Goal: Task Accomplishment & Management: Manage account settings

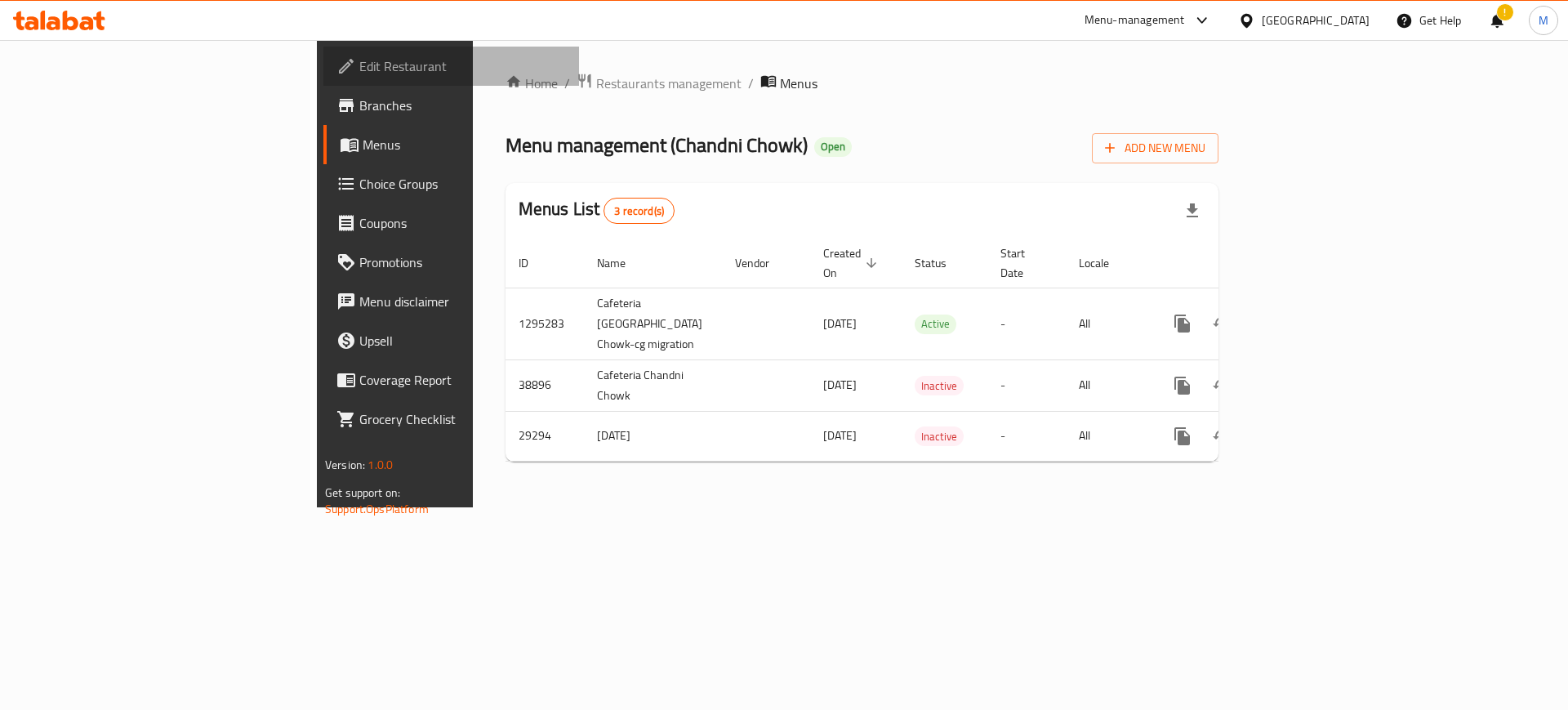
click at [323, 50] on link "Edit Restaurant" at bounding box center [451, 66] width 256 height 39
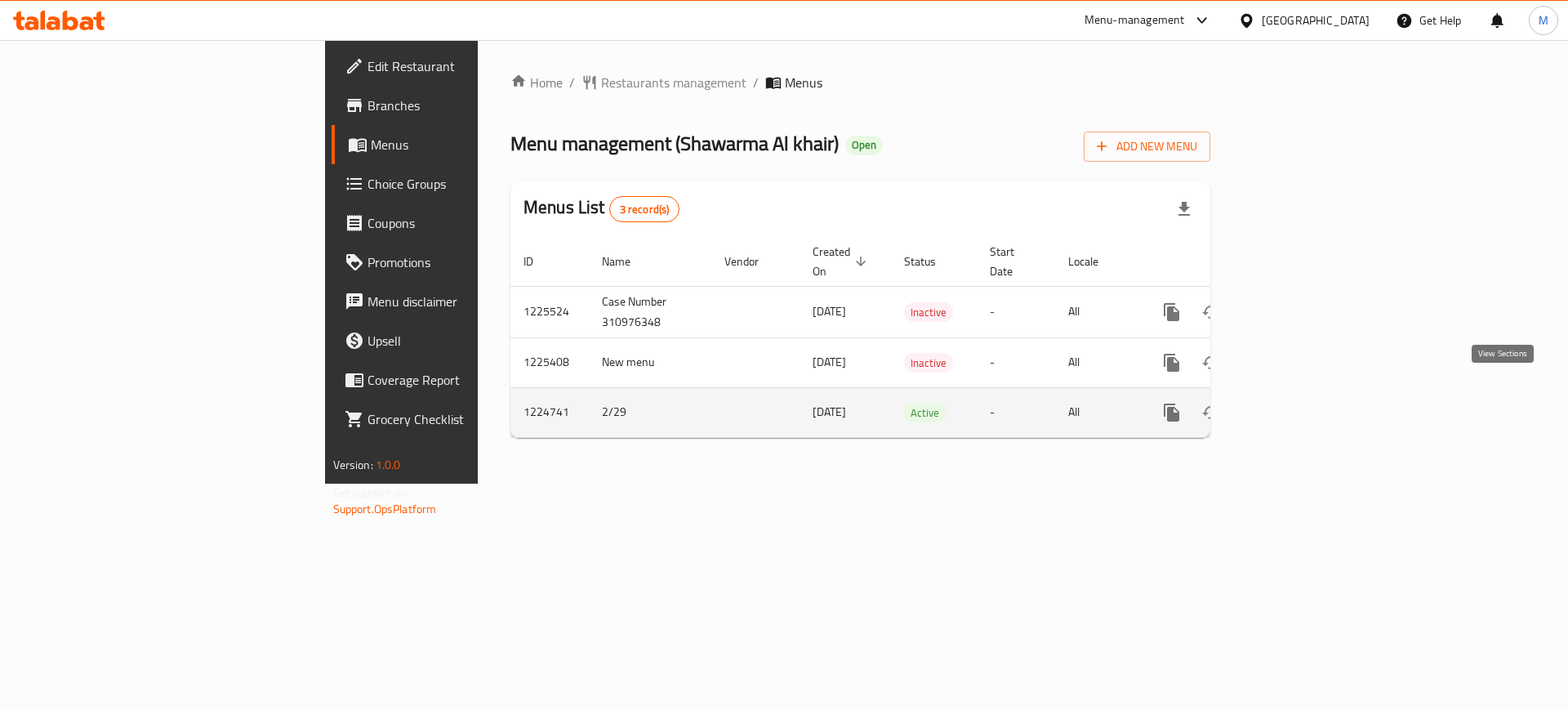
click at [1309, 397] on link "enhanced table" at bounding box center [1290, 412] width 39 height 39
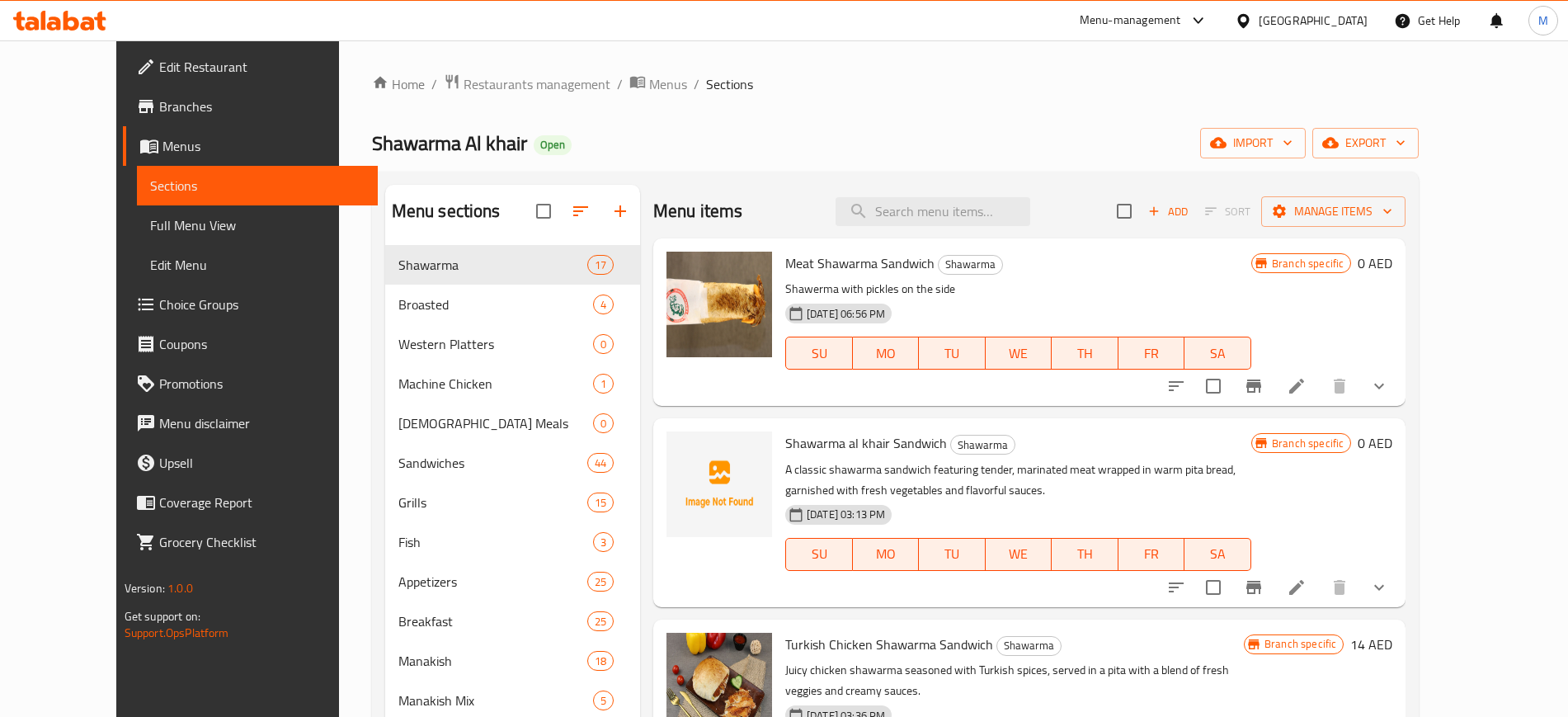
click at [1245, 285] on p "Shawerma with pickles on the side" at bounding box center [1018, 289] width 466 height 21
click at [1293, 134] on span "import" at bounding box center [1253, 143] width 79 height 21
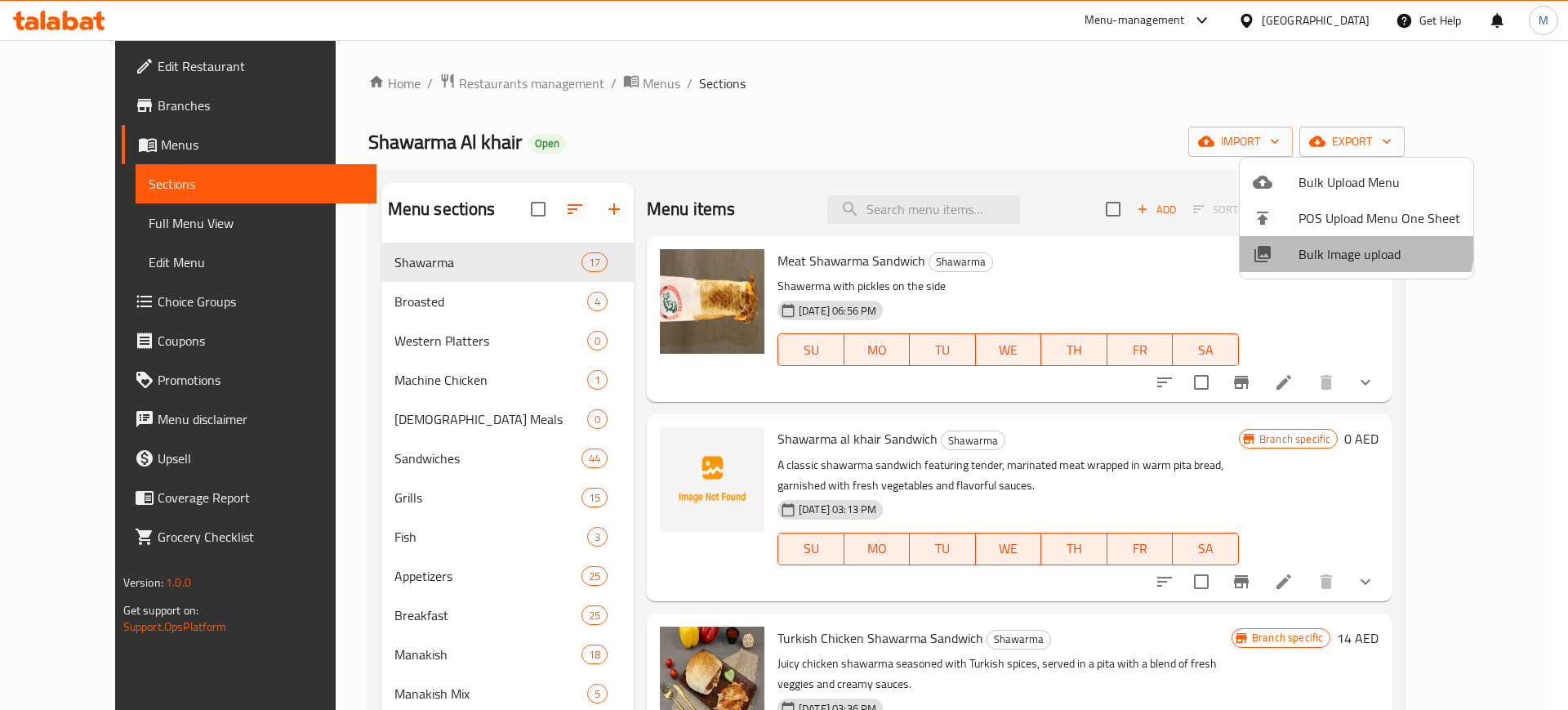
click at [1338, 245] on span "Bulk Image upload" at bounding box center [1379, 253] width 162 height 20
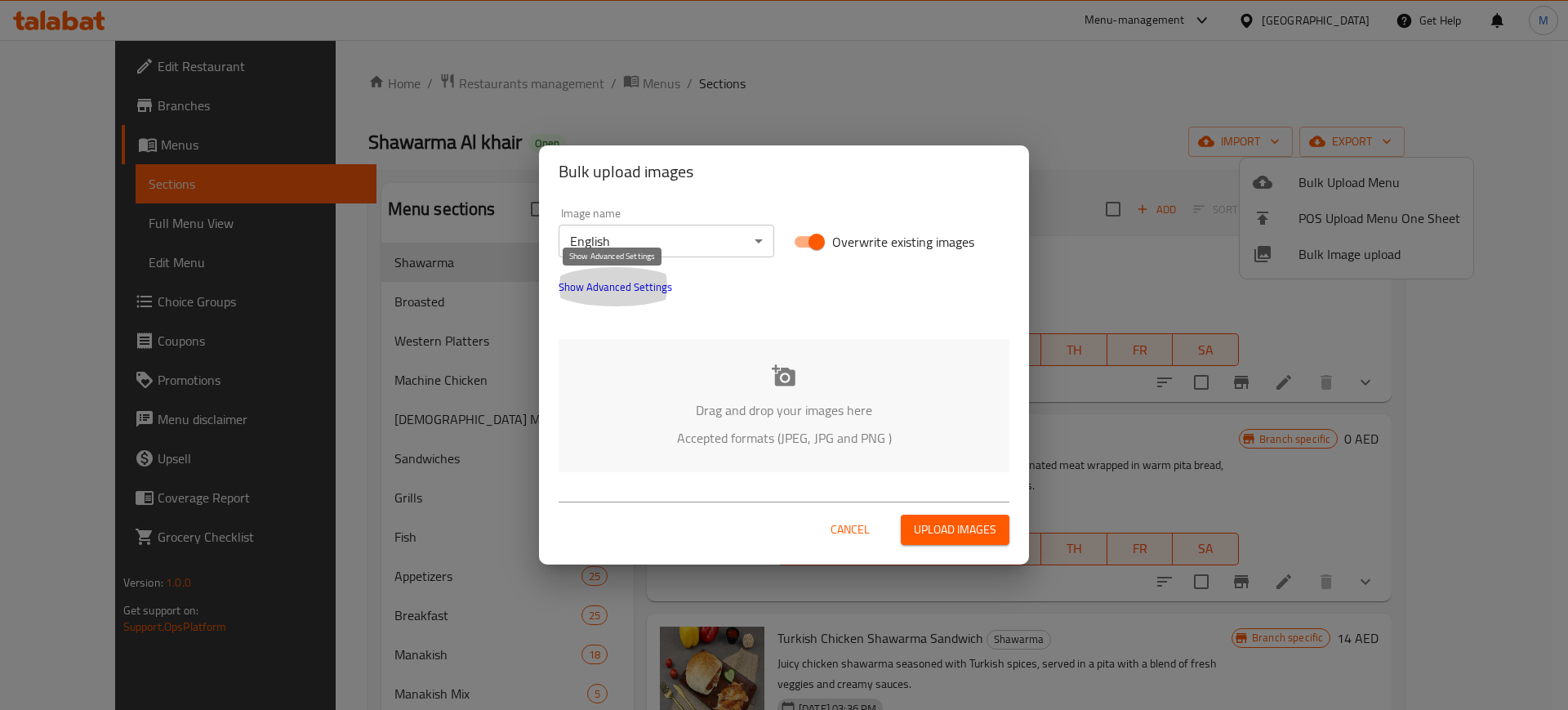
click at [651, 291] on span "Show Advanced Settings" at bounding box center [616, 286] width 114 height 20
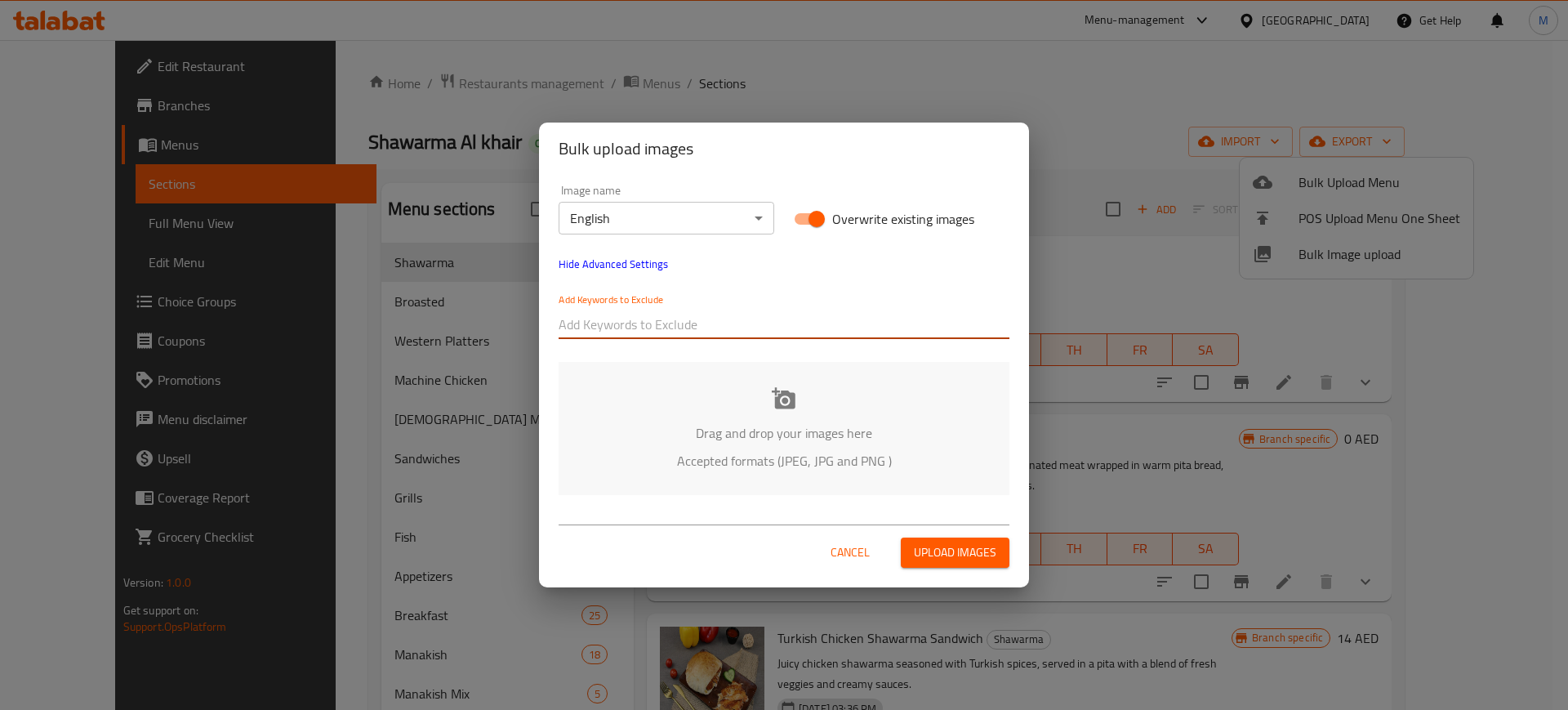
click at [672, 318] on input "text" at bounding box center [784, 324] width 451 height 26
paste input "Shawarma Al Khair_"
type input "Shawarma Al Khair_"
click at [712, 340] on div at bounding box center [853, 324] width 311 height 33
click at [777, 316] on input "text" at bounding box center [853, 324] width 311 height 26
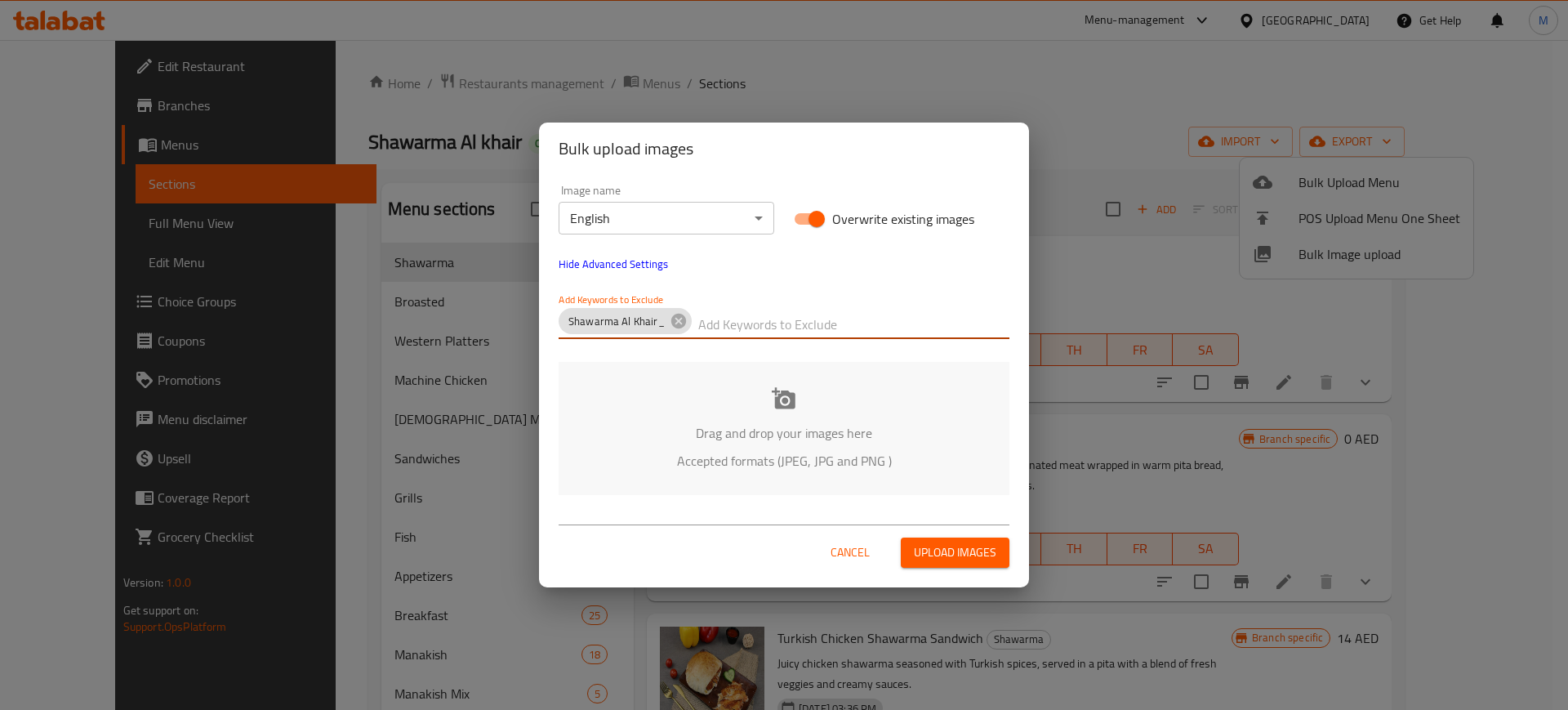
paste input "_Kent-"
type input "_Kent-"
click at [670, 464] on p "Accepted formats (JPEG, JPG and PNG )" at bounding box center [784, 461] width 402 height 20
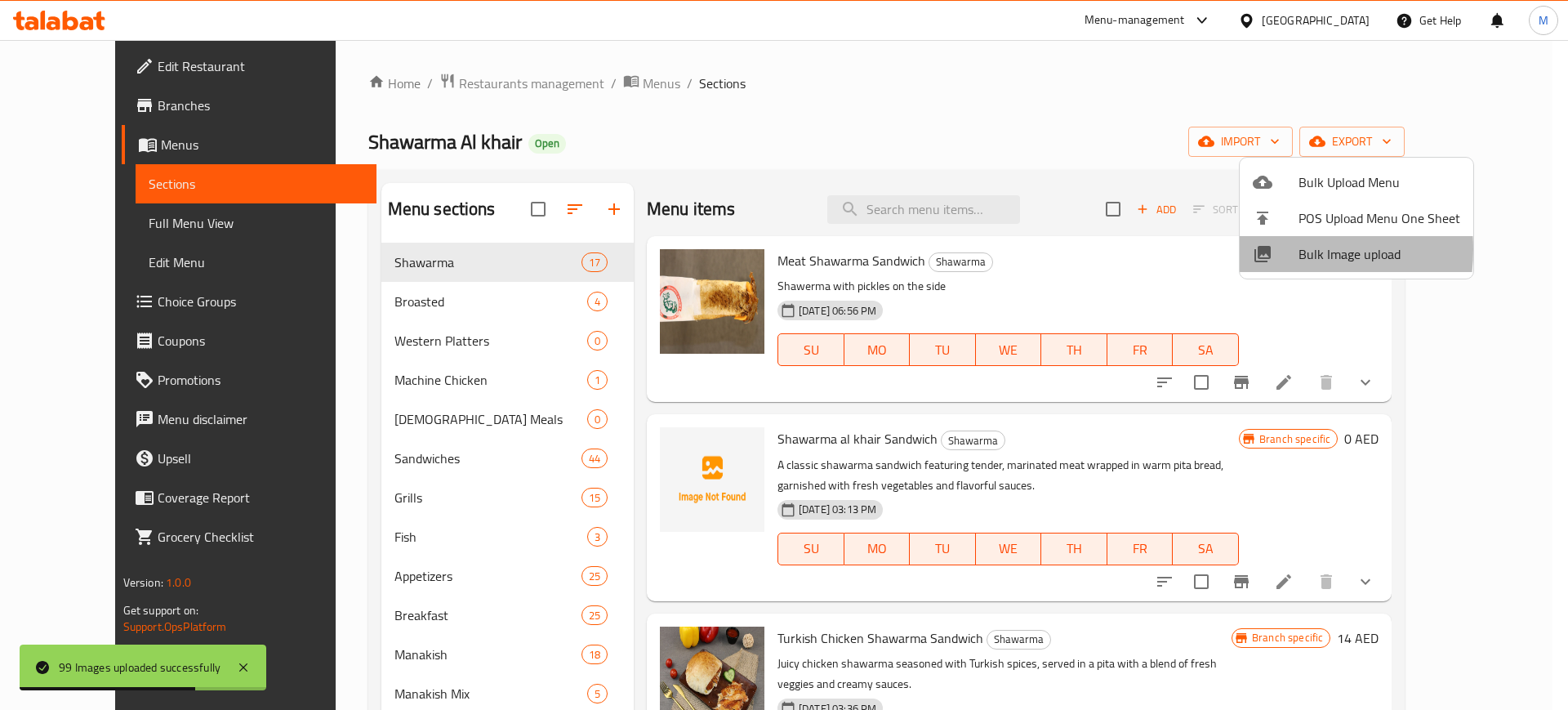
click at [1259, 249] on icon at bounding box center [1262, 253] width 16 height 16
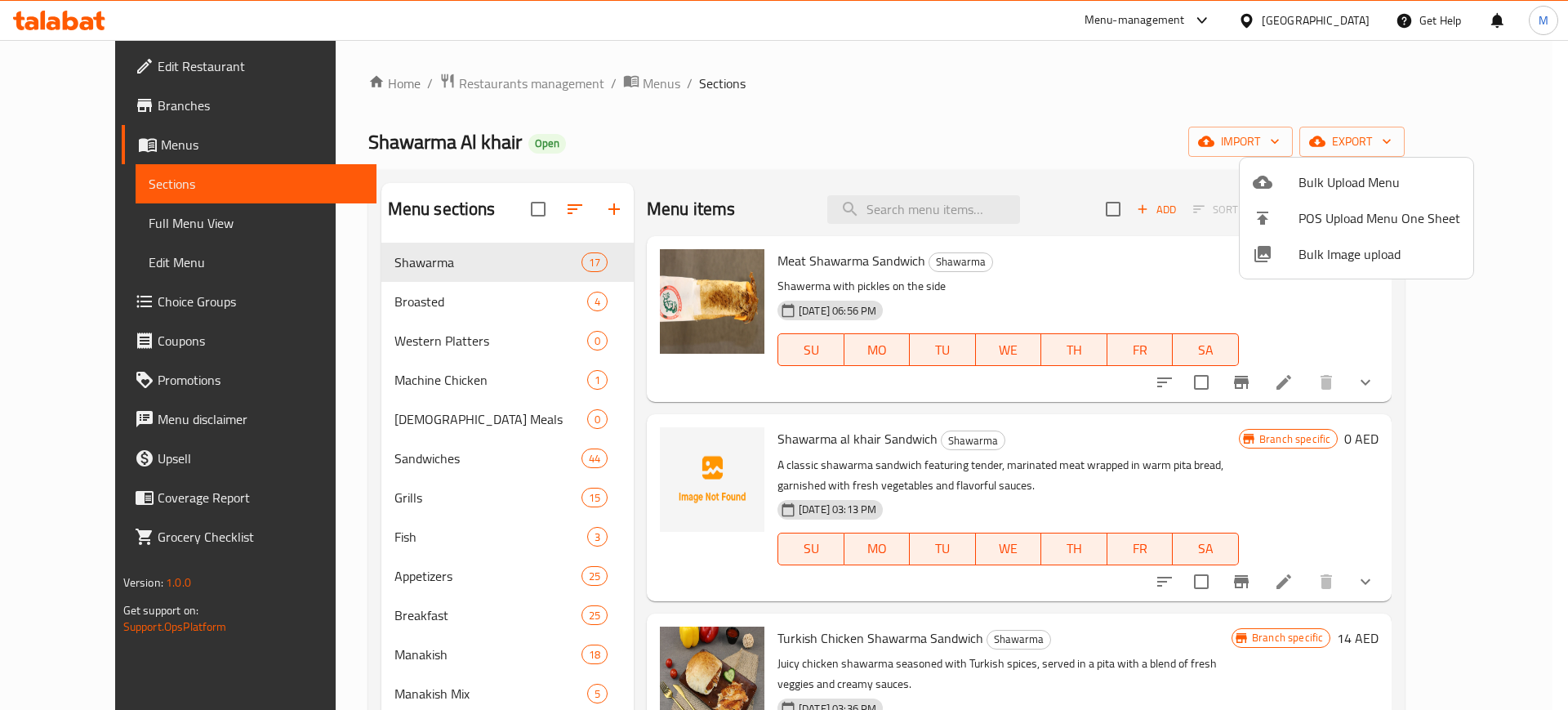
click at [1358, 245] on span "Bulk Image upload" at bounding box center [1379, 253] width 162 height 20
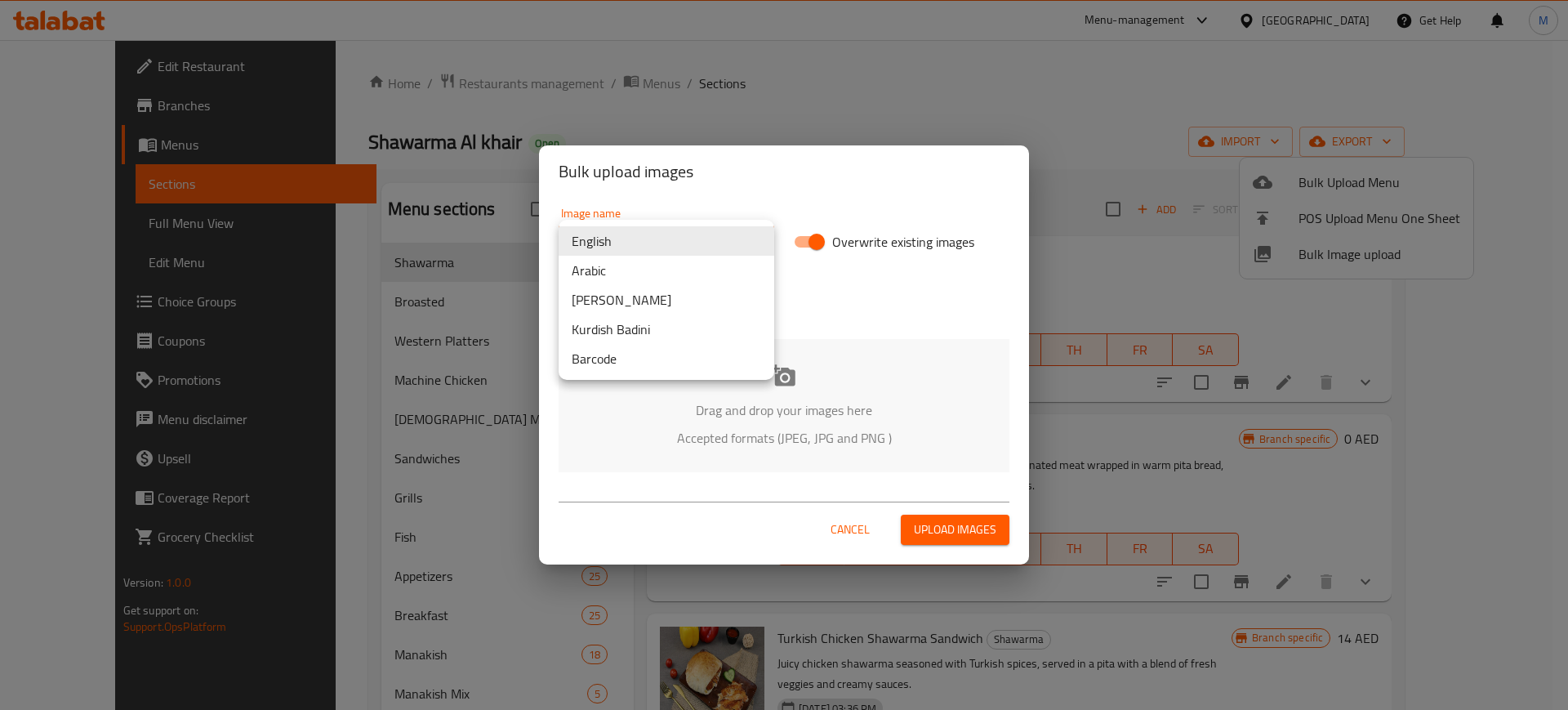
click at [636, 226] on body "​ Menu-management United Arab Emirates Get Help M Edit Restaurant Branches Menu…" at bounding box center [784, 375] width 1568 height 670
click at [620, 259] on li "Arabic" at bounding box center [666, 270] width 216 height 29
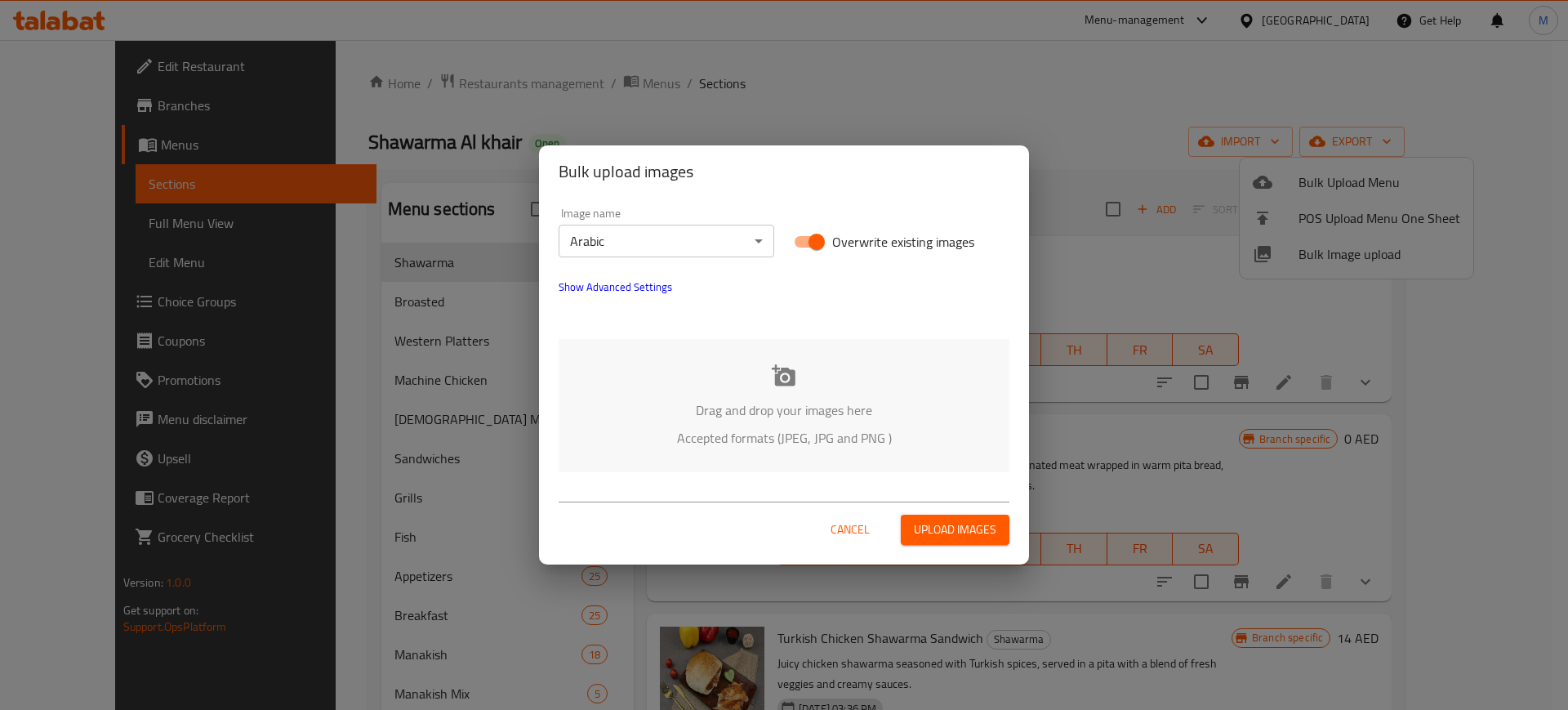
click at [747, 422] on div "Drag and drop your images here Accepted formats (JPEG, JPG and PNG )" at bounding box center [784, 405] width 451 height 133
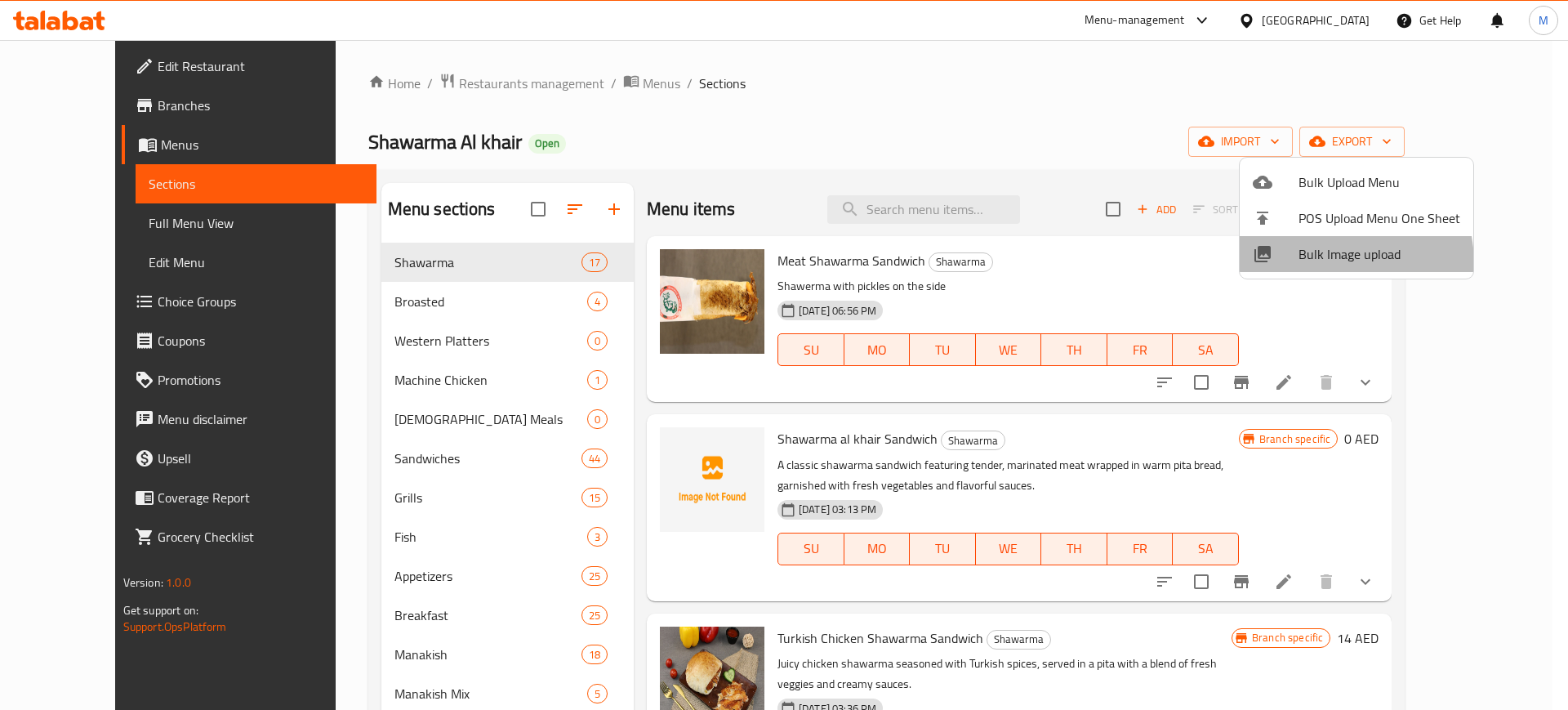
click at [1308, 263] on span "Bulk Image upload" at bounding box center [1379, 253] width 162 height 20
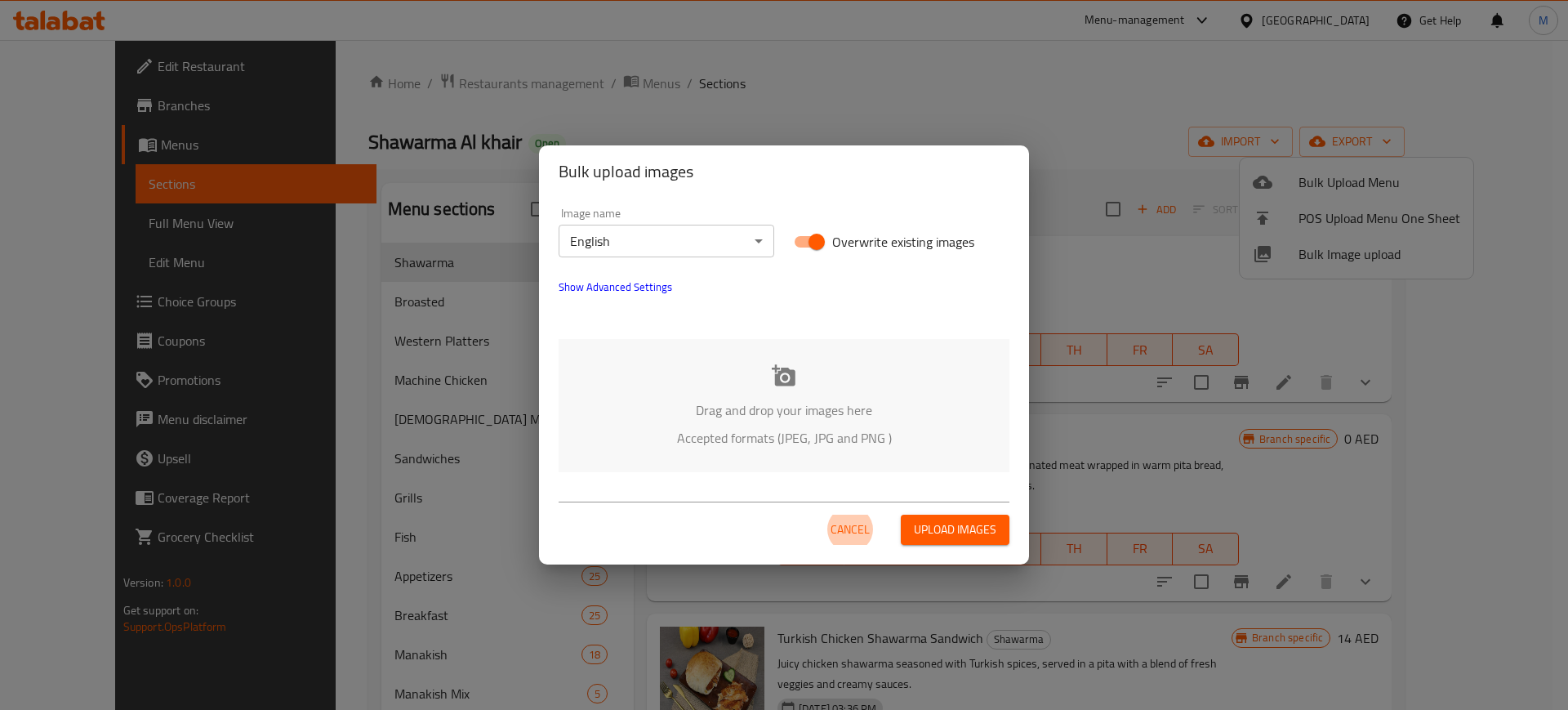
click at [640, 244] on body "​ Menu-management United Arab Emirates Get Help M Edit Restaurant Branches Menu…" at bounding box center [784, 375] width 1568 height 670
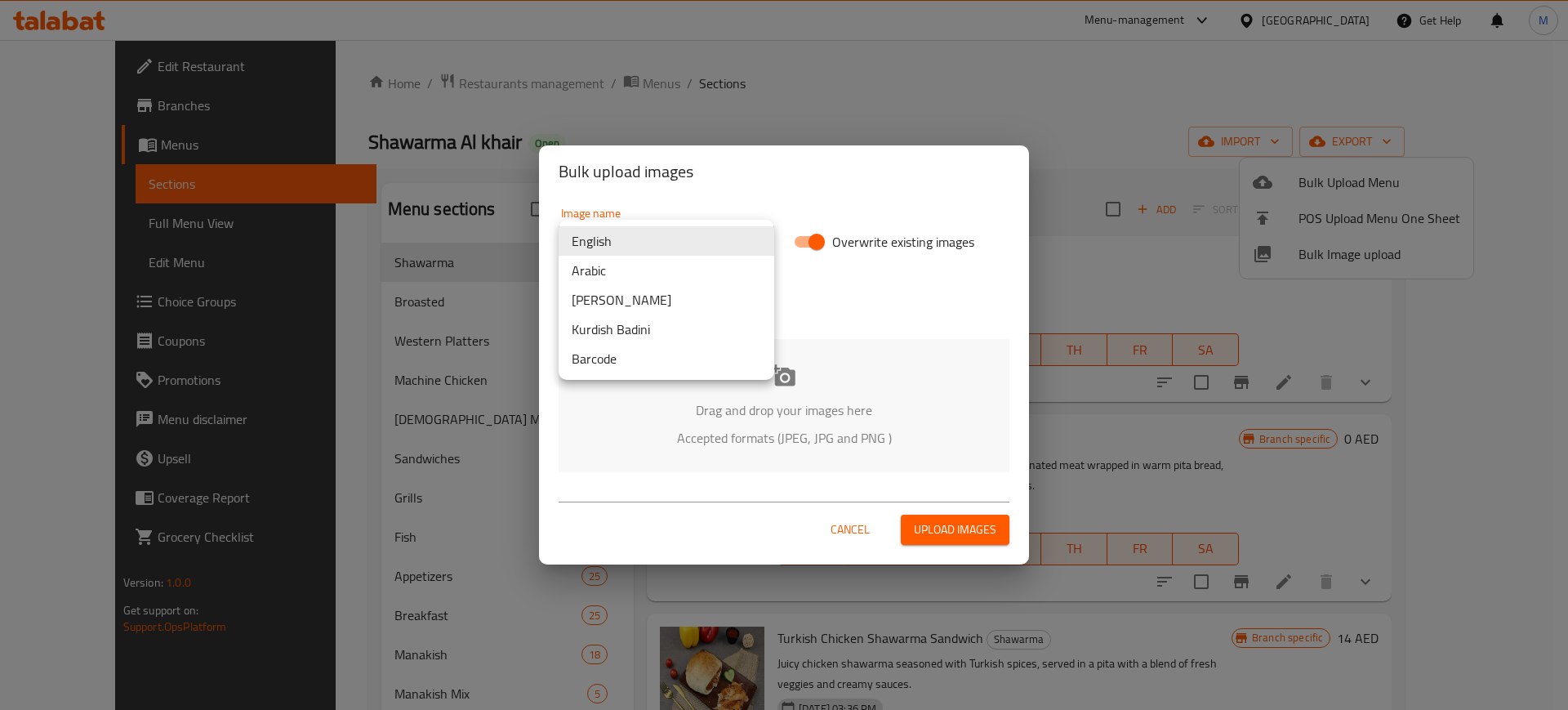
click at [846, 279] on div at bounding box center [784, 355] width 1568 height 710
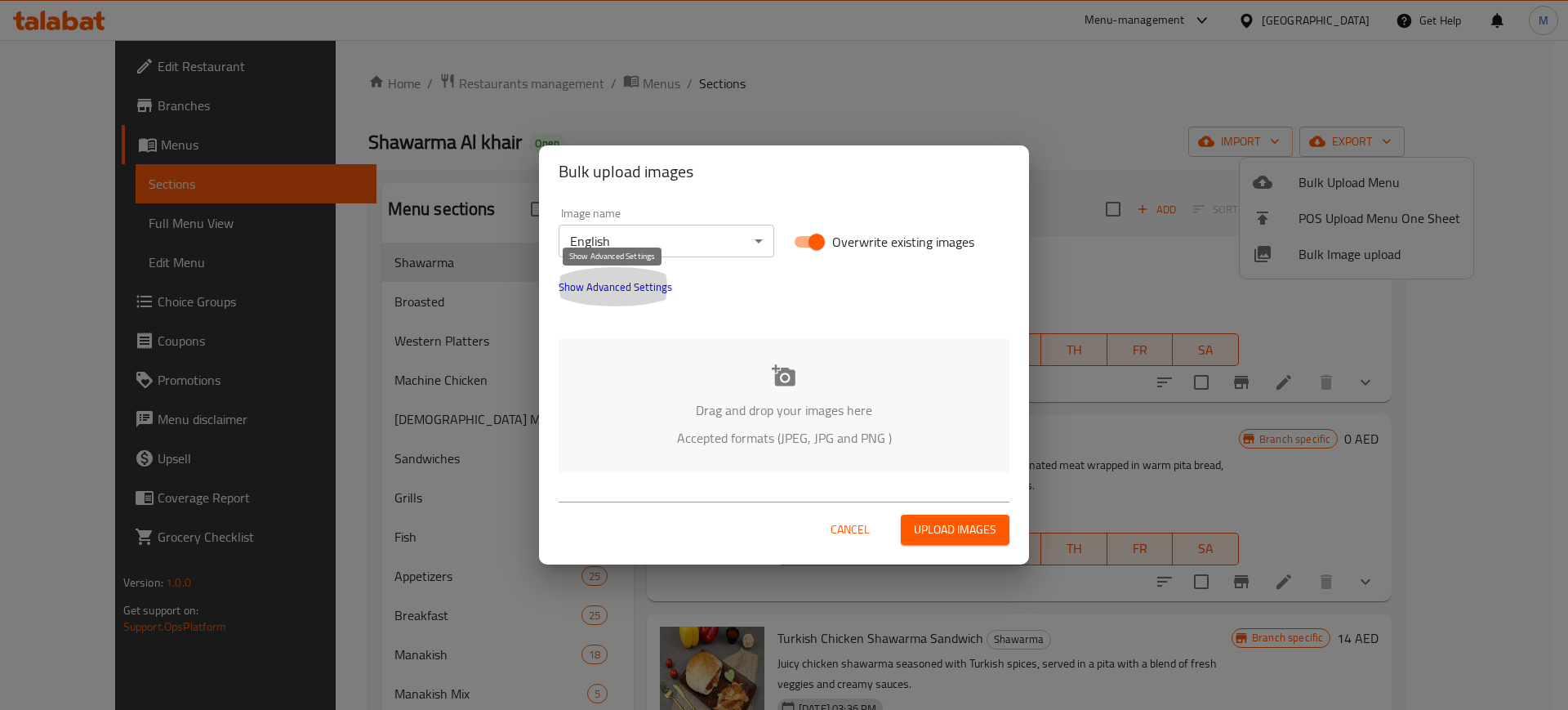
click at [654, 277] on span "Show Advanced Settings" at bounding box center [616, 286] width 114 height 20
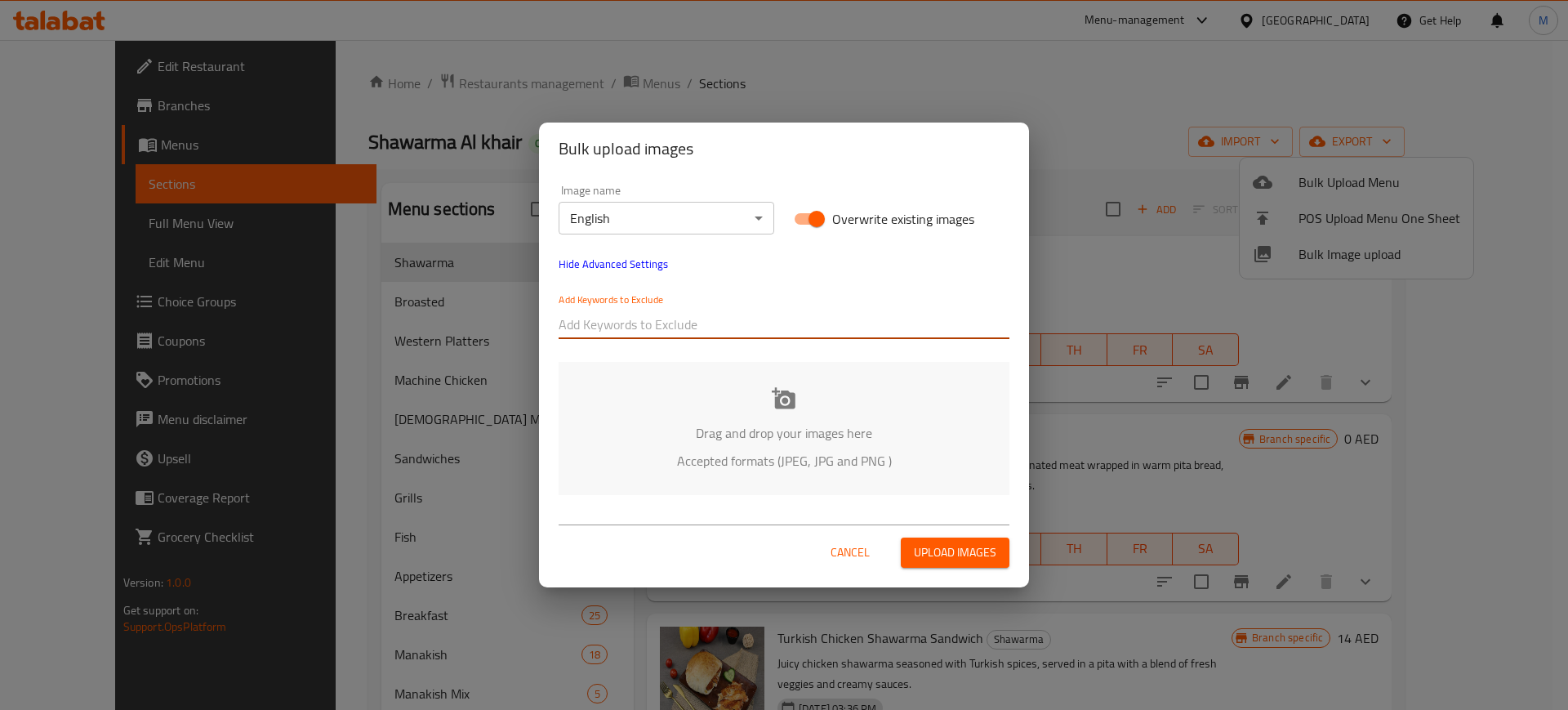
click at [688, 325] on input "text" at bounding box center [784, 324] width 451 height 26
paste input "_Kent-"
type input "_Kent-"
click at [753, 345] on div "Add Keywords to Exclude _Kent-" at bounding box center [784, 316] width 471 height 65
click at [732, 334] on input "text" at bounding box center [822, 324] width 374 height 26
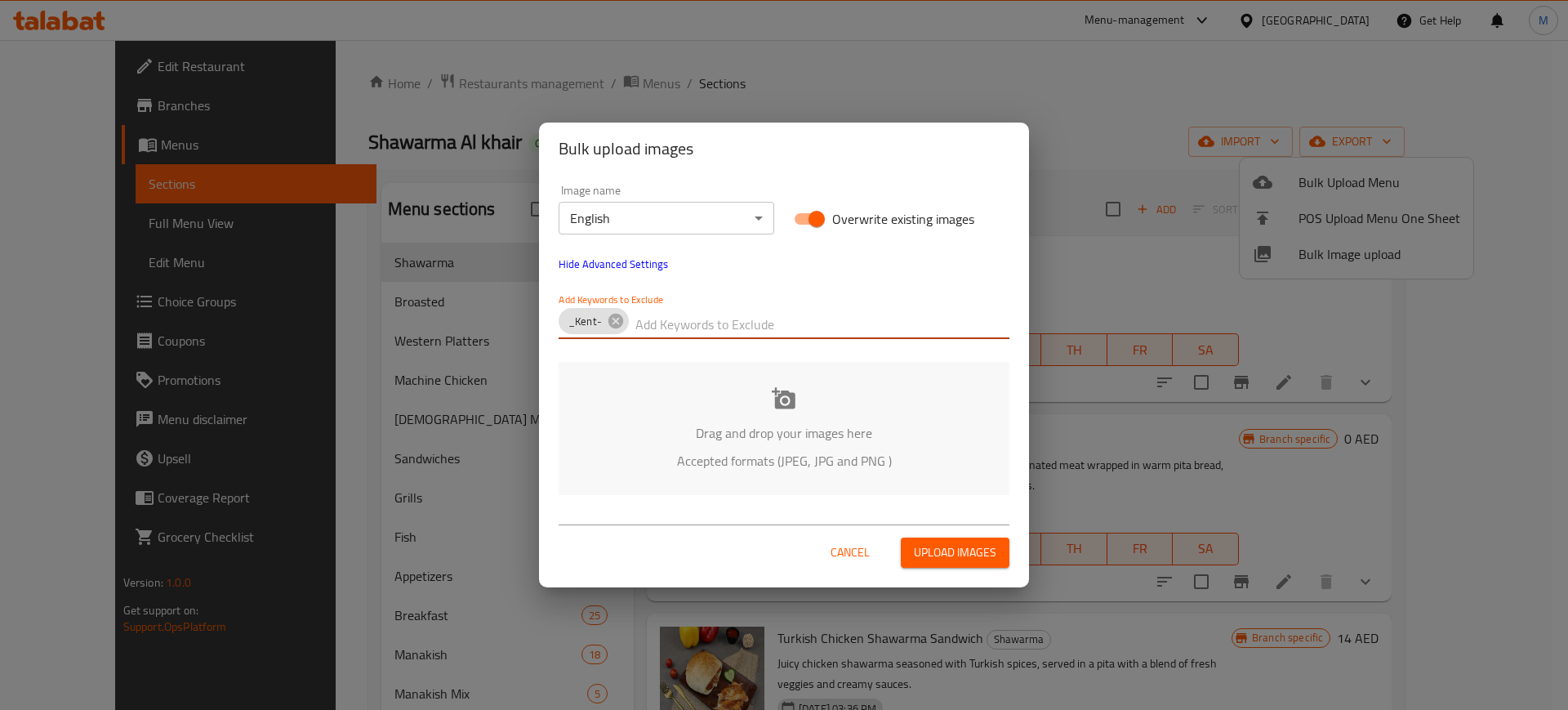
paste input "Shawarma Al Khair_"
type input "Shawarma Al Khair_"
click at [858, 356] on div "Image name English ​ Overwrite existing images Hide Advanced Settings Add Keywo…" at bounding box center [784, 339] width 491 height 330
click at [650, 464] on p "Accepted formats (JPEG, JPG and PNG )" at bounding box center [784, 461] width 402 height 20
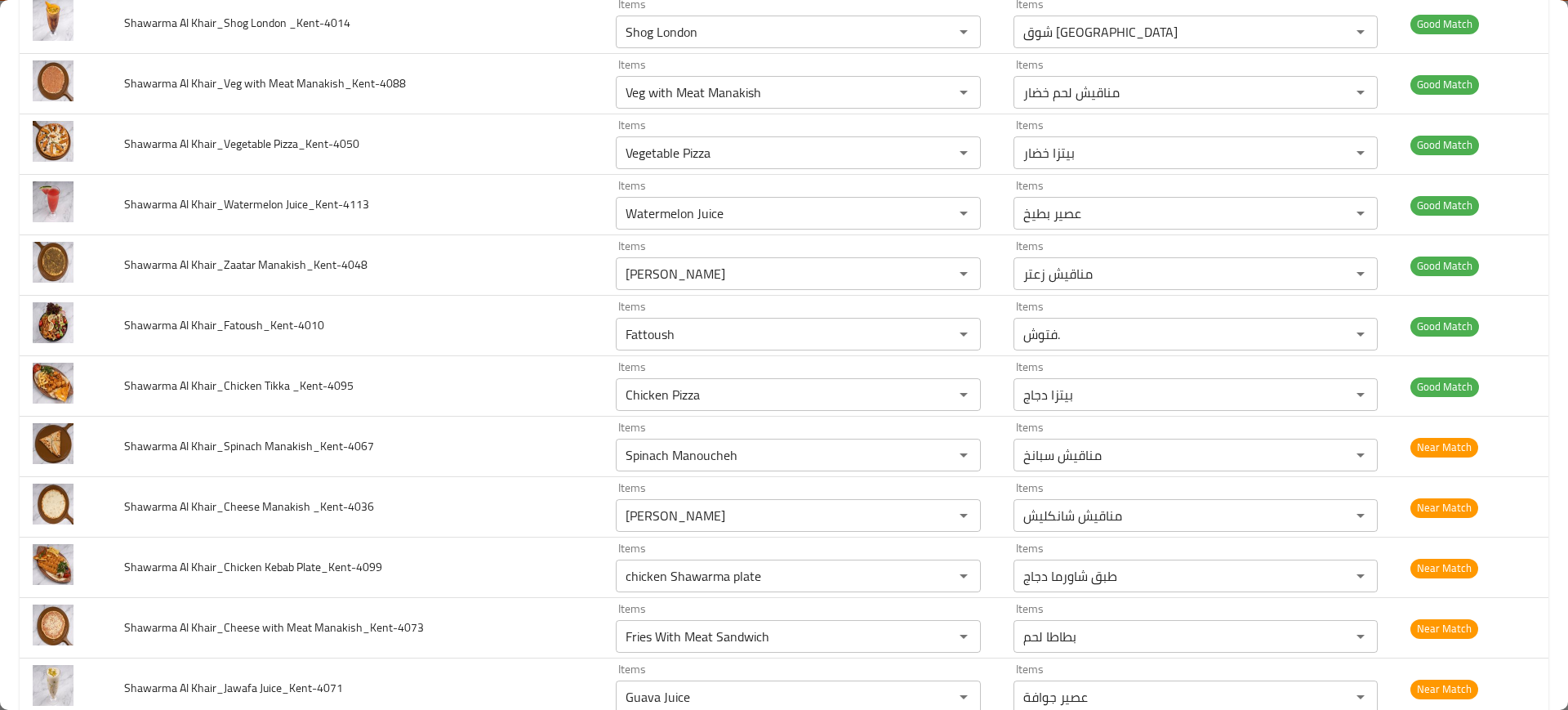
scroll to position [2474, 0]
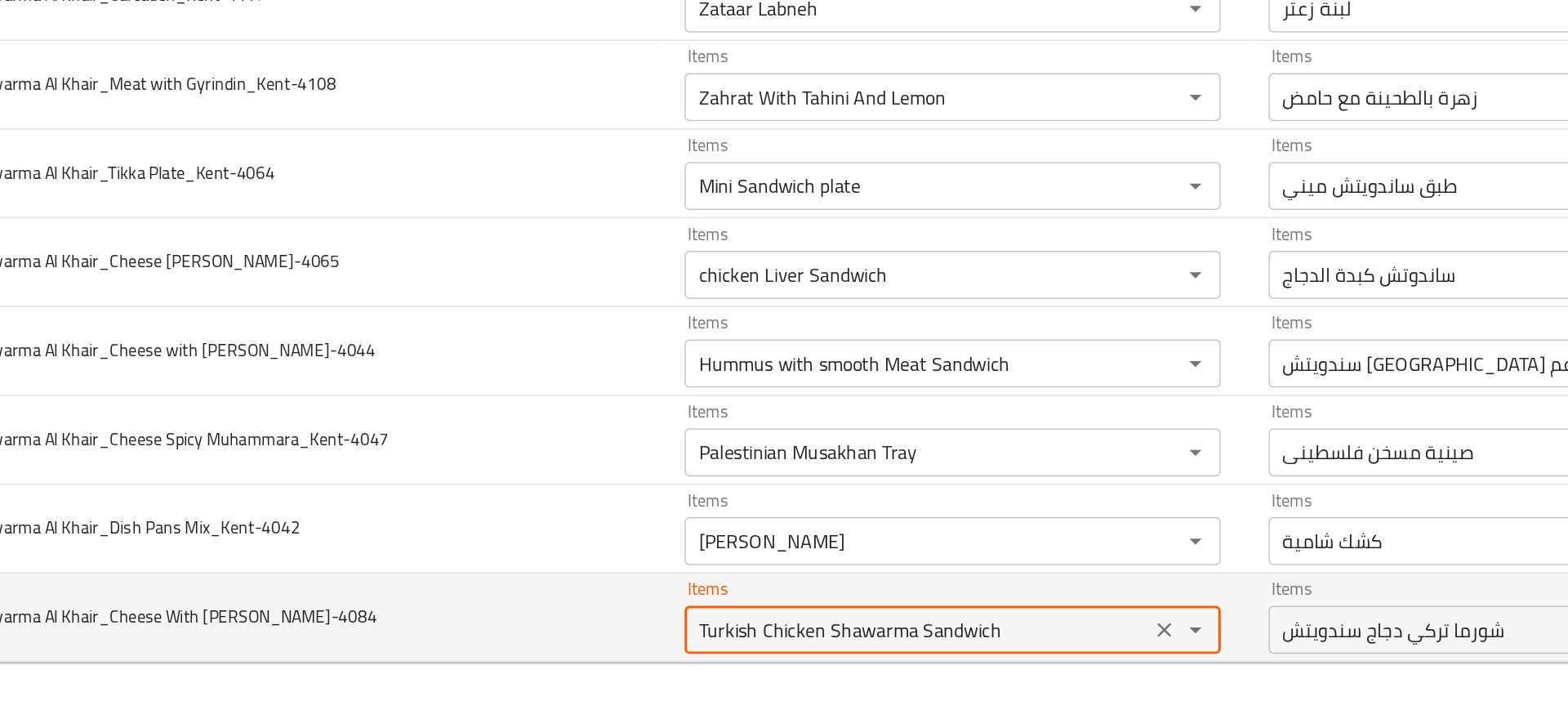
click at [659, 659] on Manakish_Kent-4084 "Turkish Chicken Shawarma Sandwich" at bounding box center [774, 655] width 307 height 22
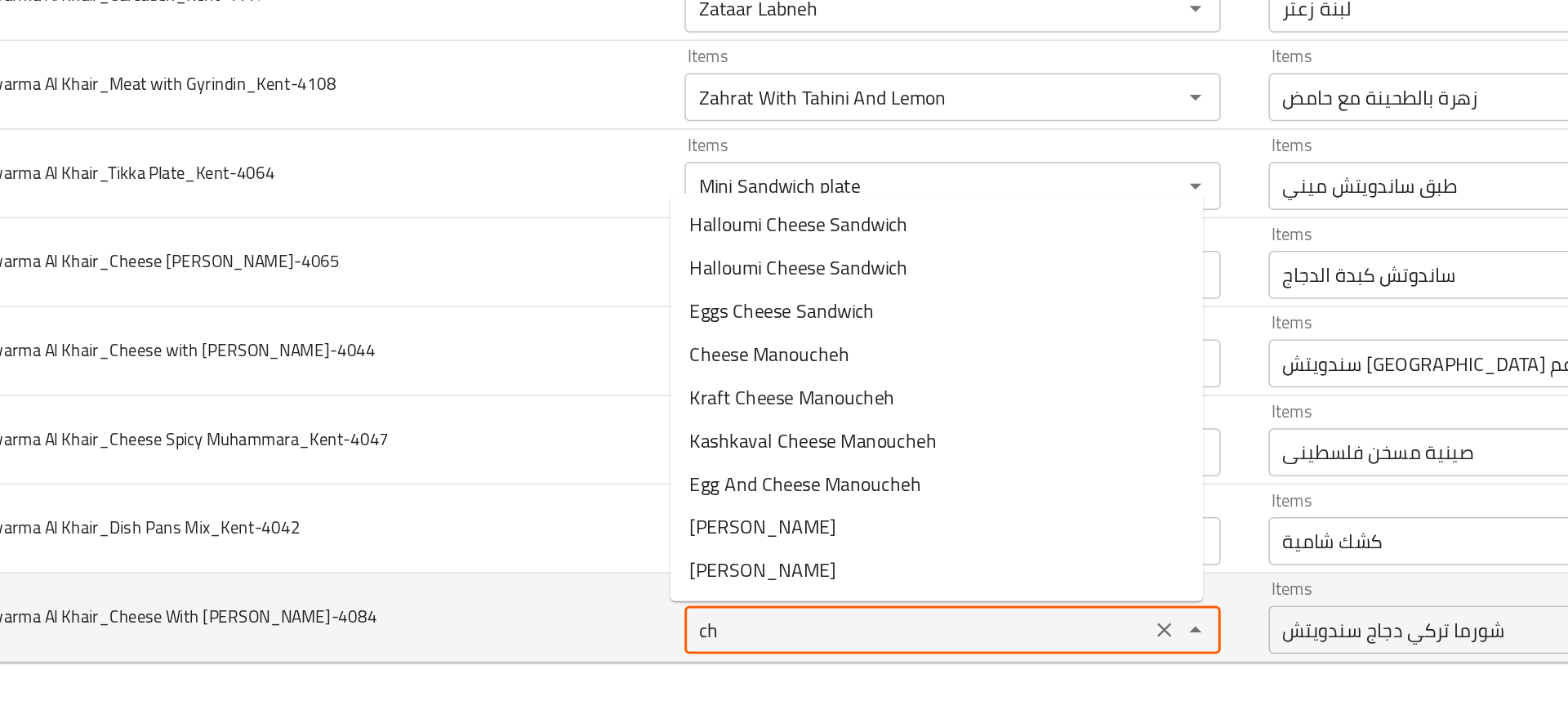
type Manakish_Kent-4084 "c"
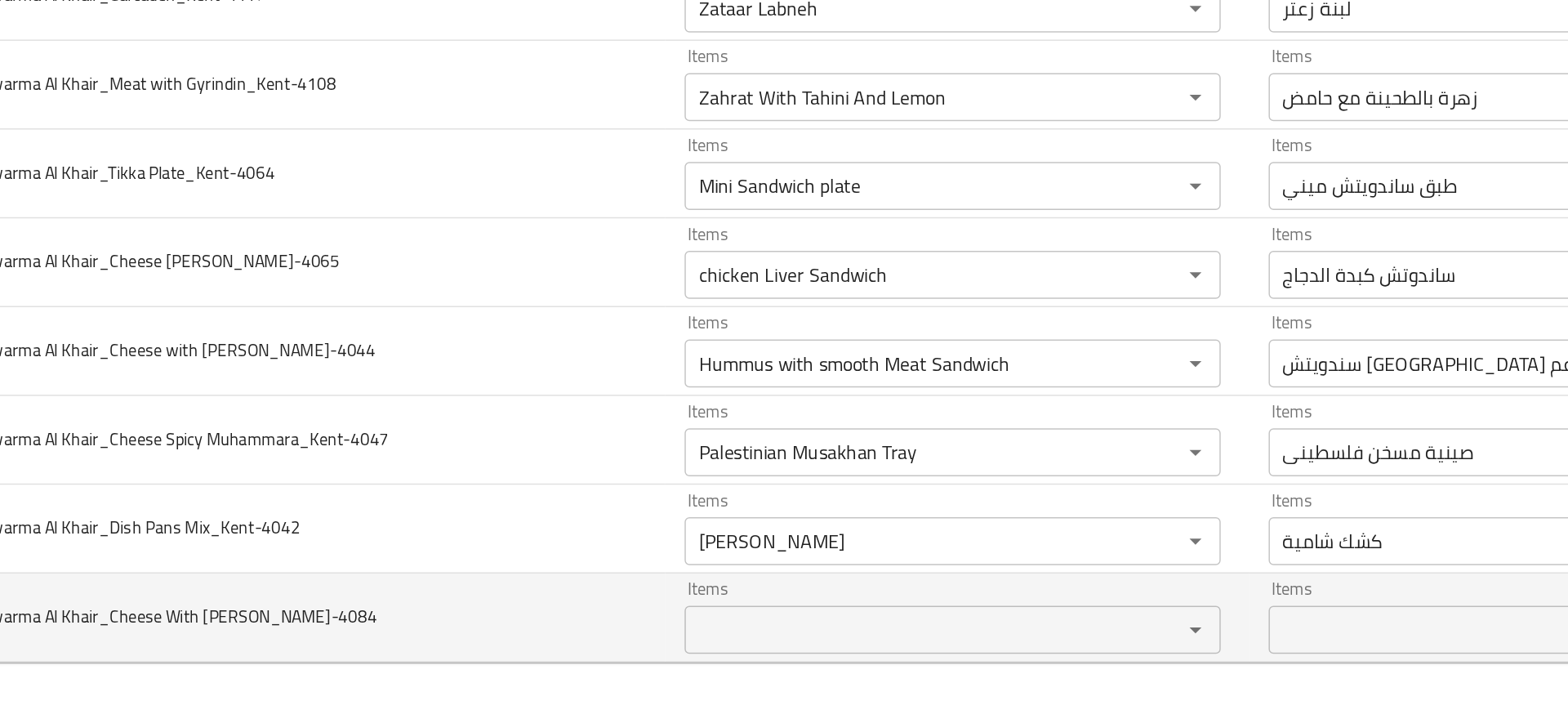
click at [535, 618] on td "Shawarma Al Khair_Cheese With Zataar Manakish_Kent-4084" at bounding box center [357, 646] width 492 height 61
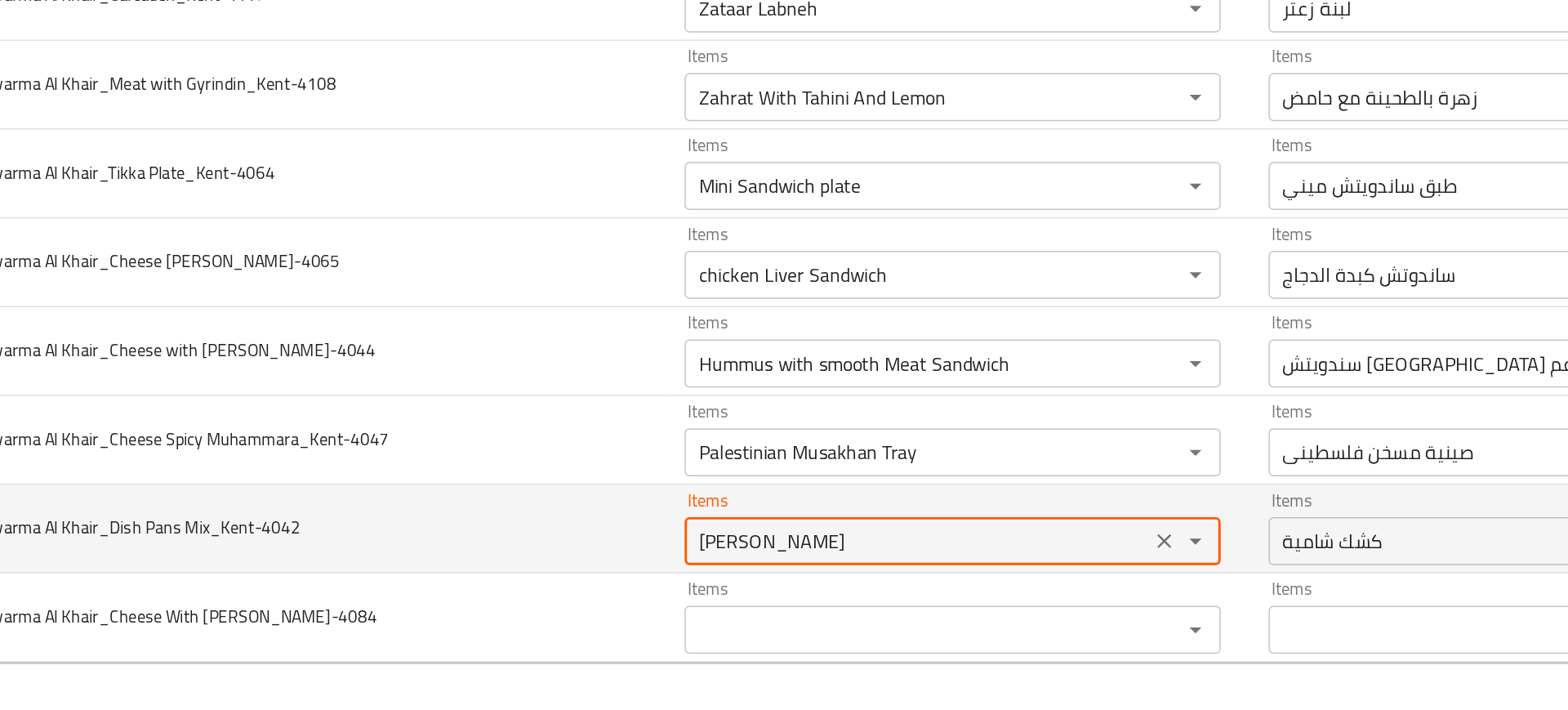
click at [891, 593] on Mix_Kent-4042 "[PERSON_NAME]" at bounding box center [774, 594] width 307 height 22
type Mix_Kent-4042 "d"
type Mix_Kent-4042 "pans"
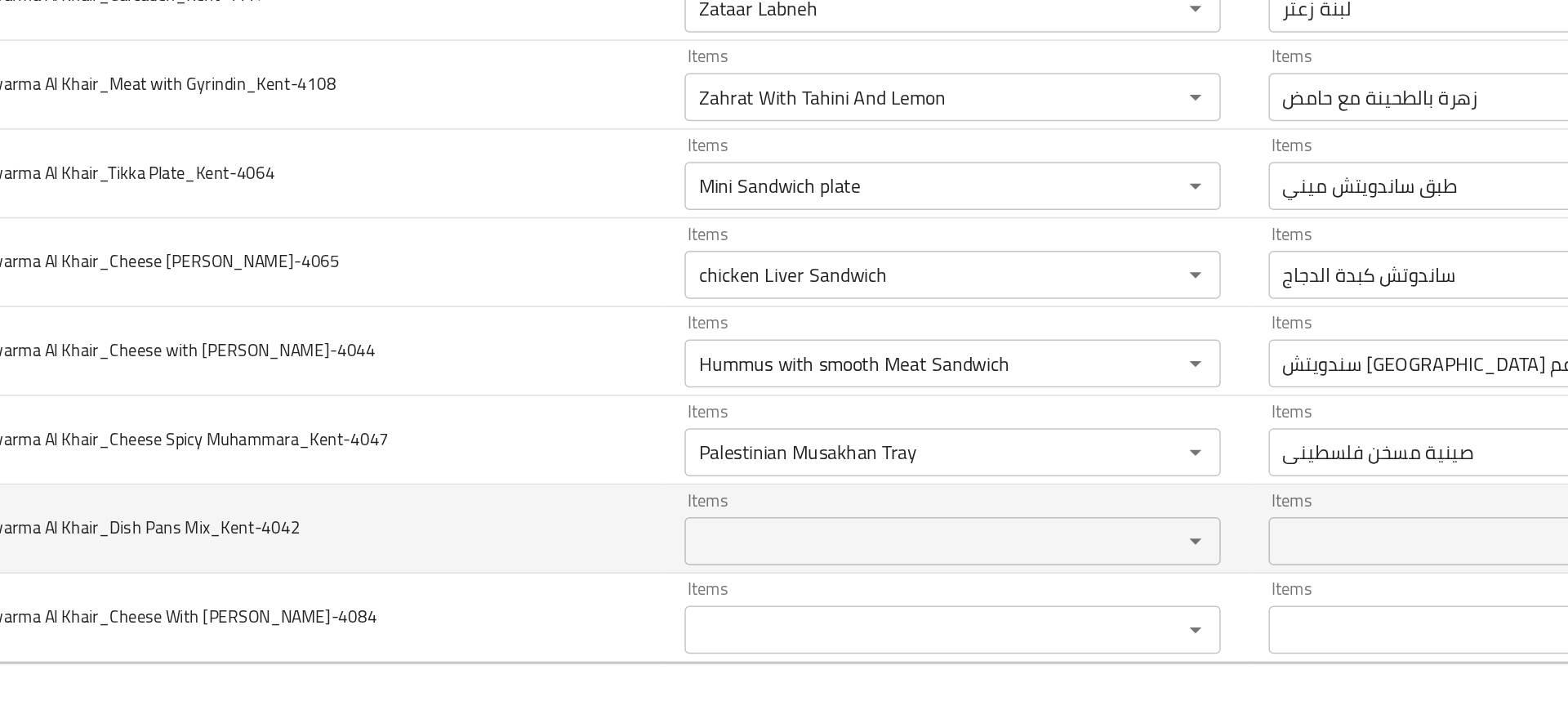
click at [504, 576] on td "Shawarma Al Khair_Dish Pans Mix_Kent-4042" at bounding box center [357, 586] width 492 height 61
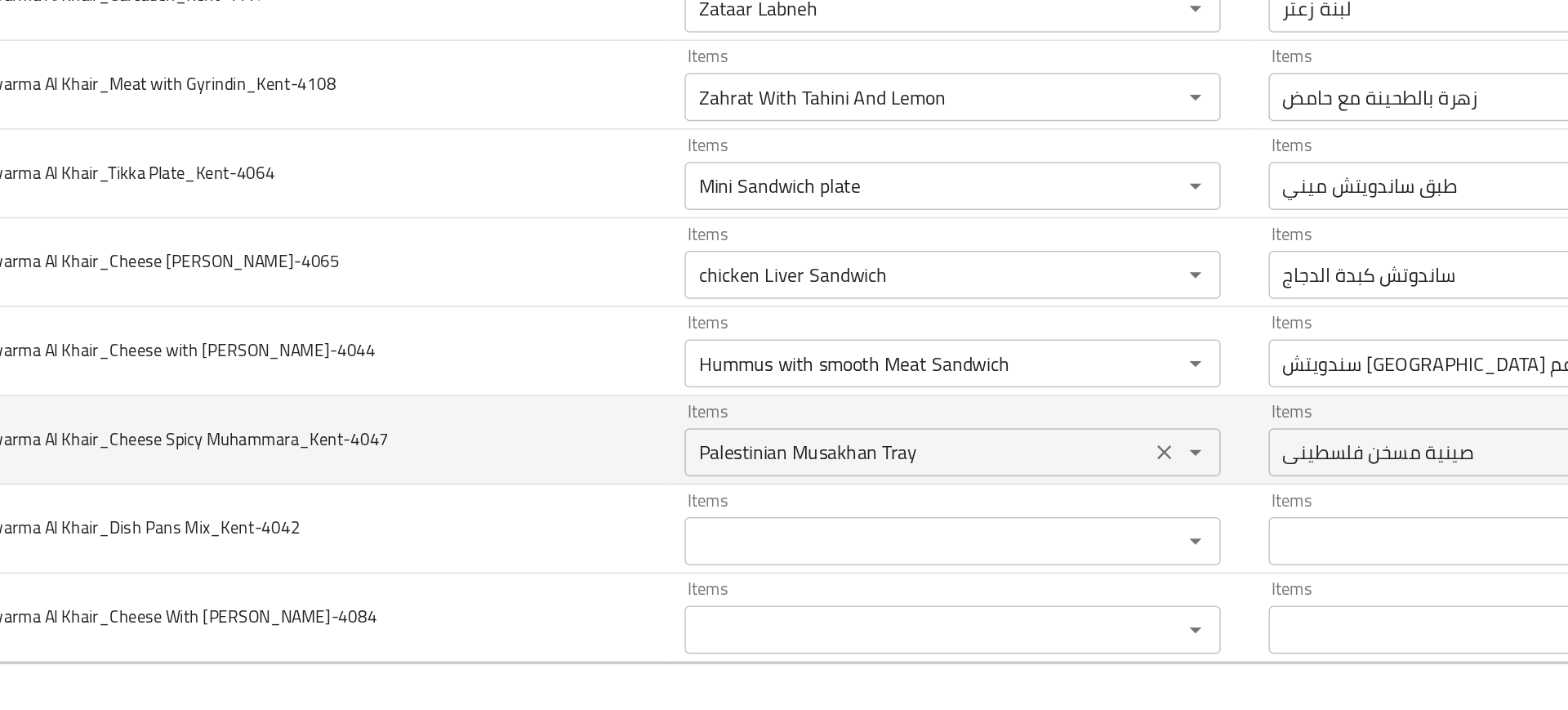
click at [730, 546] on div "Palestinian Musakhan Tray Items" at bounding box center [798, 533] width 365 height 33
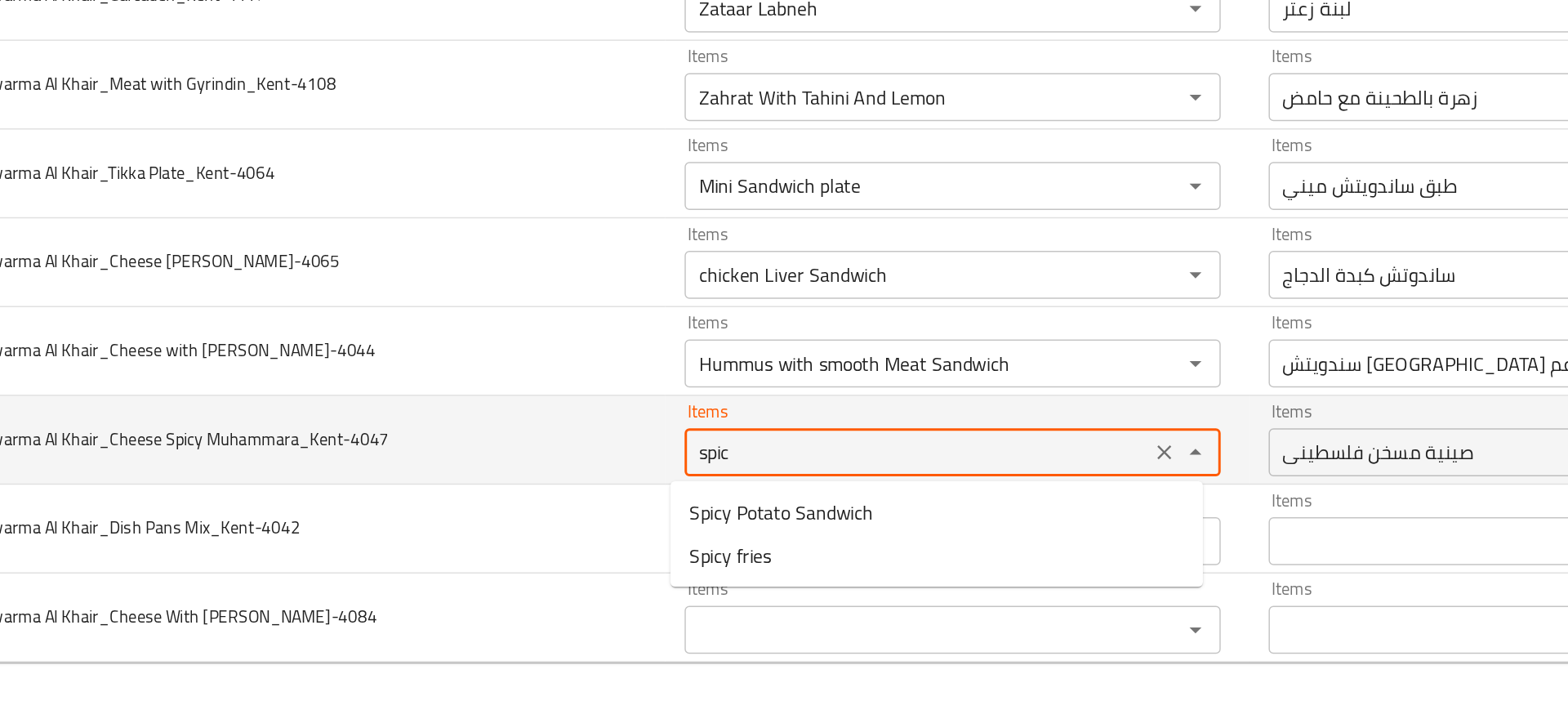
type Muhammara_Kent-4047 "spicy"
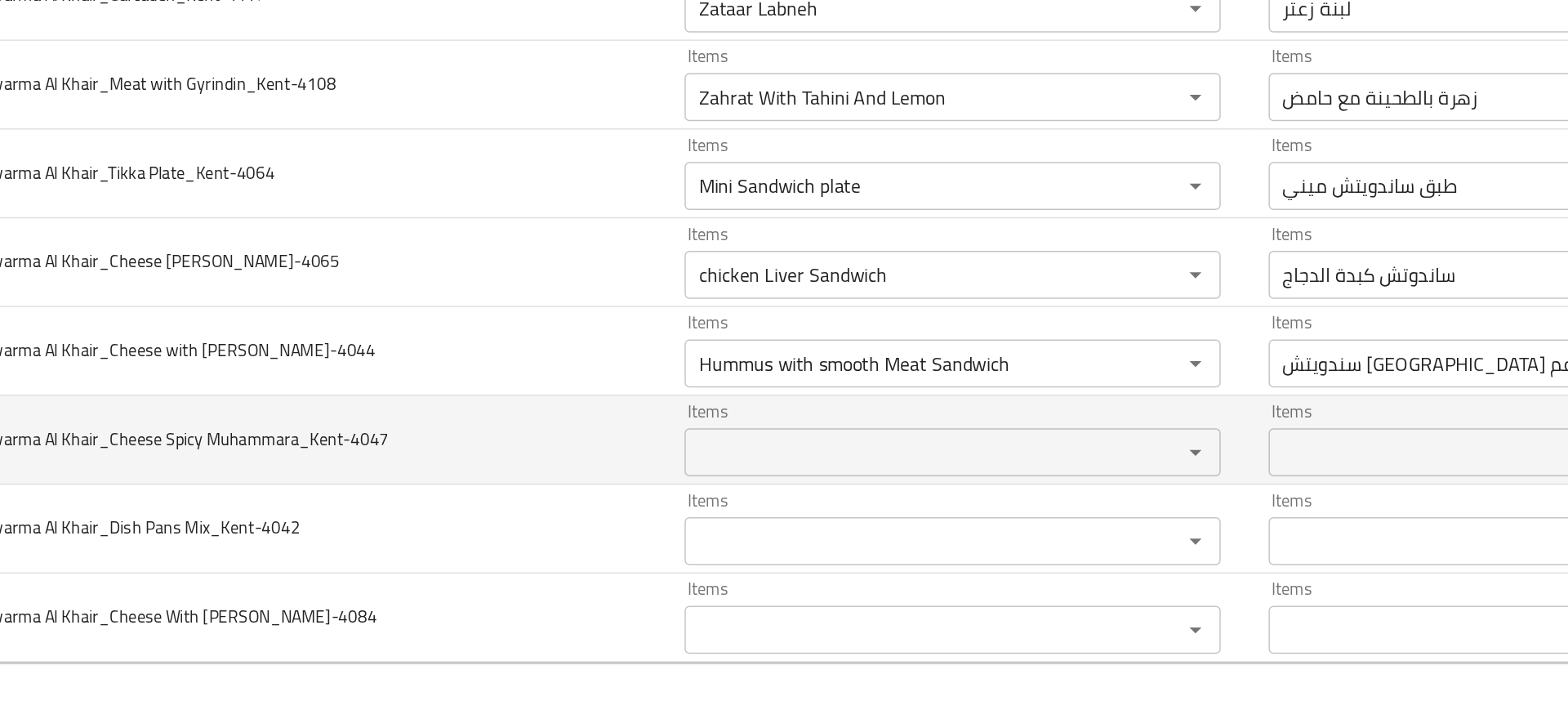
click at [563, 528] on td "Shawarma Al Khair_Cheese Spicy Muhammara_Kent-4047" at bounding box center [357, 526] width 492 height 61
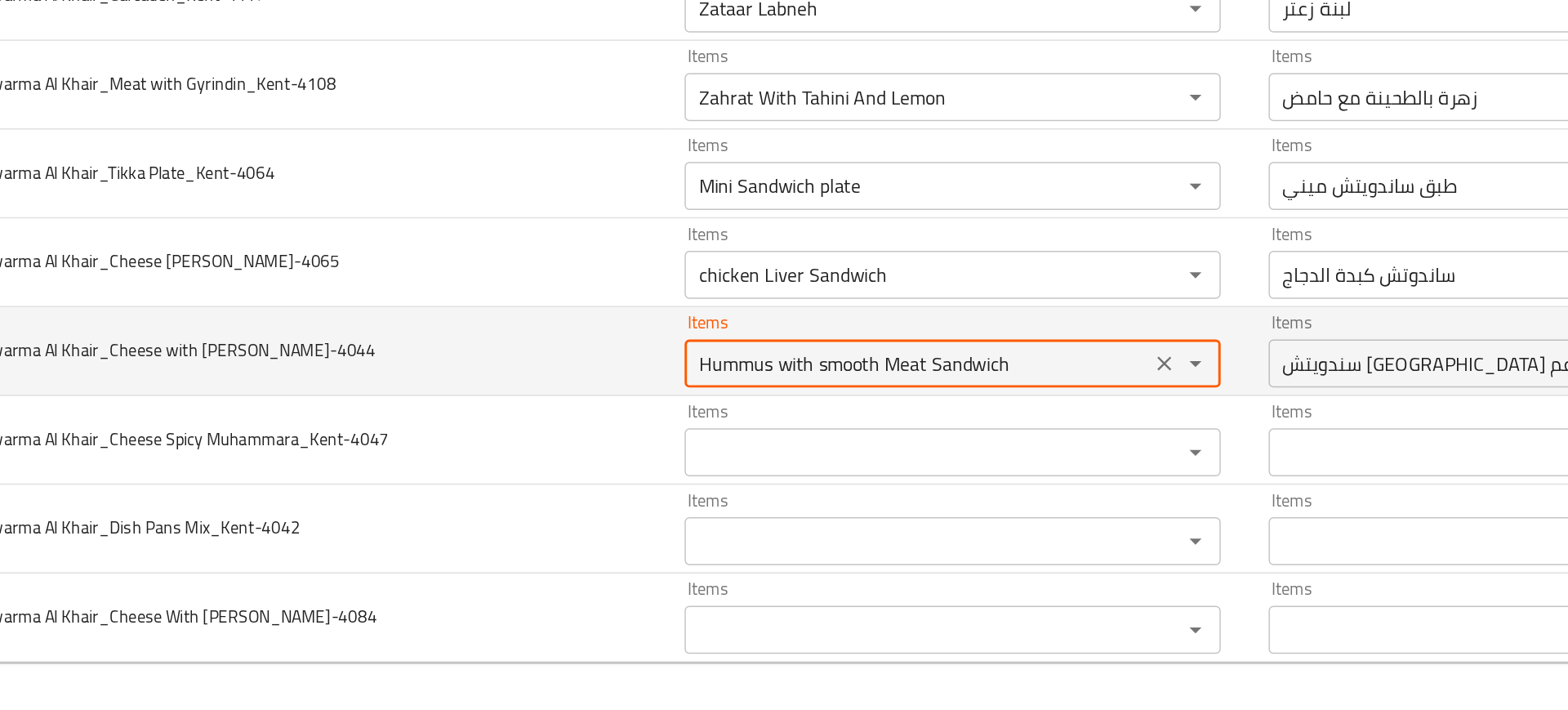
click at [677, 471] on Manakish_Kent-4044 "Hummus with smooth Meat Sandwich" at bounding box center [774, 474] width 307 height 22
type Manakish_Kent-4044 "mort"
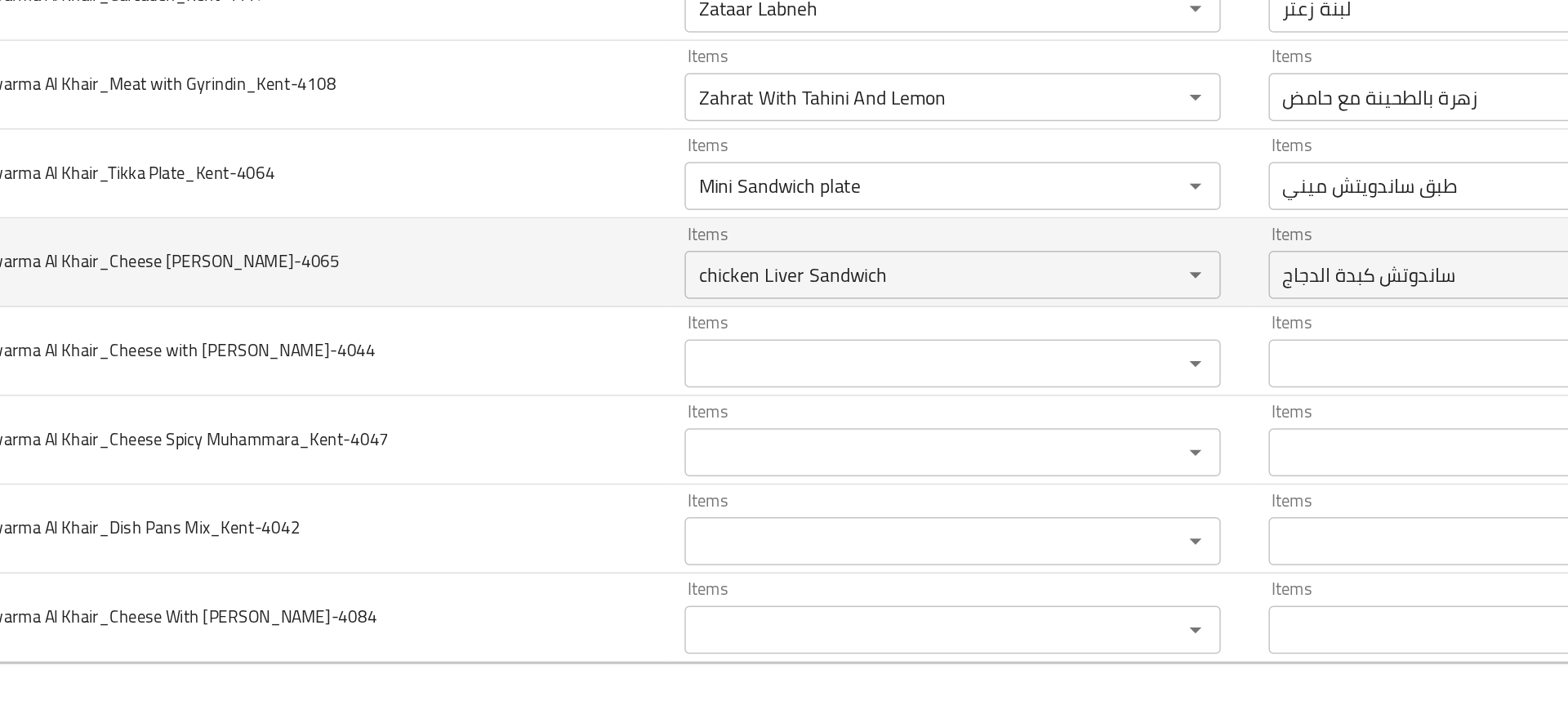
click at [514, 416] on td "Shawarma Al Khair_Cheese Nigella Sativa_Kent-4065" at bounding box center [357, 405] width 492 height 61
click at [934, 414] on icon "Clear" at bounding box center [942, 413] width 16 height 16
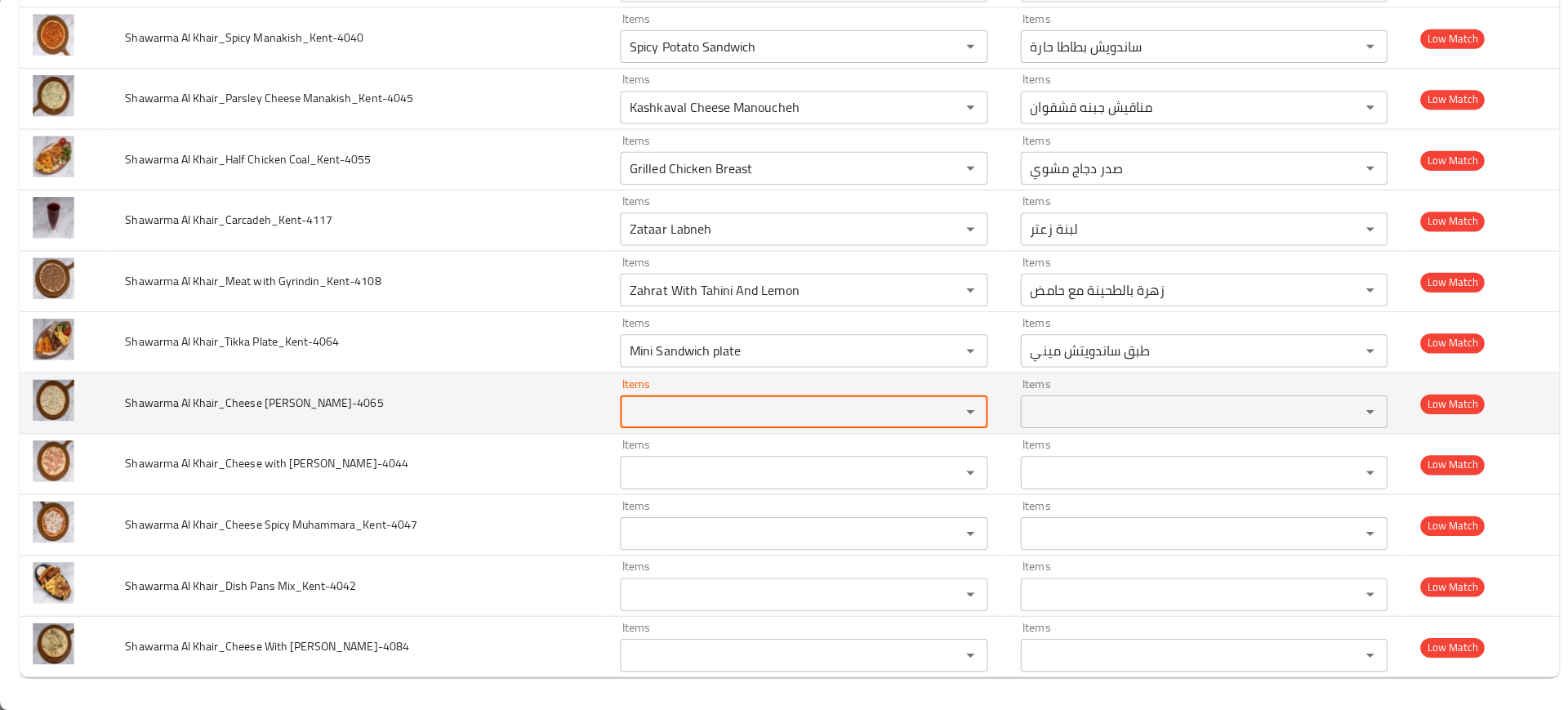
scroll to position [0, 0]
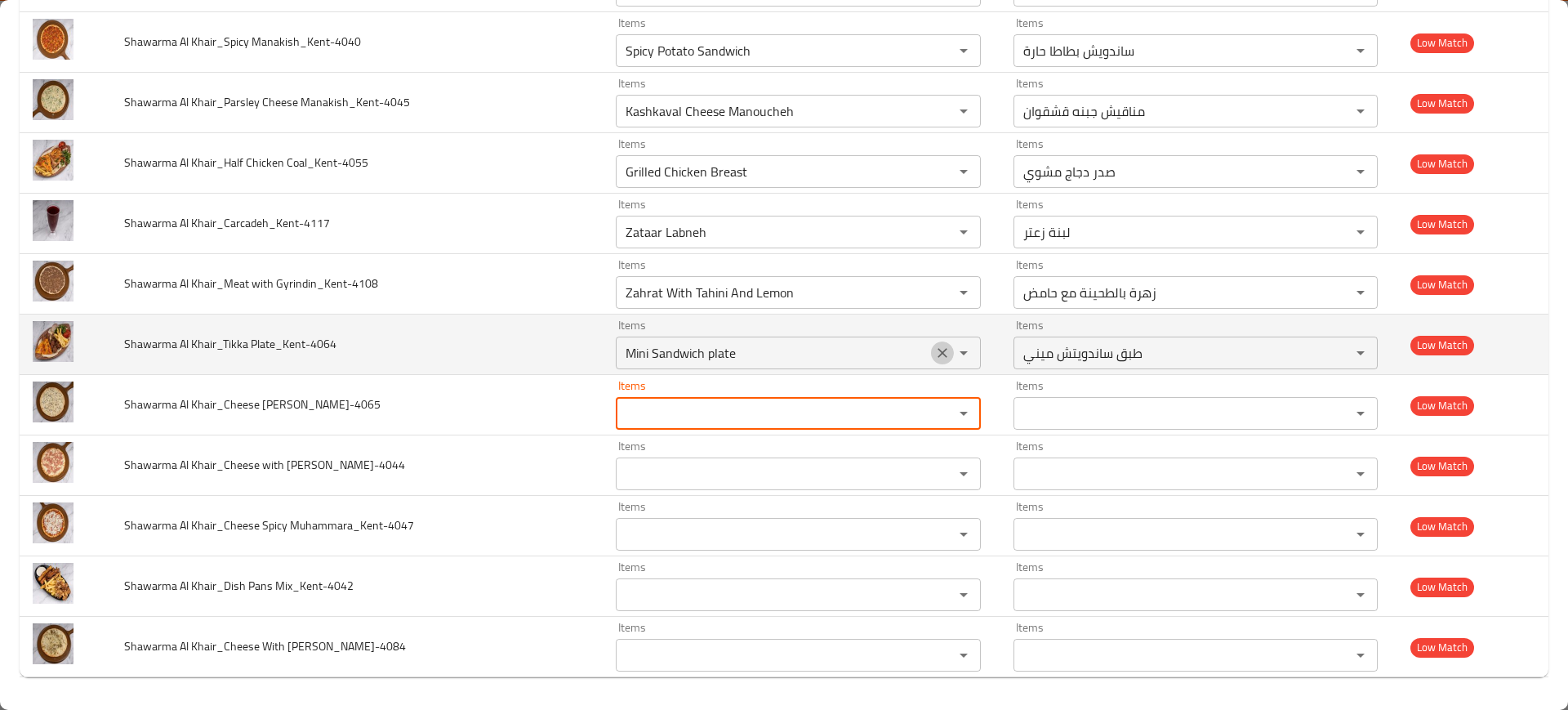
click at [934, 351] on icon "Clear" at bounding box center [942, 352] width 16 height 16
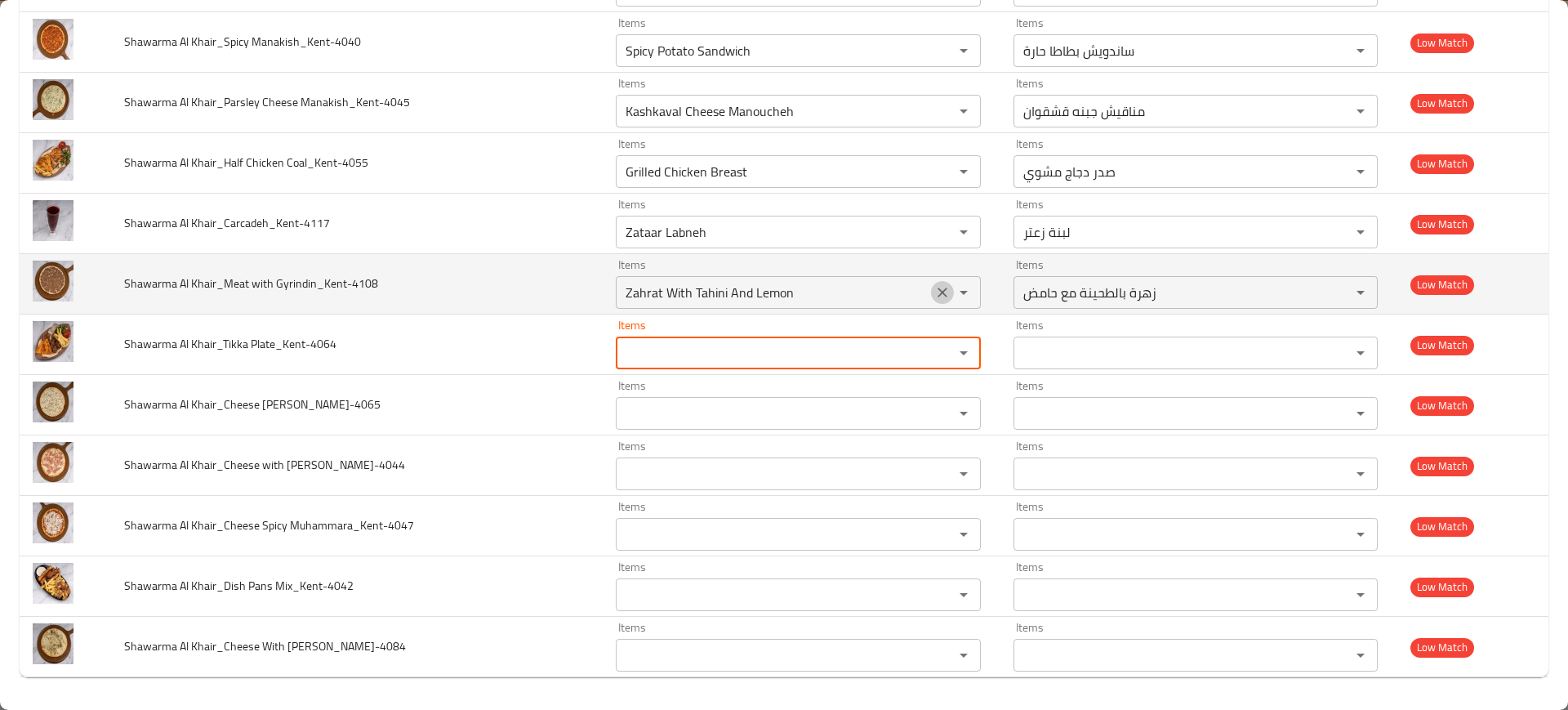
click at [934, 284] on icon "Clear" at bounding box center [942, 291] width 16 height 16
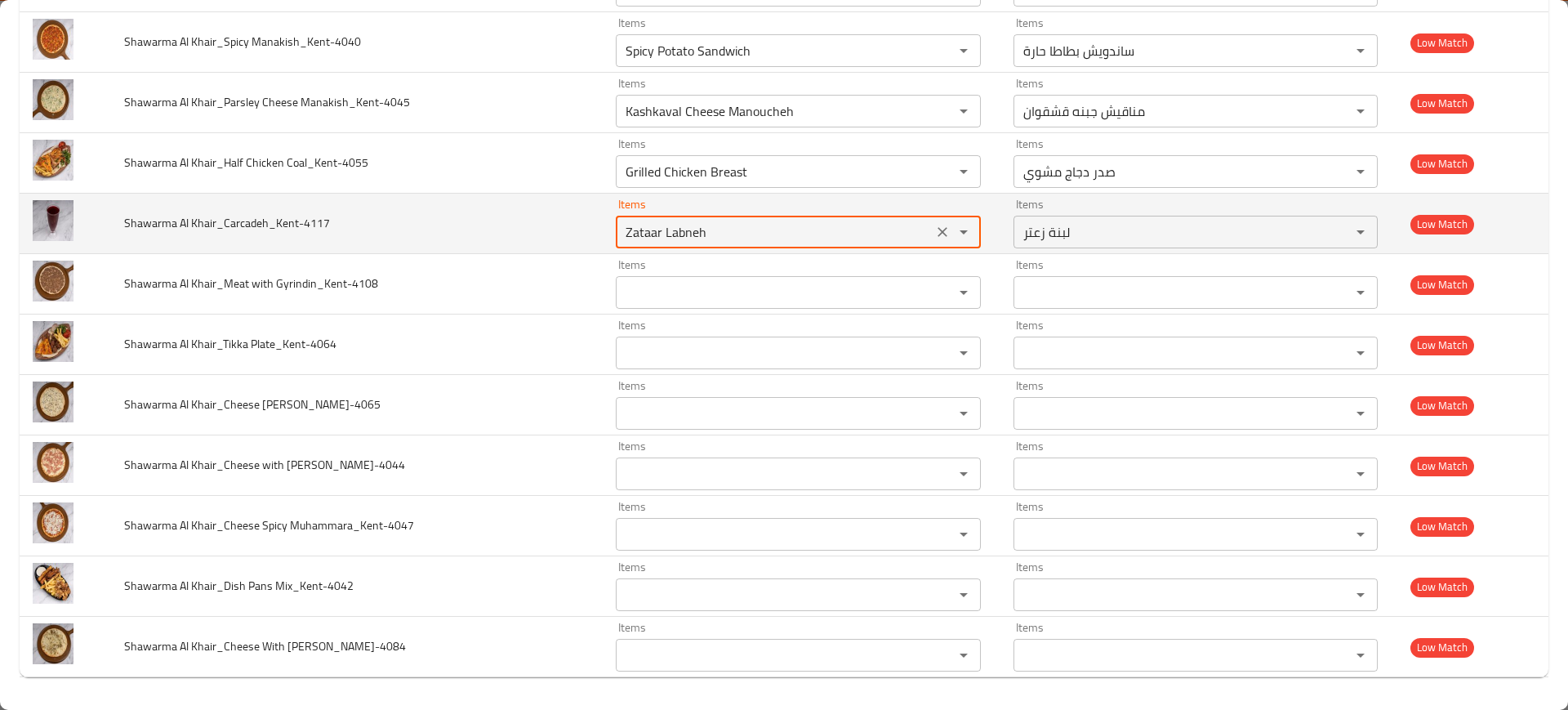
click at [845, 224] on Khair_Carcadeh_Kent-4117 "Zataar Labneh" at bounding box center [774, 232] width 307 height 22
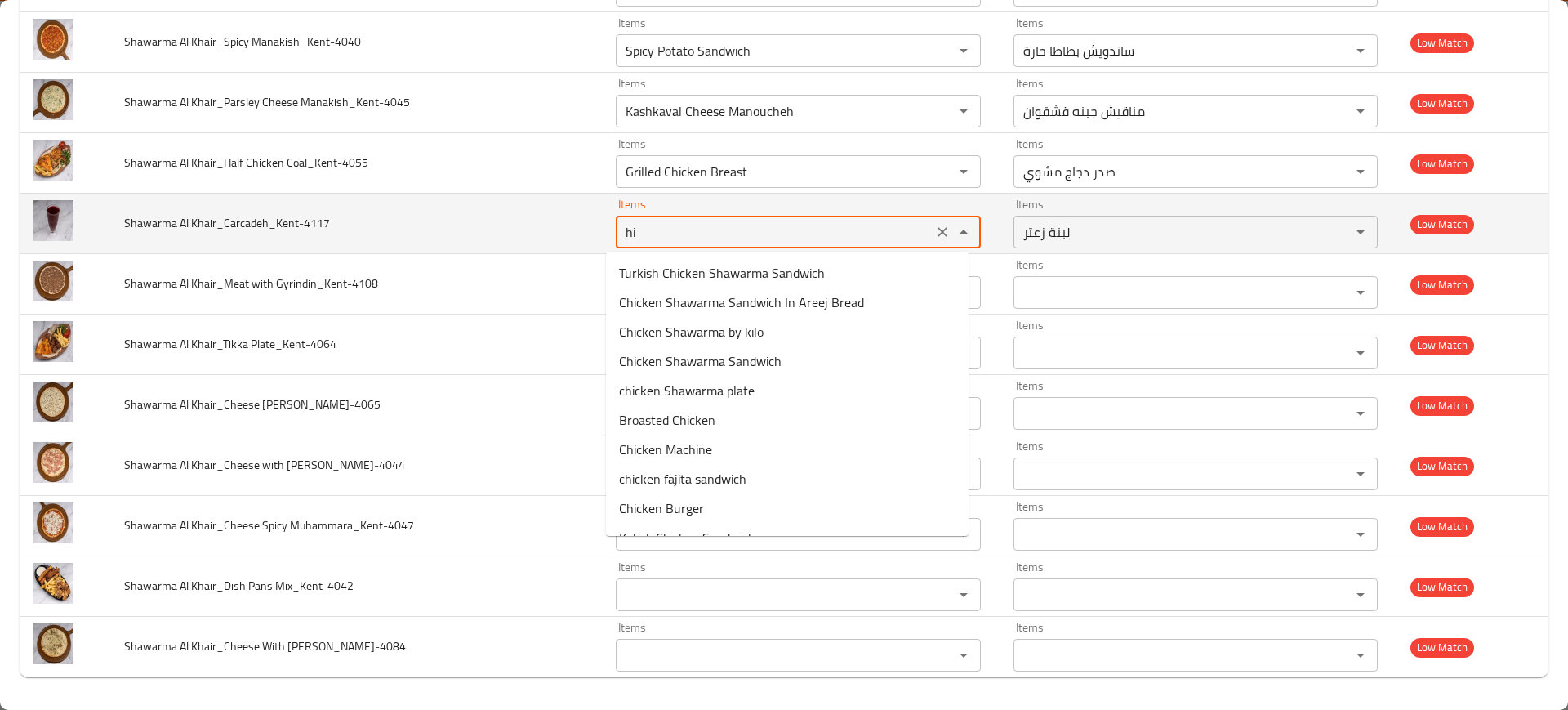
type Khair_Carcadeh_Kent-4117 "hib"
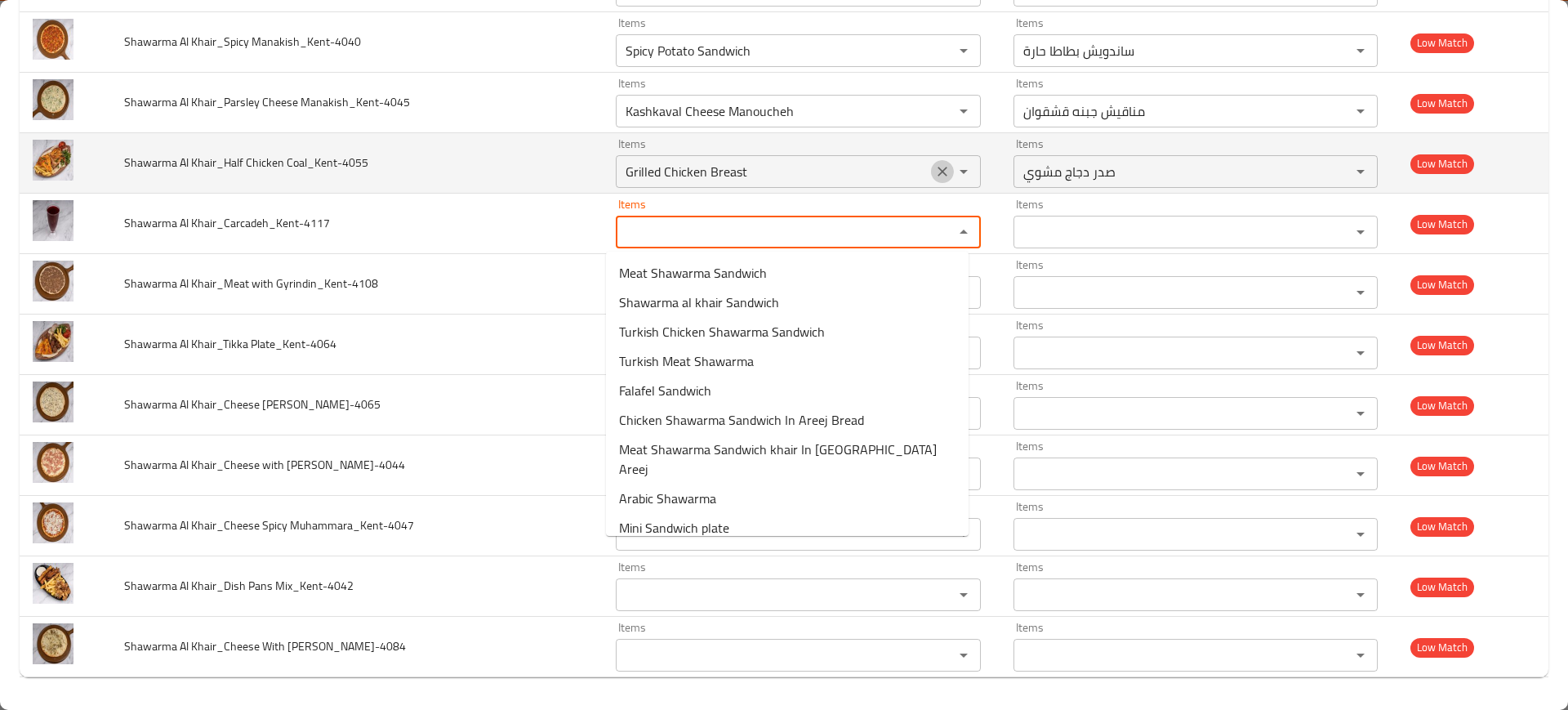
click at [934, 167] on icon "Clear" at bounding box center [942, 171] width 16 height 16
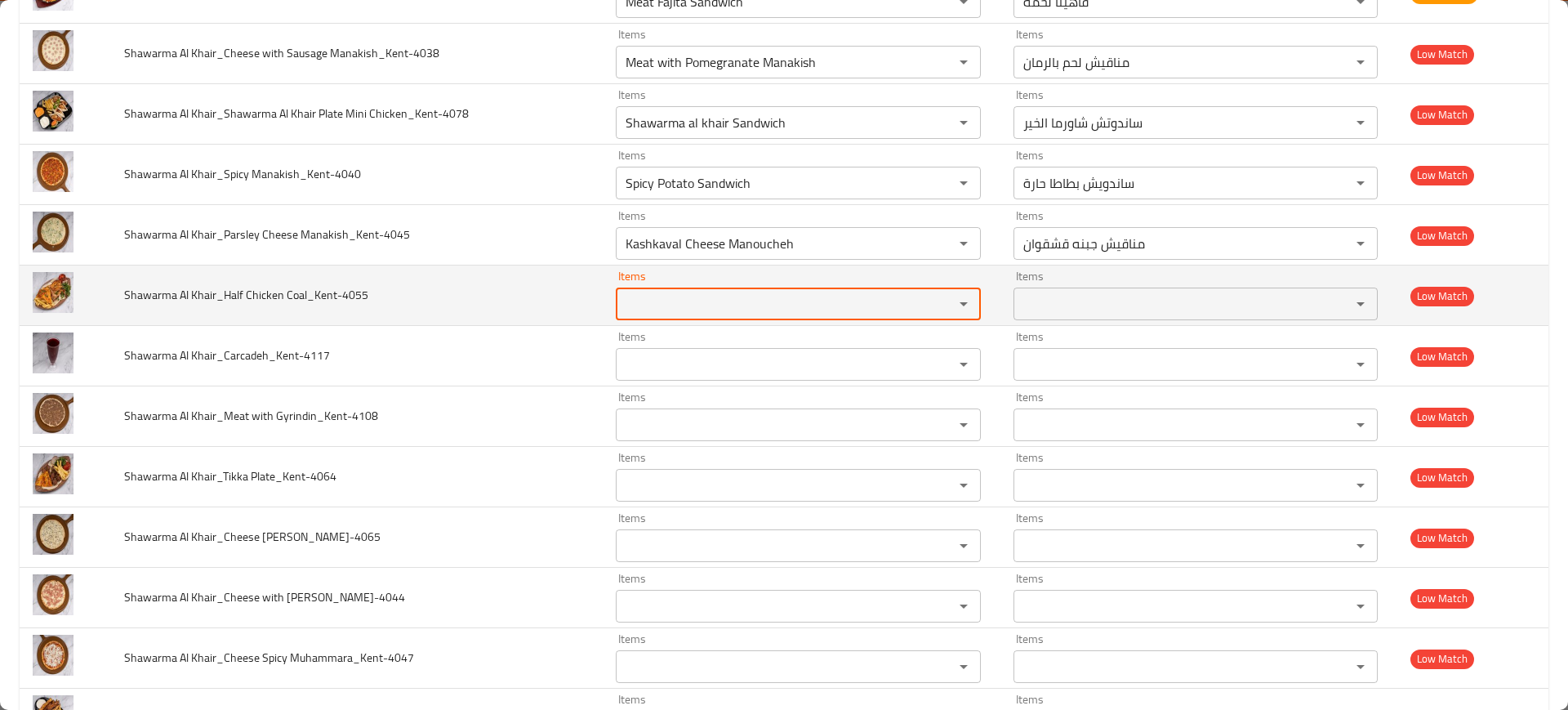
scroll to position [2243, 0]
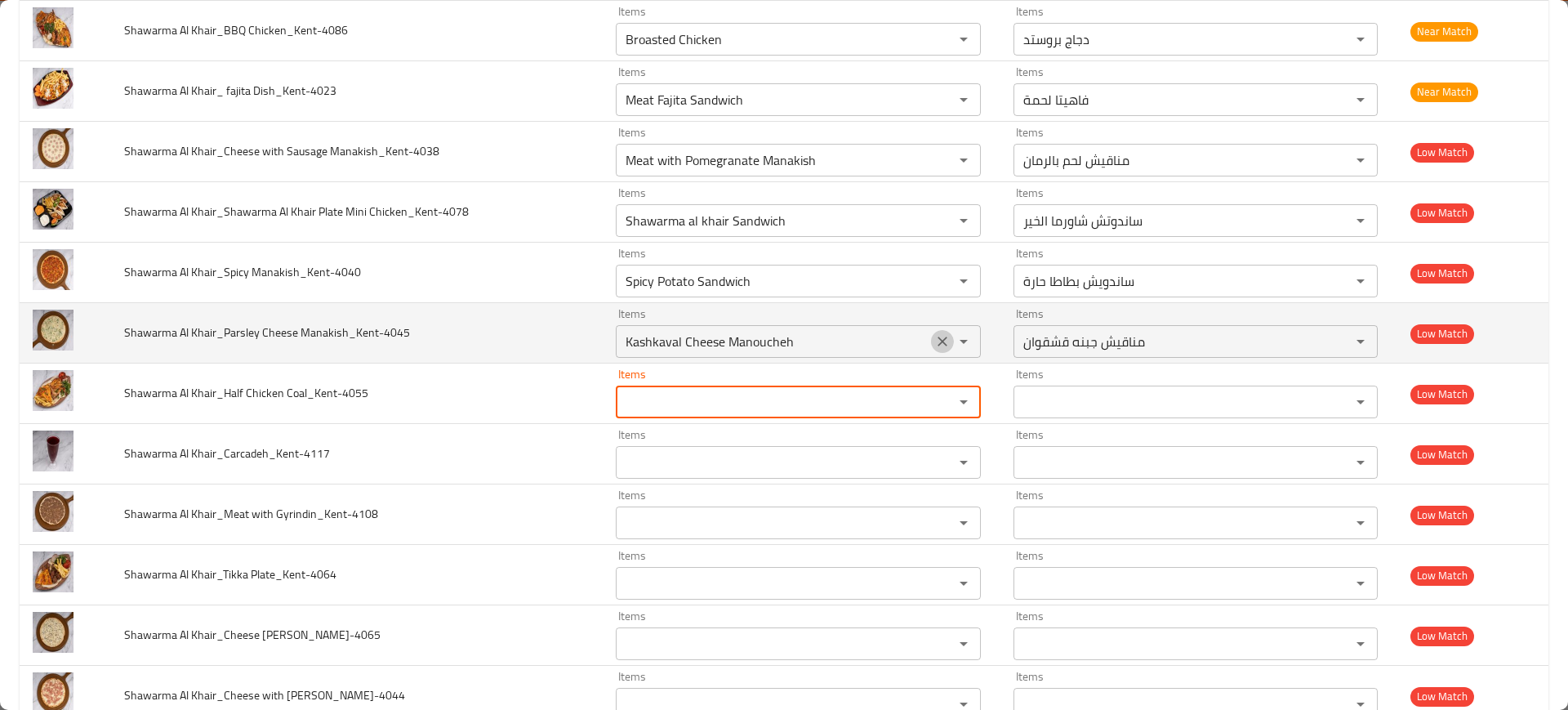
click at [932, 332] on button "Clear" at bounding box center [943, 341] width 22 height 22
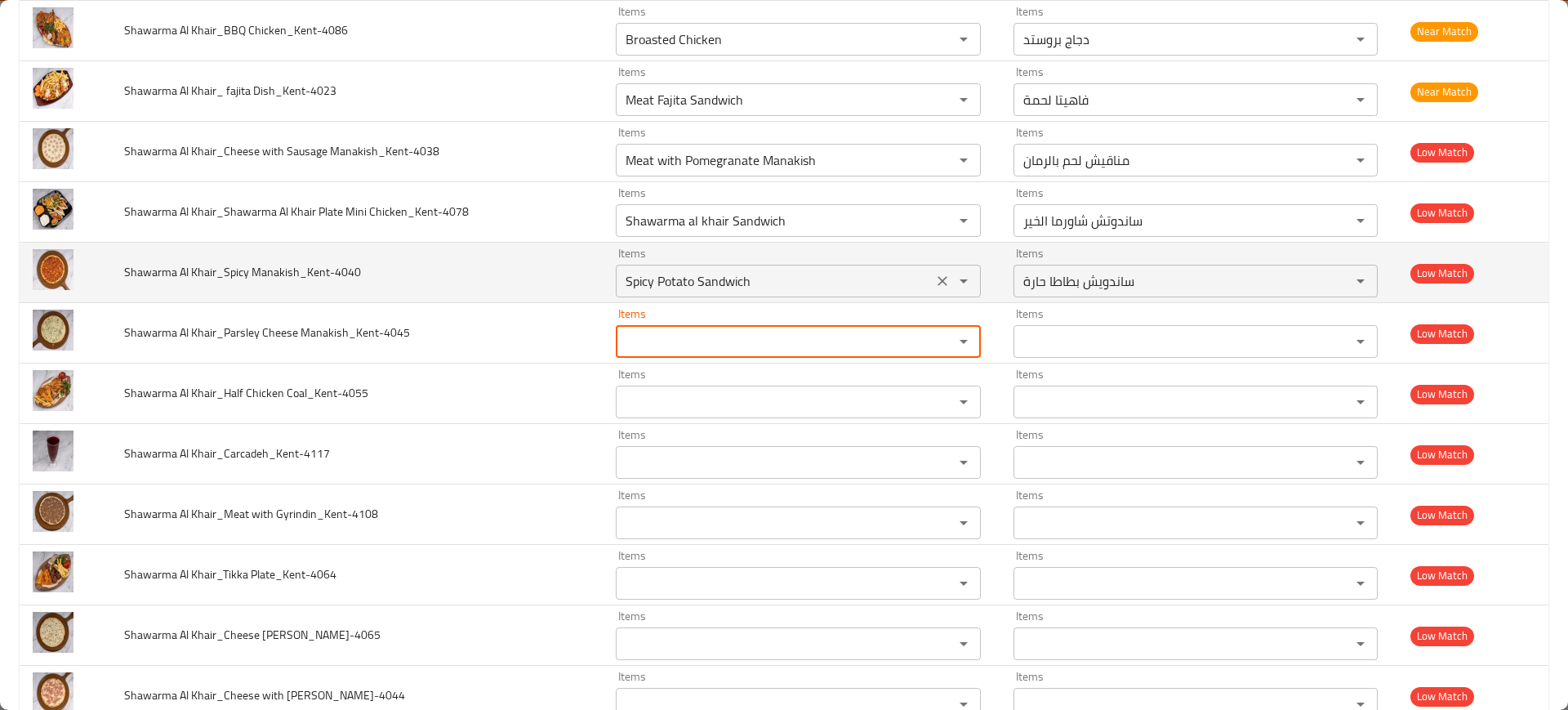
click at [932, 291] on div "enhanced table" at bounding box center [952, 280] width 42 height 22
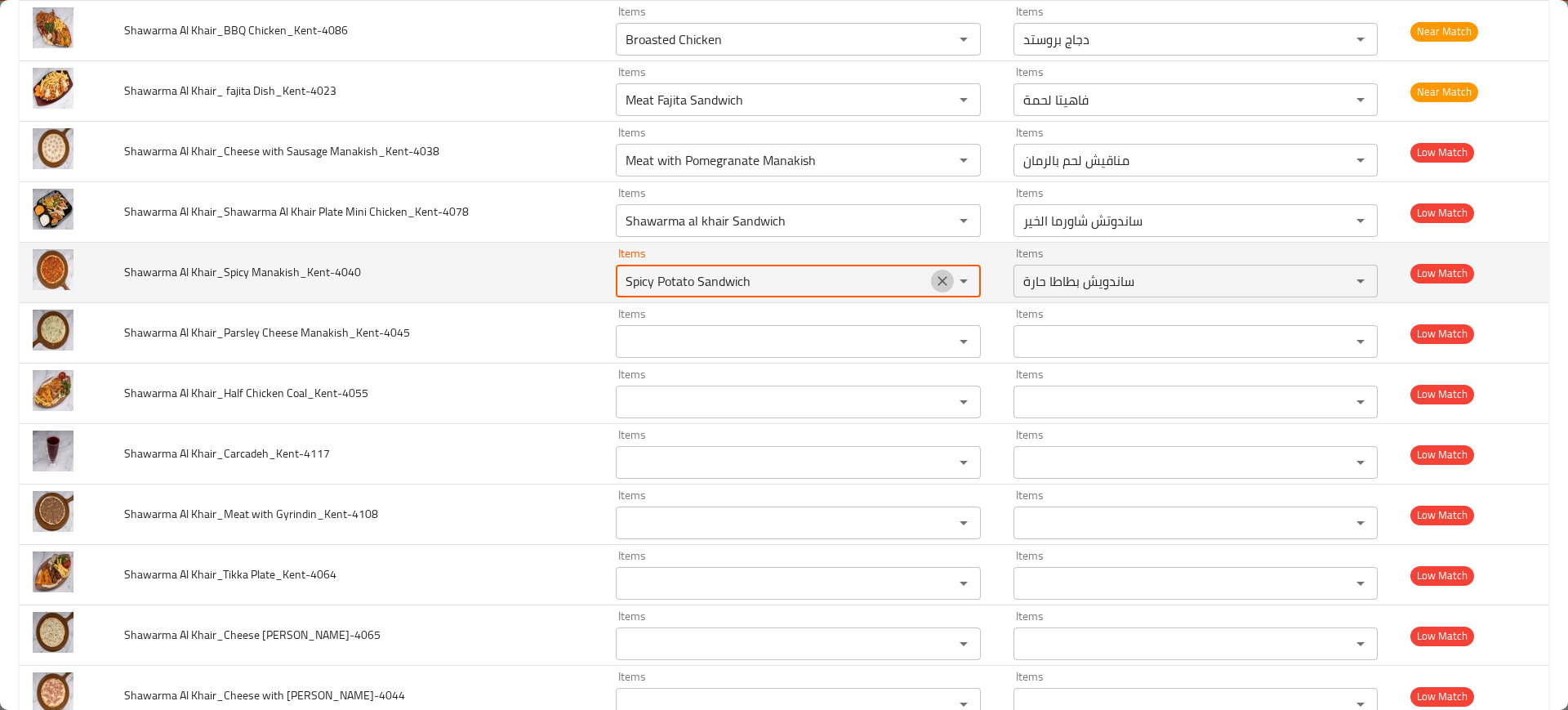
click at [934, 276] on icon "Clear" at bounding box center [942, 280] width 16 height 16
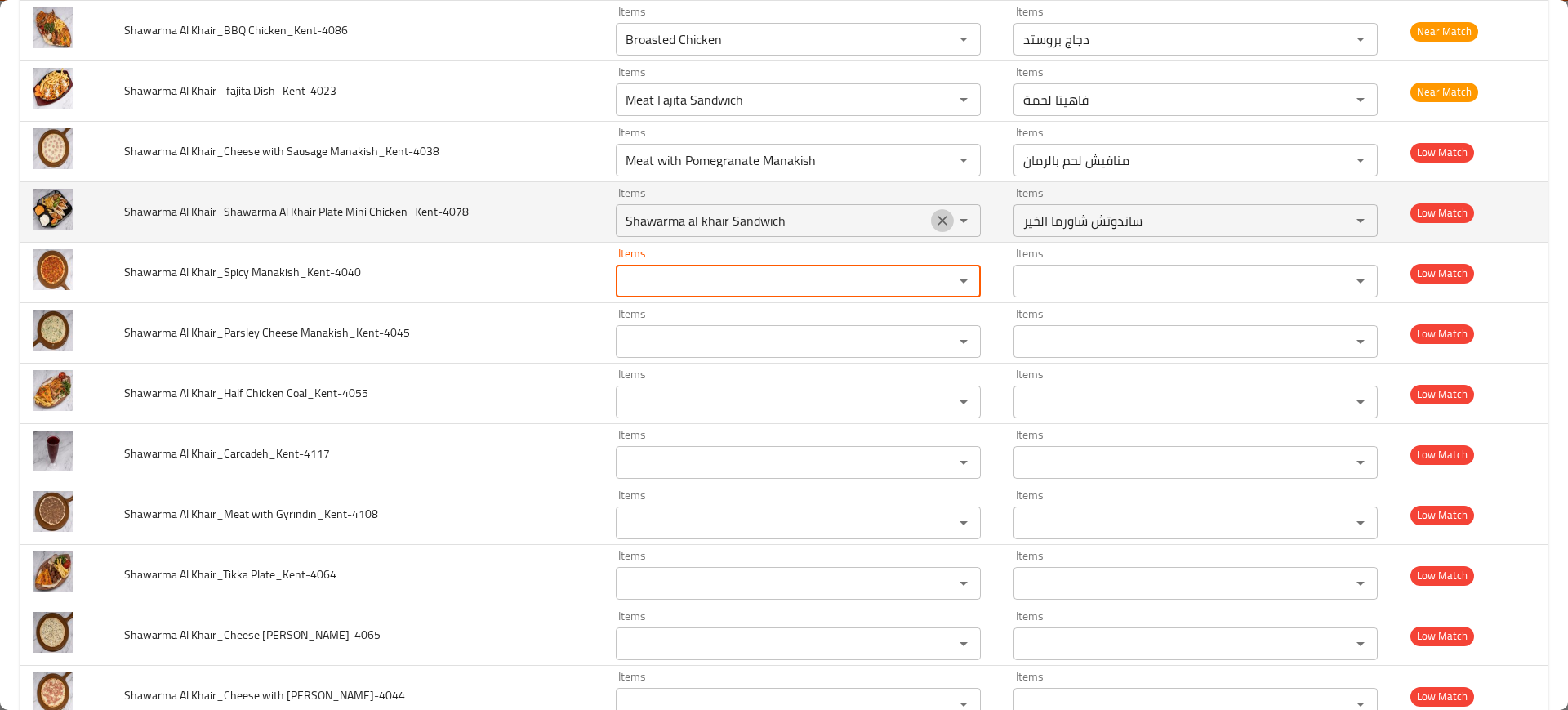
click at [934, 220] on icon "Clear" at bounding box center [942, 220] width 16 height 16
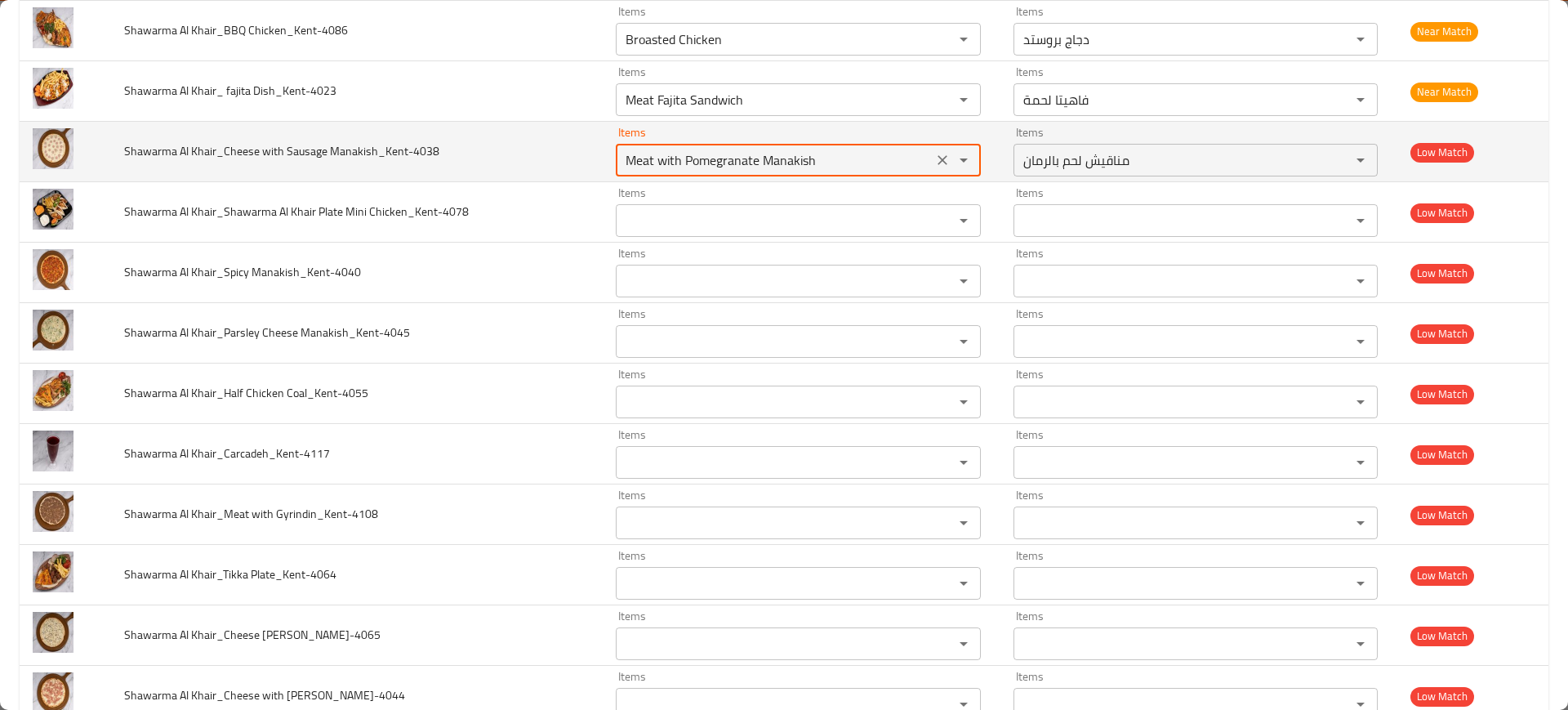
click at [899, 164] on Manakish_Kent-4038 "Meat with Pomegranate Manakish" at bounding box center [774, 160] width 307 height 22
type Manakish_Kent-4038 "saus"
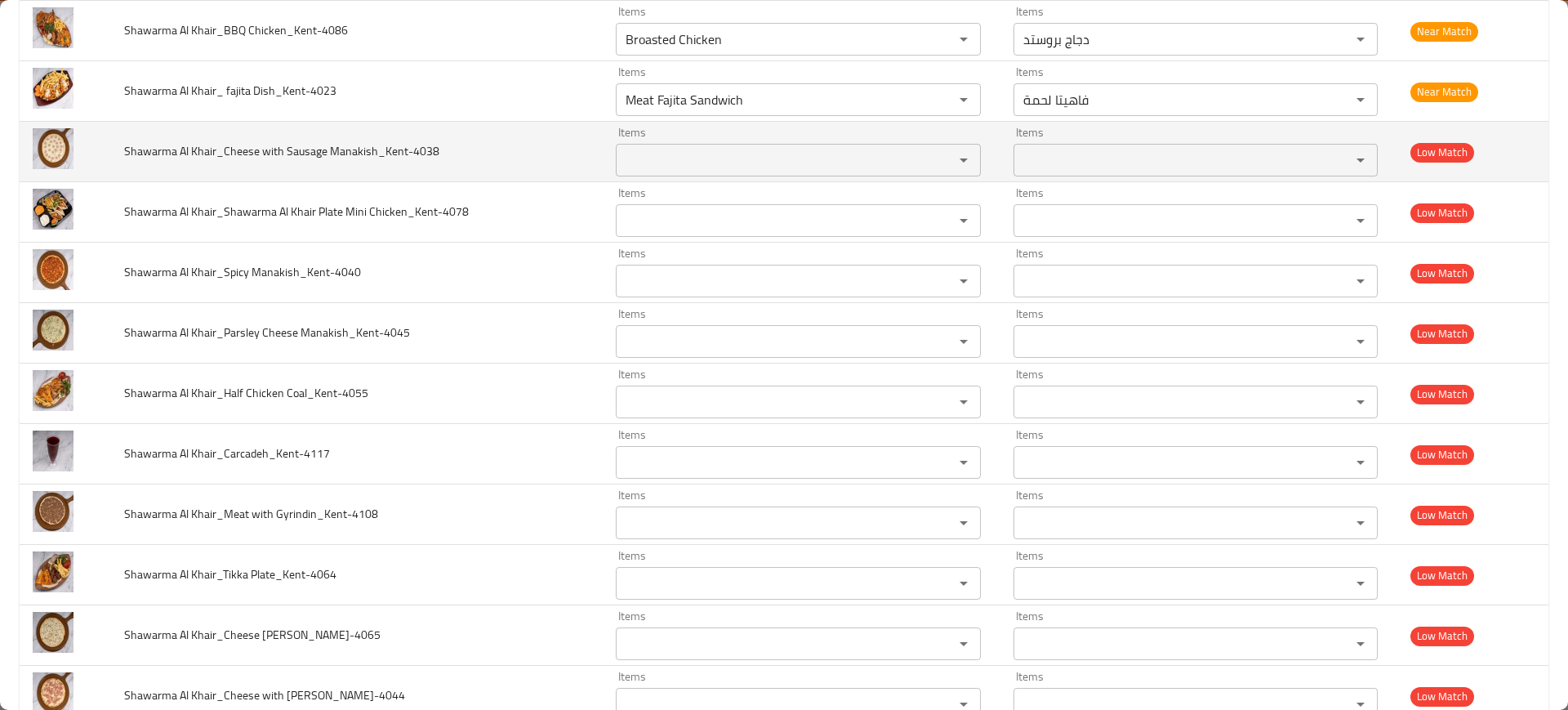
click at [441, 169] on td "Shawarma Al Khair_Cheese with Sausage Manakish_Kent-4038" at bounding box center [357, 151] width 492 height 61
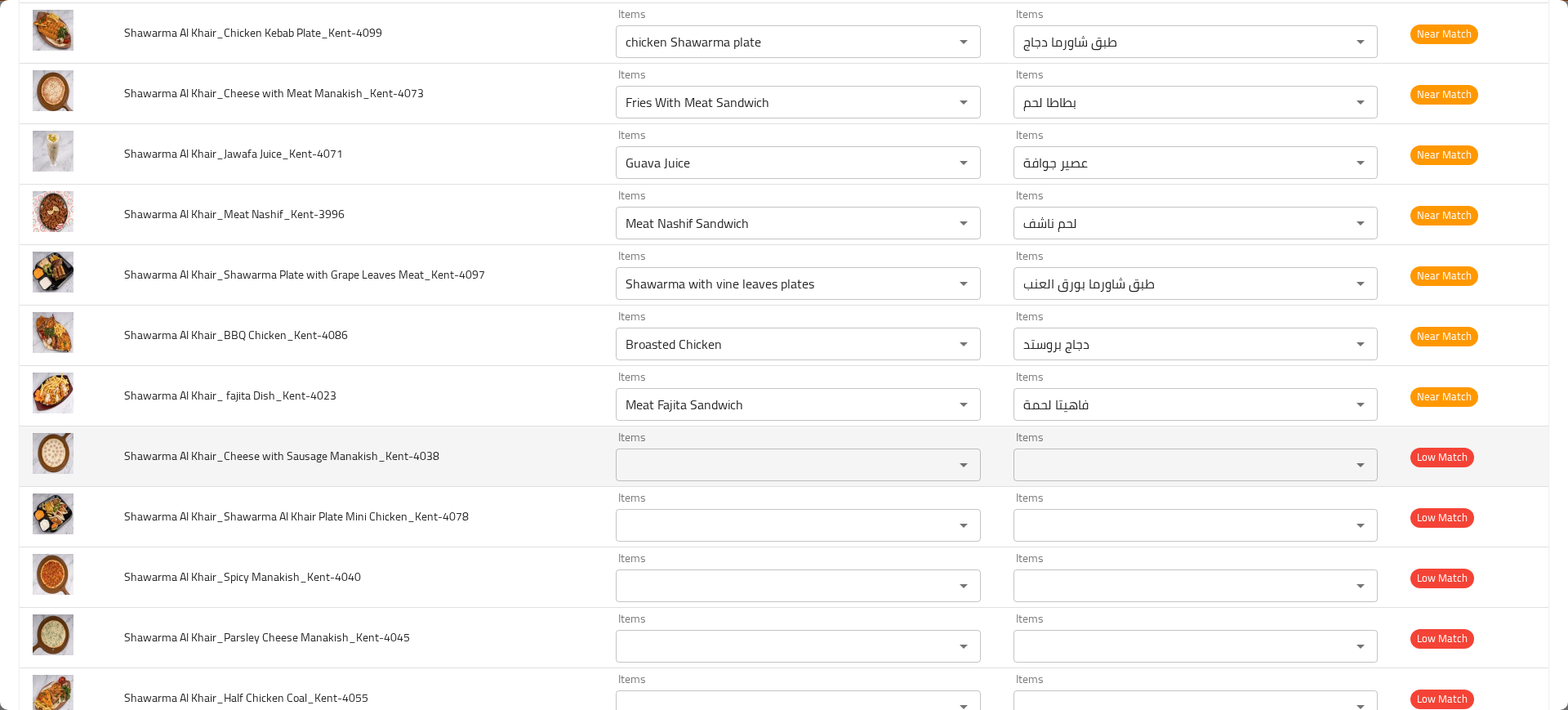
scroll to position [1938, 0]
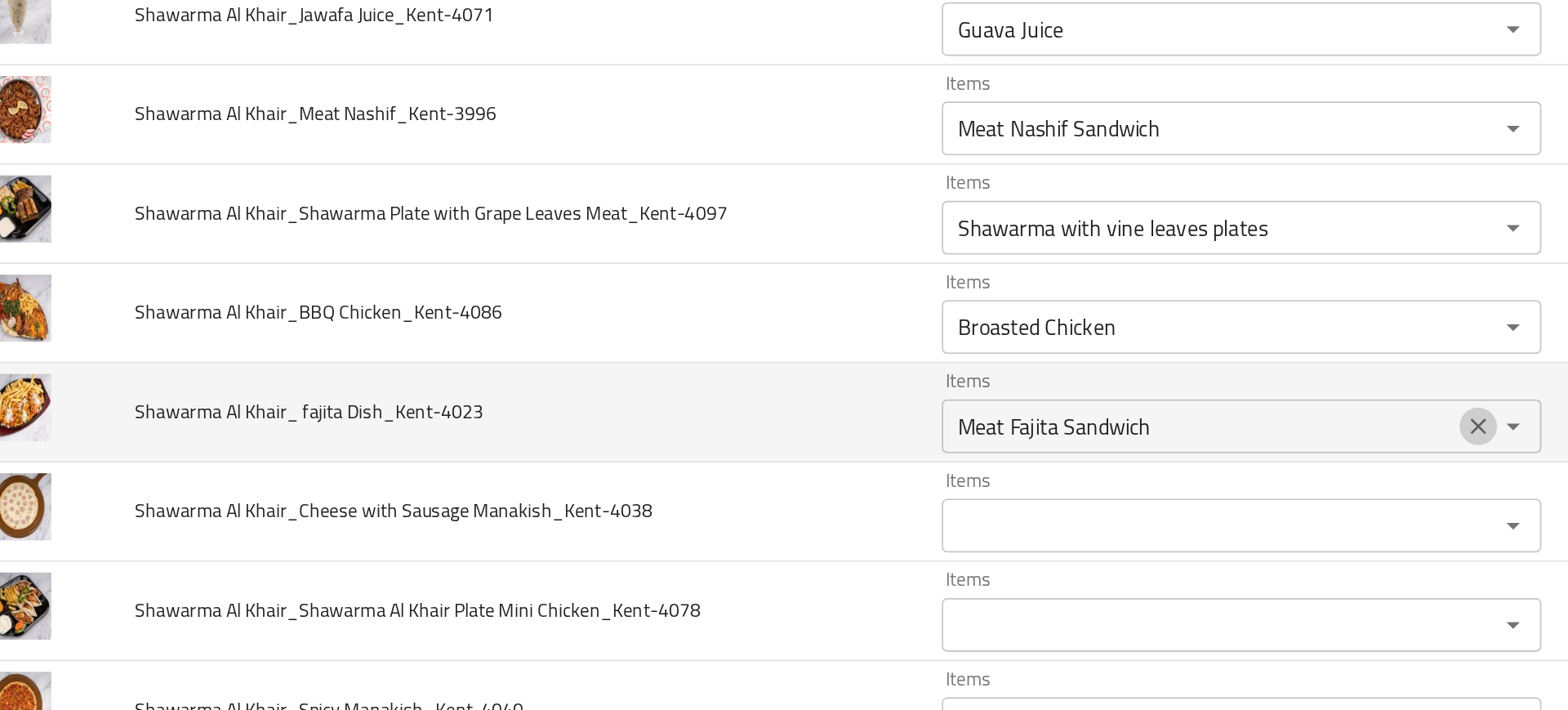
click at [938, 405] on icon "Clear" at bounding box center [942, 405] width 16 height 16
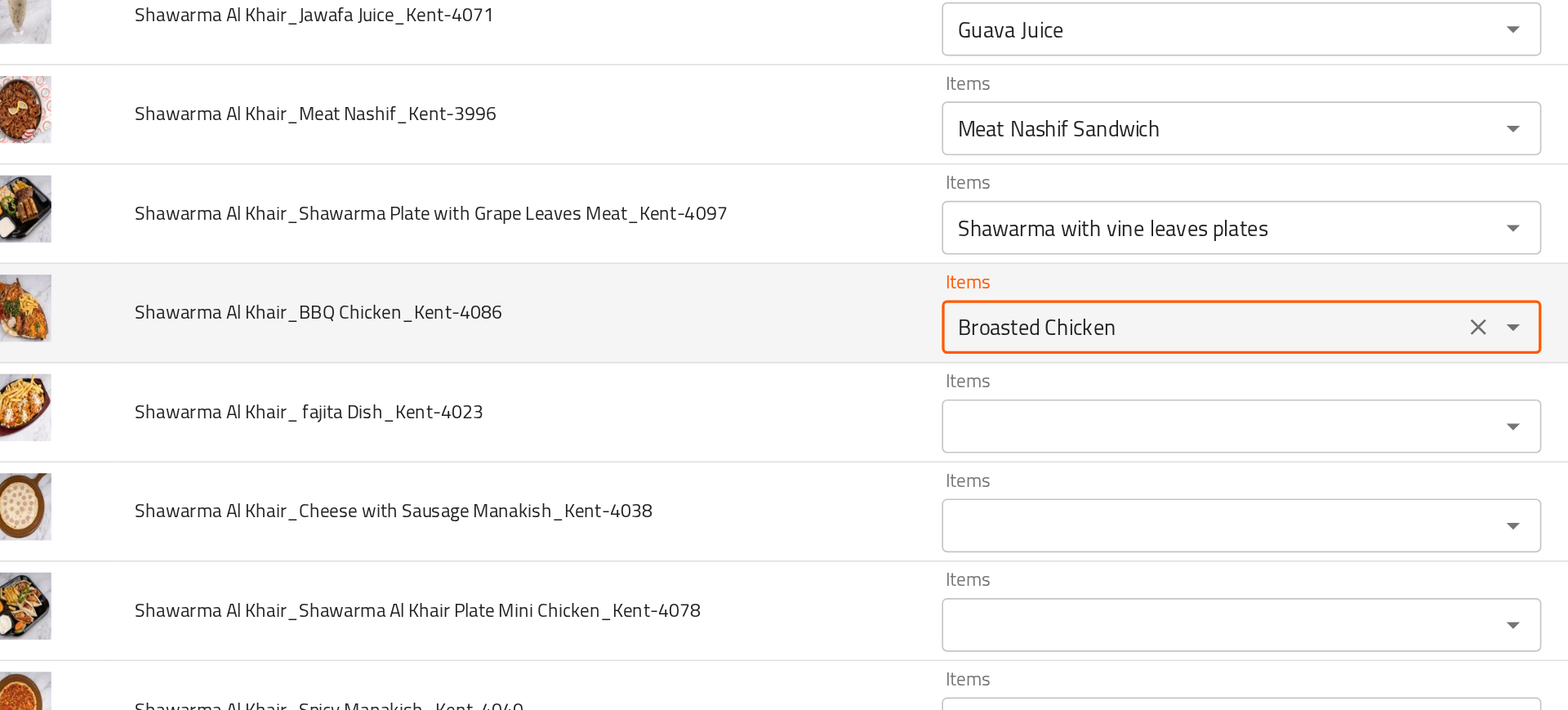
click at [841, 337] on Chicken_Kent-4086 "Broasted Chicken" at bounding box center [774, 345] width 307 height 22
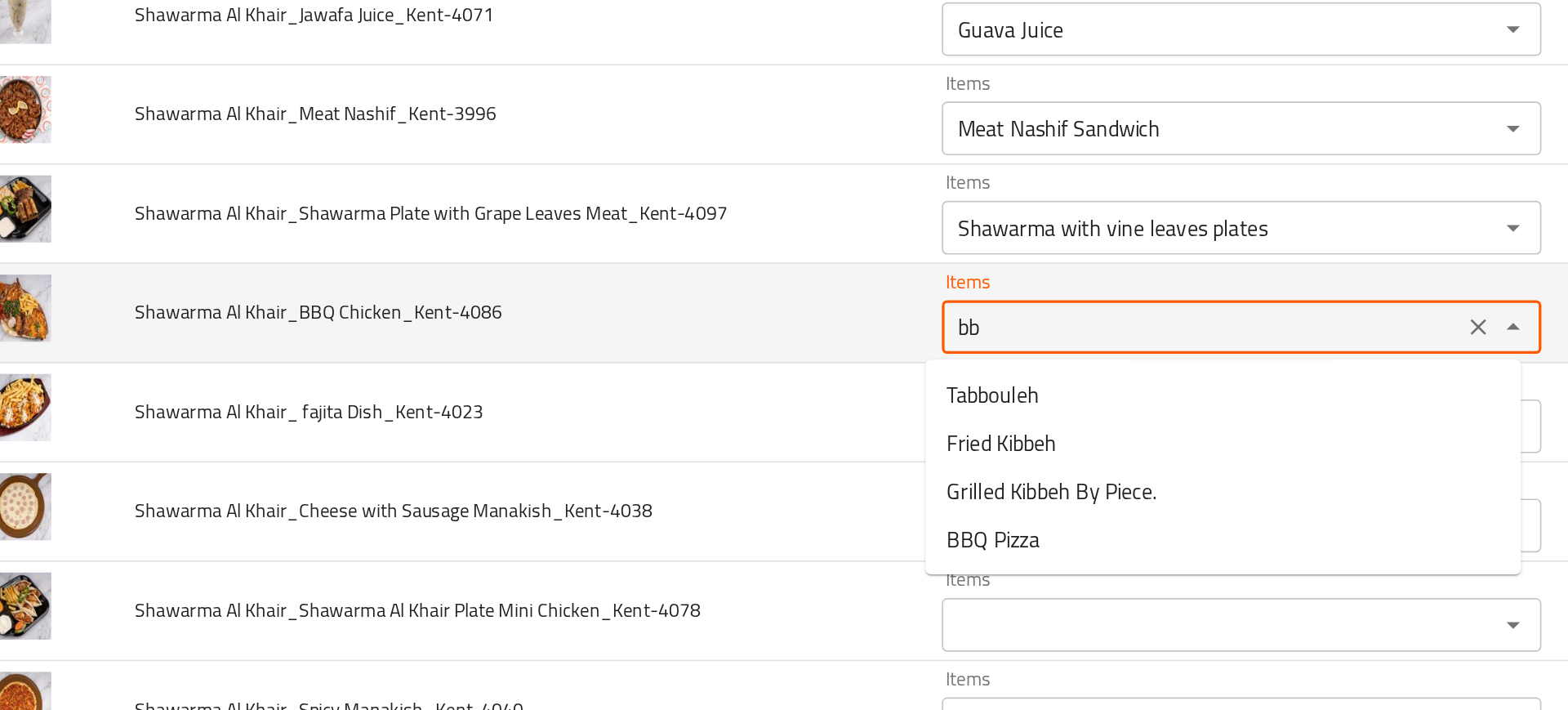
type Chicken_Kent-4086 "bbq"
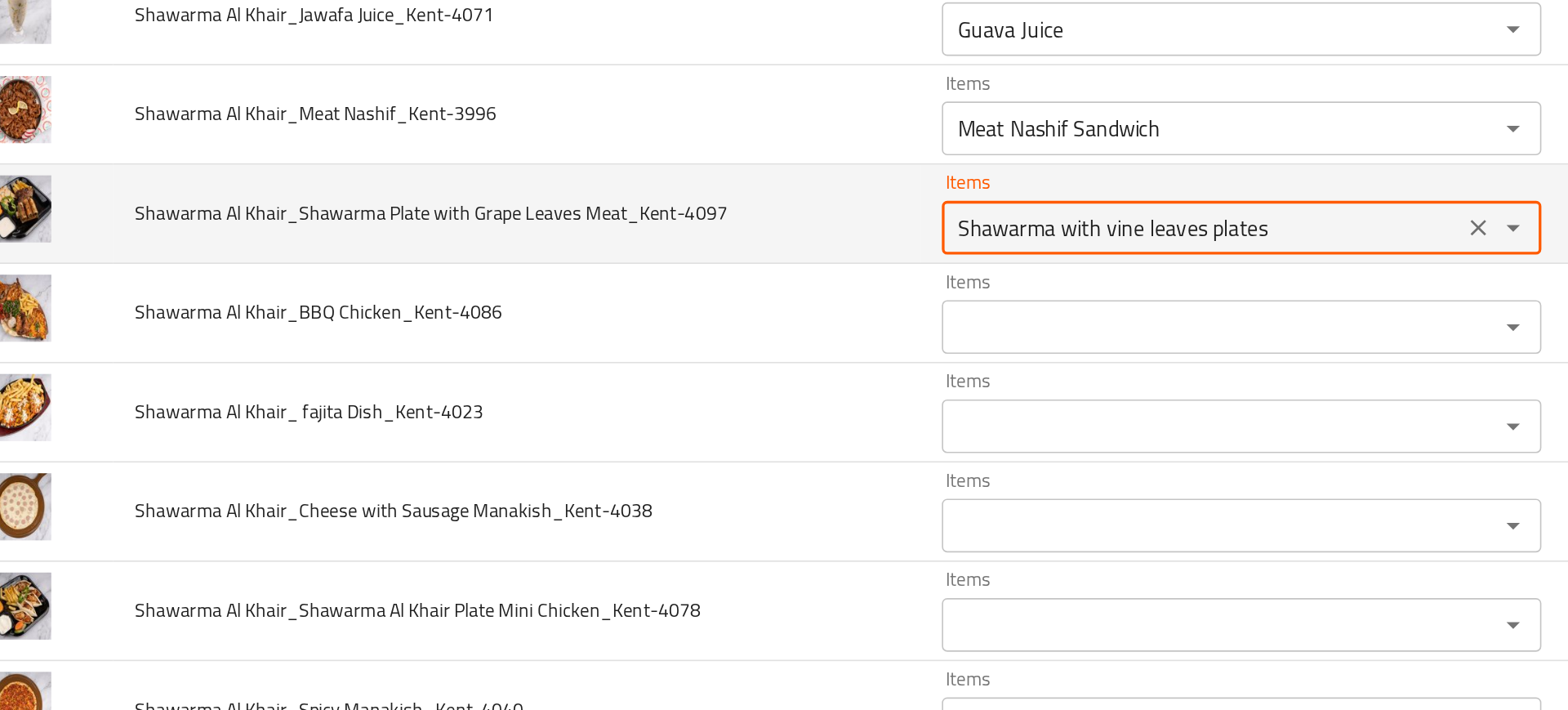
click at [750, 294] on Meat_Kent-4097 "Shawarma with vine leaves plates" at bounding box center [774, 284] width 307 height 22
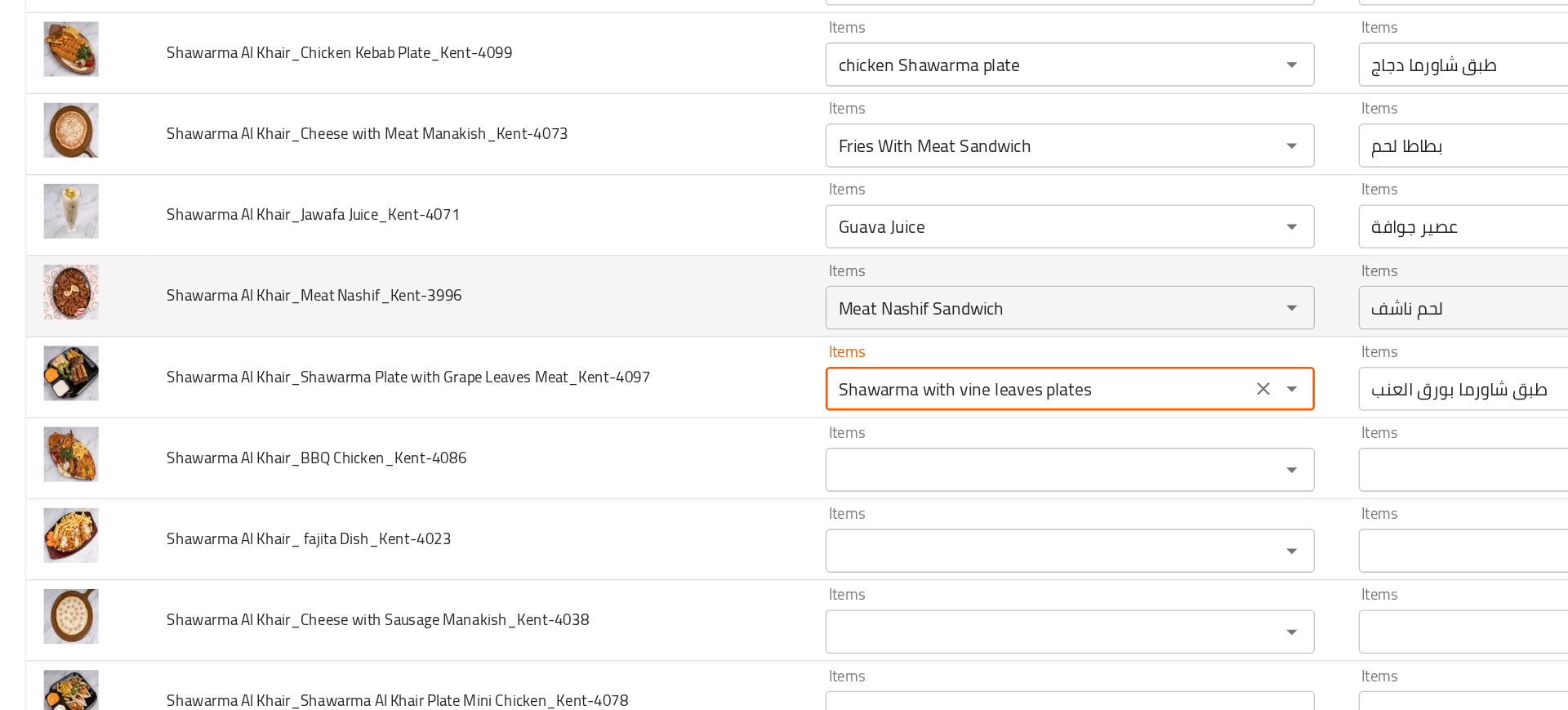
scroll to position [1769, 0]
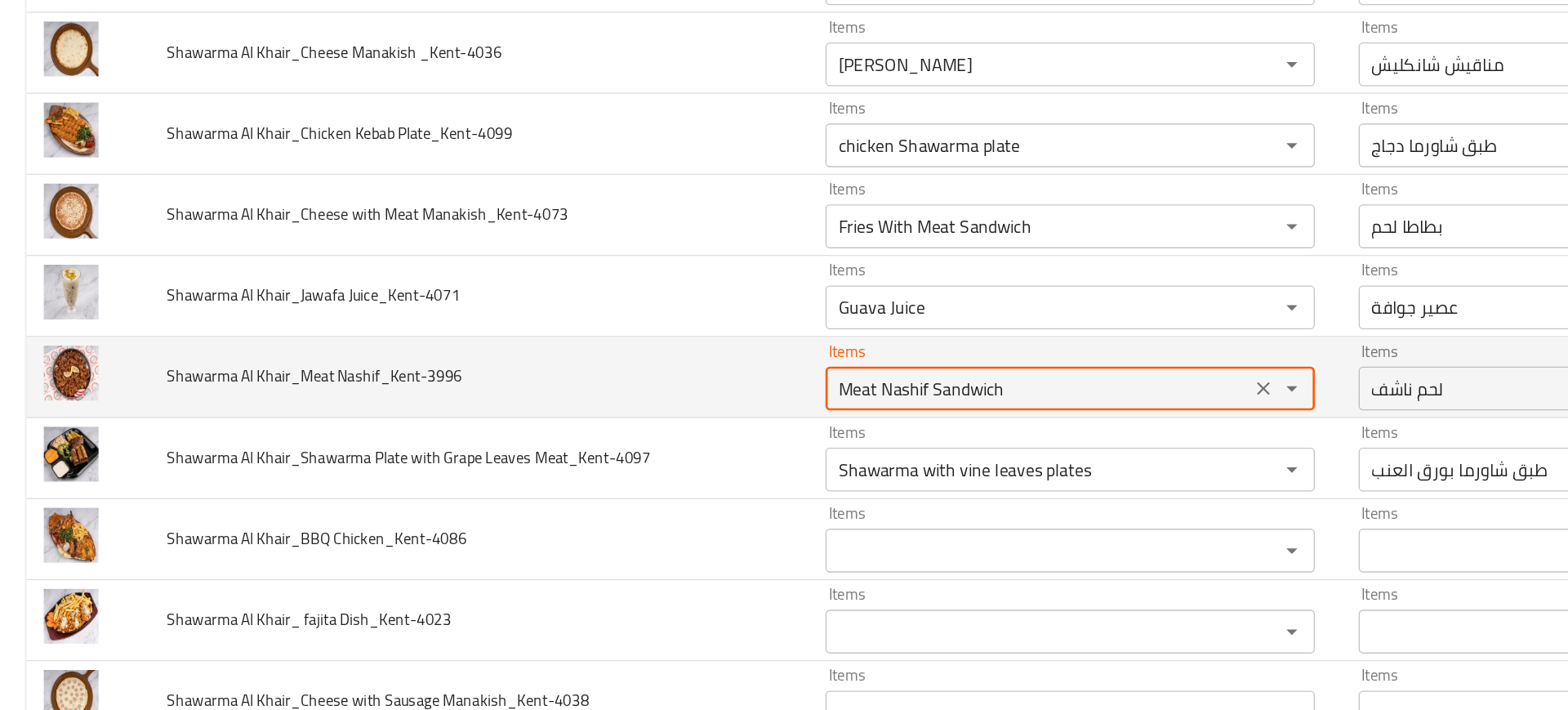
drag, startPoint x: 685, startPoint y: 395, endPoint x: 833, endPoint y: 405, distance: 148.3
click at [833, 405] on div "Meat Nashif Sandwich Items" at bounding box center [798, 391] width 365 height 33
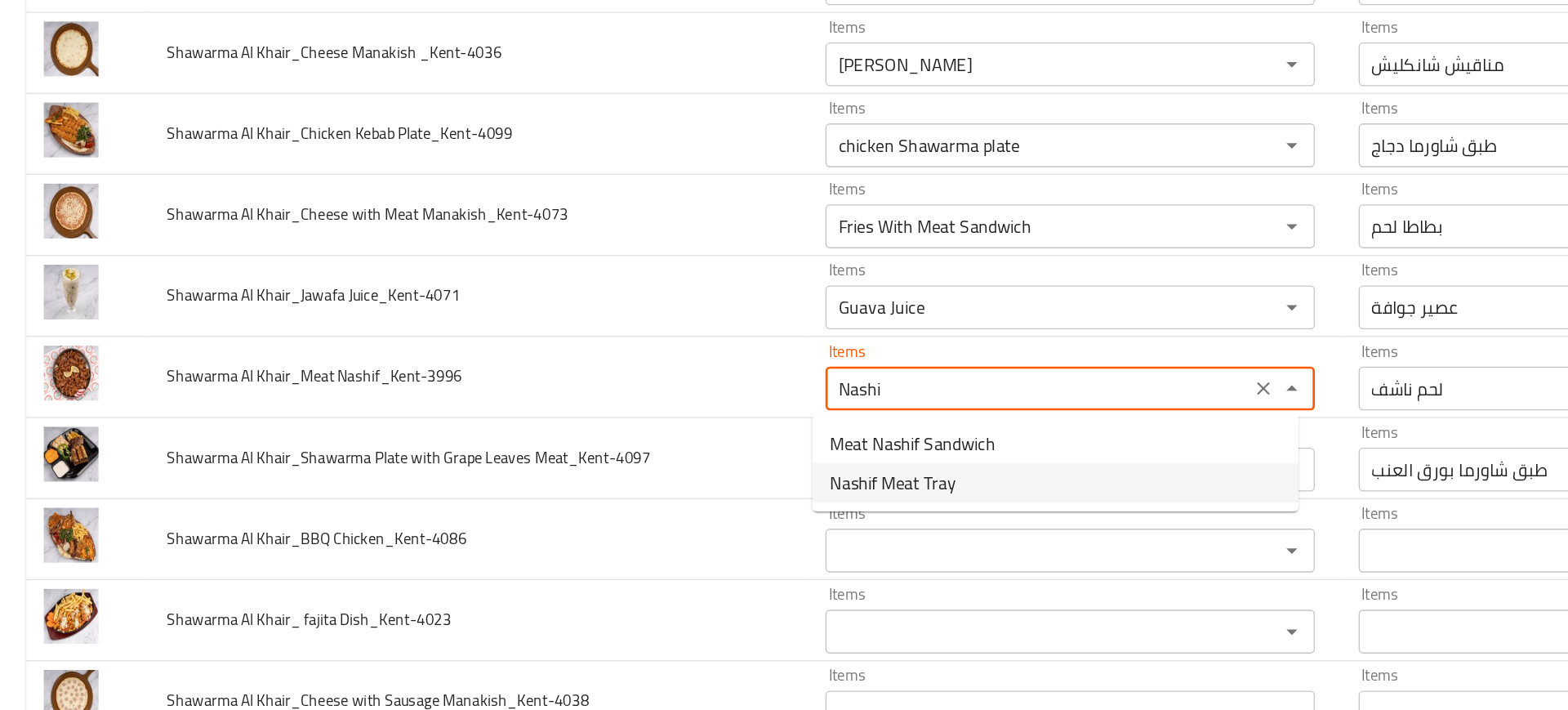
click at [697, 455] on span "Nashif Meat Tray" at bounding box center [666, 462] width 94 height 20
type Nashif_Kent-3996 "Nashif Meat Tray"
type Nashif_Kent-3996-ar "صينية لحم ناشف"
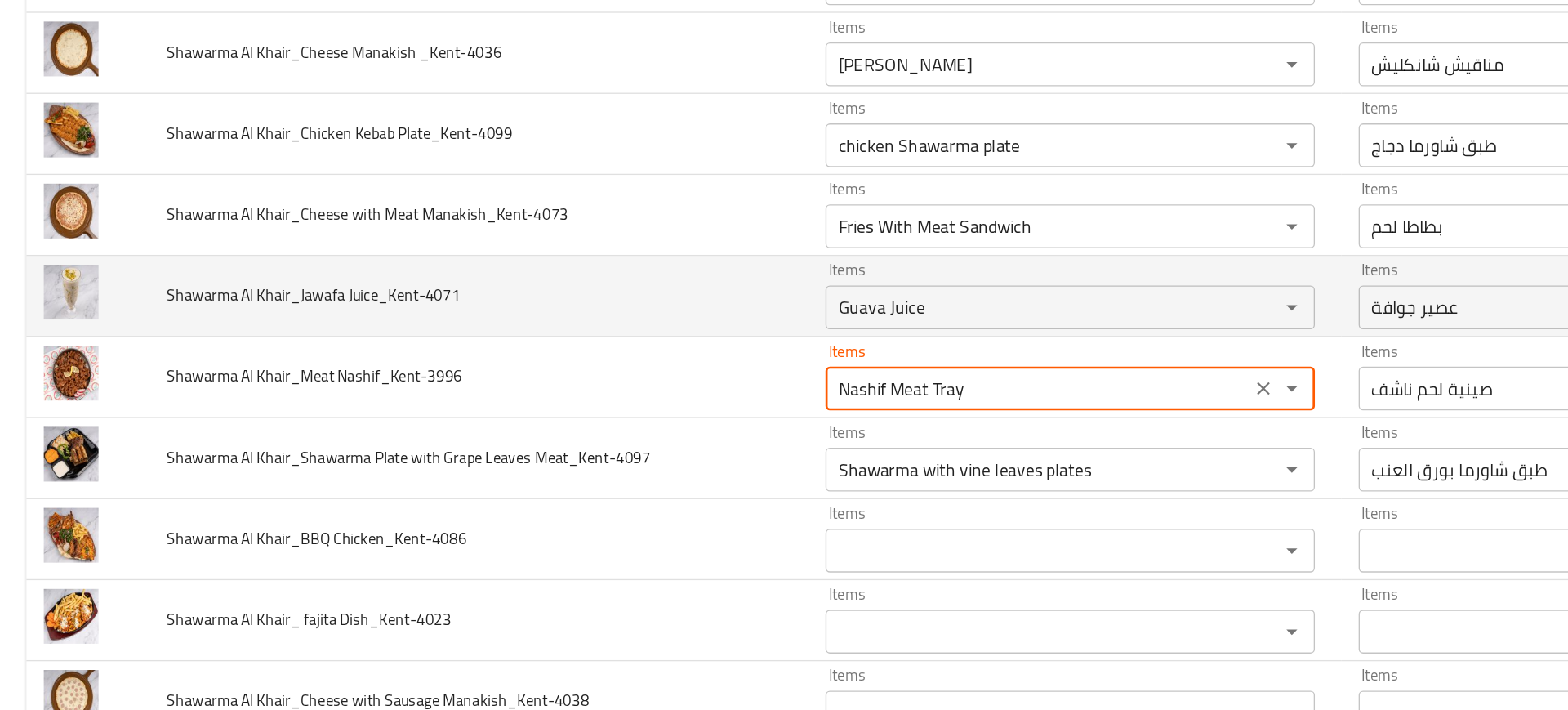
type Nashif_Kent-3996 "Nashif Meat Tray"
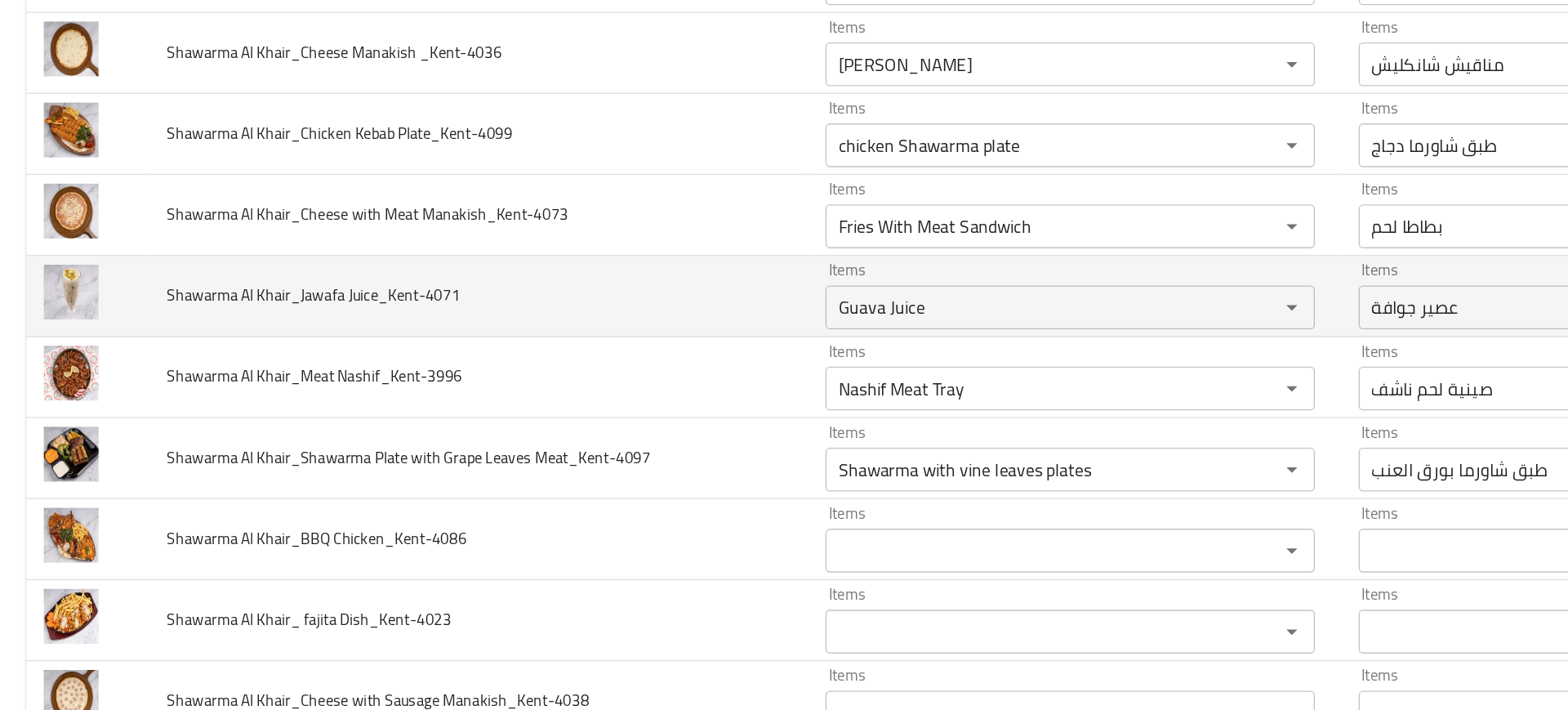
click at [582, 339] on td "Shawarma Al Khair_Jawafa Juice_Kent-4071" at bounding box center [357, 323] width 492 height 61
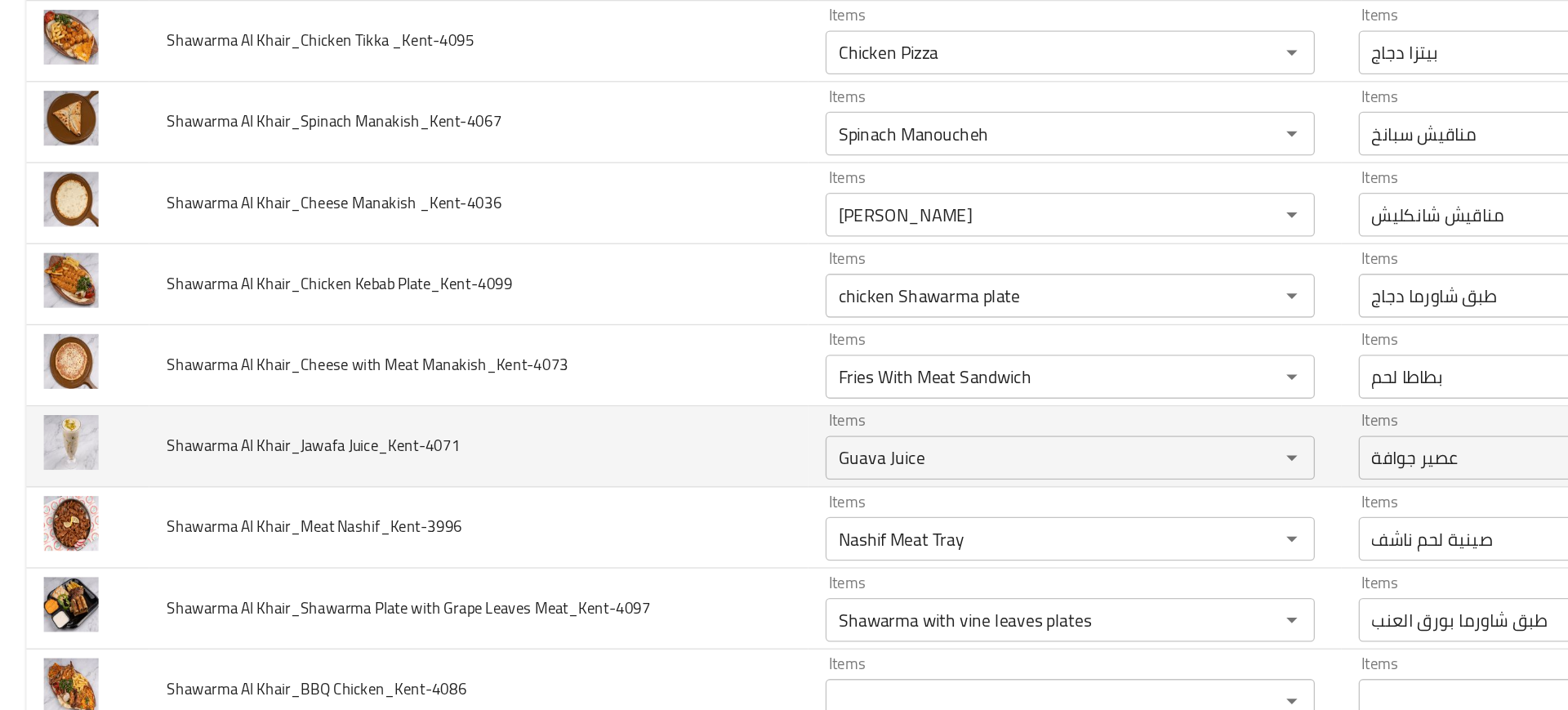
scroll to position [1652, 0]
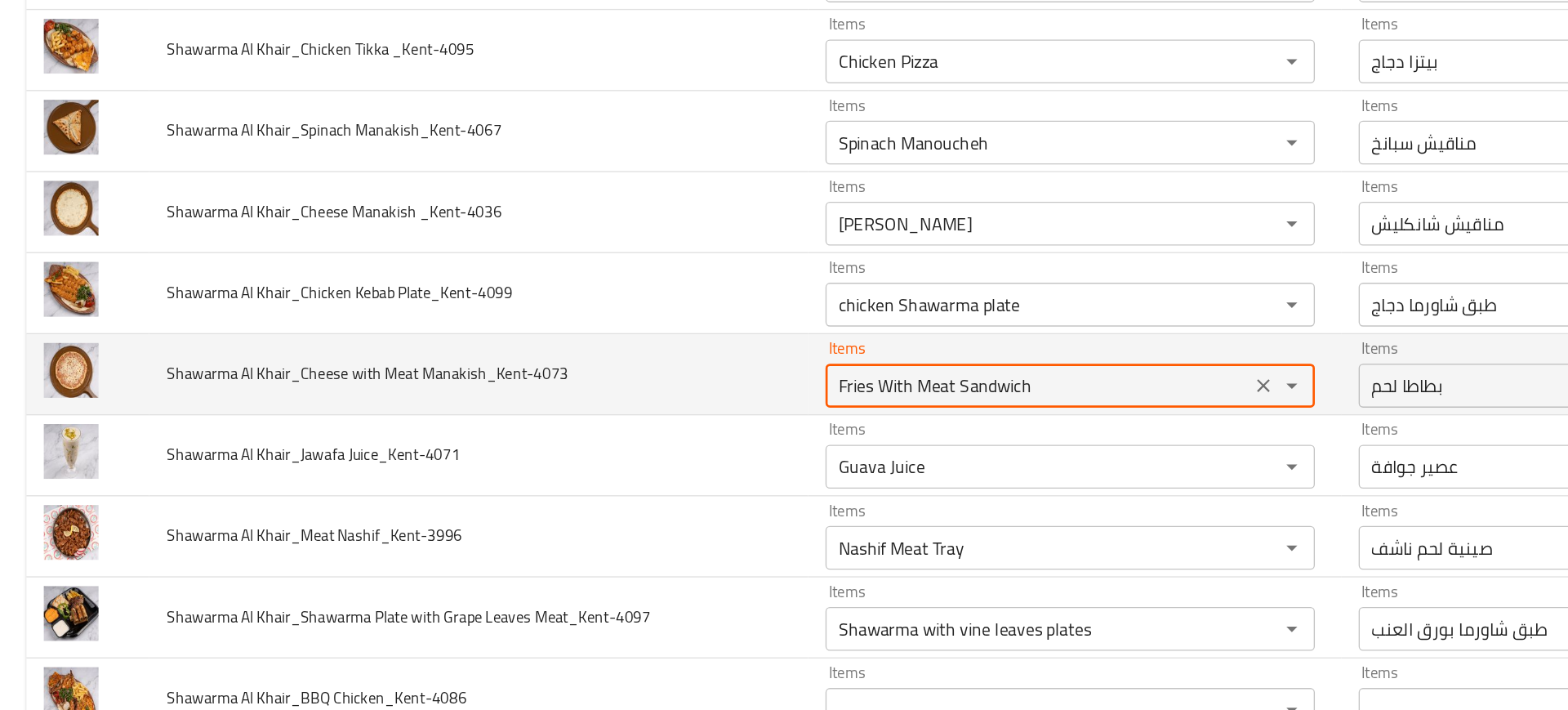
click at [703, 378] on Manakish_Kent-4073 "Fries With Meat Sandwich" at bounding box center [774, 390] width 307 height 22
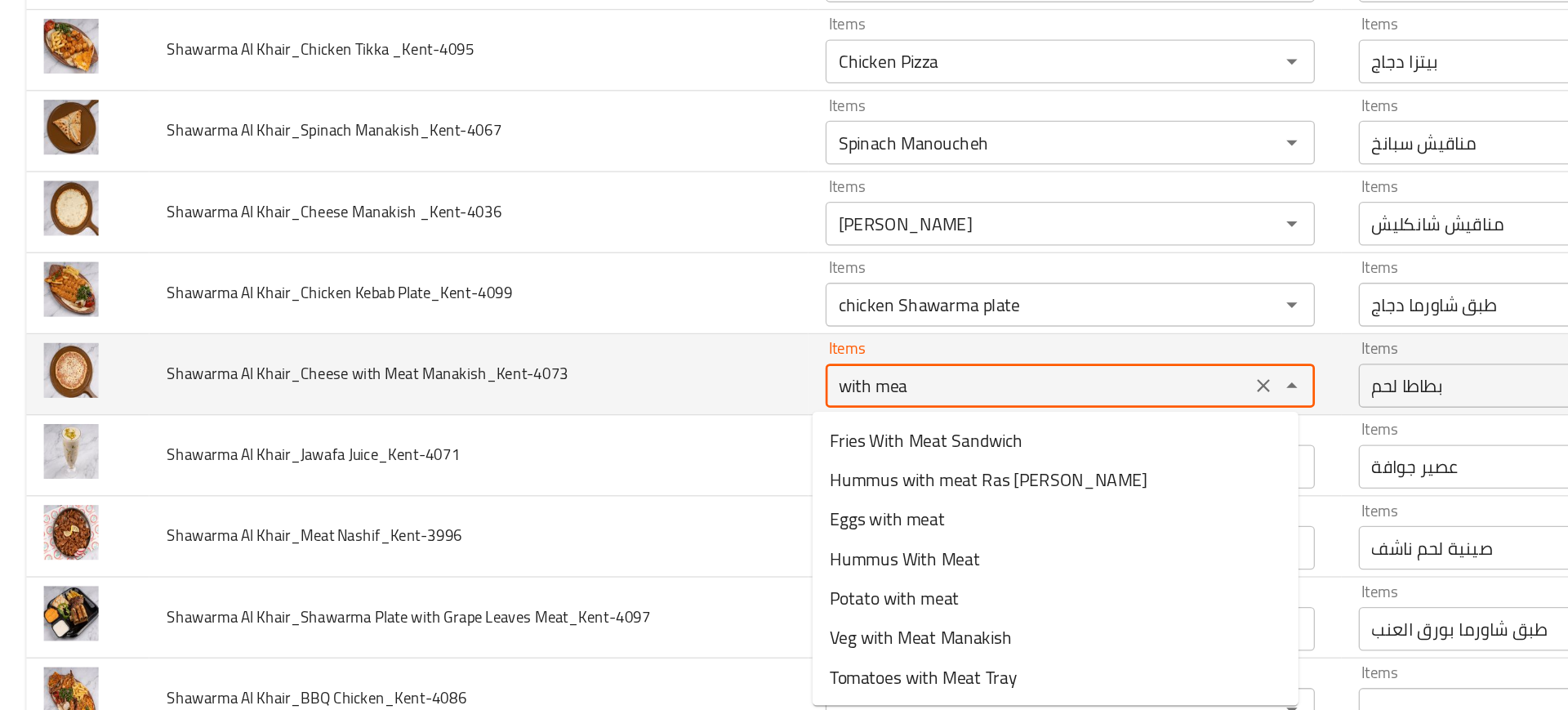
type Manakish_Kent-4073 "with meat"
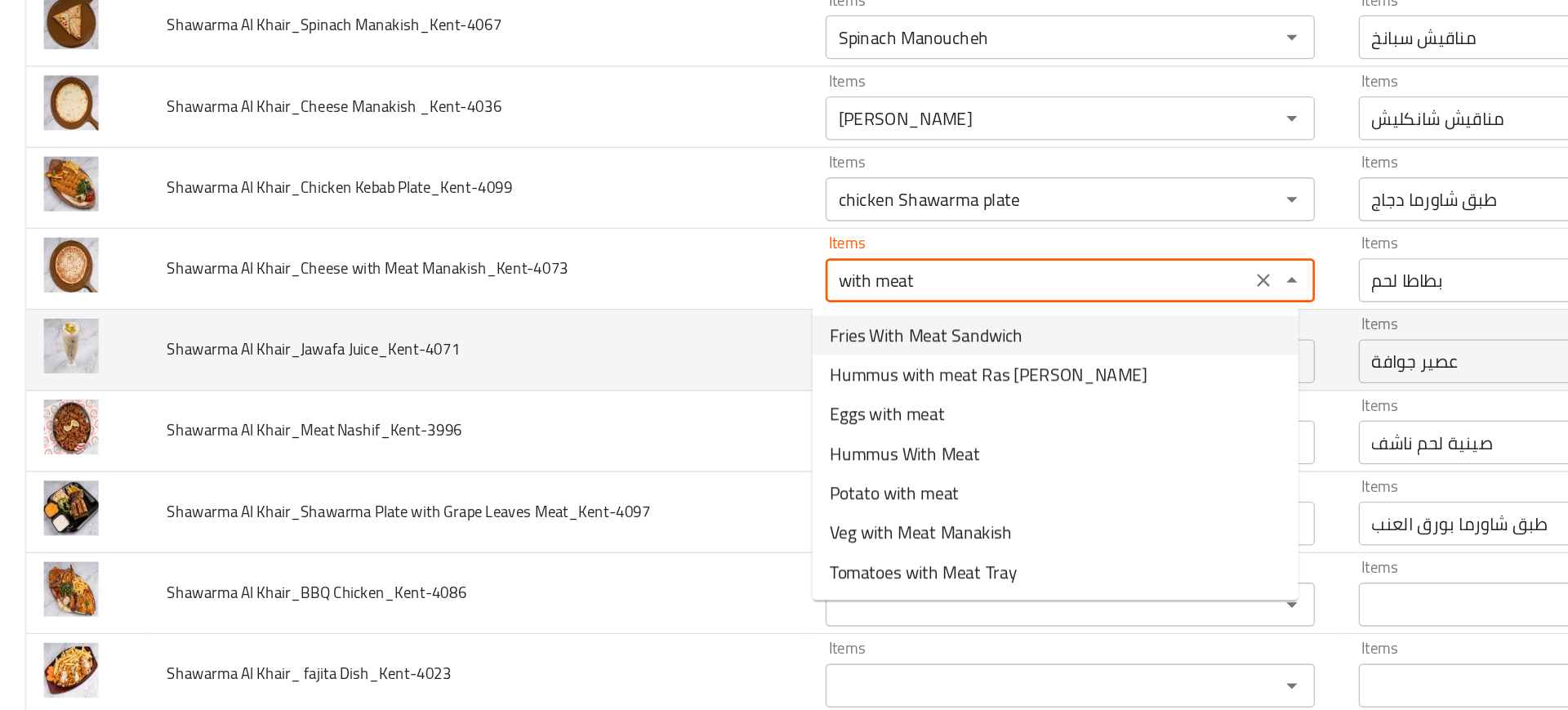
scroll to position [1729, 0]
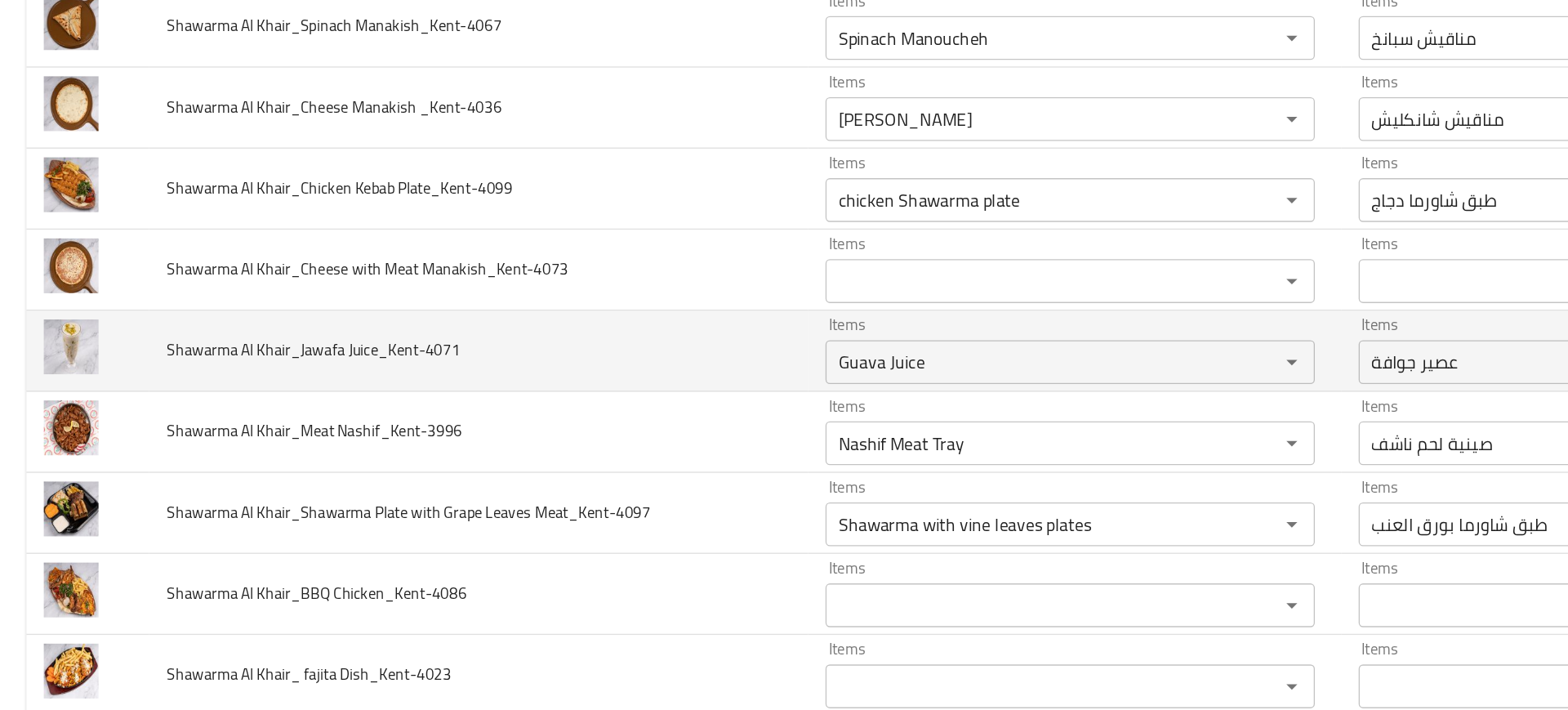
click at [575, 459] on td "Shawarma Al Khair_Shawarma Plate with Grape Leaves Meat_Kent-4097" at bounding box center [357, 485] width 492 height 61
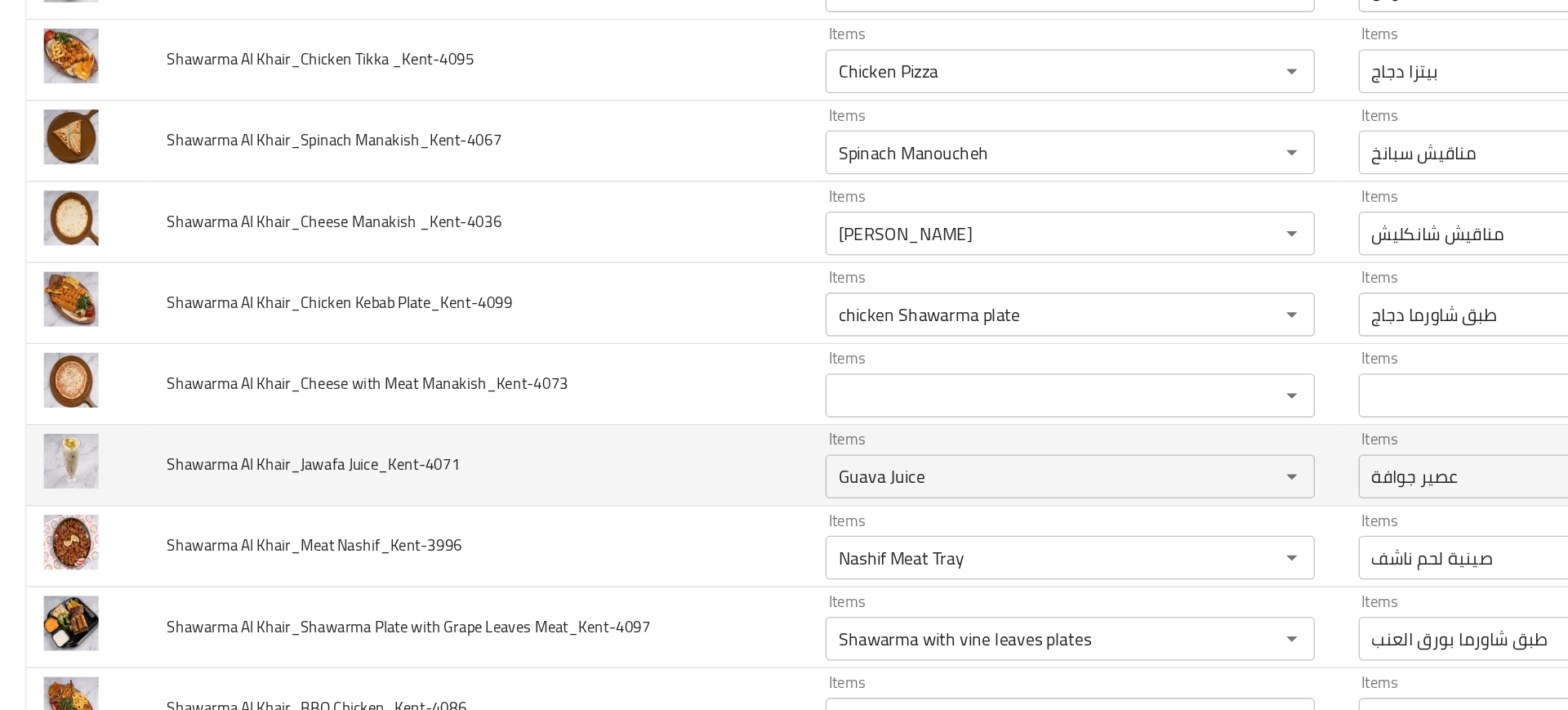
scroll to position [1565, 0]
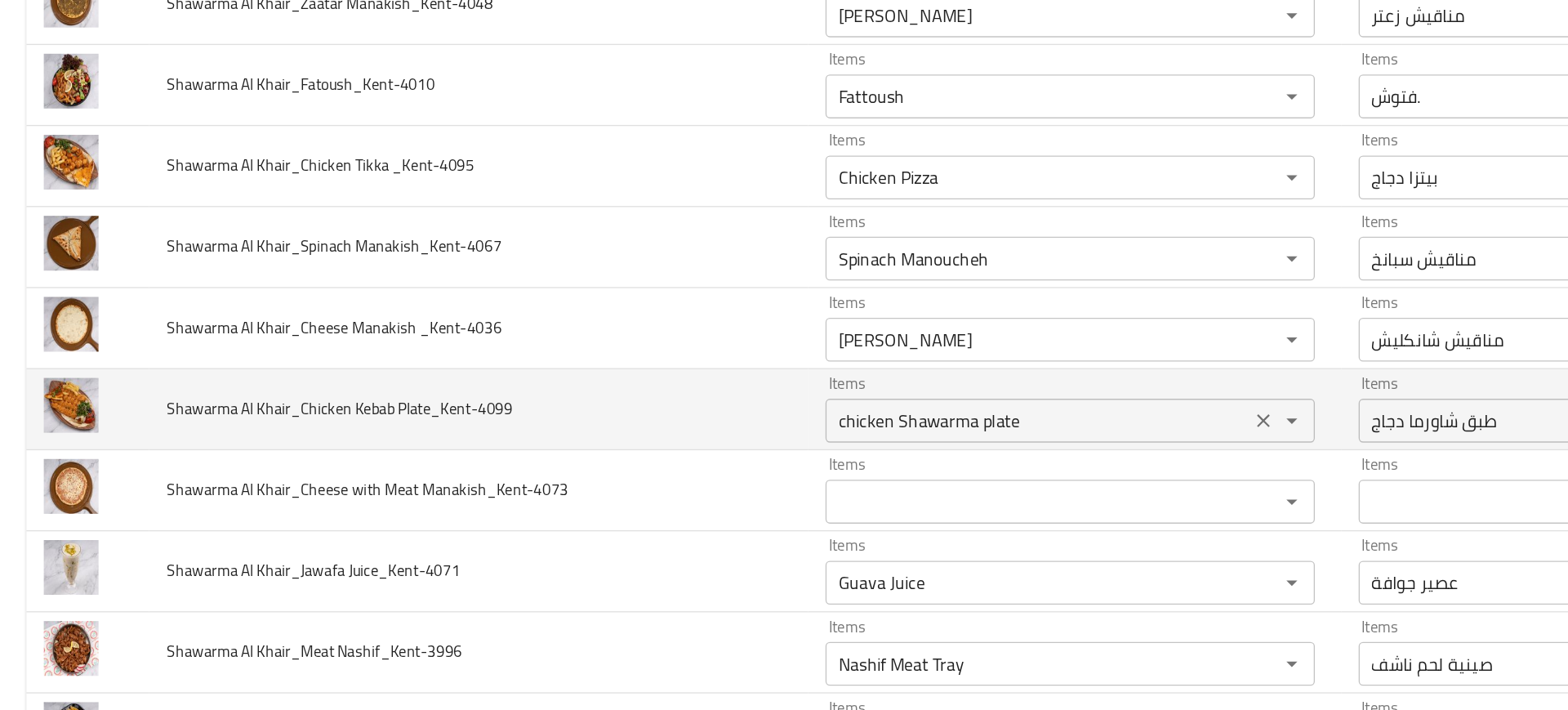
click at [680, 428] on div "chicken Shawarma plate Items" at bounding box center [798, 415] width 365 height 33
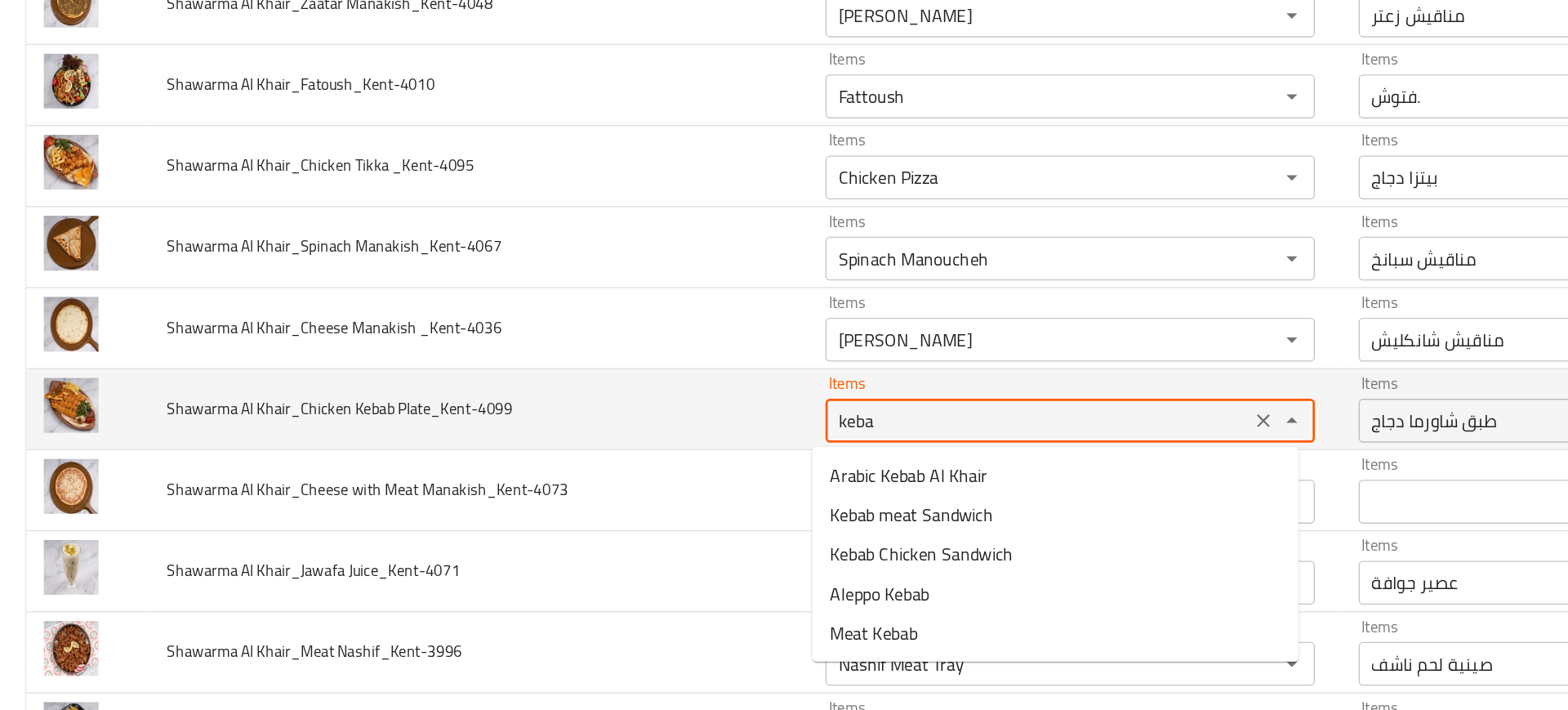
type Plate_Kent-4099 "kebab"
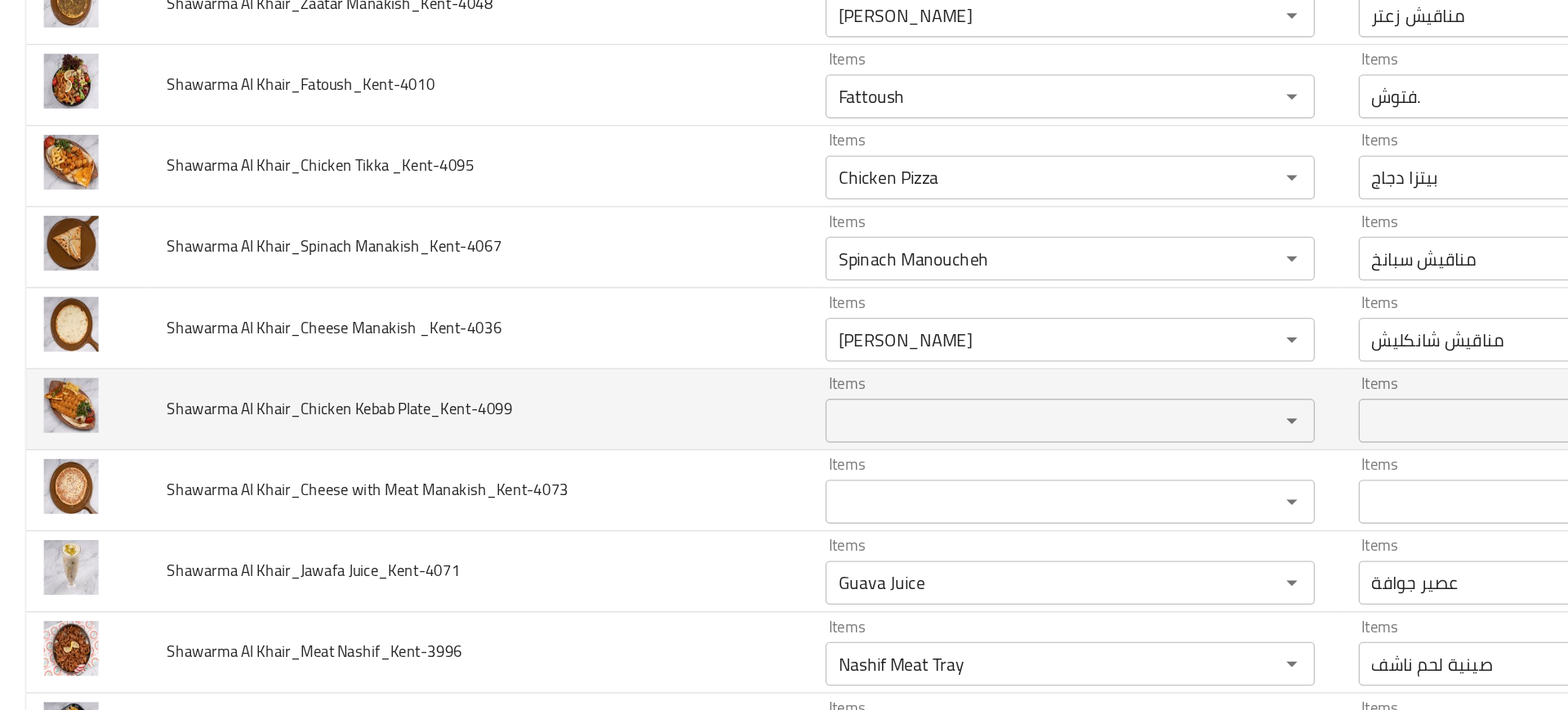
click at [448, 434] on td "Shawarma Al Khair_Chicken Kebab Plate_Kent-4099" at bounding box center [357, 407] width 492 height 61
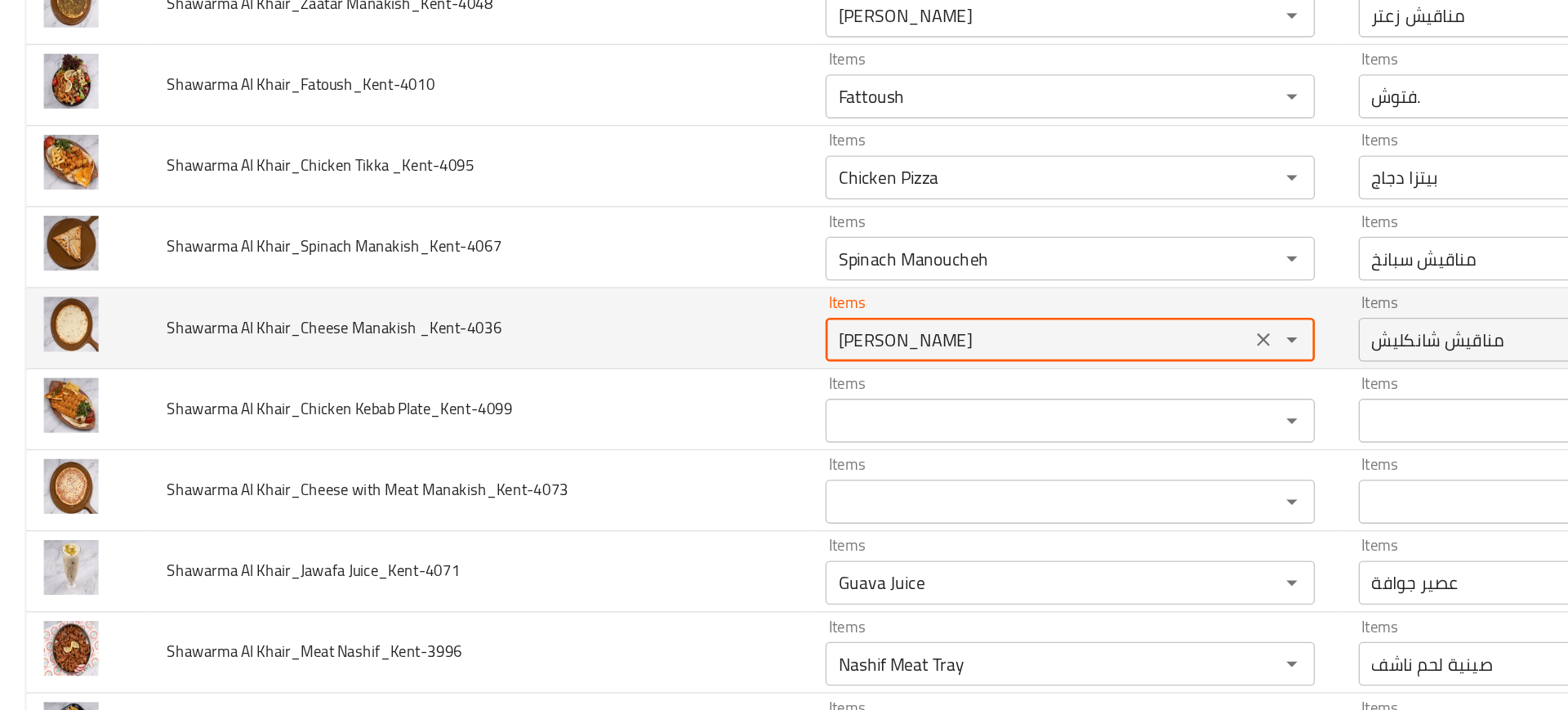
click at [697, 350] on _Kent-4036 "Shankleesh Manakish" at bounding box center [774, 355] width 307 height 22
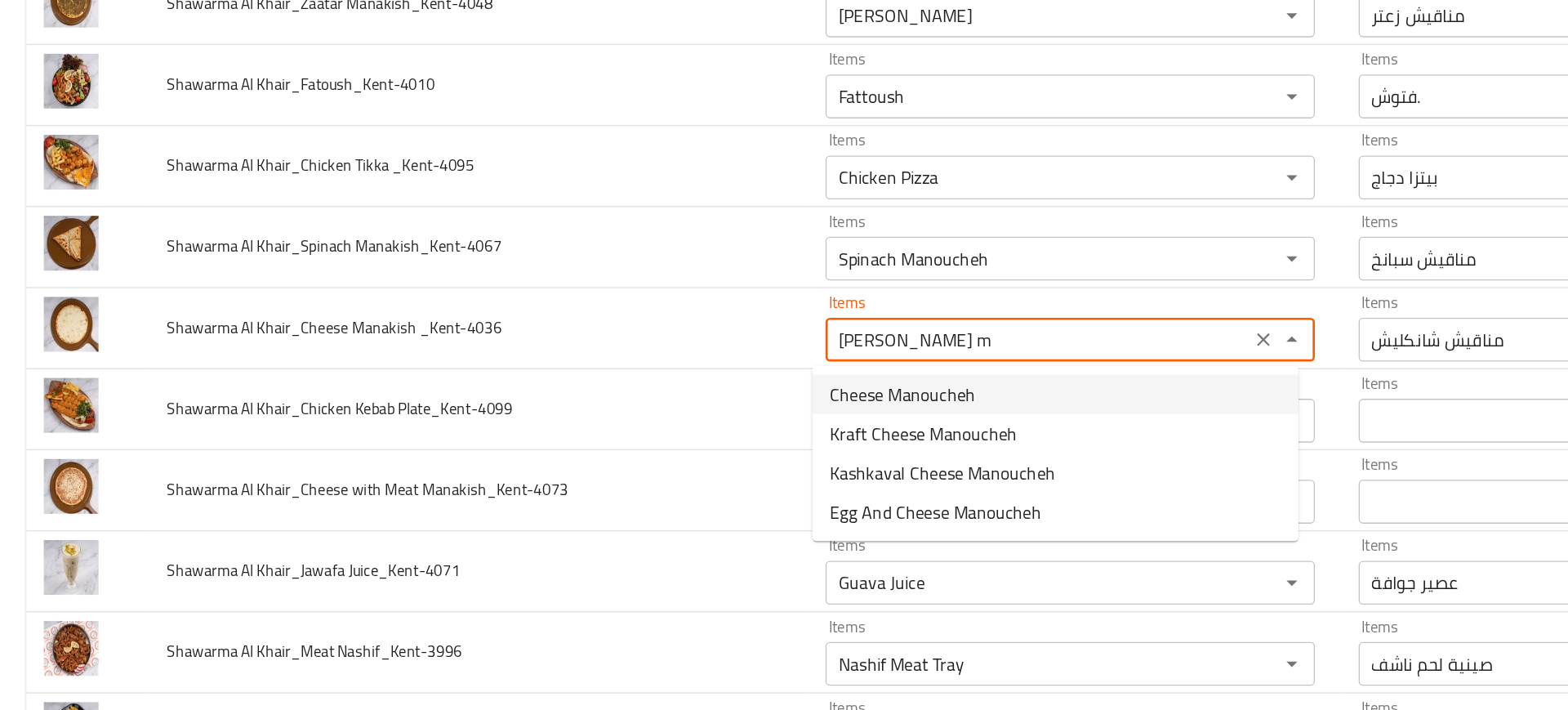
click at [646, 396] on span "Cheese Manoucheh" at bounding box center [674, 396] width 108 height 20
type _Kent-4036 "Cheese Manoucheh"
type _Kent-4036-ar "متاقيش جبنة"
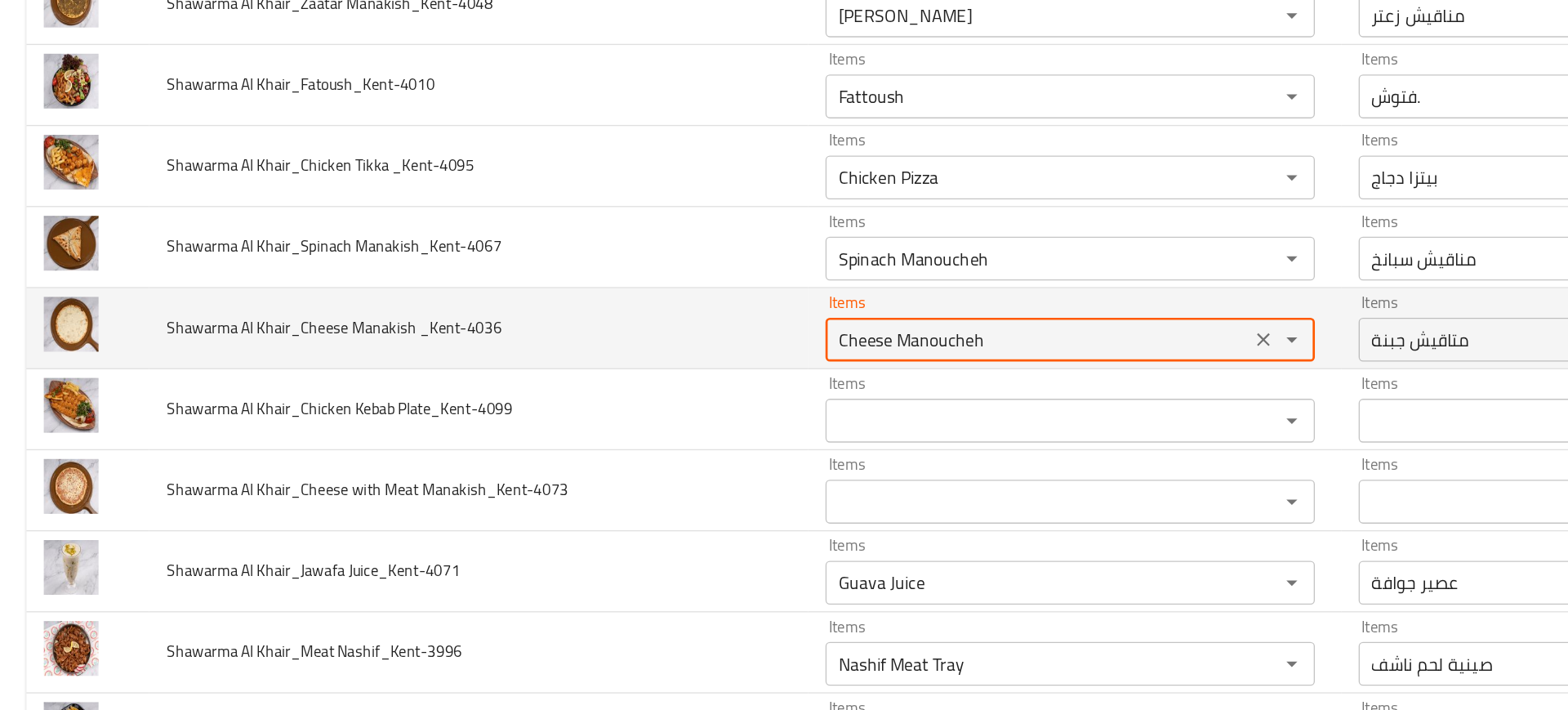
type _Kent-4036 "Cheese Manoucheh"
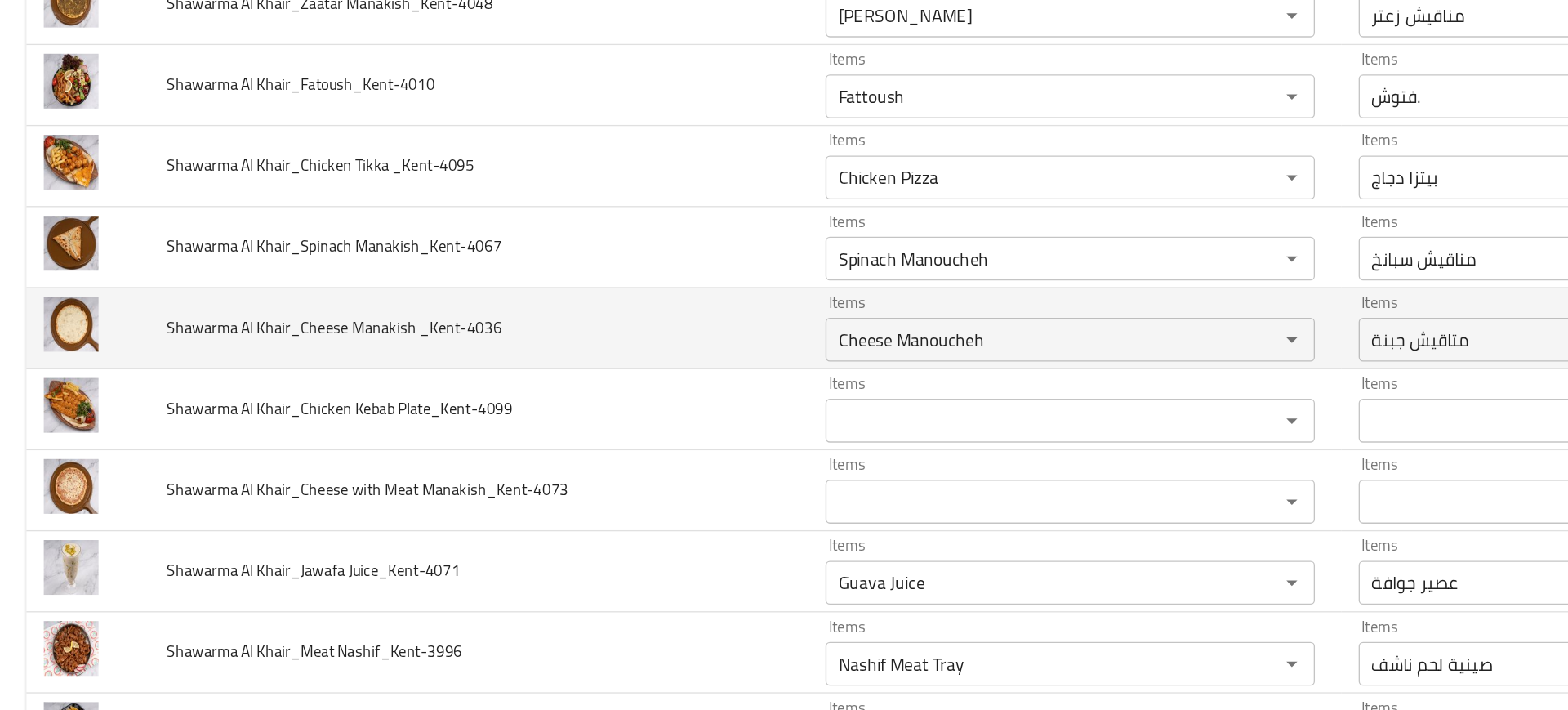
click at [541, 373] on td "Shawarma Al Khair_Cheese Manakish _Kent-4036" at bounding box center [357, 347] width 492 height 61
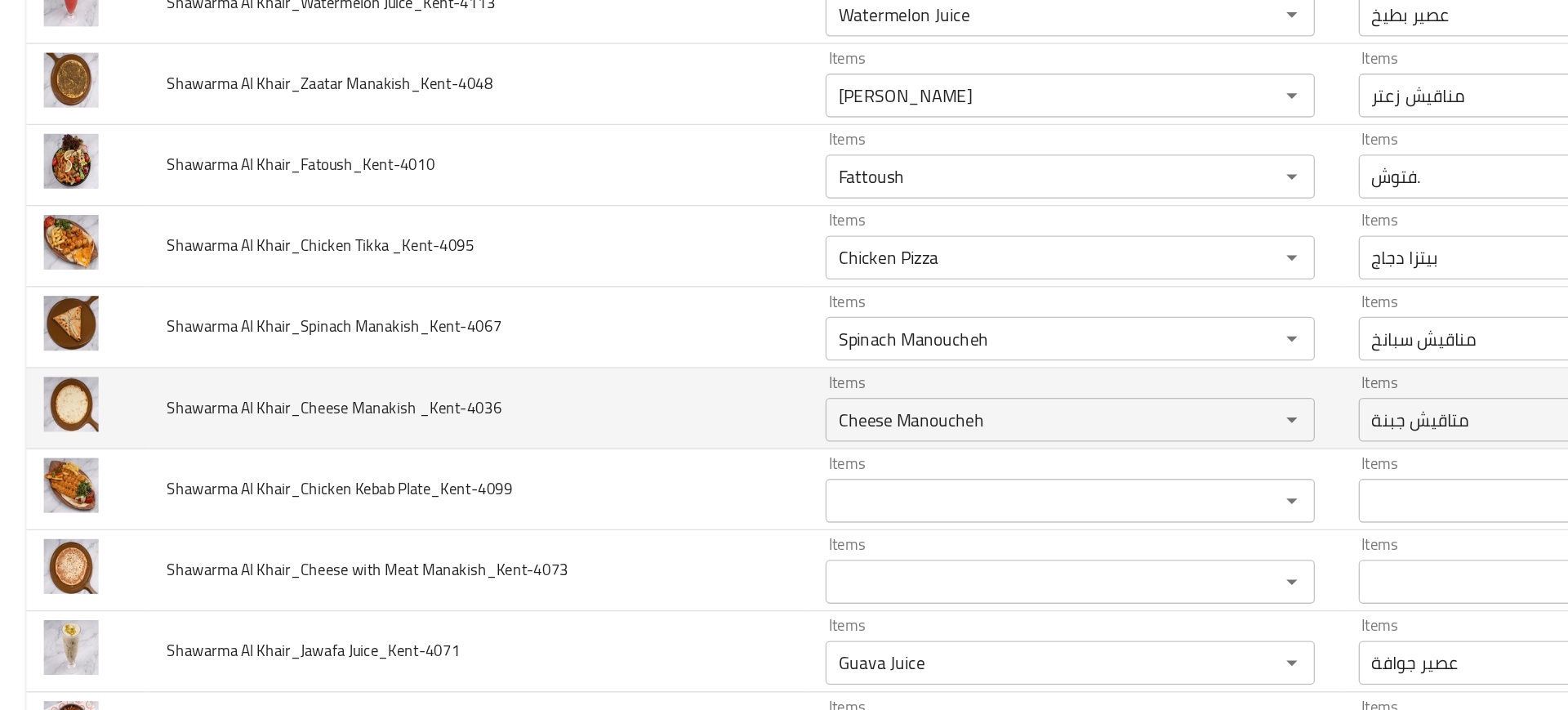
scroll to position [1485, 0]
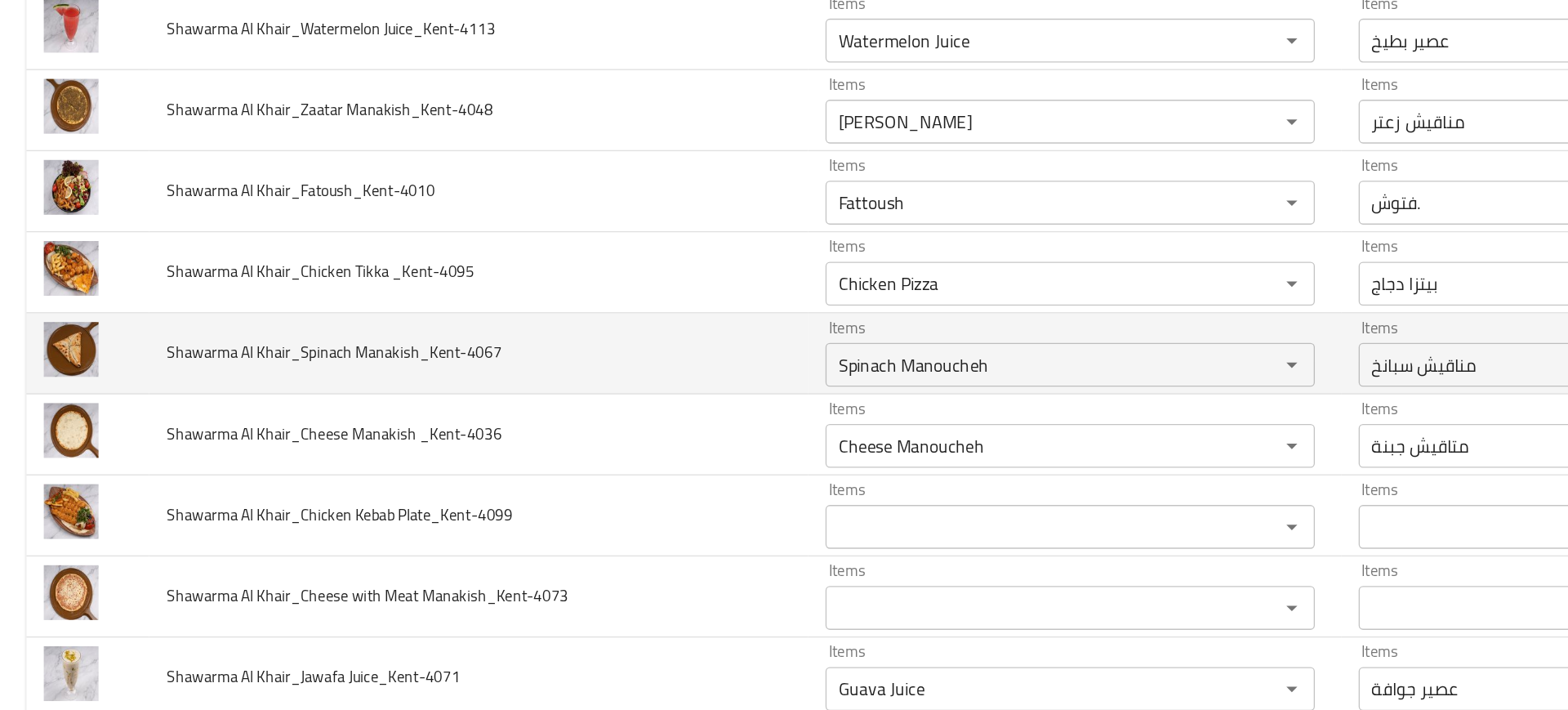
click at [650, 394] on td "Items Spinach Manoucheh Items" at bounding box center [802, 365] width 398 height 61
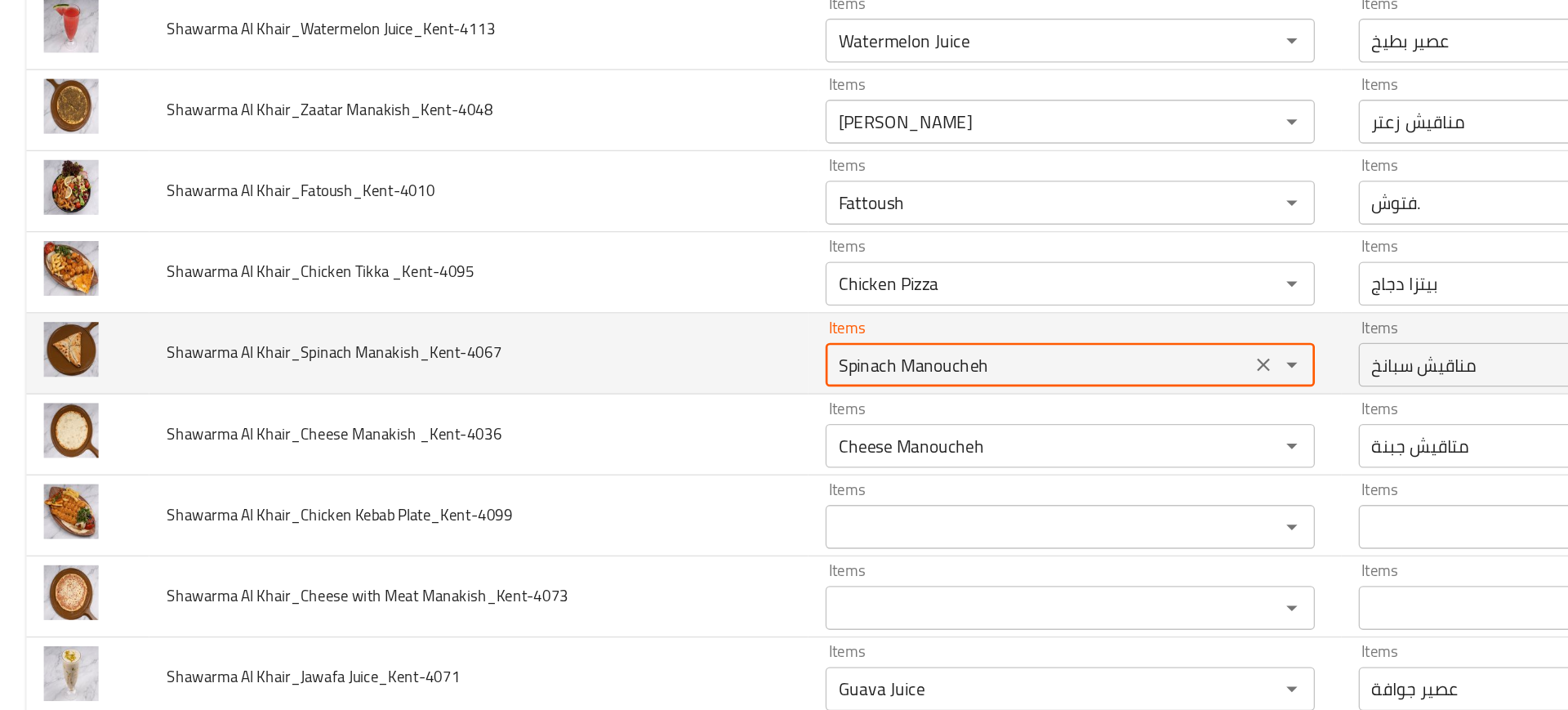
click at [632, 372] on Manakish_Kent-4067 "Spinach Manoucheh" at bounding box center [774, 374] width 307 height 22
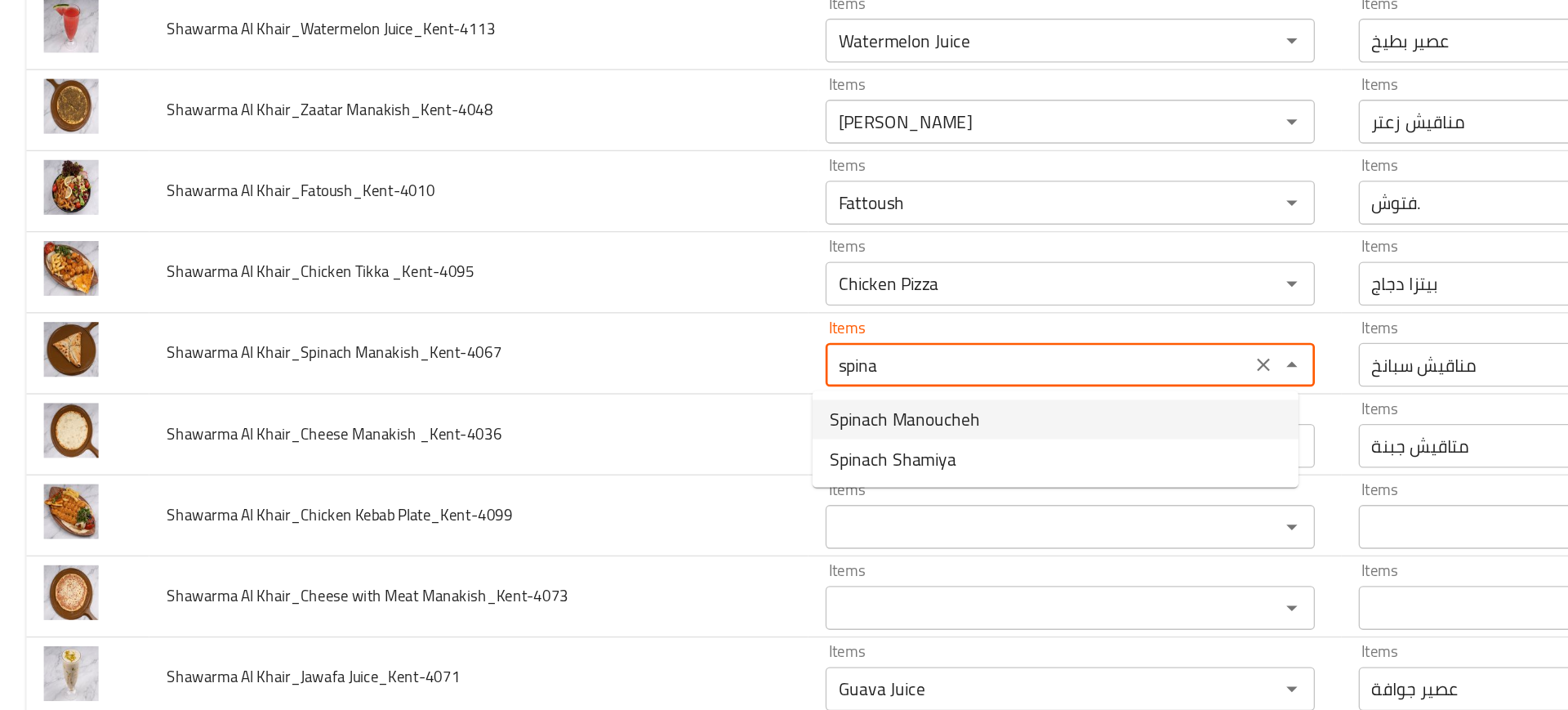
click at [657, 413] on span "Spinach Manoucheh" at bounding box center [676, 415] width 112 height 20
type Manakish_Kent-4067 "Spinach Manoucheh"
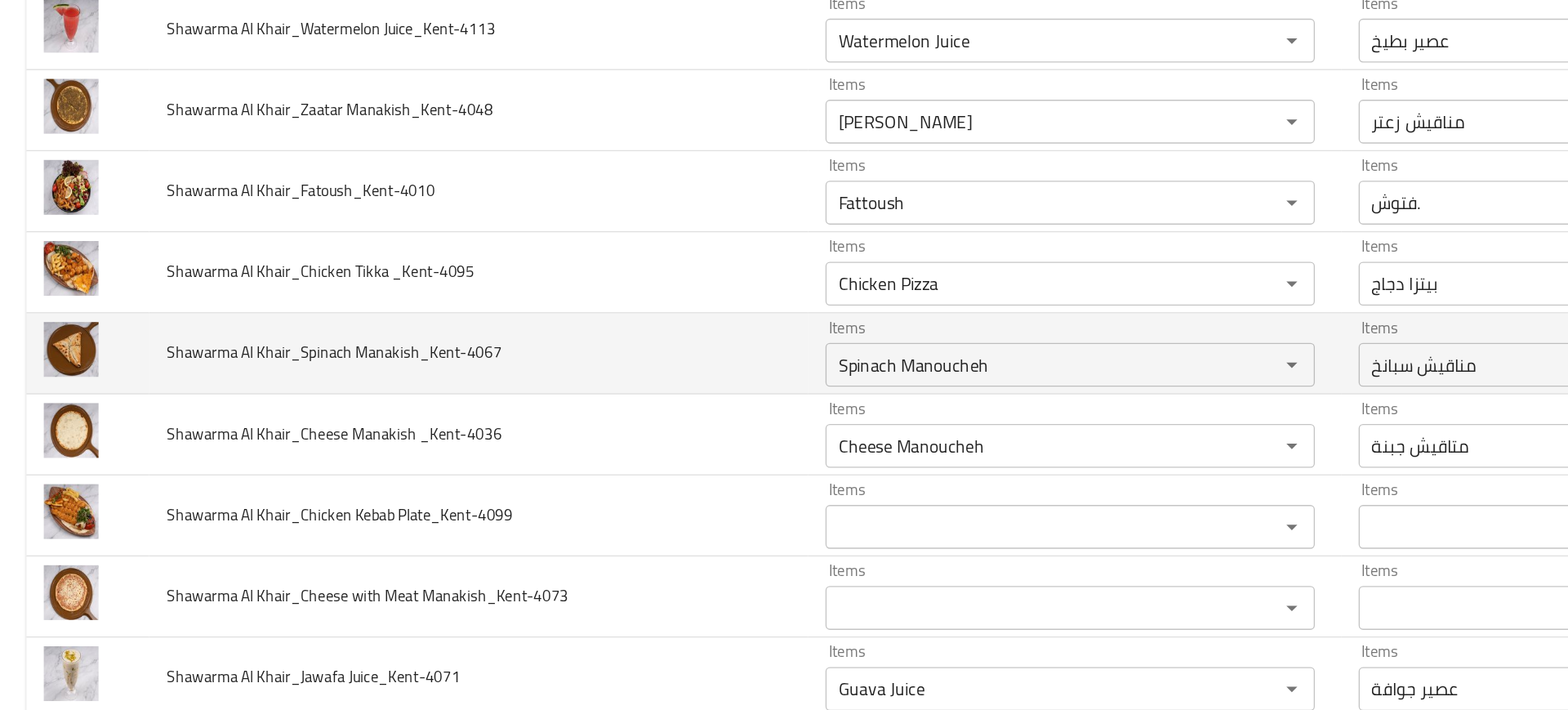
click at [532, 361] on td "Shawarma Al Khair_Spinach Manakish_Kent-4067" at bounding box center [357, 365] width 492 height 61
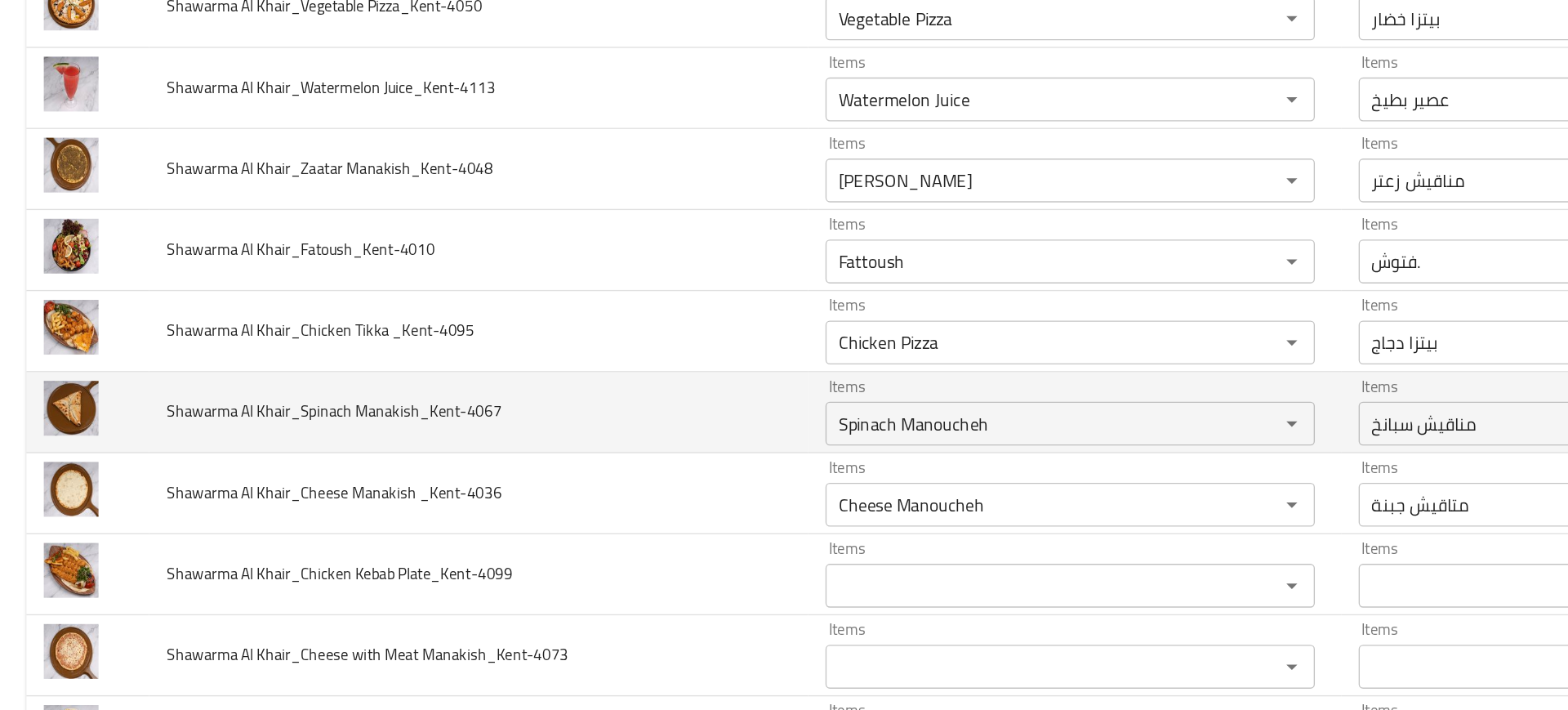
scroll to position [1433, 0]
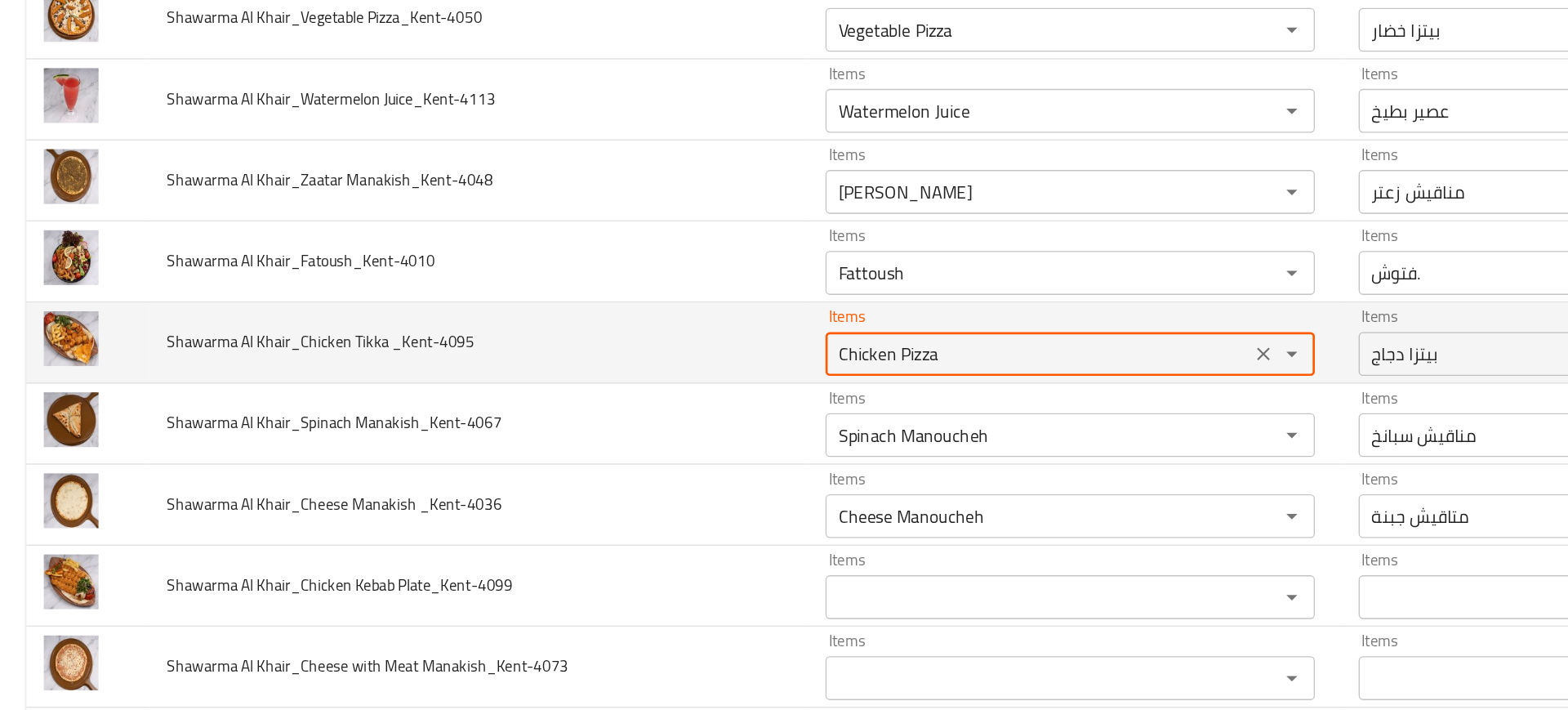
click at [716, 362] on _Kent-4095 "Chicken Pizza" at bounding box center [774, 365] width 307 height 22
type _Kent-4095 "tikka"
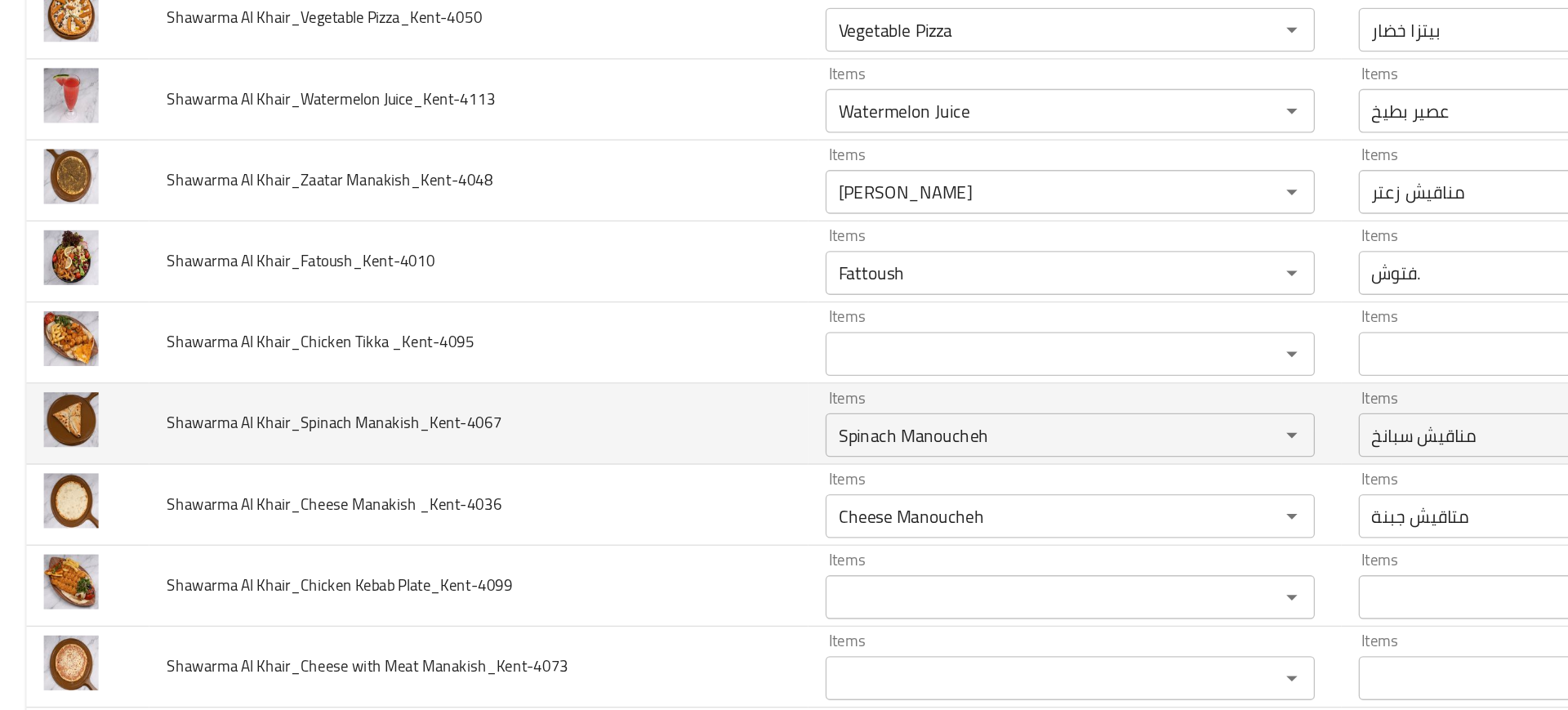
click at [470, 399] on td "Shawarma Al Khair_Spinach Manakish_Kent-4067" at bounding box center [357, 418] width 492 height 61
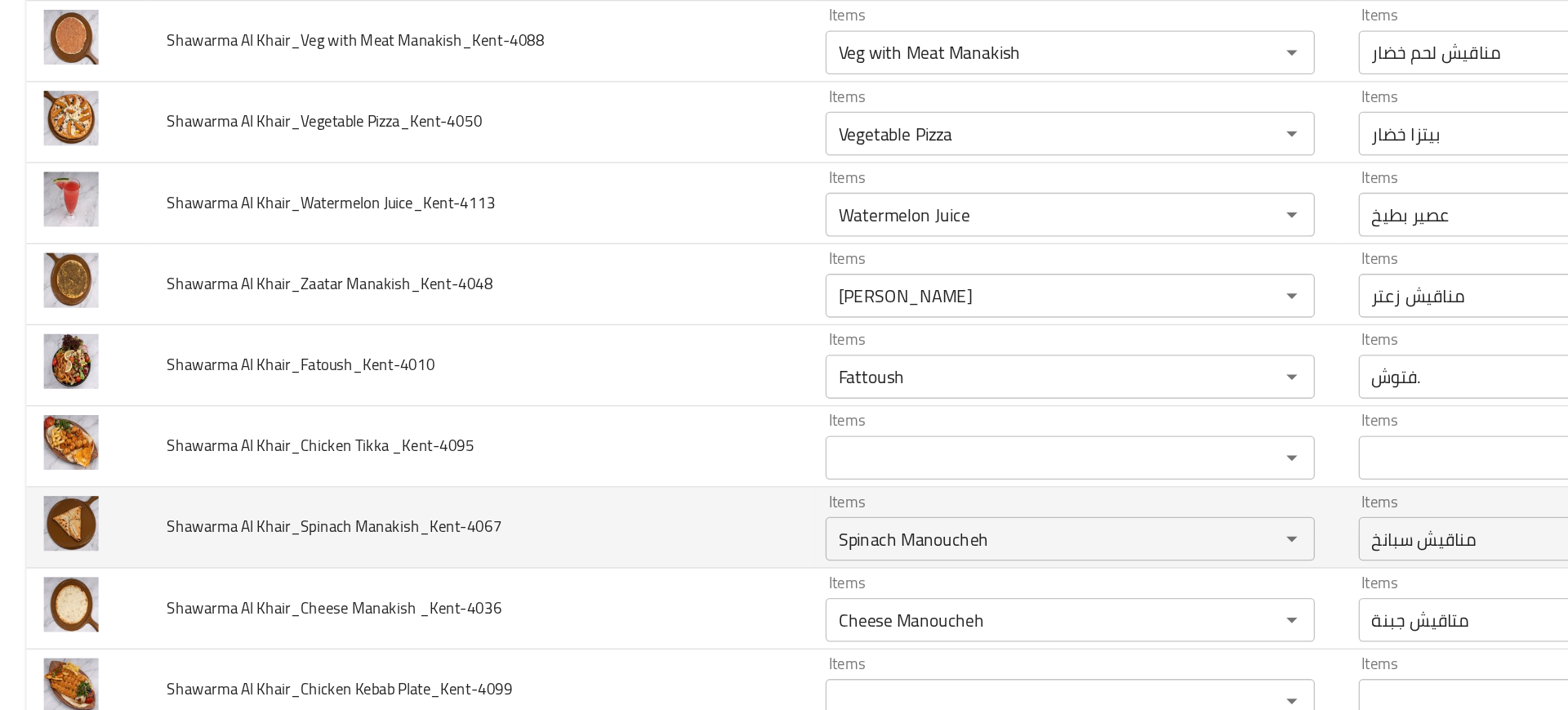
scroll to position [1343, 0]
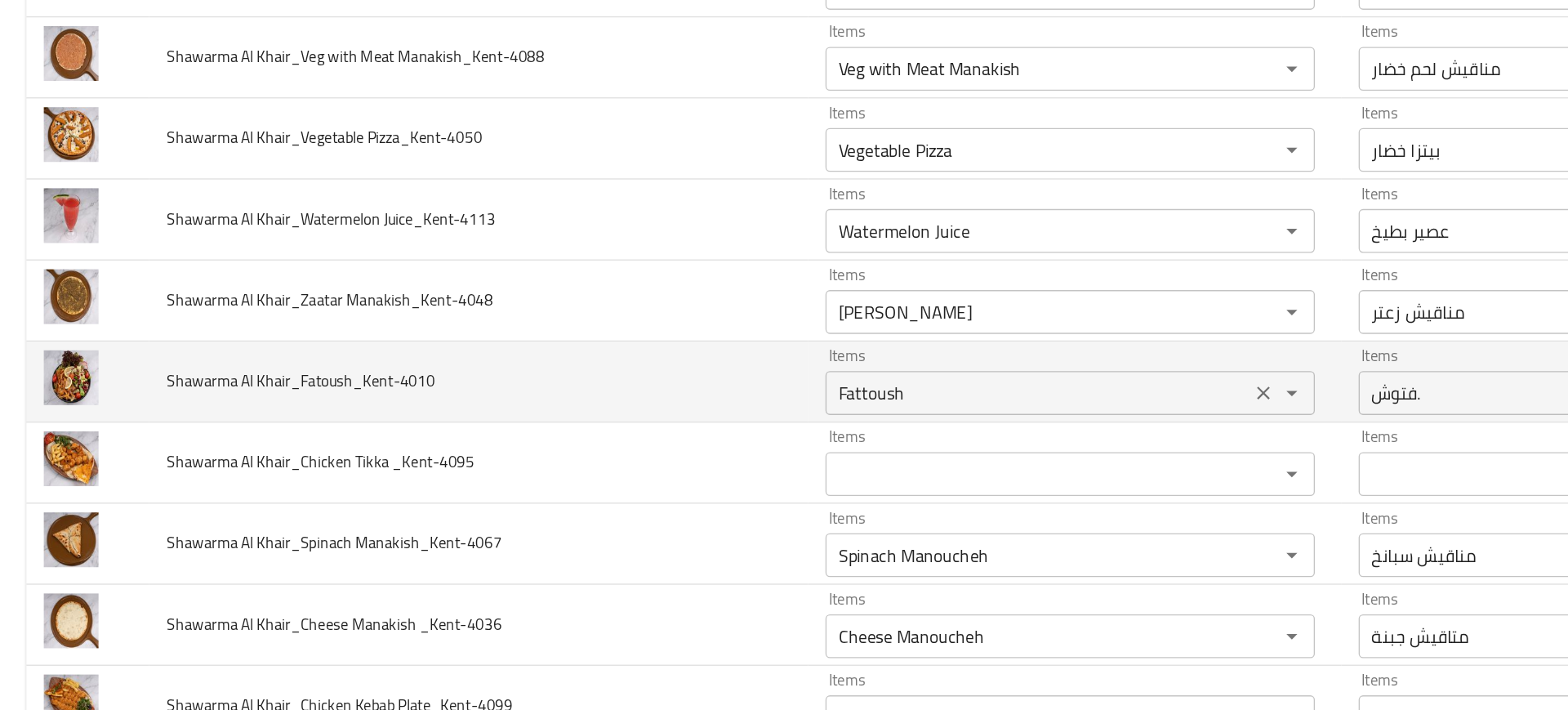
click at [634, 411] on div "Fattoush Items" at bounding box center [798, 395] width 365 height 33
click at [508, 367] on td "Shawarma Al Khair_Fatoush_Kent-4010" at bounding box center [357, 387] width 492 height 61
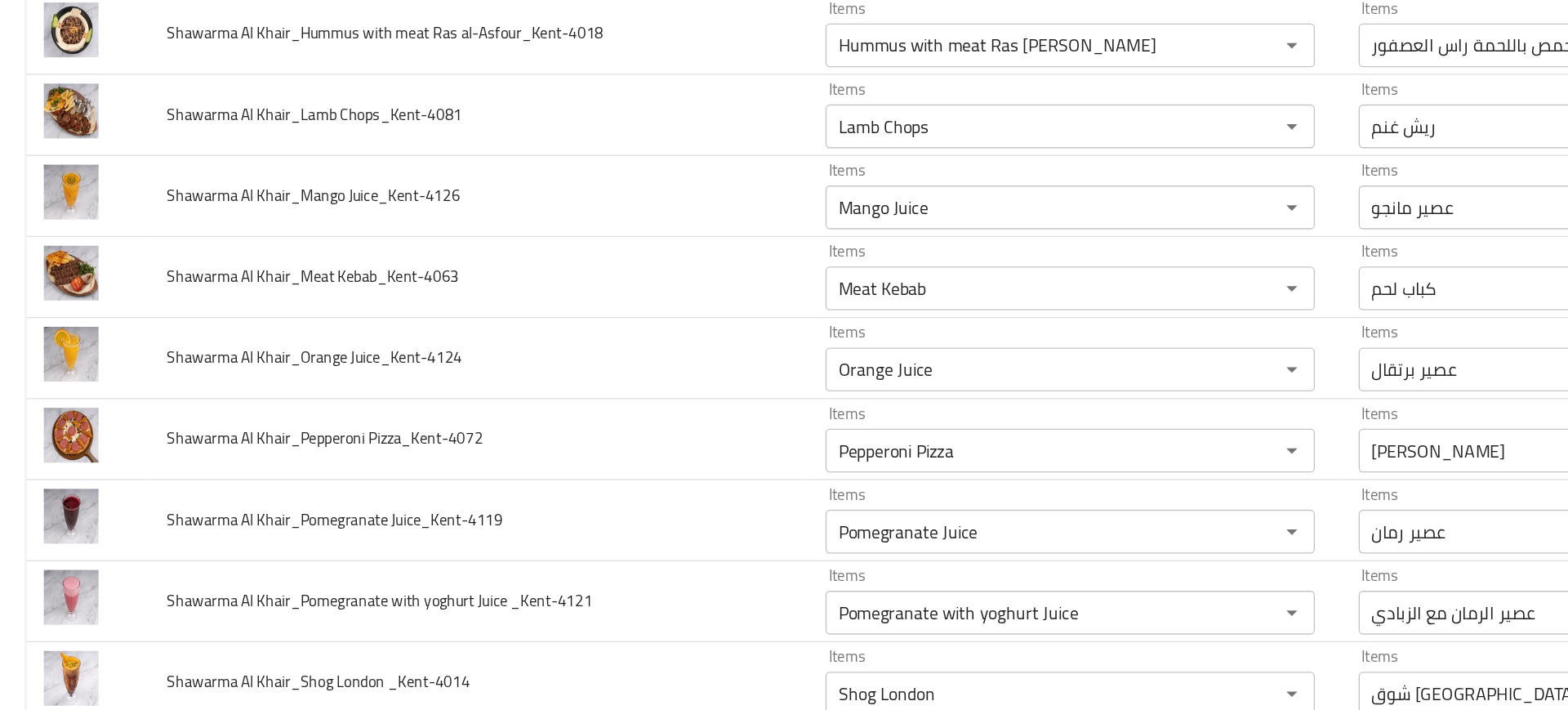
scroll to position [816, 0]
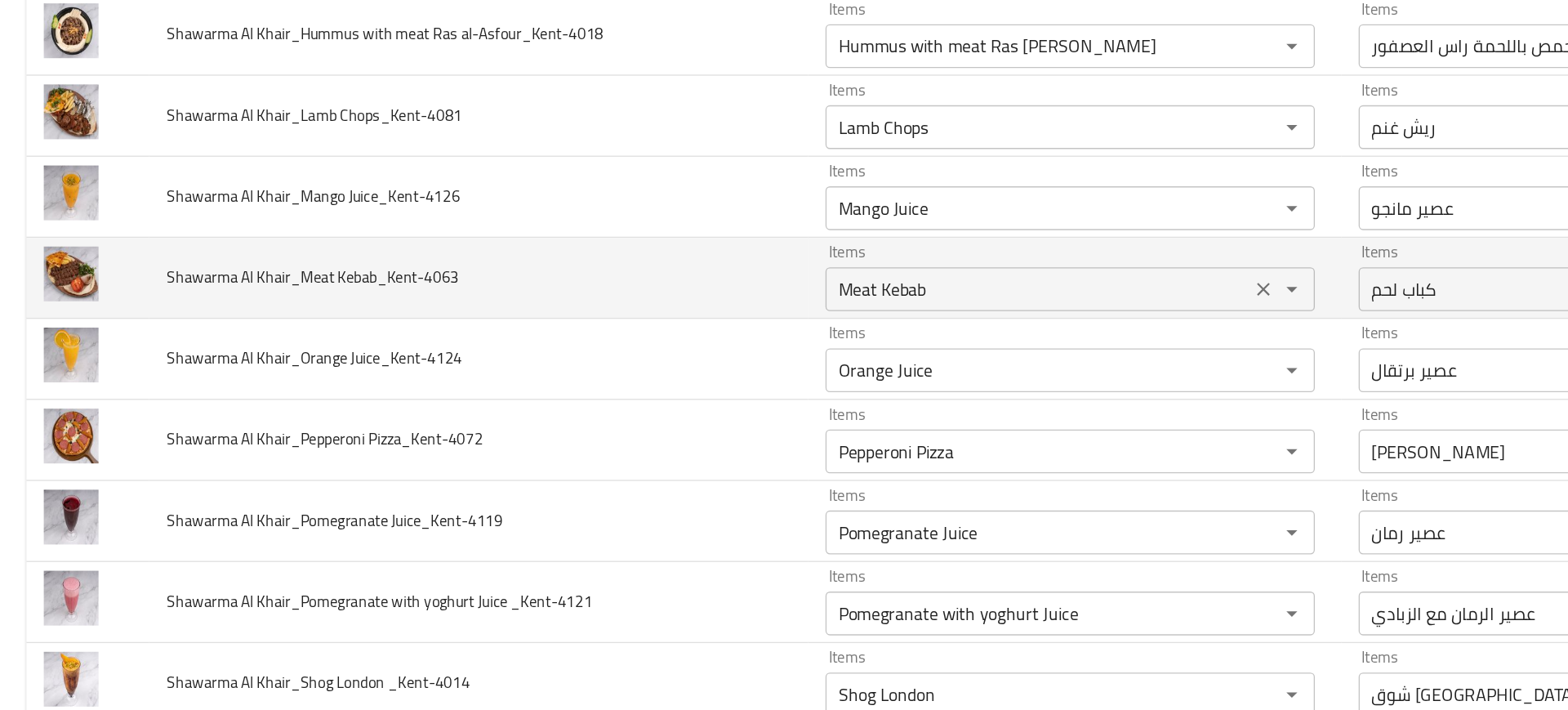
click at [674, 295] on div "Items Meat Kebab Items" at bounding box center [798, 308] width 365 height 50
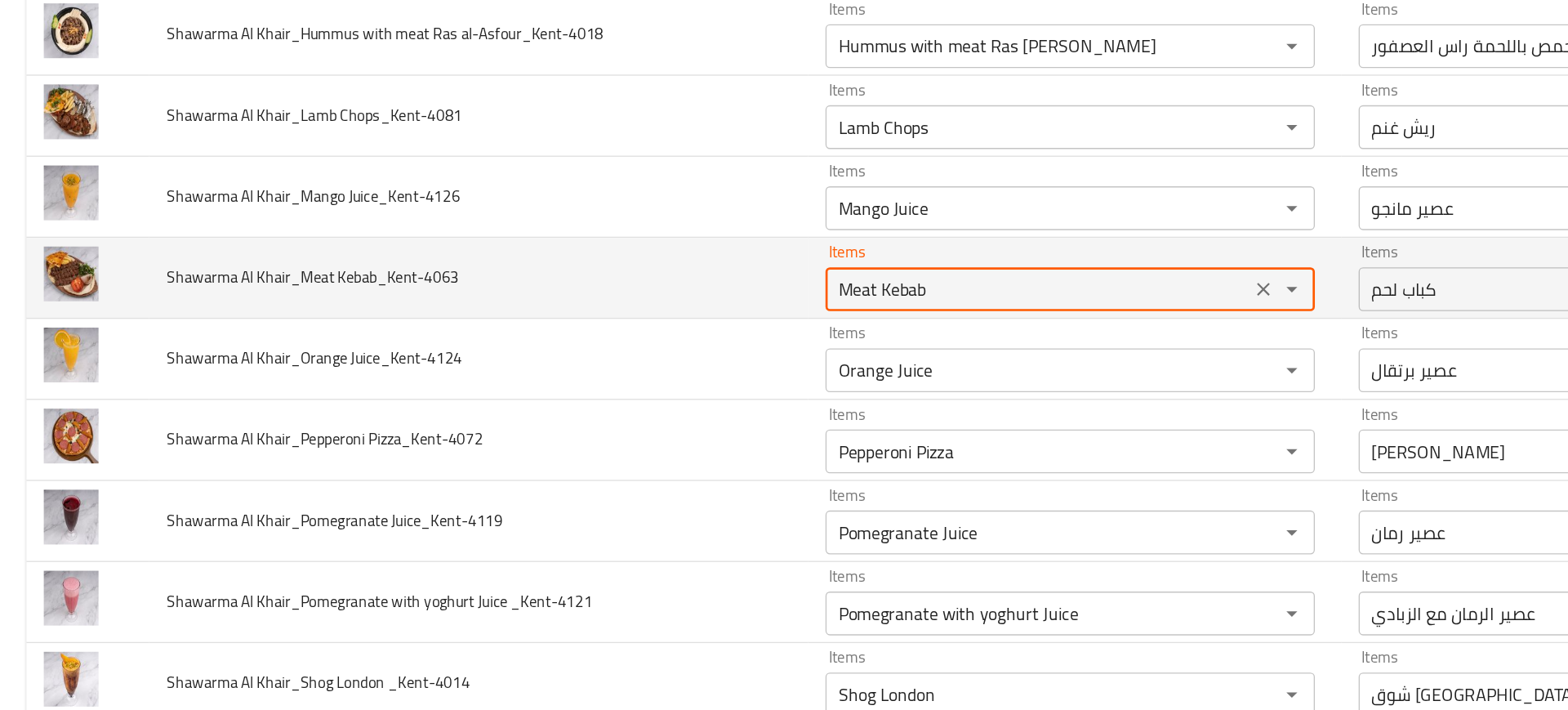
click at [653, 307] on Kebab_Kent-4063 "Meat Kebab" at bounding box center [774, 318] width 307 height 22
click at [715, 322] on Kebab_Kent-4063 "Meat Kebab" at bounding box center [774, 318] width 307 height 22
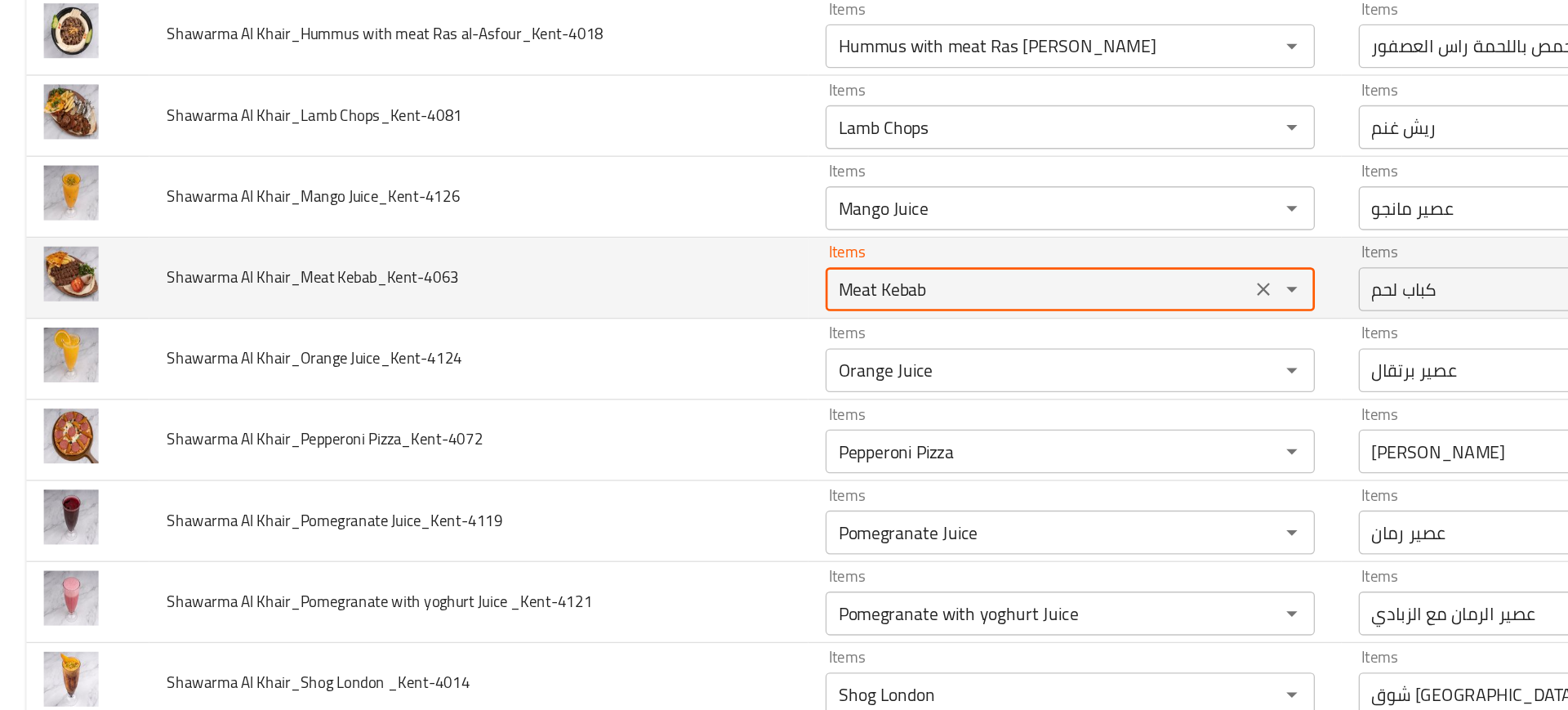
click at [715, 322] on Kebab_Kent-4063 "Meat Kebab" at bounding box center [774, 318] width 307 height 22
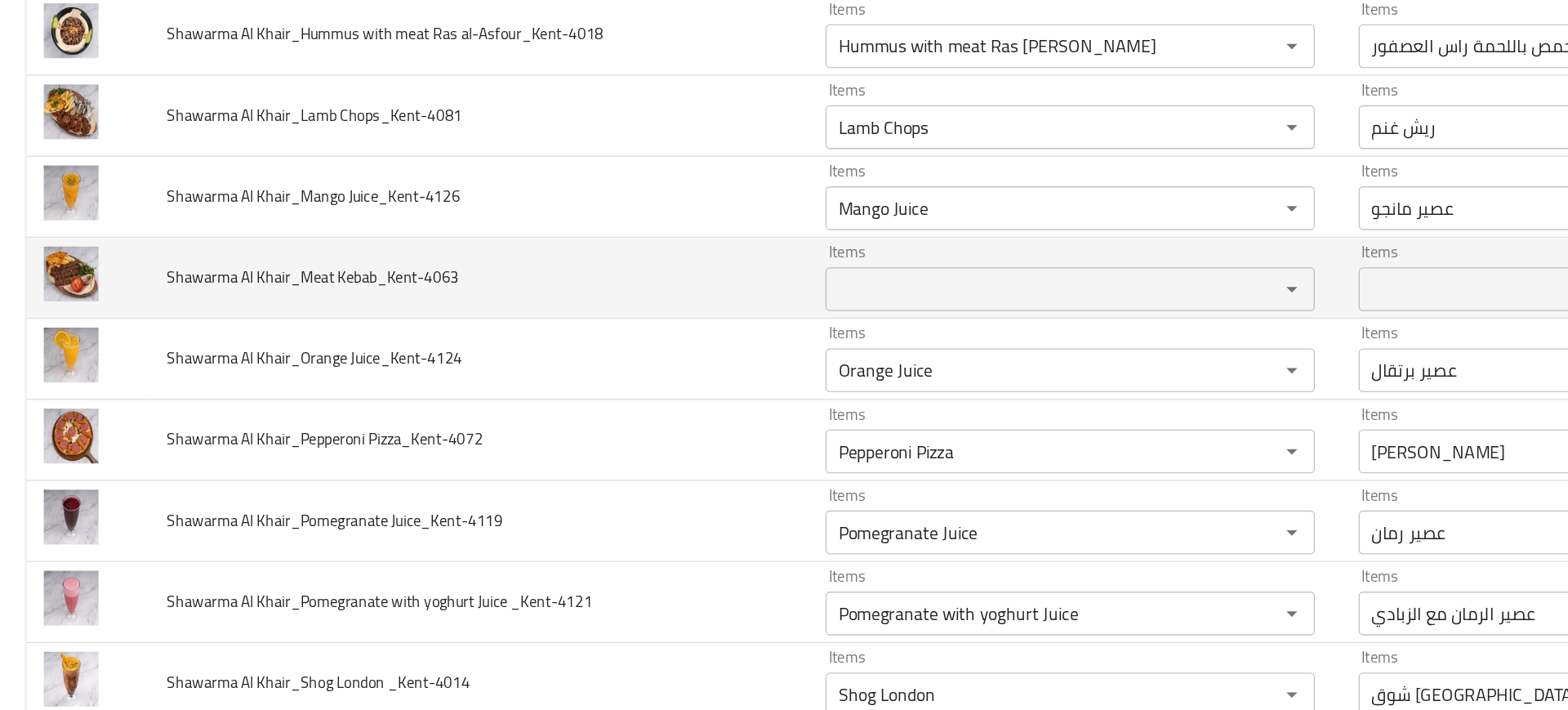
click at [520, 325] on td "Shawarma Al Khair_Meat Kebab_Kent-4063" at bounding box center [357, 309] width 492 height 61
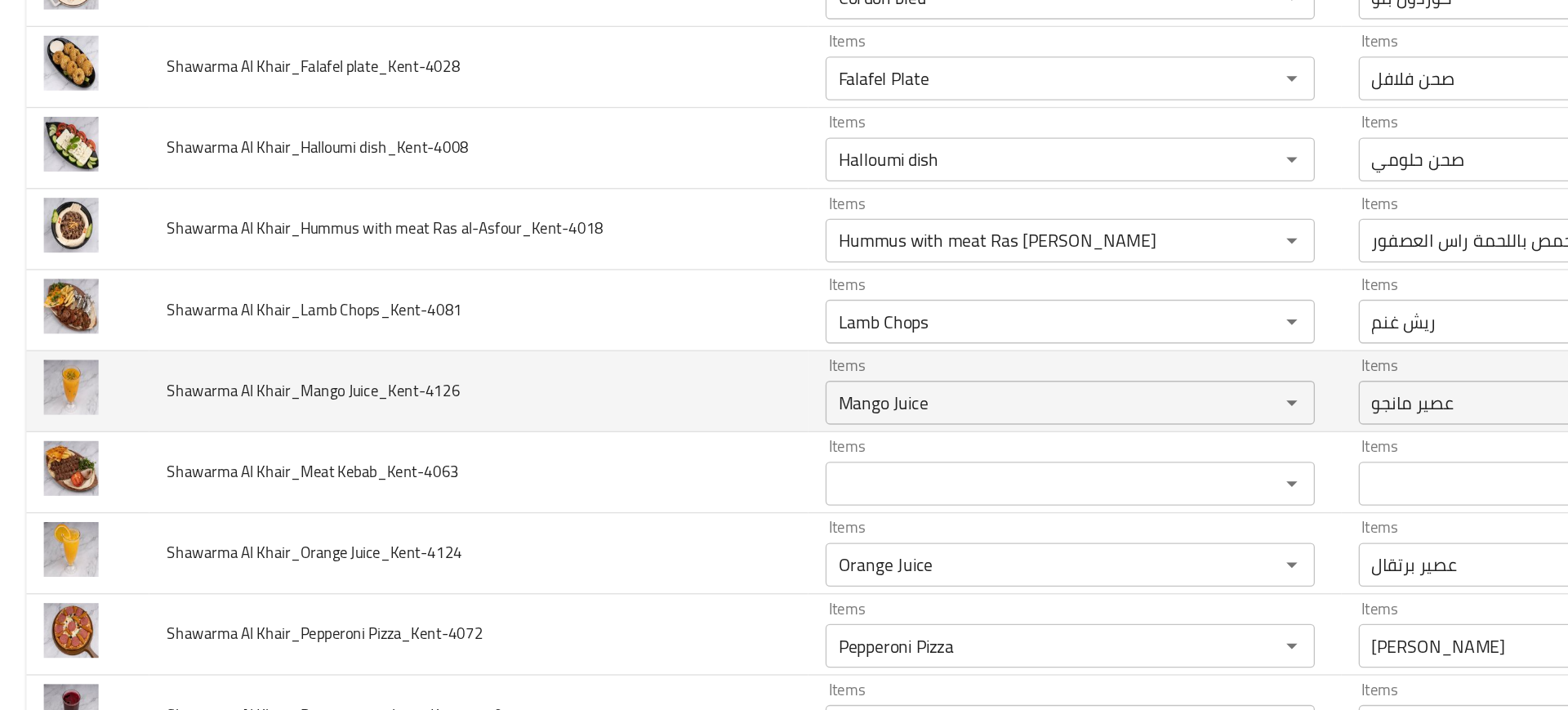
scroll to position [666, 0]
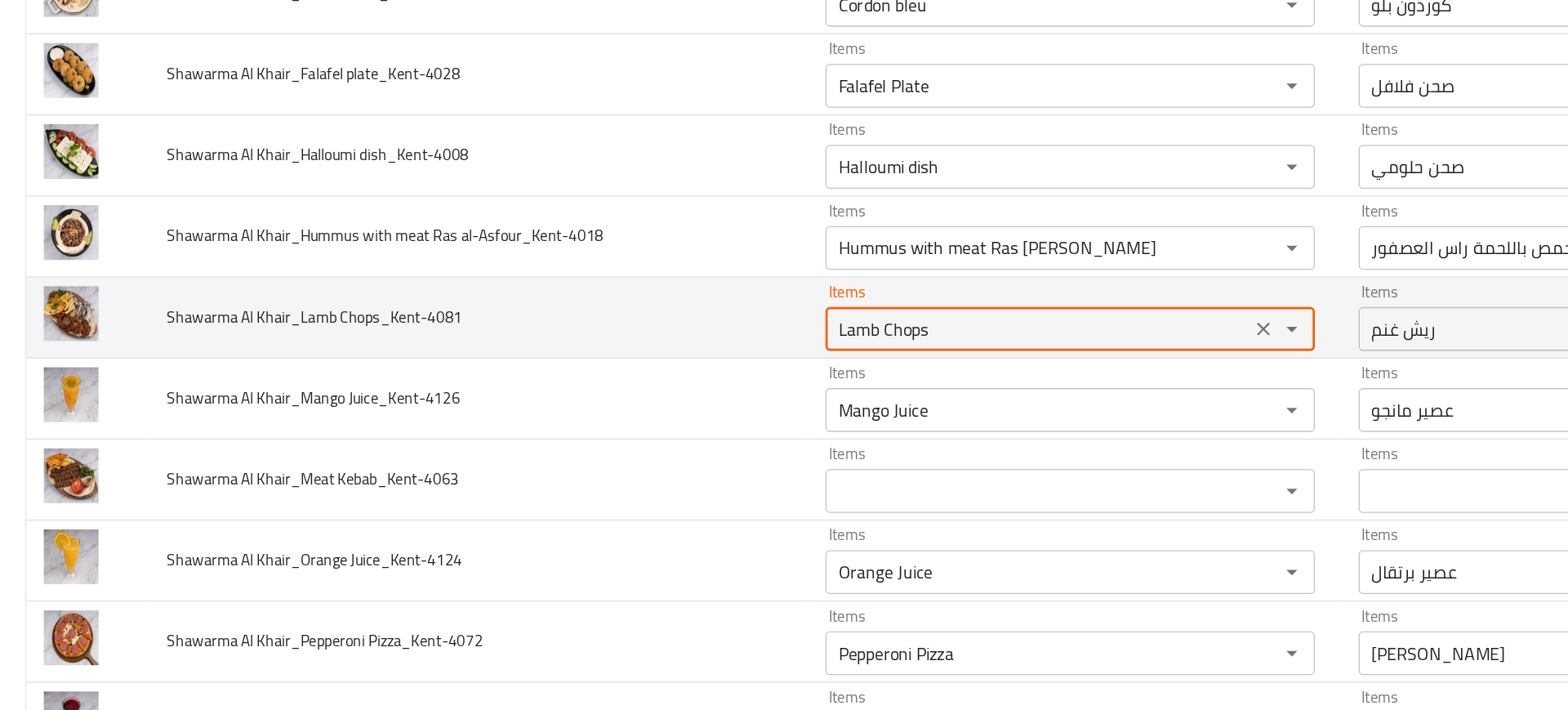
click at [656, 349] on Chops_Kent-4081 "Lamb Chops" at bounding box center [774, 347] width 307 height 22
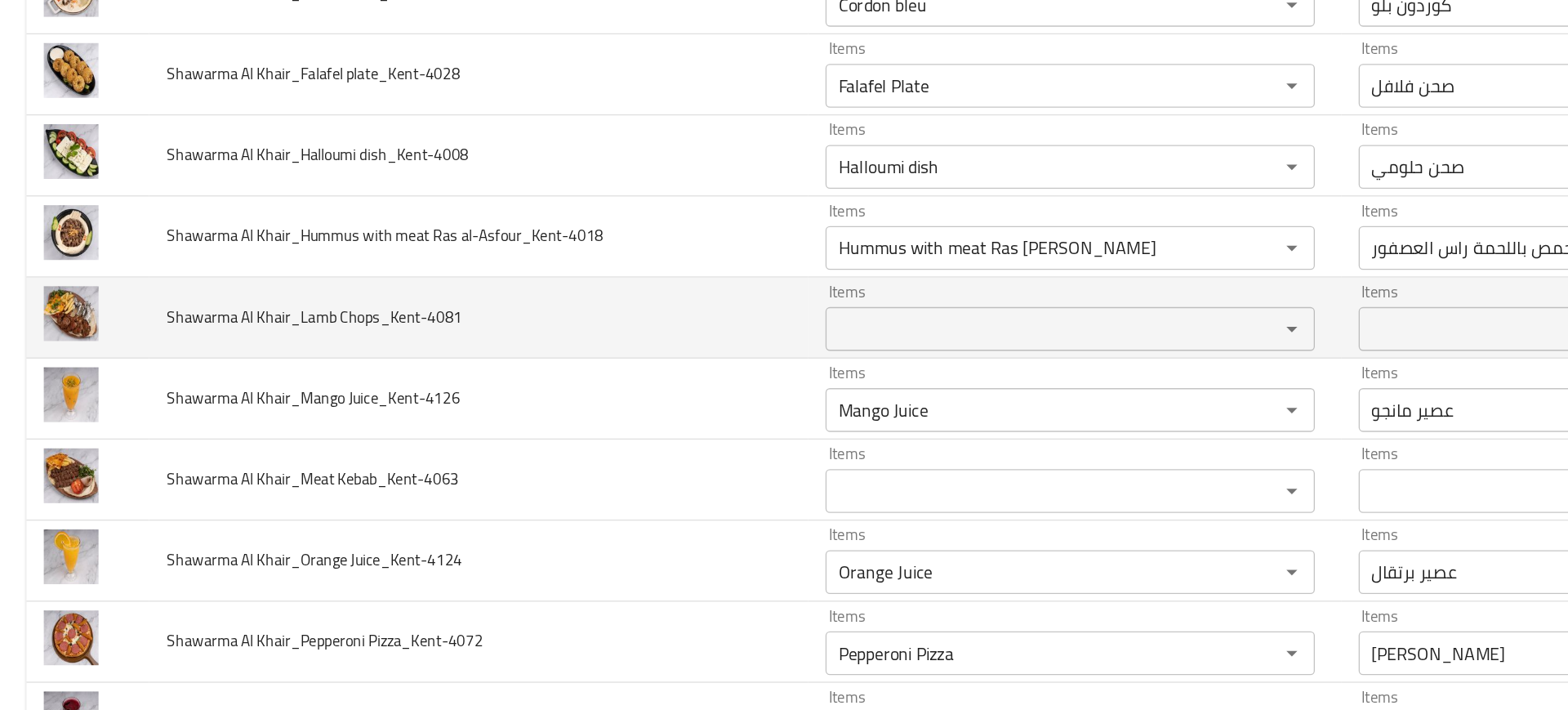
click at [478, 325] on td "Shawarma Al Khair_Lamb Chops_Kent-4081" at bounding box center [357, 338] width 492 height 61
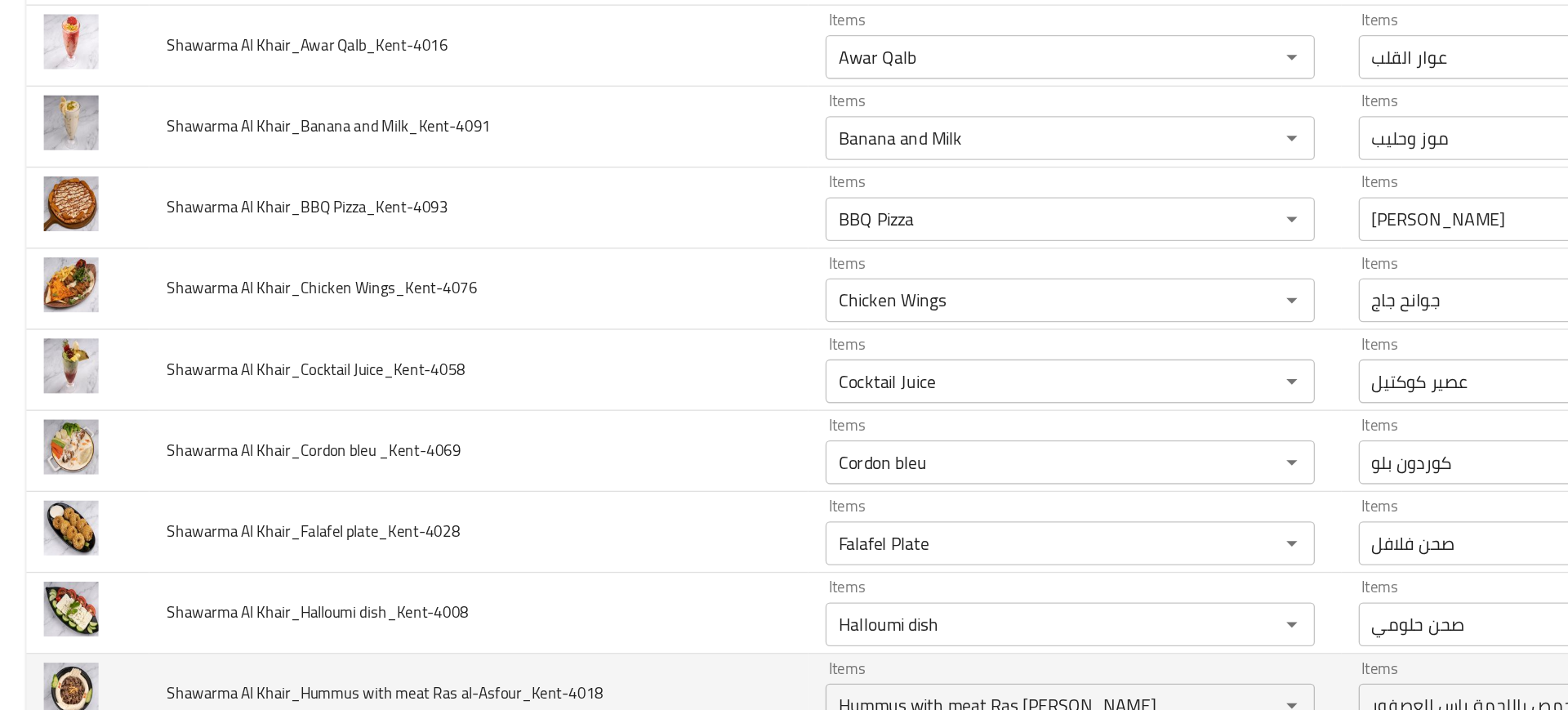
scroll to position [326, 0]
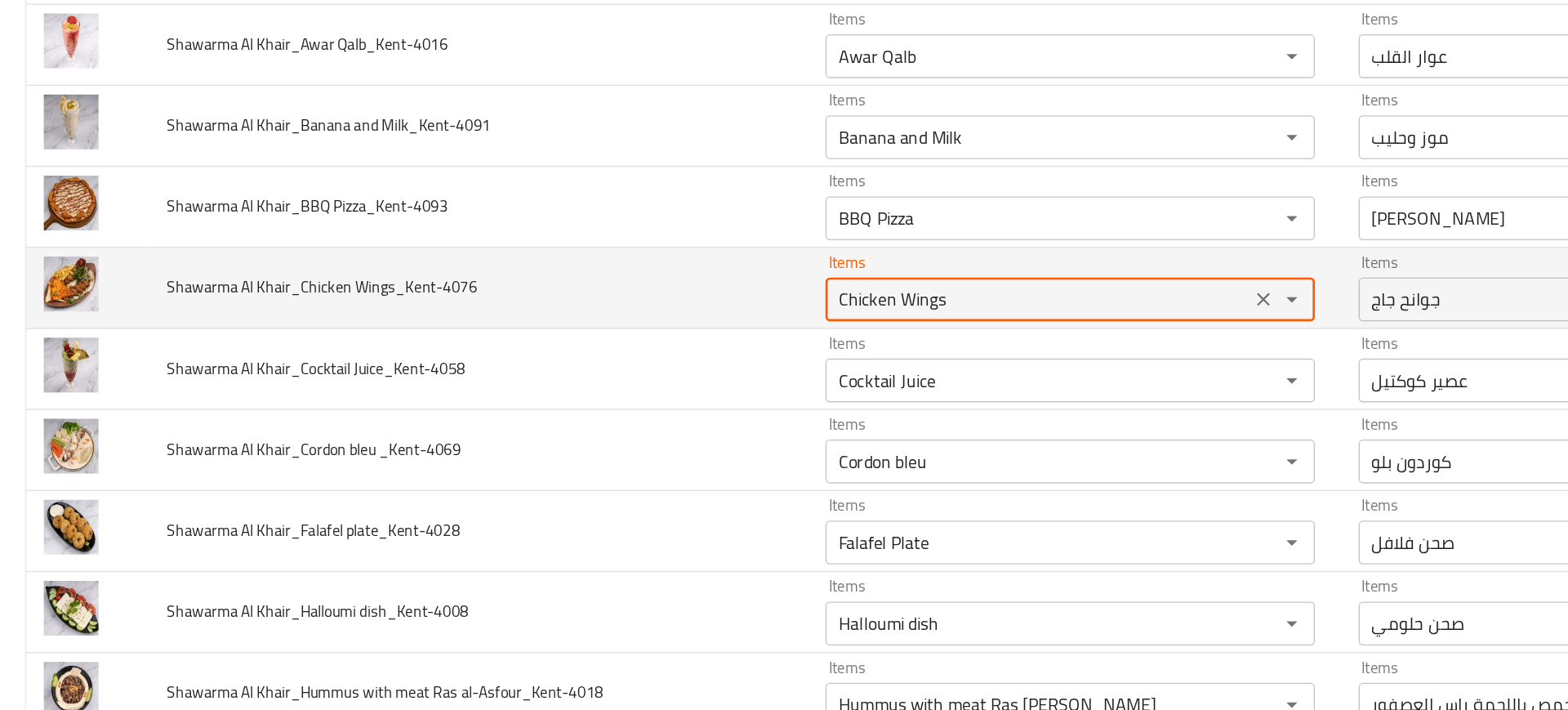
click at [645, 328] on Wings_Kent-4076 "Chicken Wings" at bounding box center [774, 325] width 307 height 22
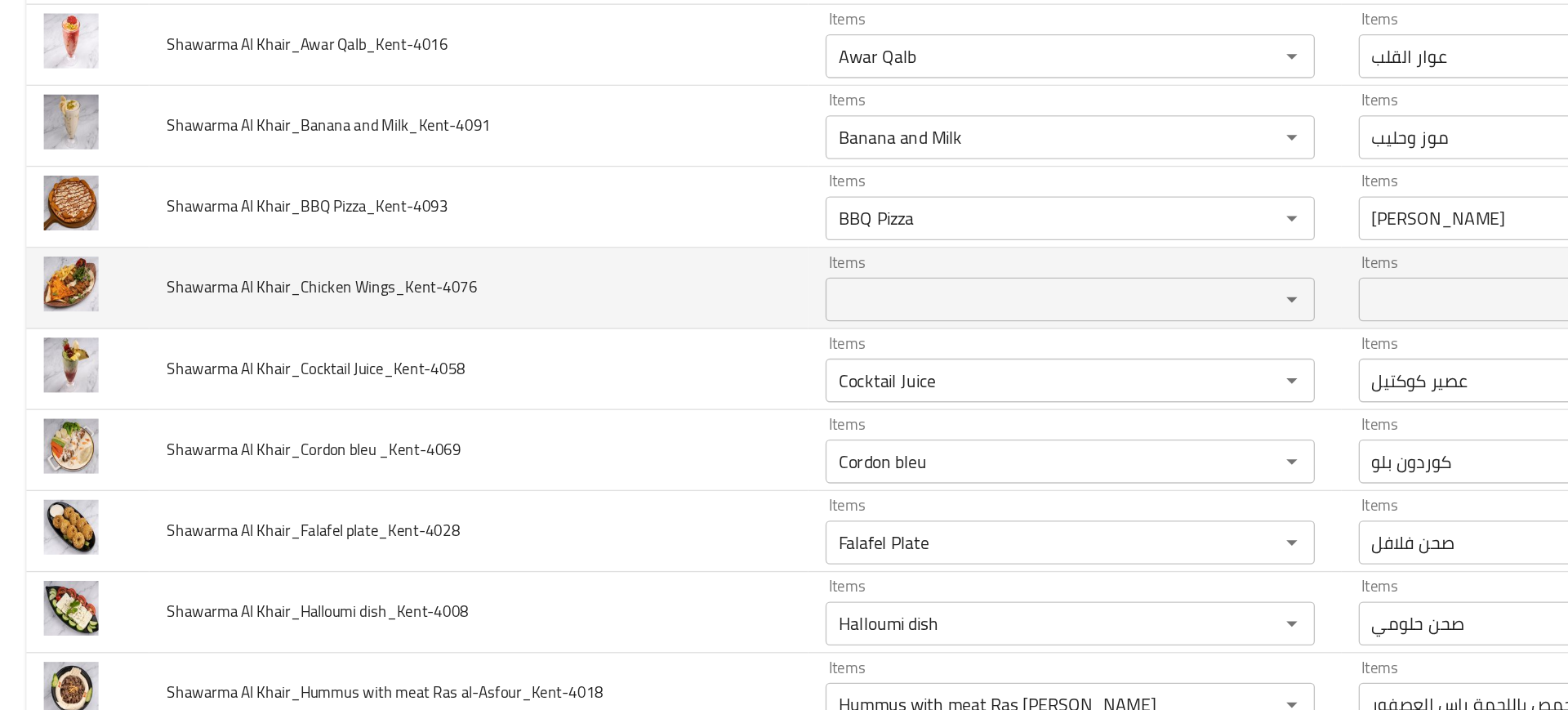
click at [498, 342] on td "Shawarma Al Khair_Chicken Wings_Kent-4076" at bounding box center [357, 317] width 492 height 61
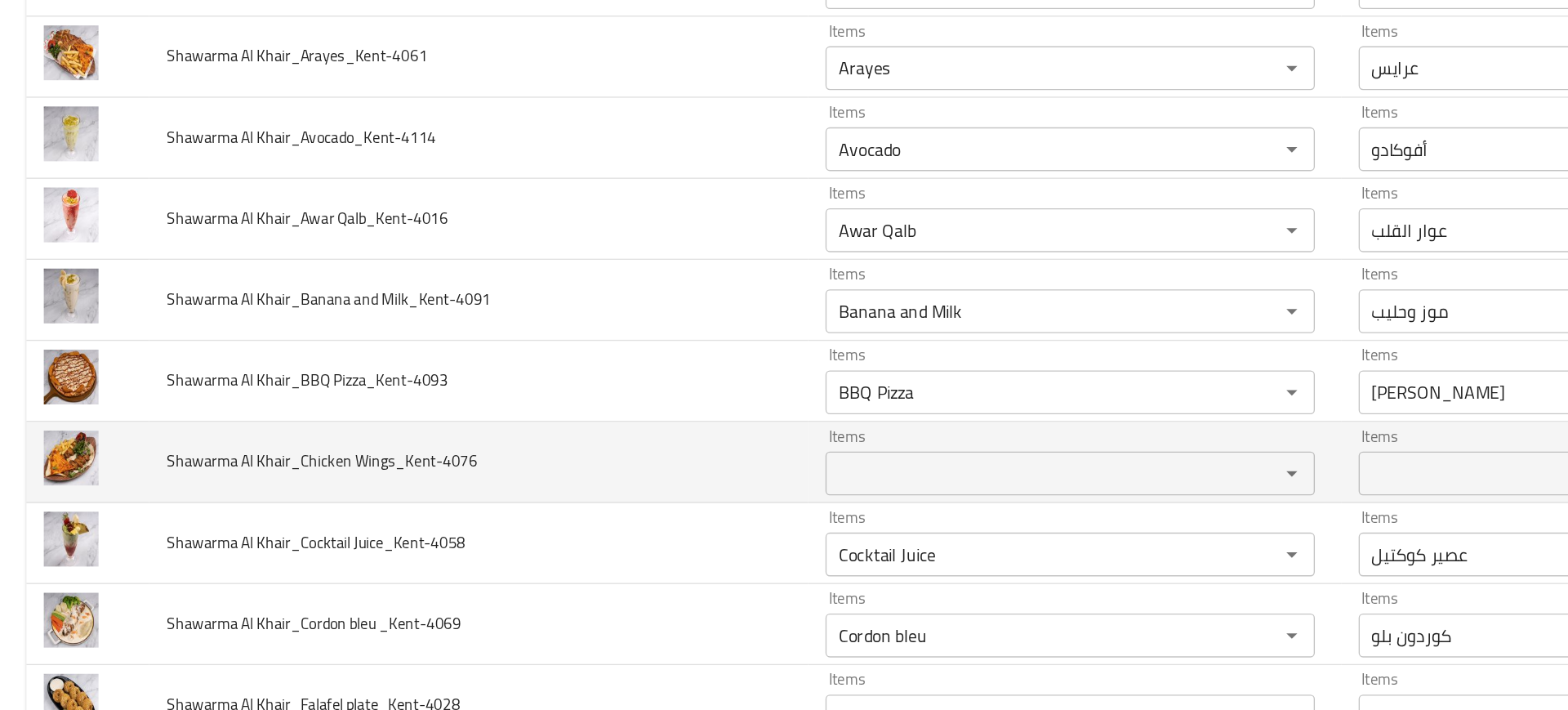
scroll to position [192, 0]
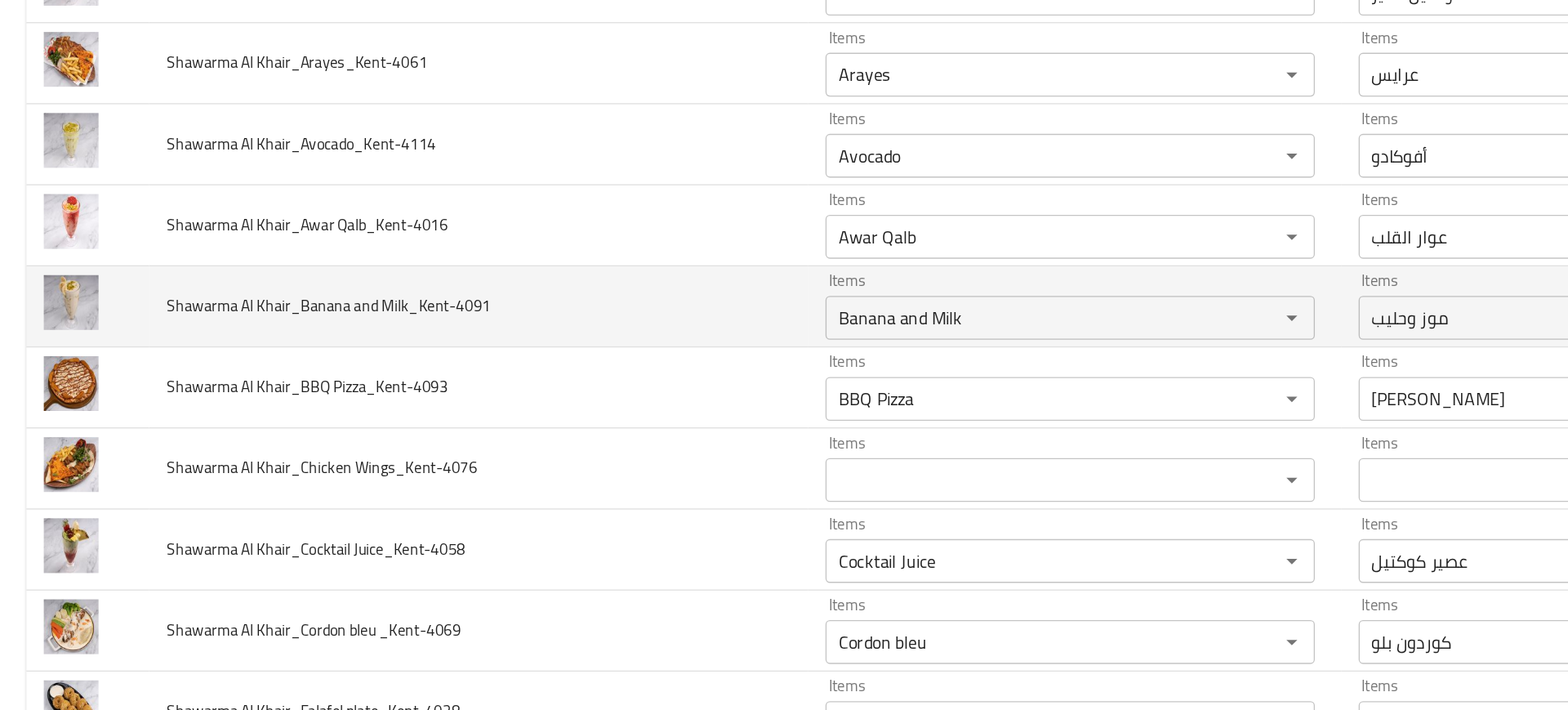
click at [532, 350] on td "Shawarma Al Khair_Banana and Milk_Kent-4091" at bounding box center [357, 331] width 492 height 61
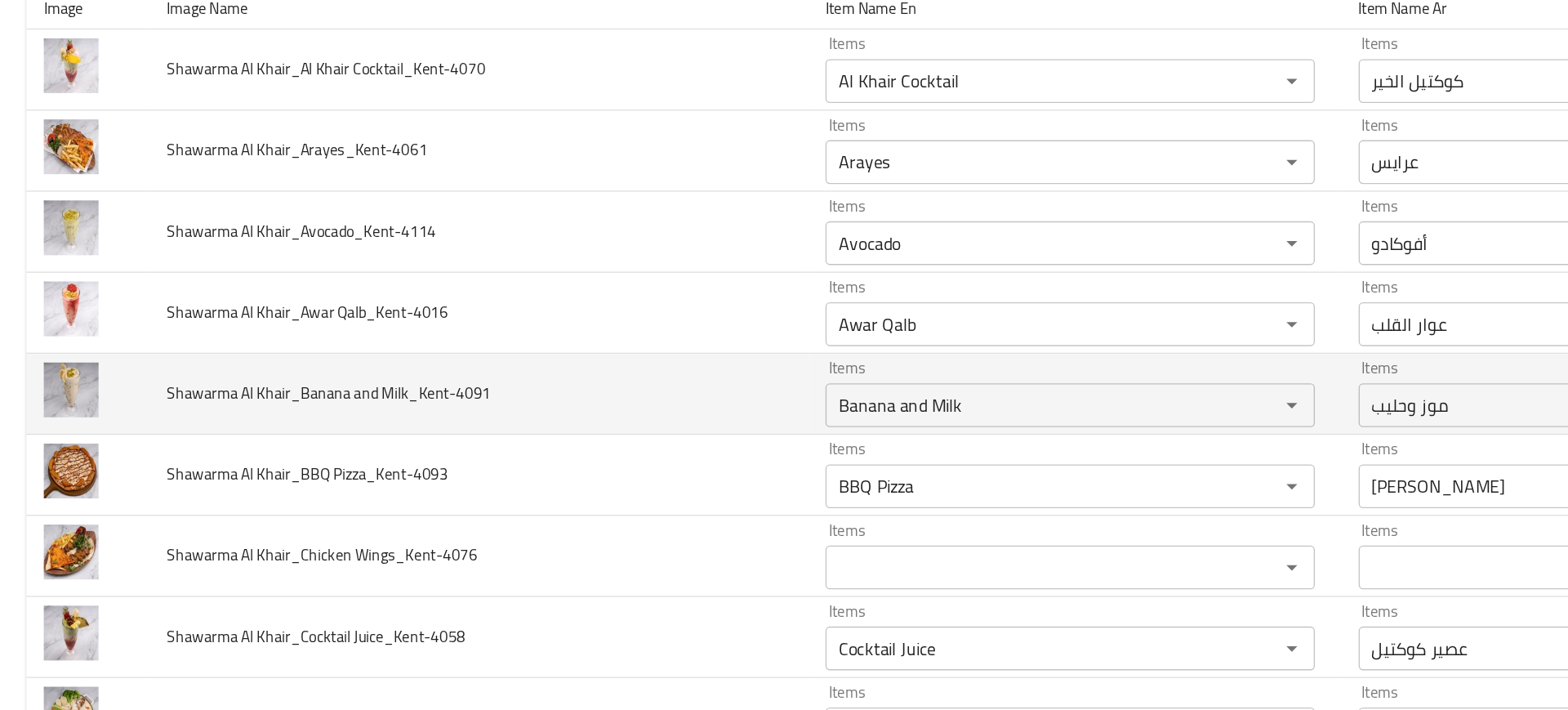
scroll to position [124, 0]
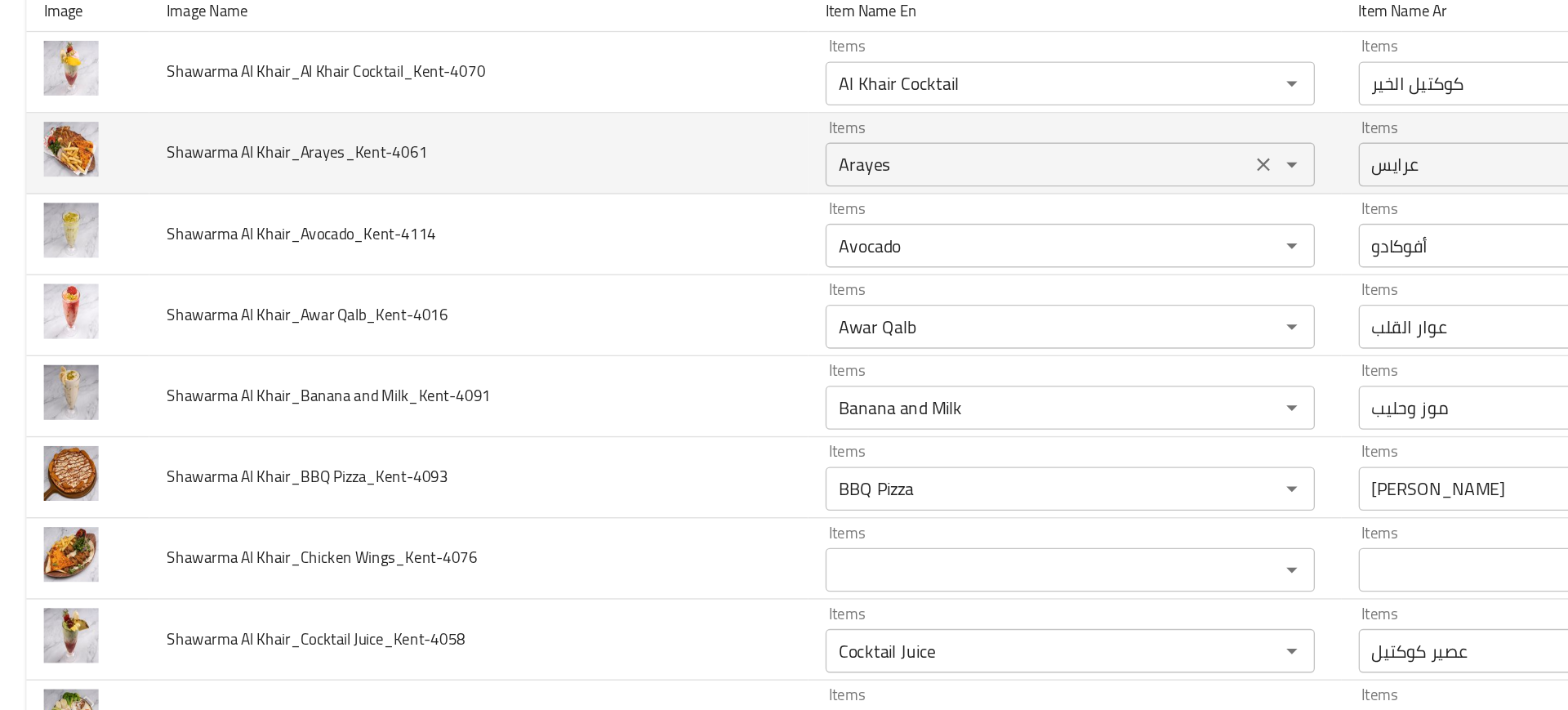
click at [620, 230] on Khair_Arayes_Kent-4061 "Arayes" at bounding box center [774, 224] width 307 height 22
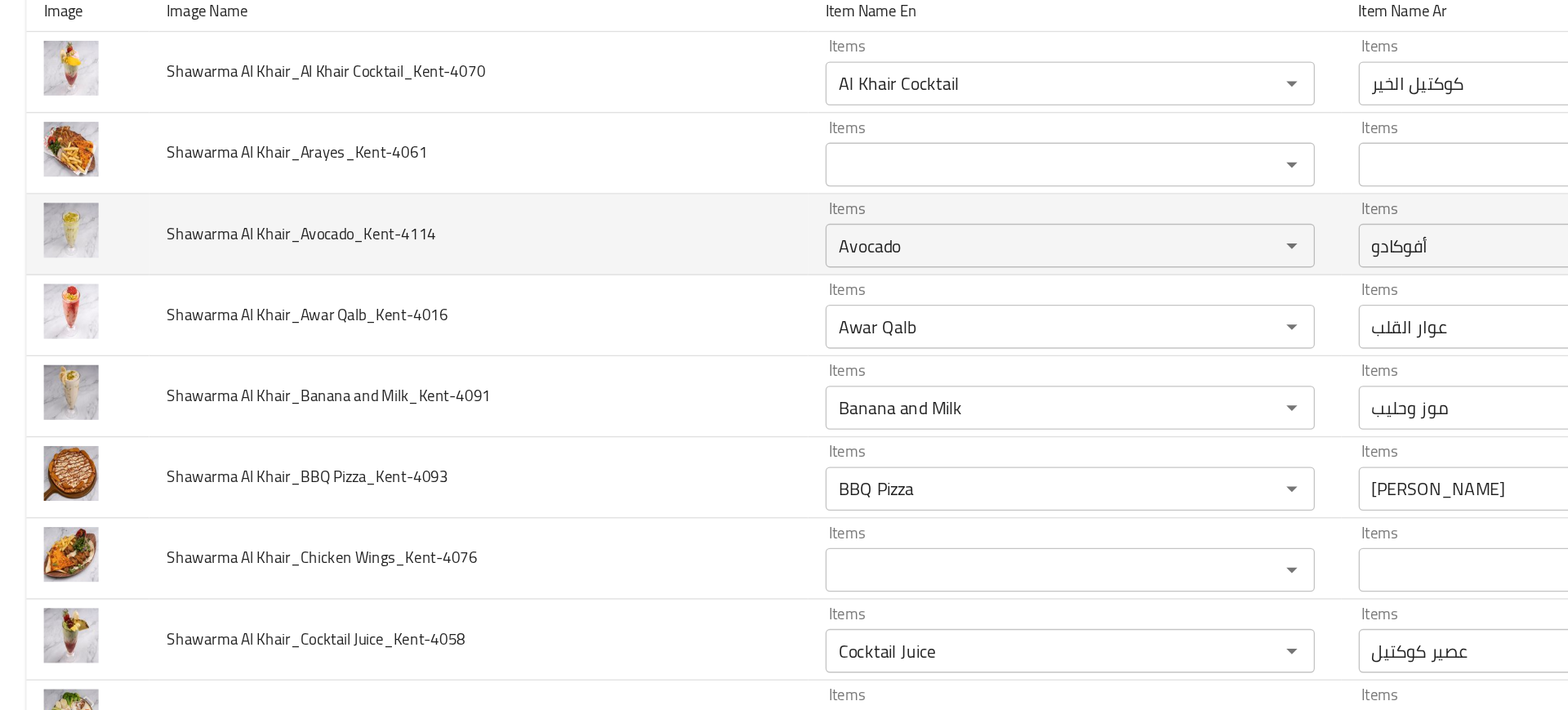
click at [470, 276] on td "Shawarma Al Khair_Avocado_Kent-4114" at bounding box center [357, 277] width 492 height 61
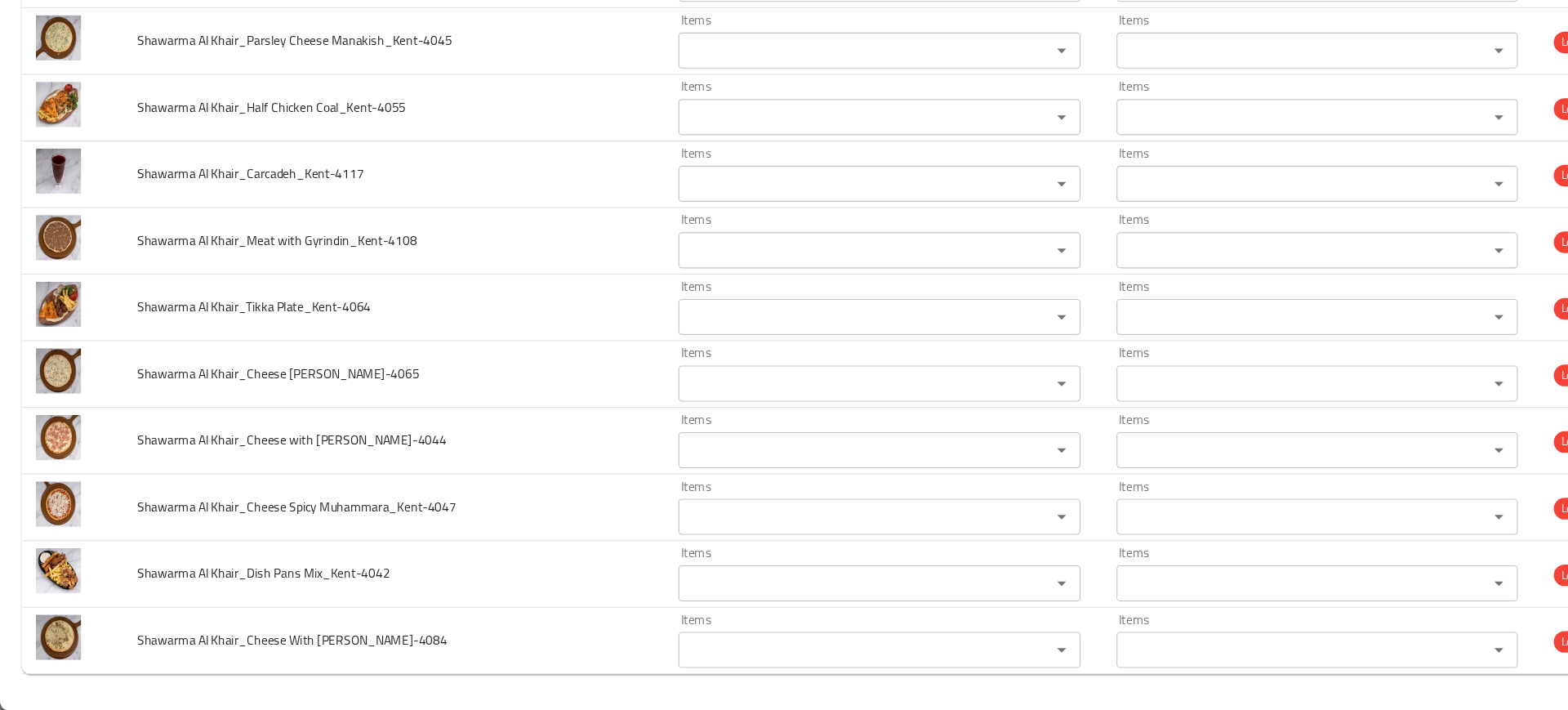
scroll to position [0, 0]
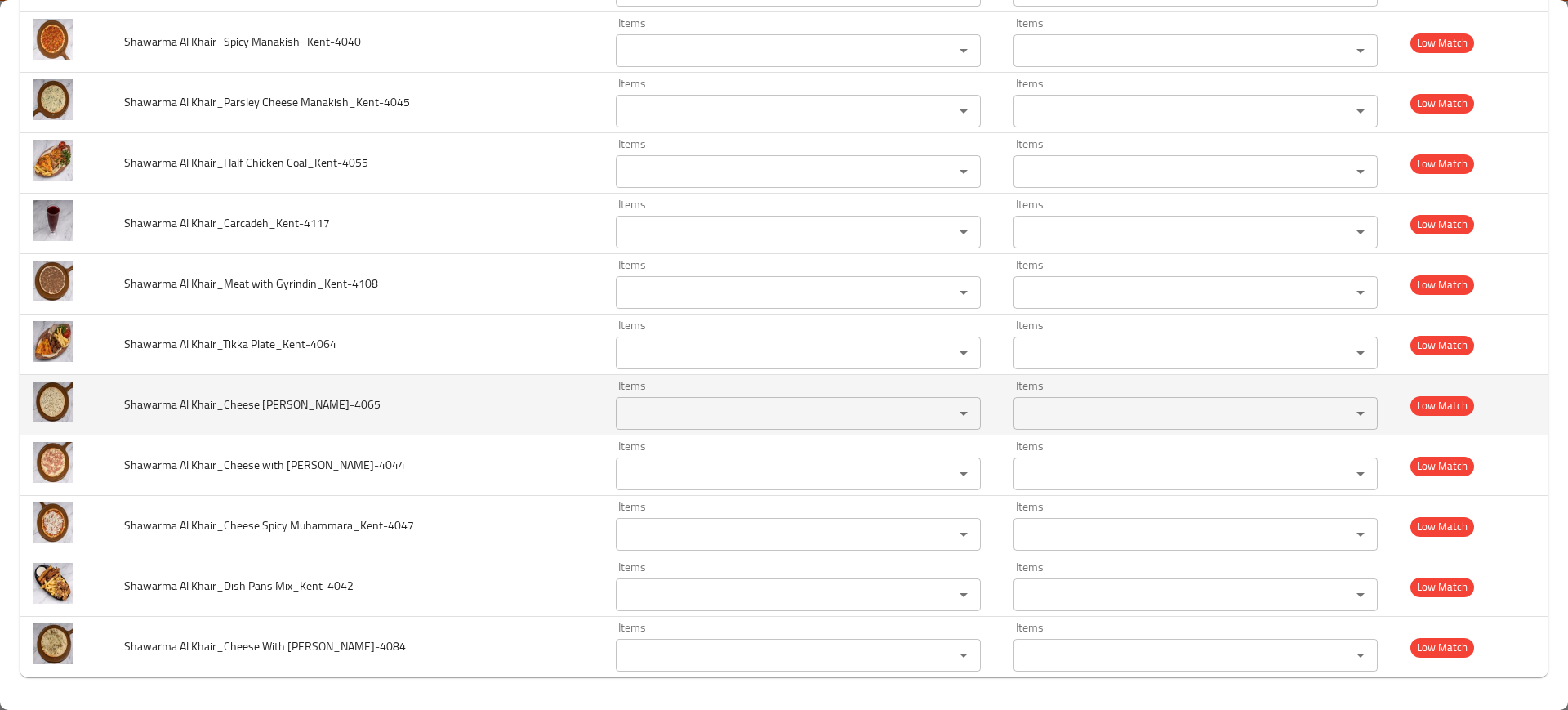
click at [681, 397] on div "Items" at bounding box center [798, 413] width 365 height 33
click at [529, 421] on td "Shawarma Al Khair_Cheese Nigella Sativa_Kent-4065" at bounding box center [357, 405] width 492 height 61
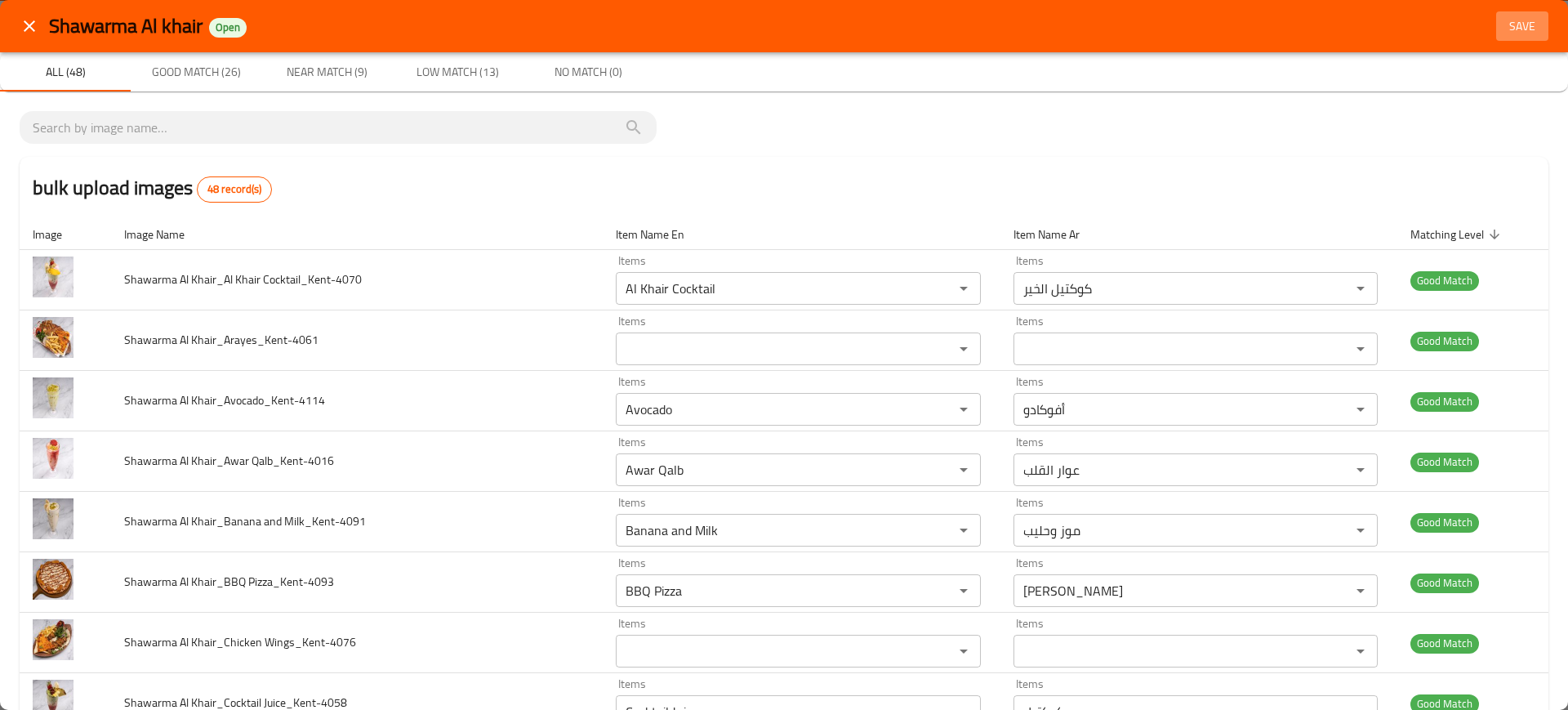
click at [1504, 26] on span "Save" at bounding box center [1523, 26] width 39 height 21
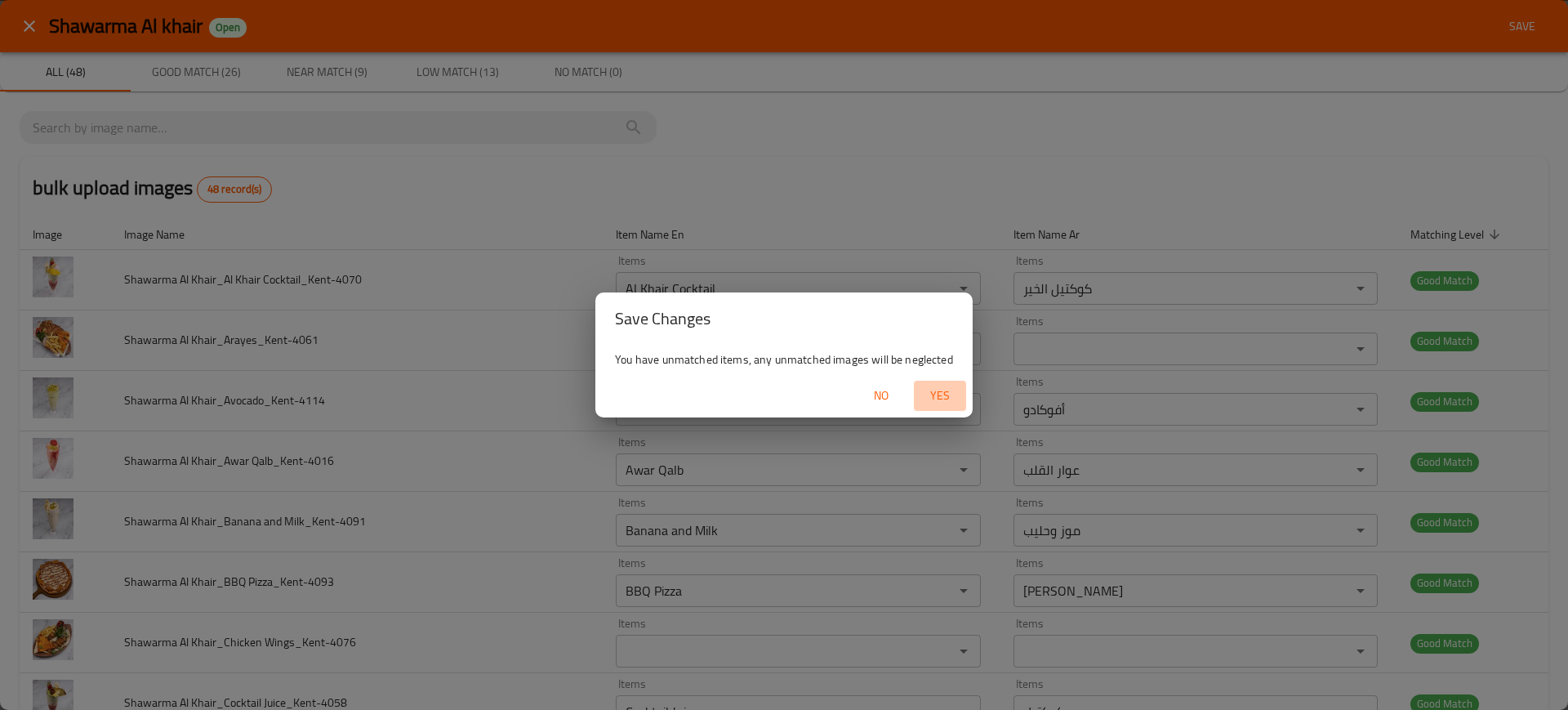
click at [956, 387] on span "Yes" at bounding box center [940, 396] width 39 height 21
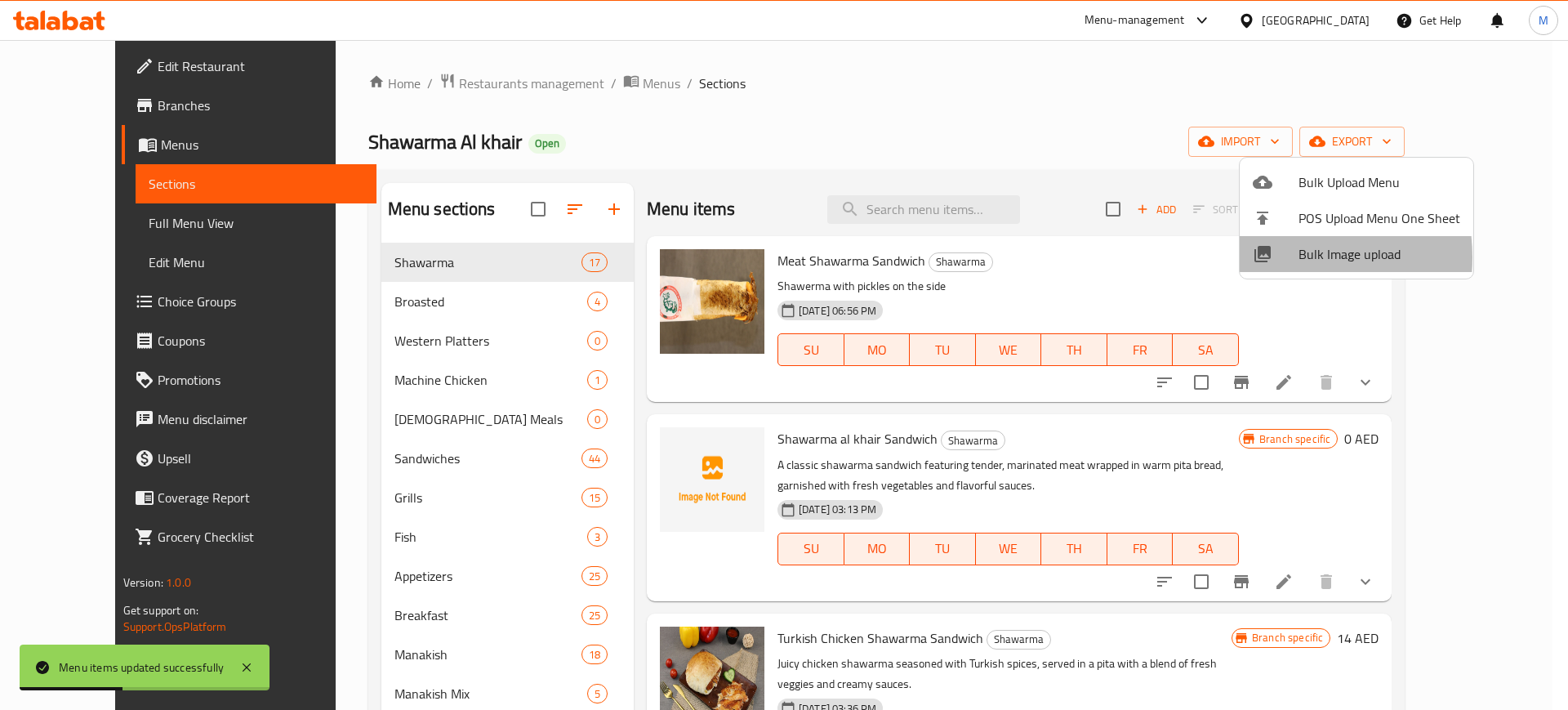
click at [1266, 257] on icon at bounding box center [1262, 253] width 16 height 16
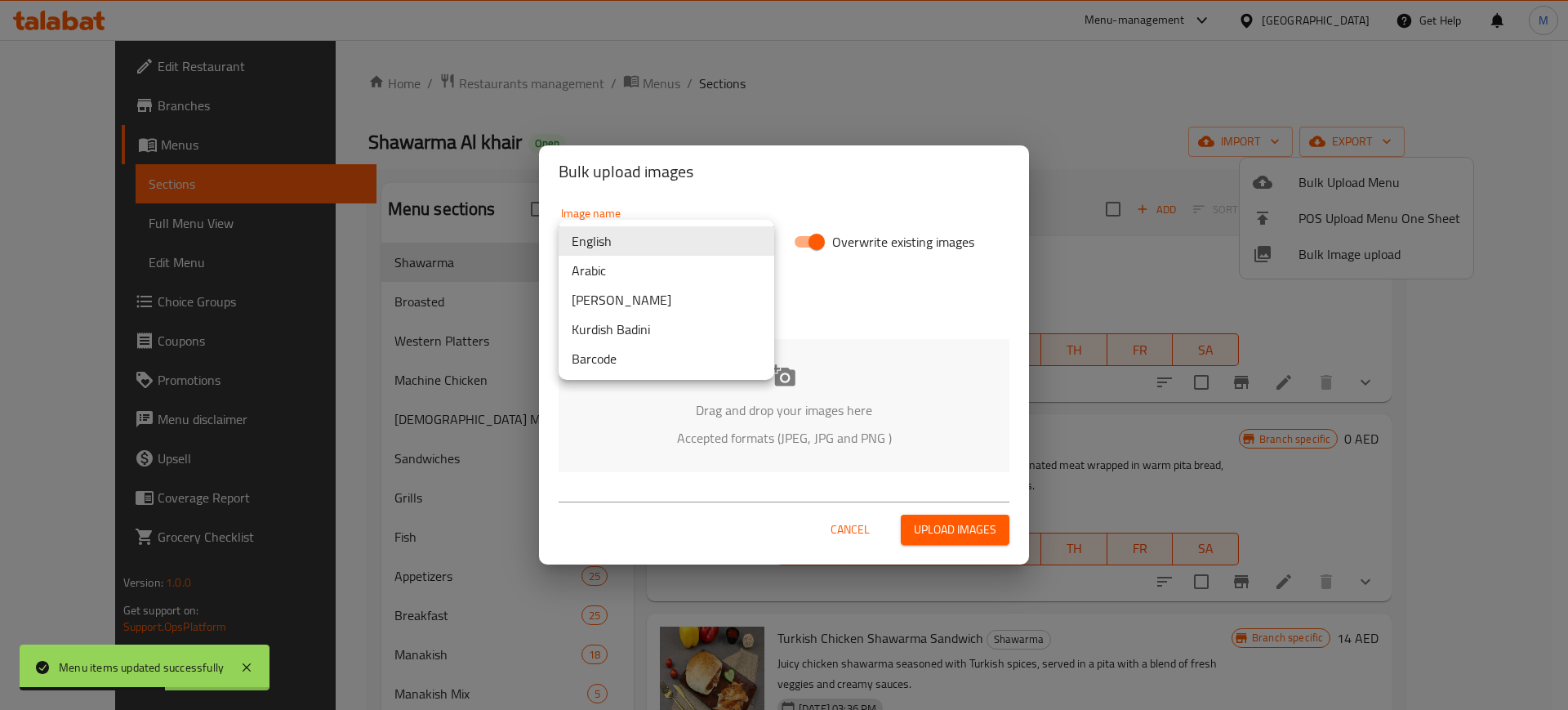
click at [734, 232] on body "Menu items updated successfully ​ Menu-management United Arab Emirates Get Help…" at bounding box center [784, 375] width 1568 height 670
click at [616, 270] on li "Arabic" at bounding box center [666, 270] width 216 height 29
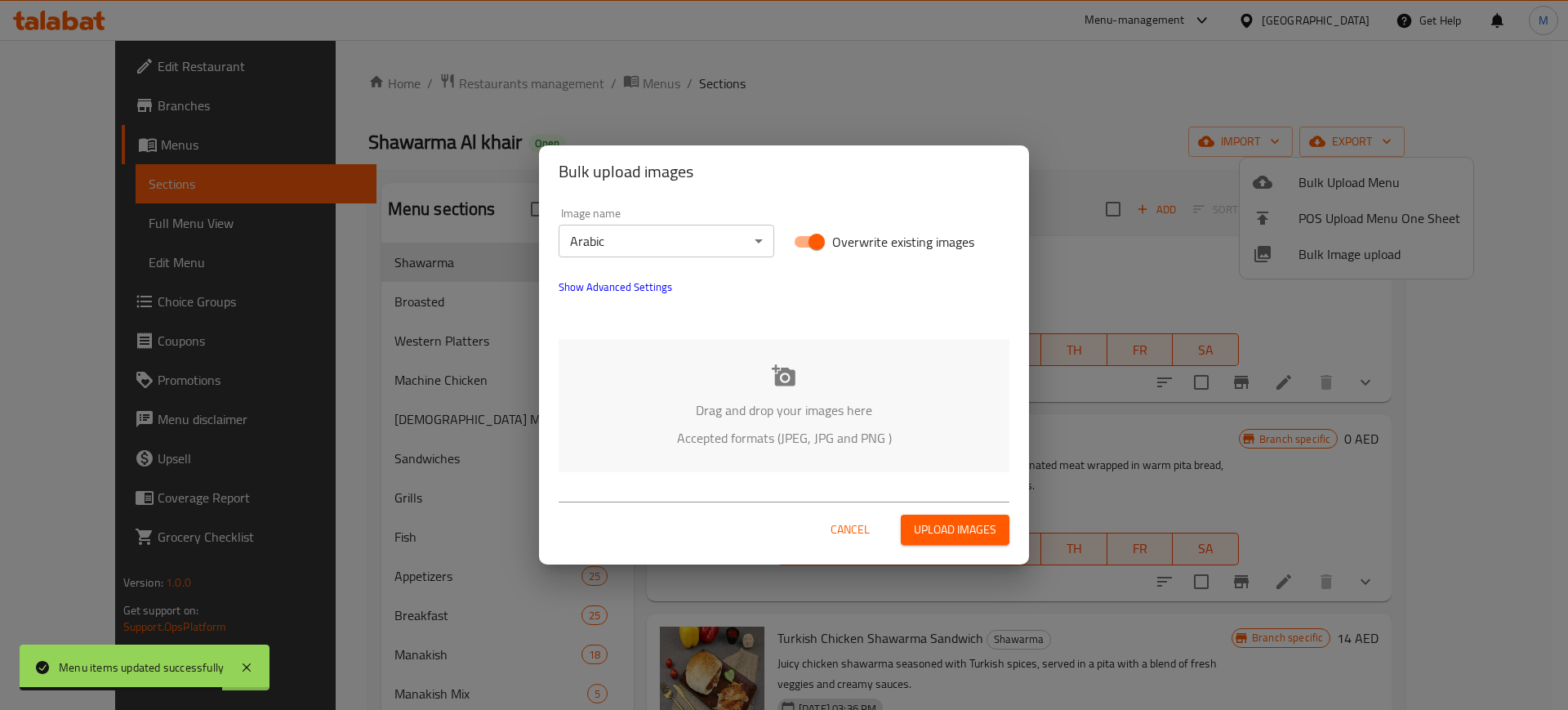
click at [705, 367] on div "Drag and drop your images here Accepted formats (JPEG, JPG and PNG )" at bounding box center [784, 405] width 451 height 133
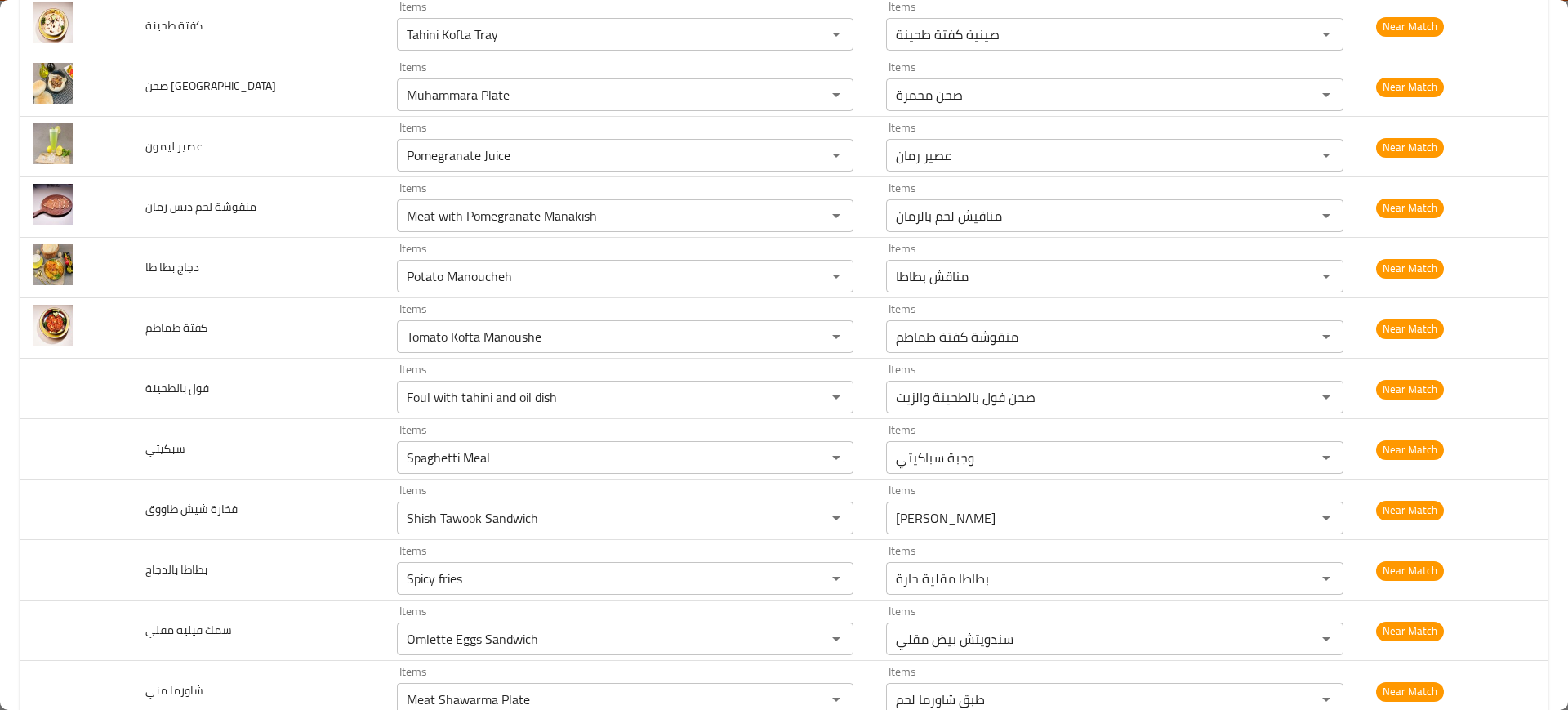
scroll to position [2655, 0]
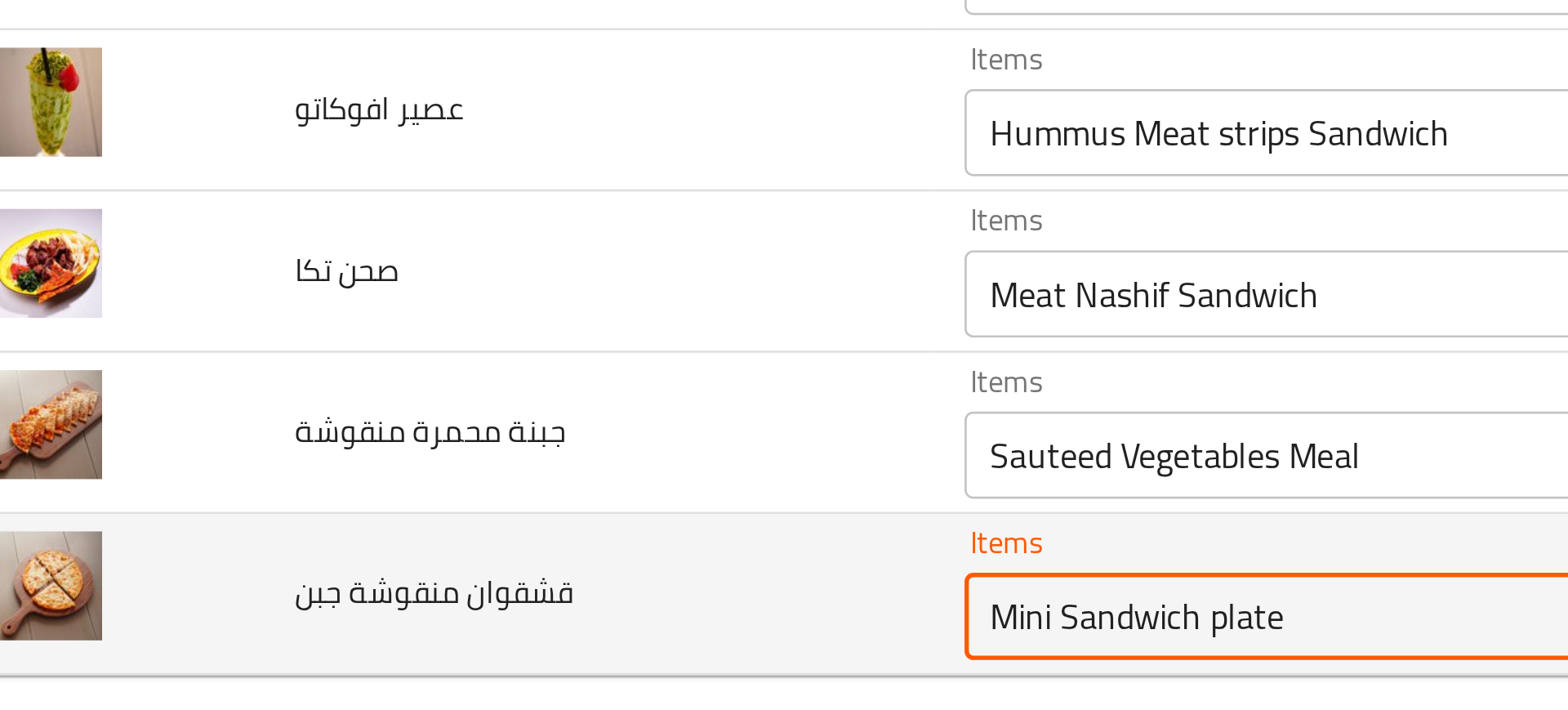
click at [402, 660] on جبن "Mini Sandwich plate" at bounding box center [601, 655] width 399 height 22
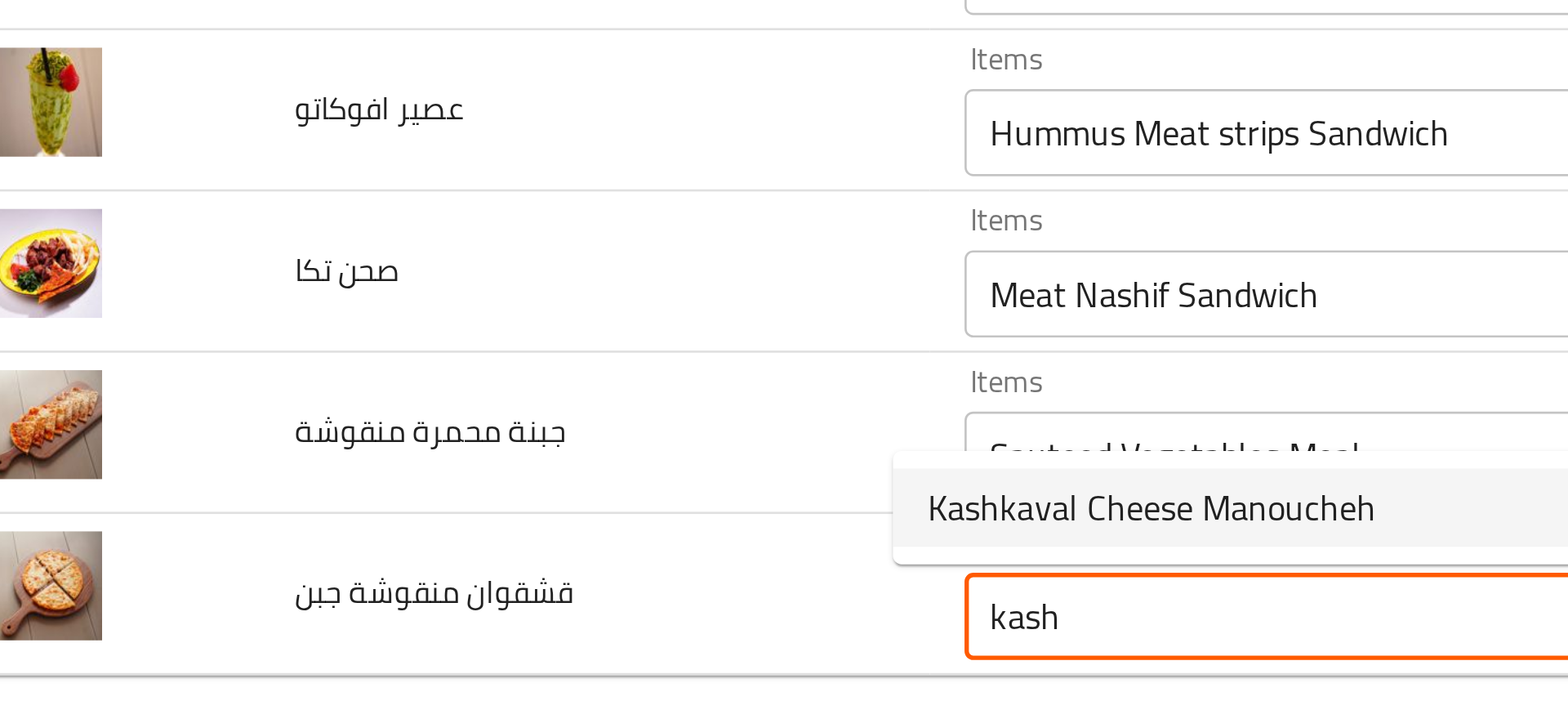
click at [399, 614] on span "Kashkaval Cheese Manoucheh" at bounding box center [467, 614] width 168 height 20
type جبن "Kashkaval Cheese Manoucheh"
type جبن-ar "مناقيش جبنه قشقوان"
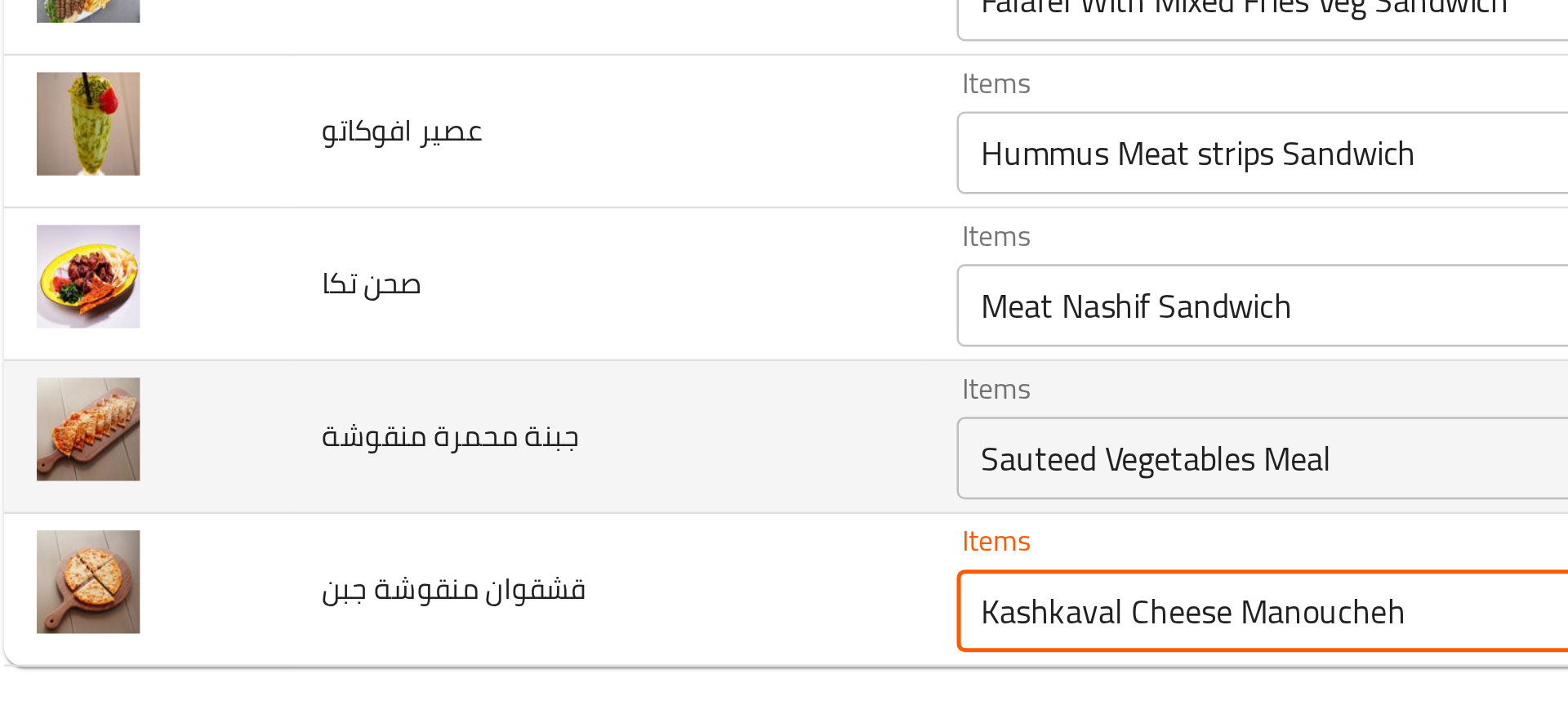
type جبن "Kashkaval Cheese Manoucheh"
click at [402, 603] on منقوشة "Sauteed Vegetables Meal" at bounding box center [601, 594] width 399 height 22
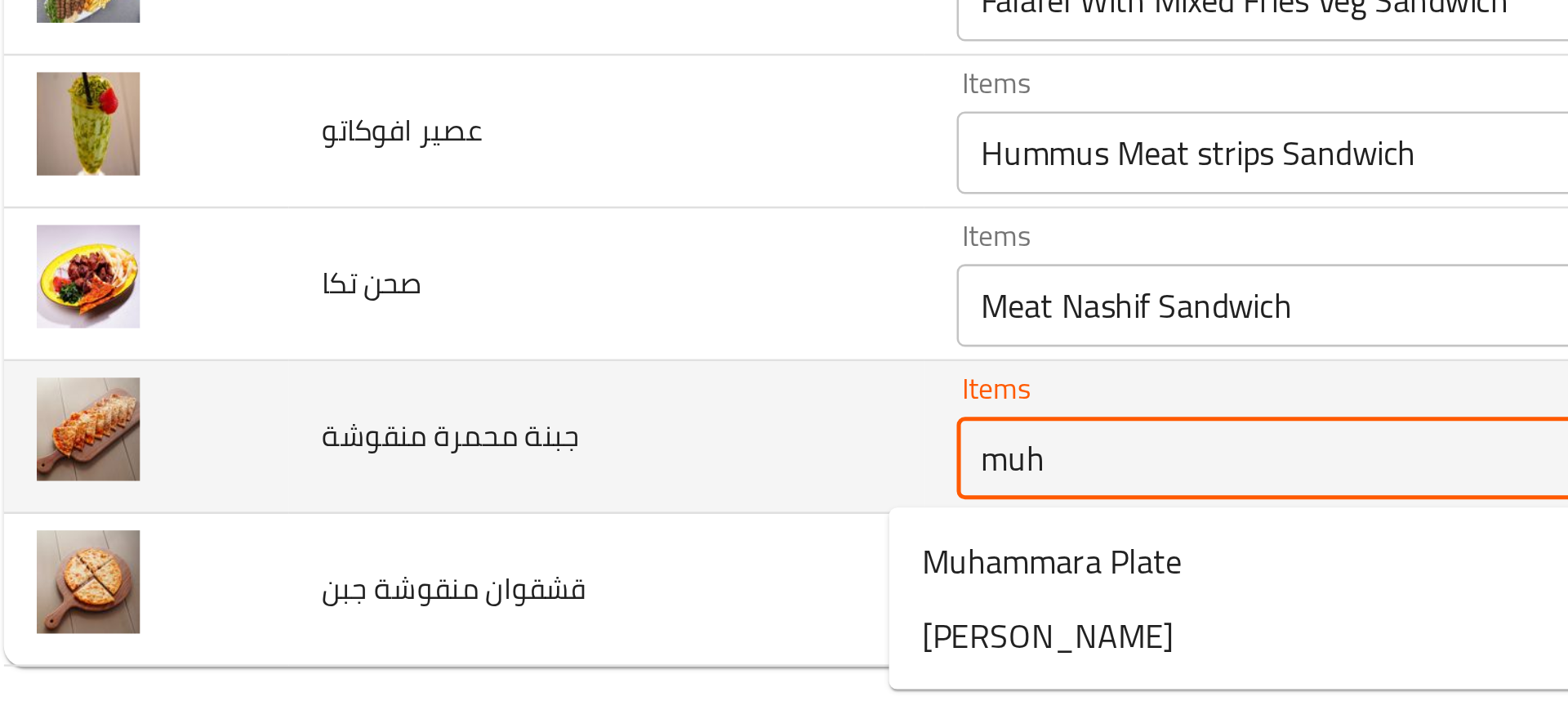
type منقوشة "muha"
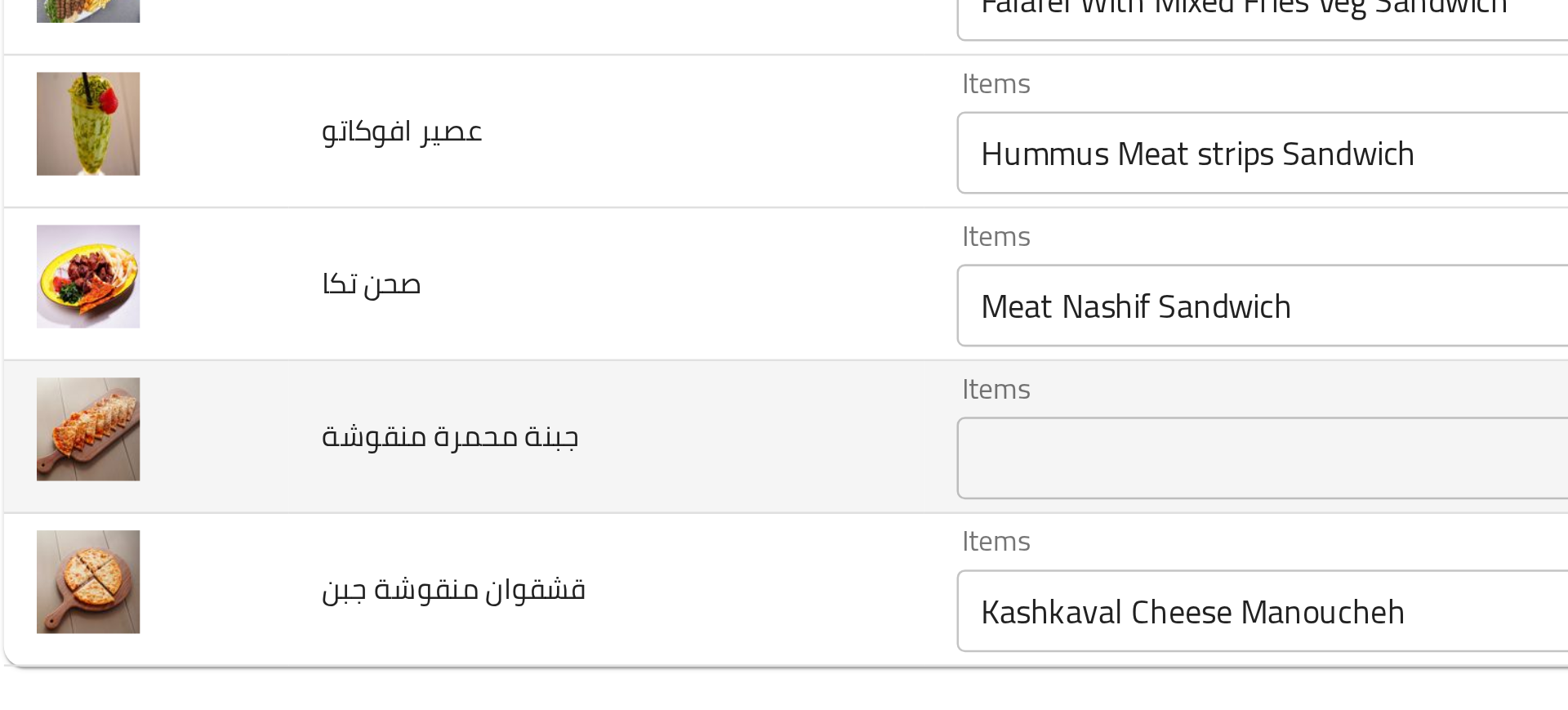
click at [320, 614] on td "جبنة محمرة منقوشة" at bounding box center [258, 586] width 250 height 61
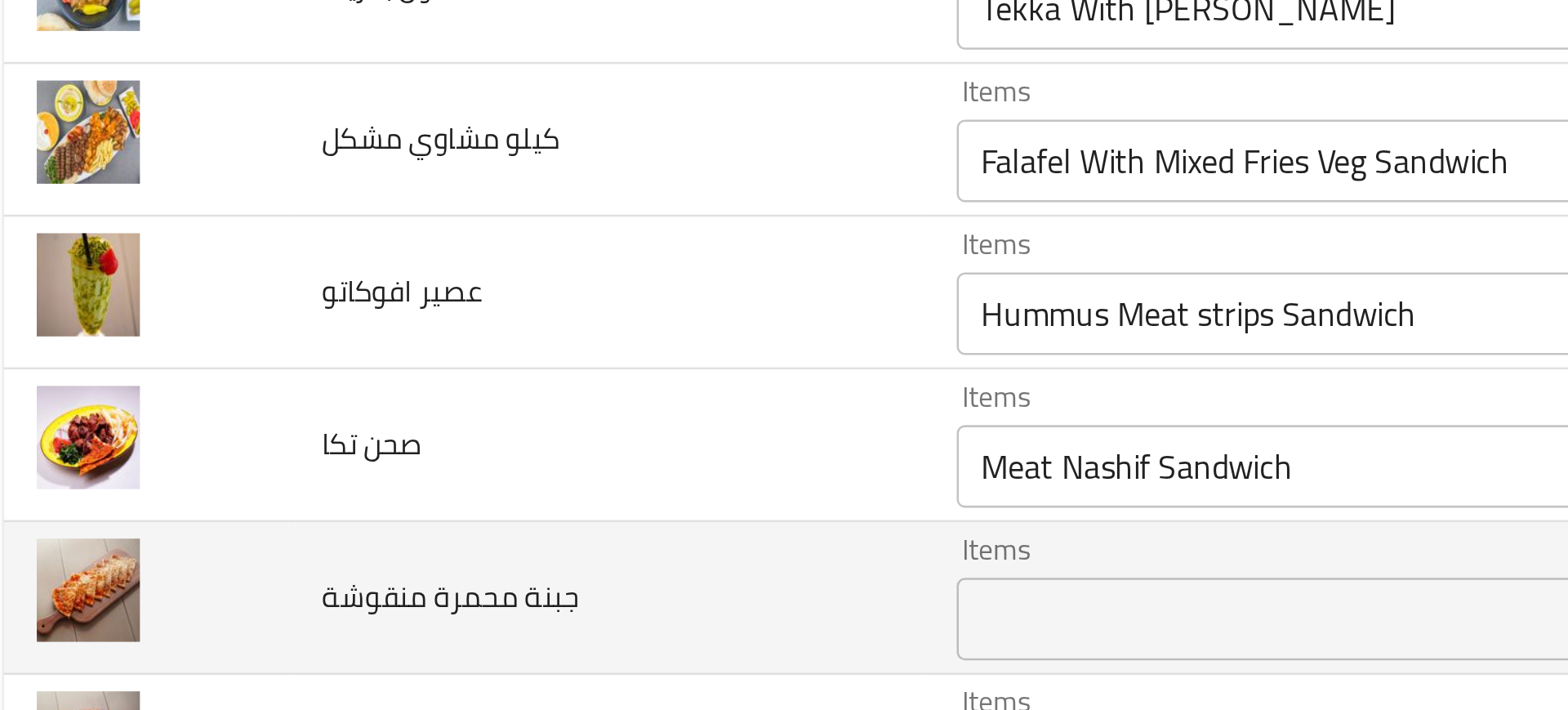
scroll to position [2589, 0]
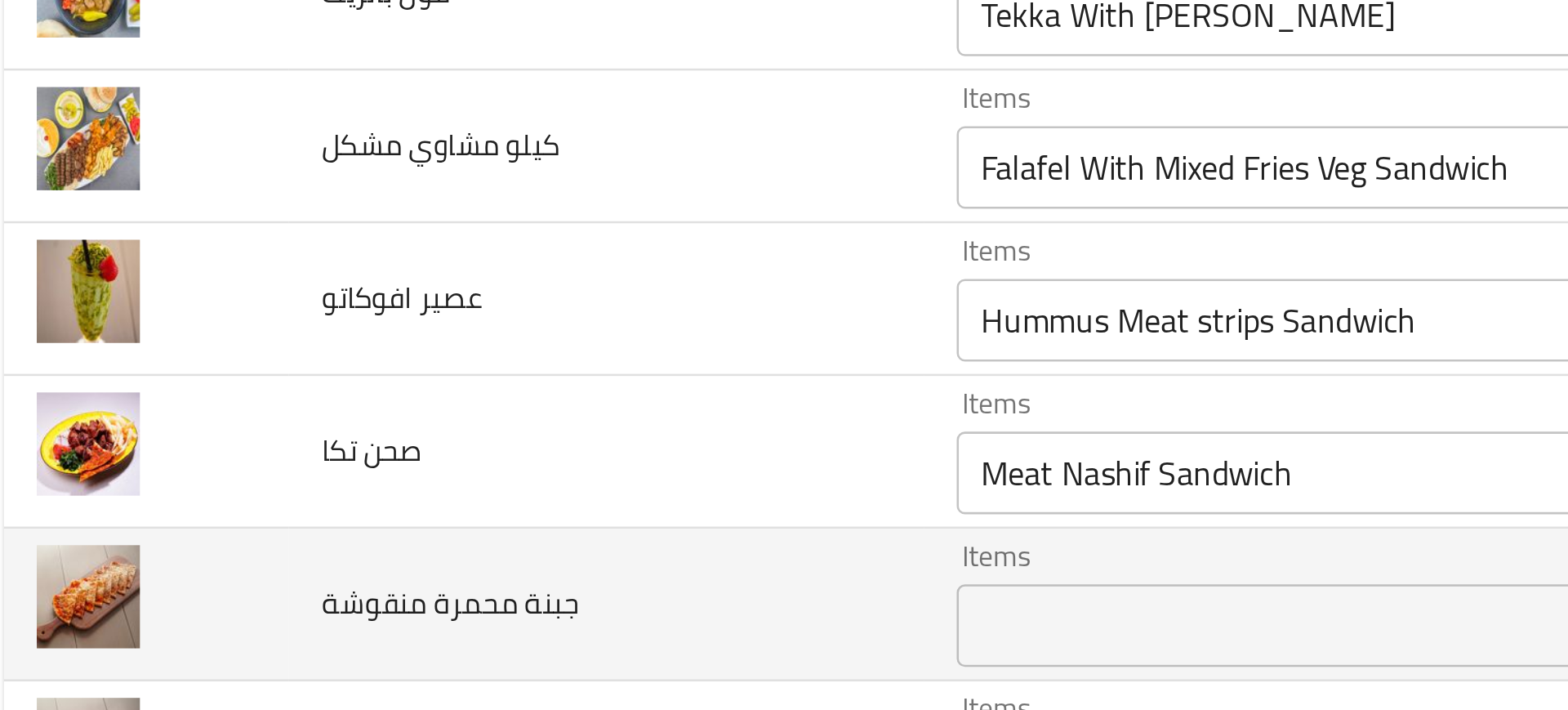
click at [320, 614] on td "صحن تكا" at bounding box center [258, 591] width 250 height 61
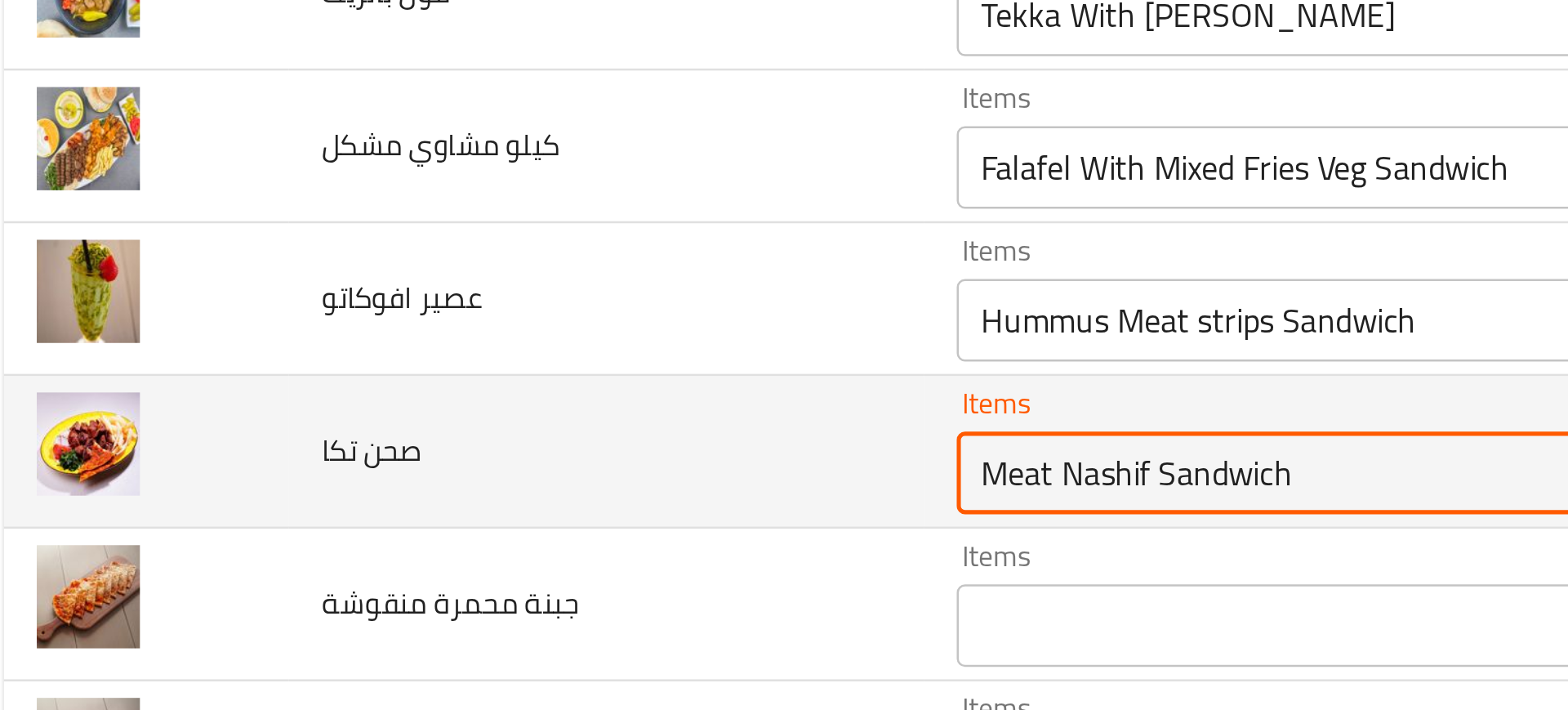
click at [402, 604] on تكا "Meat Nashif Sandwich" at bounding box center [601, 600] width 399 height 22
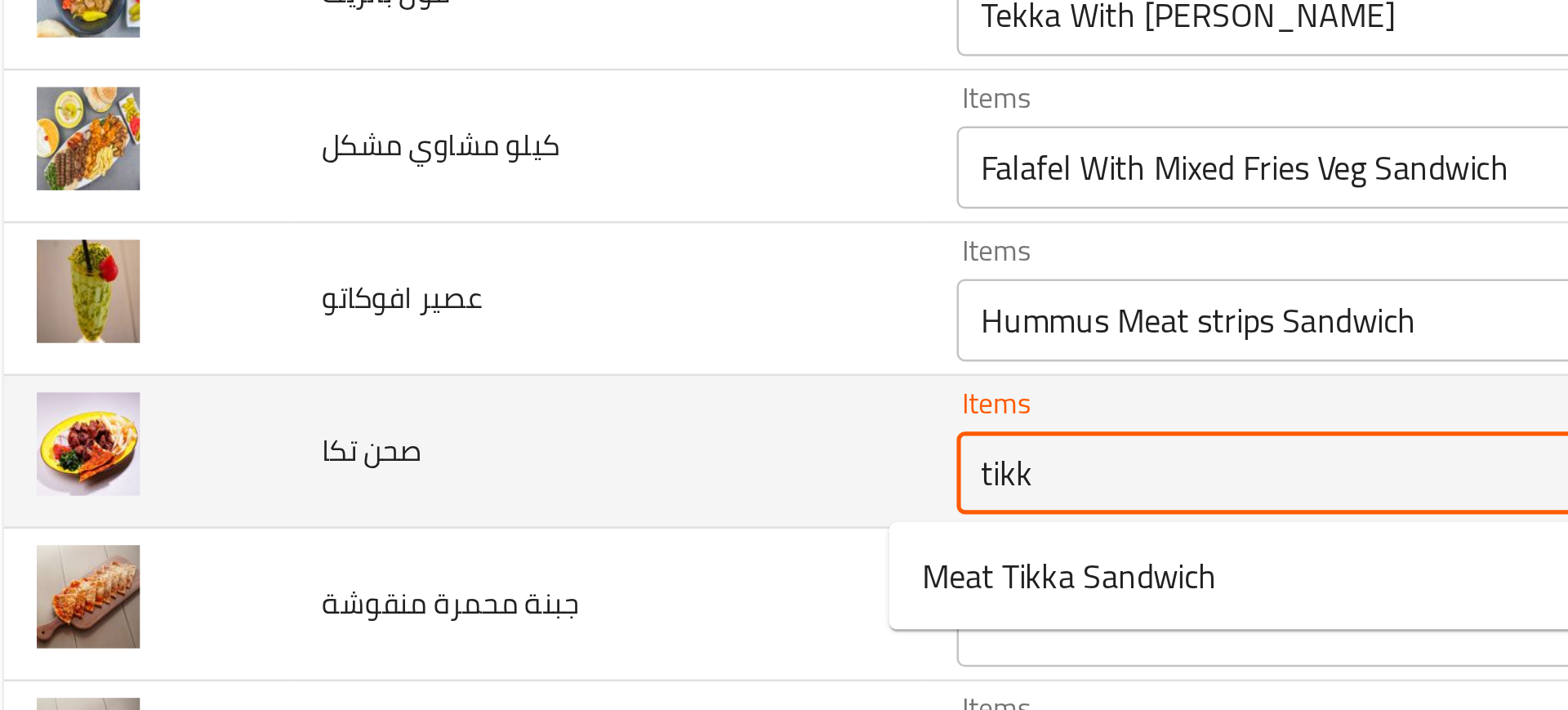
type تكا "tikka"
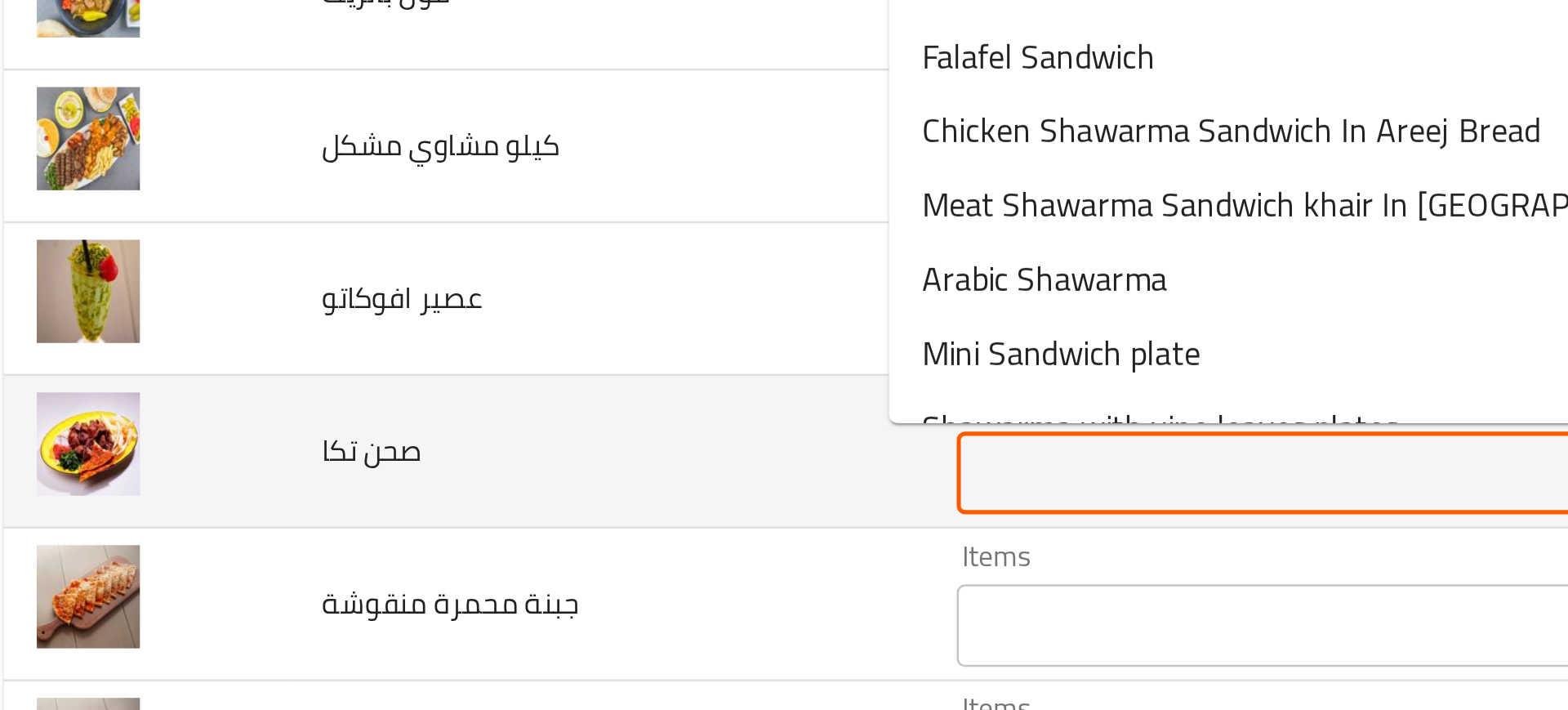
click at [319, 577] on td "صحن تكا" at bounding box center [258, 591] width 250 height 61
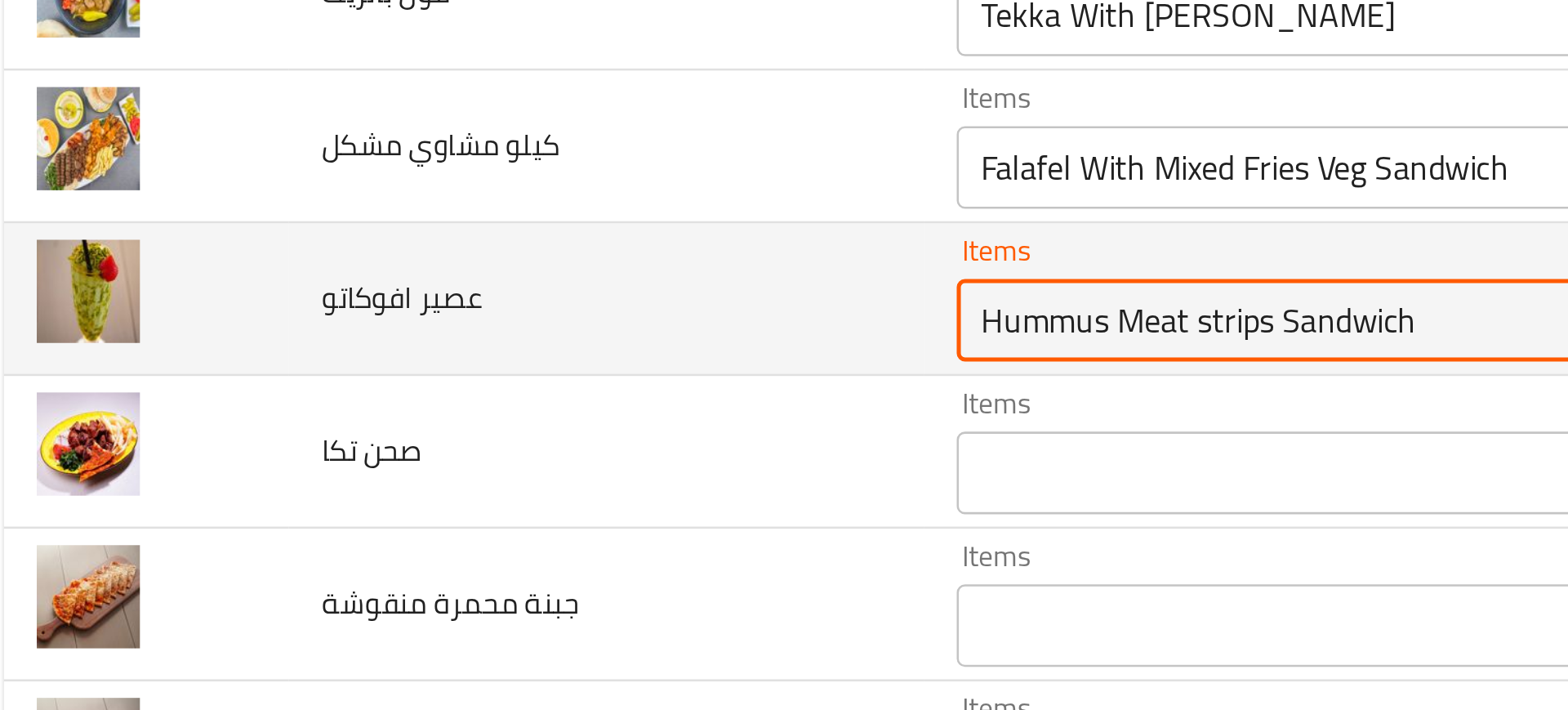
click at [402, 541] on افوكاتو "Hummus Meat strips Sandwich" at bounding box center [601, 540] width 399 height 22
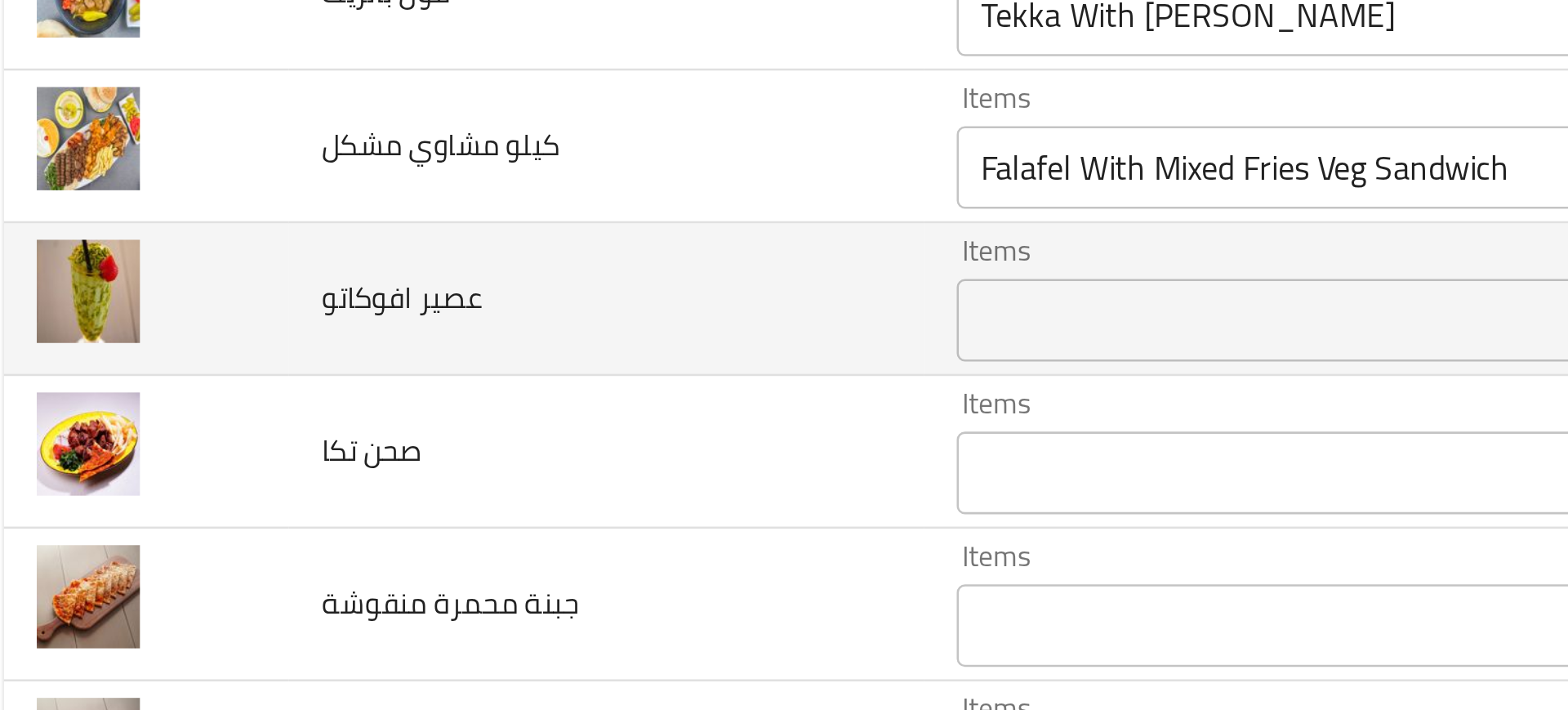
click at [273, 561] on td "عصير افوكاتو" at bounding box center [258, 532] width 250 height 61
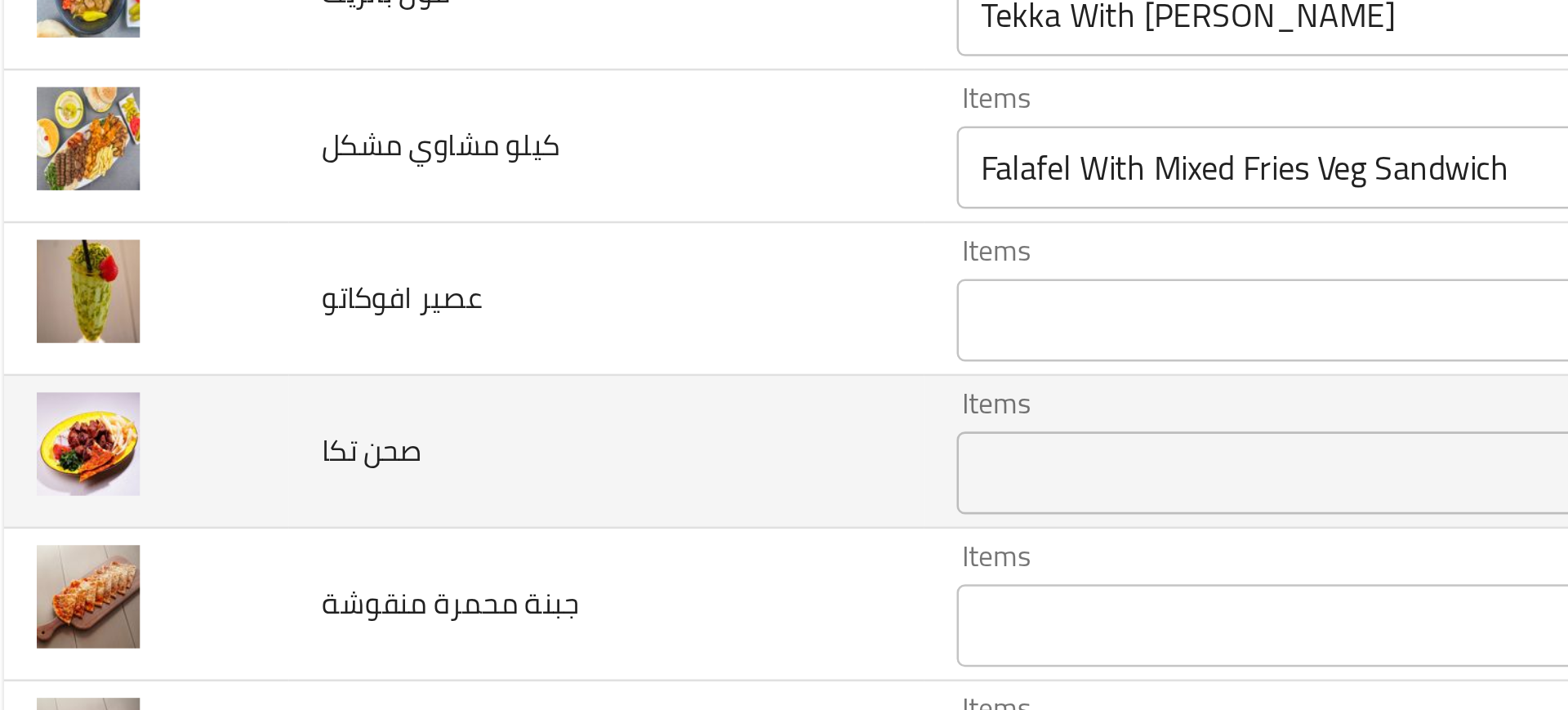
click at [308, 561] on td "صحن تكا" at bounding box center [258, 591] width 250 height 61
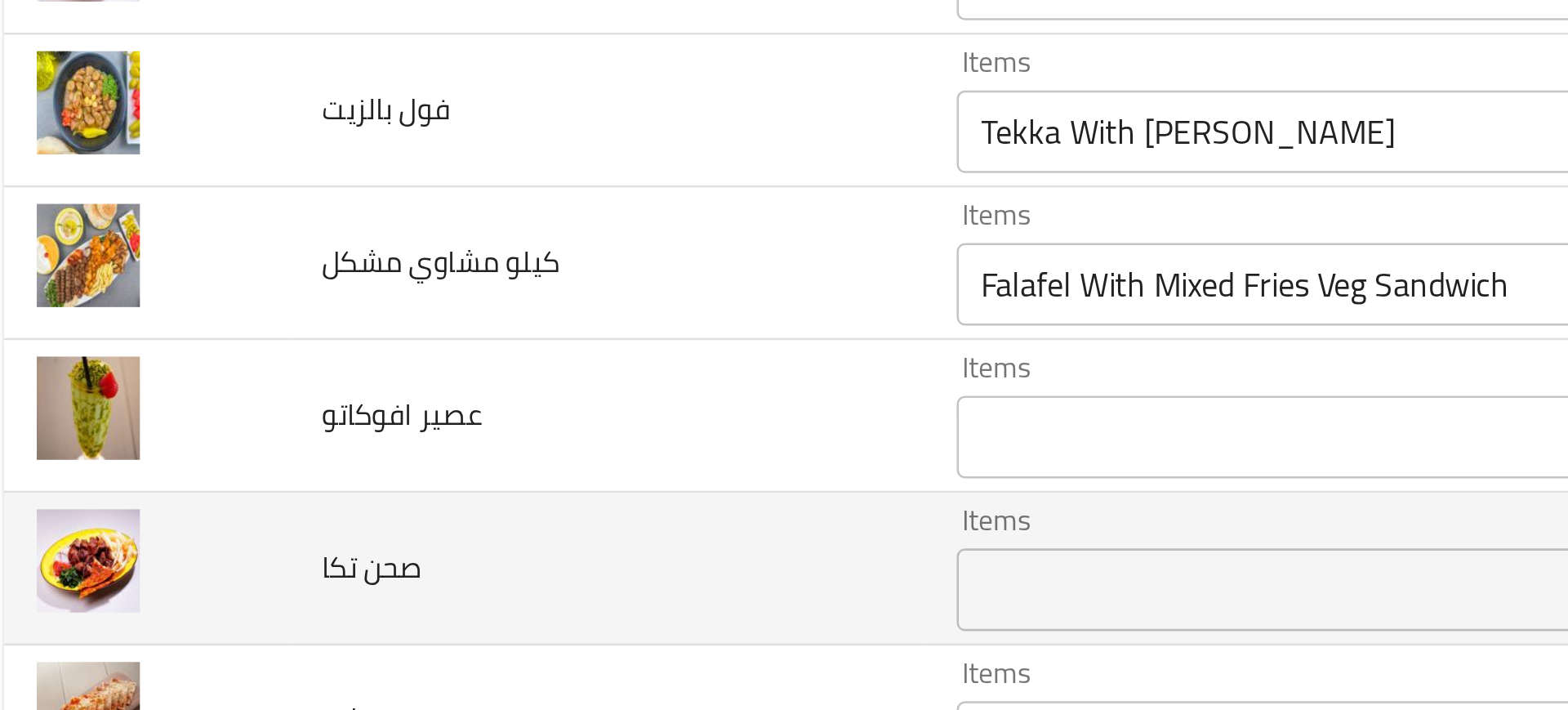
scroll to position [2494, 0]
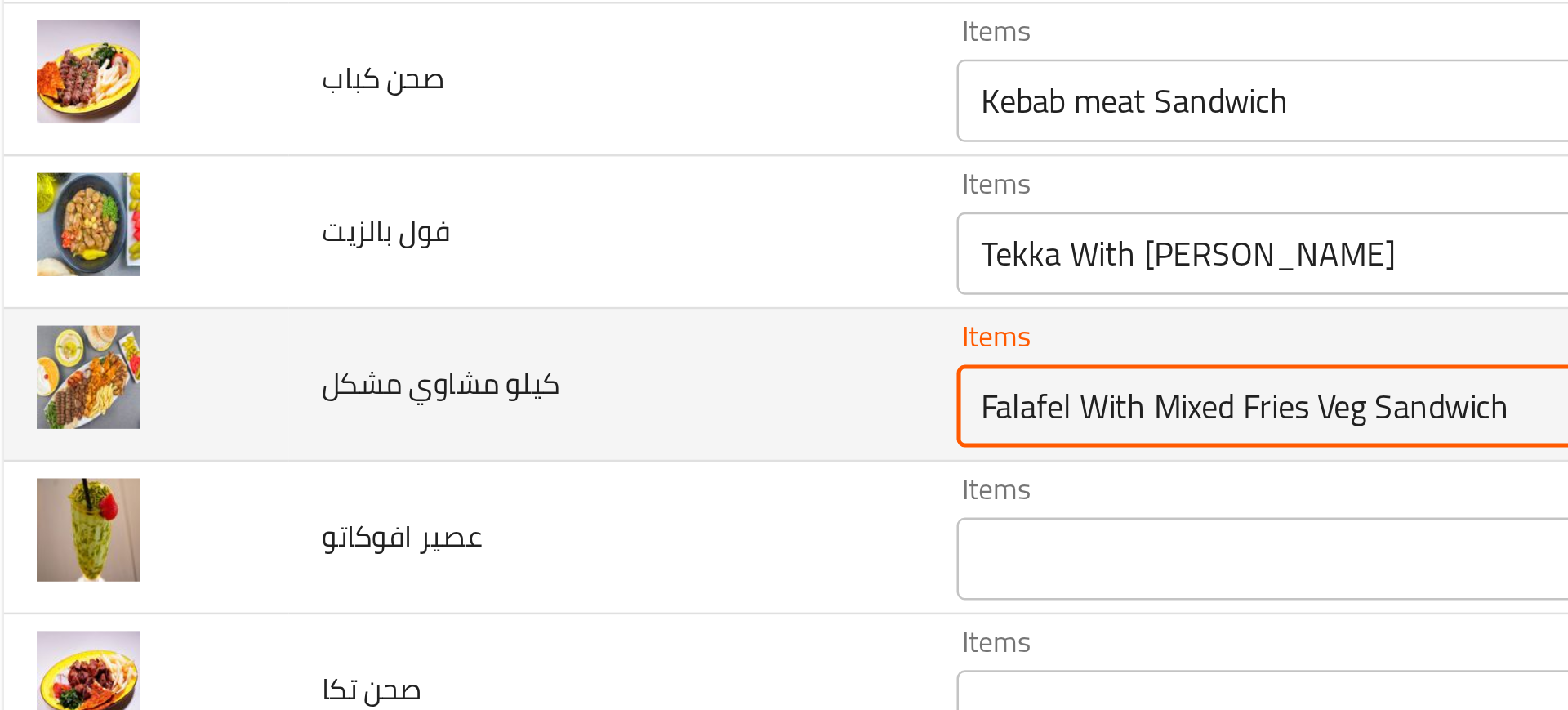
click at [402, 569] on مشكل "Falafel With Mixed Fries Veg Sandwich" at bounding box center [601, 574] width 399 height 22
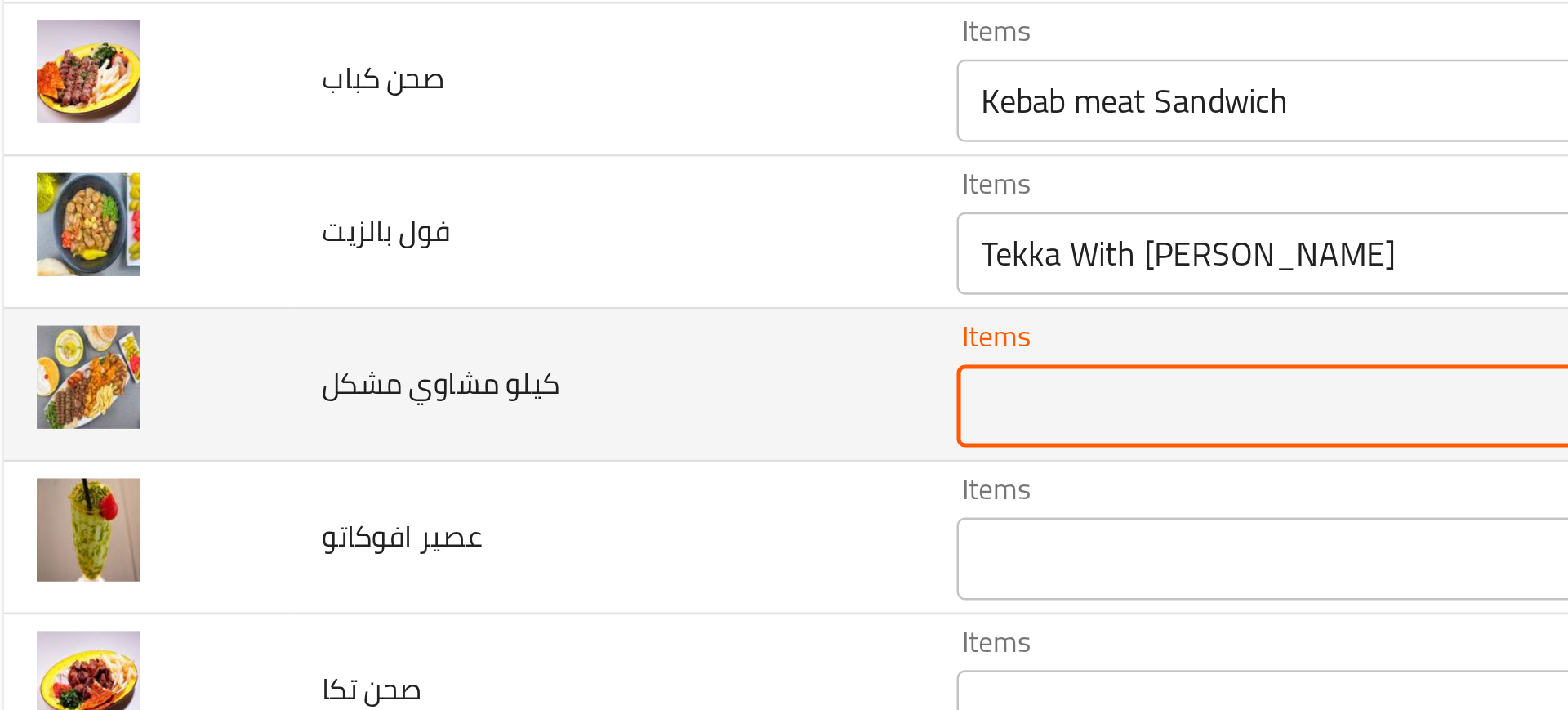
click at [342, 559] on td "كيلو مشاوي مشكل" at bounding box center [258, 565] width 250 height 61
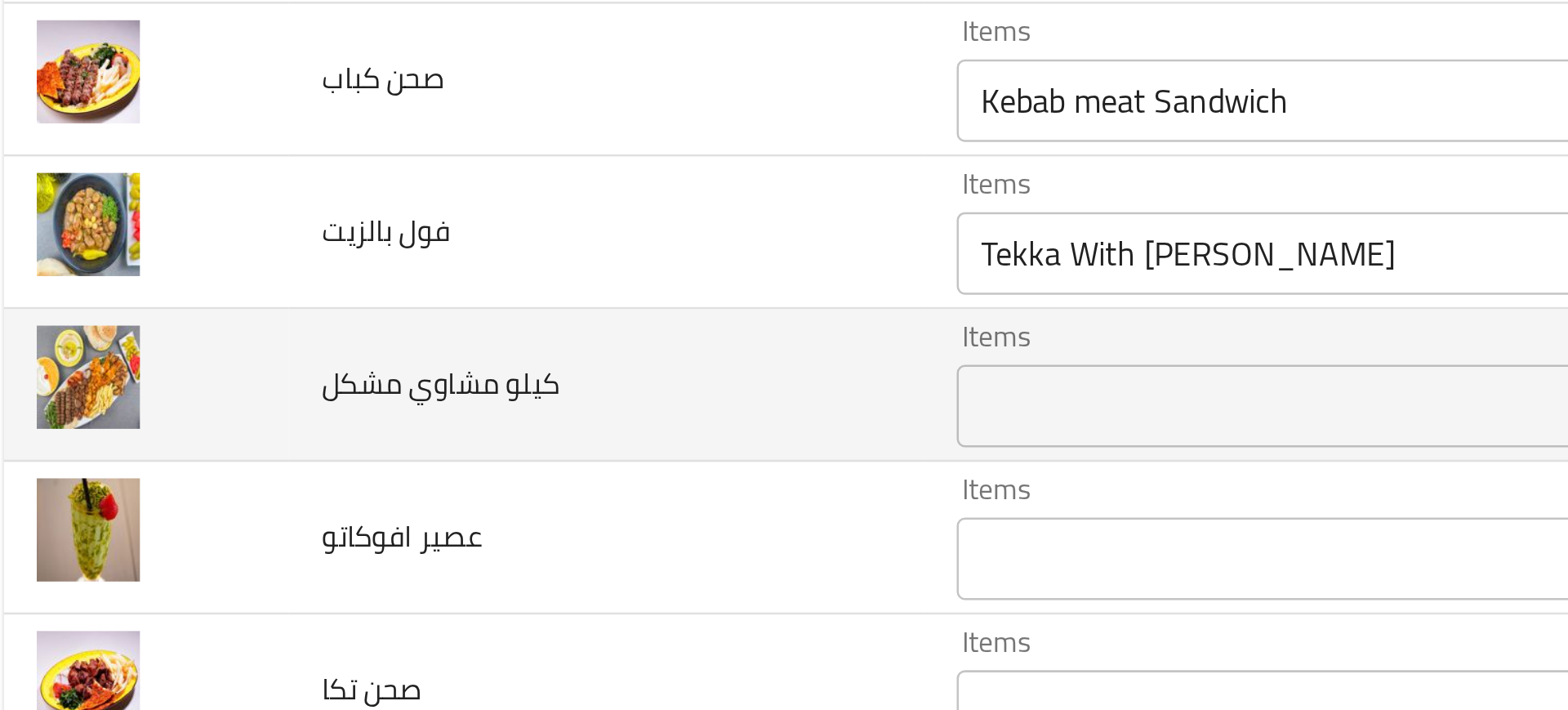
scroll to position [2426, 0]
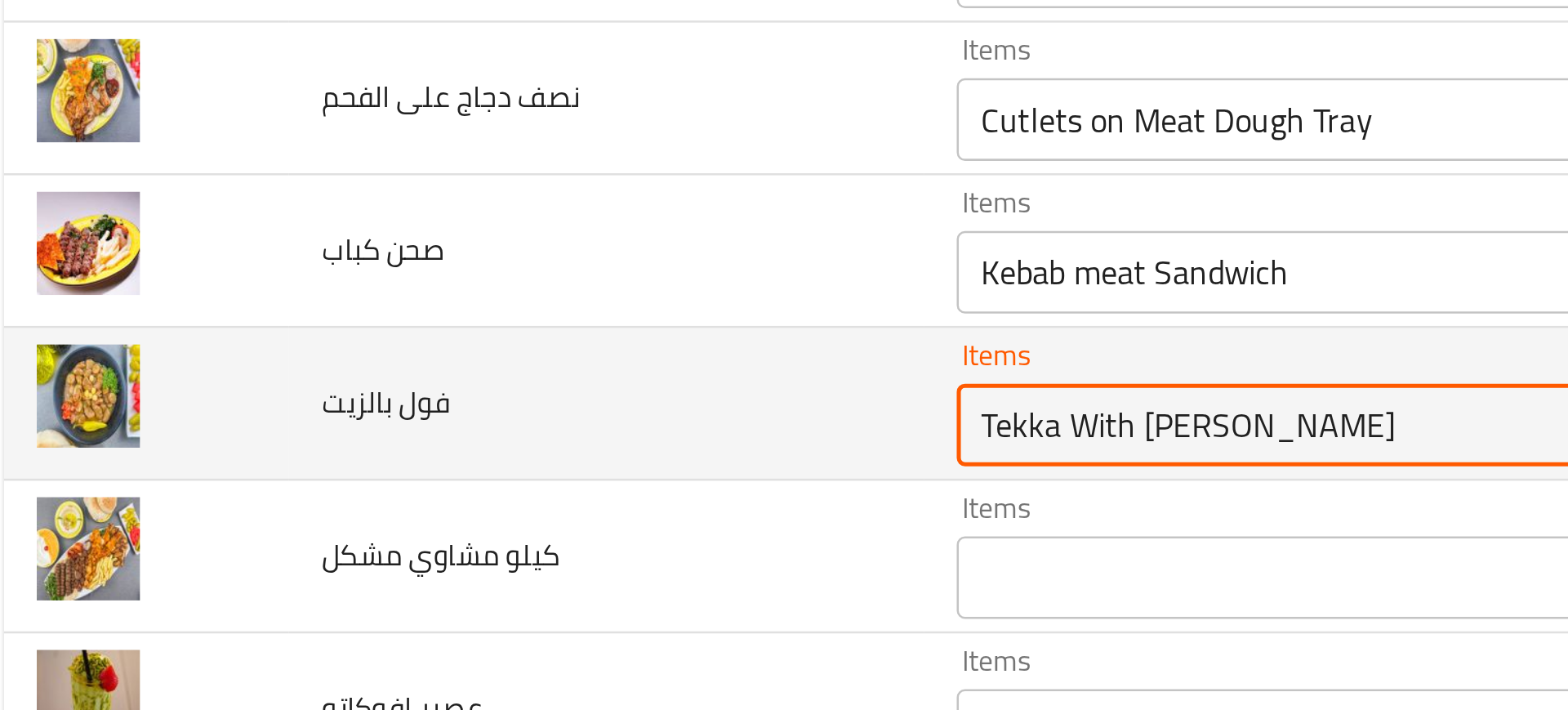
click at [415, 590] on بالزيت "Tekka With Zattar" at bounding box center [601, 581] width 399 height 22
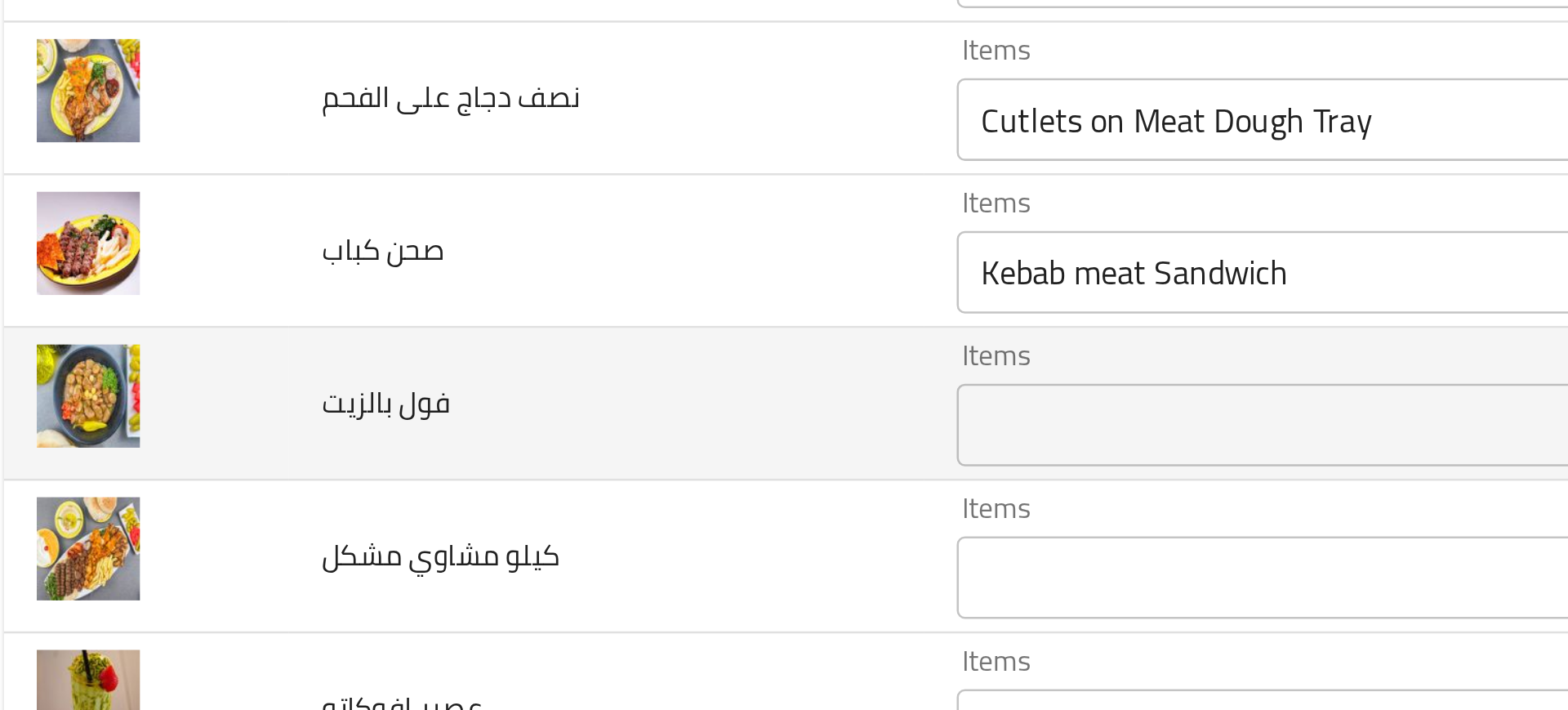
click at [308, 561] on td "فول بالزيت" at bounding box center [258, 573] width 250 height 61
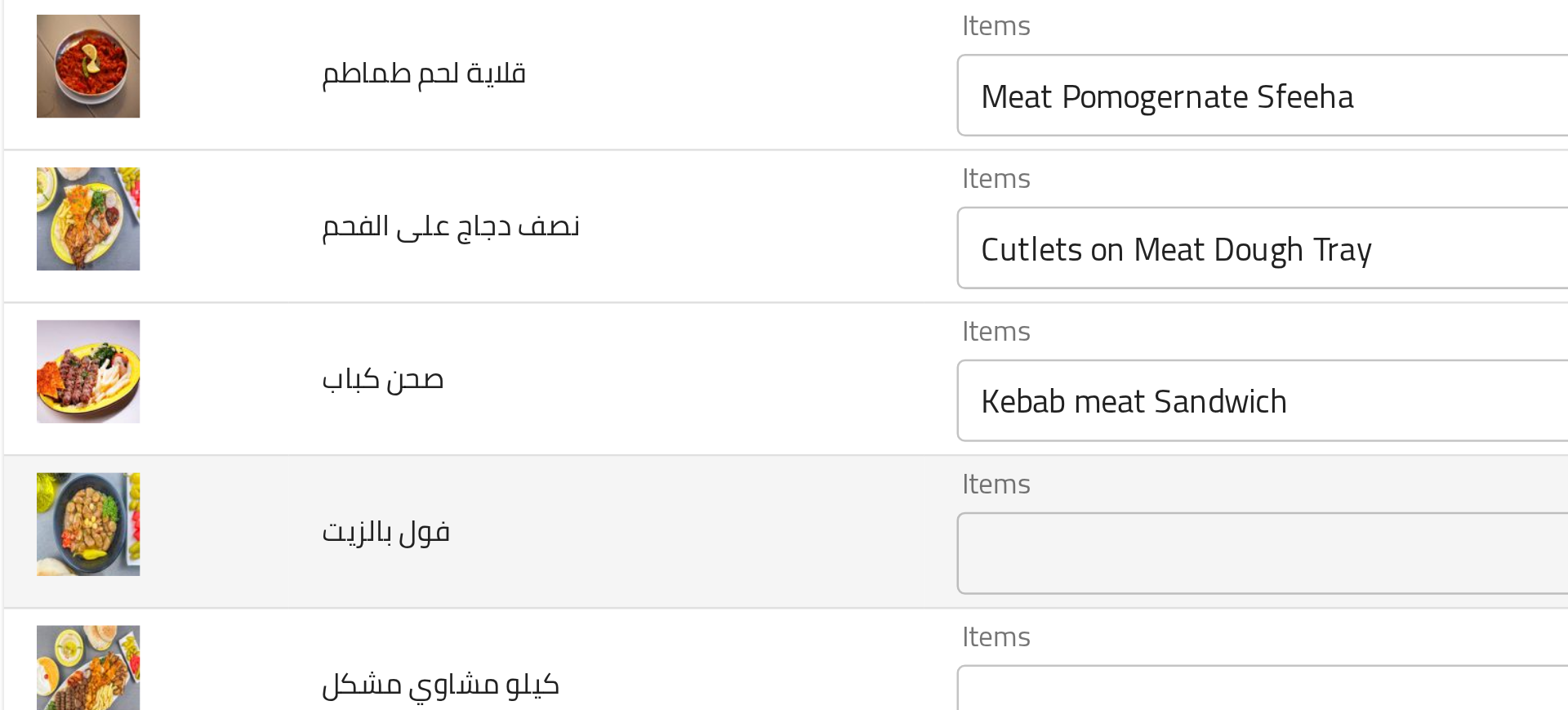
scroll to position [2375, 0]
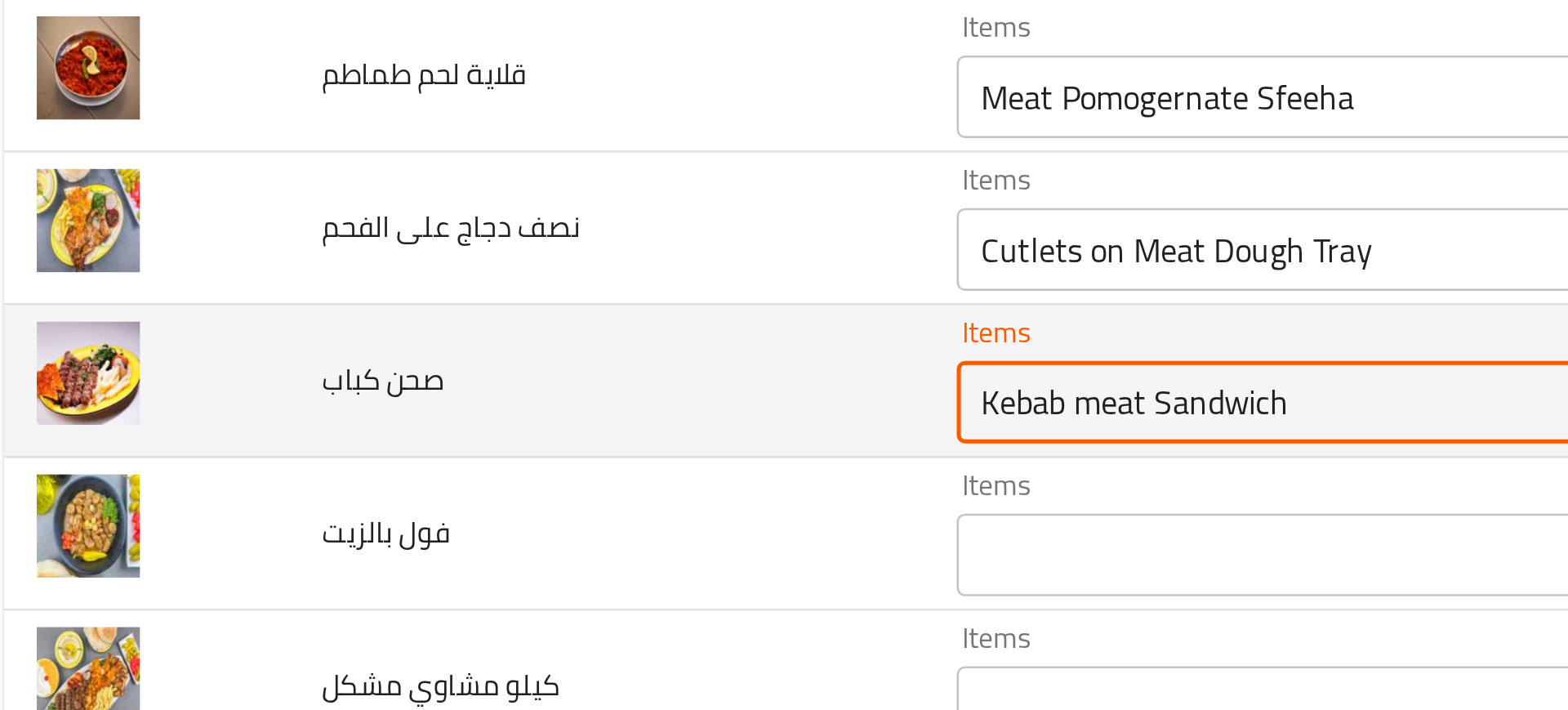
click at [432, 581] on كباب "Kebab meat Sandwich" at bounding box center [601, 573] width 399 height 22
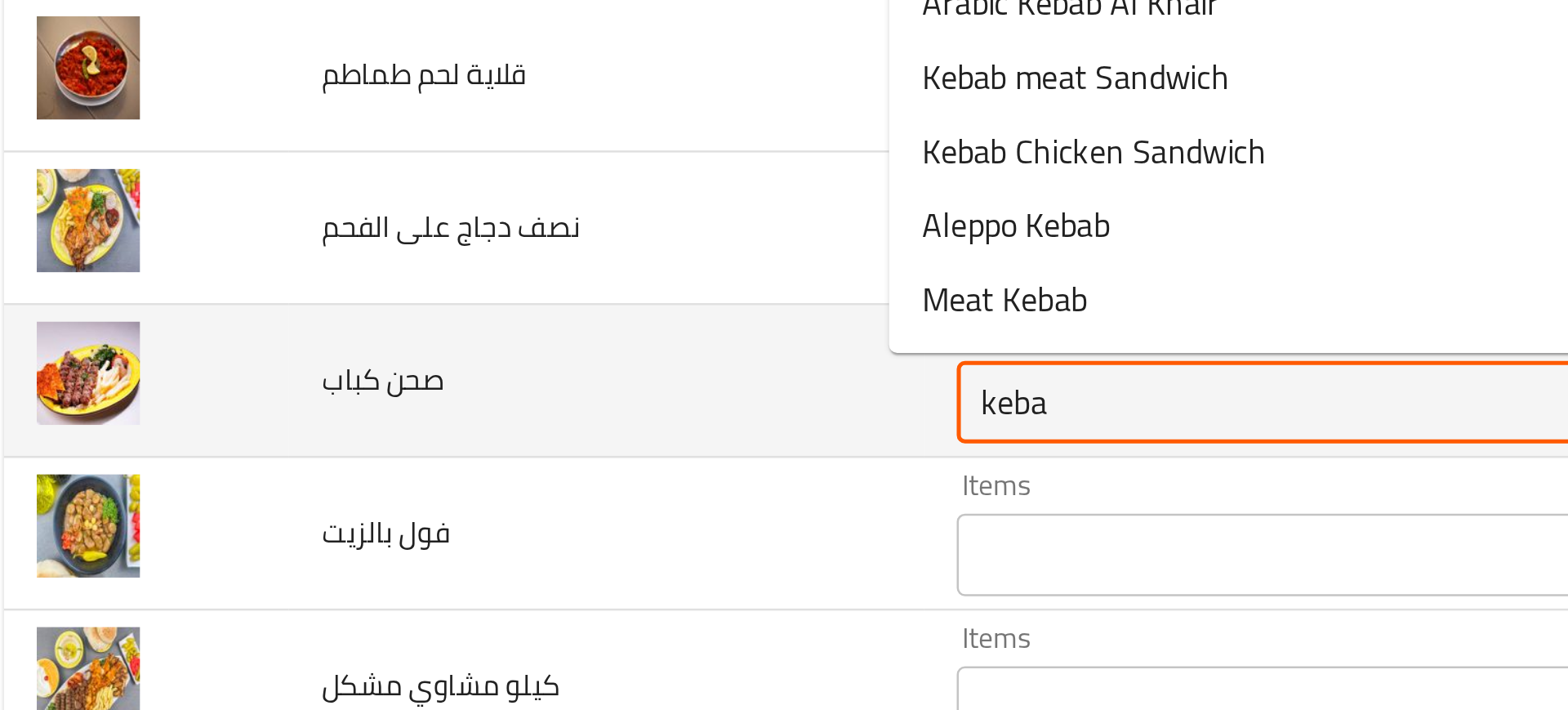
type كباب "kebab"
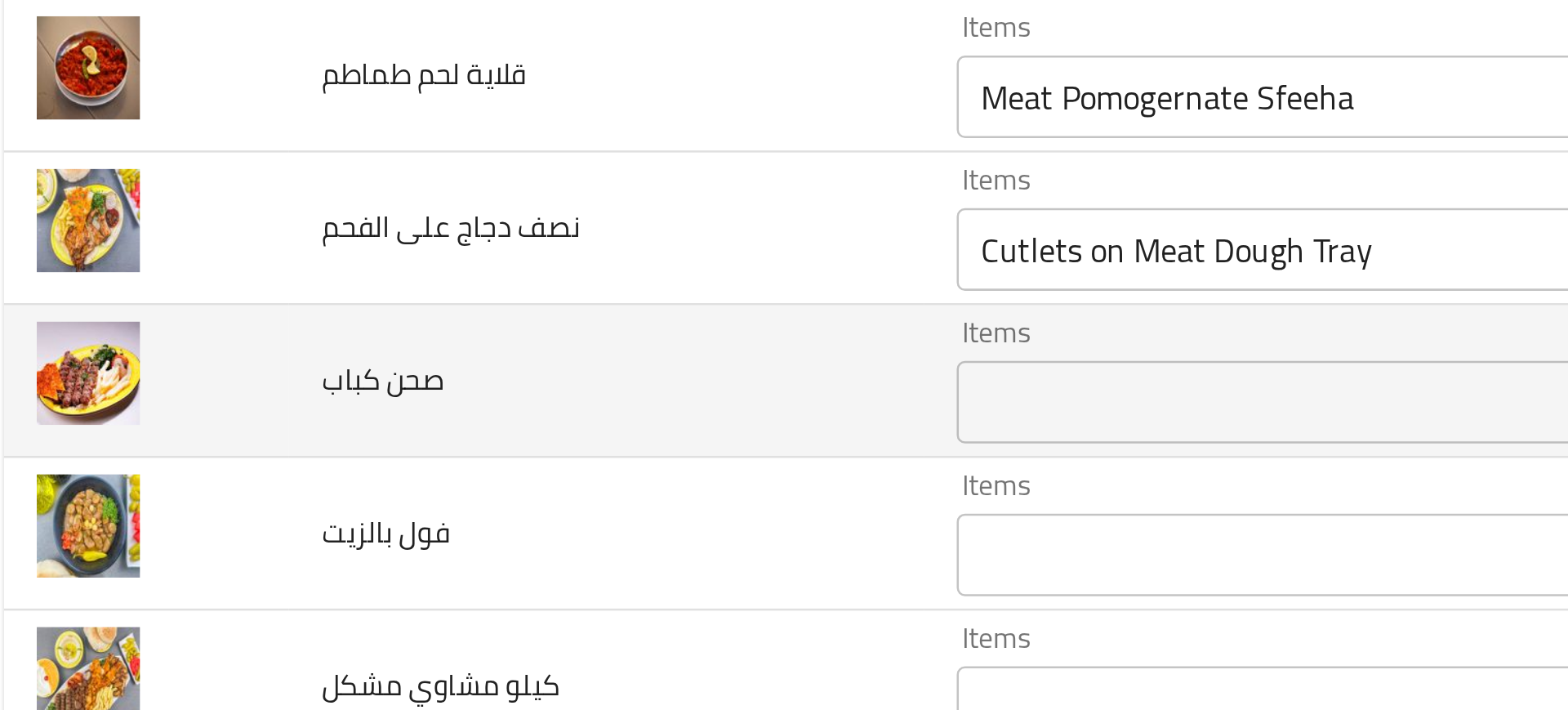
click at [291, 578] on td "صحن كباب" at bounding box center [258, 564] width 250 height 61
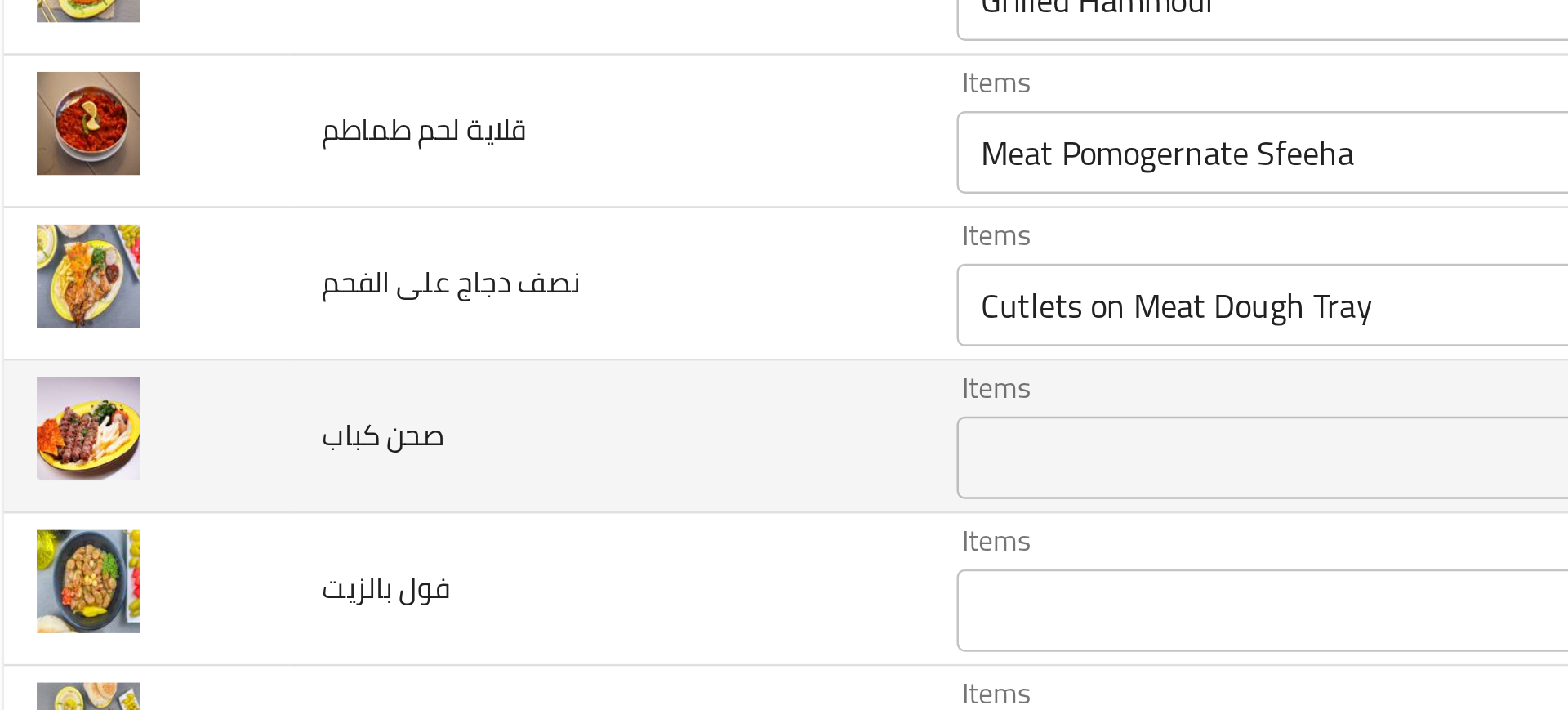
scroll to position [2351, 0]
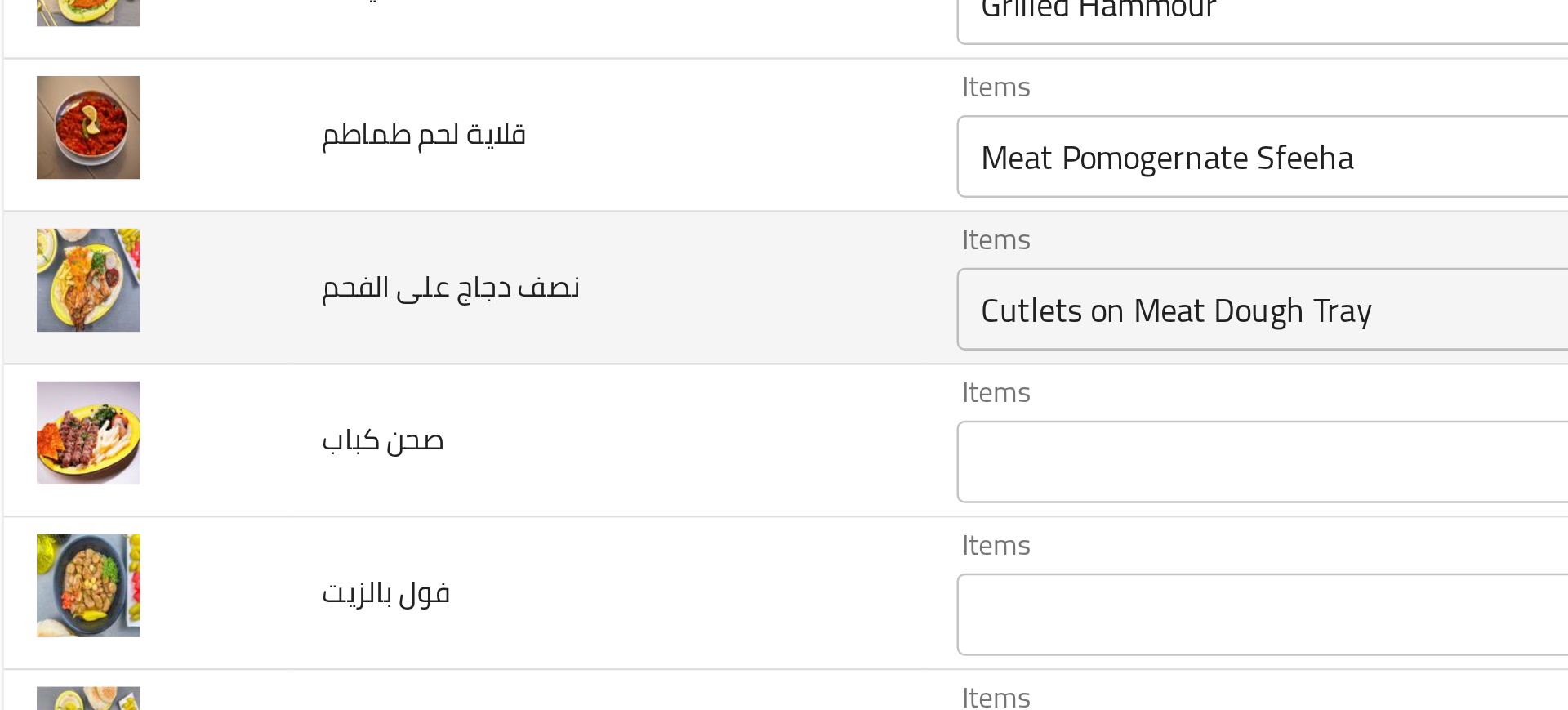
click at [335, 536] on td "نصف دجاج على الفحم" at bounding box center [258, 527] width 250 height 61
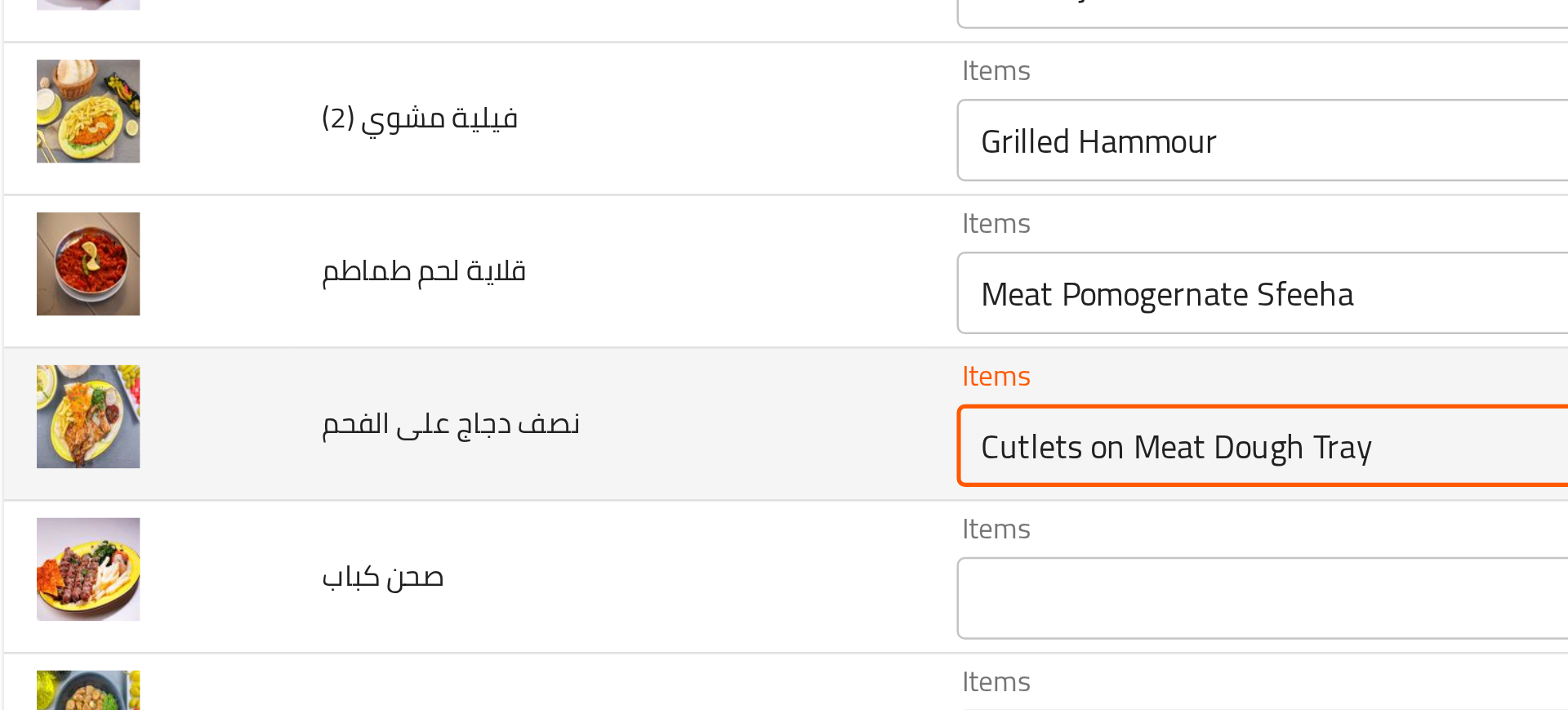
click at [409, 580] on الفحم "Cutlets on Meat Dough Tray" at bounding box center [601, 589] width 399 height 22
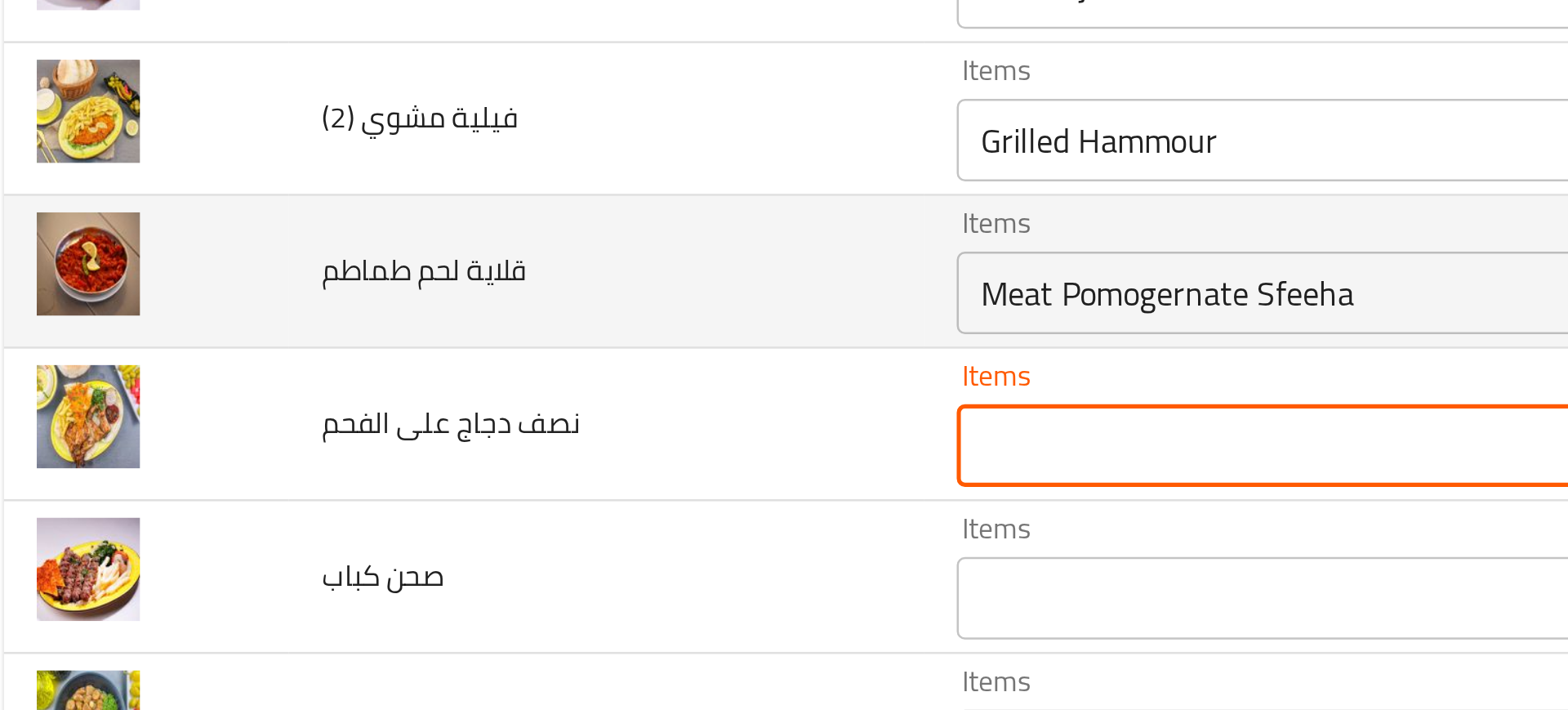
click at [397, 541] on div "Meat Pomogernate Sfeeha Items" at bounding box center [625, 529] width 457 height 33
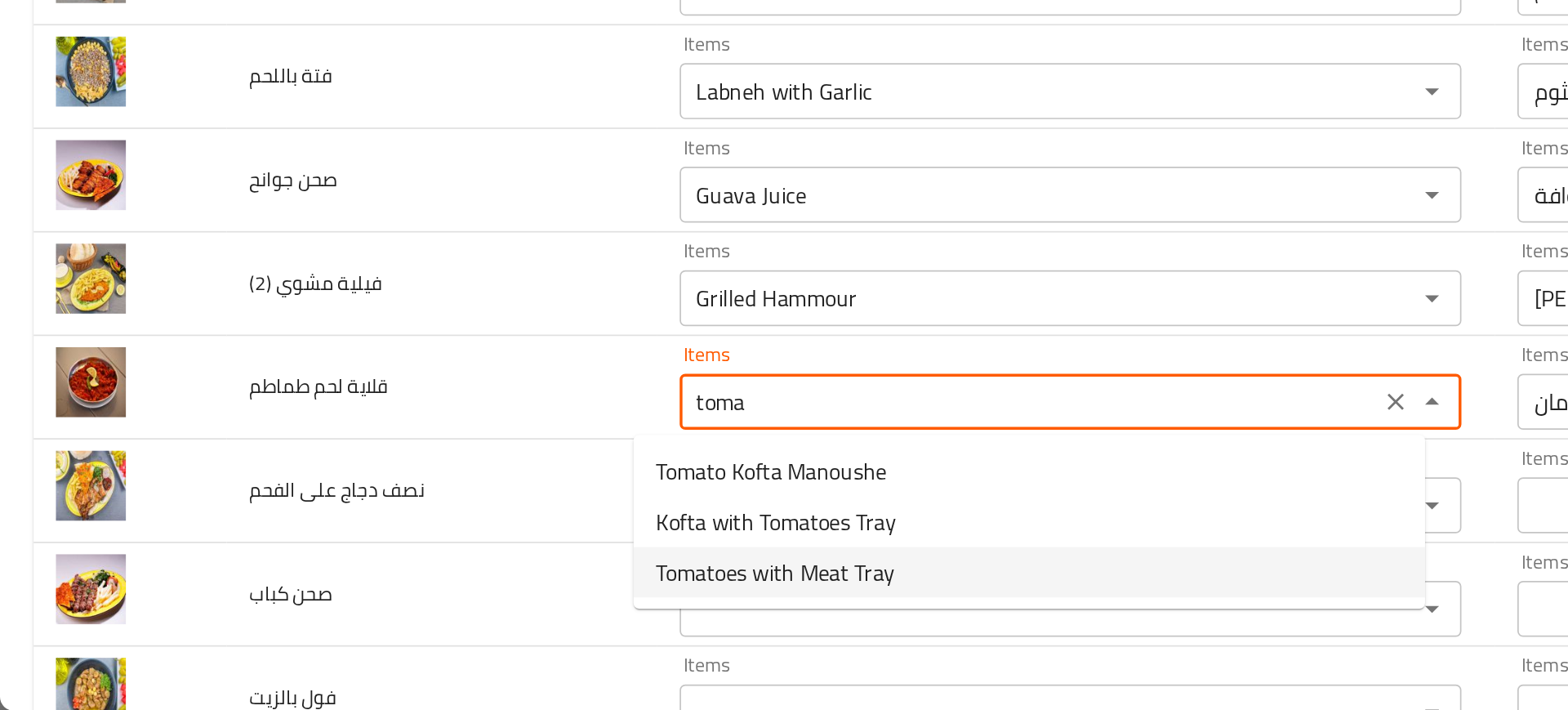
click at [490, 629] on span "Tomatoes with Meat Tray" at bounding box center [452, 629] width 139 height 20
type طماطم "Tomatoes with Meat Tray"
type طماطم-ar "صينية بندورة مع لحمة"
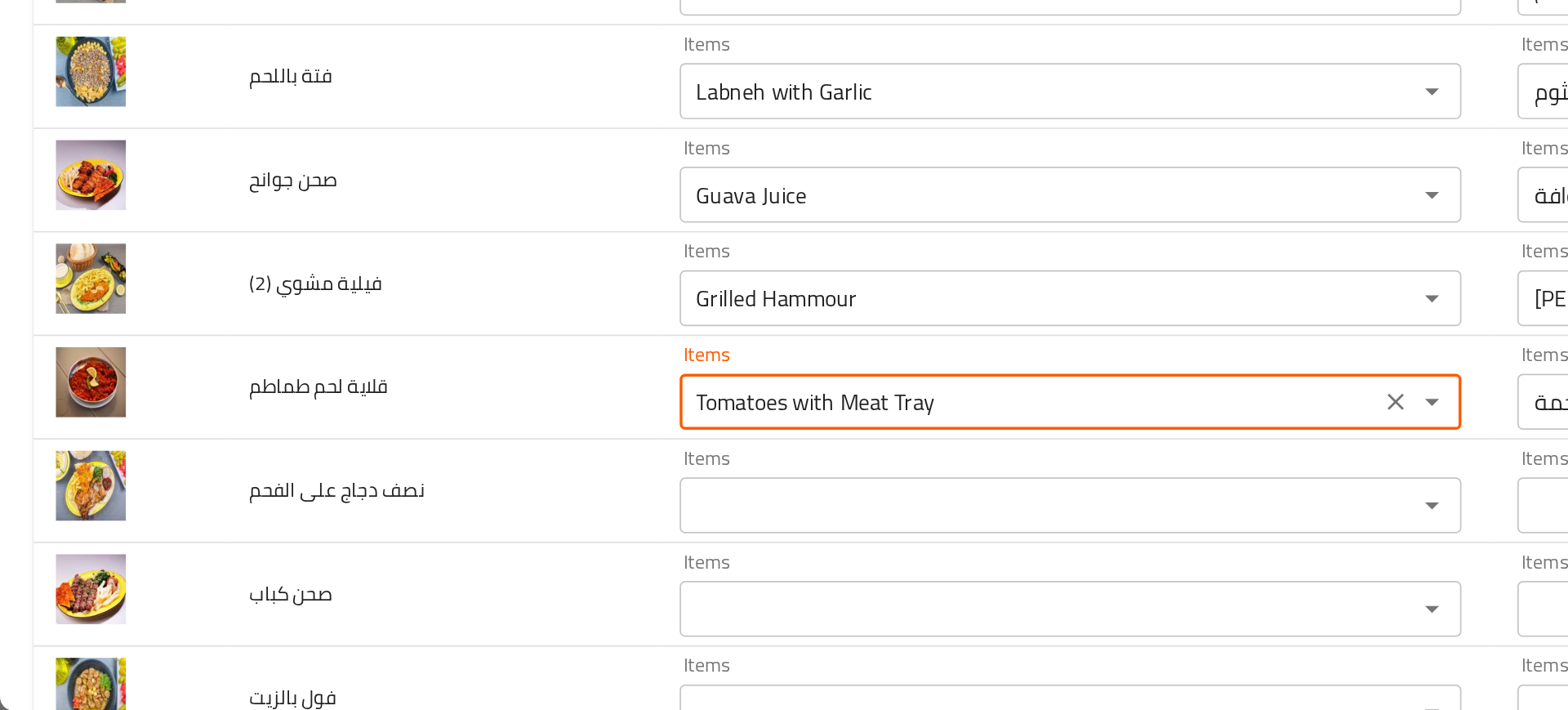
type طماطم "Tomatoes with Meat Tray"
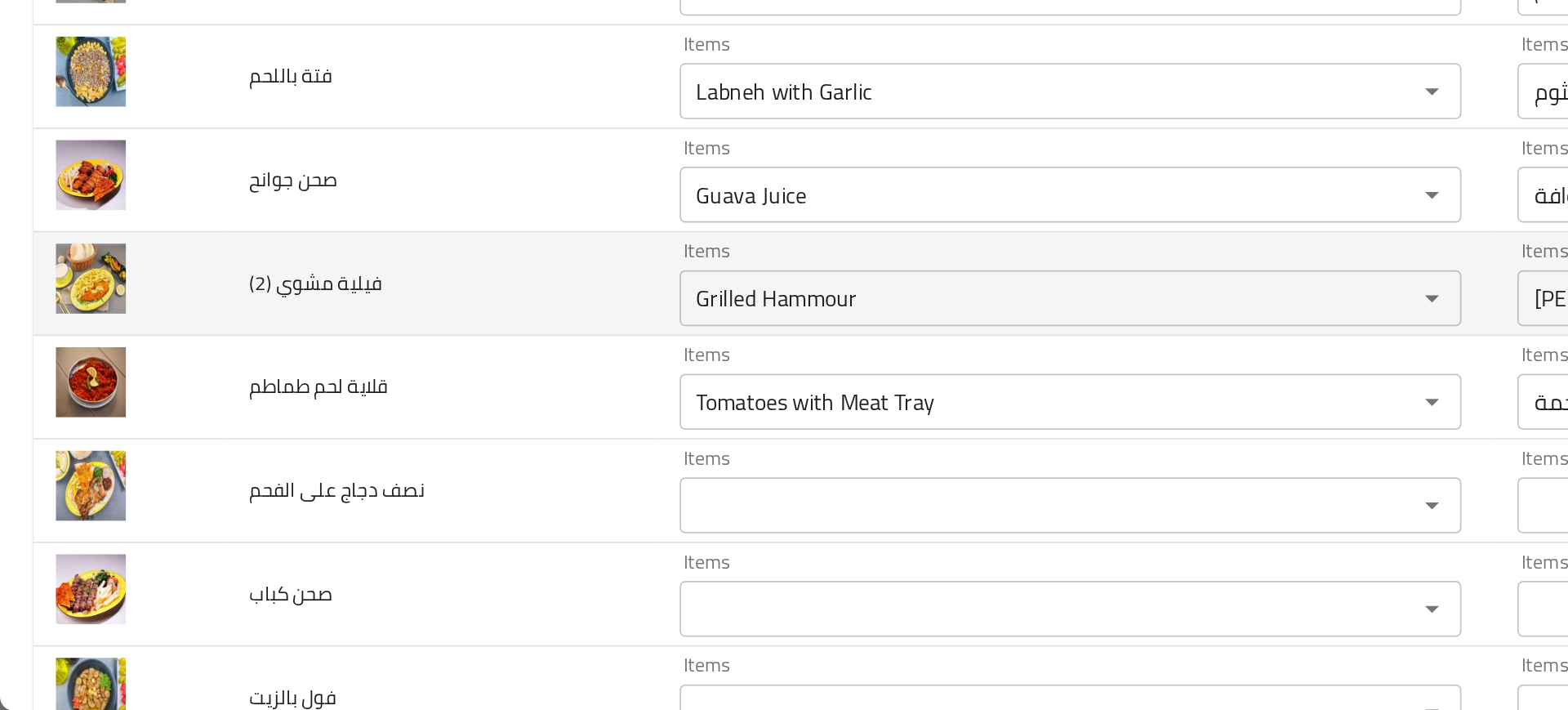
click at [308, 484] on td "فيلية مشوي (2)" at bounding box center [258, 461] width 250 height 61
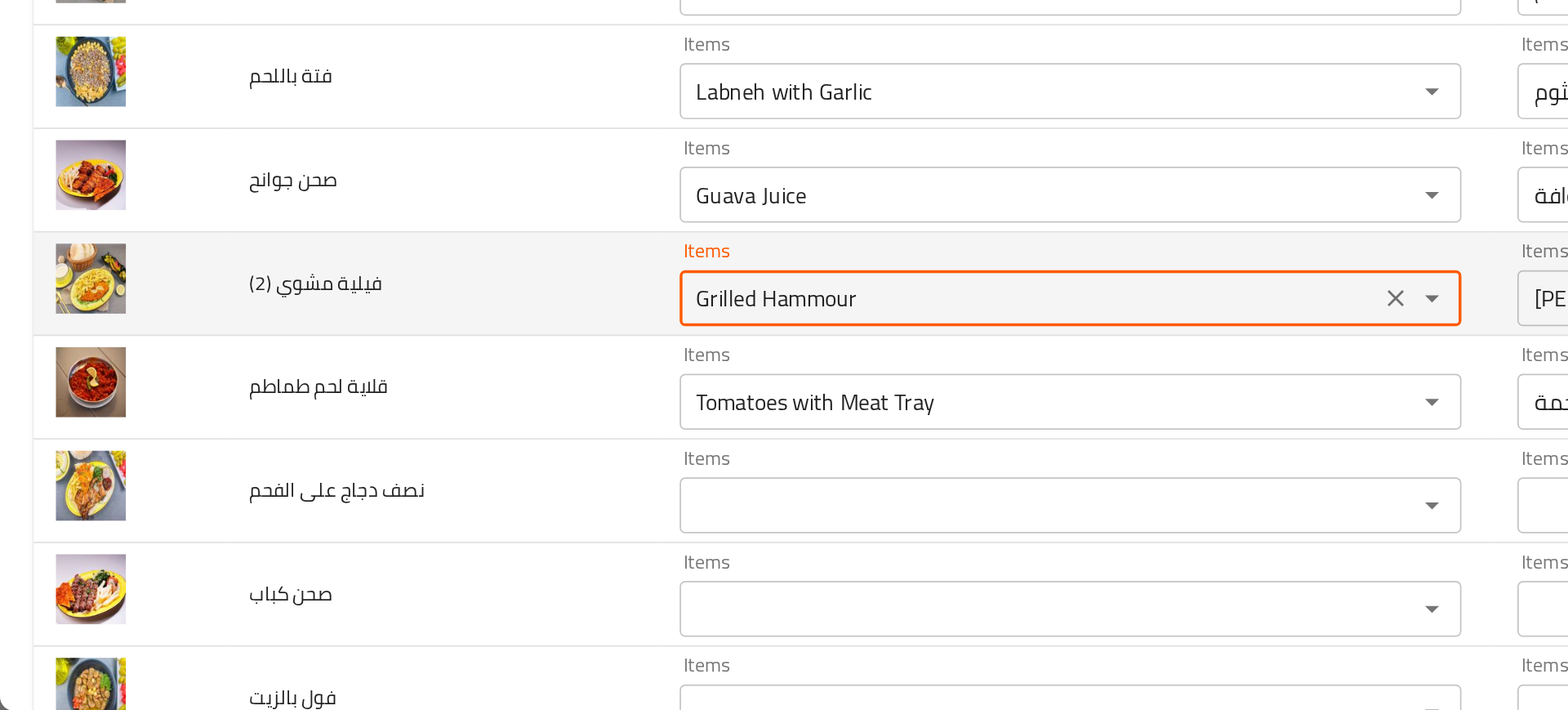
click at [402, 471] on \(2\) "Grilled Hammour" at bounding box center [601, 469] width 399 height 22
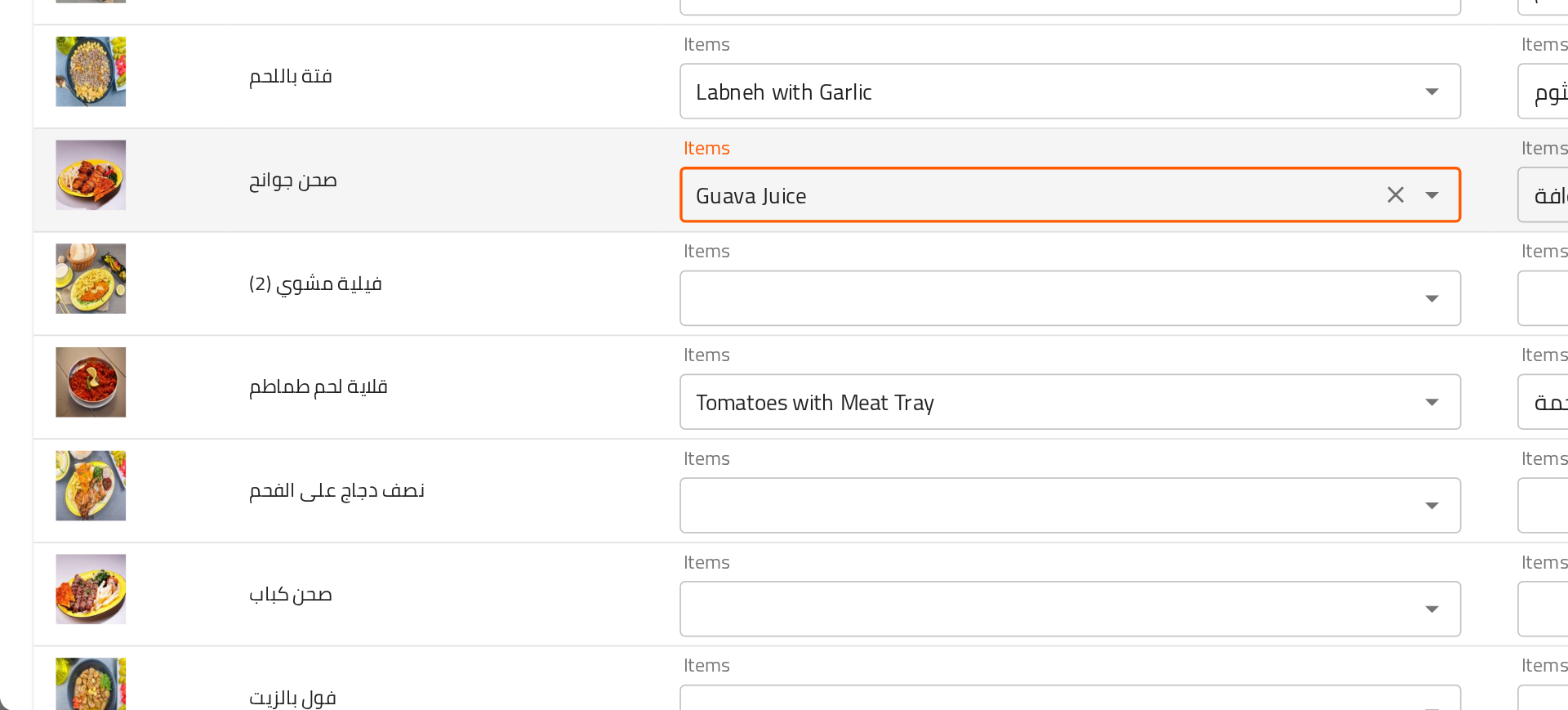
click at [402, 411] on جوانح "Guava Juice" at bounding box center [601, 408] width 399 height 22
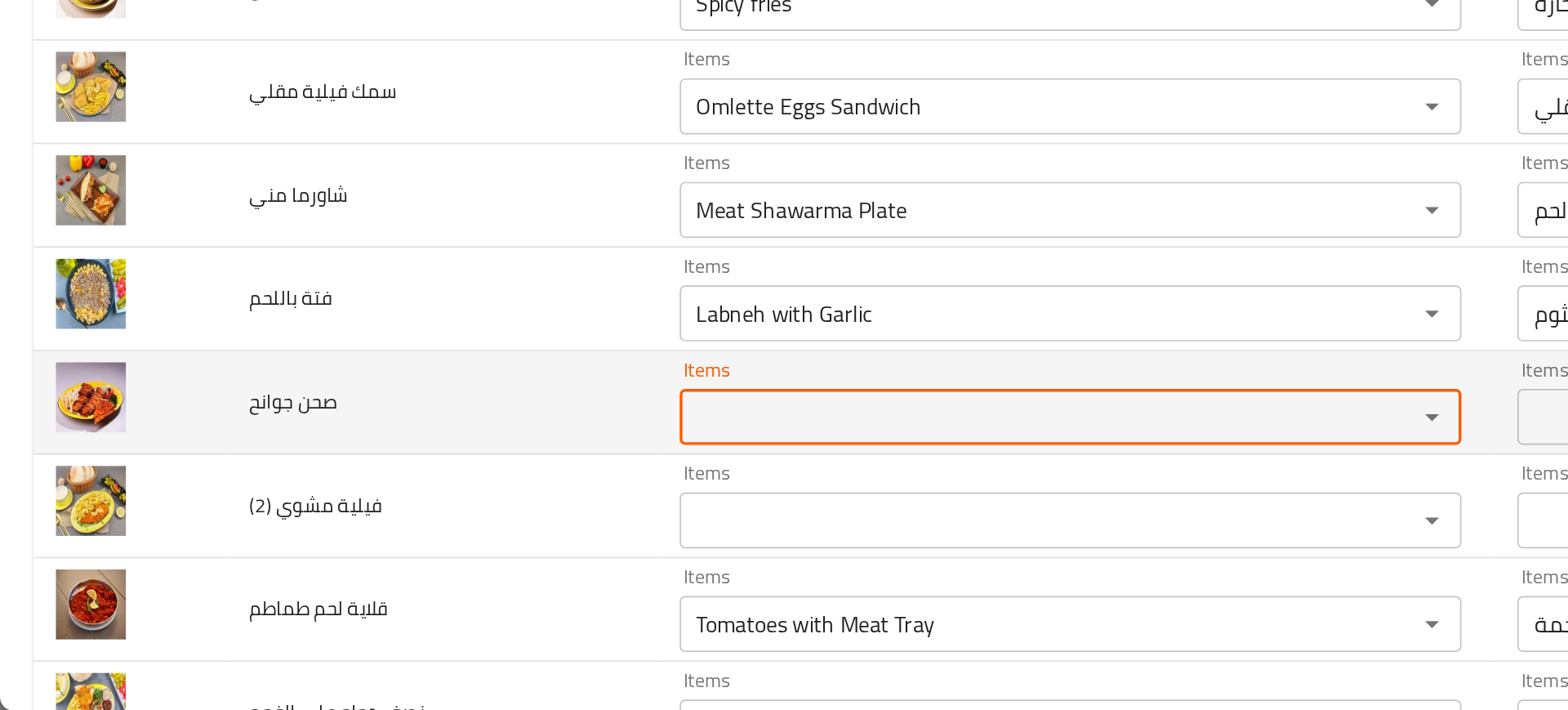
scroll to position [2166, 0]
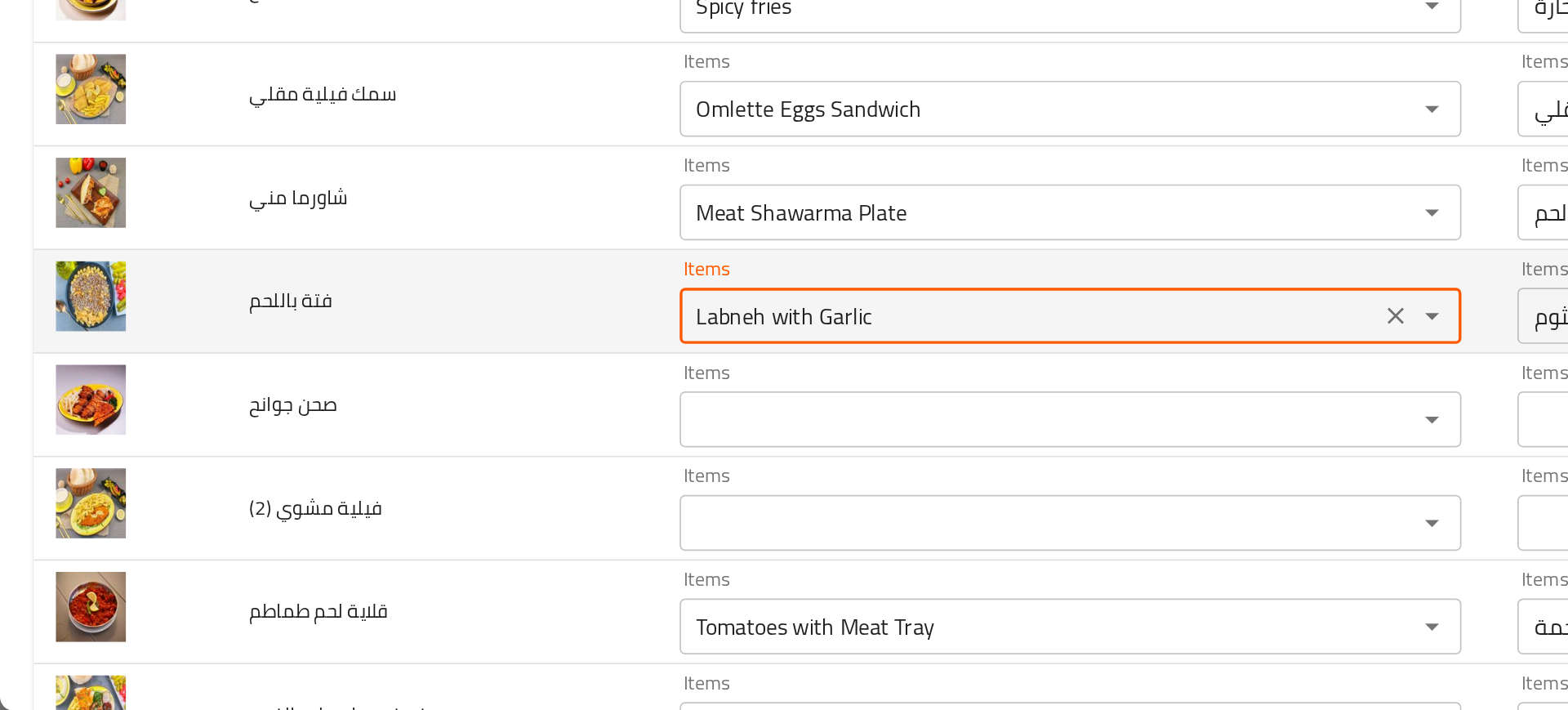
click at [424, 484] on باللحم "Labneh with Garlic" at bounding box center [601, 479] width 399 height 22
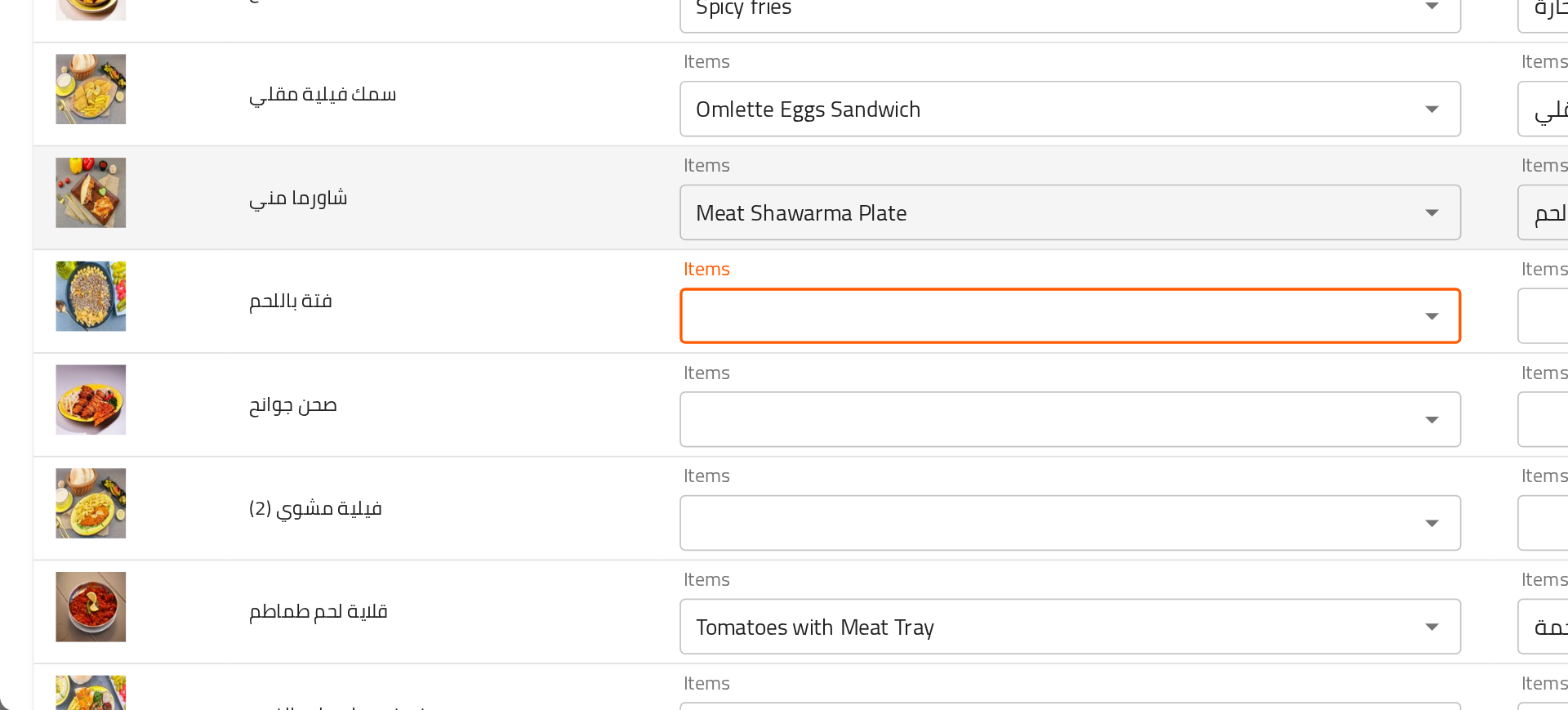
click at [310, 421] on td "شاورما مني" at bounding box center [258, 410] width 250 height 61
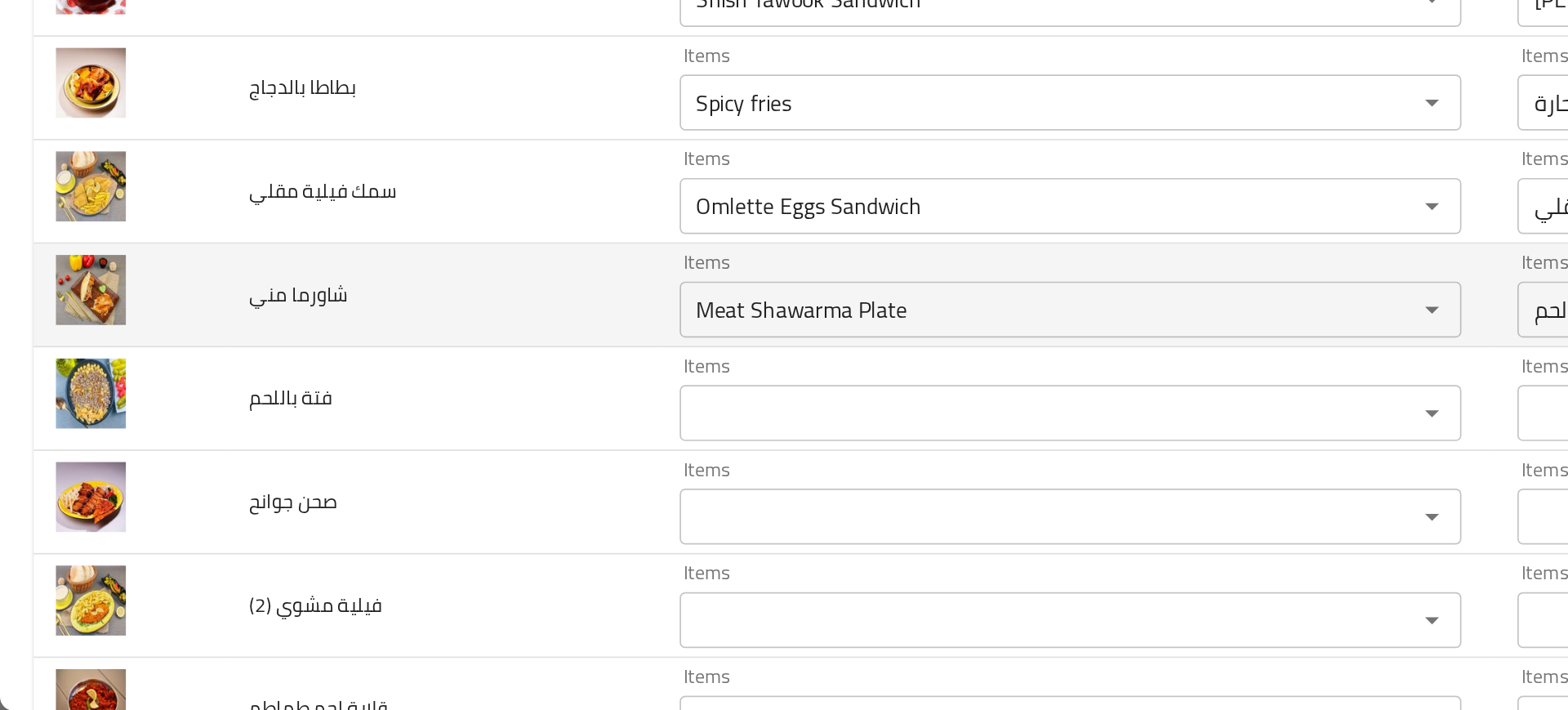
scroll to position [2109, 0]
click at [406, 462] on div "Meat Shawarma Plate Items" at bounding box center [625, 475] width 457 height 33
click at [287, 474] on td "شاورما مني" at bounding box center [258, 467] width 250 height 61
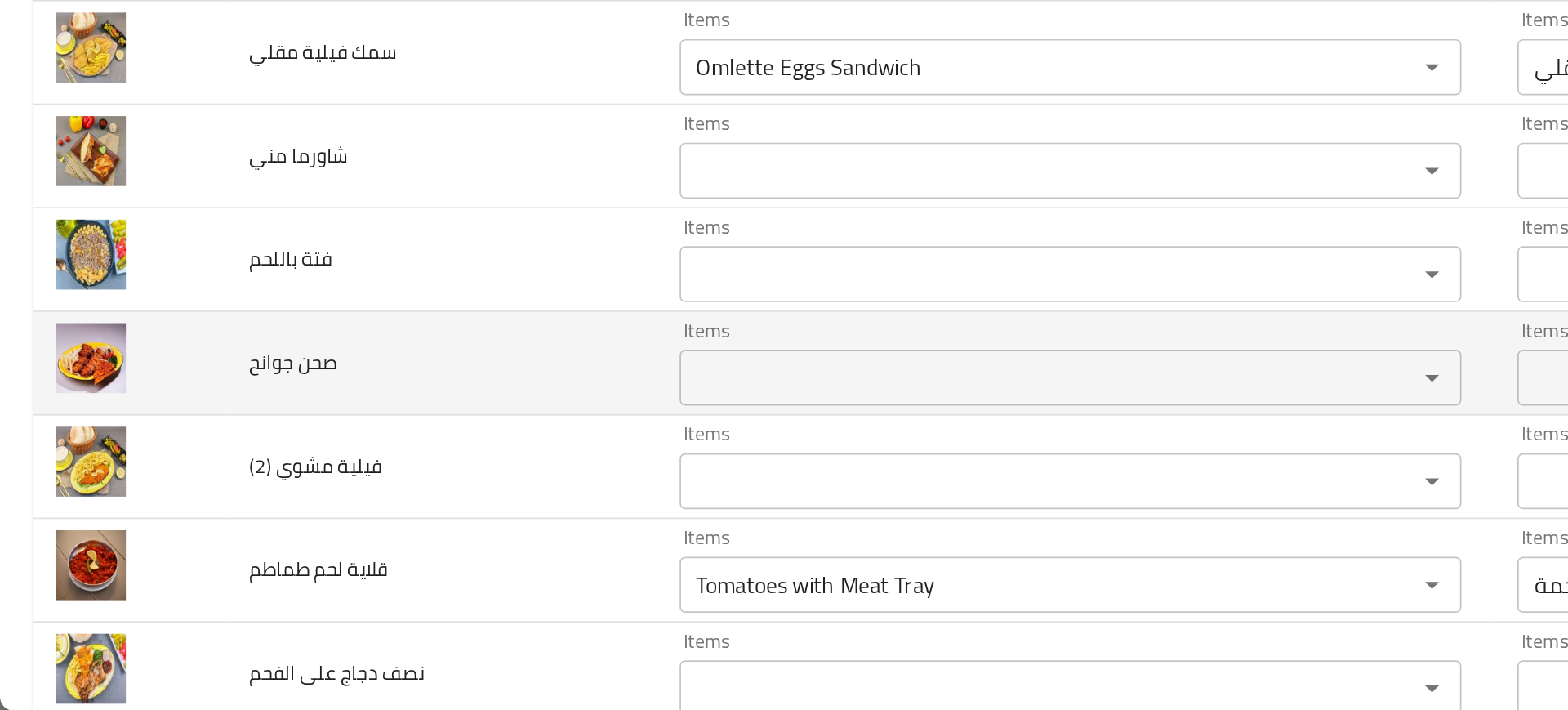
scroll to position [2203, 0]
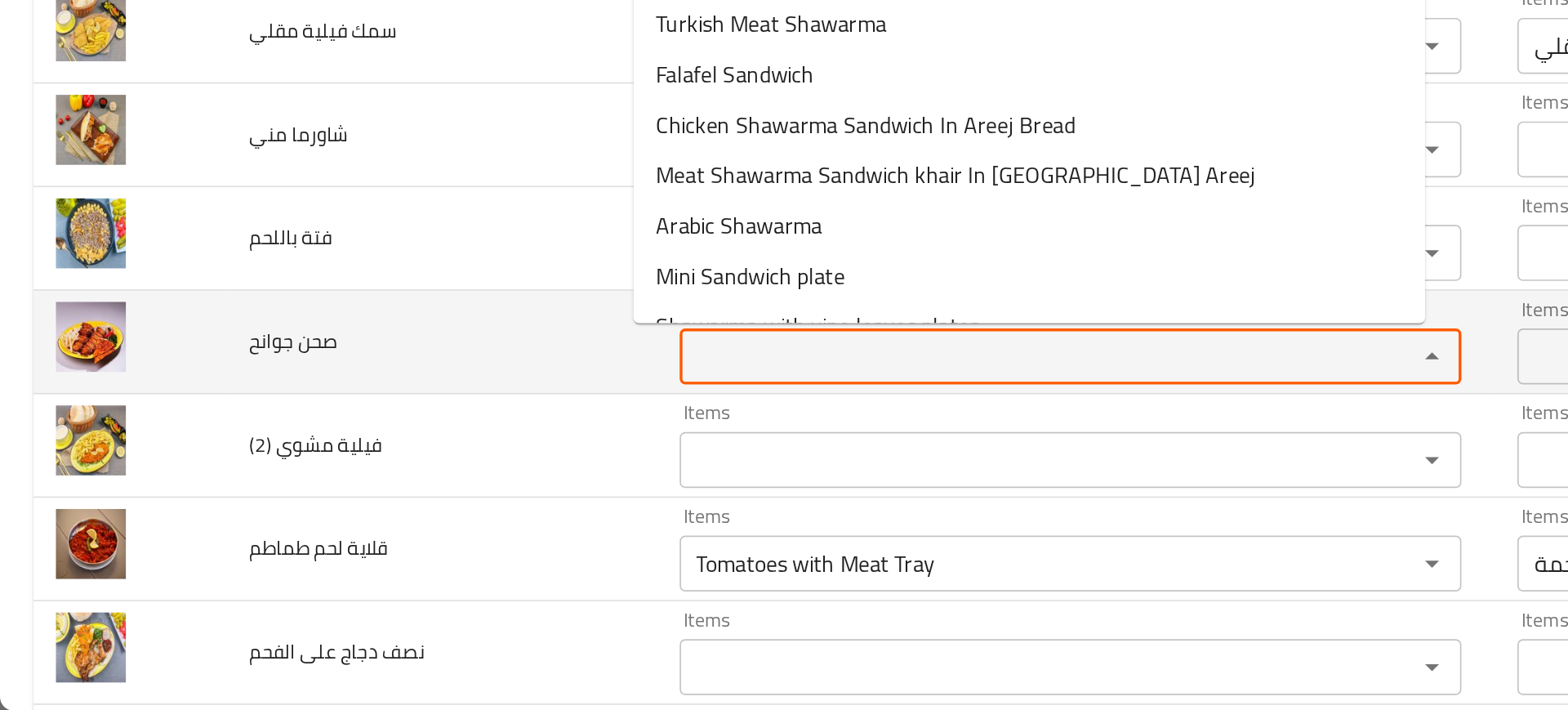
click at [402, 504] on جوانح "Items" at bounding box center [601, 503] width 399 height 22
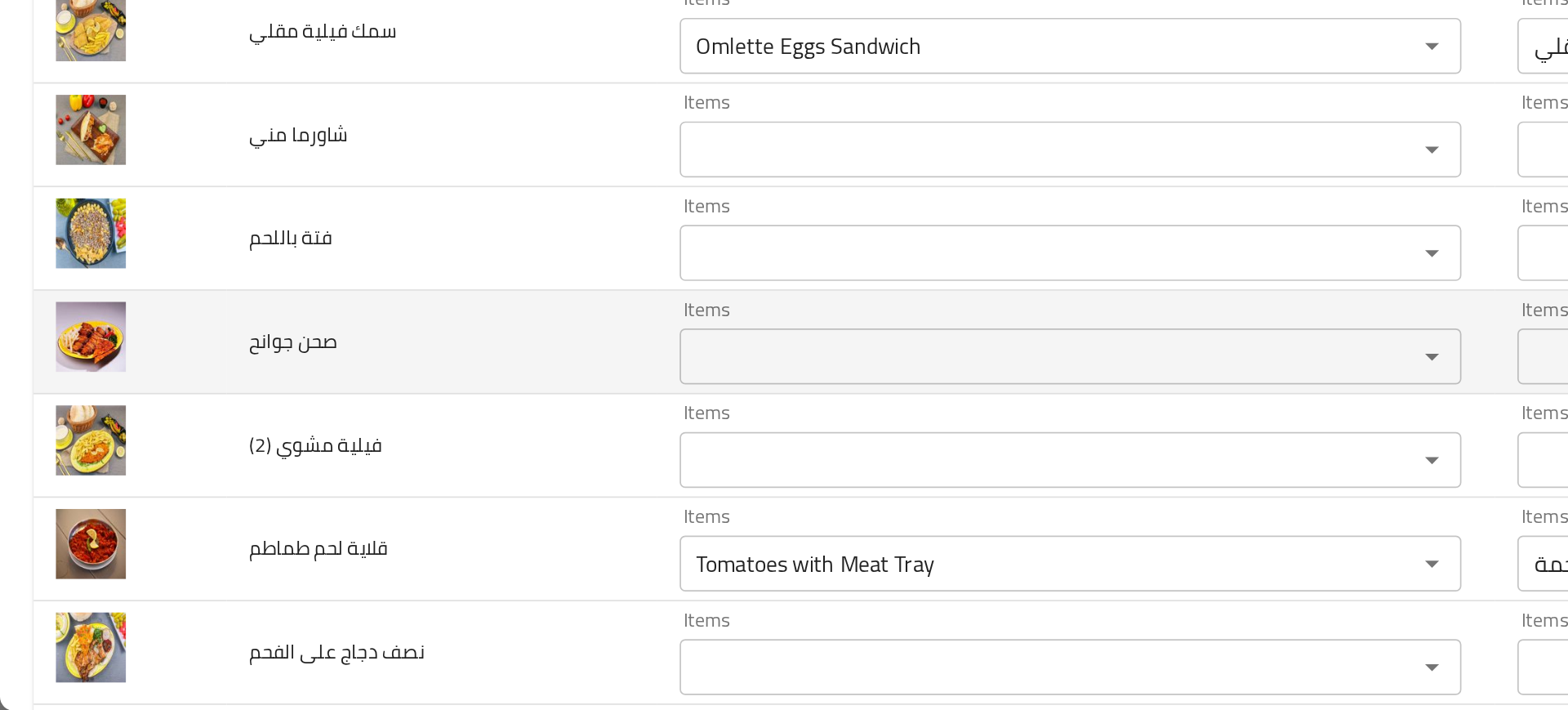
click at [308, 513] on td "صحن جوانح" at bounding box center [258, 494] width 250 height 61
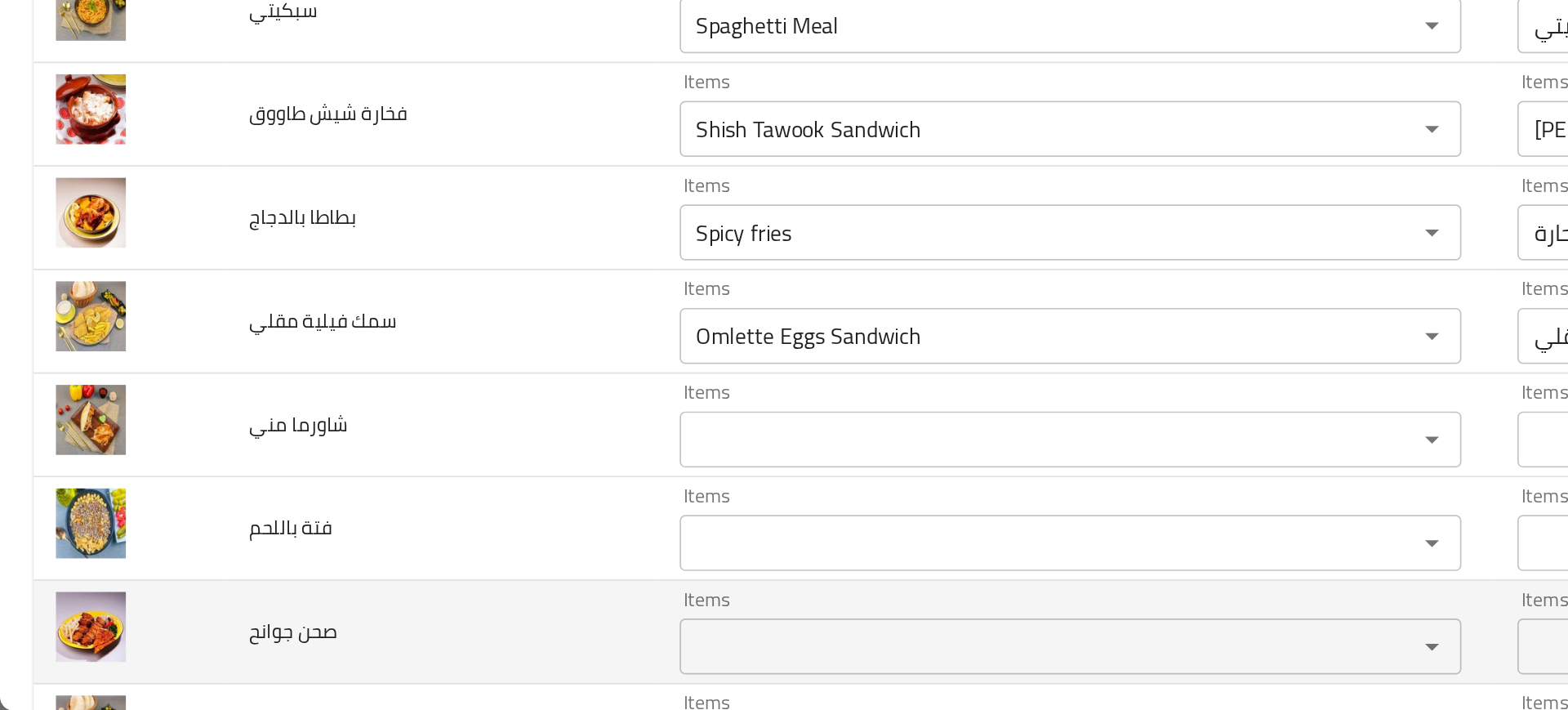
scroll to position [2028, 0]
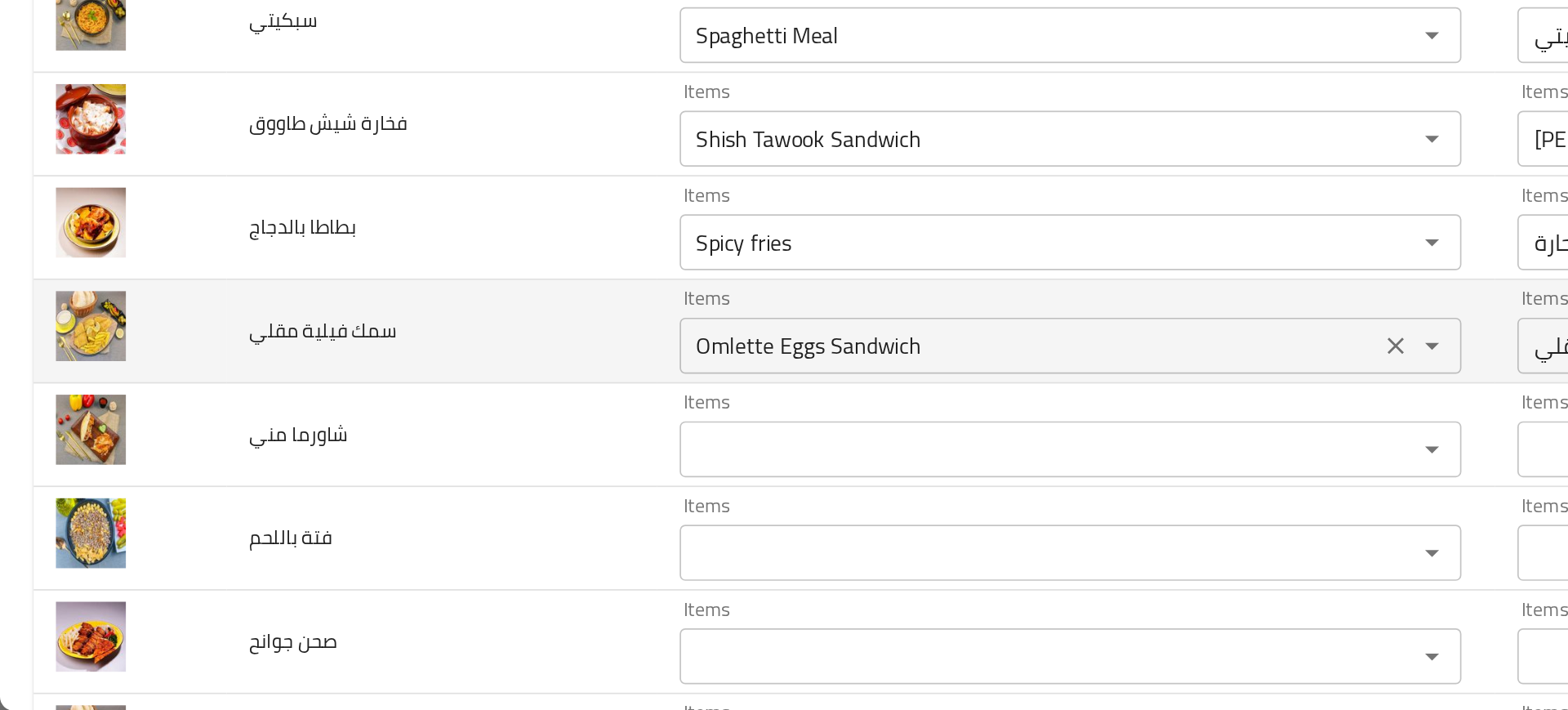
click at [437, 510] on div "Omlette Eggs Sandwich Items" at bounding box center [625, 496] width 457 height 33
click at [240, 478] on td "سمك فيلية مقلي" at bounding box center [258, 488] width 250 height 61
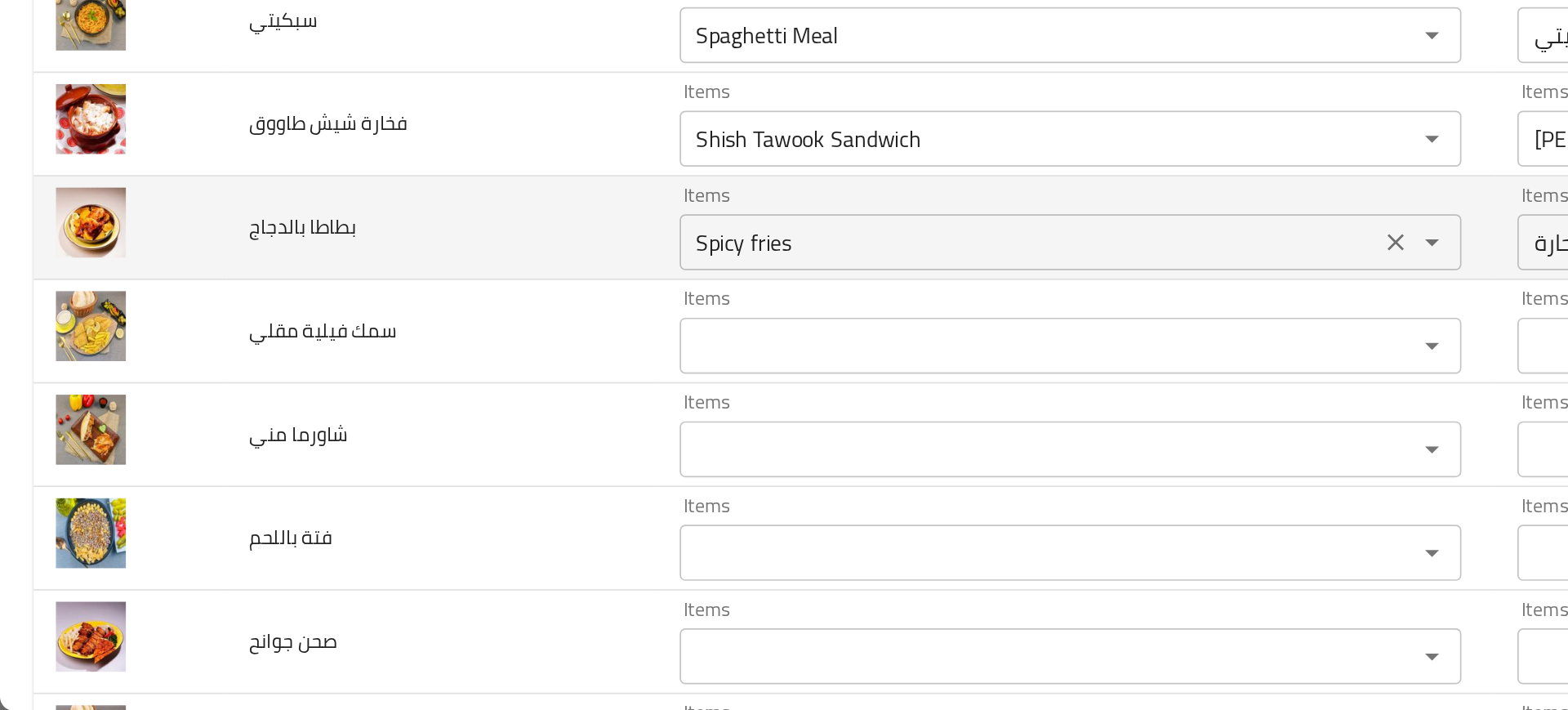
click at [402, 436] on بالدجاج "Spicy fries" at bounding box center [601, 436] width 399 height 22
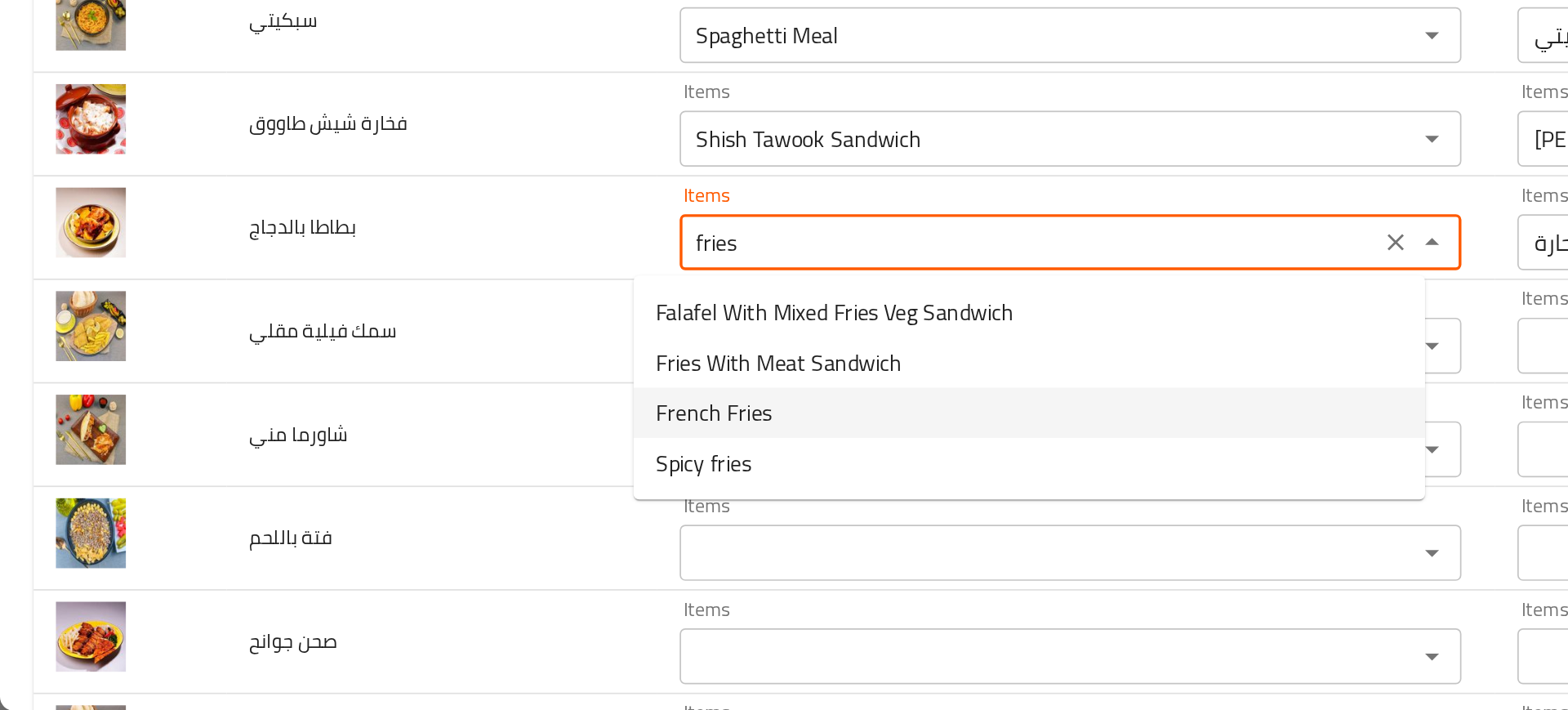
click at [453, 534] on بالدجاج-option-2 "French Fries" at bounding box center [601, 535] width 463 height 29
type بالدجاج "French Fries"
type بالدجاج-ar "صحن بطاطا مقلية"
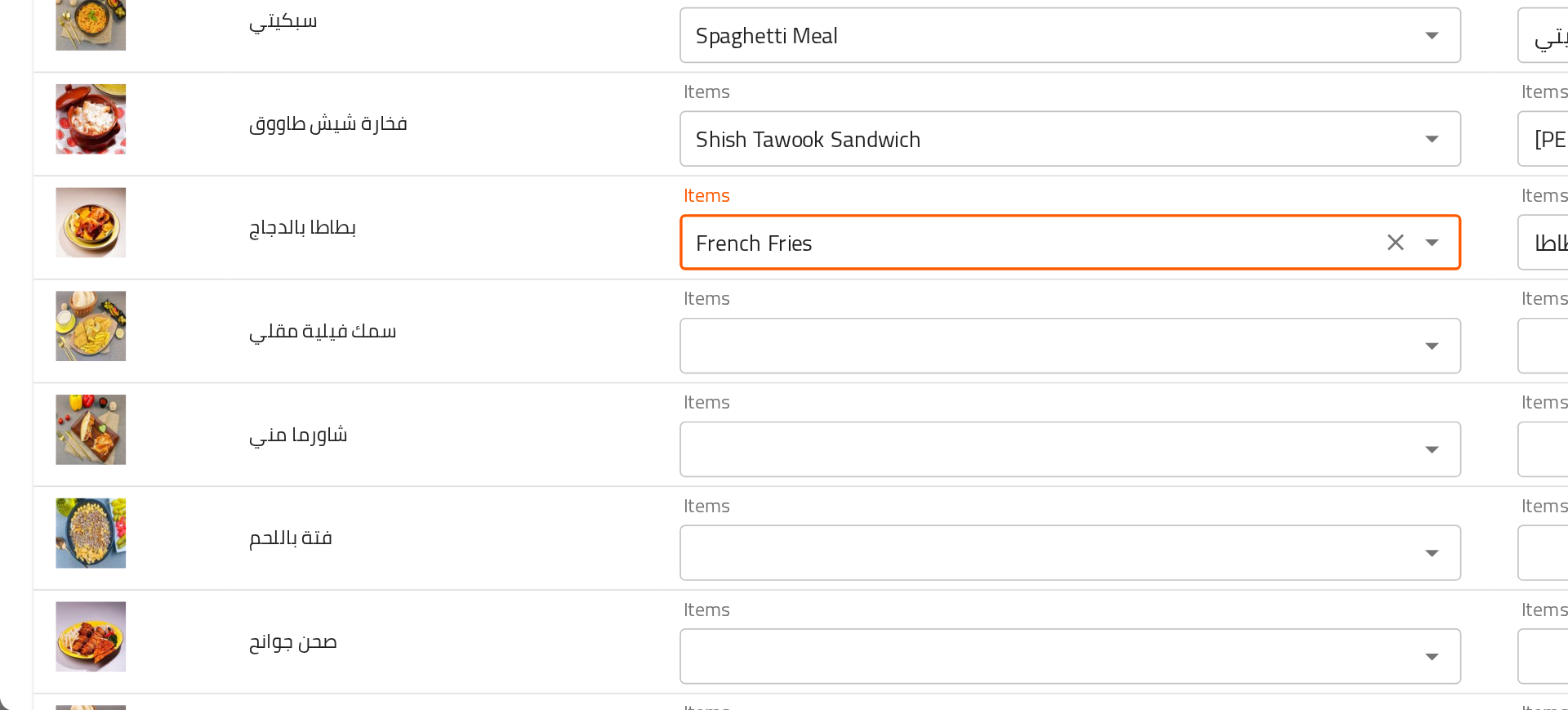
type بالدجاج "French Fries"
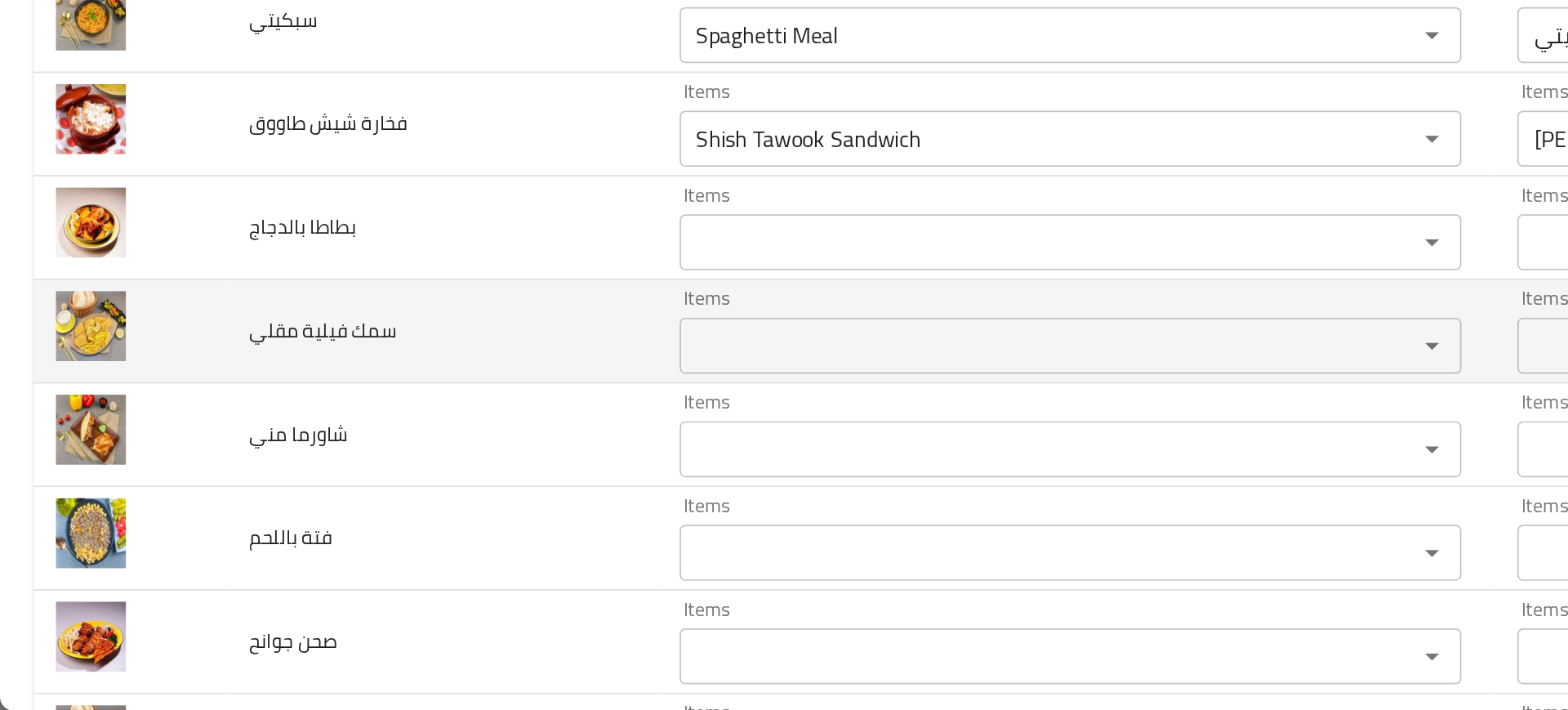
click at [315, 495] on td "سمك فيلية مقلي" at bounding box center [258, 488] width 250 height 61
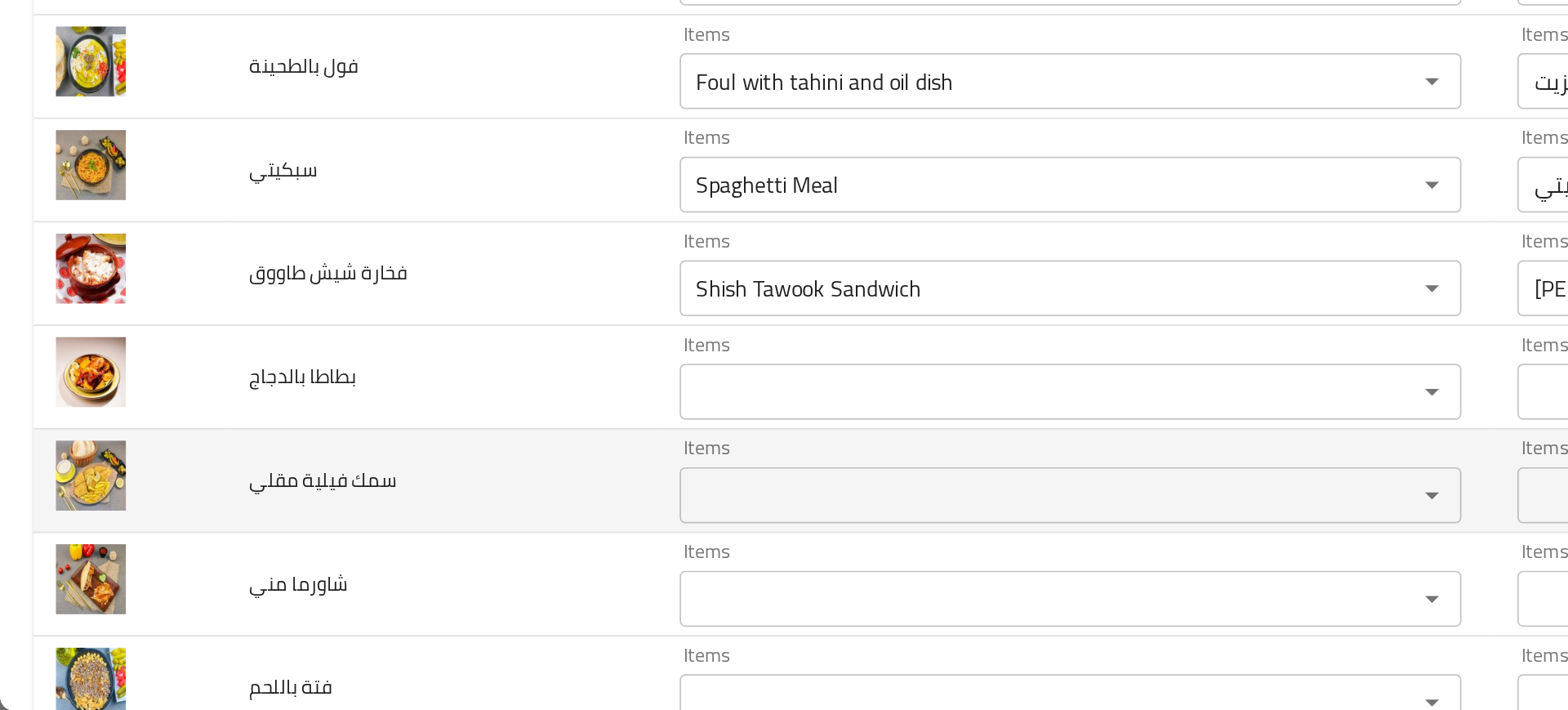
scroll to position [1939, 0]
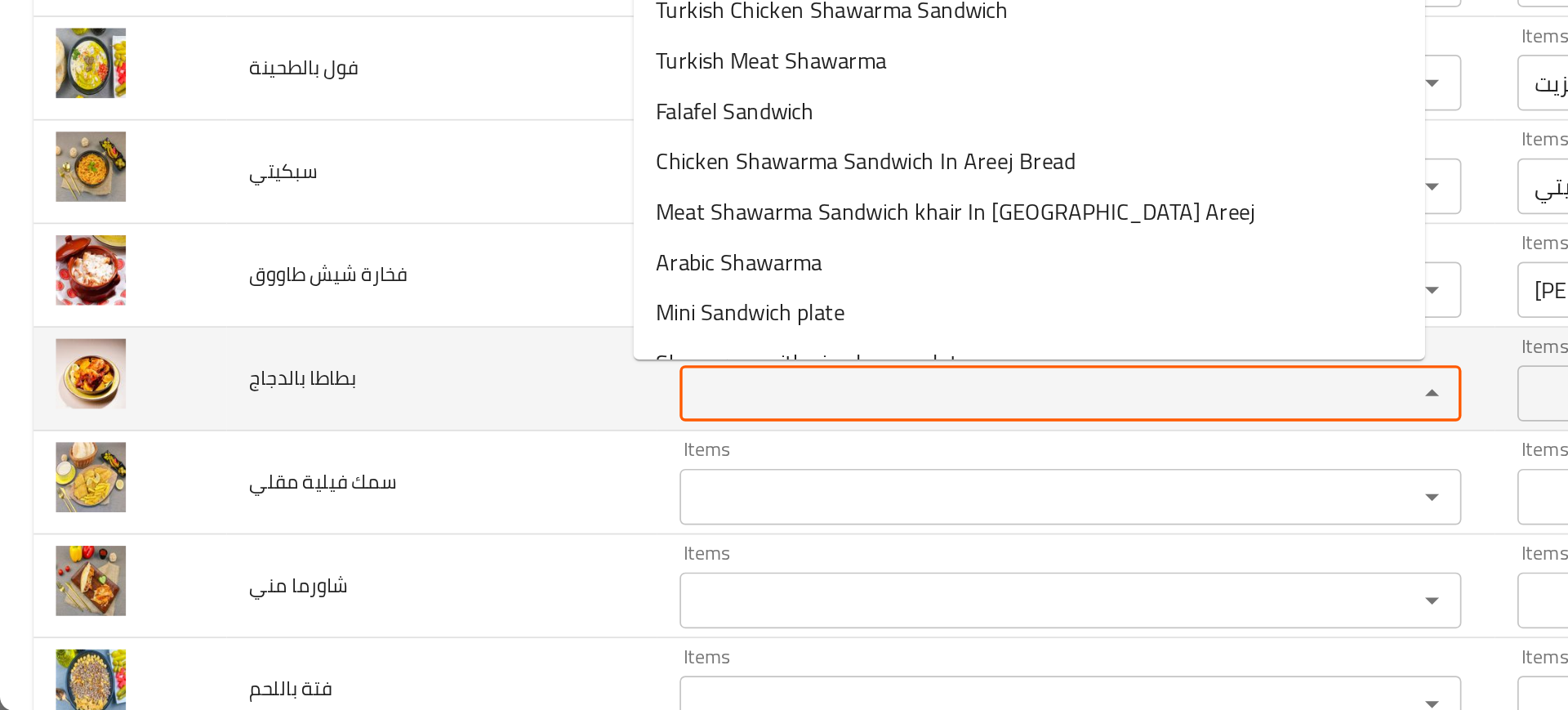
click at [418, 515] on بالدجاج "Items" at bounding box center [601, 524] width 399 height 22
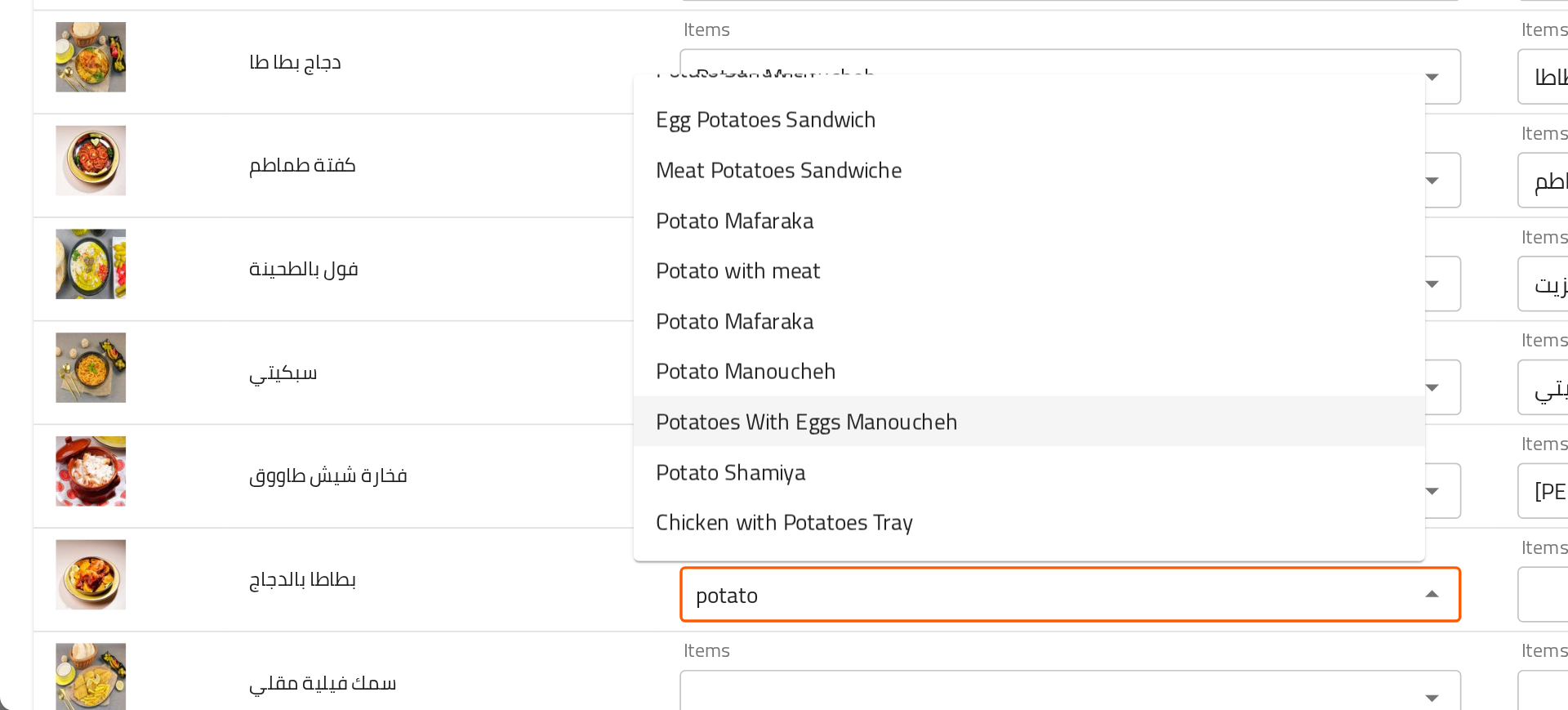
scroll to position [81, 0]
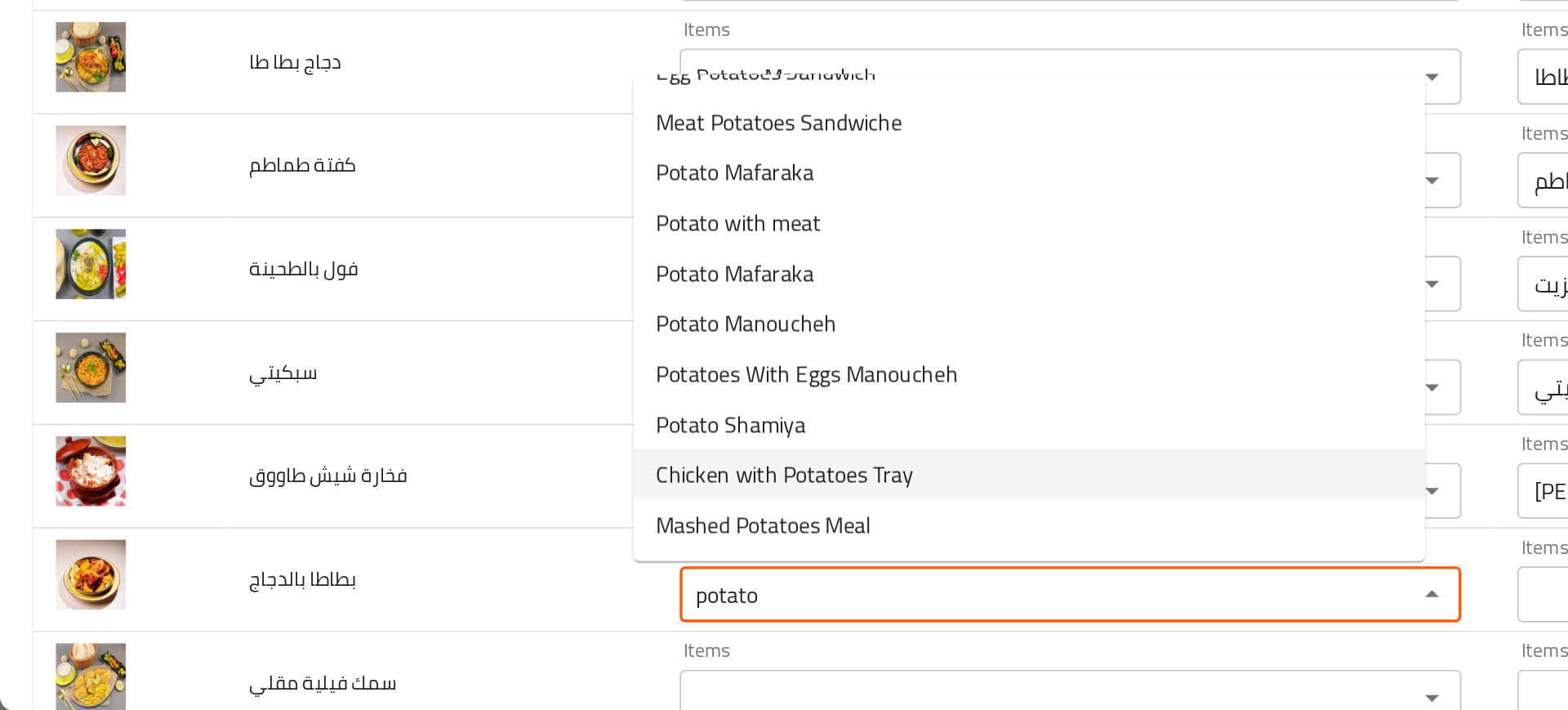
click at [432, 575] on span "Chicken with Potatoes Tray" at bounding box center [458, 571] width 150 height 20
type بالدجاج "Chicken with Potatoes Tray"
type بالدجاج-ar "صينية دجاج مع بطاطا"
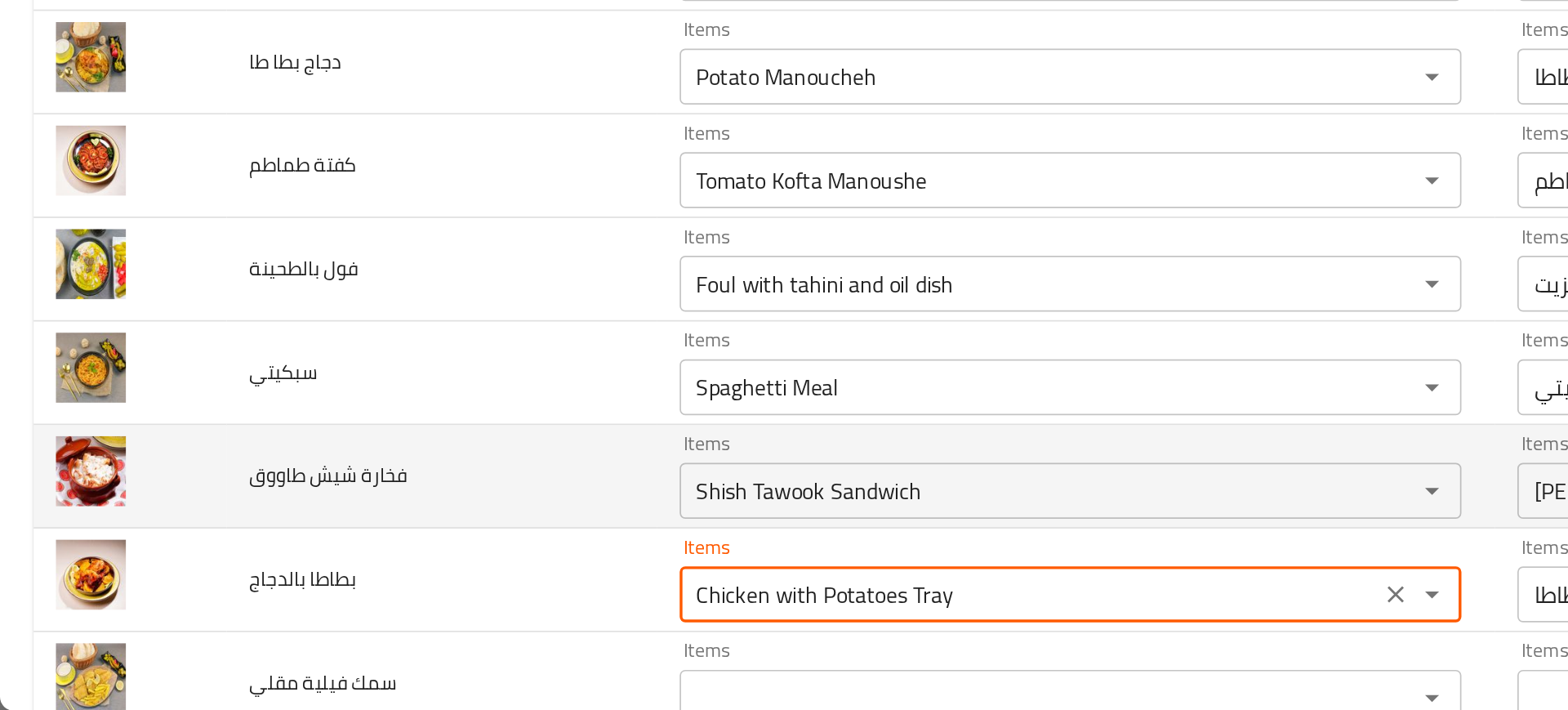
type بالدجاج "Chicken with Potatoes Tray"
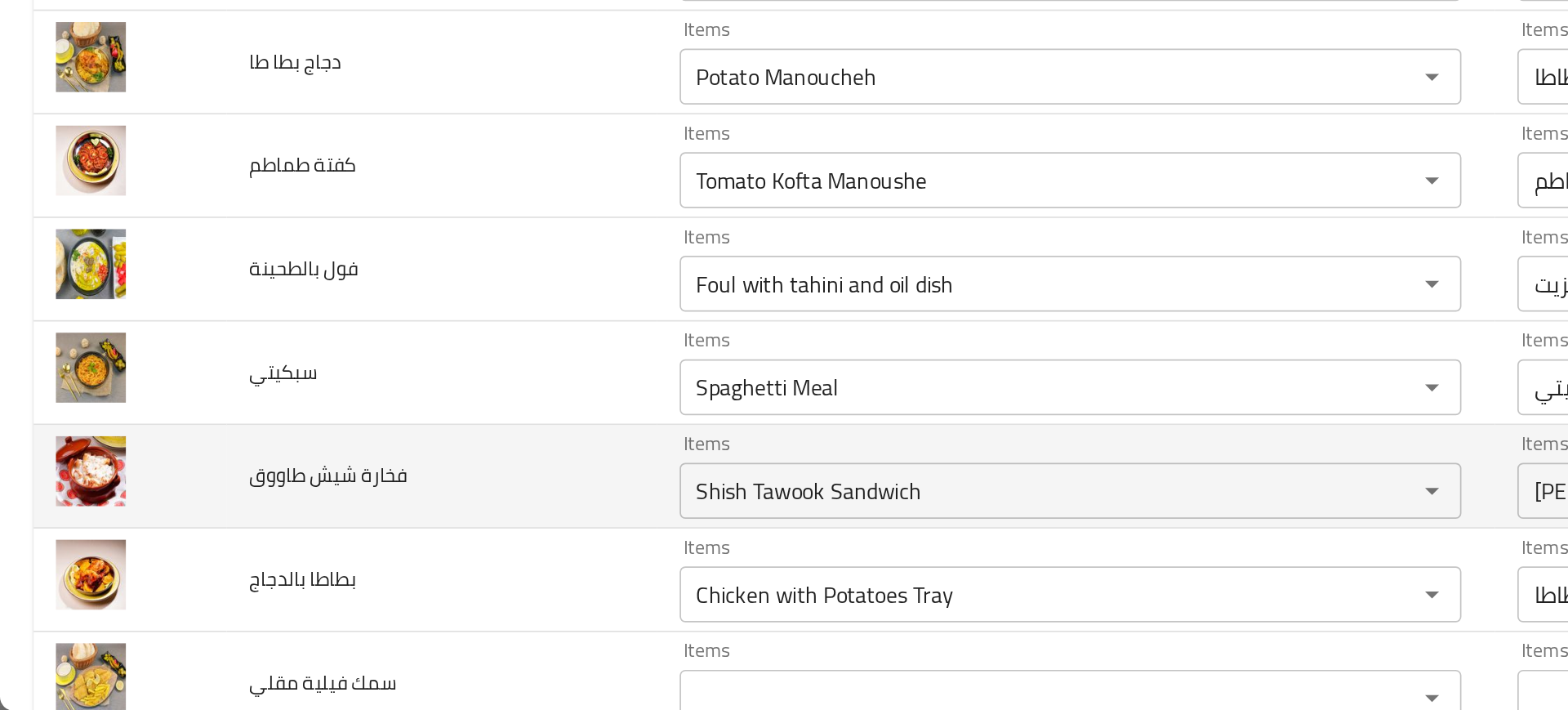
click at [306, 572] on td "فخارة شيش طاووق" at bounding box center [258, 573] width 250 height 61
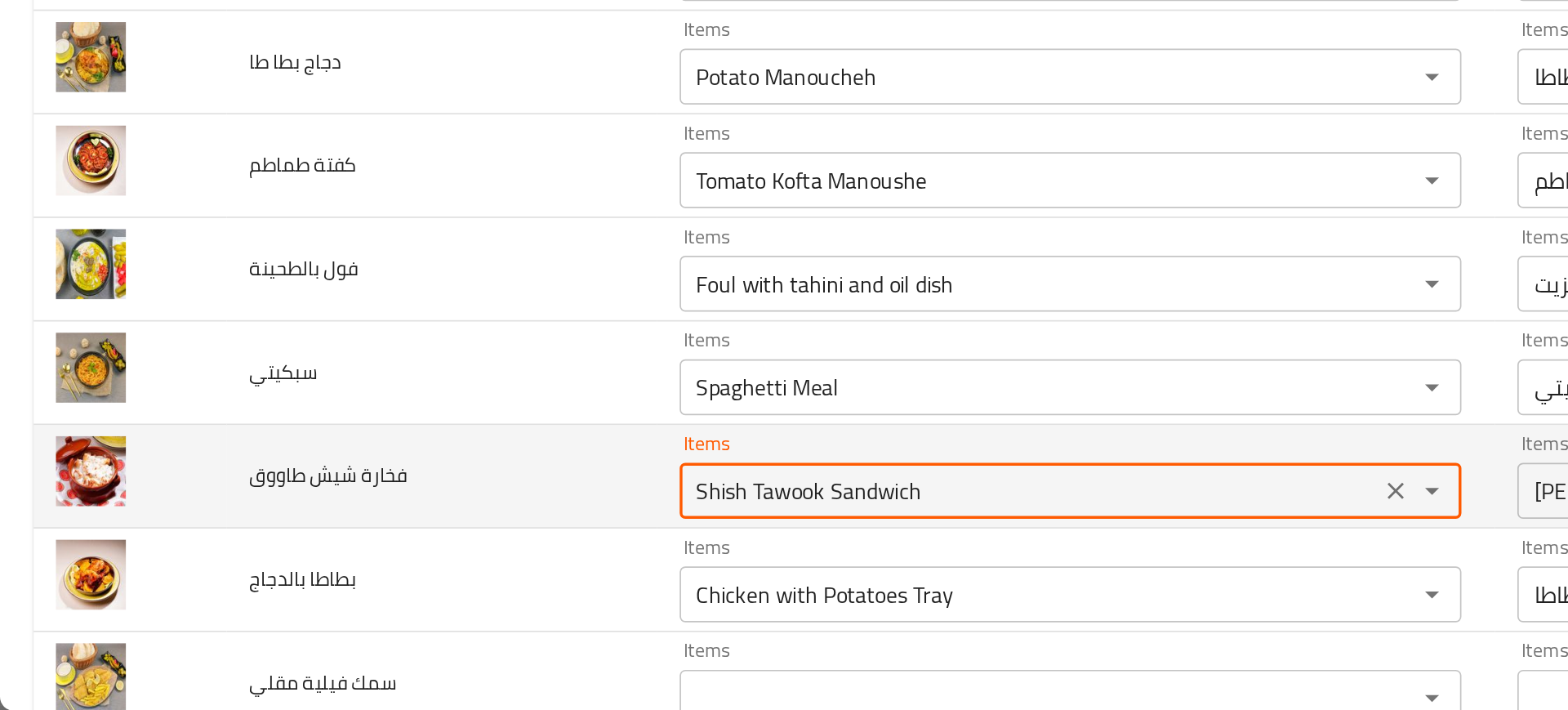
click at [402, 580] on طاووق "Shish Tawook Sandwich" at bounding box center [601, 581] width 399 height 22
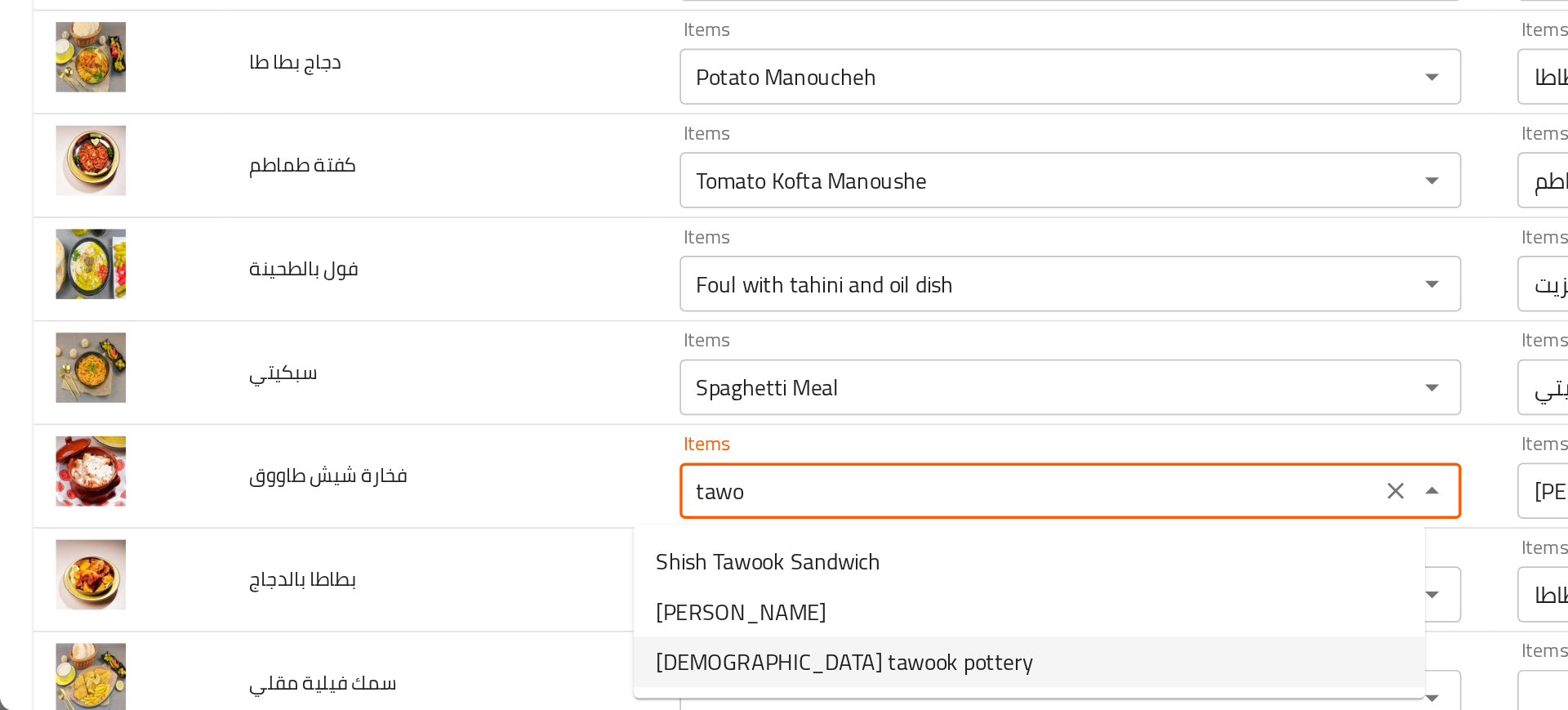
click at [412, 681] on span "Shish tawook pottery" at bounding box center [493, 681] width 221 height 20
type طاووق "Shish tawook pottery"
type طاووق-ar "شيش طاووق فخارة"
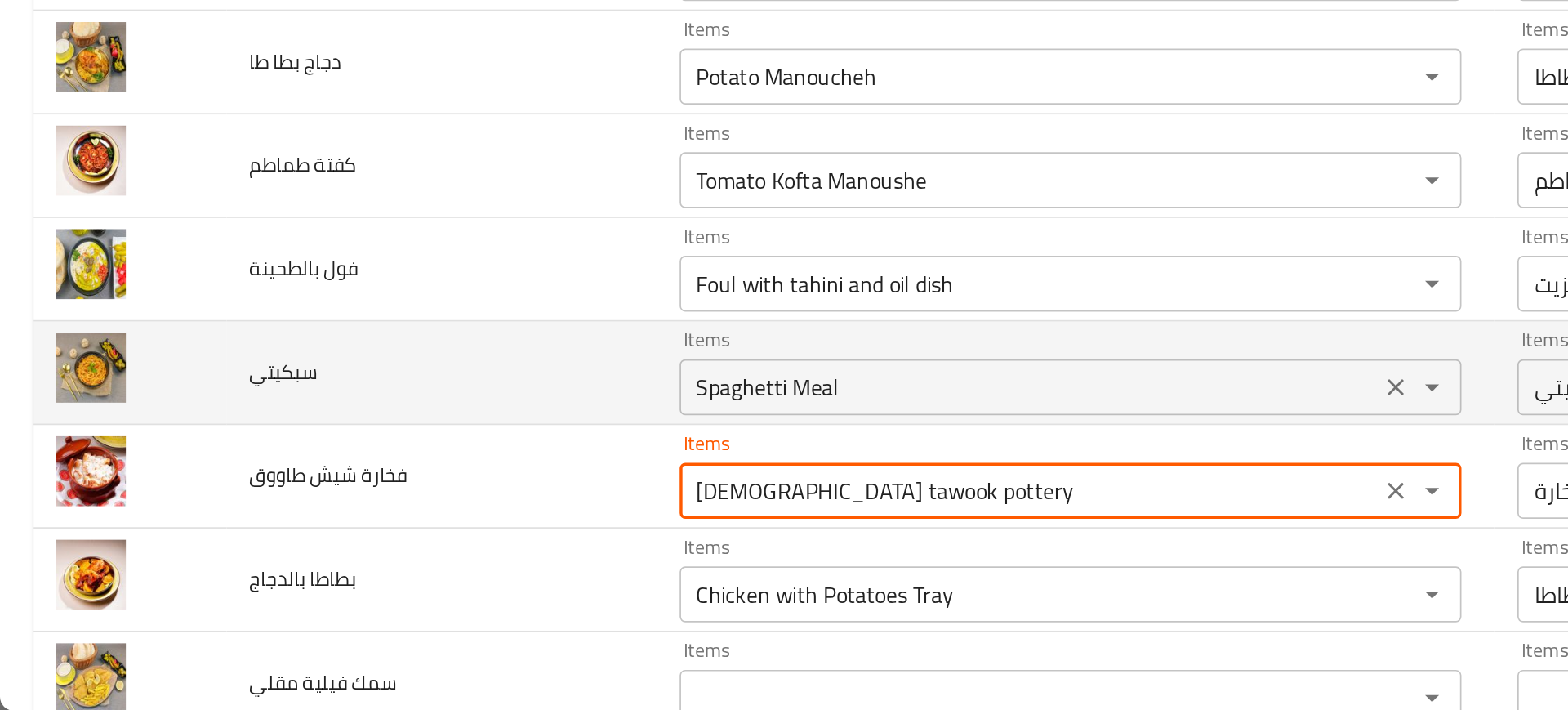
type طاووق "Shish tawook pottery"
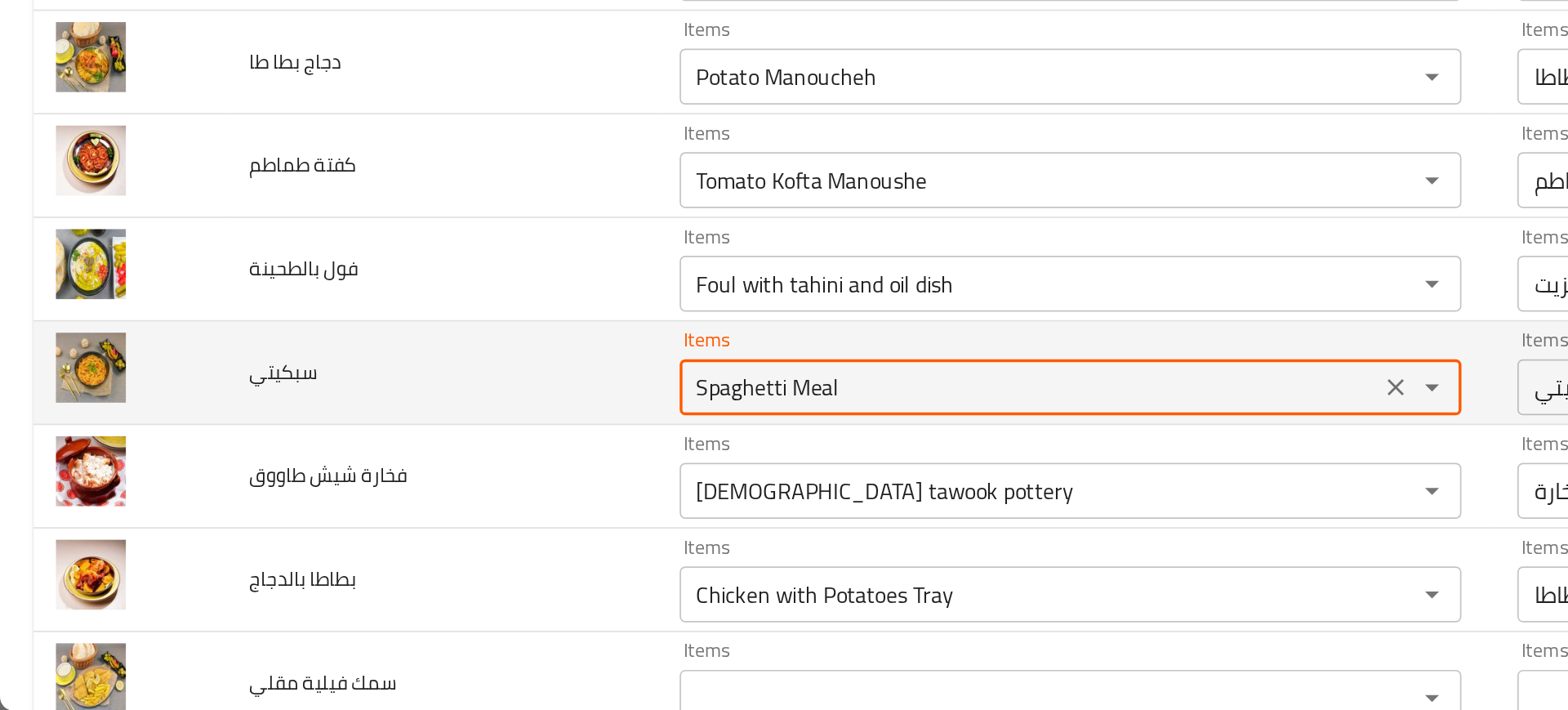
click at [402, 518] on input "Spaghetti Meal" at bounding box center [601, 521] width 399 height 22
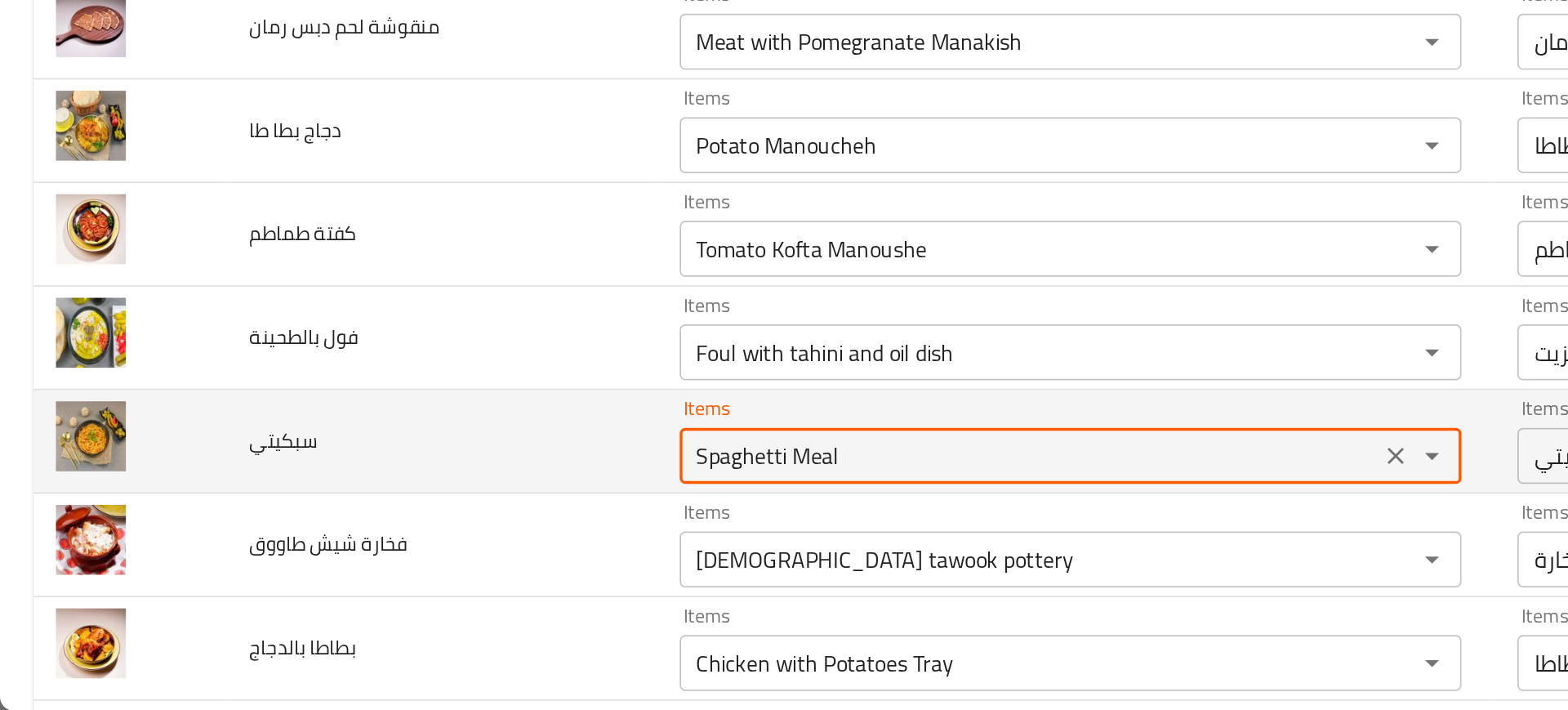
scroll to position [1756, 0]
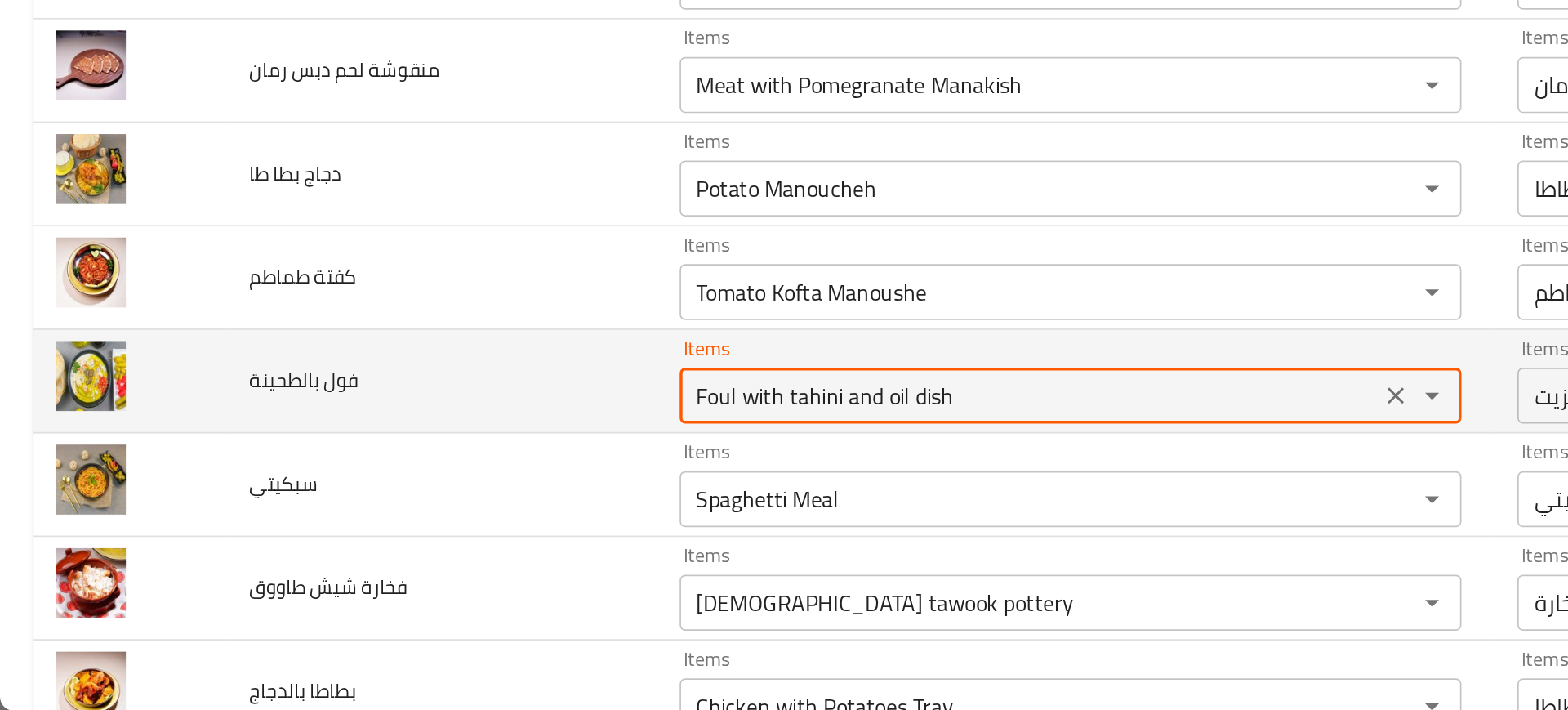
click at [406, 534] on بالطحينة "Foul with tahini and oil dish" at bounding box center [601, 526] width 399 height 22
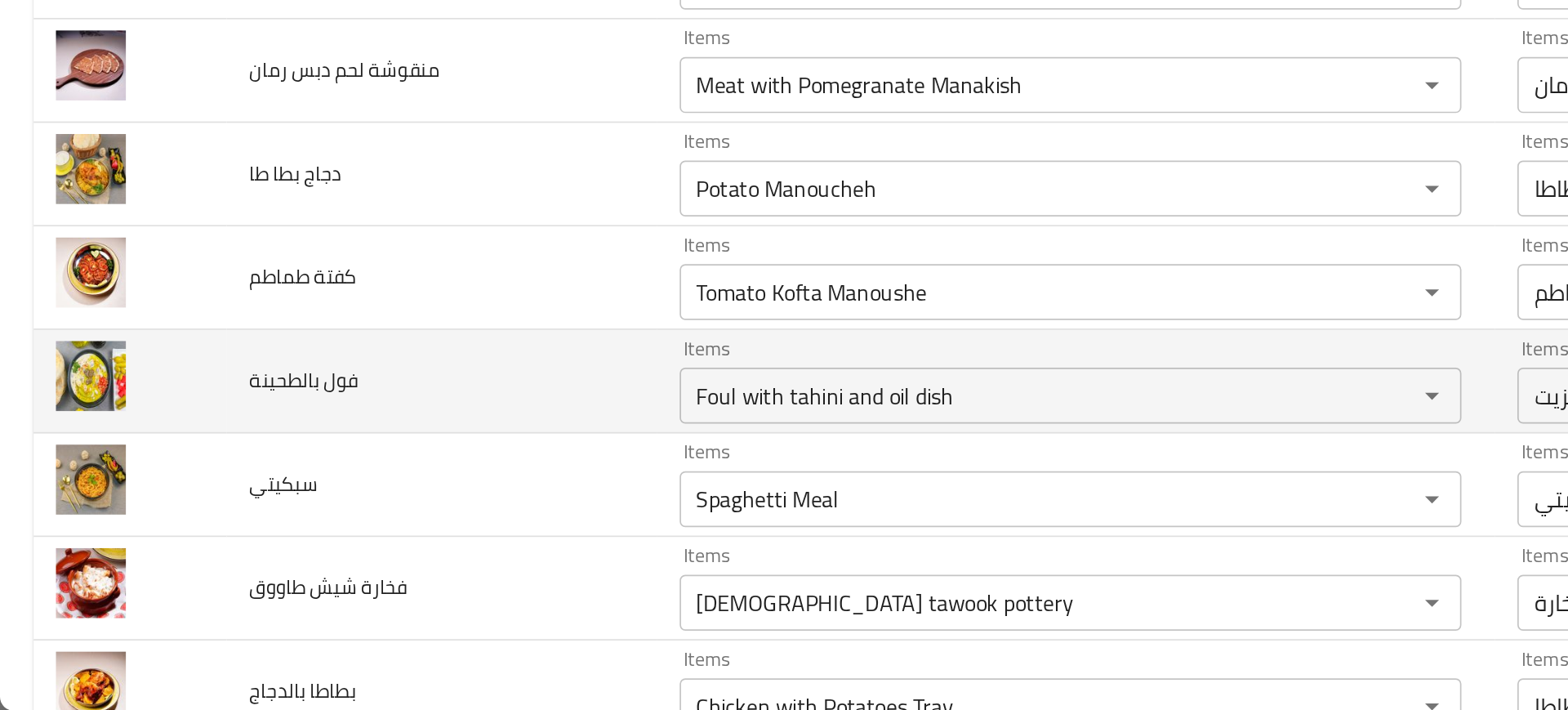
click at [300, 523] on td "فول بالطحينة" at bounding box center [258, 518] width 250 height 61
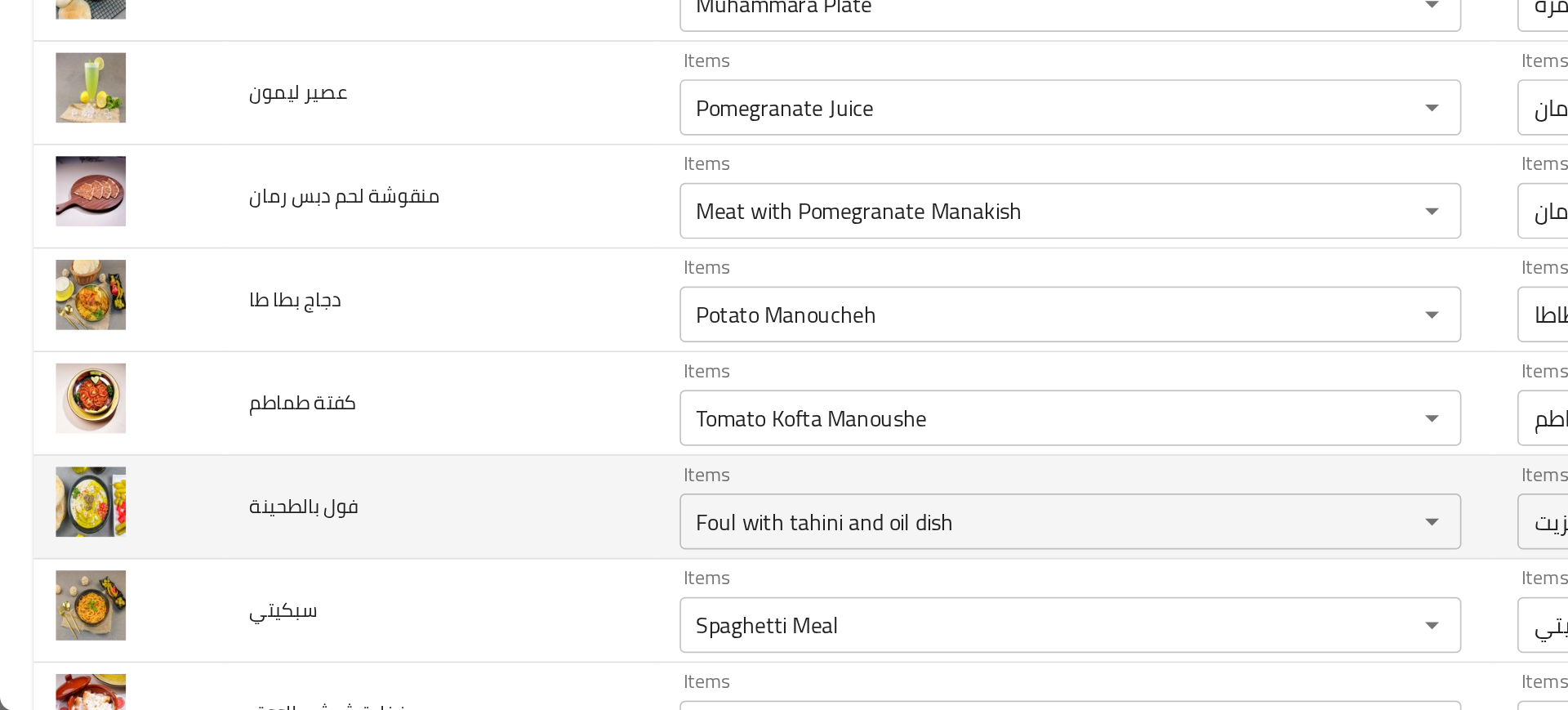
scroll to position [1683, 0]
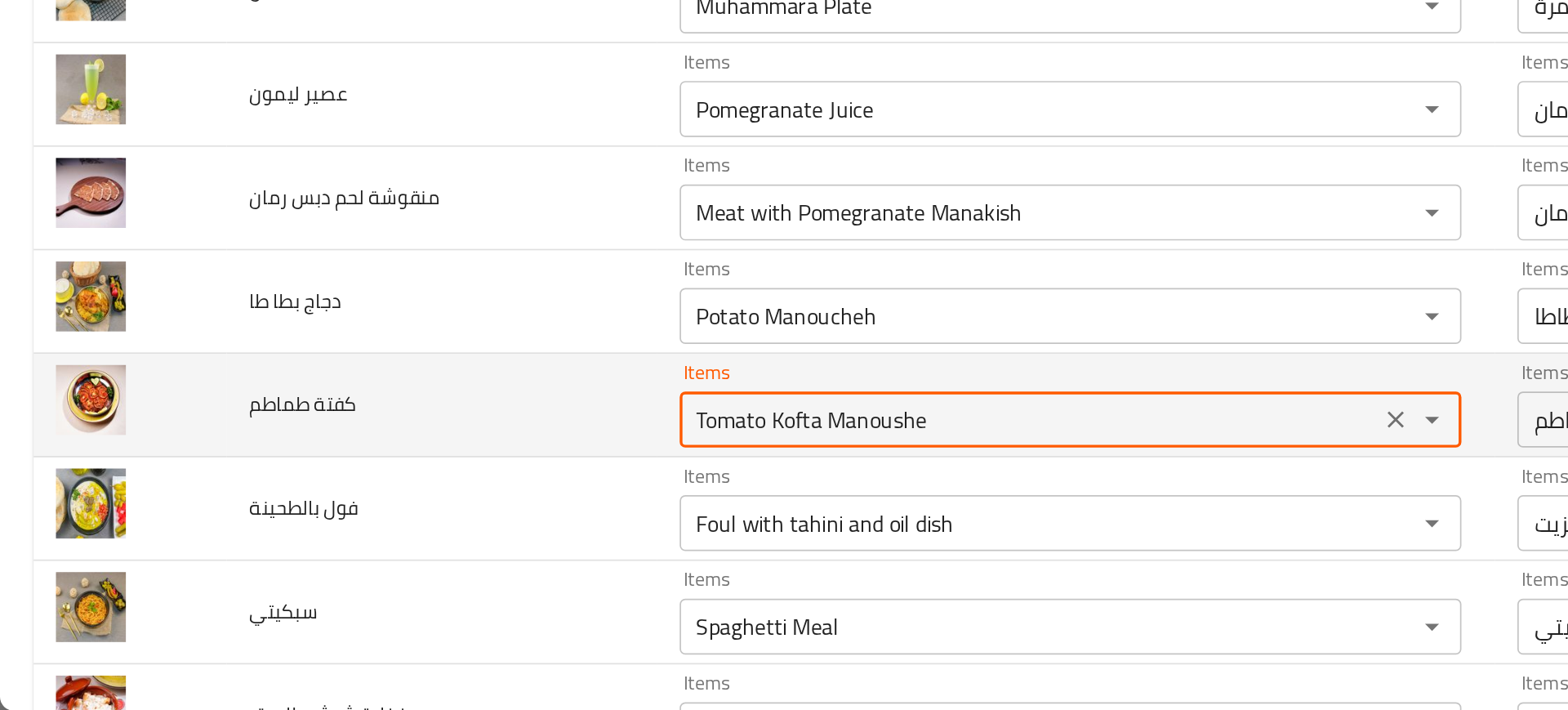
click at [416, 538] on طماطم "Tomato Kofta Manoushe" at bounding box center [601, 540] width 399 height 22
click at [322, 541] on td "كفتة طماطم" at bounding box center [258, 532] width 250 height 61
click at [441, 540] on طماطم "Tomato Kofta Manoushe" at bounding box center [601, 540] width 399 height 22
paste طماطم "Kofta with Tomatoes Tray"
type طماطم "Kofta with Tomatoes Tray"
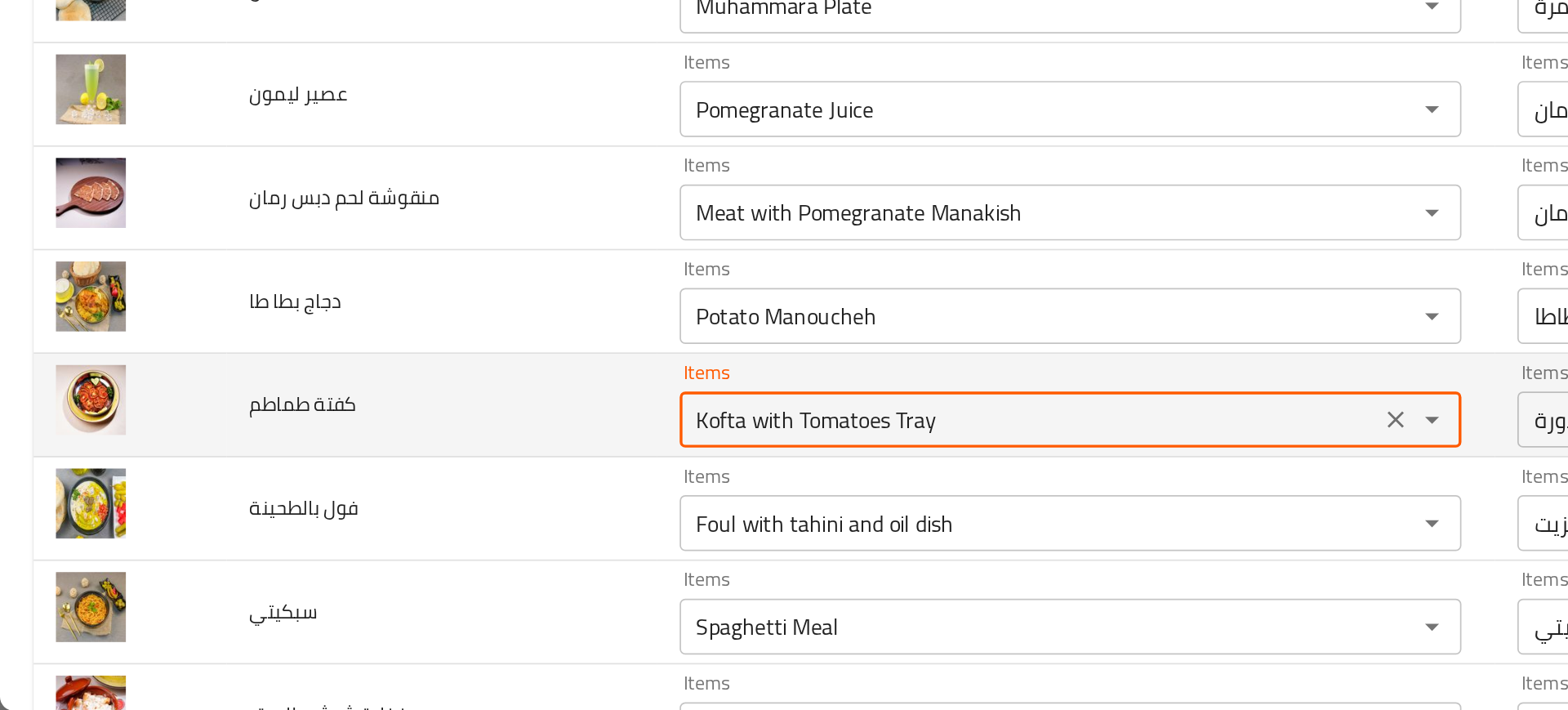
type طماطم-ar "صينية كفتة مع بندورة"
type طماطم "Kofta with Tomatoes Tray"
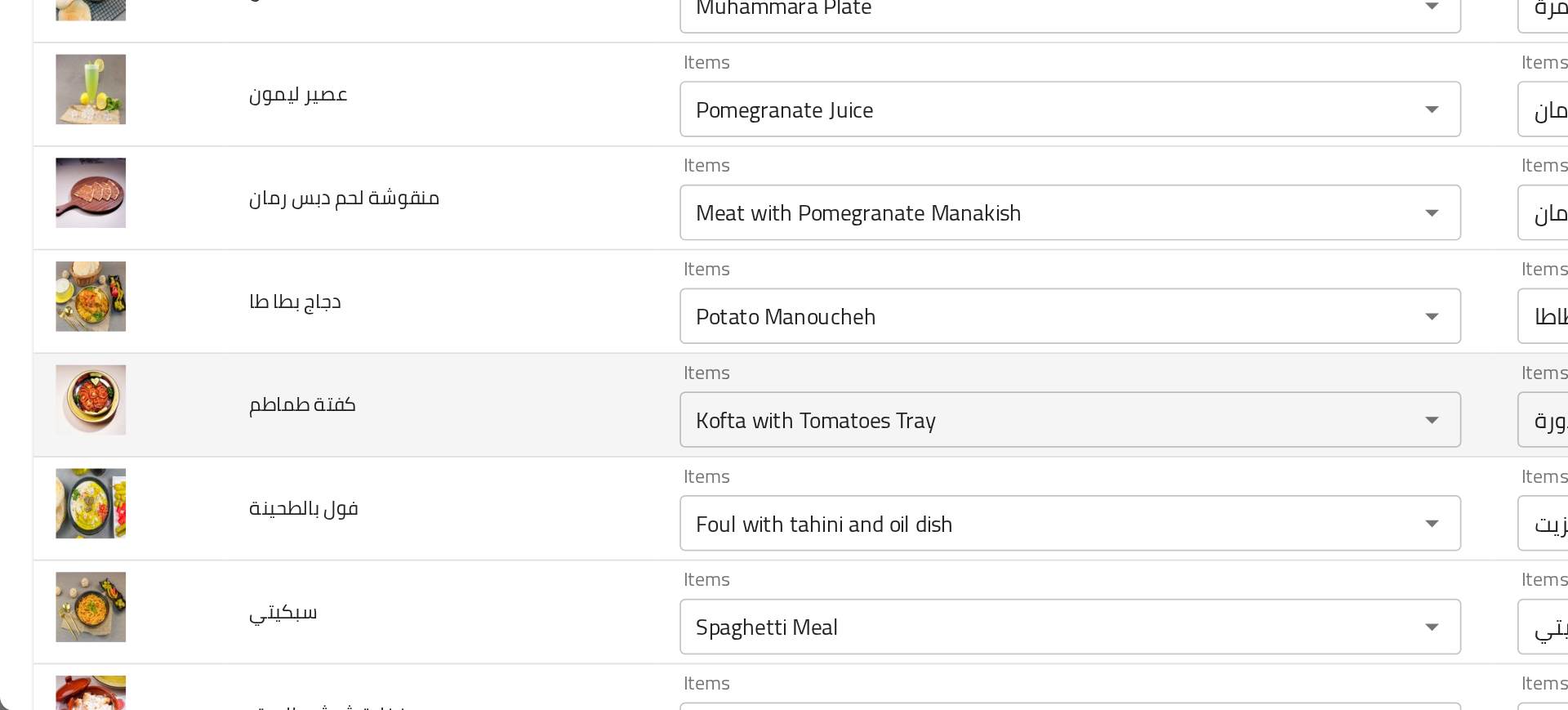
click at [320, 529] on td "كفتة طماطم" at bounding box center [258, 532] width 250 height 61
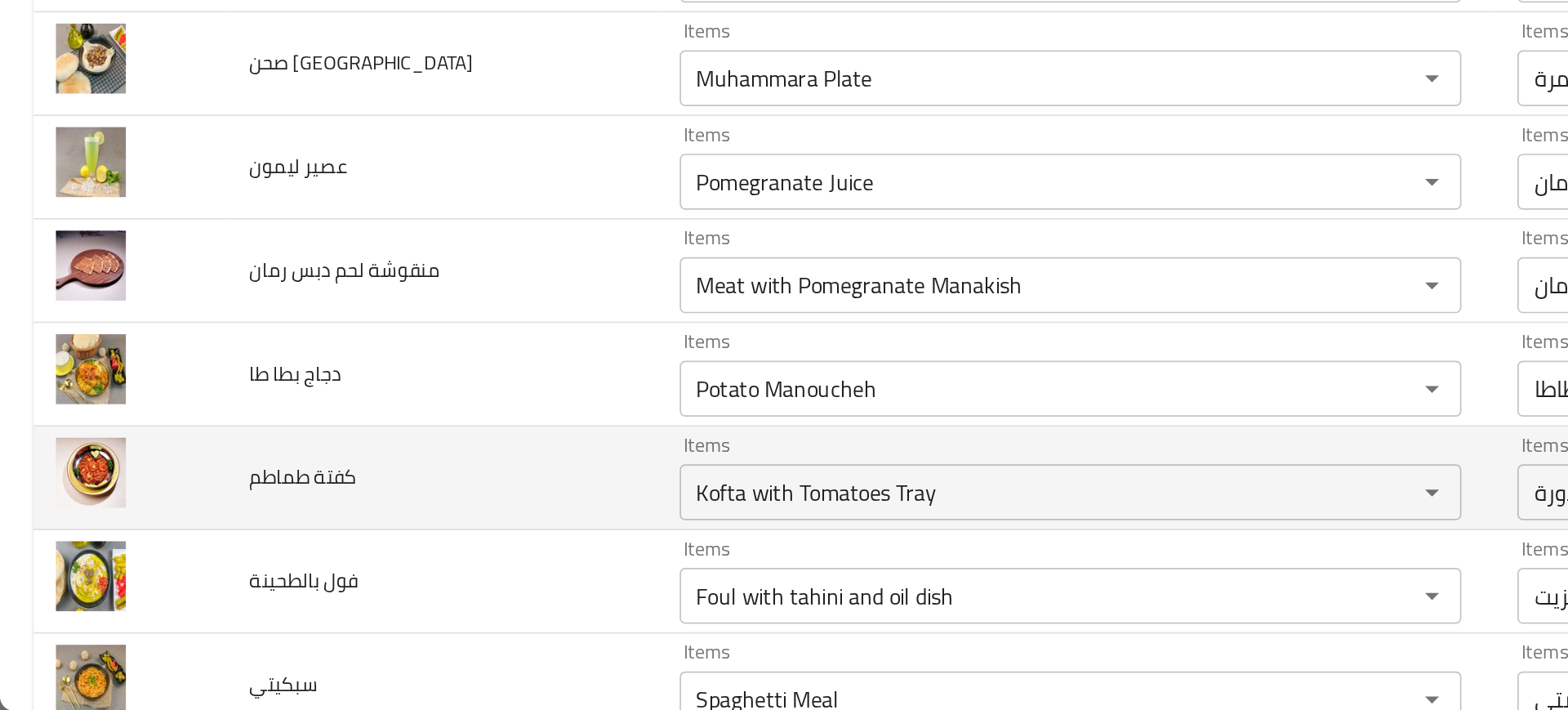
scroll to position [1640, 0]
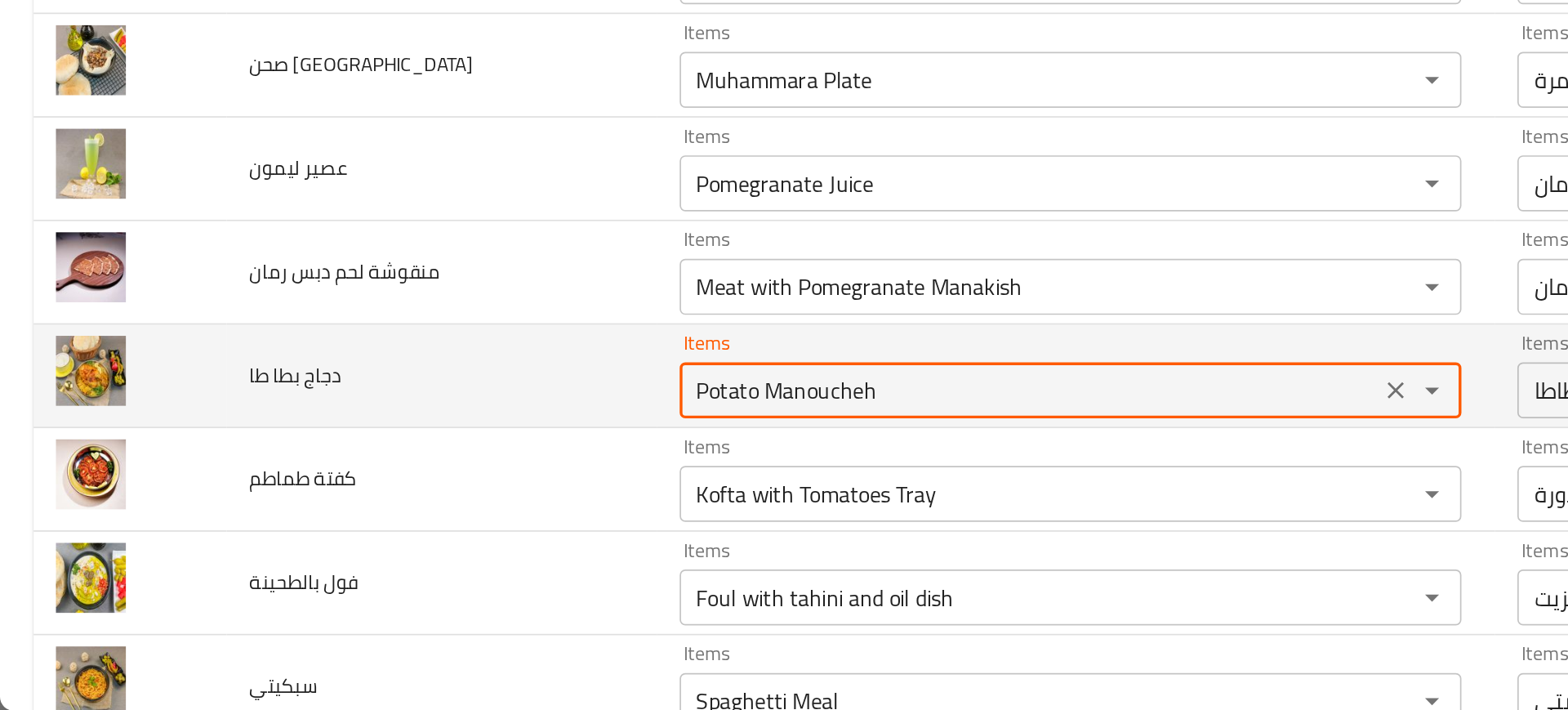
click at [402, 530] on طا "Potato Manoucheh" at bounding box center [601, 522] width 399 height 22
click at [405, 526] on طا "Potato Manoucheh" at bounding box center [601, 522] width 399 height 22
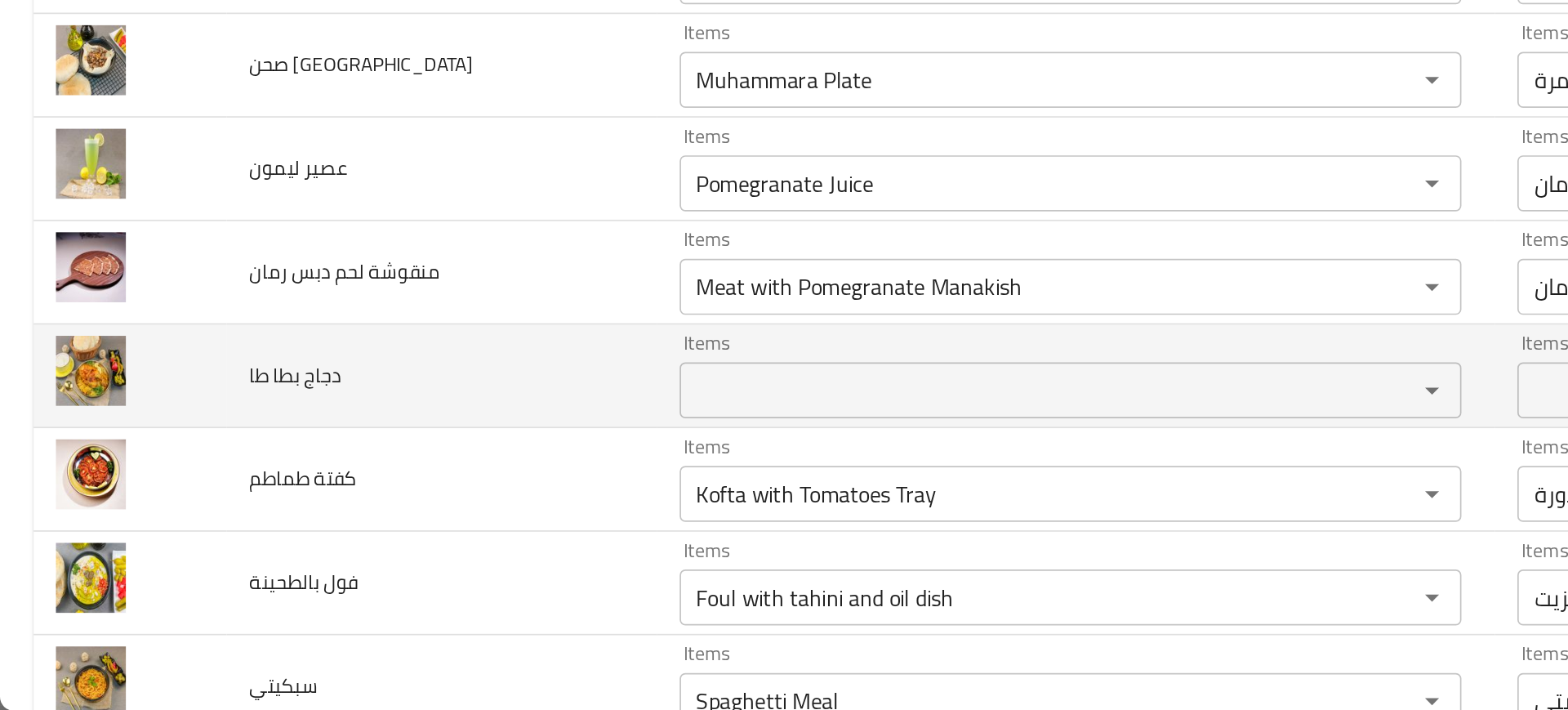
click at [278, 520] on td "دجاج بطا طا" at bounding box center [258, 514] width 250 height 61
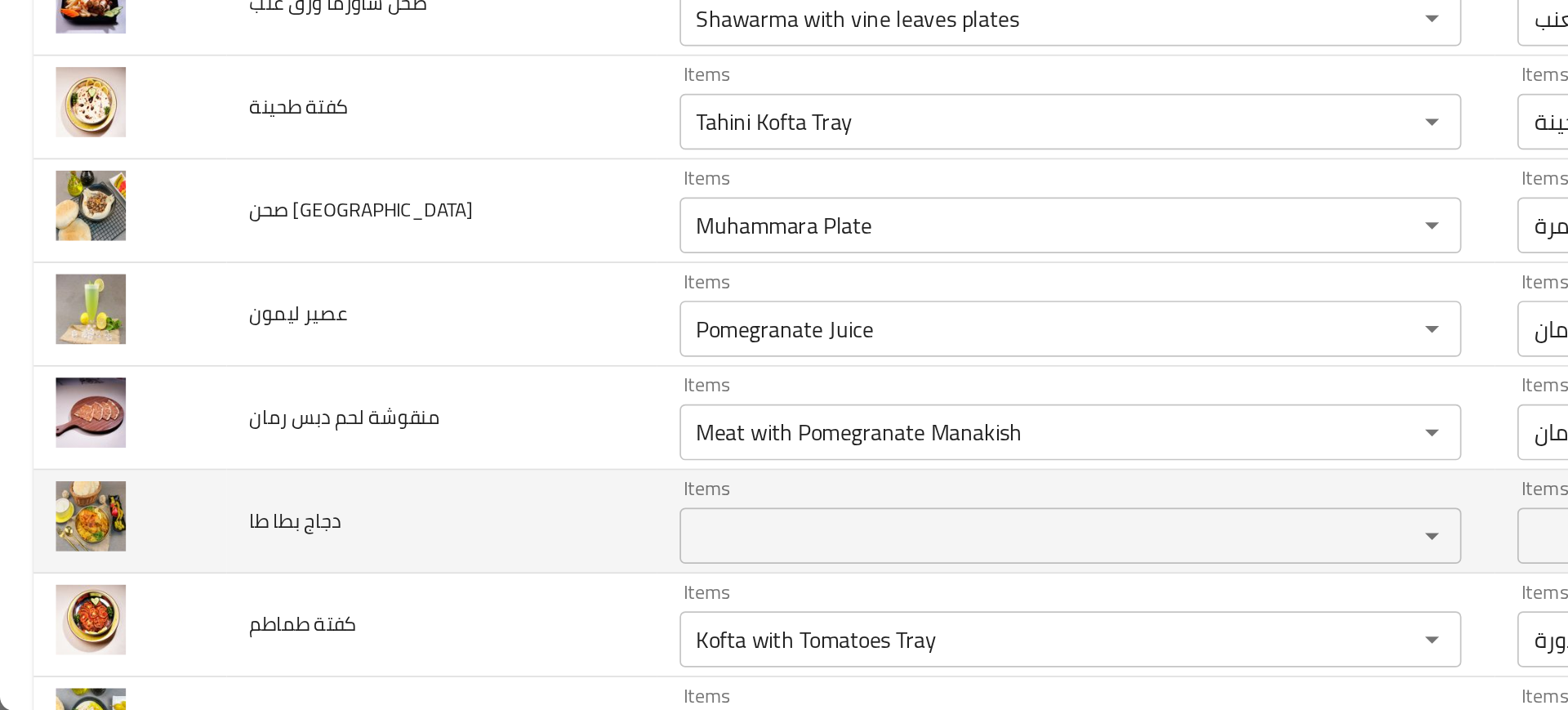
scroll to position [1554, 0]
click at [323, 573] on td "دجاج بطا طا" at bounding box center [258, 600] width 250 height 61
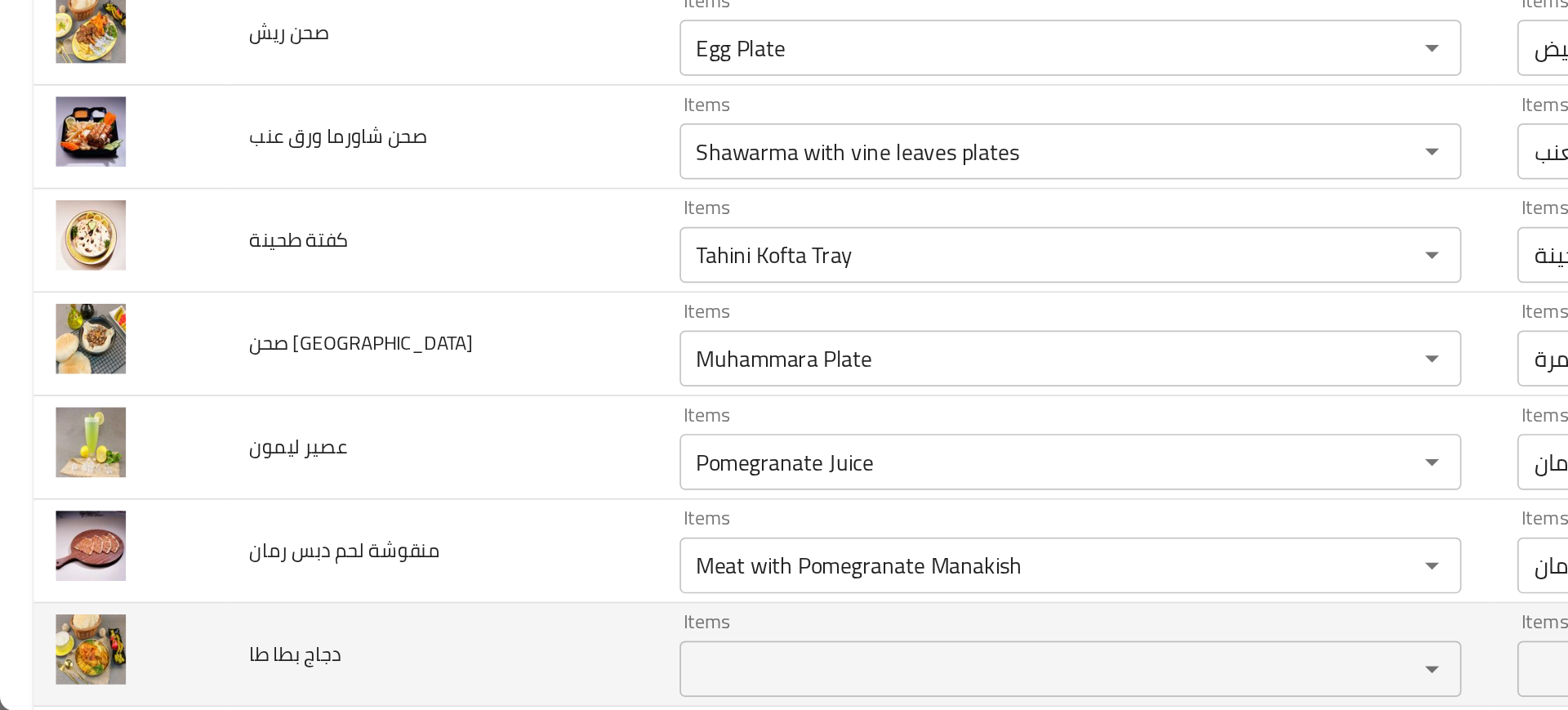
scroll to position [1472, 0]
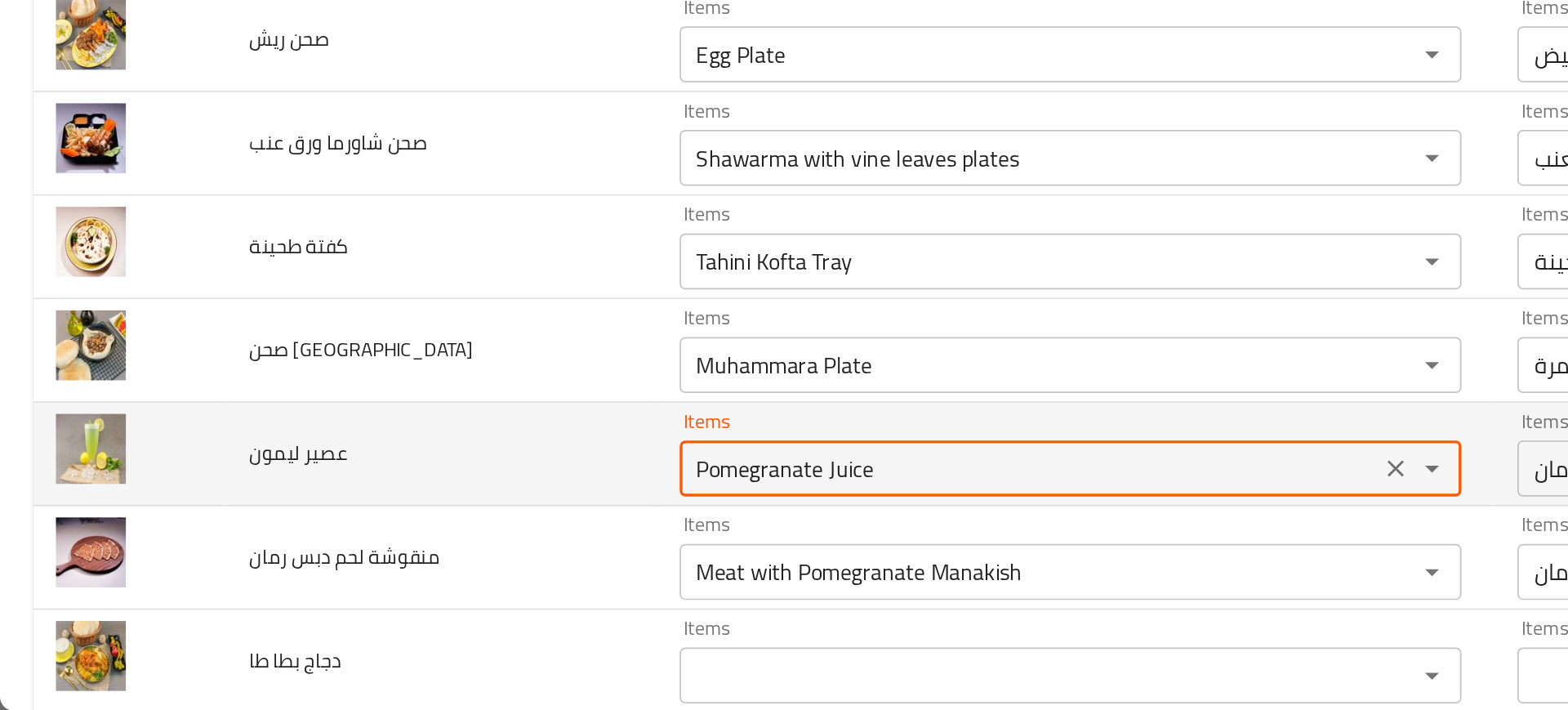
click at [410, 571] on ليمون "Pomegranate Juice" at bounding box center [601, 568] width 399 height 22
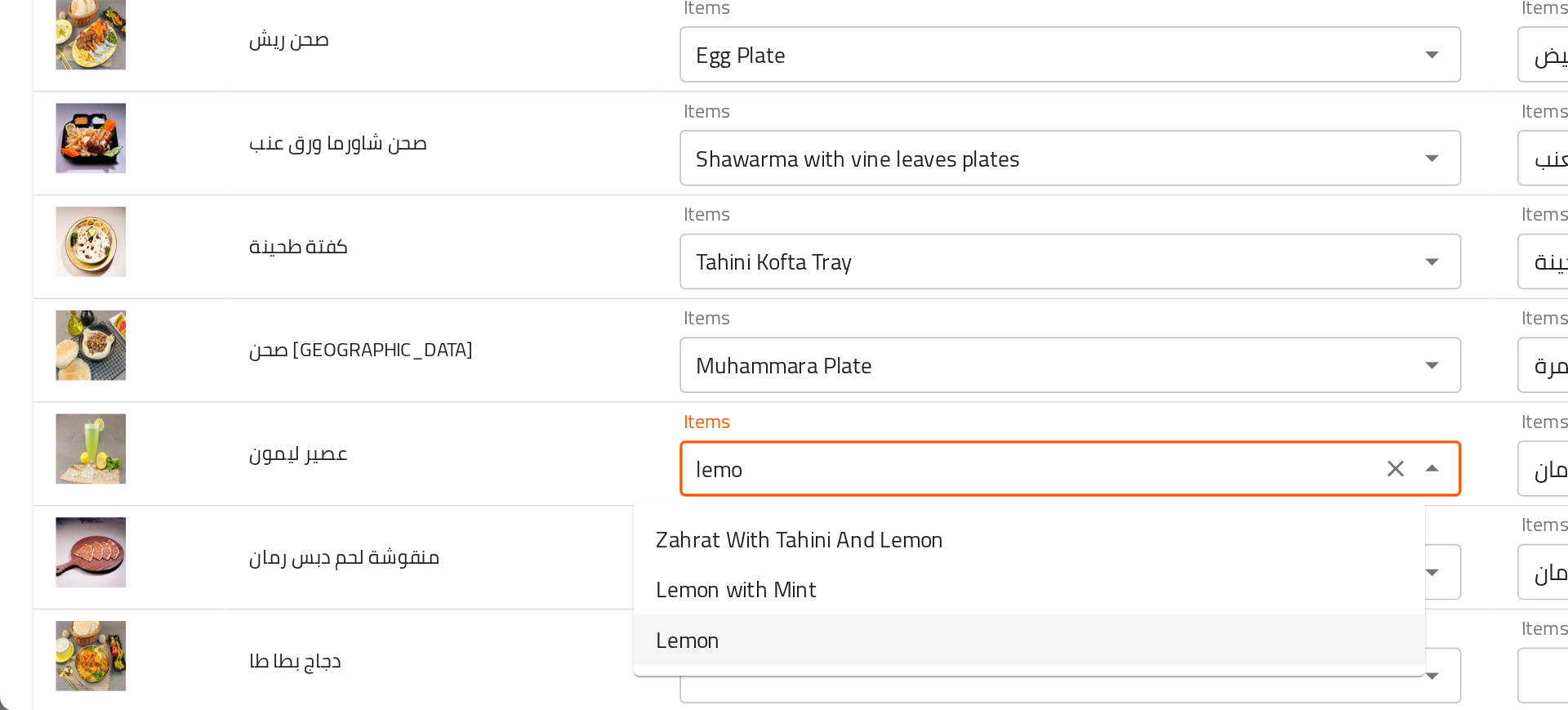
click at [442, 669] on ليمون-option-2 "Lemon" at bounding box center [601, 667] width 463 height 29
type ليمون "Lemon"
type ليمون-ar "ليمون"
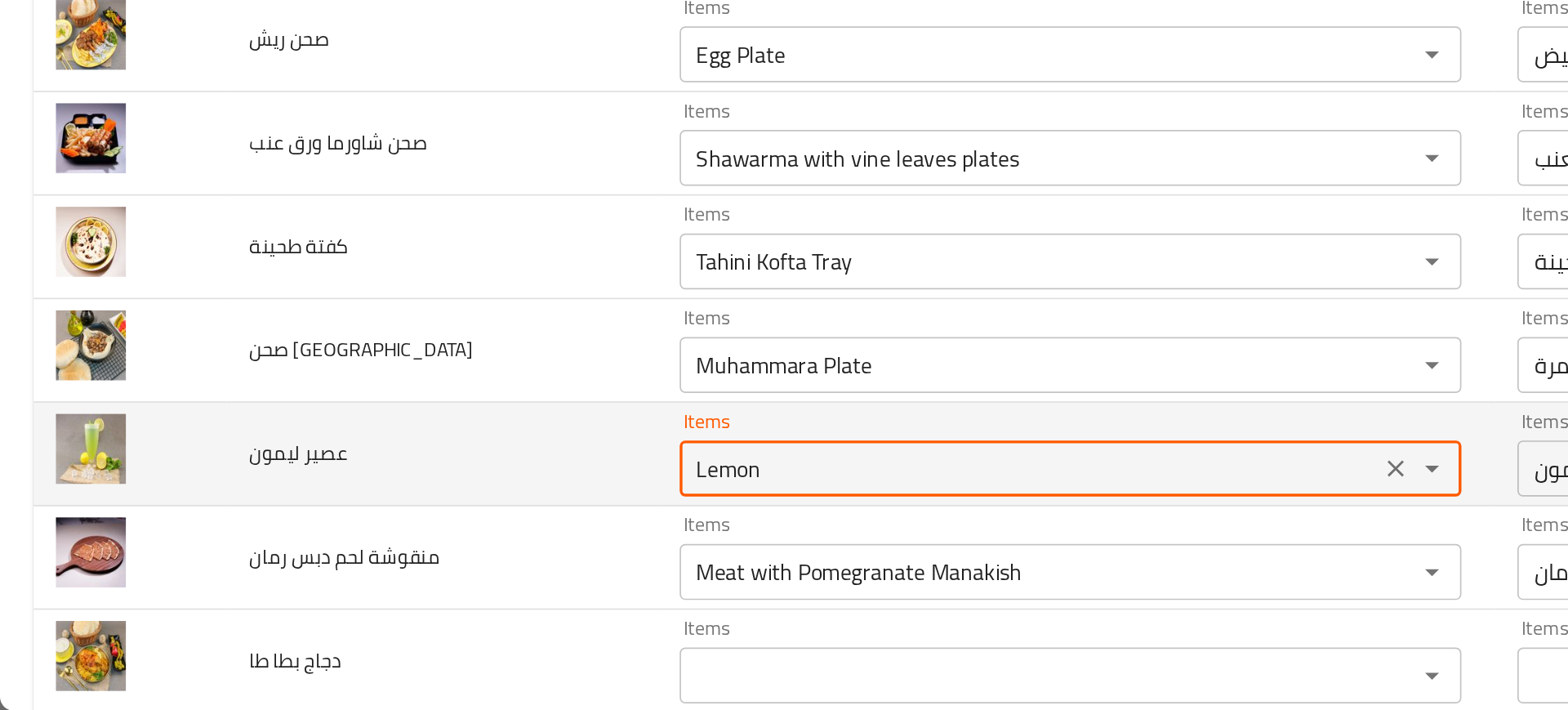
type ليمون "Lemon"
click at [277, 541] on td "عصير ليمون" at bounding box center [258, 560] width 250 height 61
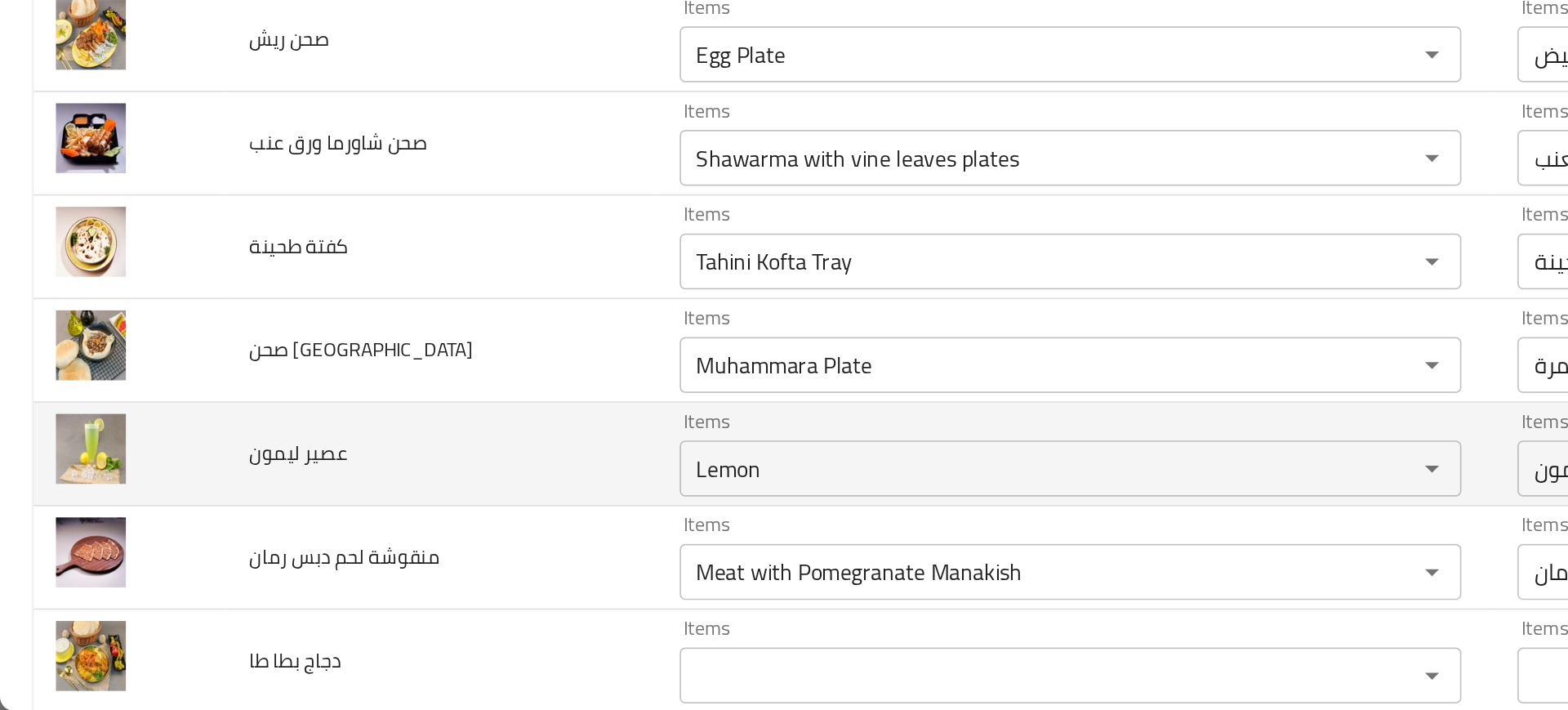
scroll to position [1440, 0]
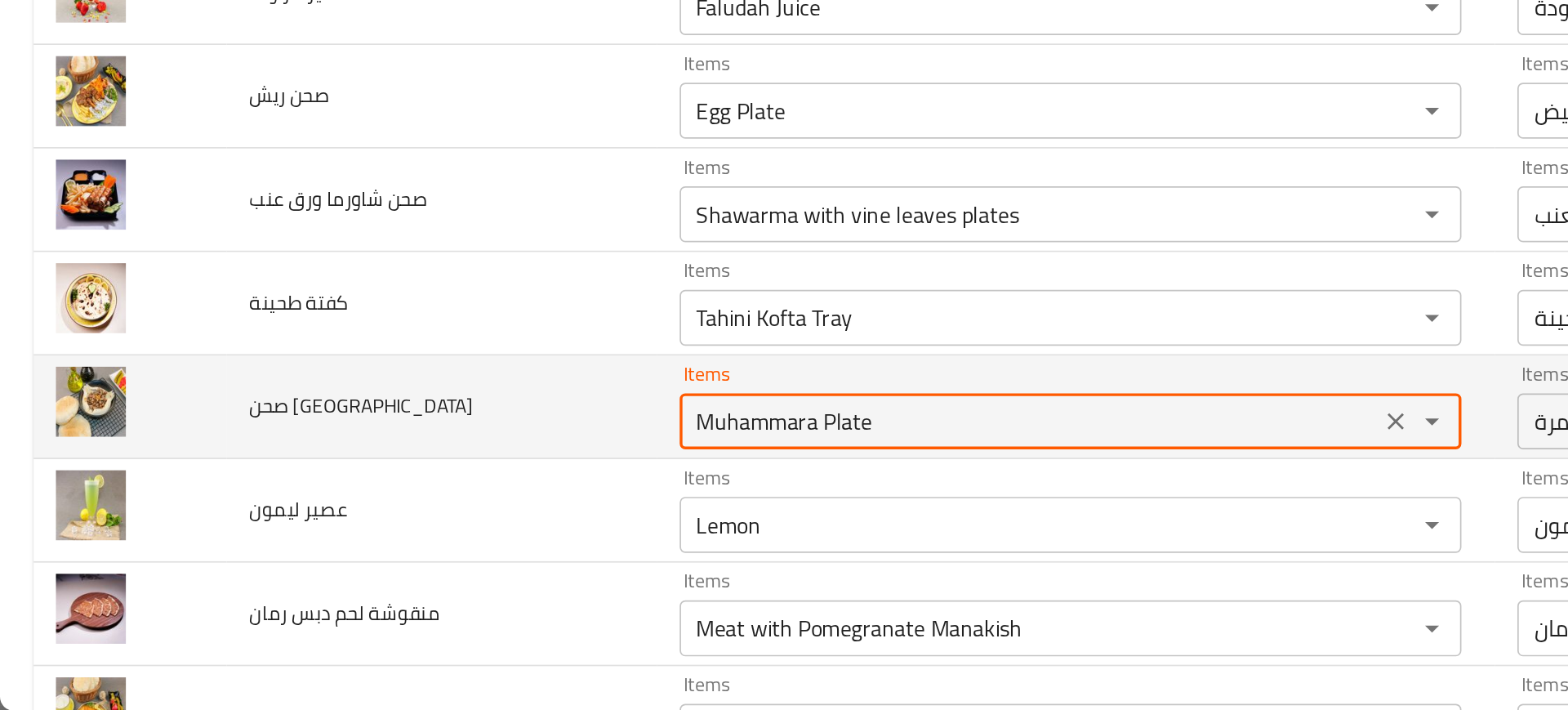
click at [437, 541] on حمص "Muhammara Plate" at bounding box center [601, 540] width 399 height 22
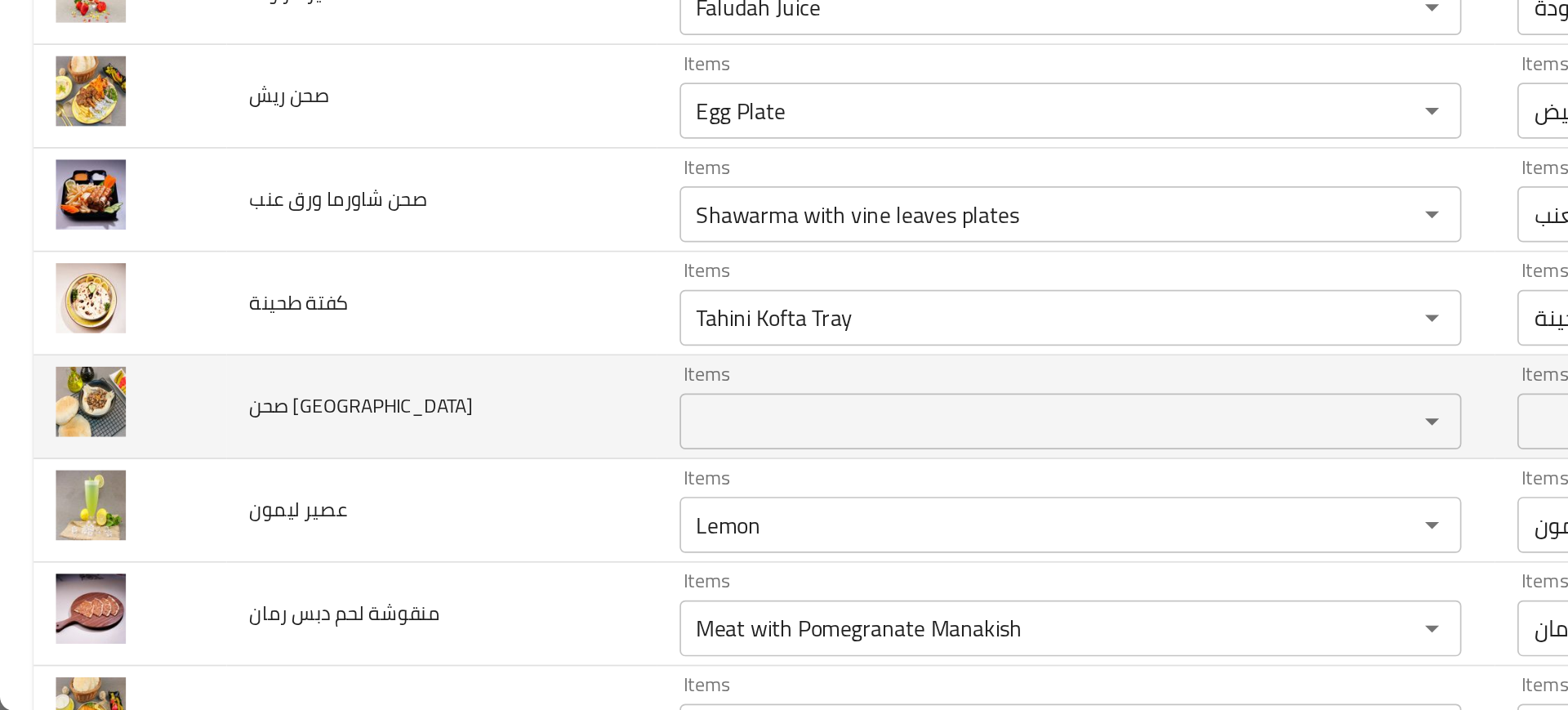
click at [324, 526] on td "صحن حمص" at bounding box center [258, 532] width 250 height 61
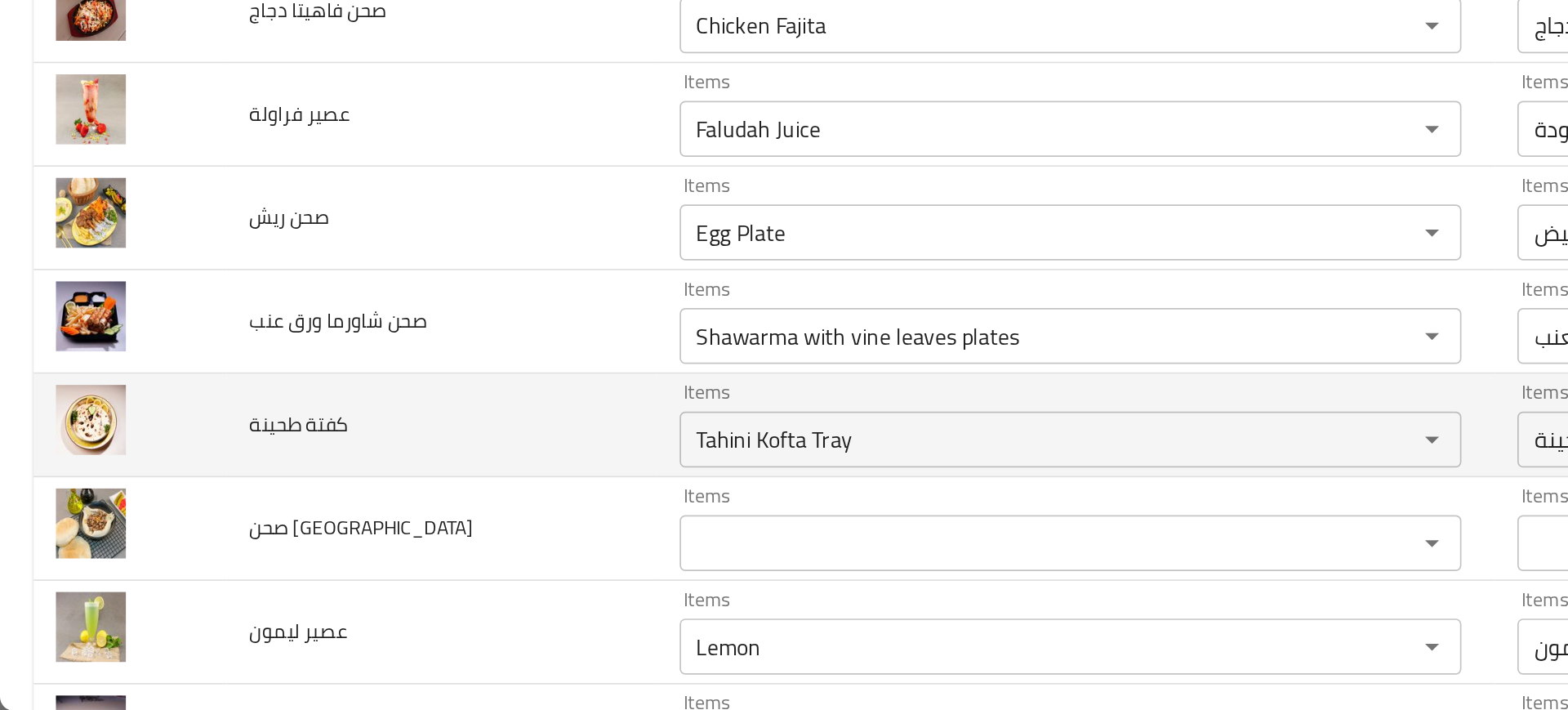
click at [338, 536] on td "كفتة طحينة" at bounding box center [258, 543] width 250 height 61
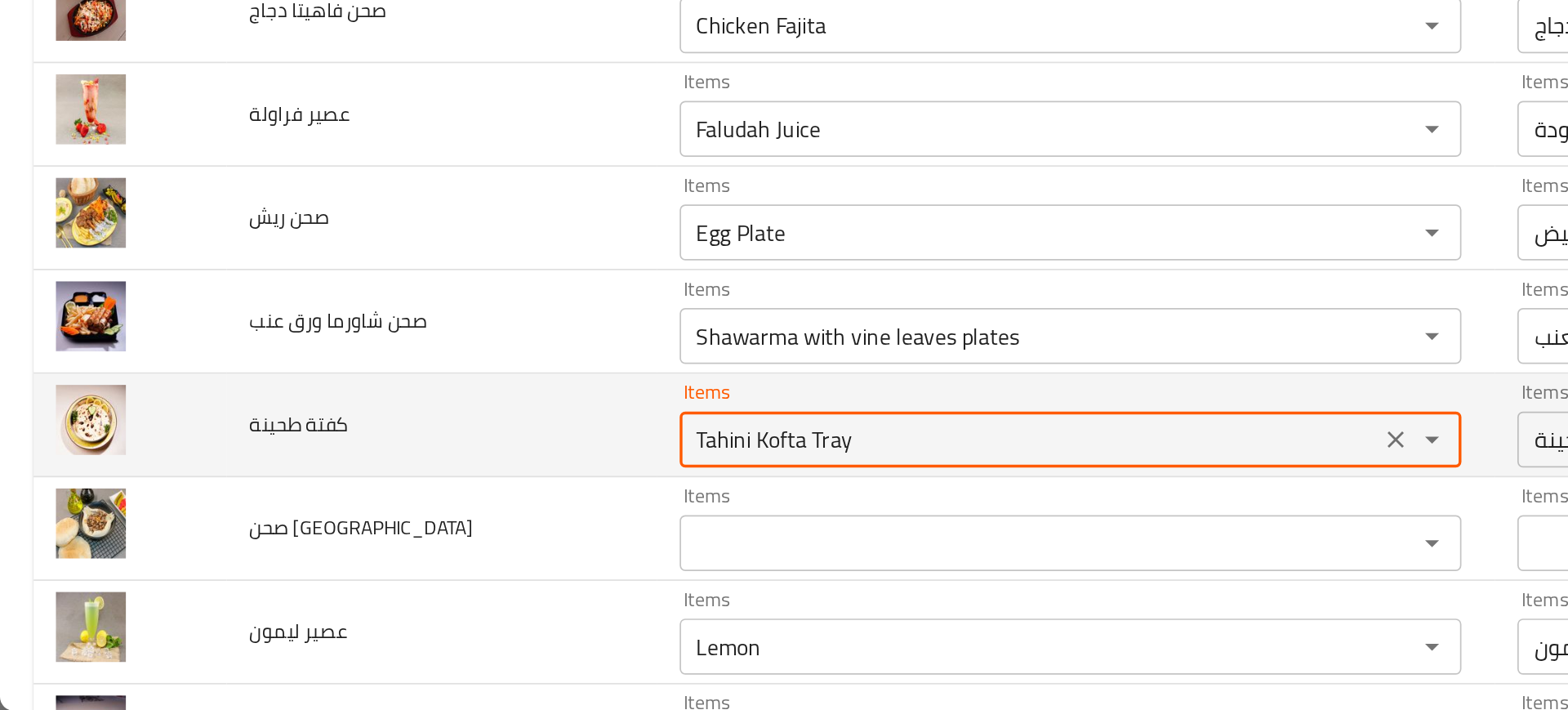
click at [430, 549] on طحينة "Tahini Kofta Tray" at bounding box center [601, 551] width 399 height 22
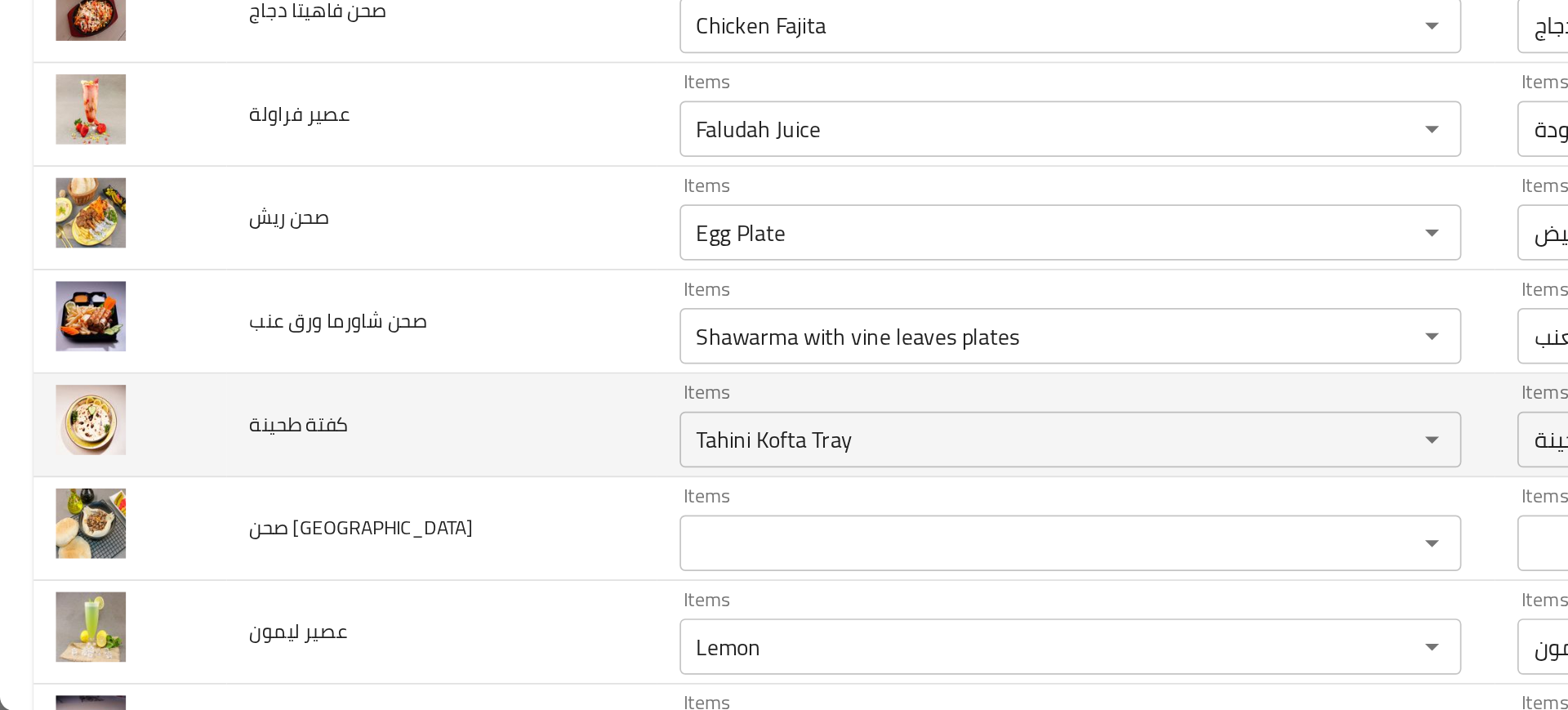
click at [319, 518] on td "كفتة طحينة" at bounding box center [258, 543] width 250 height 61
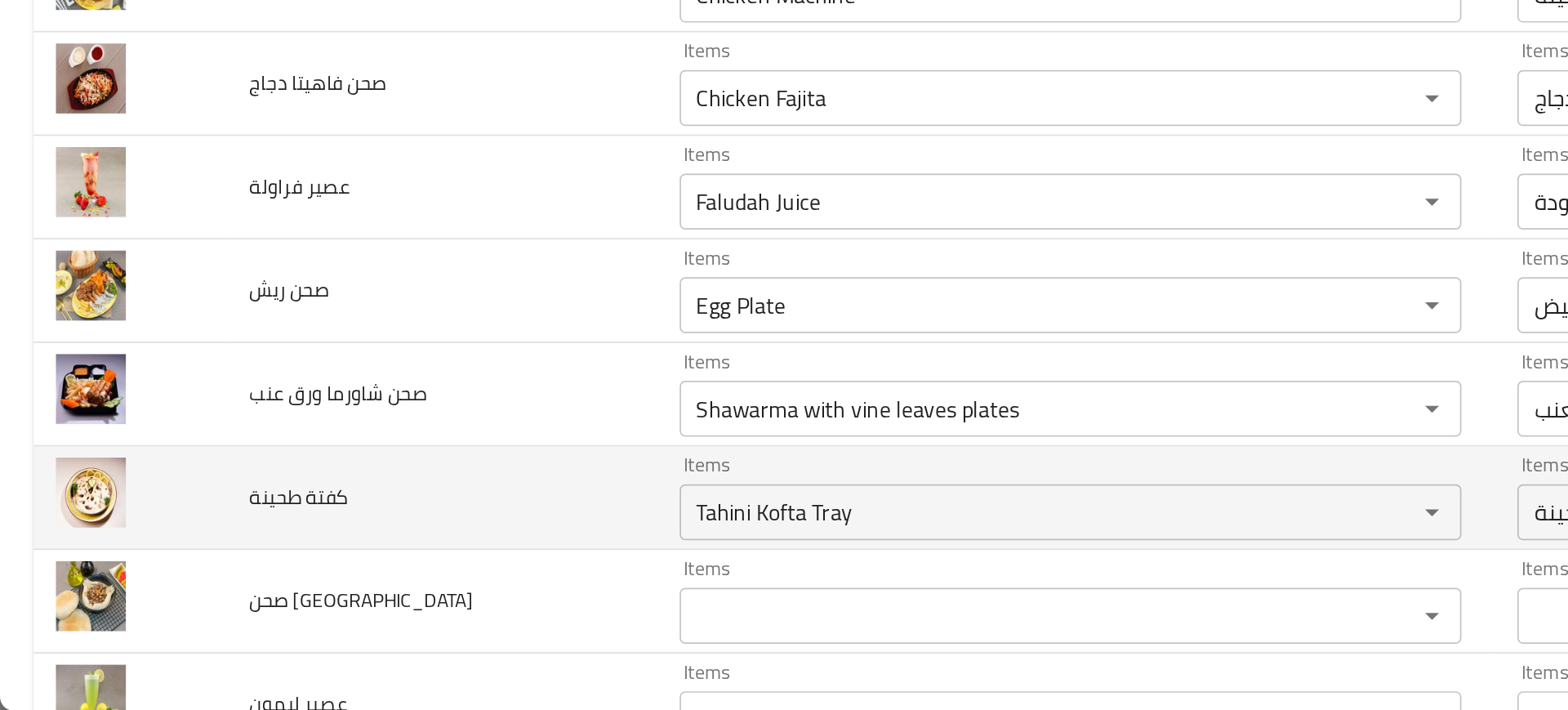
scroll to position [1321, 0]
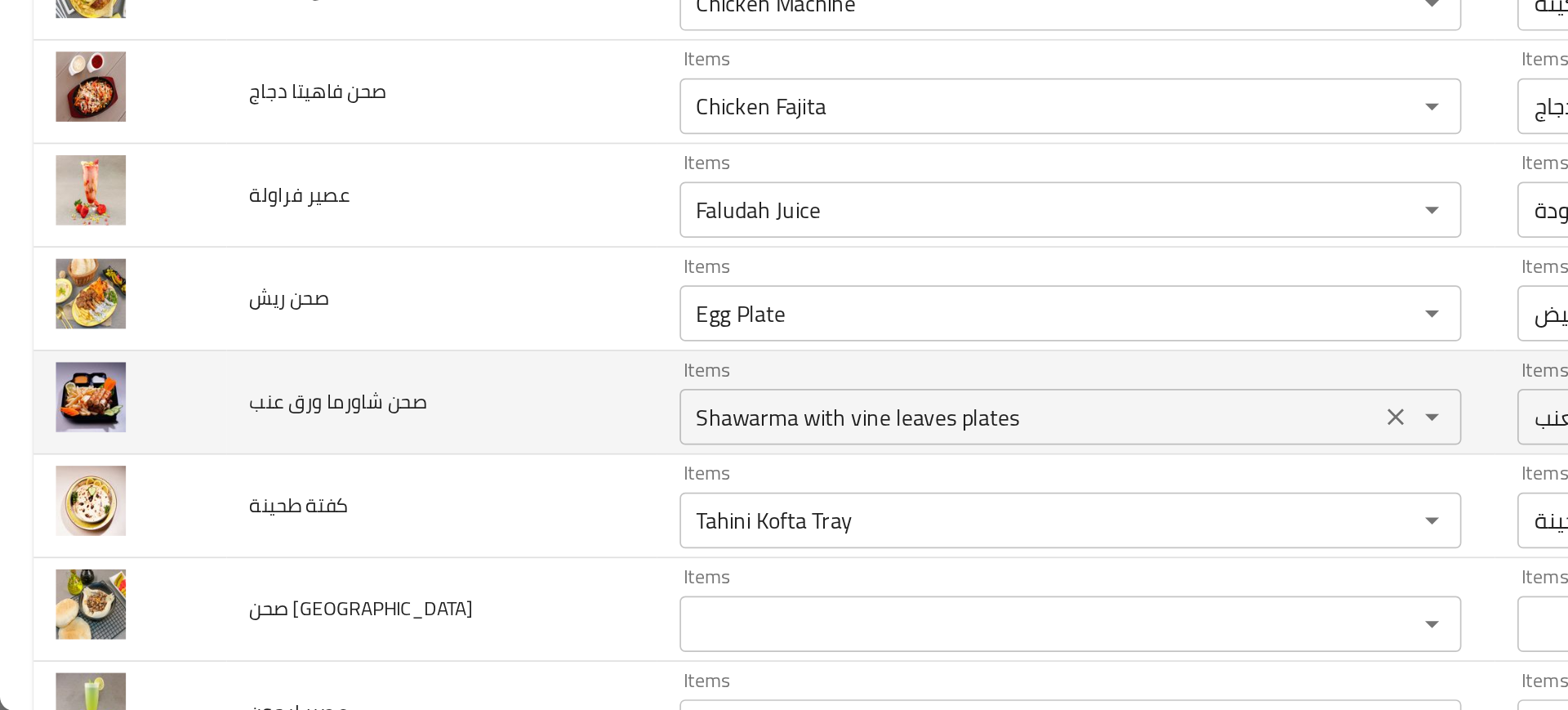
click at [512, 523] on div "Shawarma with vine leaves plates Items" at bounding box center [625, 538] width 457 height 33
click at [329, 507] on td "صحن شاورما ورق عنب" at bounding box center [258, 530] width 250 height 61
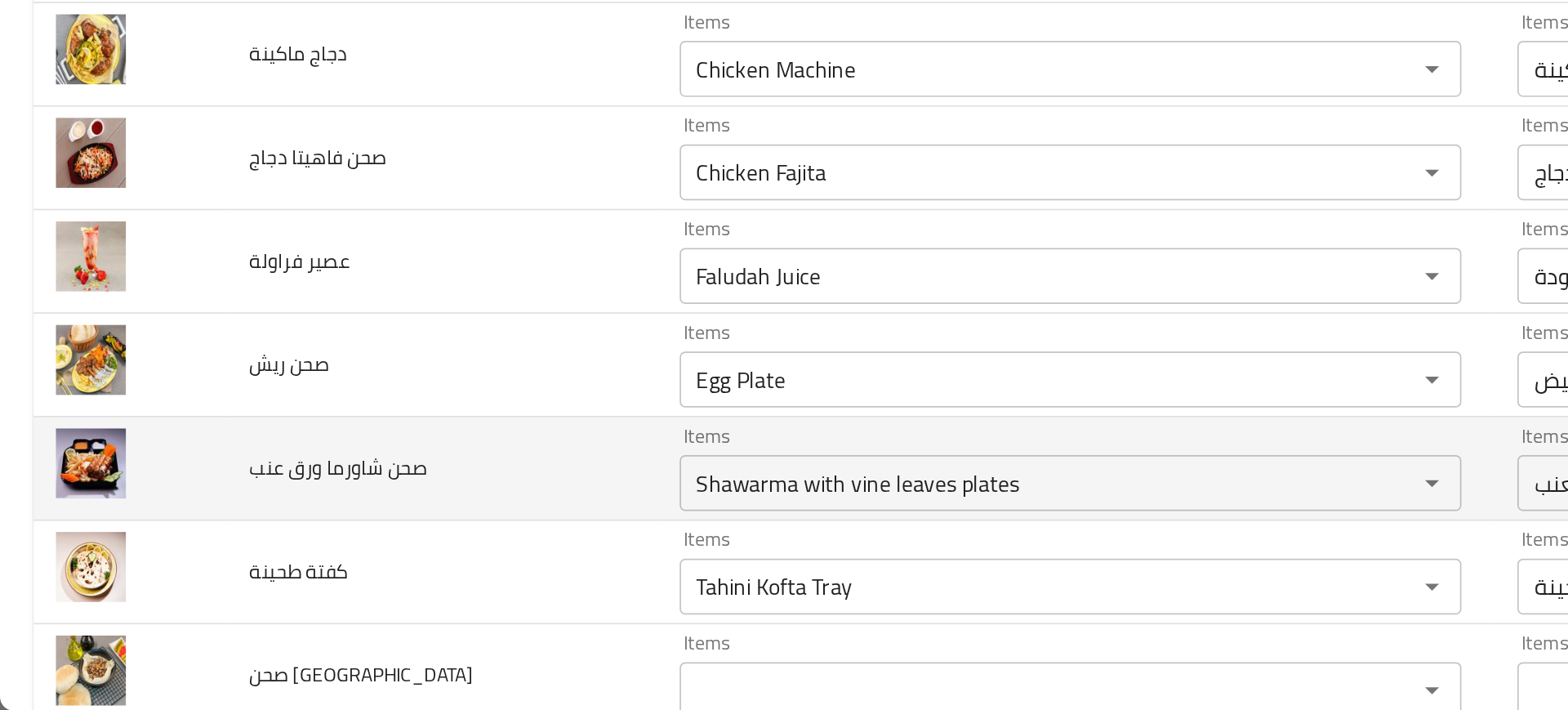
scroll to position [1258, 0]
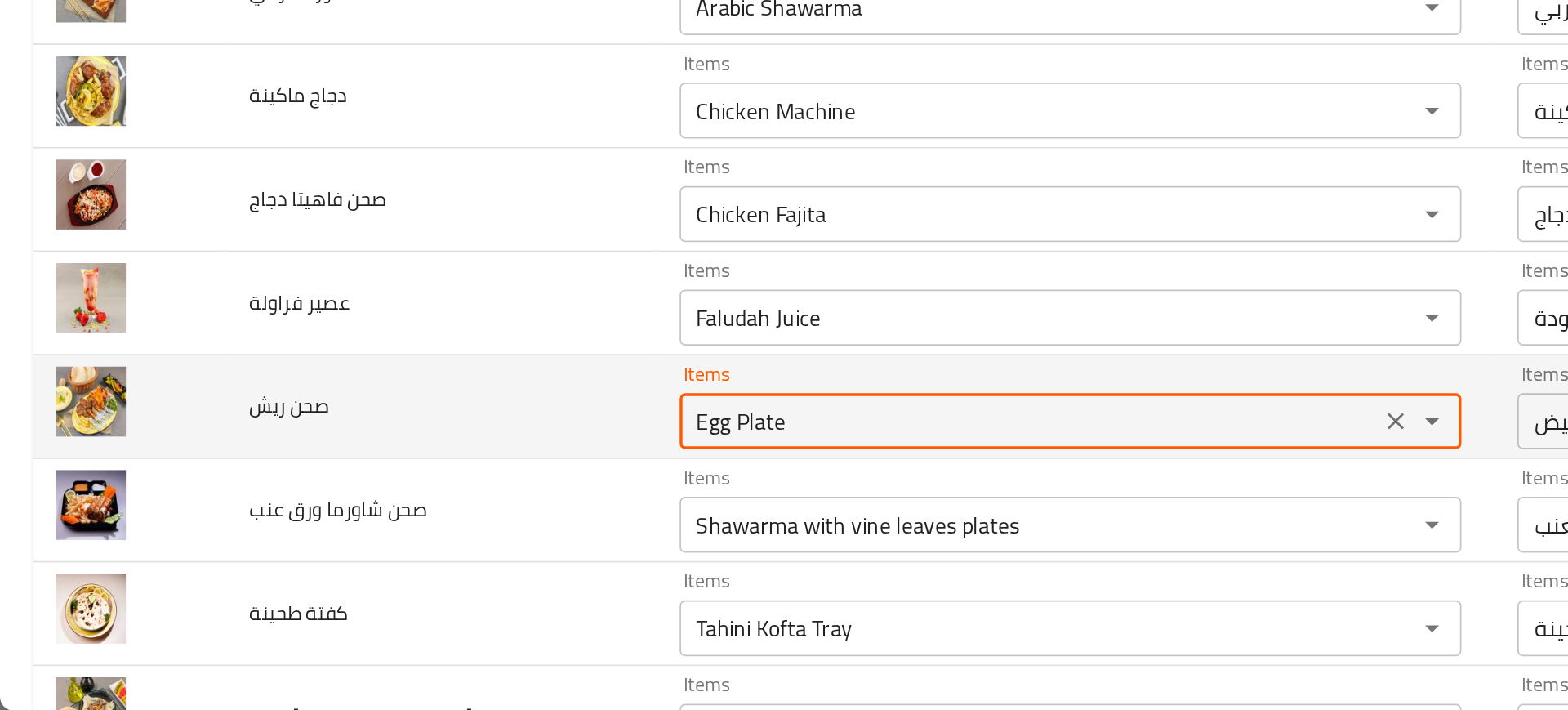
click at [445, 542] on ريش "Egg Plate" at bounding box center [601, 540] width 399 height 22
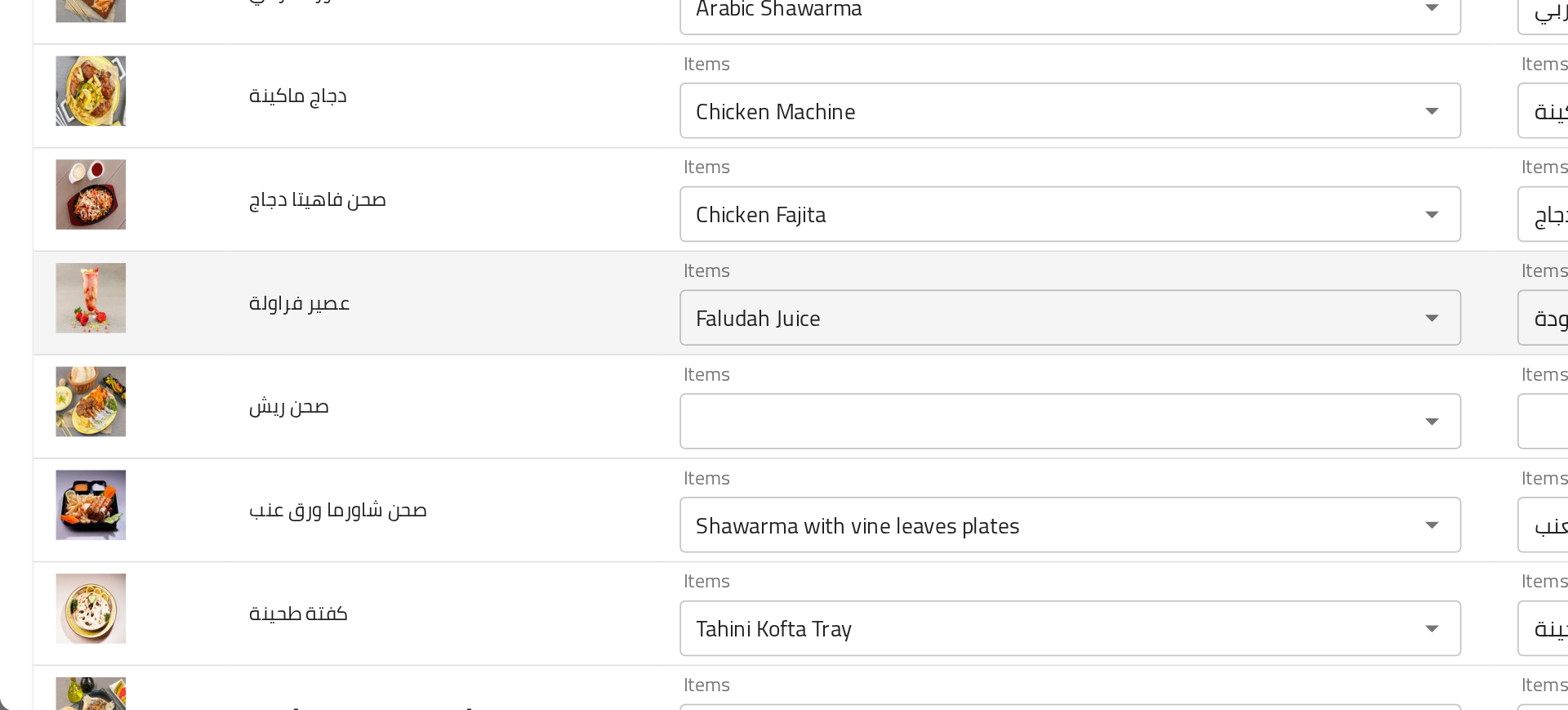
click at [237, 493] on td "عصير فراولة" at bounding box center [258, 472] width 250 height 61
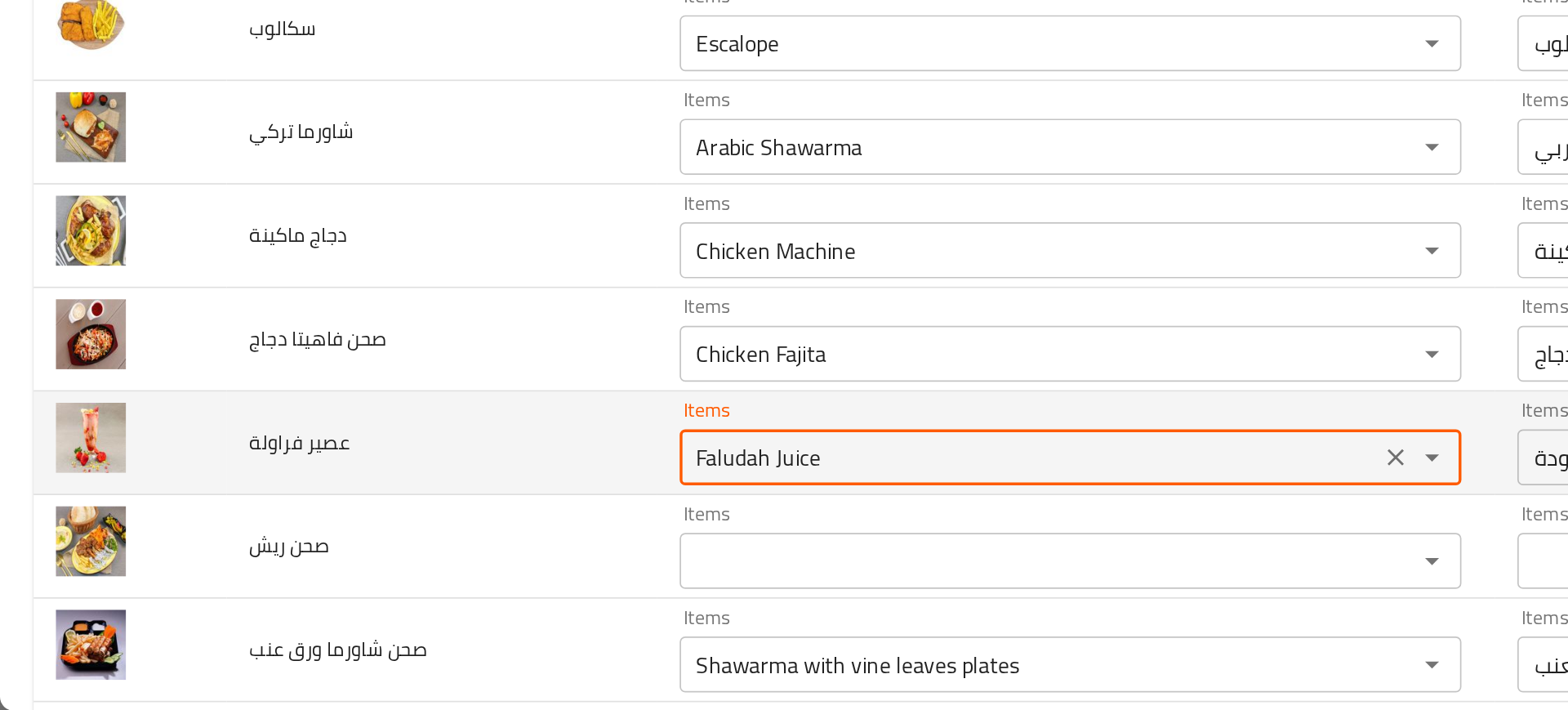
click at [412, 558] on فراولة "Faludah Juice" at bounding box center [601, 561] width 399 height 22
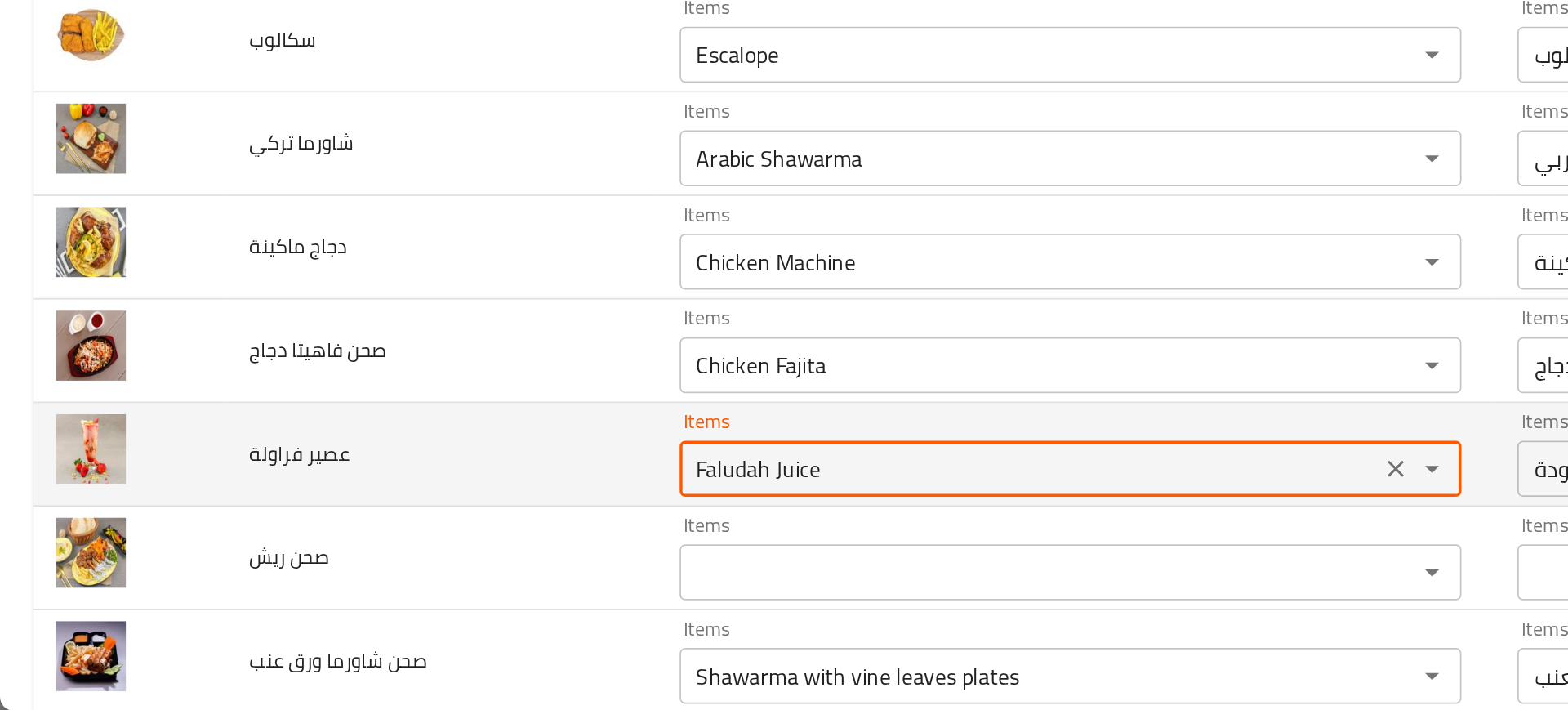
scroll to position [1168, 0]
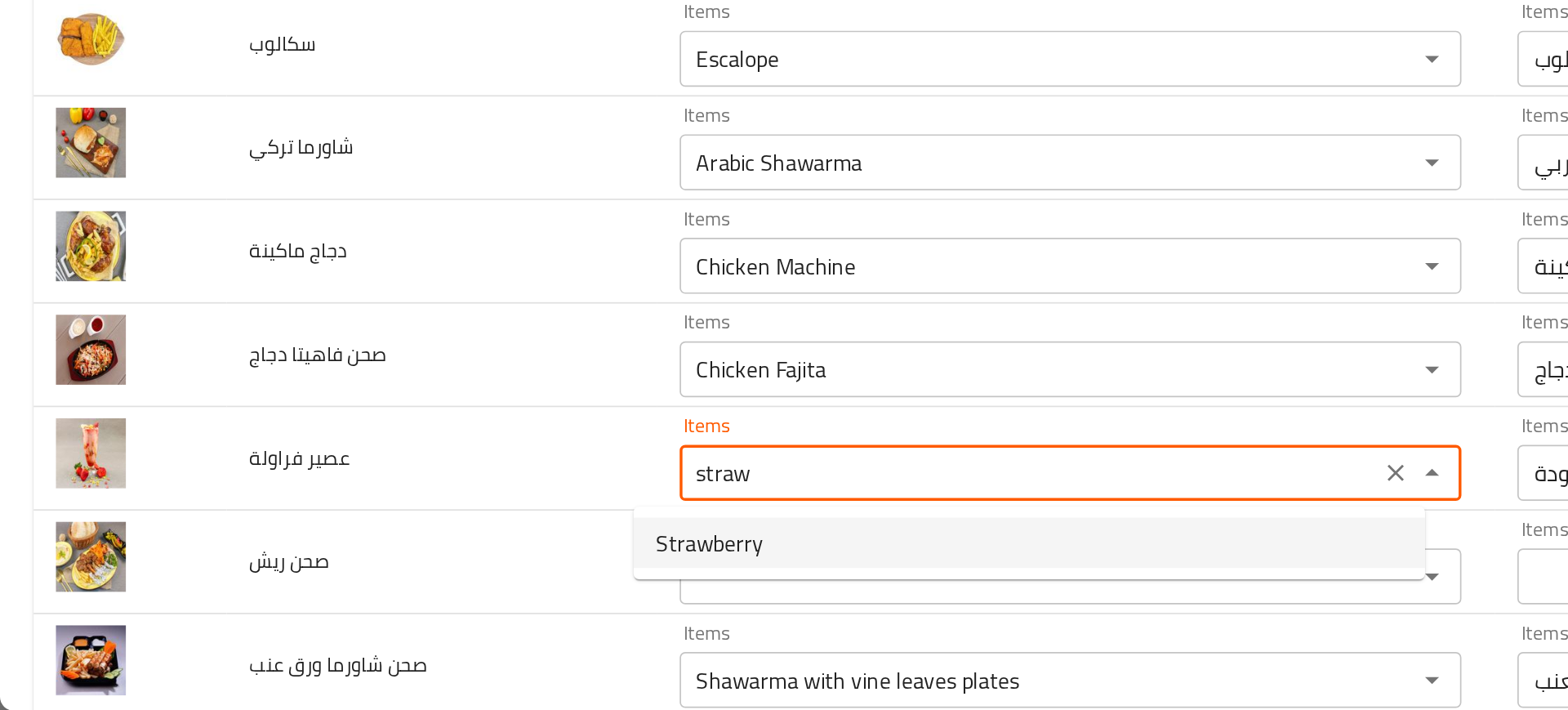
click at [419, 625] on فراولة-option-0 "Strawberry" at bounding box center [601, 611] width 463 height 29
type فراولة "Strawberry"
type فراولة-ar "فراولة"
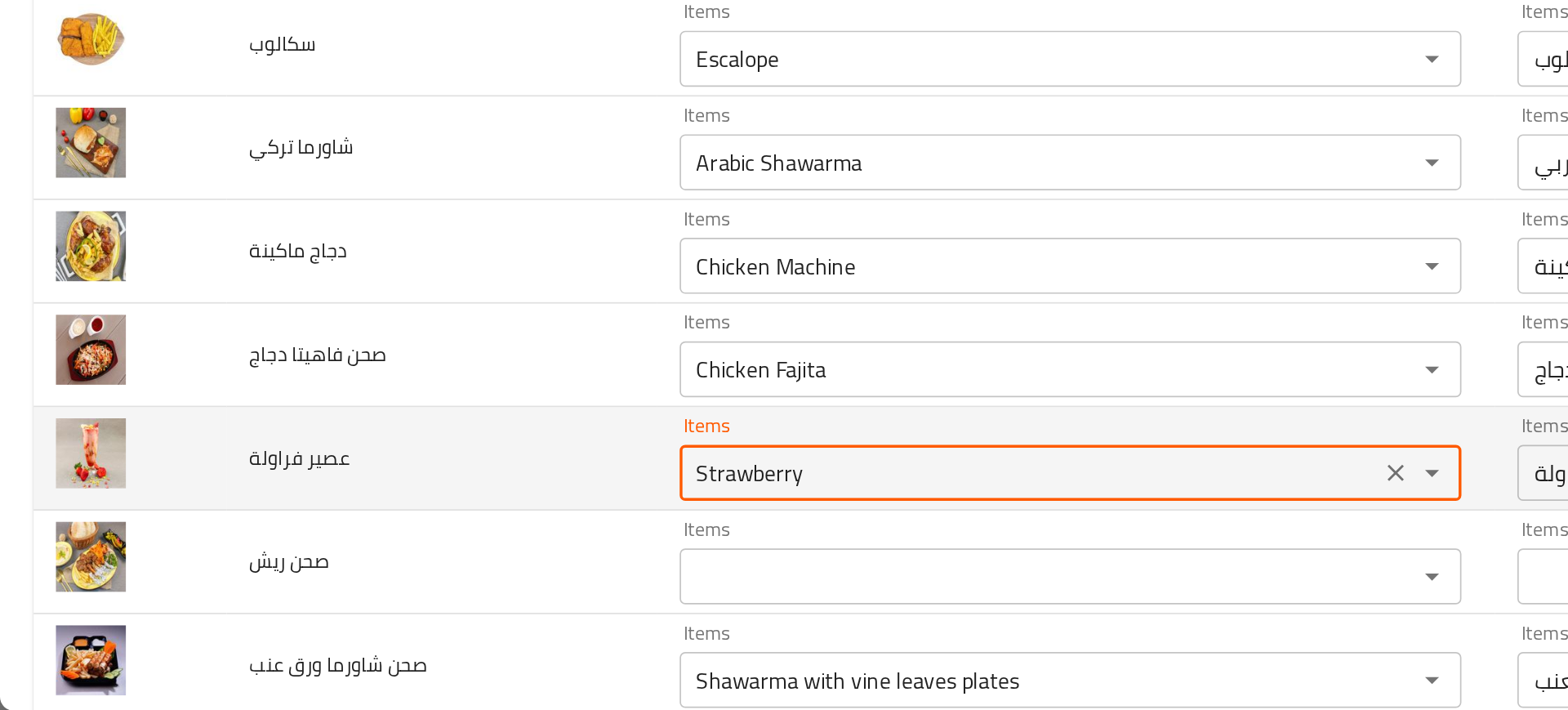
type فراولة "Strawberry"
click at [321, 546] on td "عصير فراولة" at bounding box center [258, 562] width 250 height 61
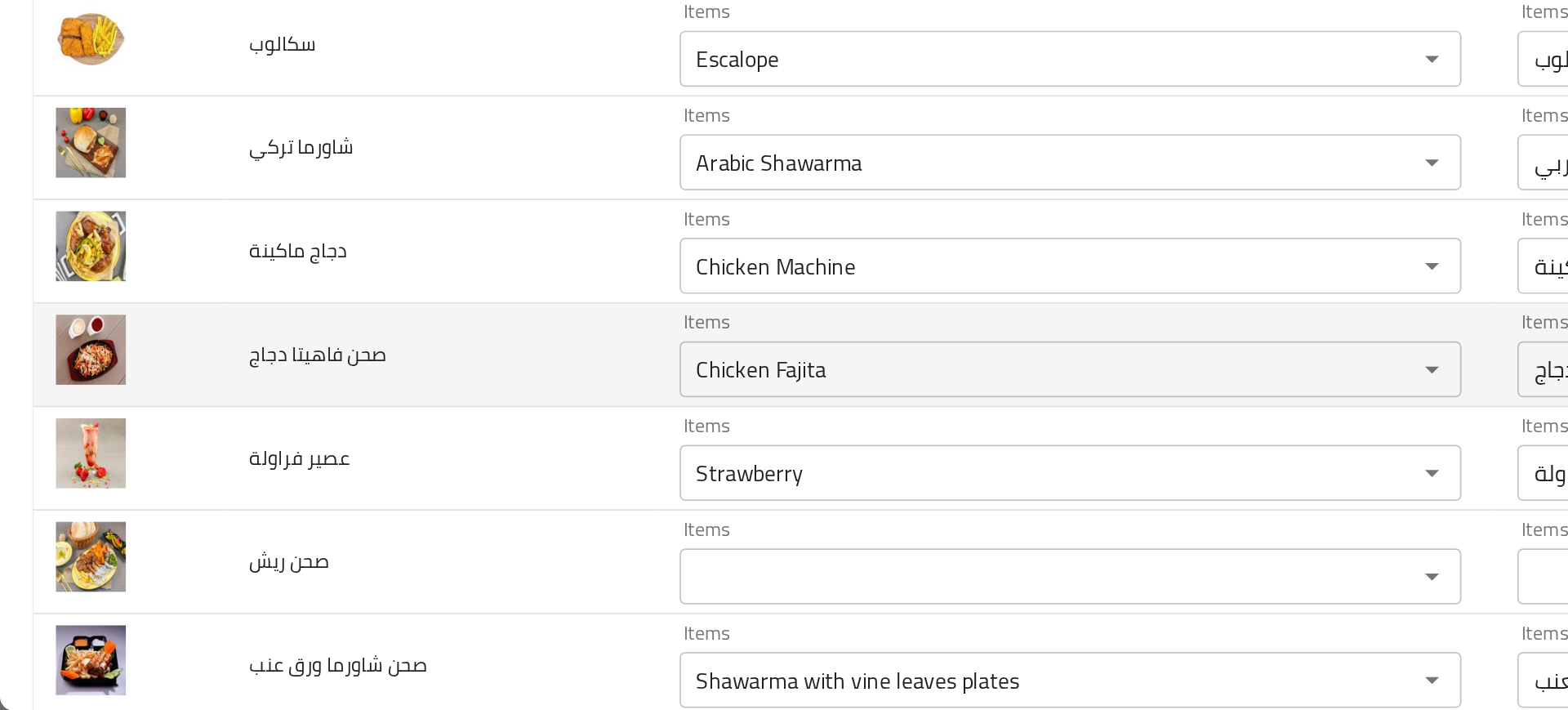
click at [421, 528] on td "Items Chicken Fajita Items" at bounding box center [629, 502] width 490 height 61
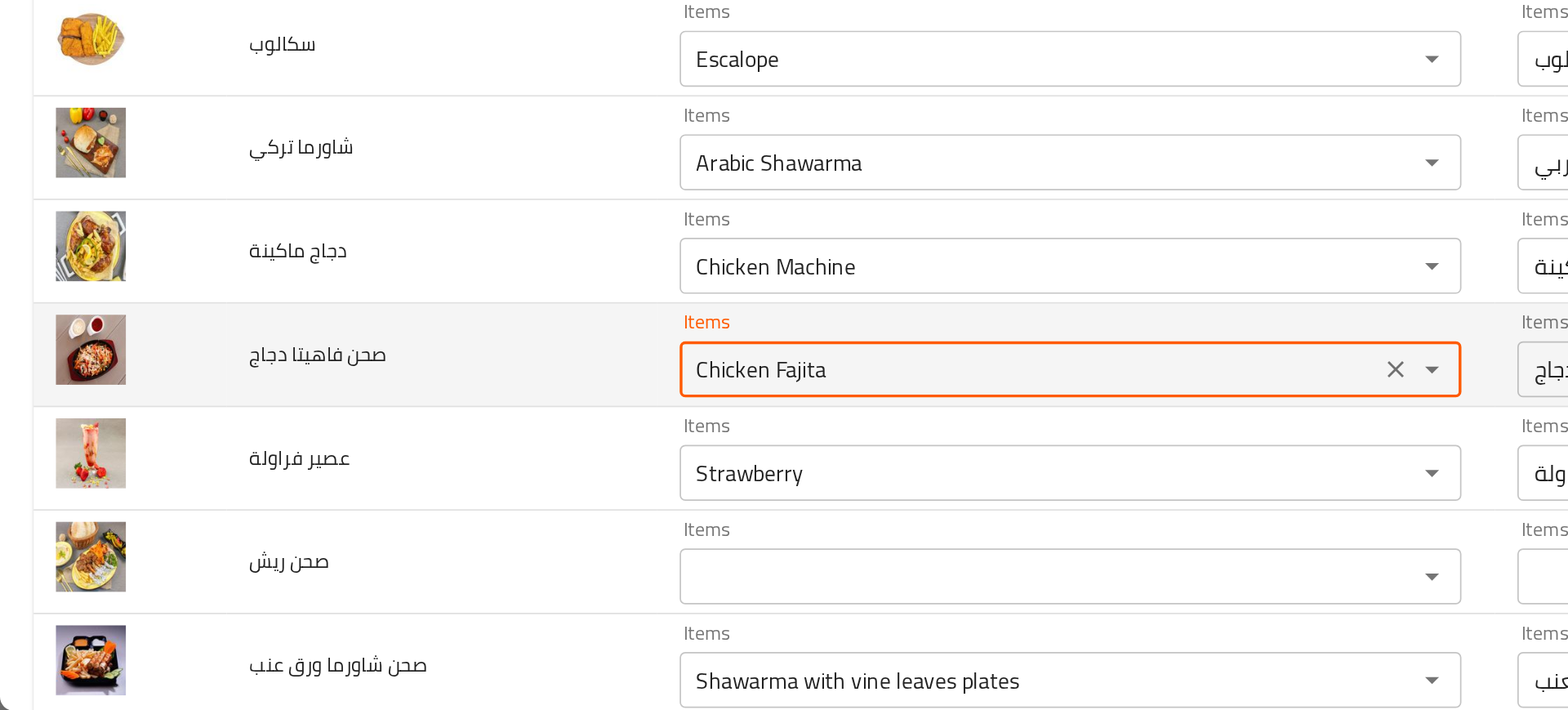
click at [402, 521] on دجاج "Chicken Fajita" at bounding box center [601, 510] width 399 height 22
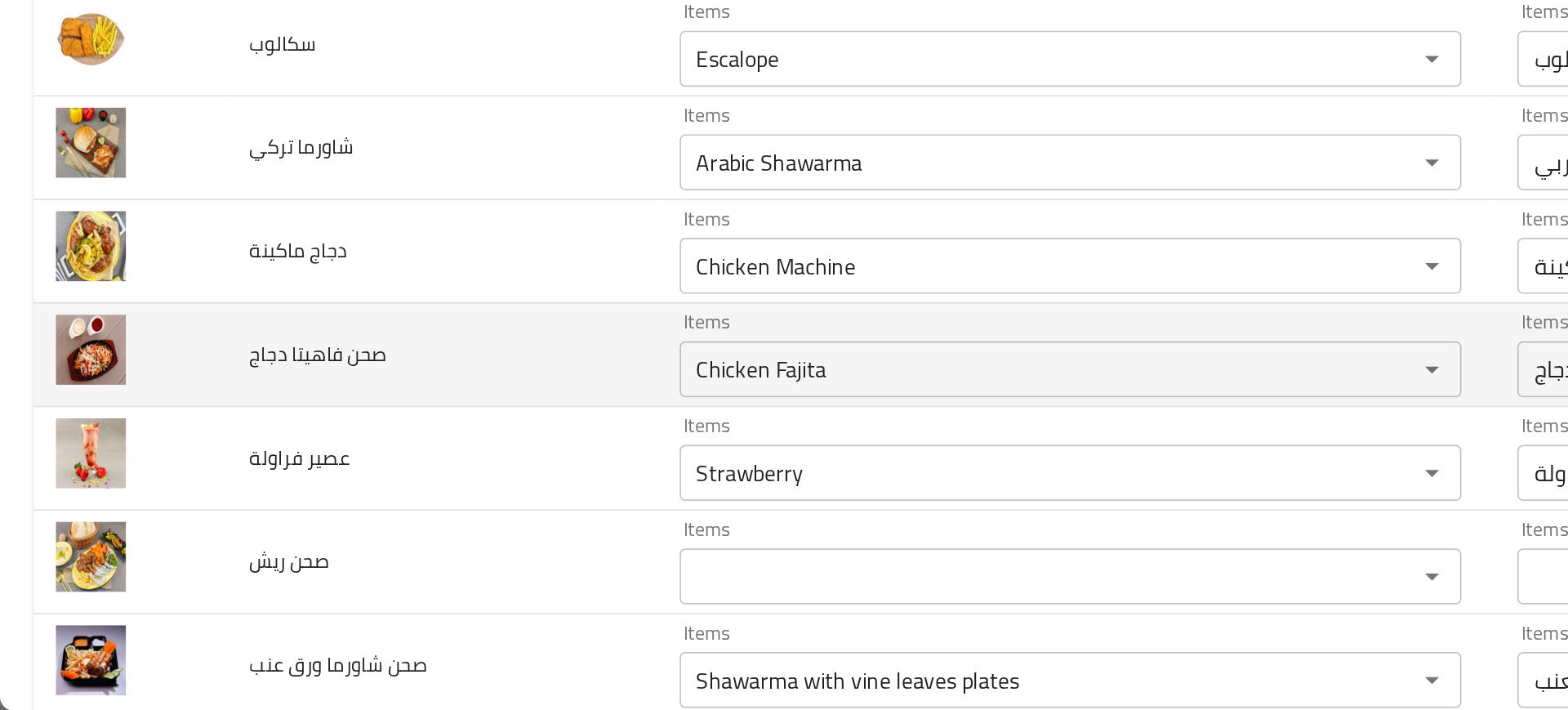
click at [329, 513] on td "صحن فاهيتا دجاج" at bounding box center [258, 502] width 250 height 61
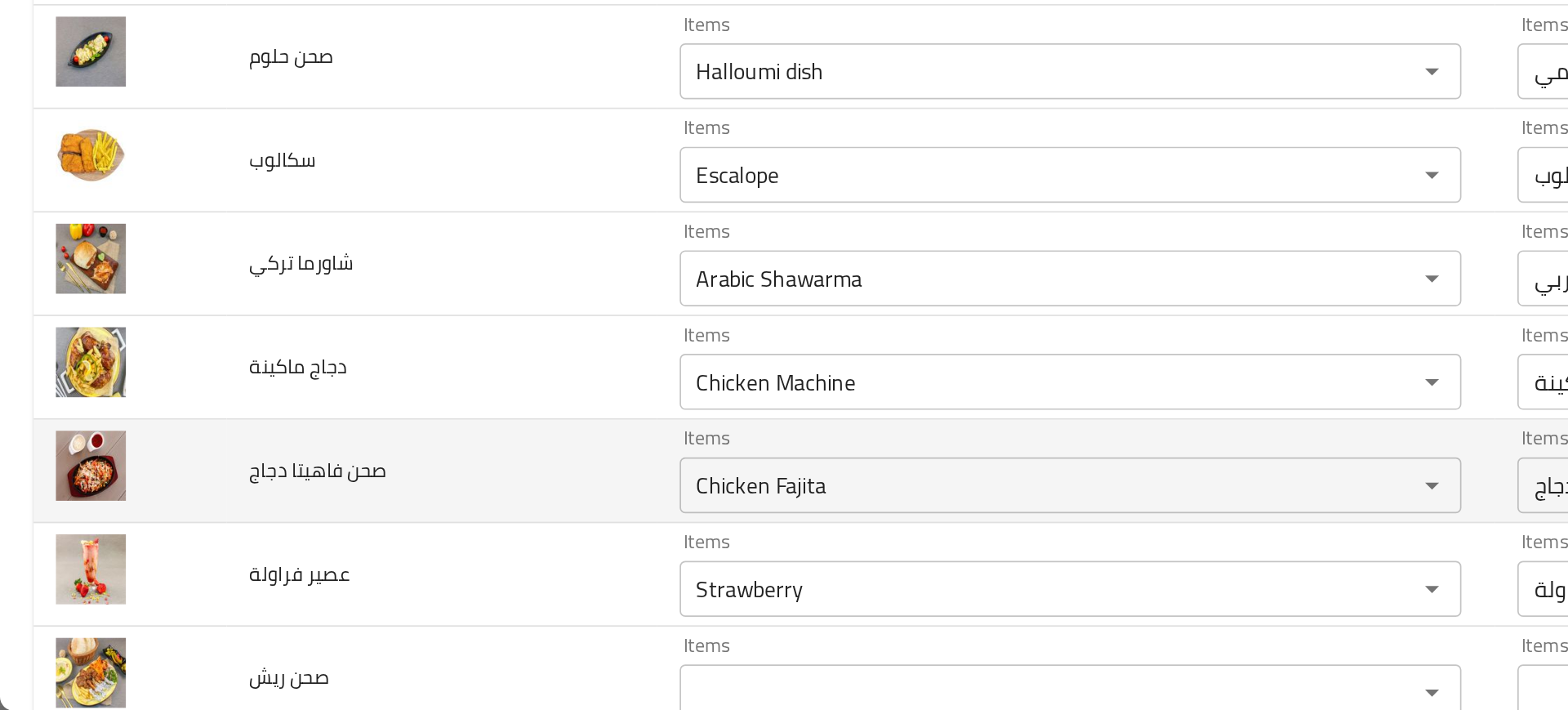
scroll to position [1090, 0]
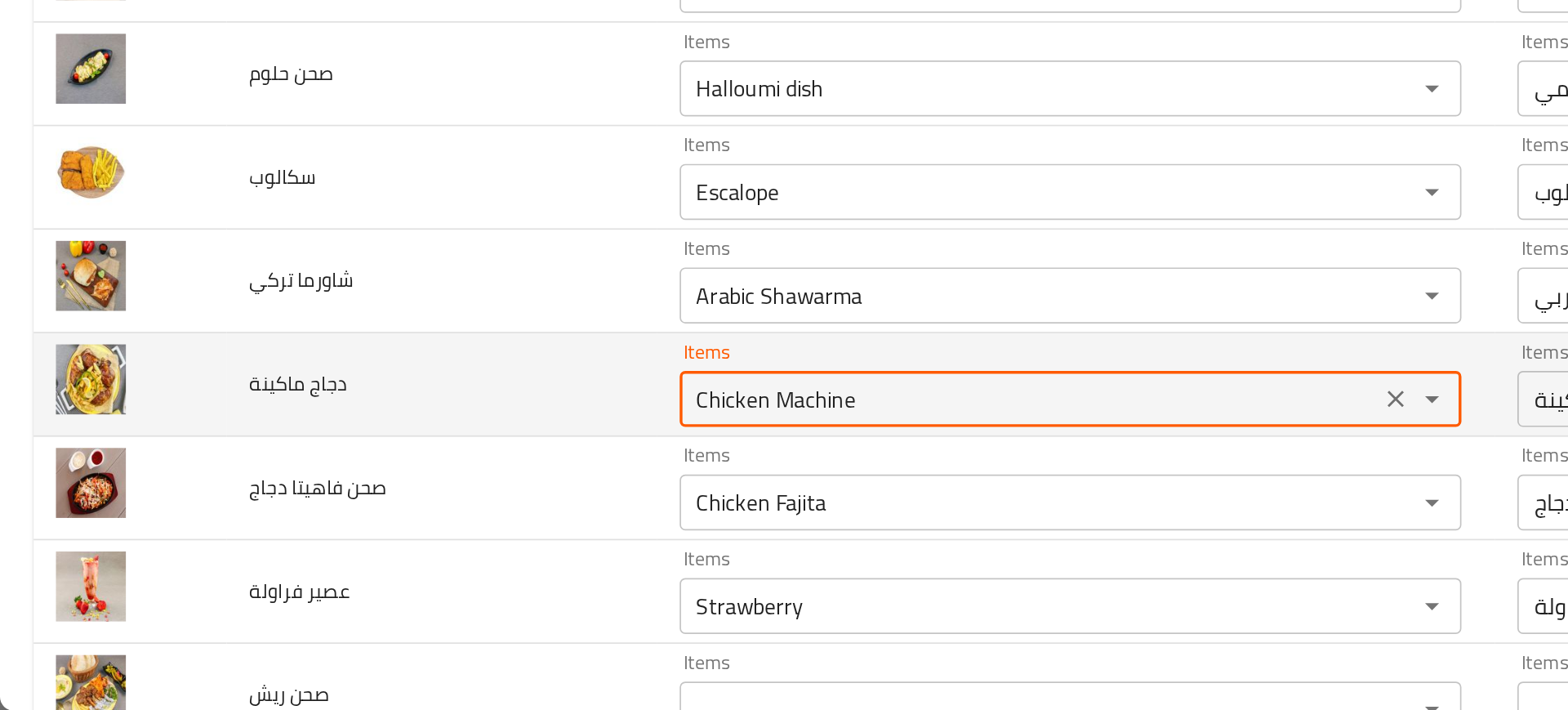
click at [423, 522] on ماكينة "Chicken Machine" at bounding box center [601, 527] width 399 height 22
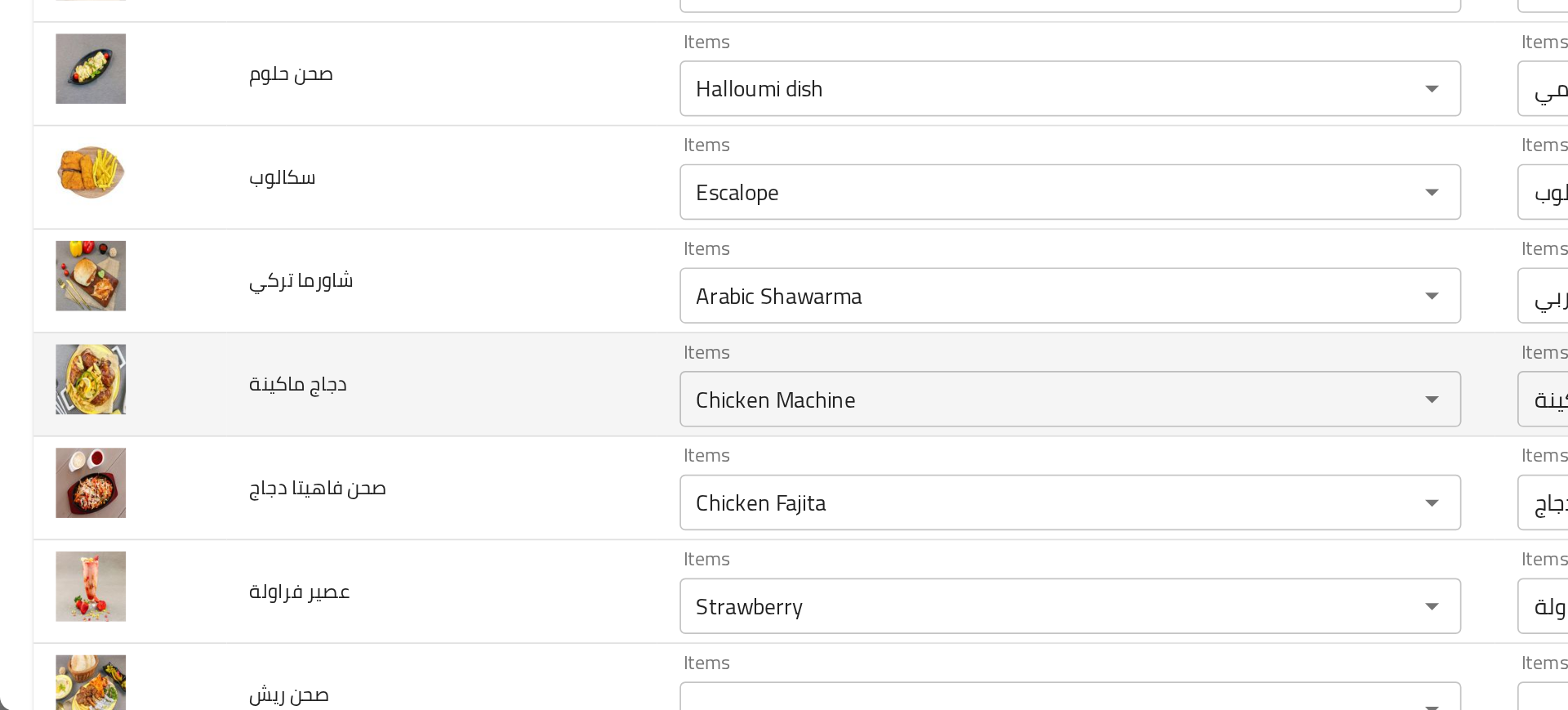
click at [341, 506] on td "دجاج ماكينة" at bounding box center [258, 519] width 250 height 61
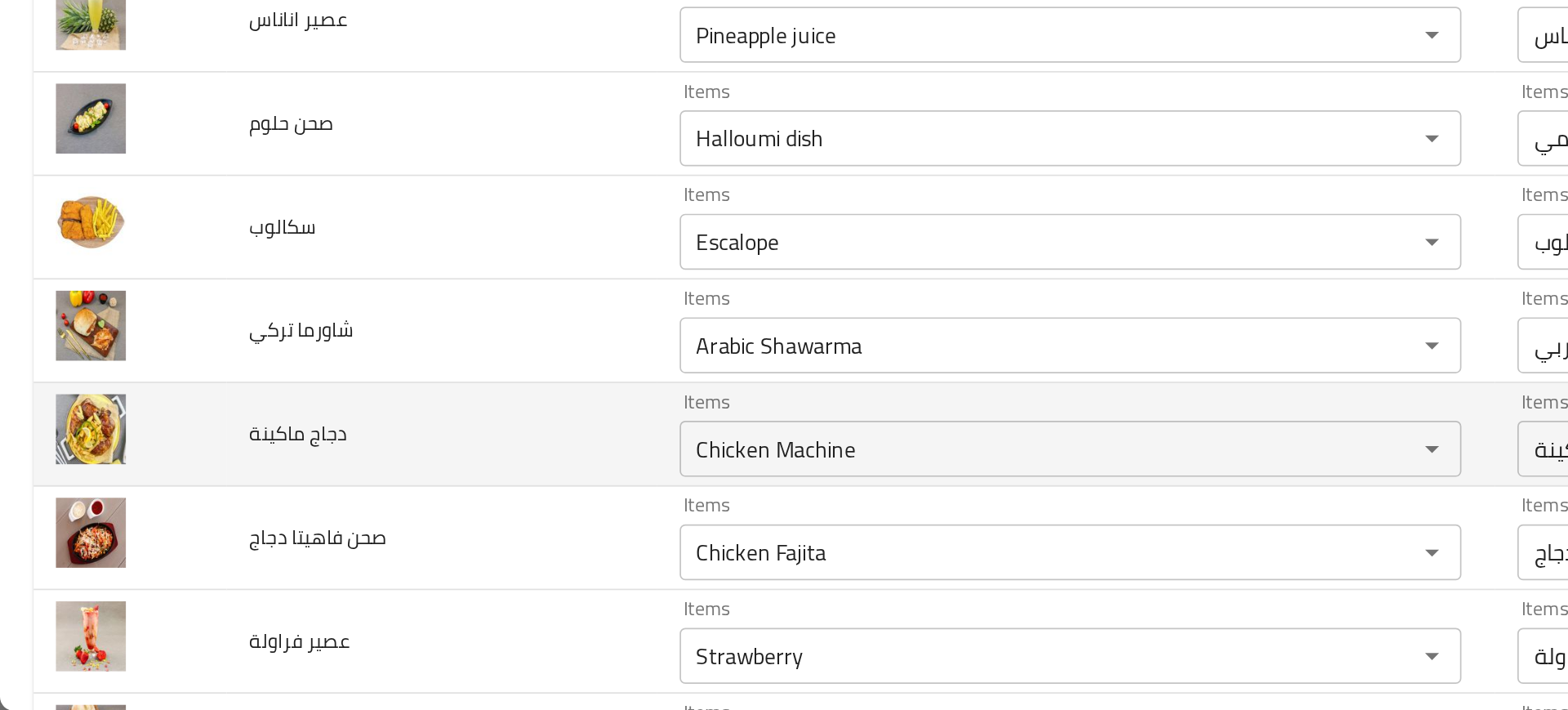
scroll to position [1058, 0]
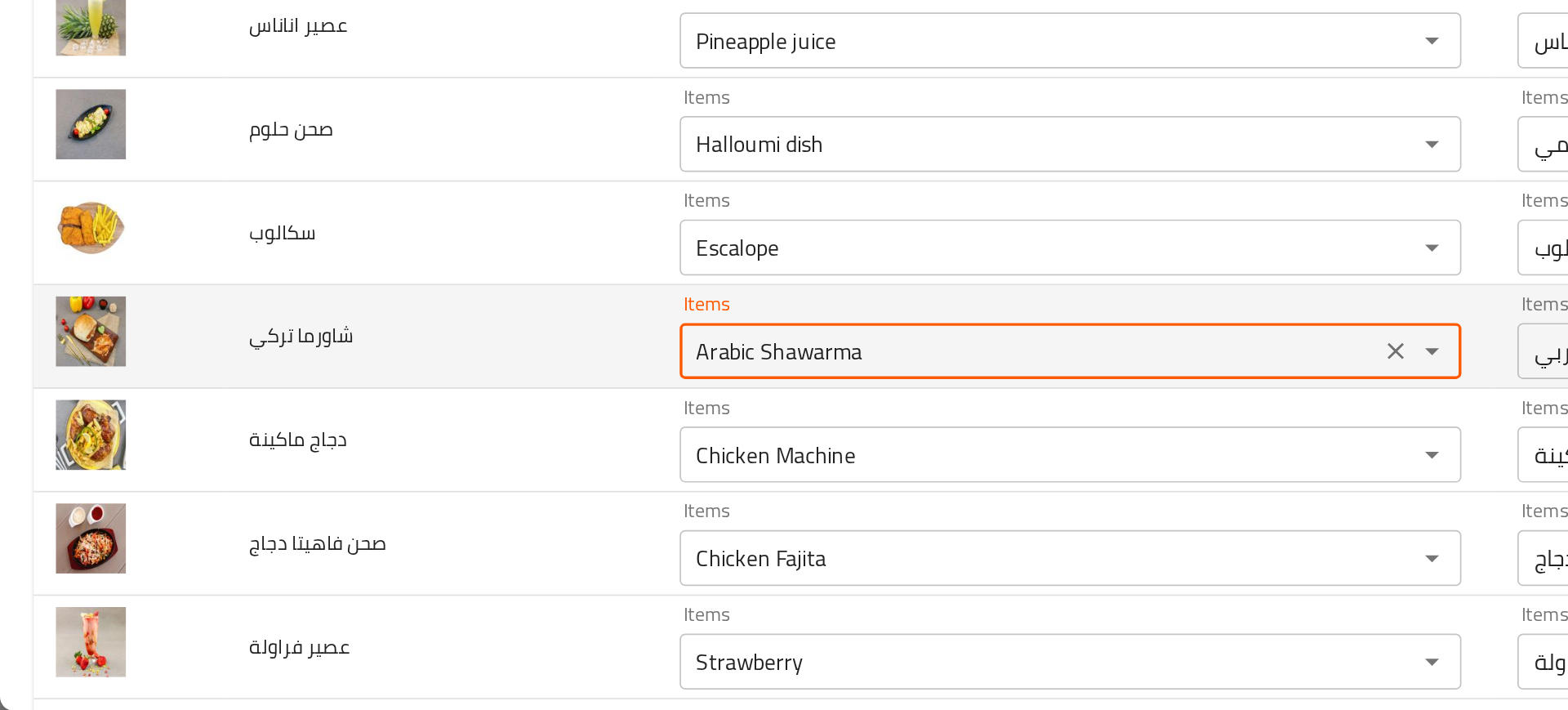
click at [413, 499] on تركي "Arabic Shawarma" at bounding box center [601, 500] width 399 height 22
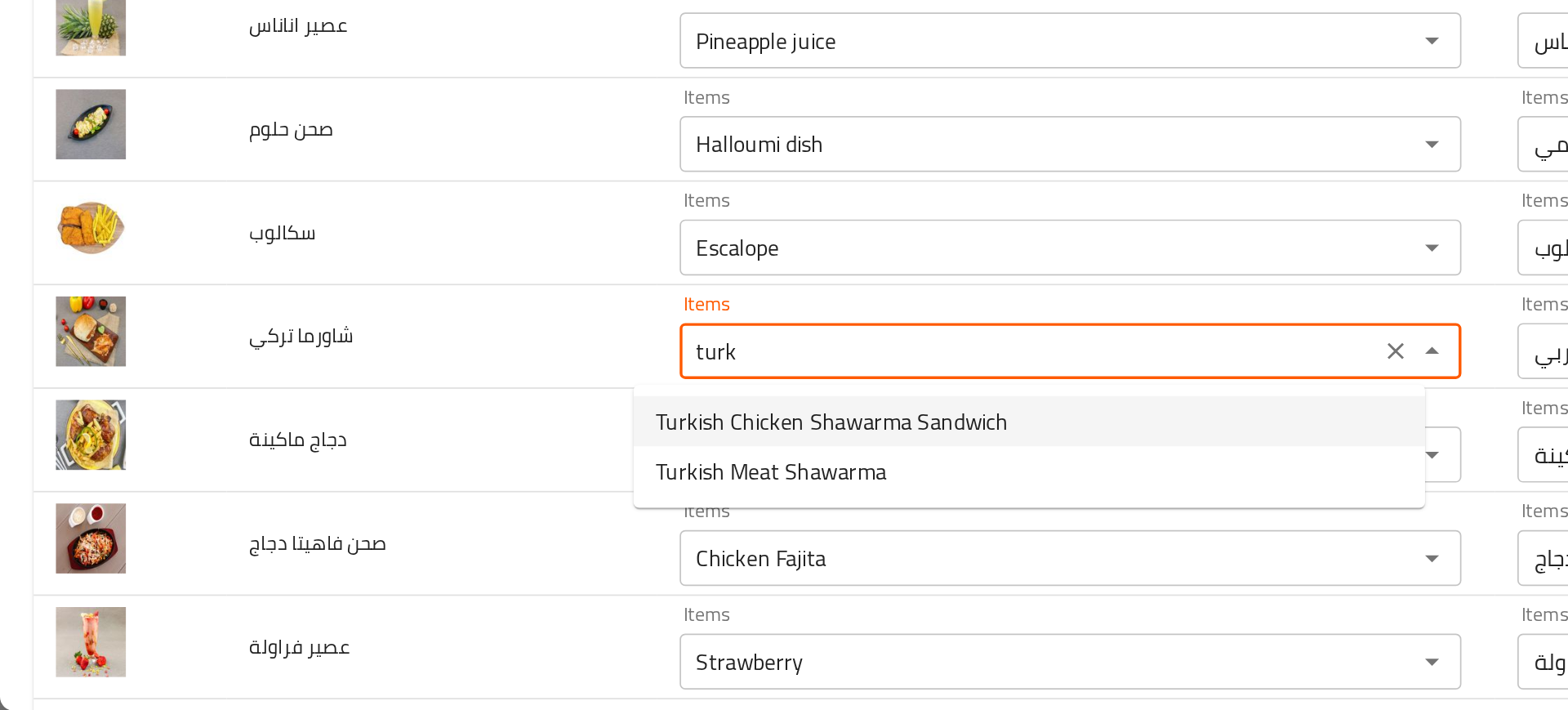
click at [483, 539] on span "Turkish Chicken Shawarma Sandwich" at bounding box center [486, 540] width 206 height 20
type تركي "Turkish Chicken Shawarma Sandwich"
type تركي-ar "شورما تركي دجاج سندويتش"
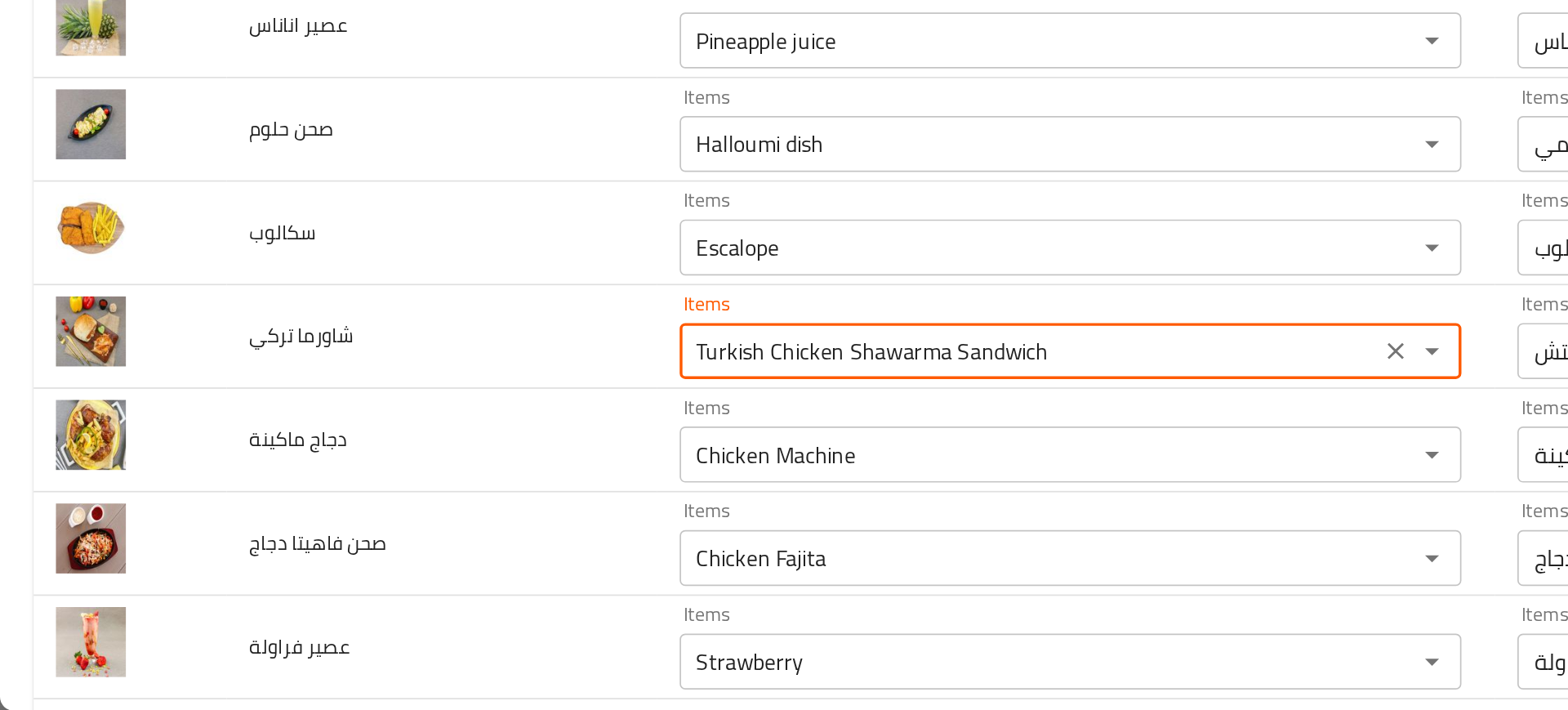
type تركي "Turkish Chicken Shawarma Sandwich"
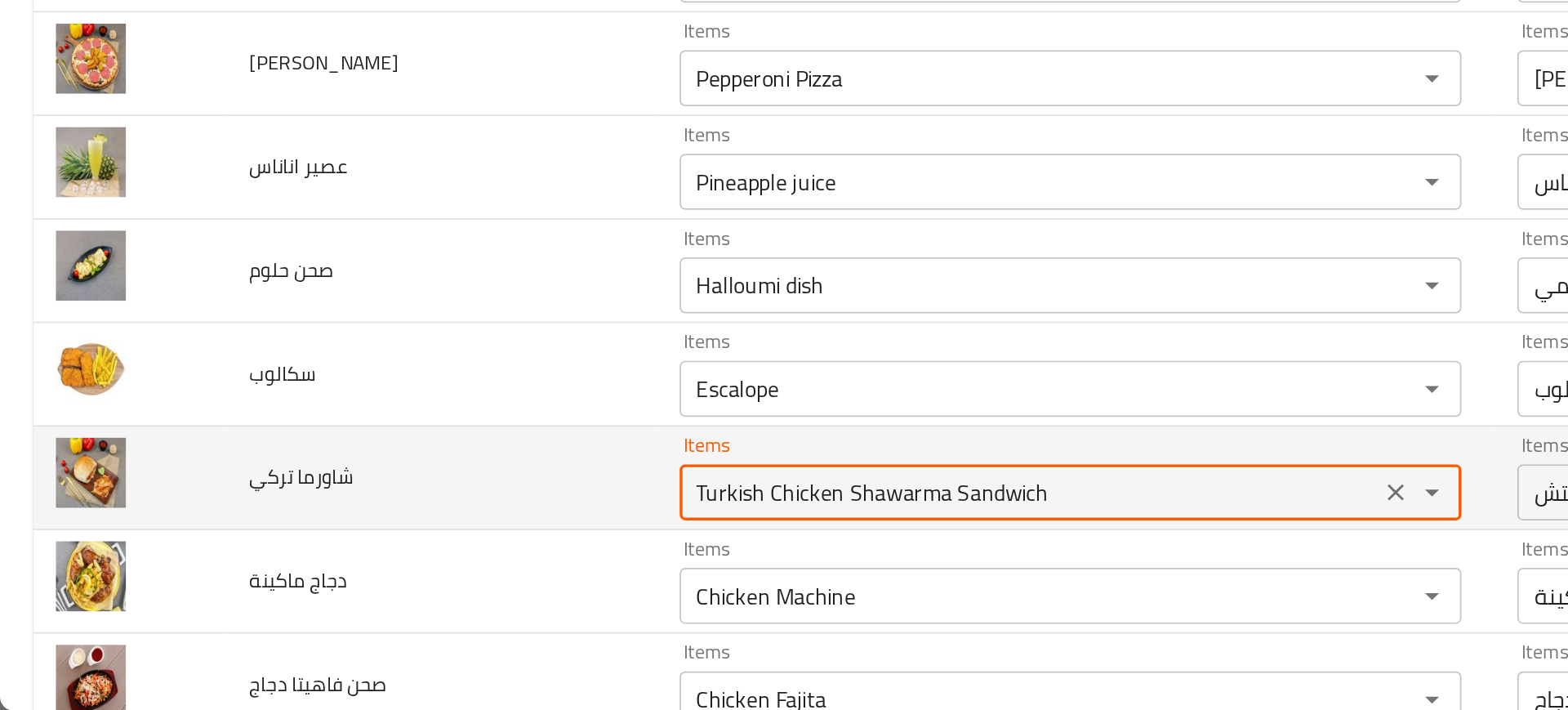
scroll to position [974, 0]
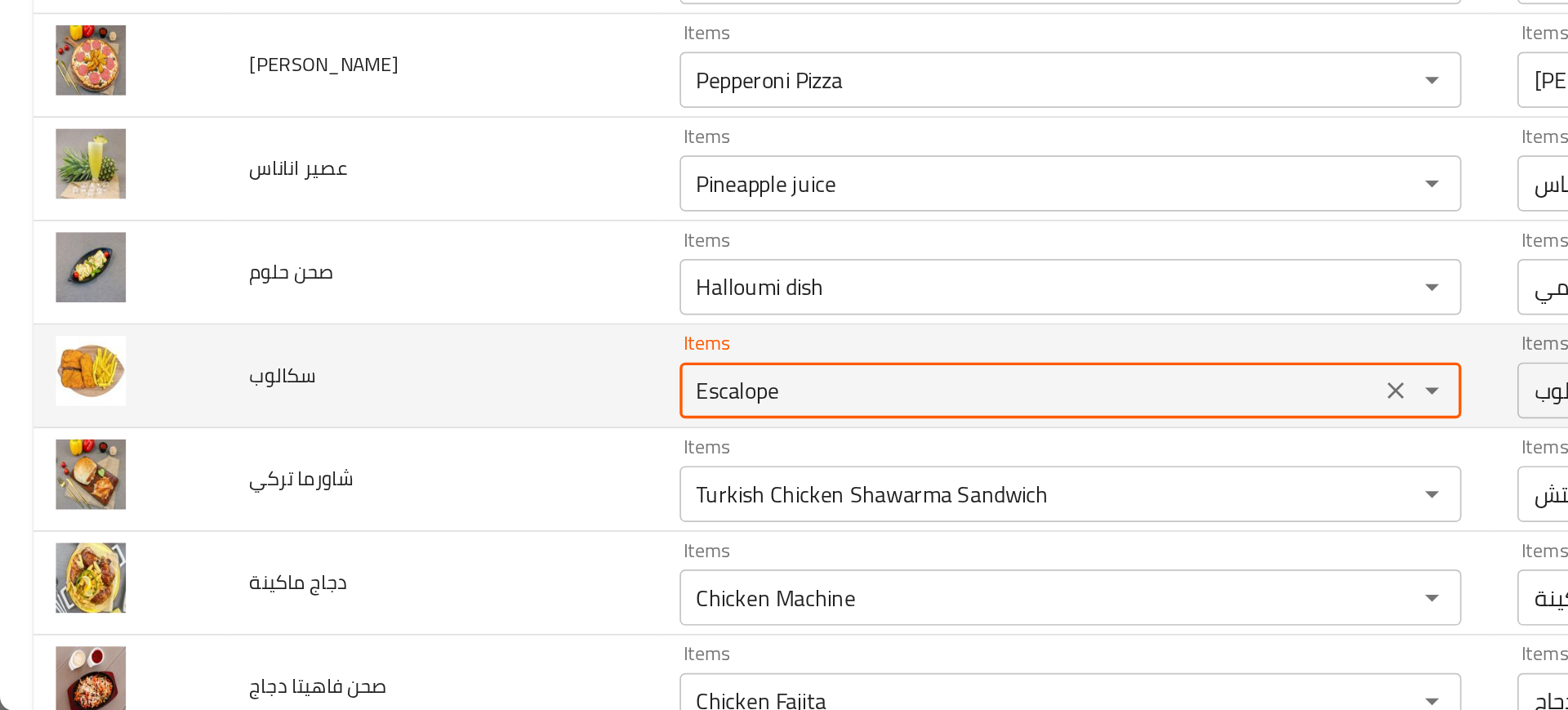
click at [419, 511] on input "Escalope" at bounding box center [601, 522] width 399 height 22
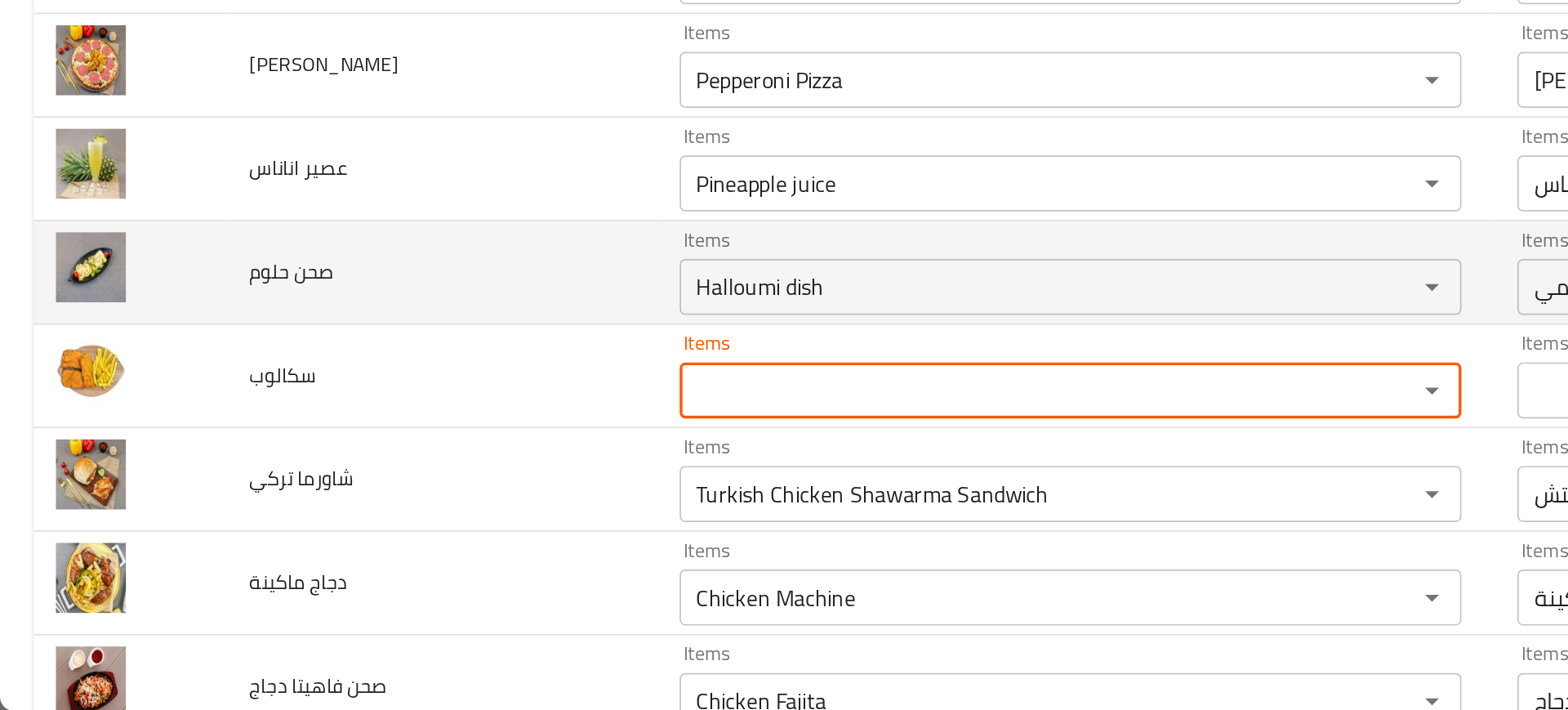
click at [278, 479] on td "صحن حلوم" at bounding box center [258, 454] width 250 height 61
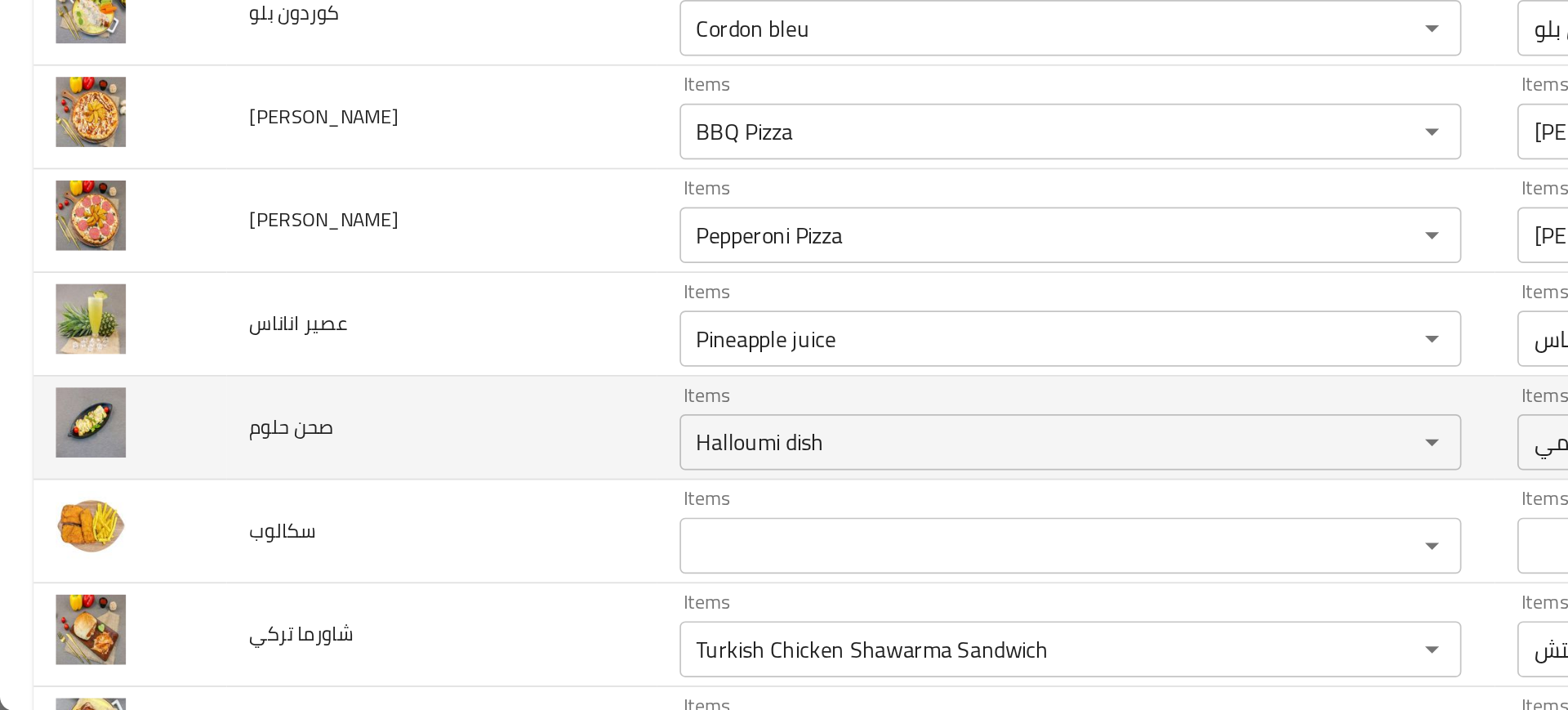
scroll to position [880, 0]
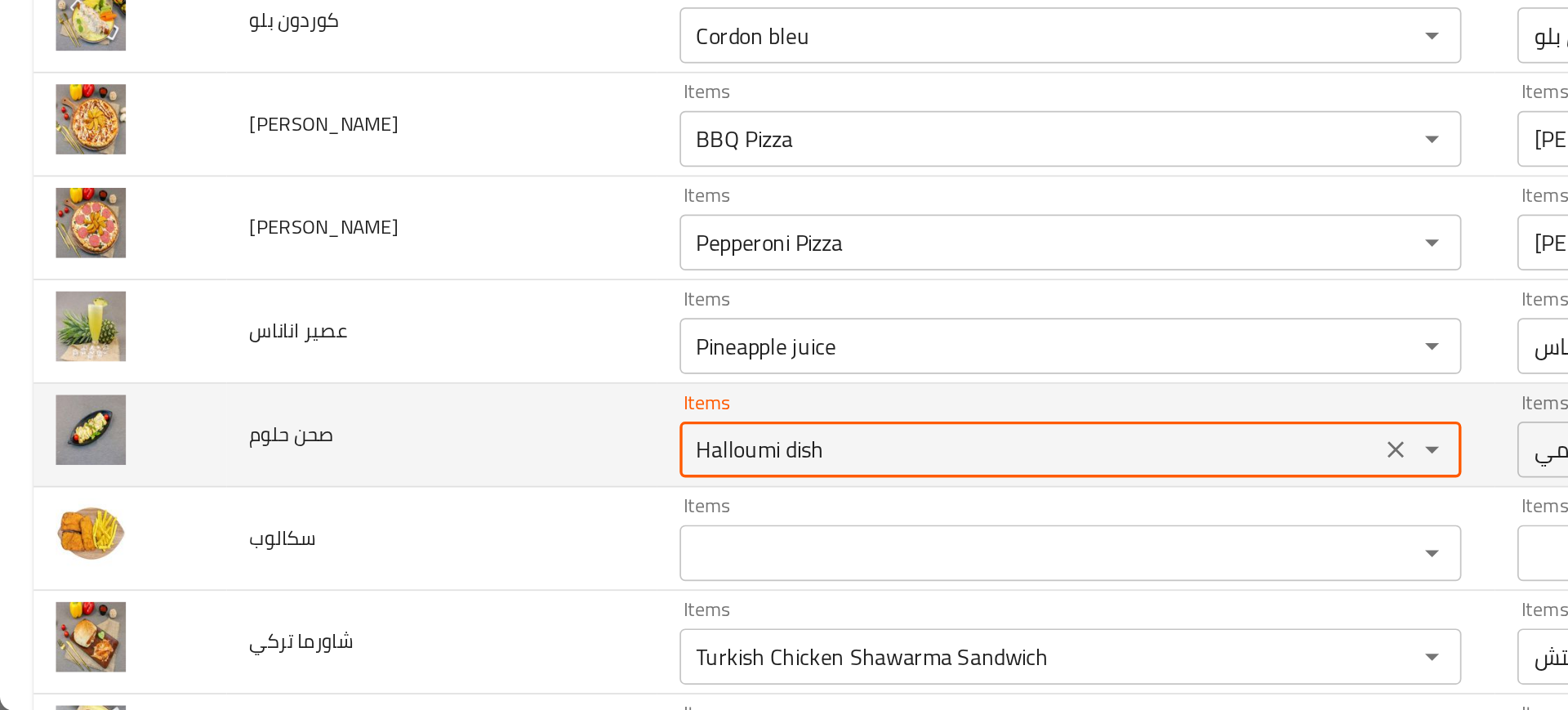
click at [413, 555] on حلوم "Halloumi dish" at bounding box center [601, 557] width 399 height 22
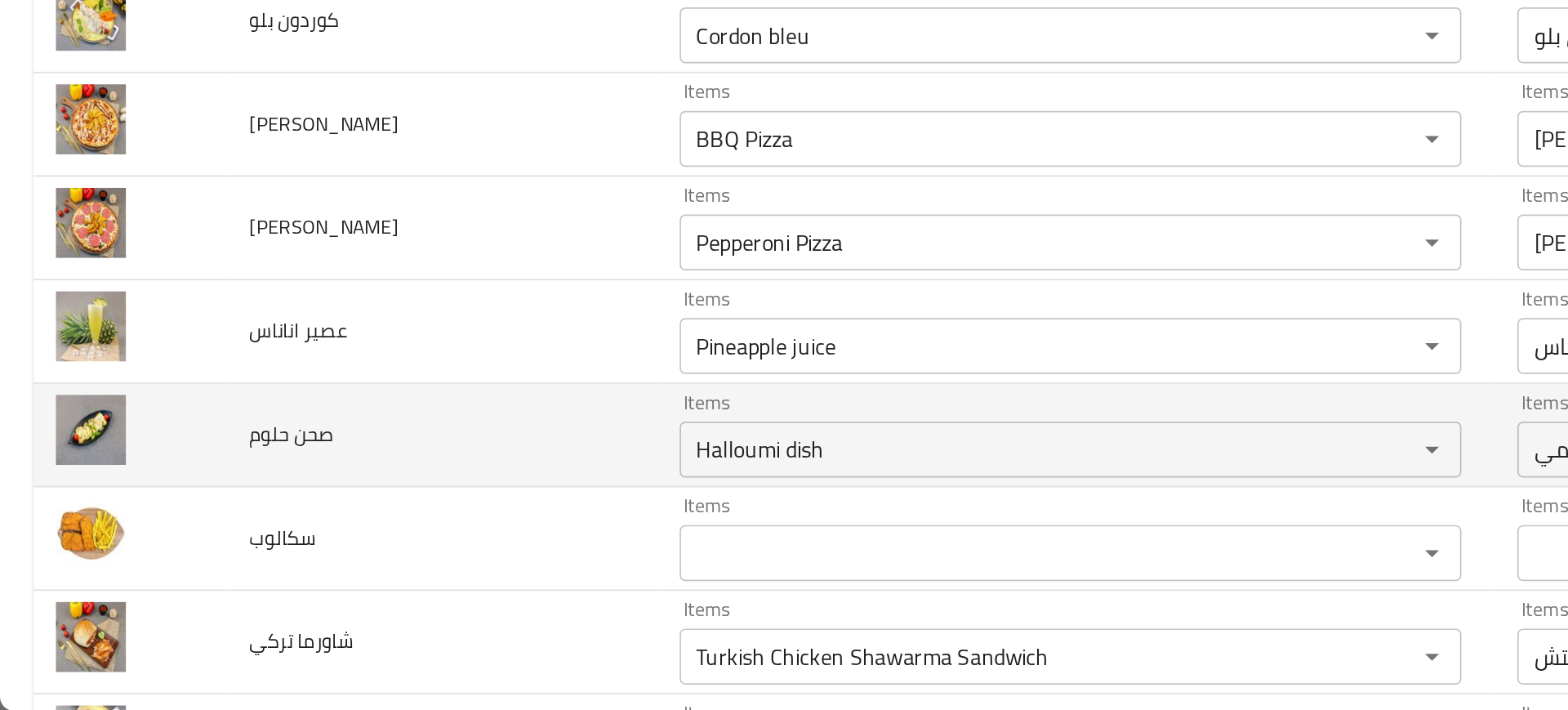
click at [307, 568] on td "صحن حلوم" at bounding box center [258, 548] width 250 height 61
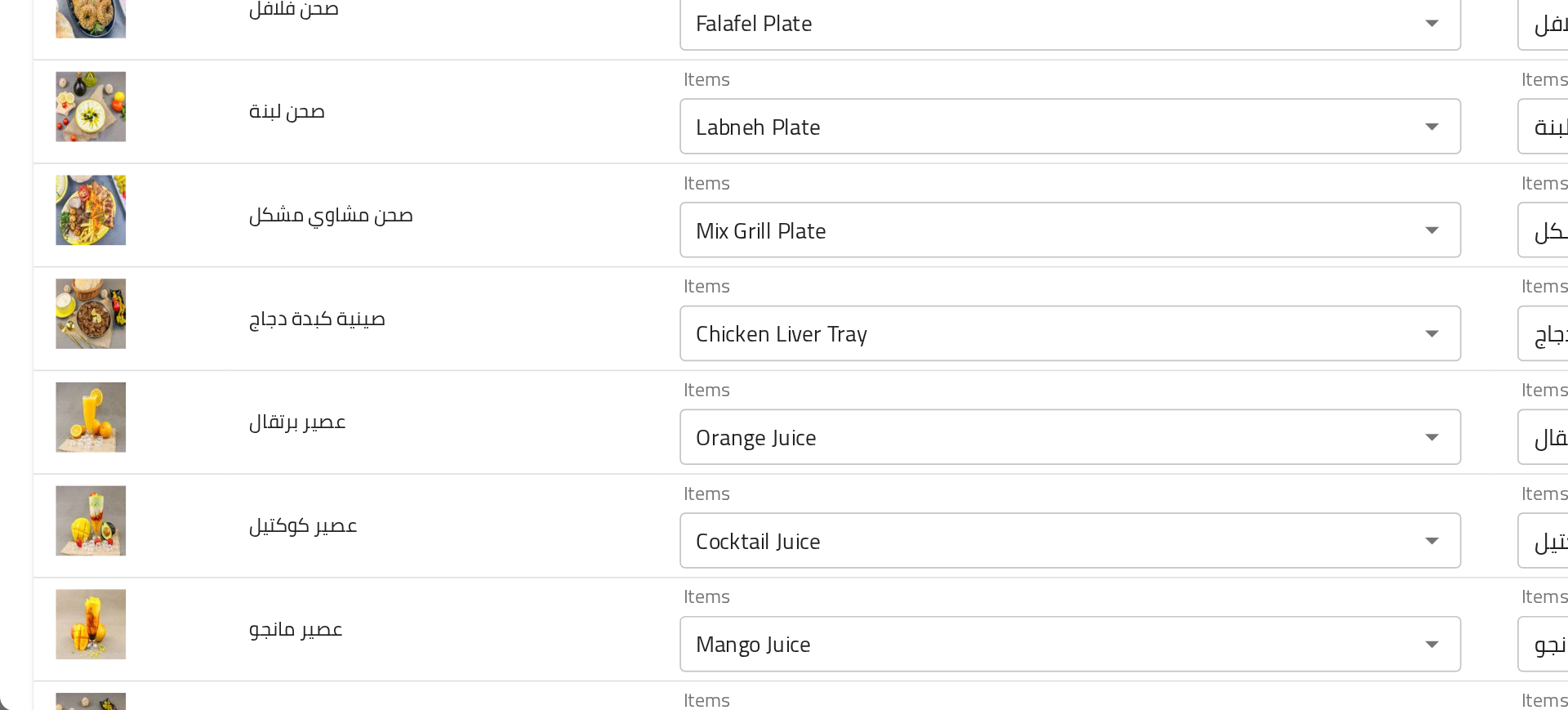
scroll to position [311, 0]
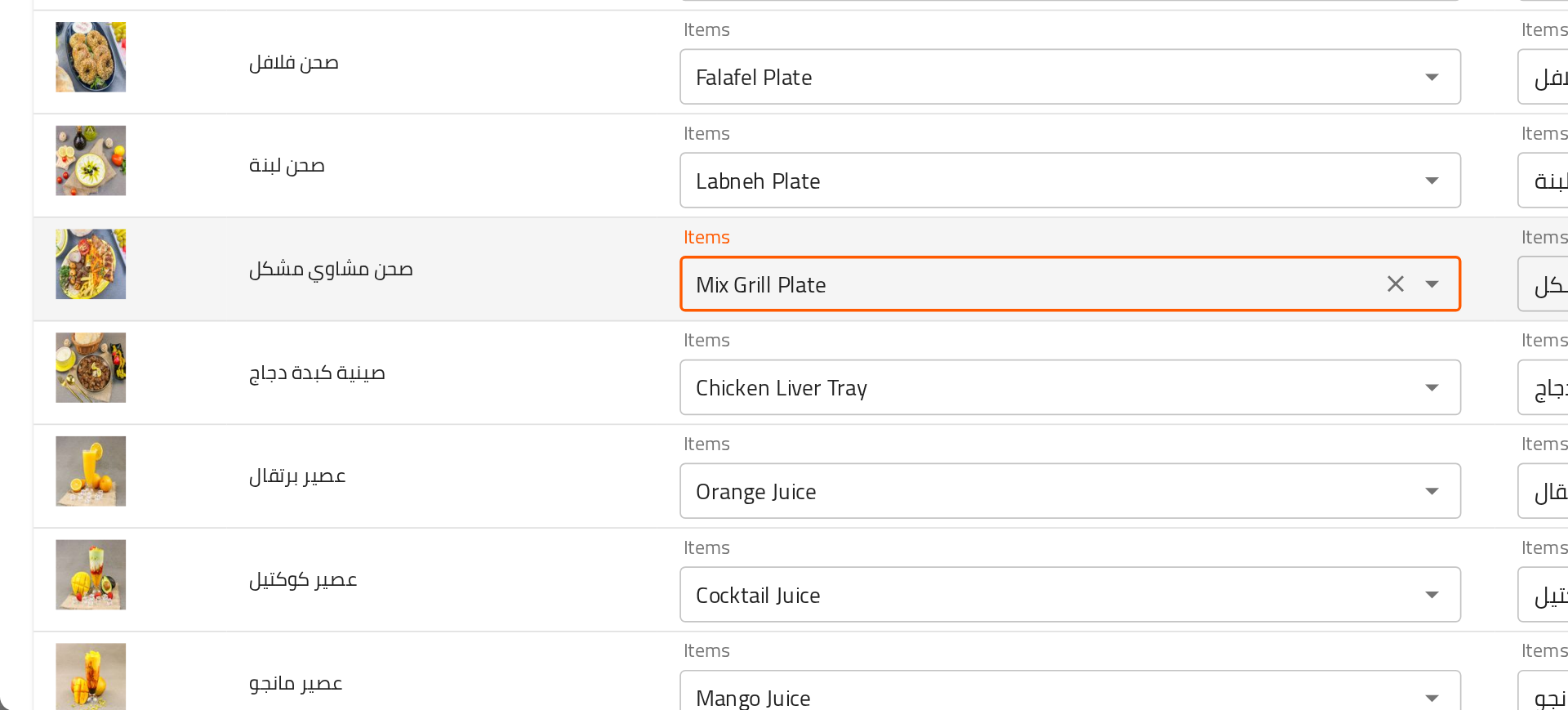
click at [452, 470] on مشكل "Mix Grill Plate" at bounding box center [601, 461] width 399 height 22
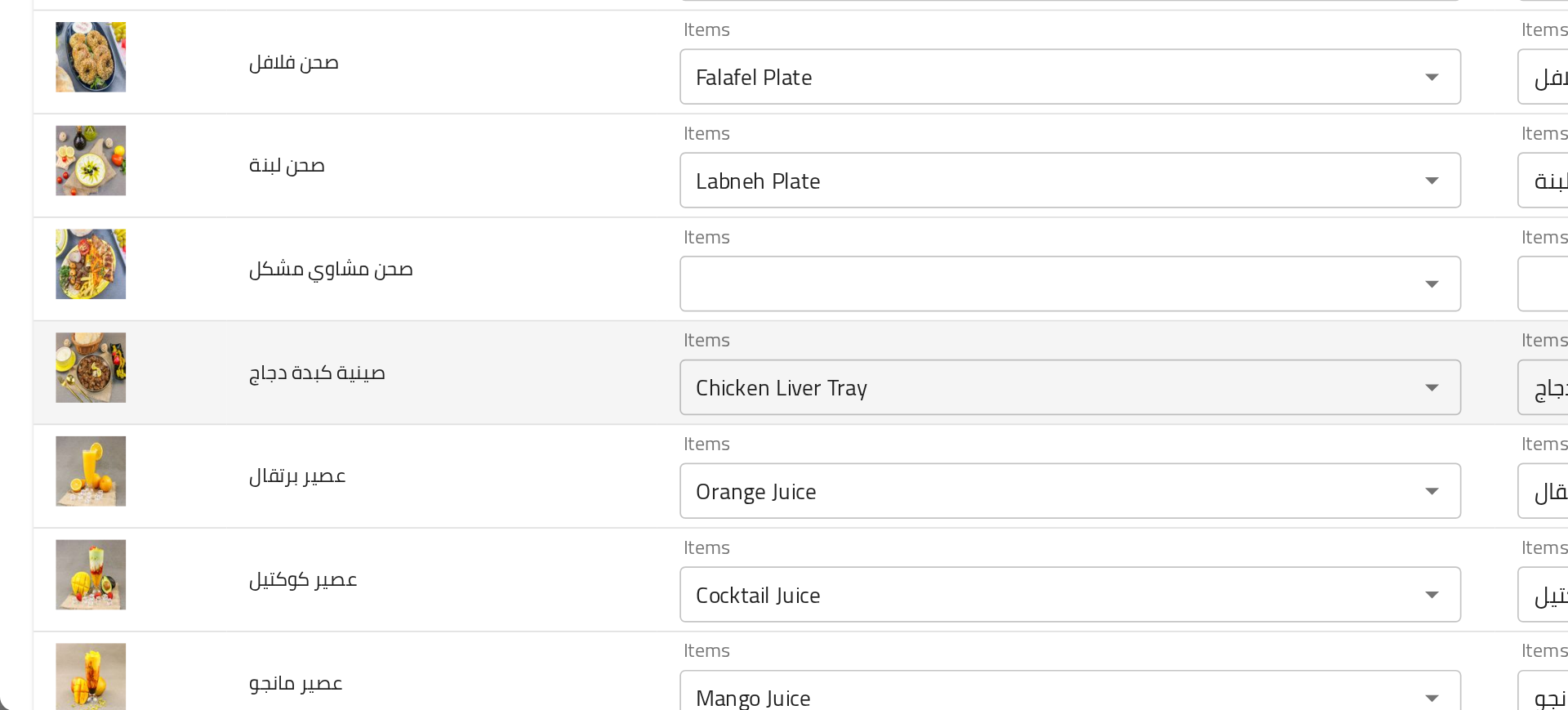
click at [292, 490] on td "صينية كبدة دجاج" at bounding box center [258, 513] width 250 height 61
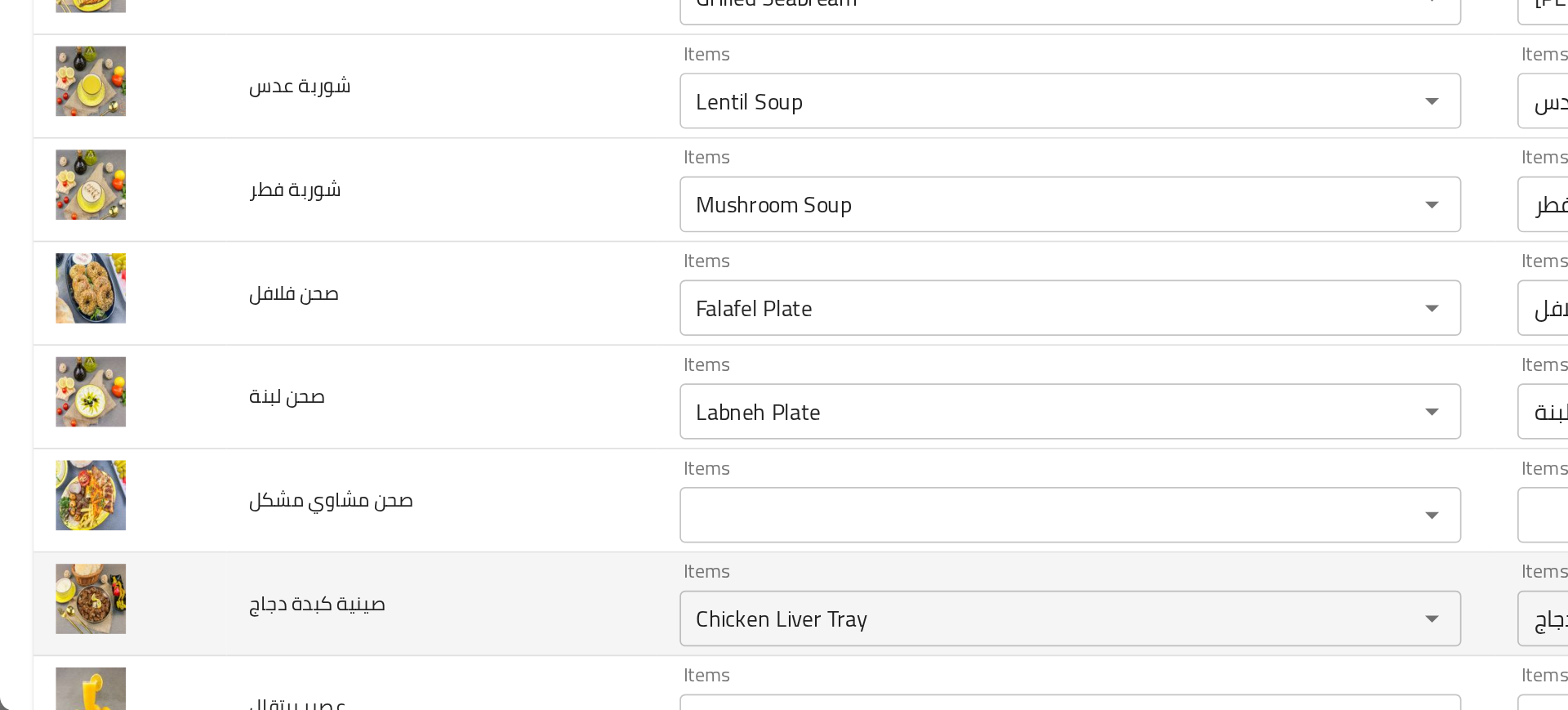
scroll to position [138, 0]
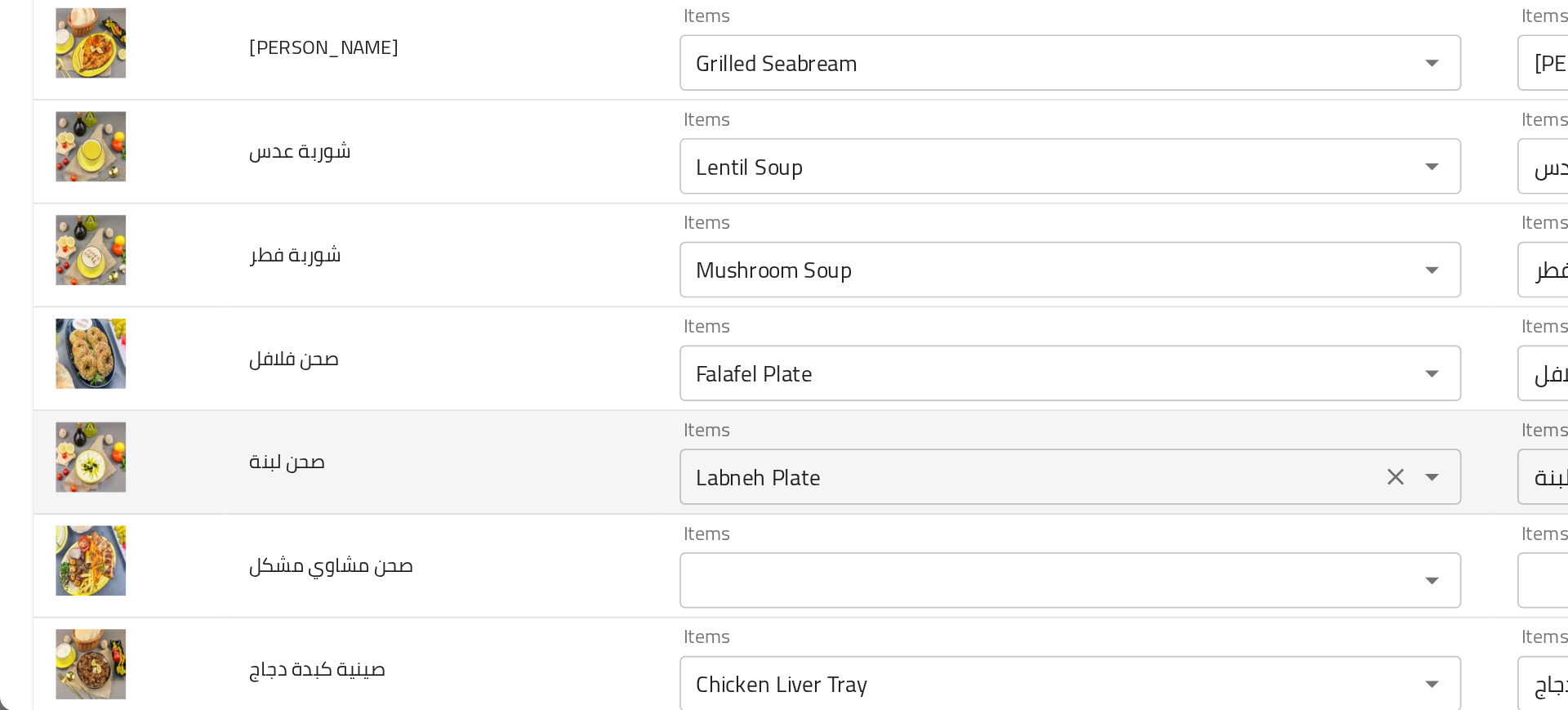
click at [417, 554] on div "Items Labneh Plate Items" at bounding box center [625, 564] width 457 height 50
click at [302, 535] on td "صحن لبنة" at bounding box center [258, 565] width 250 height 61
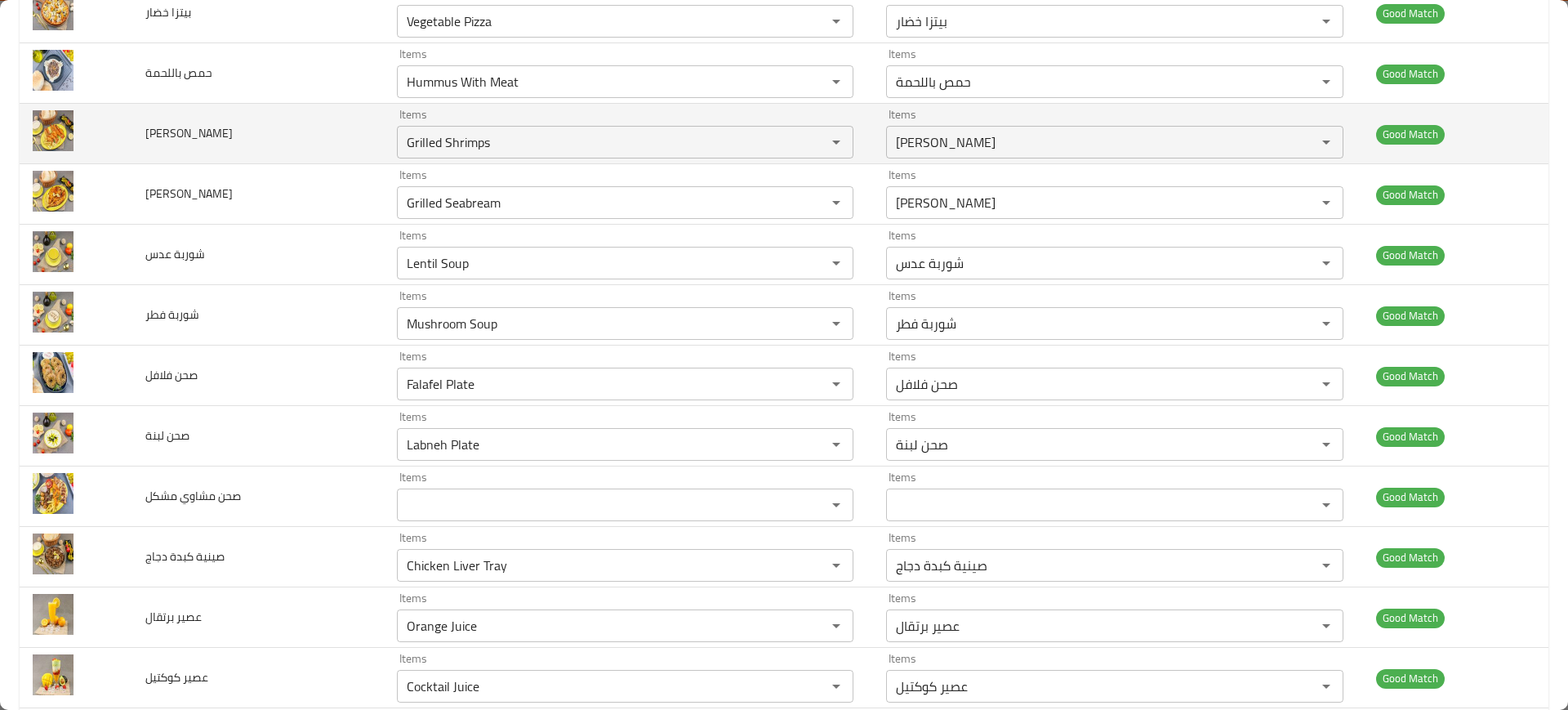
scroll to position [0, 0]
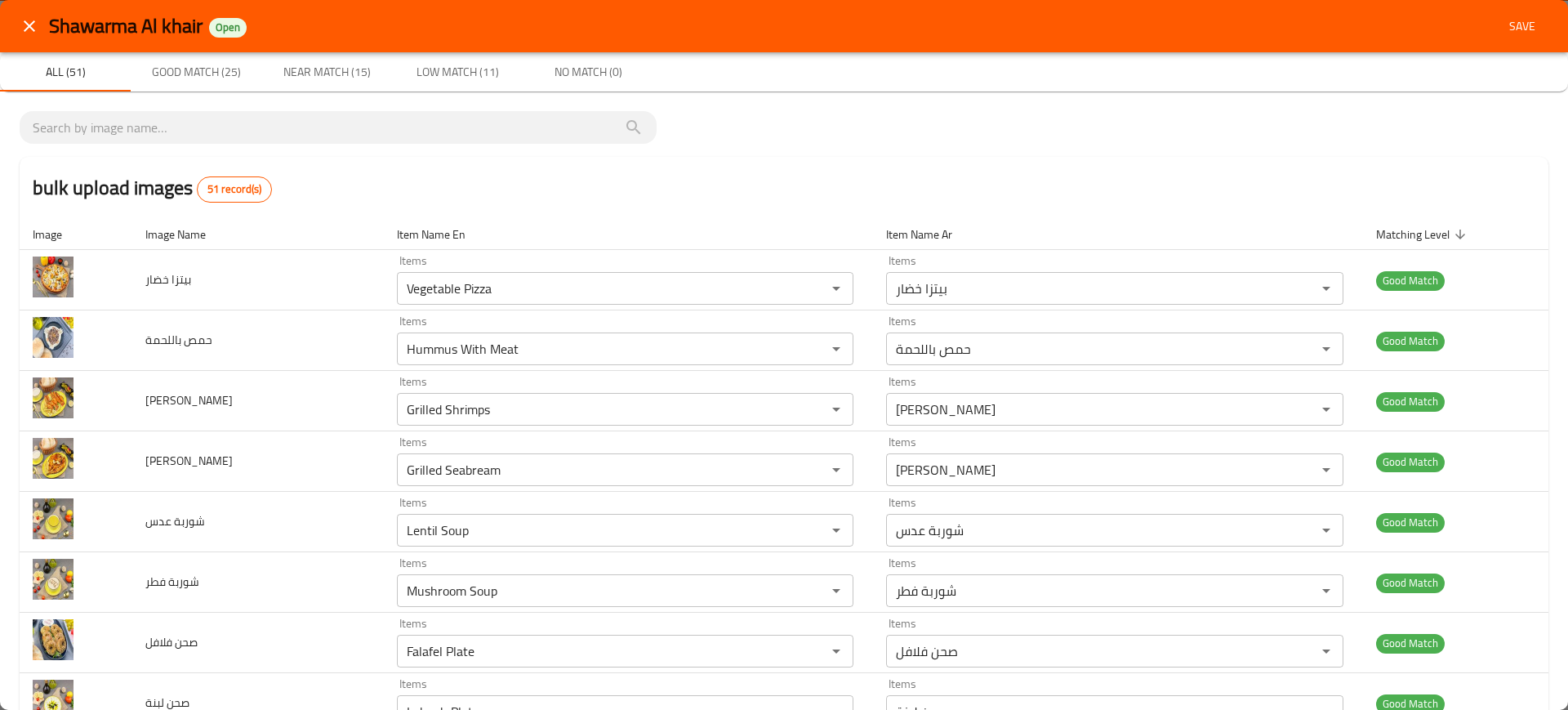
click at [1512, 7] on div "Shawarma Al khair Open Save" at bounding box center [784, 26] width 1568 height 52
click at [1512, 22] on span "Save" at bounding box center [1523, 26] width 39 height 21
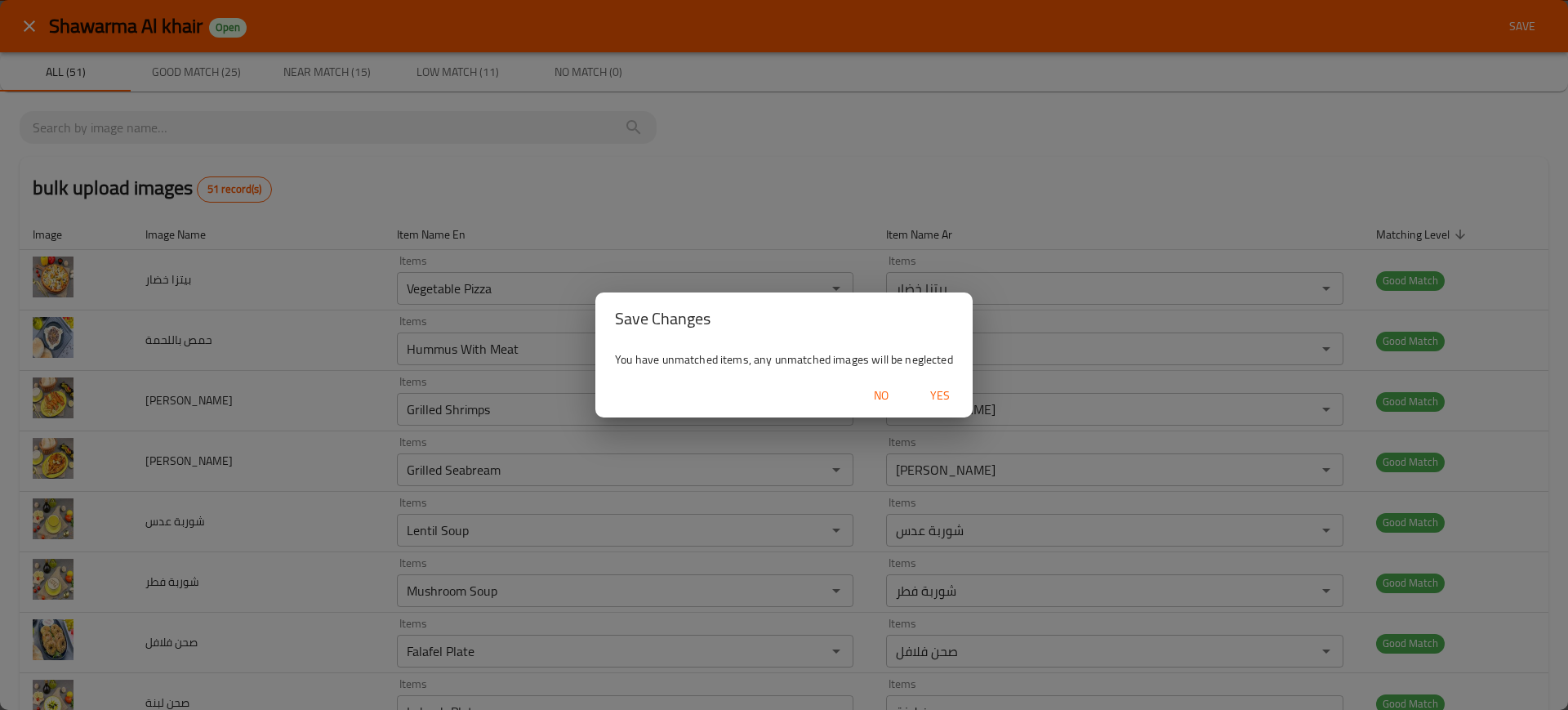
click at [946, 390] on span "Yes" at bounding box center [940, 396] width 39 height 21
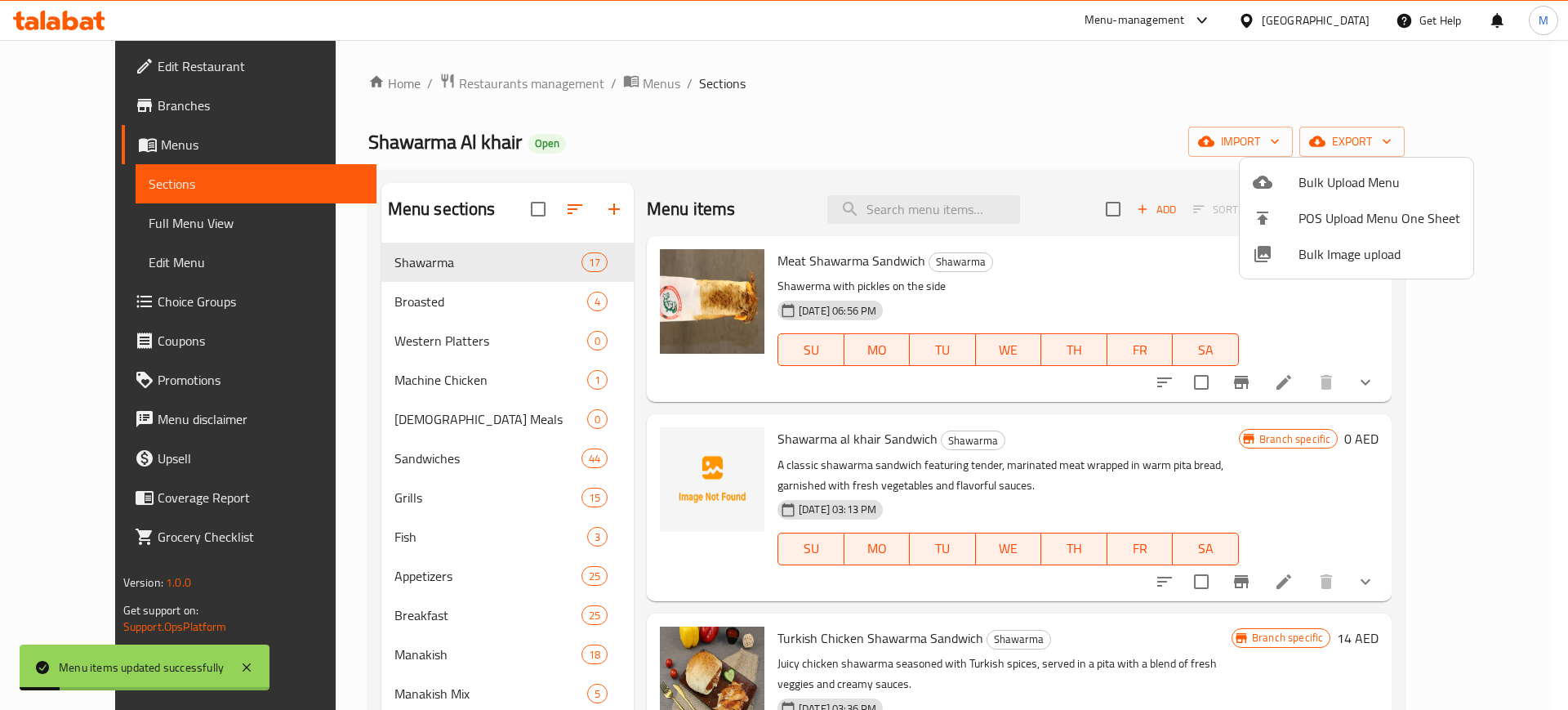
click at [1477, 134] on div at bounding box center [784, 355] width 1568 height 710
click at [1392, 134] on span "export" at bounding box center [1352, 142] width 79 height 21
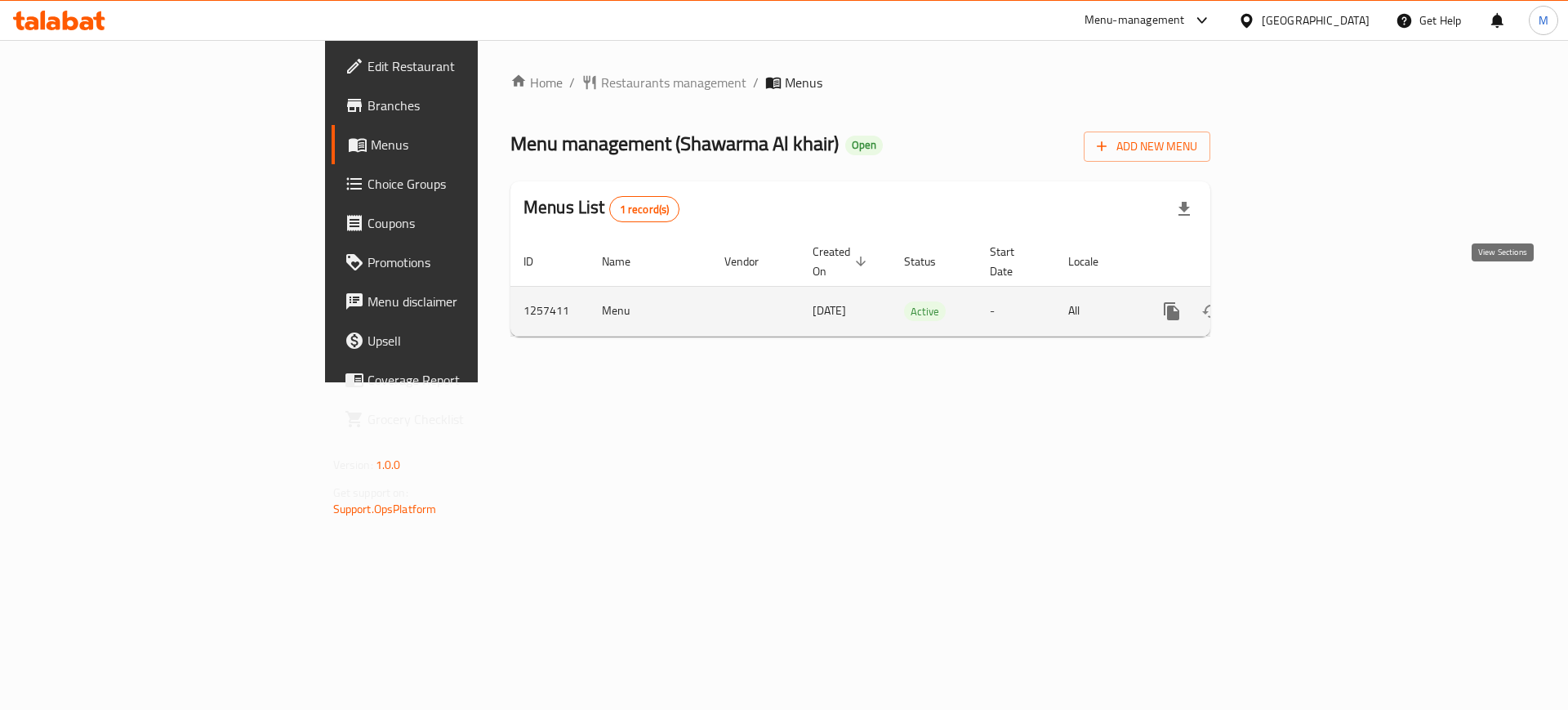
click at [1300, 302] on icon "enhanced table" at bounding box center [1290, 311] width 20 height 20
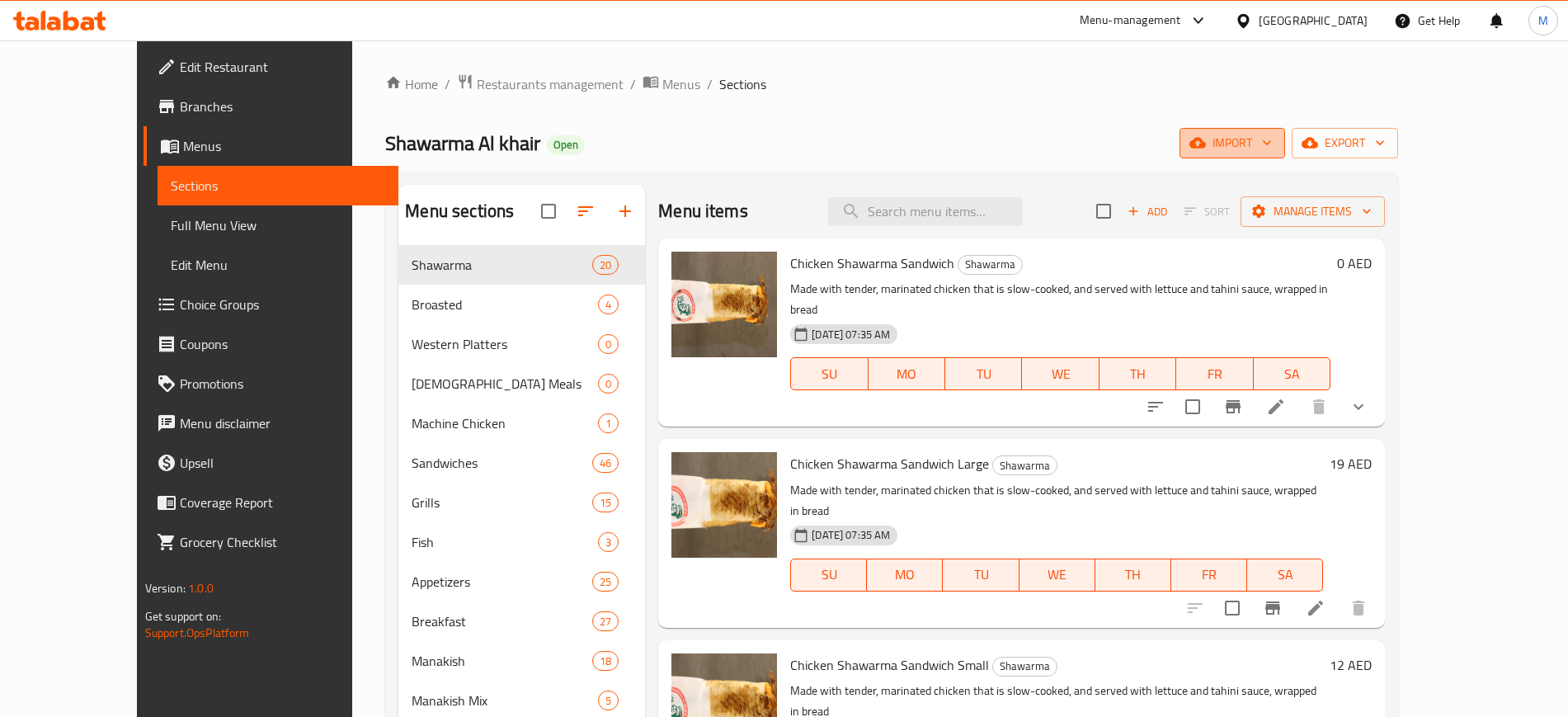
click at [1272, 141] on span "import" at bounding box center [1232, 143] width 79 height 21
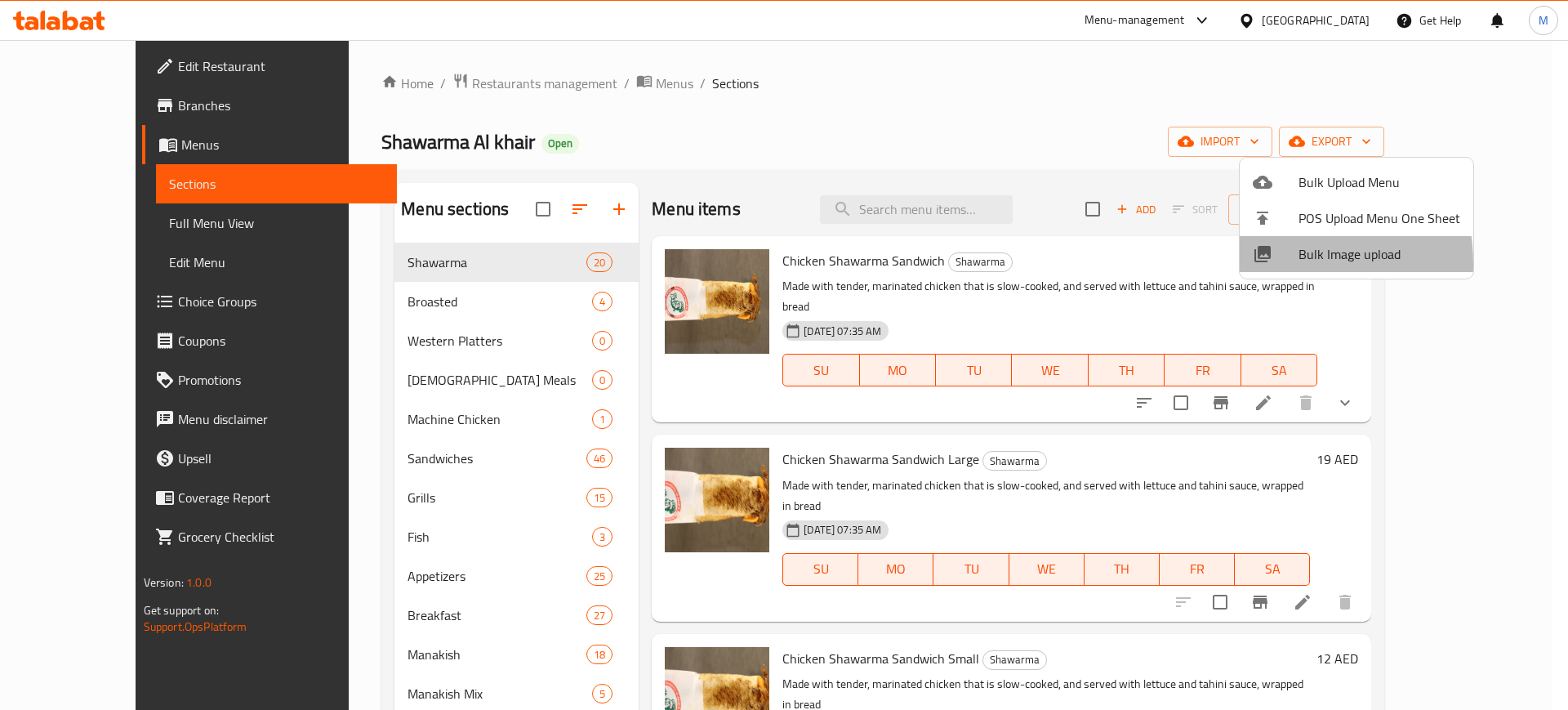
click at [1257, 263] on li "Bulk Image upload" at bounding box center [1357, 254] width 234 height 36
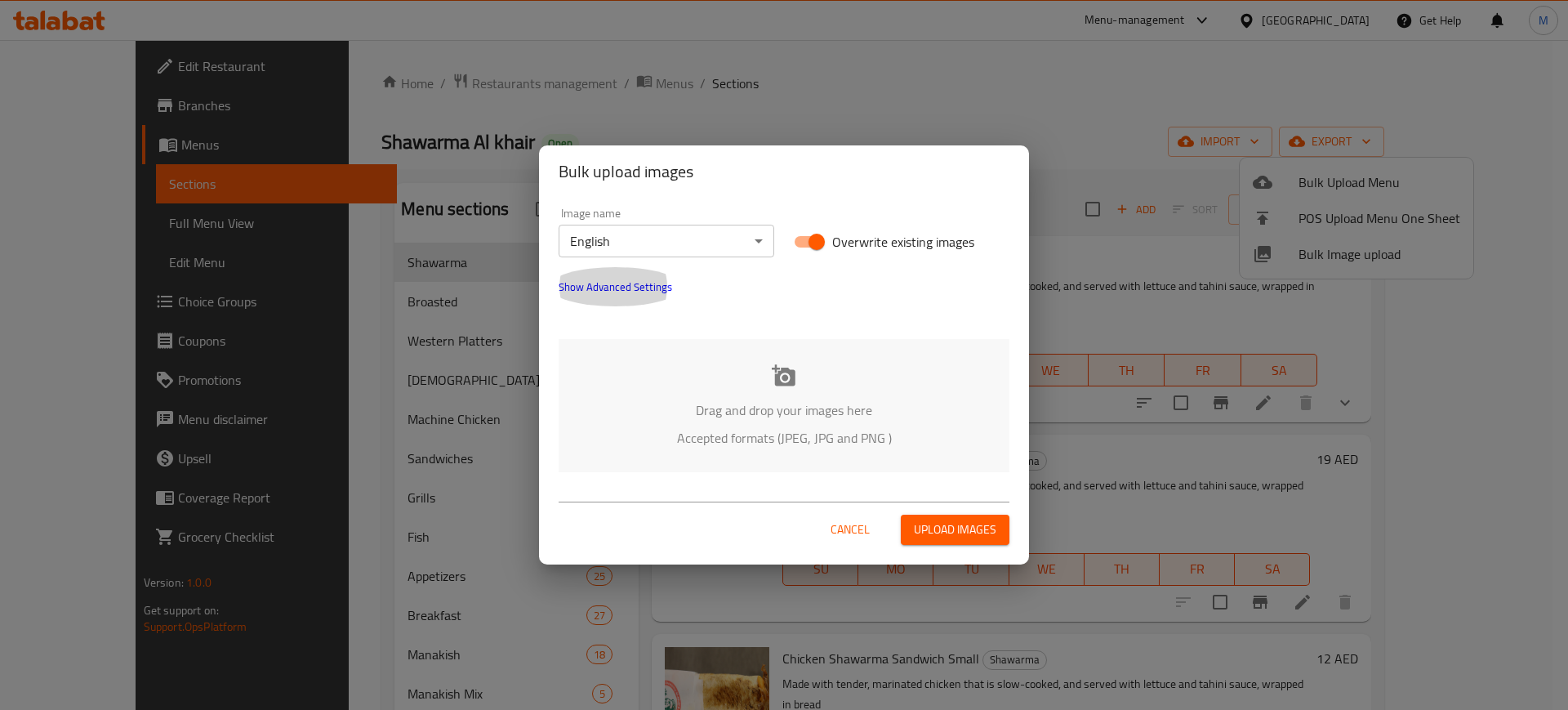
click at [608, 299] on button "Show Advanced Settings" at bounding box center [615, 287] width 133 height 39
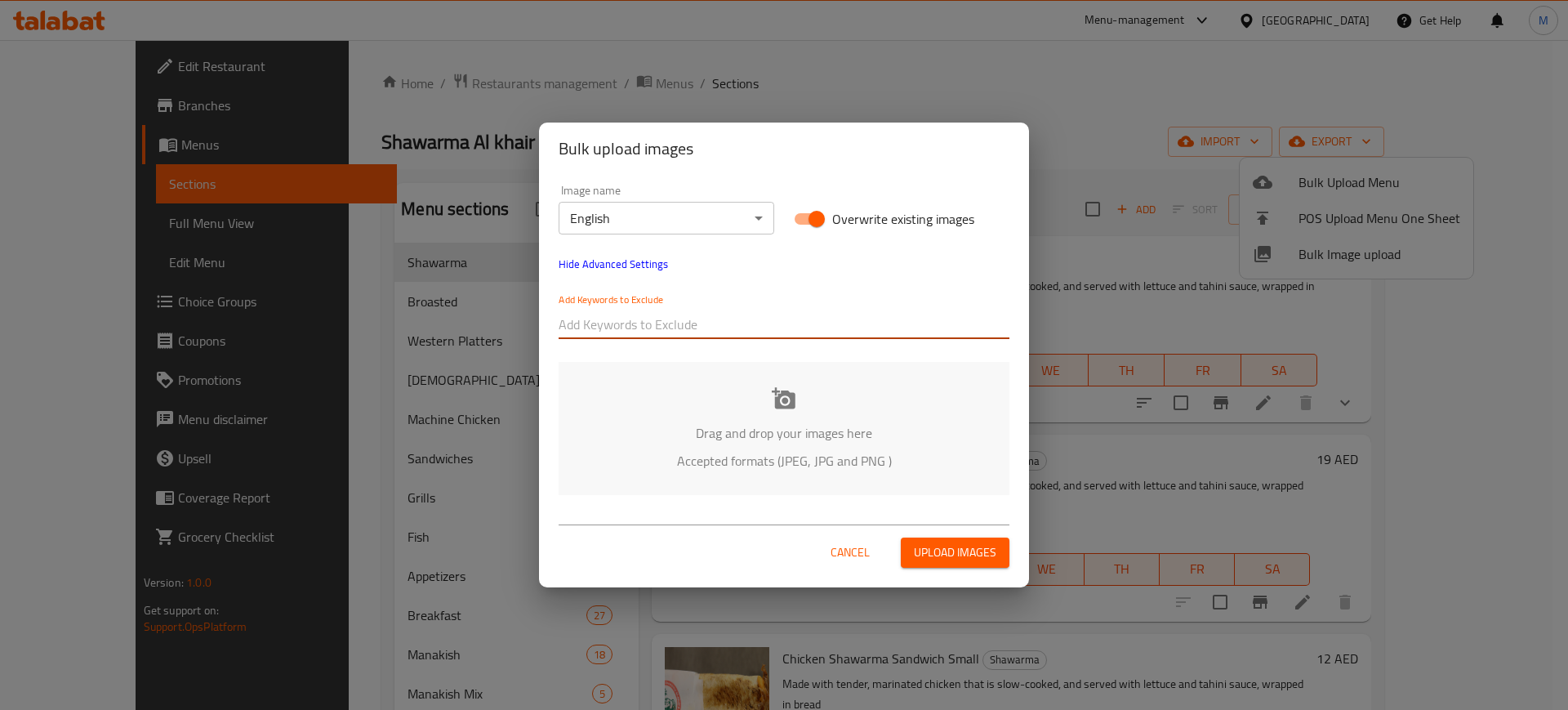
click at [650, 328] on input "text" at bounding box center [784, 324] width 451 height 26
paste input "_Kent-"
type input "_Kent-"
click at [706, 342] on div "Add Keywords to Exclude _Kent-" at bounding box center [784, 316] width 471 height 65
click at [770, 308] on div at bounding box center [822, 324] width 374 height 33
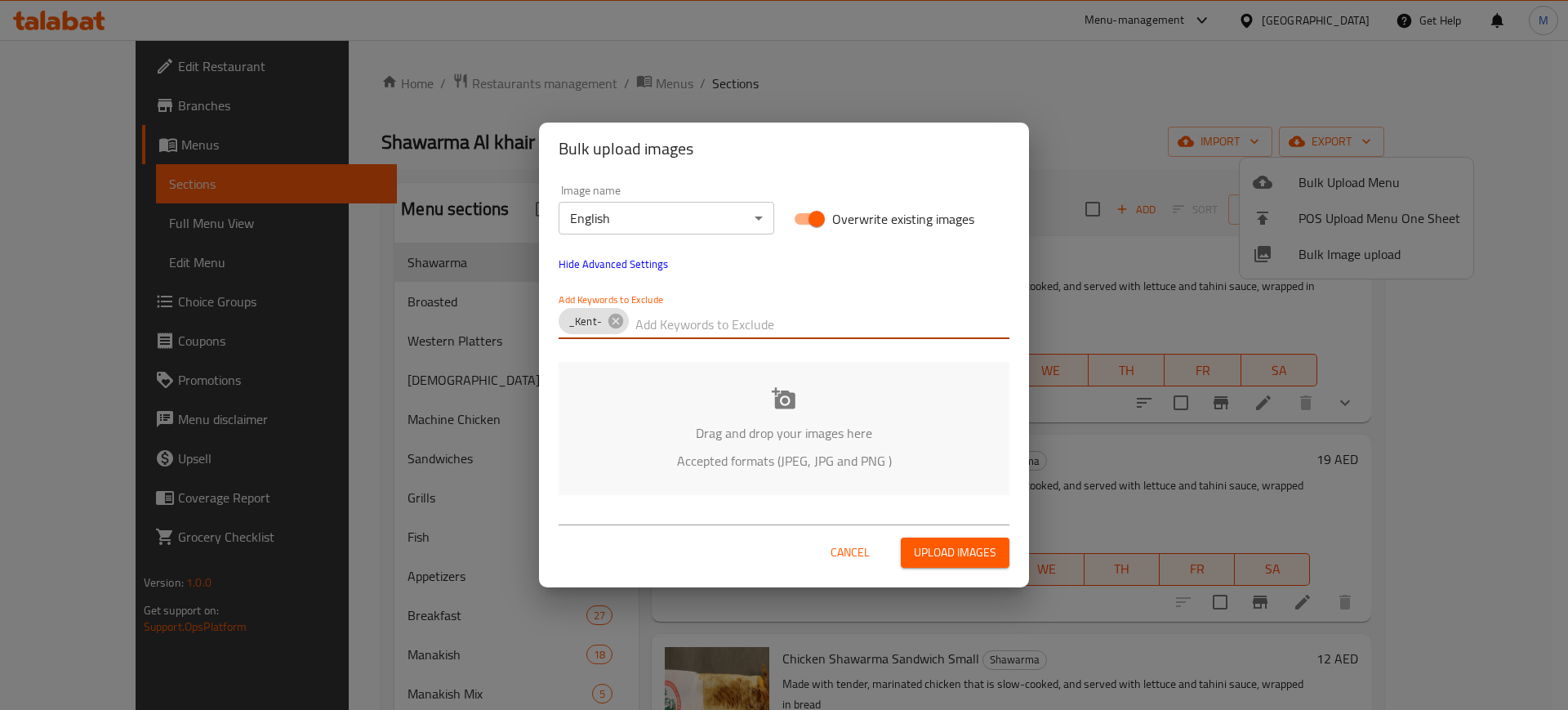
paste input "Shawarma Al Khair_"
type input "Shawarma Al Khair_"
click at [803, 268] on div "Image name English ​ Overwrite existing images Hide Advanced Settings Add Keywo…" at bounding box center [784, 262] width 471 height 174
click at [702, 418] on div "Drag and drop your images here Accepted formats (JPEG, JPG and PNG )" at bounding box center [784, 428] width 451 height 133
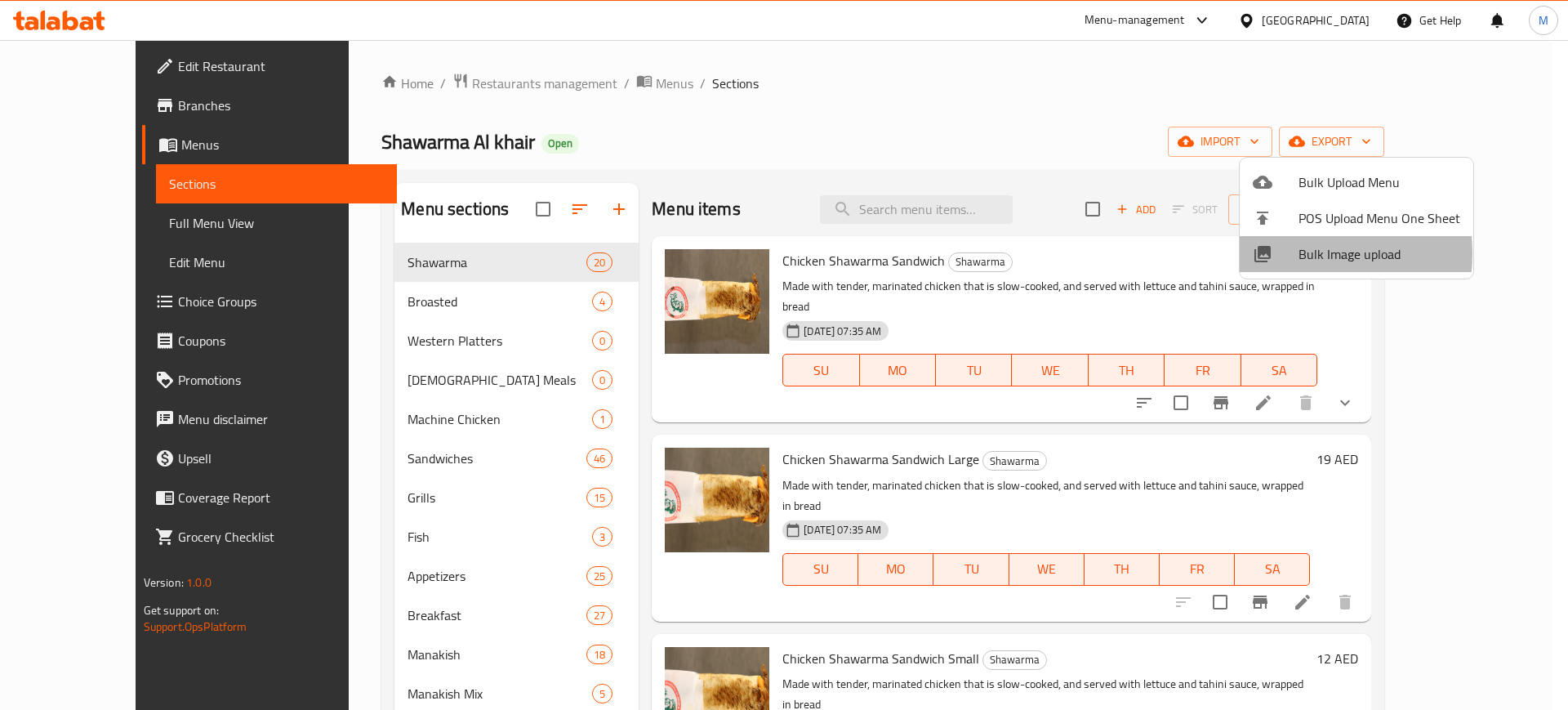
click at [1284, 253] on div at bounding box center [1276, 253] width 46 height 20
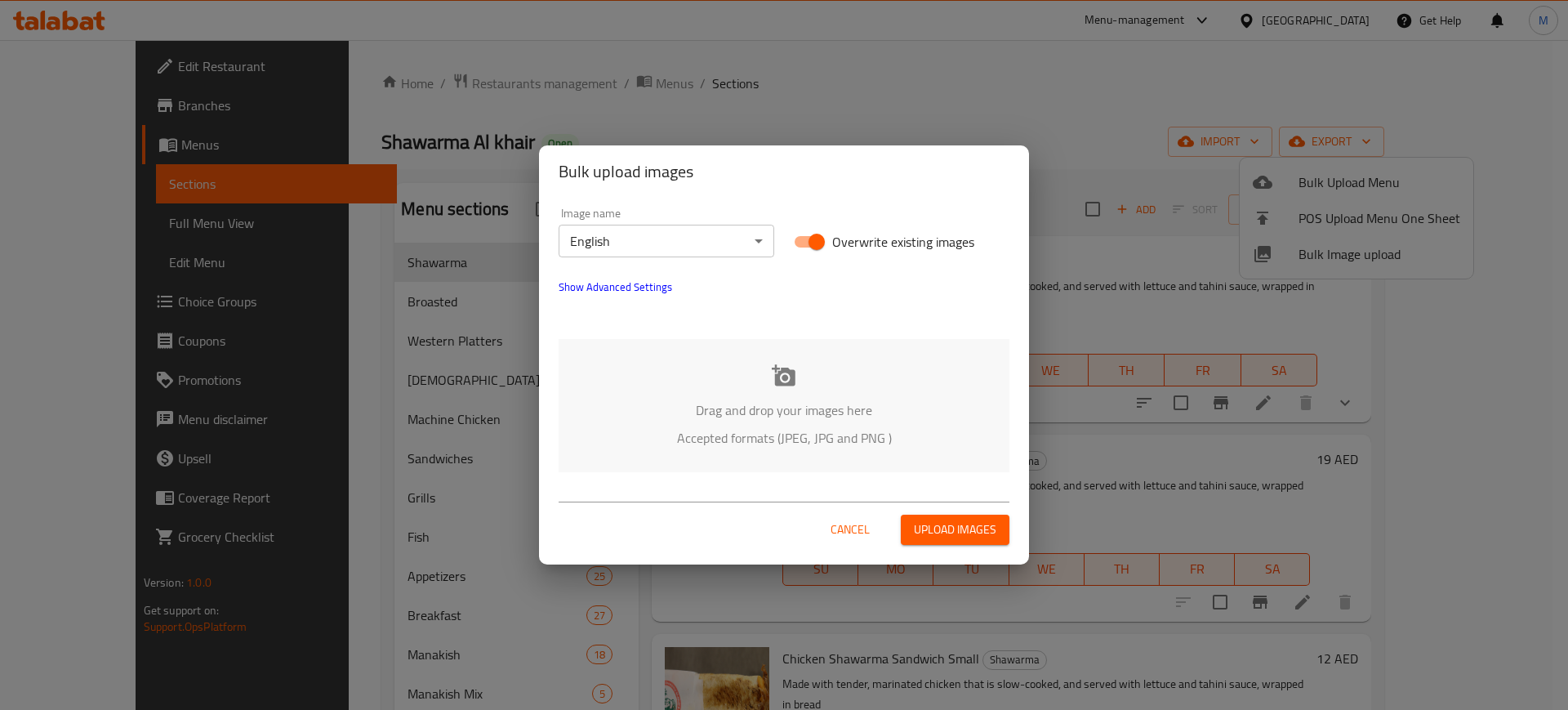
click at [791, 447] on p "Accepted formats (JPEG, JPG and PNG )" at bounding box center [784, 437] width 402 height 20
click at [647, 285] on span "Show Advanced Settings" at bounding box center [616, 286] width 114 height 20
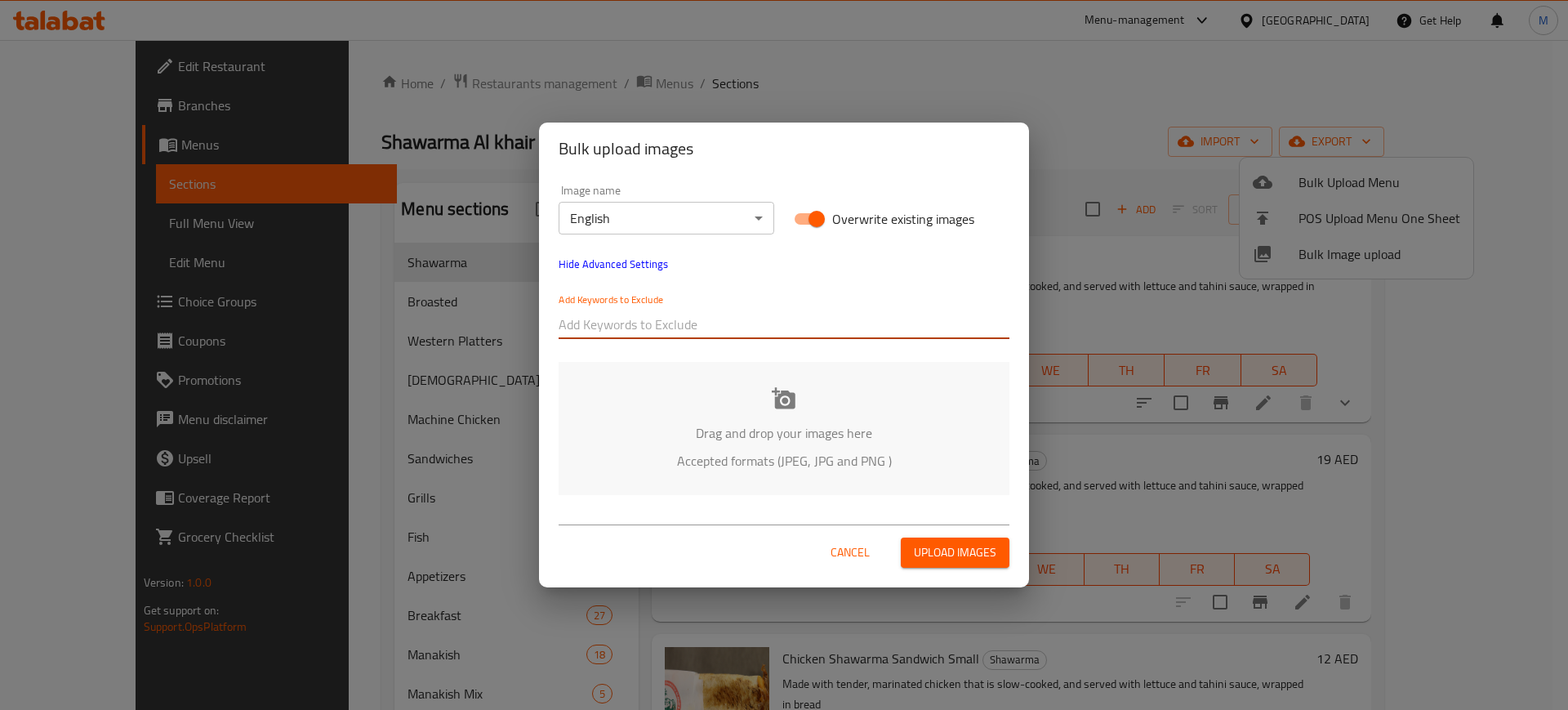
click at [664, 313] on input "text" at bounding box center [784, 324] width 451 height 26
paste input "Shawarma Al Khair_"
type input "Shawarma Al Khair_"
click at [762, 356] on div "Image name English ​ Overwrite existing images Hide Advanced Settings Add Keywo…" at bounding box center [784, 339] width 491 height 330
click at [729, 308] on div at bounding box center [853, 324] width 311 height 33
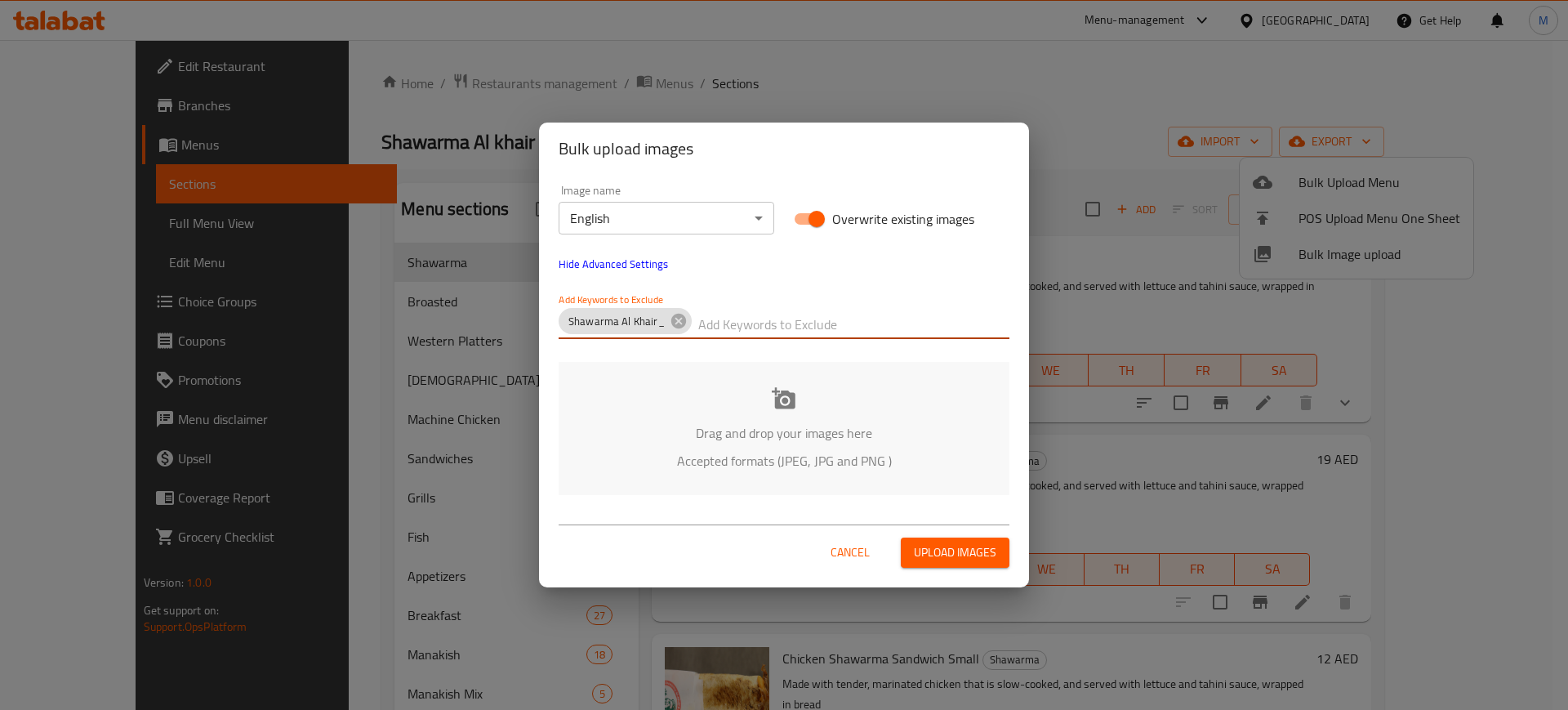
paste input "_Kent-"
type input "_Kent-"
click at [681, 441] on p "Drag and drop your images here" at bounding box center [784, 433] width 402 height 20
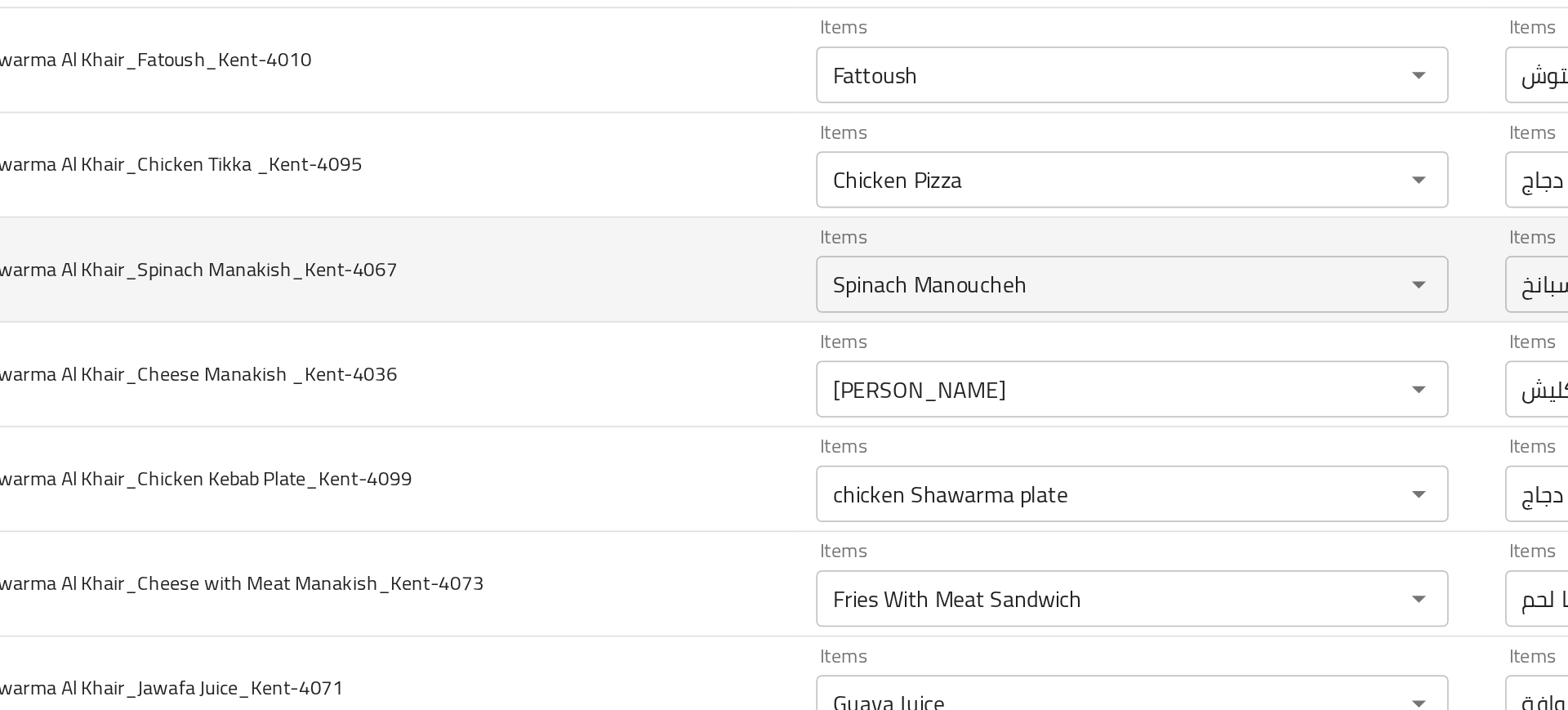
scroll to position [1574, 0]
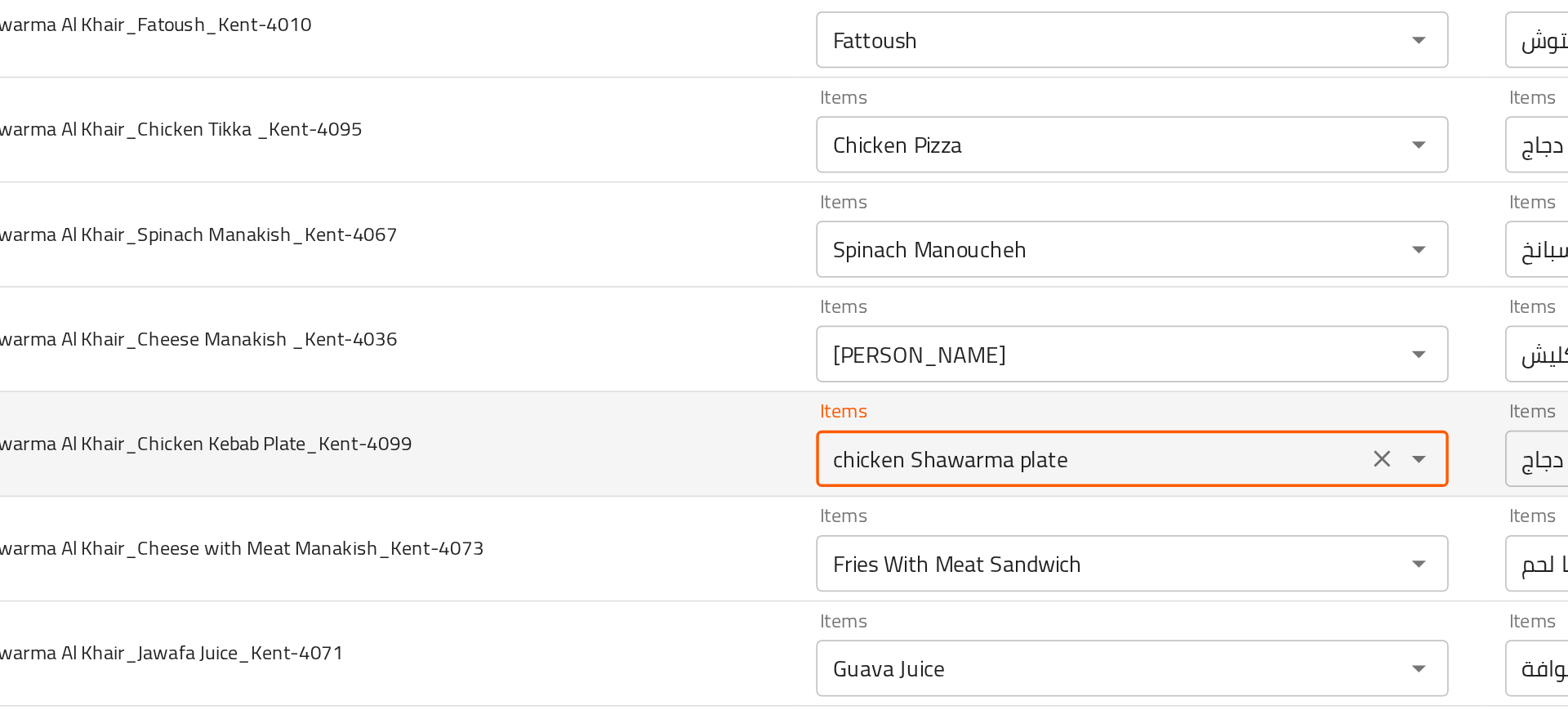
click at [663, 412] on Plate_Kent-4099 "chicken Shawarma plate" at bounding box center [774, 405] width 307 height 22
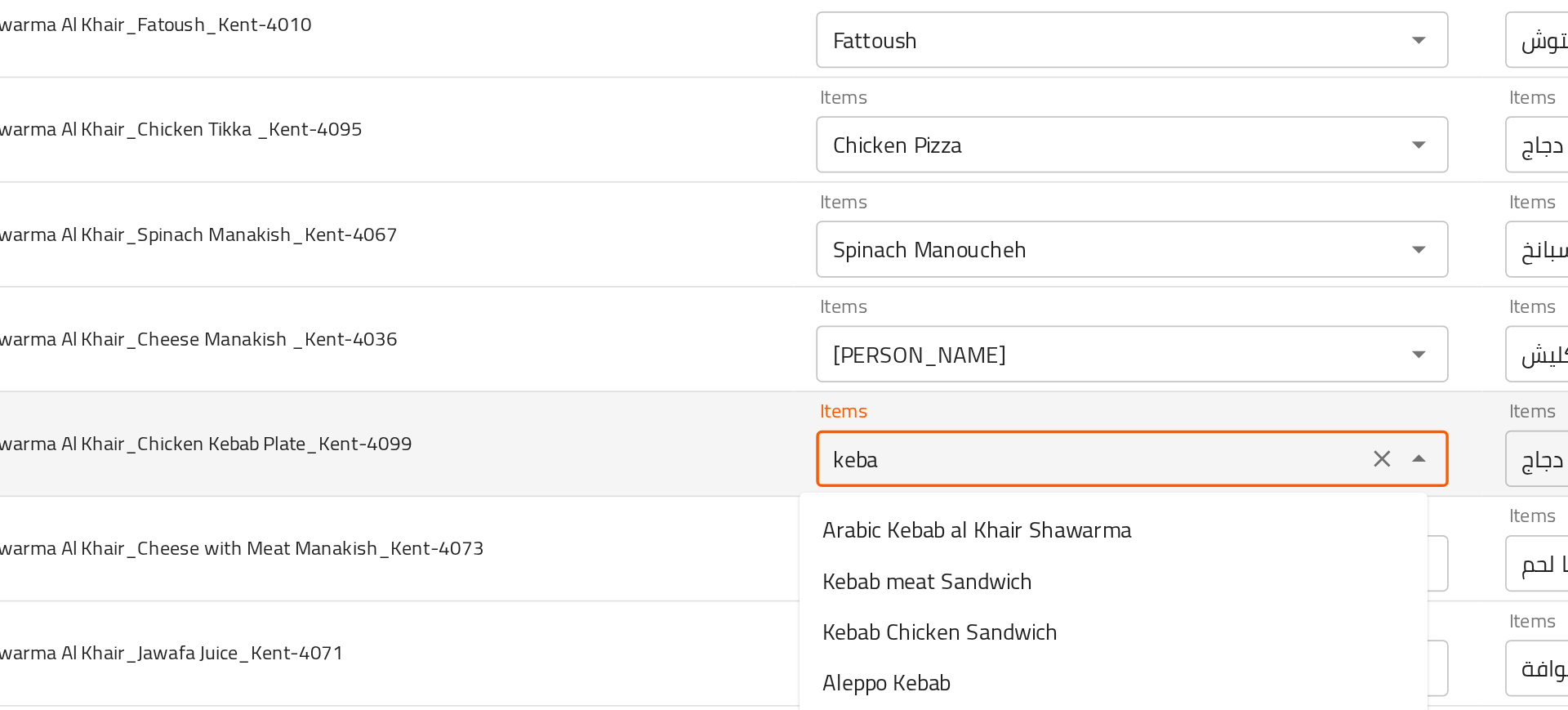
type Plate_Kent-4099 "kebab"
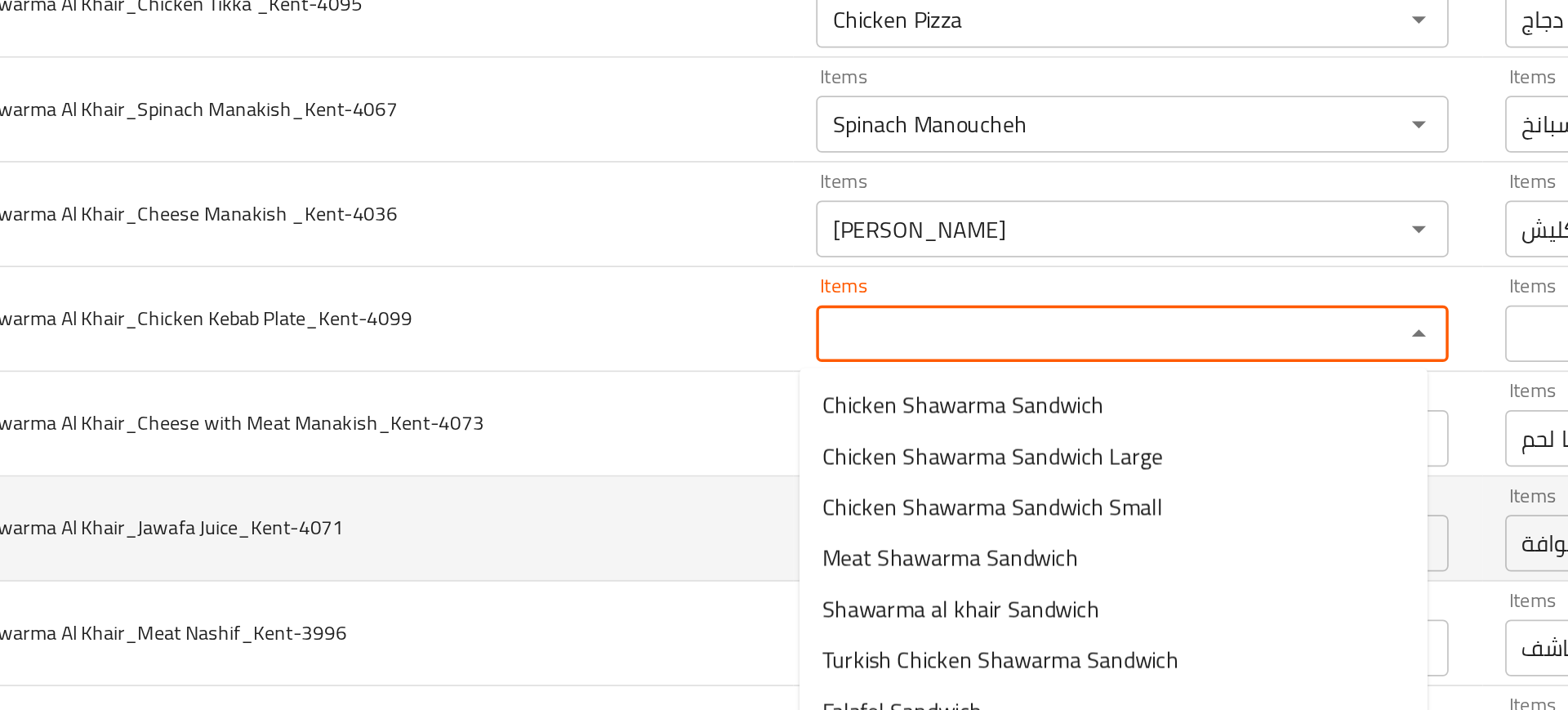
click at [534, 458] on td "Shawarma Al Khair_Jawafa Juice_Kent-4071" at bounding box center [357, 447] width 492 height 61
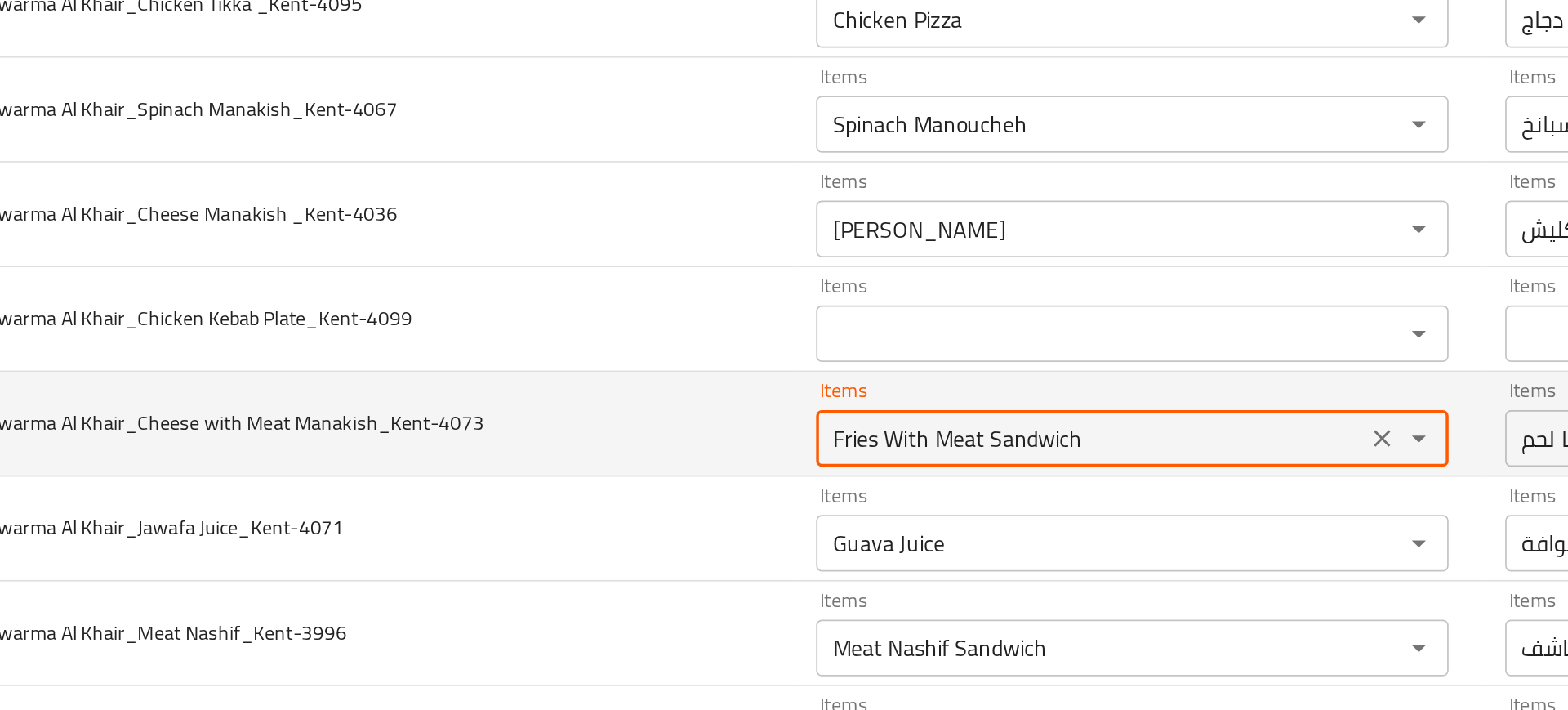
click at [704, 399] on Manakish_Kent-4073 "Fries With Meat Sandwich" at bounding box center [774, 394] width 307 height 22
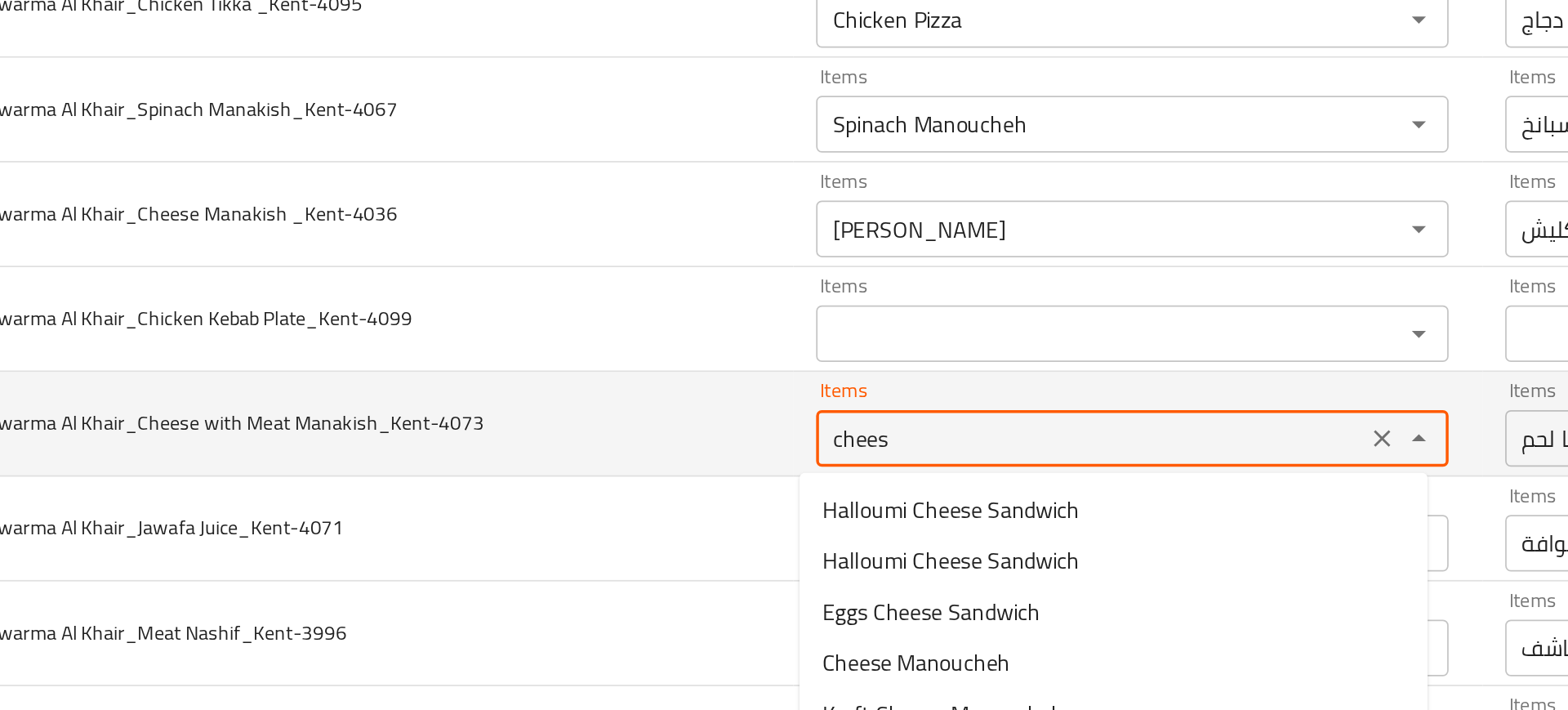
type Manakish_Kent-4073 "cheese"
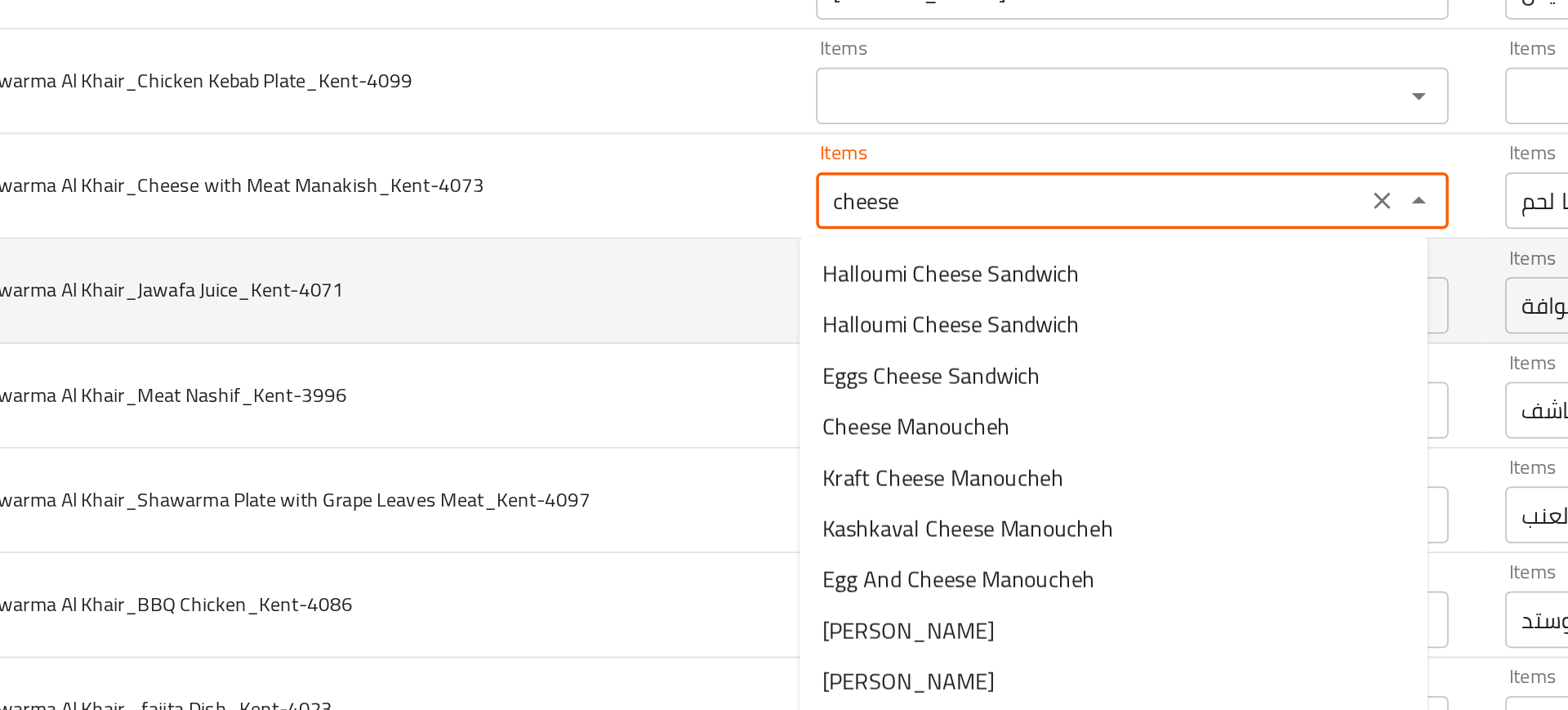
scroll to position [1782, 0]
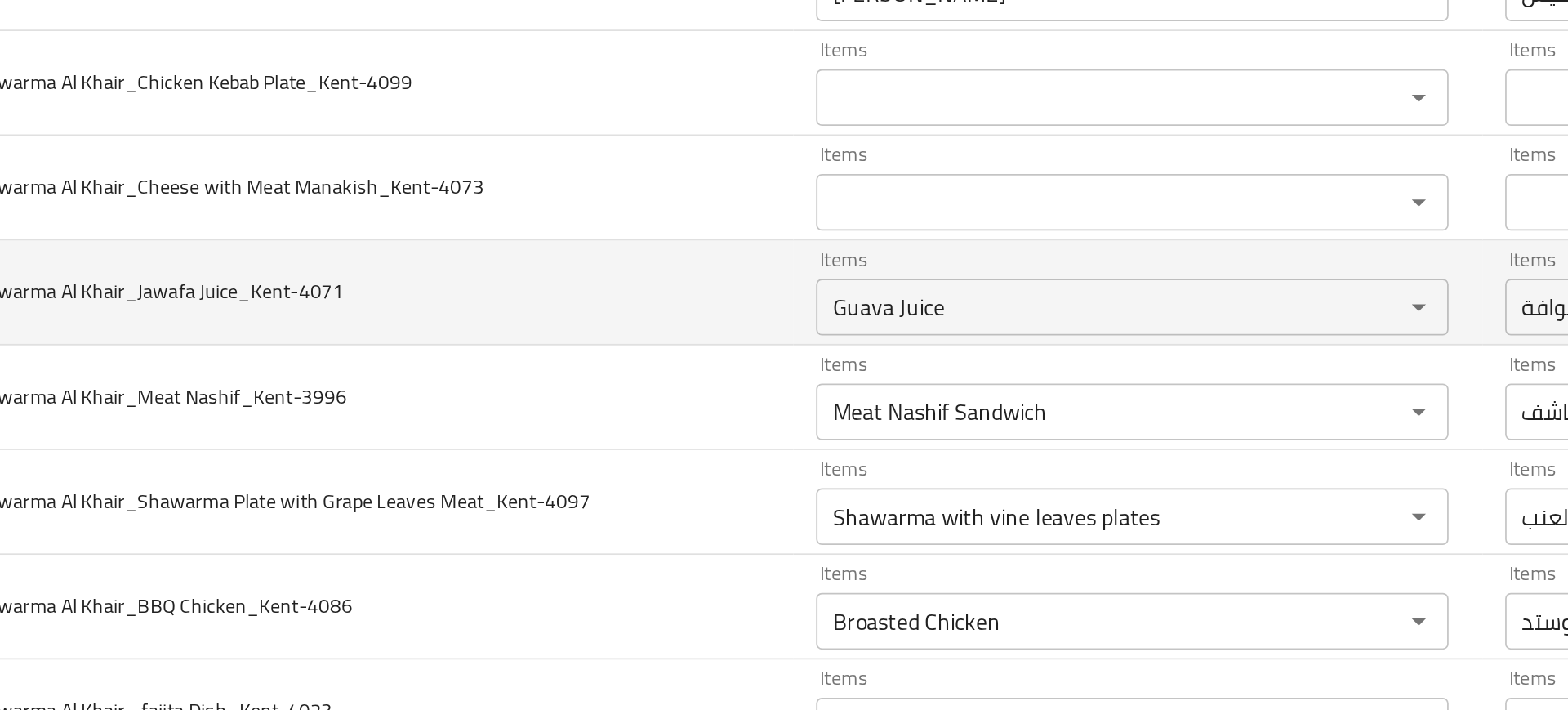
click at [555, 418] on td "Shawarma Al Khair_Shawarma Plate with Grape Leaves Meat_Kent-4097" at bounding box center [357, 431] width 492 height 61
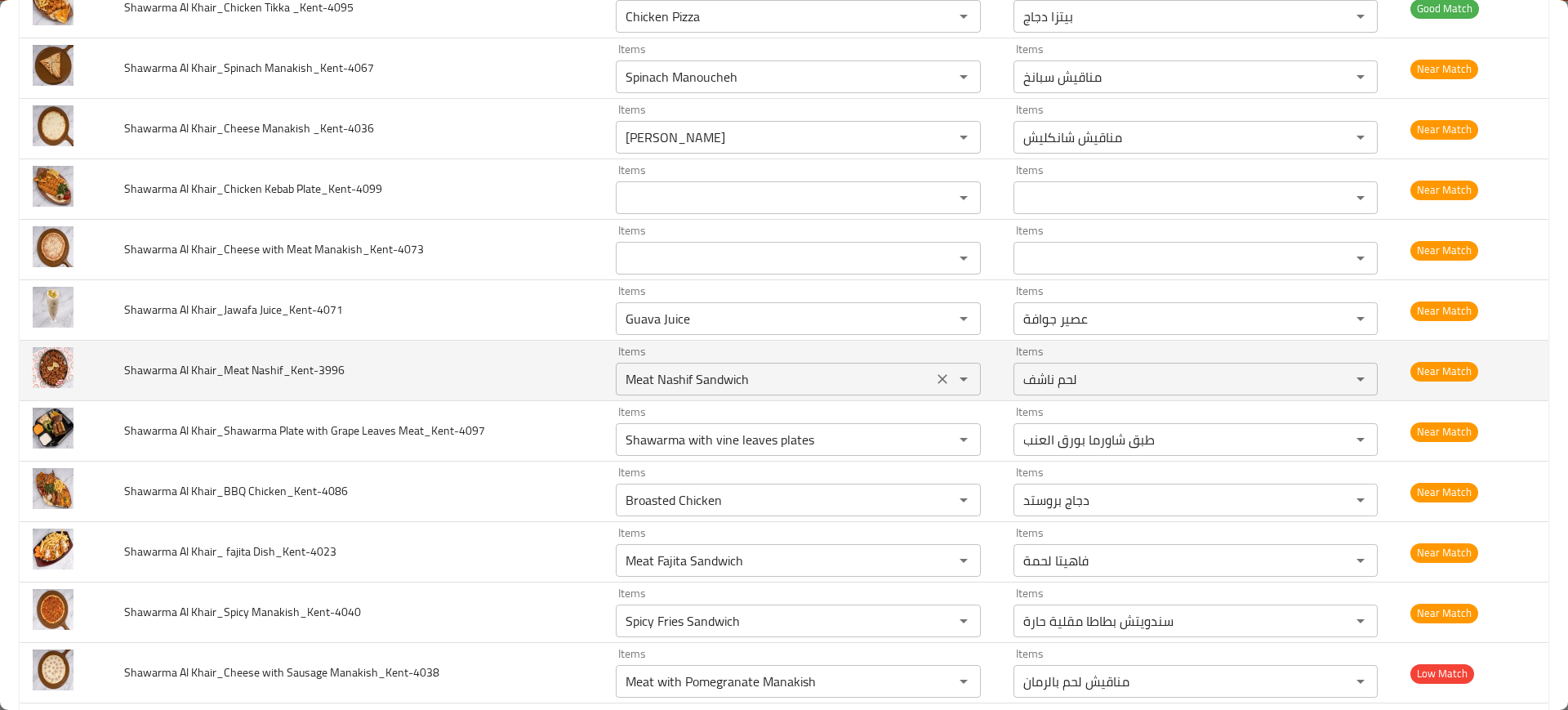
click at [938, 375] on icon "Clear" at bounding box center [942, 378] width 16 height 16
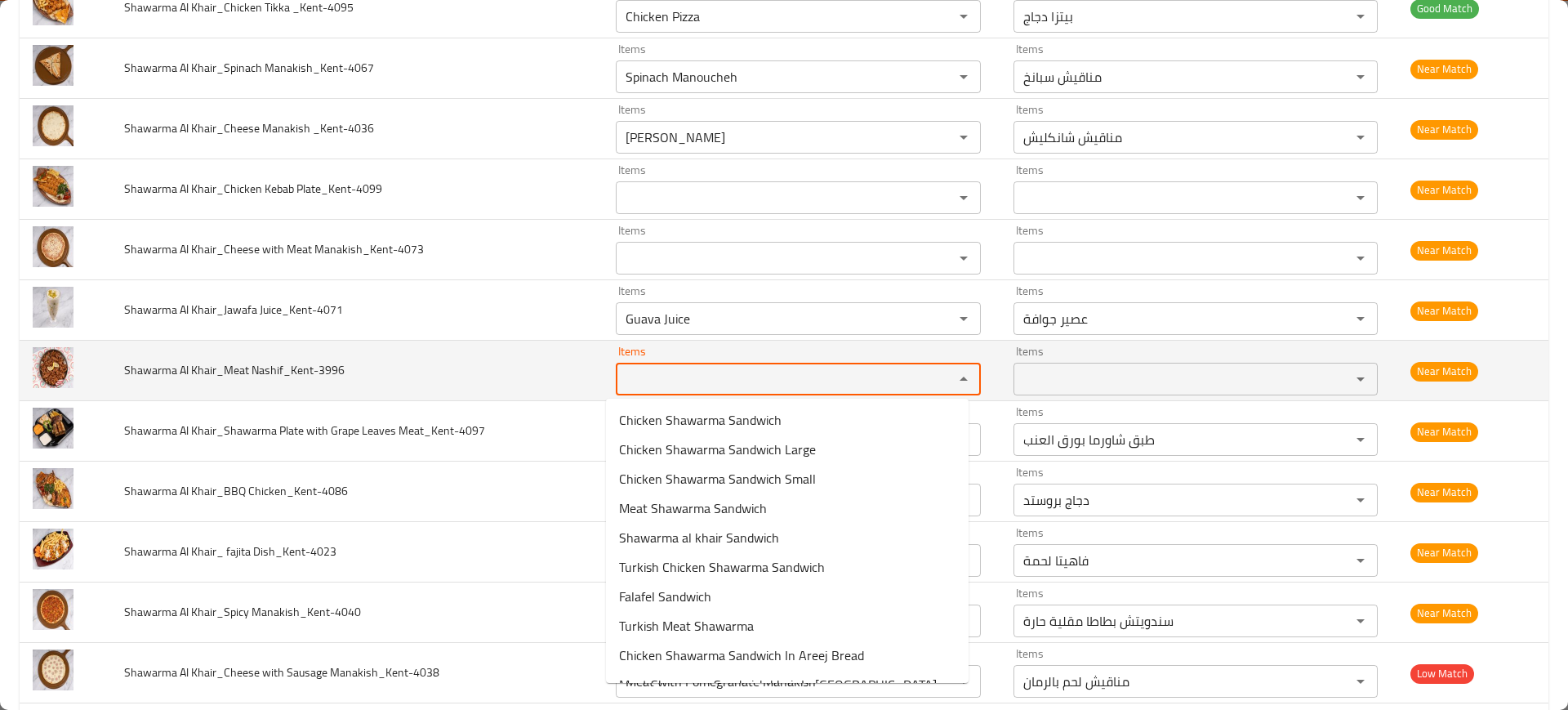
click at [707, 376] on Nashif_Kent-3996 "Items" at bounding box center [774, 378] width 307 height 22
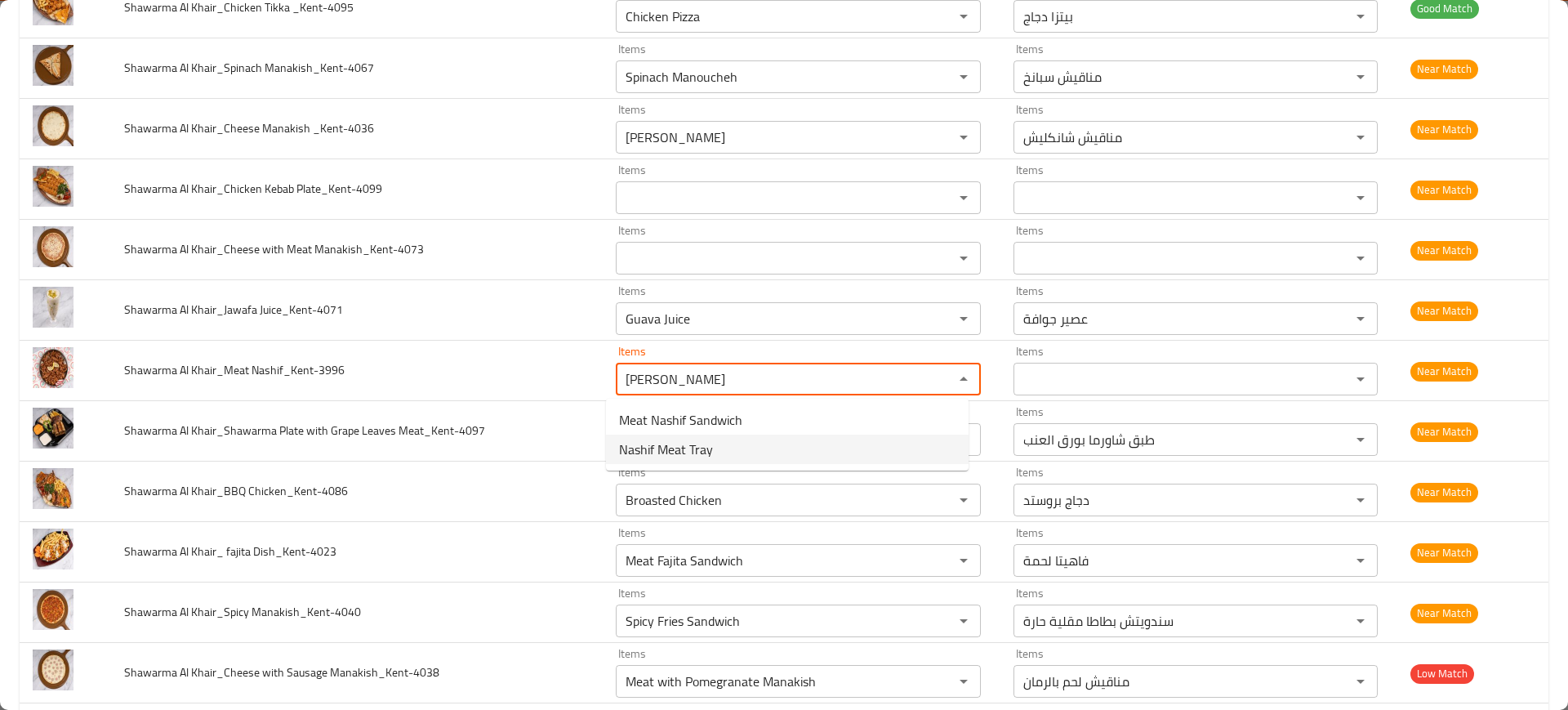
click at [659, 459] on span "Nashif Meat Tray" at bounding box center [666, 448] width 94 height 20
type Nashif_Kent-3996 "Nashif Meat Tray"
type Nashif_Kent-3996-ar "صينية لحم ناشف"
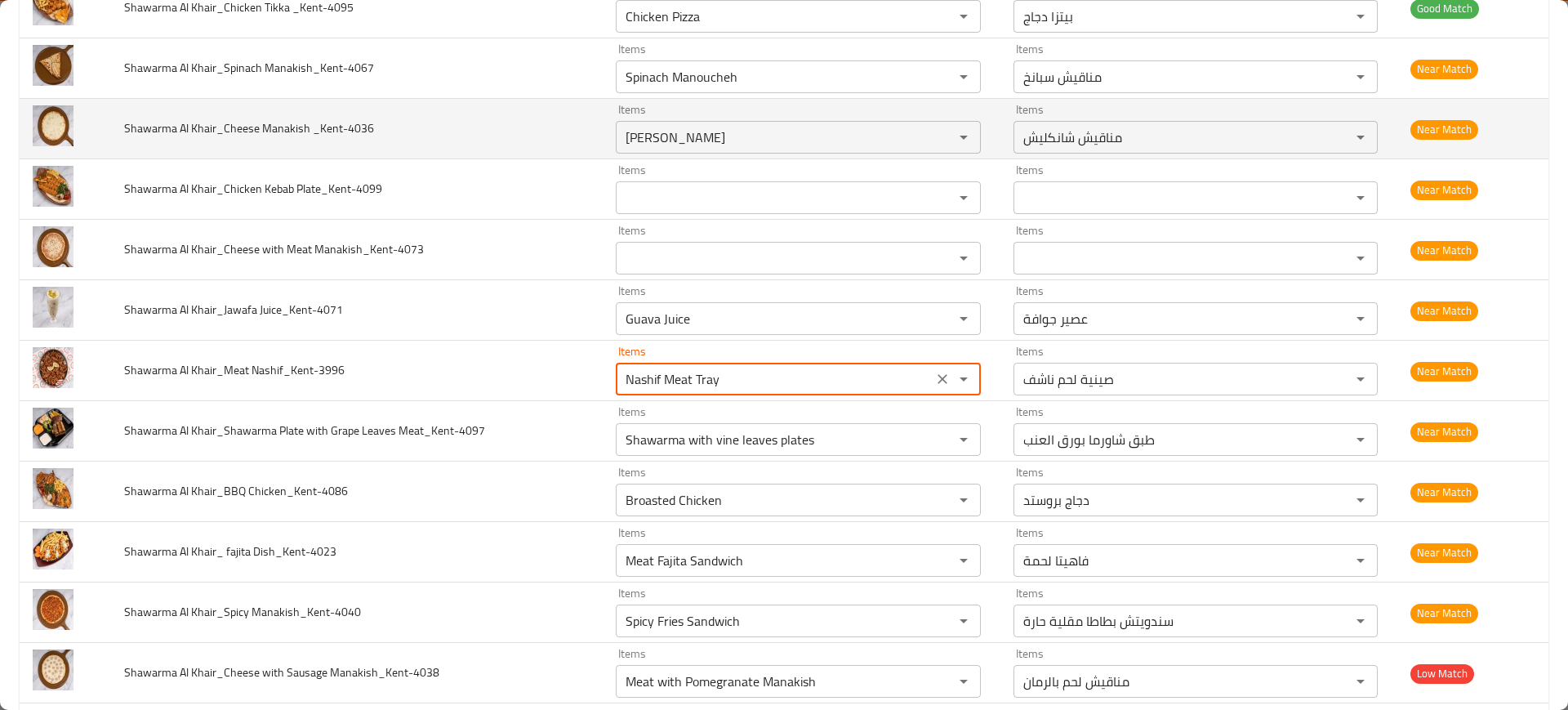
type Nashif_Kent-3996 "Nashif Meat Tray"
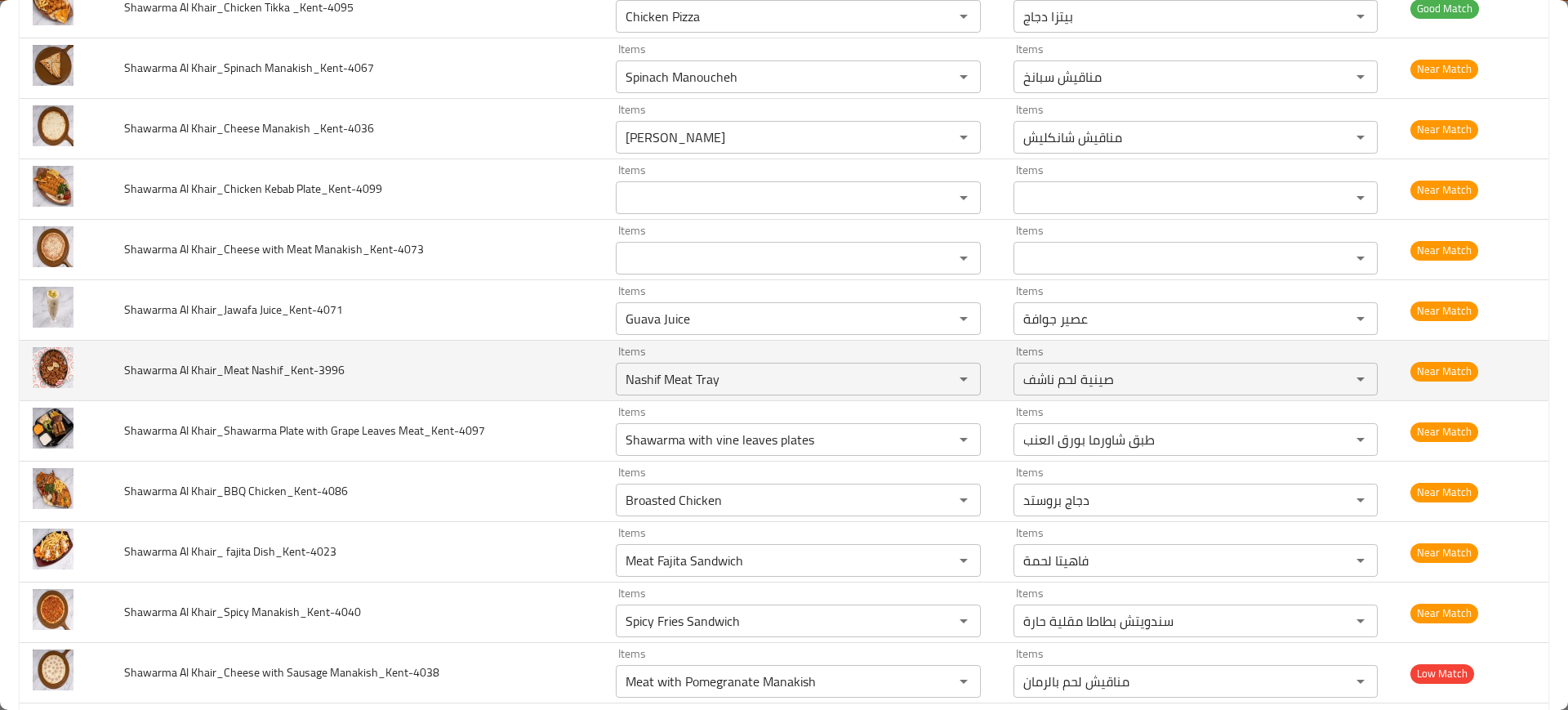
click at [143, 395] on td "Shawarma Al Khair_Meat Nashif_Kent-3996" at bounding box center [357, 371] width 492 height 61
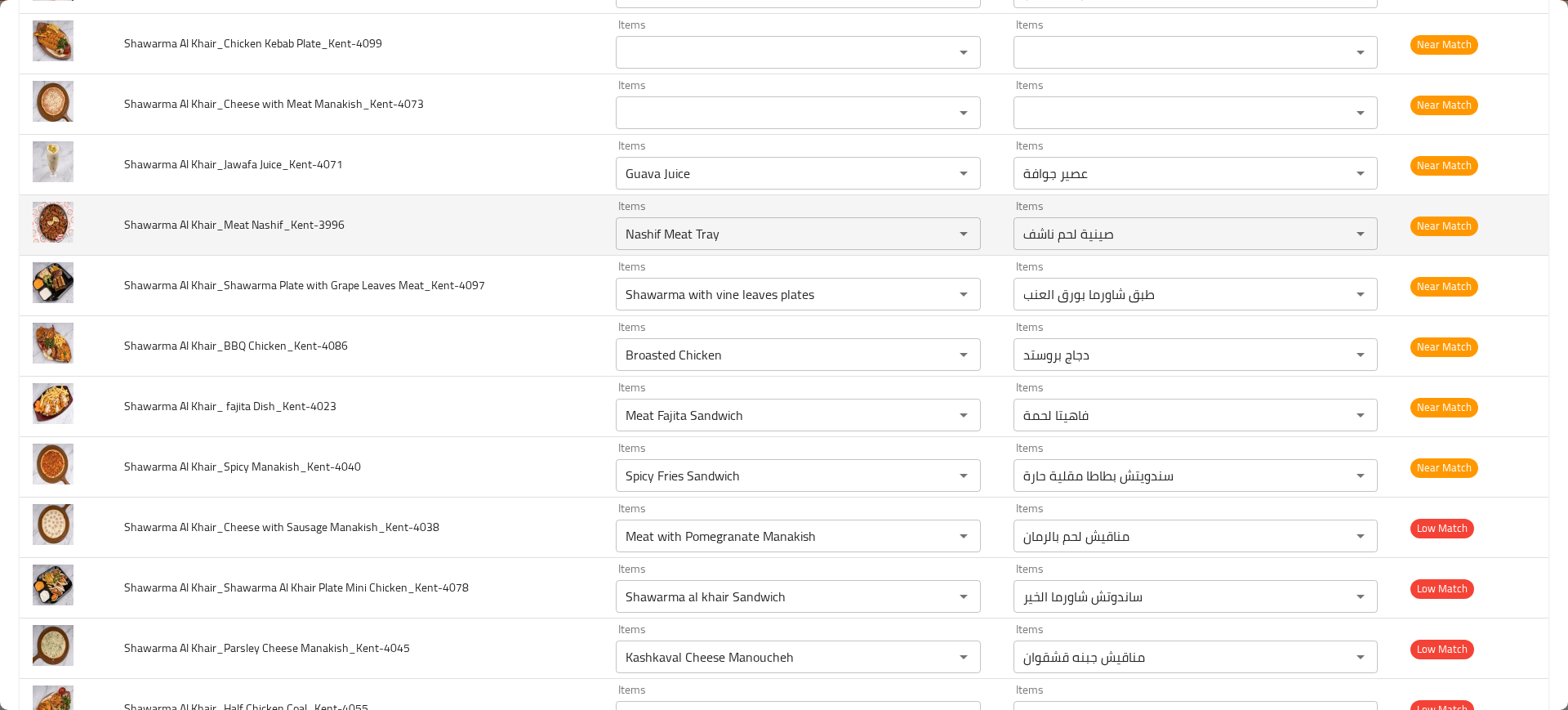
scroll to position [1926, 0]
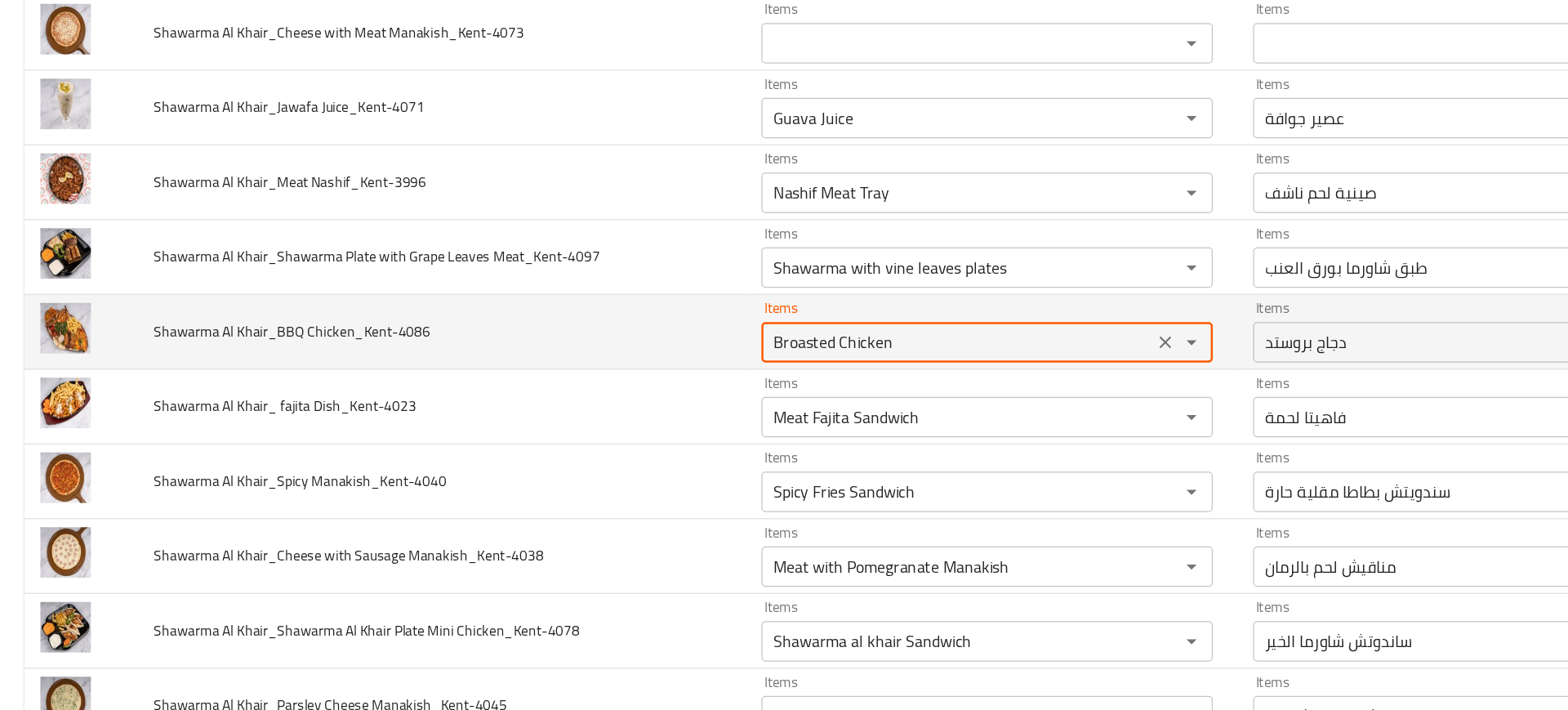
click at [655, 349] on Chicken_Kent-4086 "Broasted Chicken" at bounding box center [774, 356] width 307 height 22
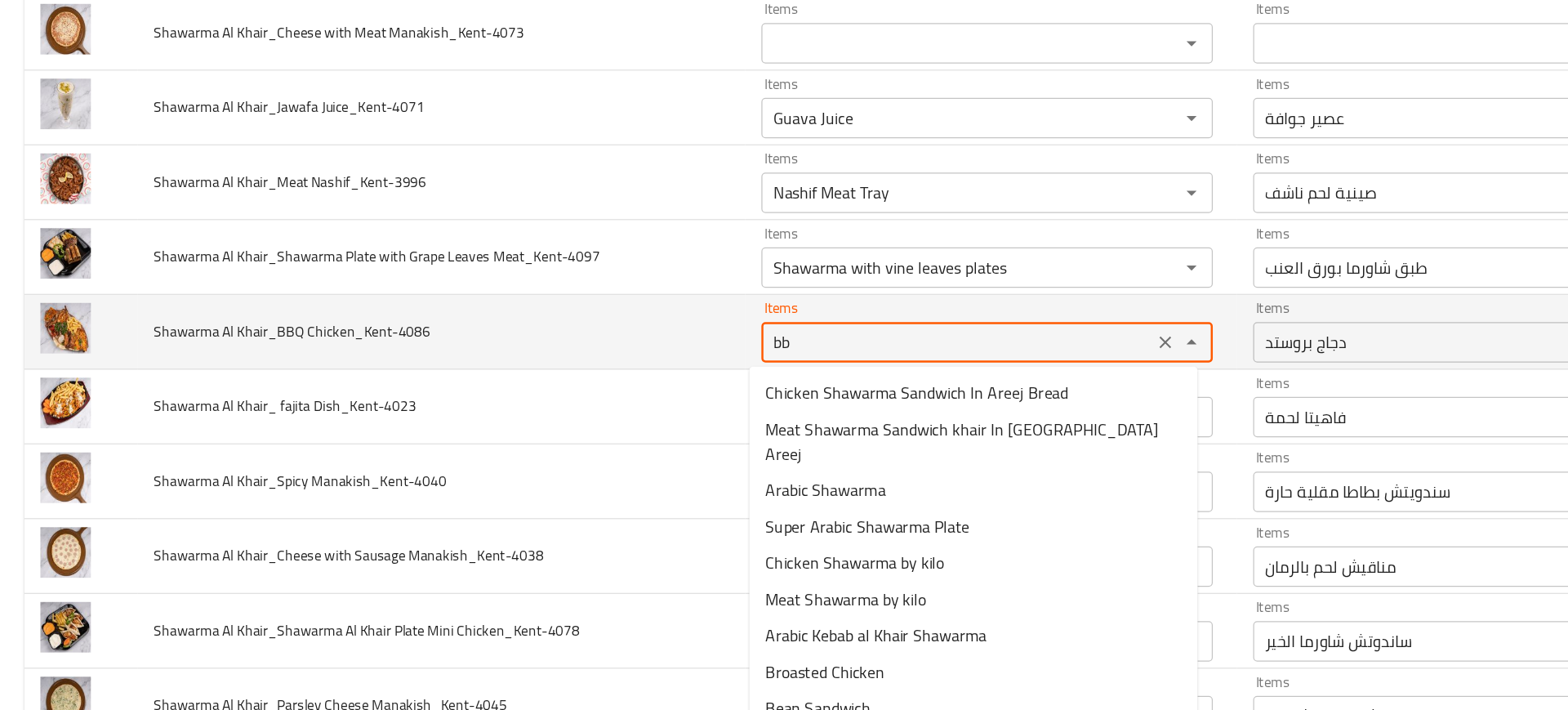
type Chicken_Kent-4086 "bbq"
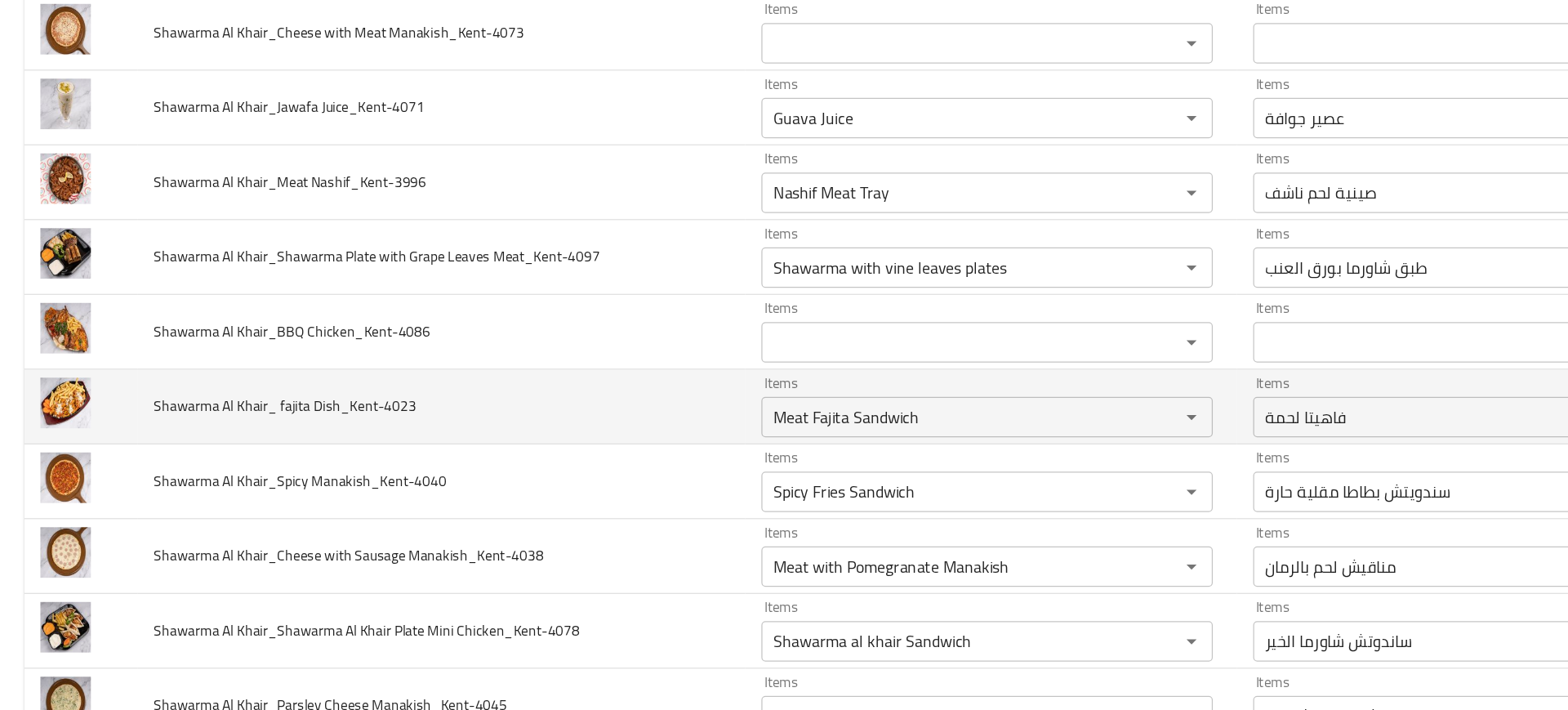
click at [510, 399] on td "Shawarma Al Khair_ fajita Dish_Kent-4023" at bounding box center [357, 408] width 492 height 61
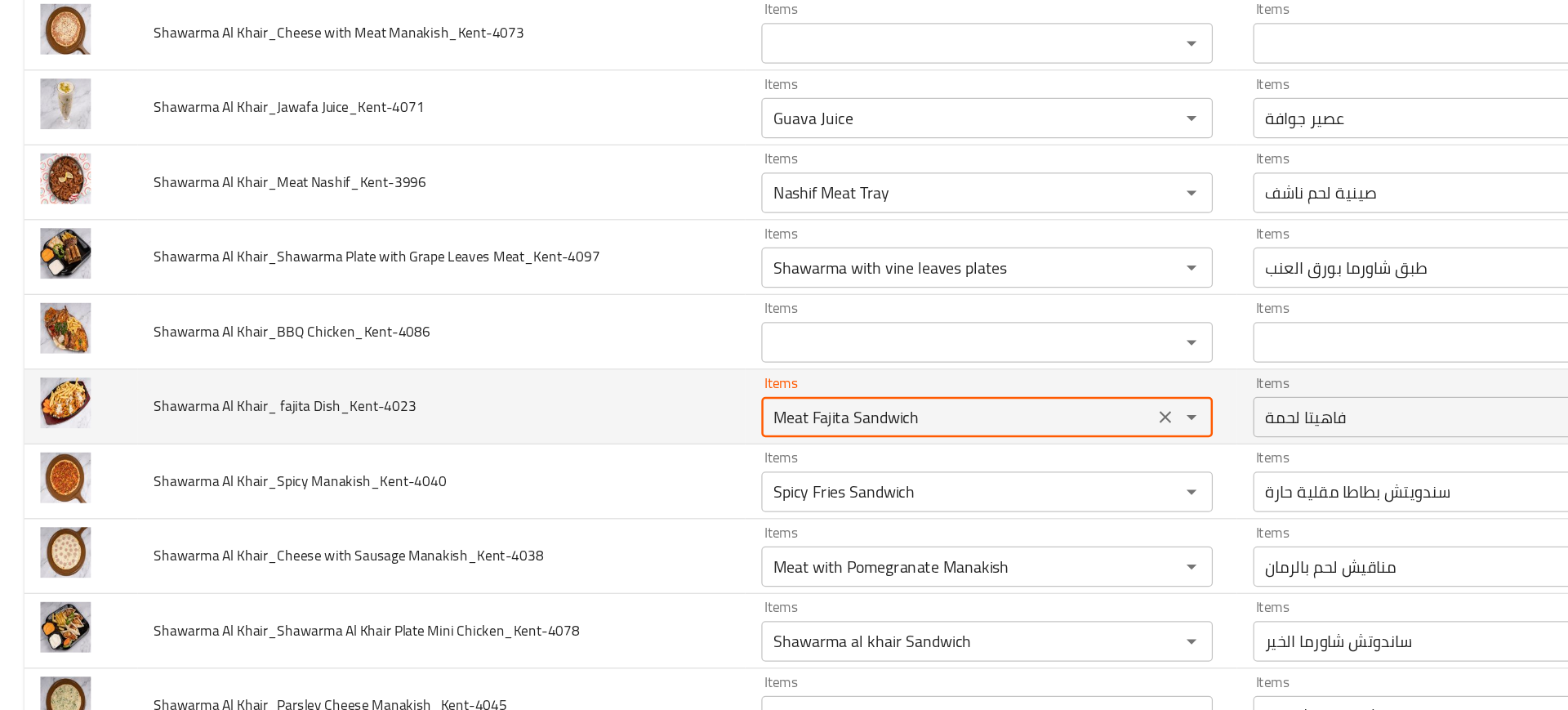
click at [676, 409] on Dish_Kent-4023 "Meat Fajita Sandwich" at bounding box center [774, 417] width 307 height 22
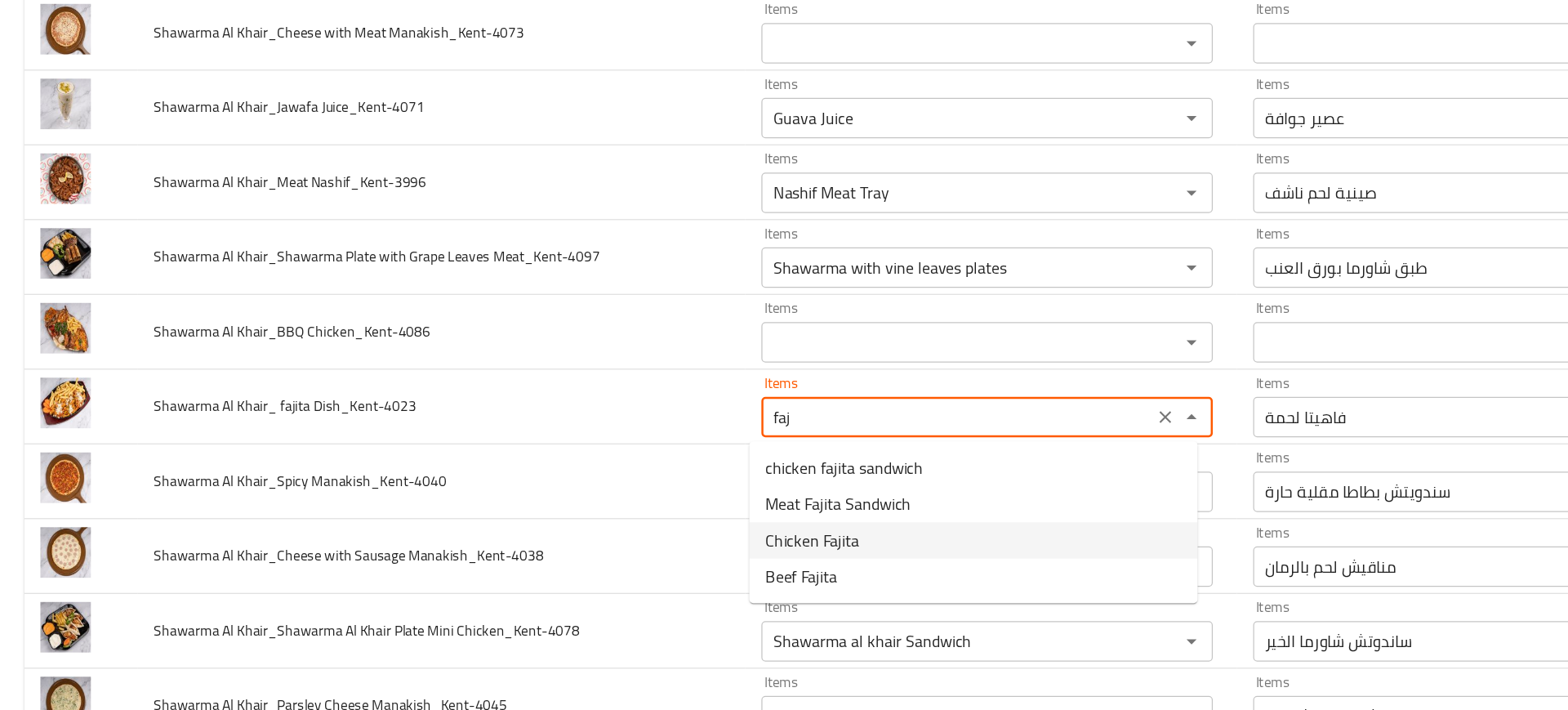
click at [647, 514] on span "Chicken Fajita" at bounding box center [657, 516] width 76 height 20
type Dish_Kent-4023 "Chicken Fajita"
type Dish_Kent-4023-ar "فاهيتا دجاج"
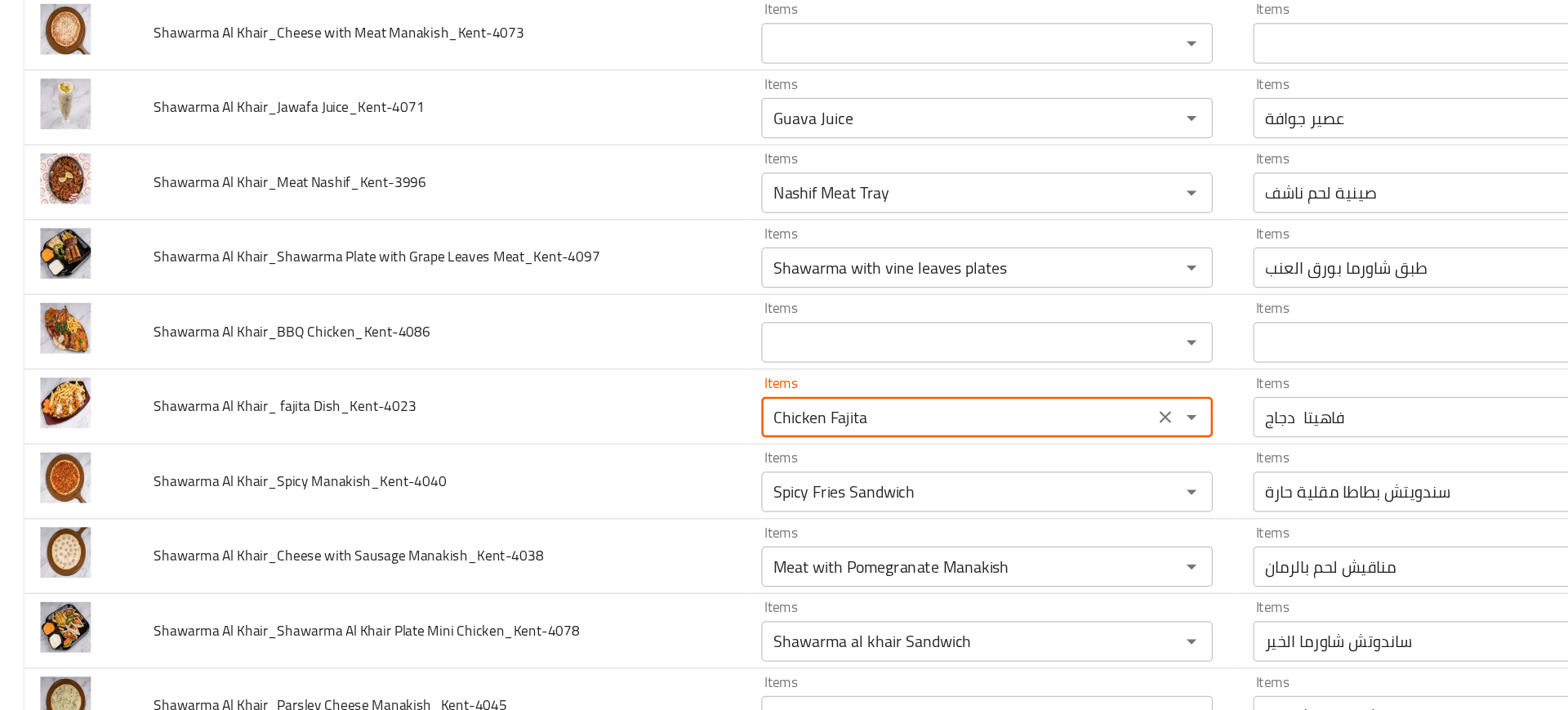
type Dish_Kent-4023 "Chicken Fajita"
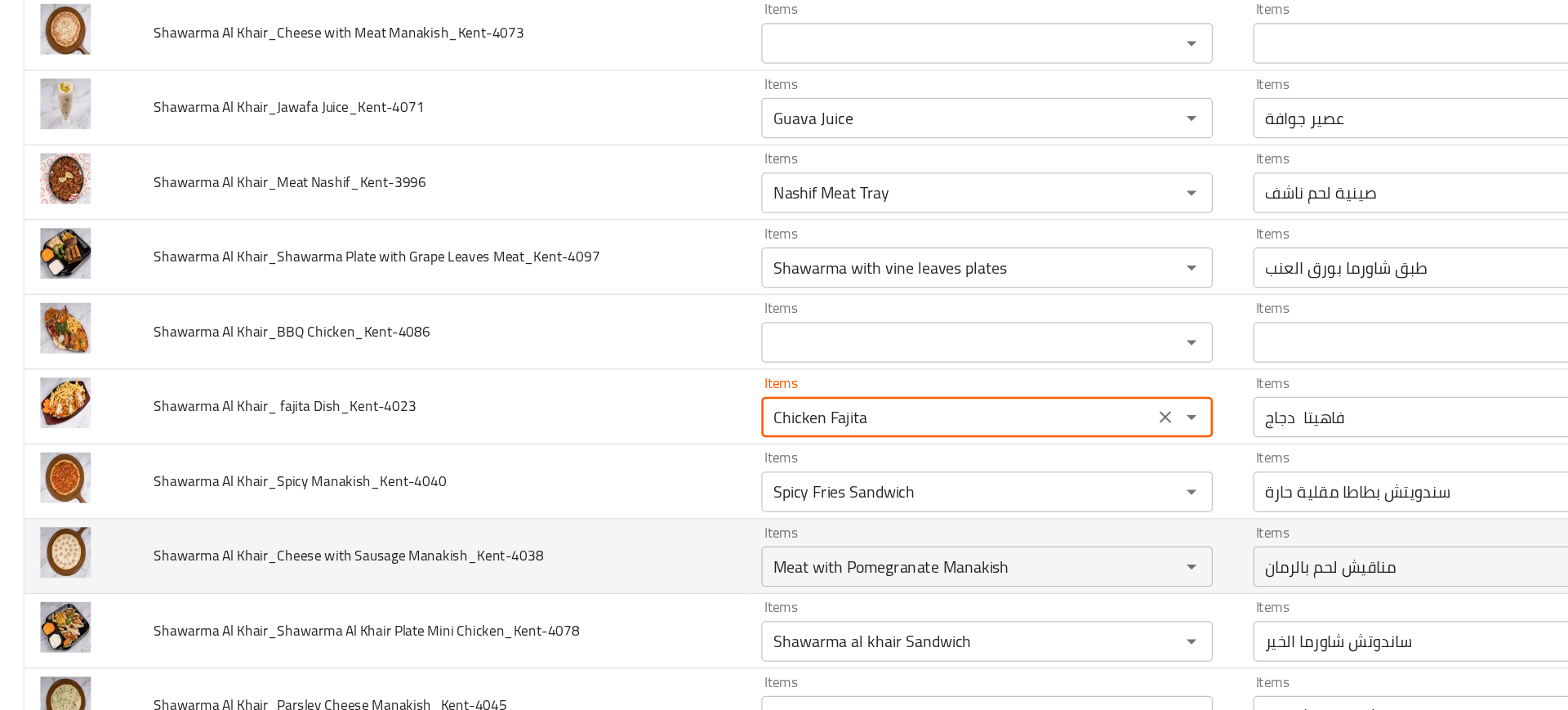
scroll to position [2037, 0]
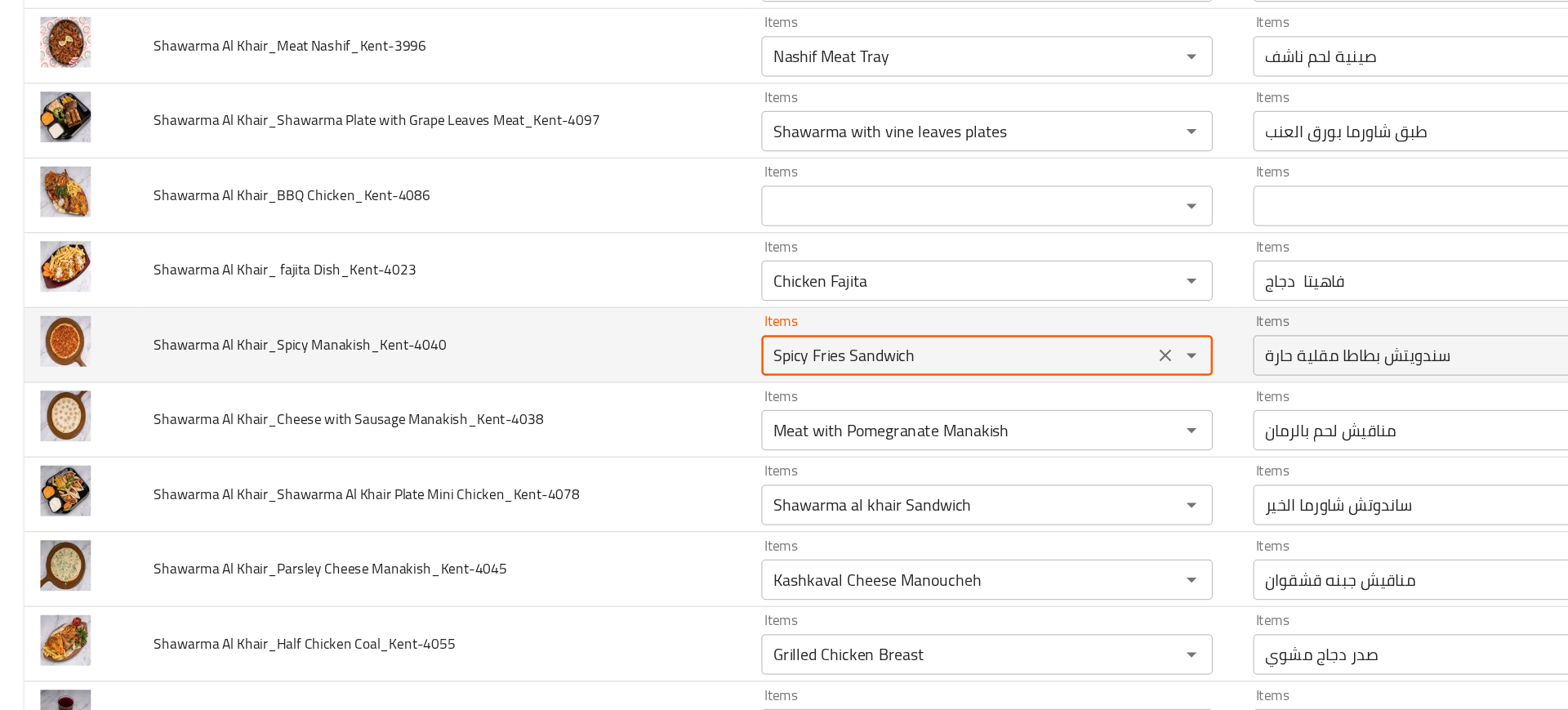
click at [652, 369] on Manakish_Kent-4040 "Spicy Fries Sandwich" at bounding box center [774, 366] width 307 height 22
type Manakish_Kent-4040 "spic"
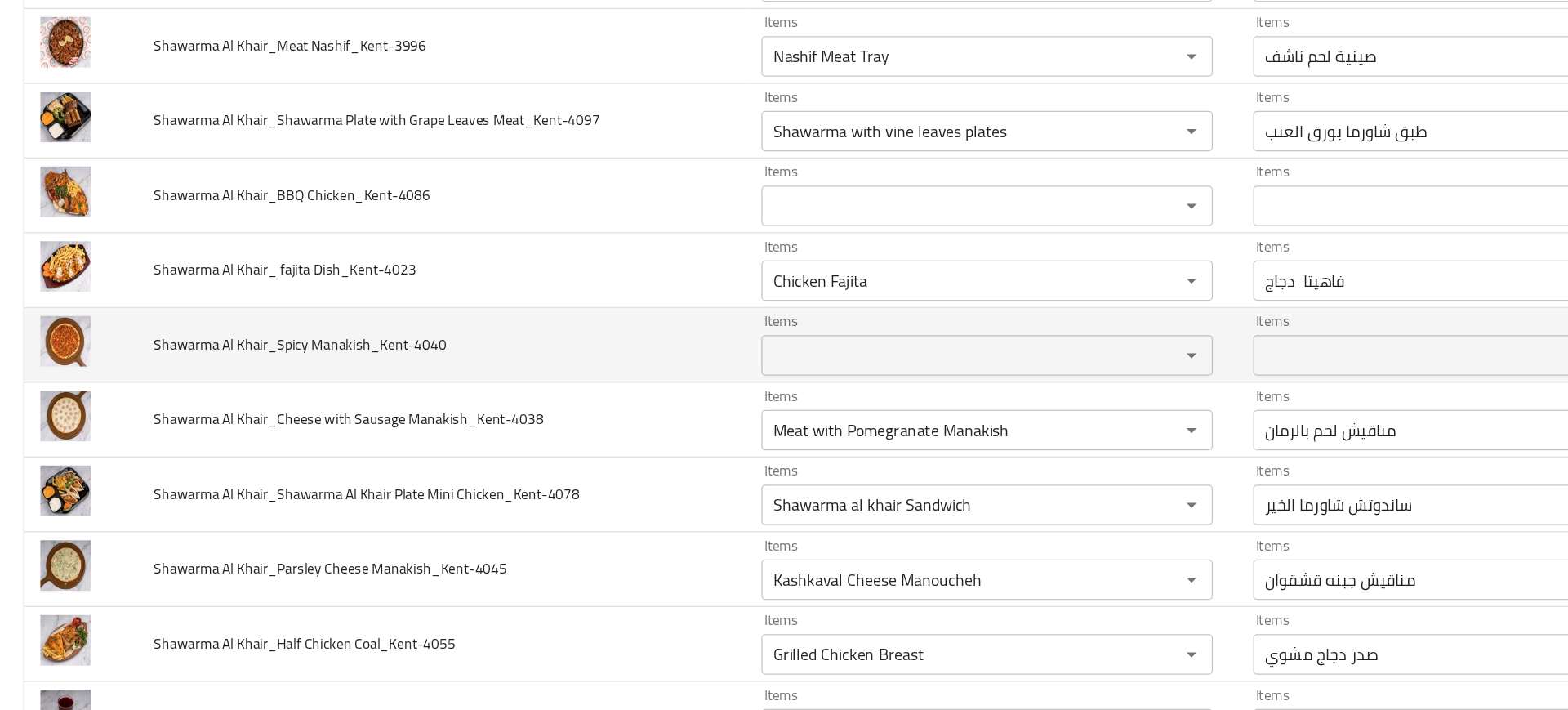
click at [542, 382] on td "Shawarma Al Khair_Spicy Manakish_Kent-4040" at bounding box center [357, 358] width 492 height 61
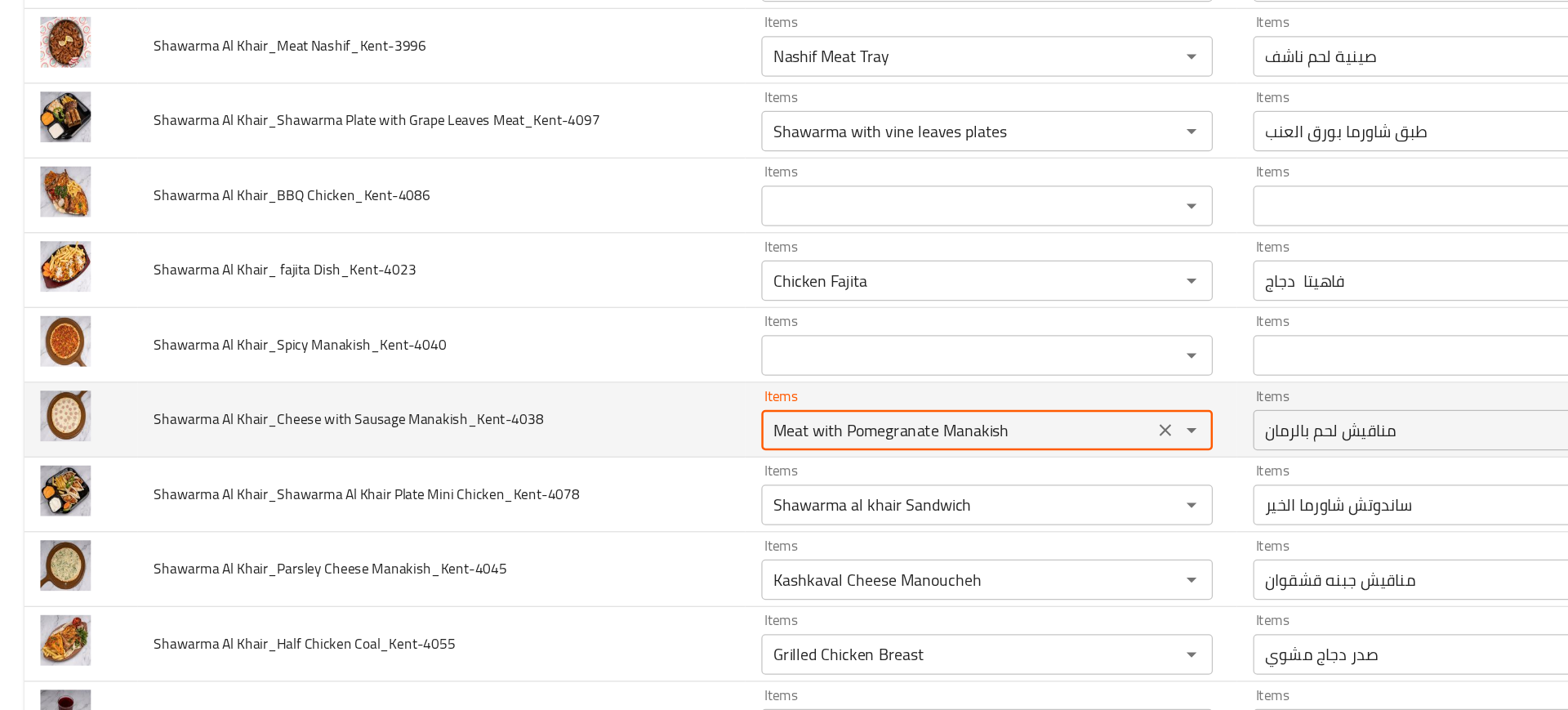
click at [633, 426] on Manakish_Kent-4038 "Meat with Pomegranate Manakish" at bounding box center [774, 427] width 307 height 22
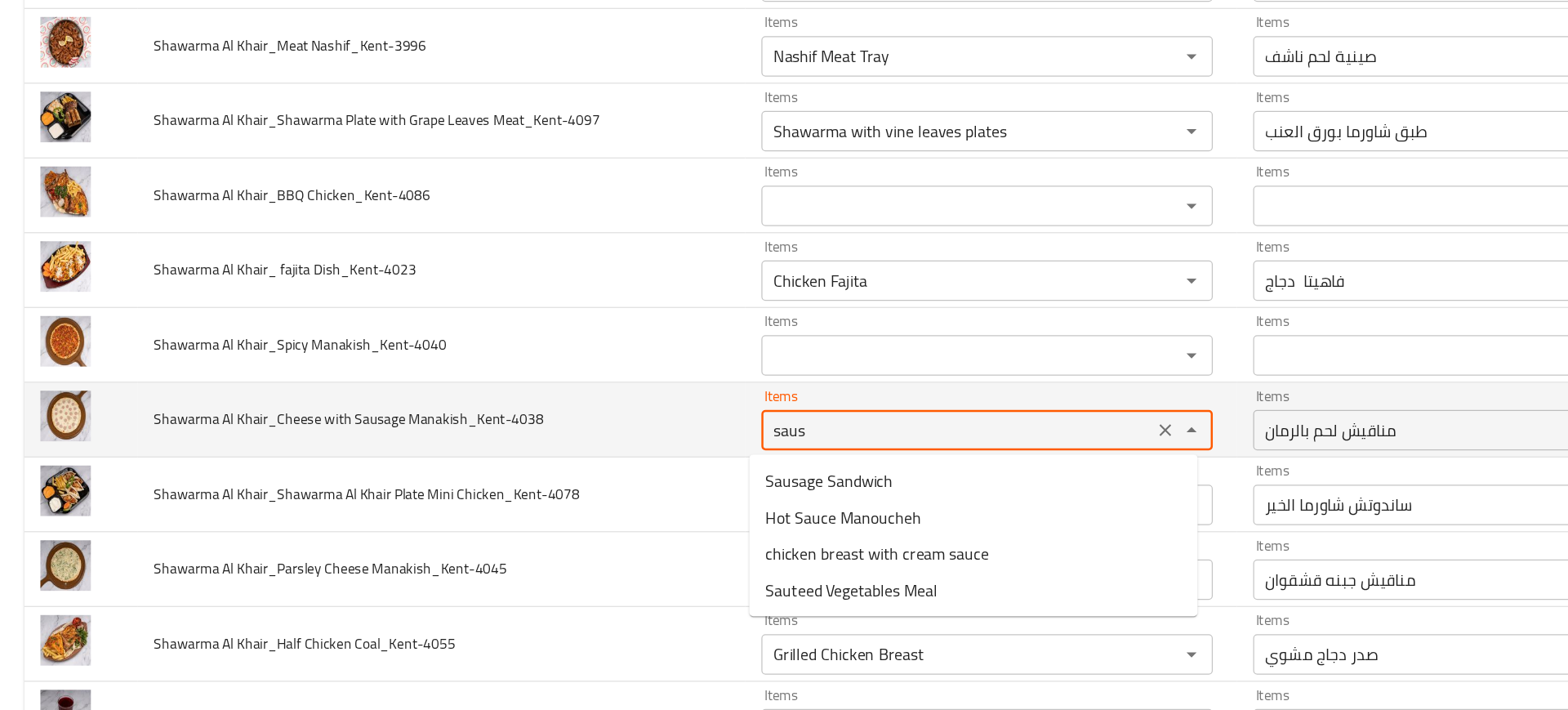
type Manakish_Kent-4038 "sausa"
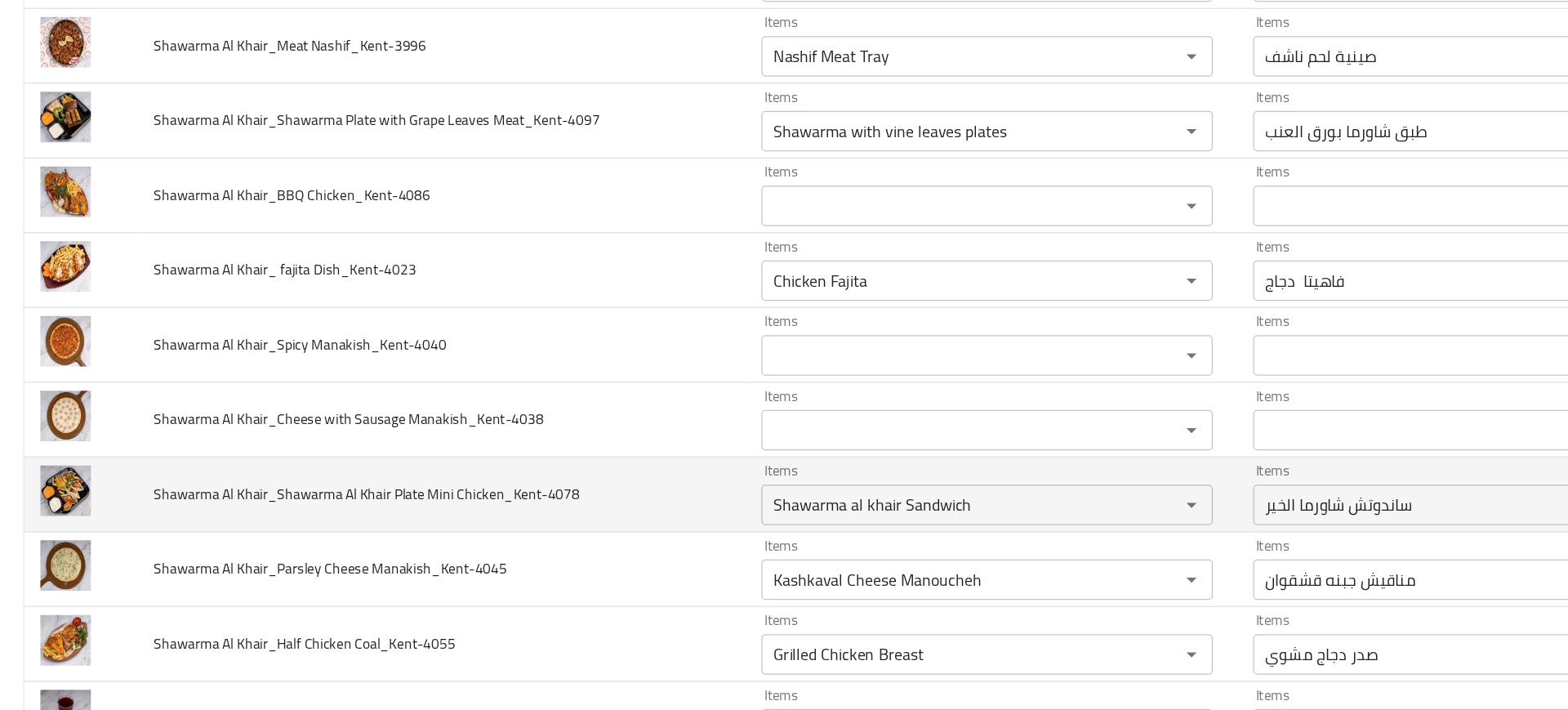
click at [588, 468] on td "Shawarma Al Khair_Shawarma Al Khair Plate Mini Chicken_Kent-4078" at bounding box center [357, 479] width 492 height 61
click at [934, 482] on icon "Clear" at bounding box center [942, 487] width 16 height 16
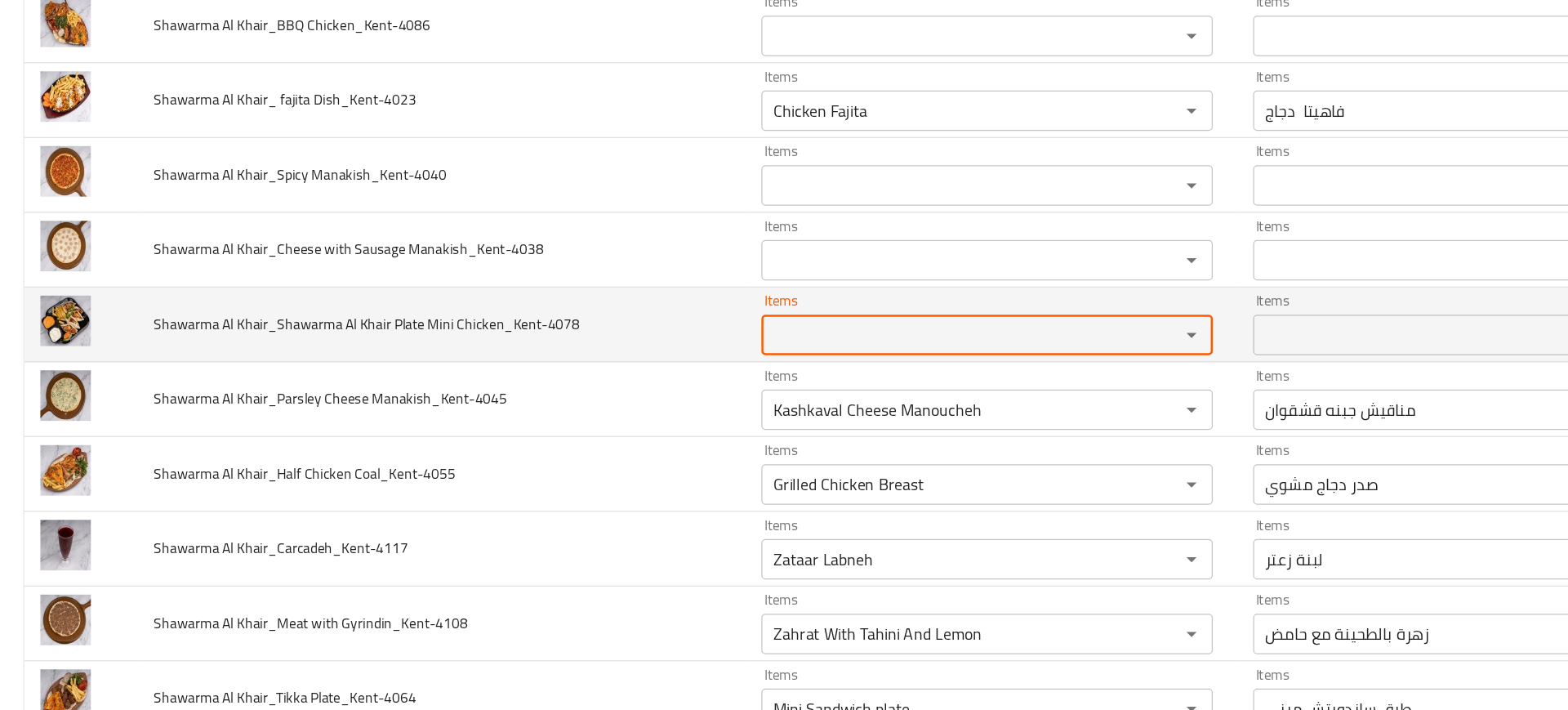
scroll to position [2172, 0]
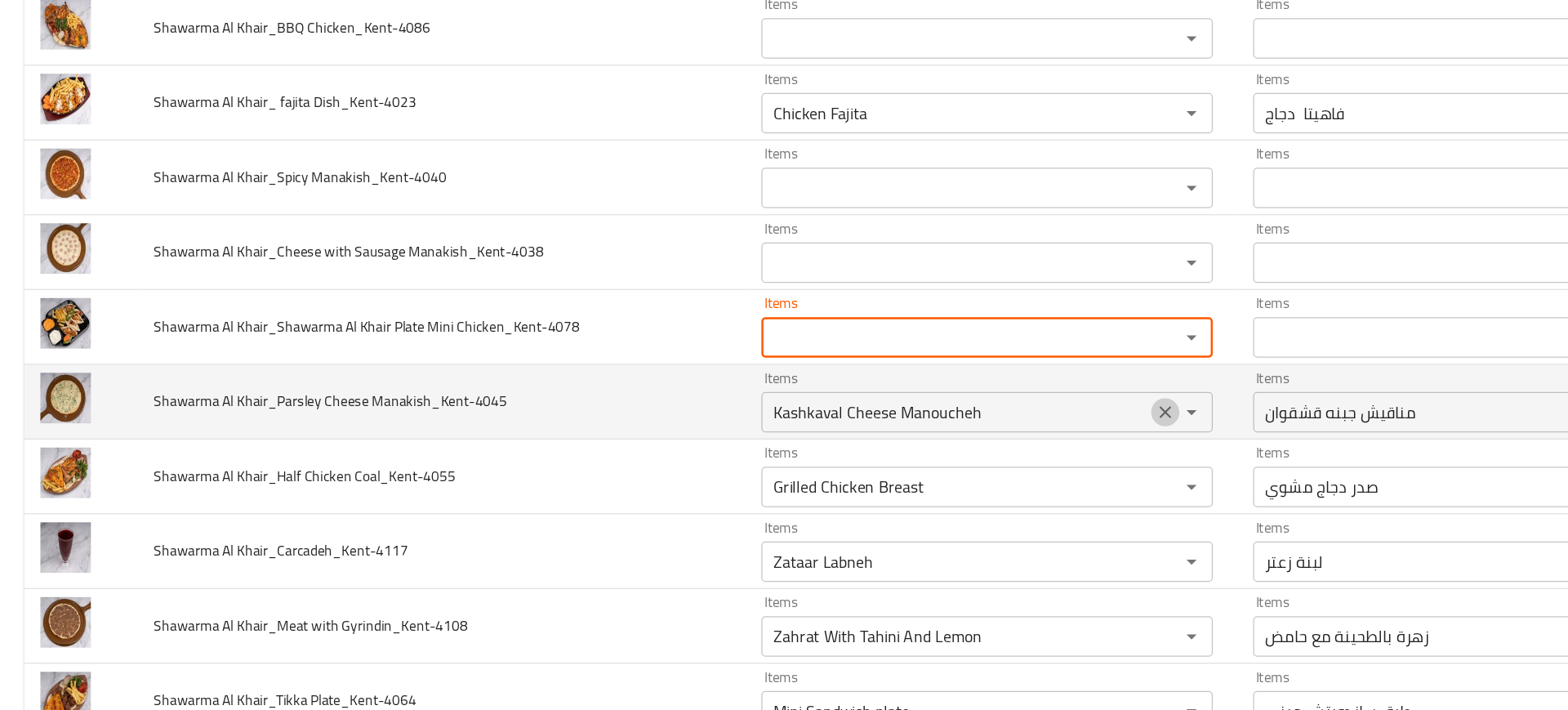
click at [934, 418] on icon "Clear" at bounding box center [942, 412] width 16 height 16
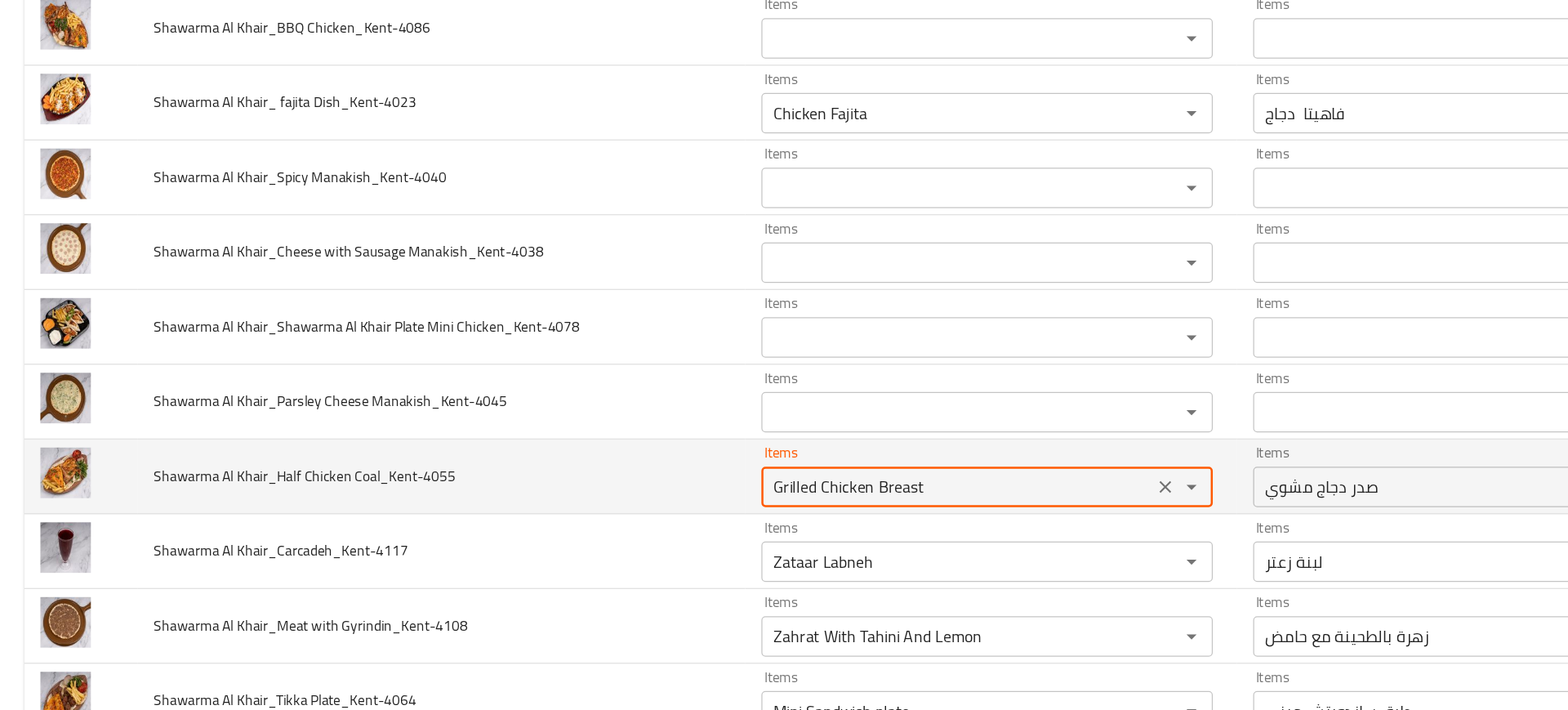
click at [885, 479] on Coal_Kent-4055 "Grilled Chicken Breast" at bounding box center [774, 473] width 307 height 22
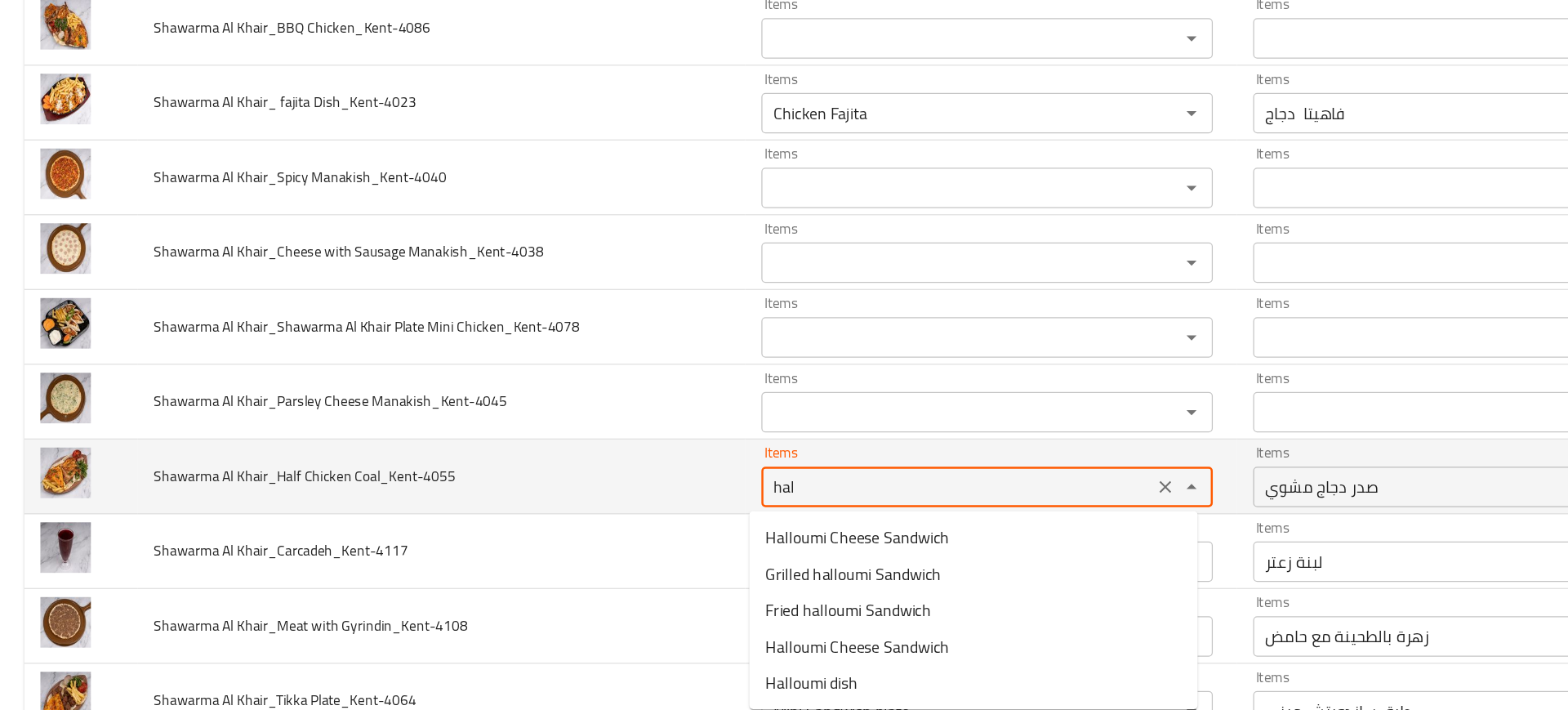
type Coal_Kent-4055 "half"
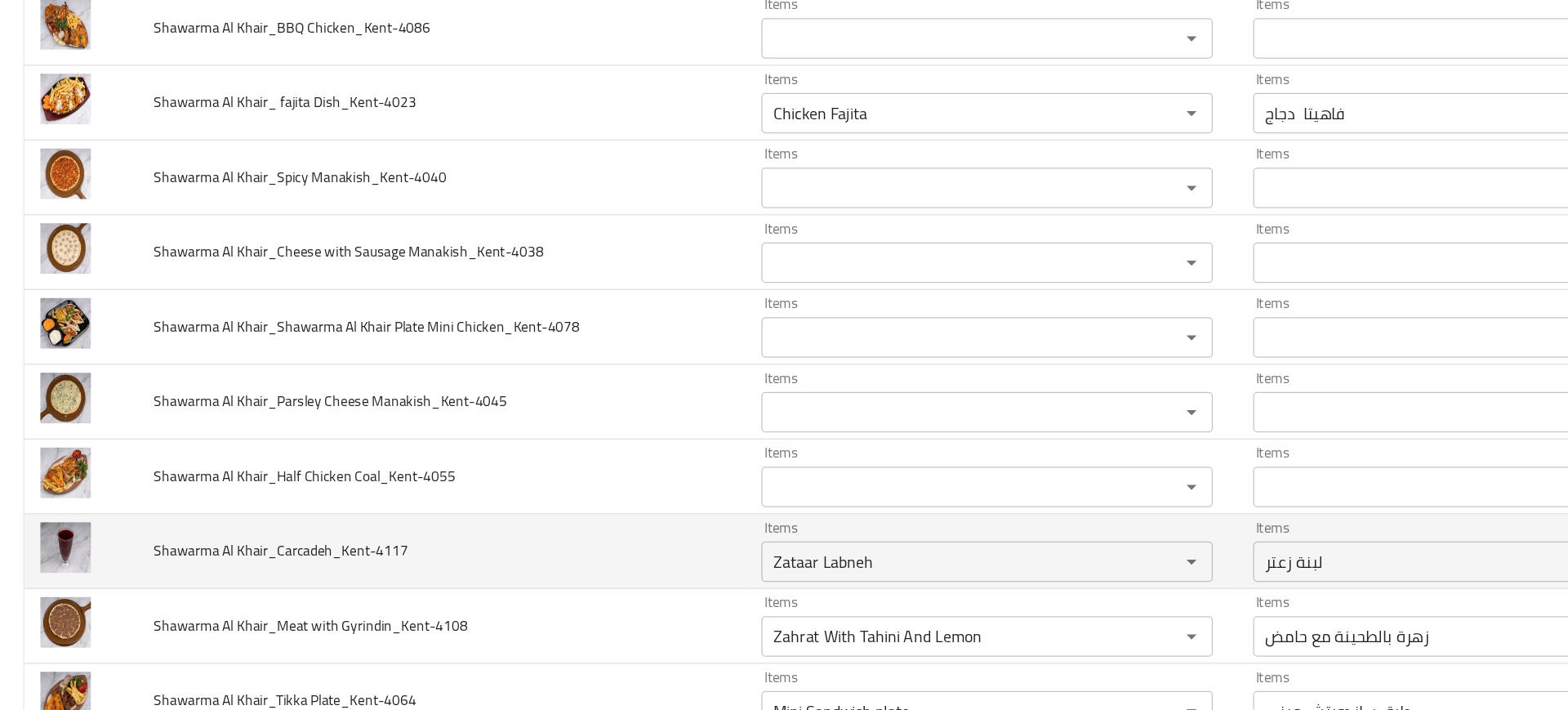
click at [556, 516] on td "Shawarma Al Khair_Carcadeh_Kent-4117" at bounding box center [357, 525] width 492 height 61
click at [934, 534] on icon "Clear" at bounding box center [942, 532] width 16 height 16
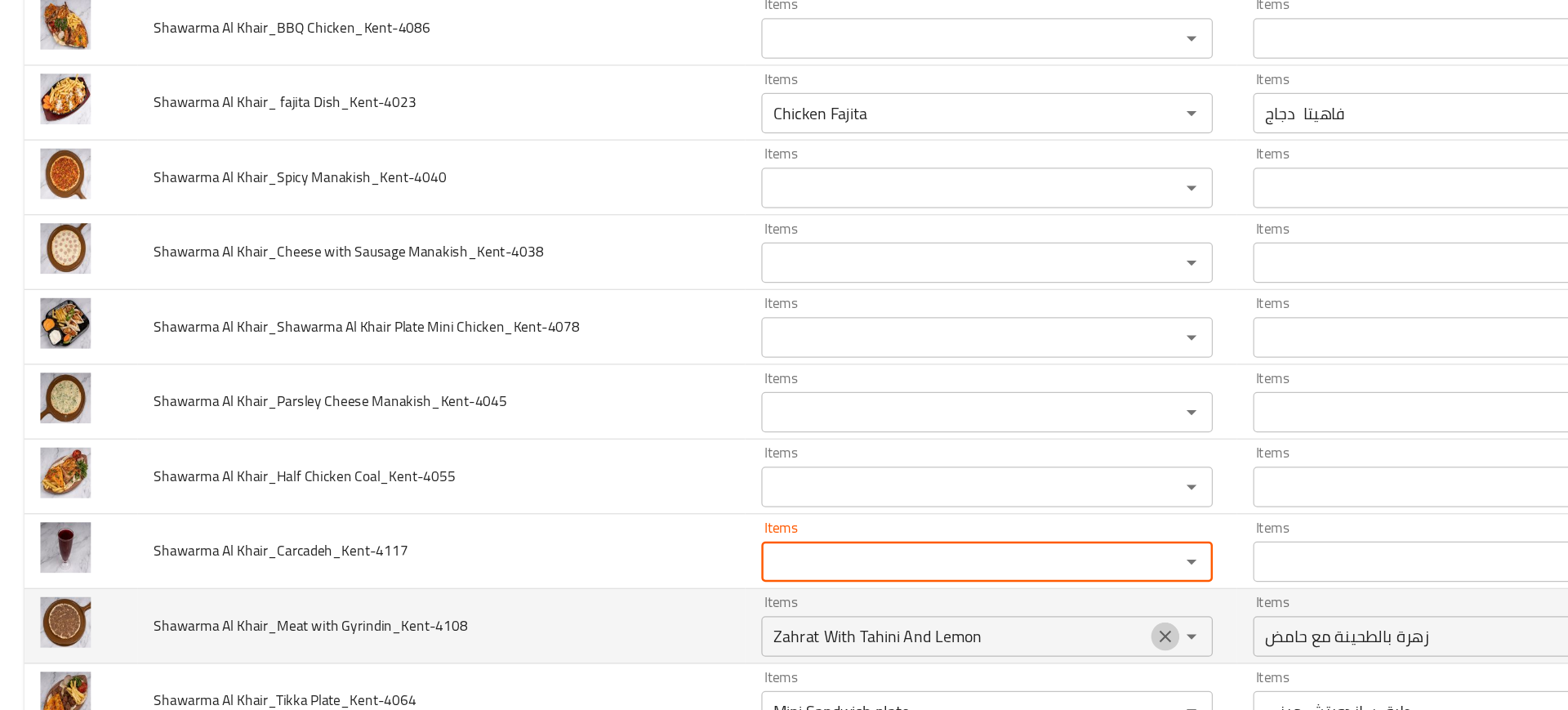
click at [933, 602] on button "Clear" at bounding box center [943, 593] width 22 height 22
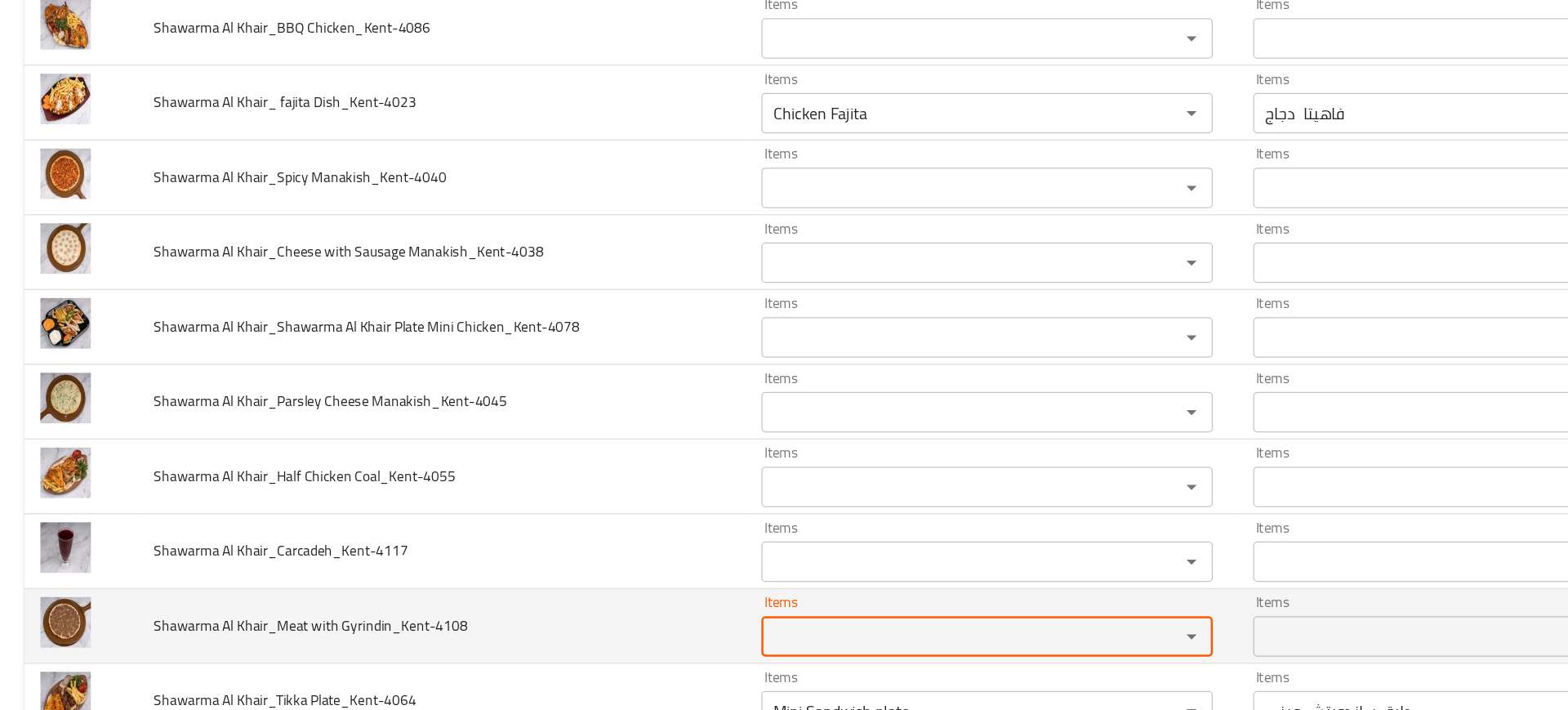
scroll to position [2419, 0]
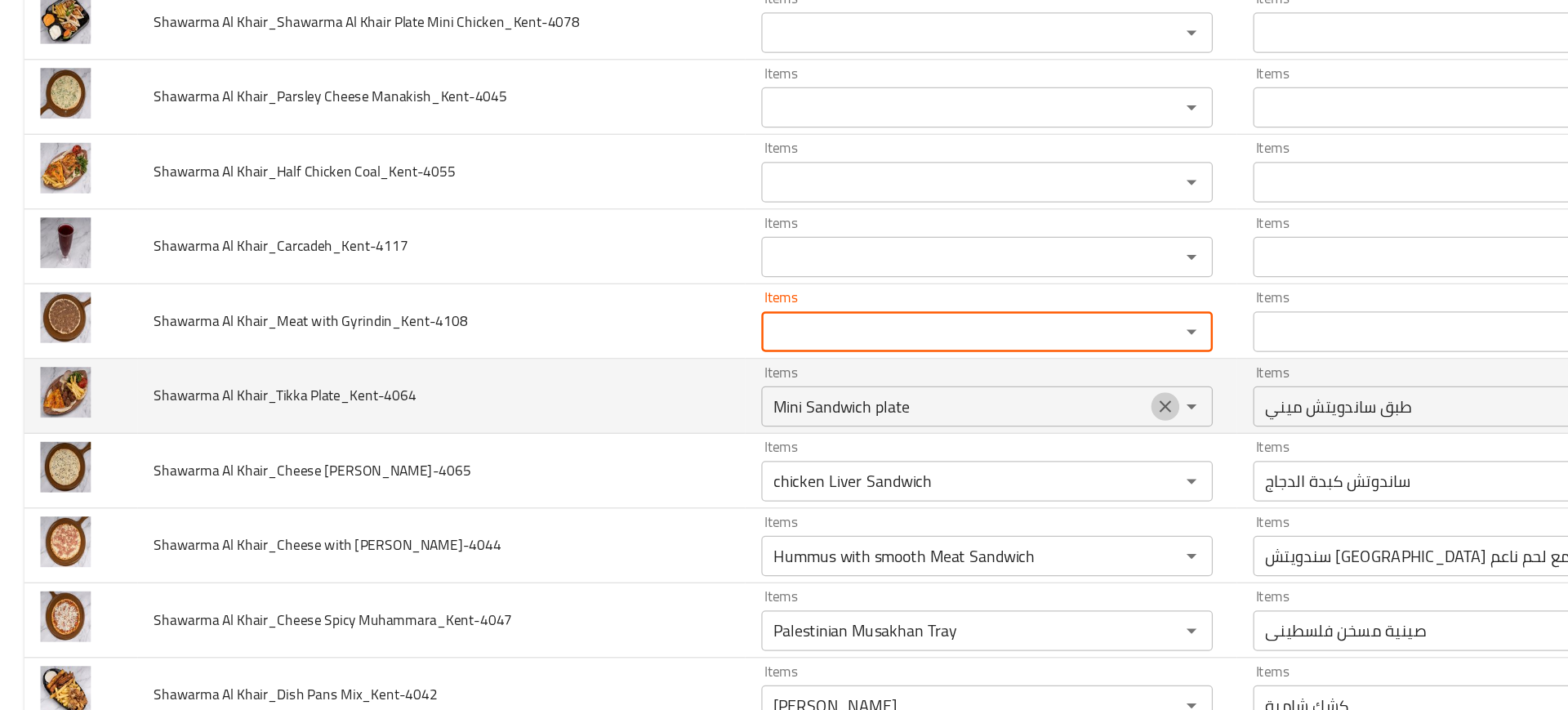
click at [938, 407] on icon "Clear" at bounding box center [943, 407] width 9 height 9
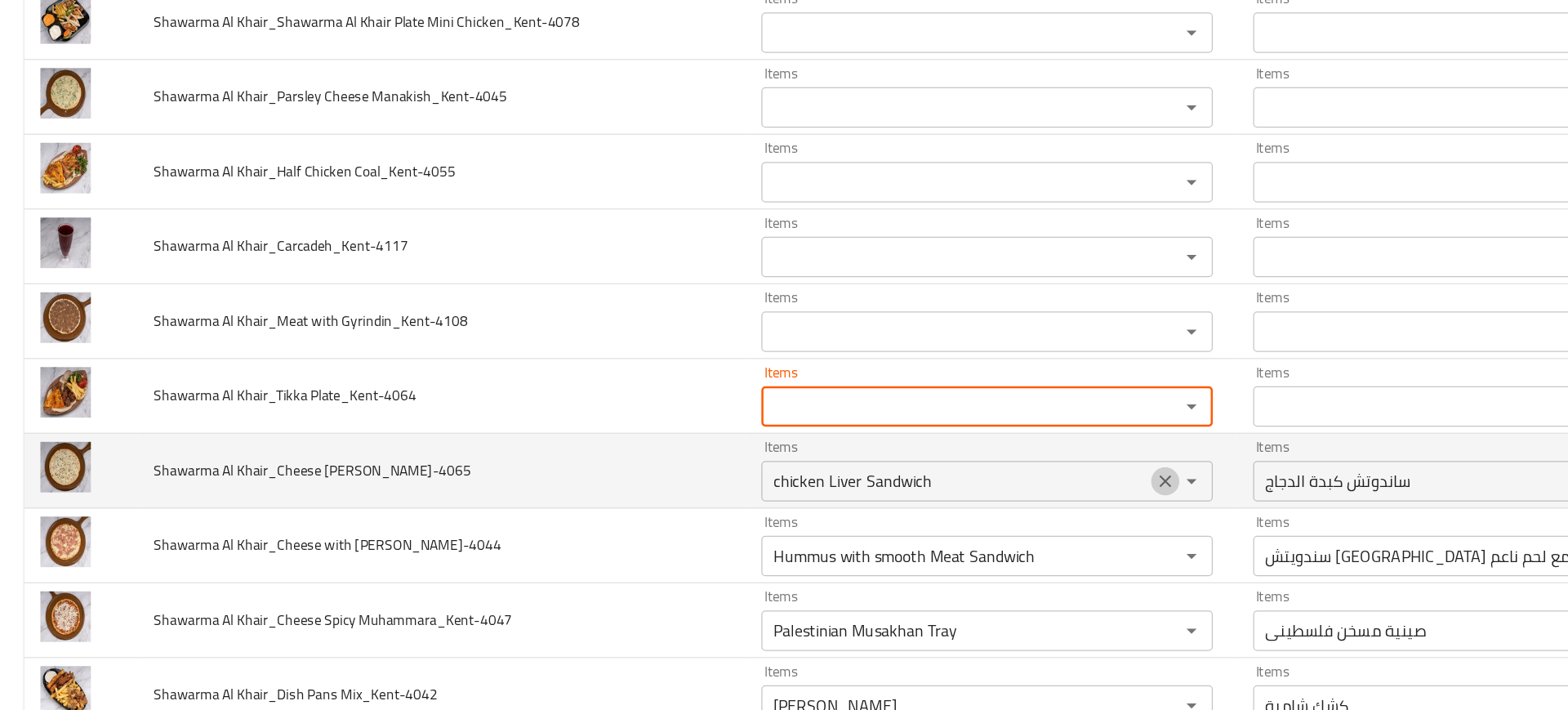
click at [934, 471] on icon "Clear" at bounding box center [942, 467] width 16 height 16
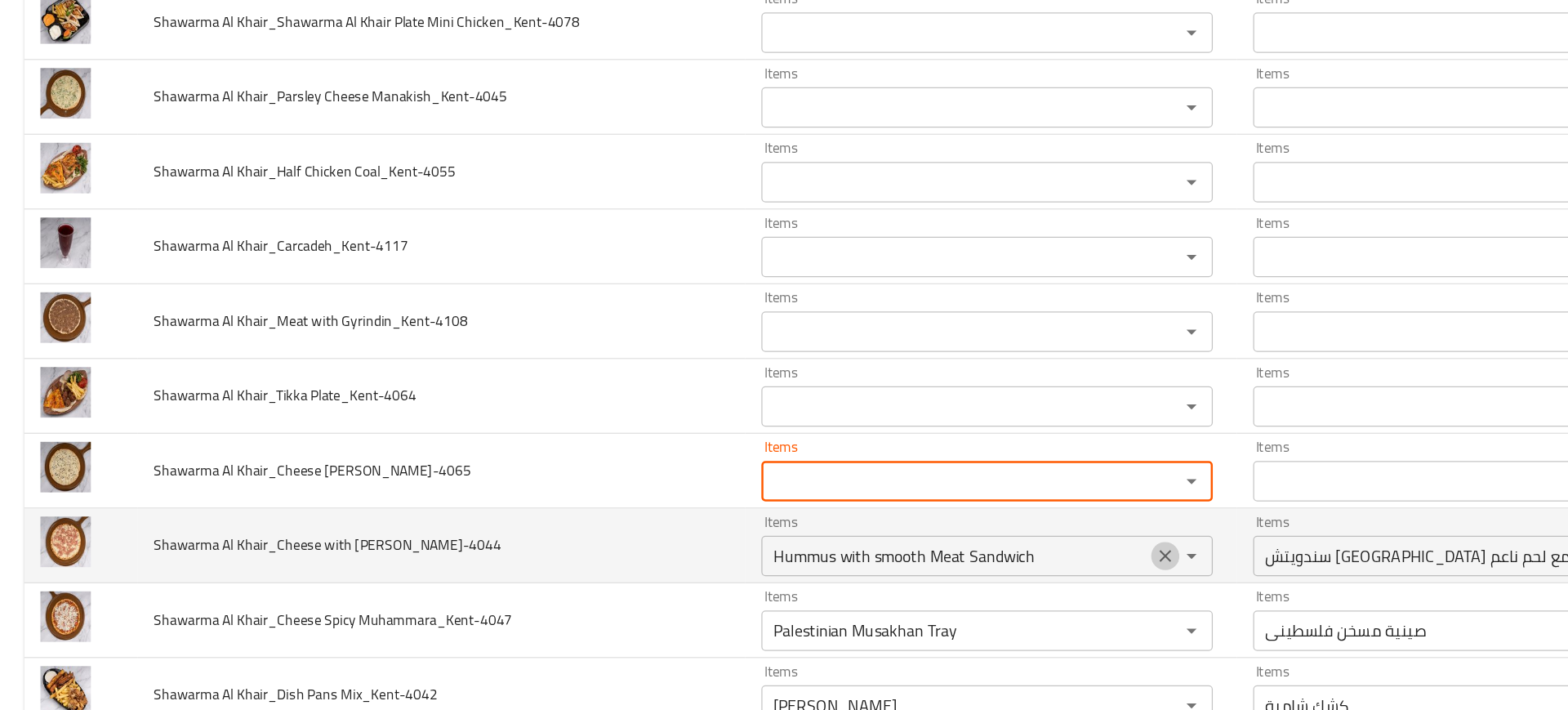
click at [938, 523] on icon "Clear" at bounding box center [943, 528] width 9 height 9
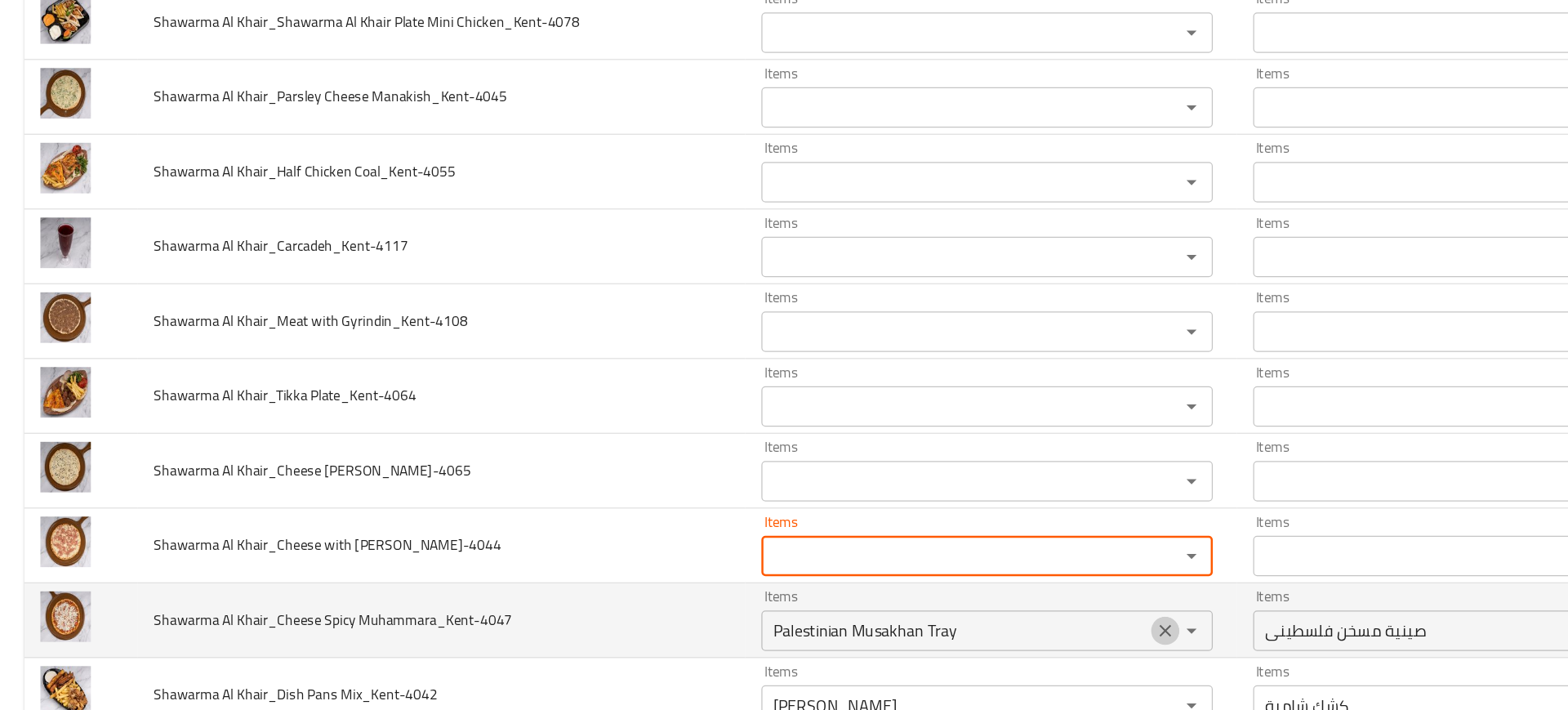
click at [938, 590] on icon "Clear" at bounding box center [943, 589] width 9 height 9
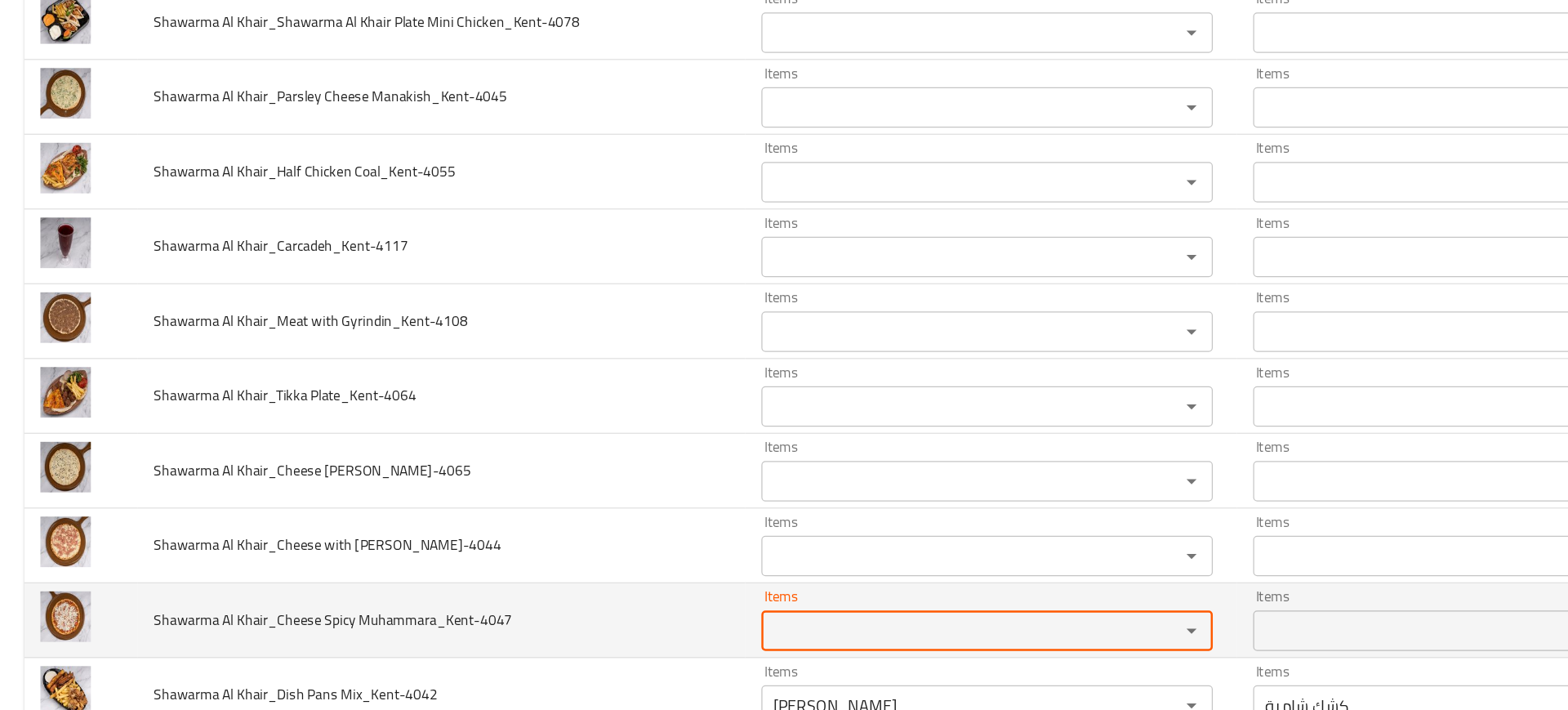
scroll to position [2474, 0]
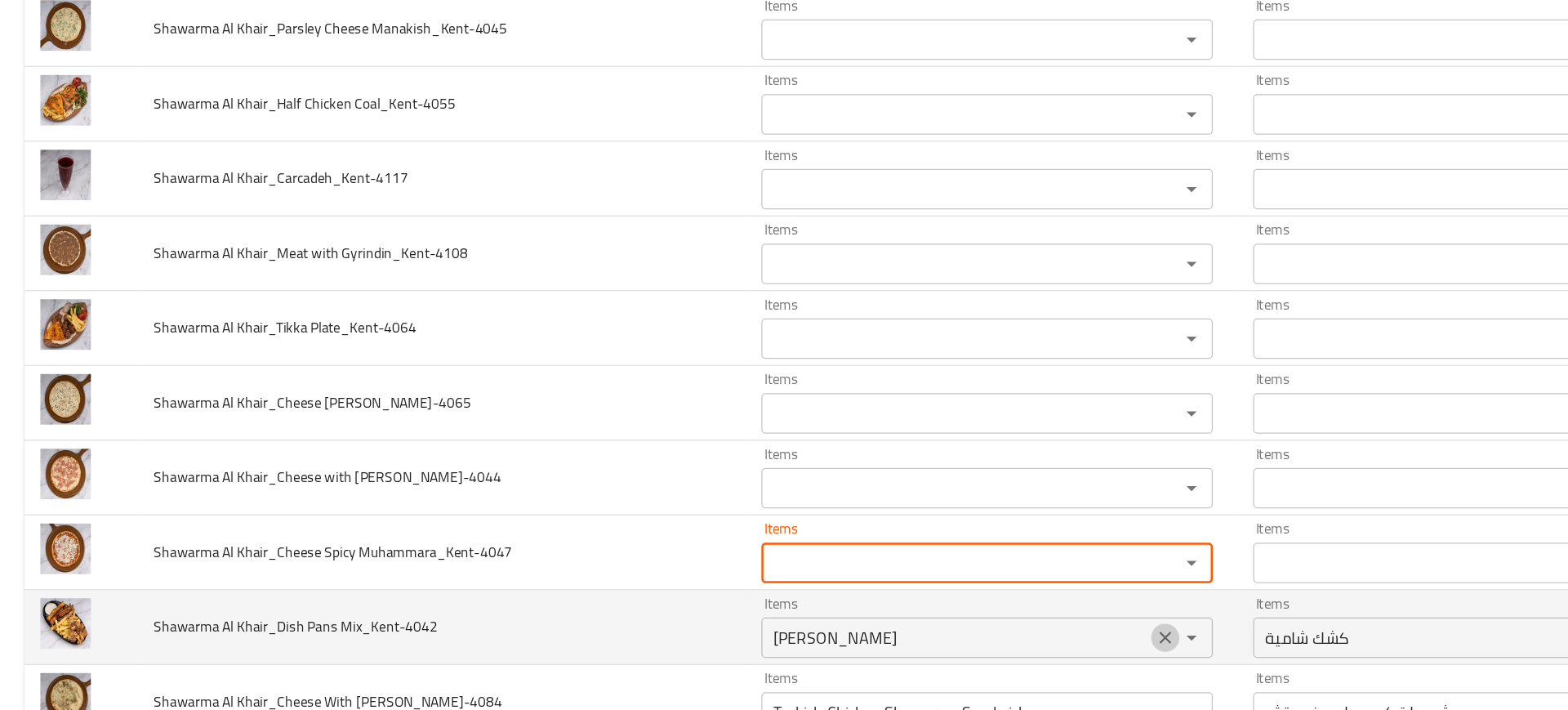
click at [934, 600] on icon "Clear" at bounding box center [942, 594] width 16 height 16
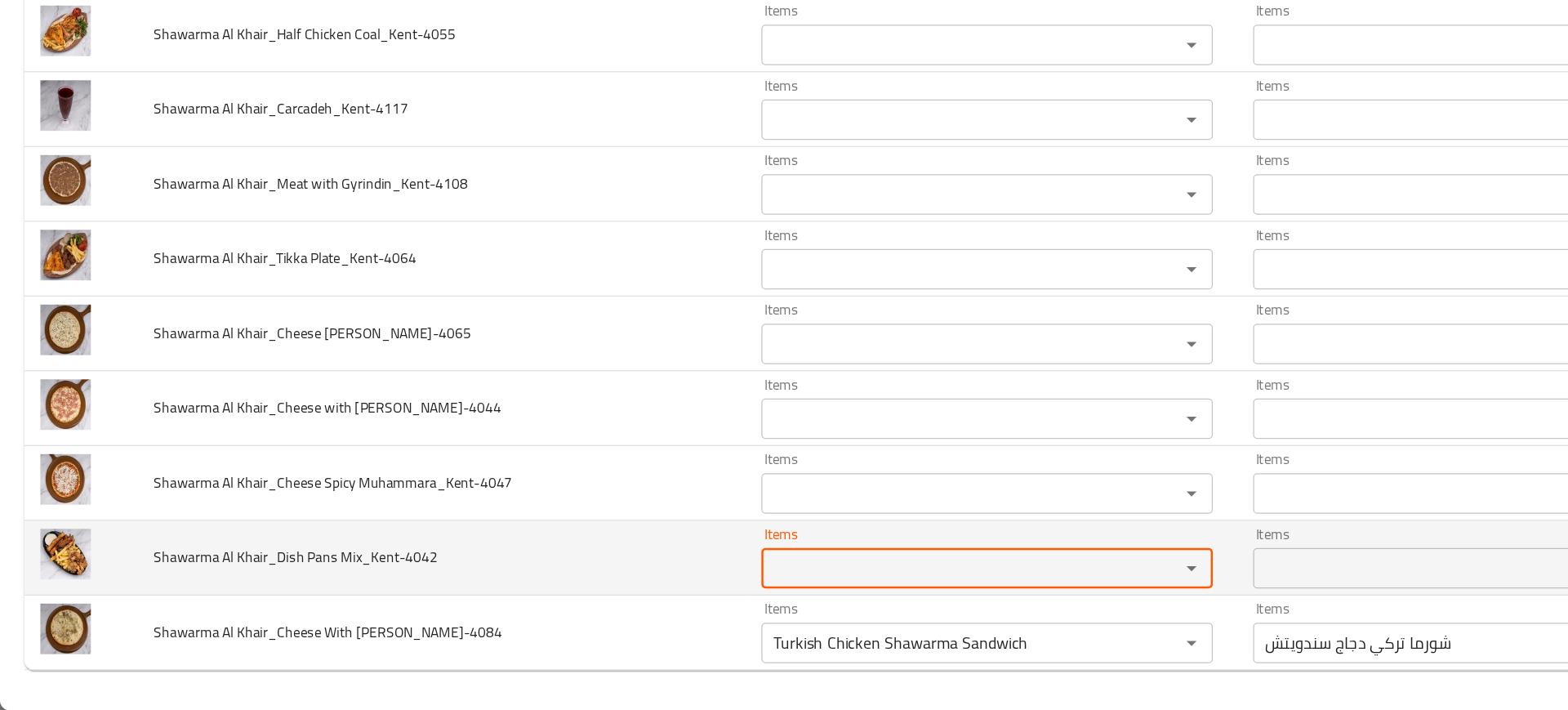
scroll to position [0, 0]
click at [938, 655] on icon "Clear" at bounding box center [943, 655] width 9 height 9
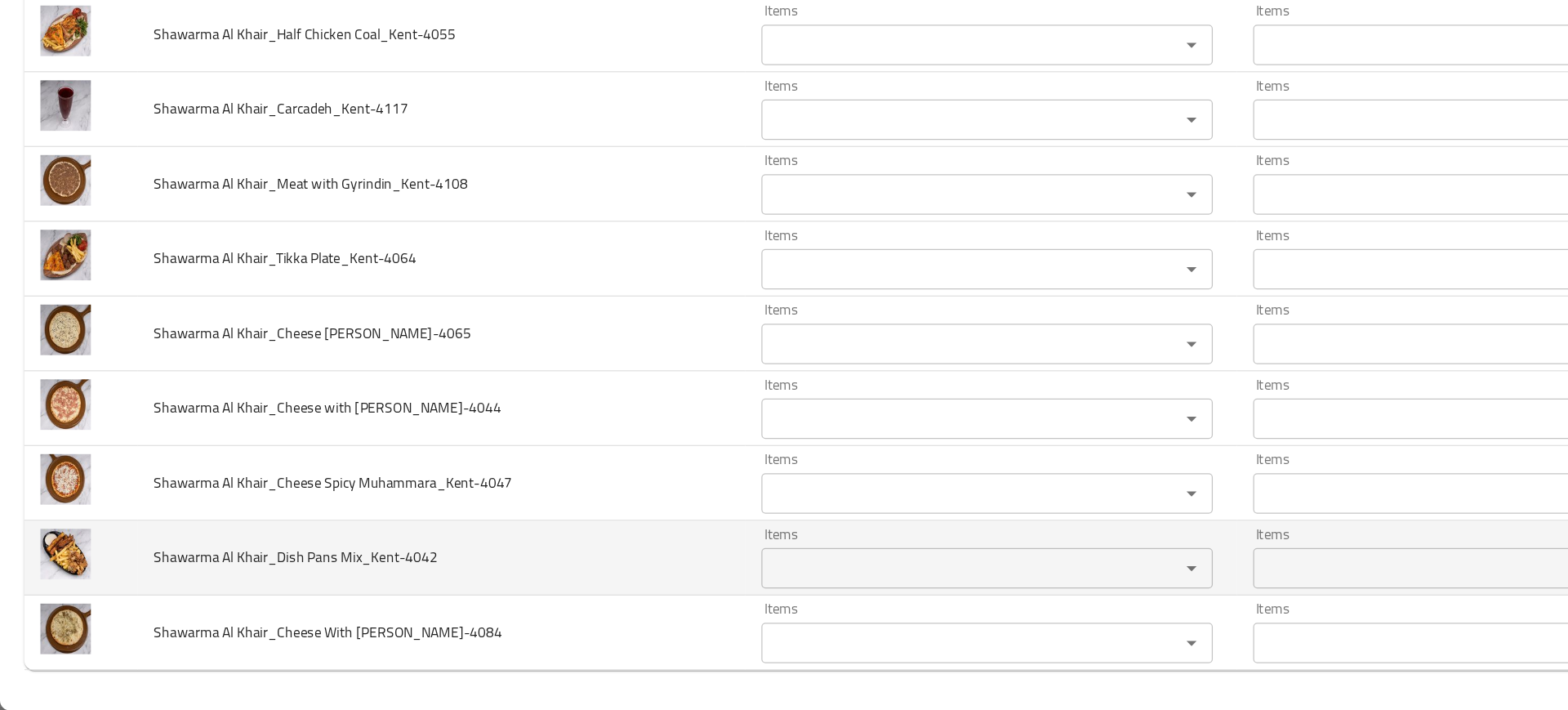
click at [503, 572] on td "Shawarma Al Khair_Dish Pans Mix_Kent-4042" at bounding box center [357, 586] width 492 height 61
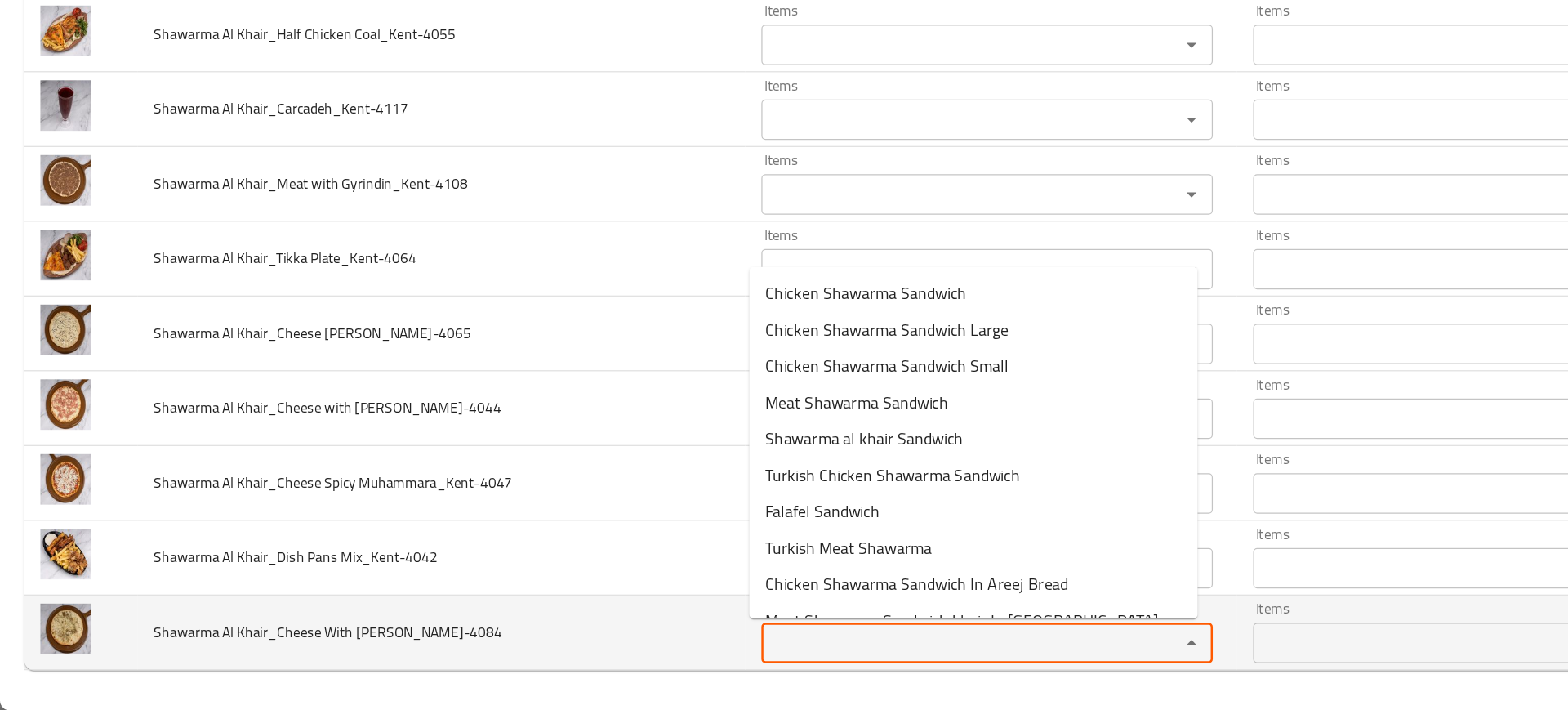
click at [688, 645] on Manakish_Kent-4084 "Items" at bounding box center [774, 655] width 307 height 22
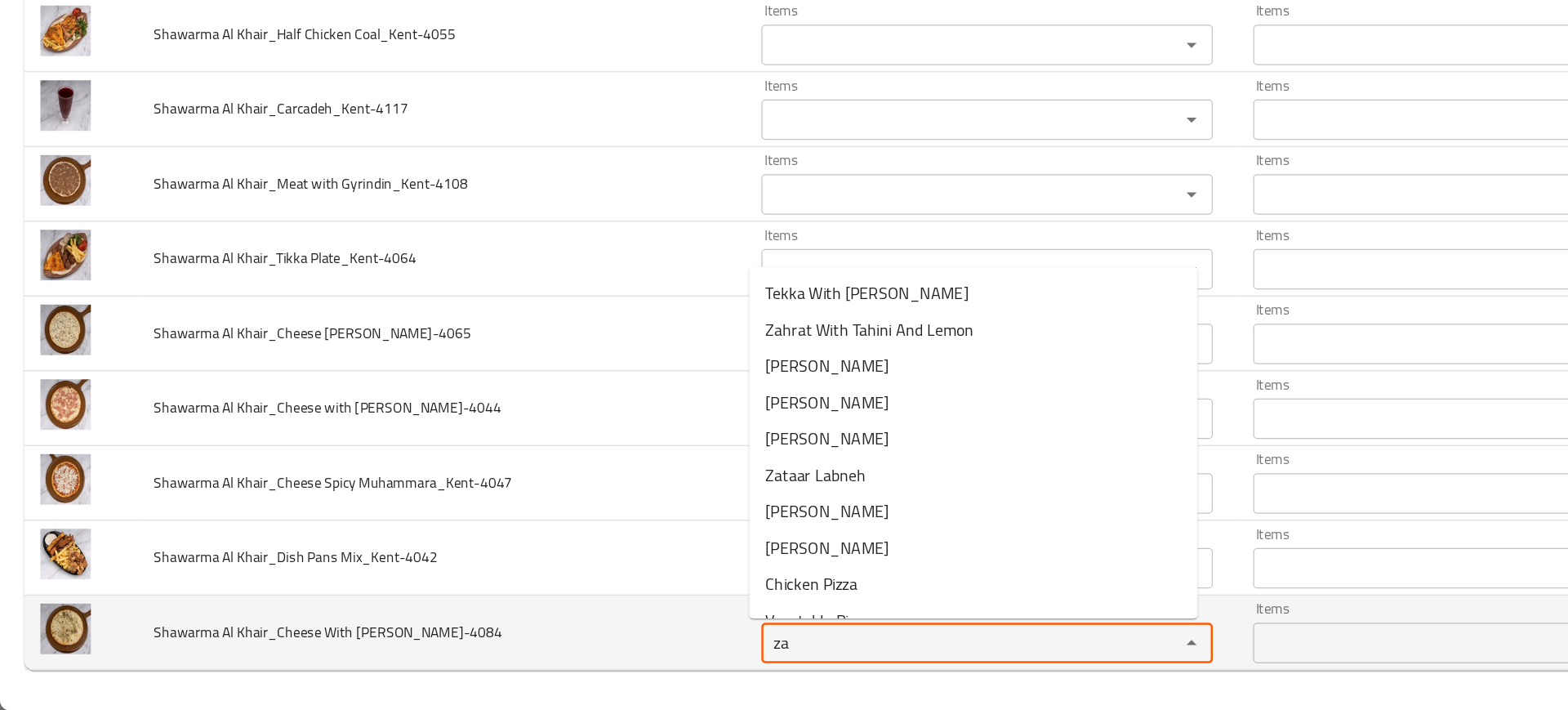
type Manakish_Kent-4084 "zaa"
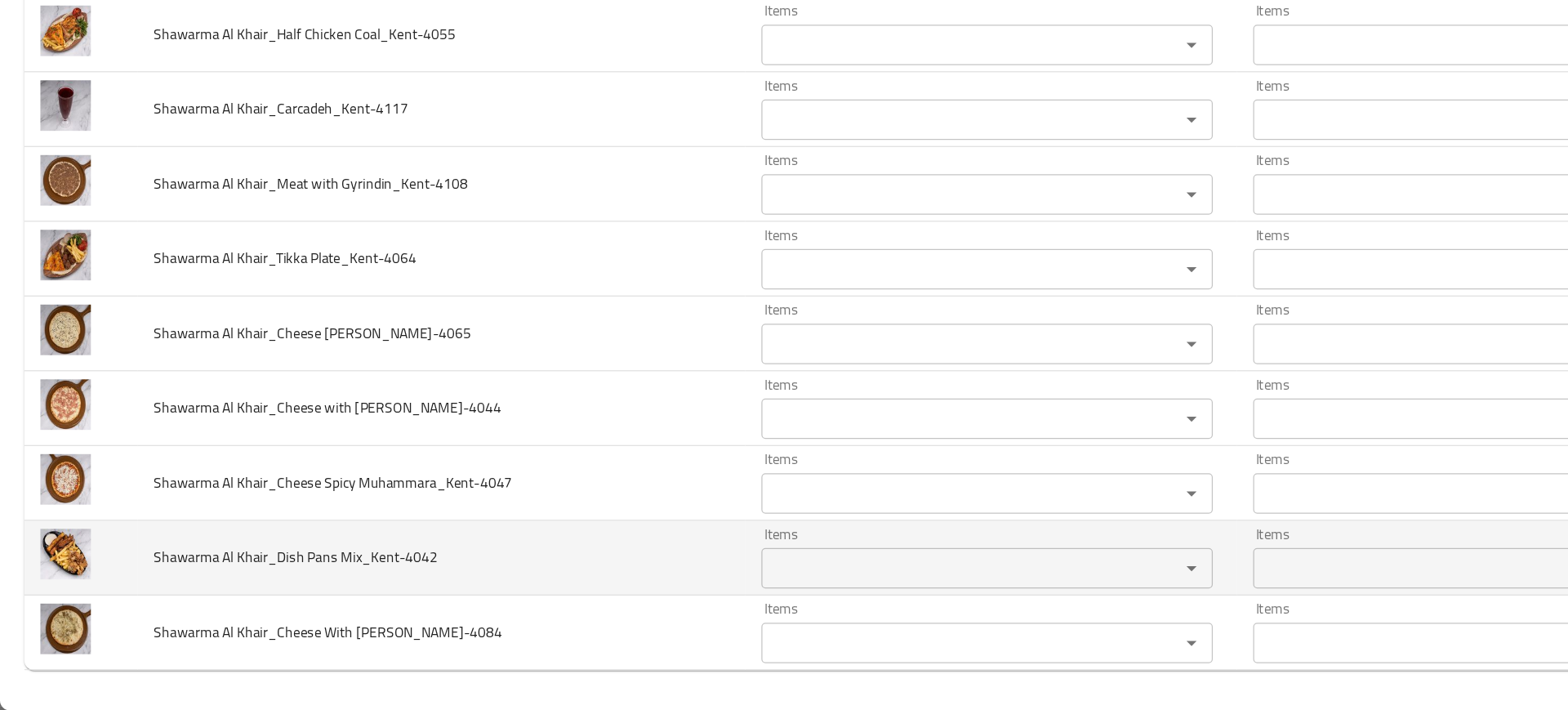
click at [436, 581] on td "Shawarma Al Khair_Dish Pans Mix_Kent-4042" at bounding box center [357, 586] width 492 height 61
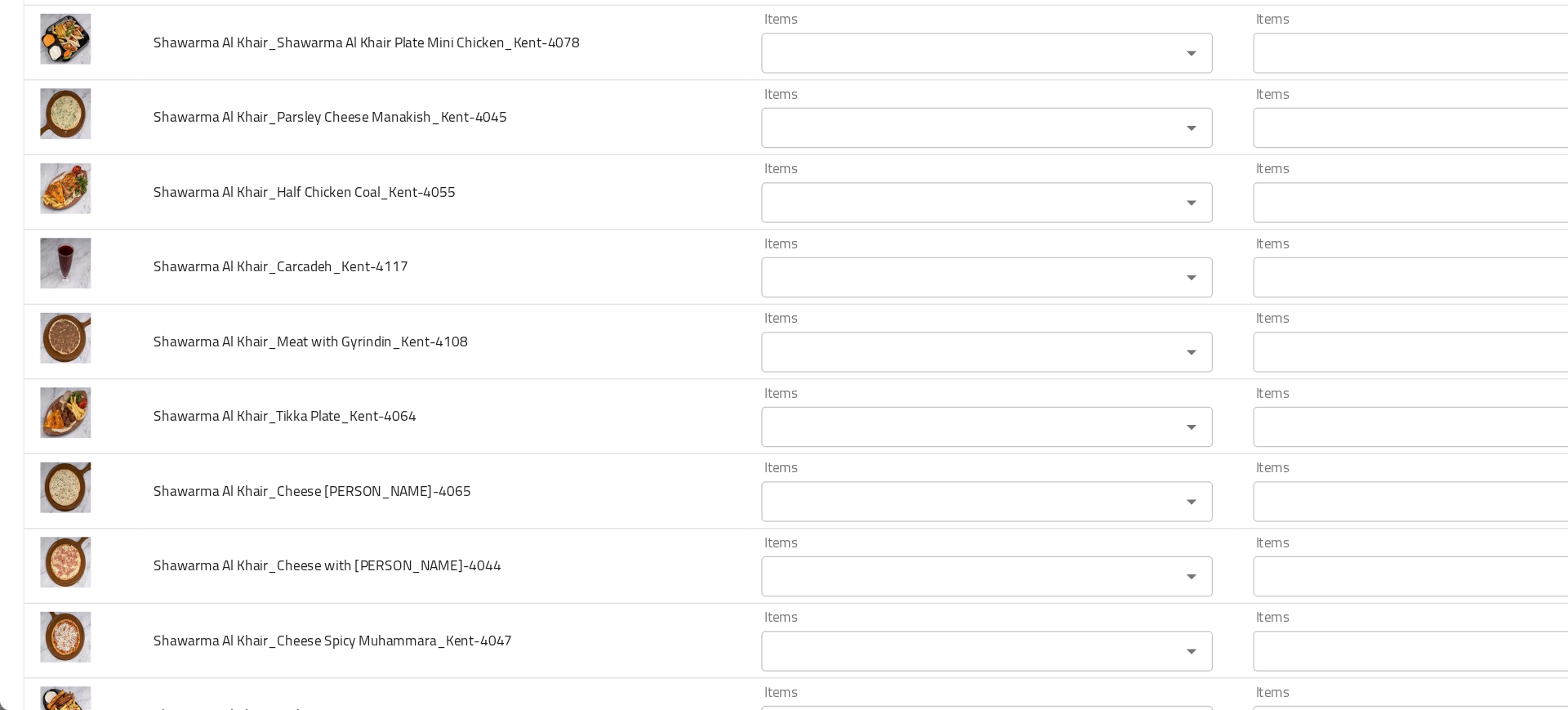
scroll to position [2474, 0]
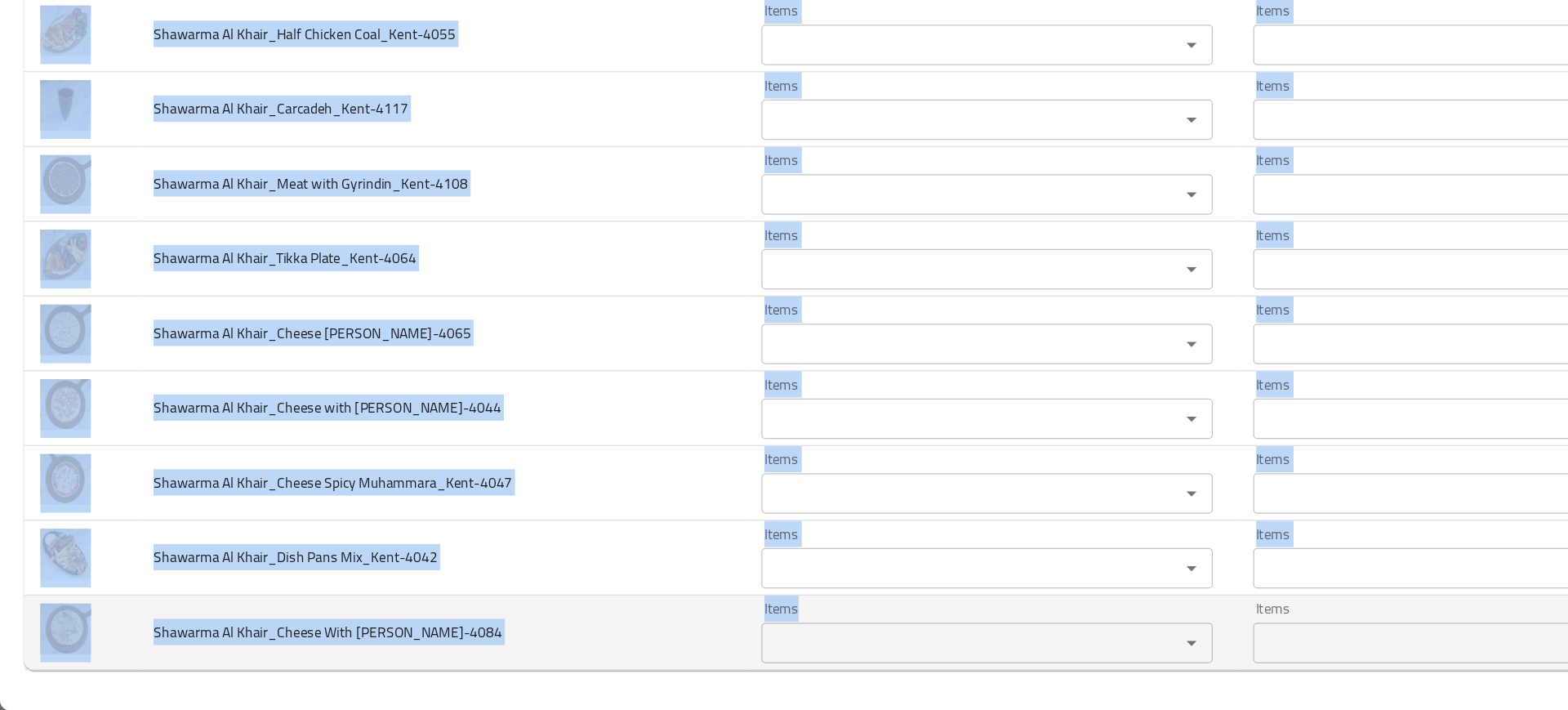
drag, startPoint x: 118, startPoint y: 314, endPoint x: 732, endPoint y: 652, distance: 700.9
copy tbody "Shawarma Al Khair_ fajita Dish_Kent-4023 Items Items Items Items Near Match Sha…"
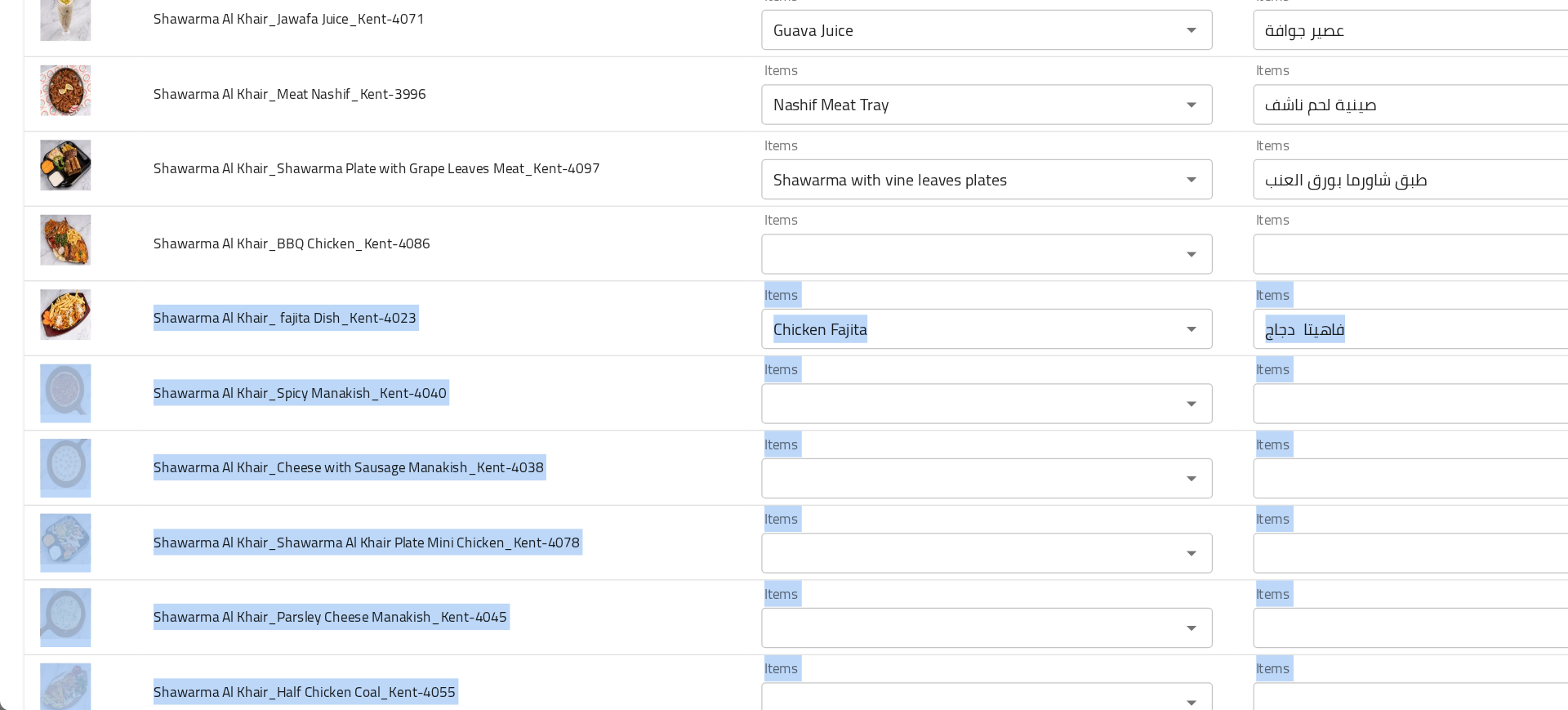
scroll to position [1880, 0]
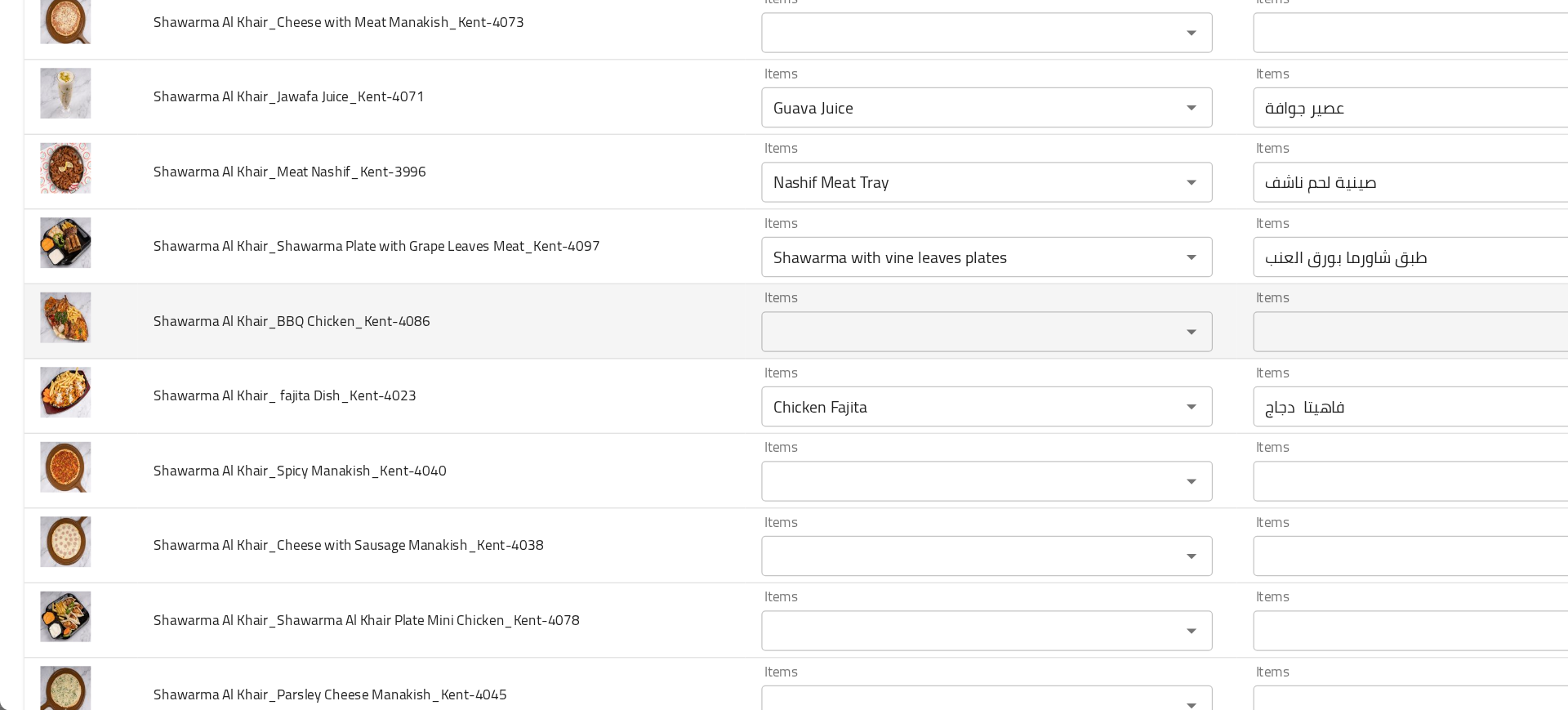
click at [281, 389] on span "Shawarma Al Khair_BBQ Chicken_Kent-4086" at bounding box center [236, 394] width 224 height 21
copy span "Shawarma Al Khair_BBQ Chicken_Kent-4086"
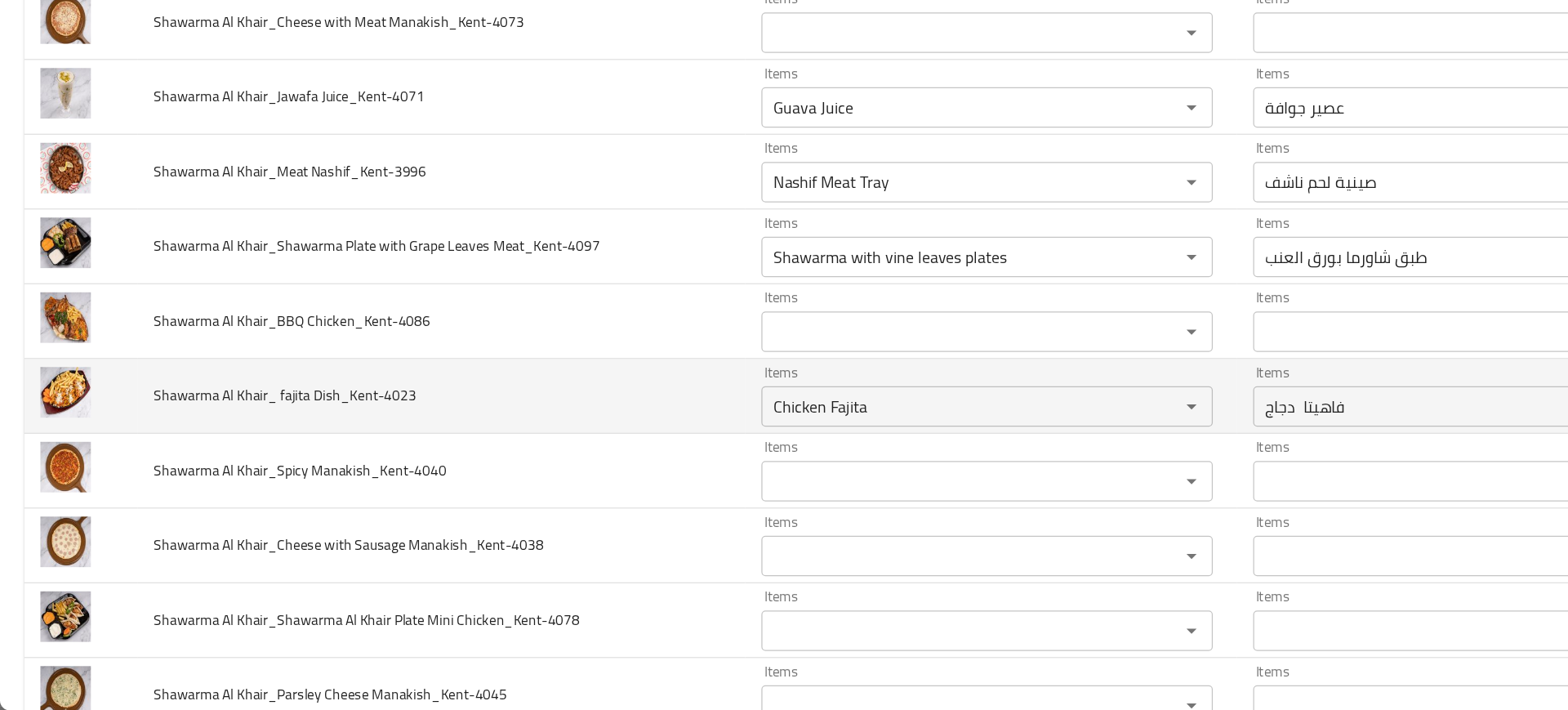
click at [352, 478] on td "Shawarma Al Khair_ fajita Dish_Kent-4023" at bounding box center [357, 455] width 492 height 61
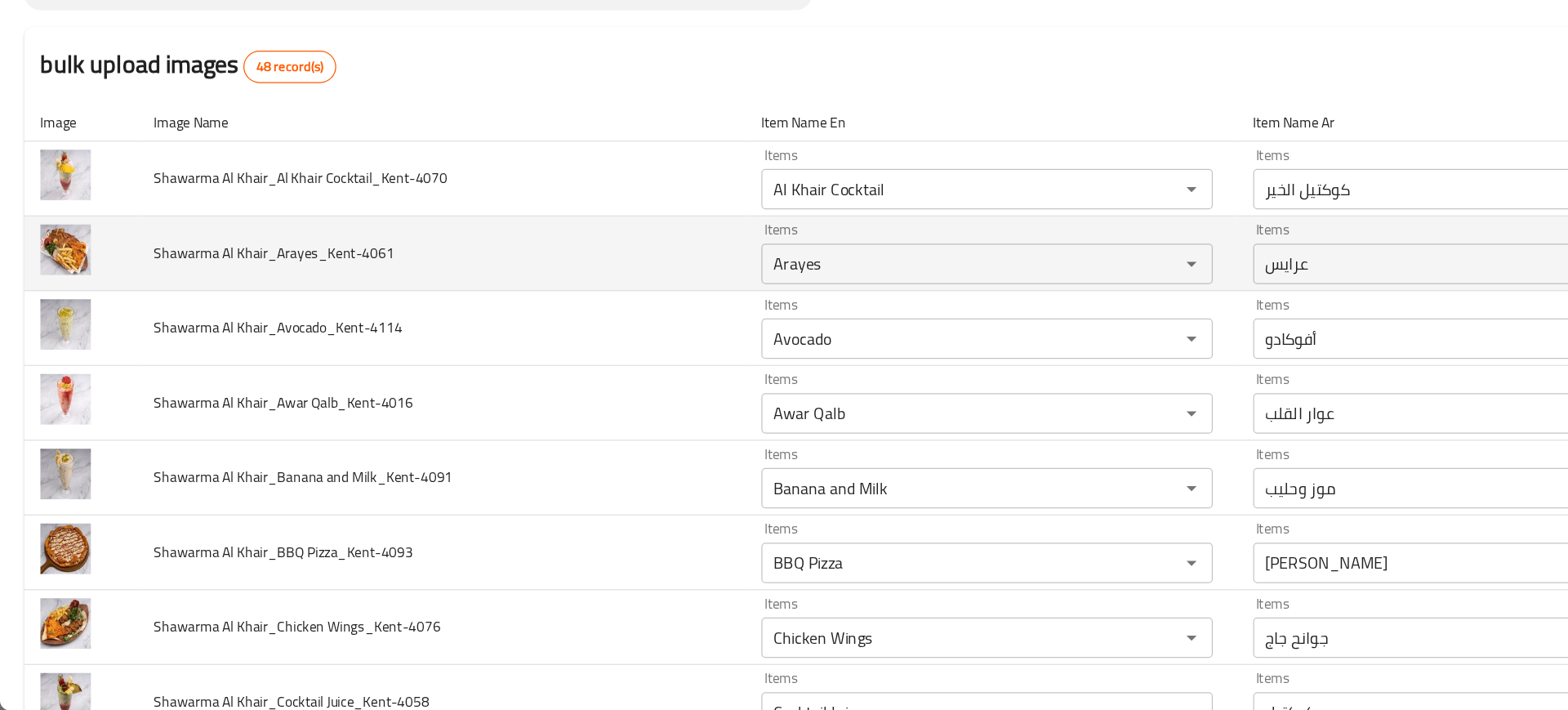
scroll to position [0, 0]
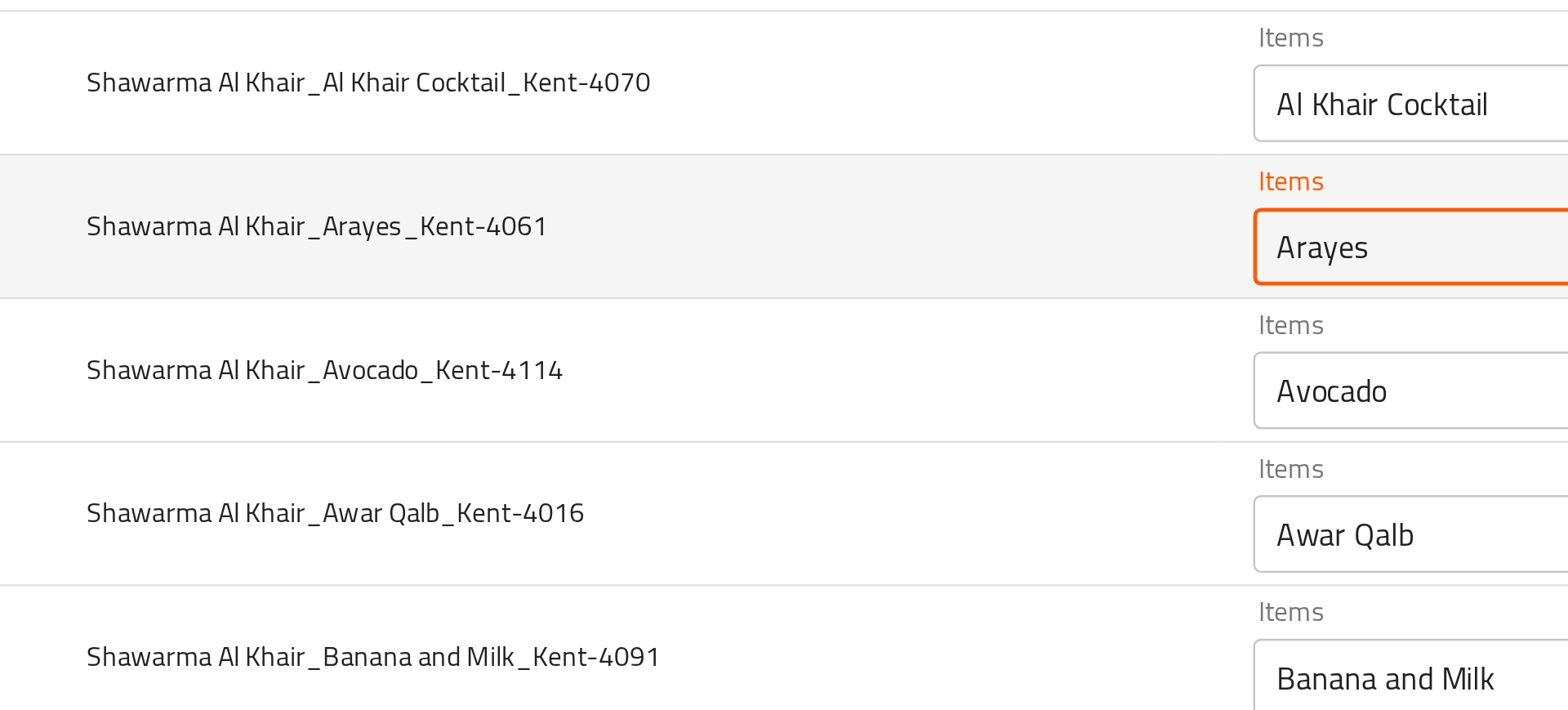
click at [634, 348] on Khair_Arayes_Kent-4061 "Arayes" at bounding box center [774, 348] width 307 height 22
click at [649, 358] on Khair_Arayes_Kent-4061 "Arayes" at bounding box center [774, 348] width 307 height 22
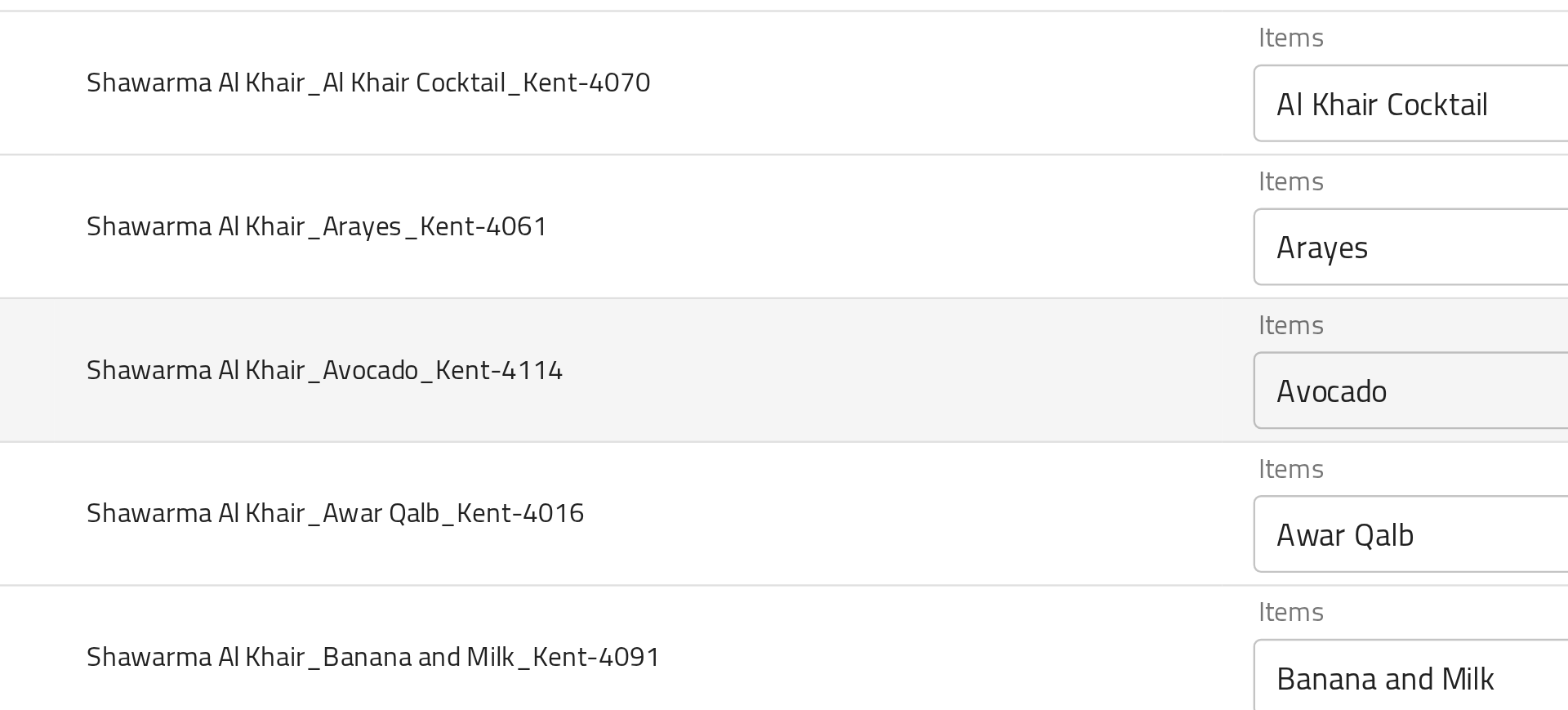
click at [423, 406] on td "Shawarma Al Khair_Avocado_Kent-4114" at bounding box center [357, 401] width 492 height 61
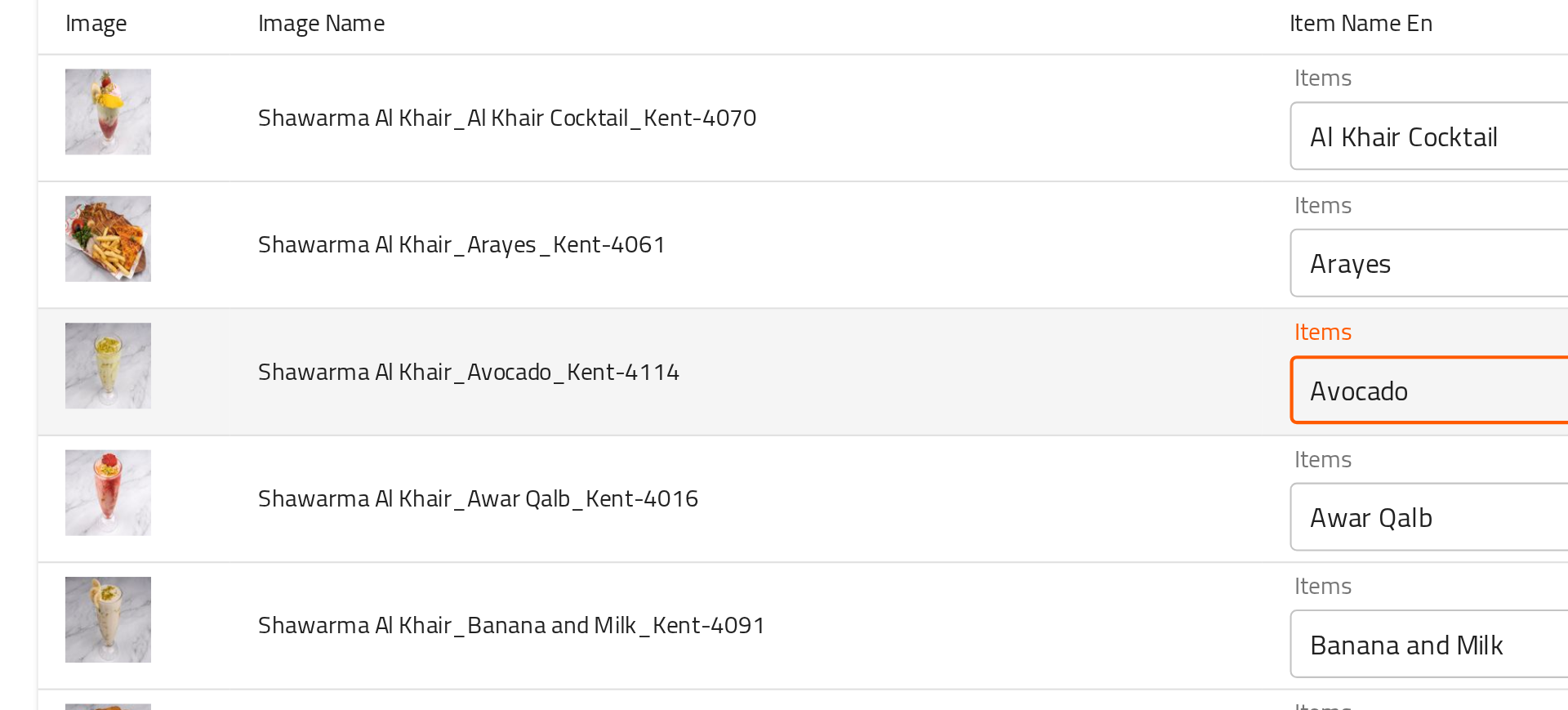
click at [640, 405] on Khair_Avocado_Kent-4114 "Avocado" at bounding box center [774, 409] width 307 height 22
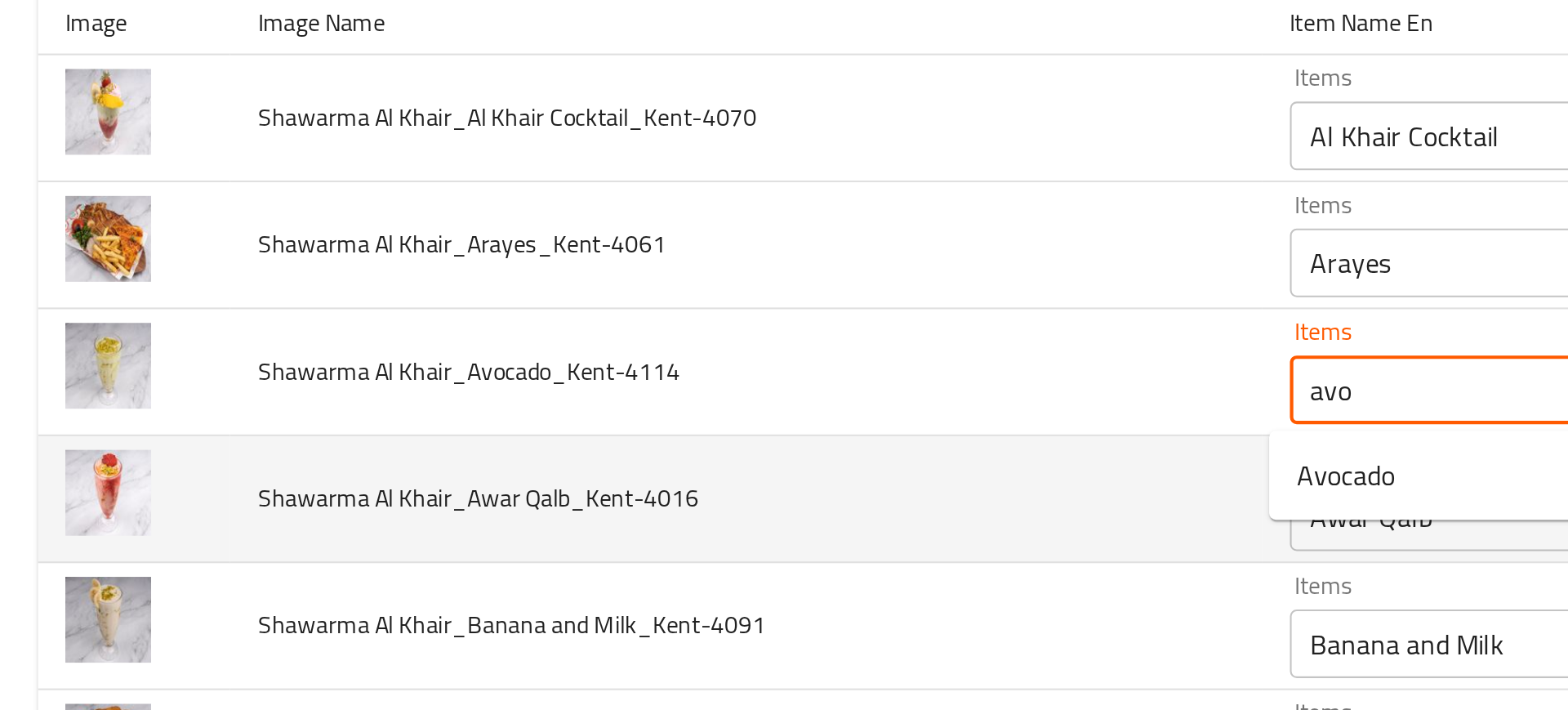
type Khair_Avocado_Kent-4114 "Avocado"
click at [568, 435] on td "Shawarma Al Khair_Awar Qalb_Kent-4016" at bounding box center [357, 462] width 492 height 61
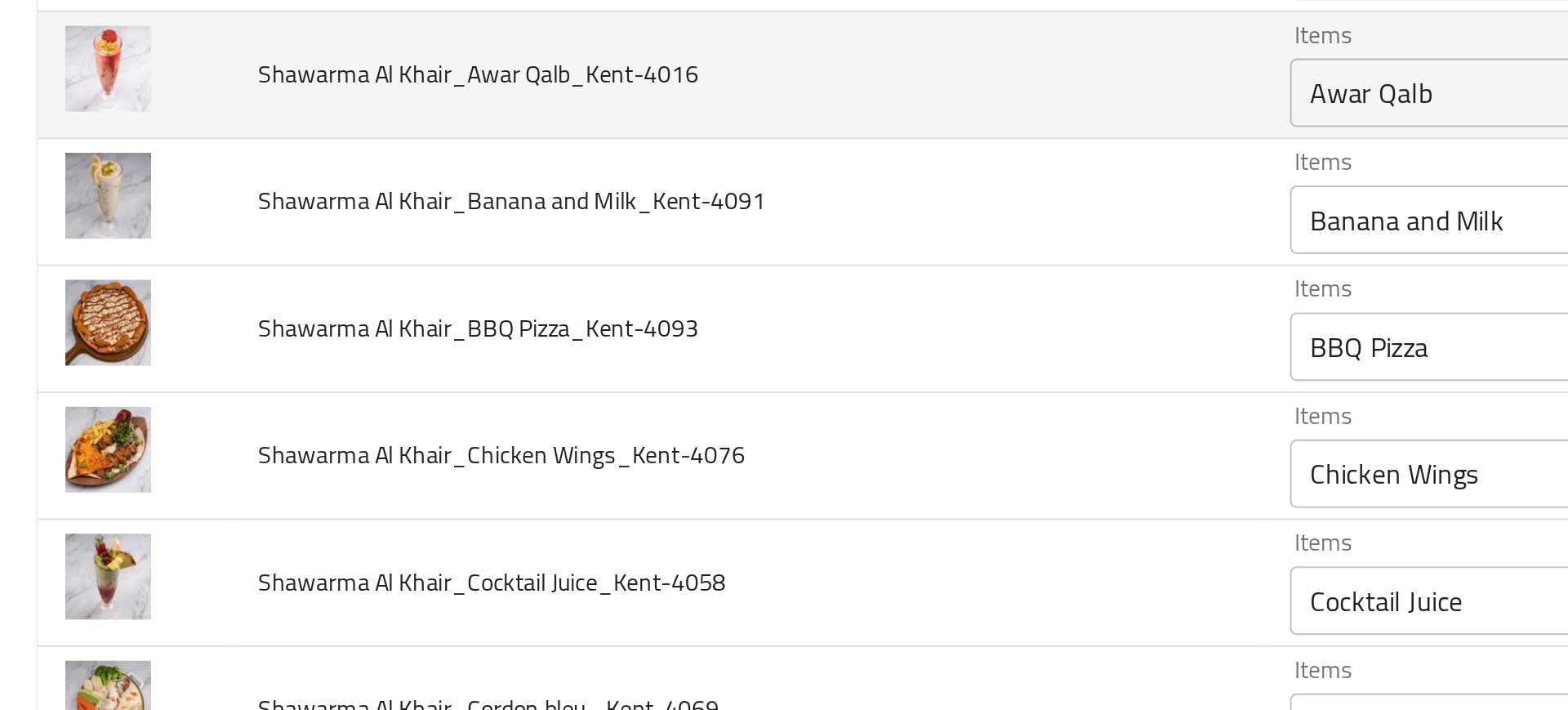
scroll to position [201, 0]
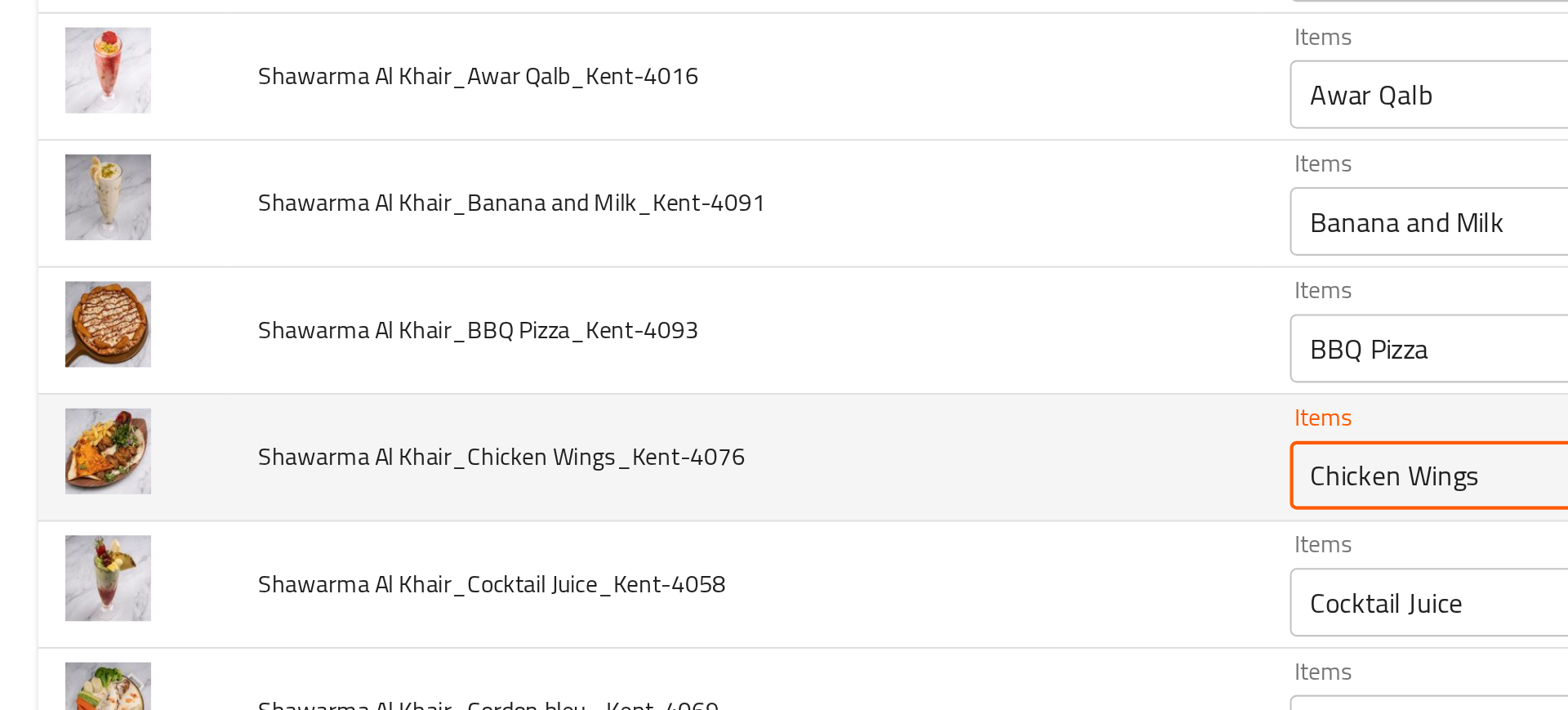
click at [640, 454] on Wings_Kent-4076 "Chicken Wings" at bounding box center [774, 449] width 307 height 22
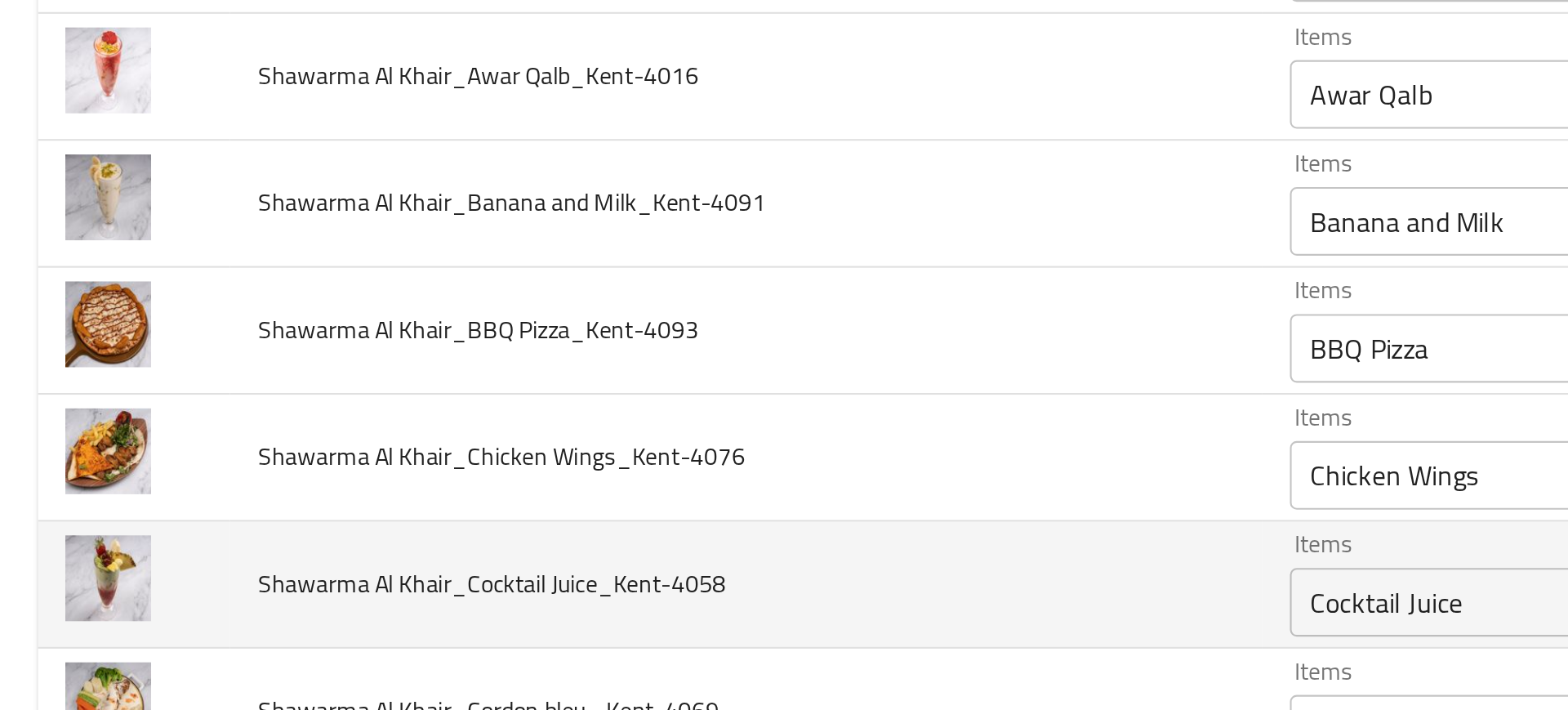
click at [484, 491] on td "Shawarma Al Khair_Cocktail Juice_Kent-4058" at bounding box center [357, 502] width 492 height 61
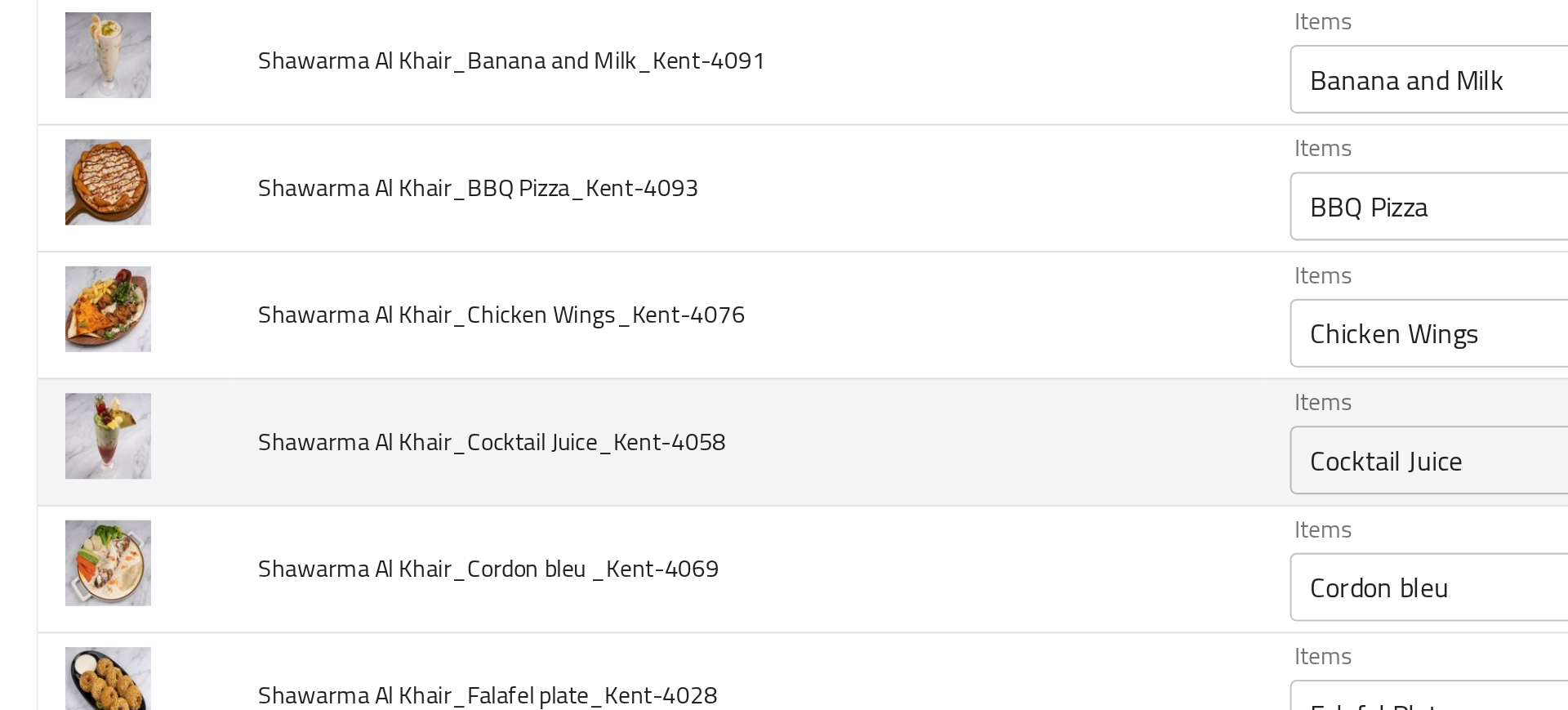
scroll to position [270, 0]
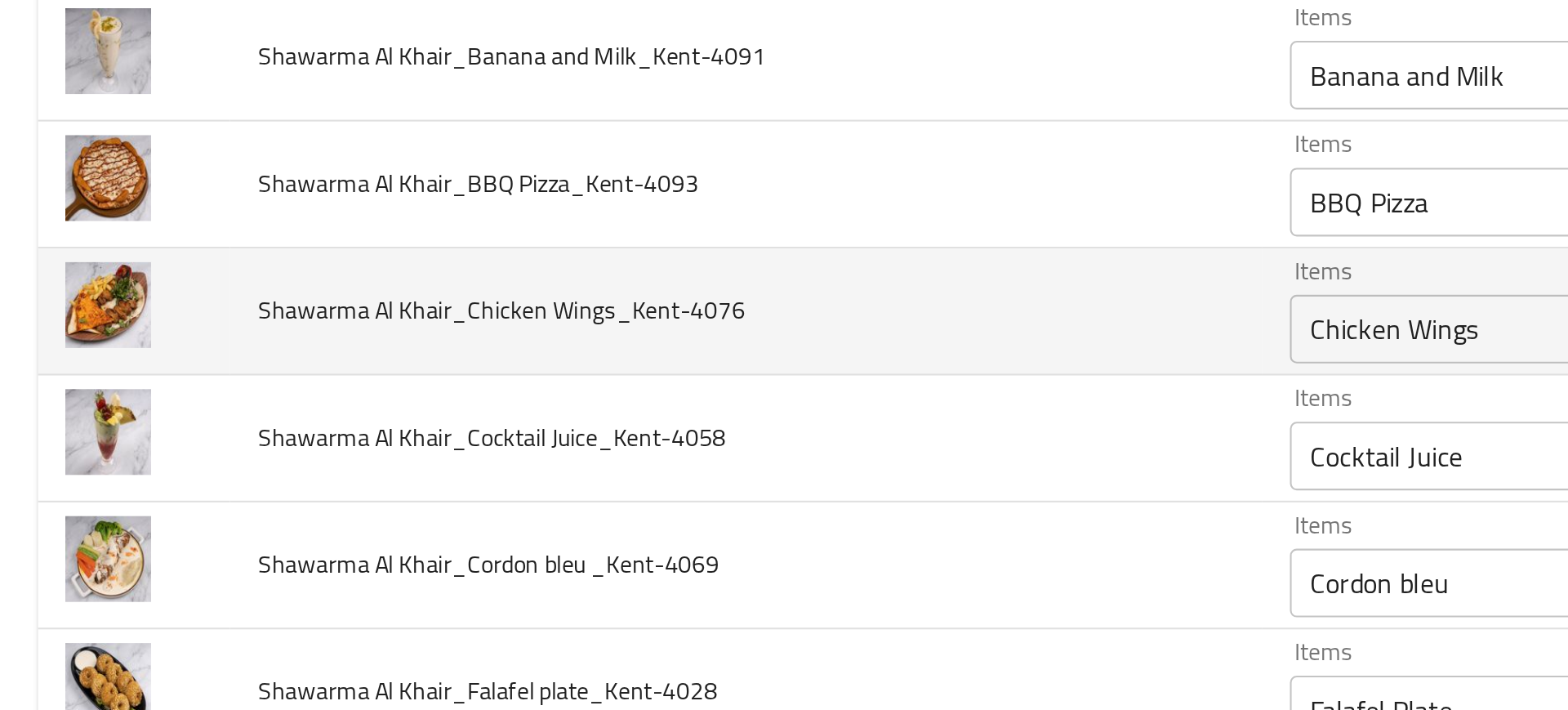
click at [682, 366] on div "Chicken Wings Items" at bounding box center [798, 380] width 365 height 33
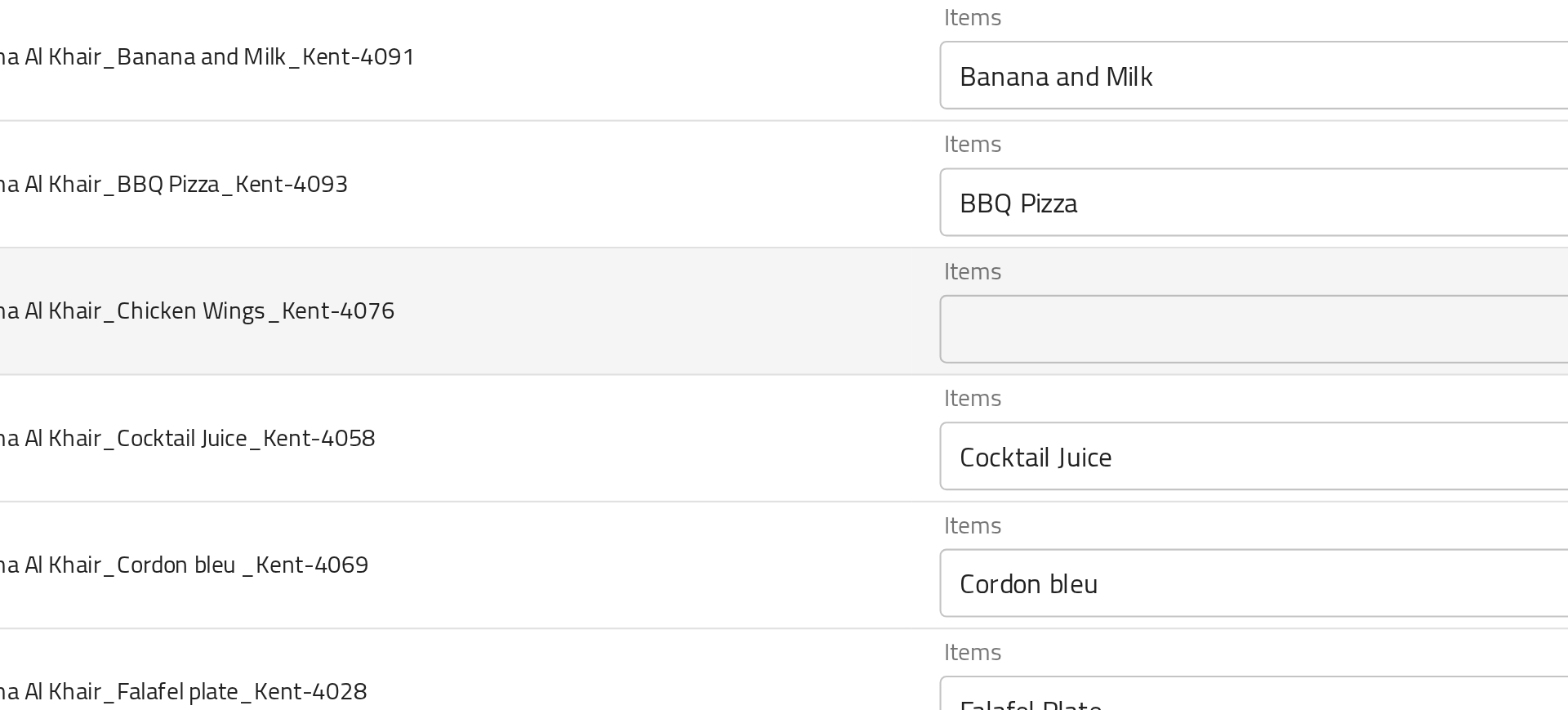
click at [505, 399] on td "Shawarma Al Khair_Chicken Wings_Kent-4076" at bounding box center [357, 372] width 492 height 61
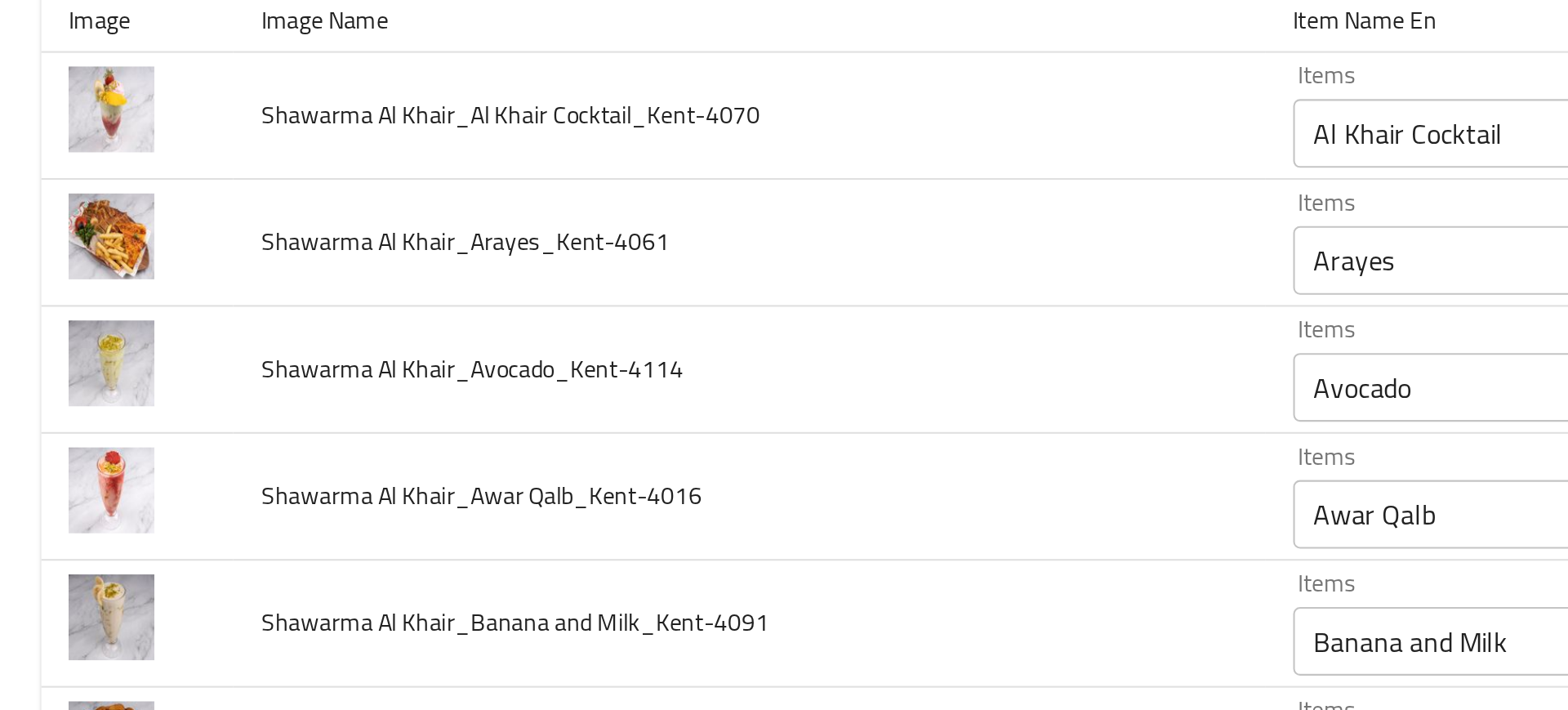
scroll to position [0, 0]
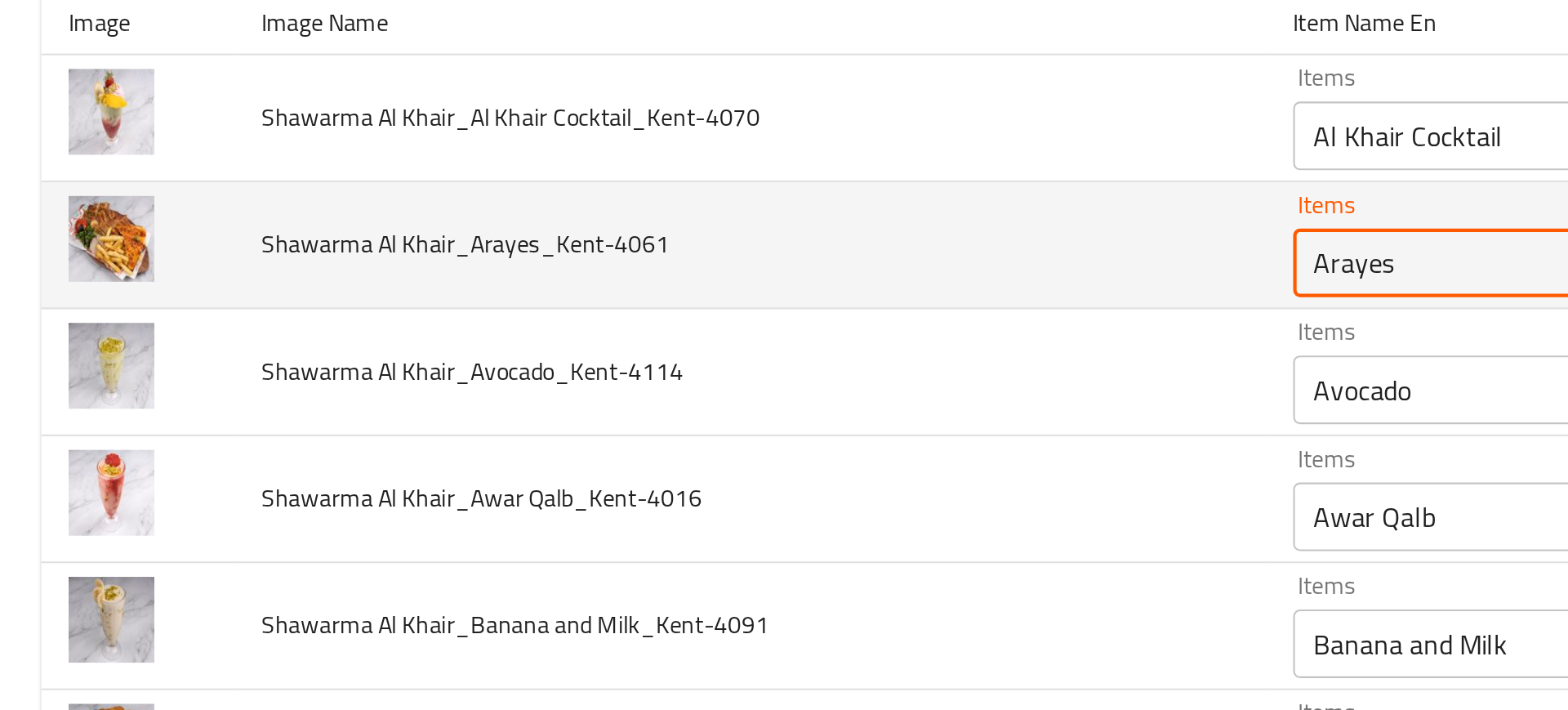
click at [648, 349] on Khair_Arayes_Kent-4061 "Arayes" at bounding box center [774, 348] width 307 height 22
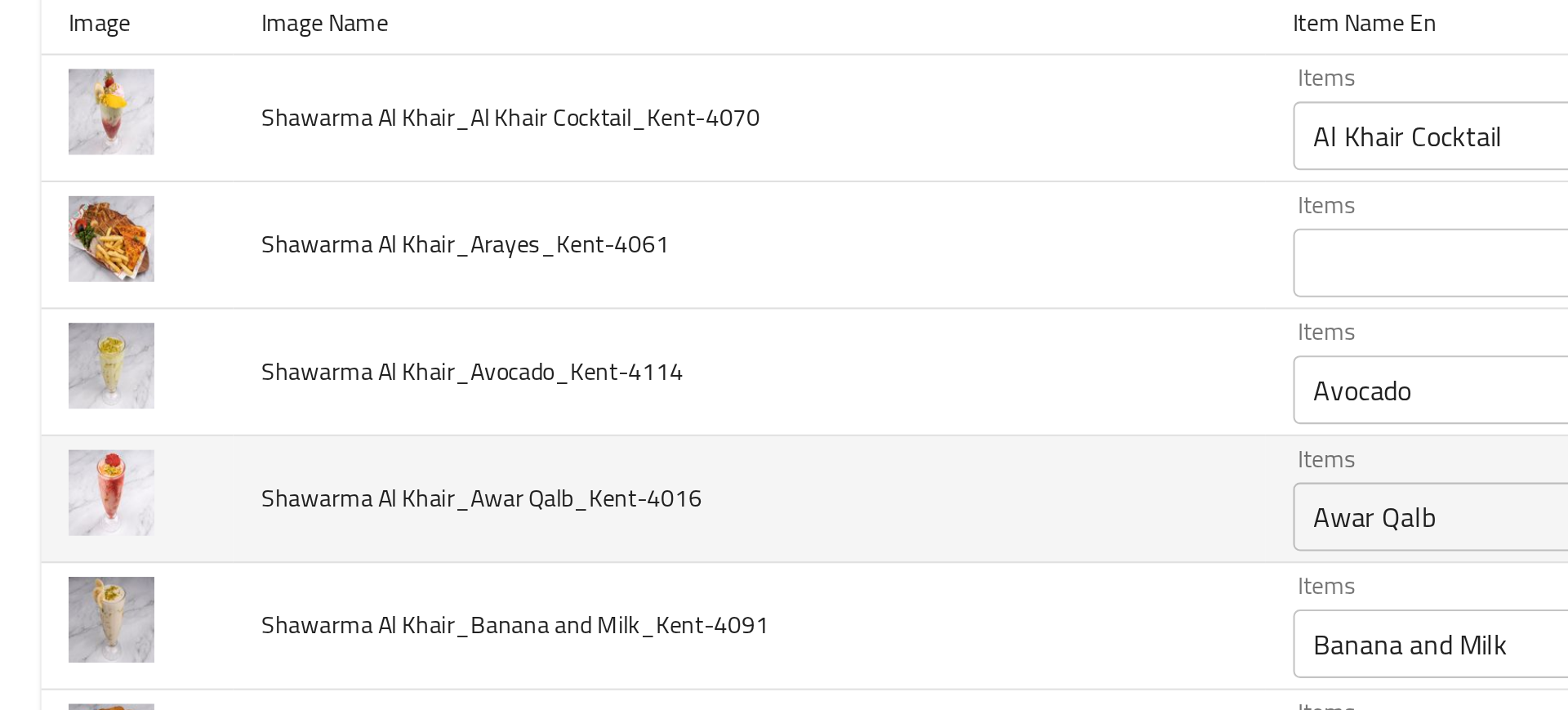
click at [382, 477] on td "Shawarma Al Khair_Awar Qalb_Kent-4016" at bounding box center [357, 462] width 492 height 61
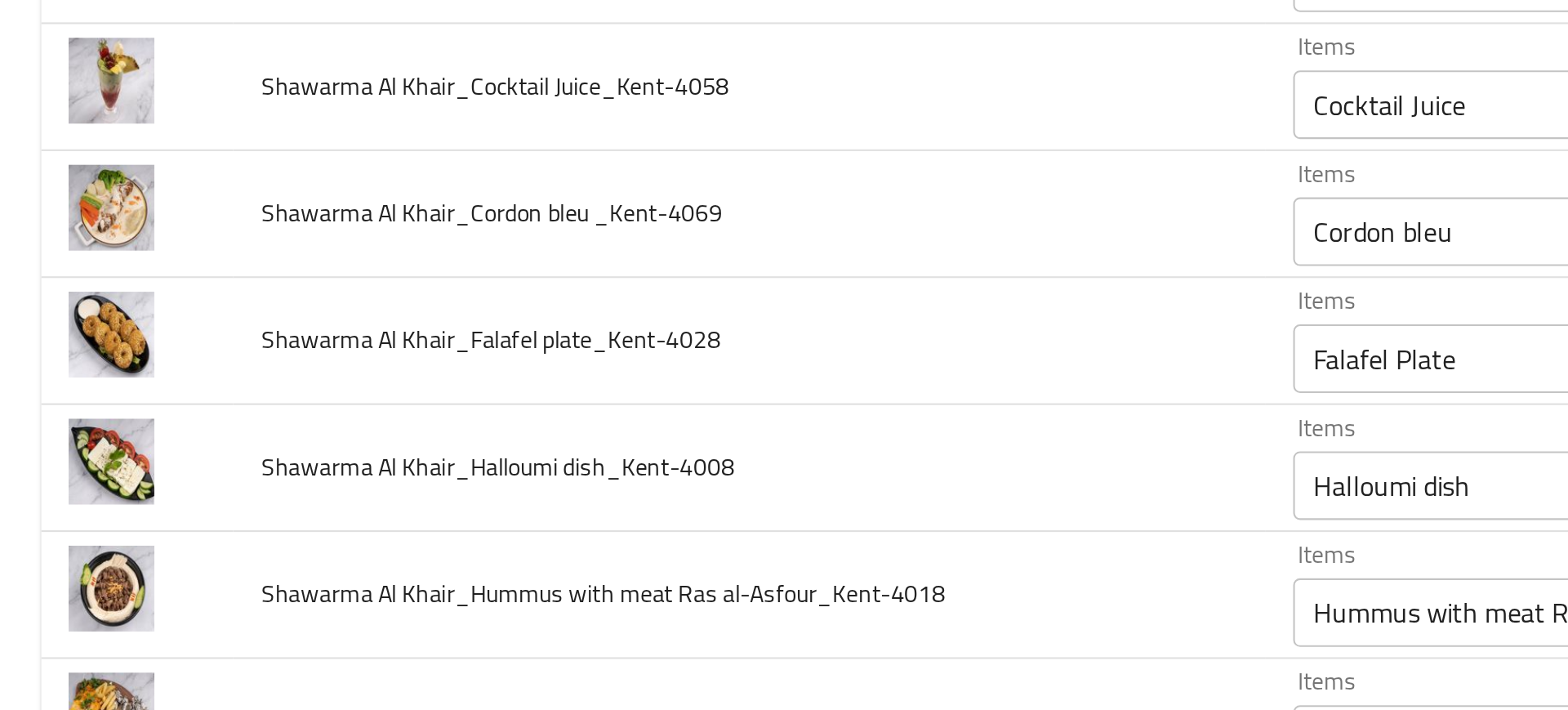
scroll to position [443, 0]
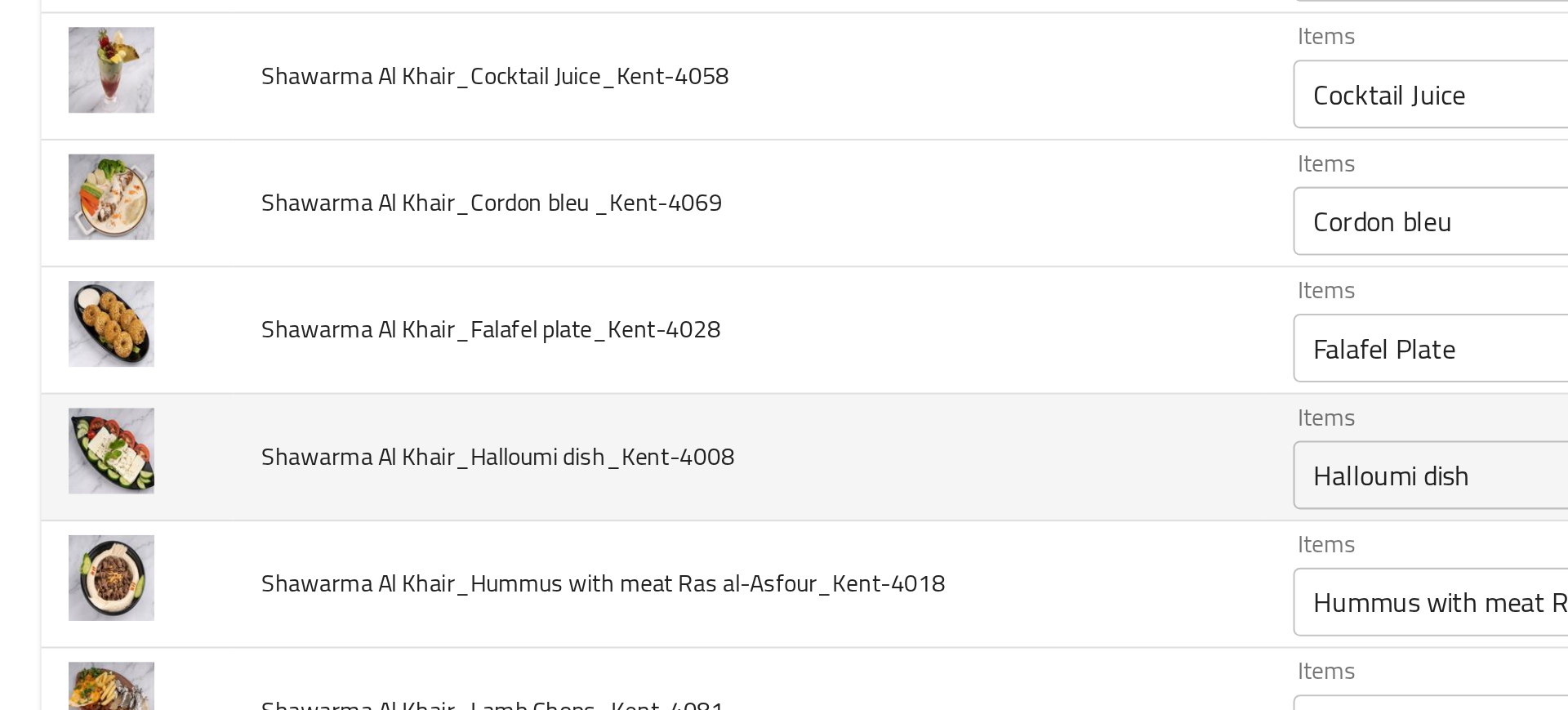
click at [522, 432] on td "Shawarma Al Khair_Halloumi dish_Kent-4008" at bounding box center [357, 442] width 492 height 61
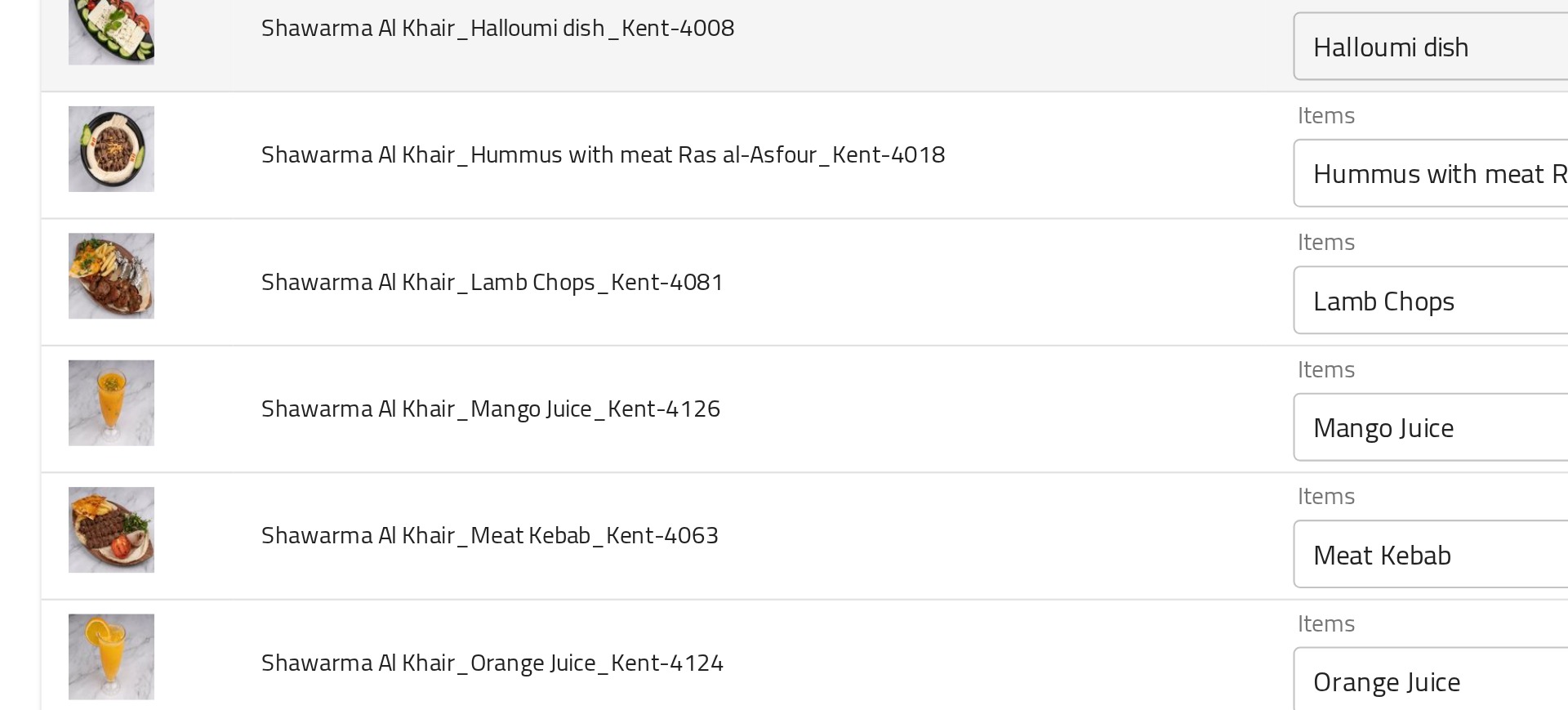
scroll to position [647, 0]
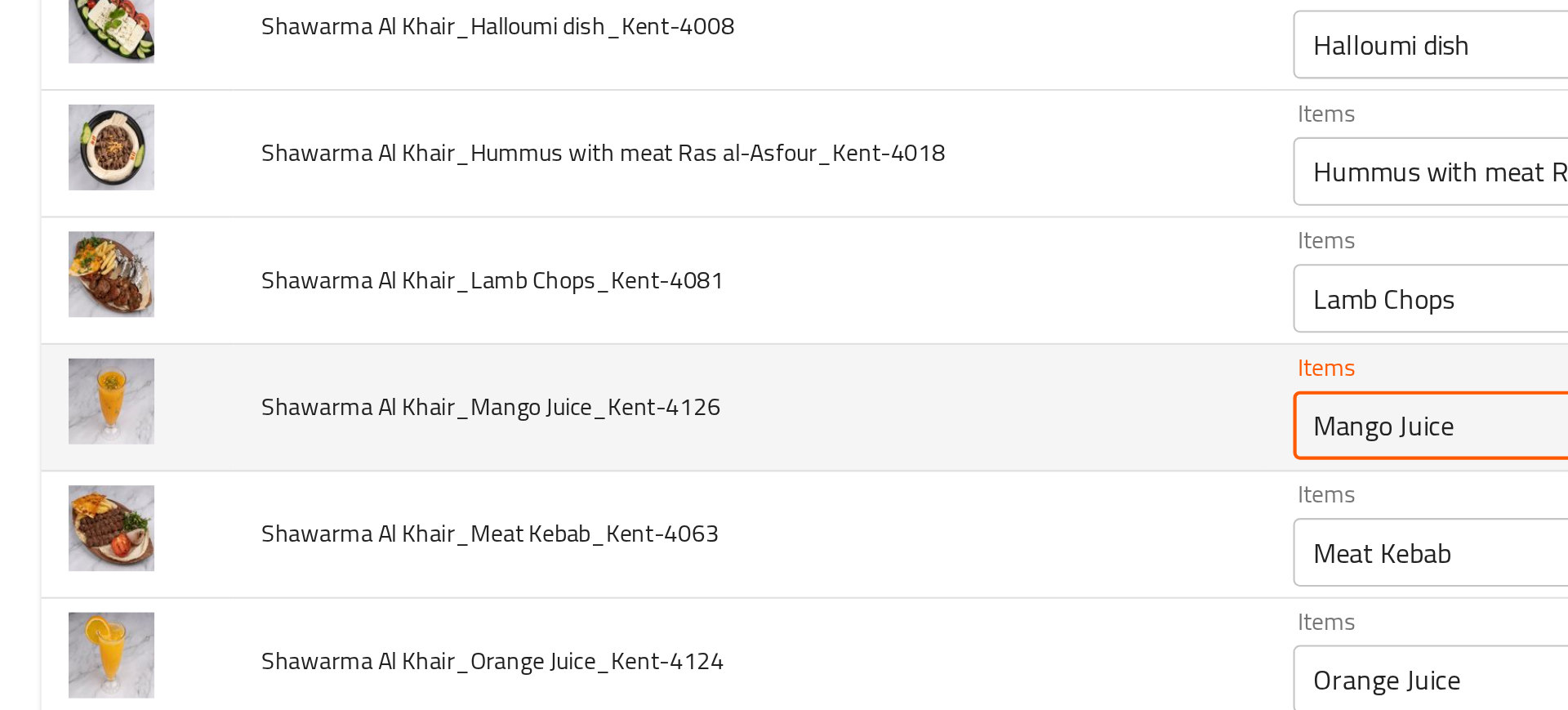
click at [636, 426] on Juice_Kent-4126 "Mango Juice" at bounding box center [774, 426] width 307 height 22
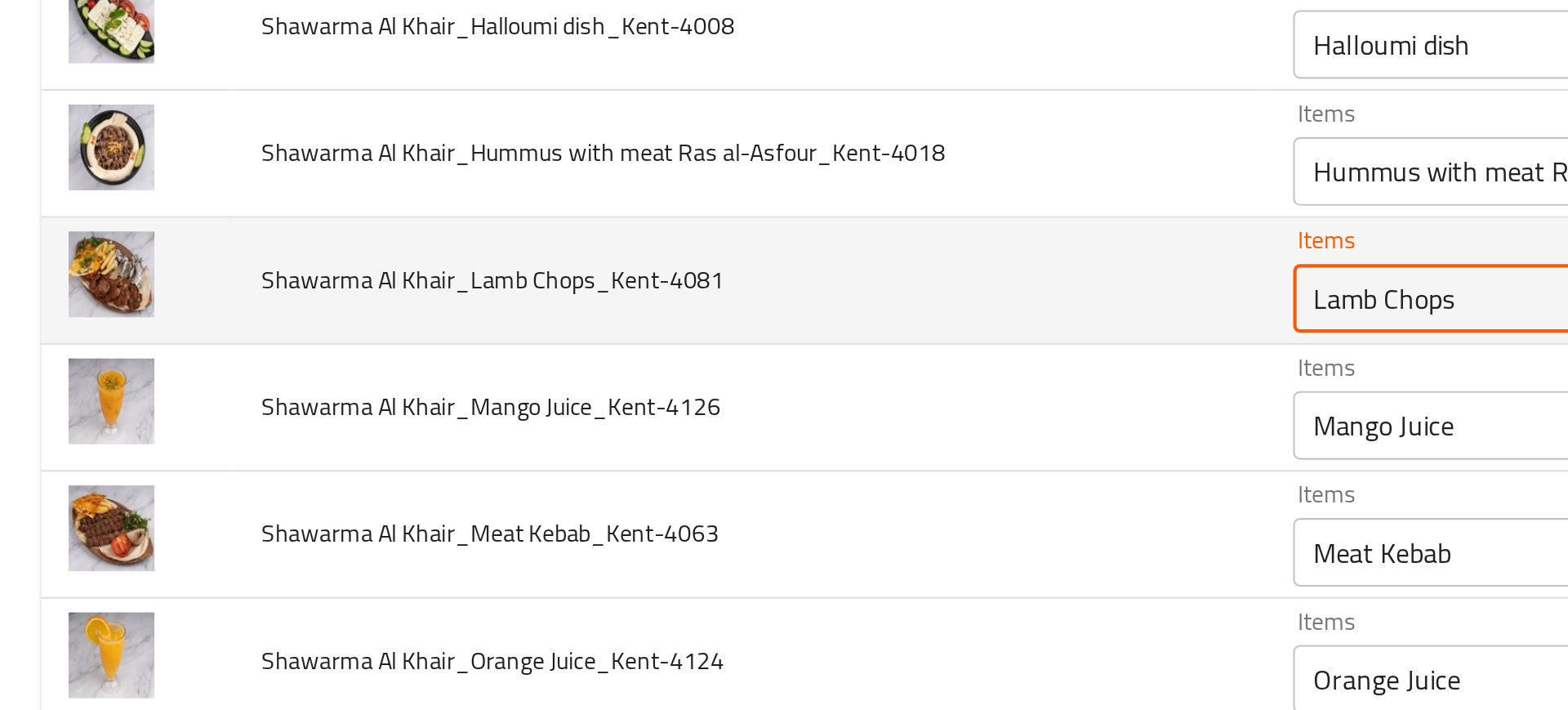
click at [621, 376] on Chops_Kent-4081 "Lamb Chops" at bounding box center [774, 365] width 307 height 22
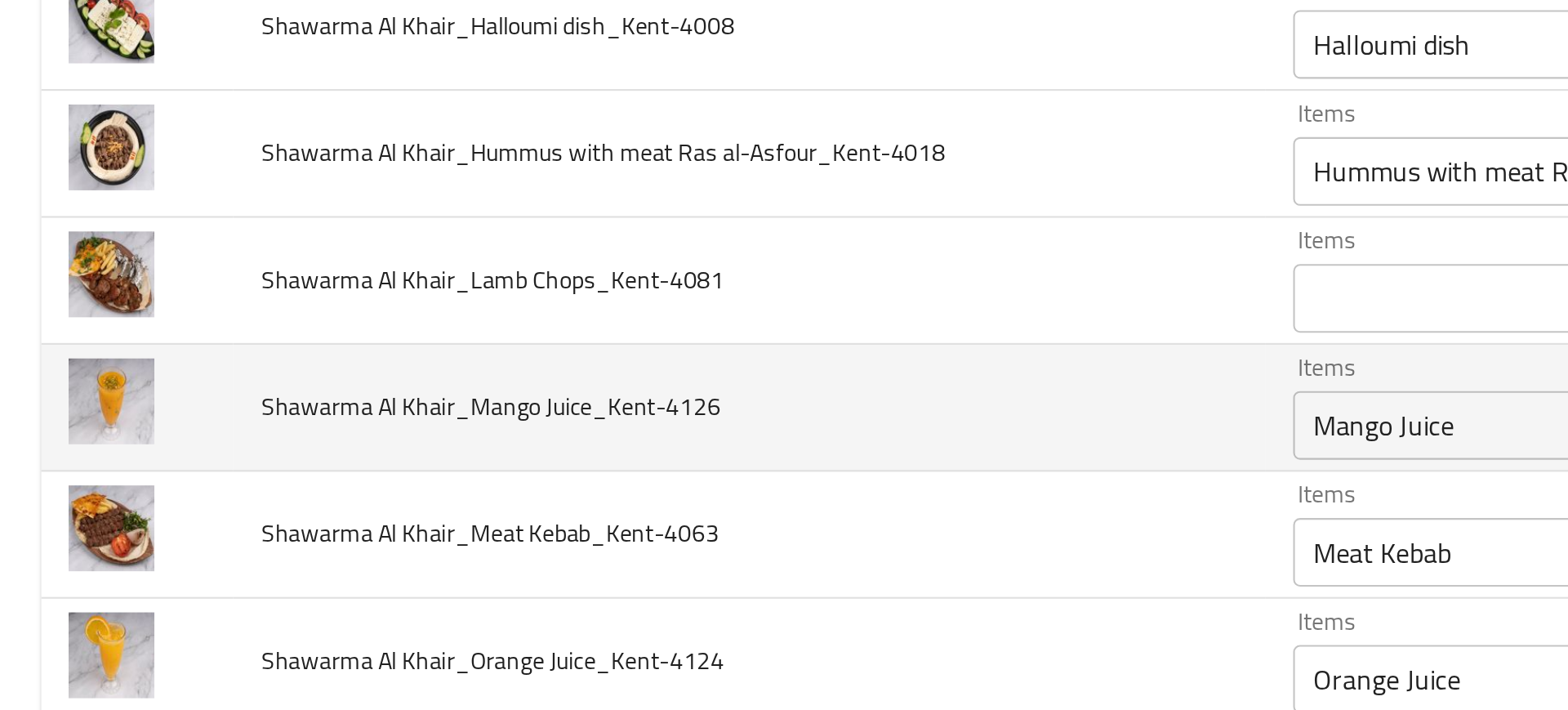
click at [421, 425] on td "Shawarma Al Khair_Mango Juice_Kent-4126" at bounding box center [357, 418] width 492 height 61
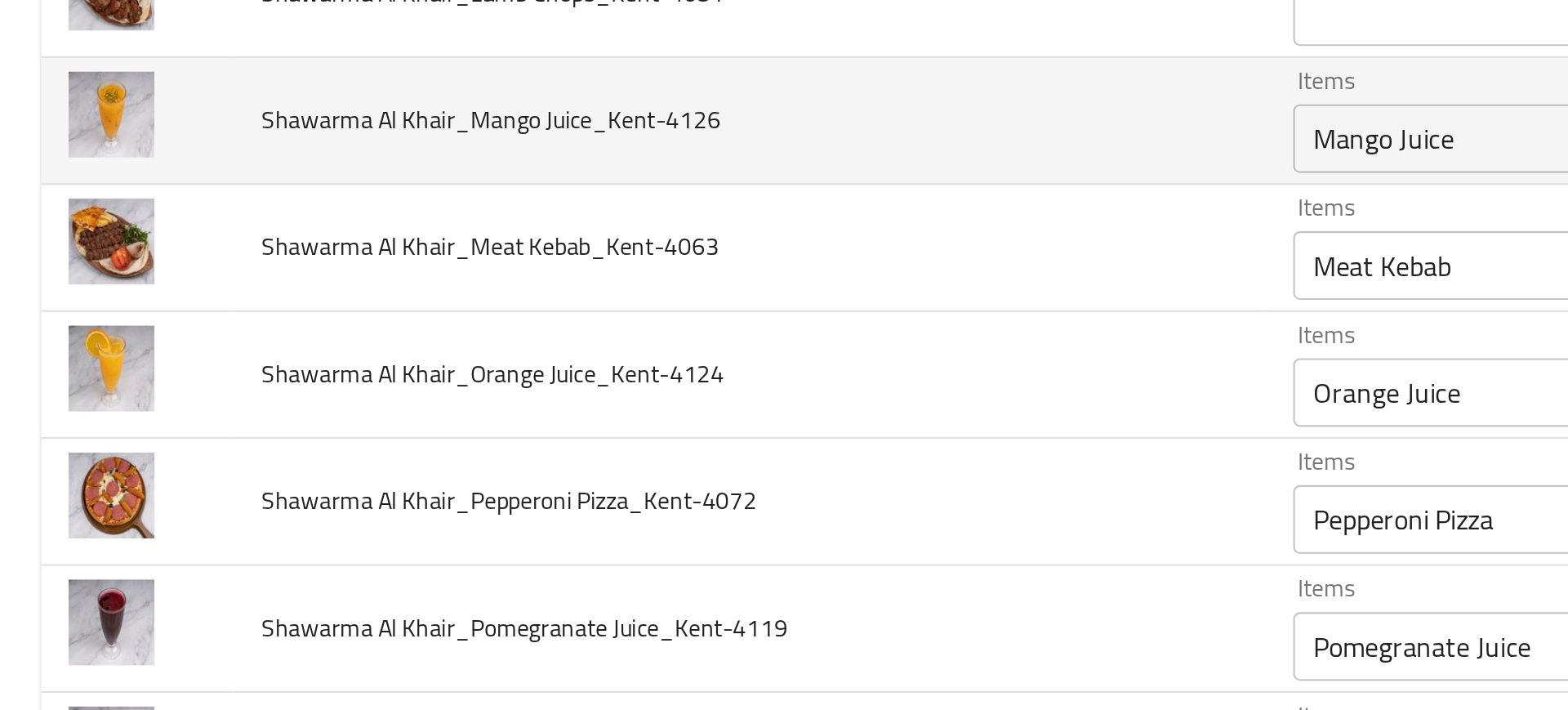
scroll to position [788, 0]
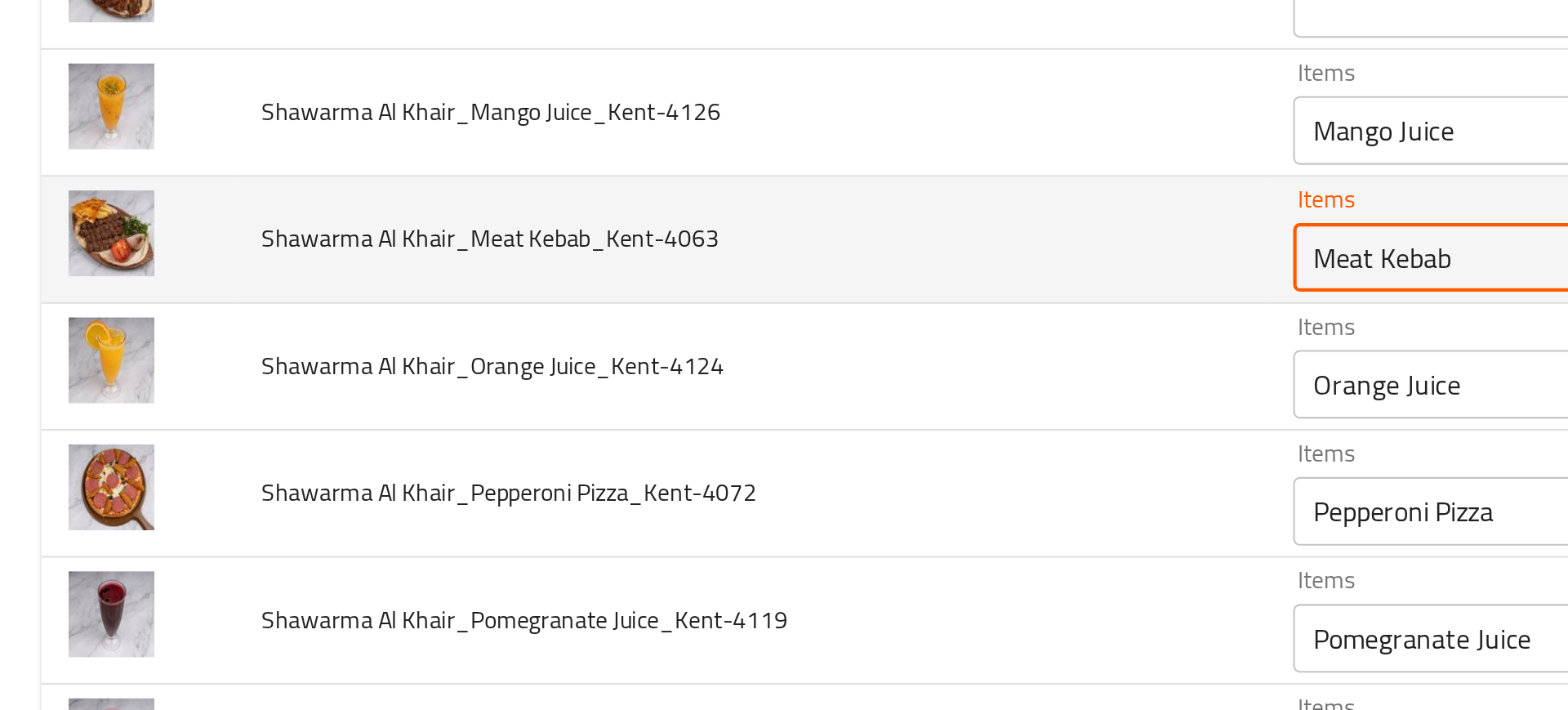
click at [622, 351] on Kebab_Kent-4063 "Meat Kebab" at bounding box center [774, 346] width 307 height 22
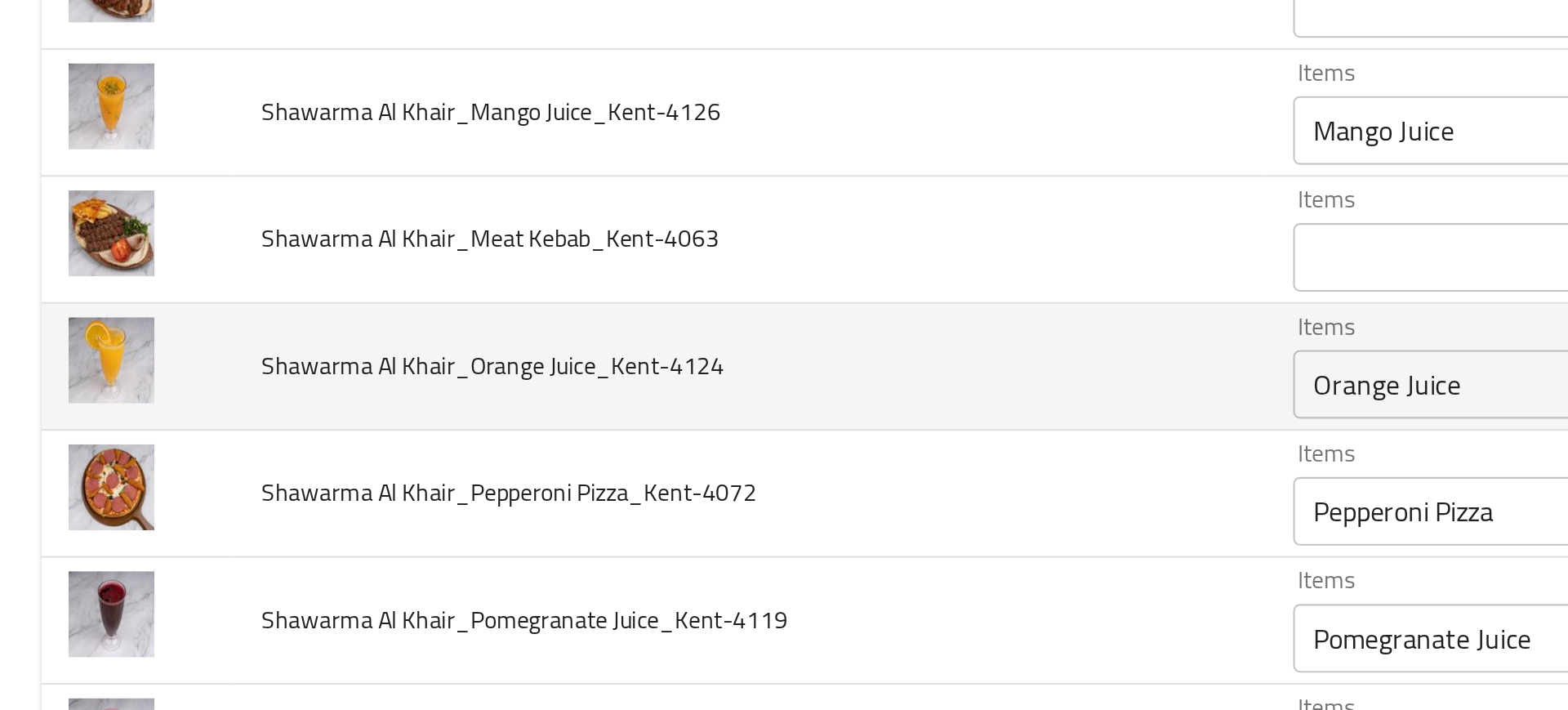
click at [477, 396] on td "Shawarma Al Khair_Orange Juice_Kent-4124" at bounding box center [357, 398] width 492 height 61
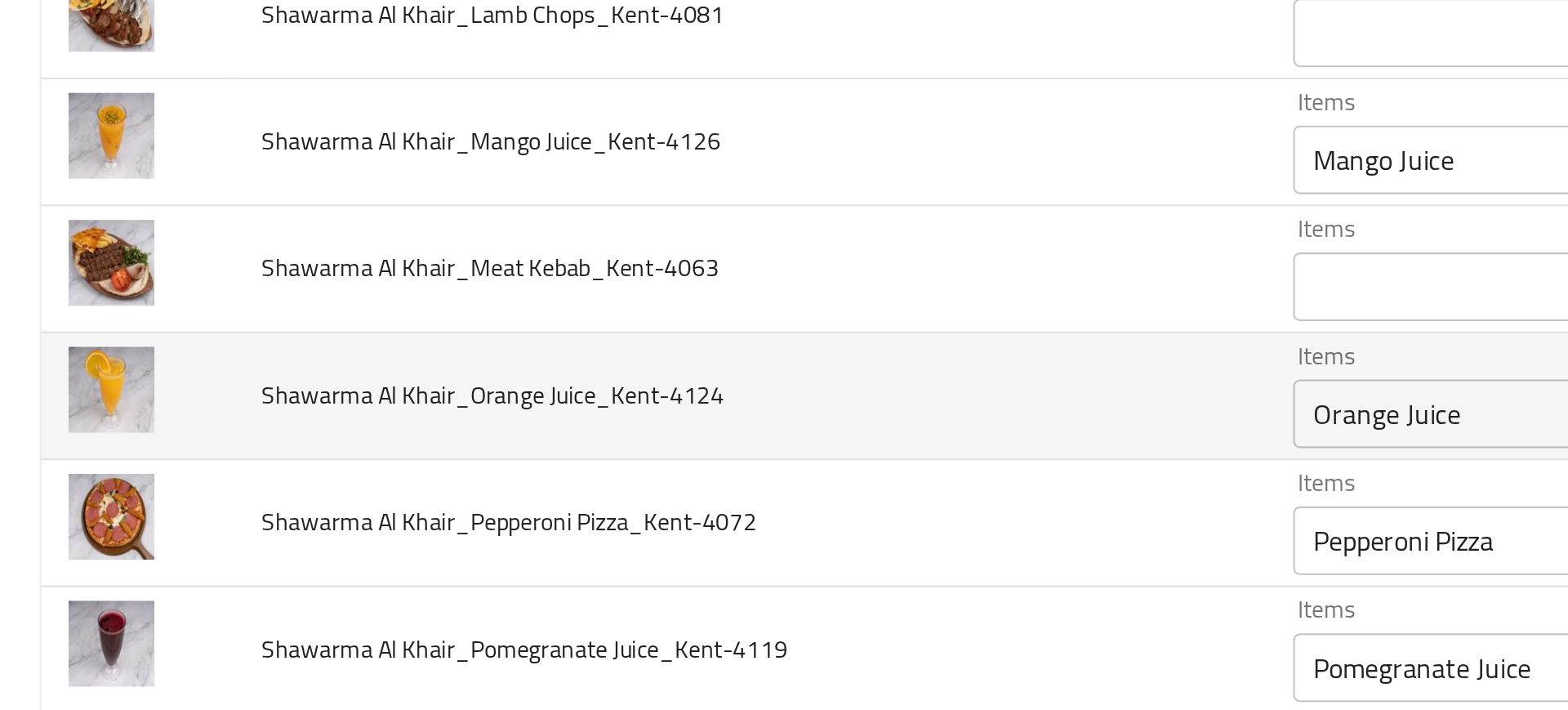
scroll to position [795, 0]
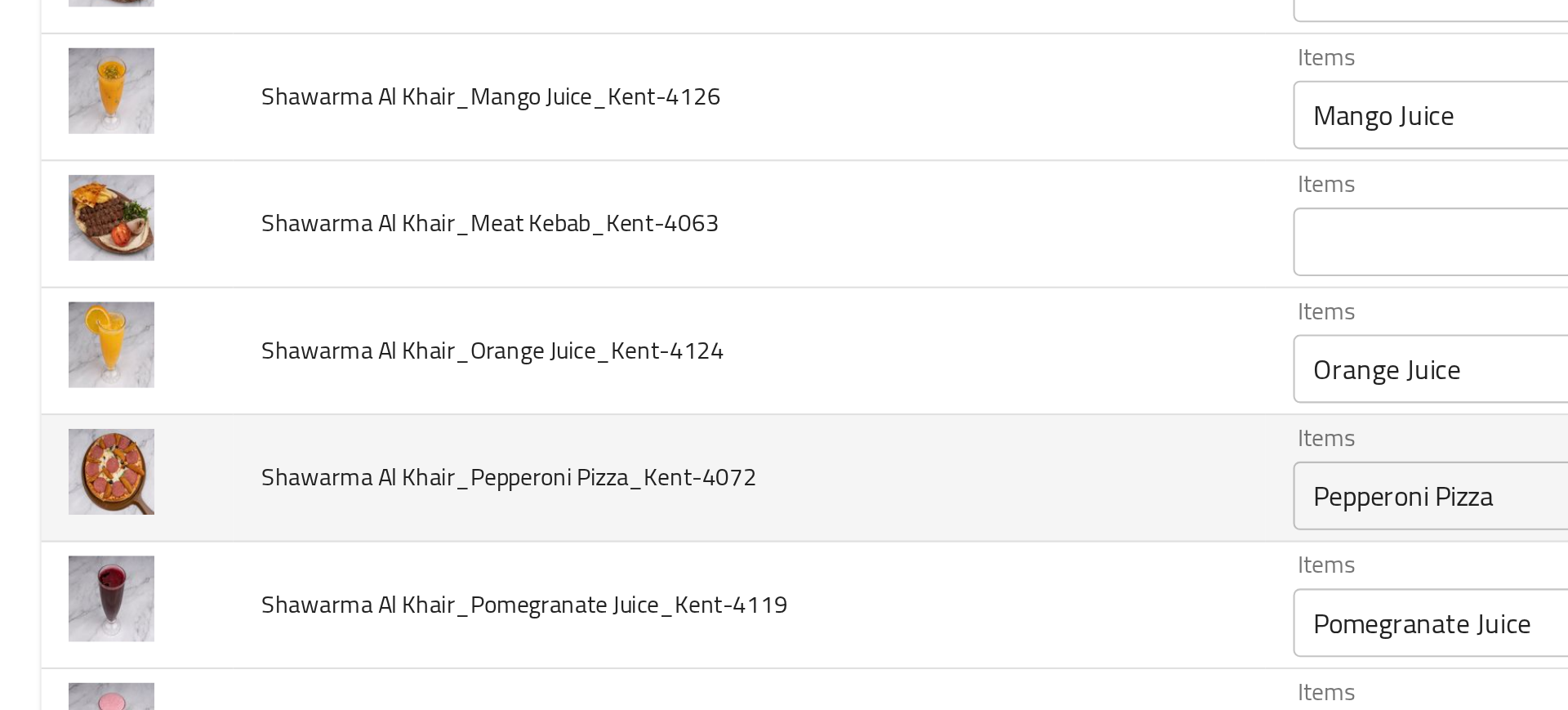
click at [631, 446] on div "Pepperoni Pizza Items" at bounding box center [798, 460] width 365 height 33
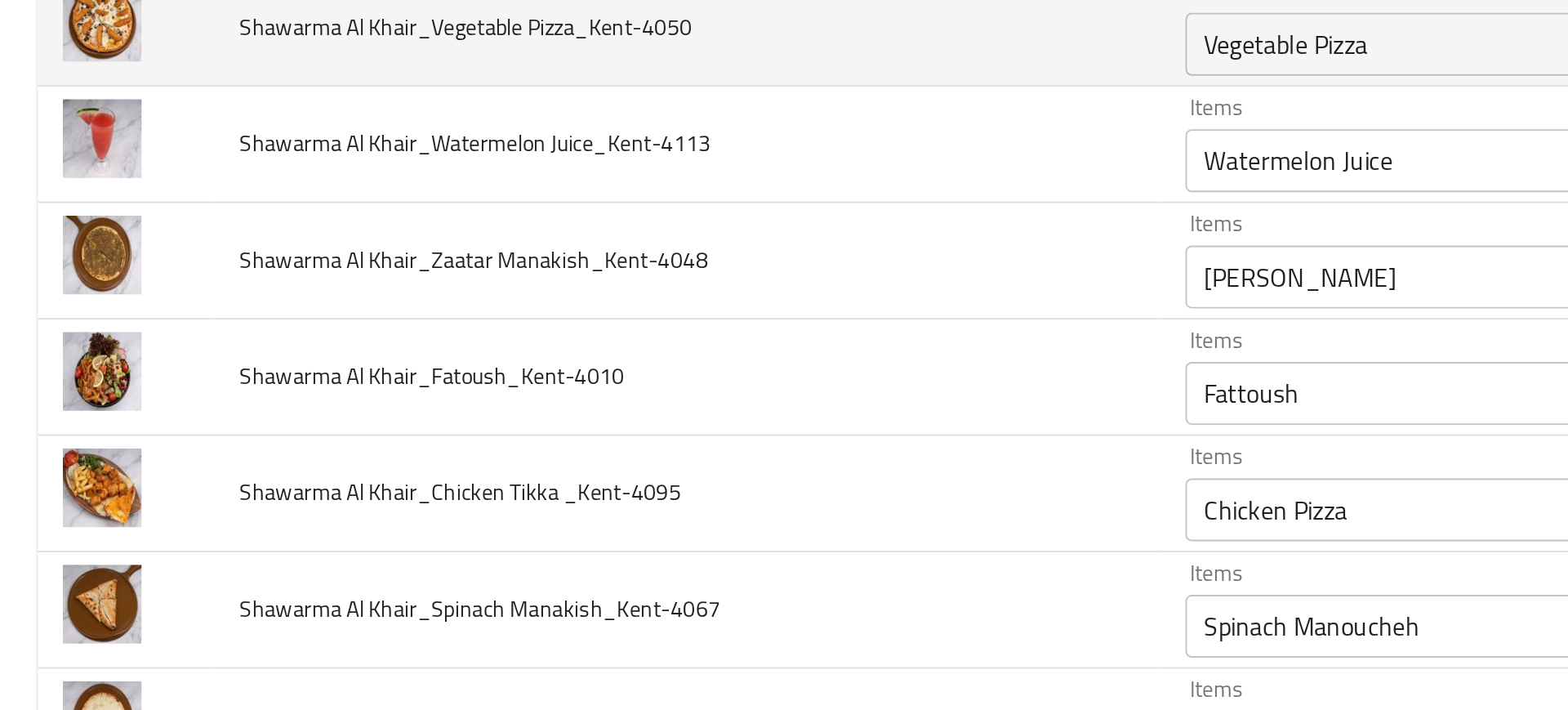
scroll to position [1345, 0]
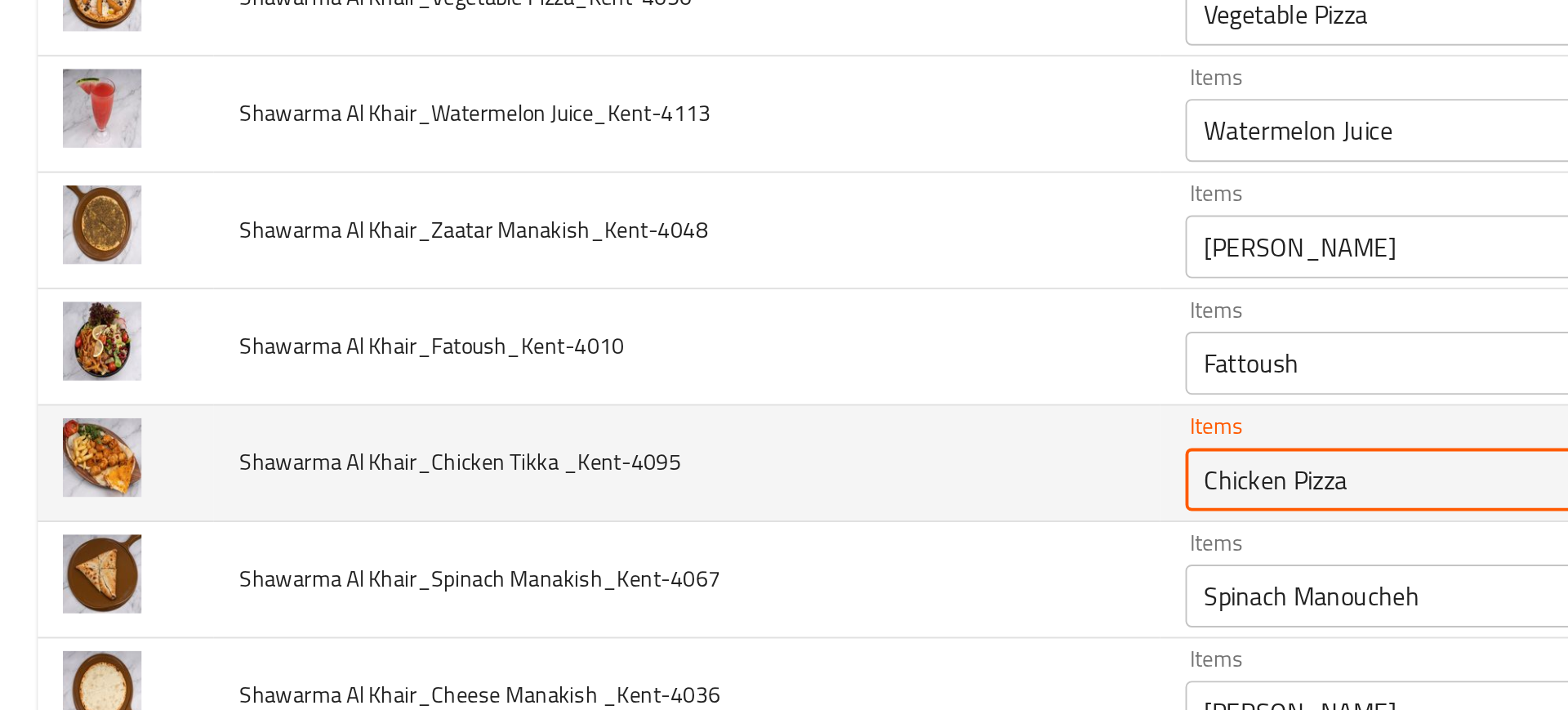
click at [634, 447] on _Kent-4095 "Chicken Pizza" at bounding box center [774, 454] width 307 height 22
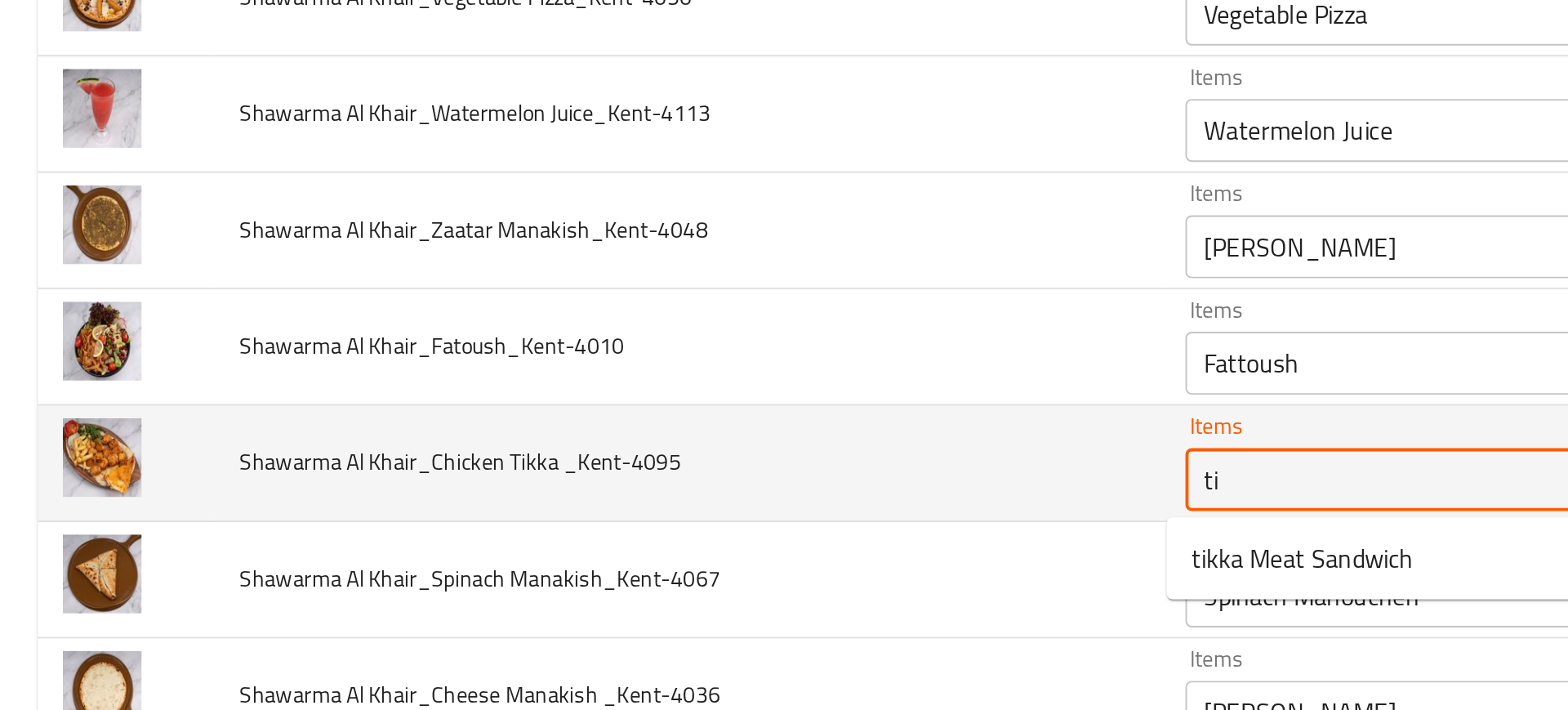
type _Kent-4095 "t"
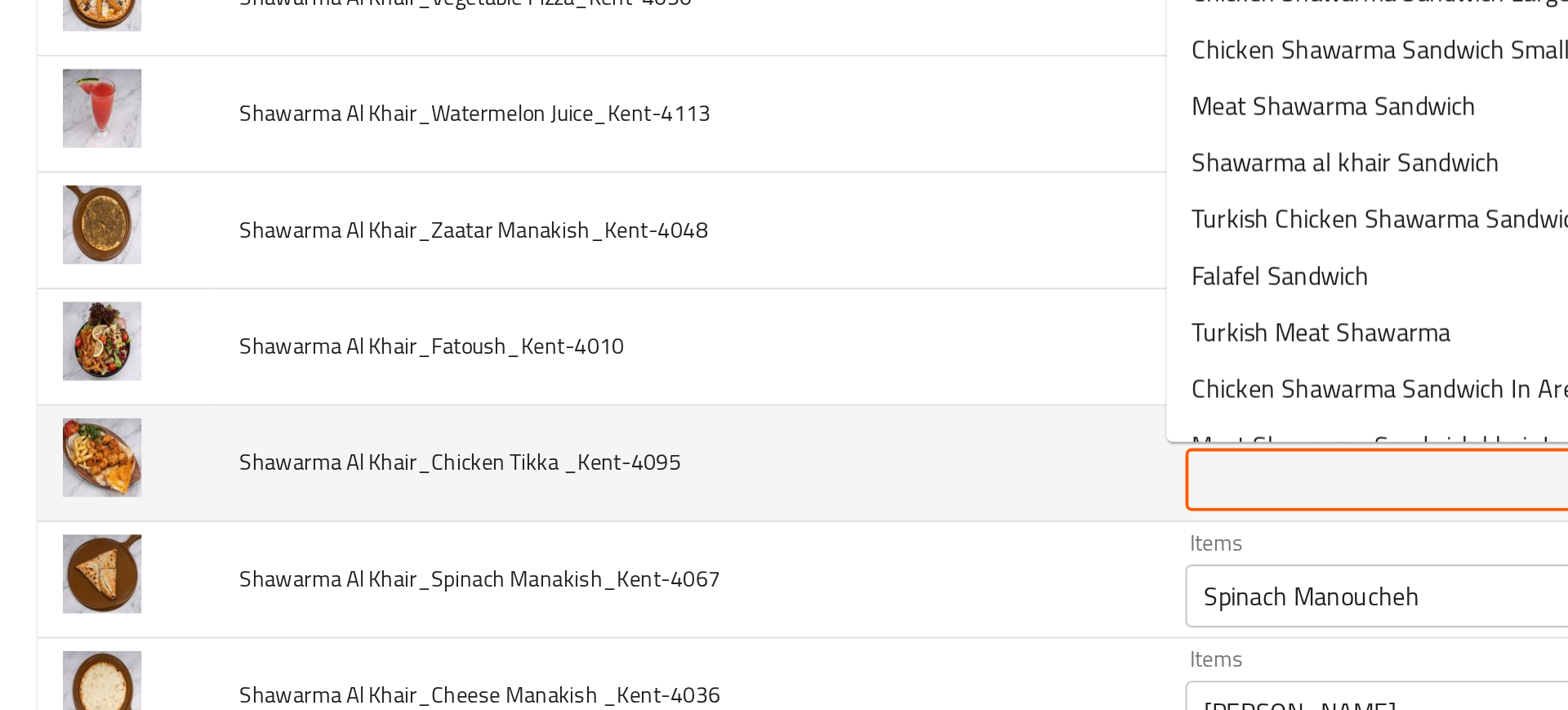
click at [406, 473] on td "Shawarma Al Khair_Chicken Tikka _Kent-4095" at bounding box center [357, 446] width 492 height 61
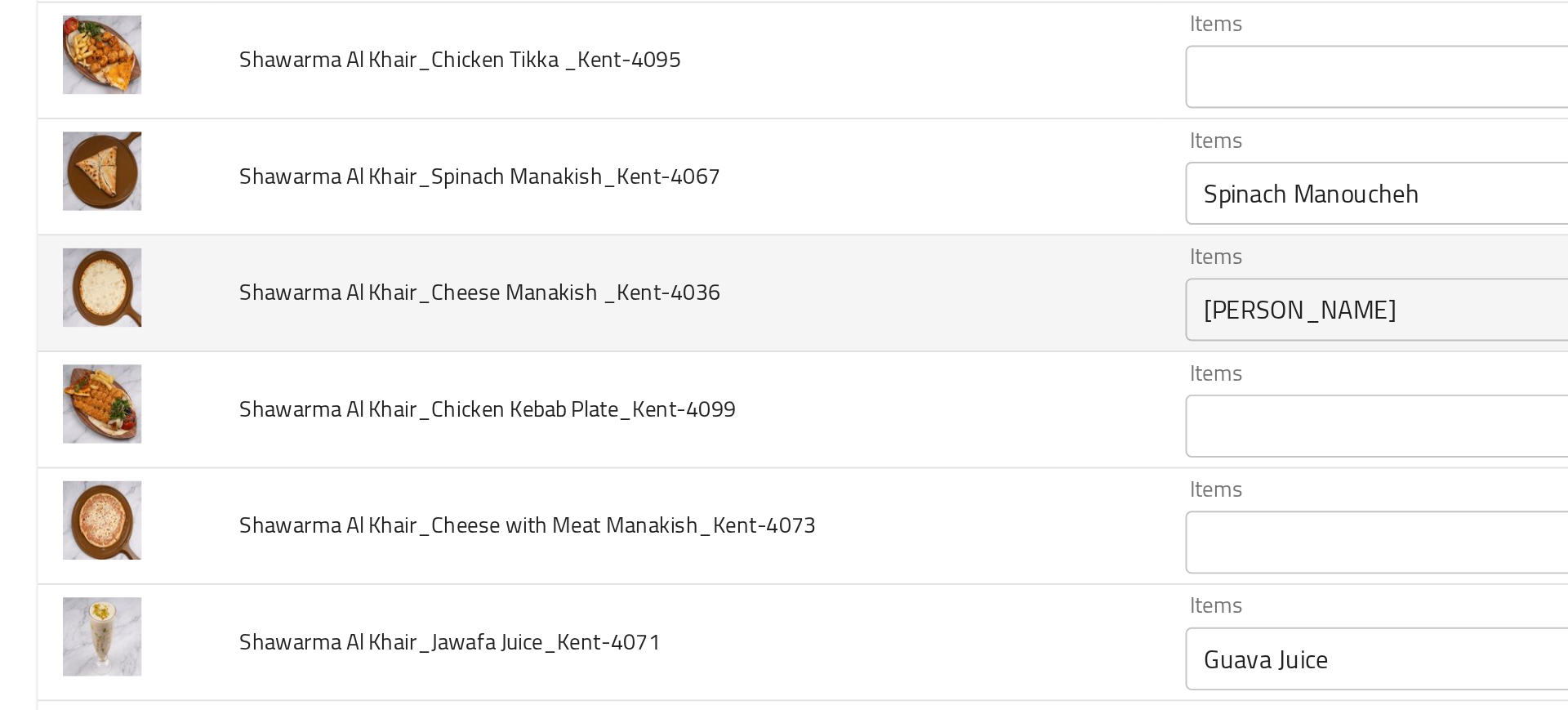
scroll to position [1573, 0]
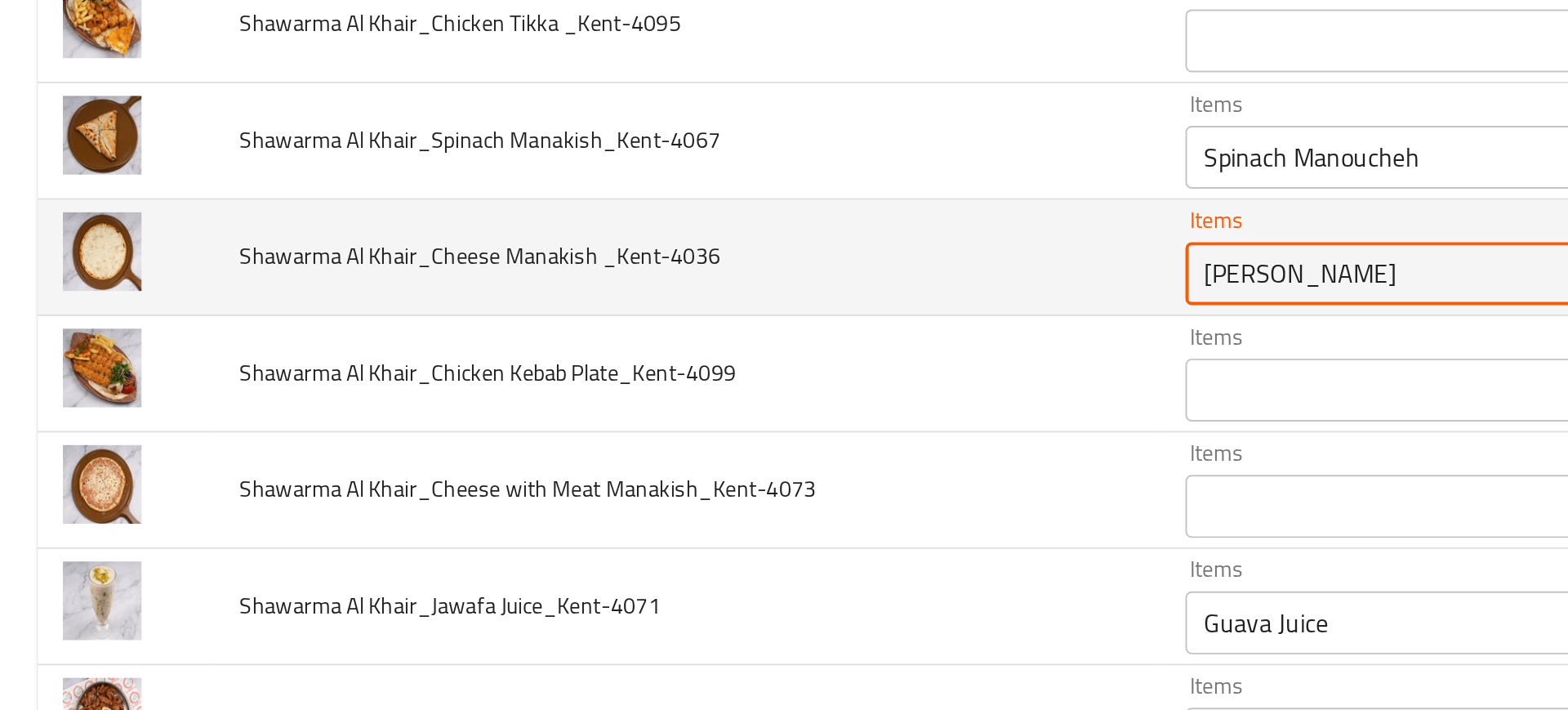
click at [658, 354] on _Kent-4036 "Shankleesh Manakish" at bounding box center [774, 347] width 307 height 22
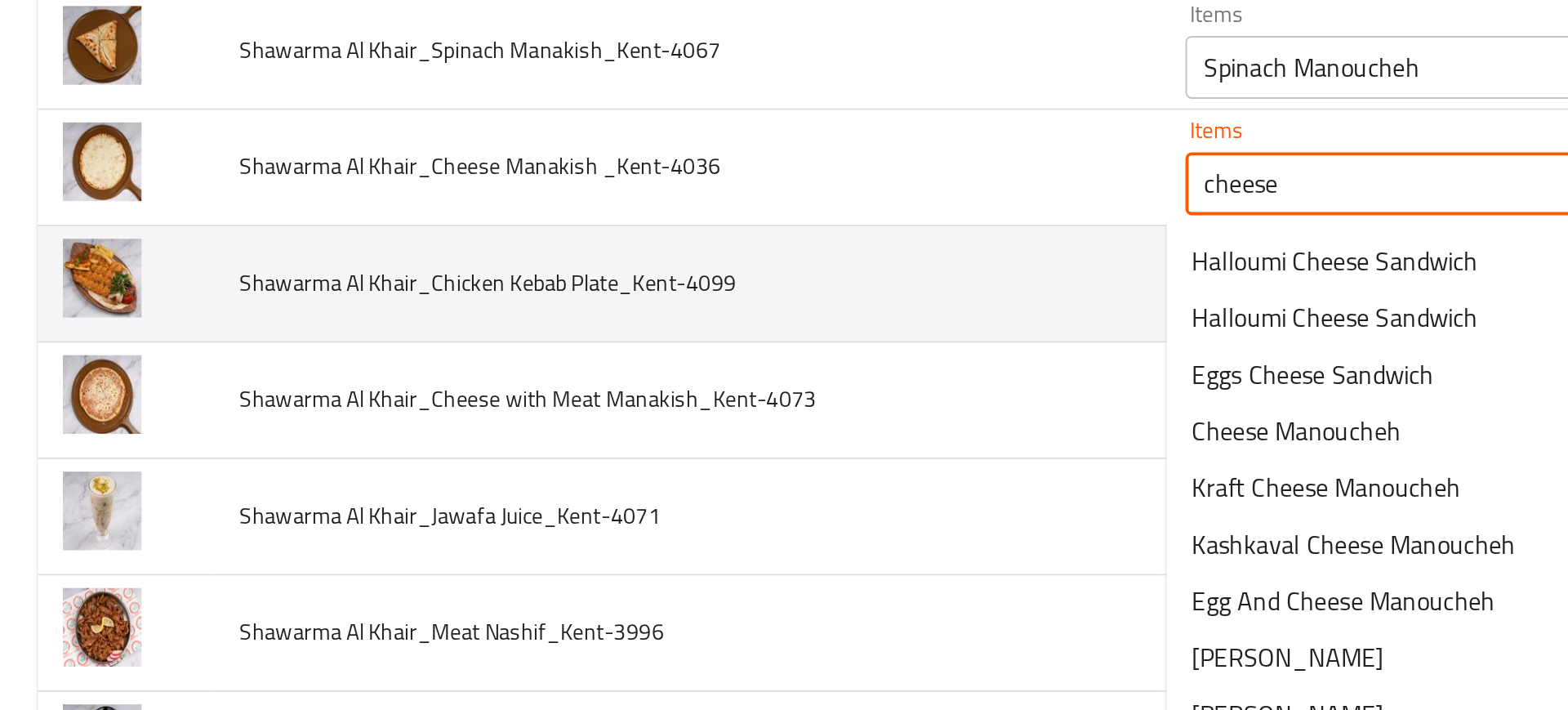
scroll to position [1620, 0]
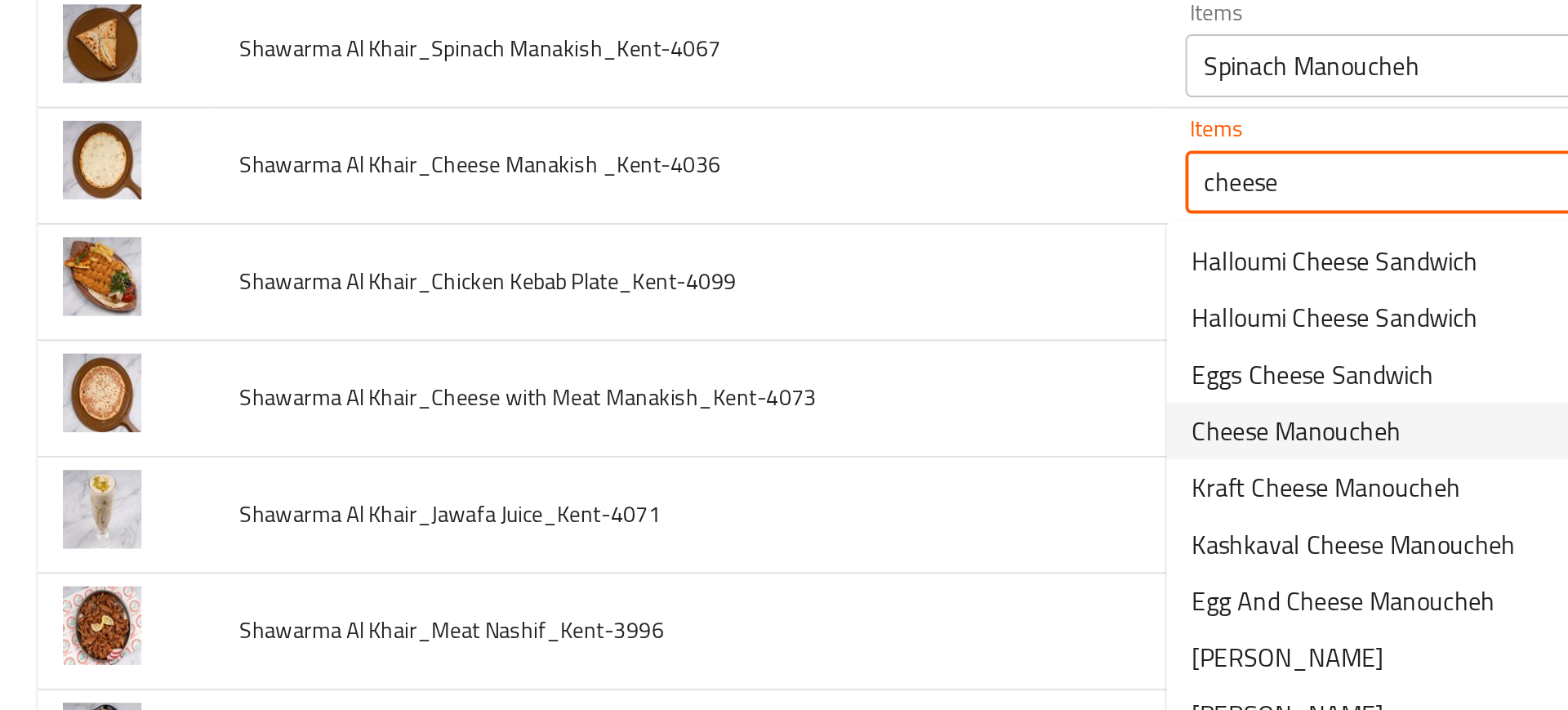
click at [665, 436] on span "Cheese Manoucheh" at bounding box center [674, 428] width 108 height 20
type _Kent-4036 "Cheese Manoucheh"
type _Kent-4036-ar "متاقيش جبنة"
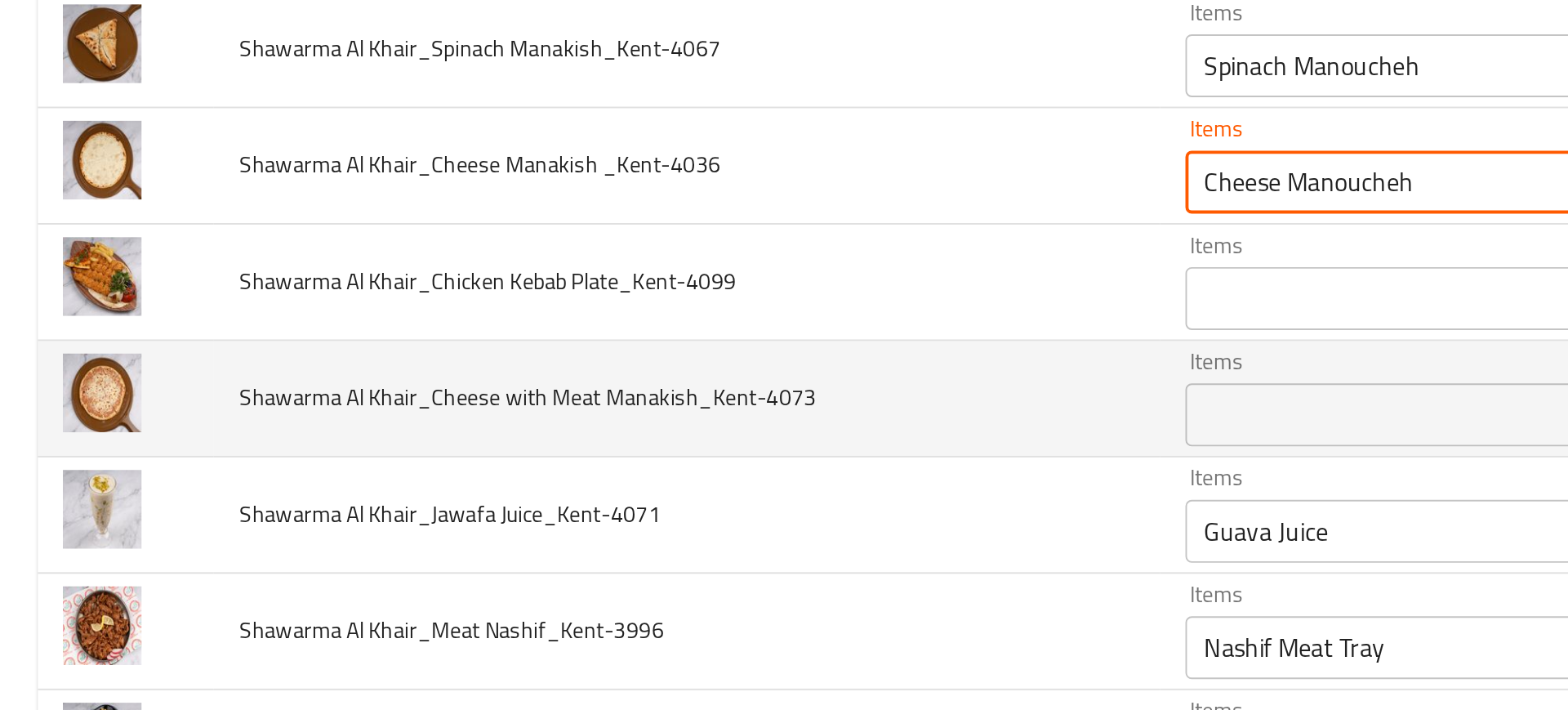
type _Kent-4036 "Cheese Manoucheh"
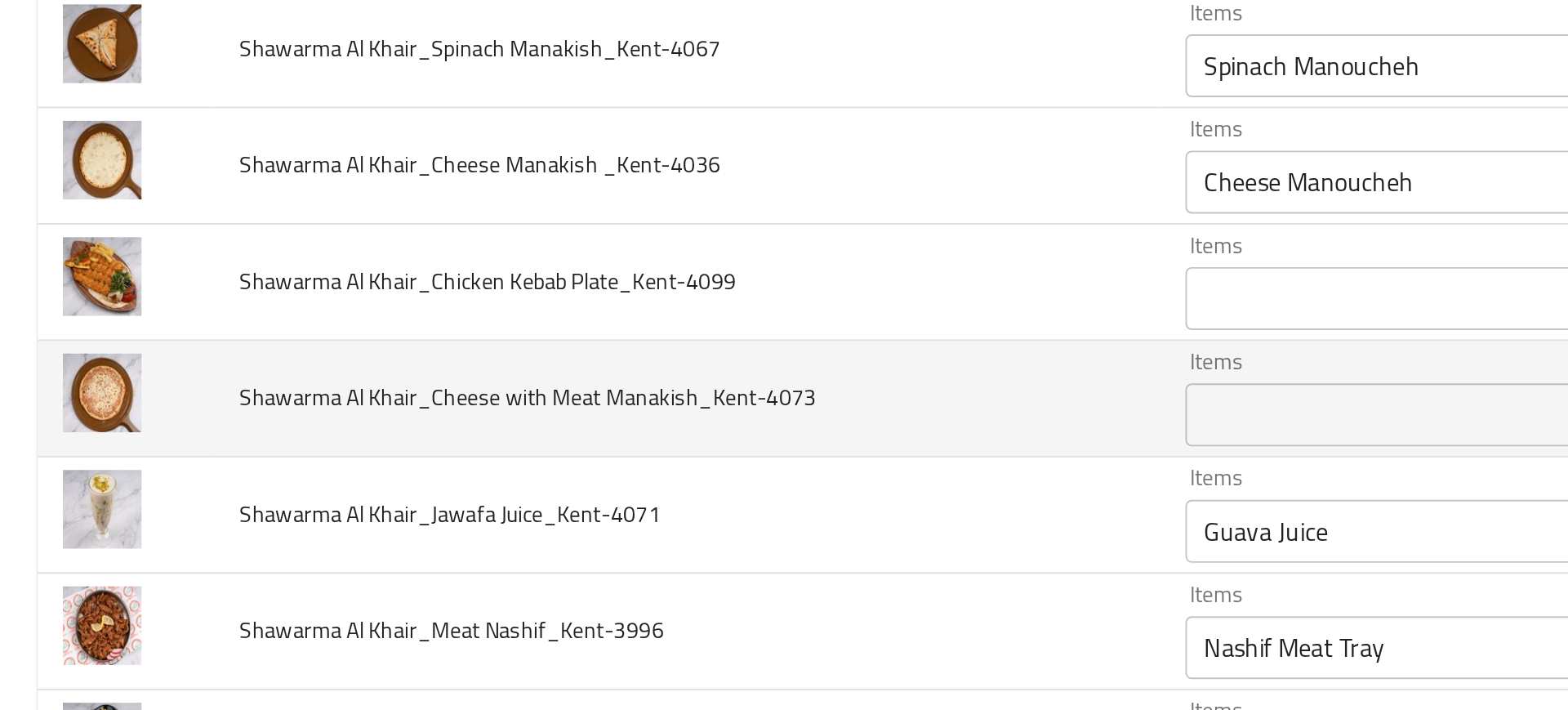
click at [478, 435] on td "Shawarma Al Khair_Cheese with Meat Manakish_Kent-4073" at bounding box center [357, 412] width 492 height 61
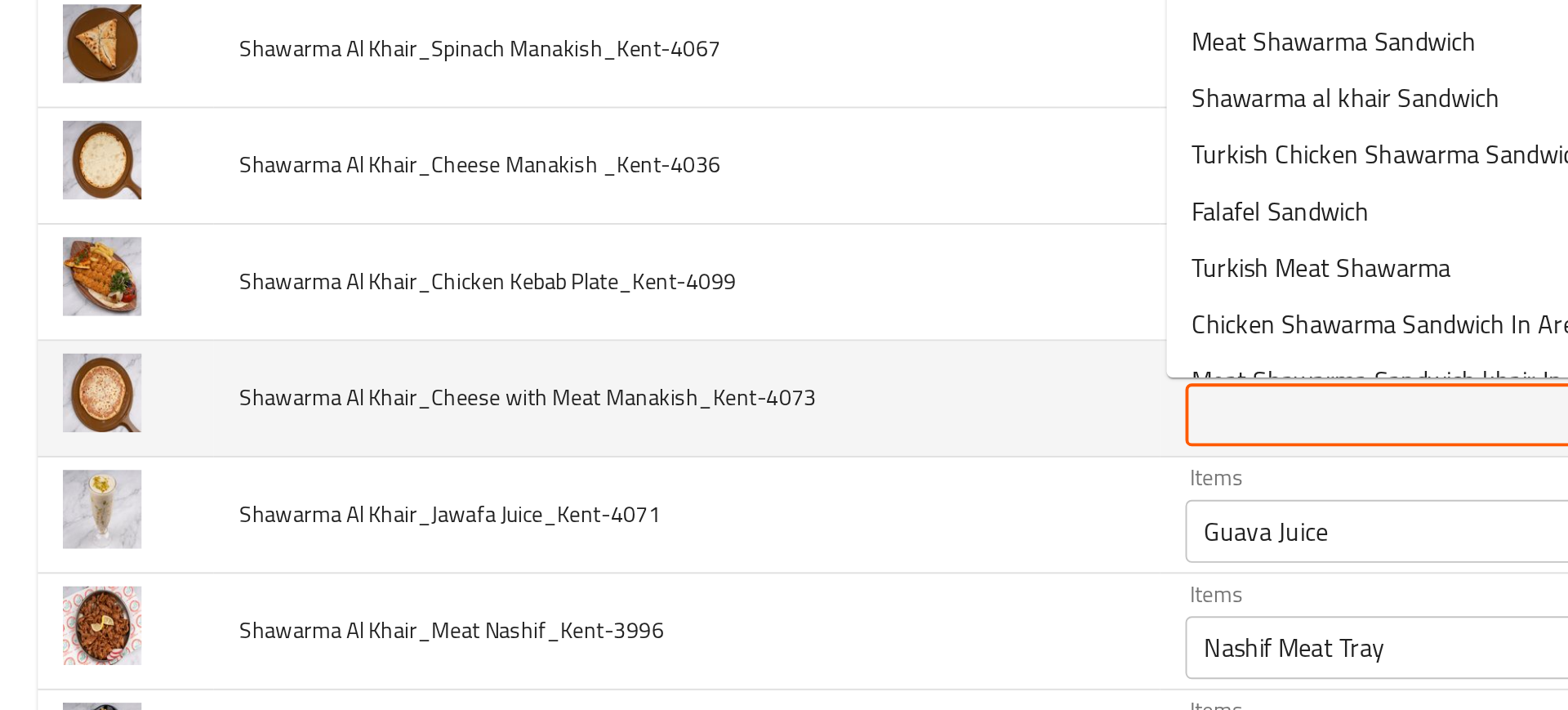
click at [673, 419] on Manakish_Kent-4073 "Items" at bounding box center [774, 420] width 307 height 22
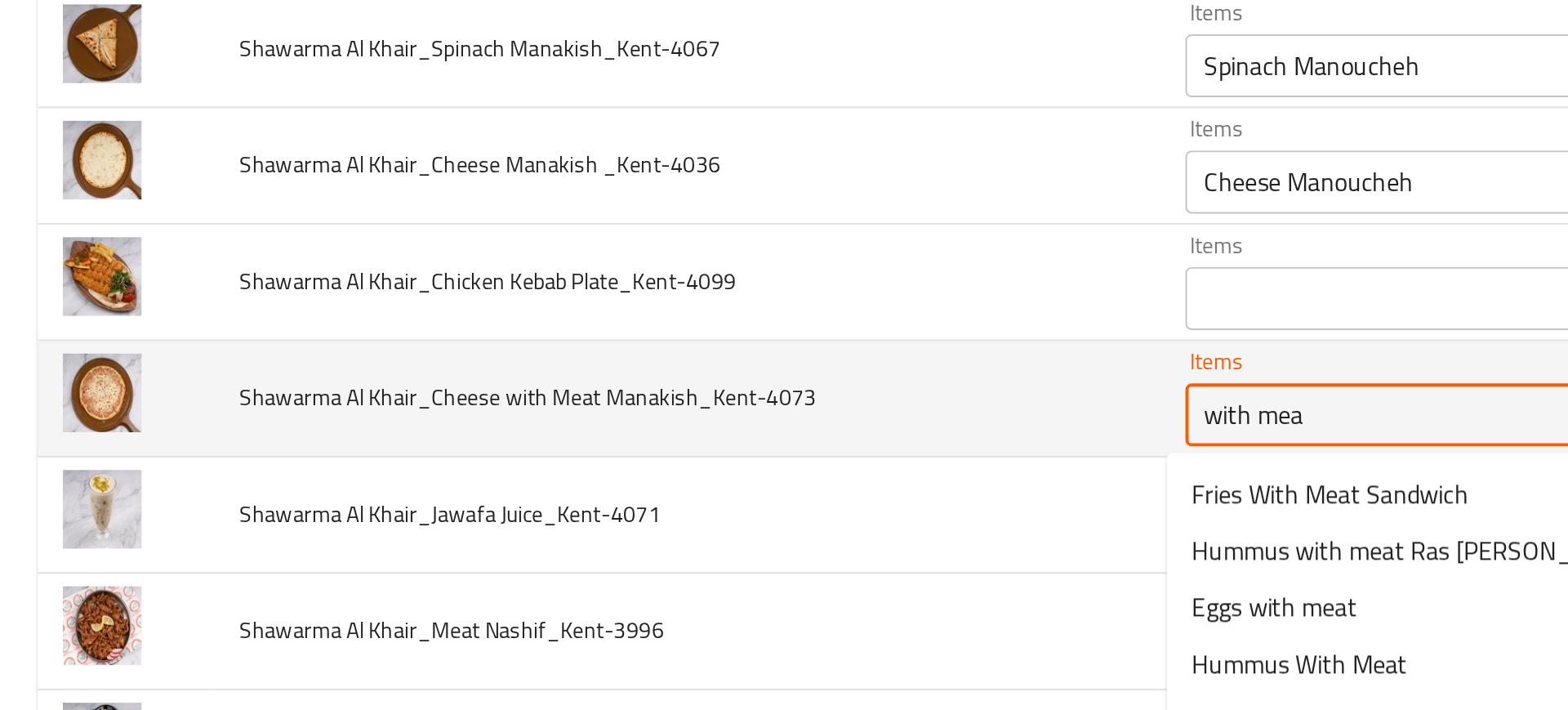
type Manakish_Kent-4073 "with meat"
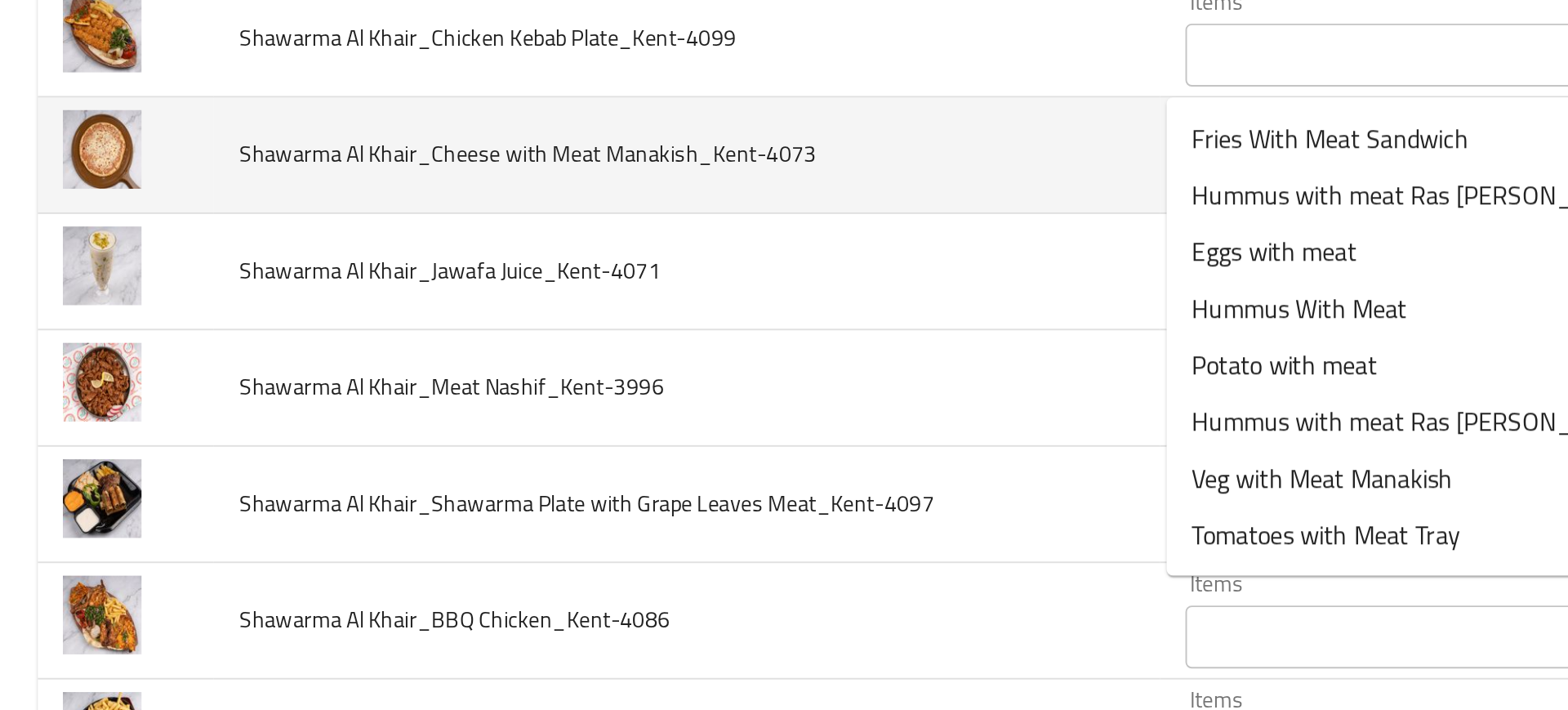
scroll to position [1746, 0]
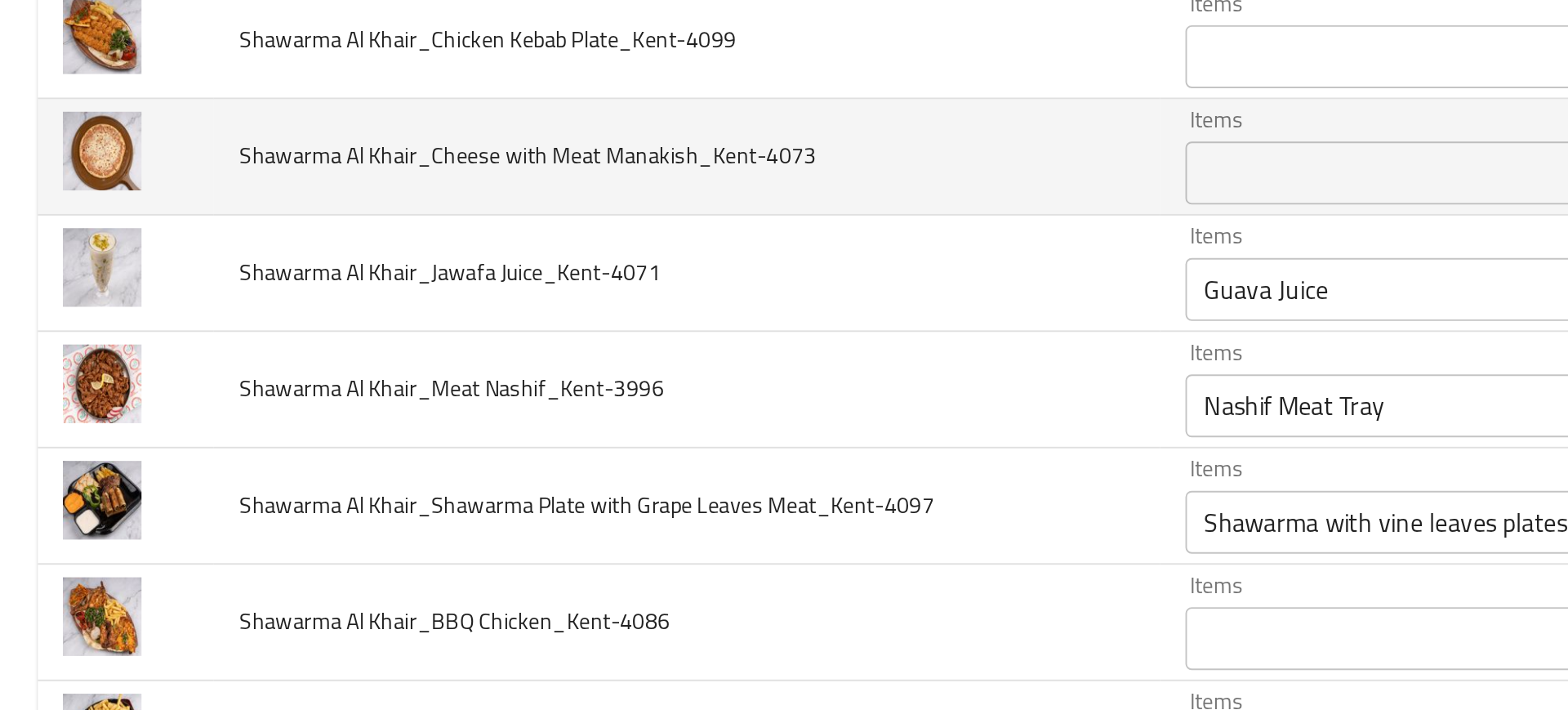
click at [603, 424] on td "Items Nashif Meat Tray Items" at bounding box center [802, 407] width 398 height 61
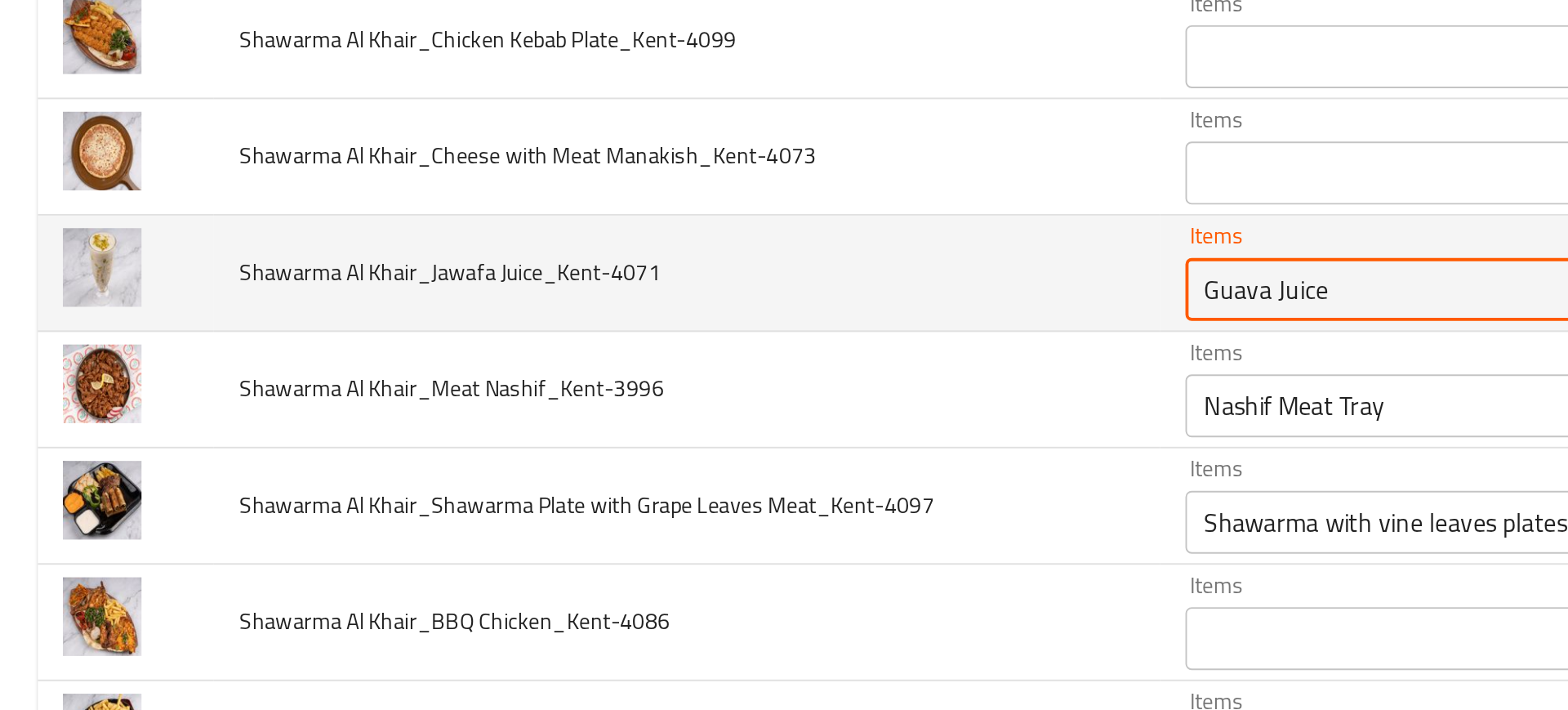
click at [656, 366] on Juice_Kent-4071 "Guava Juice" at bounding box center [774, 355] width 307 height 22
click at [561, 369] on td "Shawarma Al Khair_Jawafa Juice_Kent-4071" at bounding box center [357, 347] width 492 height 61
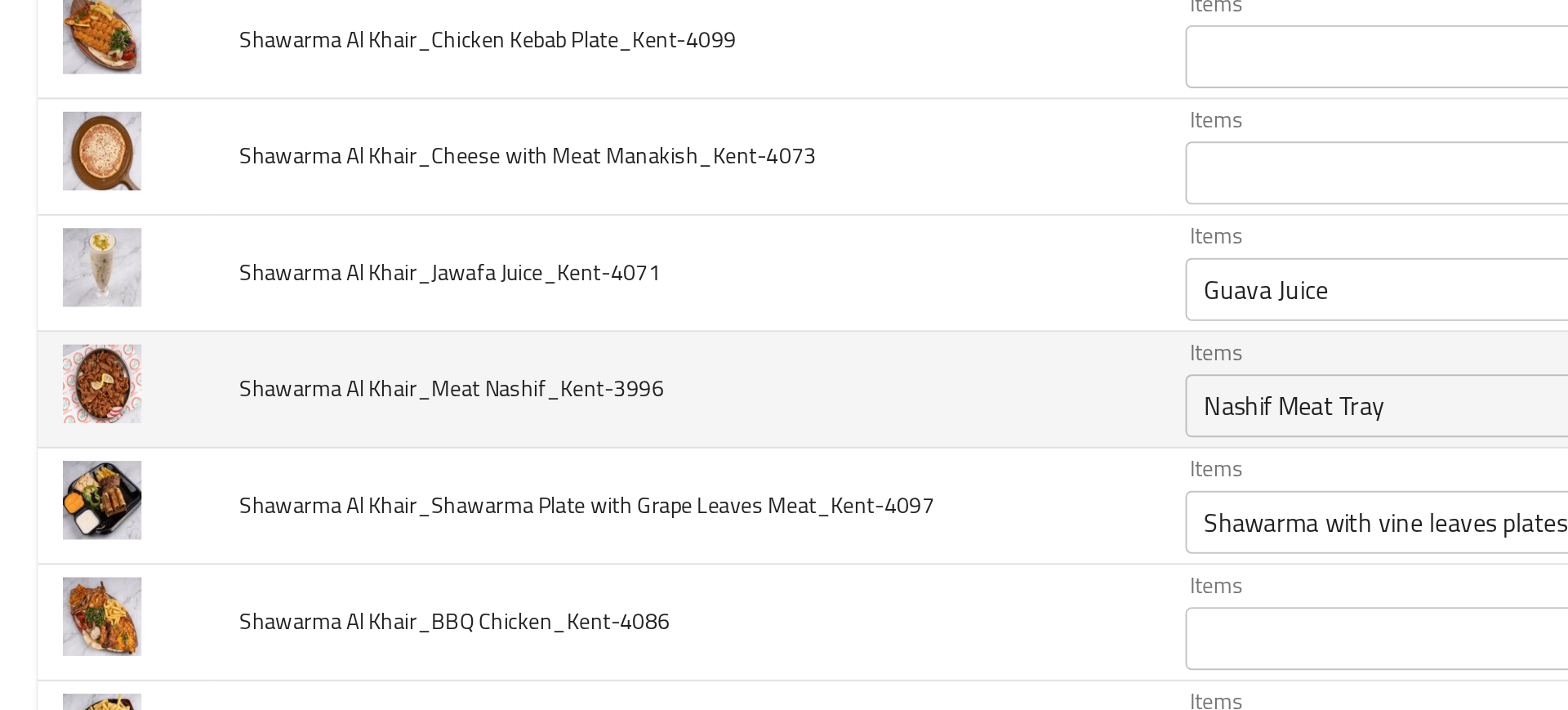
click at [581, 408] on td "Shawarma Al Khair_Meat Nashif_Kent-3996" at bounding box center [357, 407] width 492 height 61
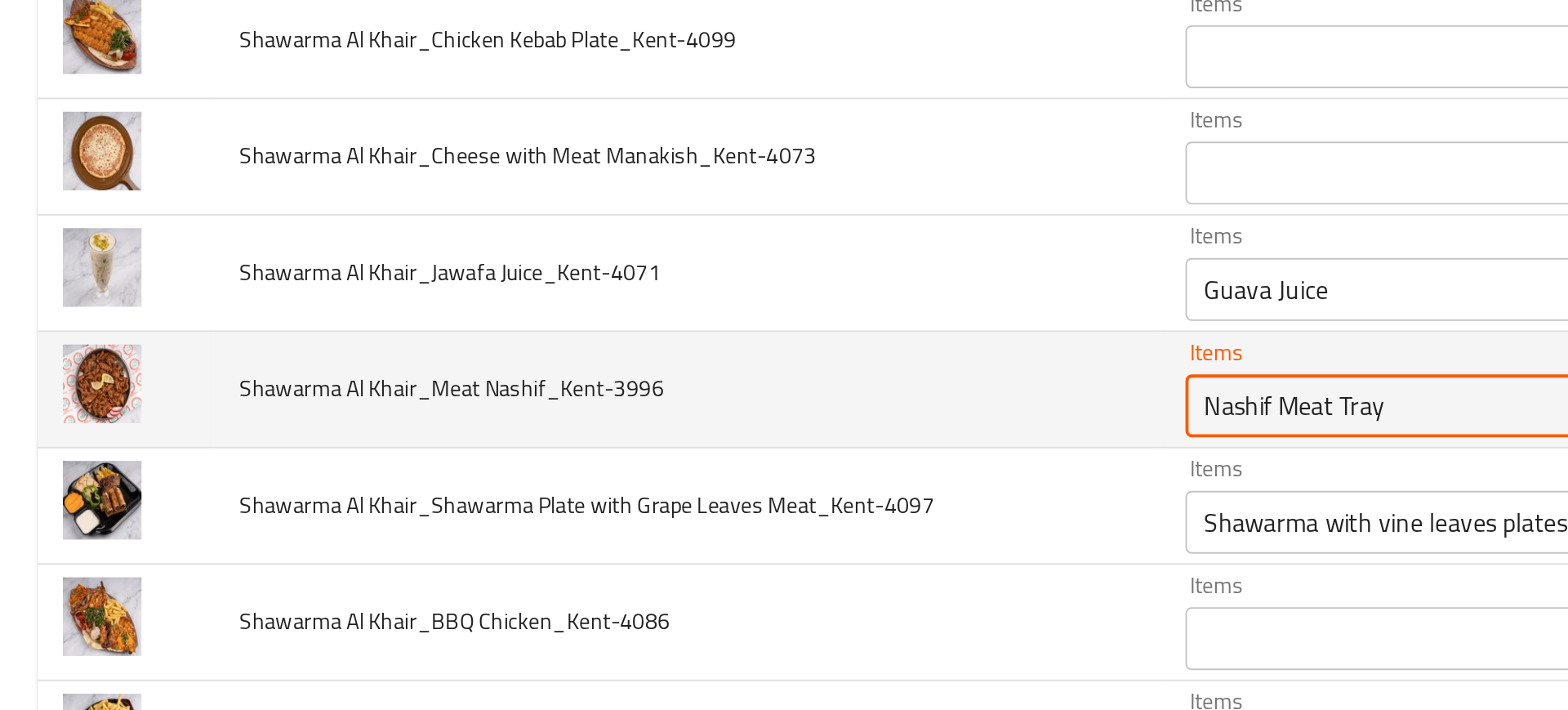
click at [655, 412] on Nashif_Kent-3996 "Nashif Meat Tray" at bounding box center [774, 416] width 307 height 22
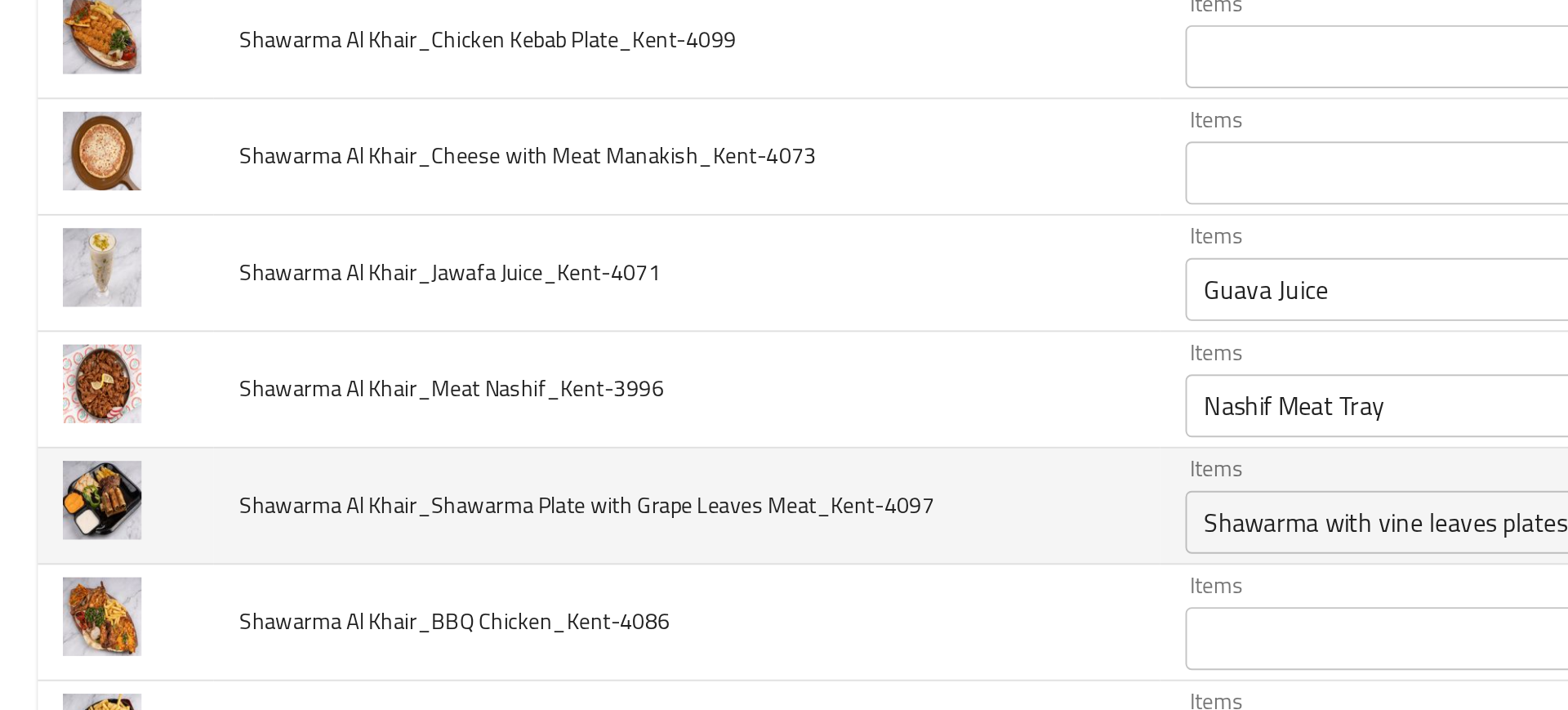
click at [481, 479] on td "Shawarma Al Khair_Shawarma Plate with Grape Leaves Meat_Kent-4097" at bounding box center [357, 468] width 492 height 61
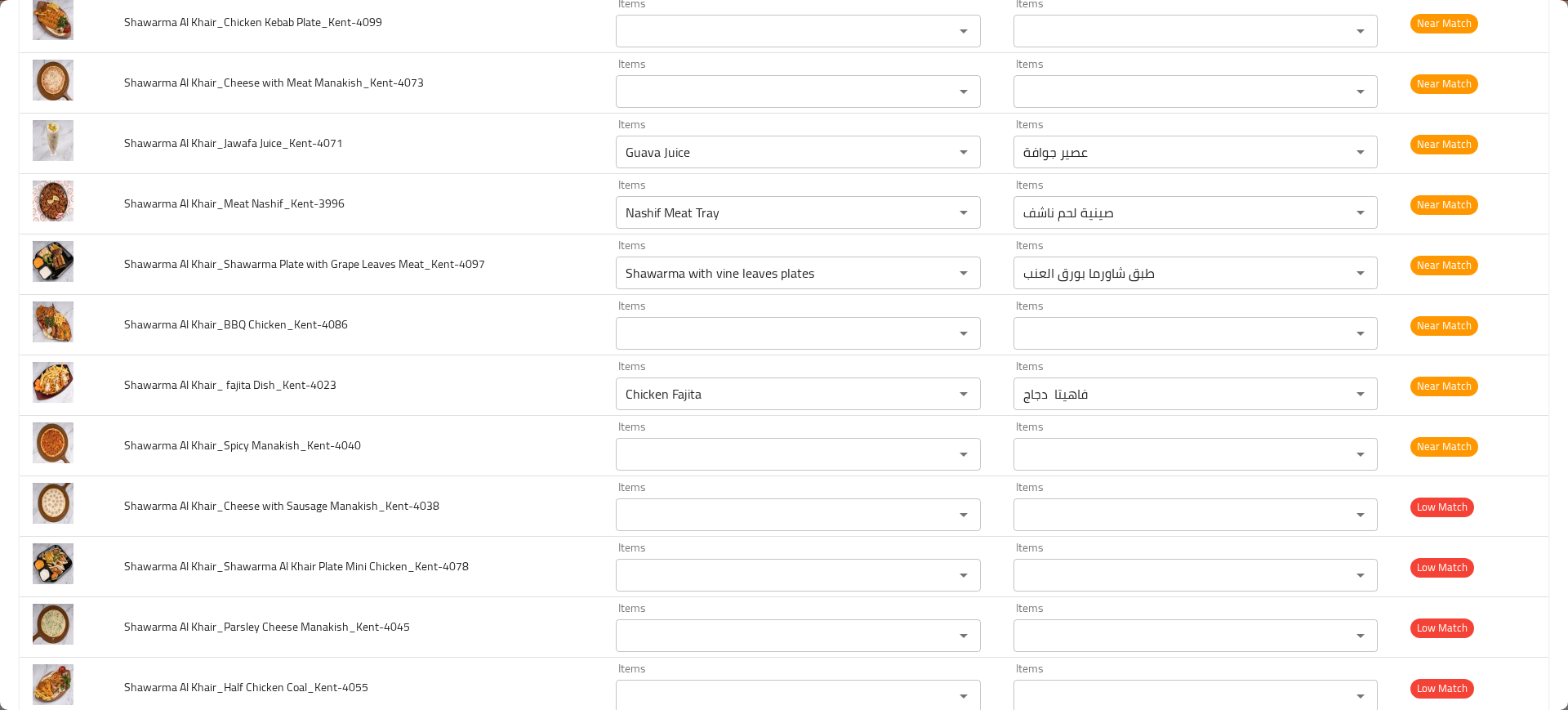
scroll to position [1947, 0]
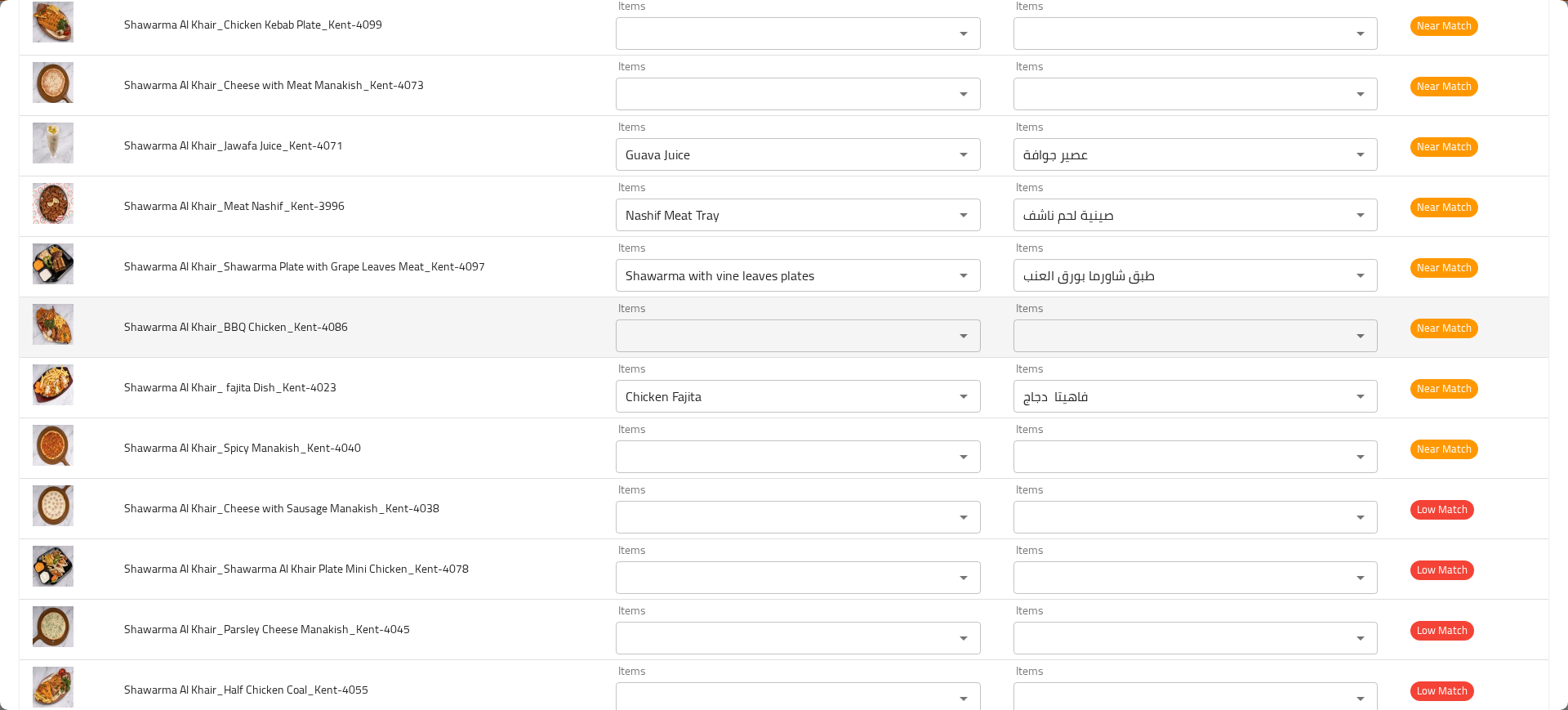
click at [276, 325] on span "Shawarma Al Khair_BBQ Chicken_Kent-4086" at bounding box center [236, 326] width 224 height 21
copy span "Shawarma Al Khair_BBQ Chicken_Kent-4086"
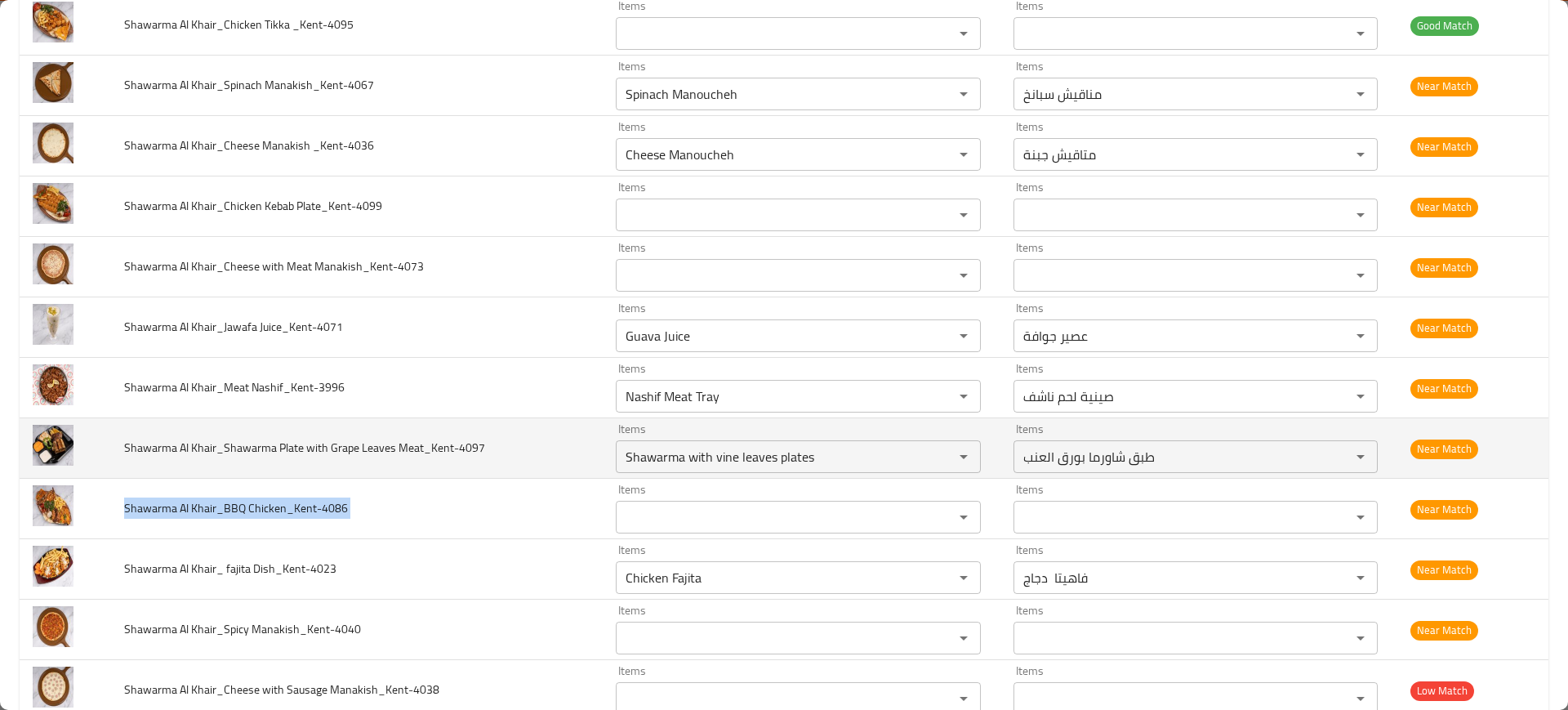
scroll to position [1758, 0]
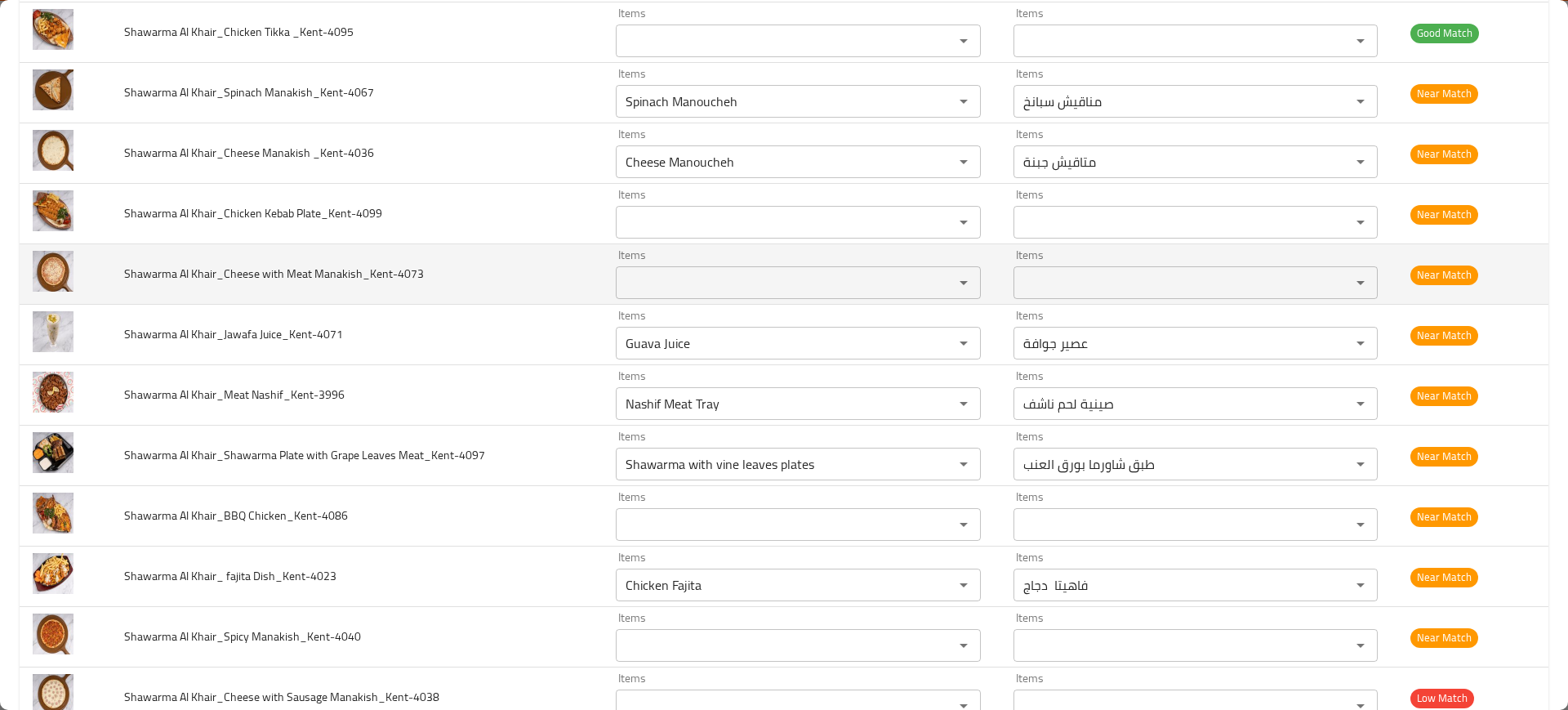
click at [217, 276] on span "Shawarma Al Khair_Cheese with Meat Manakish_Kent-4073" at bounding box center [274, 273] width 300 height 21
copy span "Shawarma Al Khair_Cheese with Meat Manakish_Kent-4073"
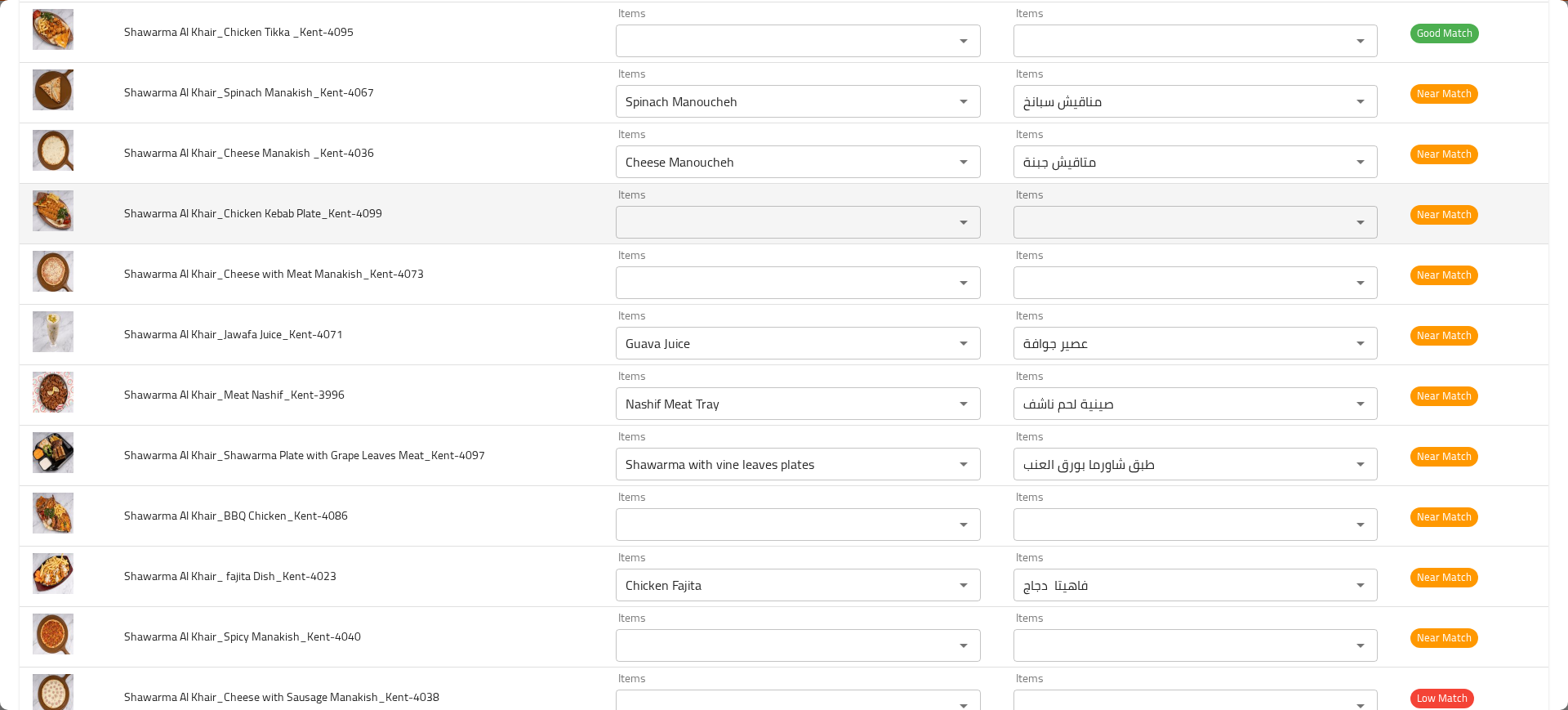
click at [203, 213] on span "Shawarma Al Khair_Chicken Kebab Plate_Kent-4099" at bounding box center [253, 213] width 258 height 21
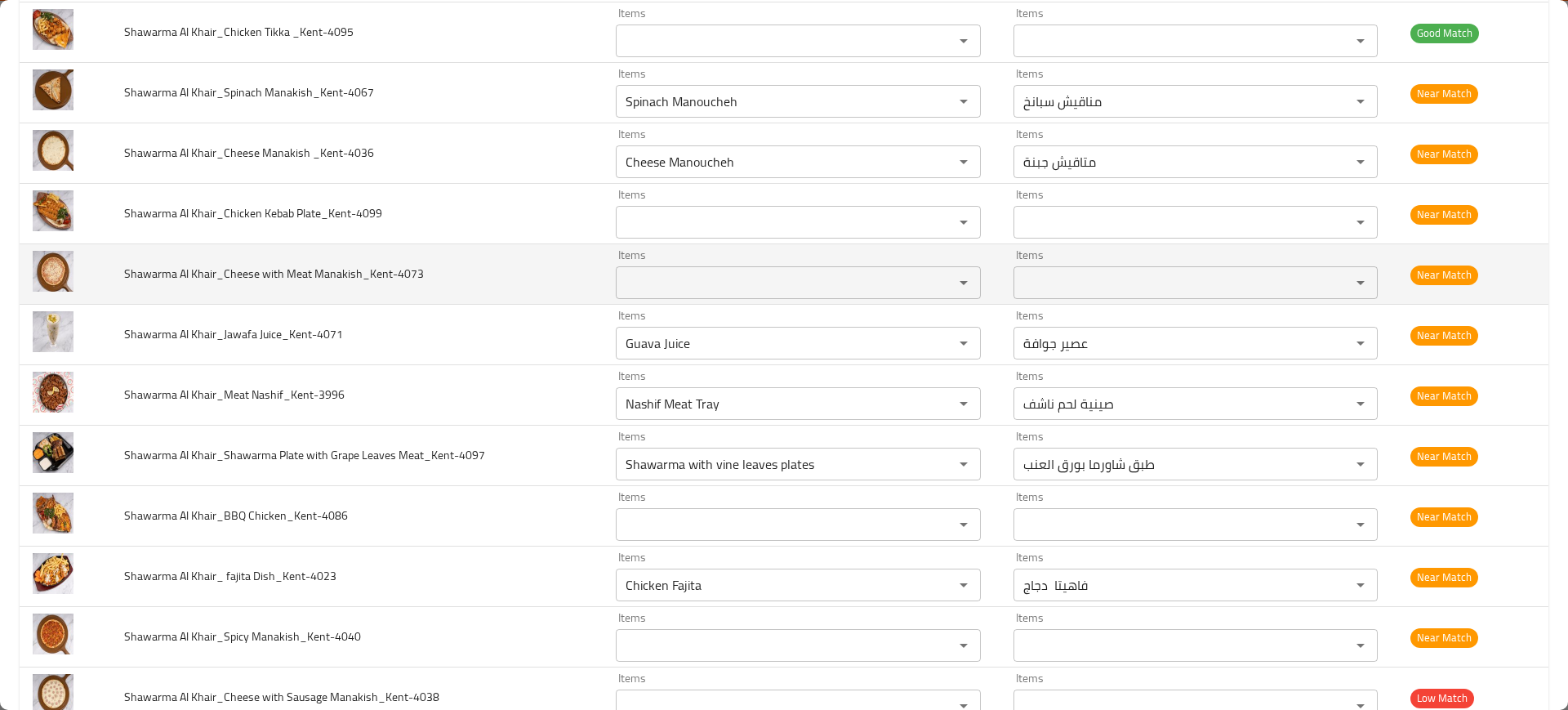
click at [294, 273] on span "Shawarma Al Khair_Cheese with Meat Manakish_Kent-4073" at bounding box center [274, 273] width 300 height 21
copy span "Shawarma Al Khair_Cheese with Meat Manakish_Kent-4073"
click at [294, 273] on span "Shawarma Al Khair_Cheese with Meat Manakish_Kent-4073" at bounding box center [274, 273] width 300 height 21
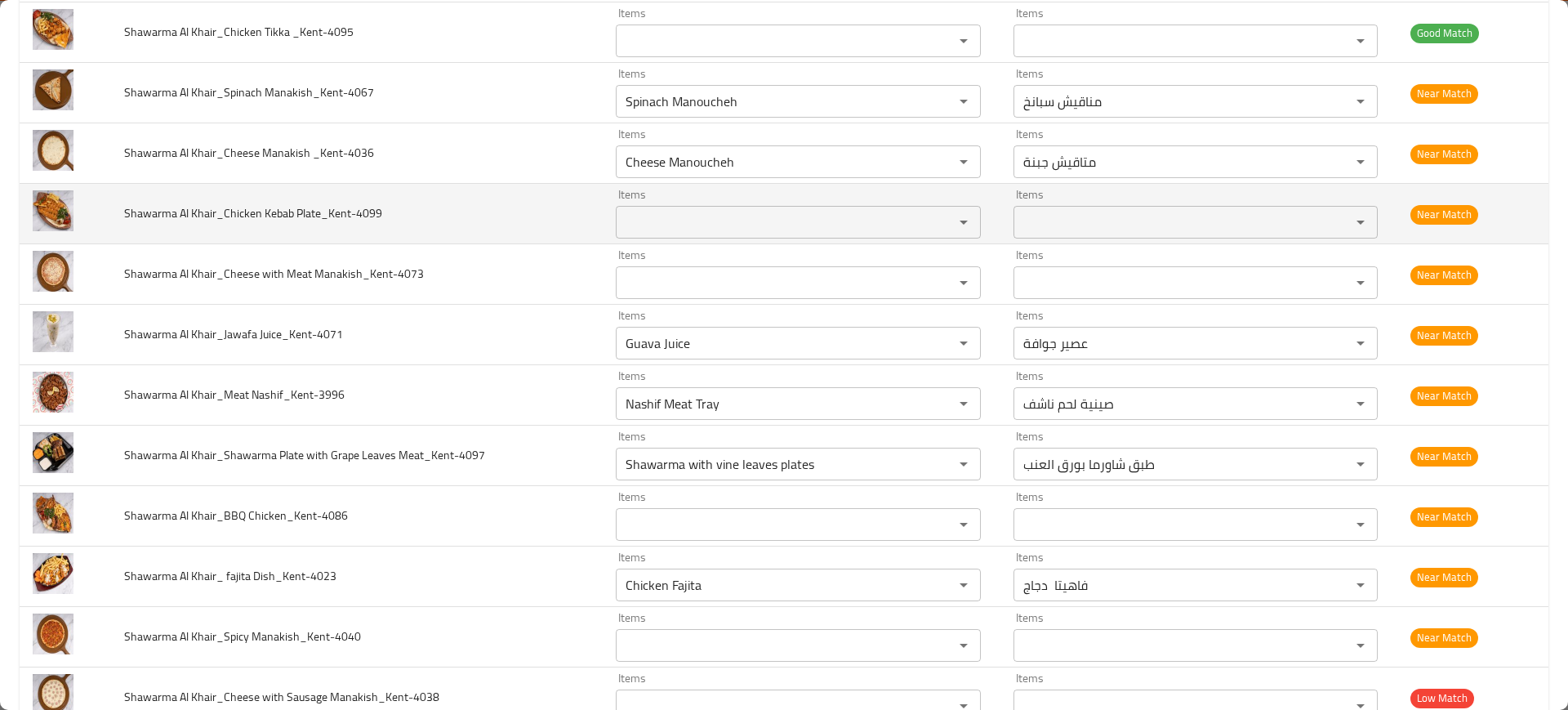
click at [211, 203] on span "Shawarma Al Khair_Chicken Kebab Plate_Kent-4099" at bounding box center [253, 213] width 258 height 21
copy span "Shawarma Al Khair_Chicken Kebab Plate_Kent-4099"
click at [211, 203] on span "Shawarma Al Khair_Chicken Kebab Plate_Kent-4099" at bounding box center [253, 213] width 258 height 21
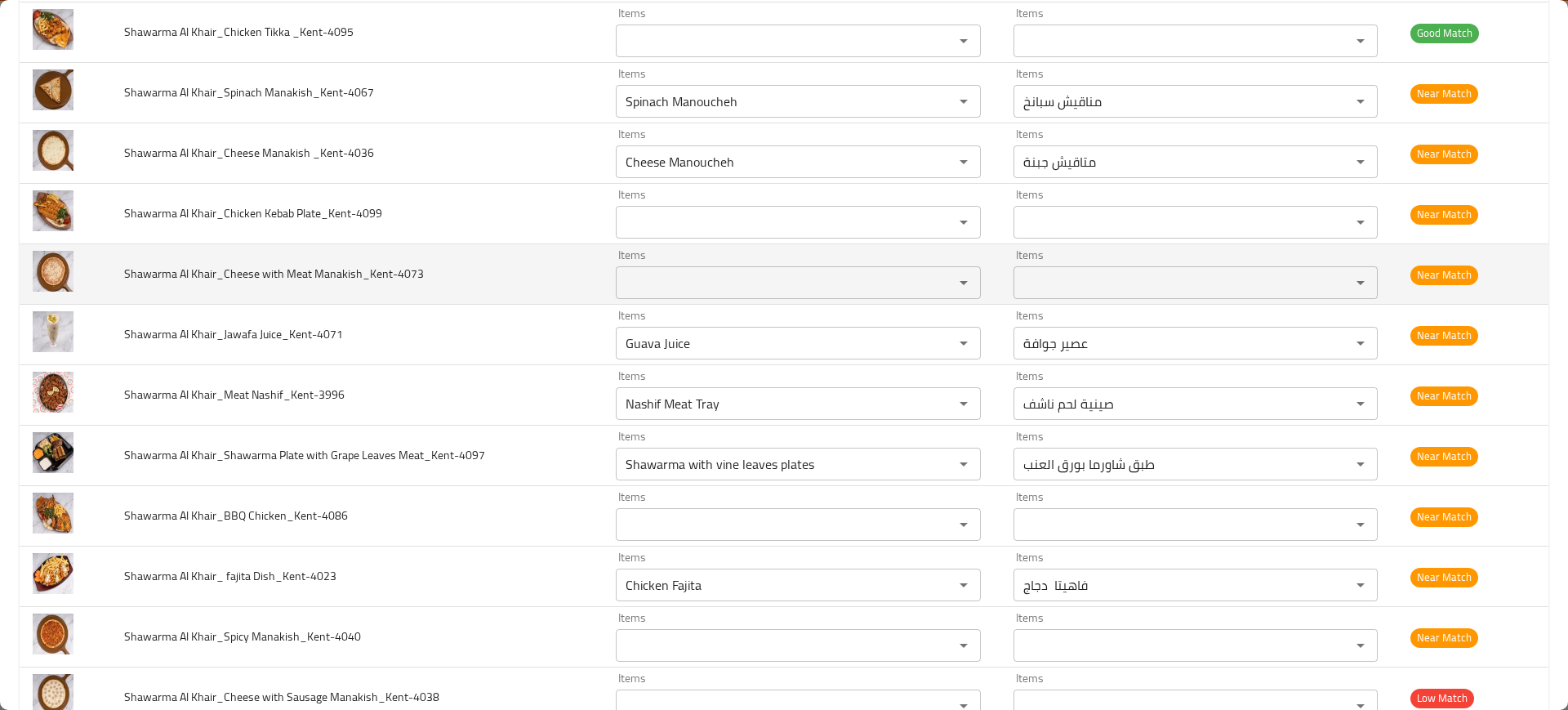
click at [321, 272] on span "Shawarma Al Khair_Cheese with Meat Manakish_Kent-4073" at bounding box center [274, 273] width 300 height 21
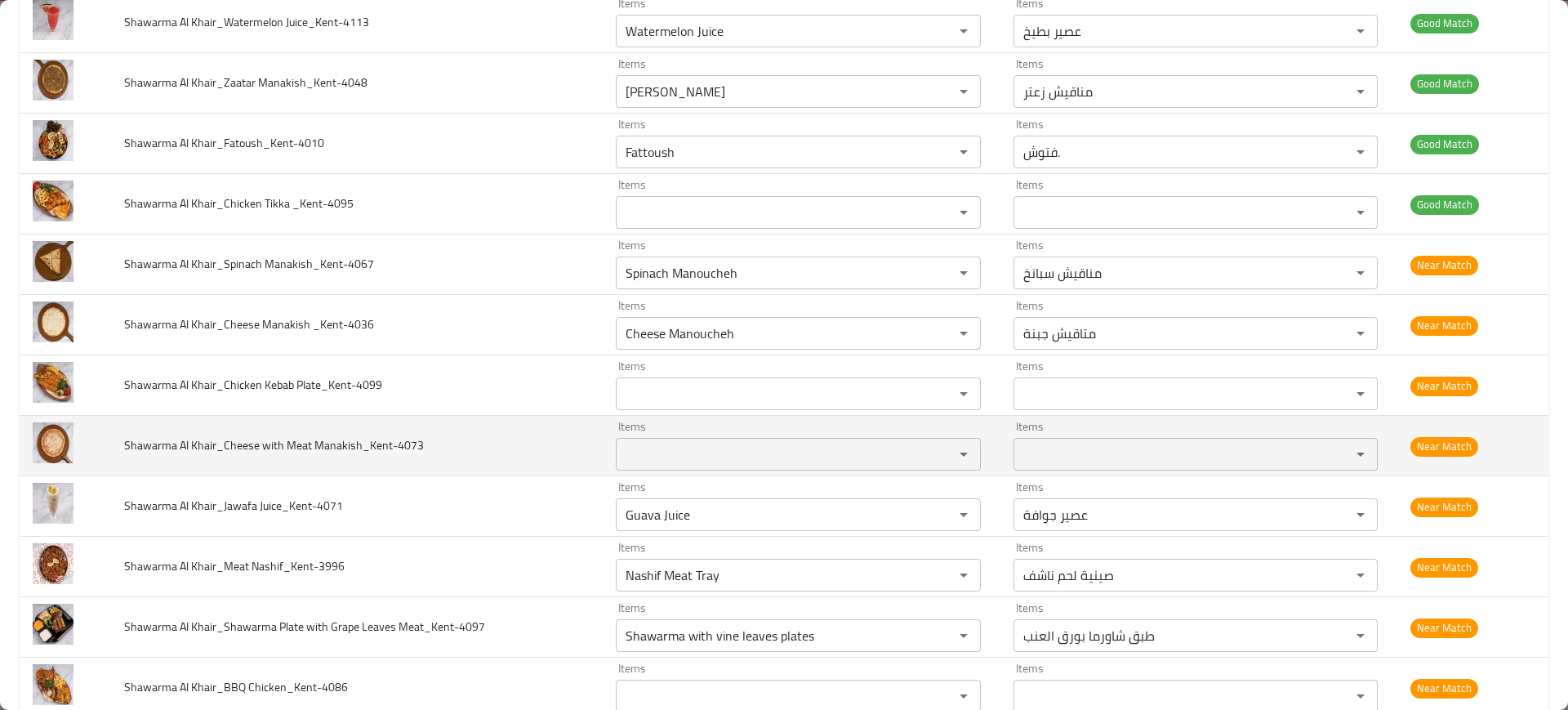
scroll to position [1582, 0]
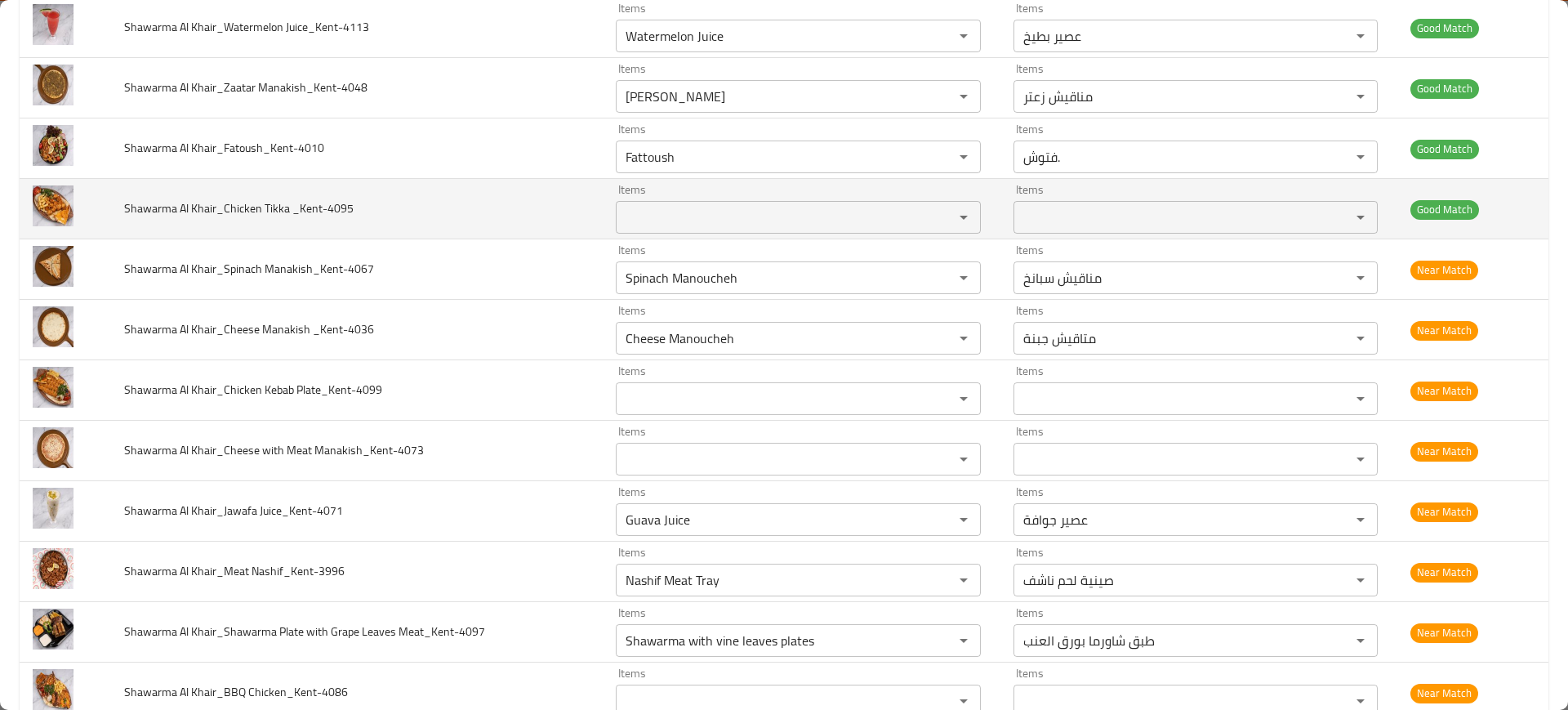
click at [221, 204] on span "Shawarma Al Khair_Chicken Tikka _Kent-4095" at bounding box center [239, 208] width 230 height 21
copy span "Shawarma Al Khair_Chicken Tikka _Kent-4095"
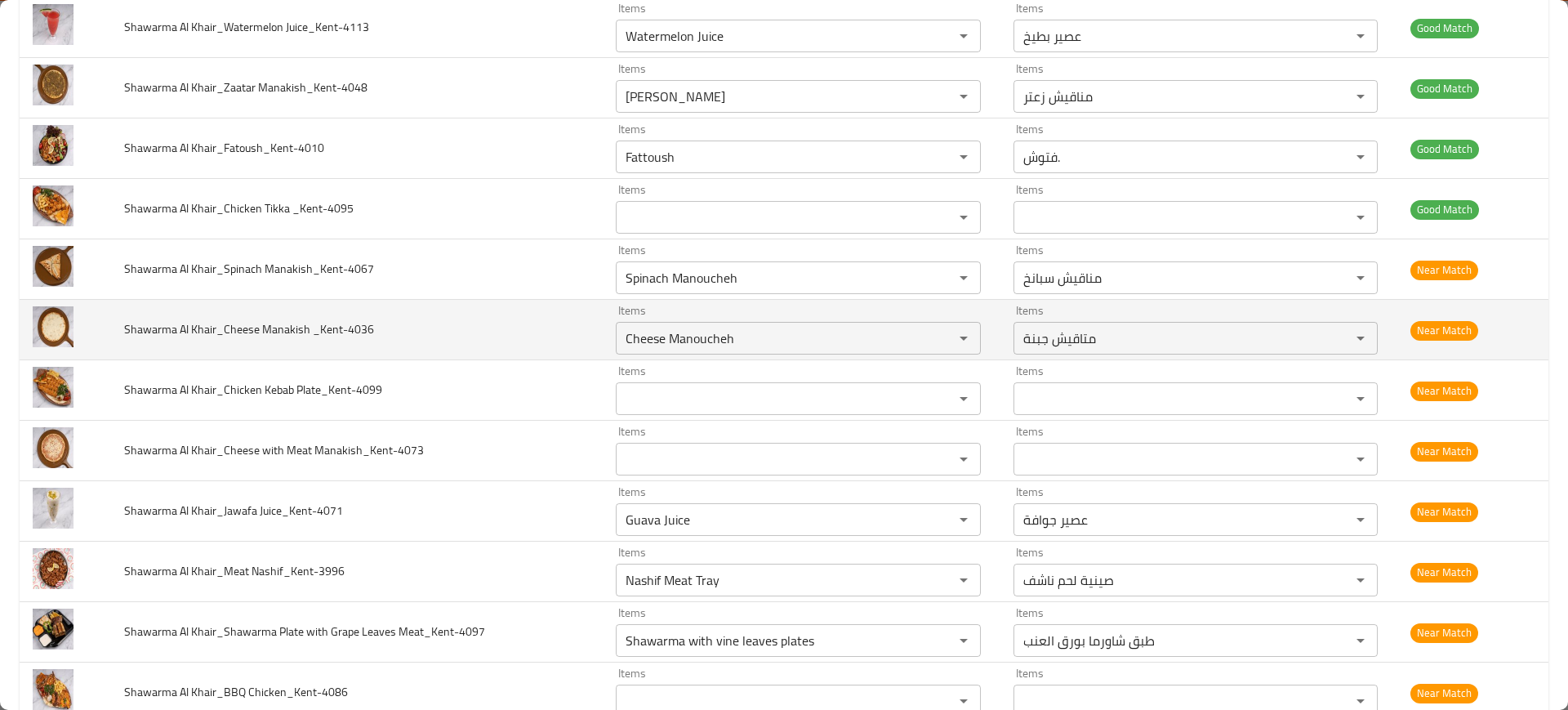
click at [234, 309] on td "Shawarma Al Khair_Cheese Manakish _Kent-4036" at bounding box center [357, 330] width 492 height 61
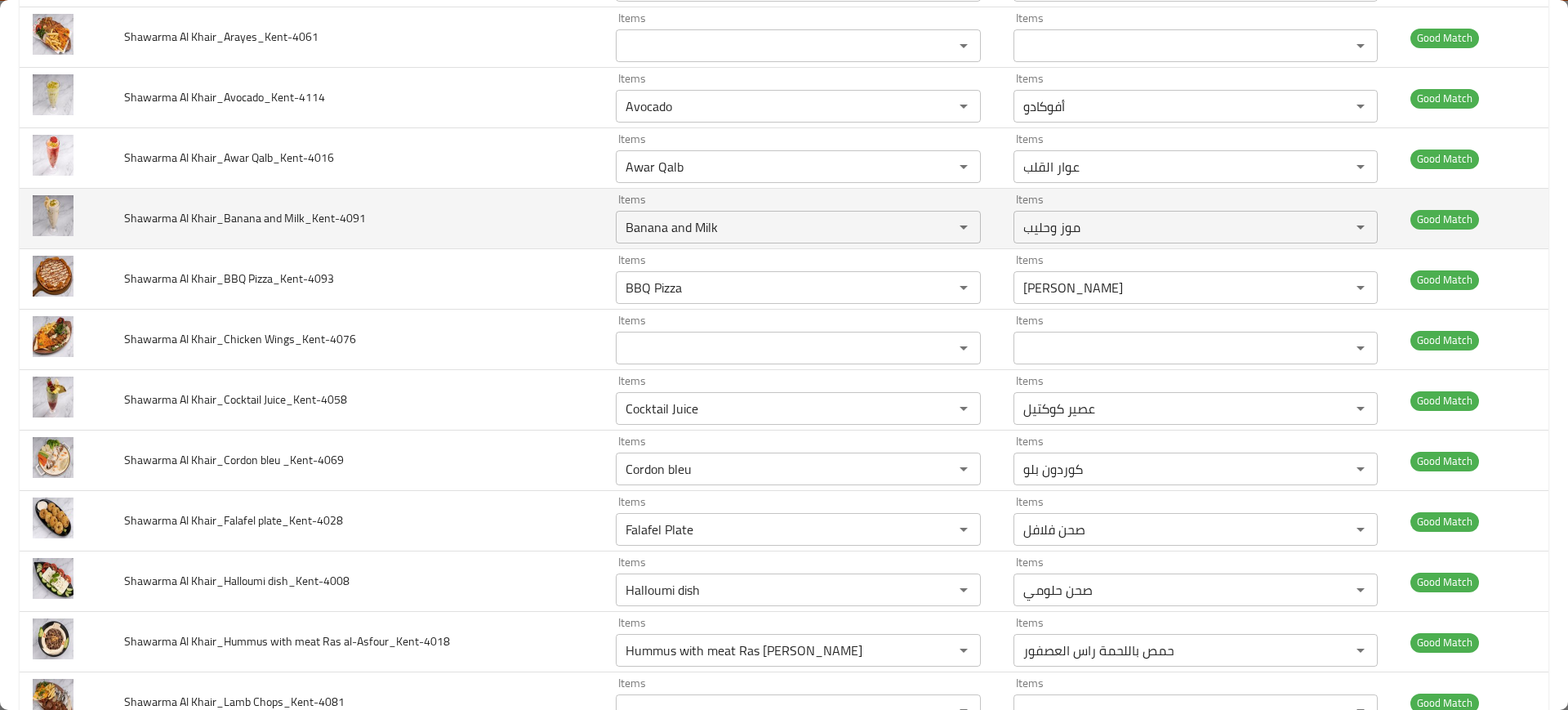
scroll to position [0, 0]
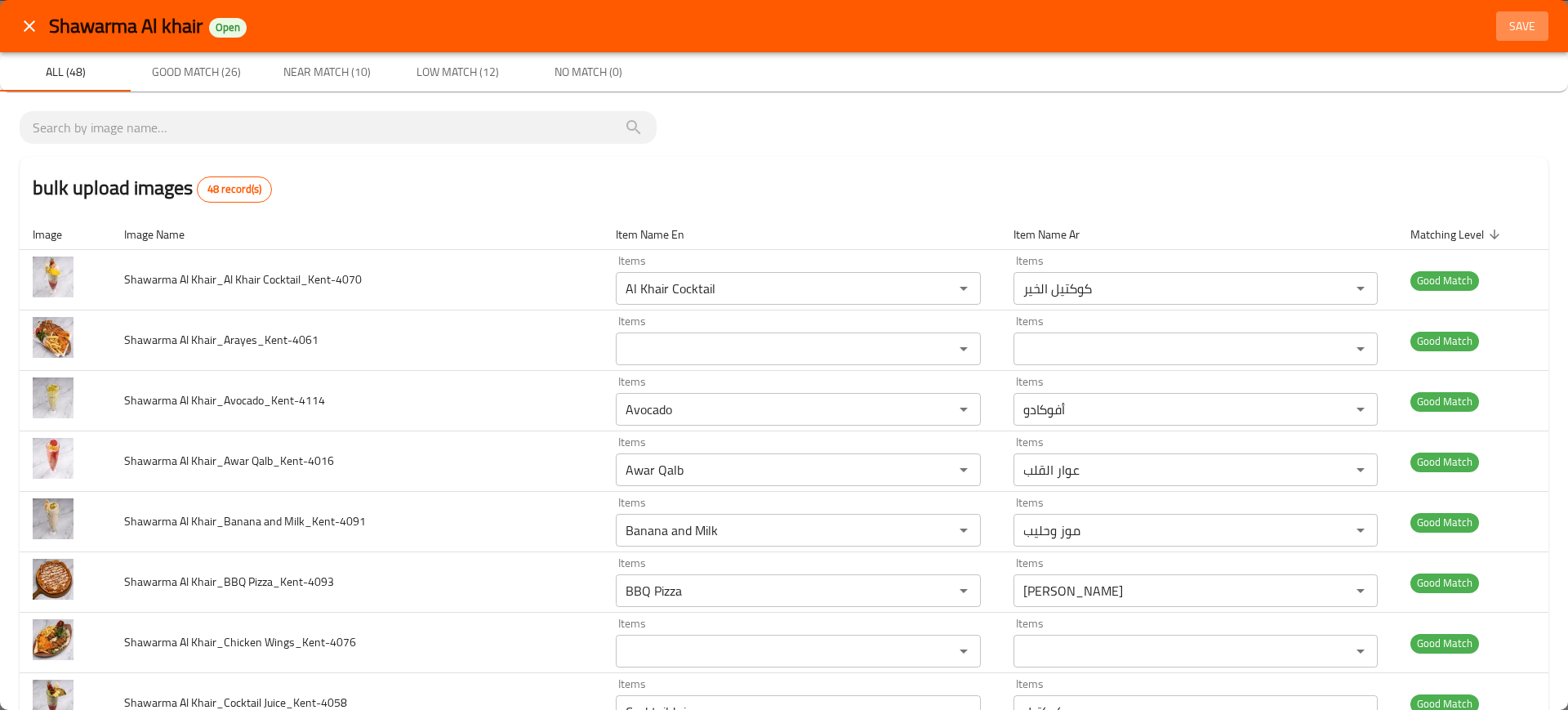
click at [1509, 22] on span "Save" at bounding box center [1523, 26] width 39 height 21
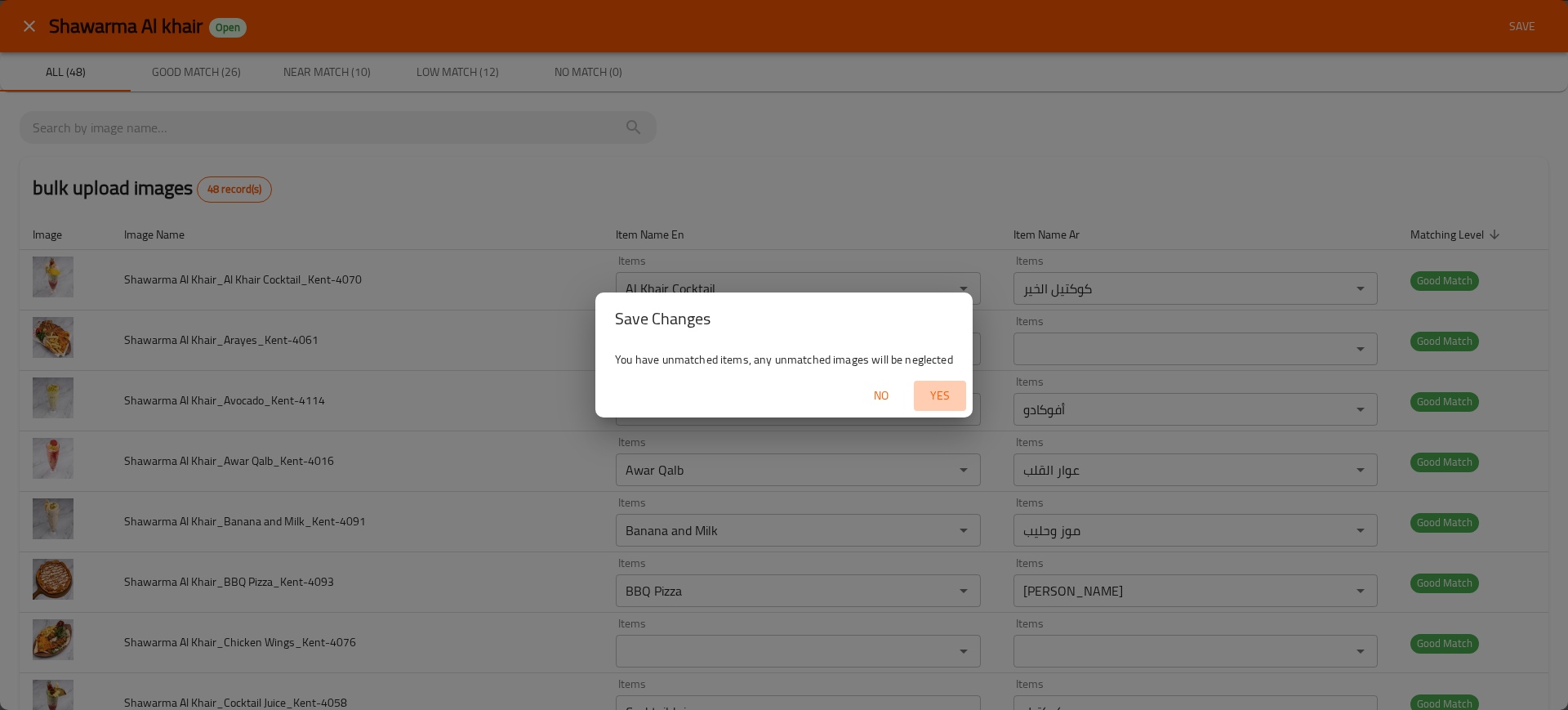
click at [953, 390] on span "Yes" at bounding box center [940, 396] width 39 height 21
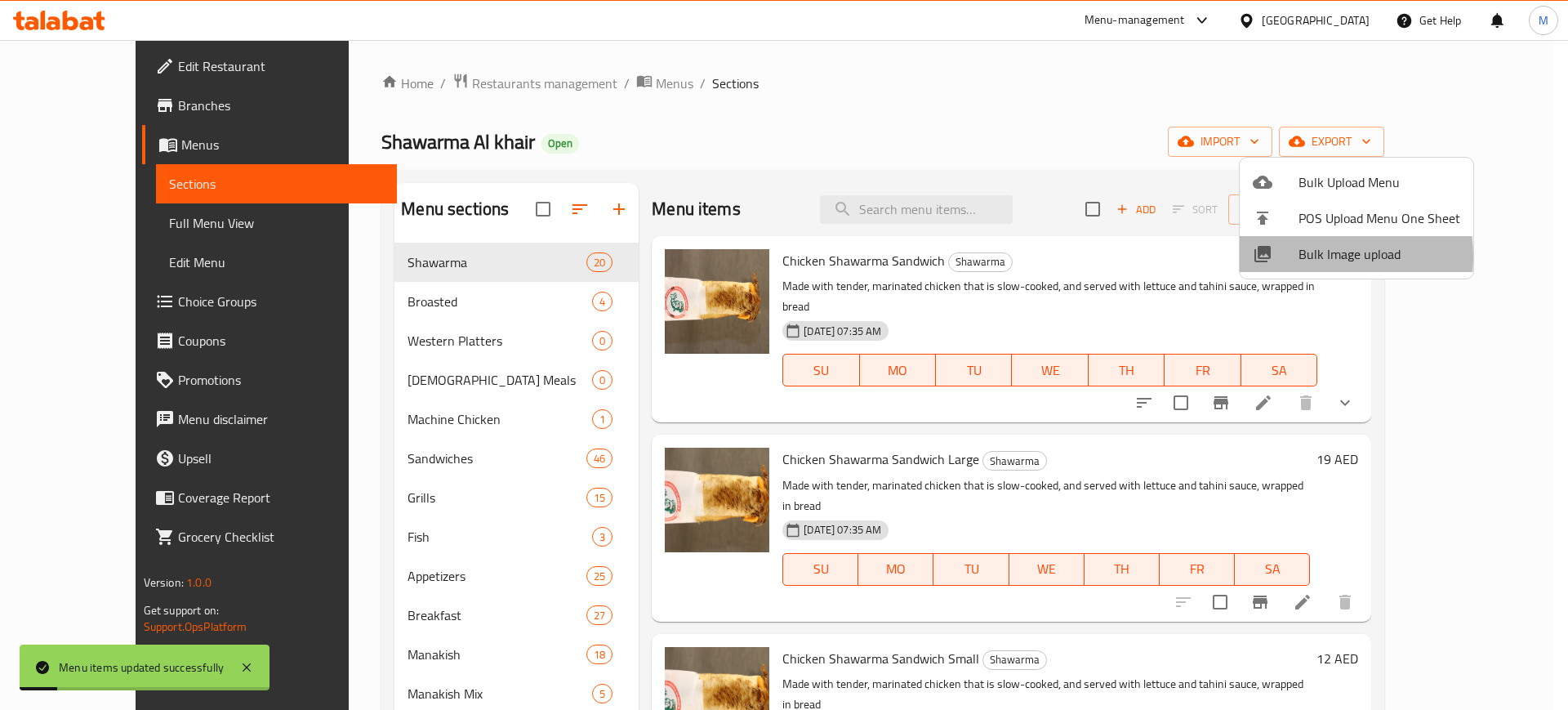
click at [1297, 257] on div at bounding box center [1276, 253] width 46 height 20
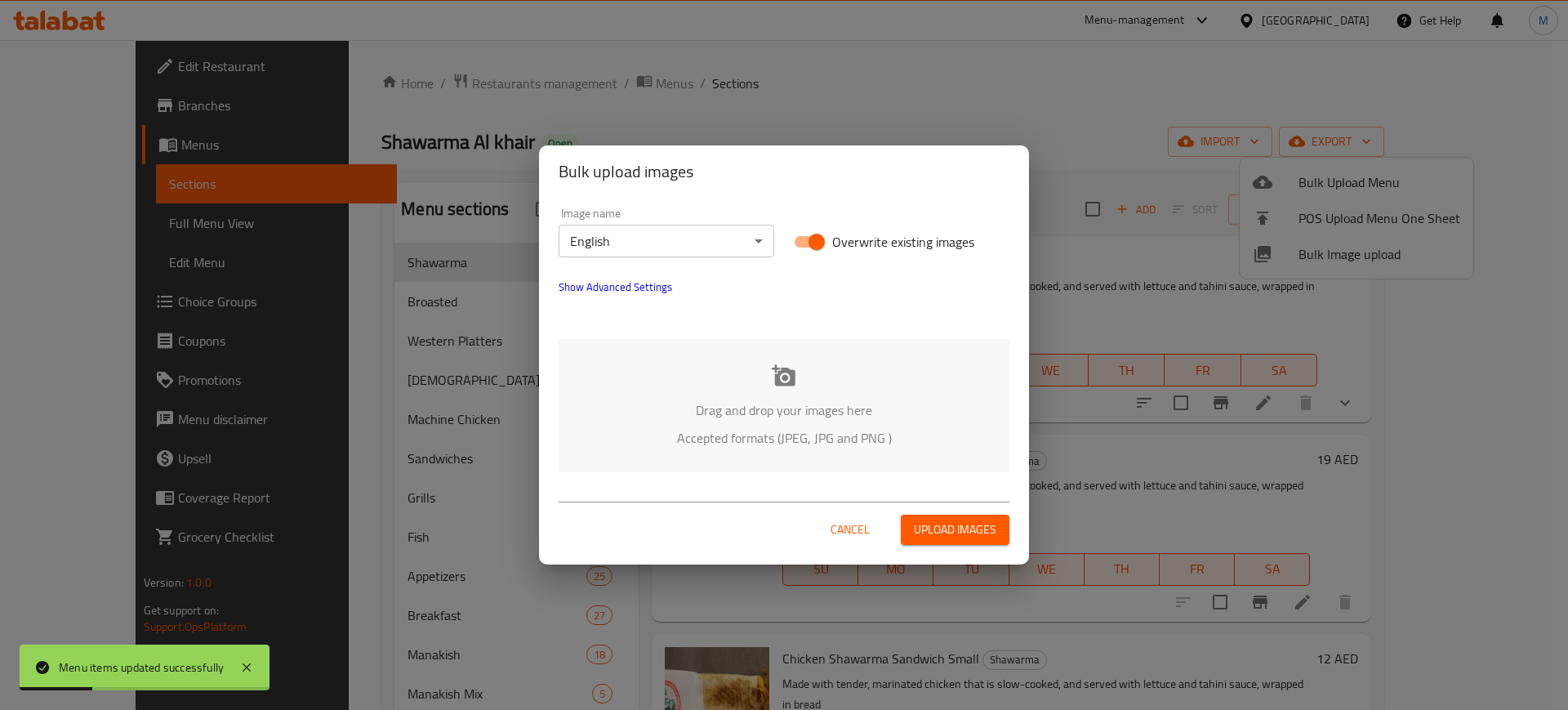
click at [818, 412] on p "Drag and drop your images here" at bounding box center [784, 409] width 402 height 20
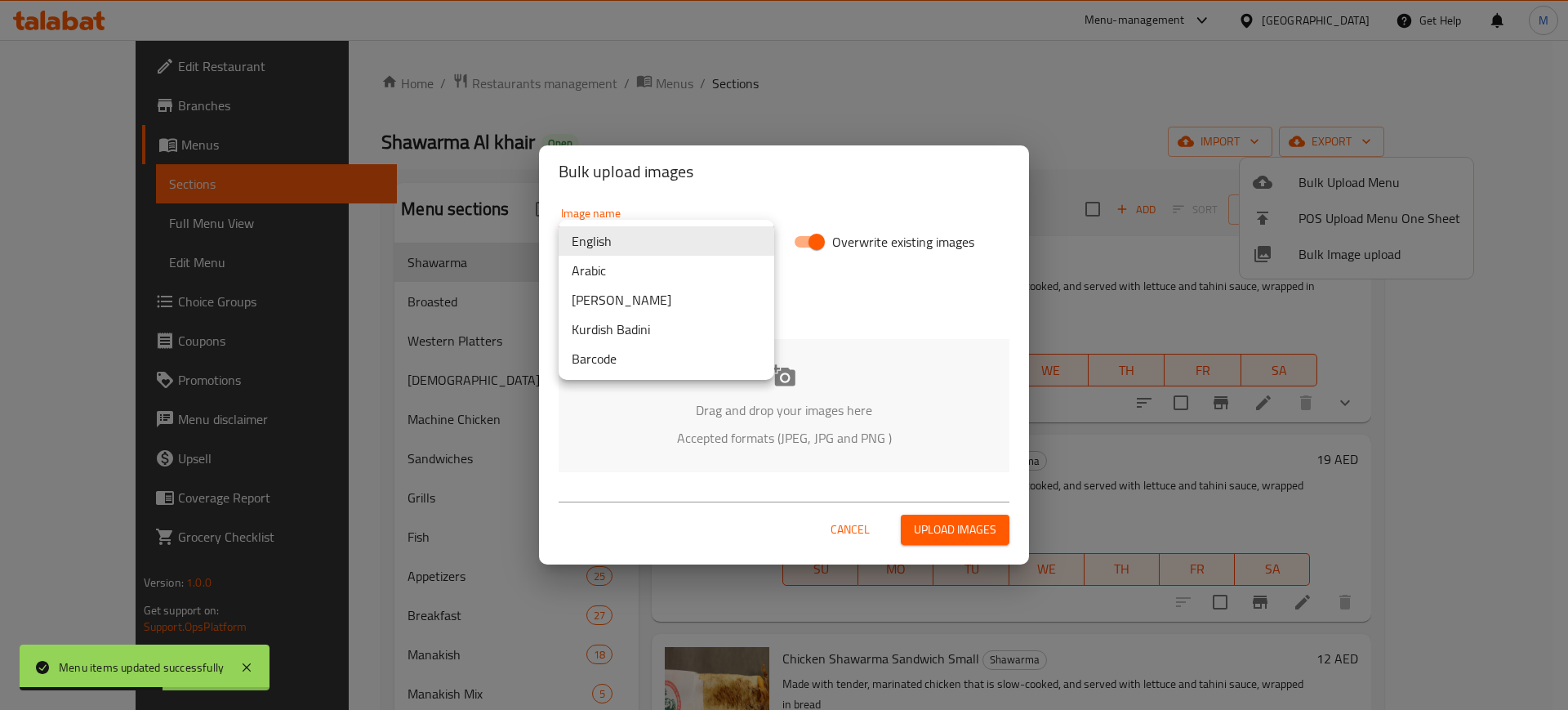
click at [752, 235] on body "Menu items updated successfully ​ Menu-management United Arab Emirates Get Help…" at bounding box center [784, 375] width 1568 height 670
click at [617, 276] on li "Arabic" at bounding box center [666, 270] width 216 height 29
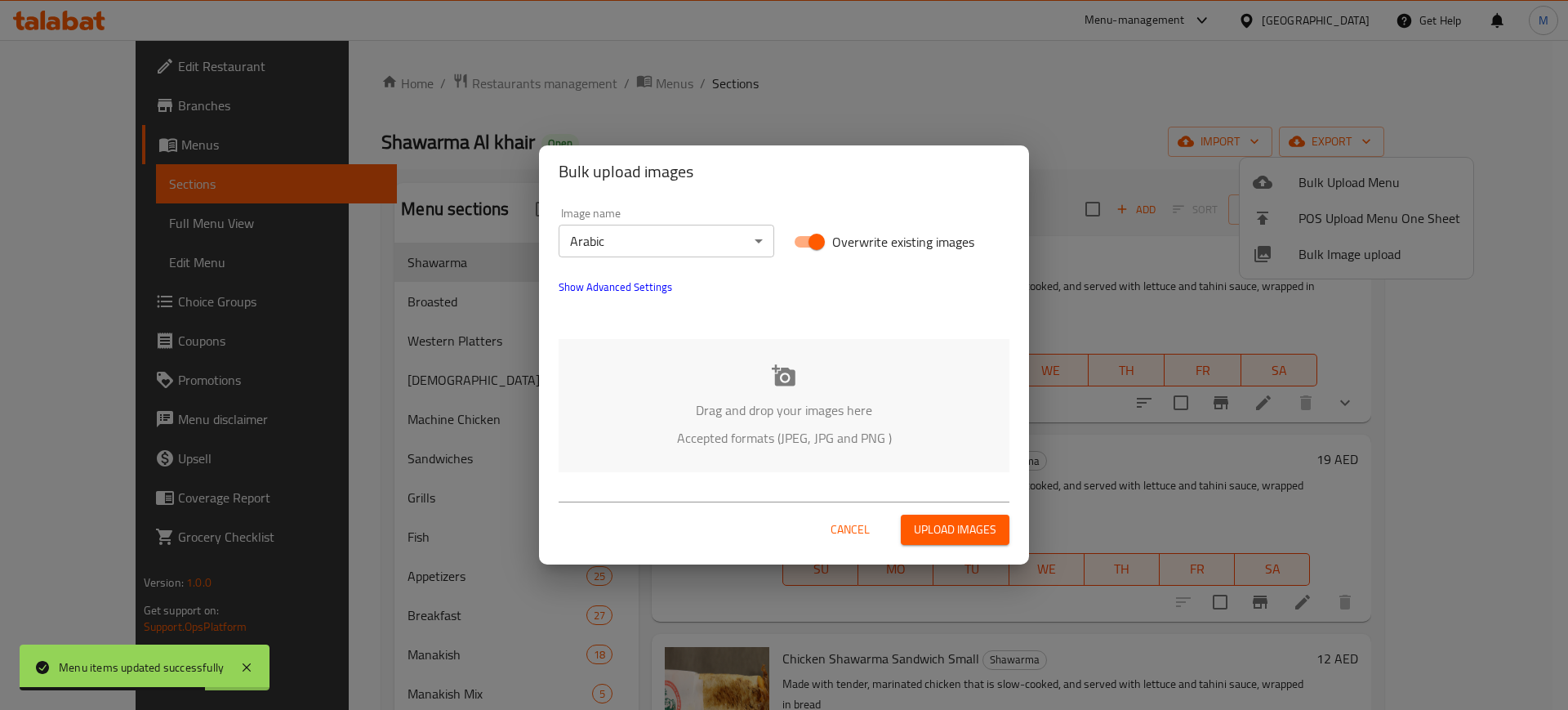
click at [659, 376] on div "Drag and drop your images here Accepted formats (JPEG, JPG and PNG )" at bounding box center [784, 405] width 451 height 133
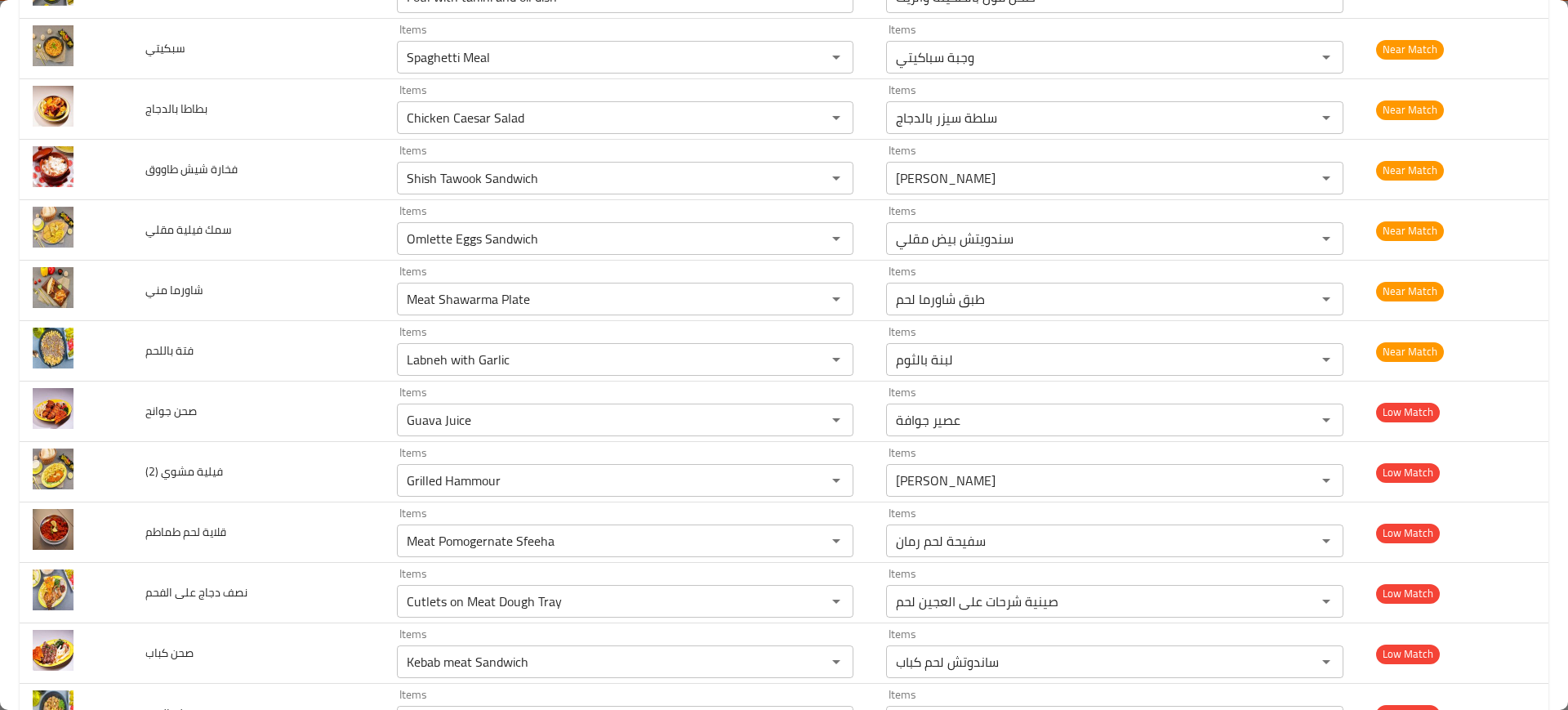
scroll to position [2655, 0]
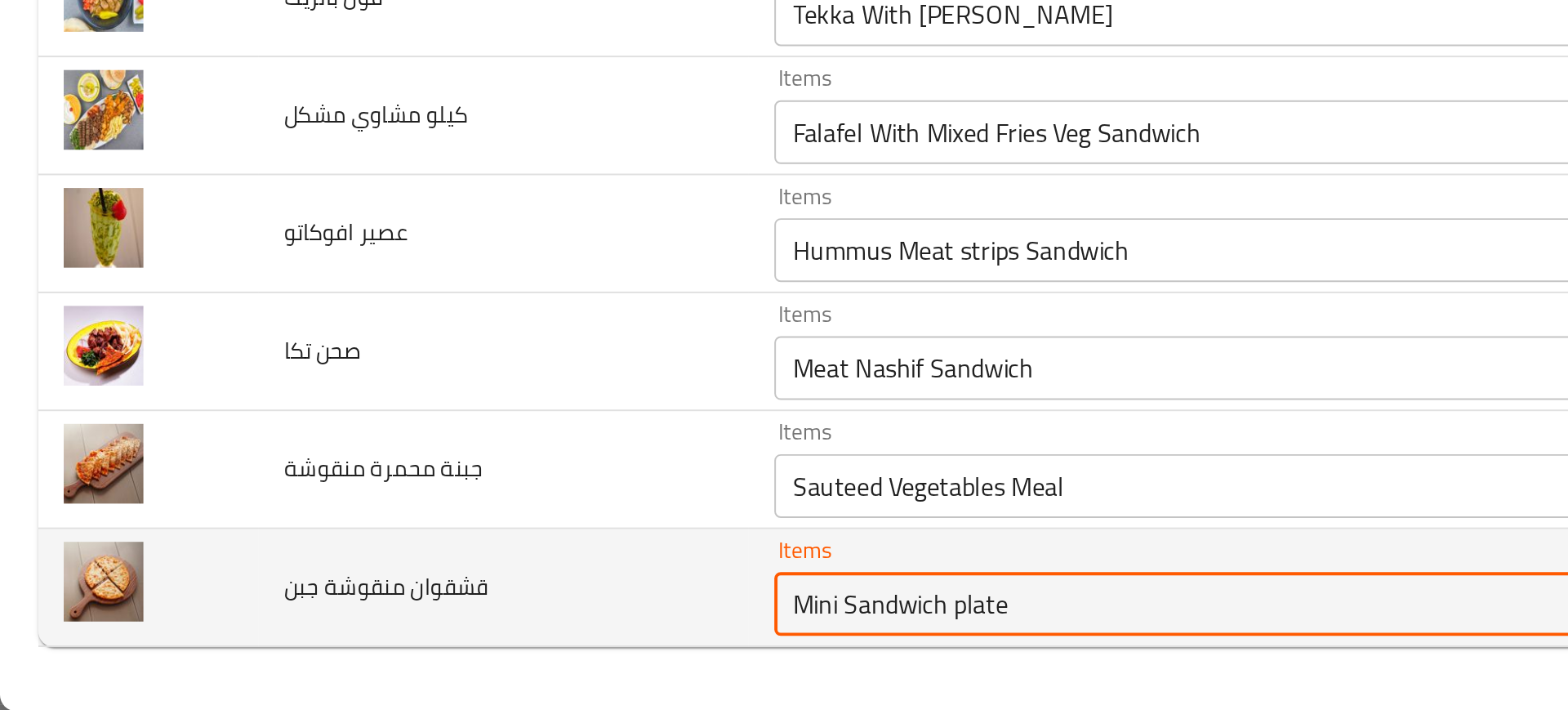
click at [405, 658] on جبن "Mini Sandwich plate" at bounding box center [601, 655] width 399 height 22
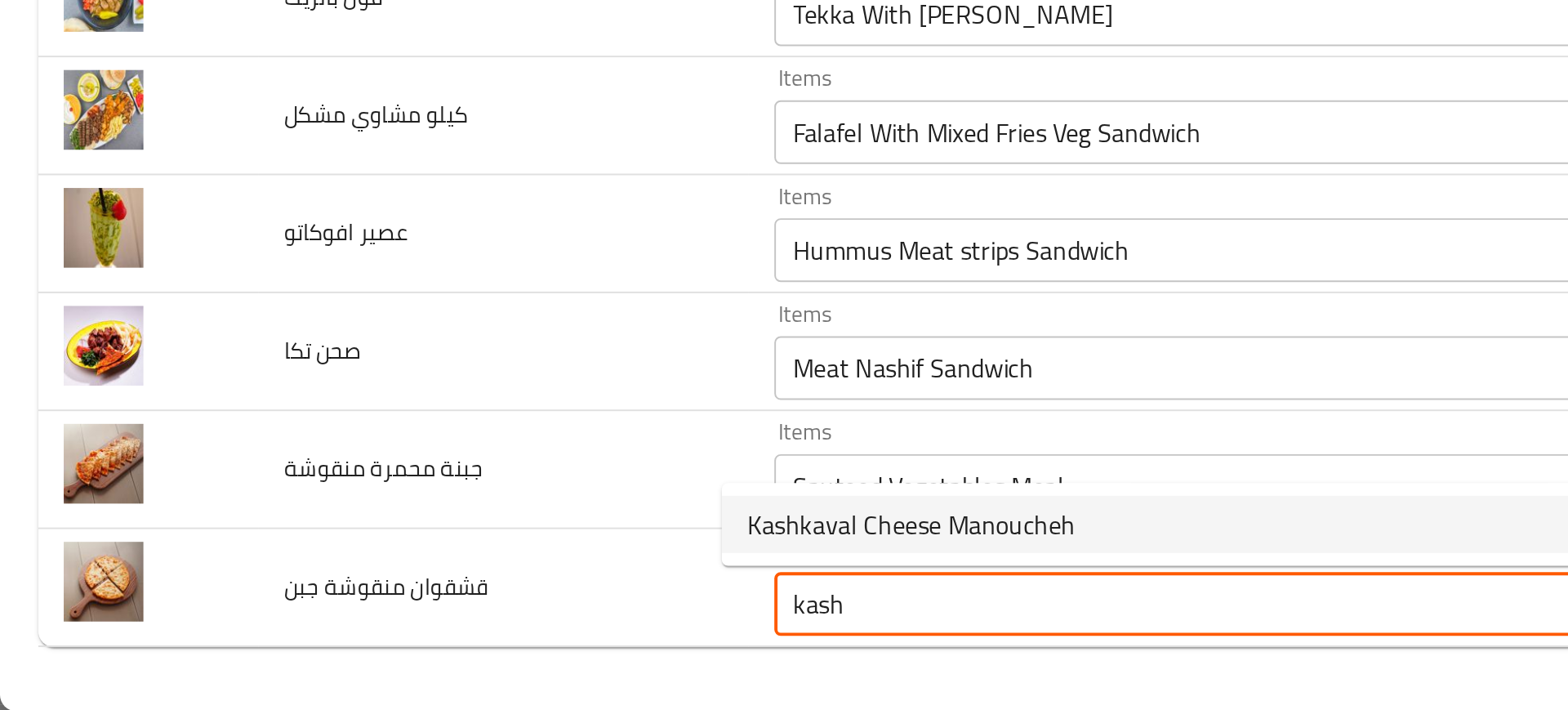
click at [406, 611] on span "Kashkaval Cheese Manoucheh" at bounding box center [467, 614] width 168 height 20
type جبن "Kashkaval Cheese Manoucheh"
type جبن-ar "مناقيش جبنه قشقوان"
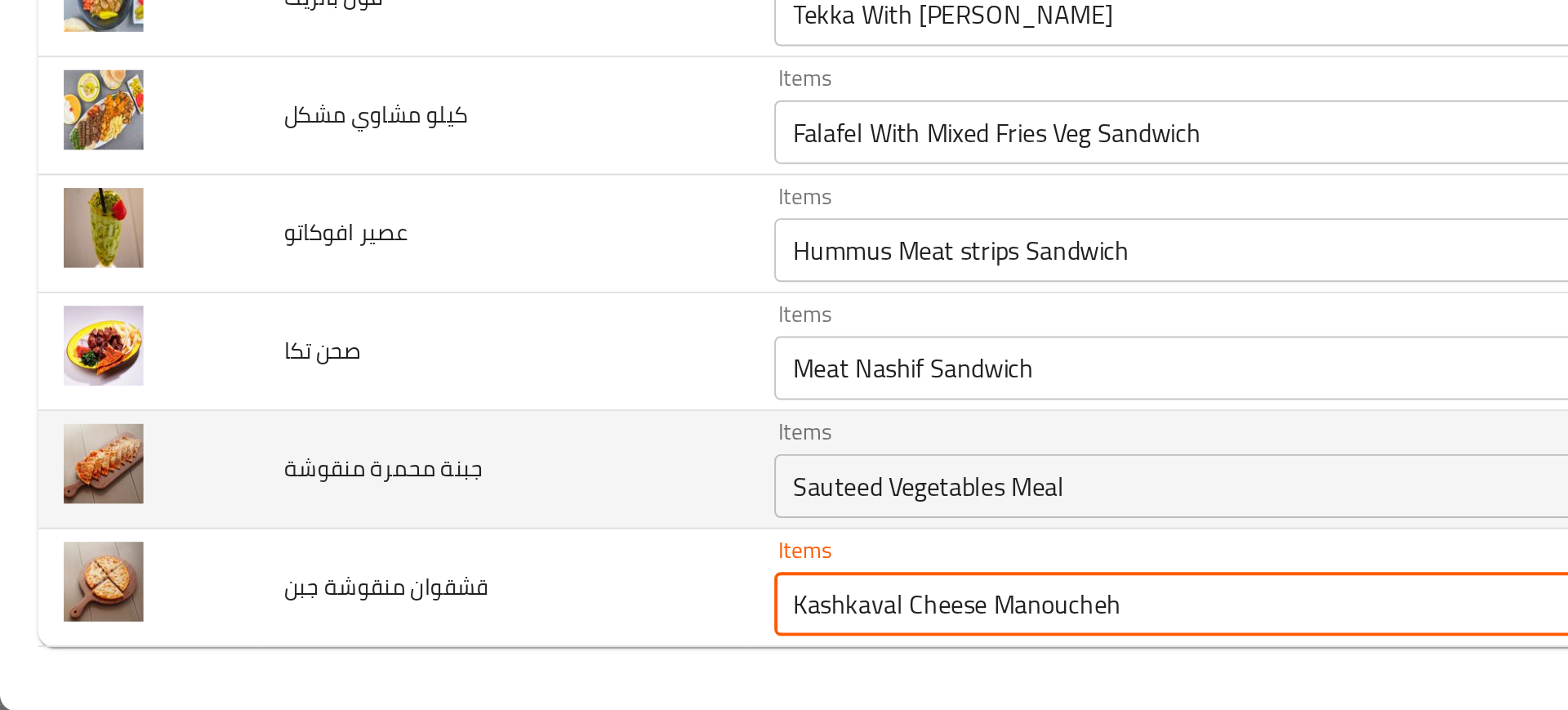
click at [397, 607] on div "Sauteed Vegetables Meal Items" at bounding box center [625, 594] width 457 height 33
type جبن "Kashkaval Cheese Manoucheh"
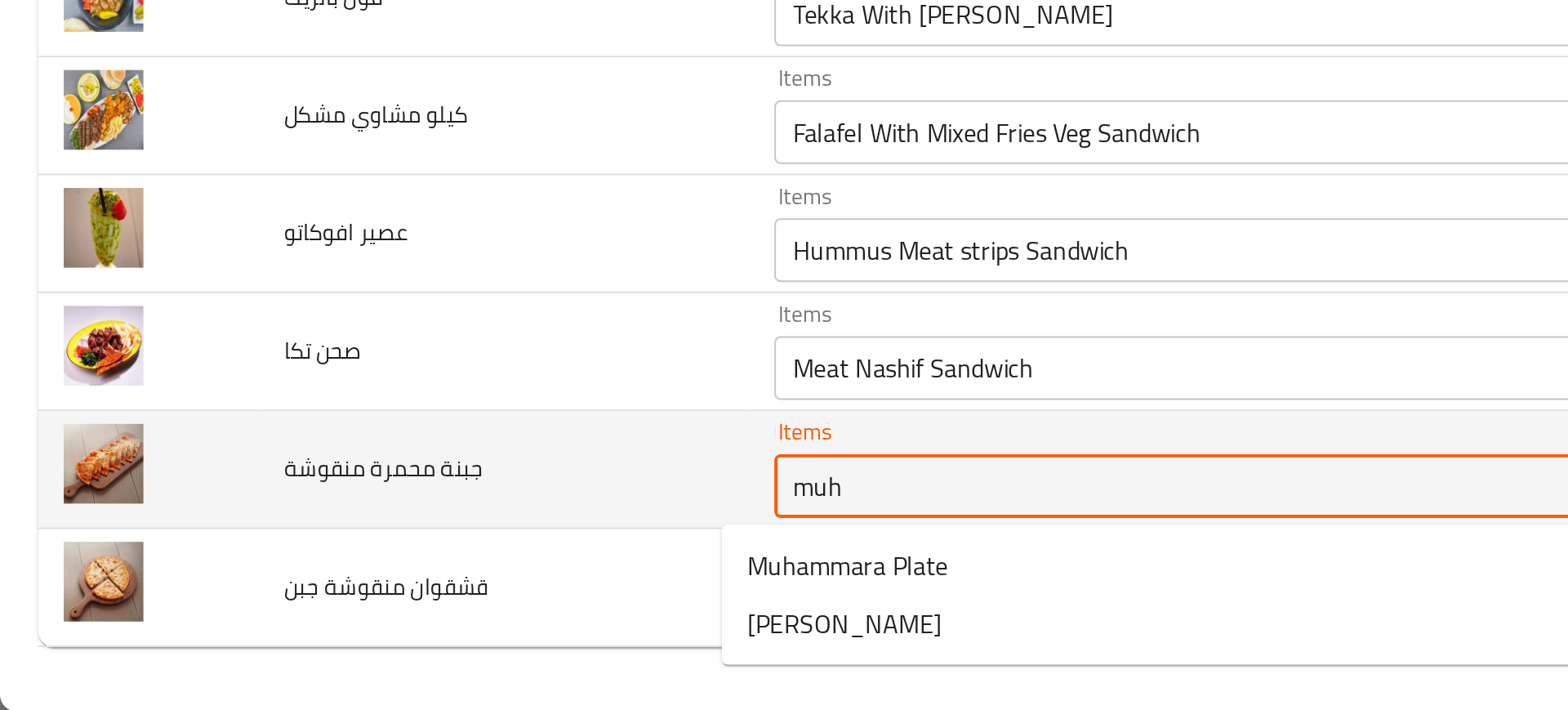
type منقوشة "muha"
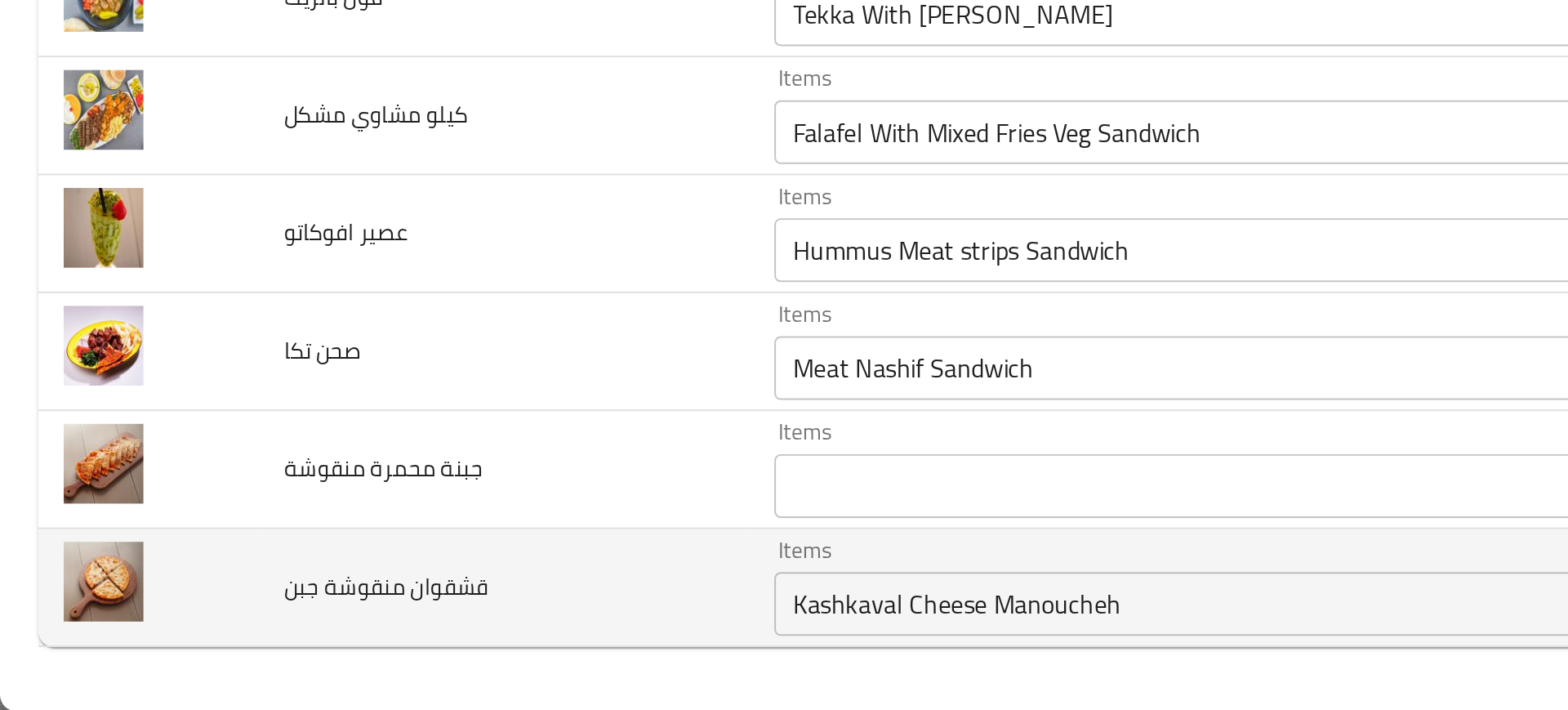
click at [320, 644] on td "قشقوان منقوشة جبن" at bounding box center [258, 646] width 250 height 61
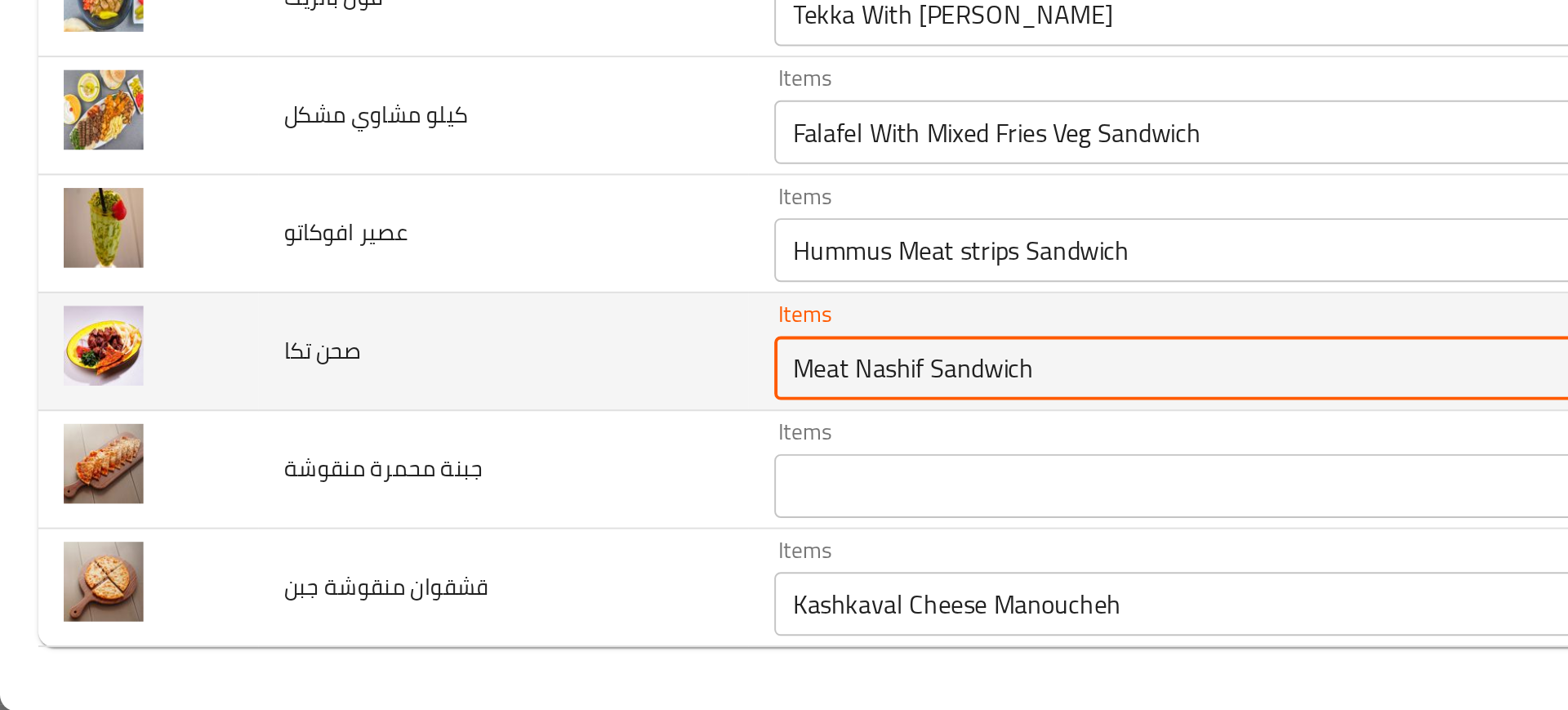
click at [430, 527] on تكا "Meat Nashif Sandwich" at bounding box center [601, 533] width 399 height 22
type تكا "tikka"
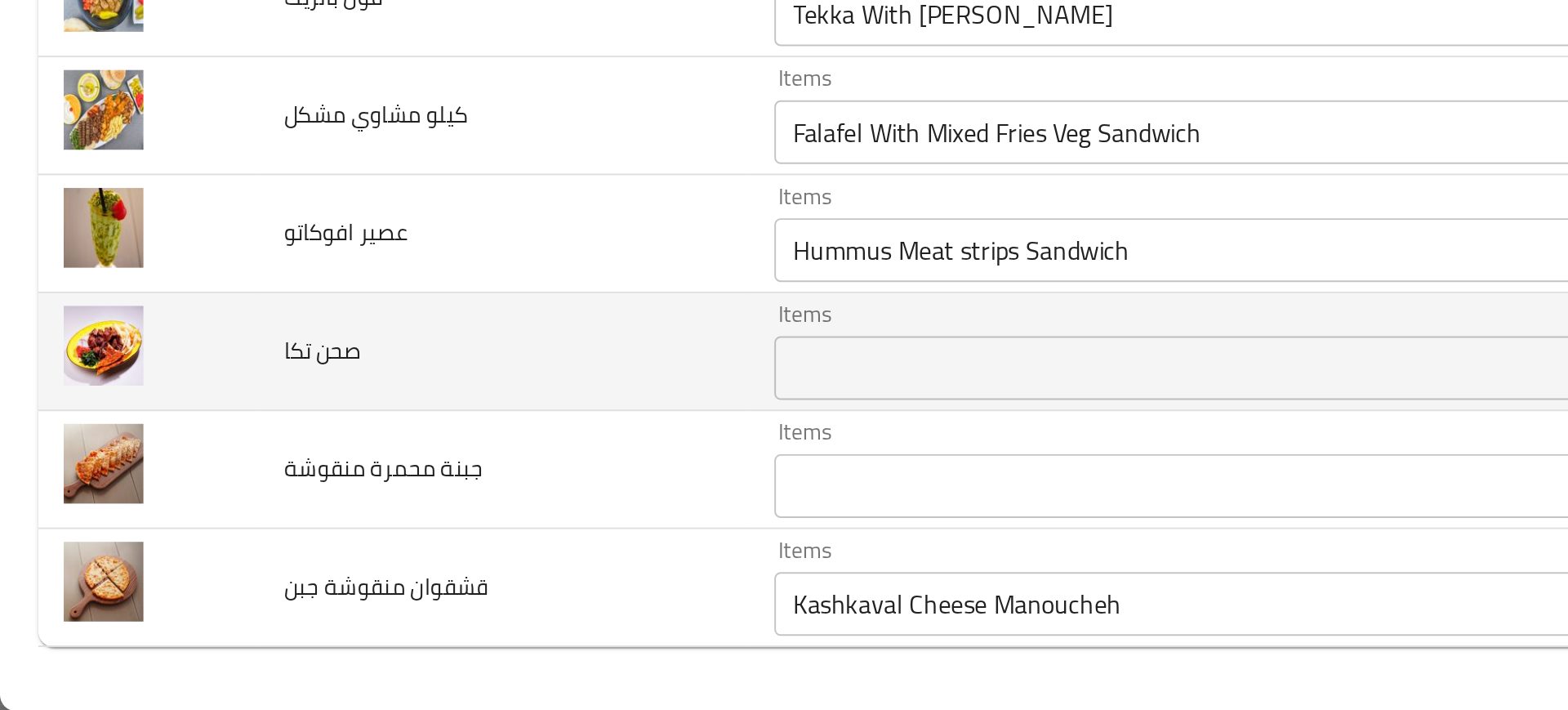
click at [285, 524] on td "صحن تكا" at bounding box center [258, 526] width 250 height 61
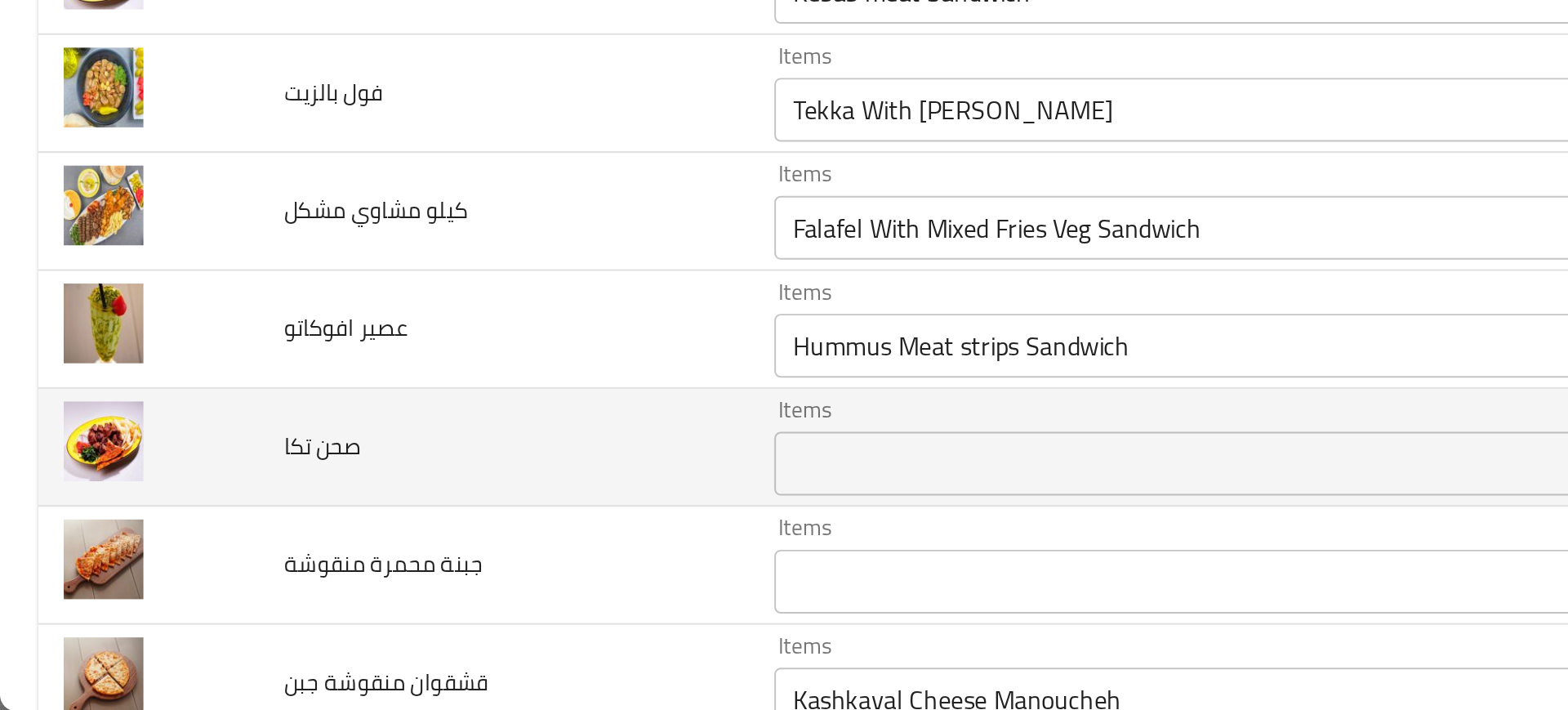
scroll to position [2590, 0]
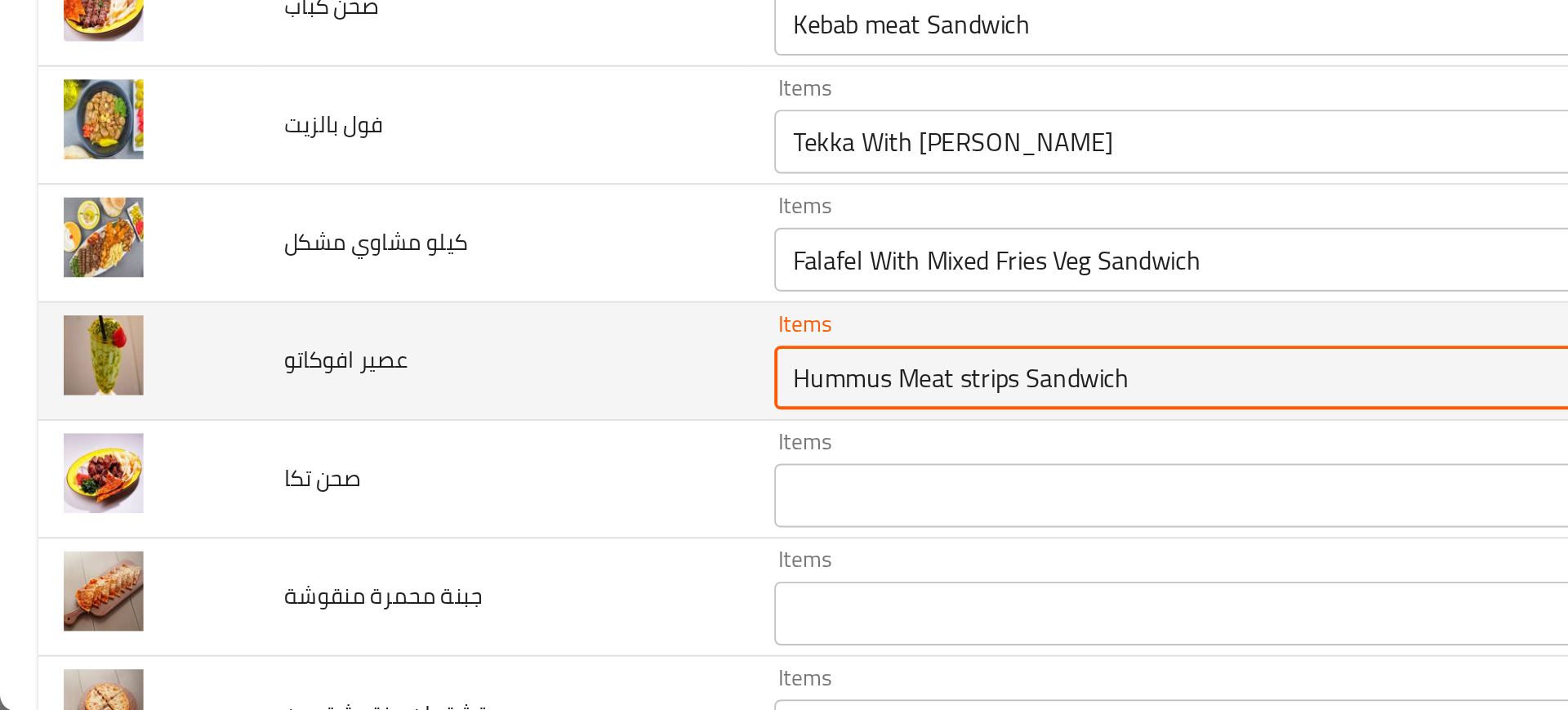
click at [402, 538] on افوكاتو "Hummus Meat strips Sandwich" at bounding box center [601, 539] width 399 height 22
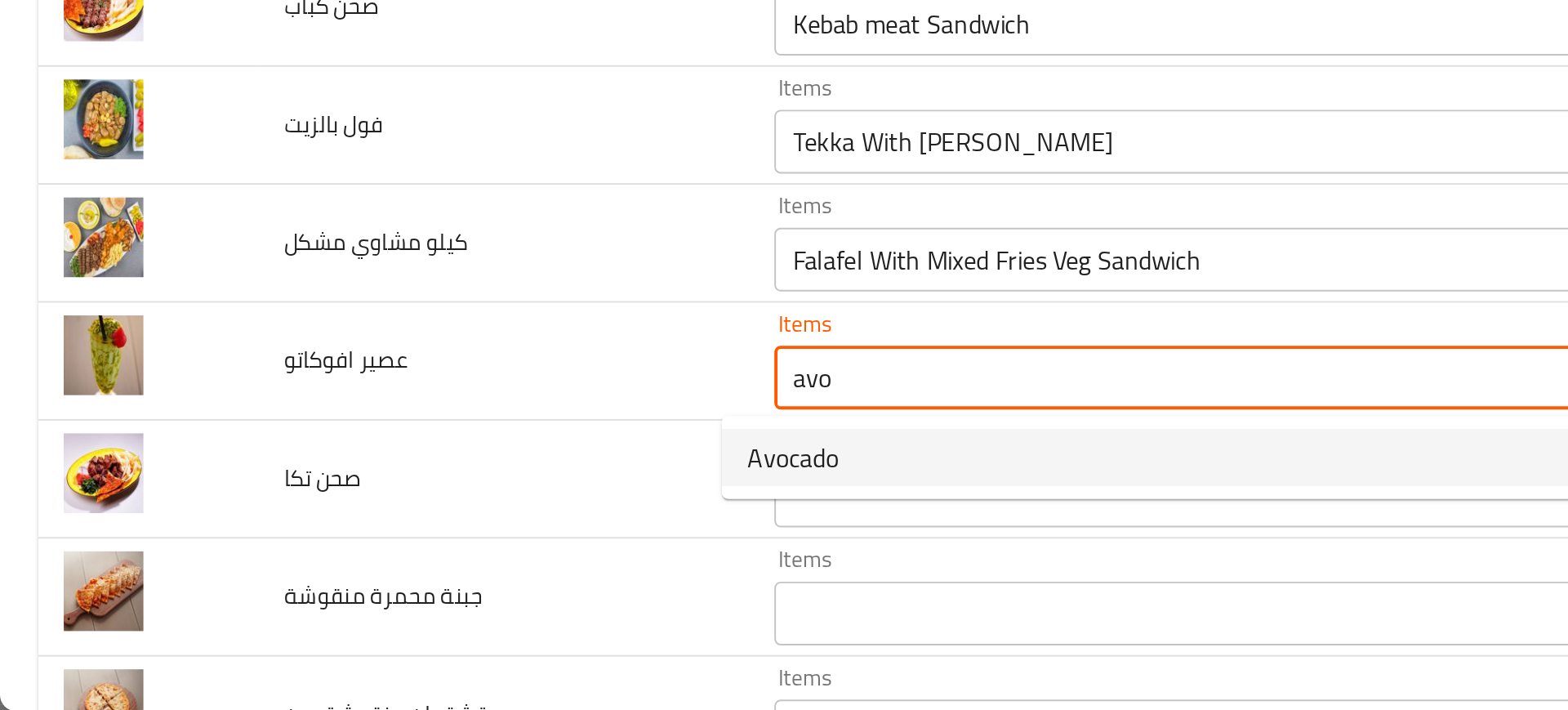
click at [410, 574] on span "Avocado" at bounding box center [406, 579] width 47 height 20
type افوكاتو "Avocado"
type افوكاتو-ar "أفوكادو"
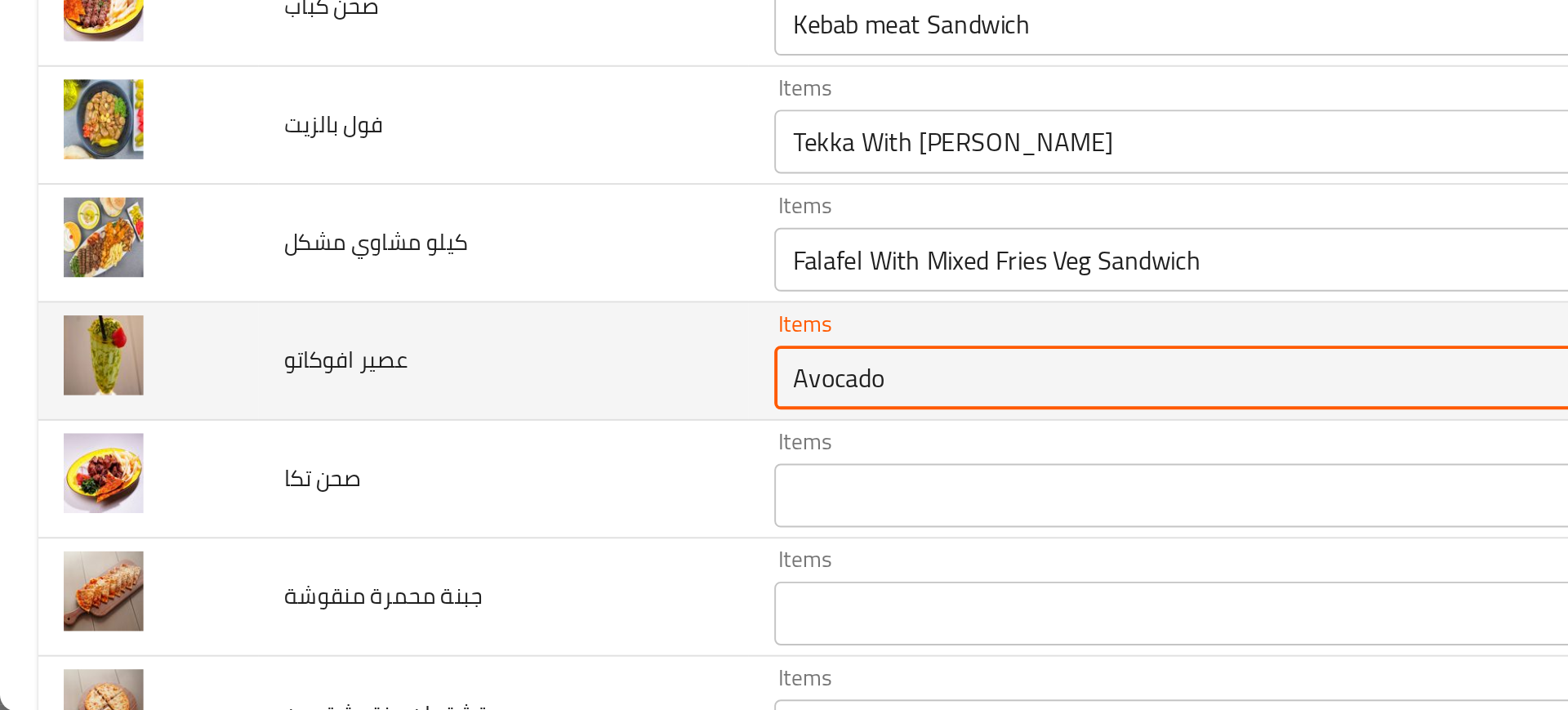
type افوكاتو "Avocado"
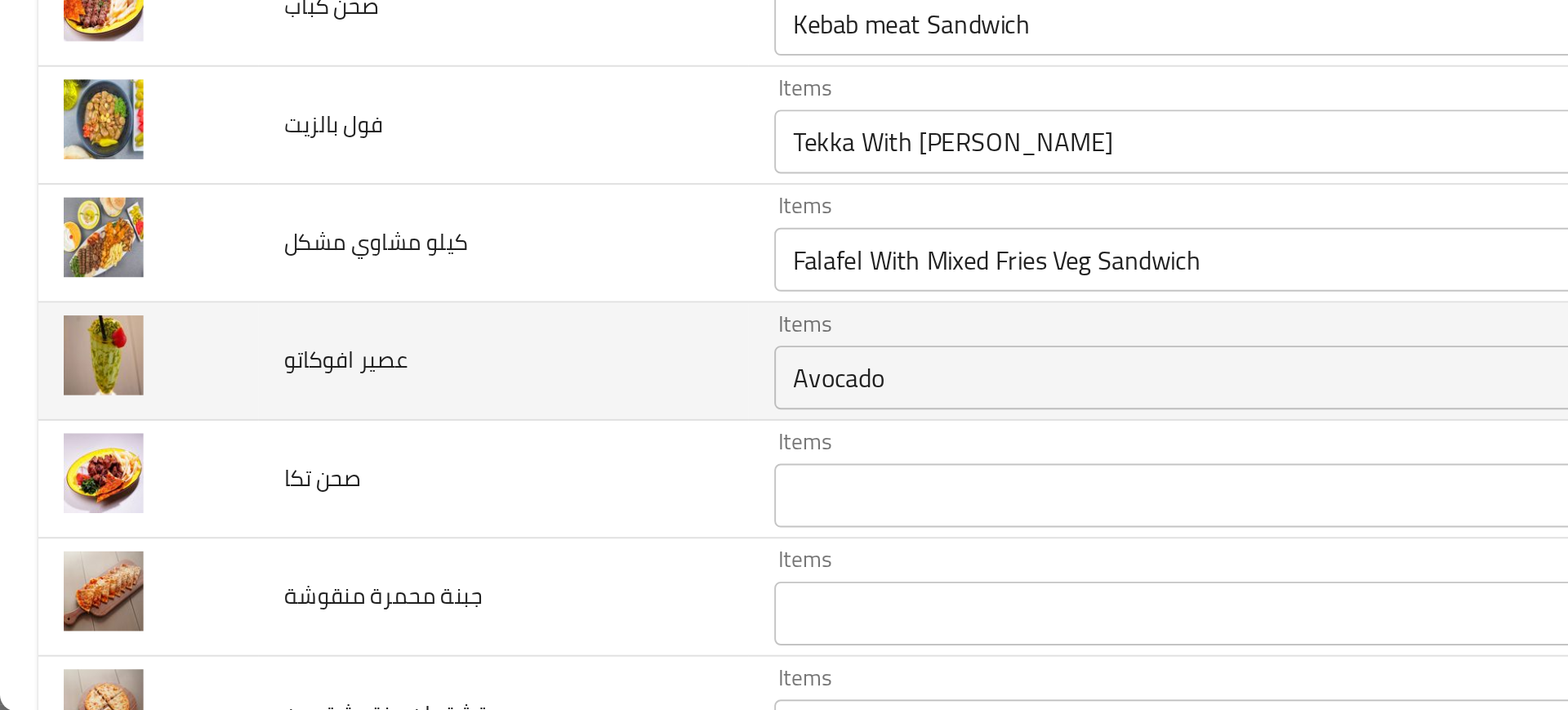
click at [304, 547] on td "عصير افوكاتو" at bounding box center [258, 531] width 250 height 61
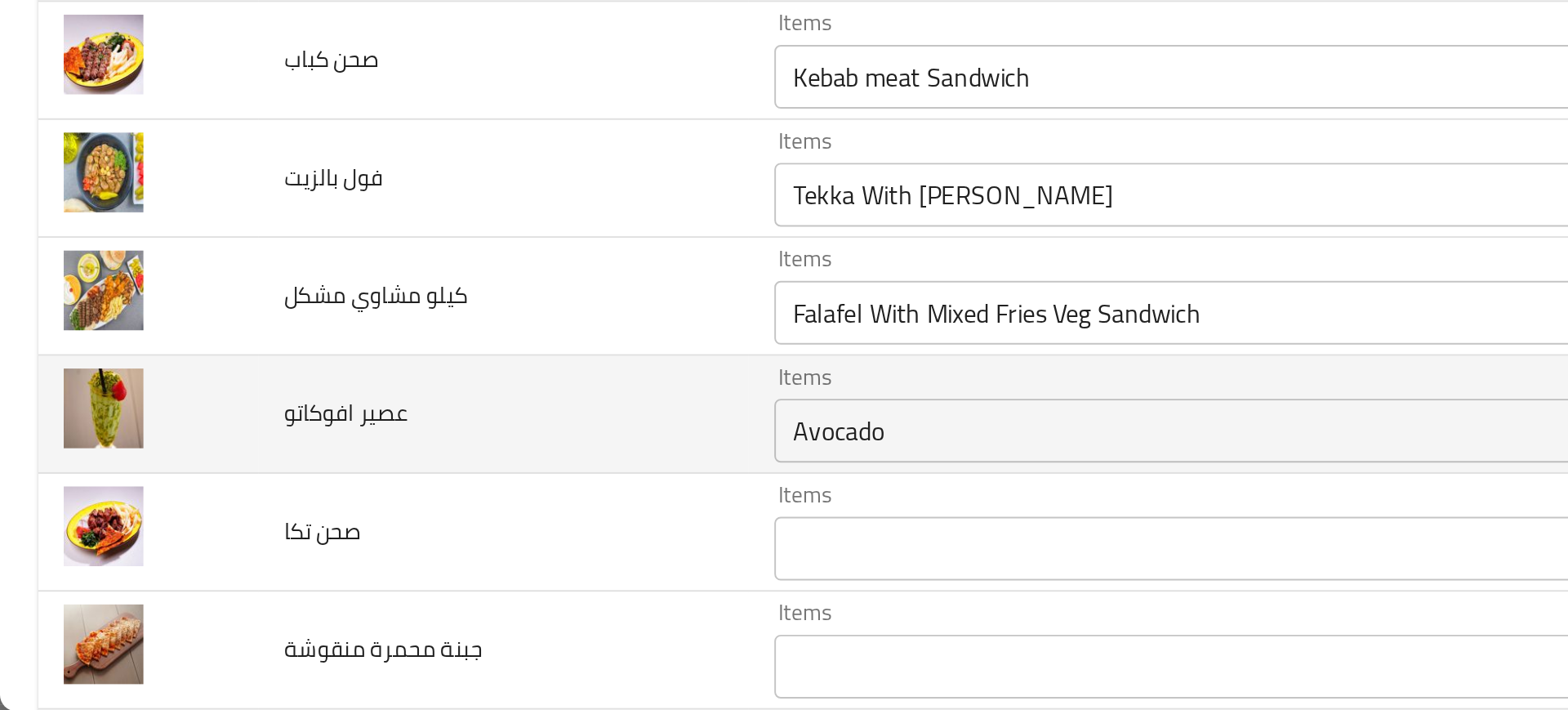
scroll to position [2561, 0]
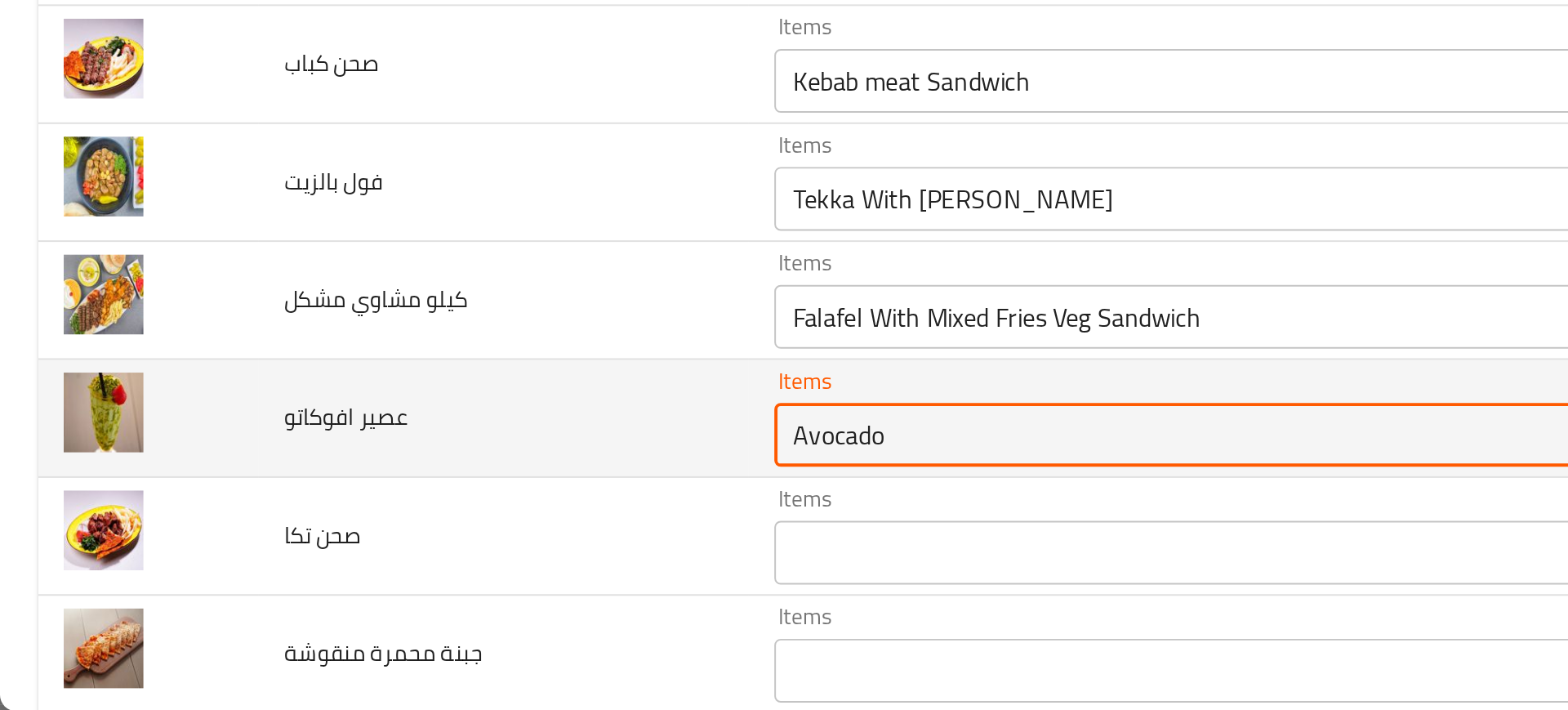
click at [402, 561] on افوكاتو "Avocado" at bounding box center [601, 568] width 399 height 22
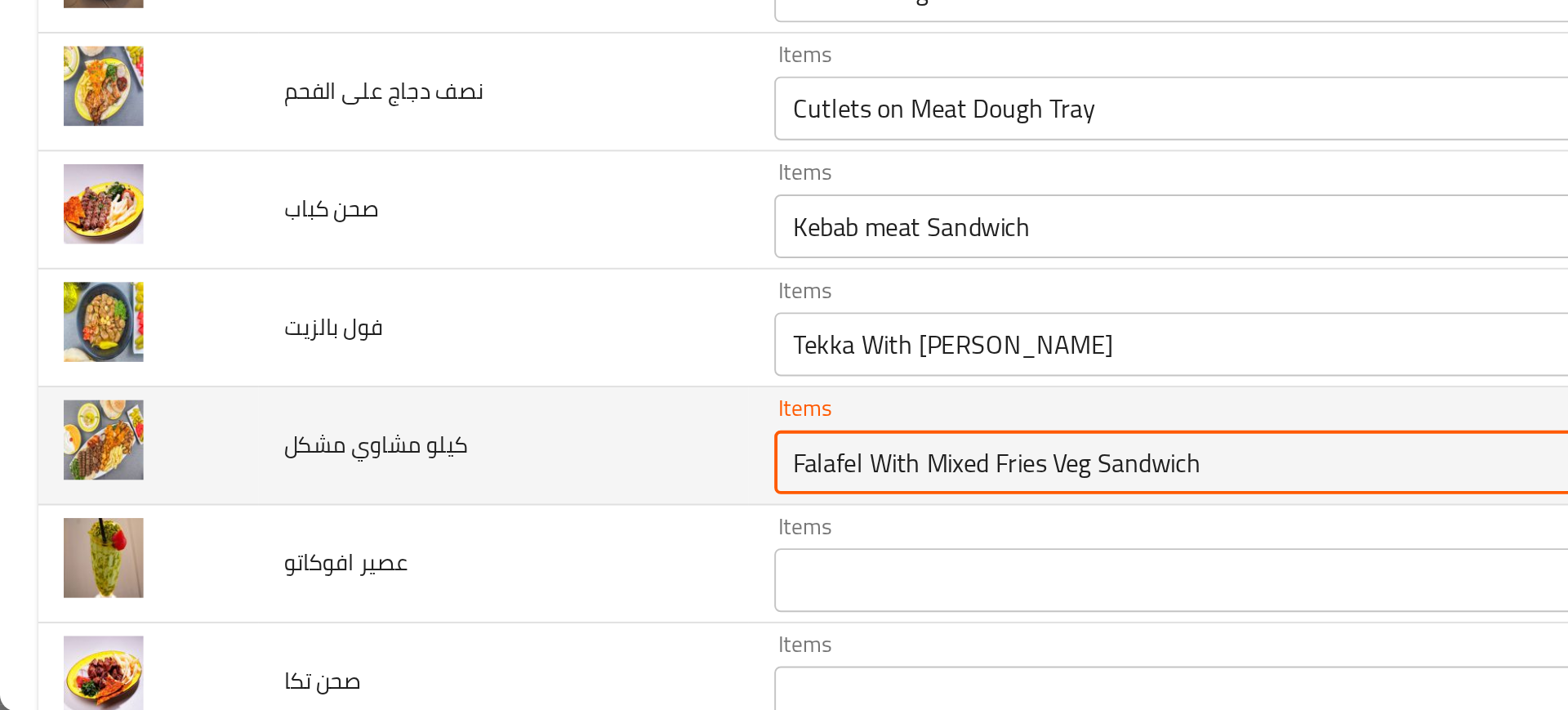
click at [402, 586] on مشكل "Falafel With Mixed Fries Veg Sandwich" at bounding box center [601, 582] width 399 height 22
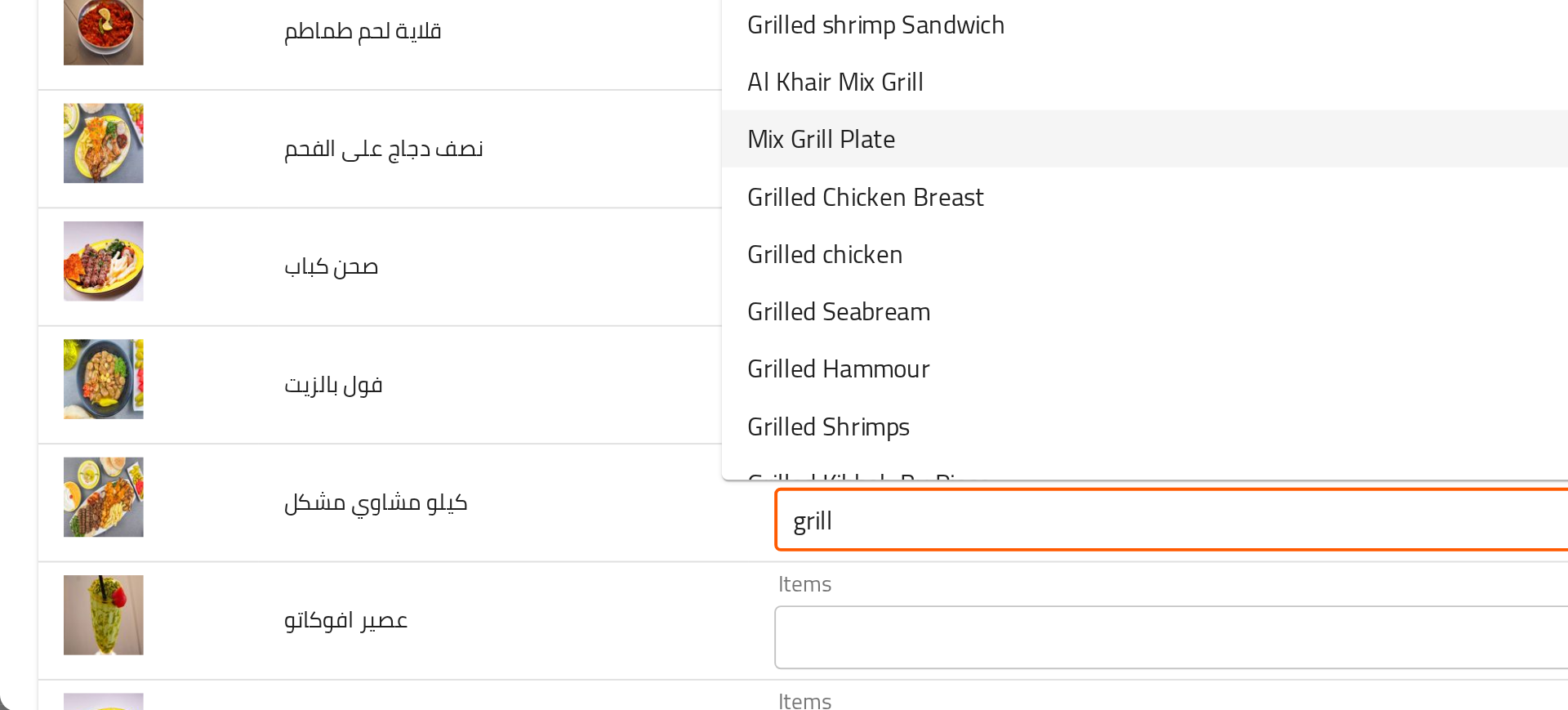
scroll to position [2457, 0]
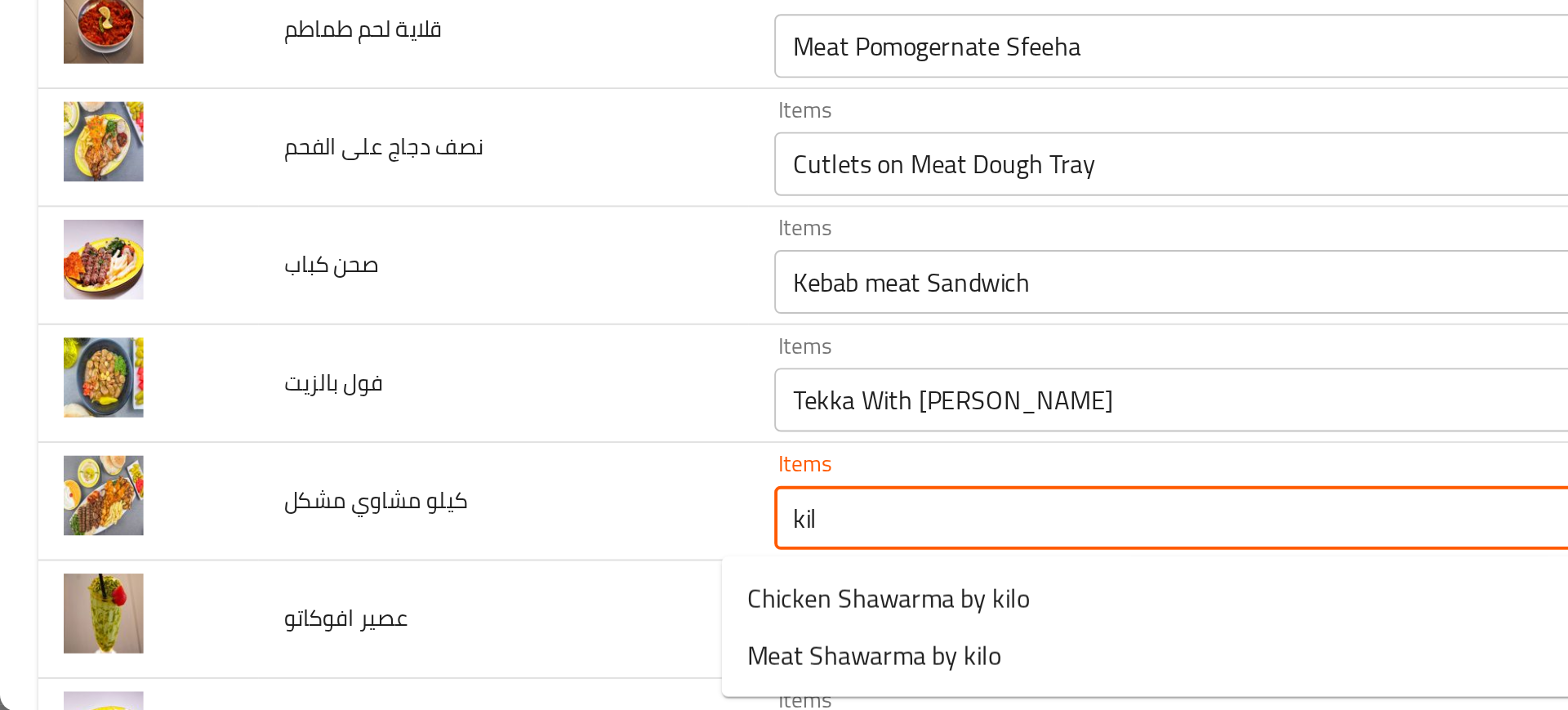
type مشكل "kilo"
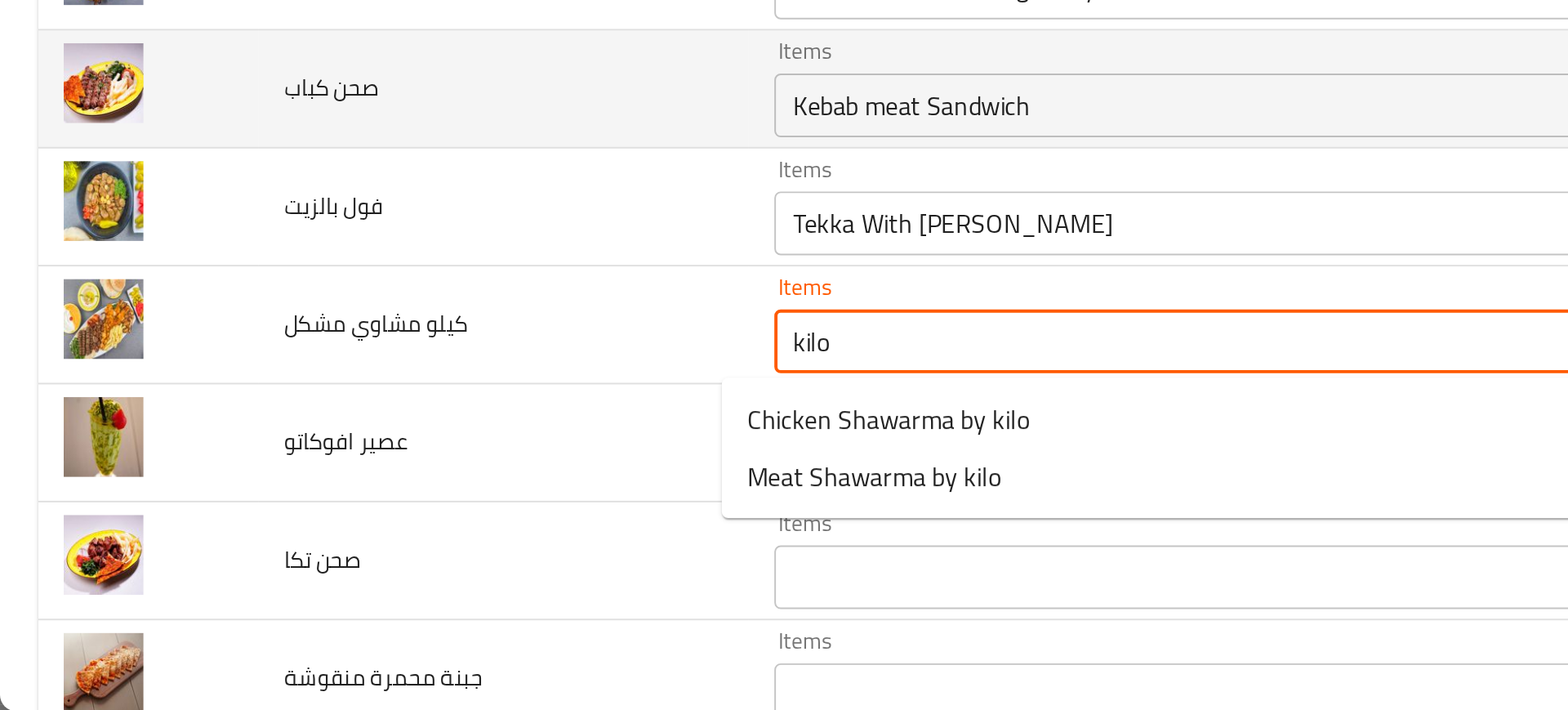
scroll to position [2555, 0]
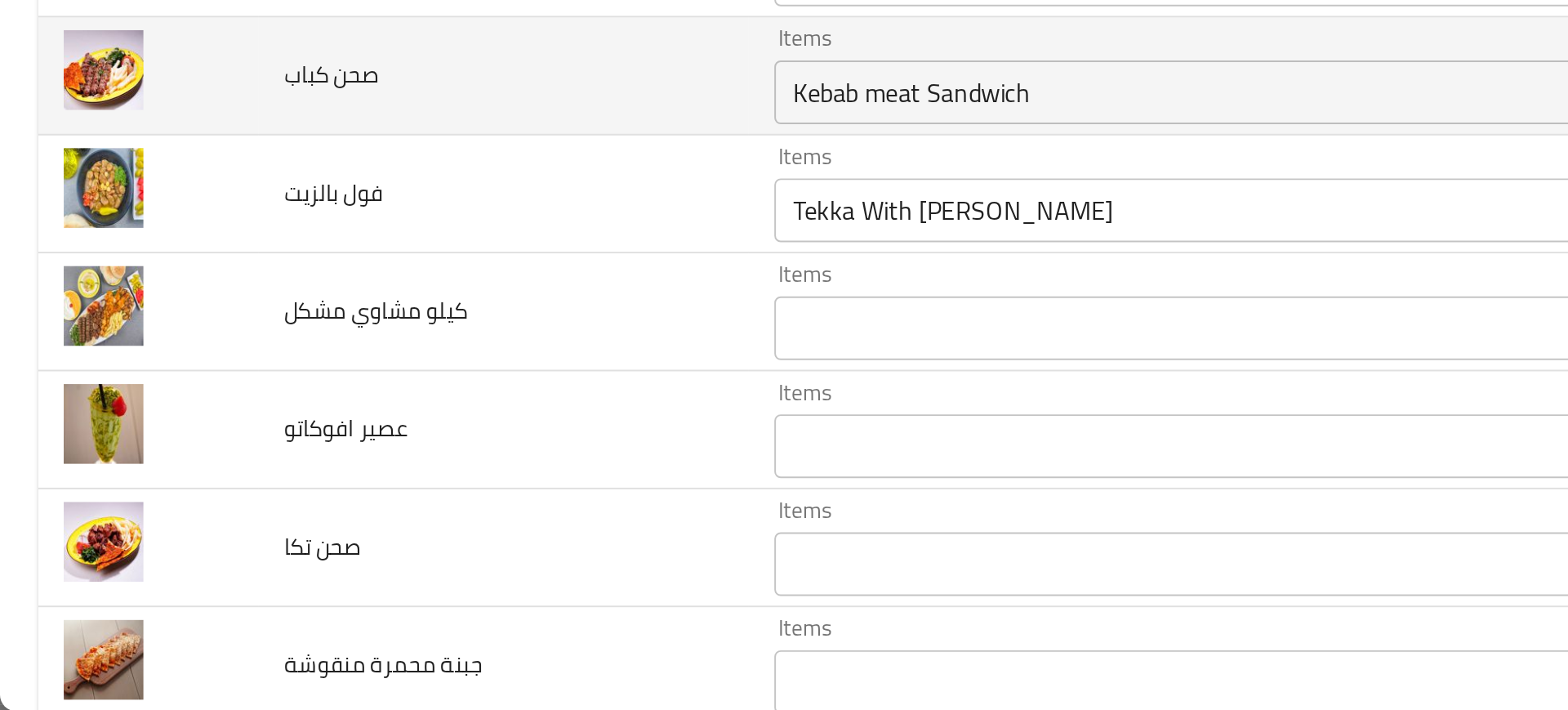
click at [231, 477] on td "كيلو مشاوي مشكل" at bounding box center [258, 505] width 250 height 61
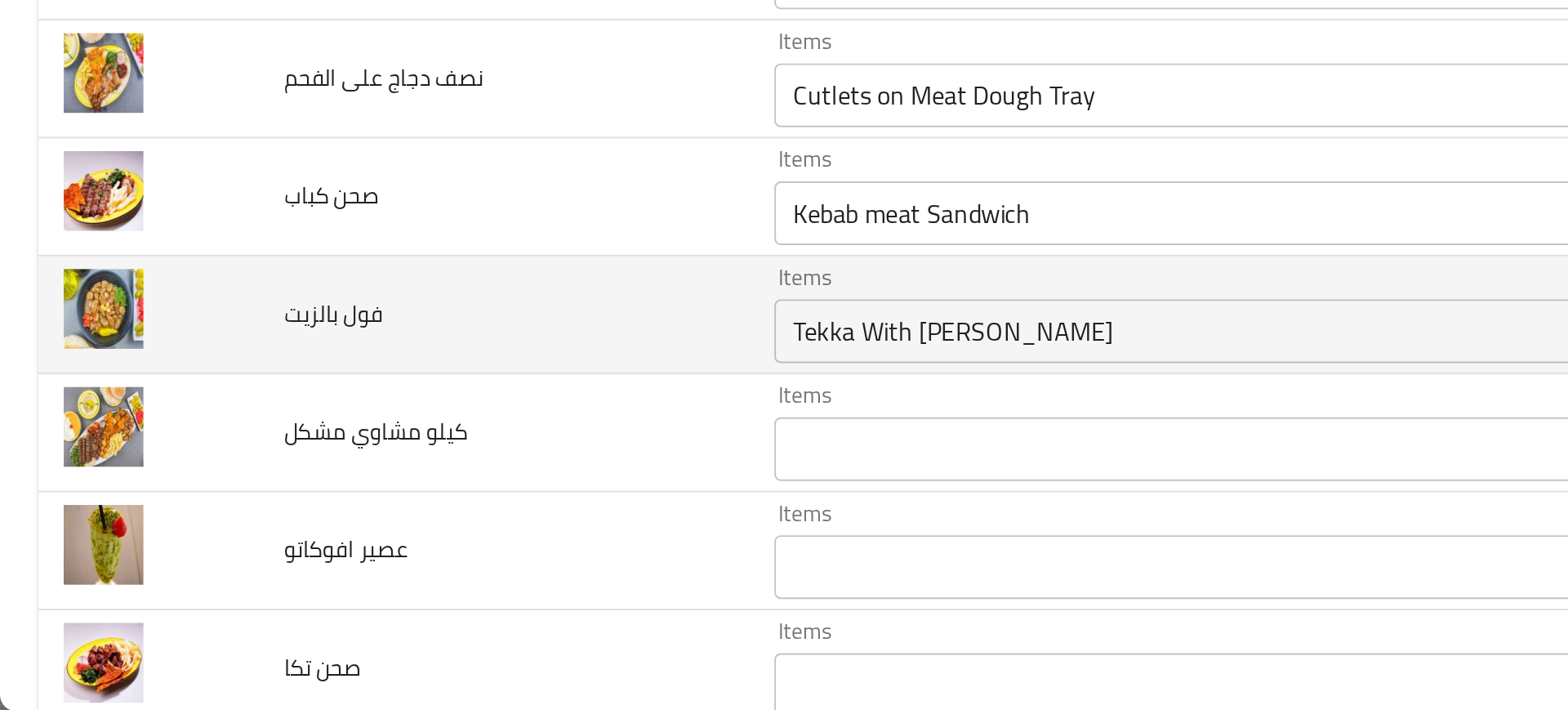
click at [420, 529] on div "Tekka With Zattar Items" at bounding box center [625, 515] width 457 height 33
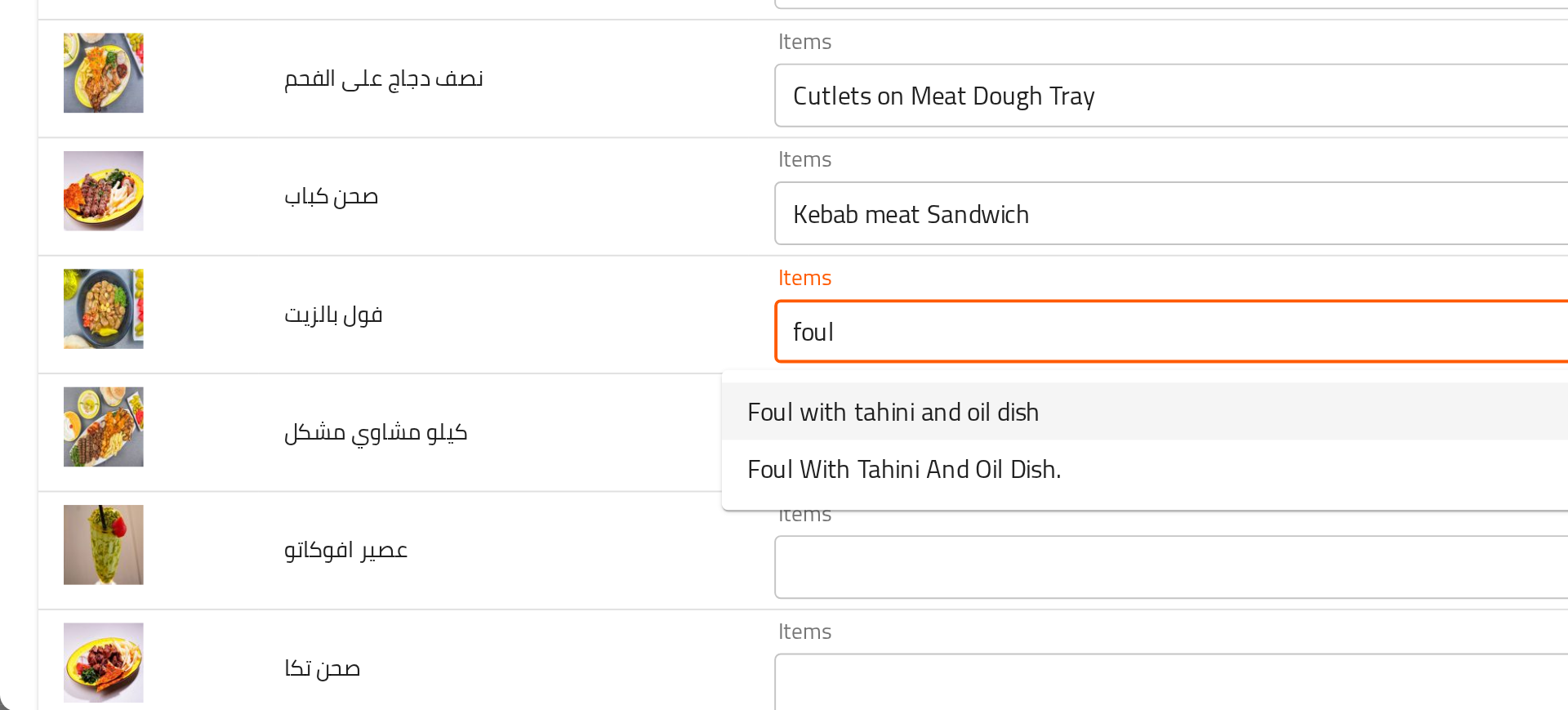
click at [427, 559] on span "Foul with tahini and oil dish" at bounding box center [458, 556] width 150 height 20
type بالزيت "Foul with tahini and oil dish"
type بالزيت-ar "صحن فول بالطحينة والزيت"
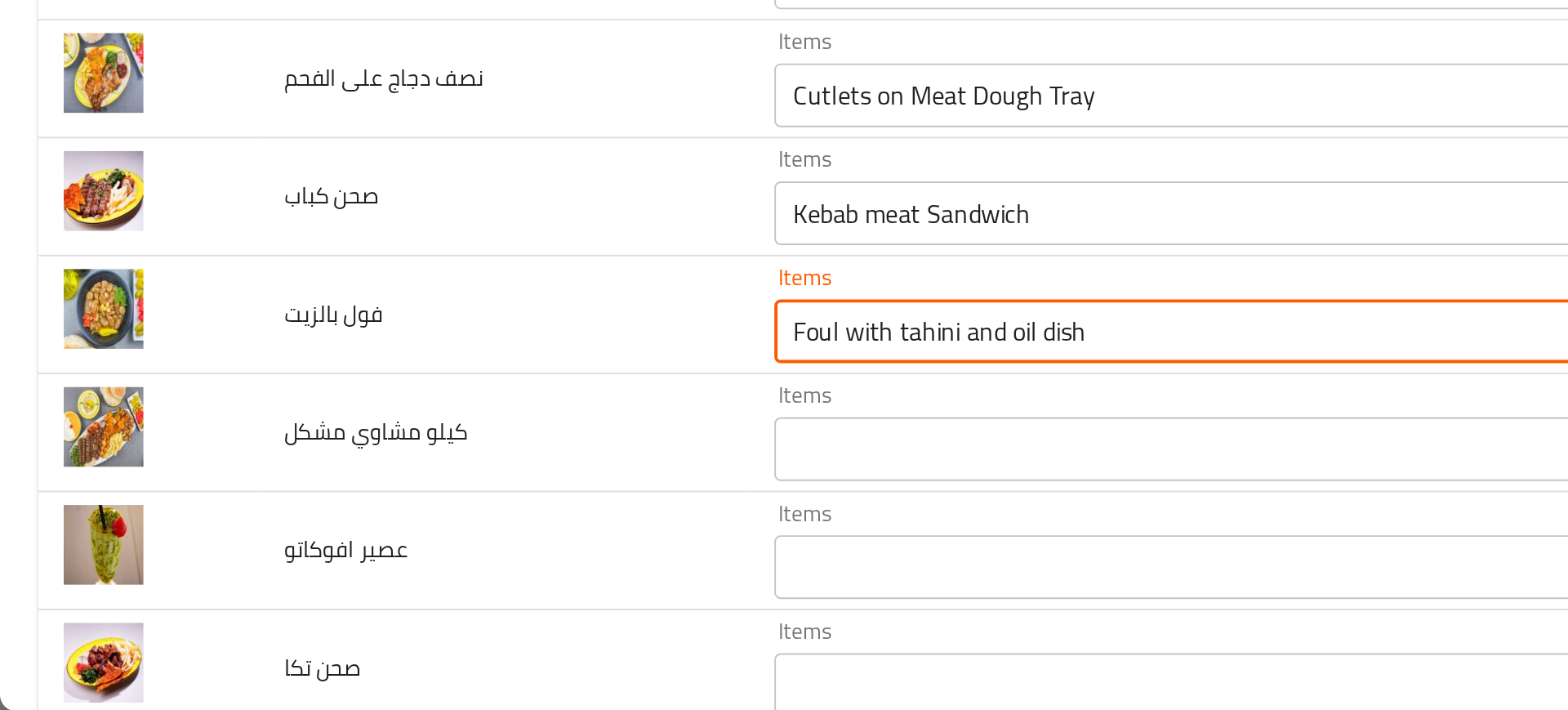
type بالزيت "Foul with tahini and oil dish"
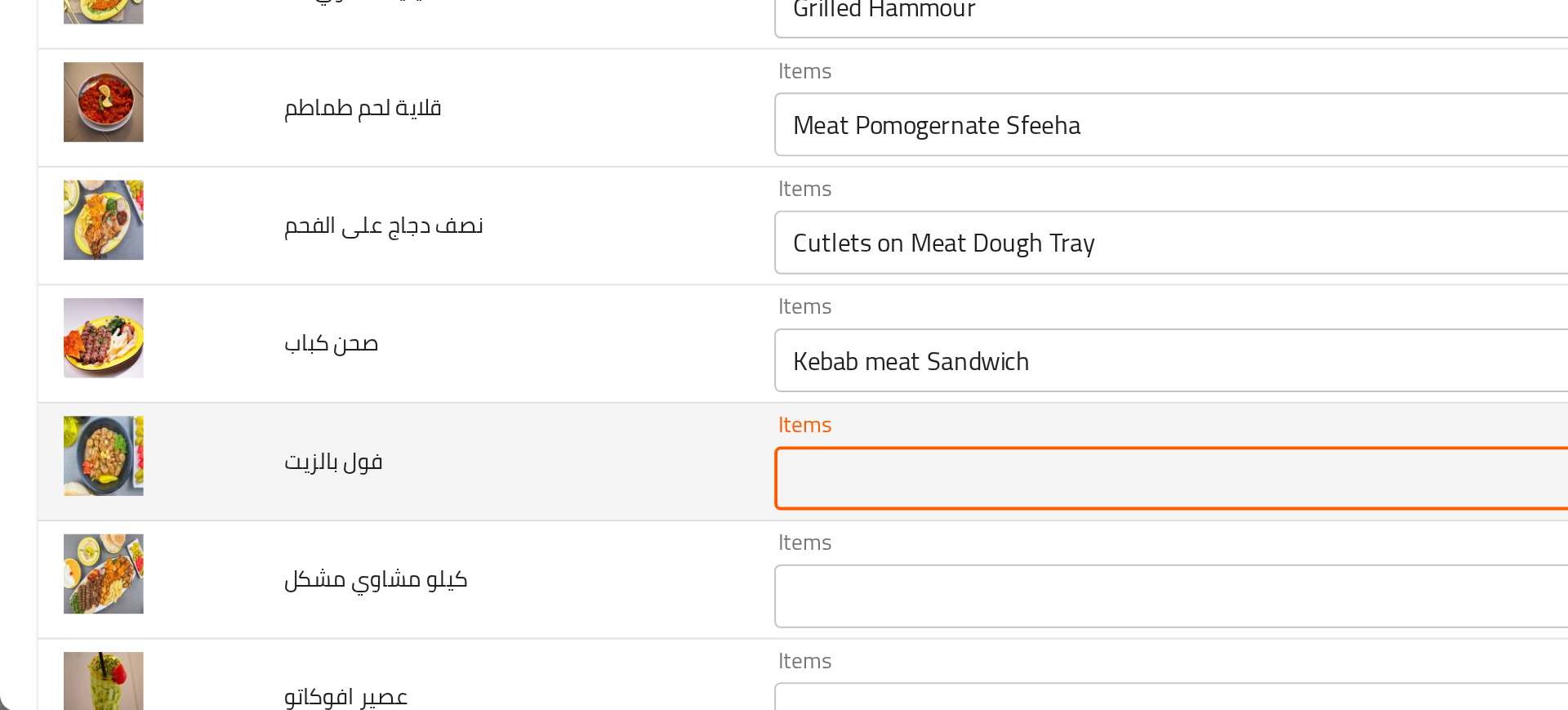
scroll to position [2417, 0]
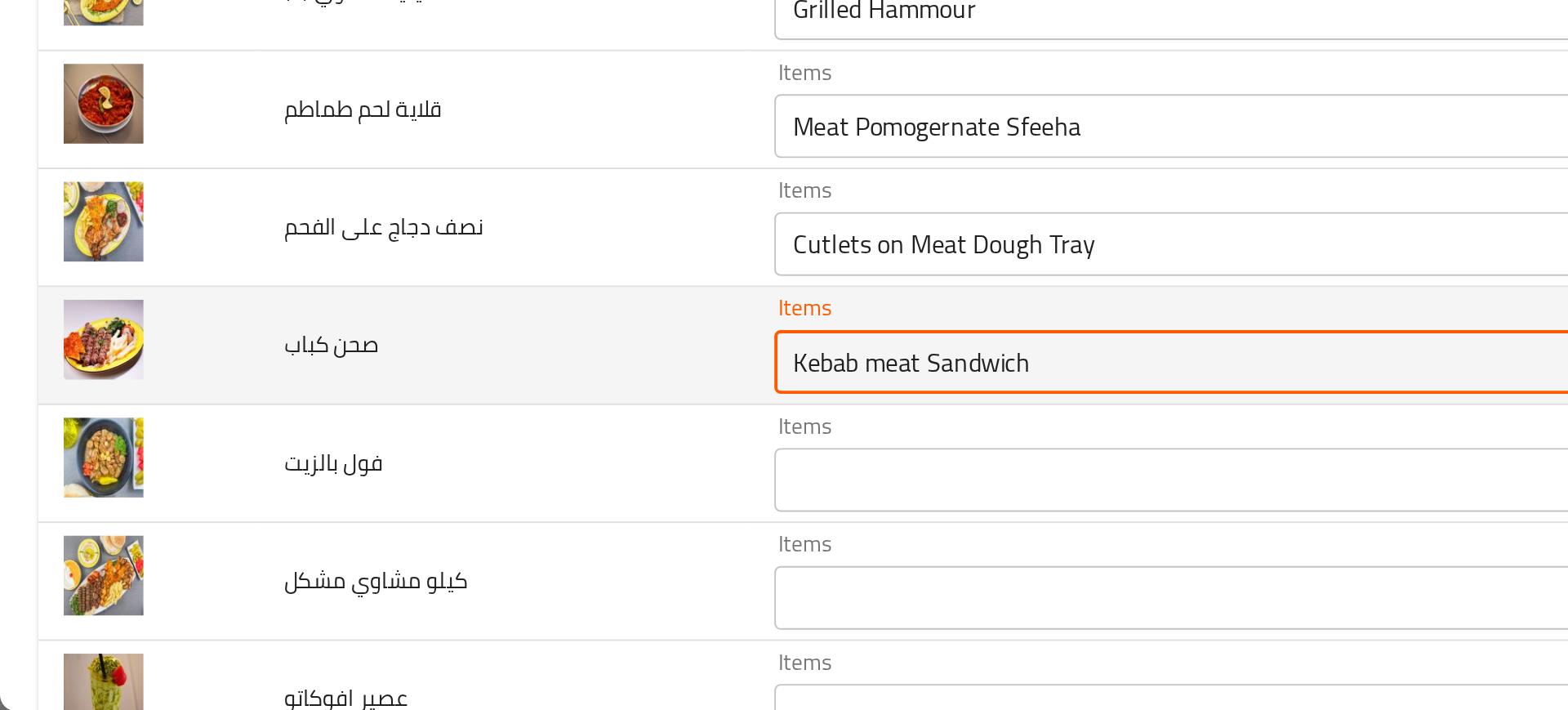
click at [402, 519] on كباب "Kebab meat Sandwich" at bounding box center [601, 531] width 399 height 22
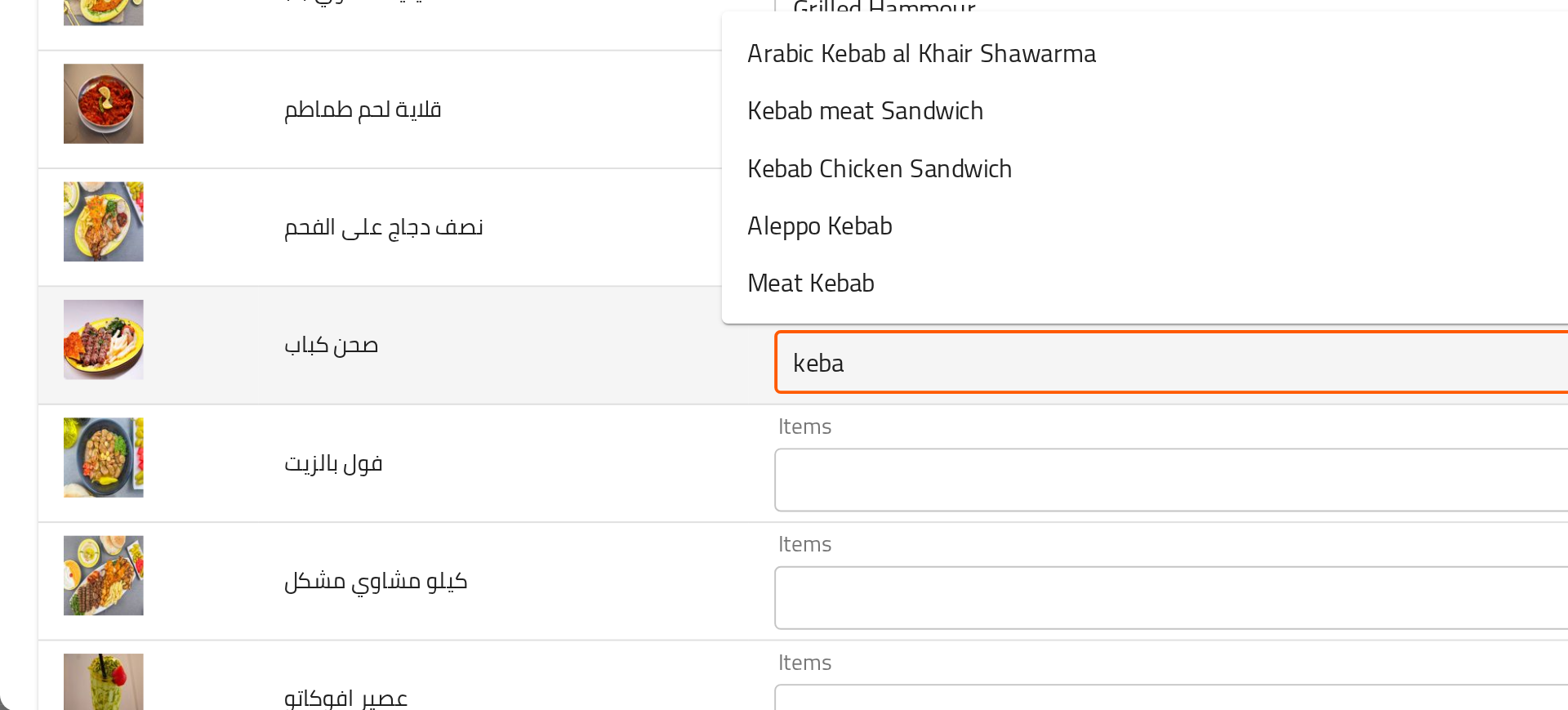
type كباب "kebab"
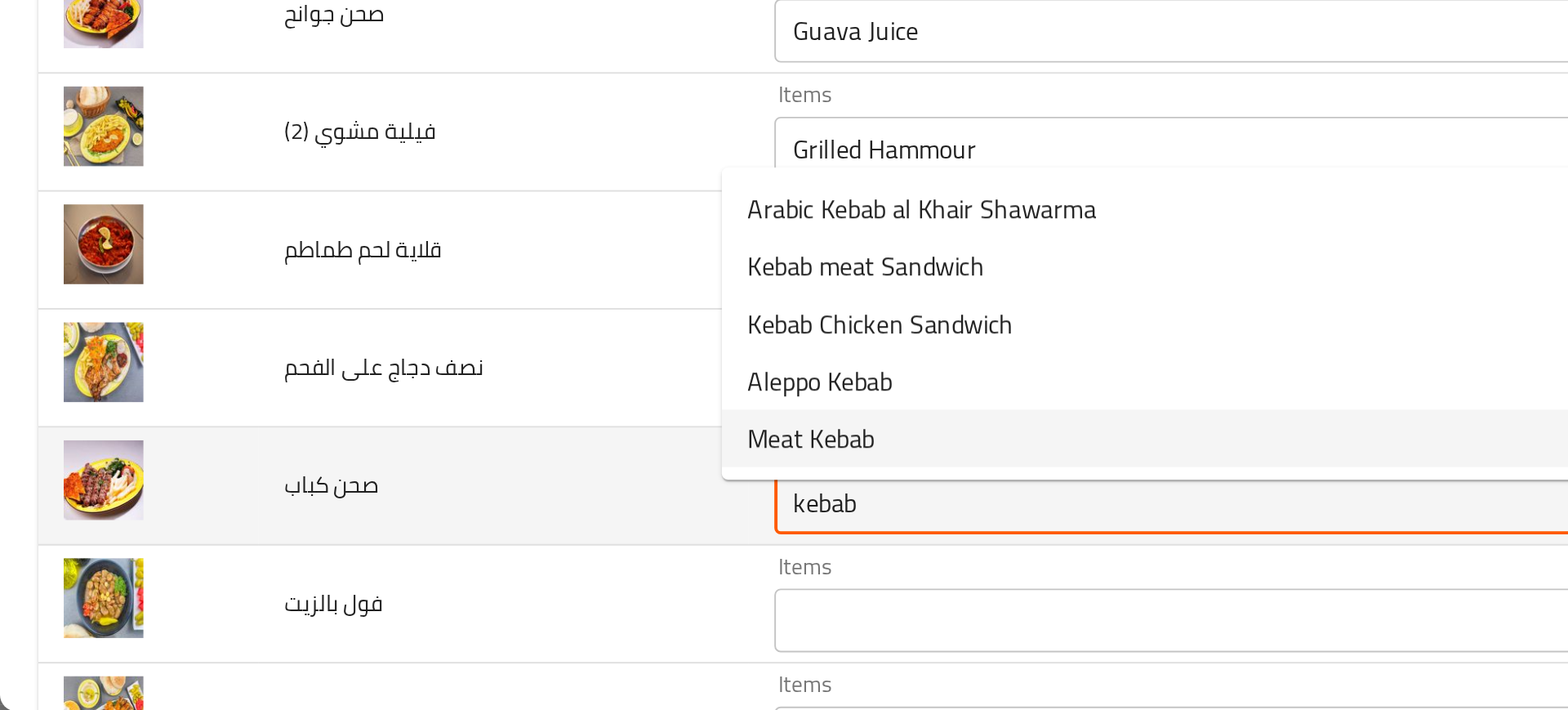
scroll to position [2333, 0]
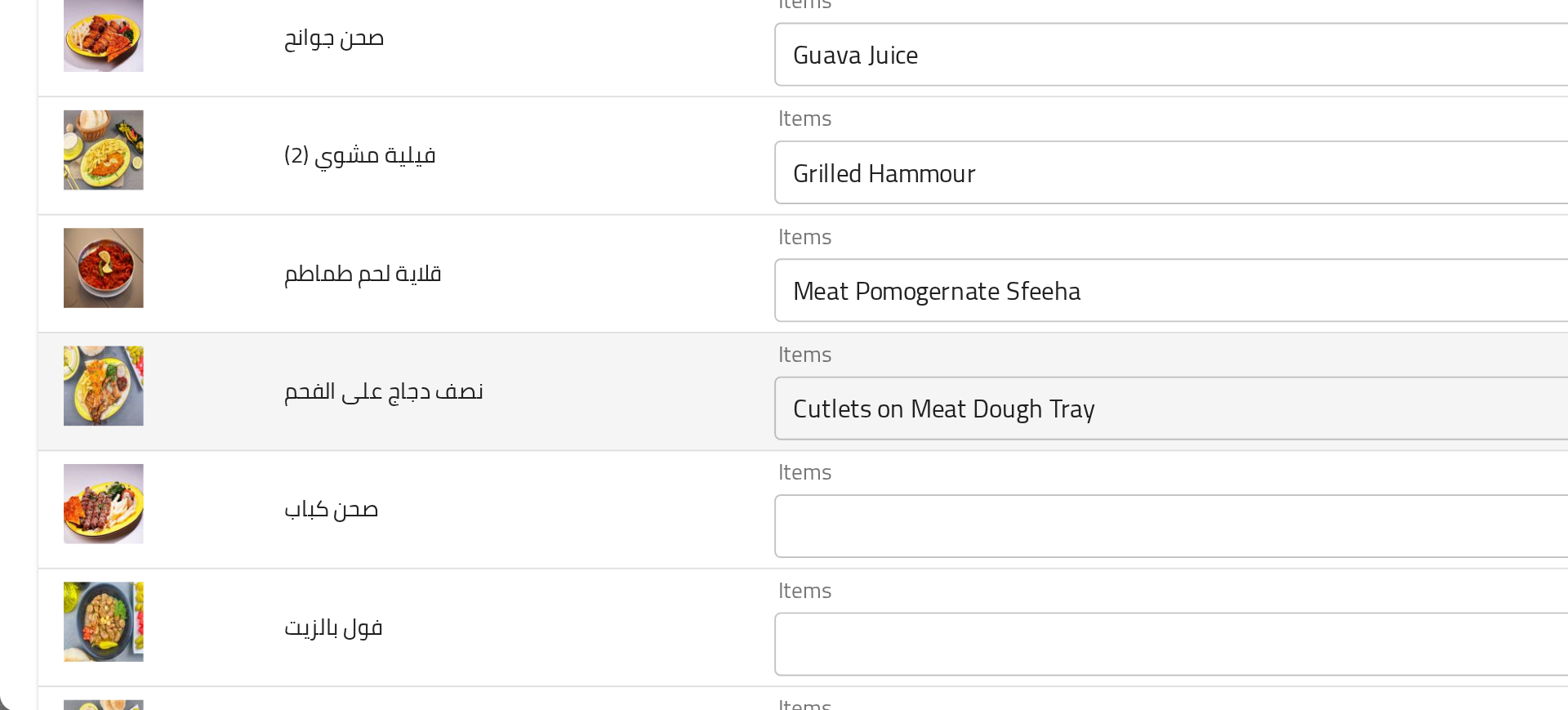
click at [245, 553] on span "نصف دجاج على الفحم" at bounding box center [196, 546] width 102 height 21
click at [450, 542] on div "Cutlets on Meat Dough Tray Items" at bounding box center [625, 554] width 457 height 33
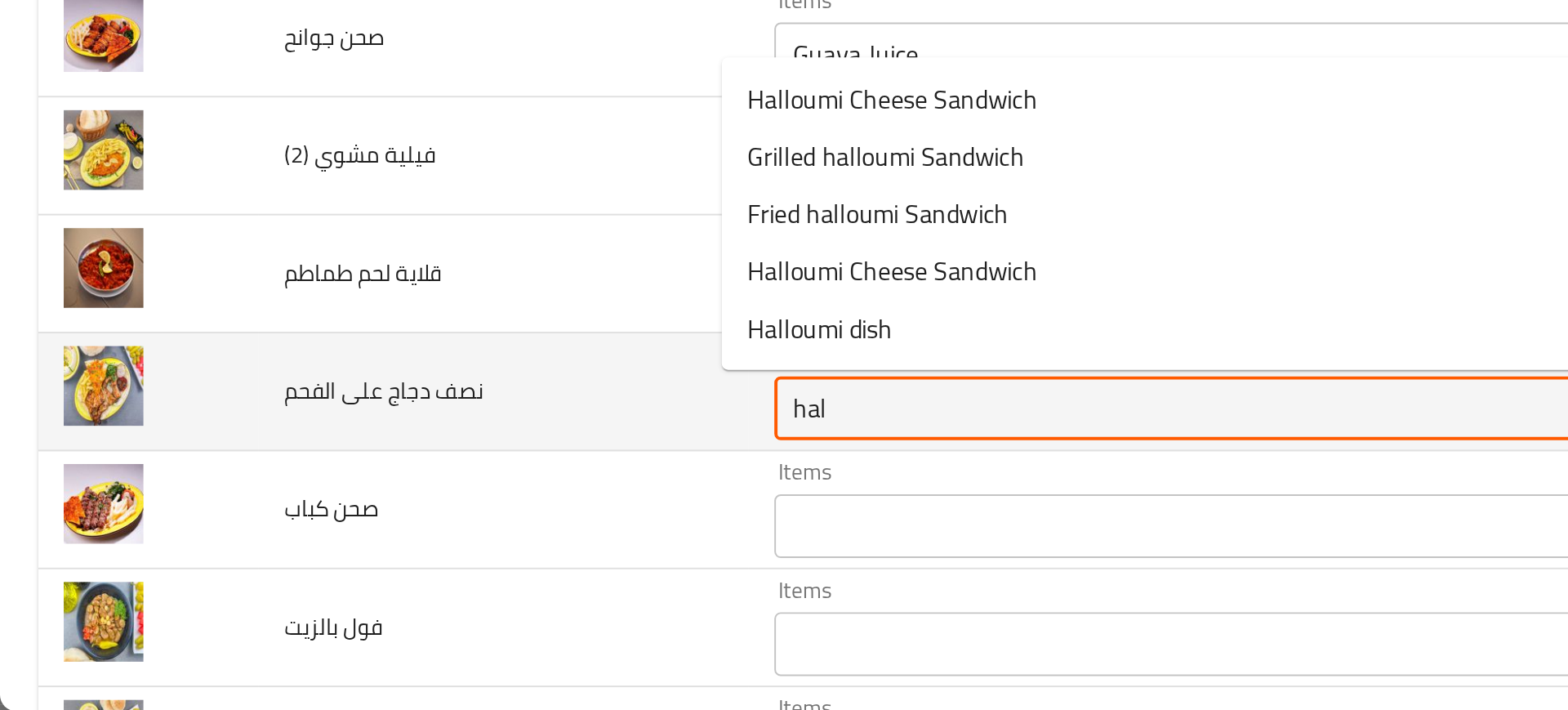
type الفحم "half"
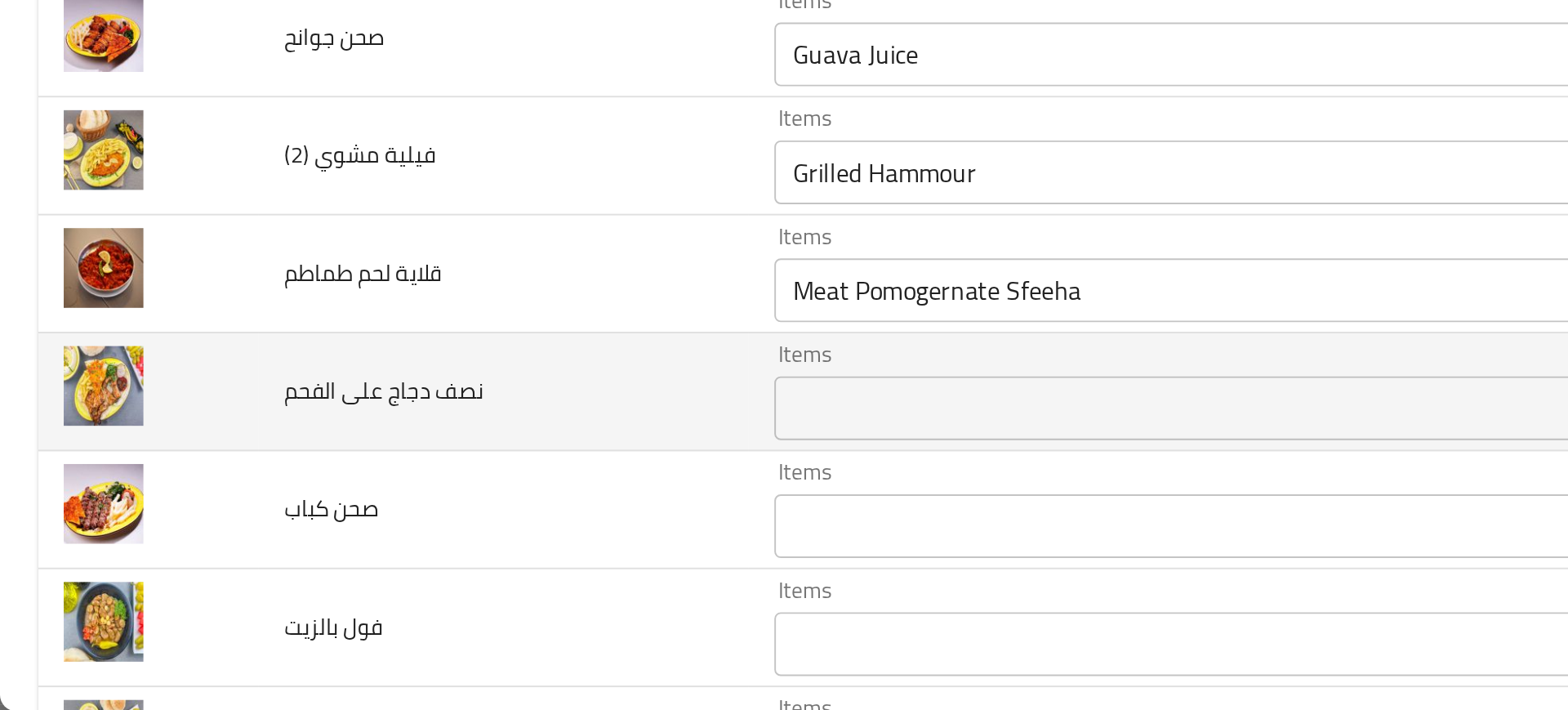
click at [269, 575] on td "نصف دجاج على الفحم" at bounding box center [258, 546] width 250 height 61
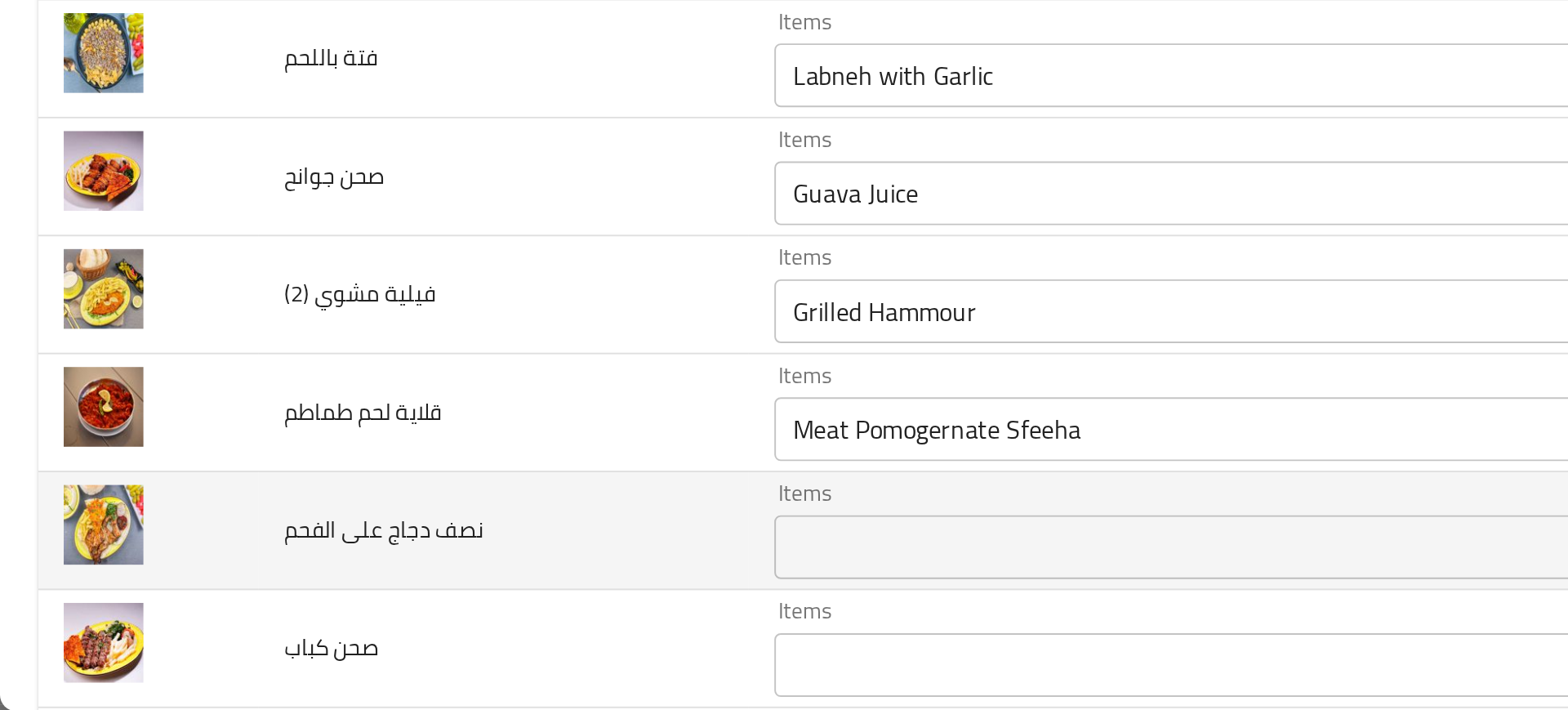
scroll to position [2261, 0]
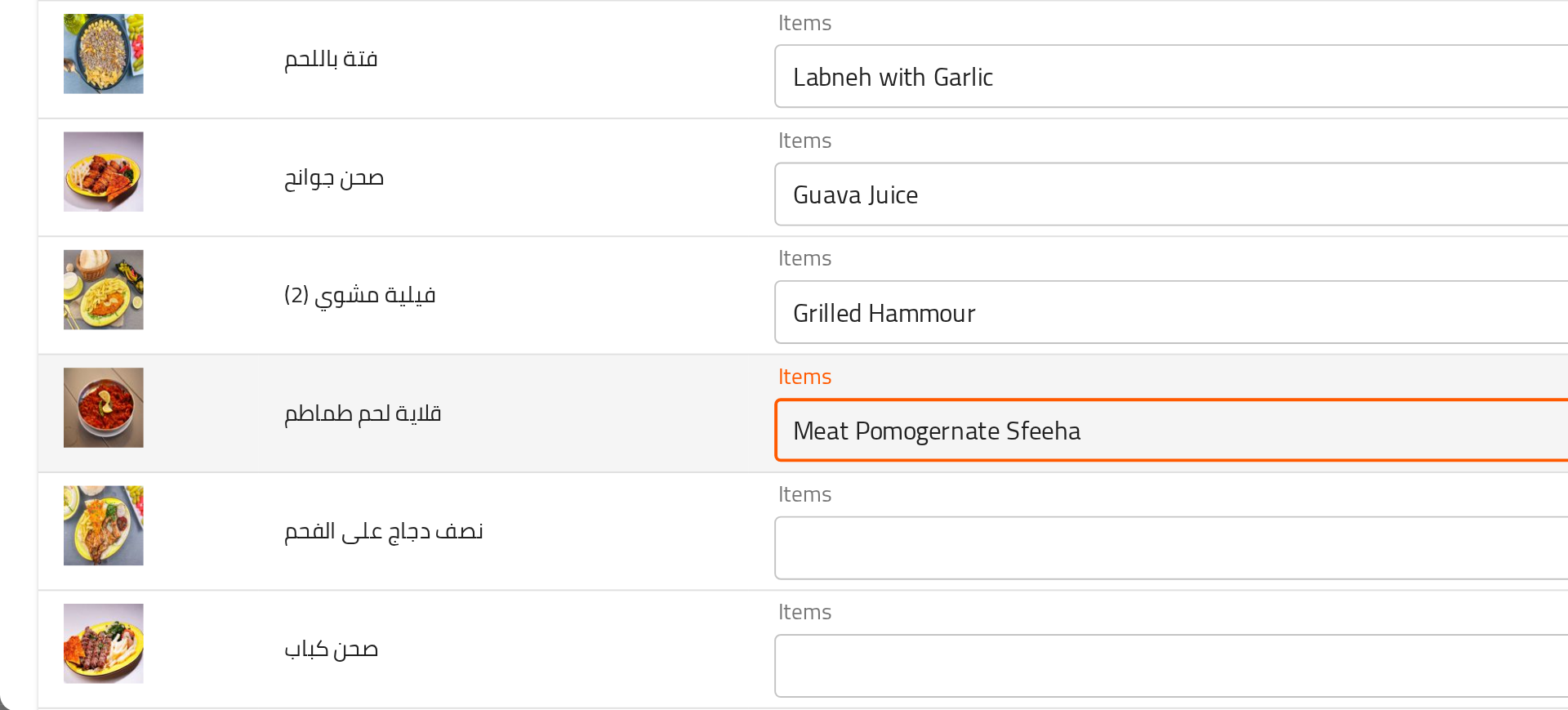
click at [402, 561] on طماطم "Meat Pomogernate Sfeeha" at bounding box center [601, 566] width 399 height 22
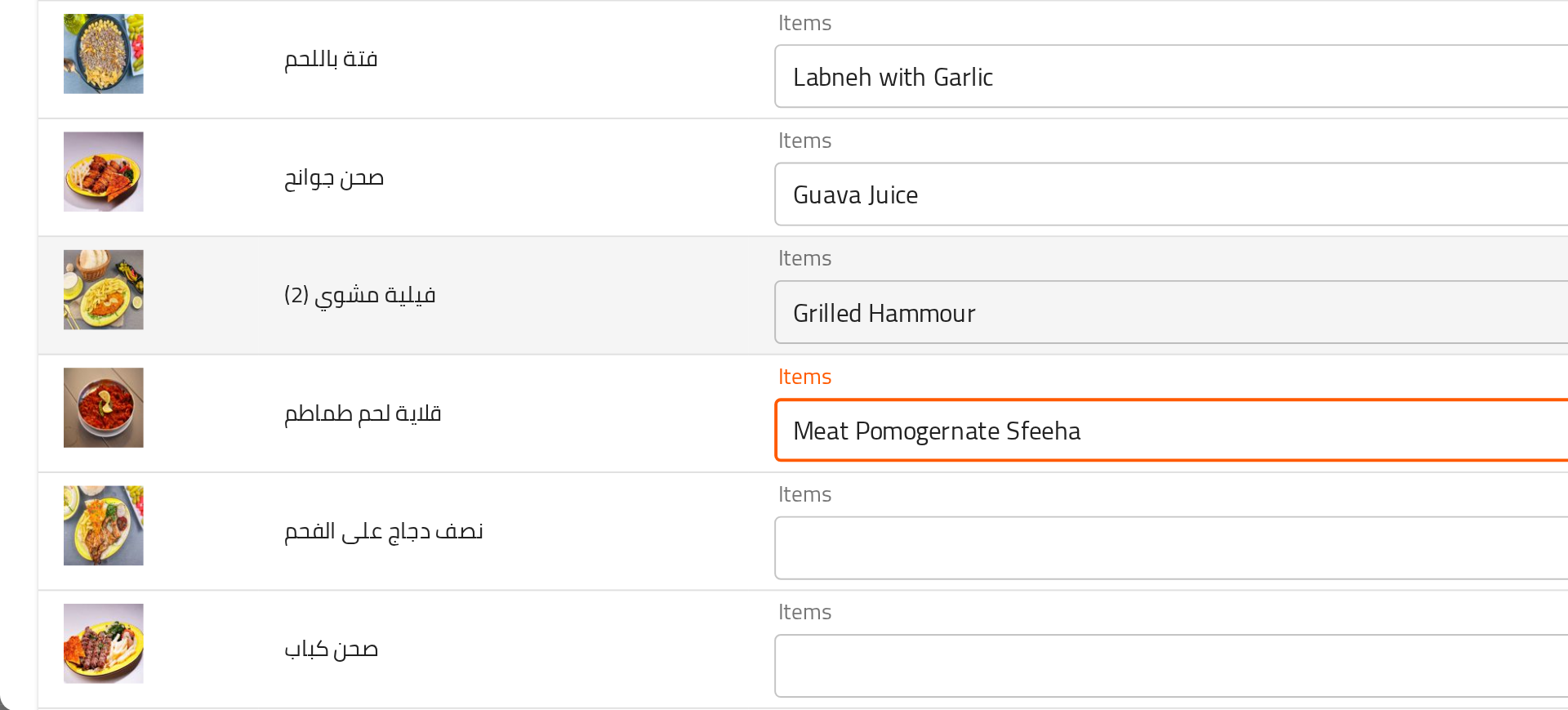
scroll to position [2237, 0]
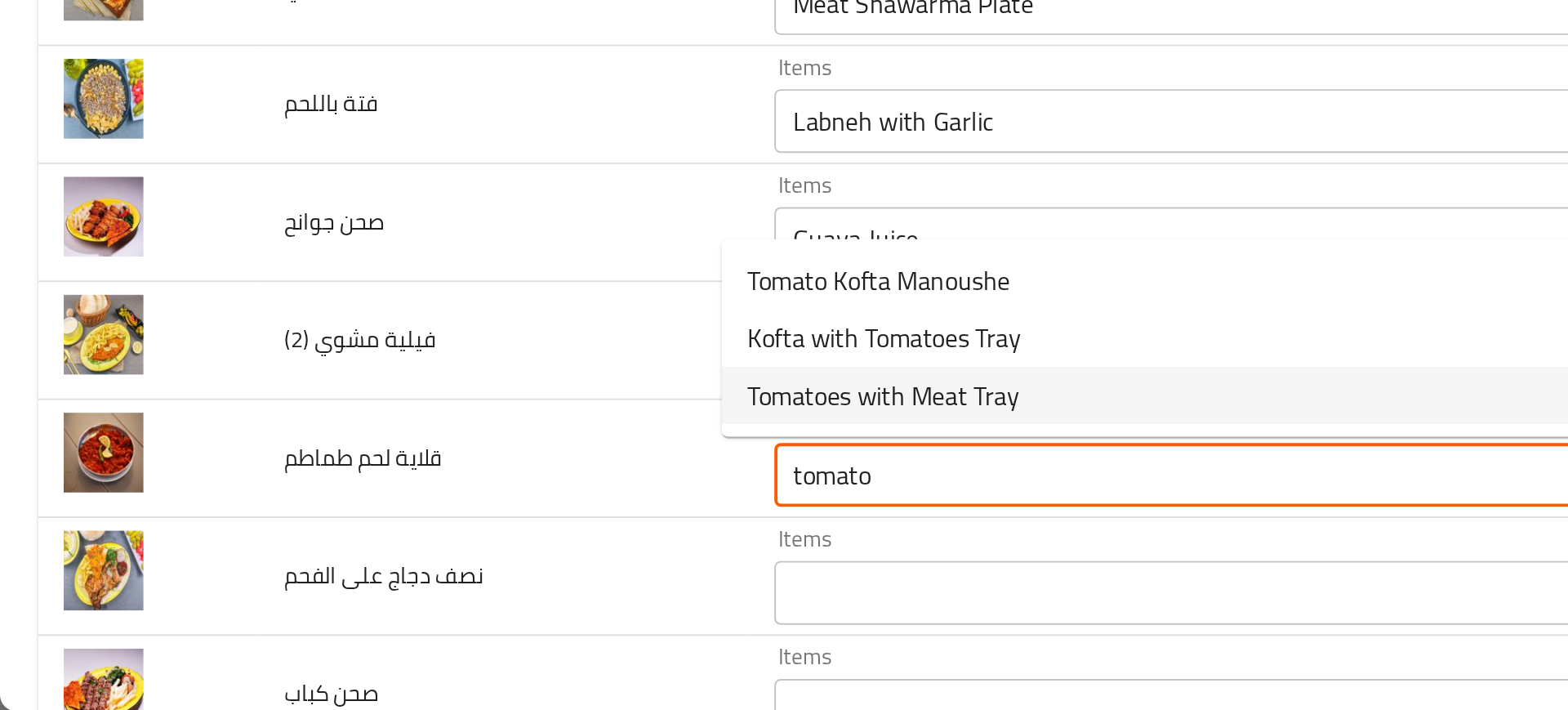
click at [417, 552] on span "Tomatoes with Meat Tray" at bounding box center [452, 547] width 139 height 20
type طماطم "Tomatoes with Meat Tray"
type طماطم-ar "صينية بندورة مع لحمة"
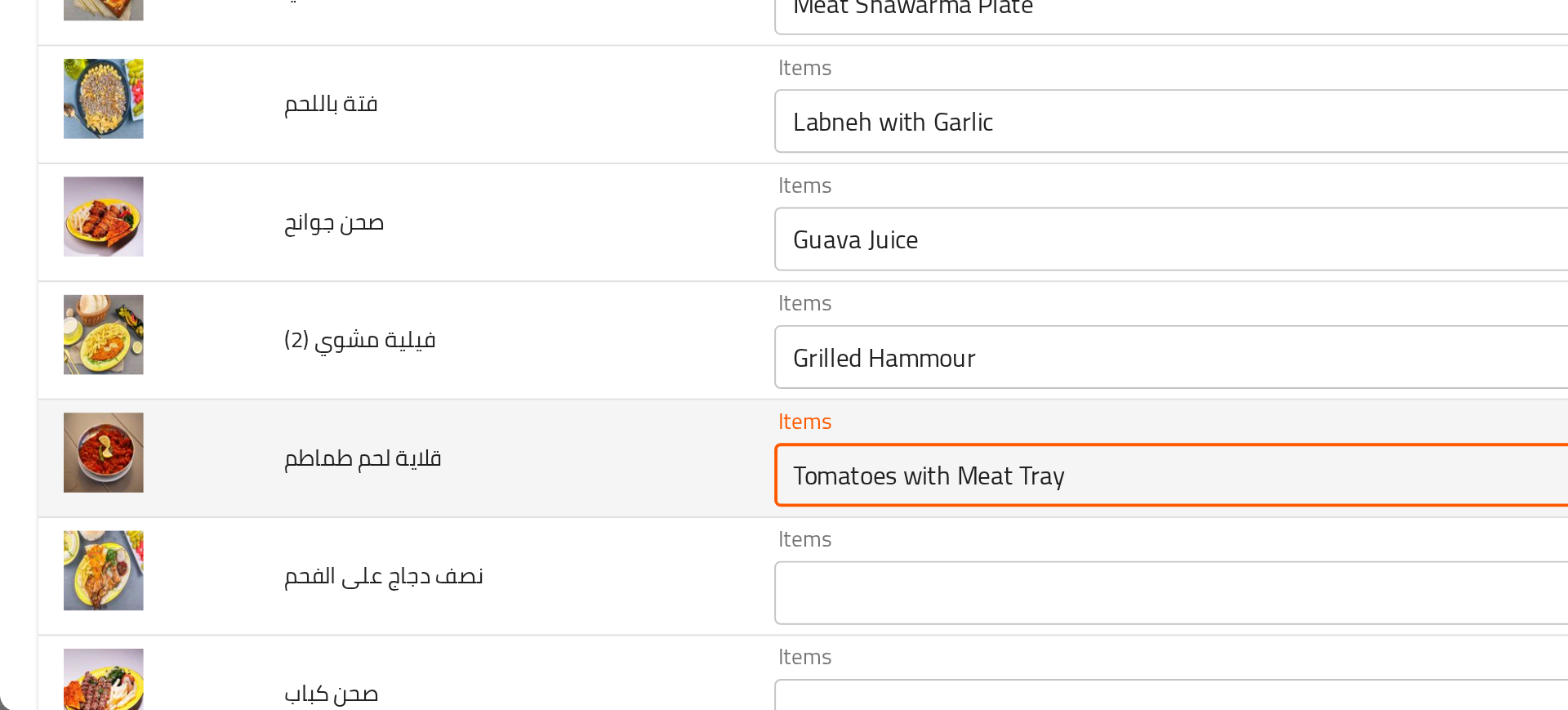
type طماطم "Tomatoes with Meat Tray"
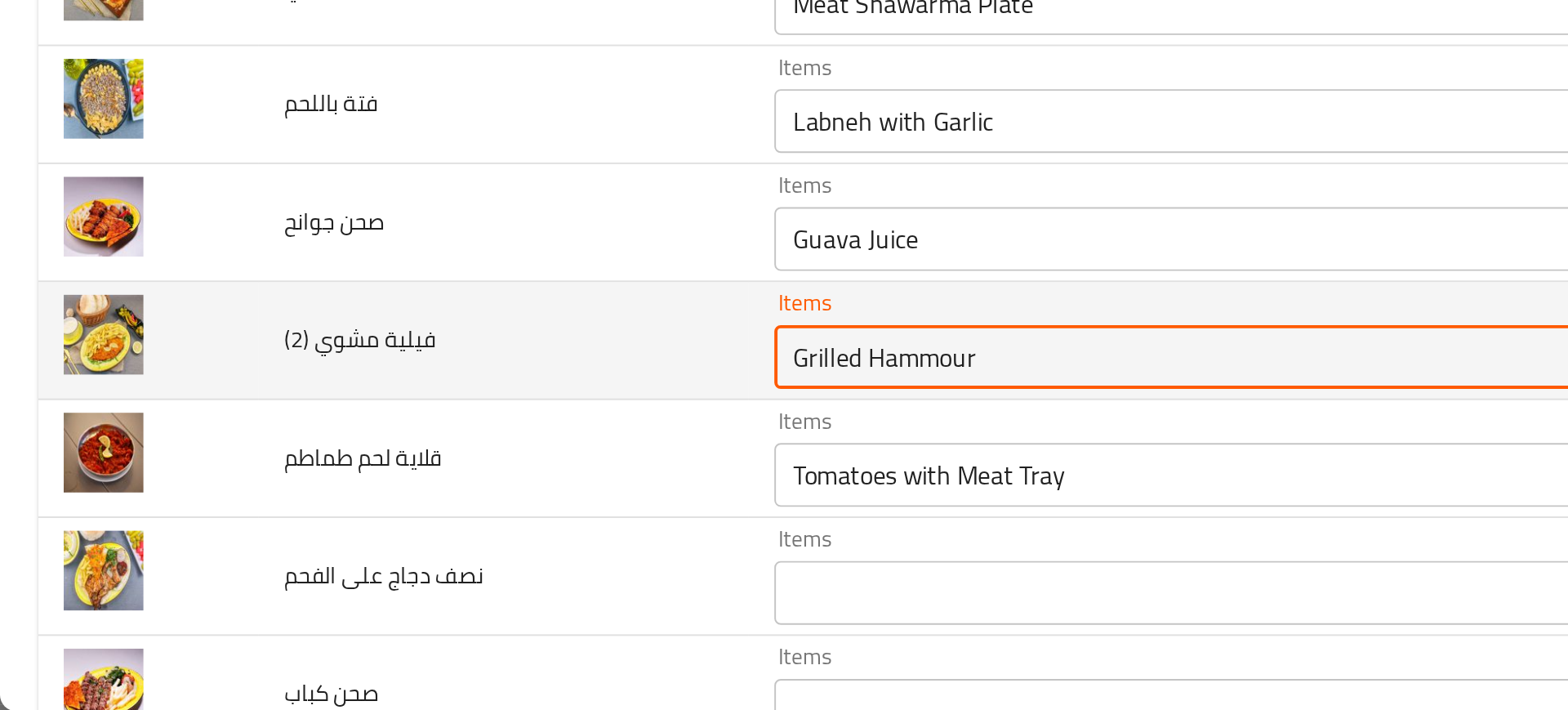
click at [402, 533] on \(2\) "Grilled Hammour" at bounding box center [601, 528] width 399 height 22
type \(2\) "f"
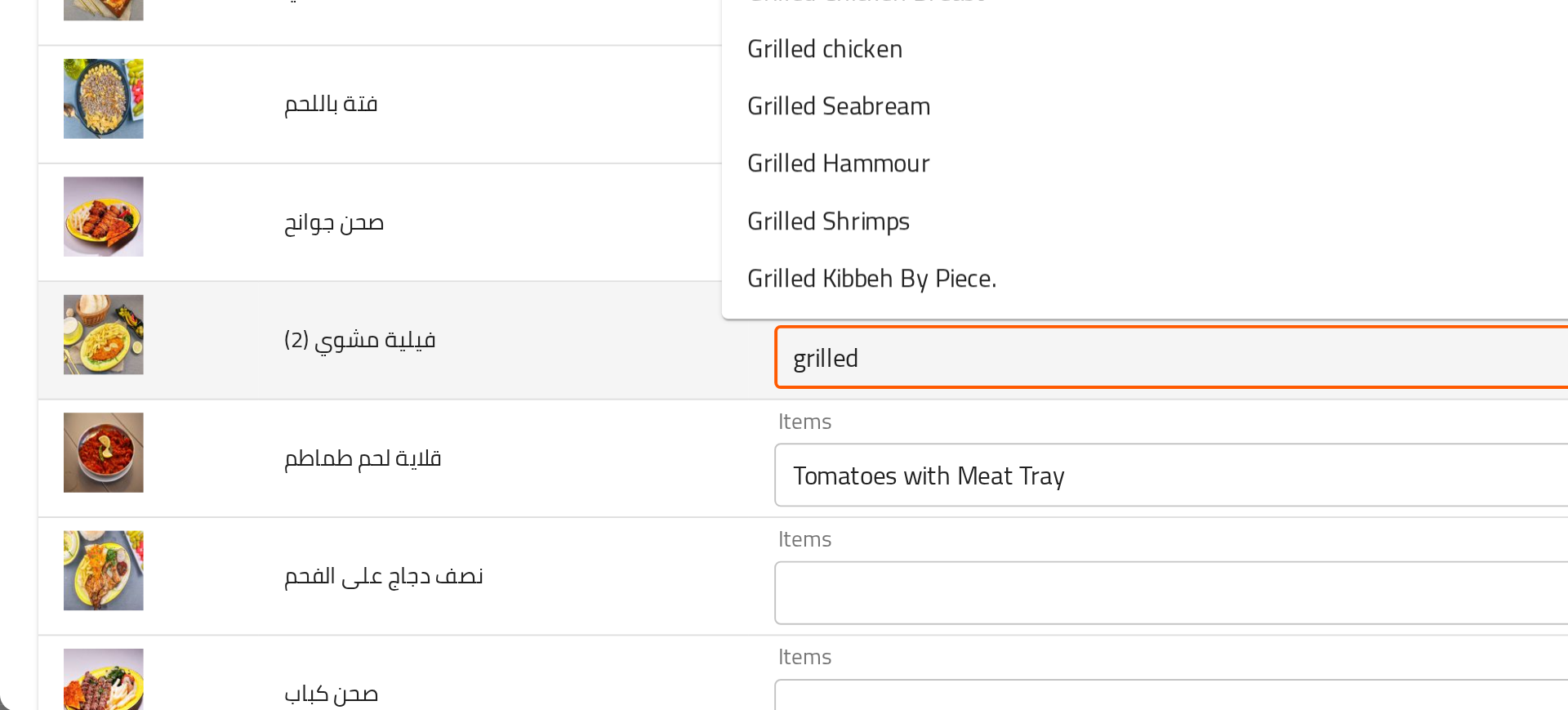
type \(2\) "grilled f"
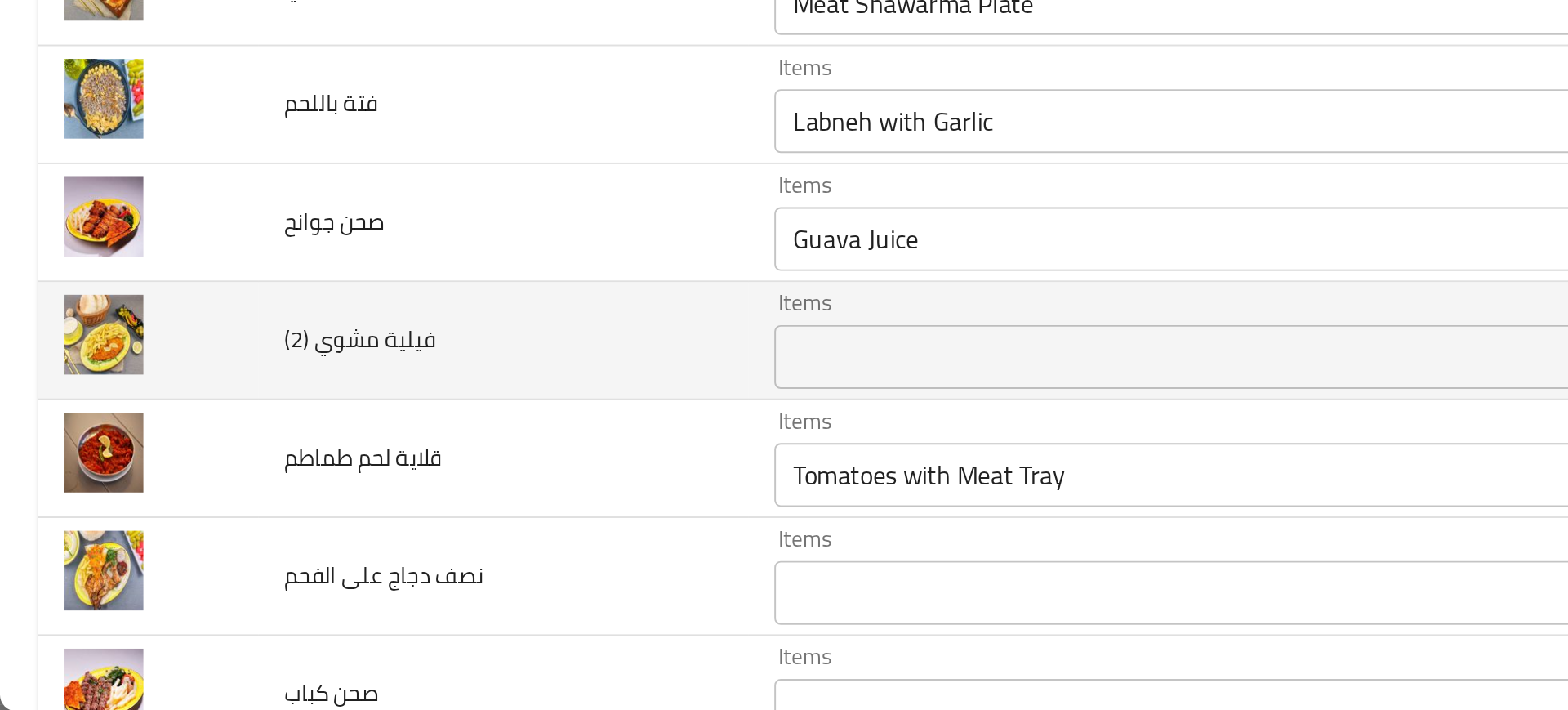
click at [308, 529] on td "فيلية مشوي (2)" at bounding box center [258, 520] width 250 height 61
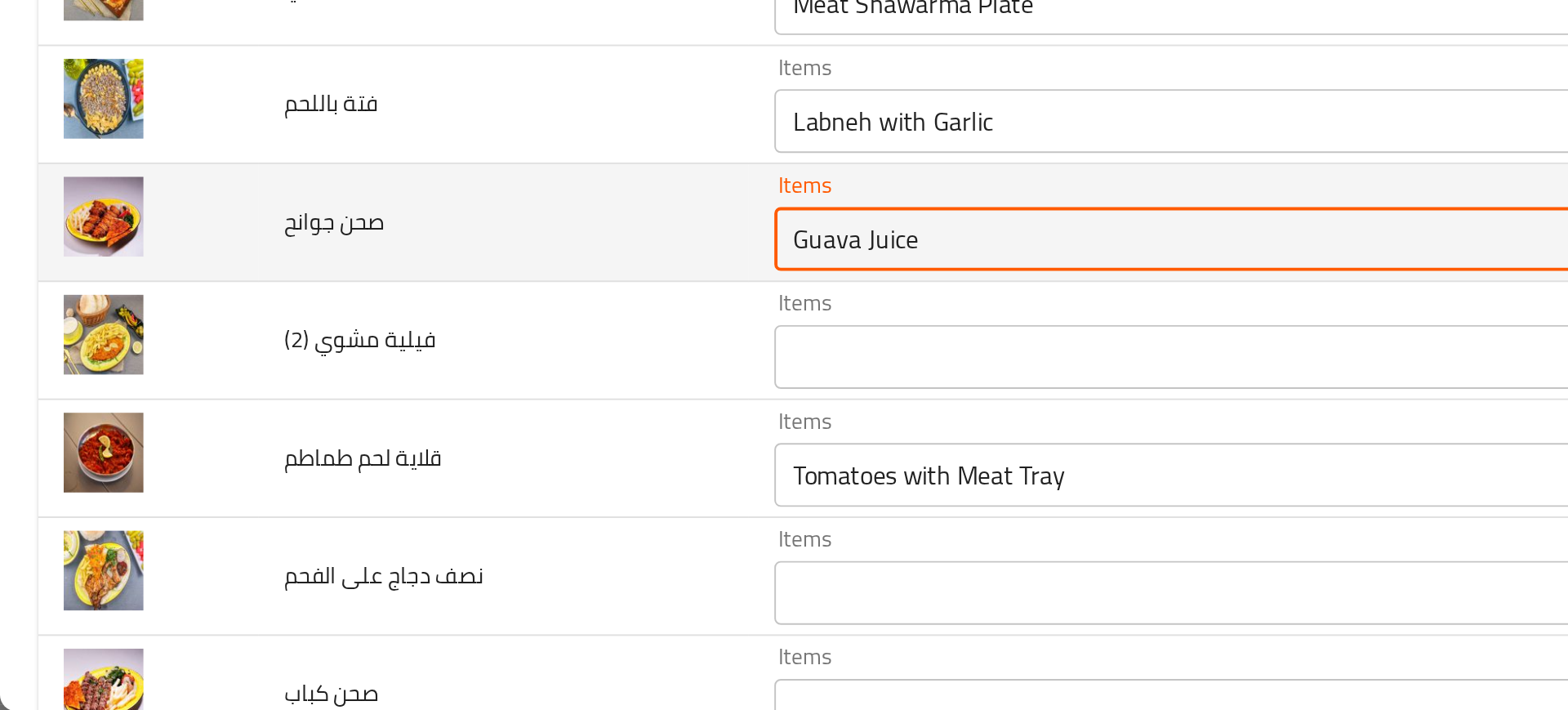
click at [407, 474] on جوانح "Guava Juice" at bounding box center [601, 468] width 399 height 22
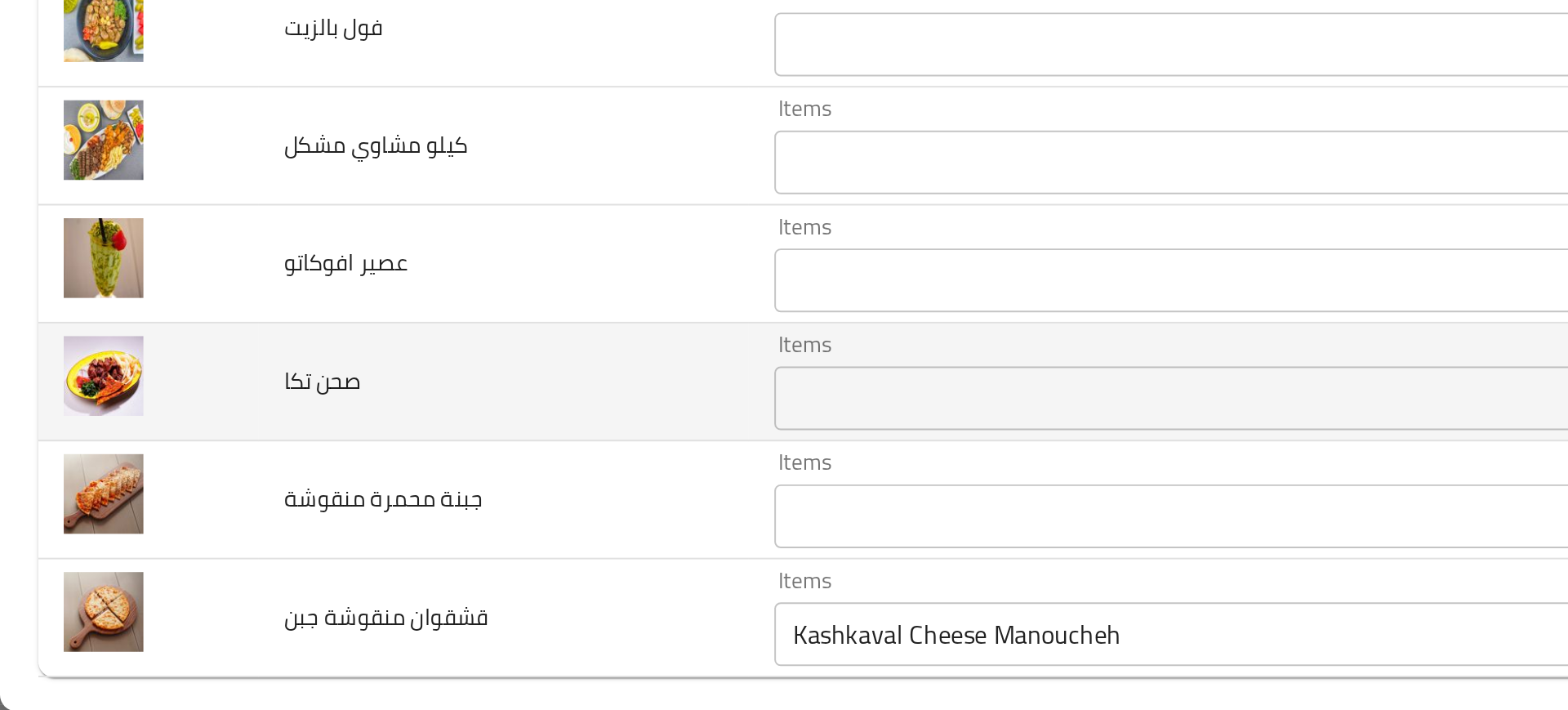
scroll to position [2638, 0]
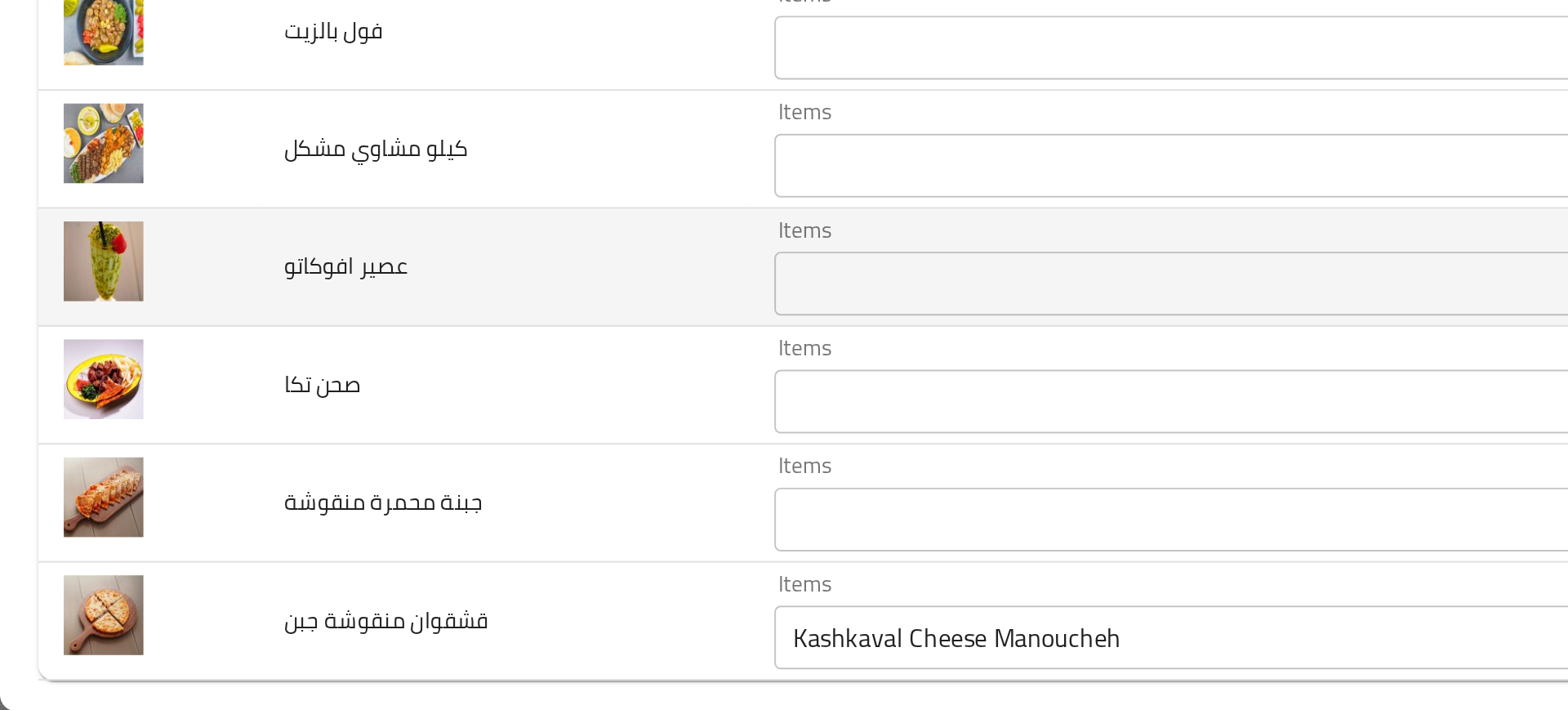
click at [193, 485] on span "عصير افوكاتو" at bounding box center [178, 481] width 64 height 21
copy span "عصير افوكاتو"
click at [230, 503] on td "عصير افوكاتو" at bounding box center [258, 482] width 250 height 61
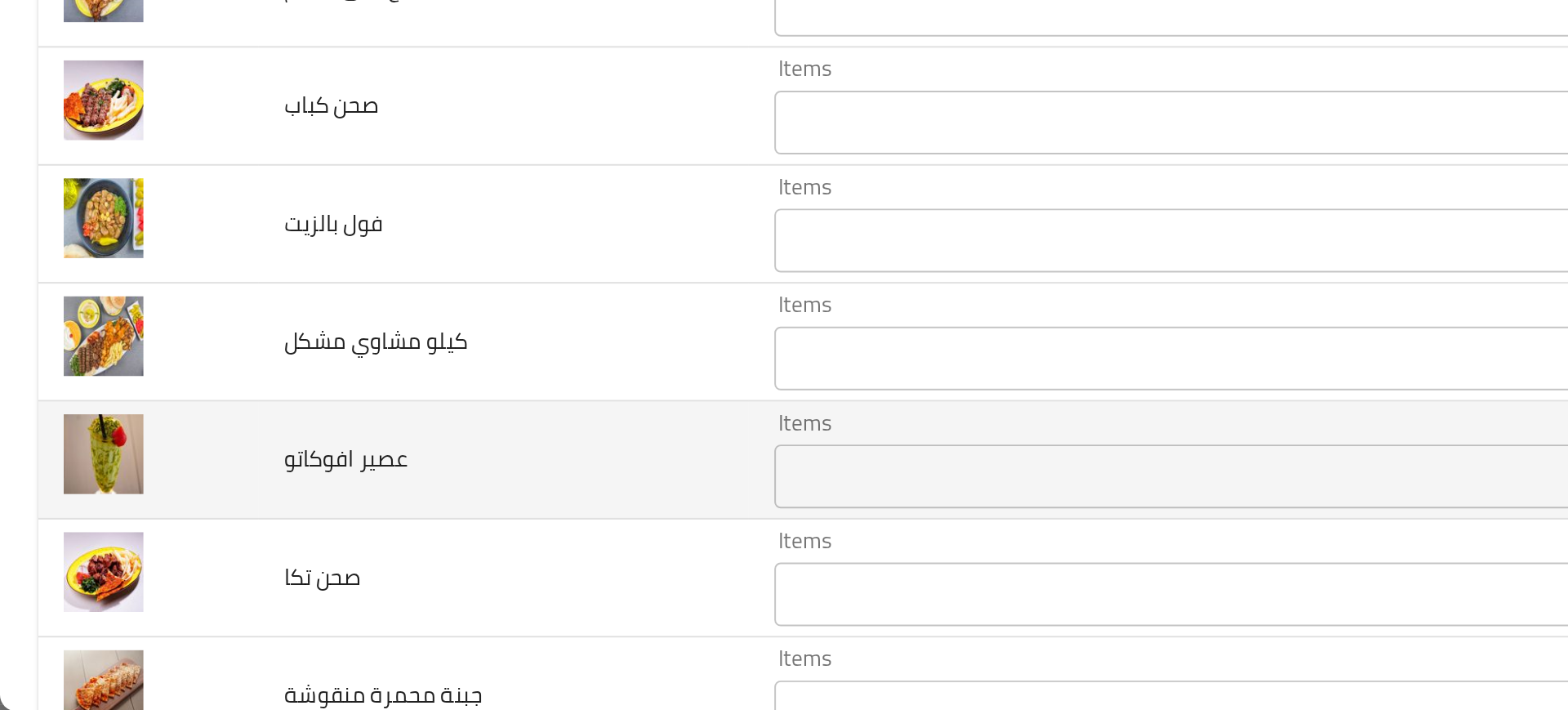
scroll to position [2538, 0]
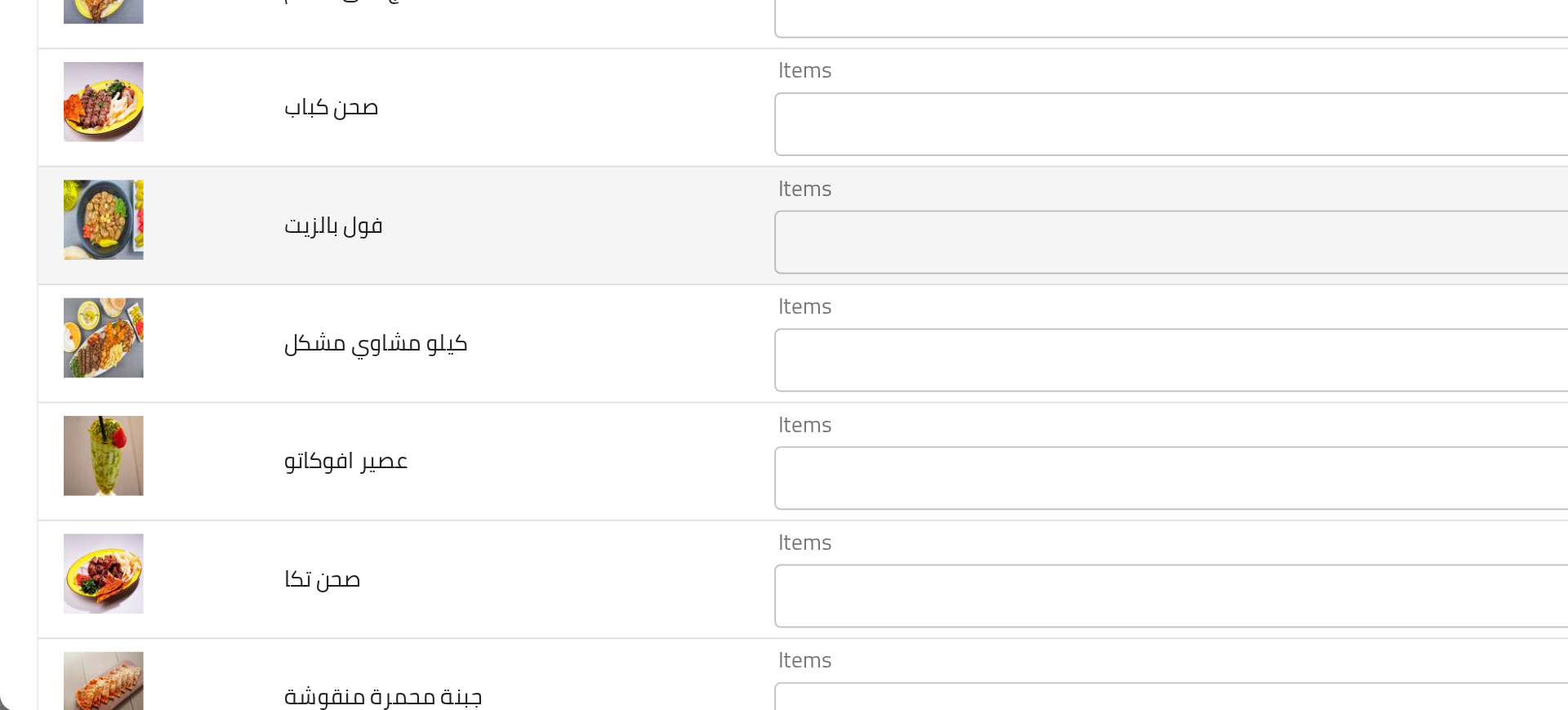
click at [166, 457] on span "فول بالزيت" at bounding box center [171, 461] width 50 height 21
copy span "فول بالزيت"
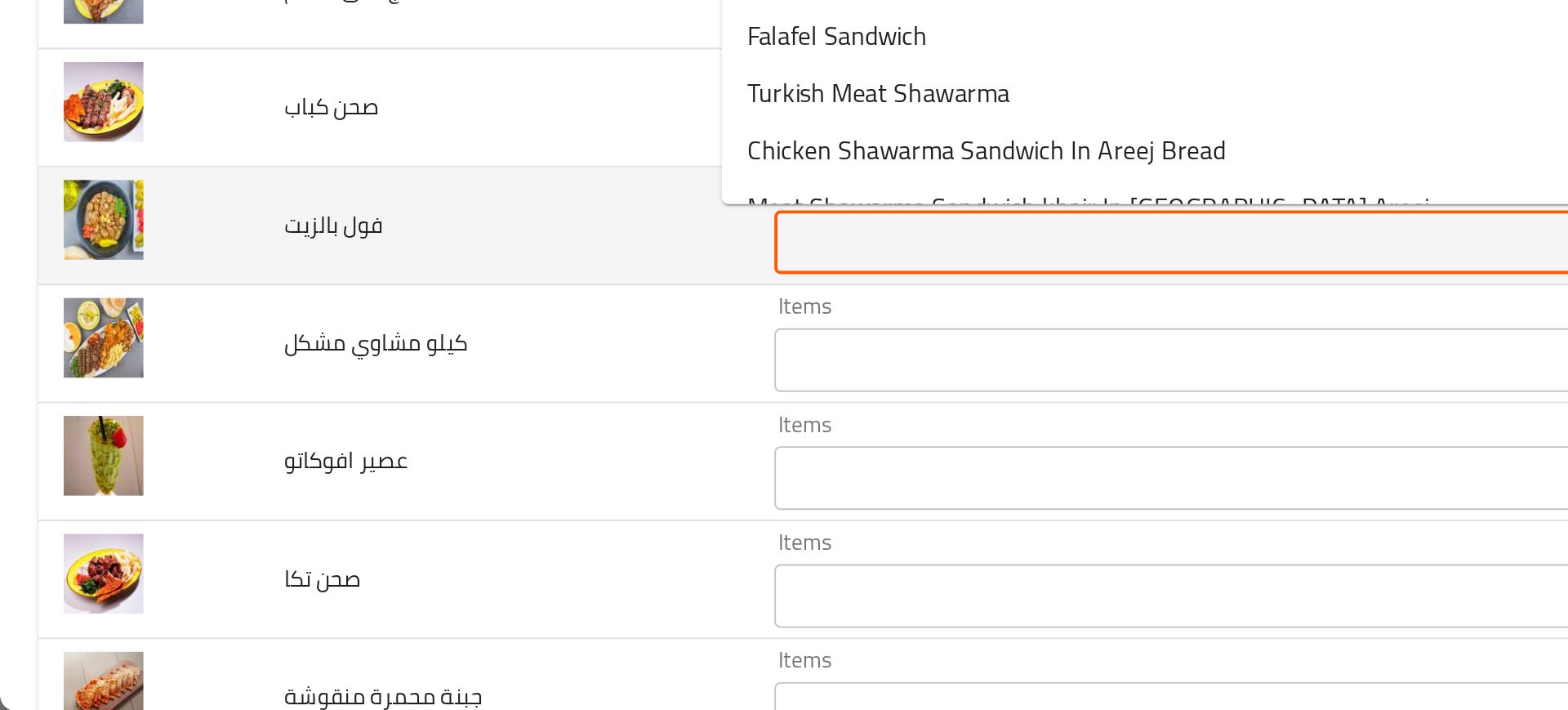
click at [402, 464] on بالزيت "Items" at bounding box center [601, 469] width 399 height 22
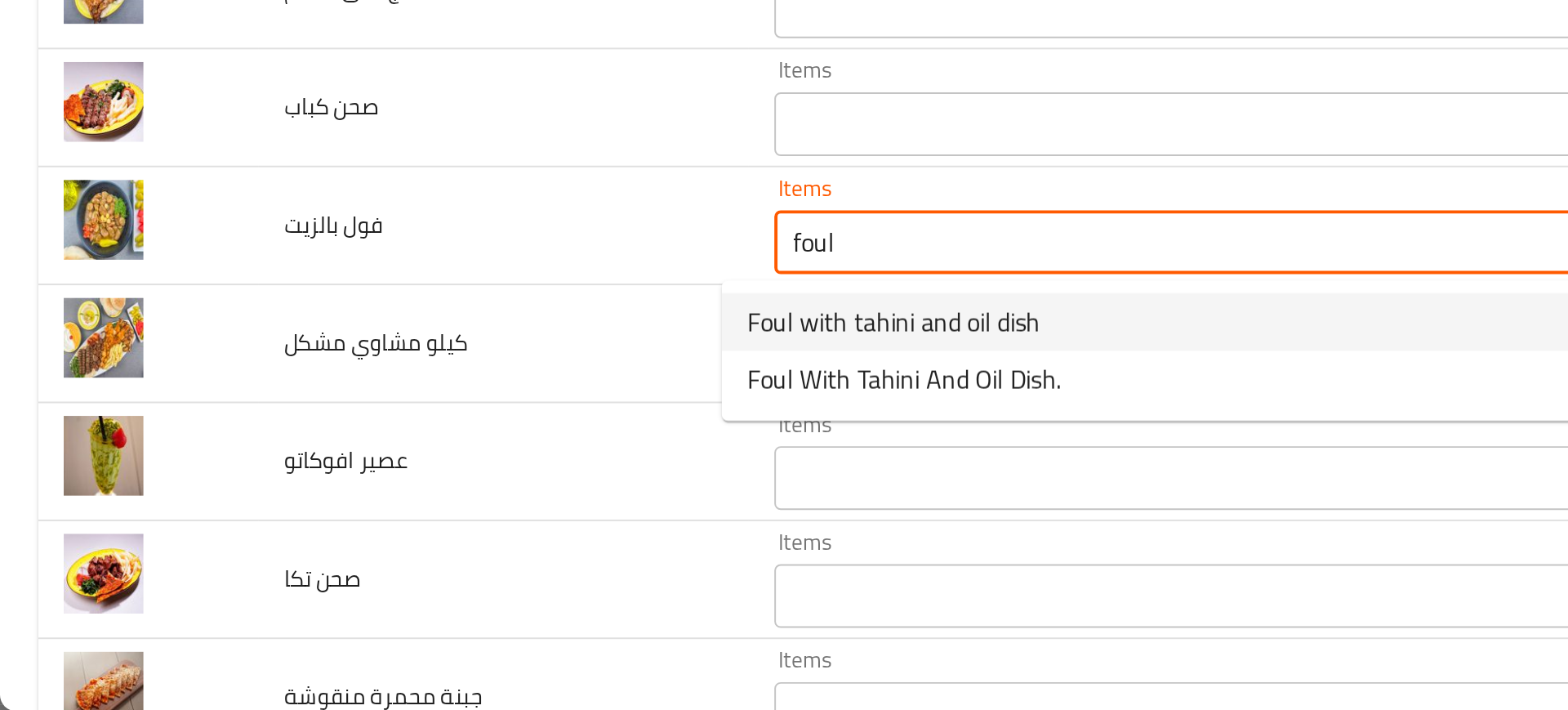
click at [460, 508] on span "Foul with tahini and oil dish" at bounding box center [458, 510] width 150 height 20
type بالزيت "Foul with tahini and oil dish"
type بالزيت-ar "صحن فول بالطحينة والزيت"
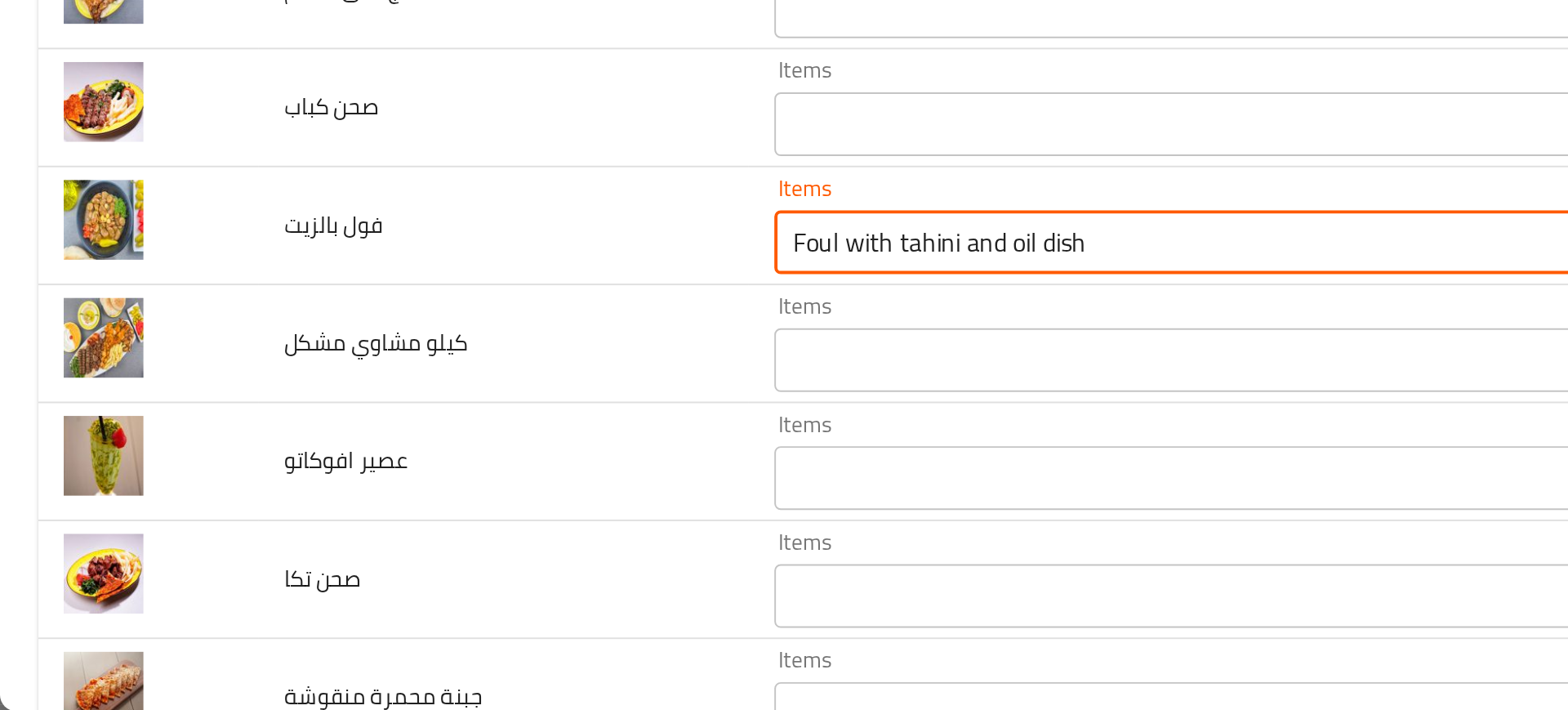
click at [460, 508] on div "Items Items" at bounding box center [625, 521] width 457 height 50
type بالزيت "Foul with tahini and oil dish"
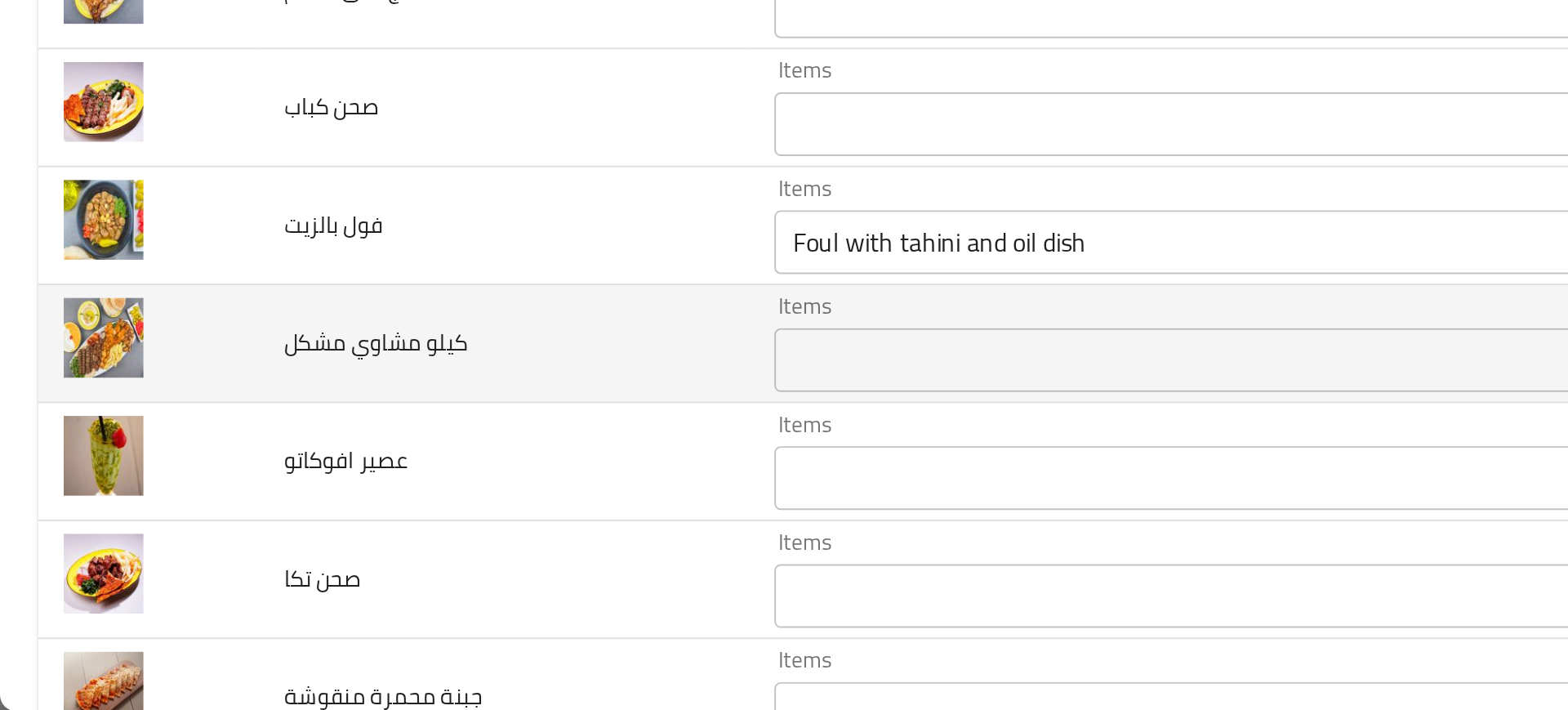
click at [237, 530] on span "كيلو مشاوي مشكل" at bounding box center [192, 520] width 94 height 21
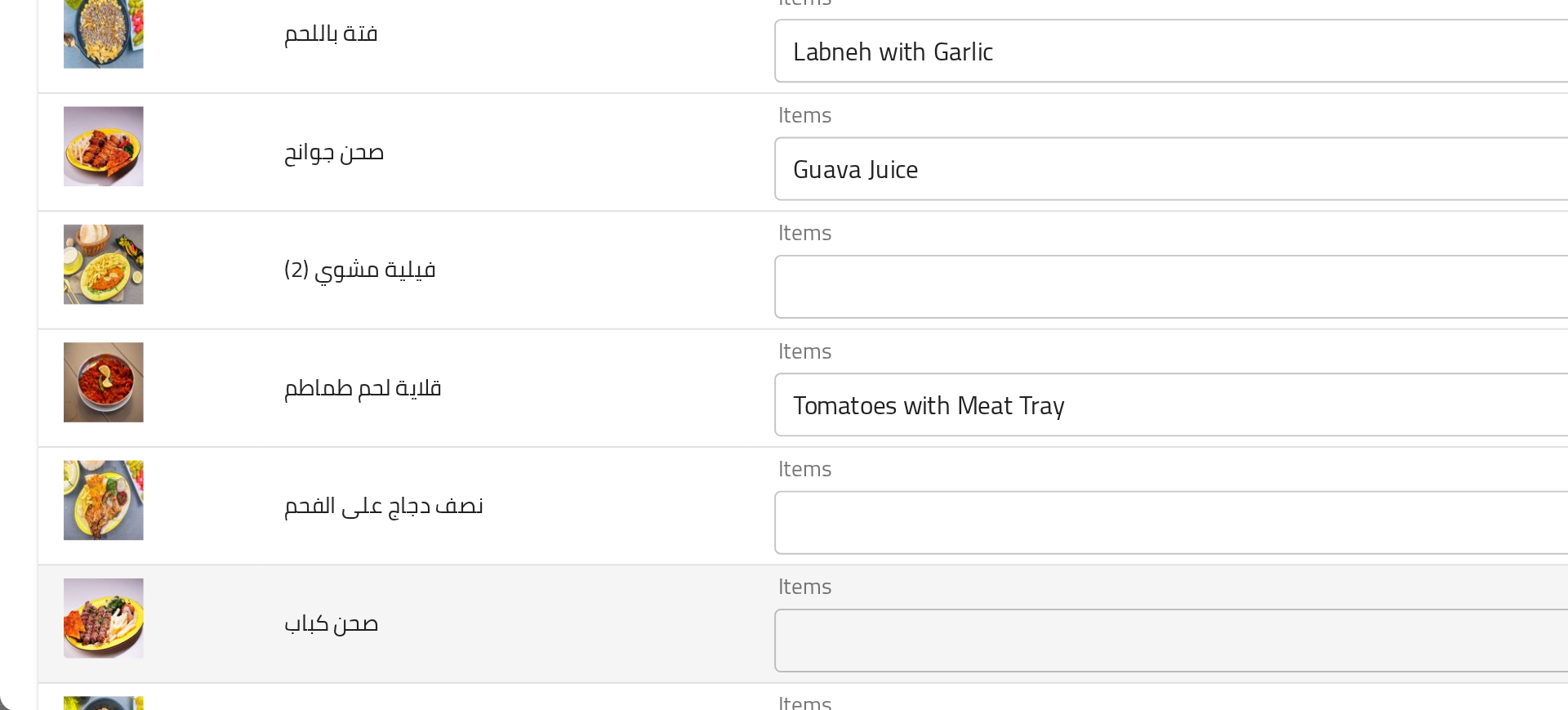
scroll to position [2185, 0]
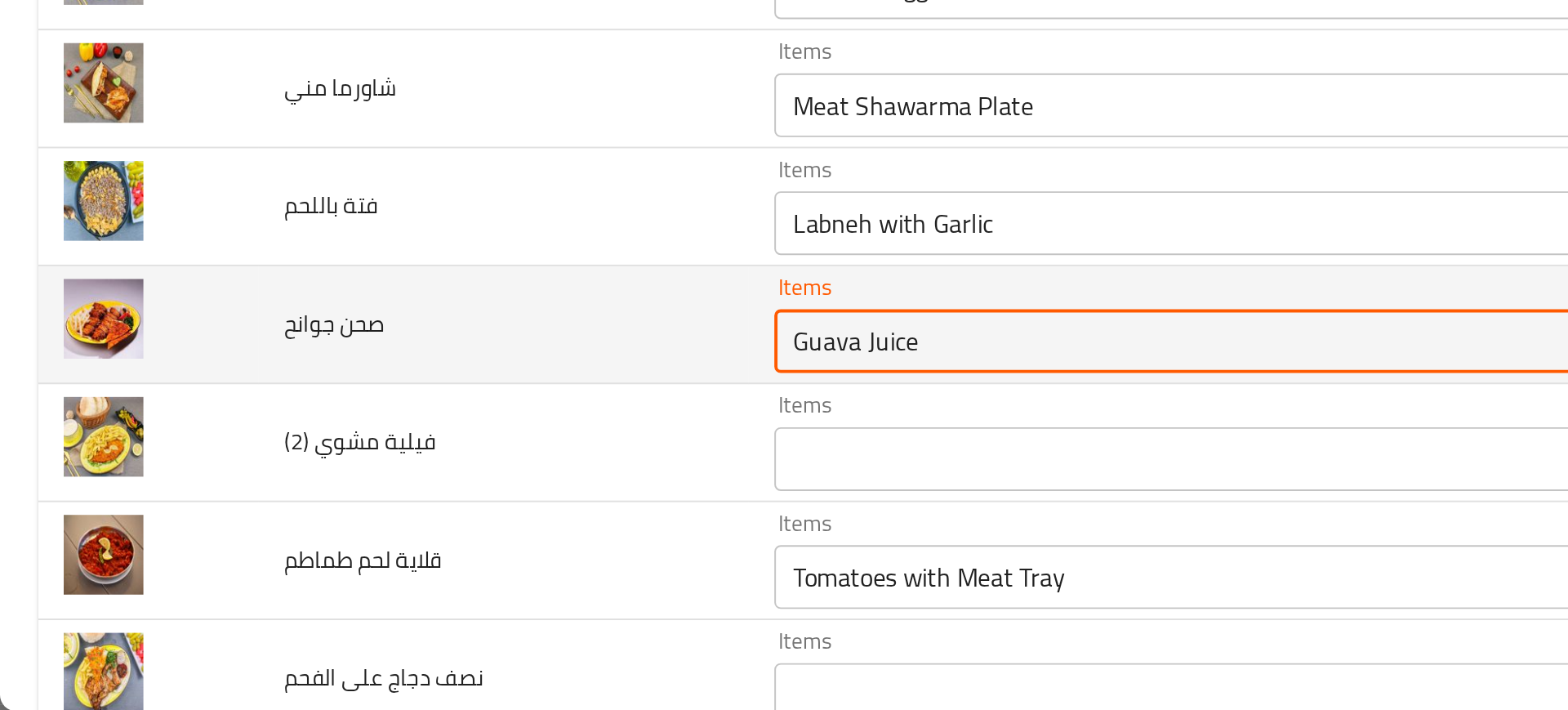
click at [402, 514] on جوانح "Guava Juice" at bounding box center [601, 520] width 399 height 22
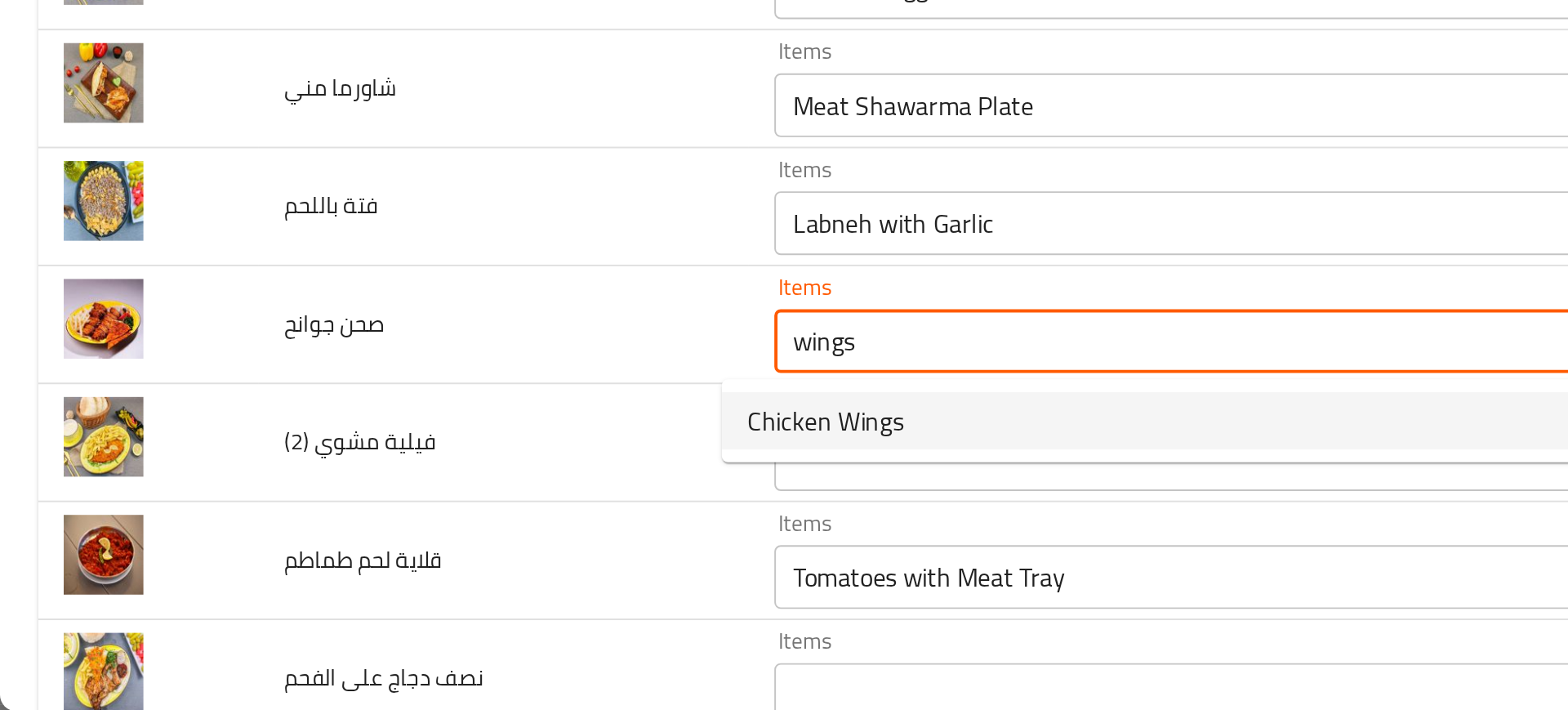
click at [411, 557] on span "Chicken Wings" at bounding box center [423, 561] width 80 height 20
type جوانح "Chicken Wings"
type جوانح-ar "جوانح جاج"
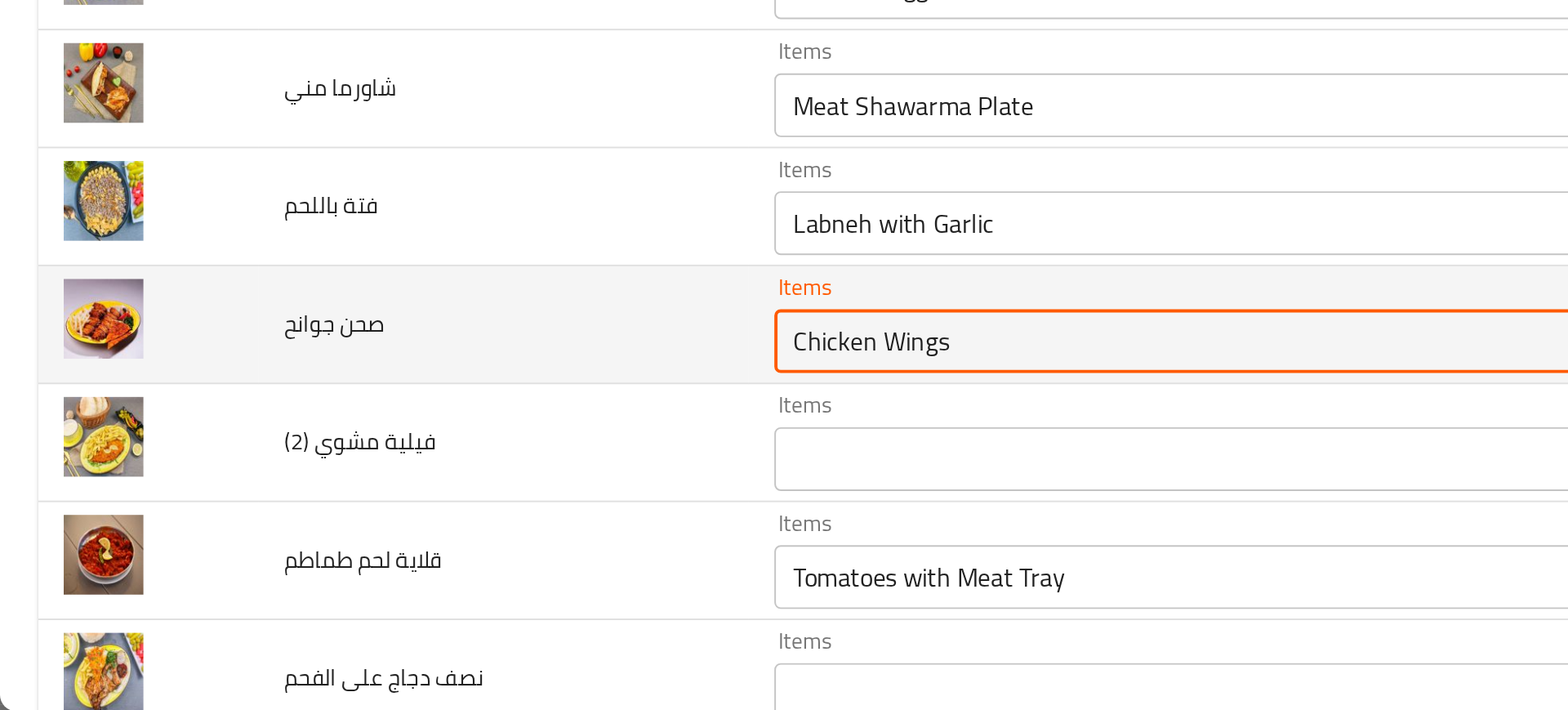
type جوانح "Chicken Wings"
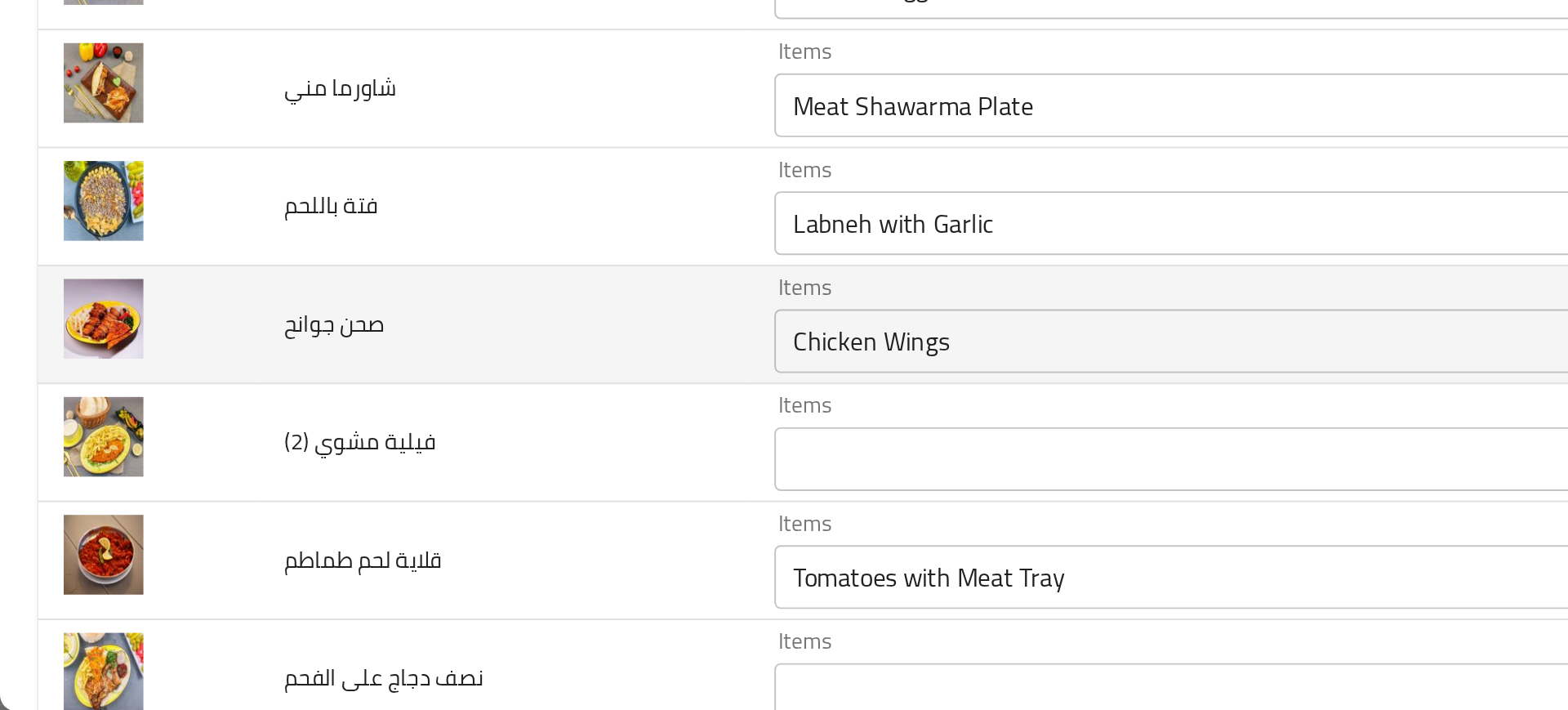
click at [313, 487] on td "صحن جوانح" at bounding box center [258, 512] width 250 height 61
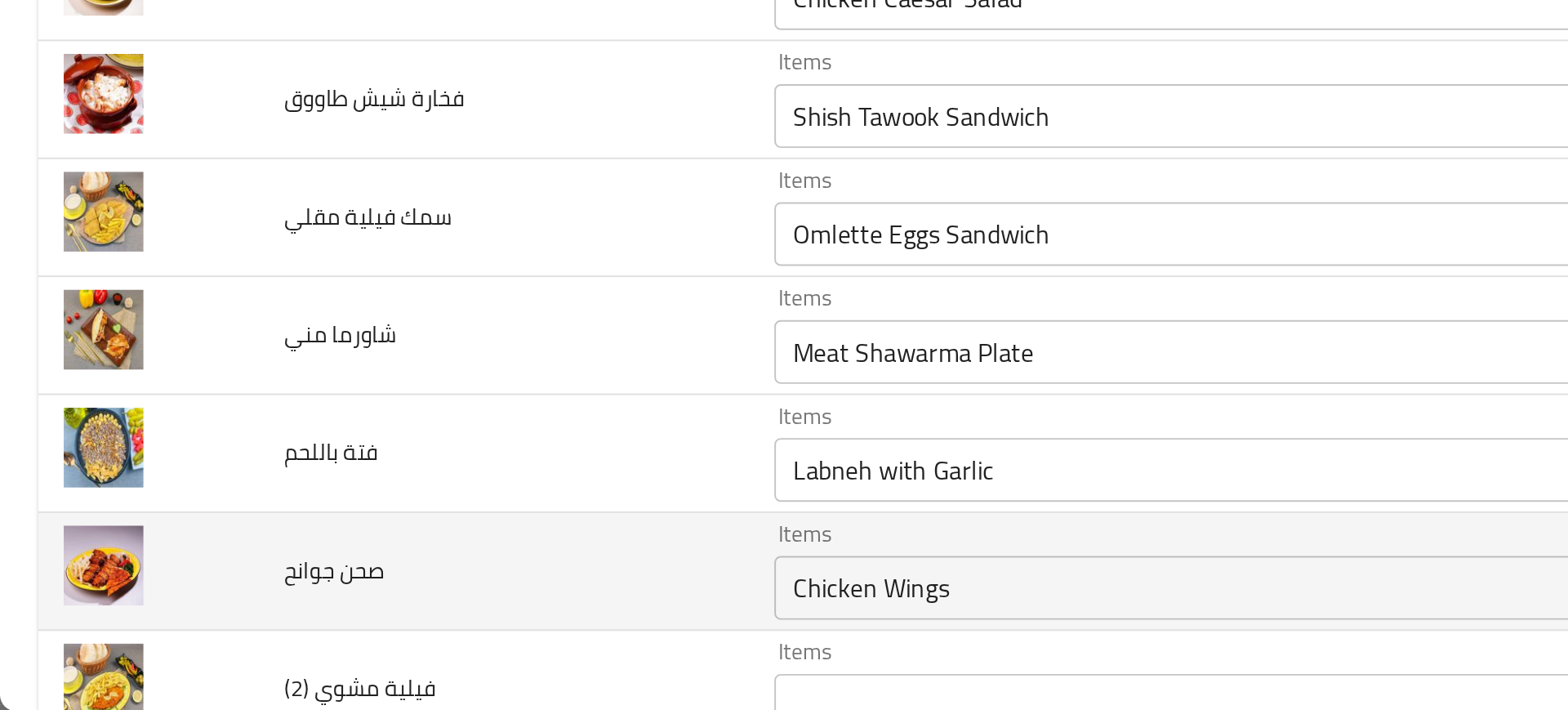
scroll to position [2042, 0]
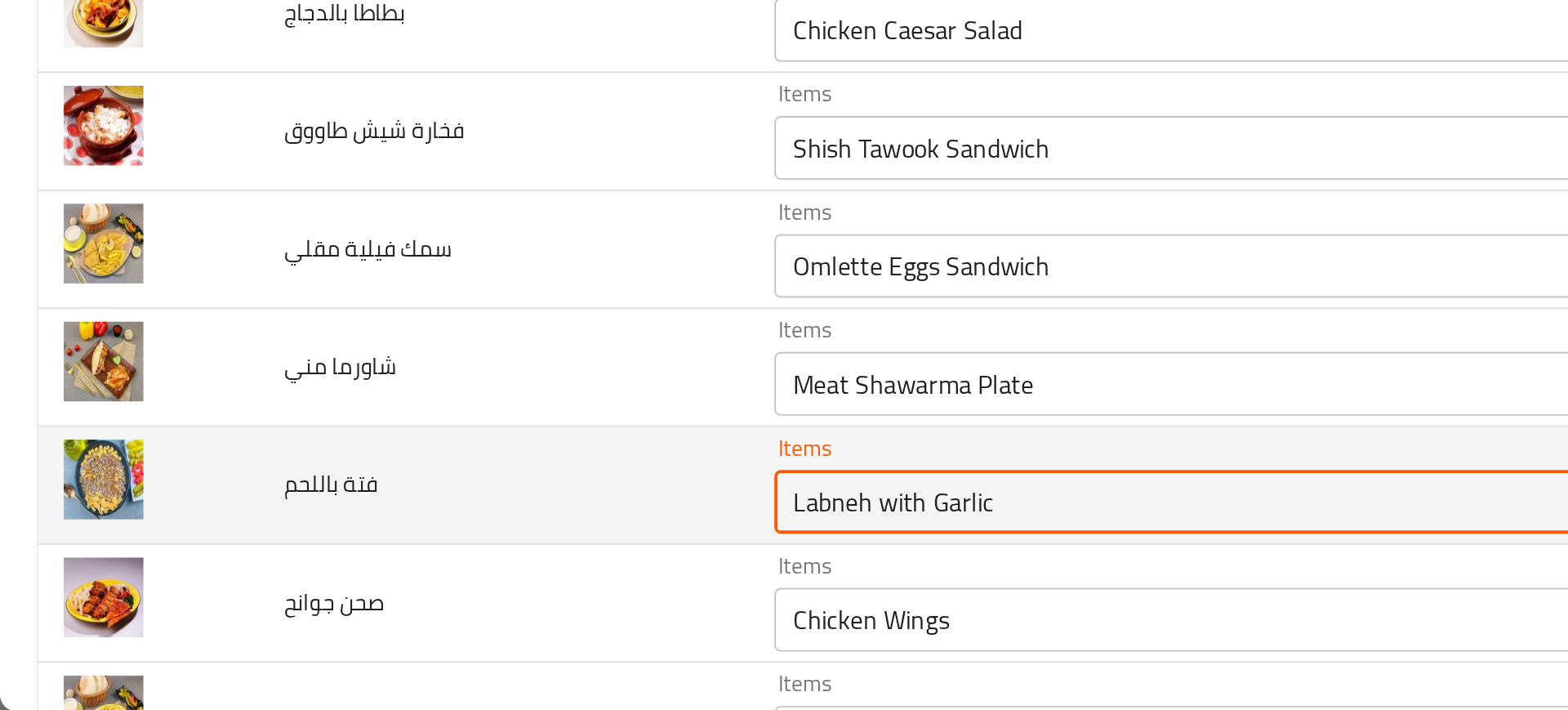
click at [424, 594] on باللحم "Labneh with Garlic" at bounding box center [601, 603] width 399 height 22
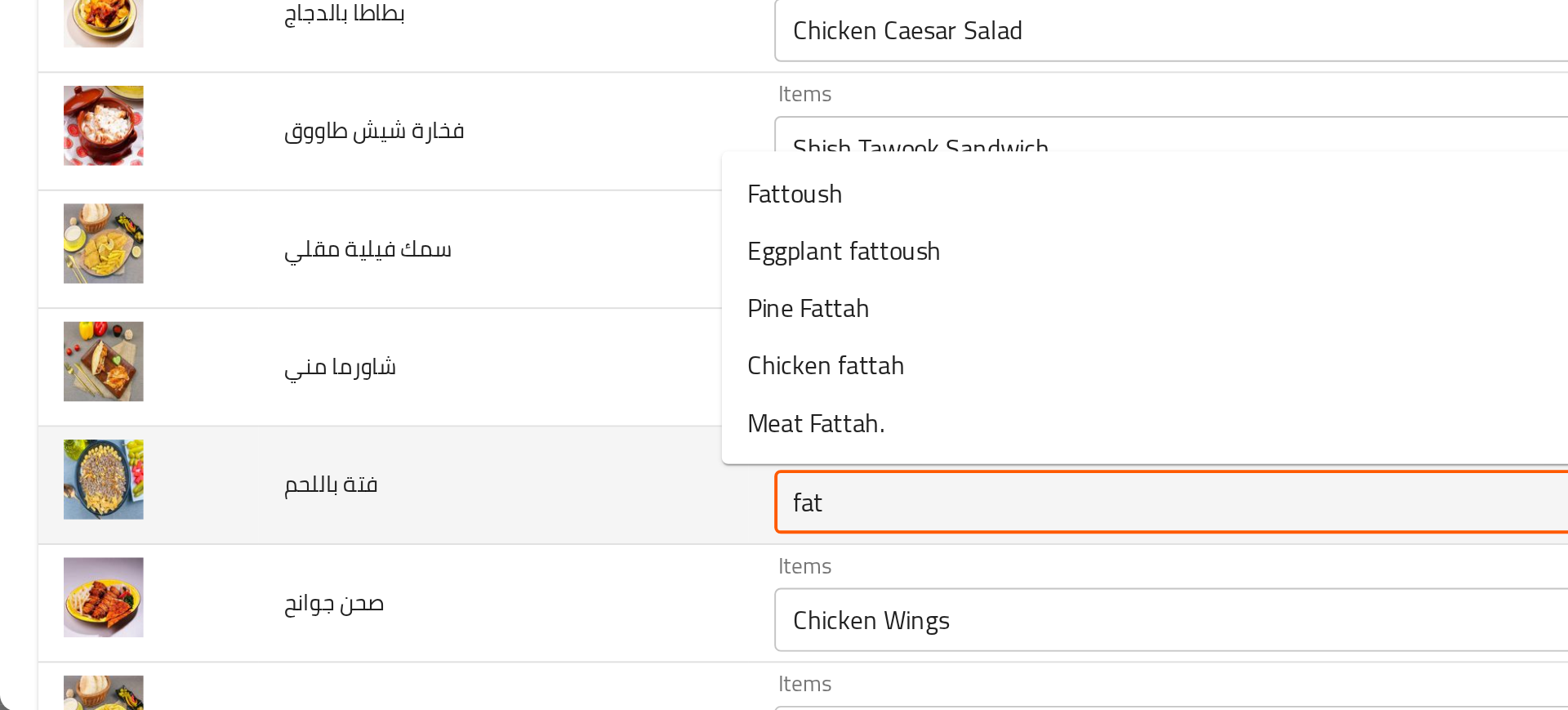
type باللحم "fatt"
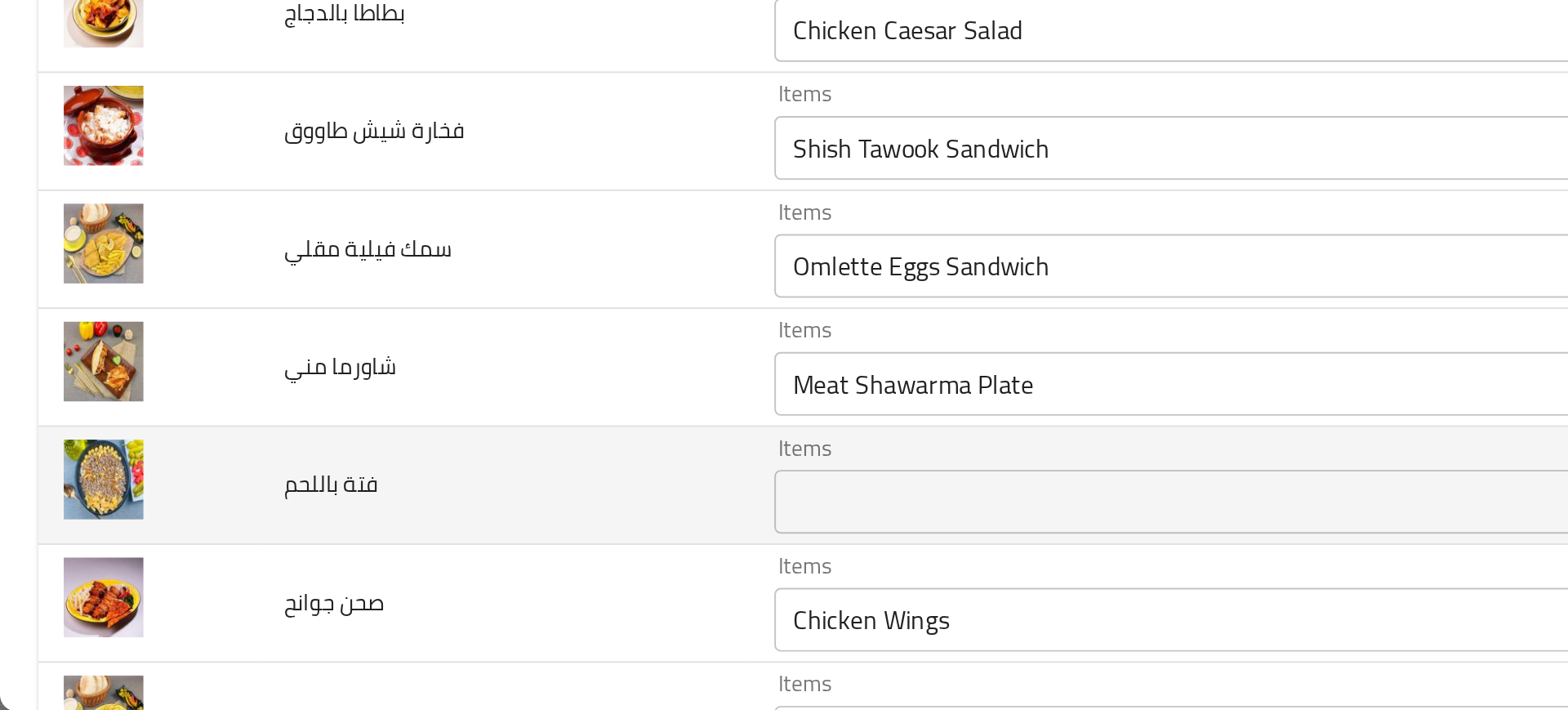
click at [307, 595] on td "فتة باللحم" at bounding box center [258, 594] width 250 height 61
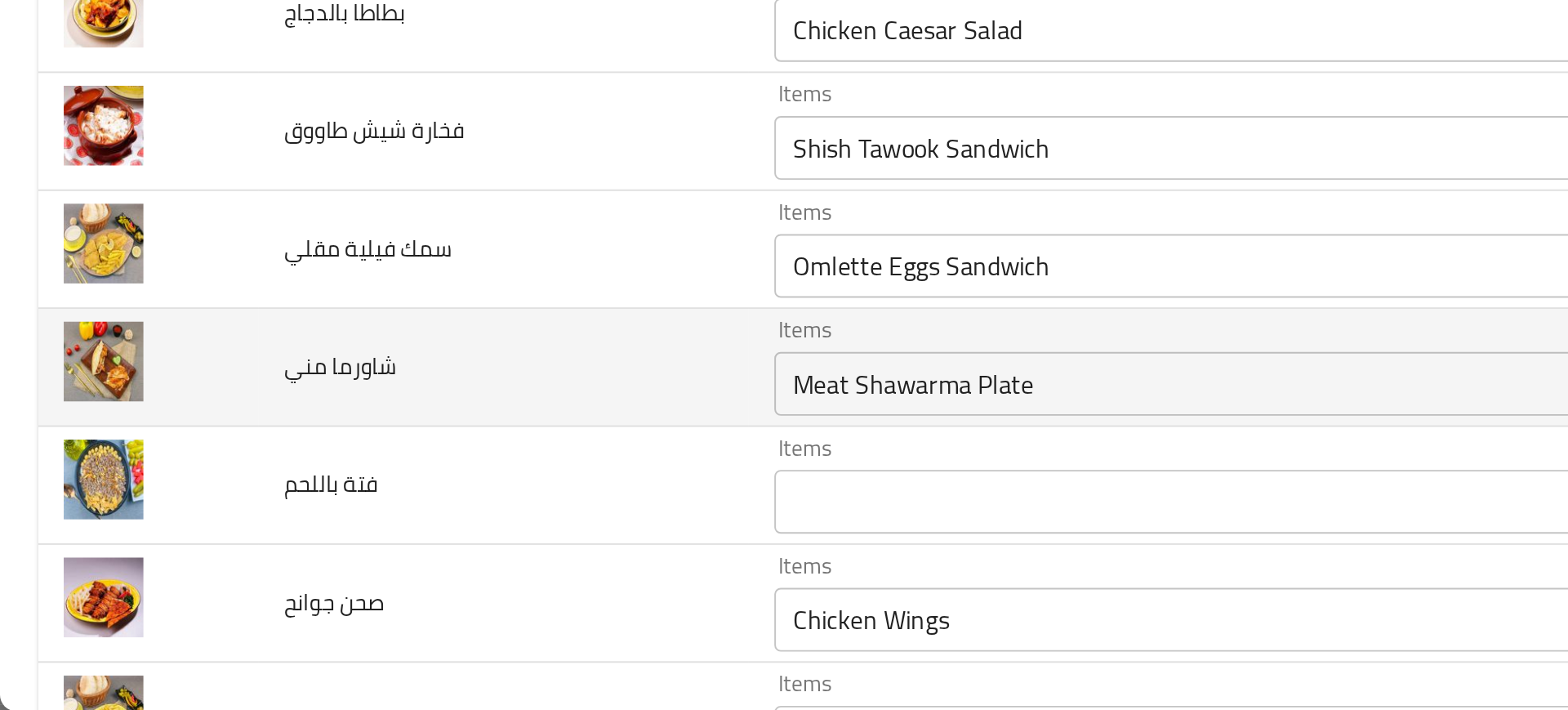
click at [419, 557] on div "Meat Shawarma Plate Items" at bounding box center [625, 542] width 457 height 33
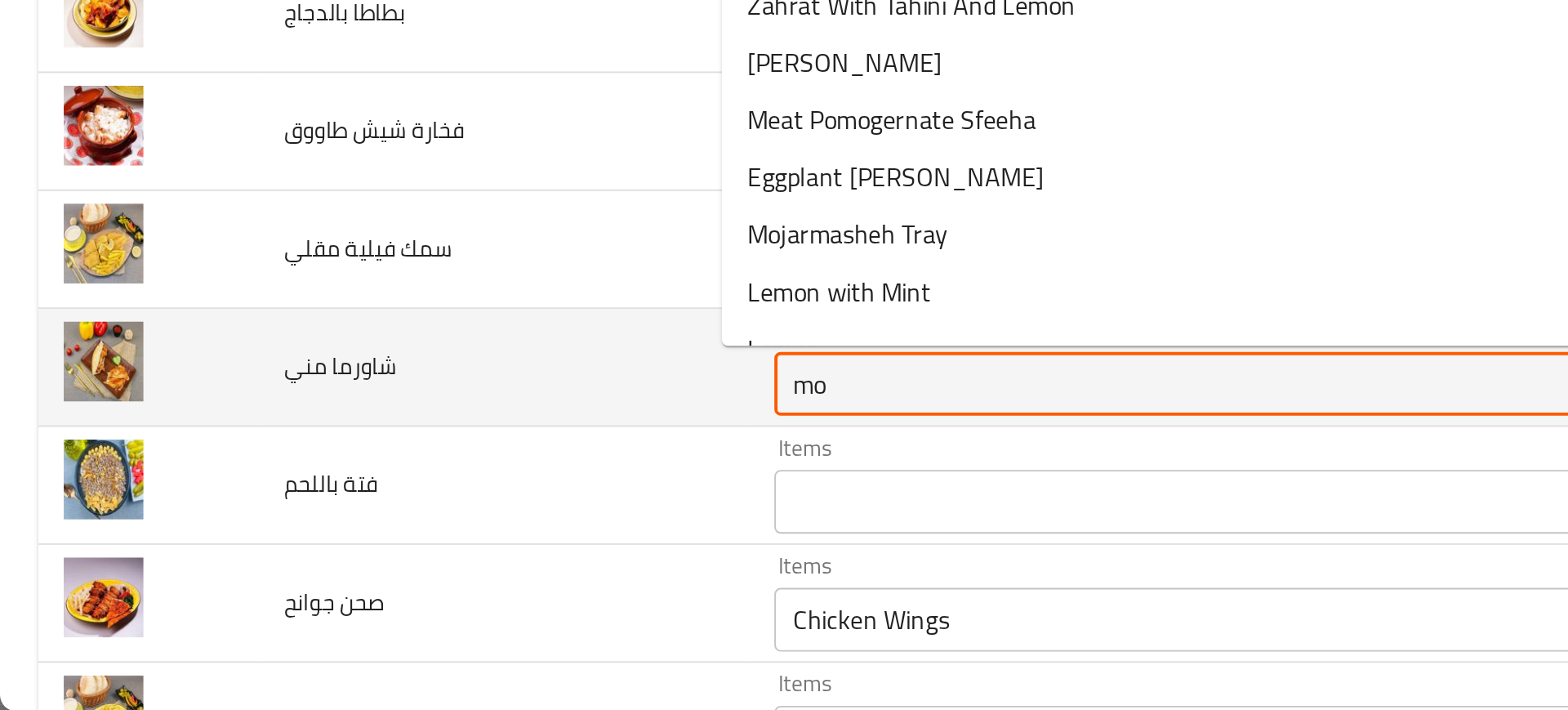
type مني "m"
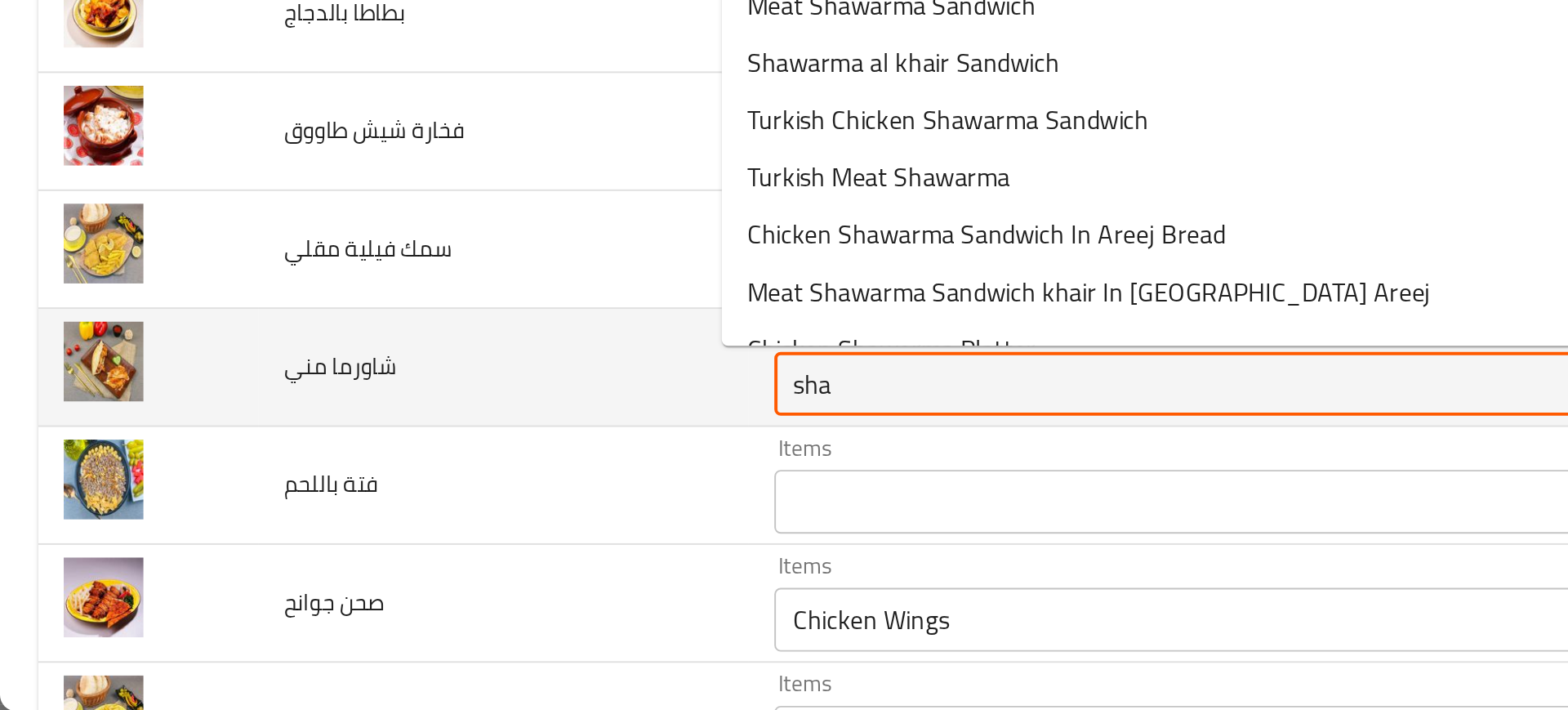
type مني "shaw"
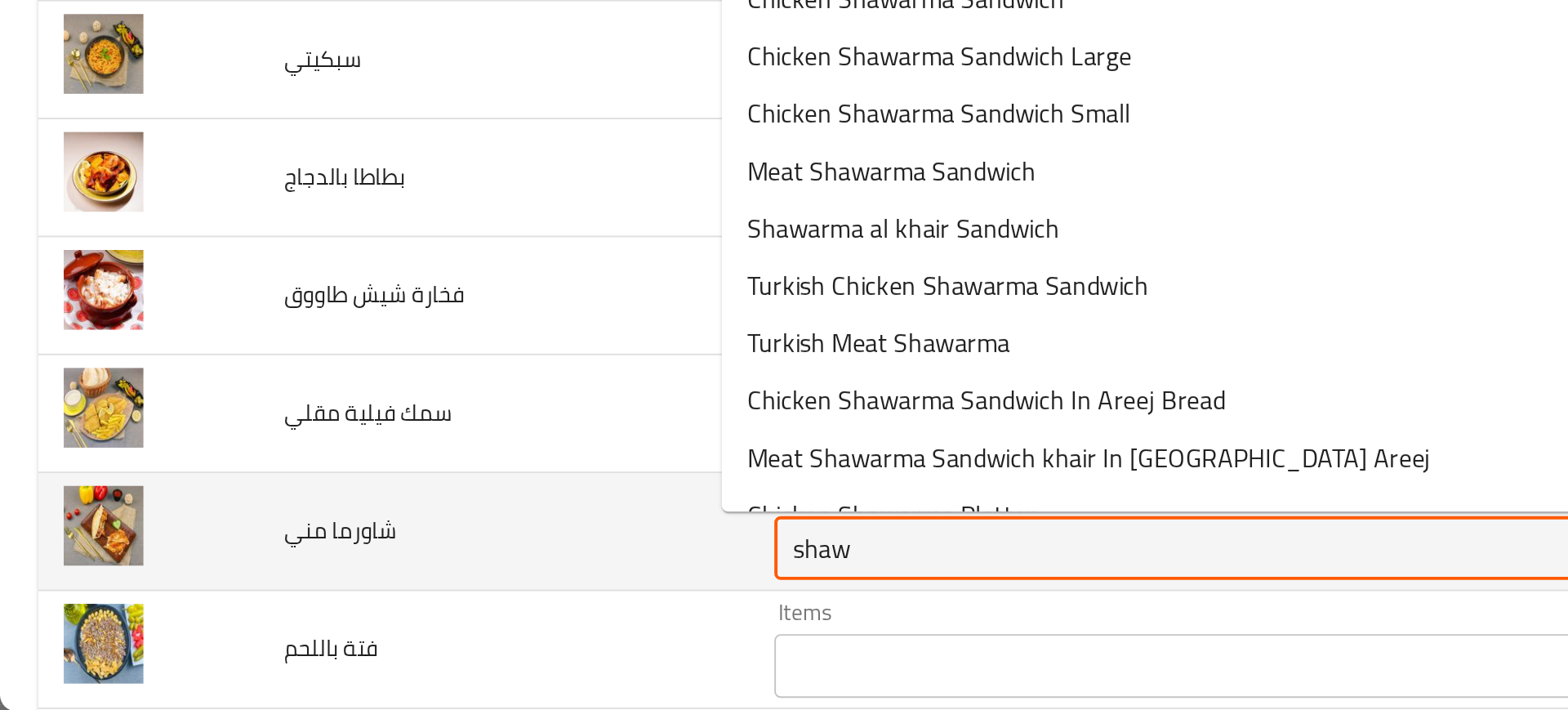
scroll to position [1957, 0]
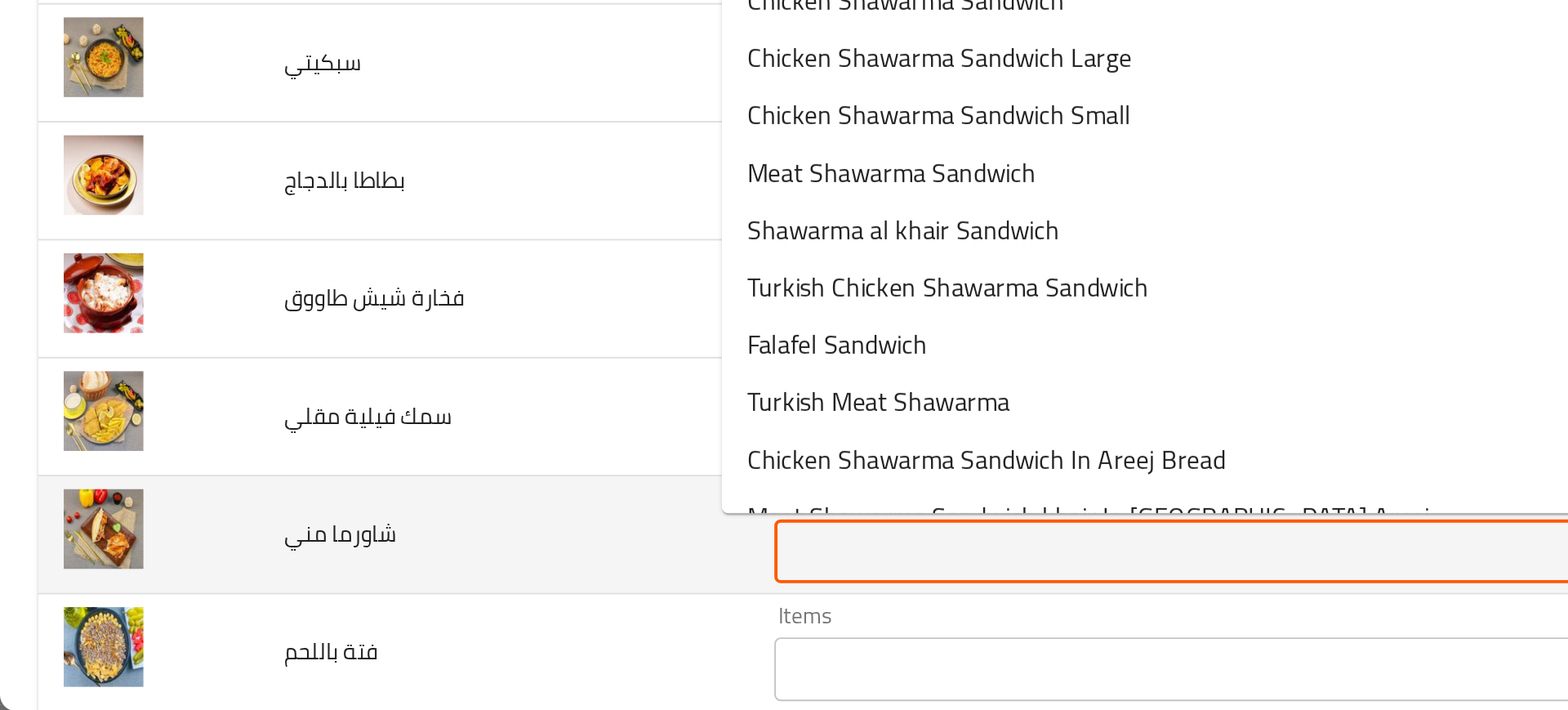
click at [292, 561] on td "سمك فيلية مقلي" at bounding box center [258, 559] width 250 height 61
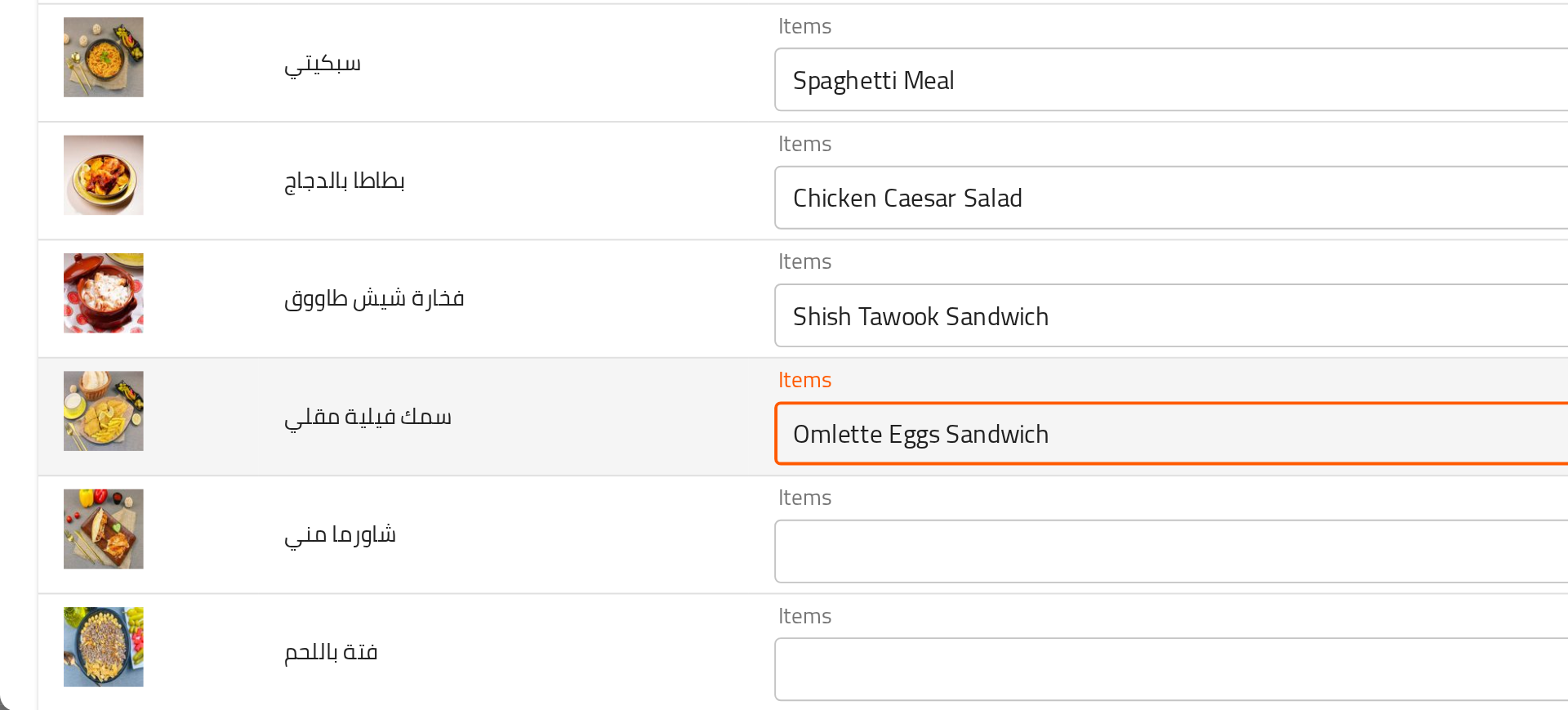
click at [402, 562] on مقلي "Omlette Eggs Sandwich" at bounding box center [601, 567] width 399 height 22
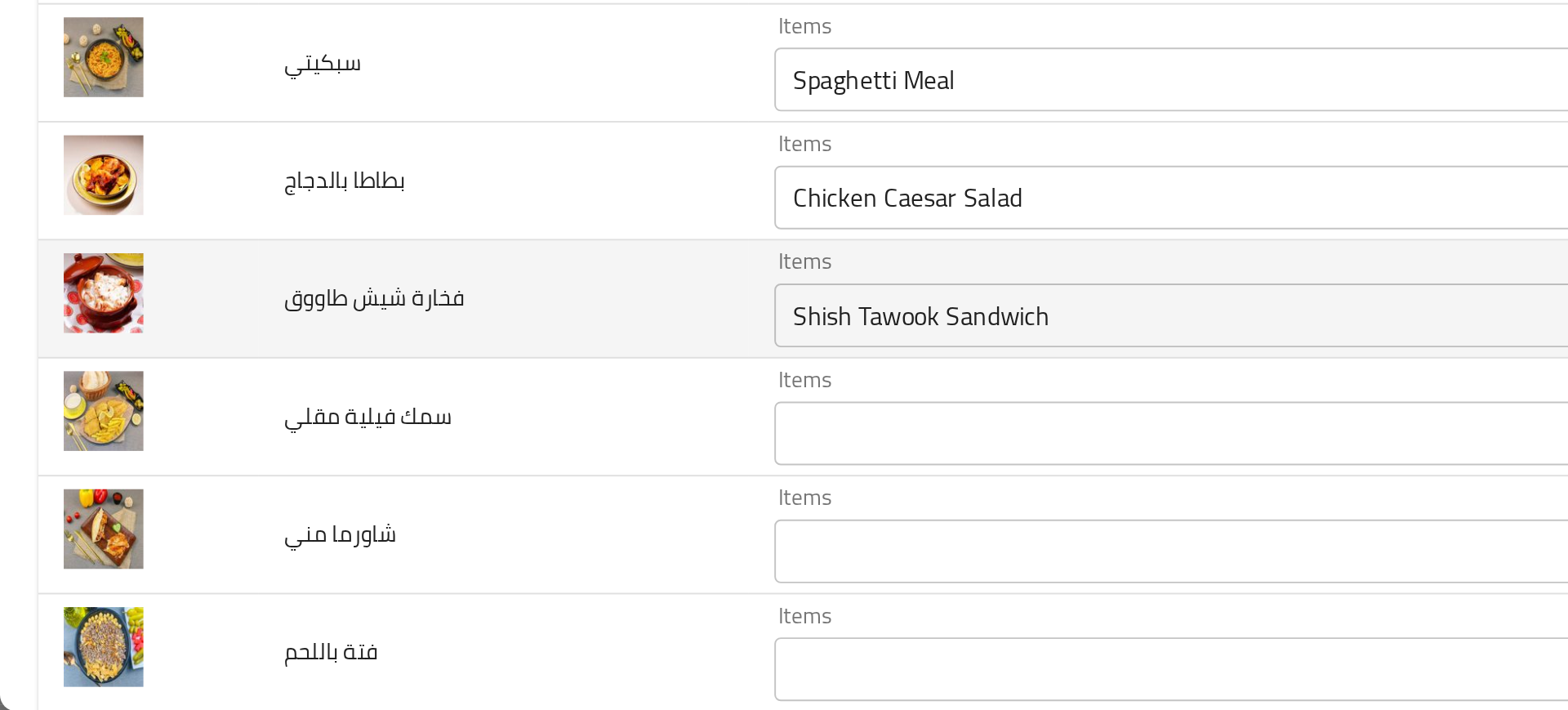
click at [298, 521] on td "فخارة شيش طاووق" at bounding box center [258, 499] width 250 height 61
click at [402, 512] on طاووق "Shish Tawook Sandwich" at bounding box center [601, 507] width 399 height 22
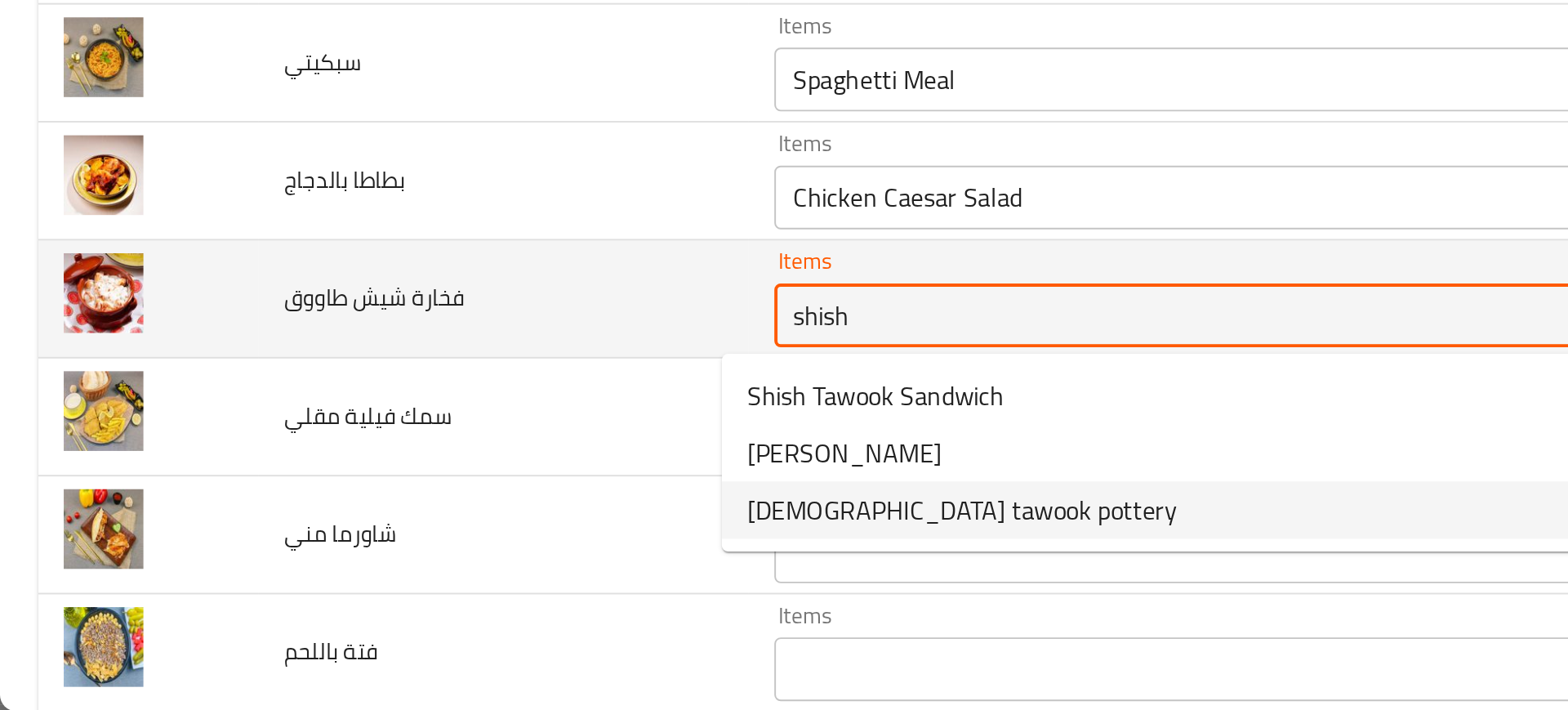
type طاووق "Shish tawook pottery"
type طاووق-ar "شيش طاووق فخارة"
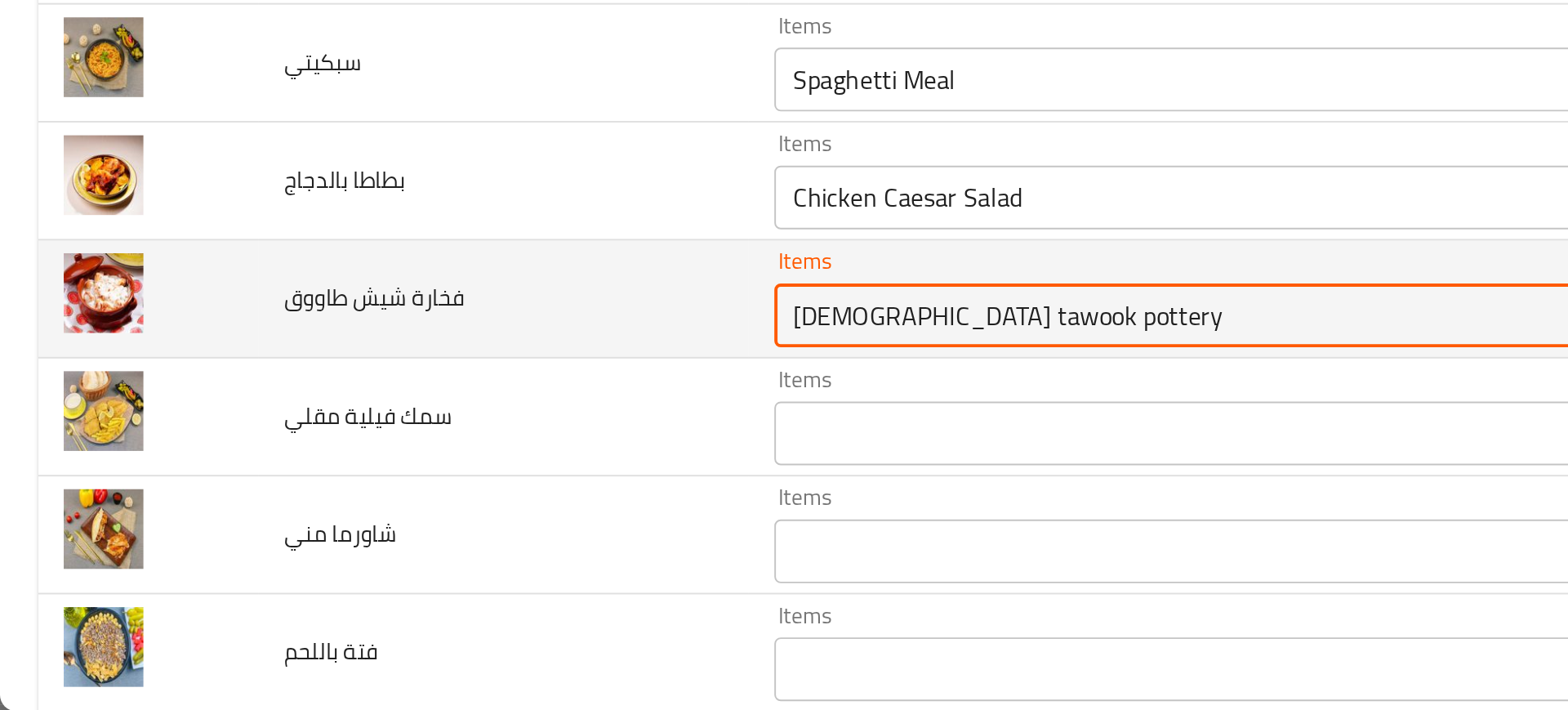
type طاووق "Shish tawook pottery"
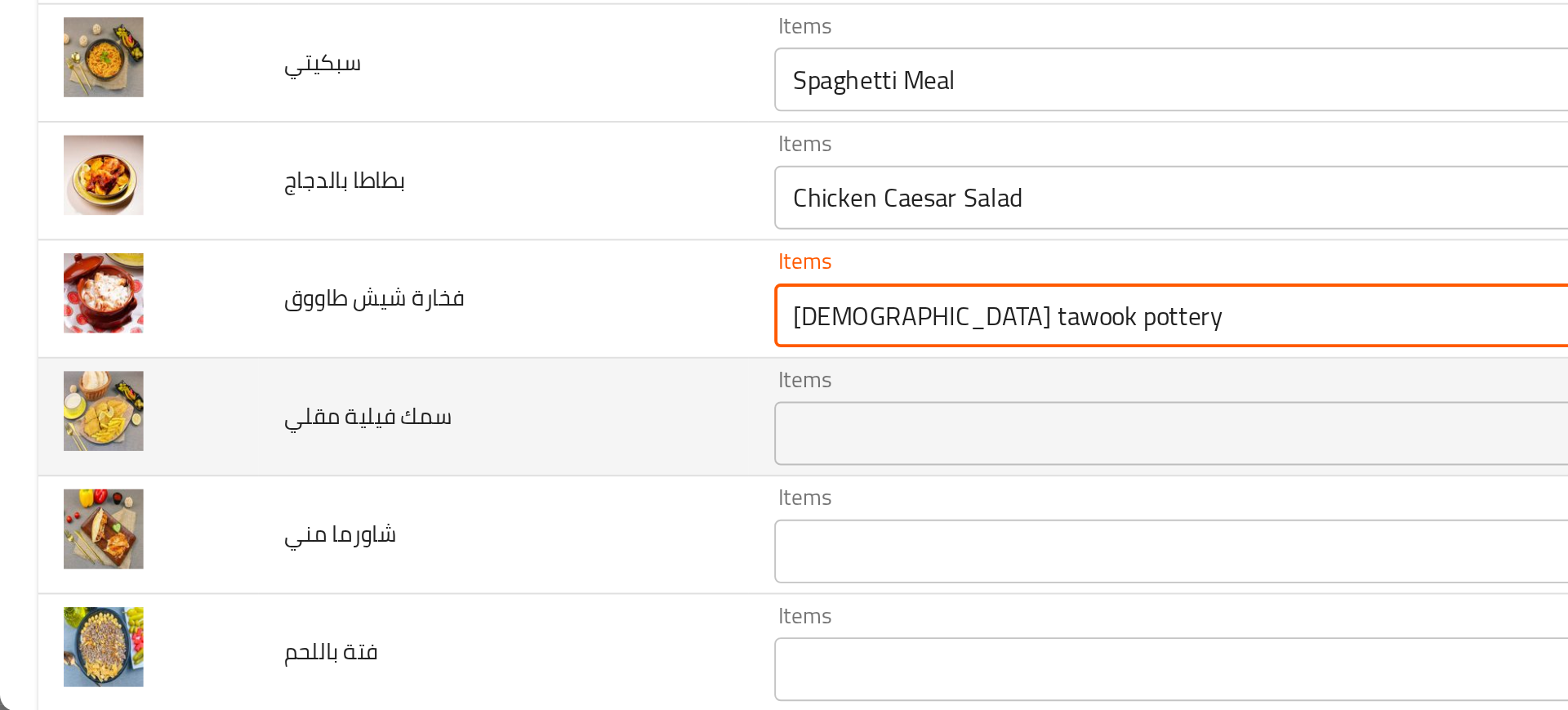
click at [282, 530] on td "سمك فيلية مقلي" at bounding box center [258, 559] width 250 height 61
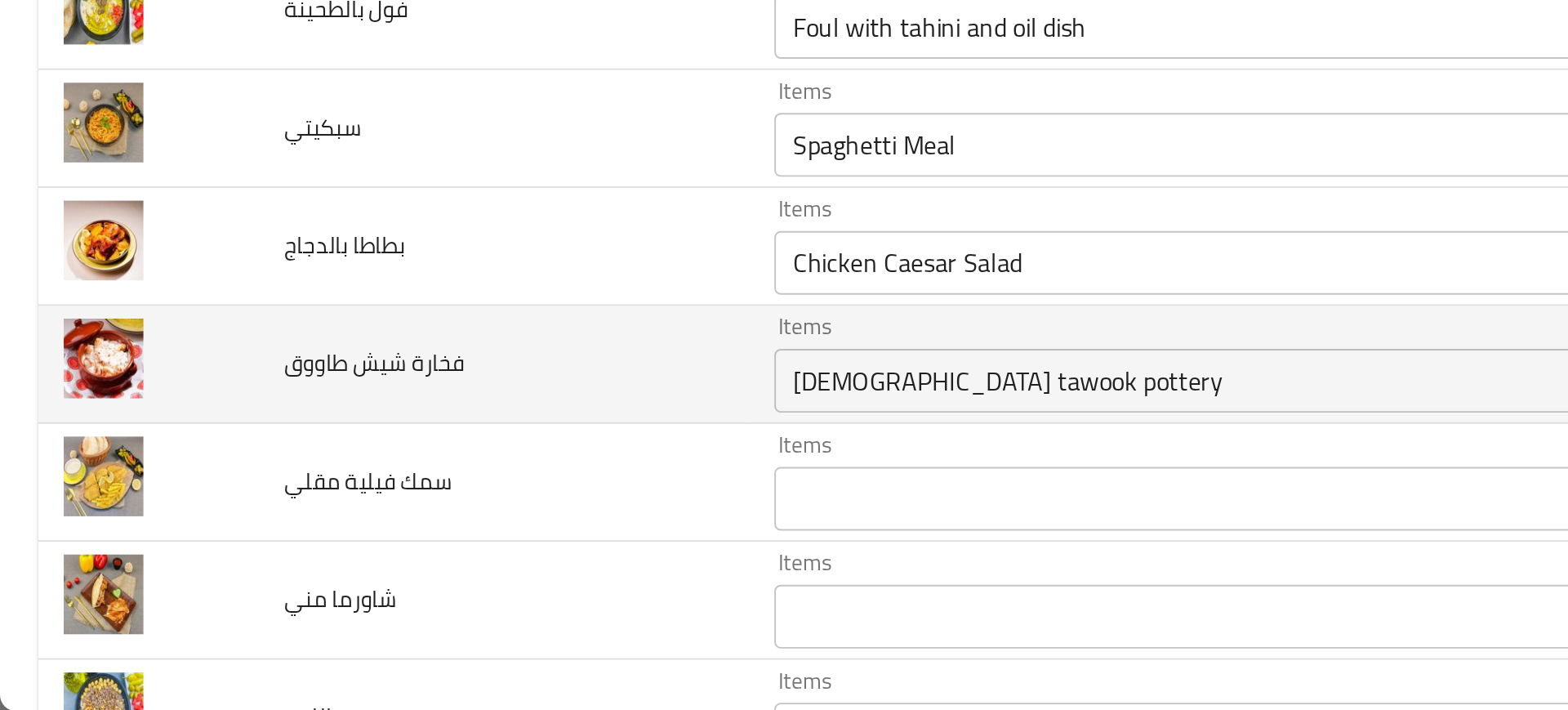
scroll to position [1867, 0]
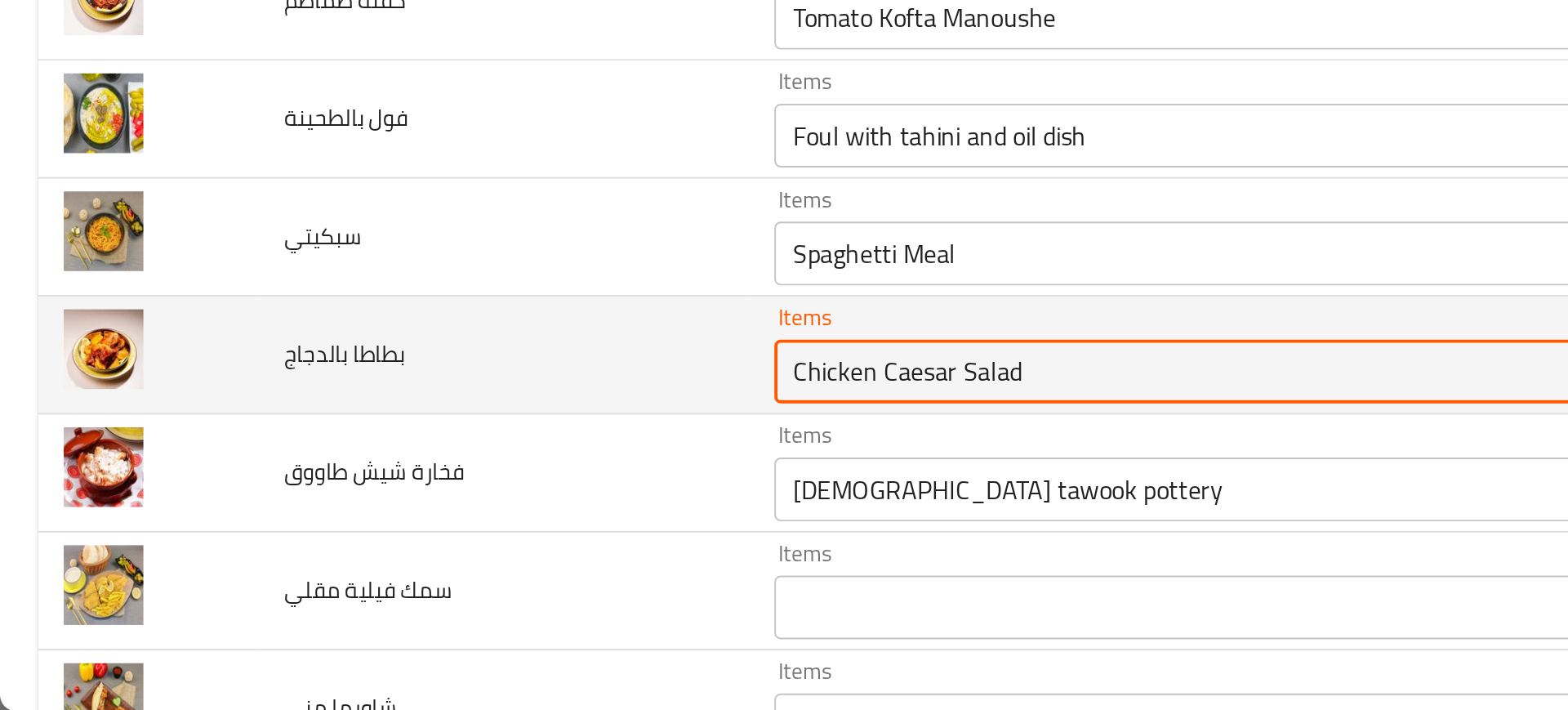
click at [402, 529] on بالدجاج "Chicken Caesar Salad" at bounding box center [601, 535] width 399 height 22
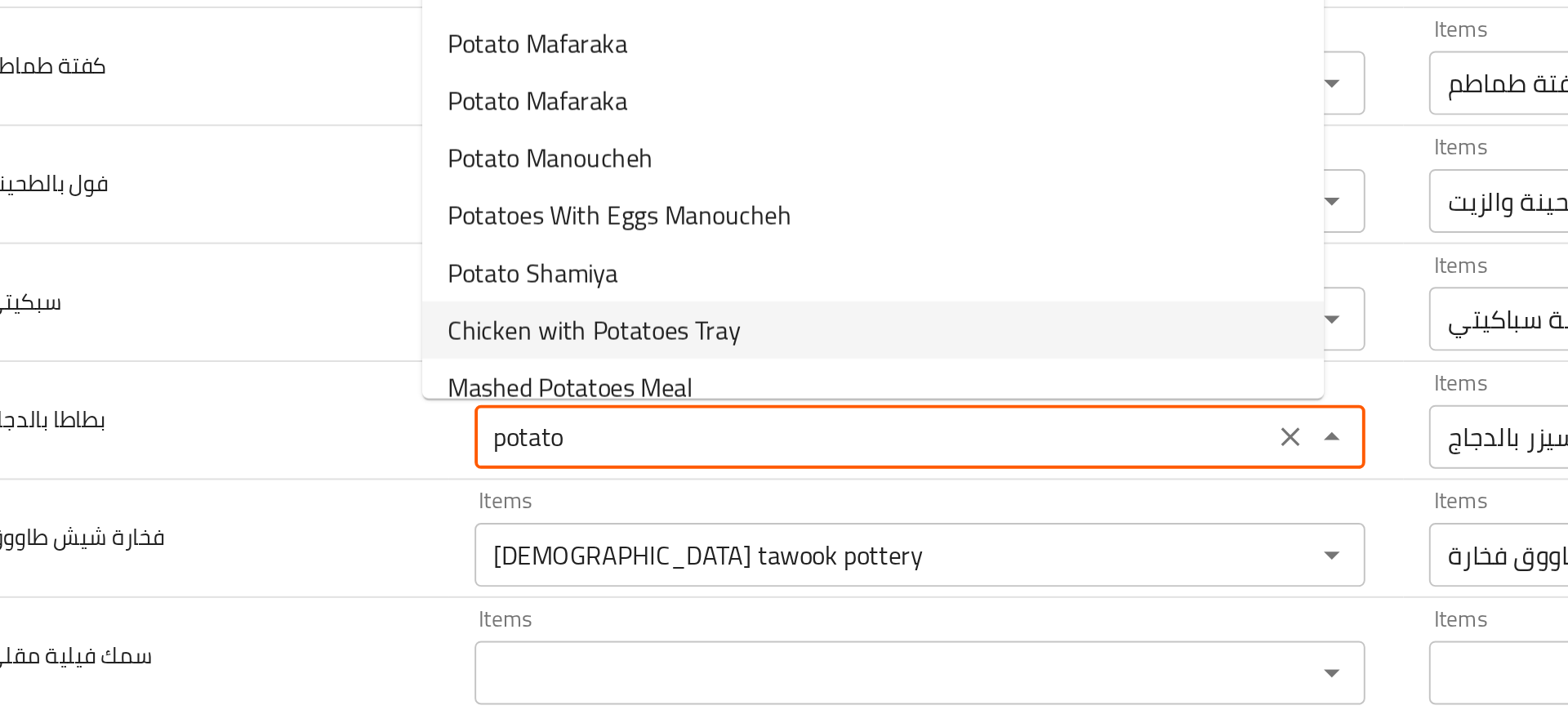
scroll to position [52, 0]
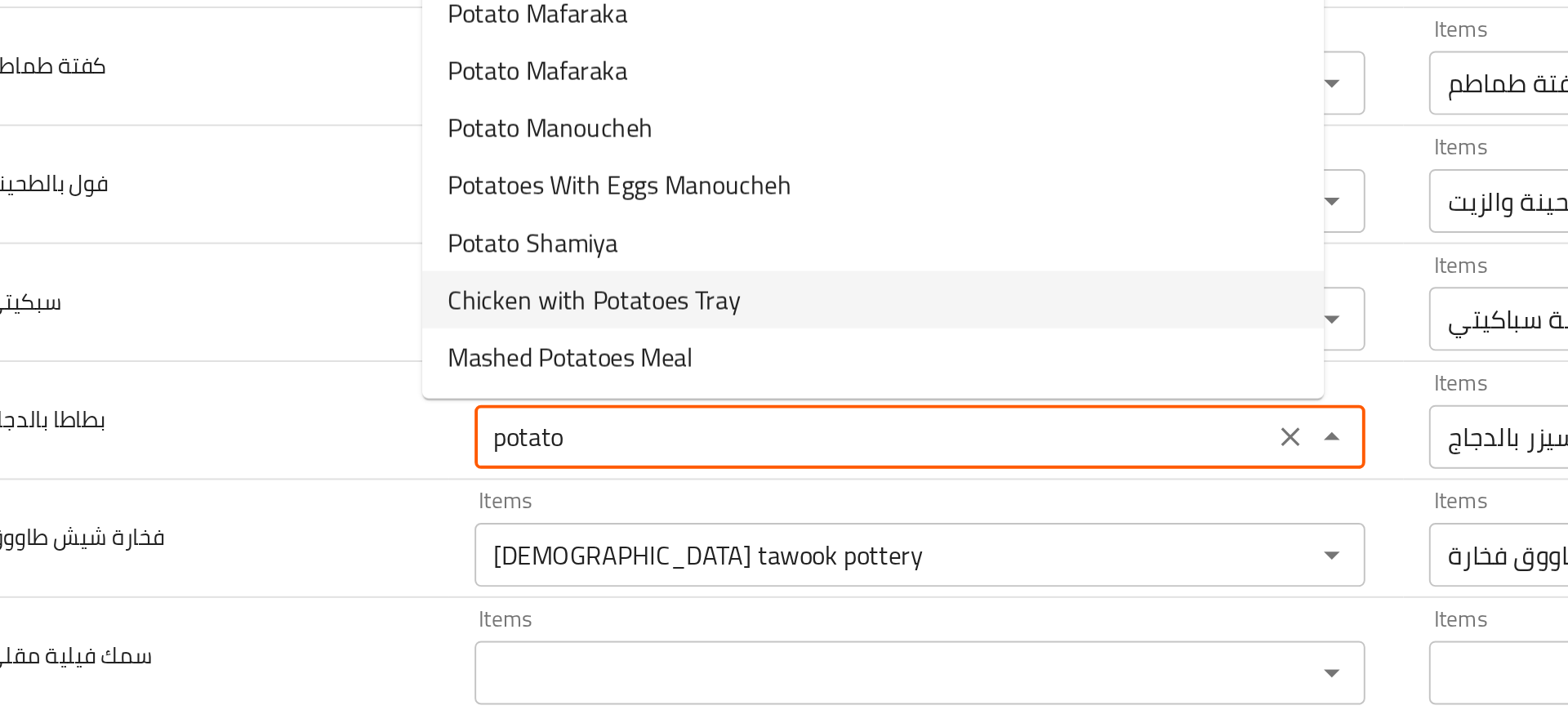
click at [432, 503] on span "Chicken with Potatoes Tray" at bounding box center [458, 499] width 150 height 20
type بالدجاج "Chicken with Potatoes Tray"
type بالدجاج-ar "صينية دجاج مع بطاطا"
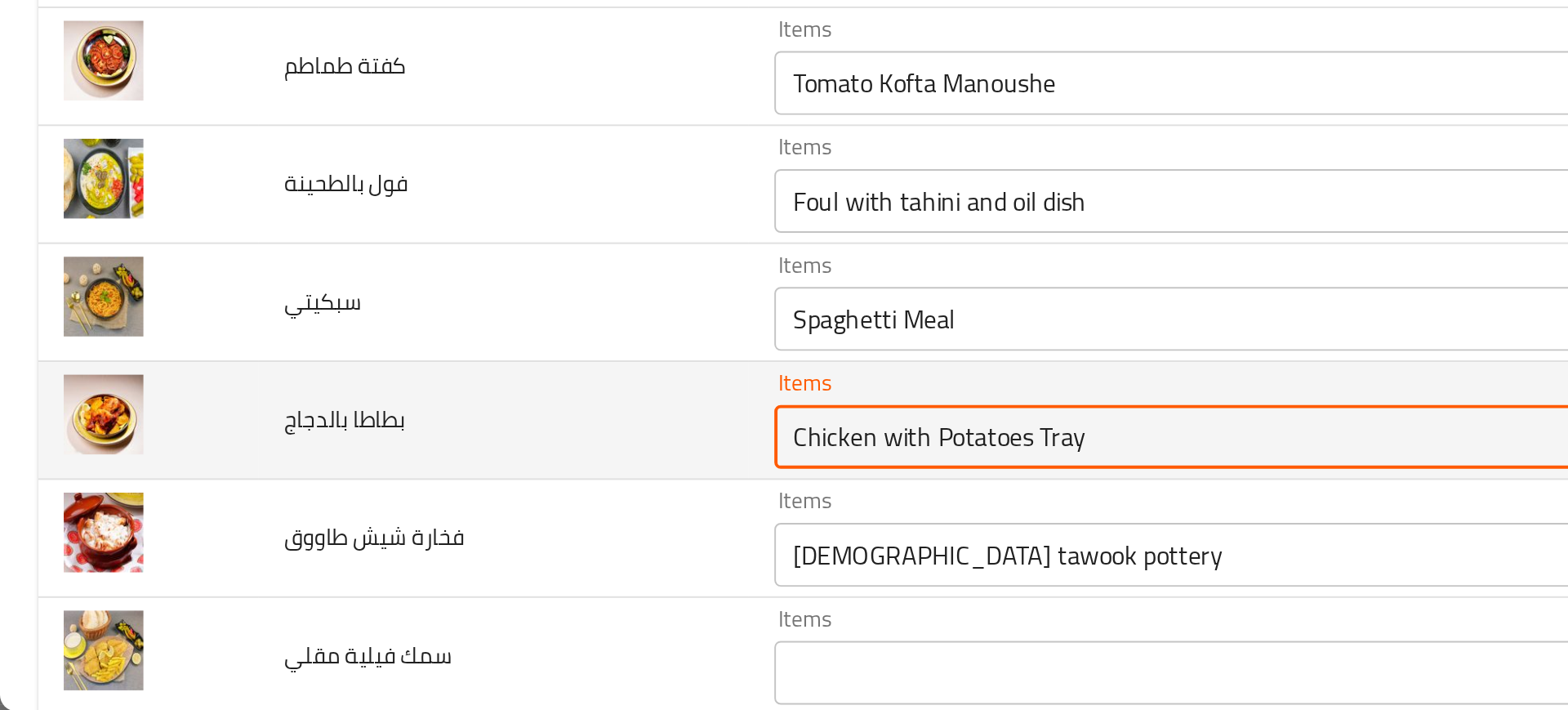
scroll to position [1805, 0]
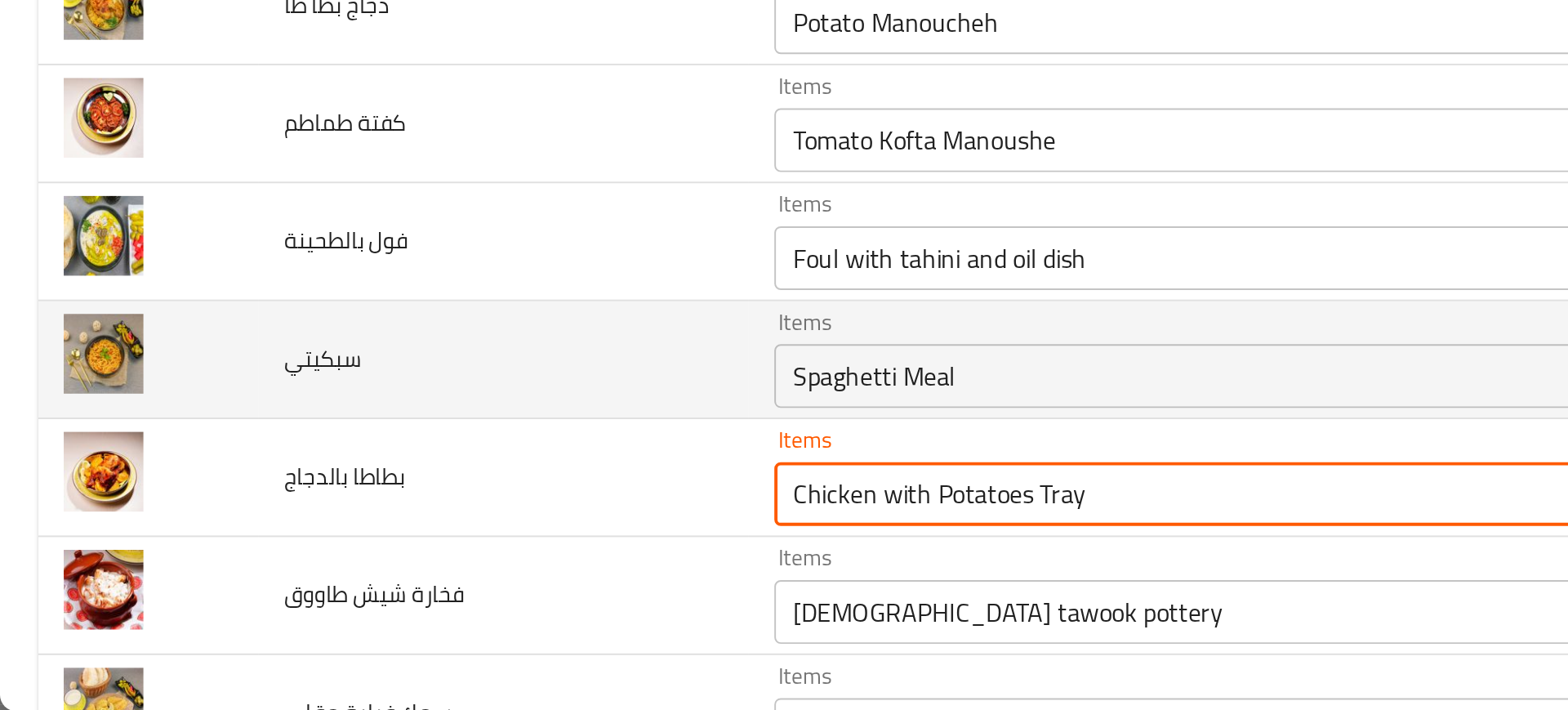
type بالدجاج "Chicken with Potatoes Tray"
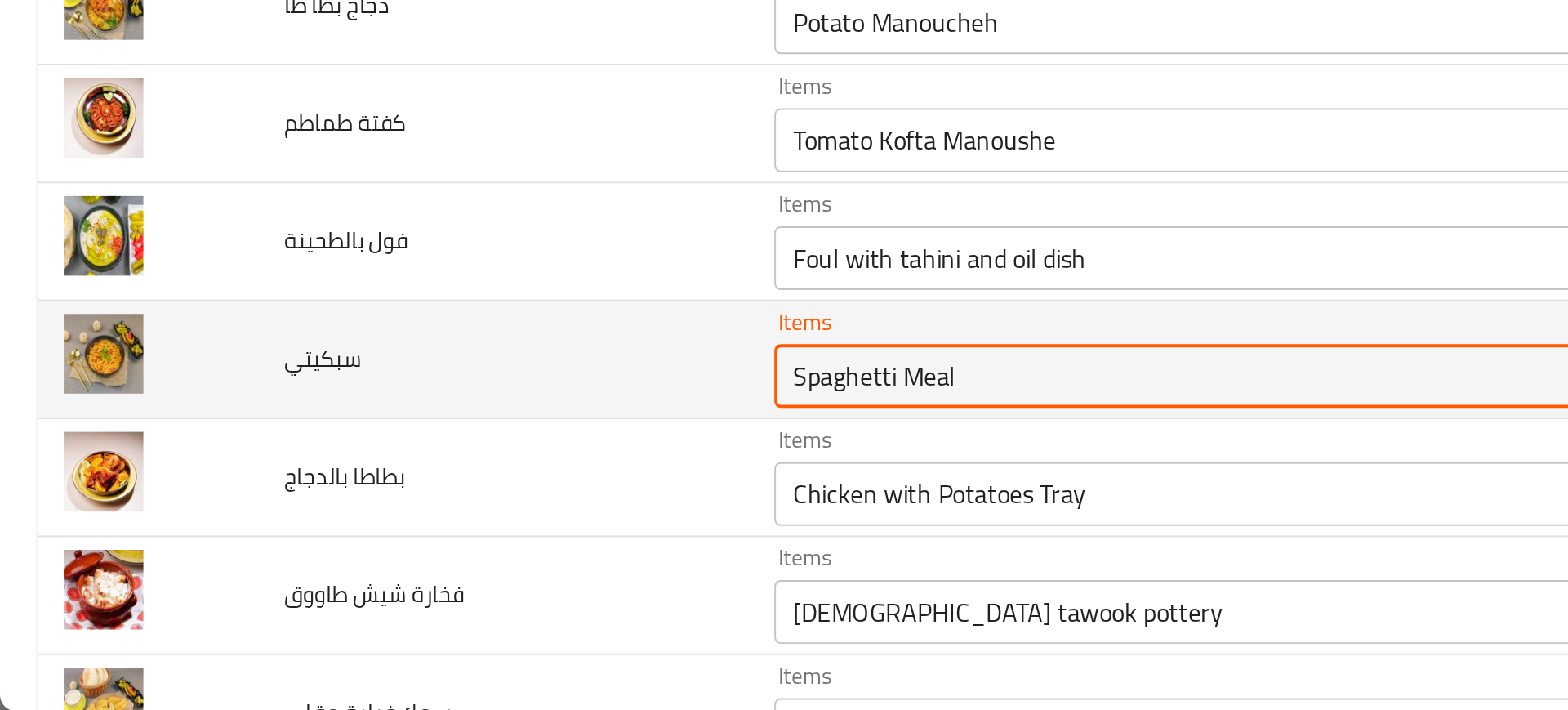
click at [402, 535] on input "Spaghetti Meal" at bounding box center [601, 538] width 399 height 22
click at [456, 534] on input "Spaghetti Meal" at bounding box center [601, 538] width 399 height 22
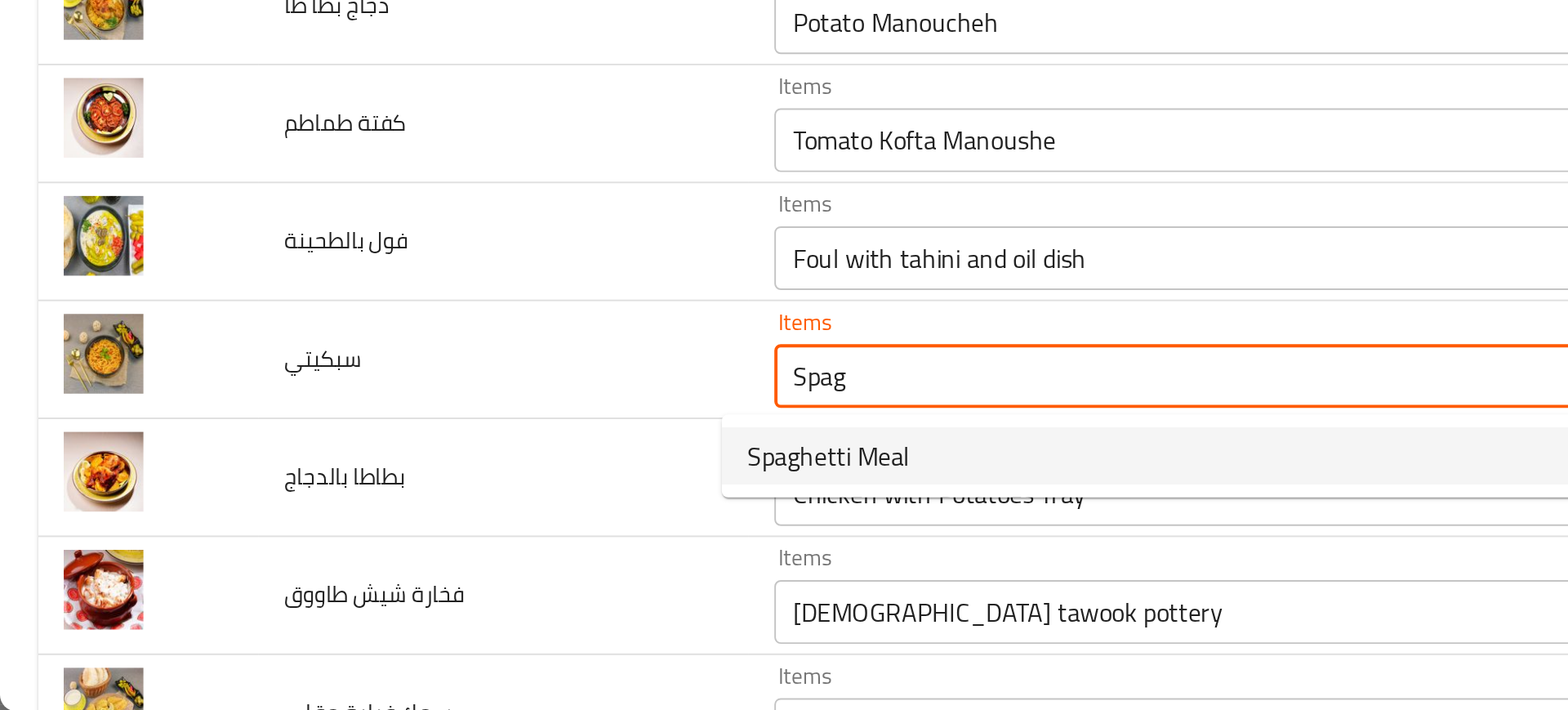
click at [388, 574] on span "Spaghetti Meal" at bounding box center [424, 578] width 83 height 20
type input "Spaghetti Meal"
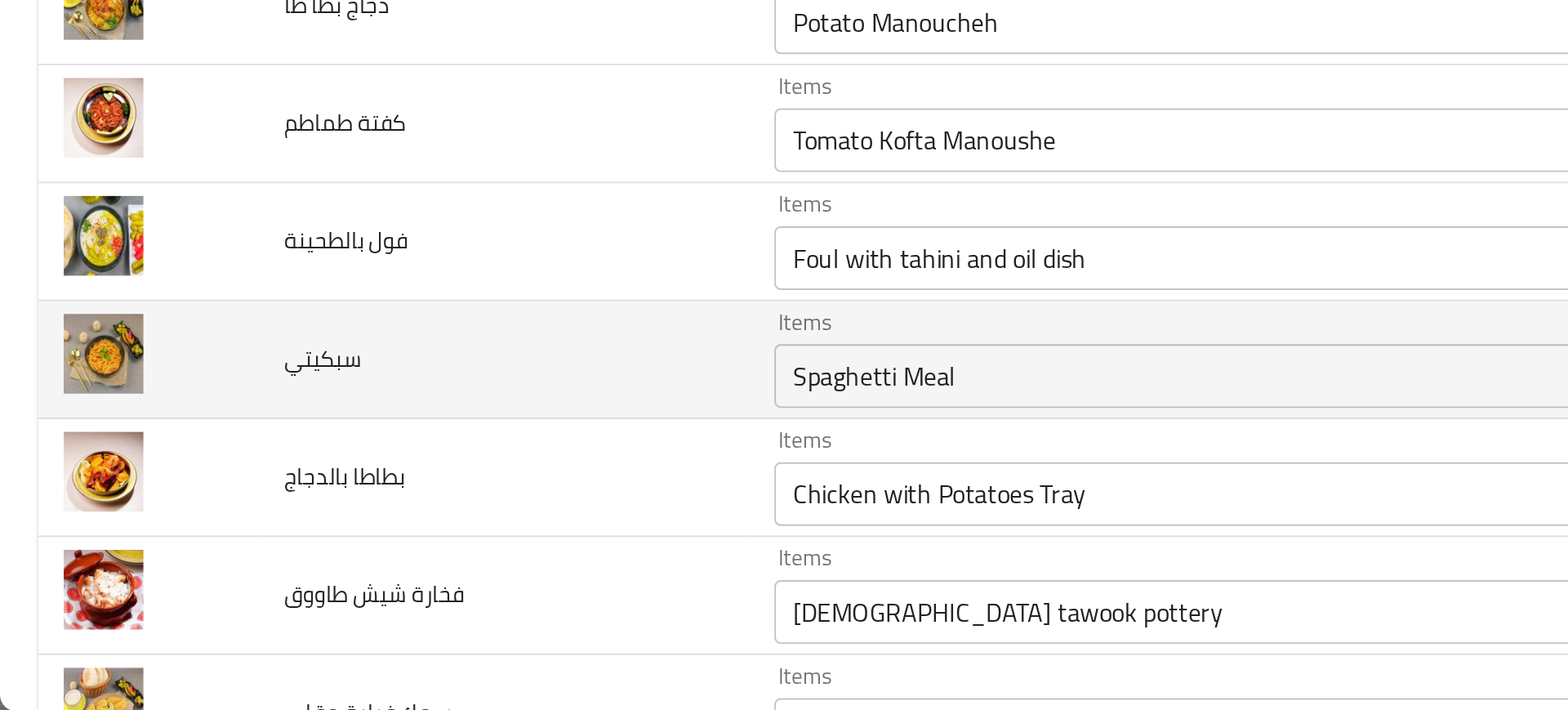
click at [335, 533] on td "سبكيتي" at bounding box center [258, 530] width 250 height 61
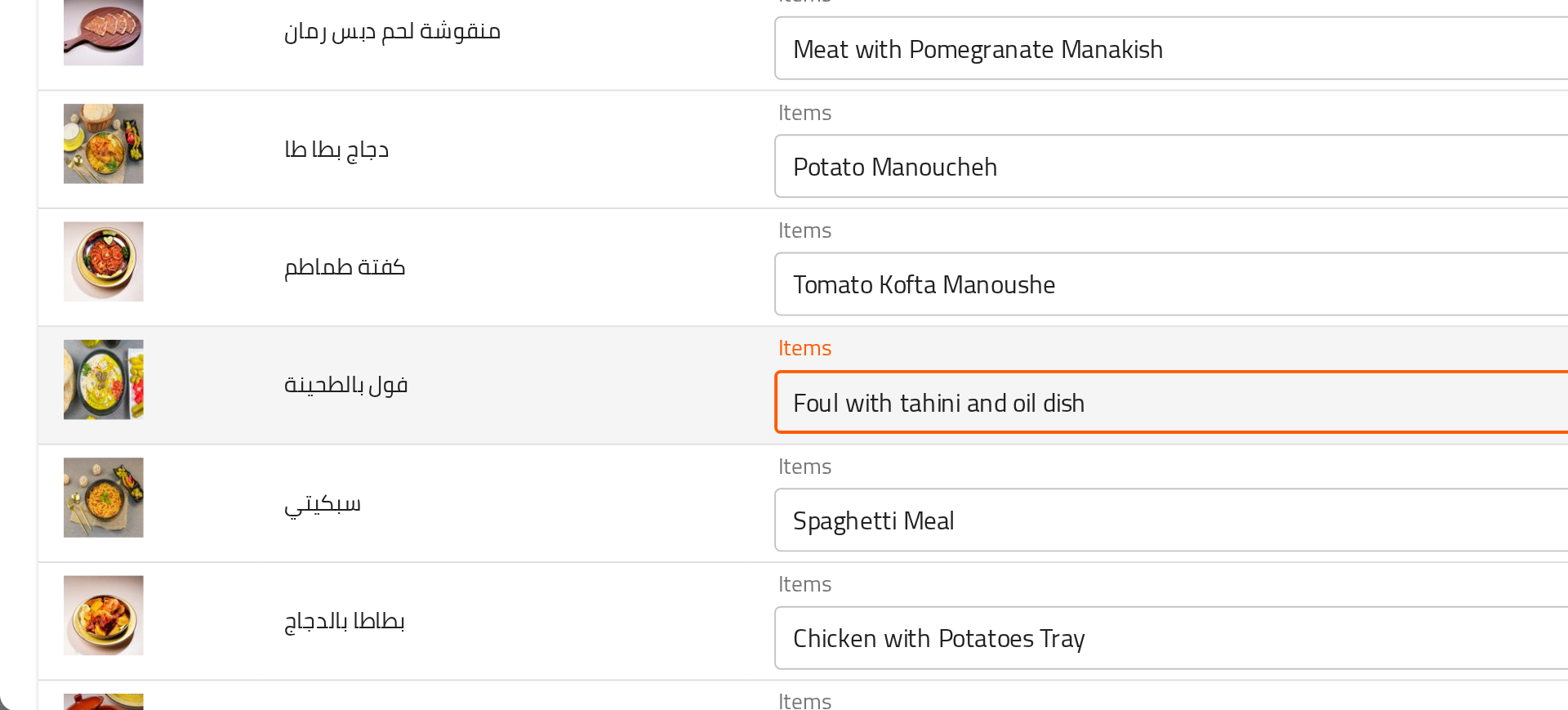
click at [454, 547] on بالطحينة "Foul with tahini and oil dish" at bounding box center [601, 551] width 399 height 22
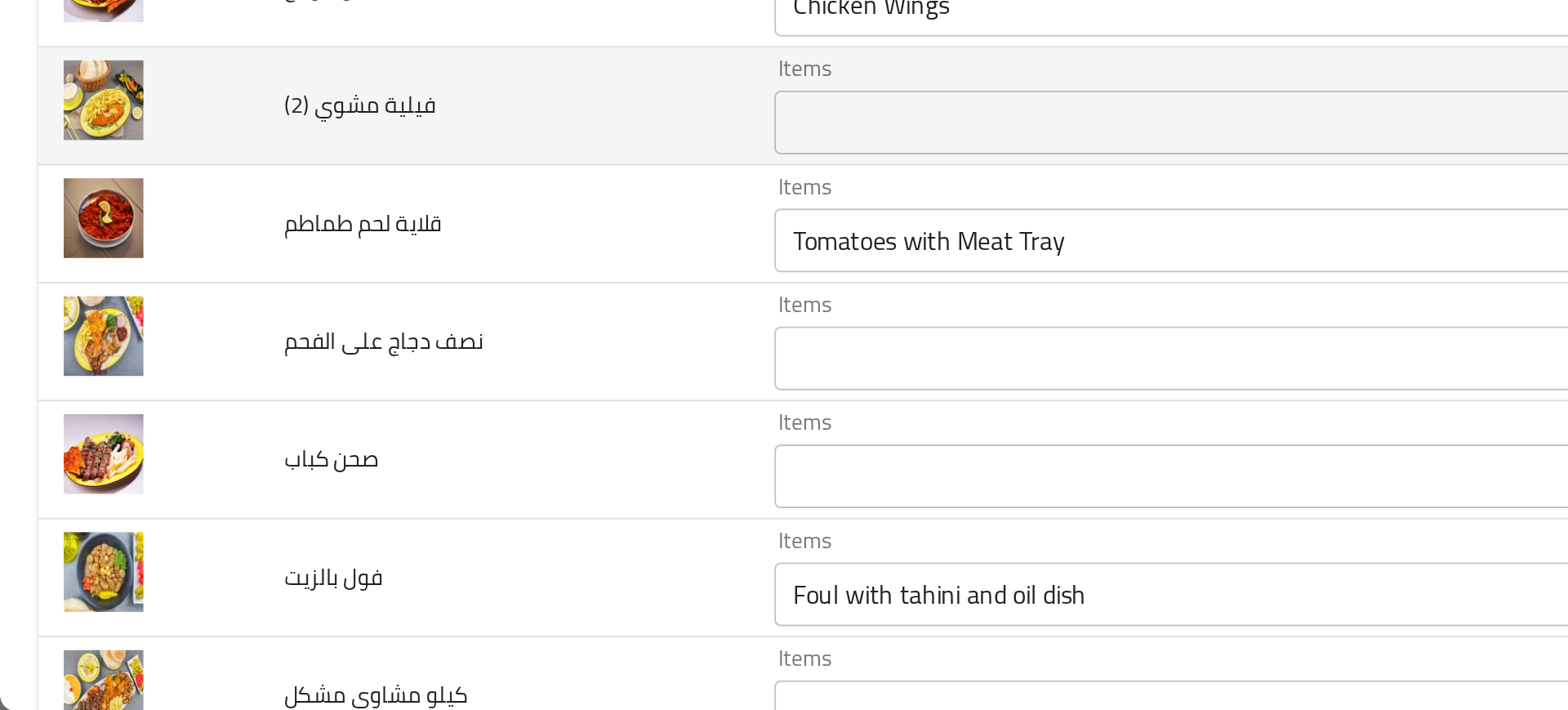
scroll to position [2382, 0]
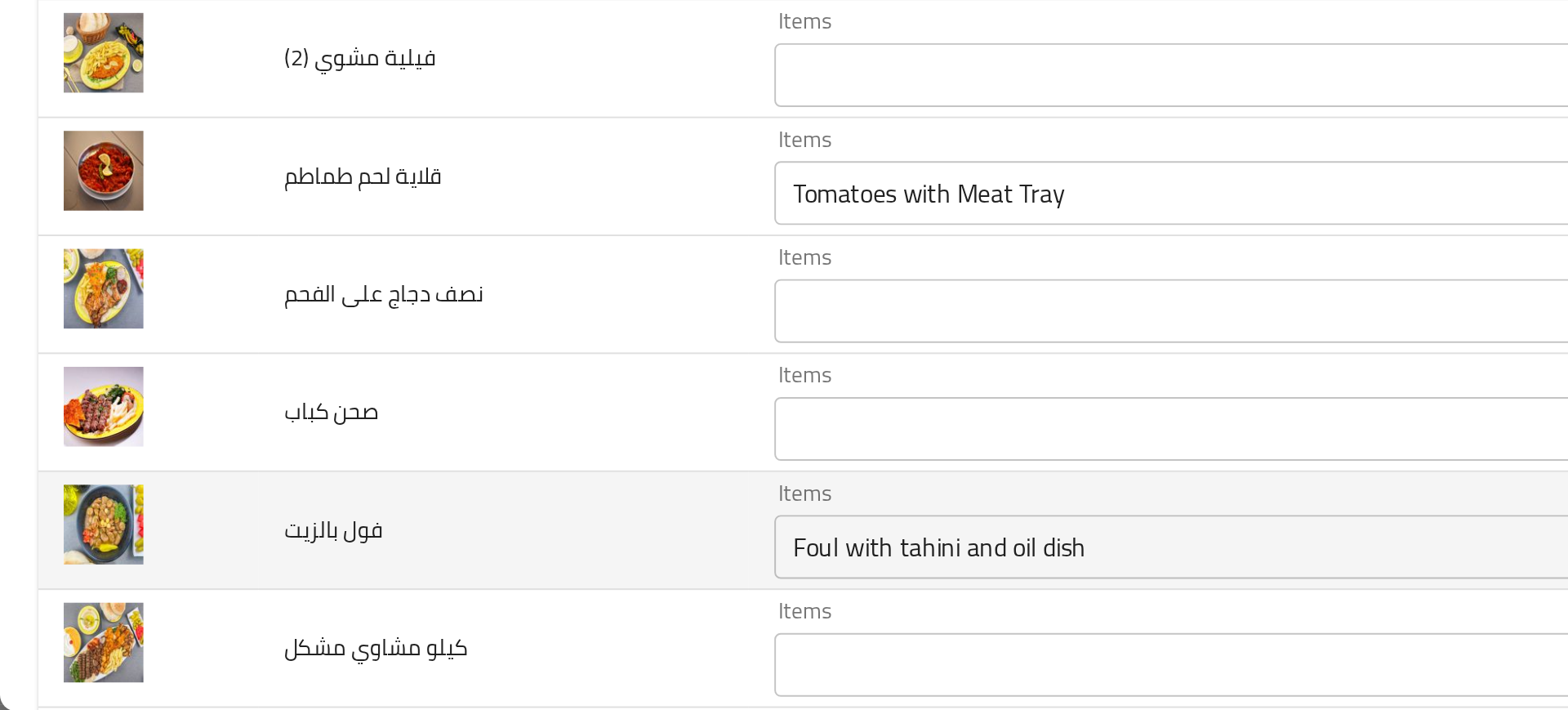
click at [436, 640] on div "Foul with tahini and oil dish Items" at bounding box center [625, 625] width 457 height 33
click at [315, 632] on td "فول بالزيت" at bounding box center [258, 618] width 250 height 61
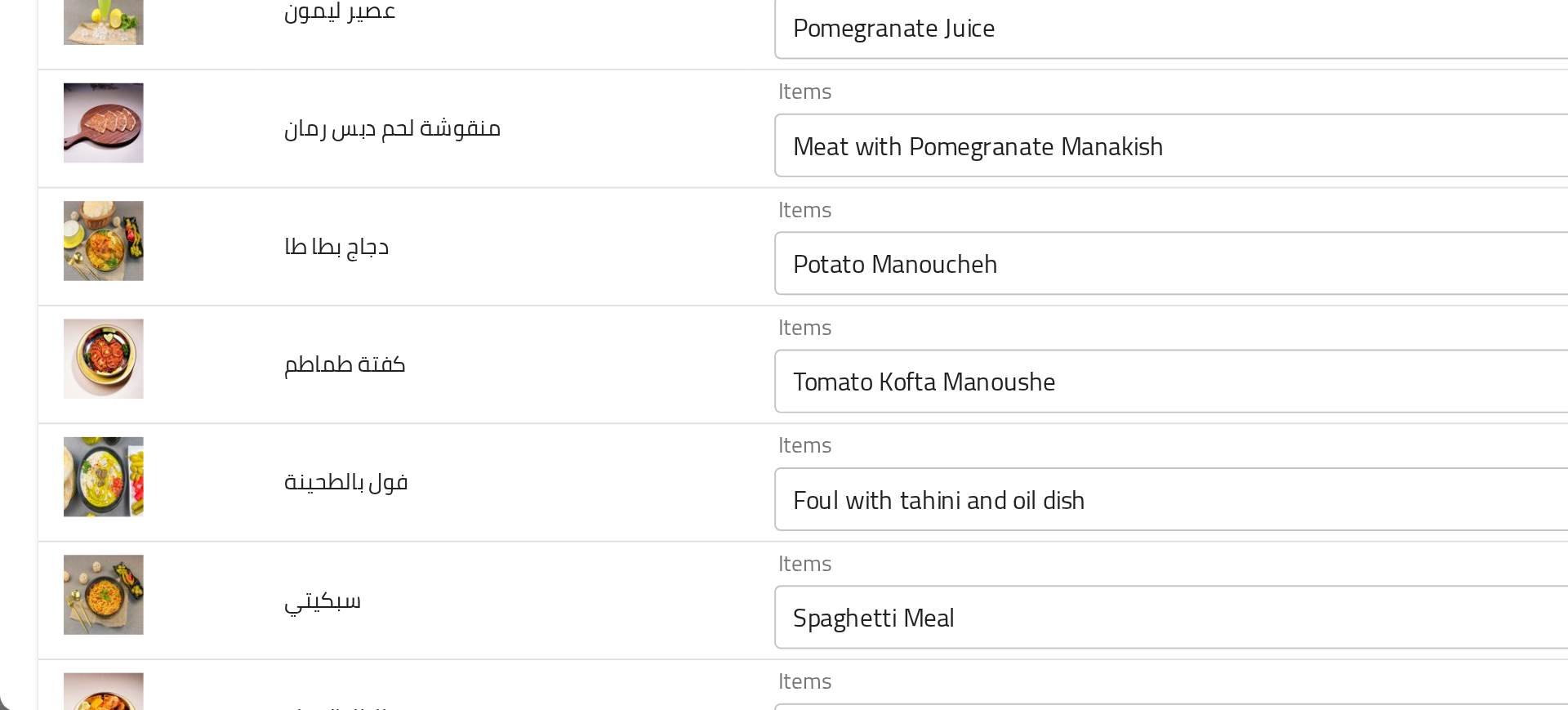
scroll to position [1683, 0]
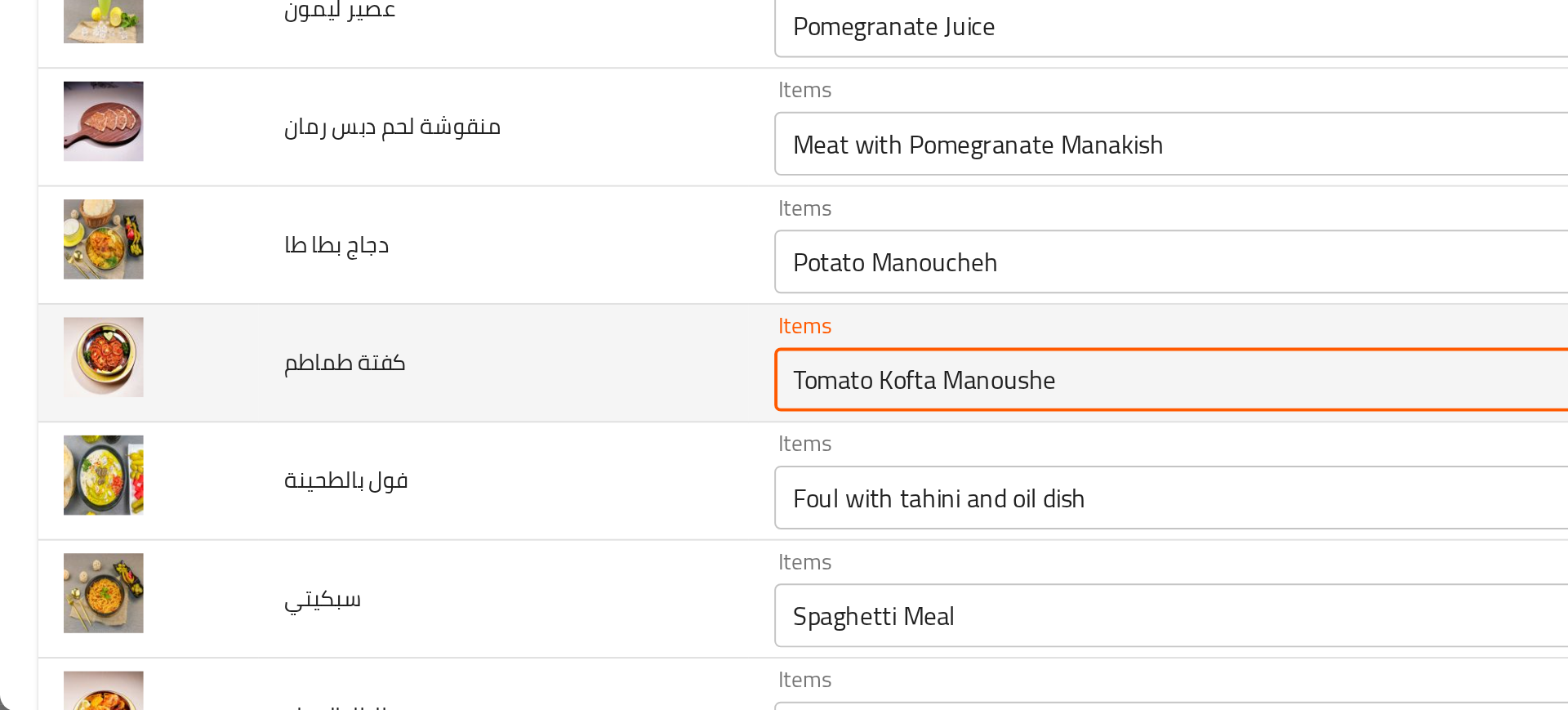
click at [496, 532] on طماطم "Tomato Kofta Manoushe" at bounding box center [601, 540] width 399 height 22
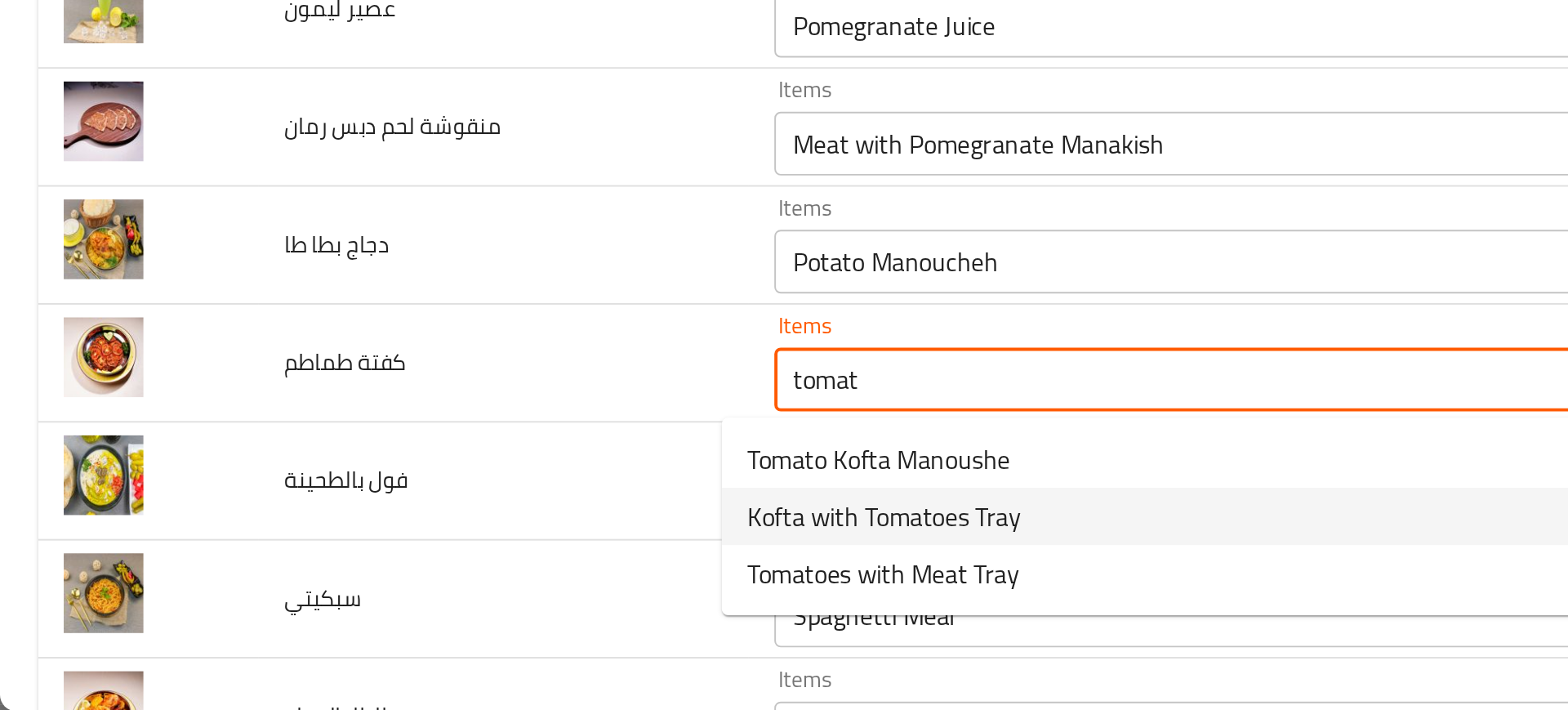
click at [432, 607] on span "Kofta with Tomatoes Tray" at bounding box center [453, 610] width 140 height 20
type طماطم "Kofta with Tomatoes Tray"
type طماطم-ar "صينية كفتة مع بندورة"
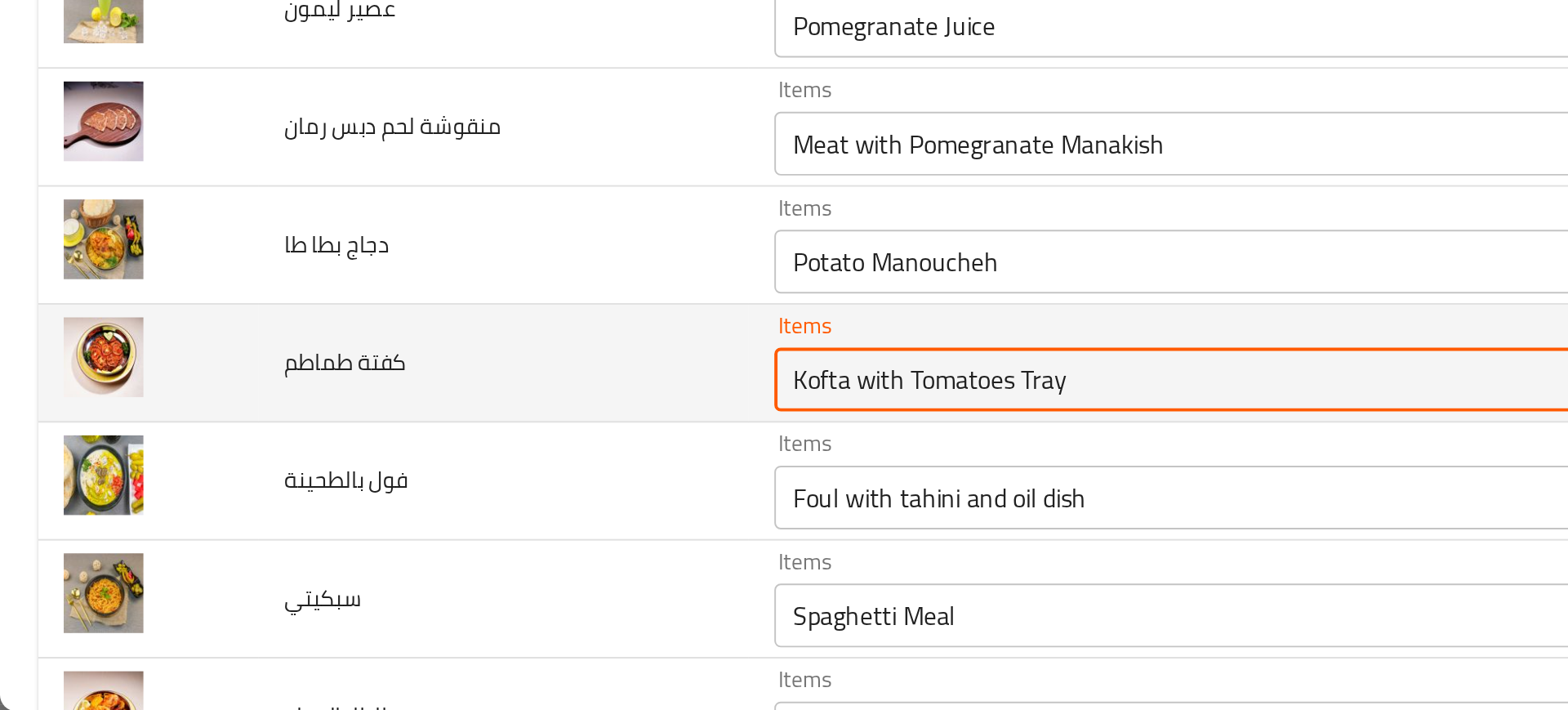
type طماطم "Kofta with Tomatoes Tray"
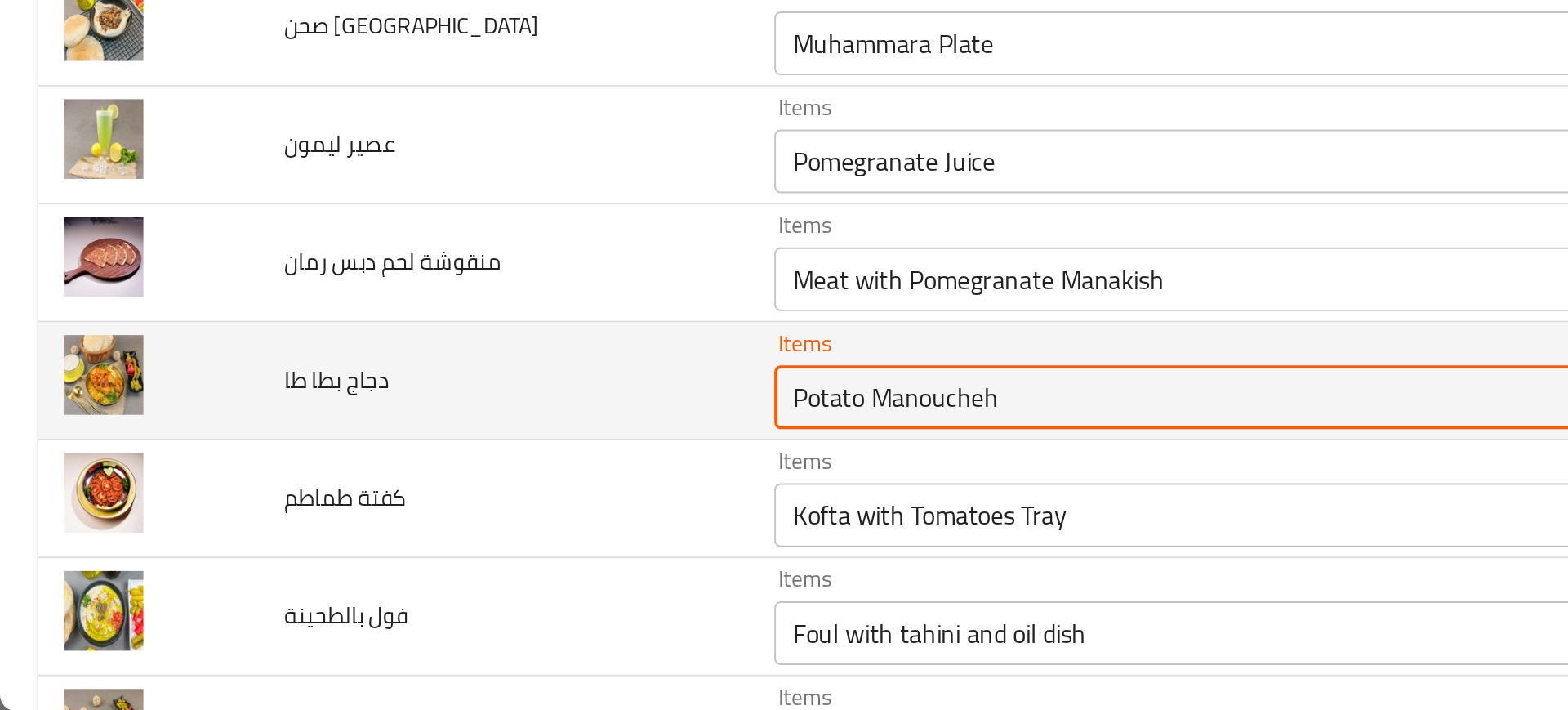
click at [423, 558] on طا "Potato Manoucheh" at bounding box center [601, 548] width 399 height 22
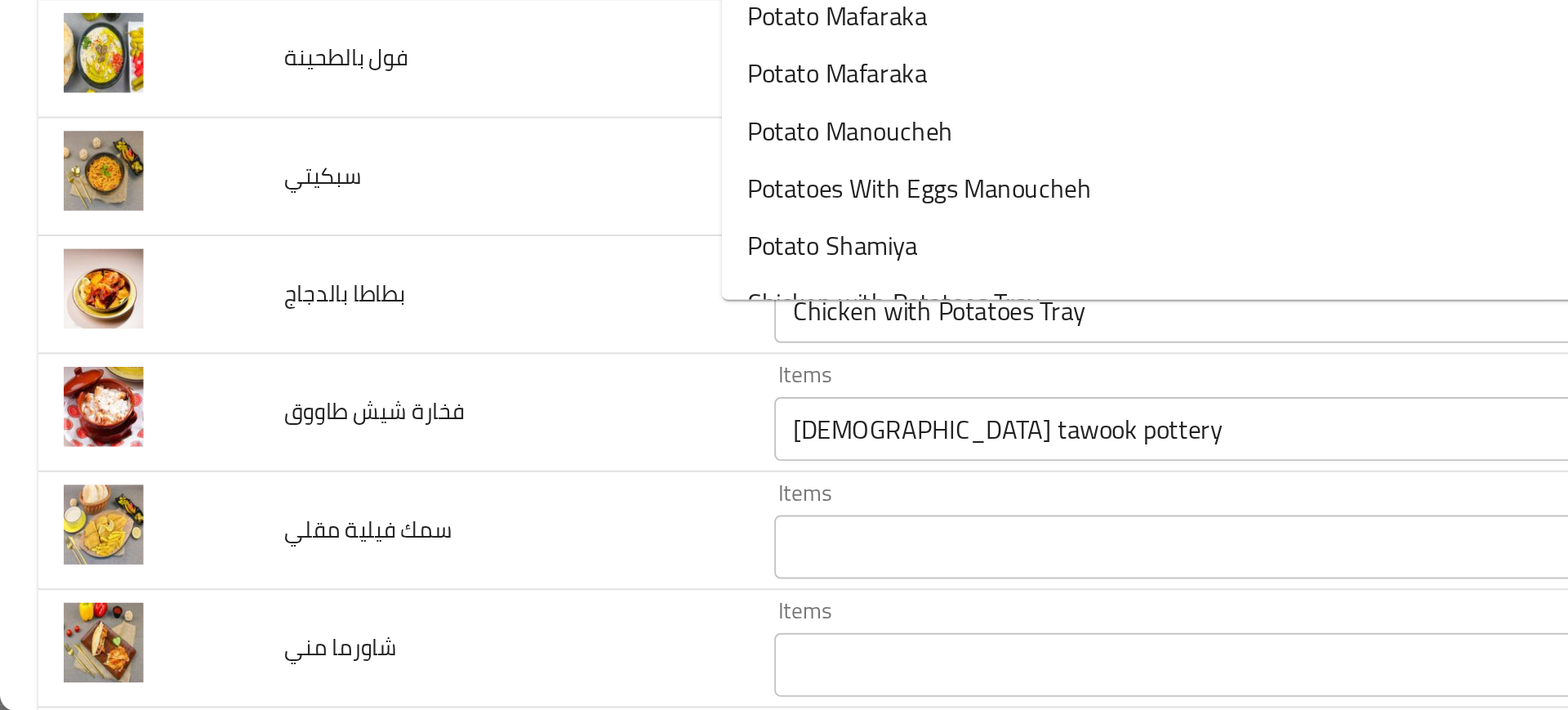
scroll to position [1968, 0]
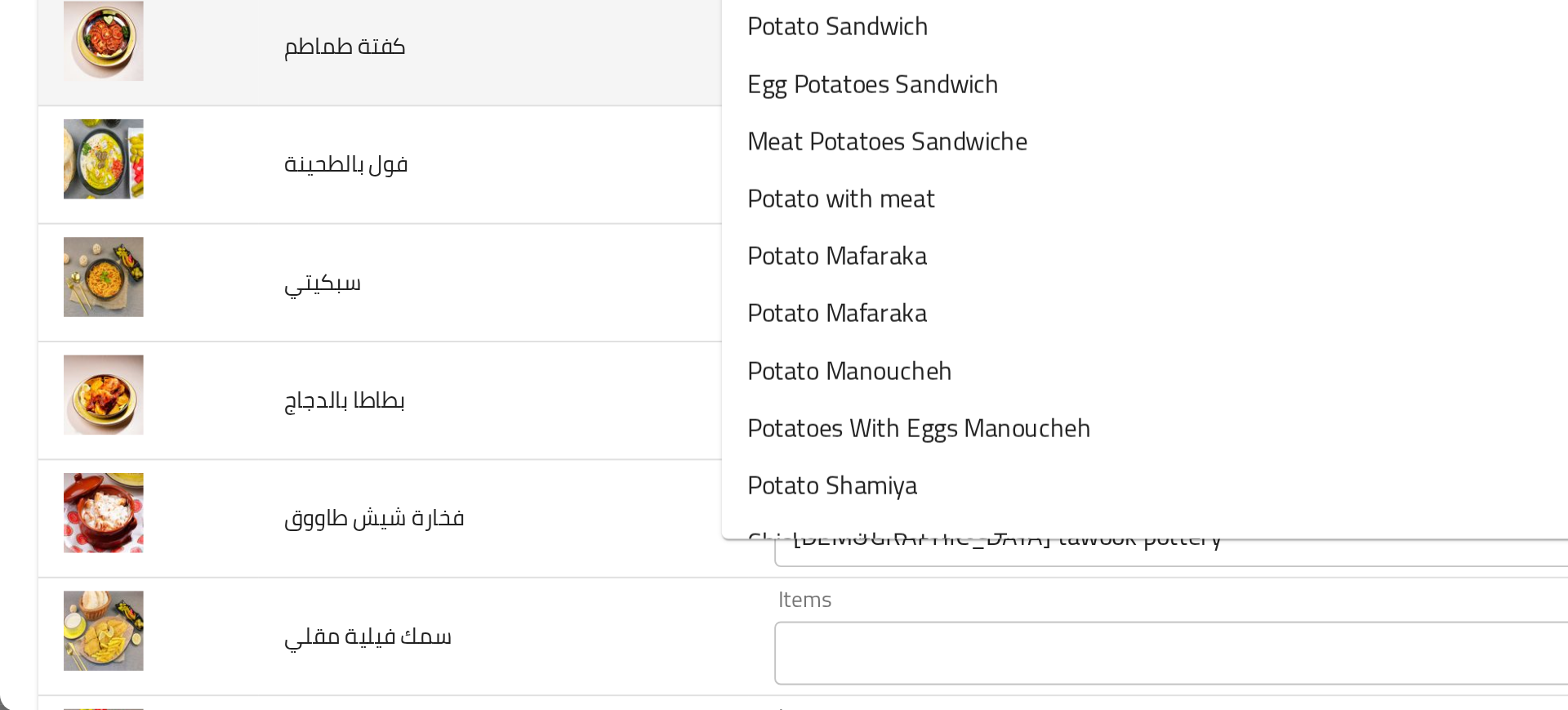
type طا "Potato Manoucheh"
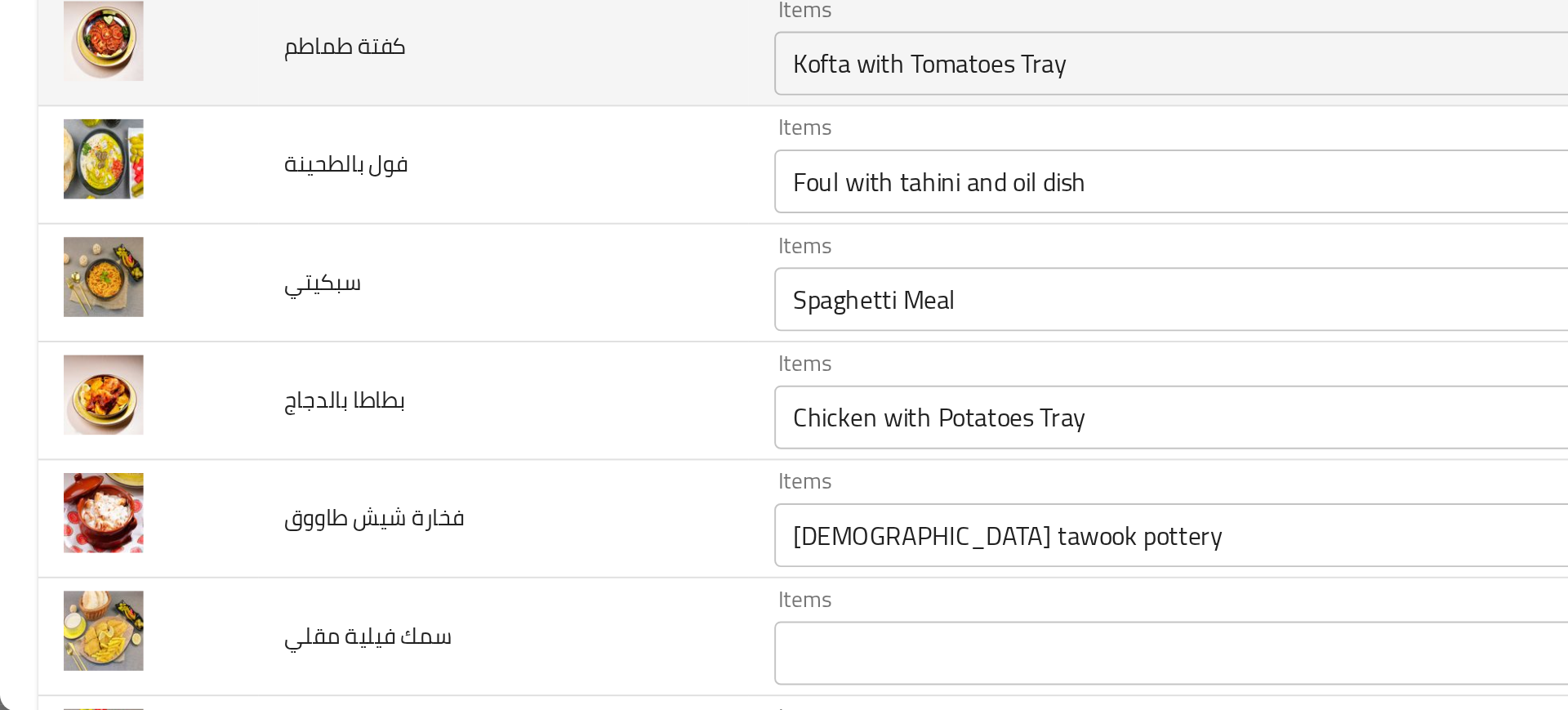
click at [289, 571] on td "بطاطا بالدجاج" at bounding box center [258, 551] width 250 height 61
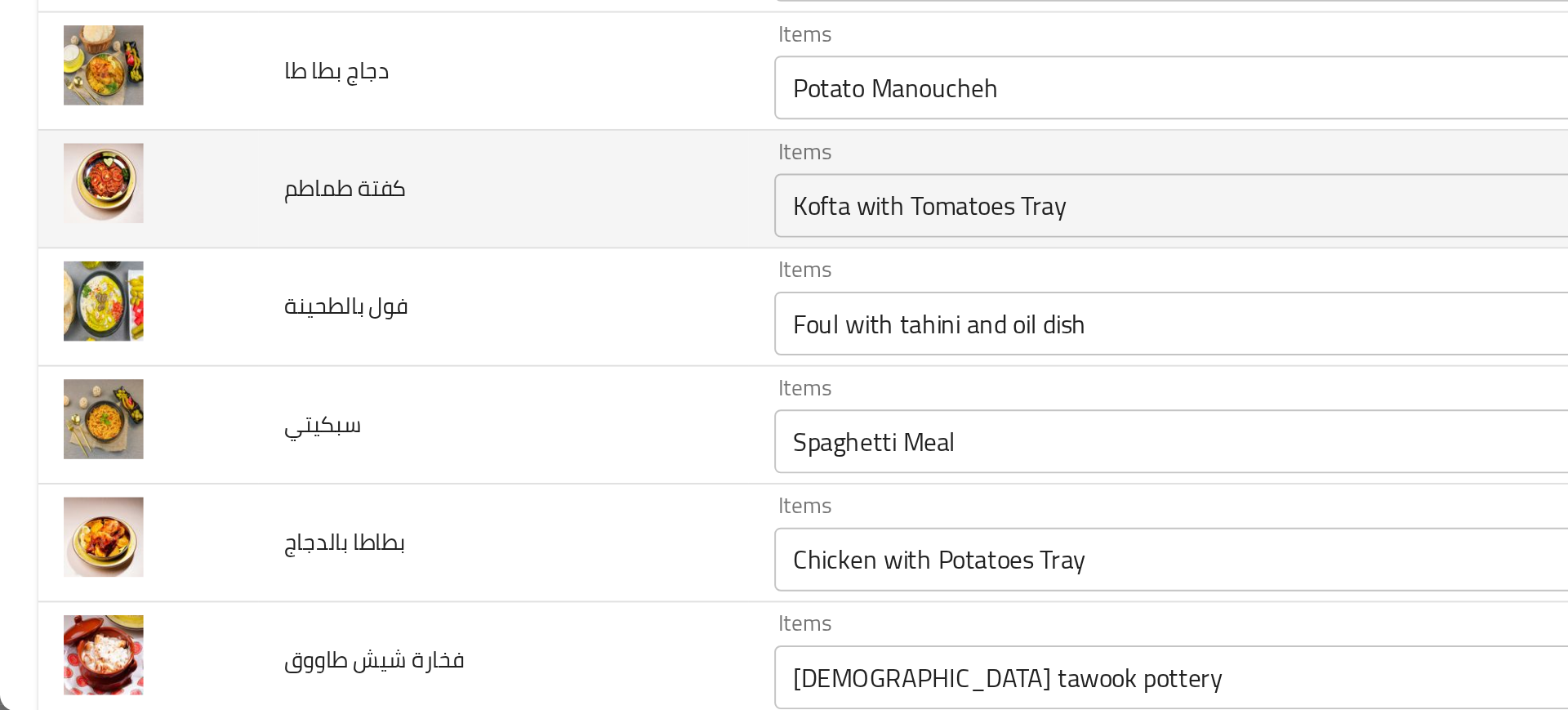
scroll to position [1772, 0]
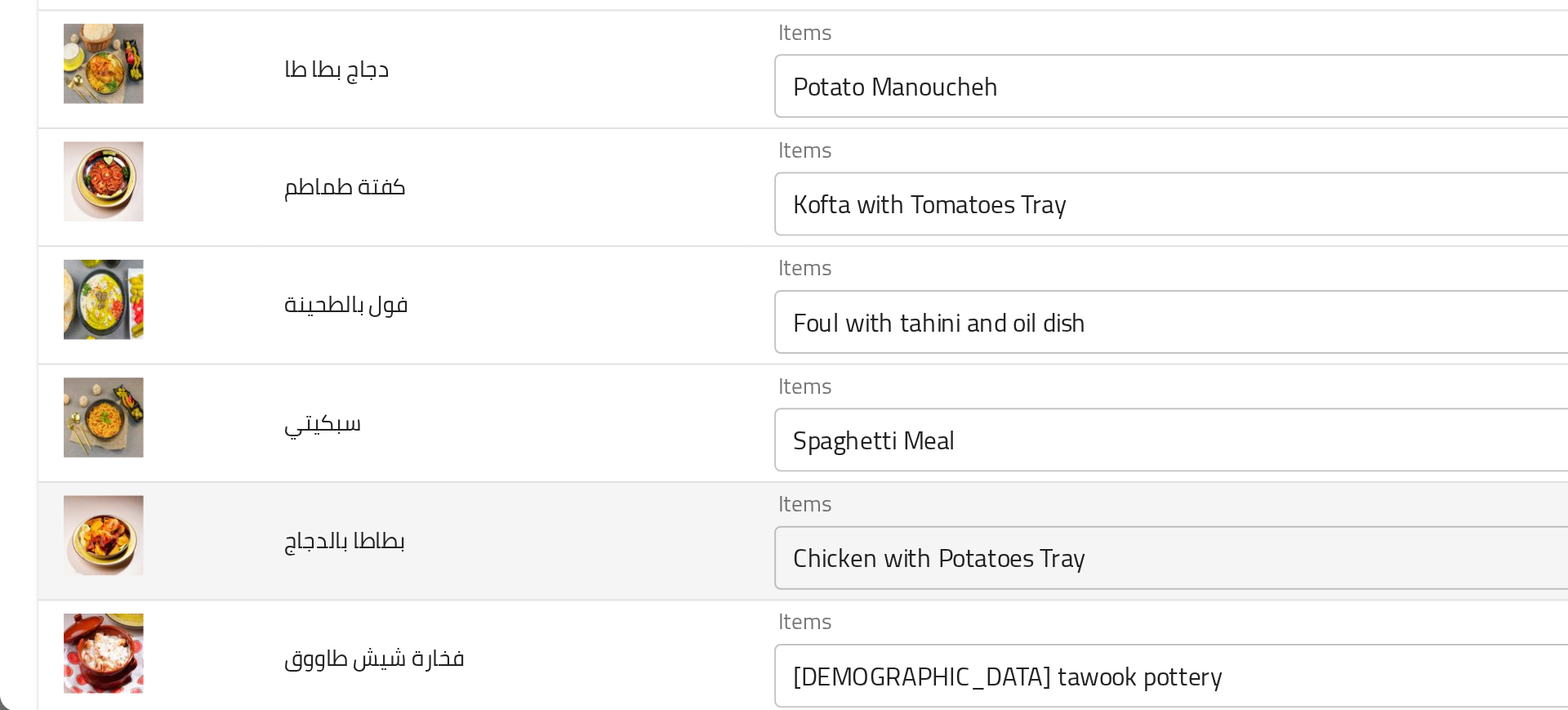
click at [471, 646] on div "Chicken with Potatoes Tray Items" at bounding box center [625, 631] width 457 height 33
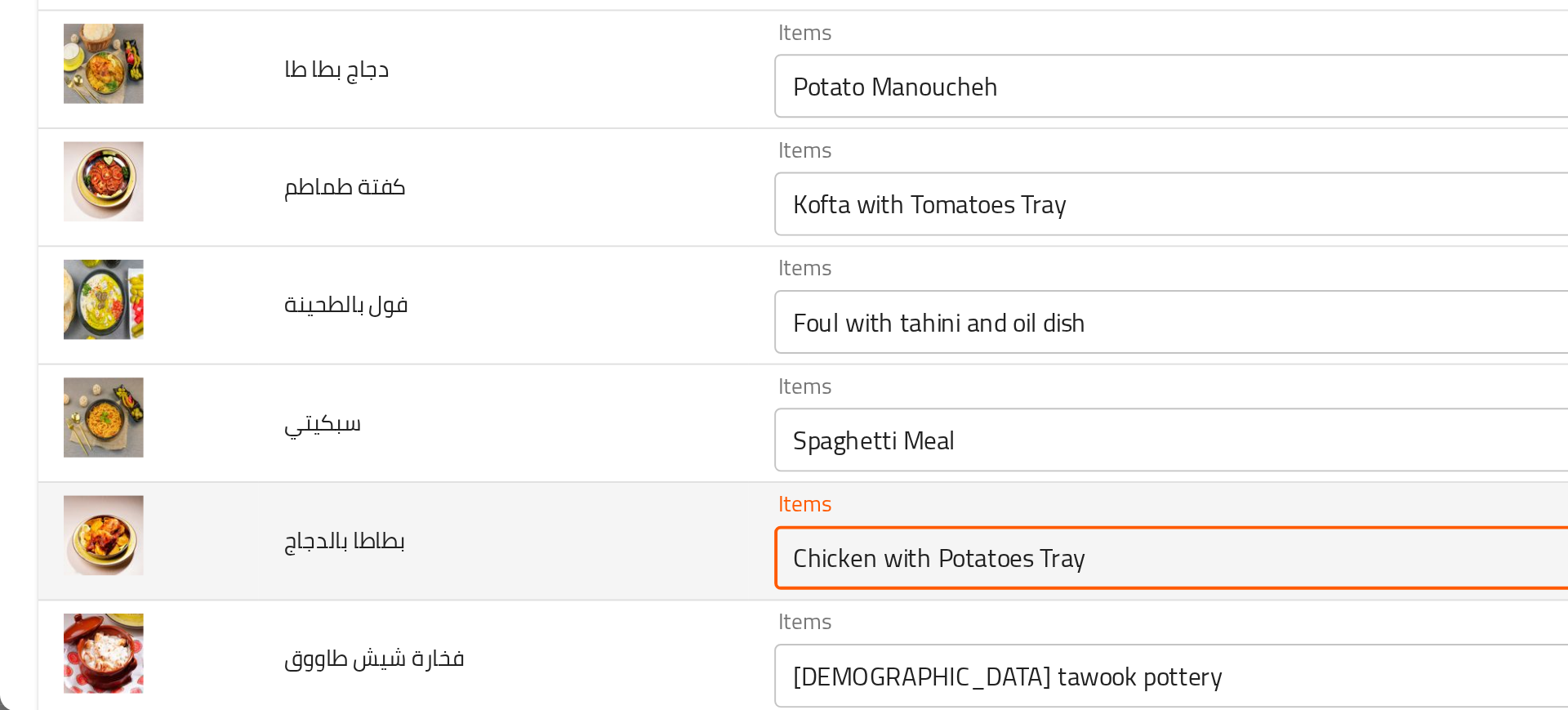
click at [415, 614] on div "Items Chicken with Potatoes Tray Items" at bounding box center [625, 622] width 457 height 50
click at [477, 634] on بالدجاج "Chicken with Potatoes Tray" at bounding box center [601, 632] width 399 height 22
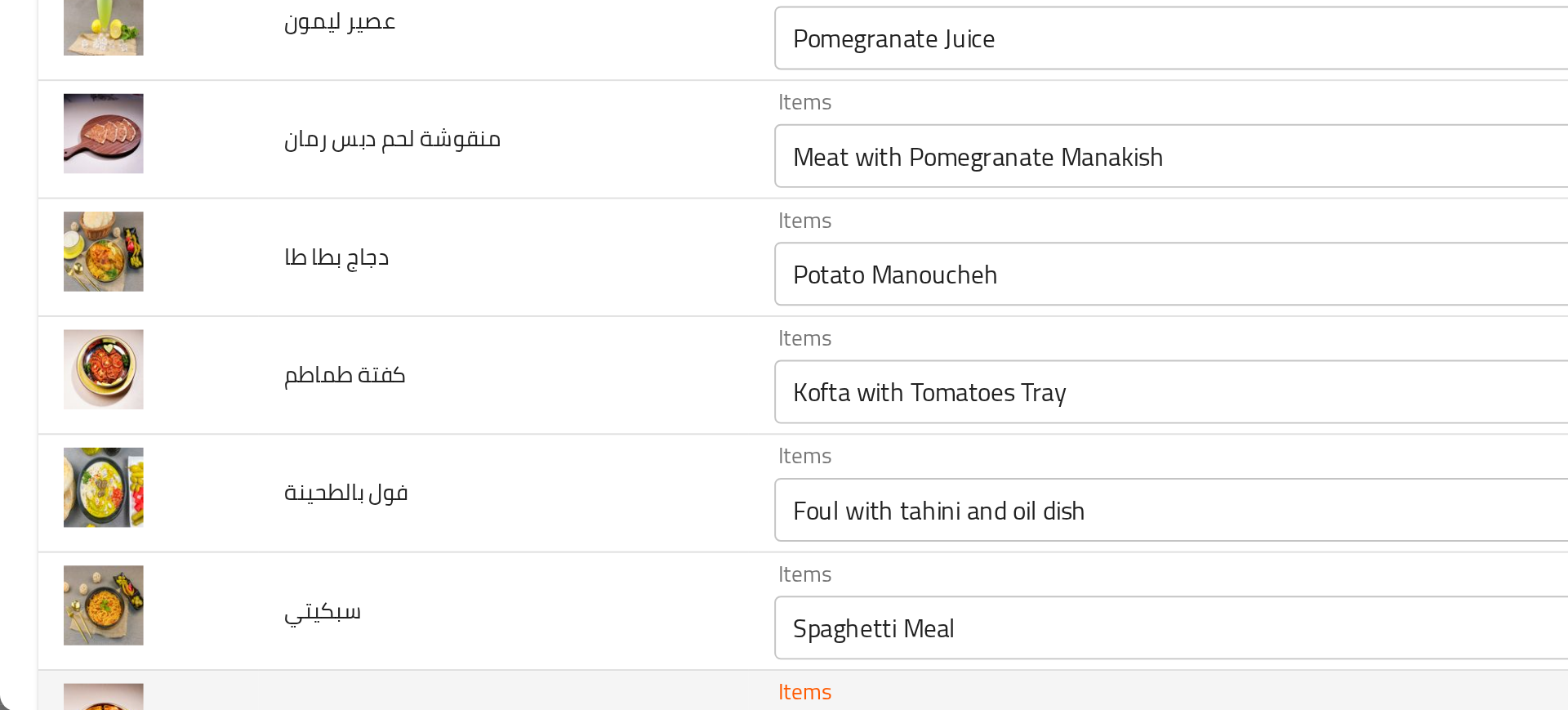
scroll to position [1779, 0]
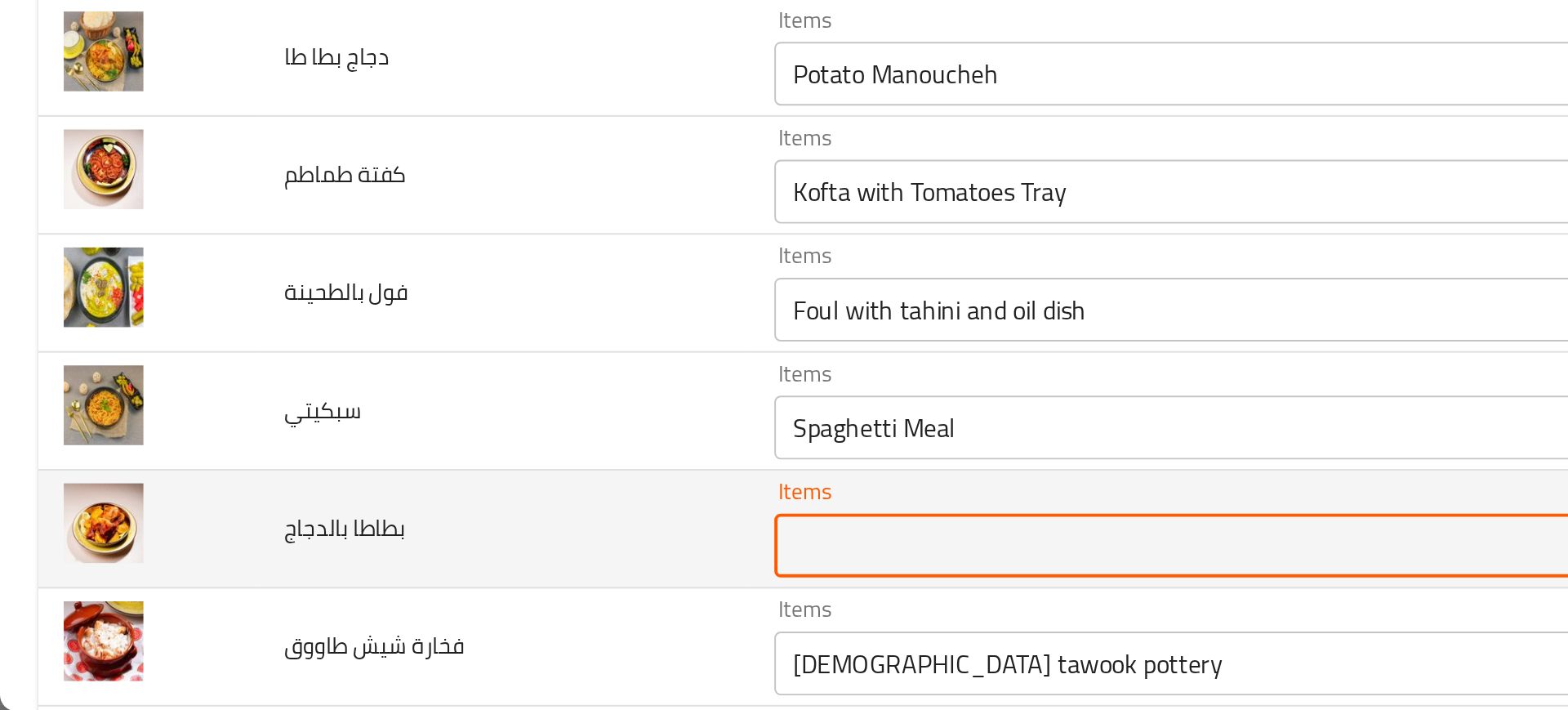
paste بالدجاج "Chicken with Potatoes Tray"
type بالدجاج "Chicken with Potatoes Tray"
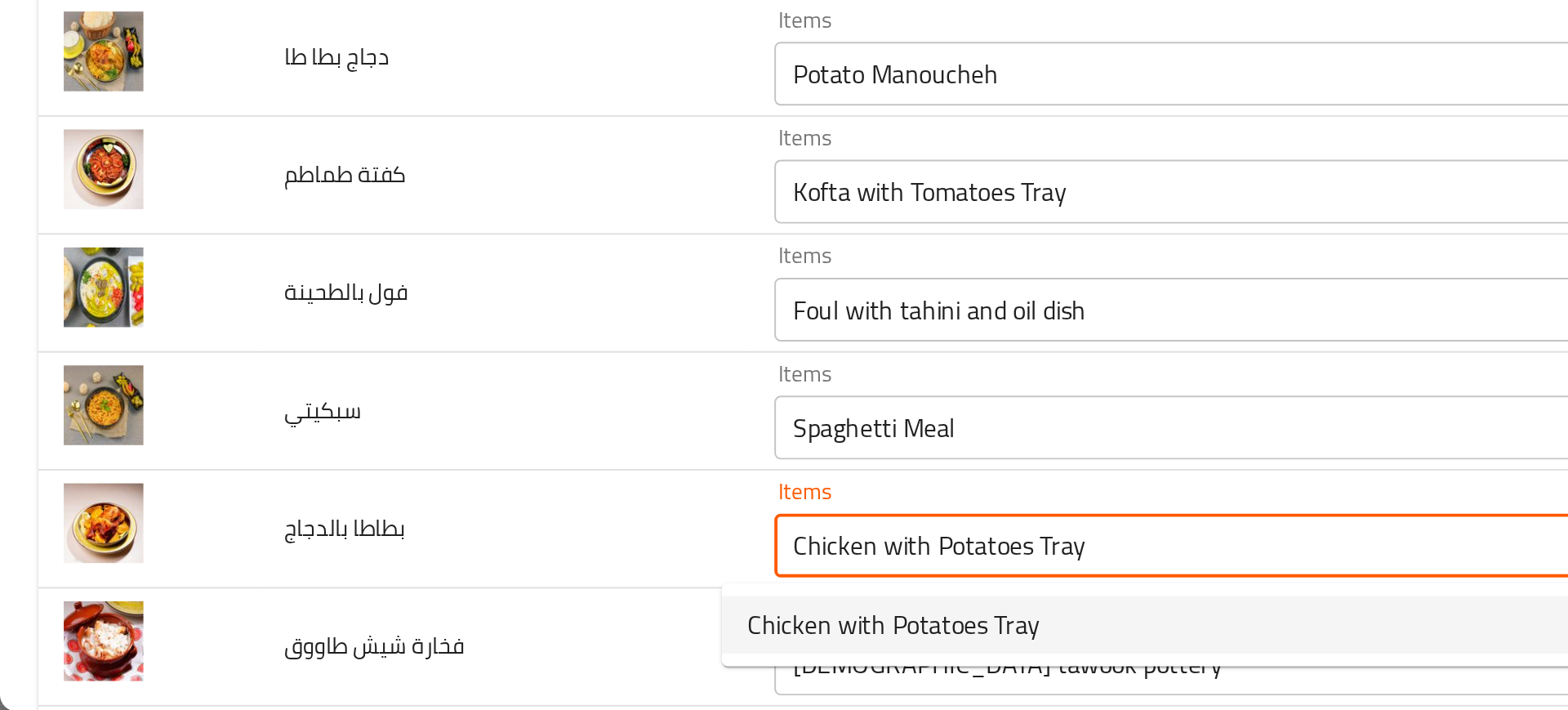
click at [438, 658] on span "Chicken with Potatoes Tray" at bounding box center [458, 665] width 150 height 20
type بالدجاج-ar "صينية دجاج مع بطاطا"
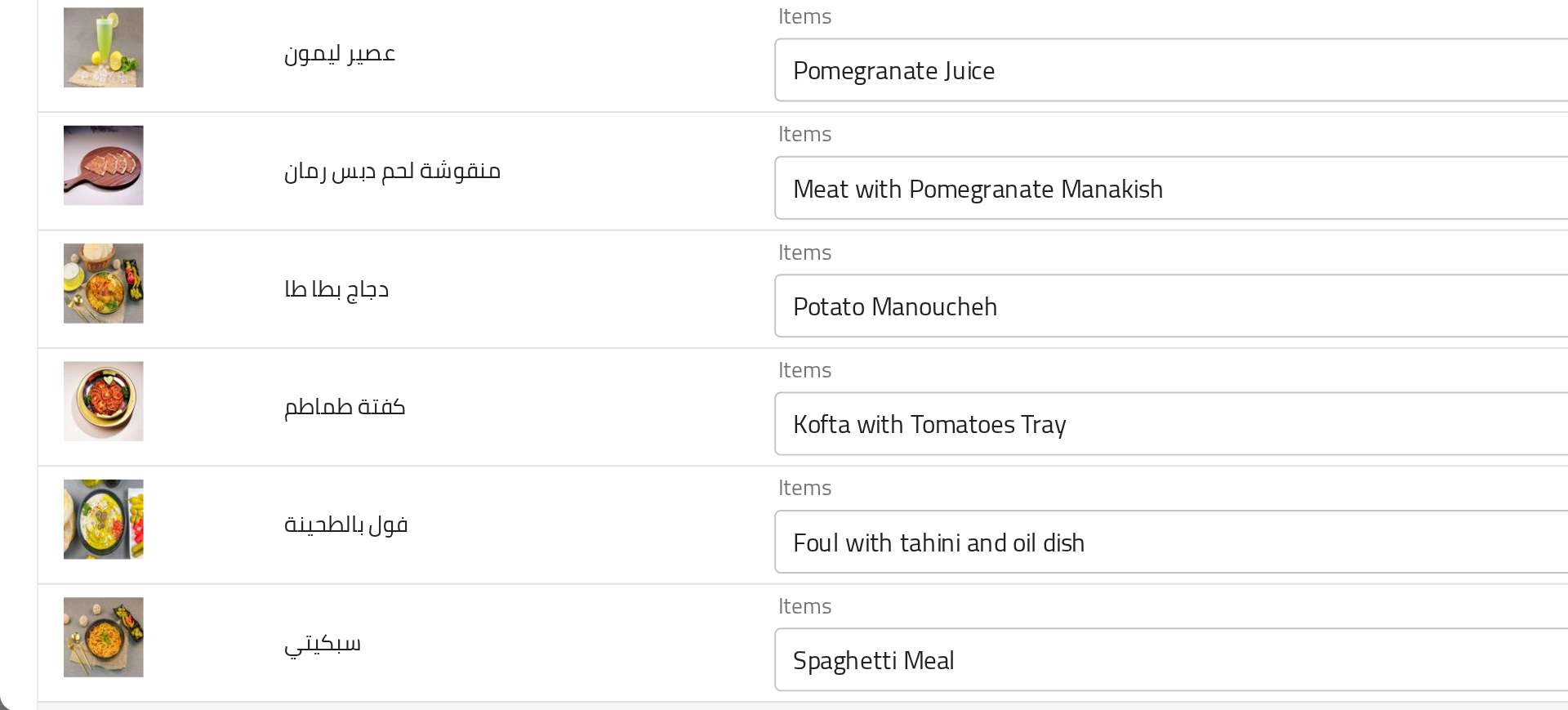
scroll to position [1660, 0]
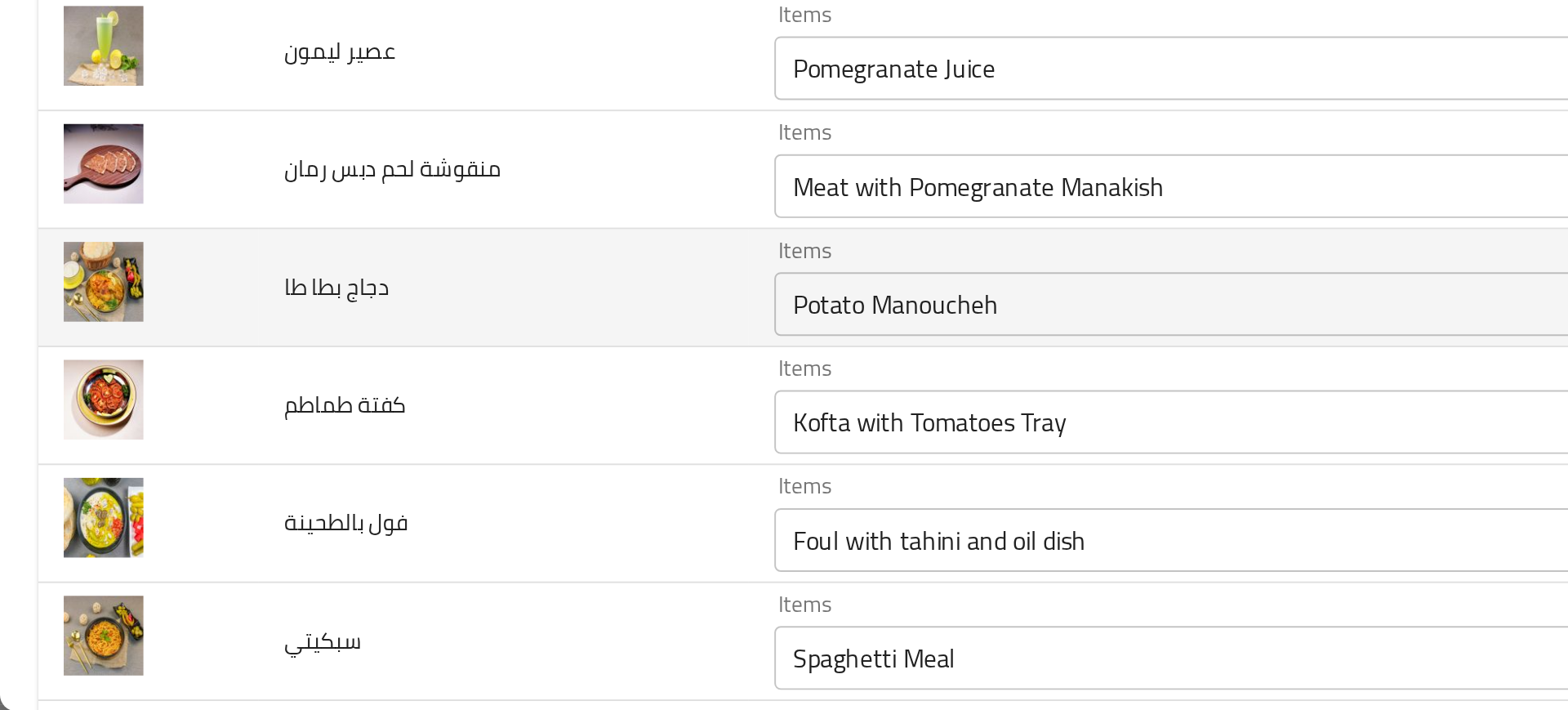
click at [530, 488] on div "Potato Manoucheh Items" at bounding box center [625, 501] width 457 height 33
click at [307, 488] on td "دجاج بطا طا" at bounding box center [258, 493] width 250 height 61
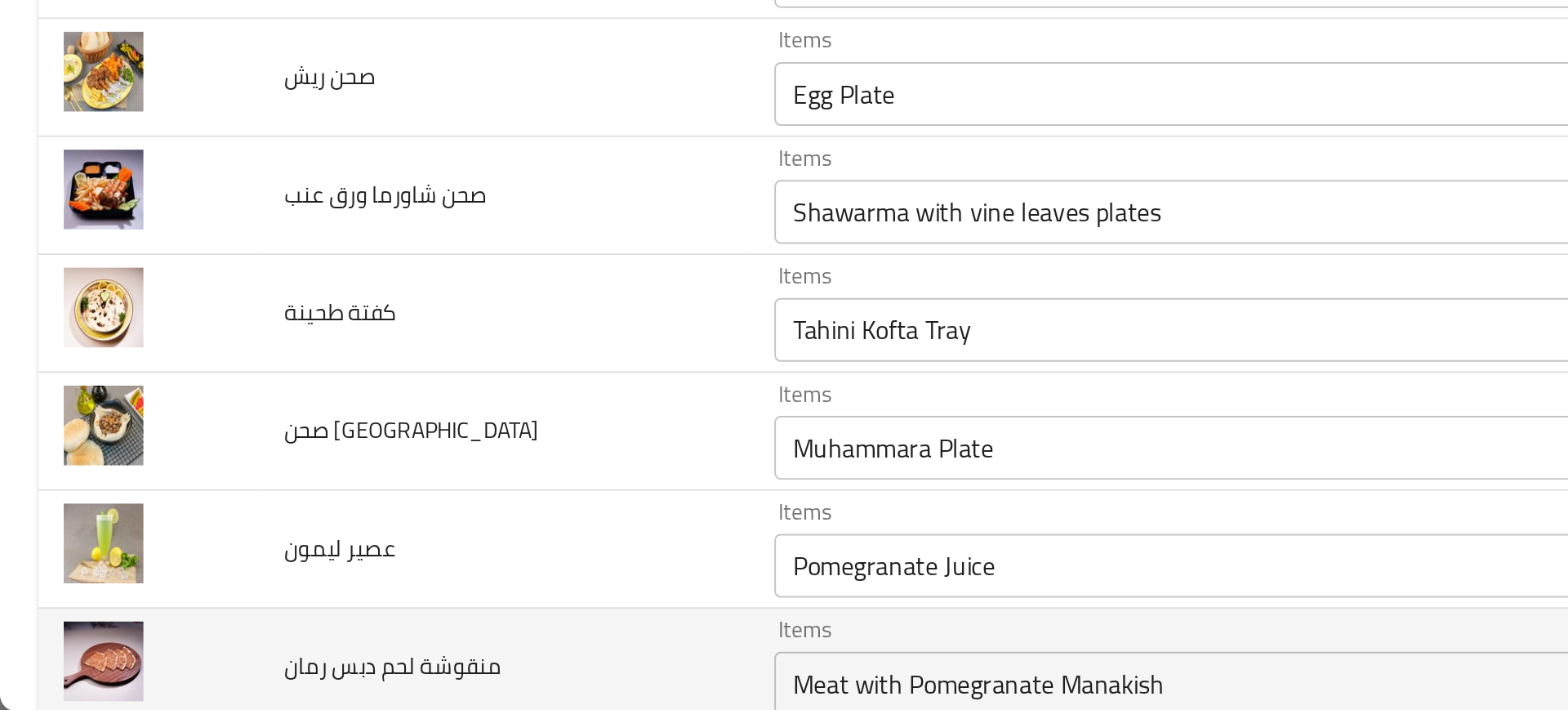
scroll to position [1404, 0]
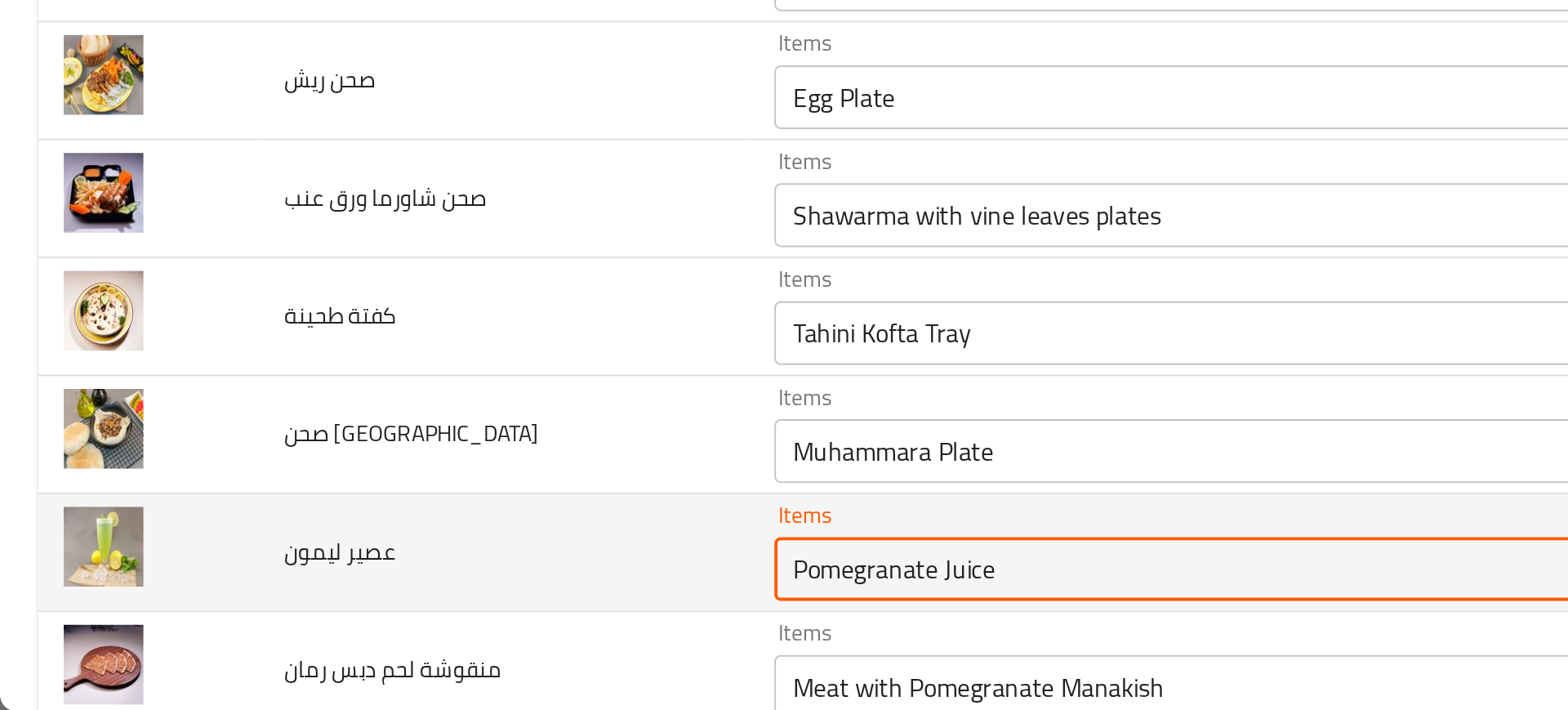
click at [417, 633] on ليمون "Pomegranate Juice" at bounding box center [601, 637] width 399 height 22
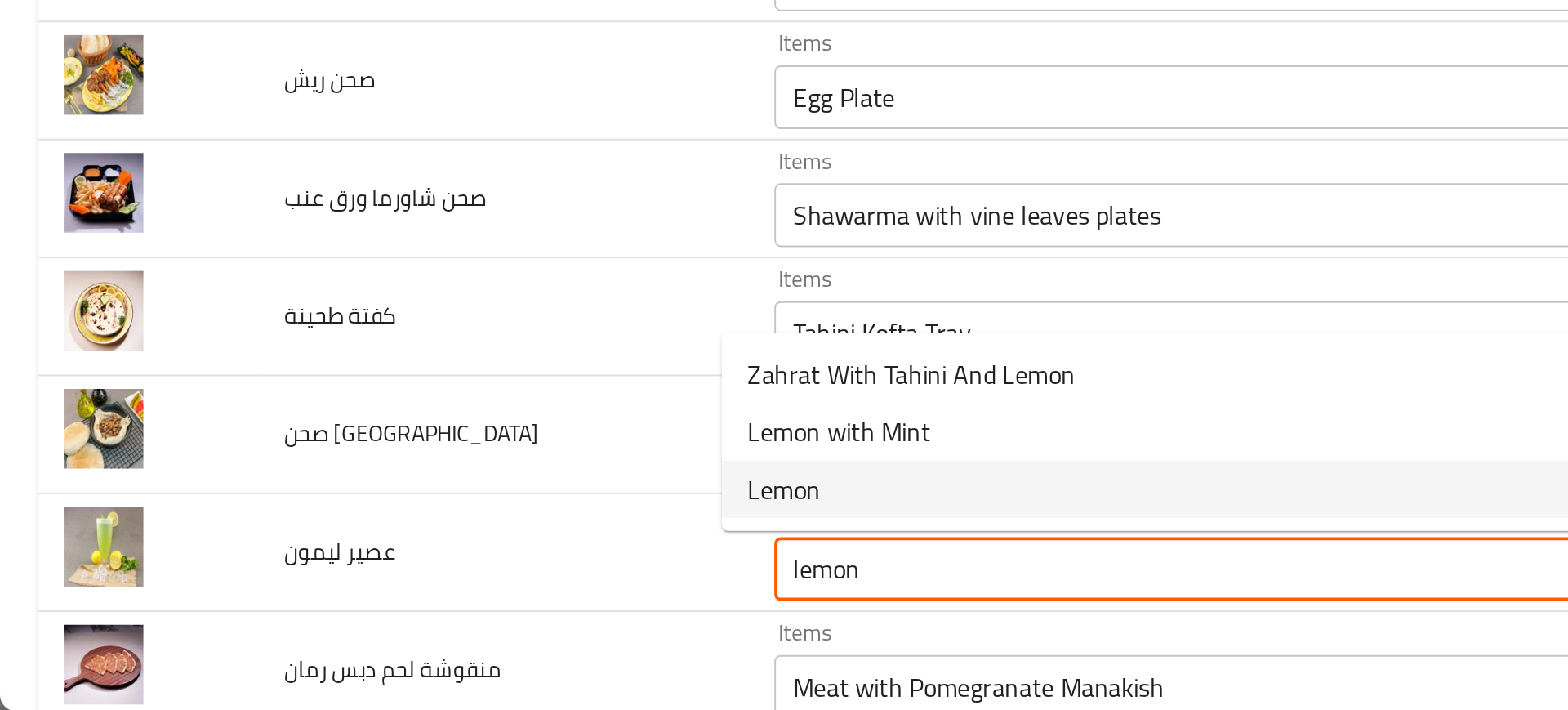
click at [403, 588] on span "Lemon" at bounding box center [402, 596] width 37 height 20
type ليمون "Lemon"
type ليمون-ar "ليمون"
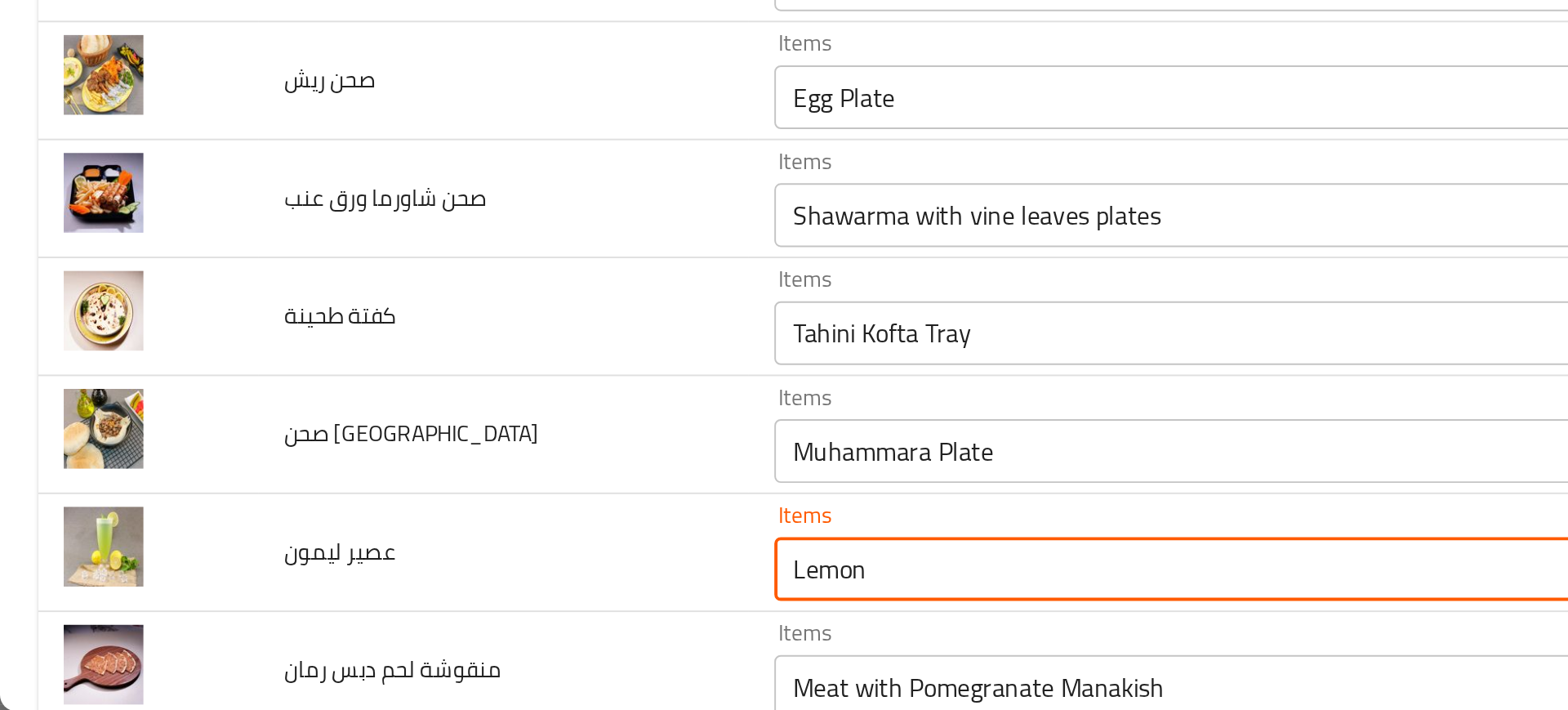
type ليمون "Lemon"
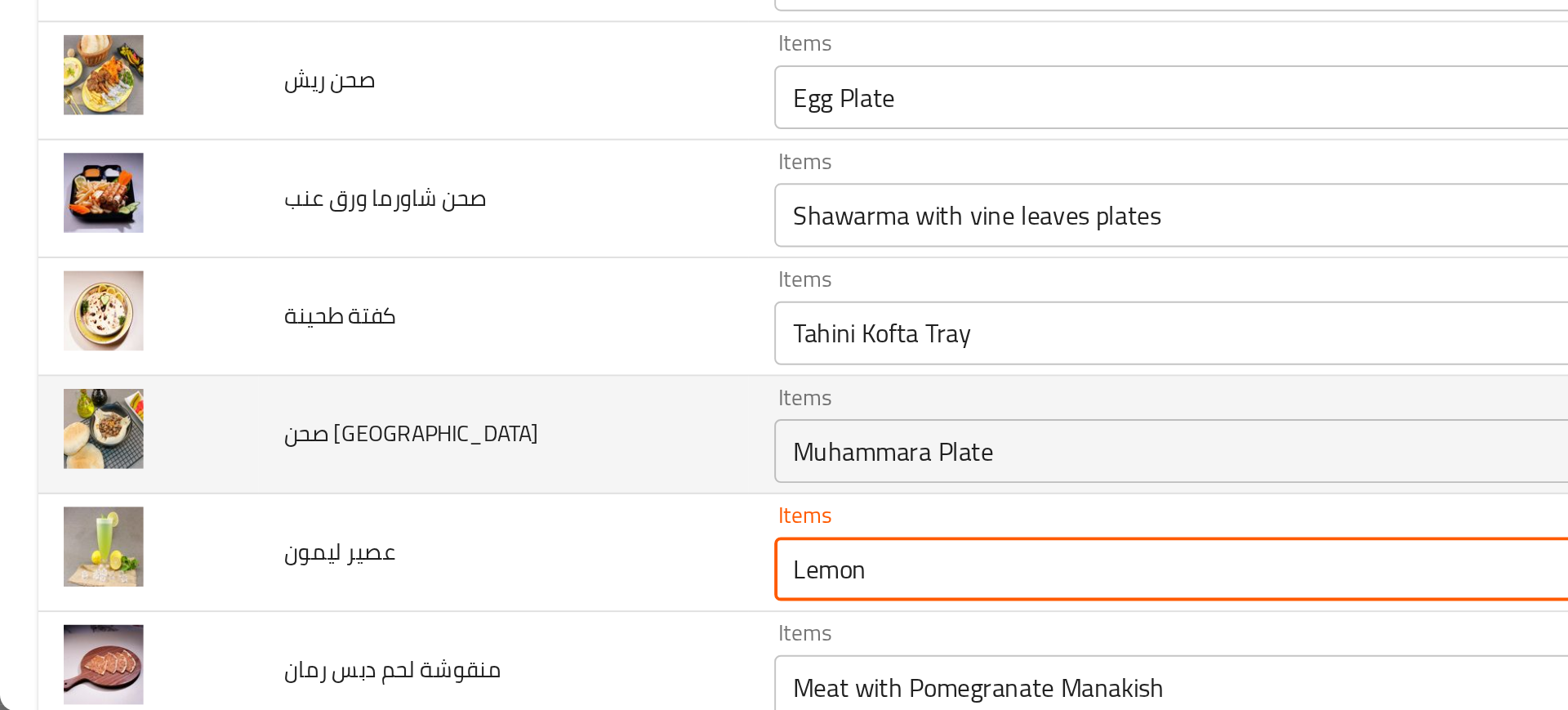
click at [328, 561] on td "صحن حمص" at bounding box center [258, 568] width 250 height 61
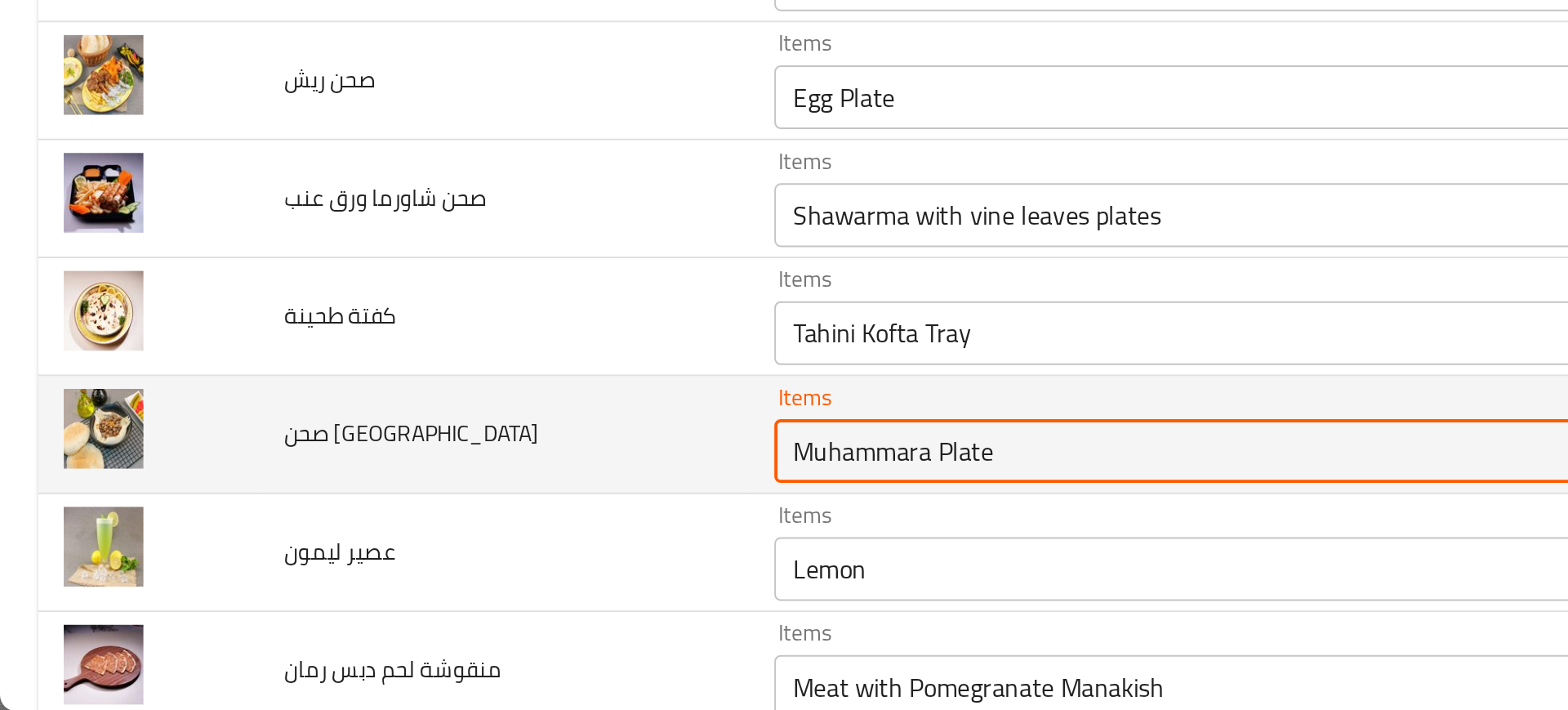
click at [440, 568] on حمص "Muhammara Plate" at bounding box center [601, 576] width 399 height 22
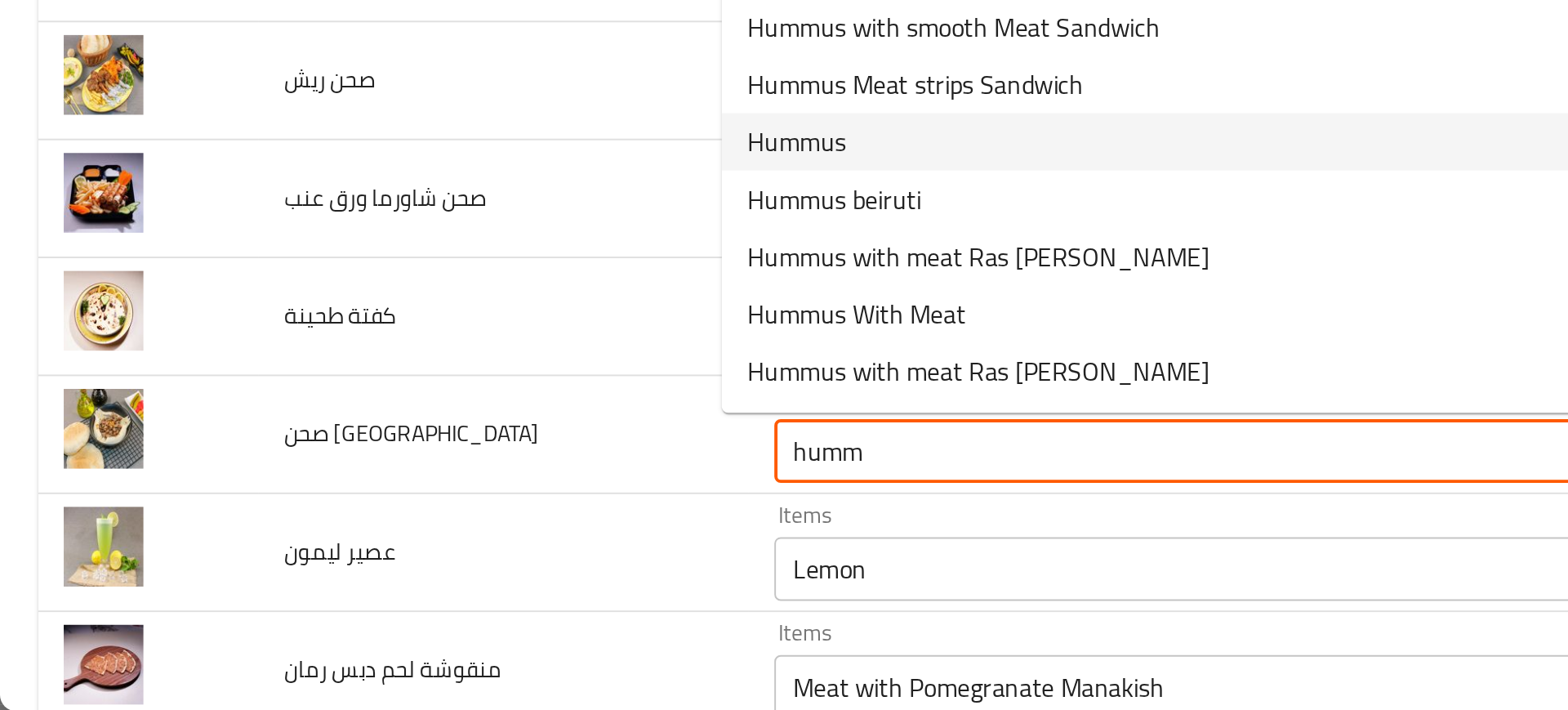
click at [425, 419] on span "Hummus" at bounding box center [408, 418] width 50 height 20
type حمص "Hummus"
type حمص-ar "حمص"
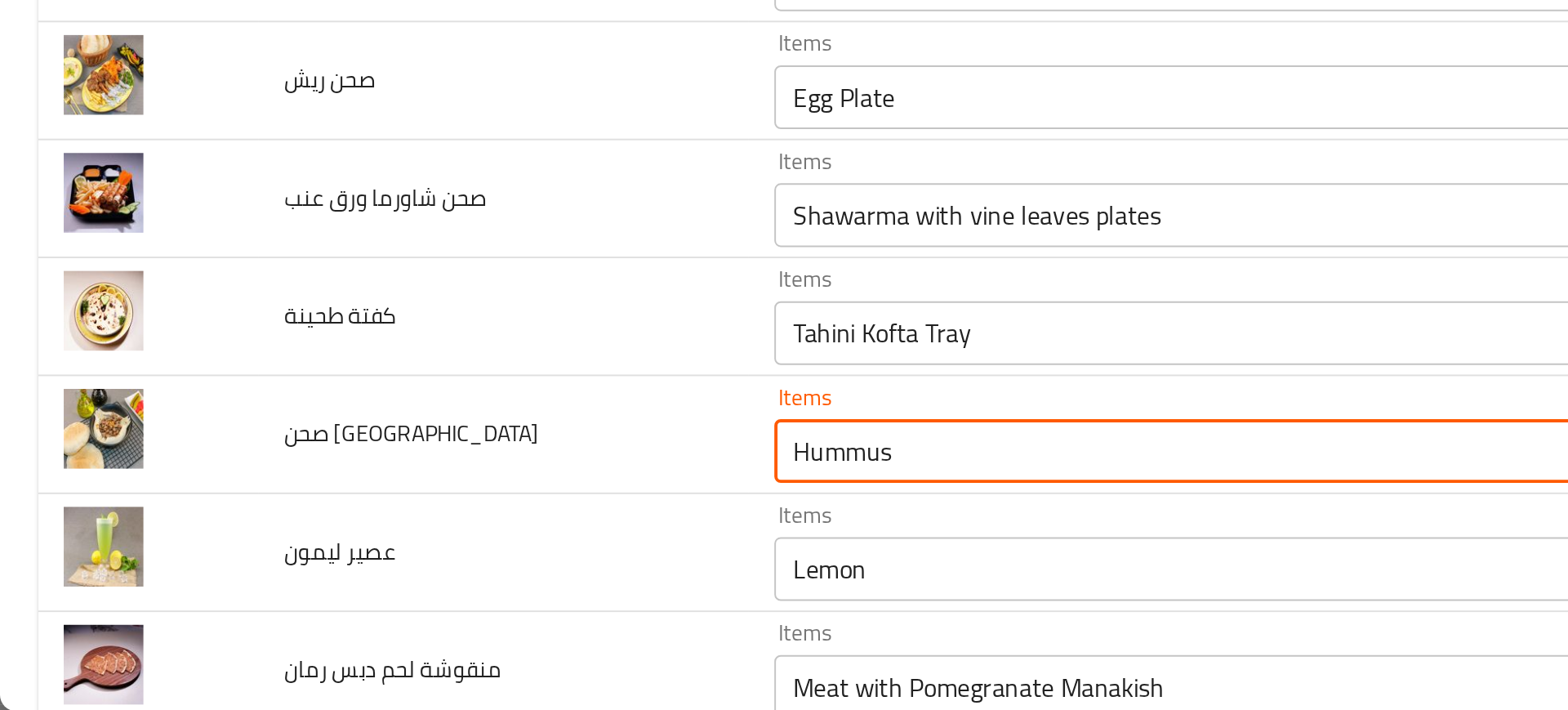
type حمص "Hummus"
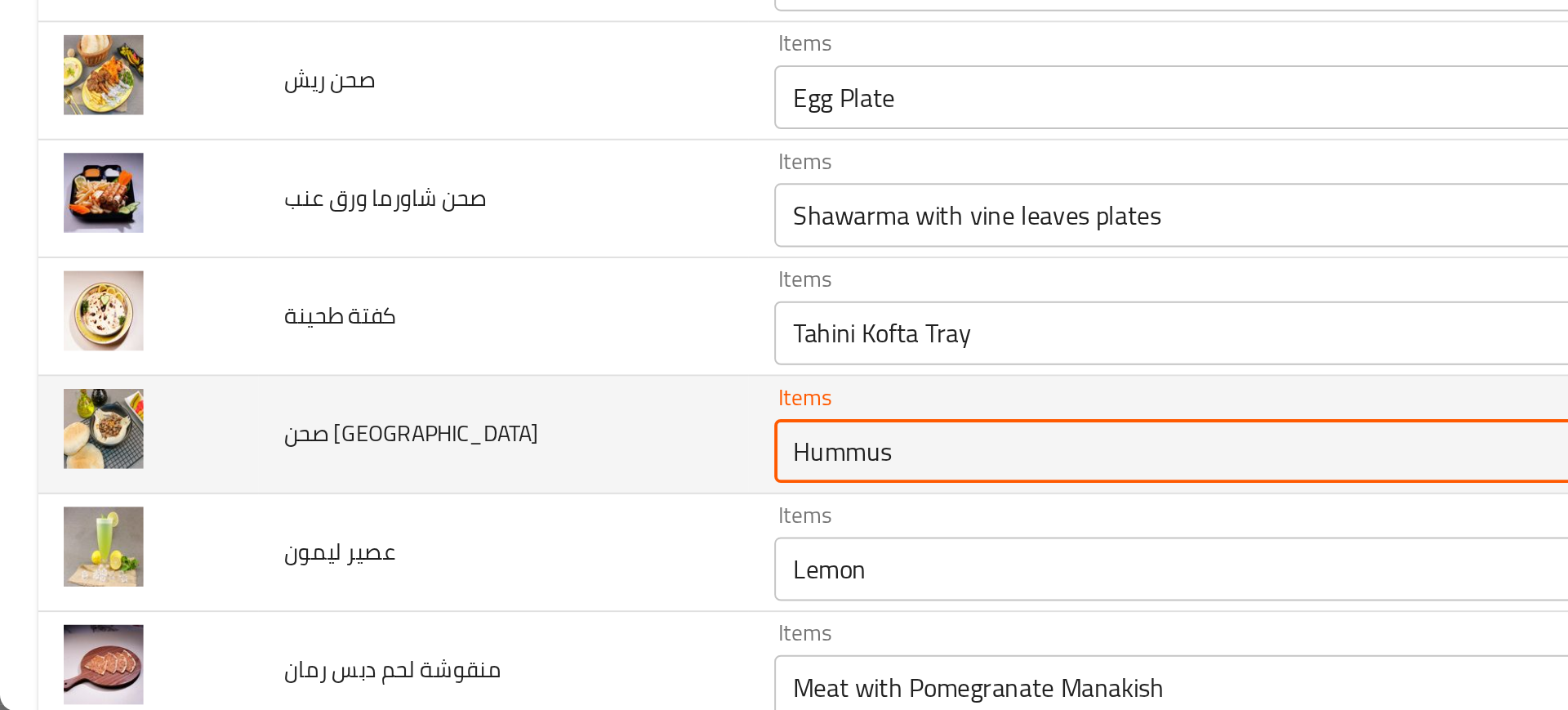
click at [428, 572] on حمص "Hummus" at bounding box center [601, 576] width 399 height 22
click at [181, 565] on span "صحن حمص" at bounding box center [211, 567] width 131 height 21
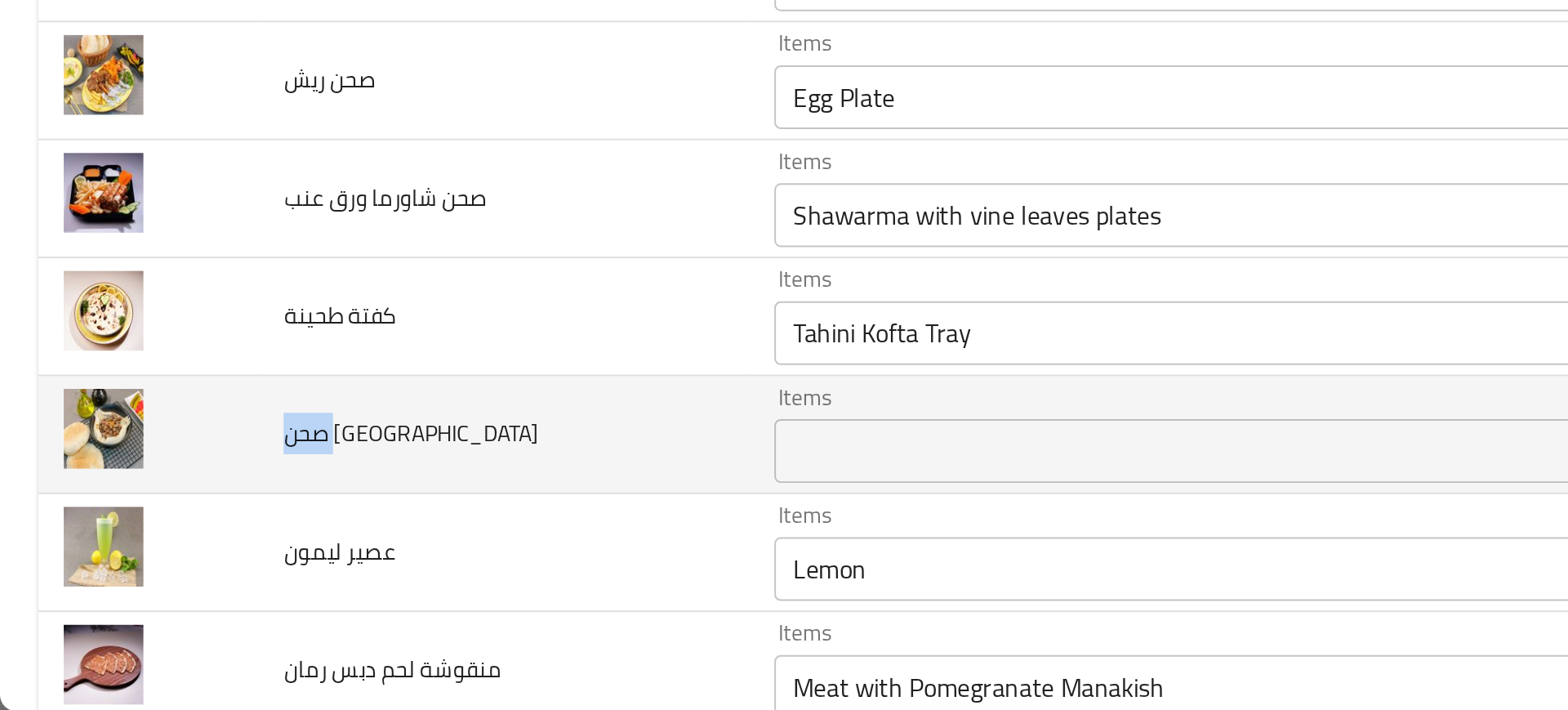
click at [181, 565] on span "صحن حمص" at bounding box center [211, 567] width 131 height 21
copy span "صحن حمص"
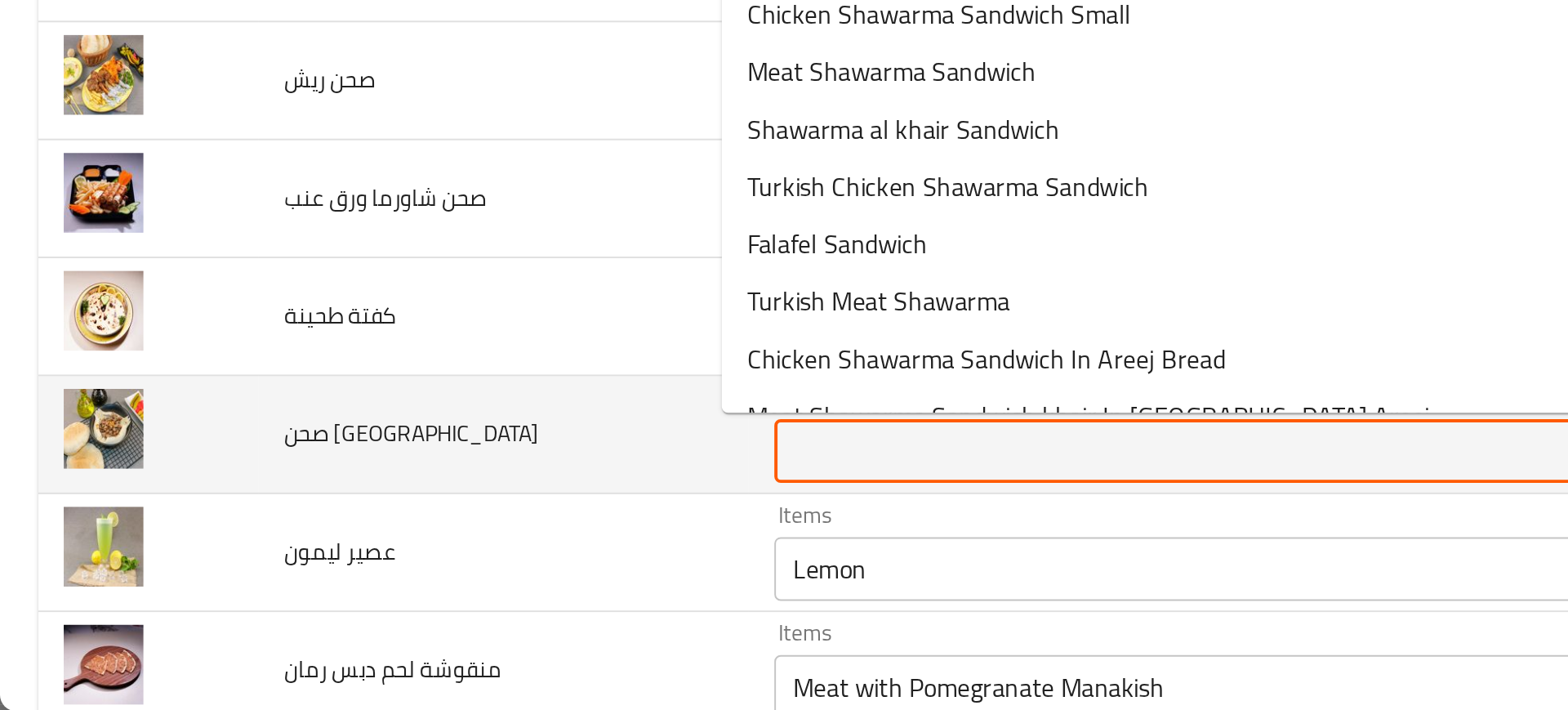
click at [411, 570] on حمص "Items" at bounding box center [601, 576] width 399 height 22
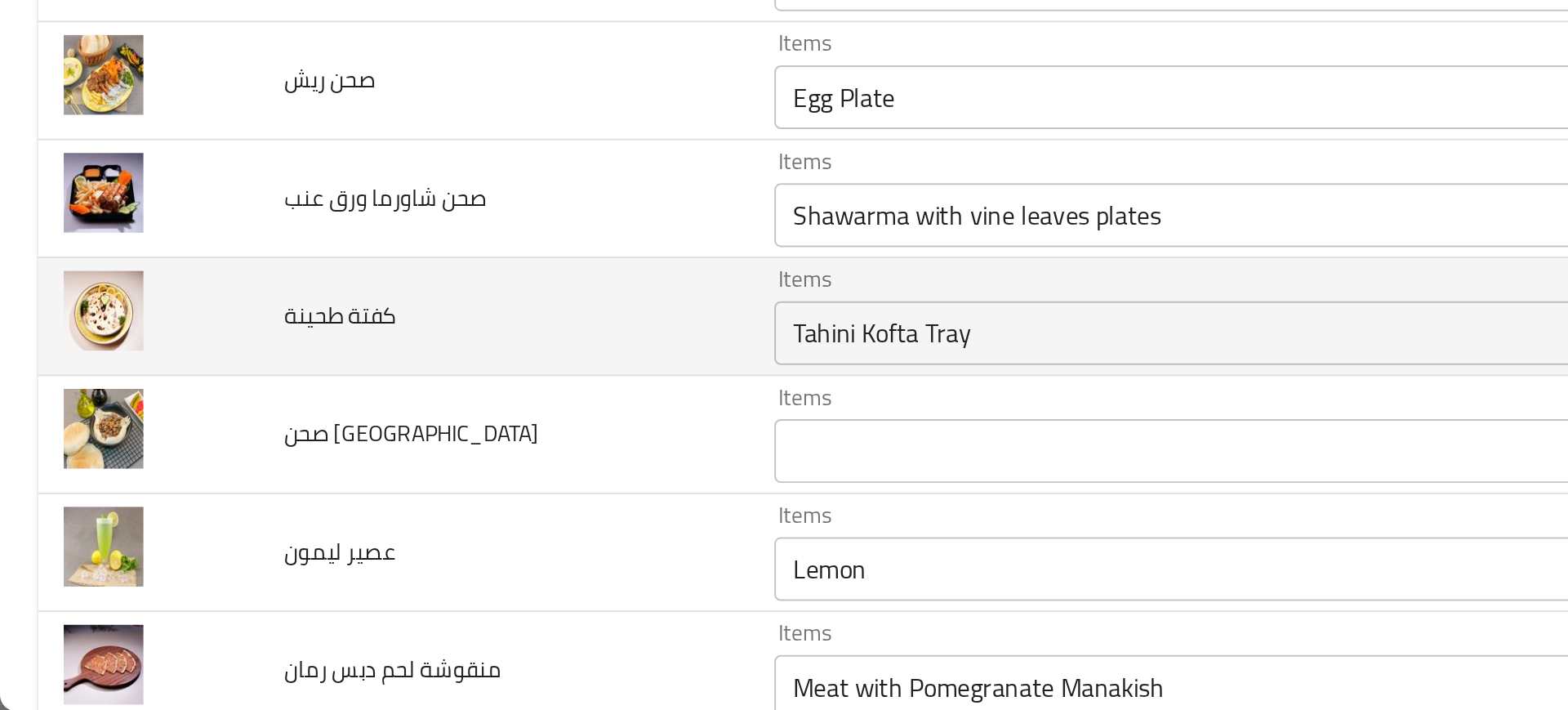
click at [329, 532] on td "كفتة طحينة" at bounding box center [258, 507] width 250 height 61
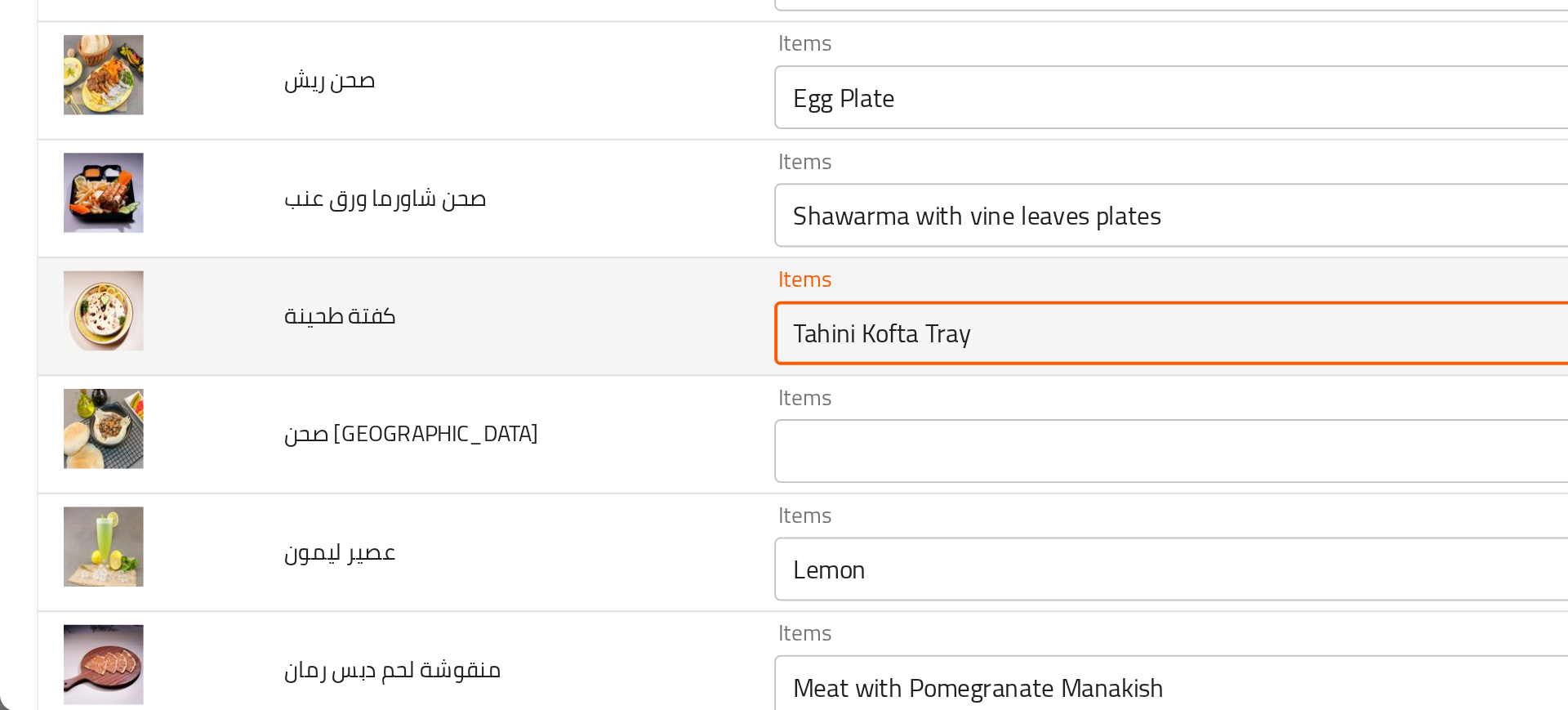
click at [434, 513] on طحينة "Tahini Kofta Tray" at bounding box center [601, 516] width 399 height 22
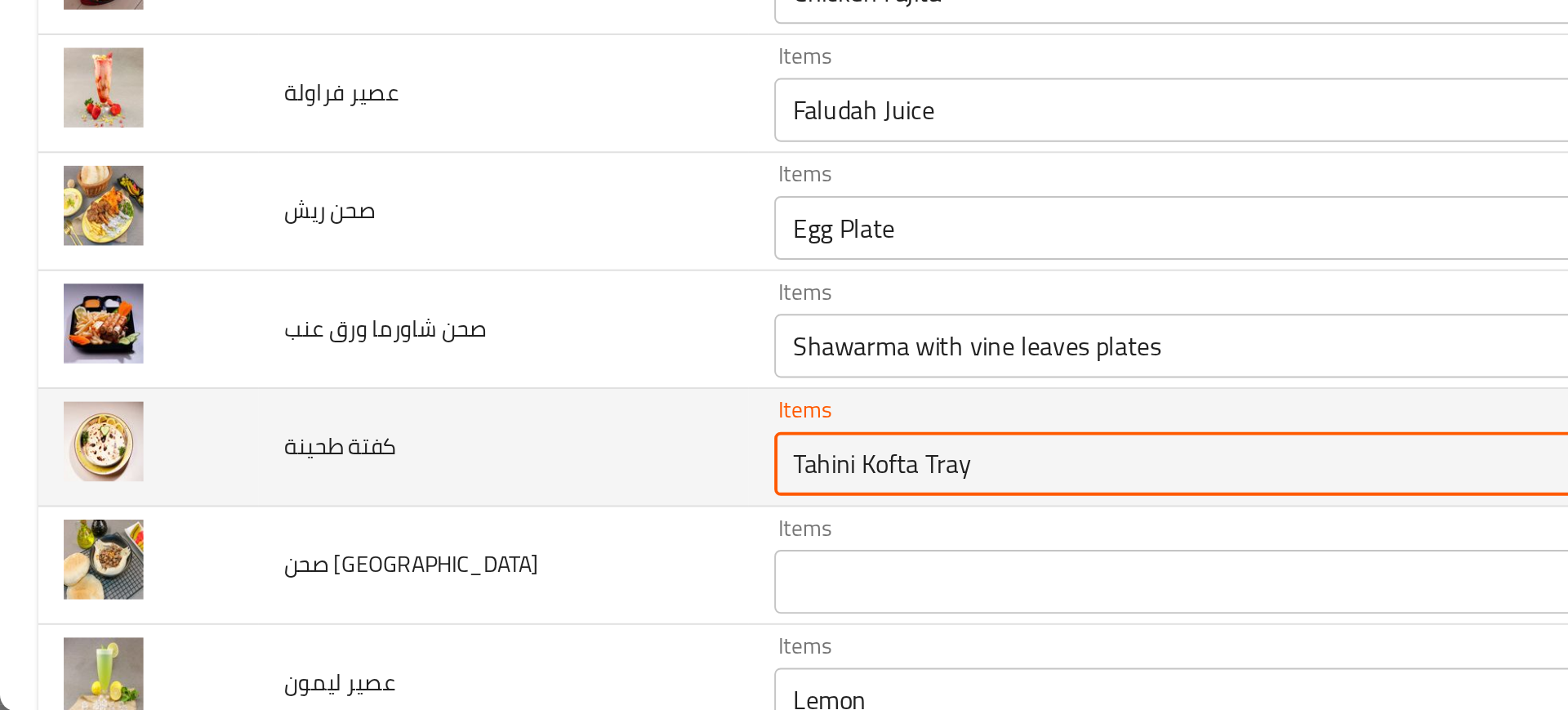
scroll to position [1317, 0]
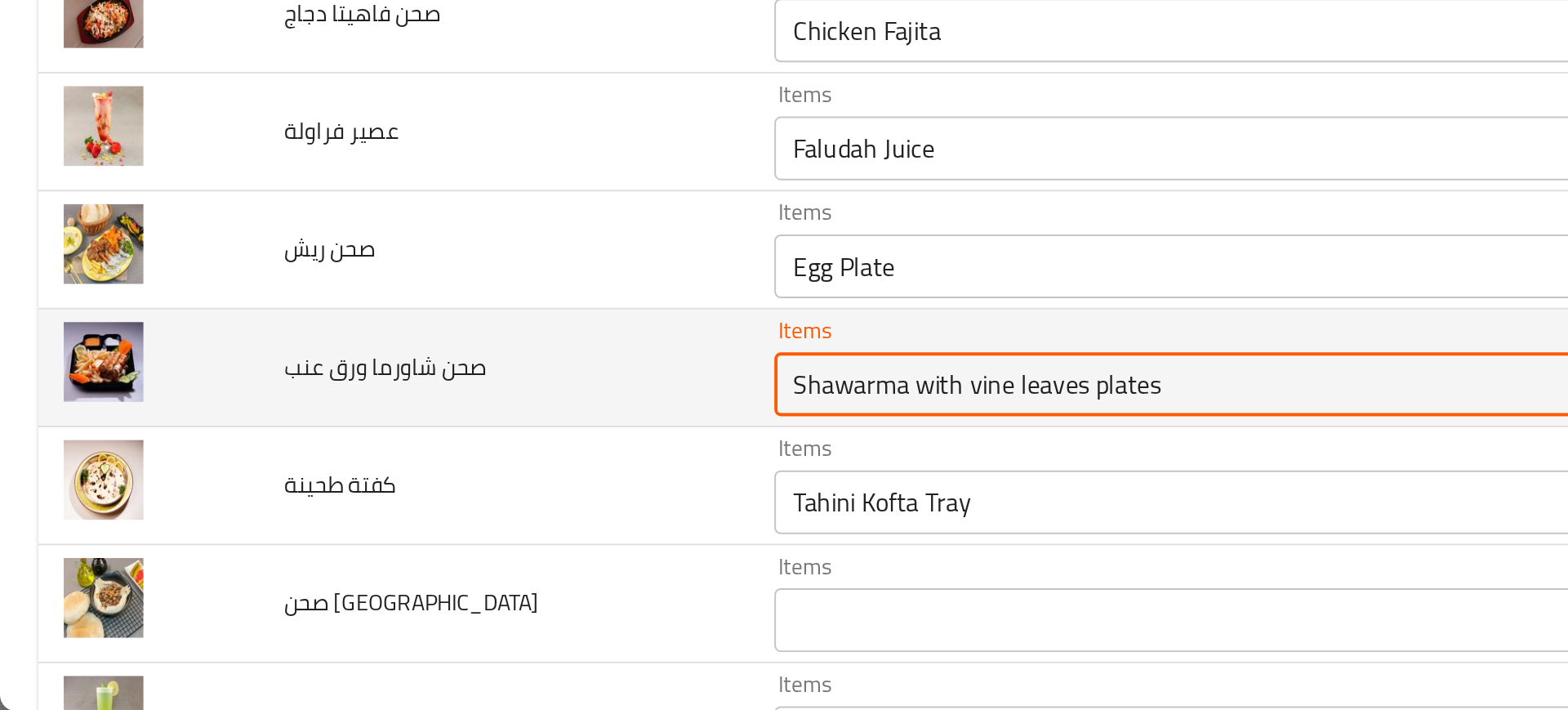
click at [431, 539] on عنب "Shawarma with vine leaves plates" at bounding box center [601, 542] width 399 height 22
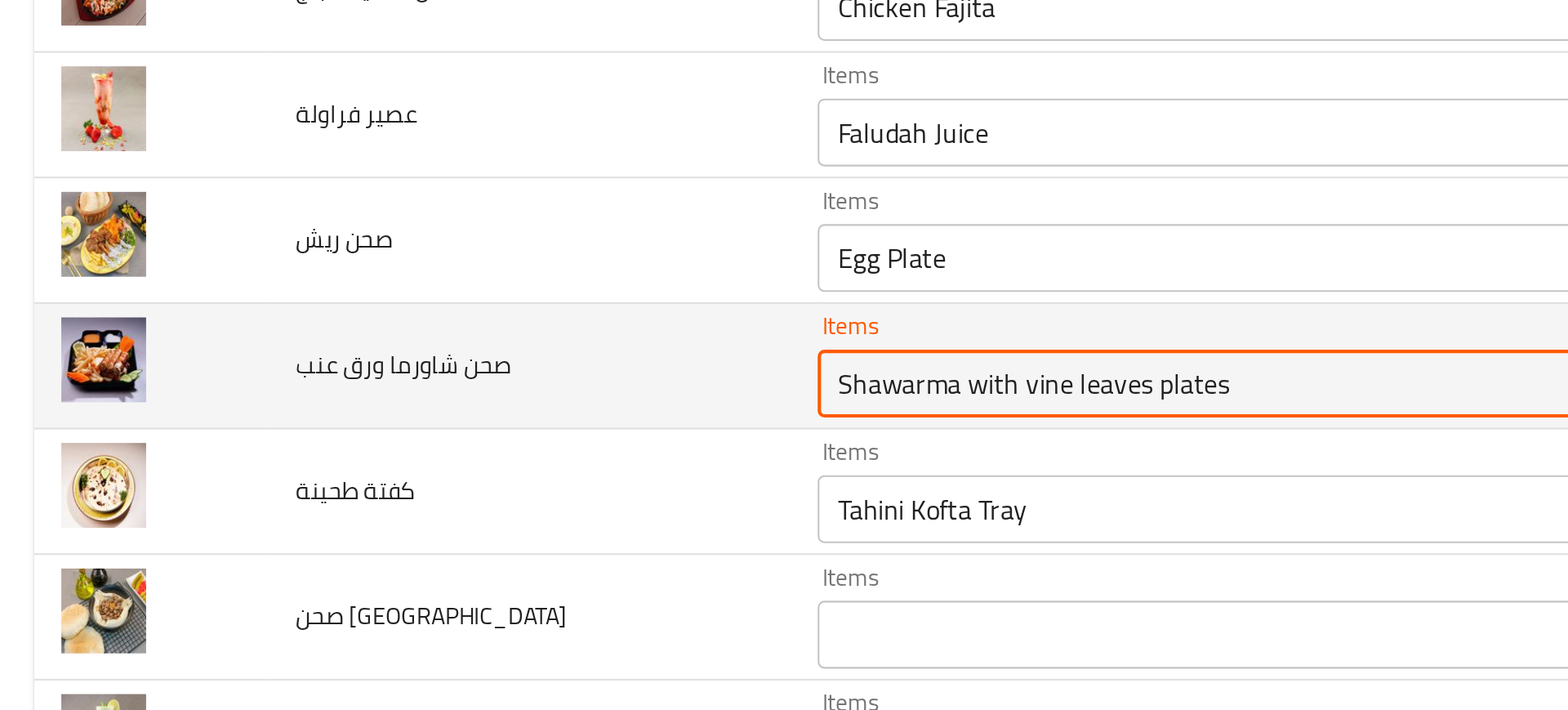
click at [451, 548] on عنب "Shawarma with vine leaves plates" at bounding box center [601, 542] width 399 height 22
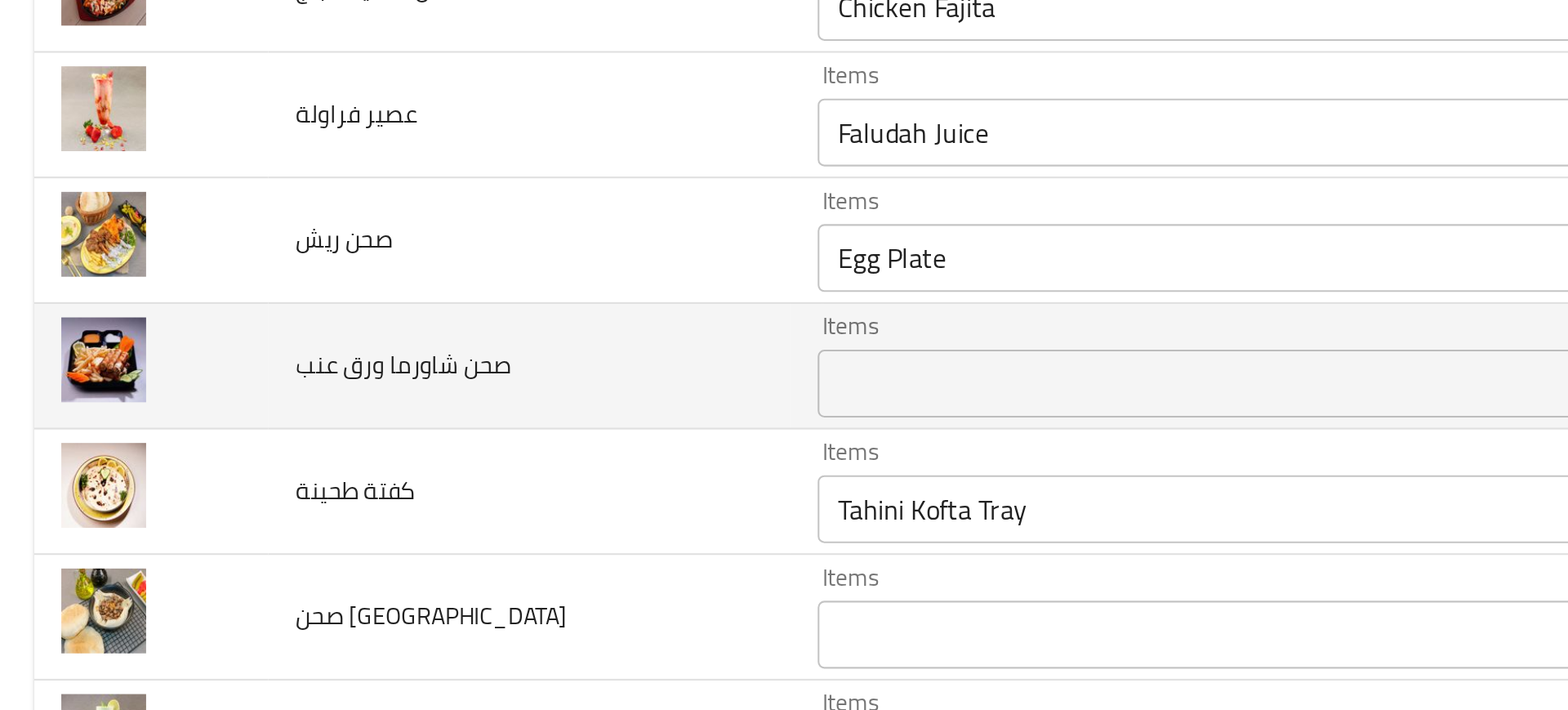
click at [167, 537] on span "صحن شاورما ورق عنب" at bounding box center [197, 532] width 104 height 21
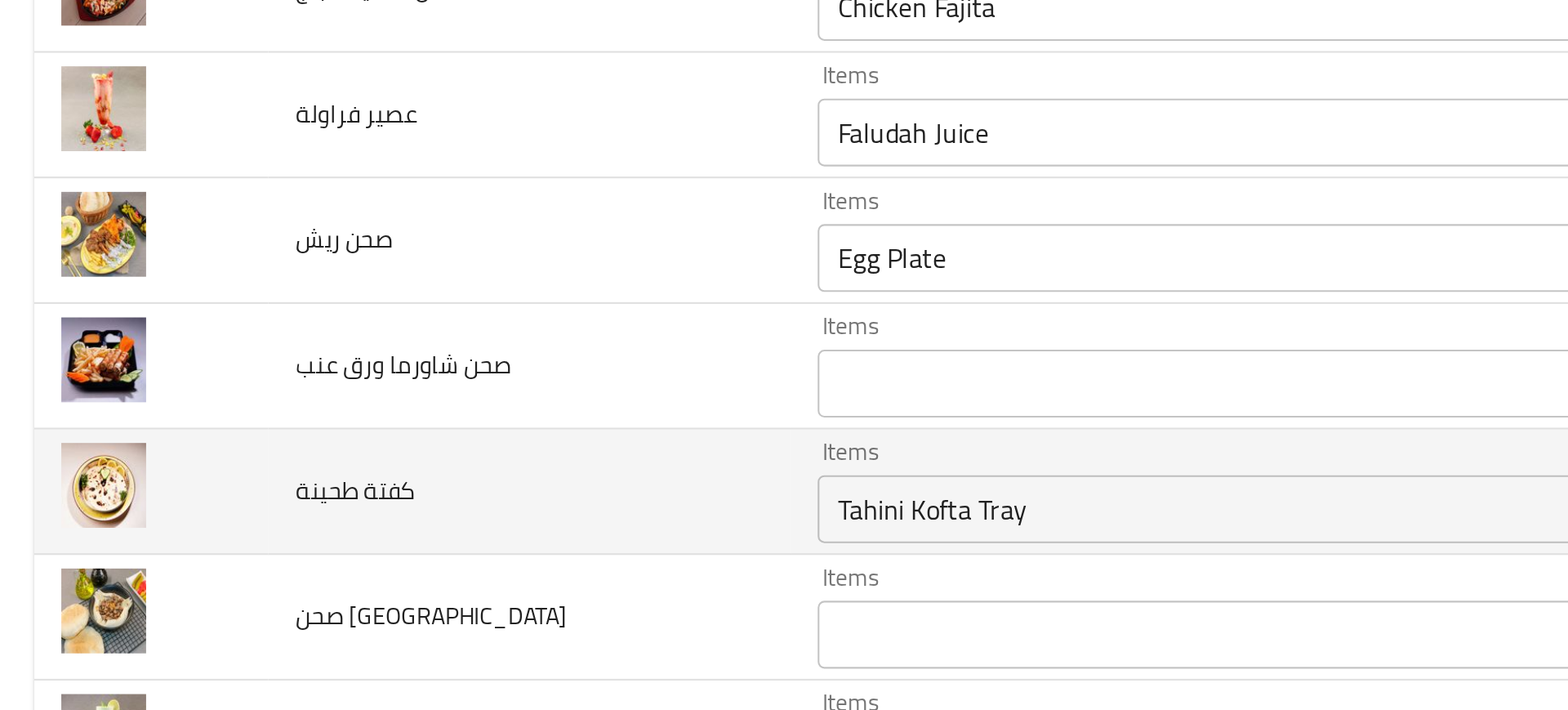
click at [148, 587] on span "كفتة طحينة" at bounding box center [174, 593] width 57 height 21
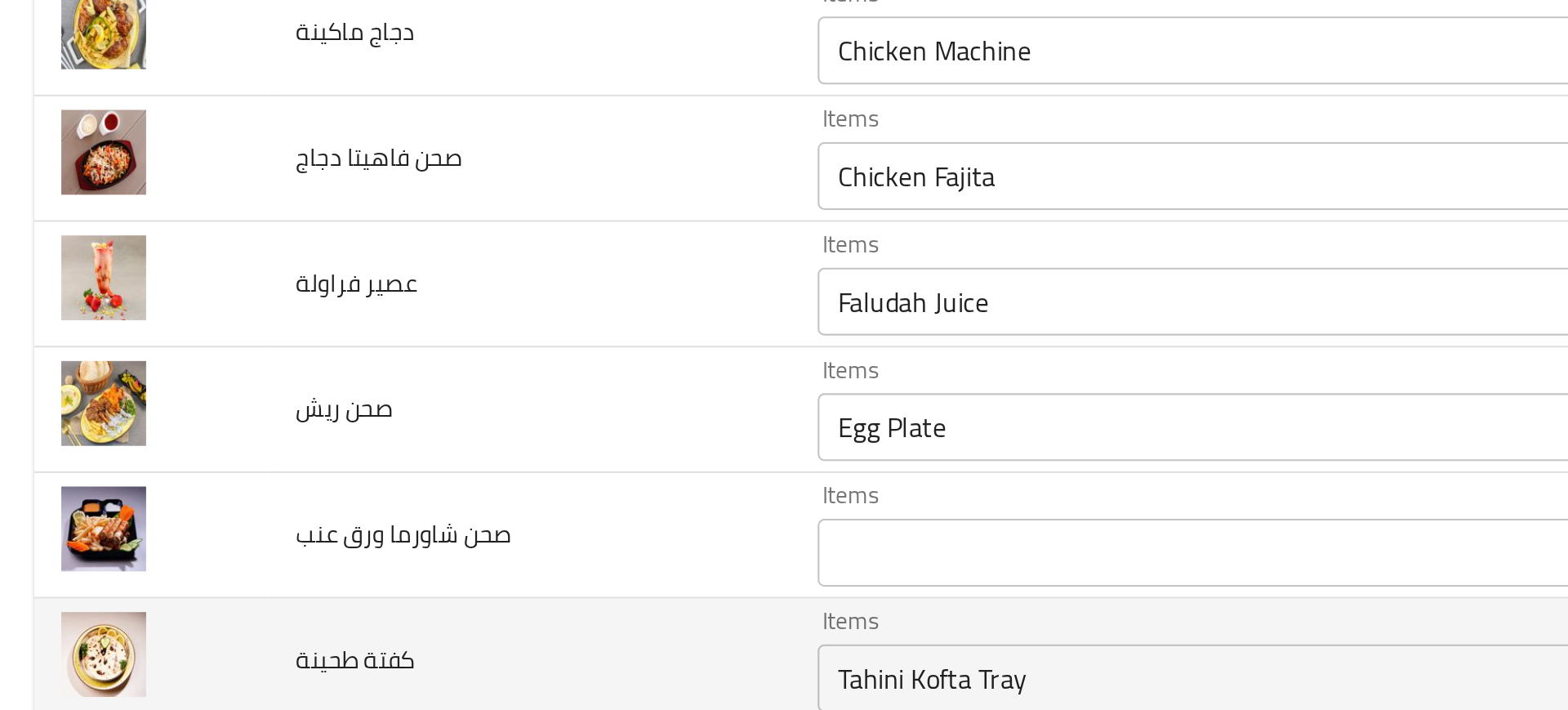
scroll to position [1237, 0]
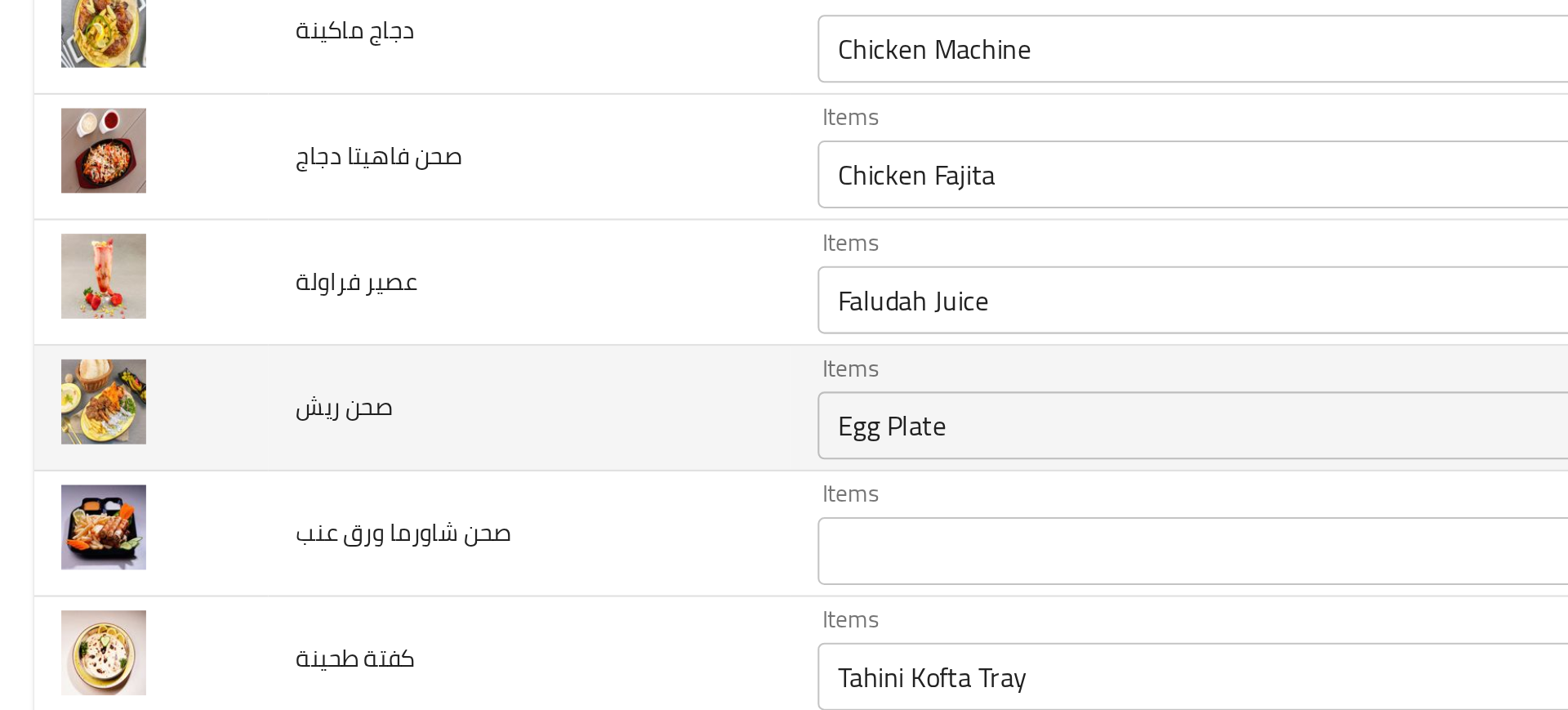
click at [415, 569] on ريش "Egg Plate" at bounding box center [601, 562] width 399 height 22
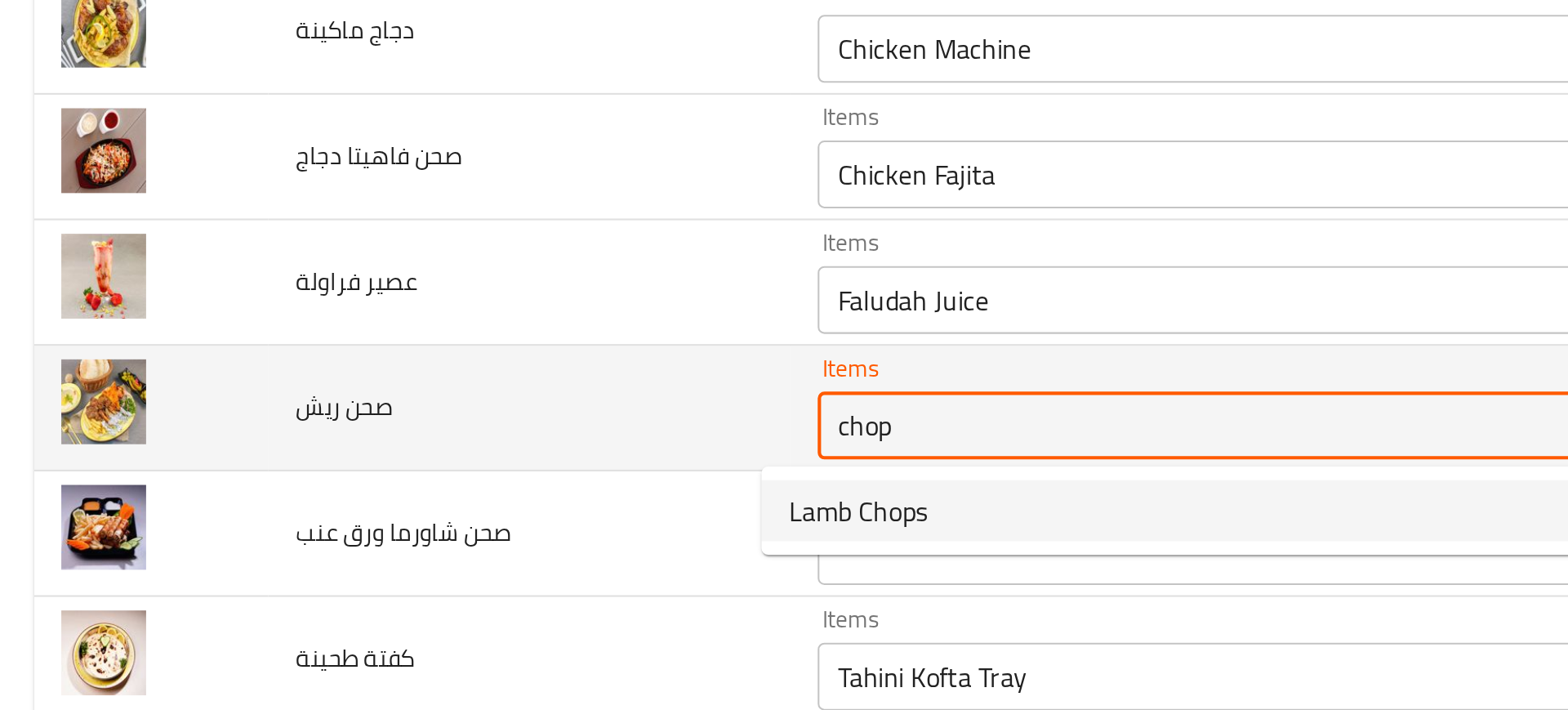
type ريش "Lamb Chops"
type ريش-ar "ريش غنم"
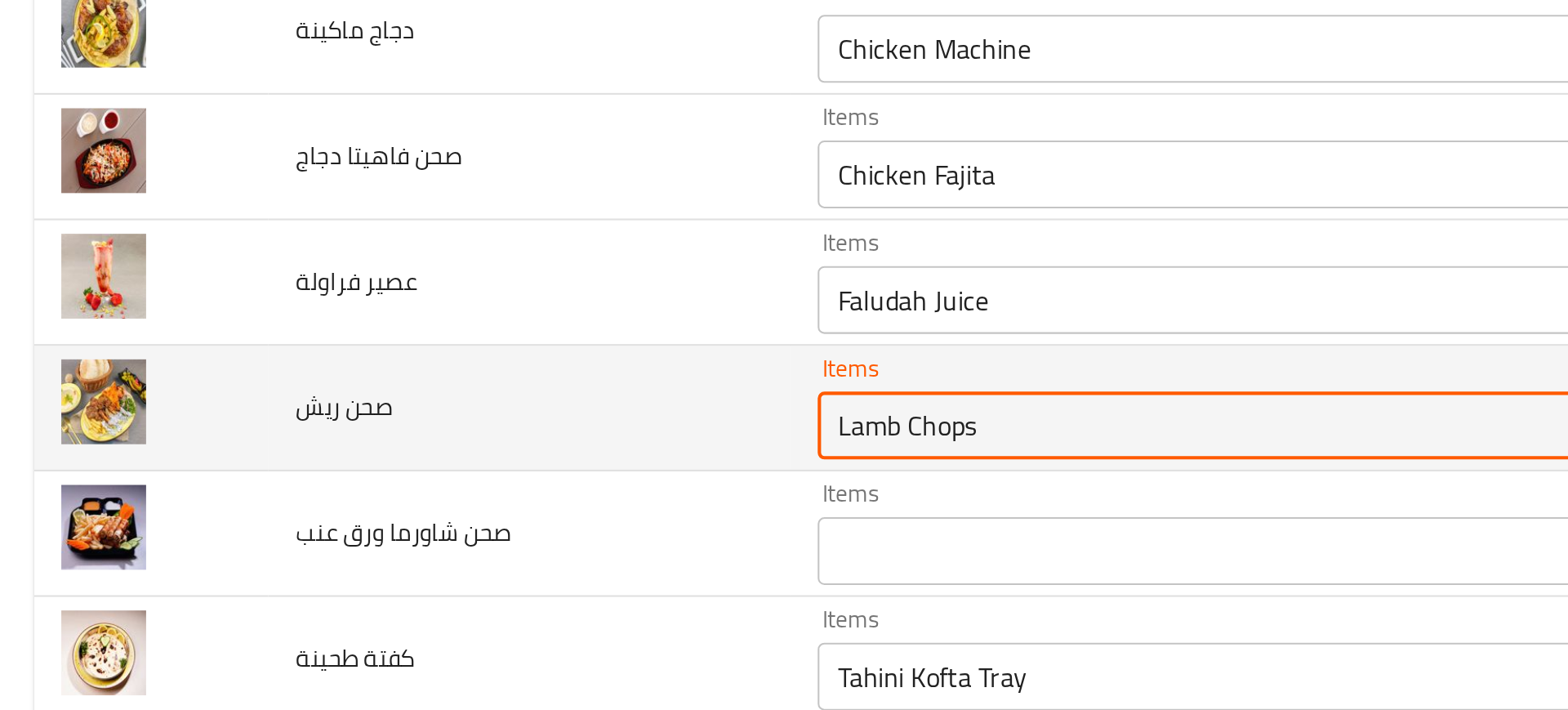
type ريش "Lamb Chops"
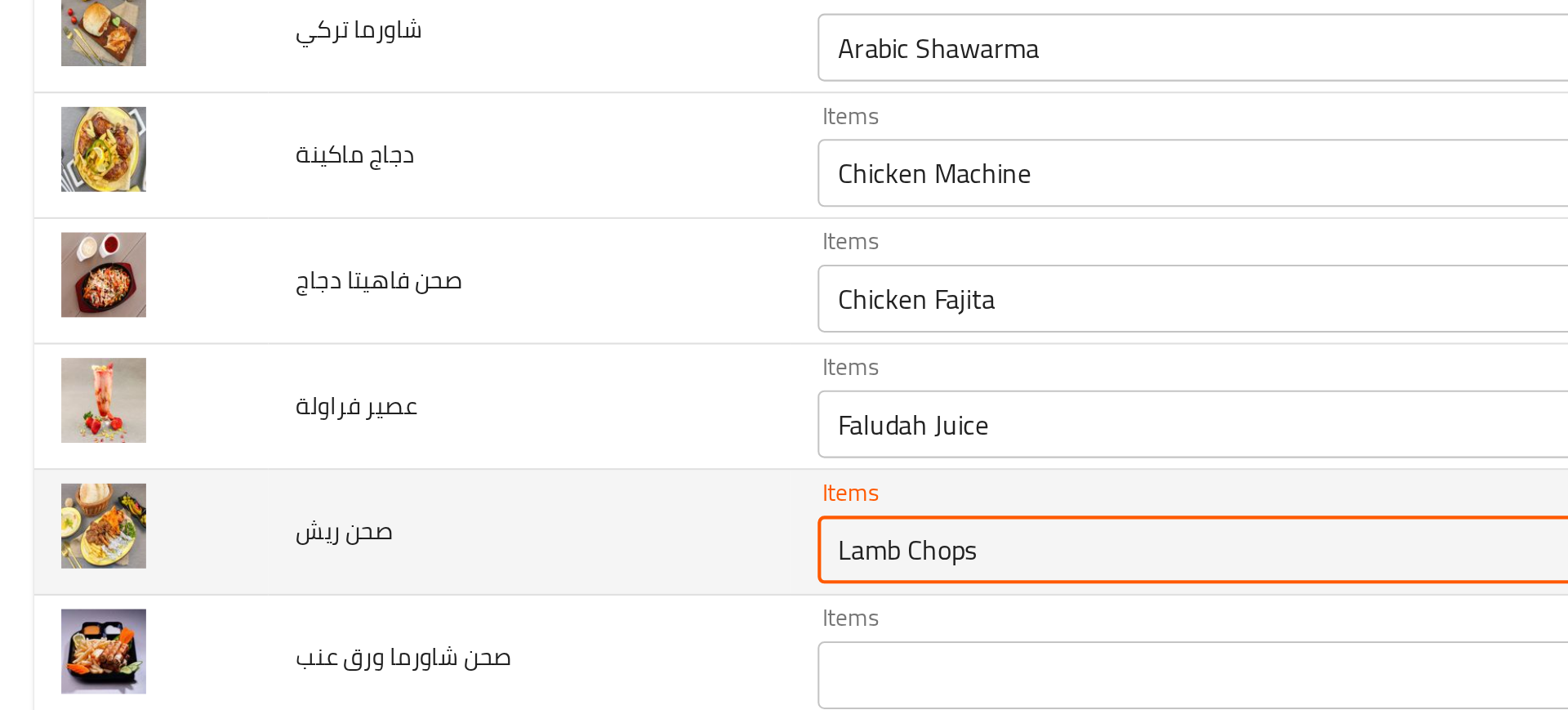
scroll to position [1178, 0]
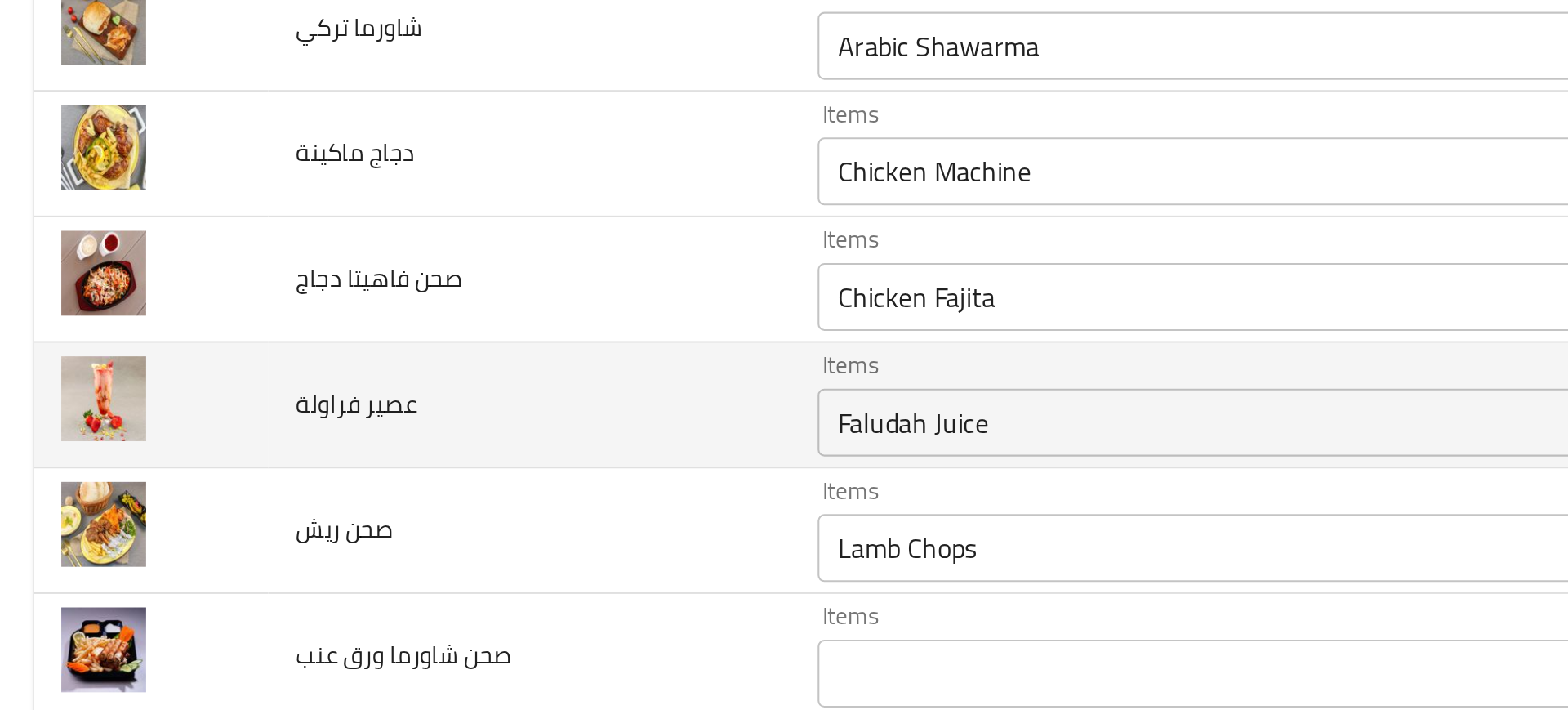
click at [191, 568] on td "عصير فراولة" at bounding box center [258, 552] width 250 height 61
click at [406, 534] on div "Items Faludah Juice Items" at bounding box center [625, 552] width 457 height 50
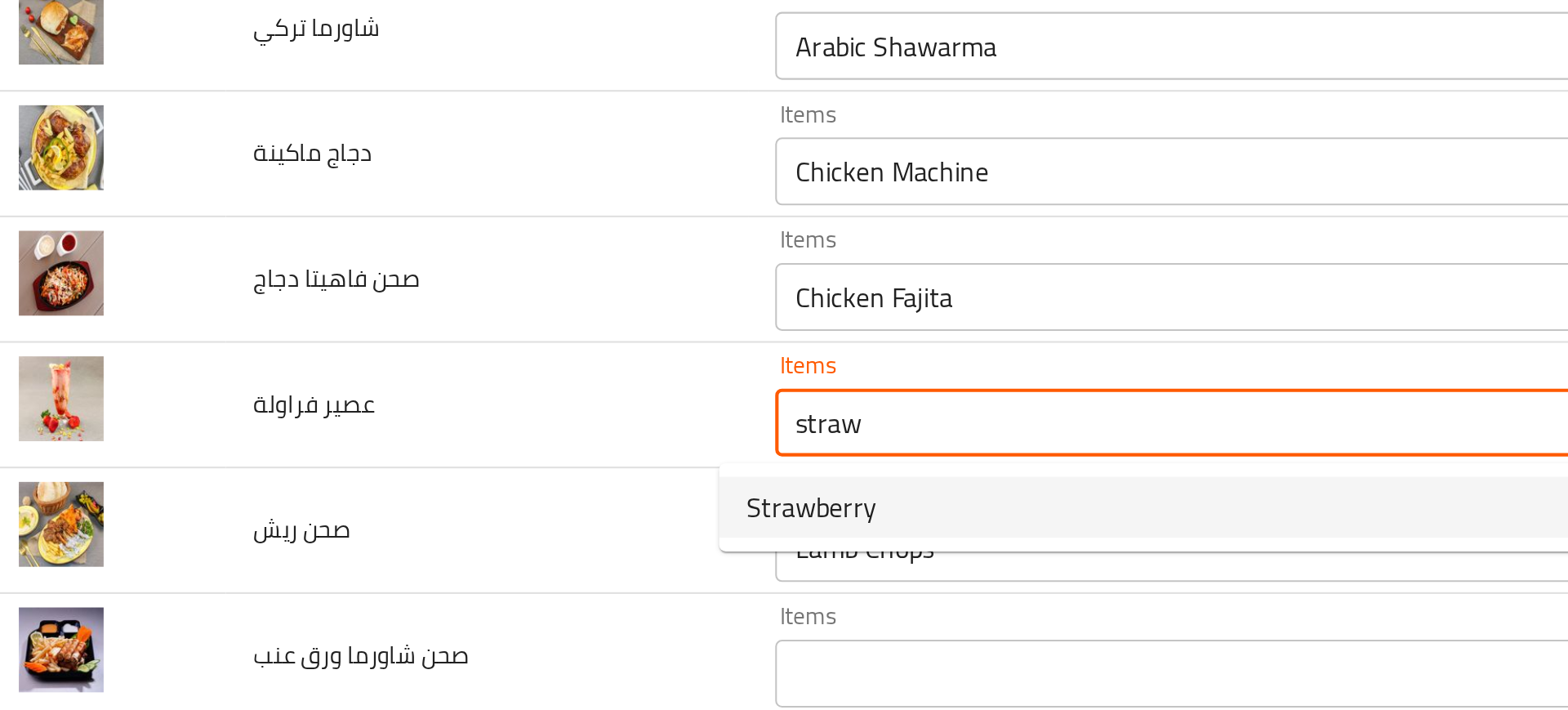
click at [394, 604] on span "Strawberry" at bounding box center [414, 602] width 63 height 20
type فراولة "Strawberry"
type فراولة-ar "فراولة"
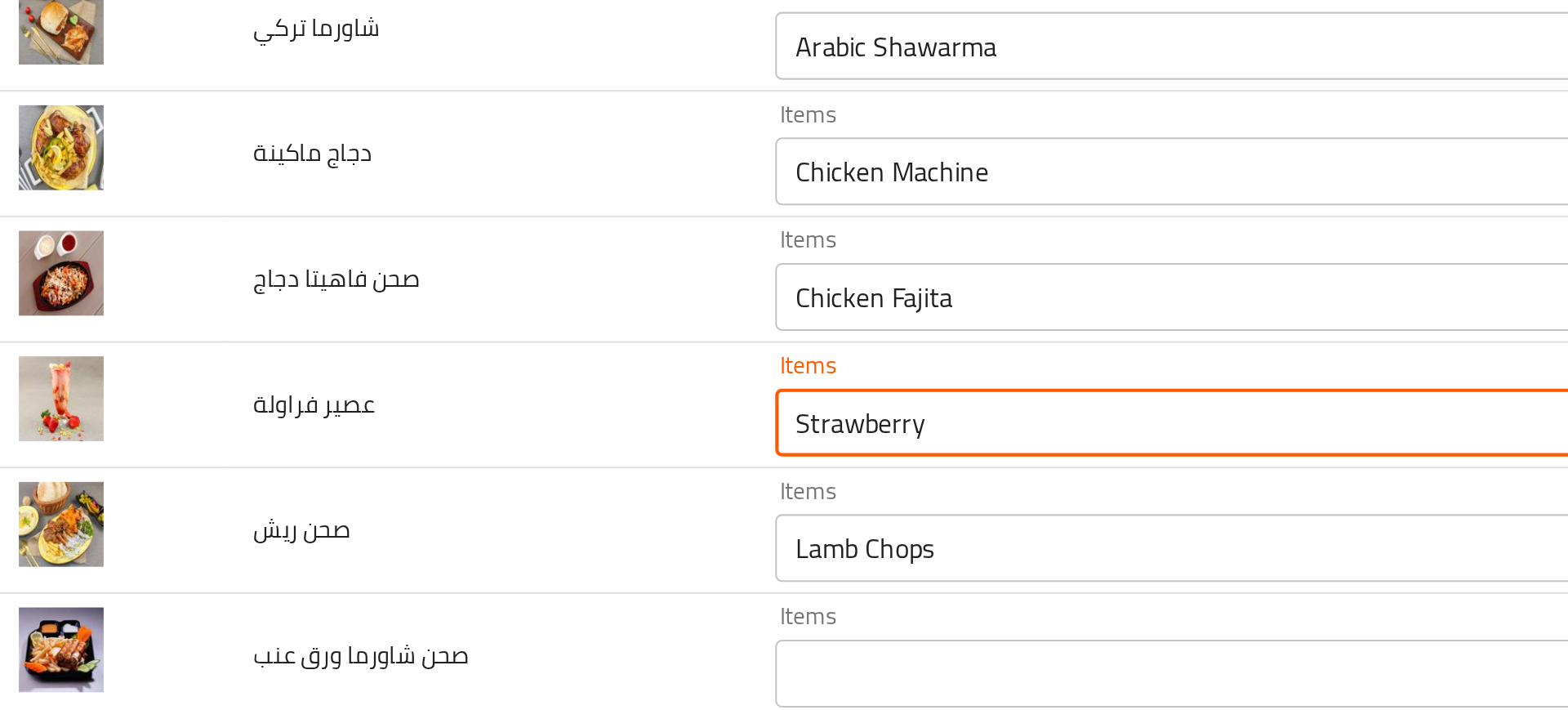
type فراولة "Strawberry"
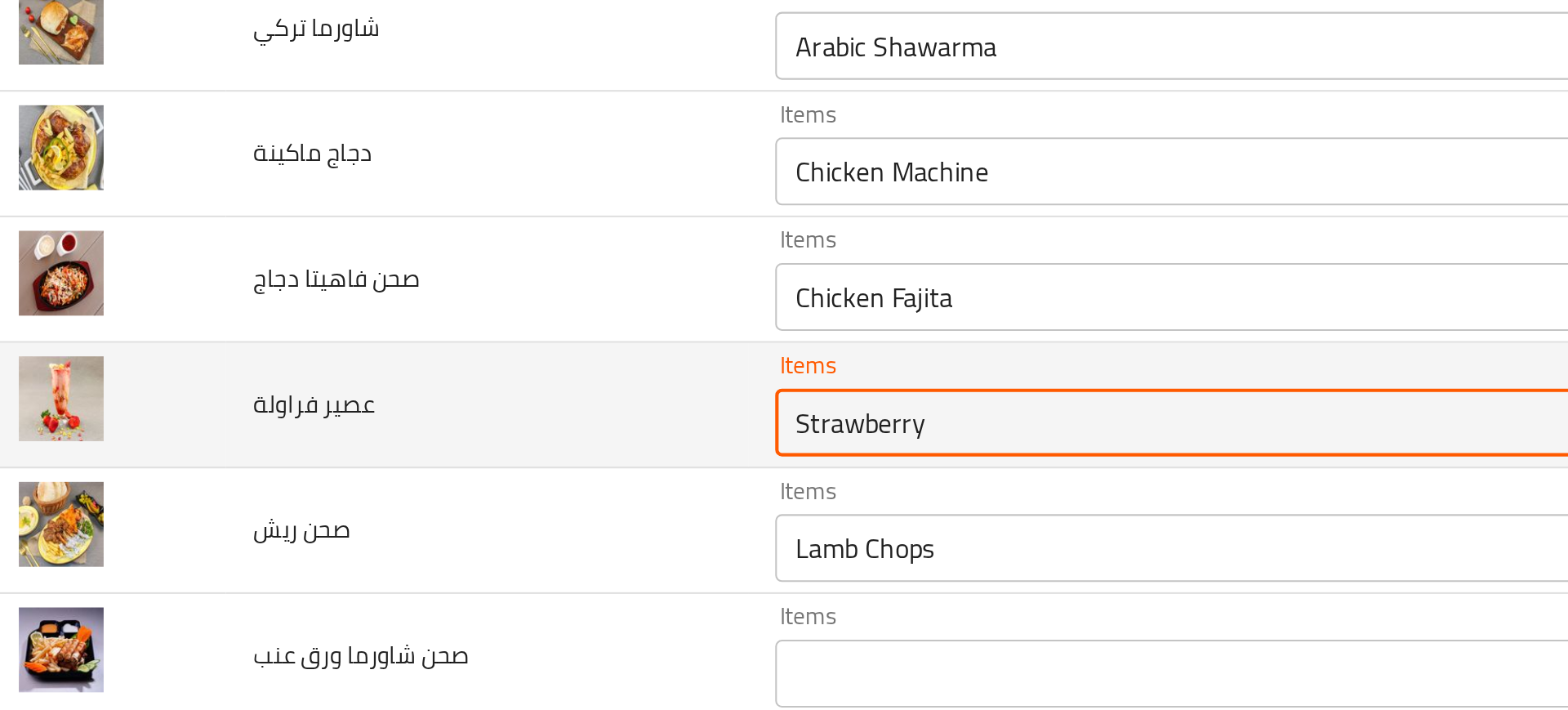
scroll to position [1144, 0]
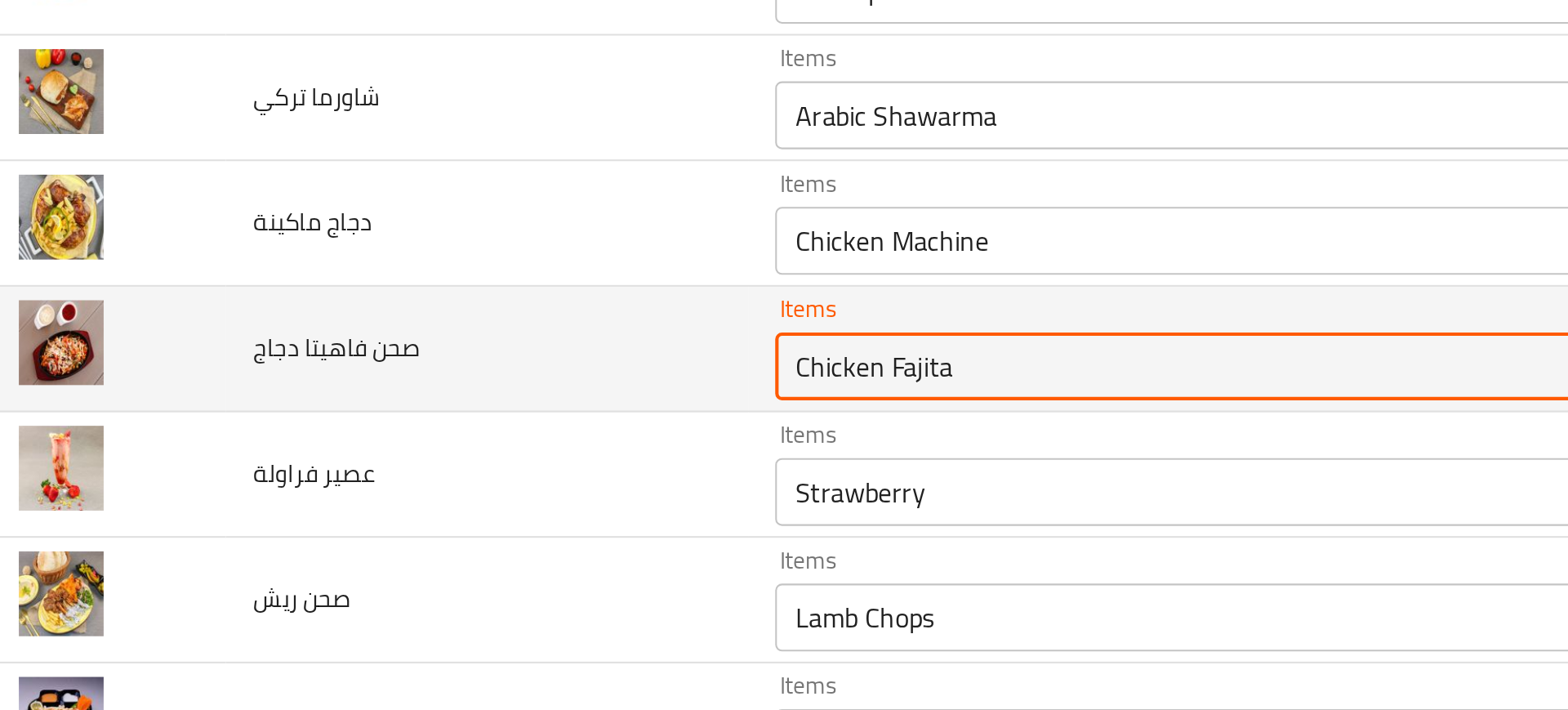
click at [421, 522] on دجاج "Chicken Fajita" at bounding box center [601, 533] width 399 height 22
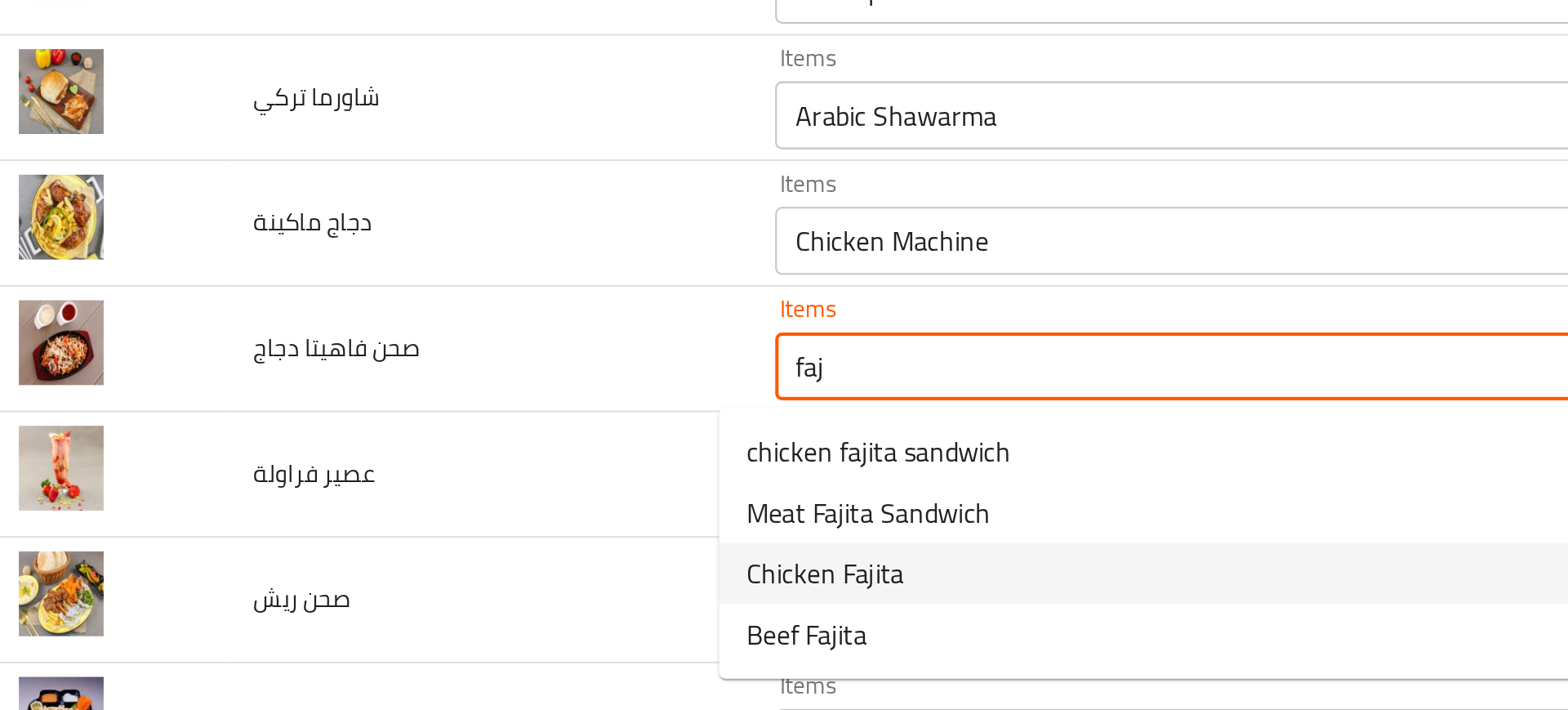
click at [423, 632] on span "Chicken Fajita" at bounding box center [421, 633] width 76 height 20
type دجاج "Chicken Fajita"
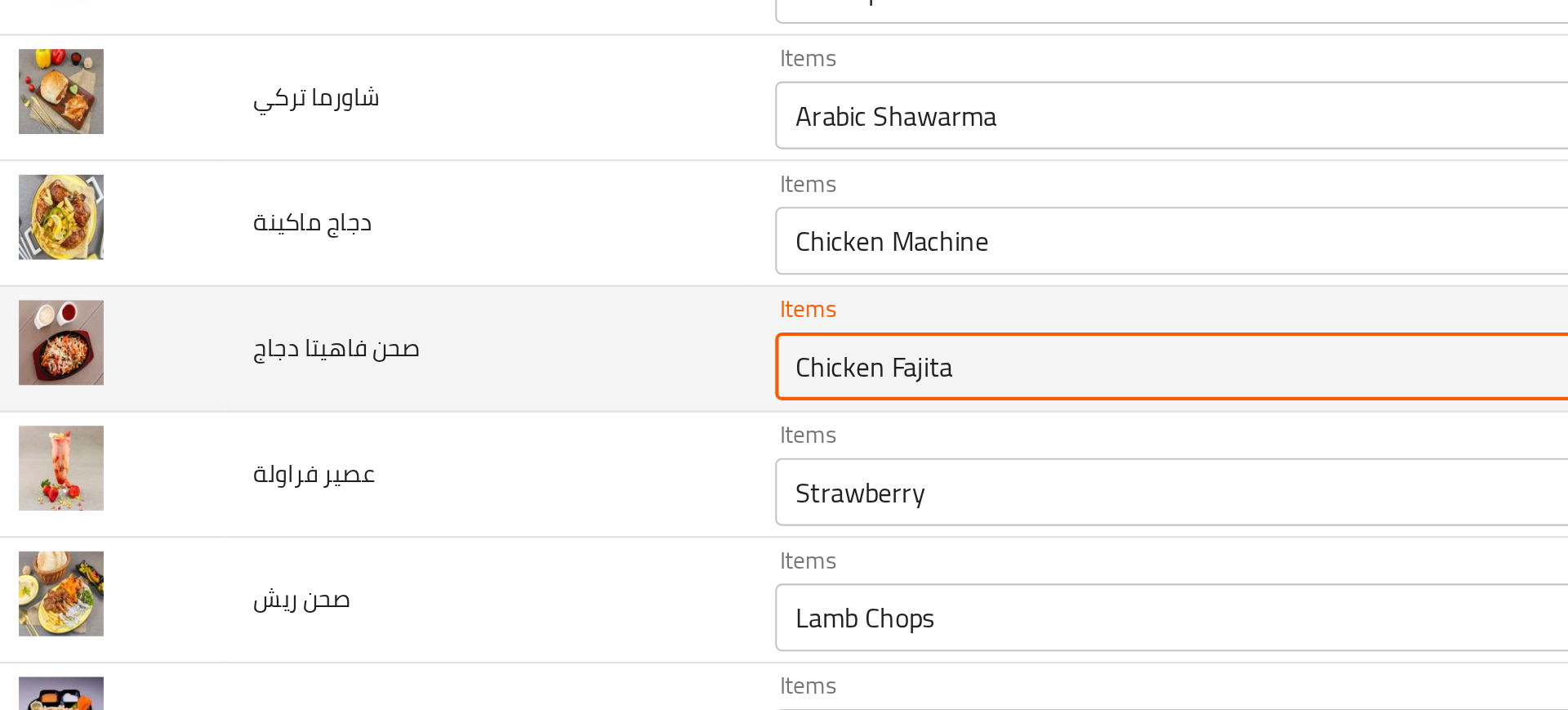
click at [446, 524] on دجاج "Chicken Fajita" at bounding box center [601, 533] width 399 height 22
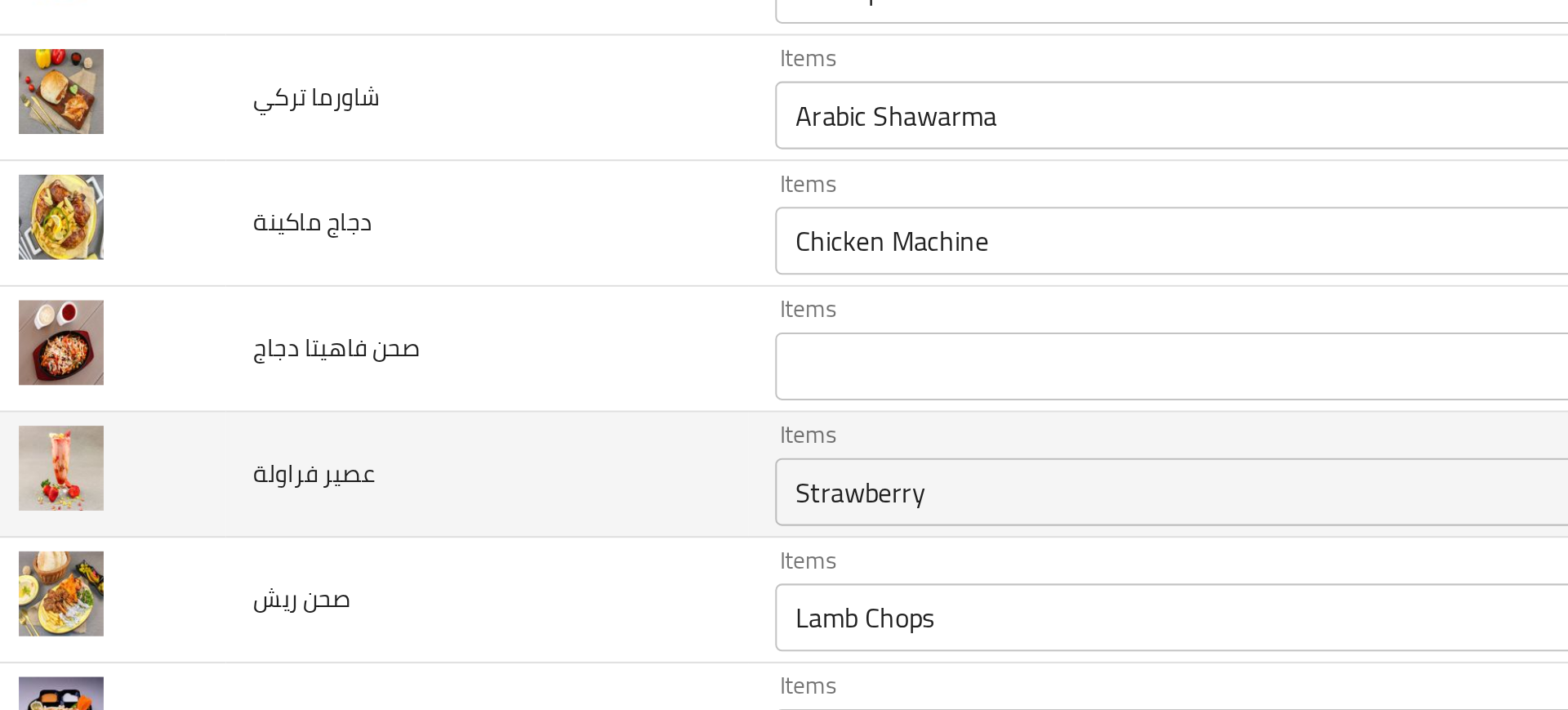
click at [269, 574] on td "عصير فراولة" at bounding box center [258, 586] width 250 height 61
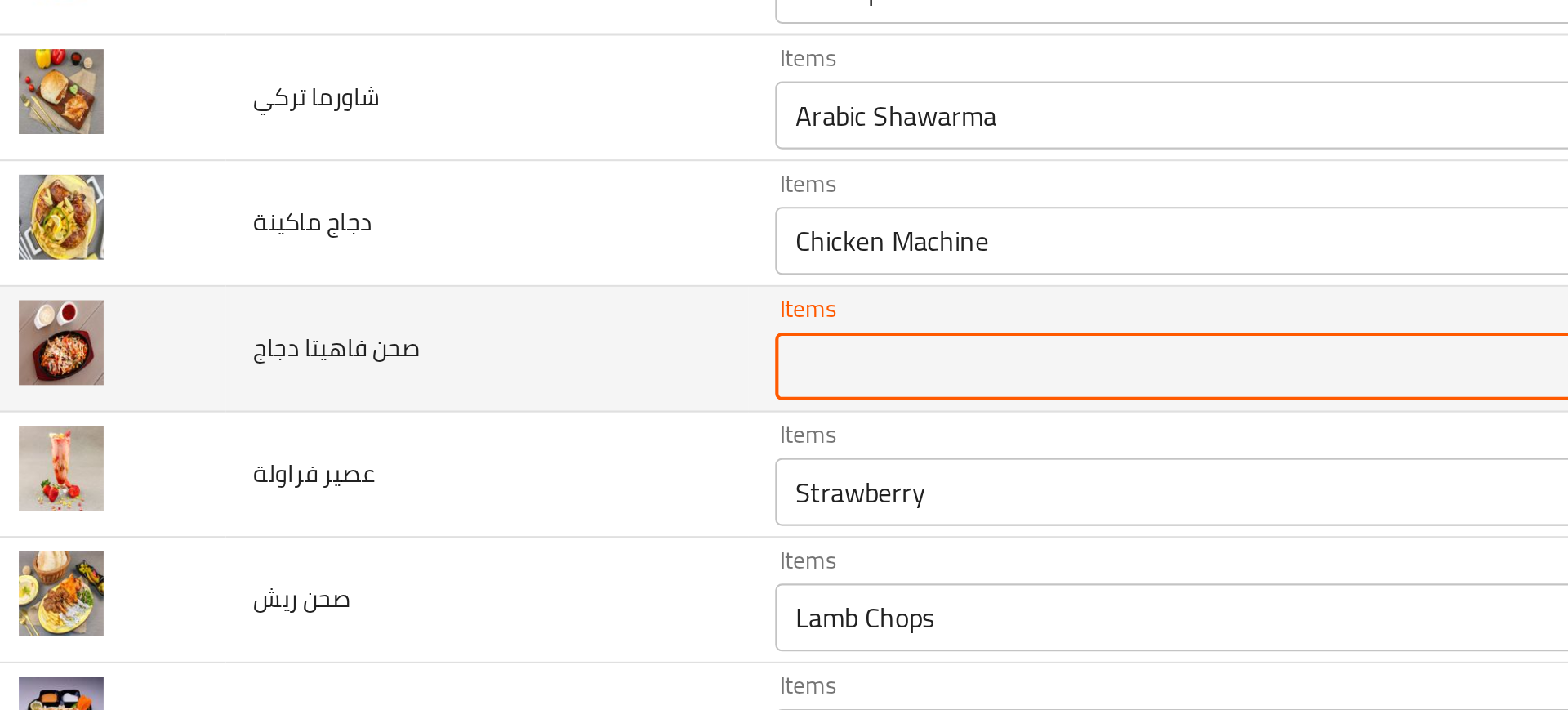
paste دجاج "Chicken Fajita"
type دجاج "Chicken Fajita"
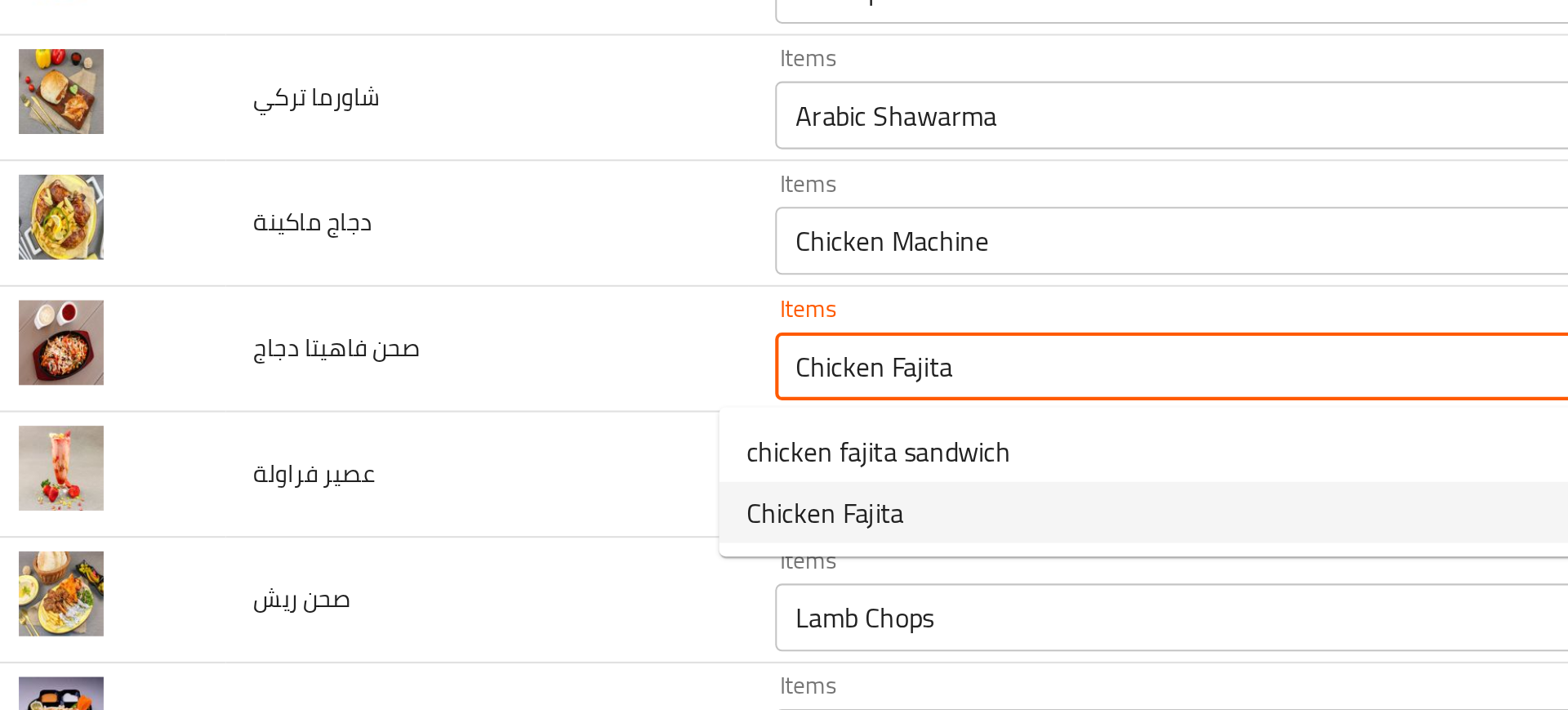
click at [406, 594] on span "Chicken Fajita" at bounding box center [421, 604] width 76 height 20
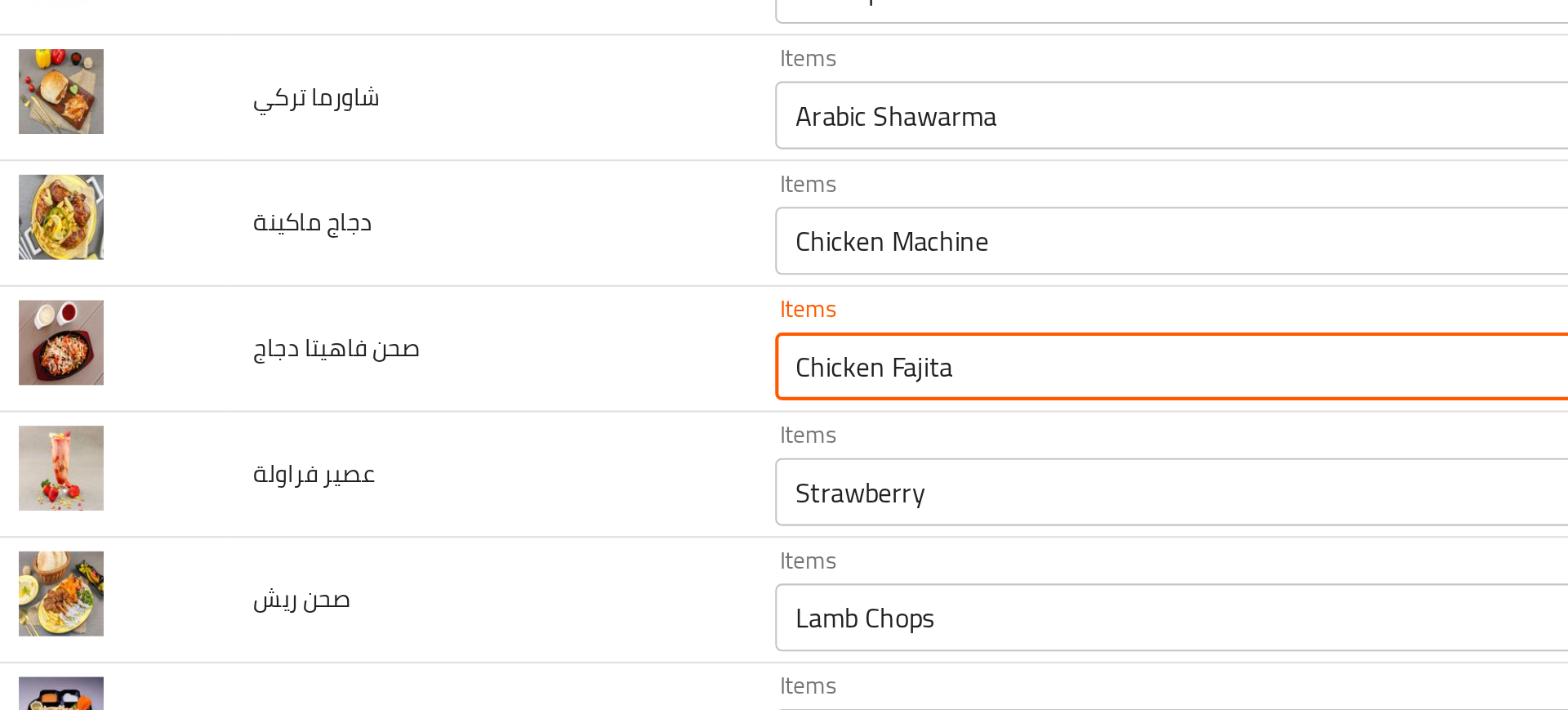
type دجاج-ar "فاهيتا دجاج"
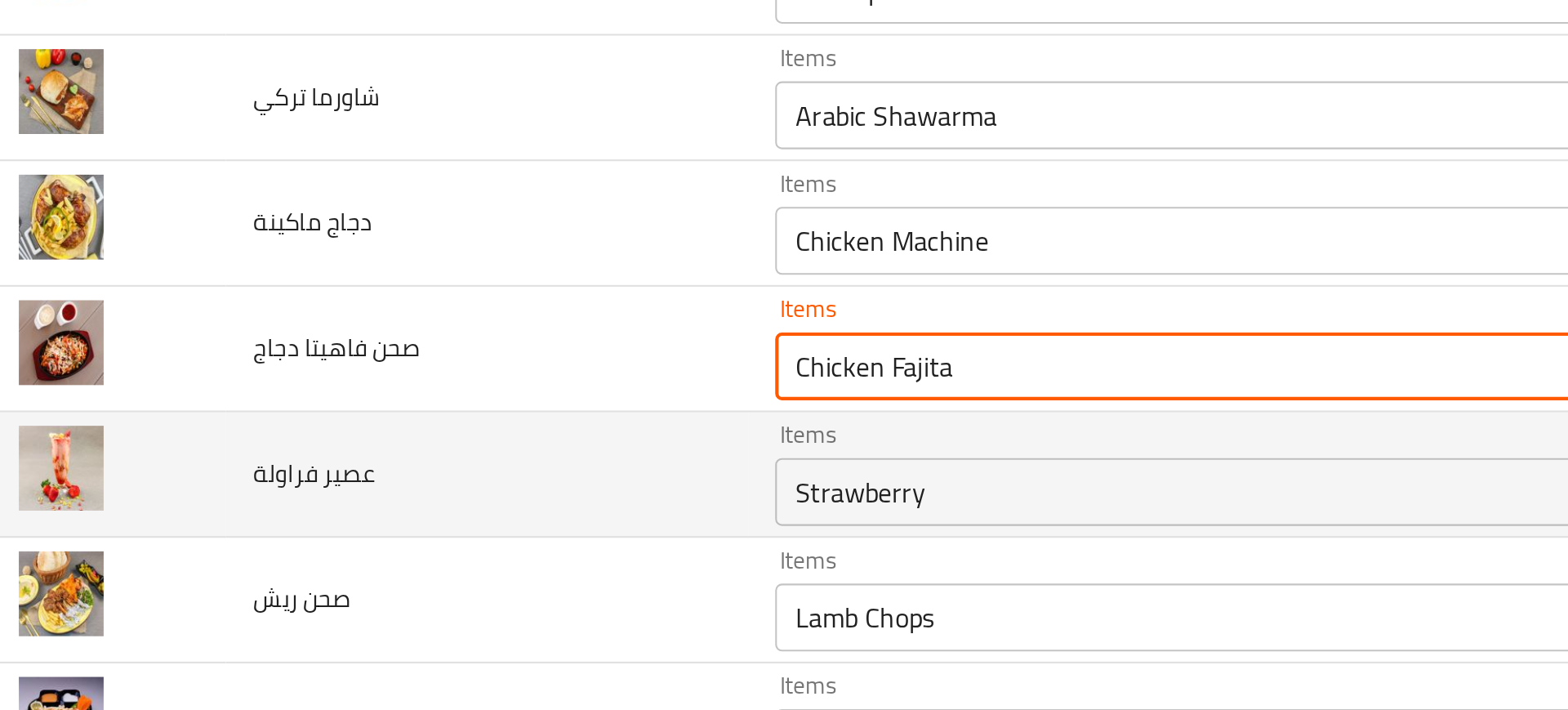
type دجاج "Chicken Fajita"
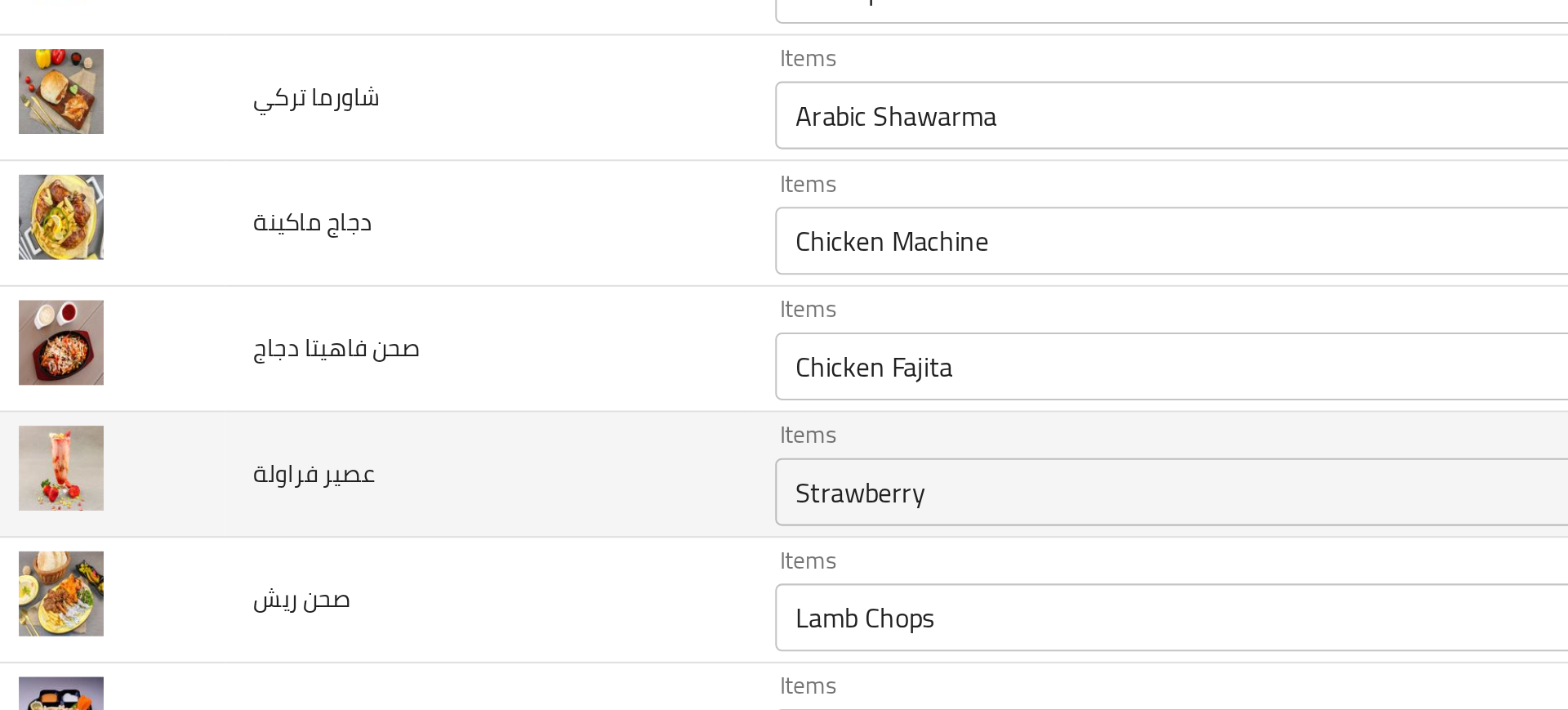
click at [306, 564] on td "عصير فراولة" at bounding box center [258, 586] width 250 height 61
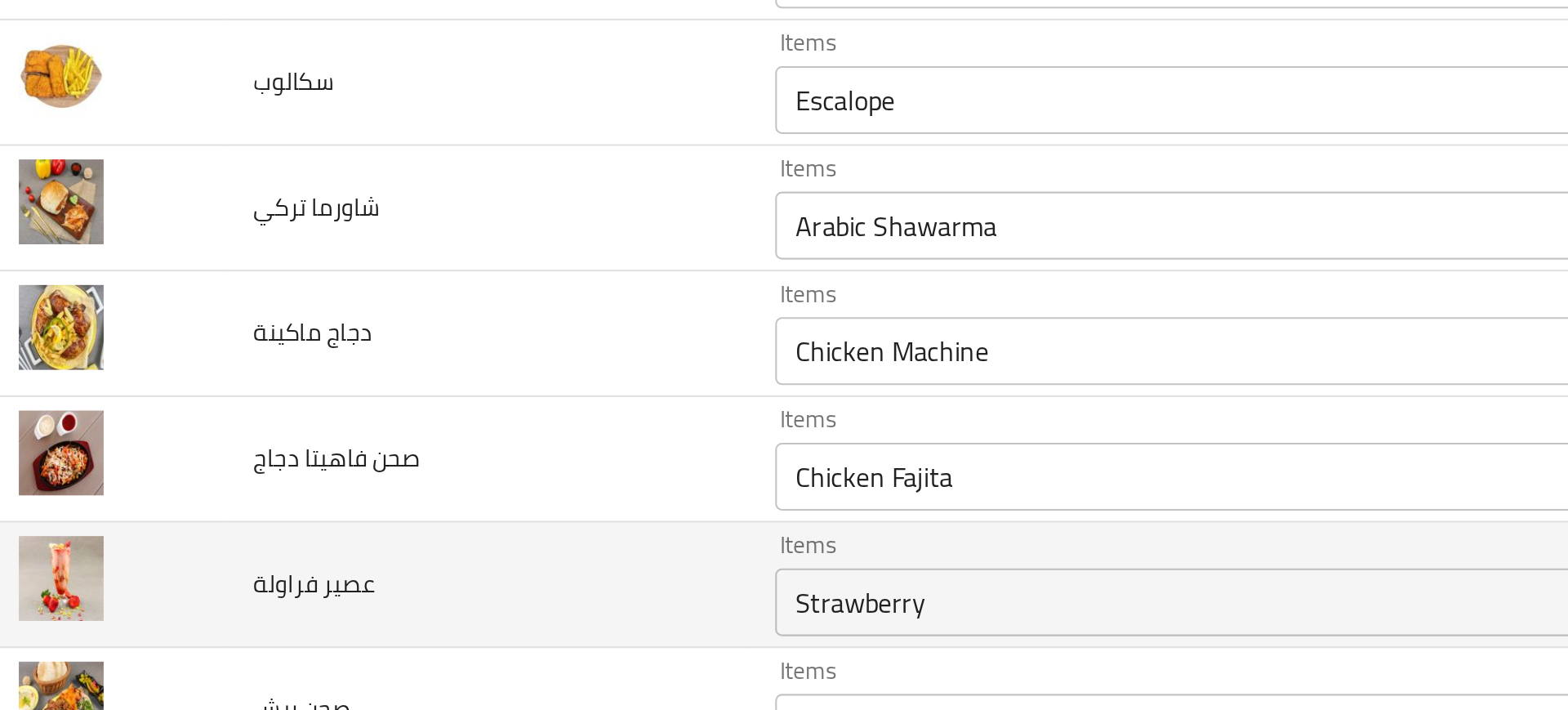
scroll to position [1086, 0]
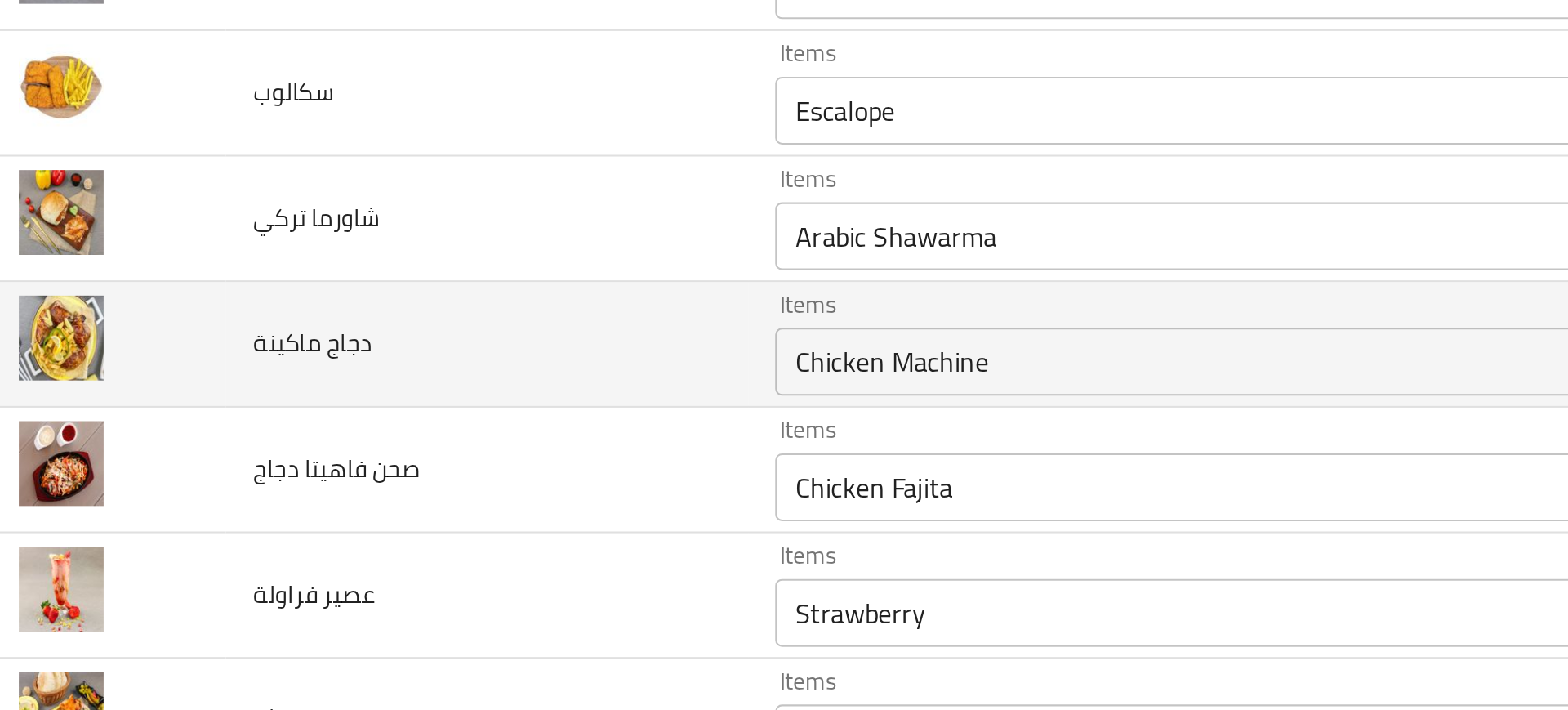
click at [419, 525] on ماكينة "Chicken Machine" at bounding box center [601, 532] width 399 height 22
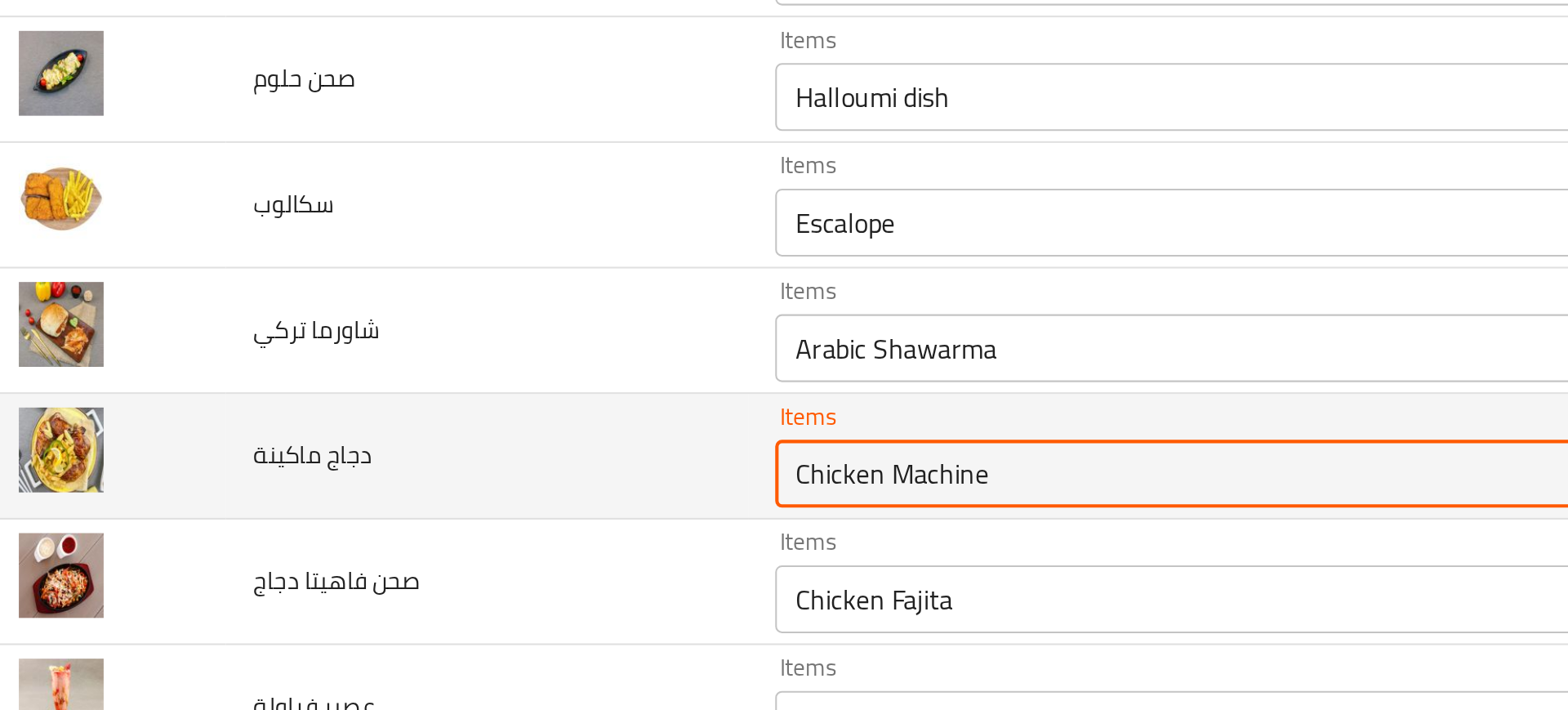
scroll to position [1023, 0]
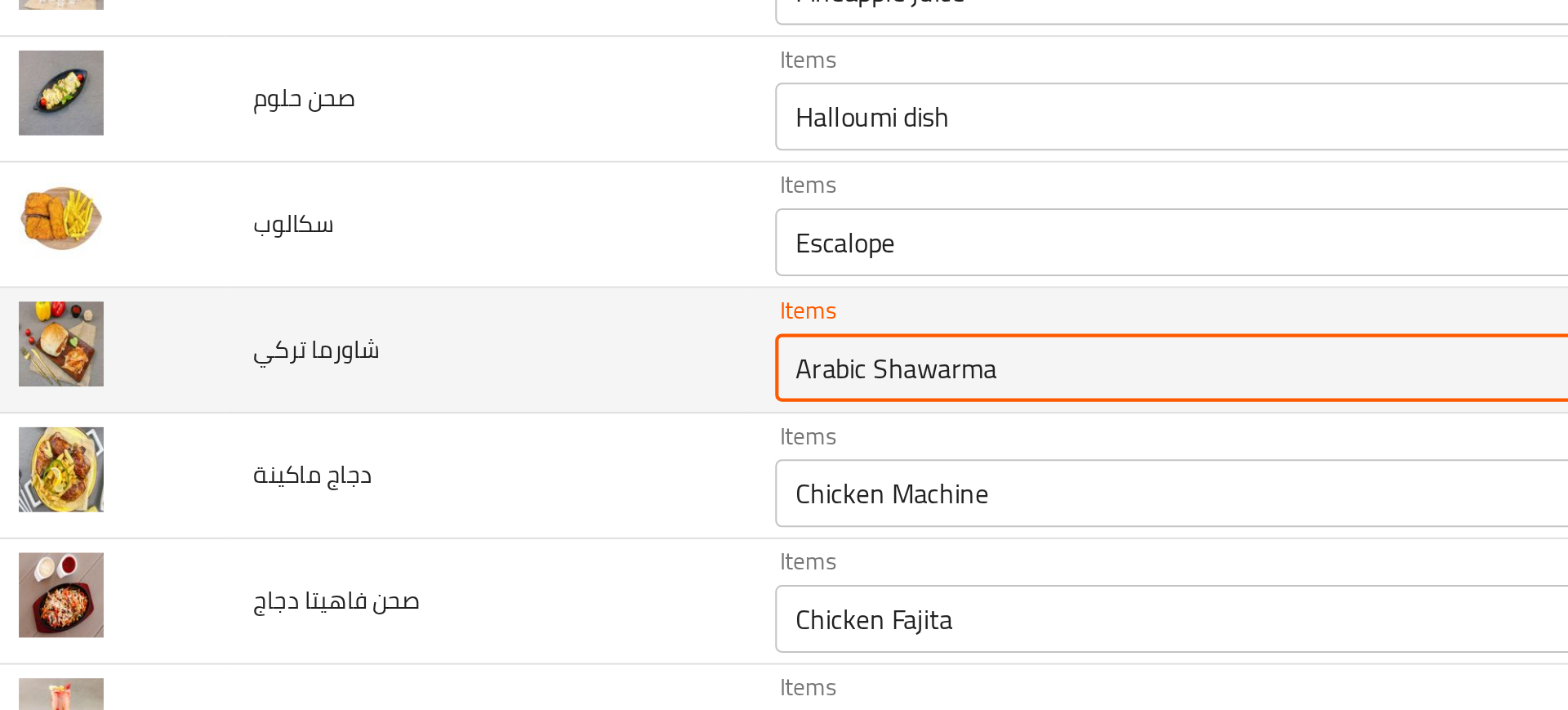
click at [402, 532] on تركي "Arabic Shawarma" at bounding box center [601, 534] width 399 height 22
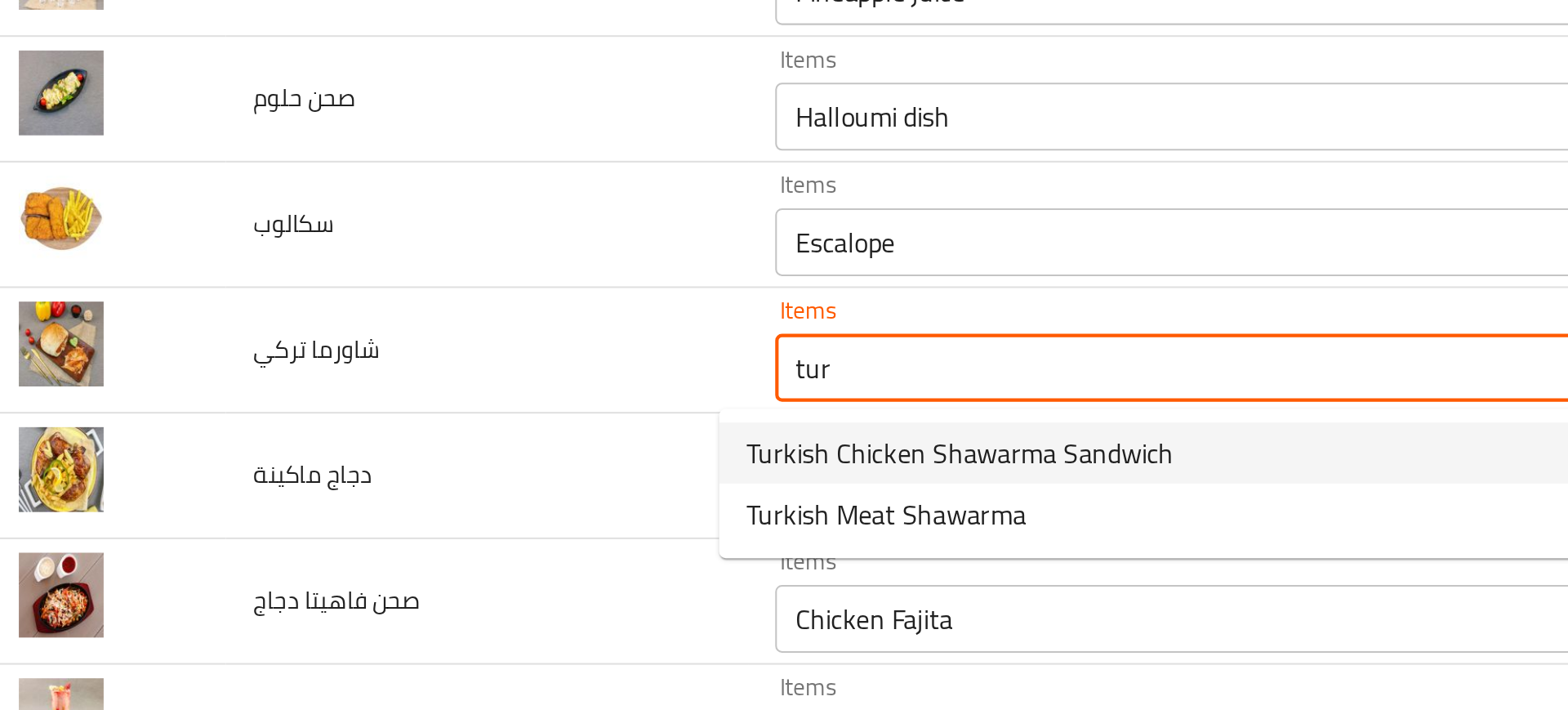
click at [478, 575] on span "Turkish Chicken Shawarma Sandwich" at bounding box center [486, 575] width 206 height 20
type تركي "Turkish Chicken Shawarma Sandwich"
type تركي-ar "شورما تركي دجاج سندويتش"
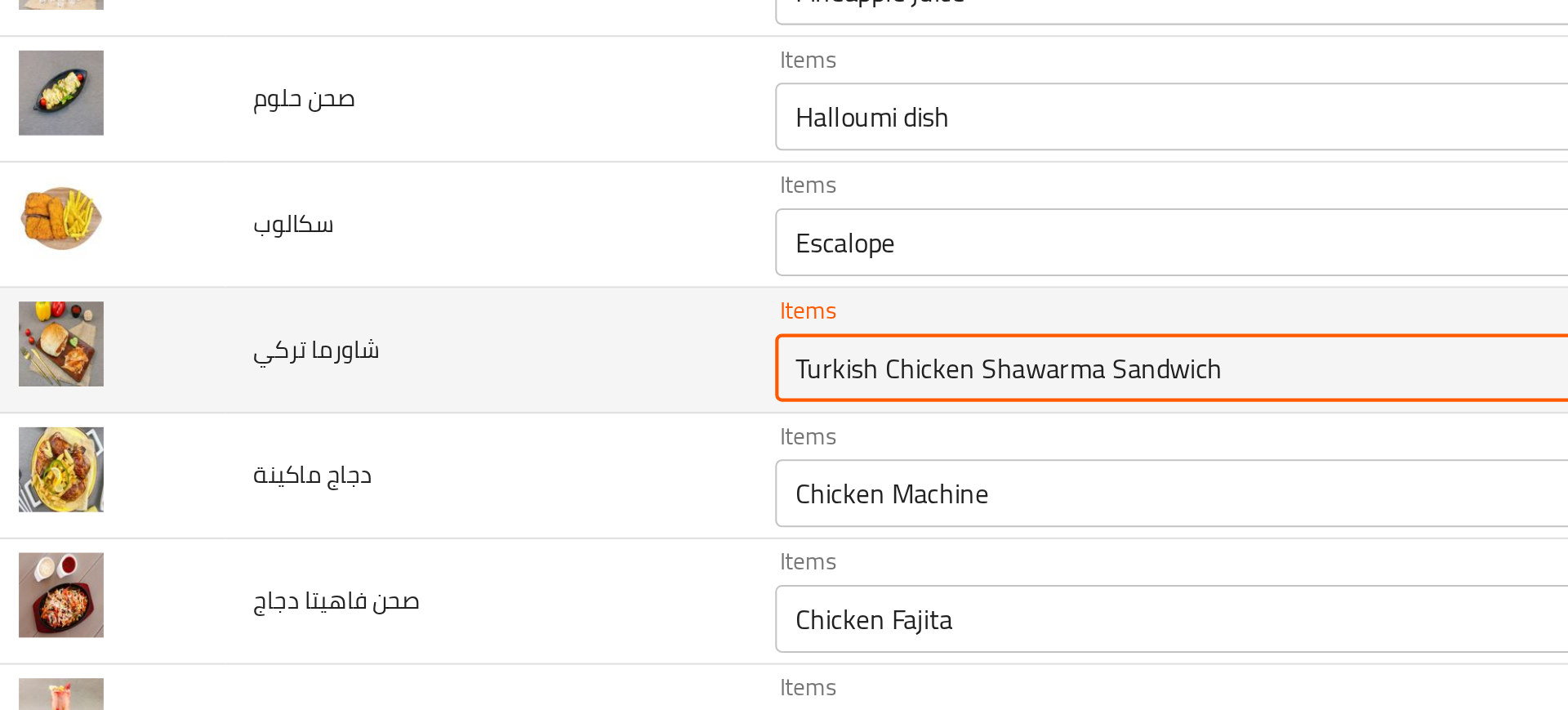
type تركي "Turkish Chicken Shawarma Sandwich"
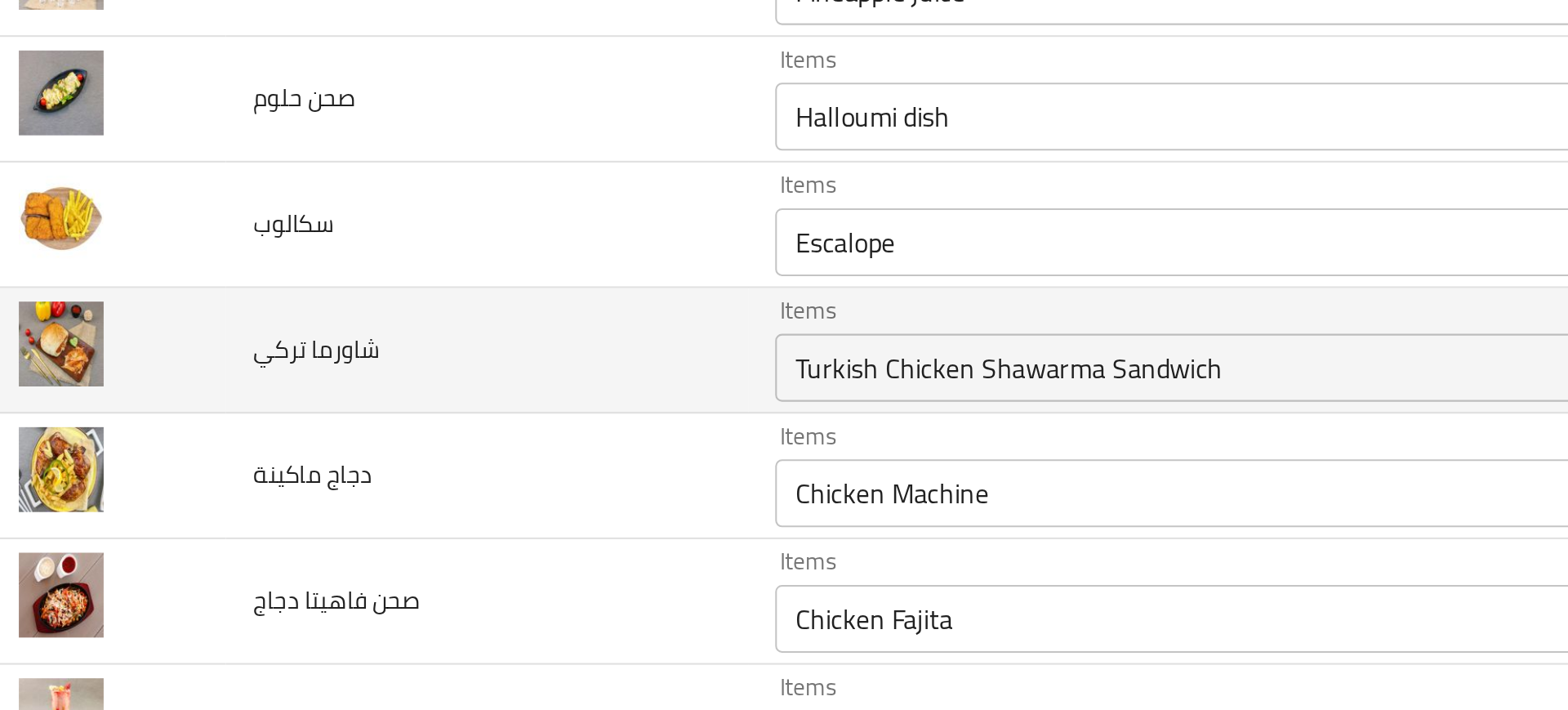
click at [425, 527] on تركي "Turkish Chicken Shawarma Sandwich" at bounding box center [601, 534] width 399 height 22
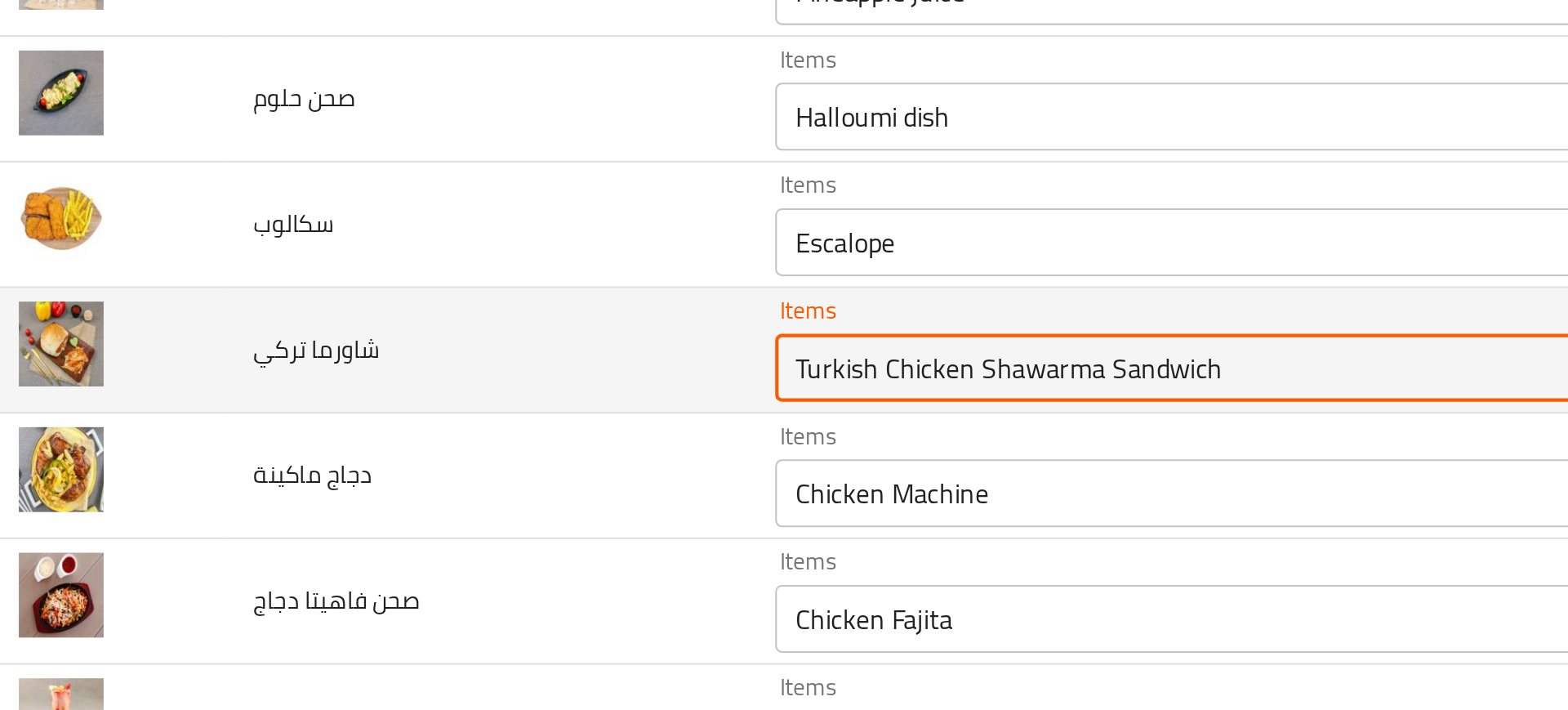
click at [425, 527] on تركي "Turkish Chicken Shawarma Sandwich" at bounding box center [601, 534] width 399 height 22
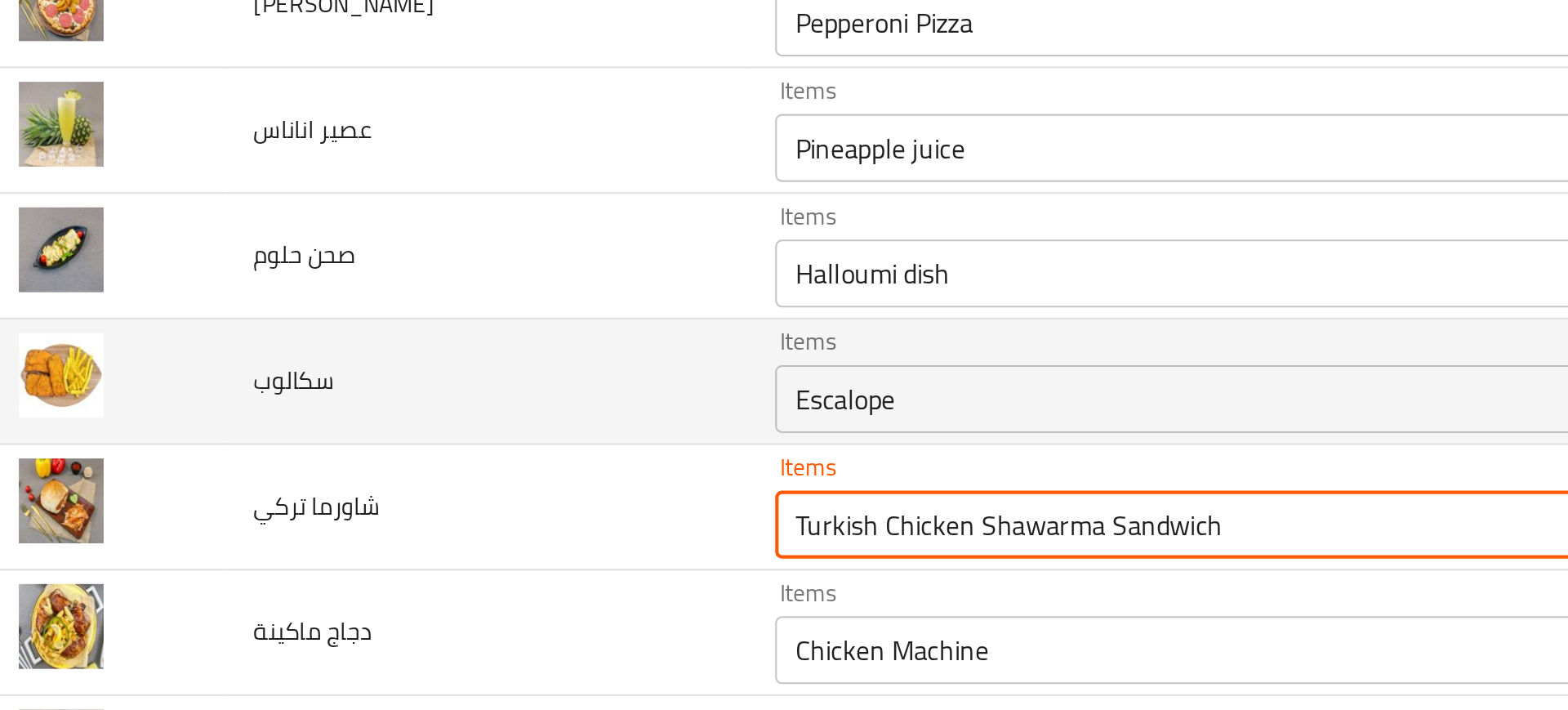
scroll to position [946, 0]
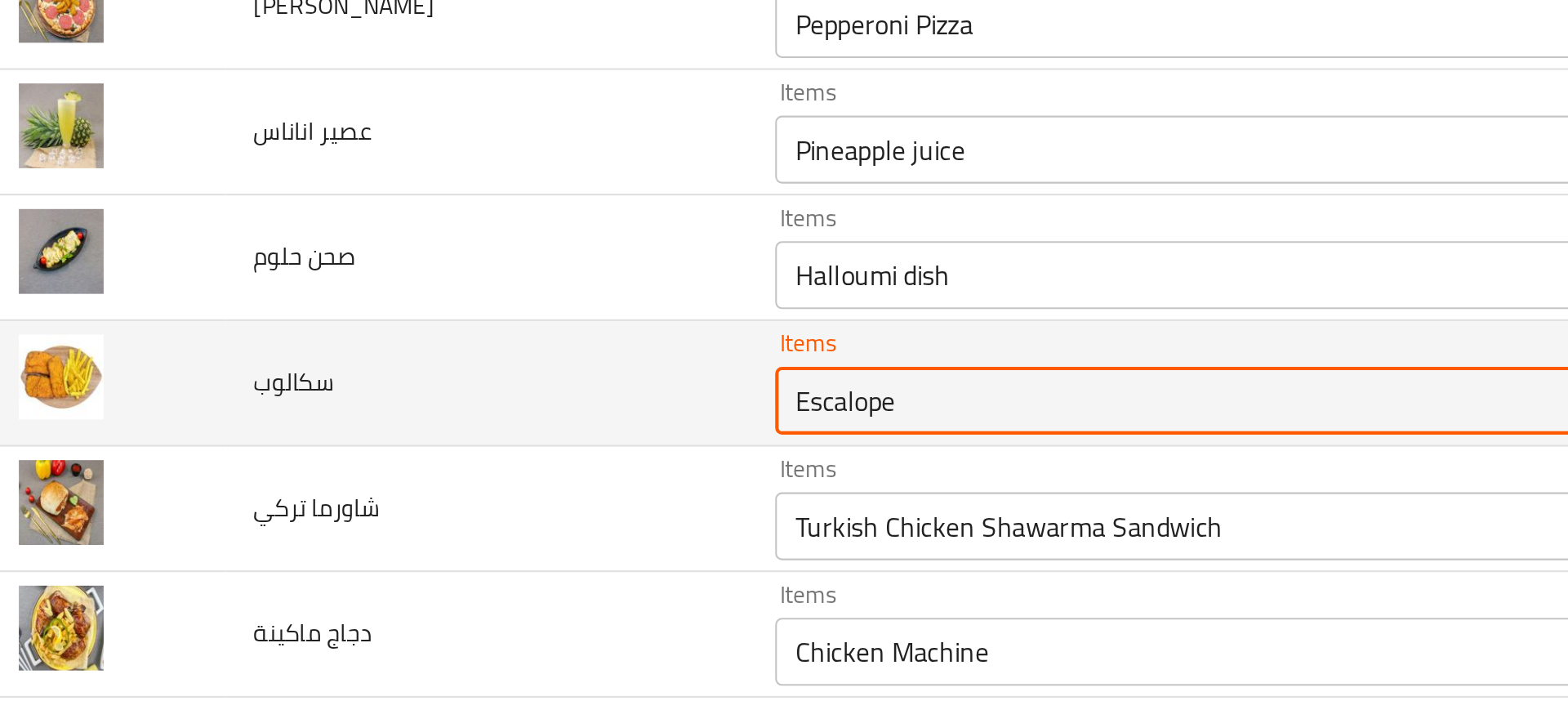
click at [436, 540] on input "Escalope" at bounding box center [601, 550] width 399 height 22
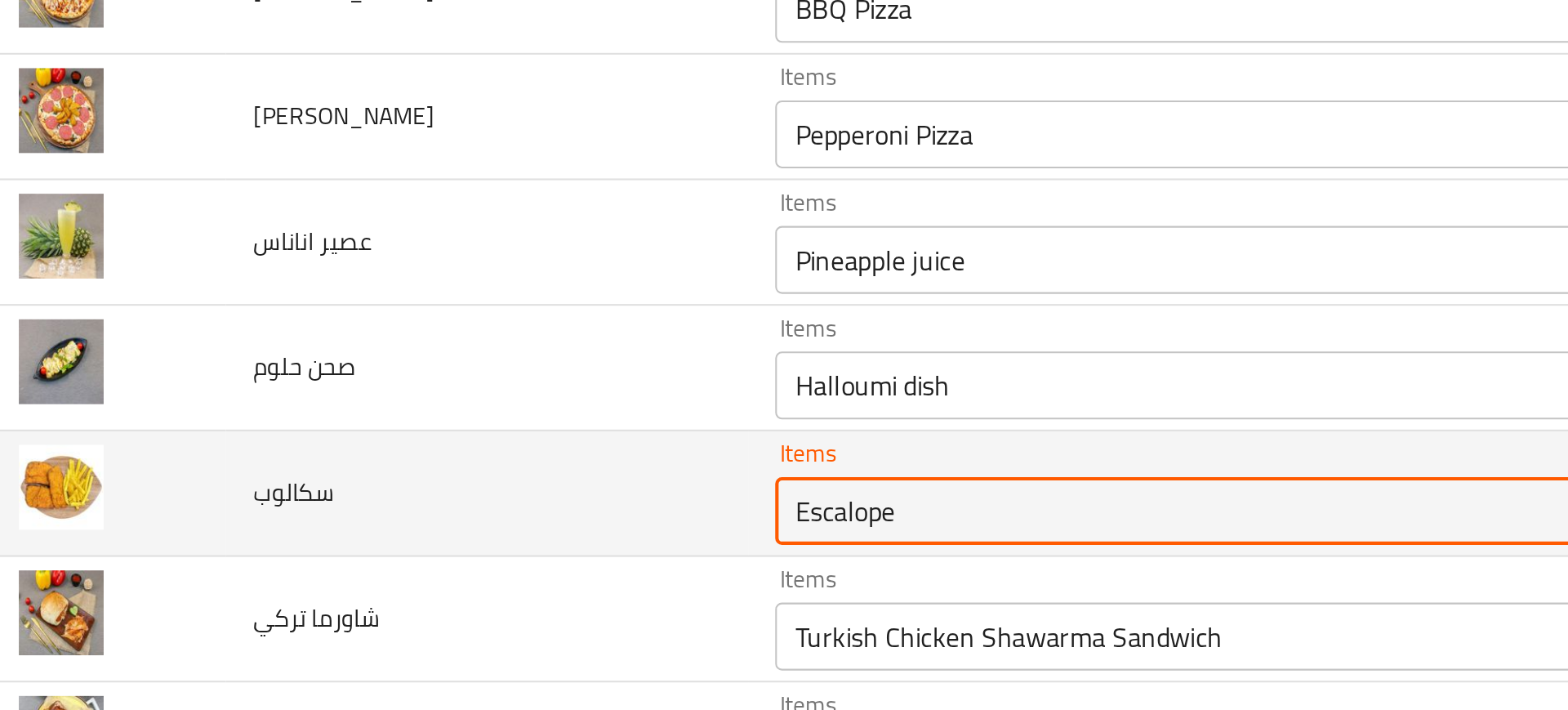
click at [406, 604] on input "Escalope" at bounding box center [601, 604] width 399 height 22
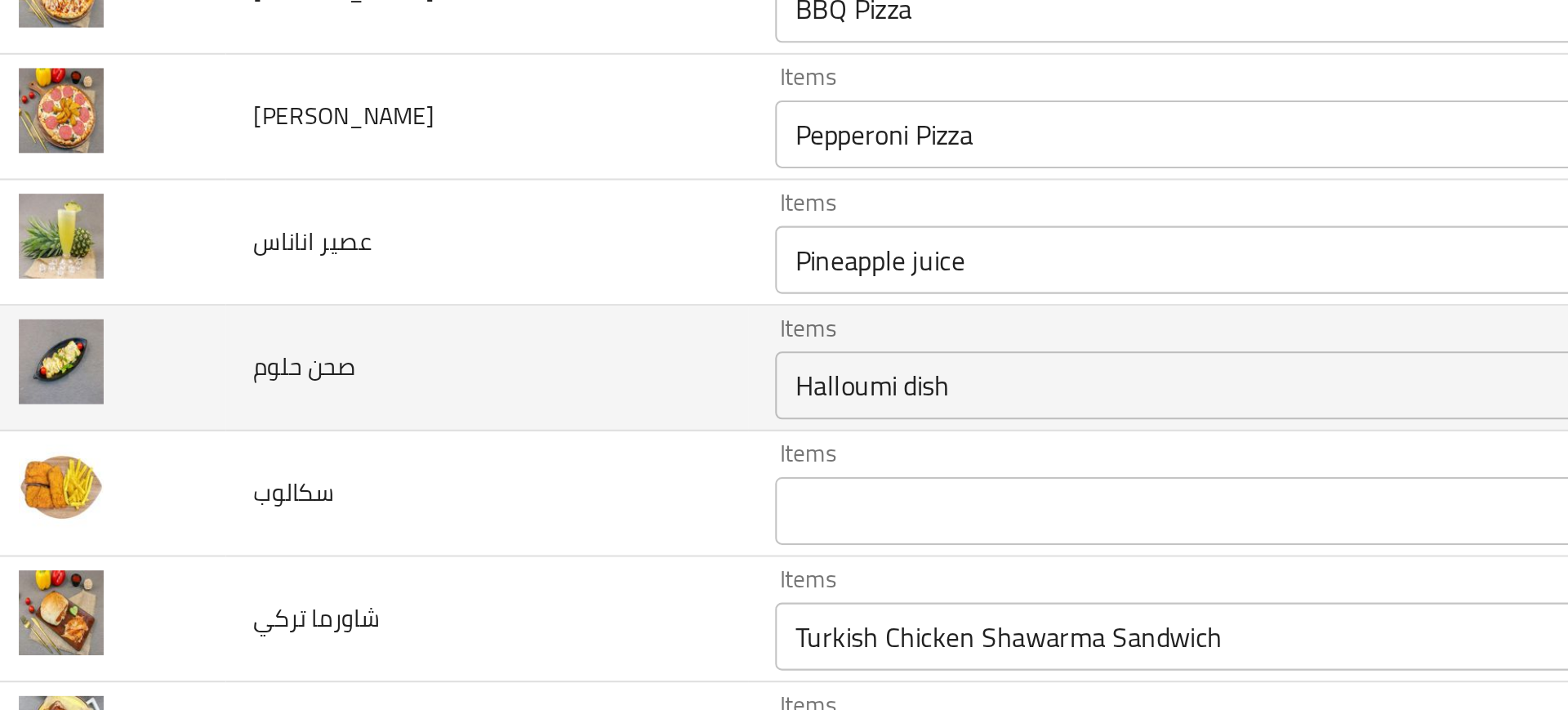
click at [327, 543] on td "صحن حلوم" at bounding box center [258, 534] width 250 height 61
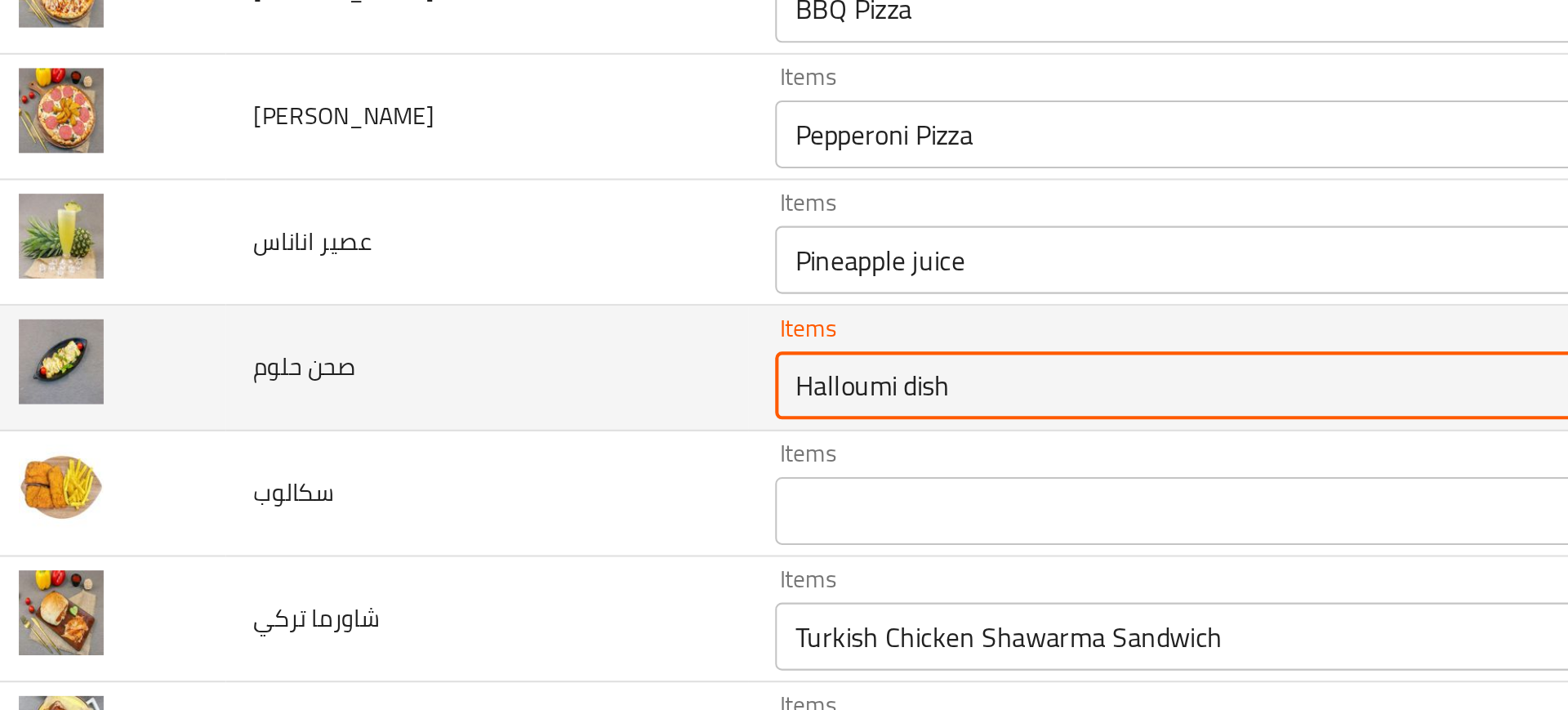
click at [402, 539] on حلوم "Halloumi dish" at bounding box center [601, 543] width 399 height 22
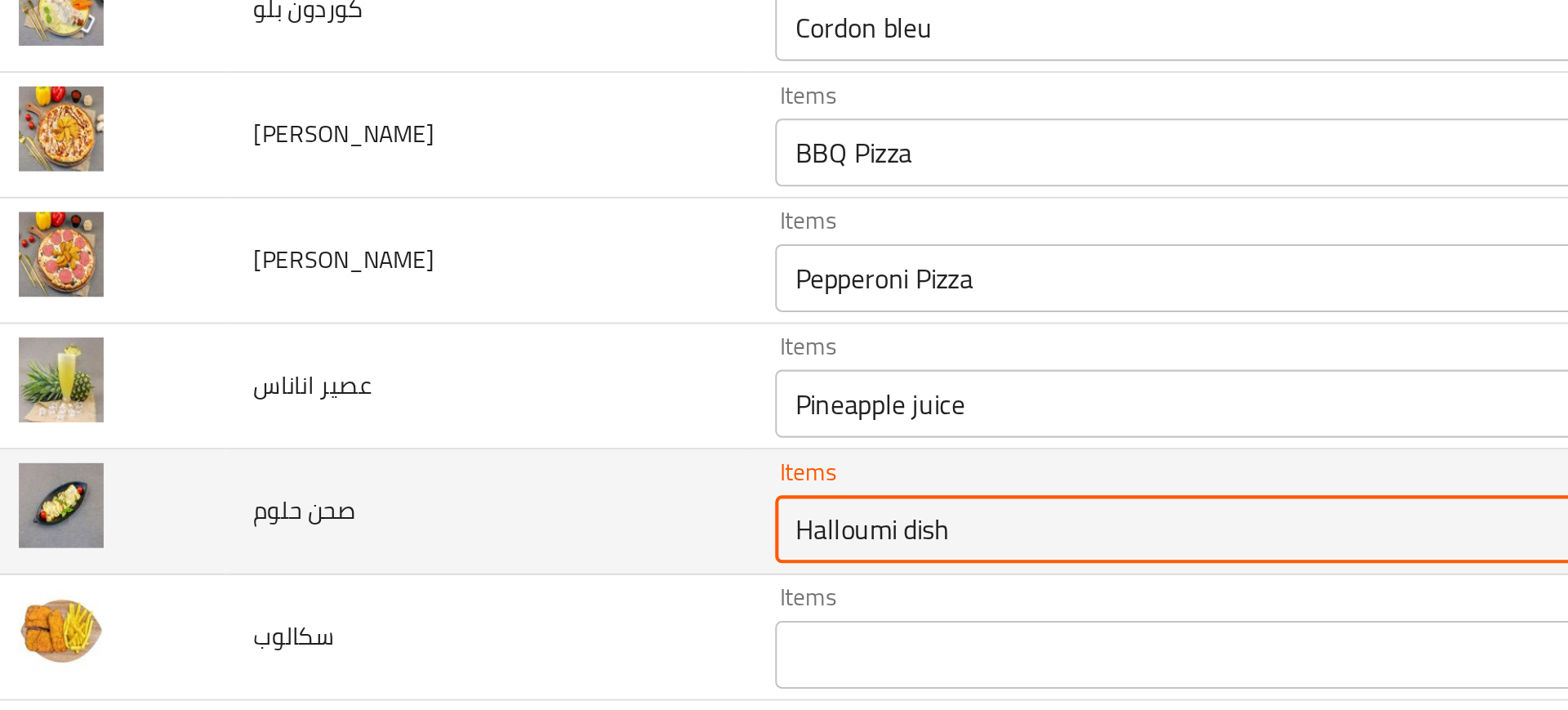
scroll to position [823, 0]
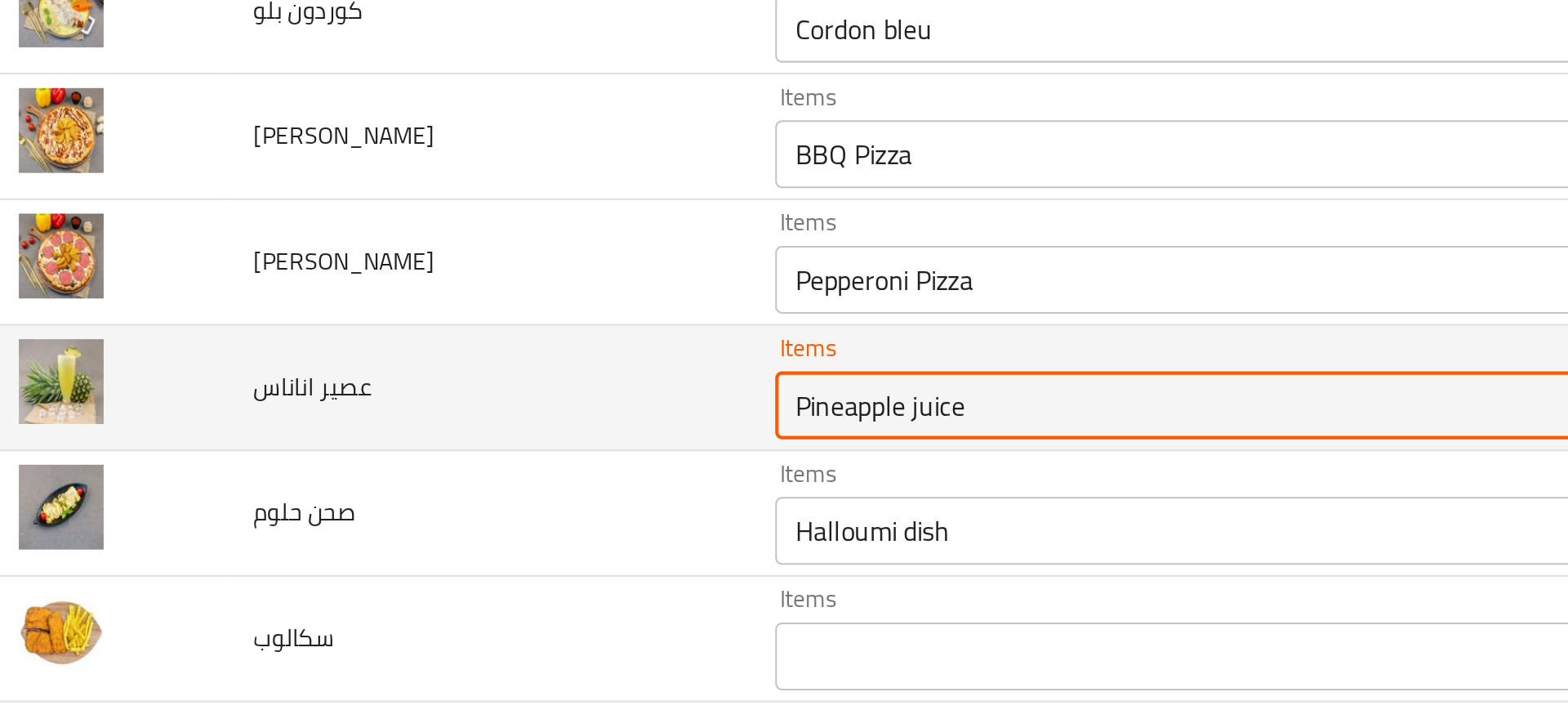
click at [432, 548] on اناناس "Pineapple juice" at bounding box center [601, 553] width 399 height 22
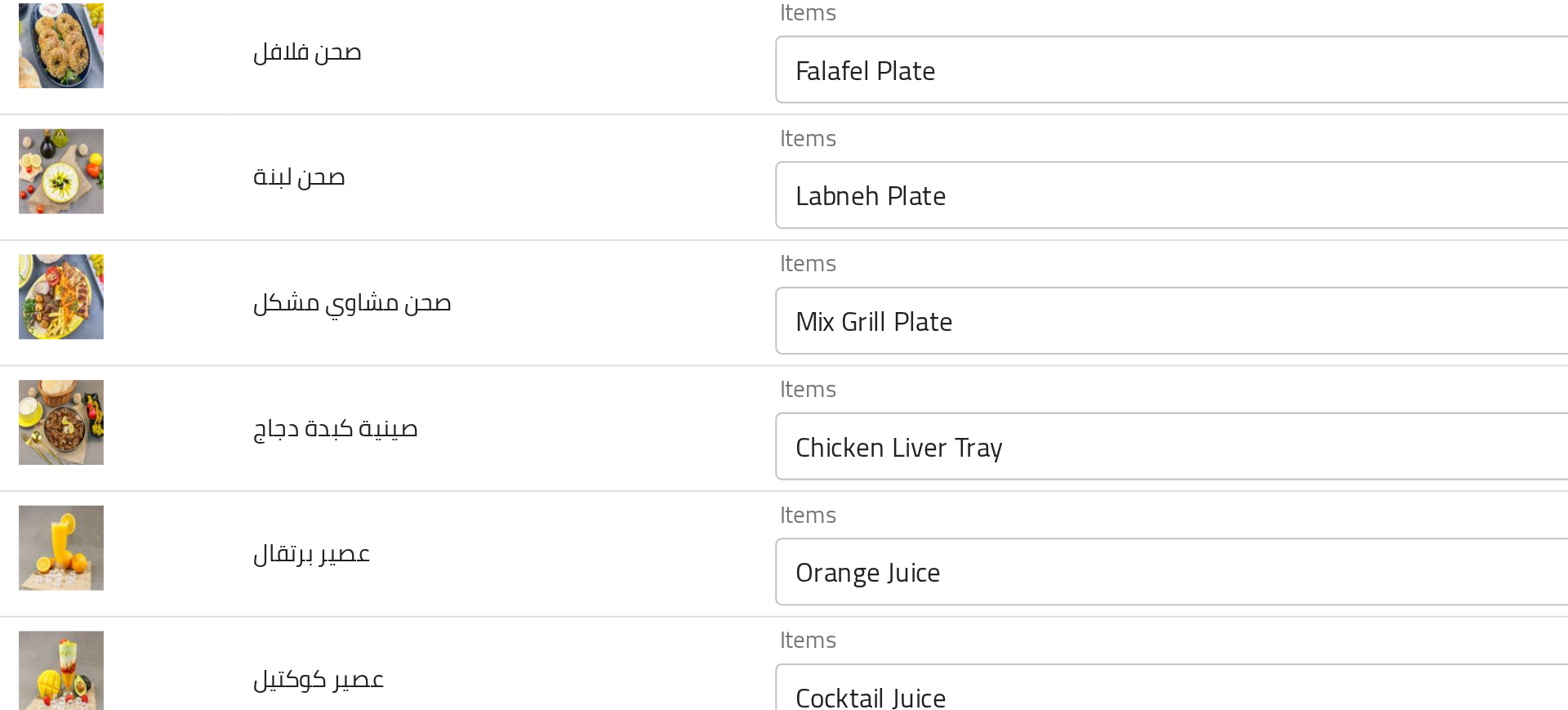
scroll to position [261, 0]
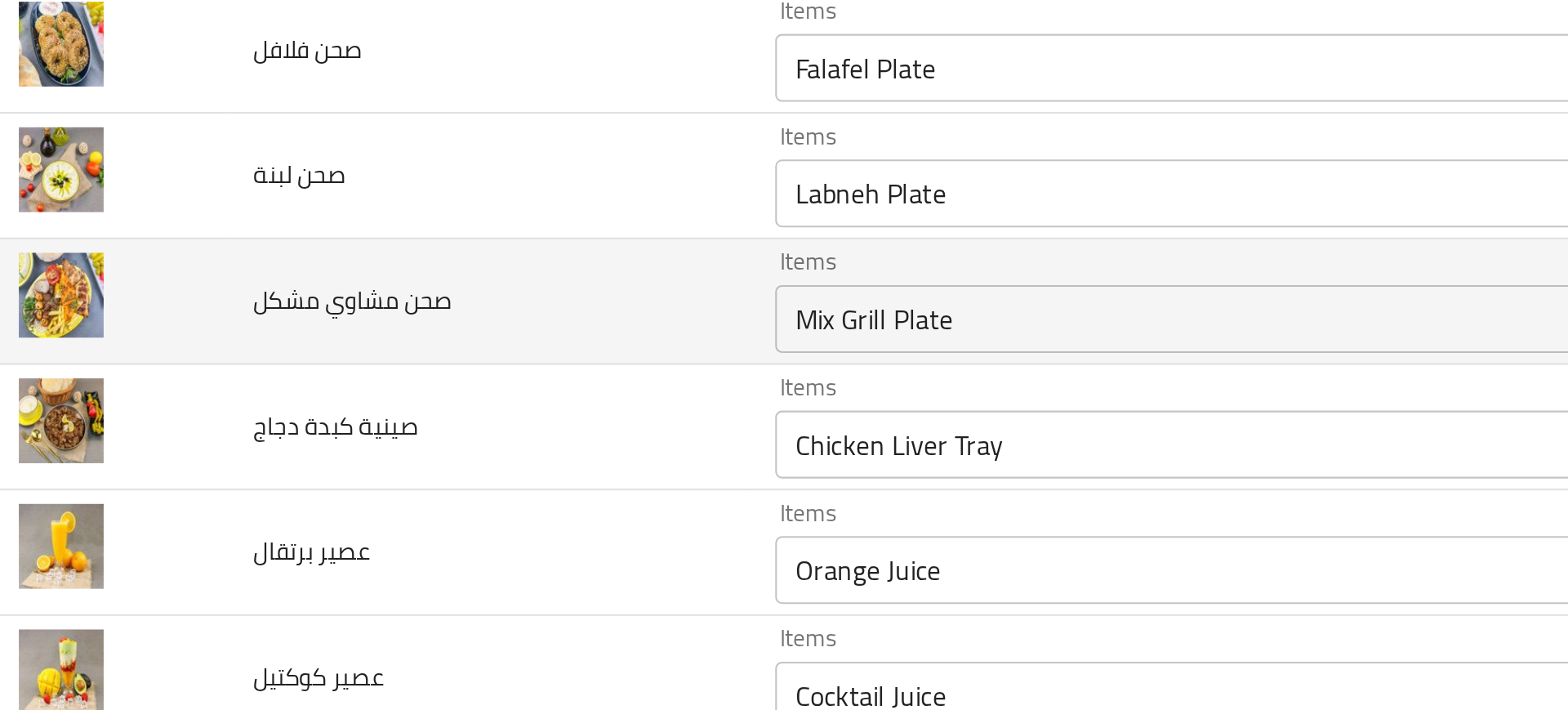
click at [416, 516] on مشكل "Mix Grill Plate" at bounding box center [601, 511] width 399 height 22
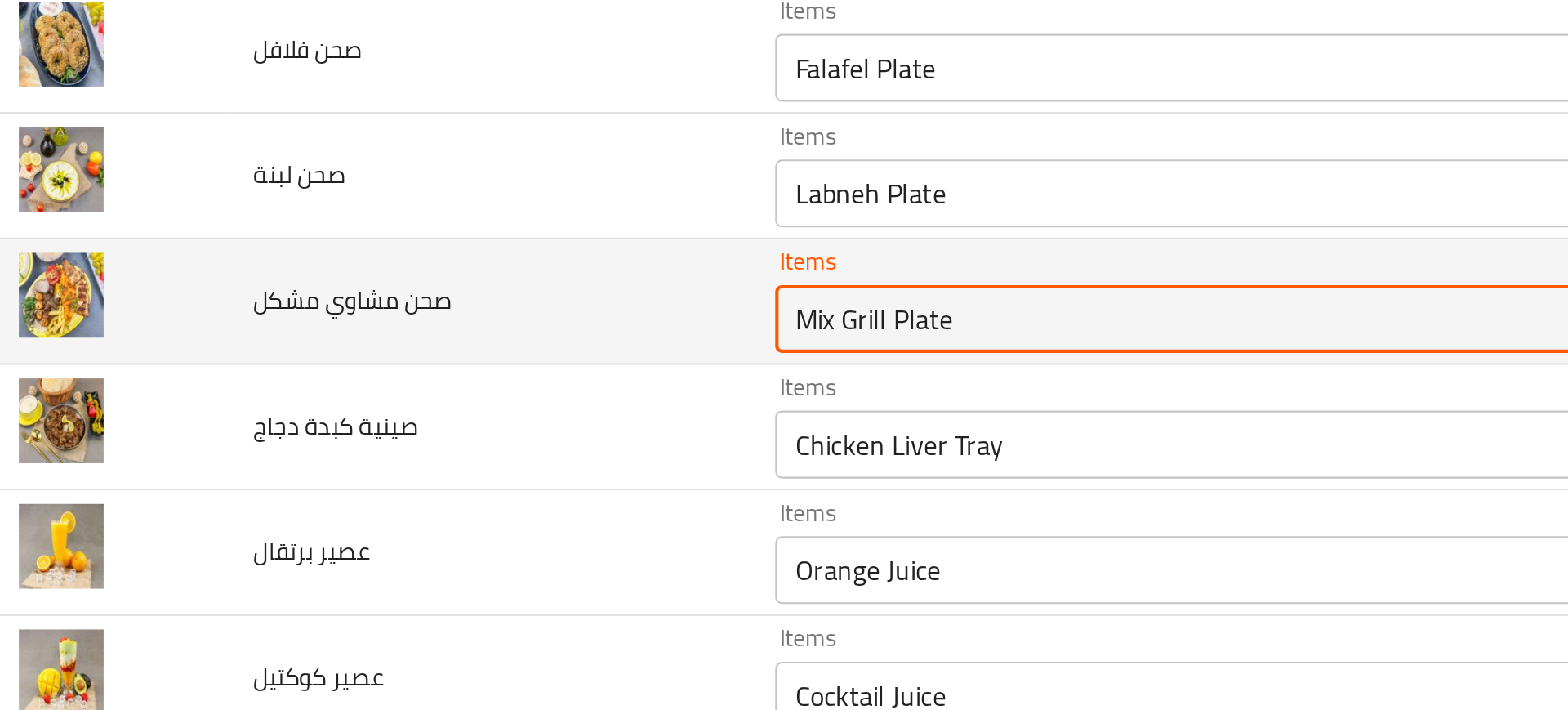
click at [416, 516] on مشكل "Mix Grill Plate" at bounding box center [601, 511] width 399 height 22
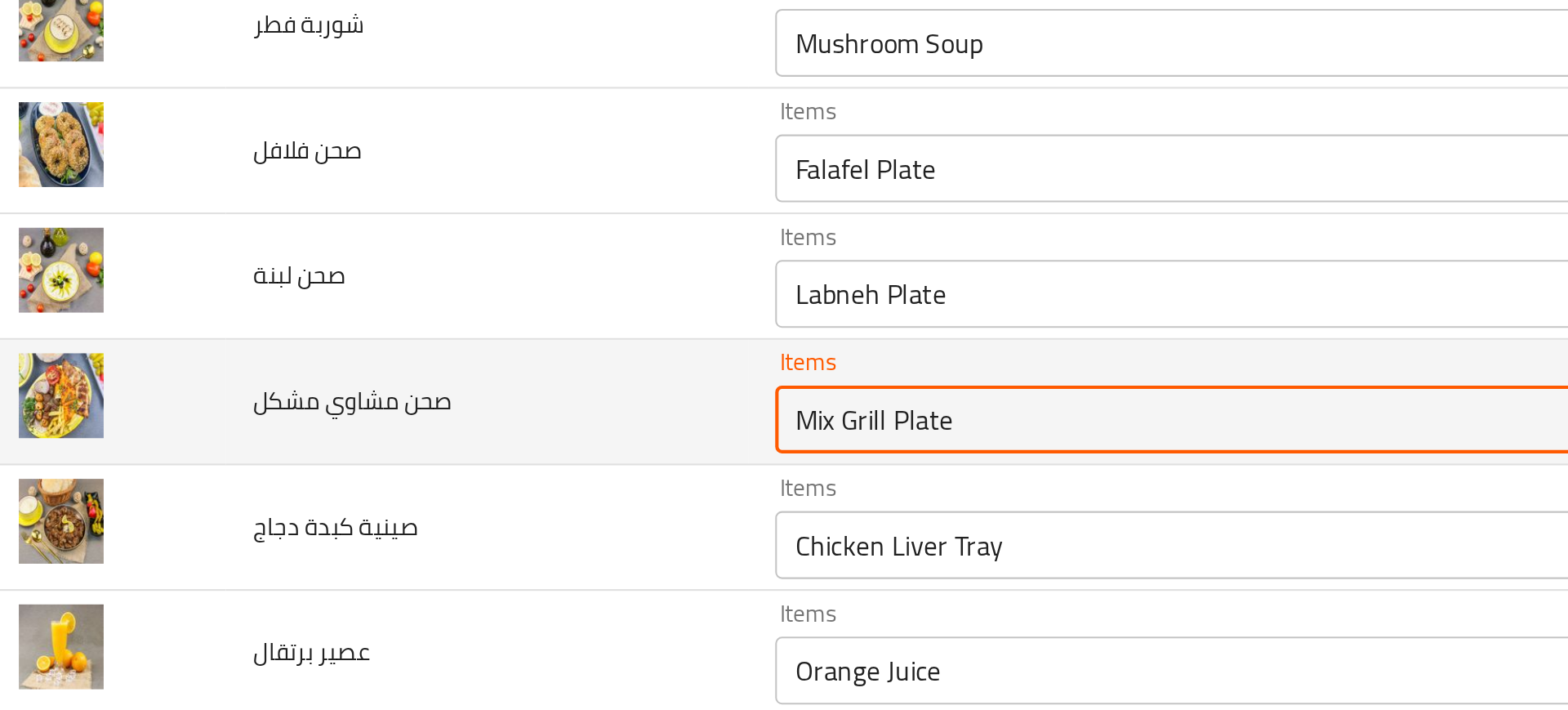
scroll to position [209, 0]
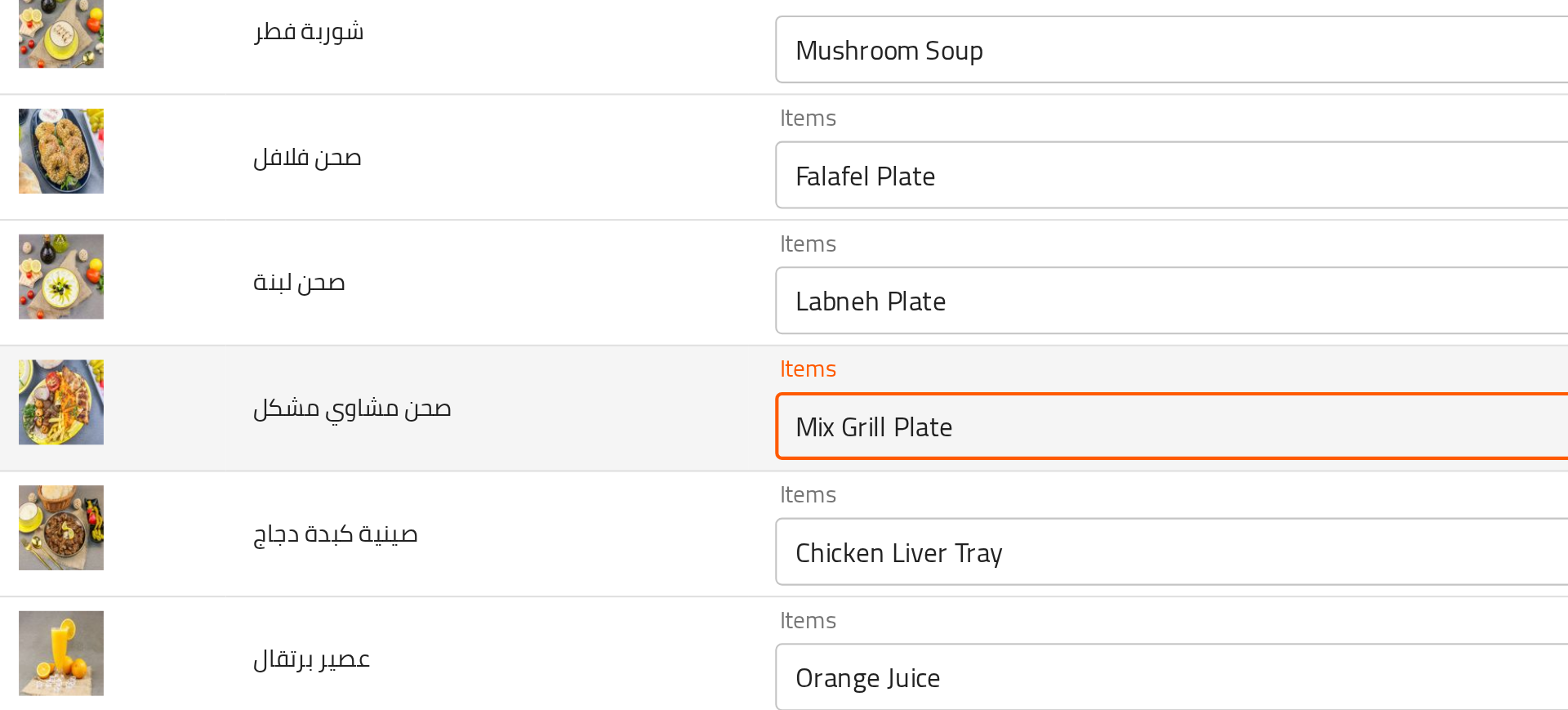
click at [467, 564] on مشكل "Mix Grill Plate" at bounding box center [601, 562] width 399 height 22
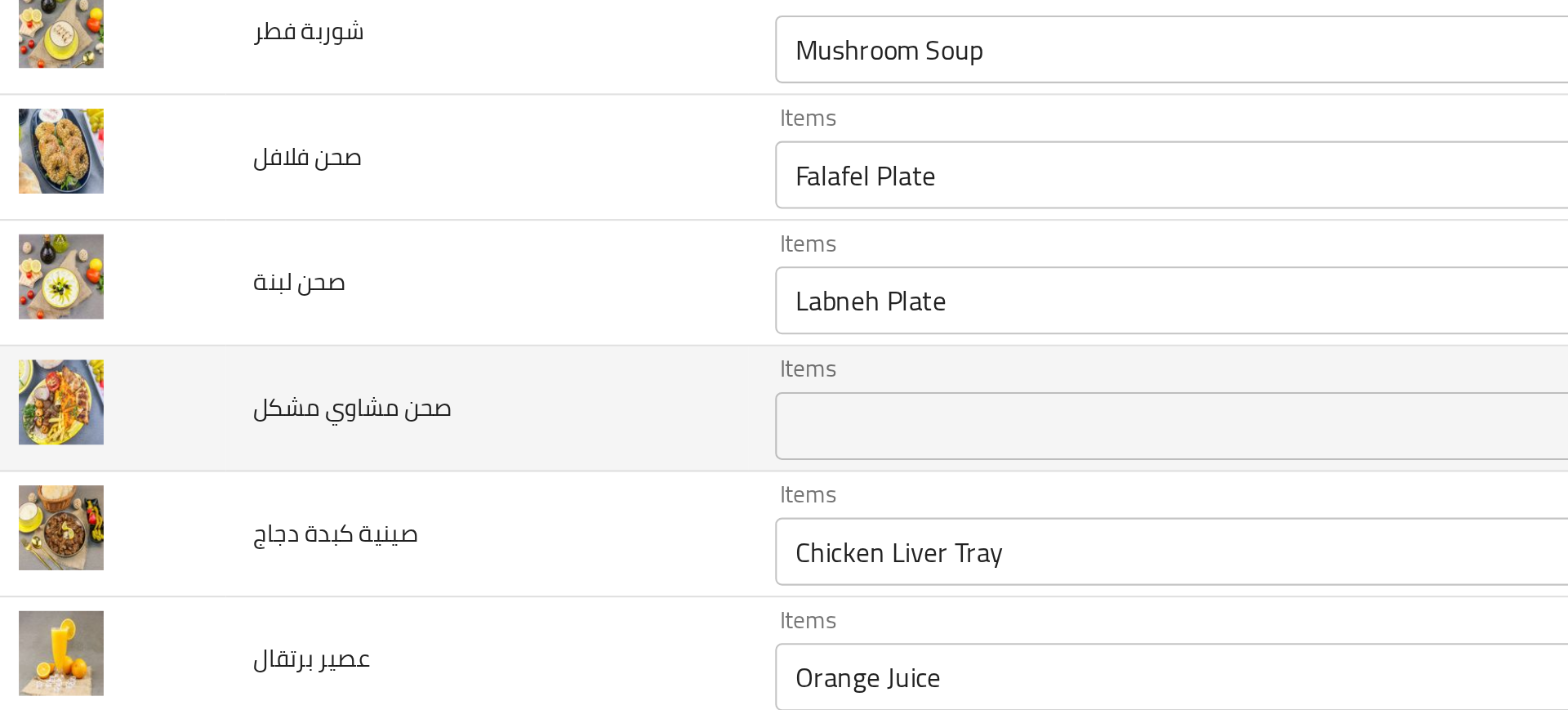
click at [384, 561] on td "Items Items" at bounding box center [629, 554] width 490 height 61
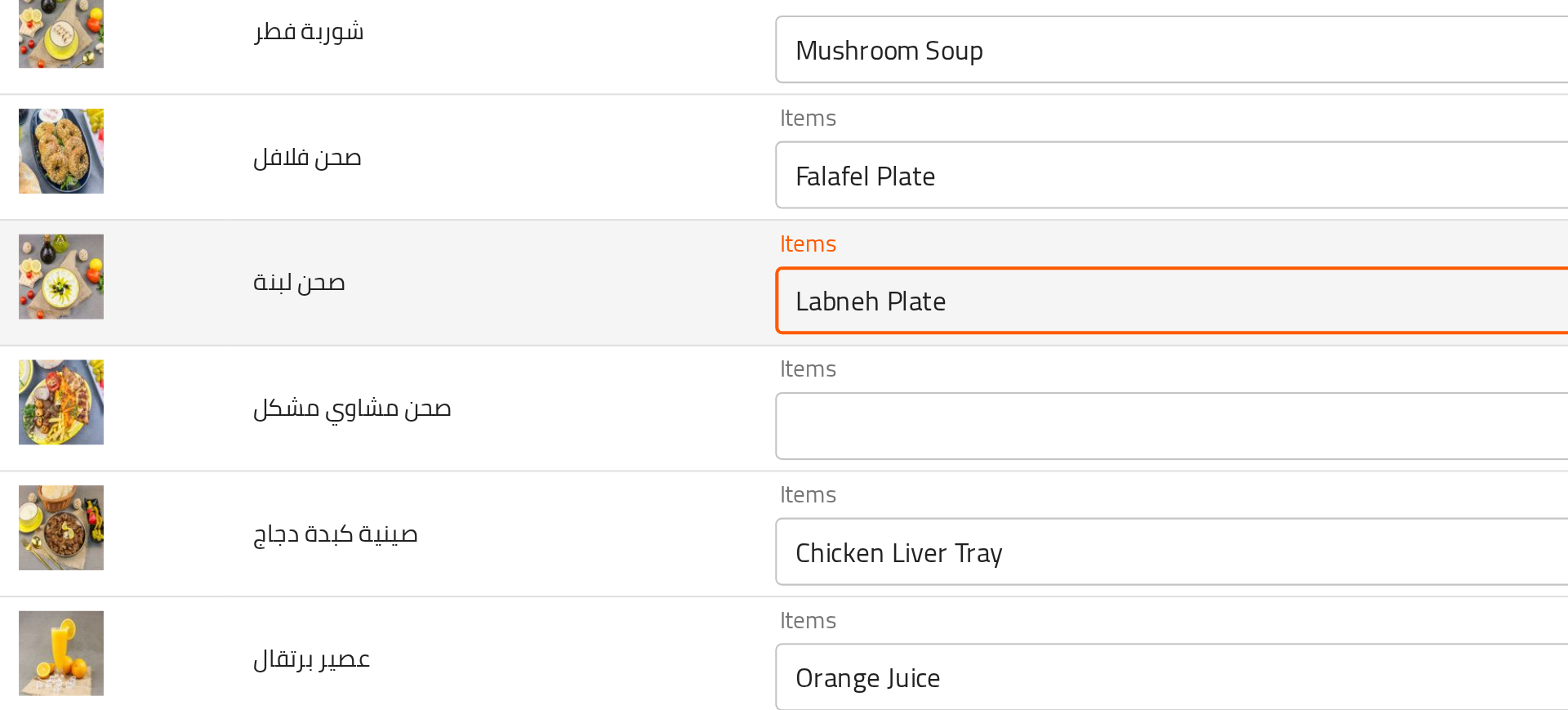
click at [445, 493] on لبنة "Labneh Plate" at bounding box center [601, 502] width 399 height 22
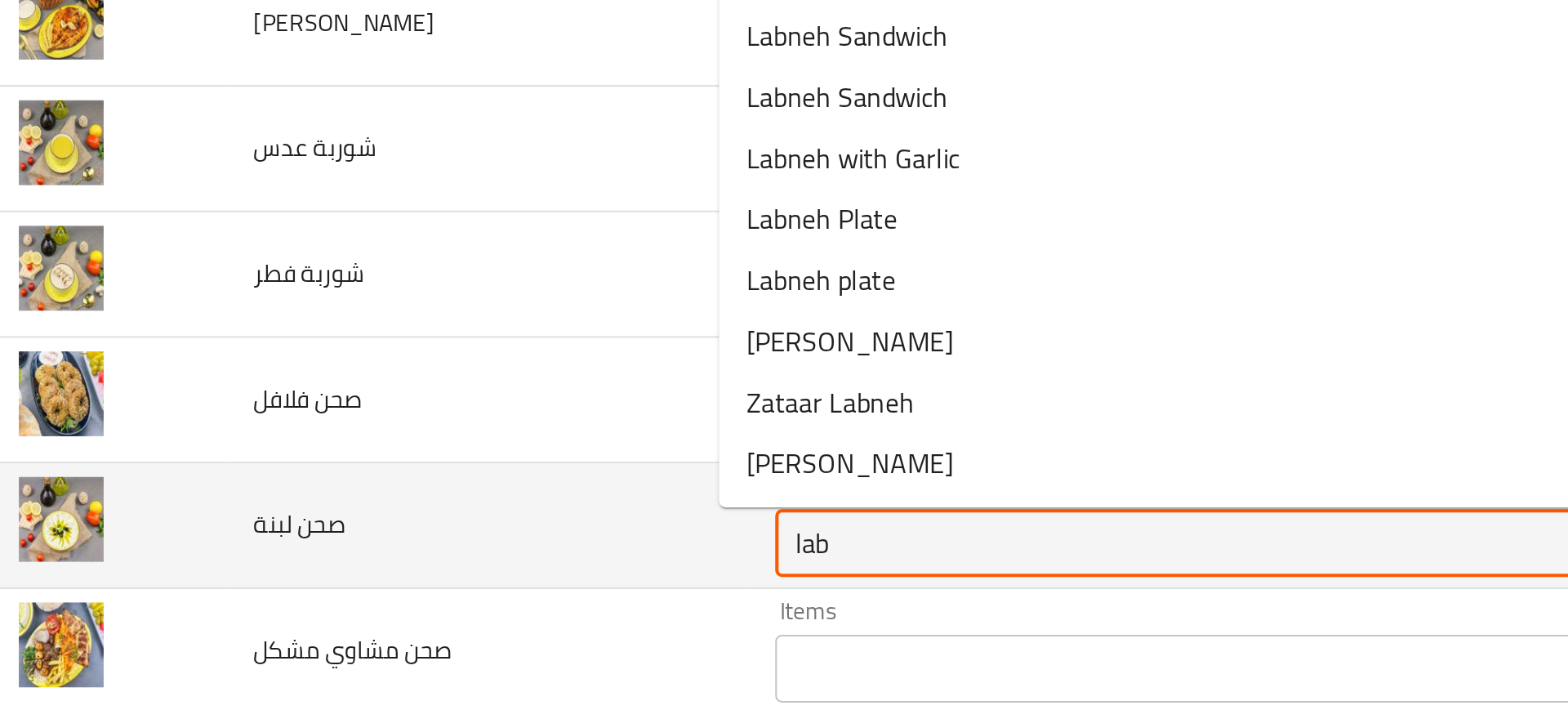
scroll to position [85, 0]
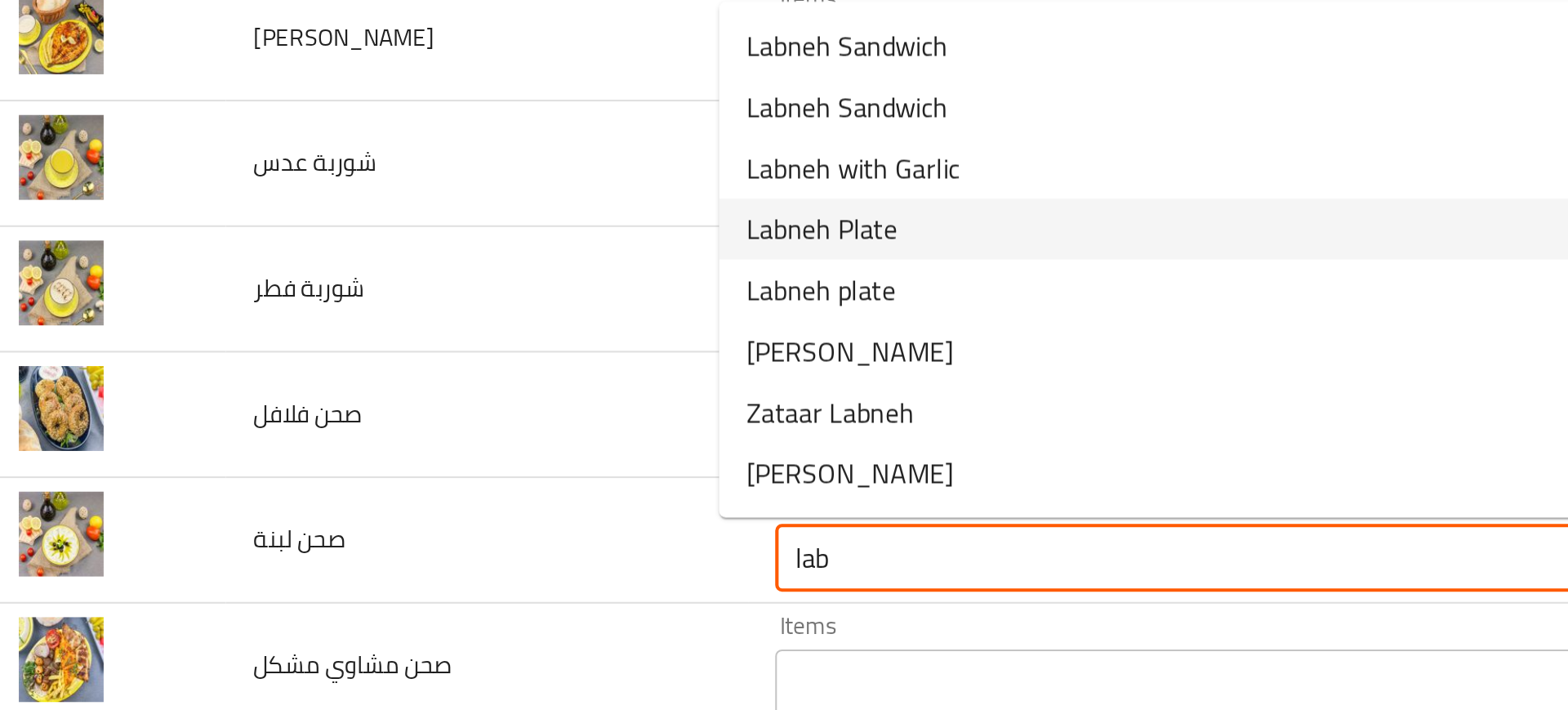
click at [418, 464] on span "Labneh Plate" at bounding box center [420, 467] width 73 height 20
type لبنة "Labneh Plate"
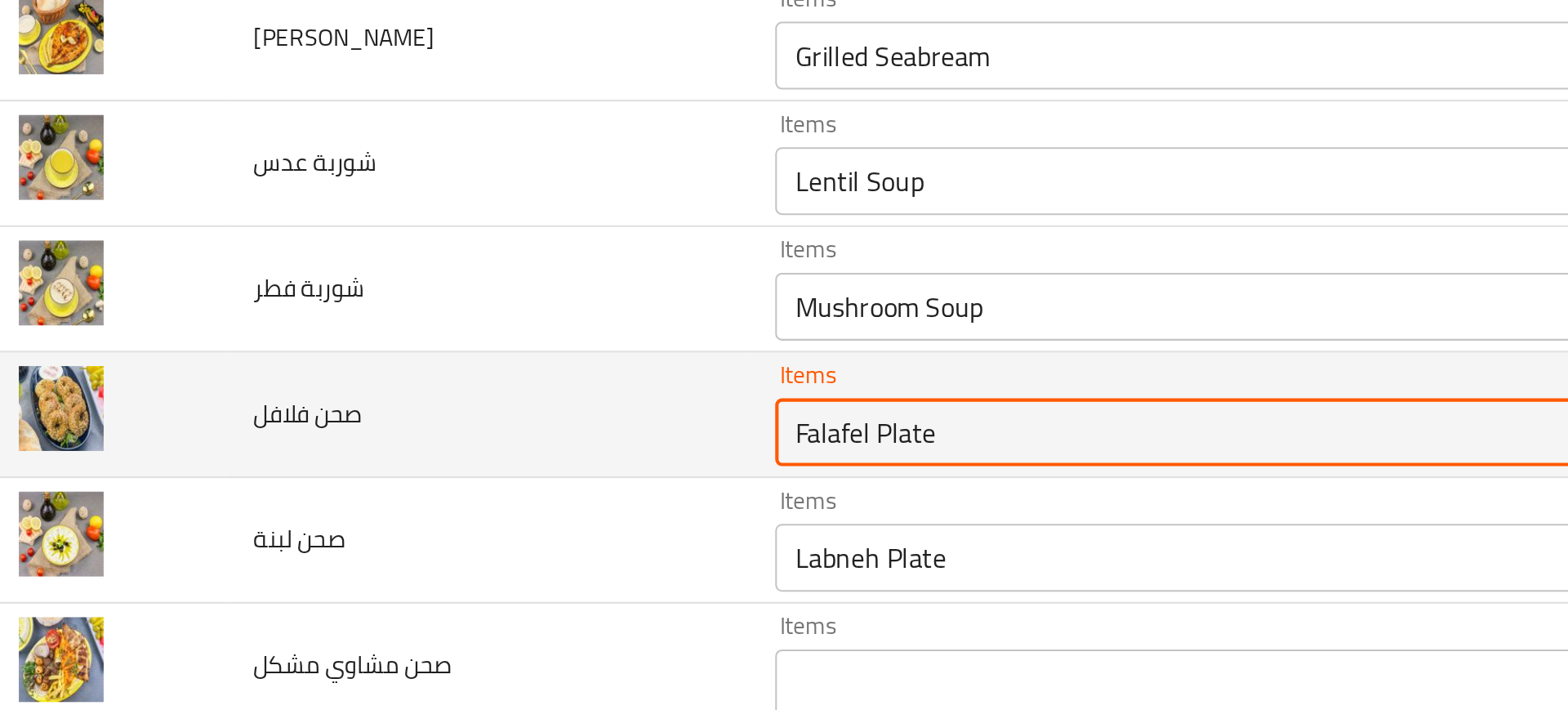
click at [460, 561] on فلافل "Falafel Plate" at bounding box center [601, 566] width 399 height 22
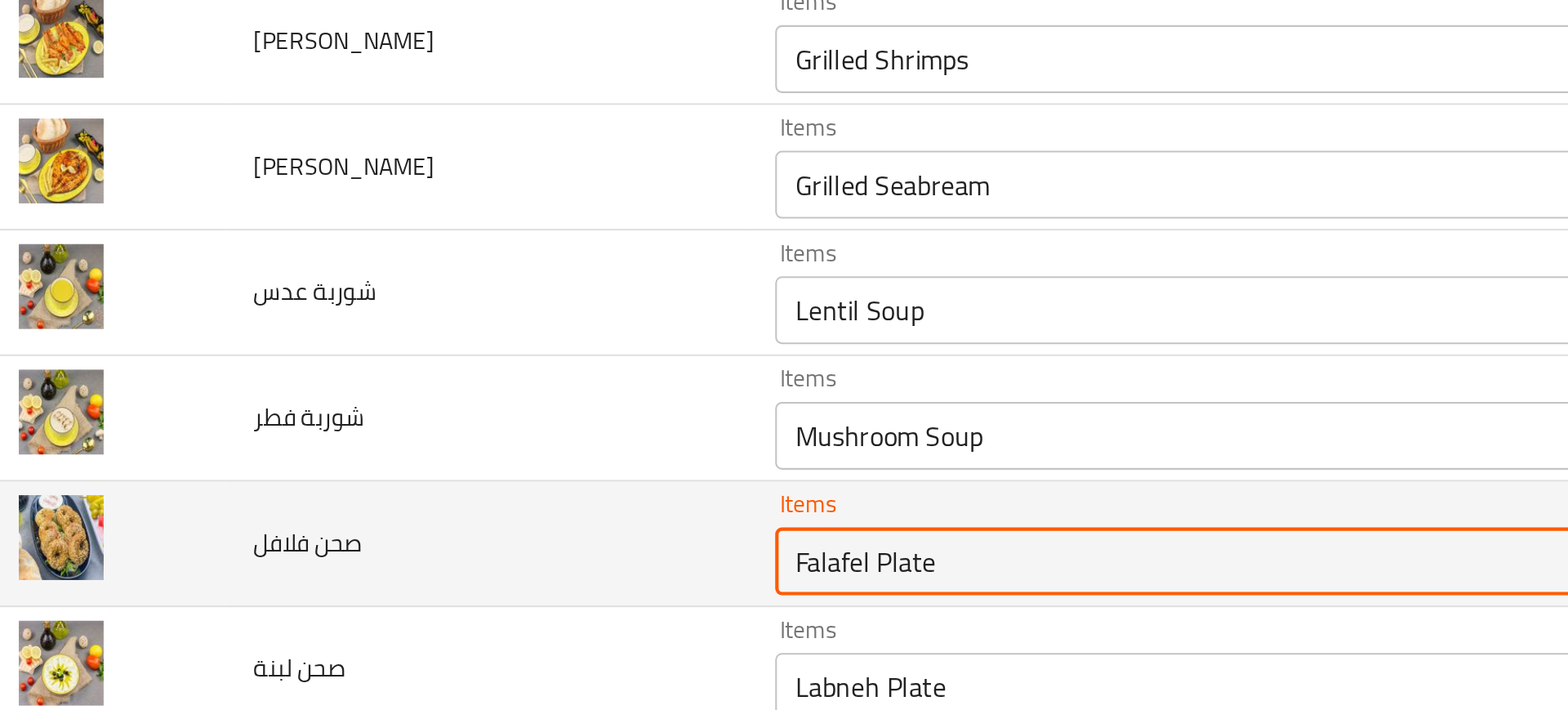
scroll to position [22, 0]
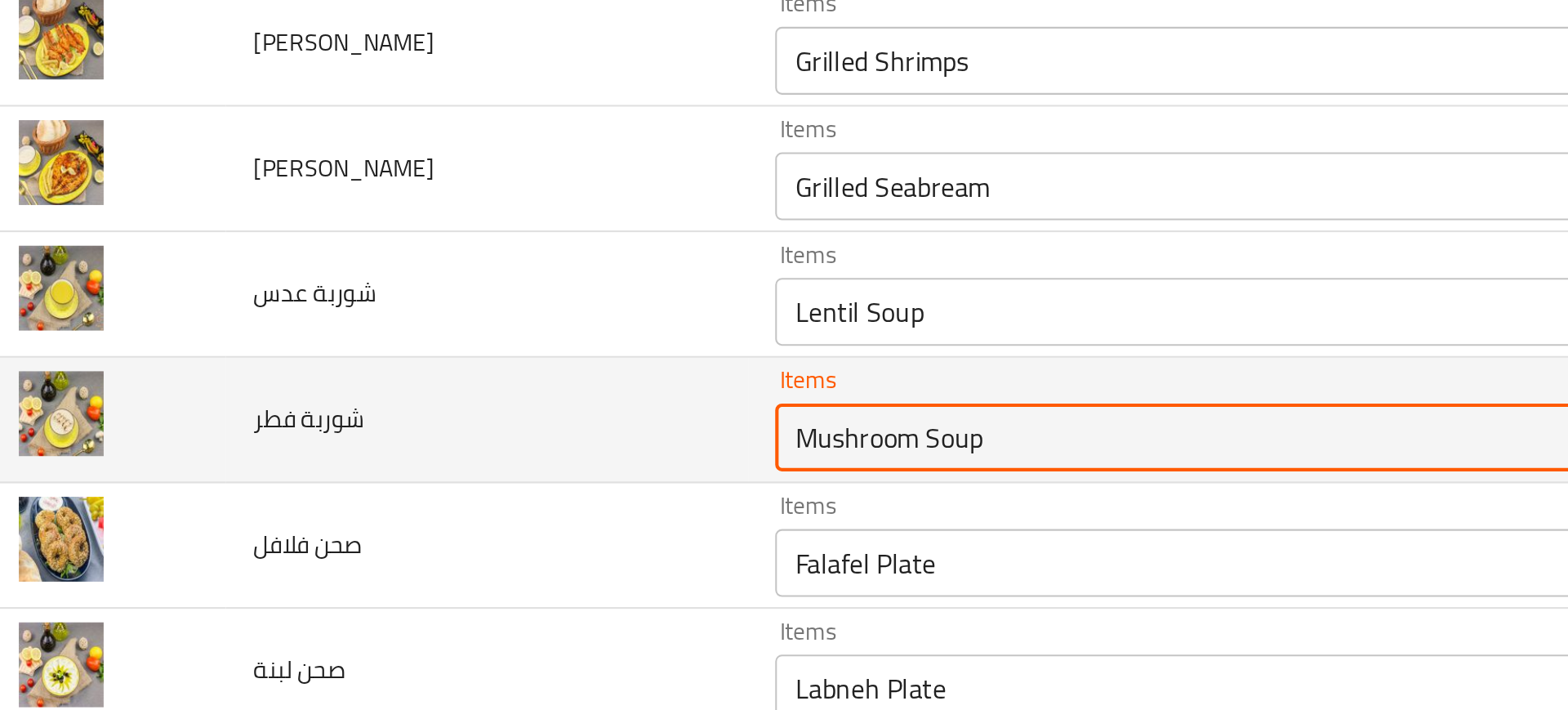
click at [402, 561] on فطر "Mushroom Soup" at bounding box center [601, 568] width 399 height 22
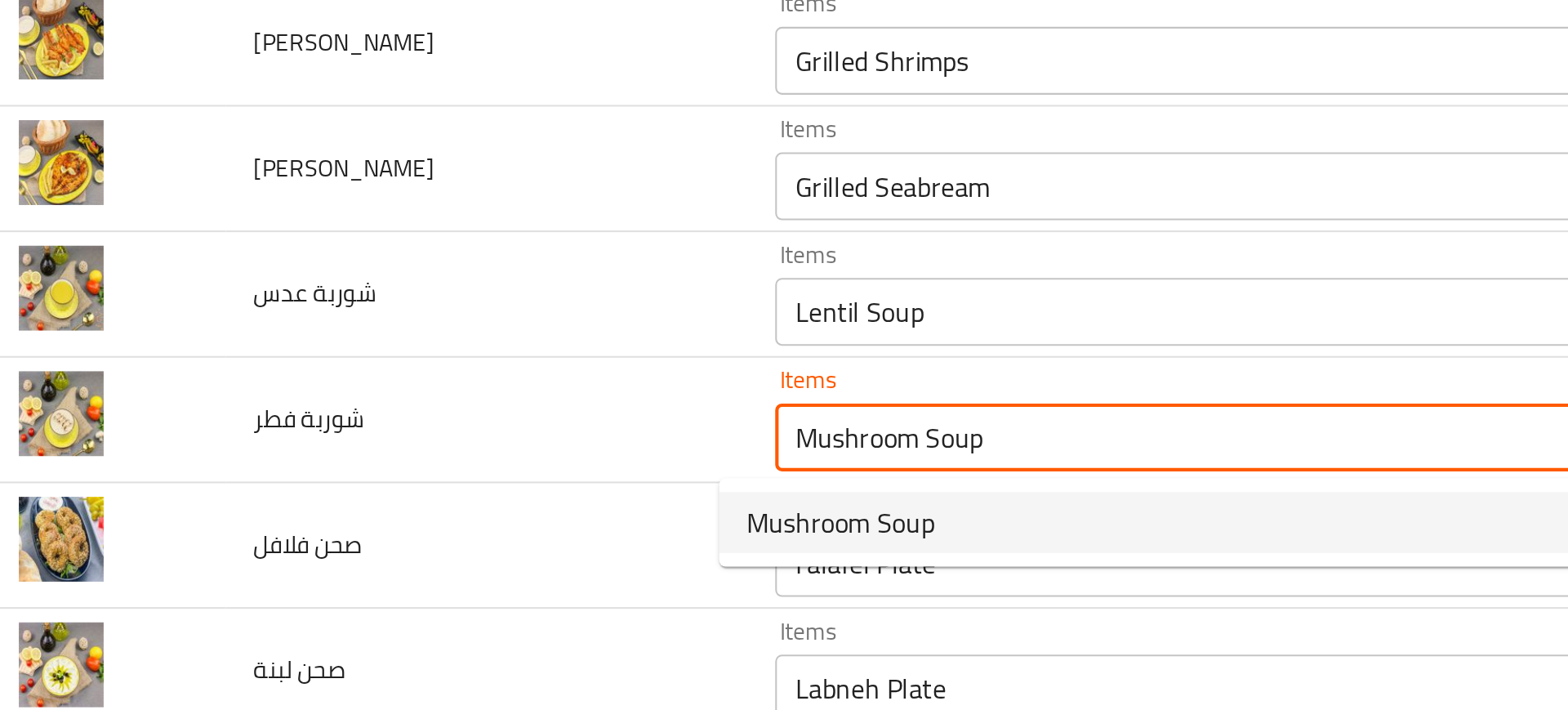
click at [422, 610] on span "Mushroom Soup" at bounding box center [428, 609] width 91 height 20
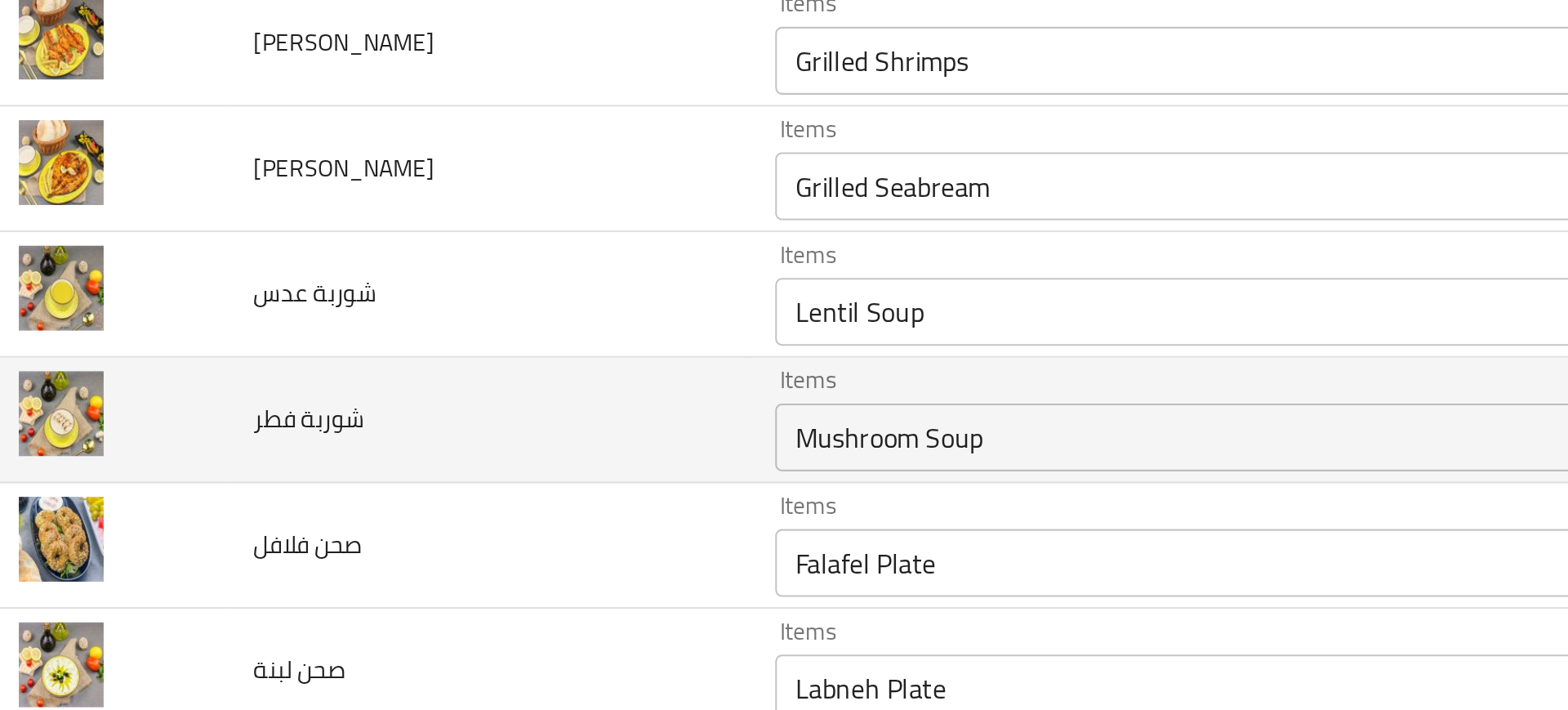
click at [299, 550] on td "شوربة فطر" at bounding box center [258, 560] width 250 height 61
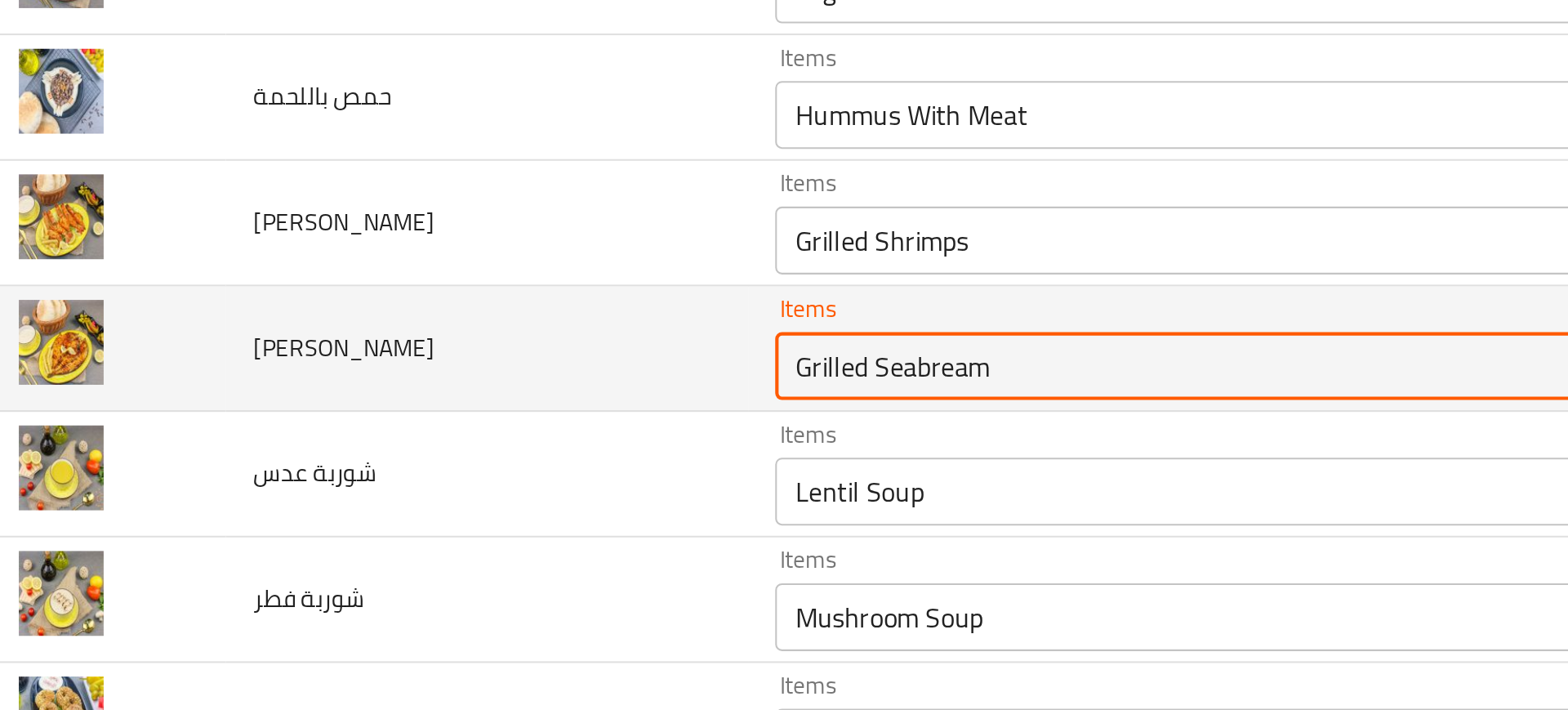
click at [424, 471] on مشوي "Grilled Seabream" at bounding box center [601, 469] width 399 height 22
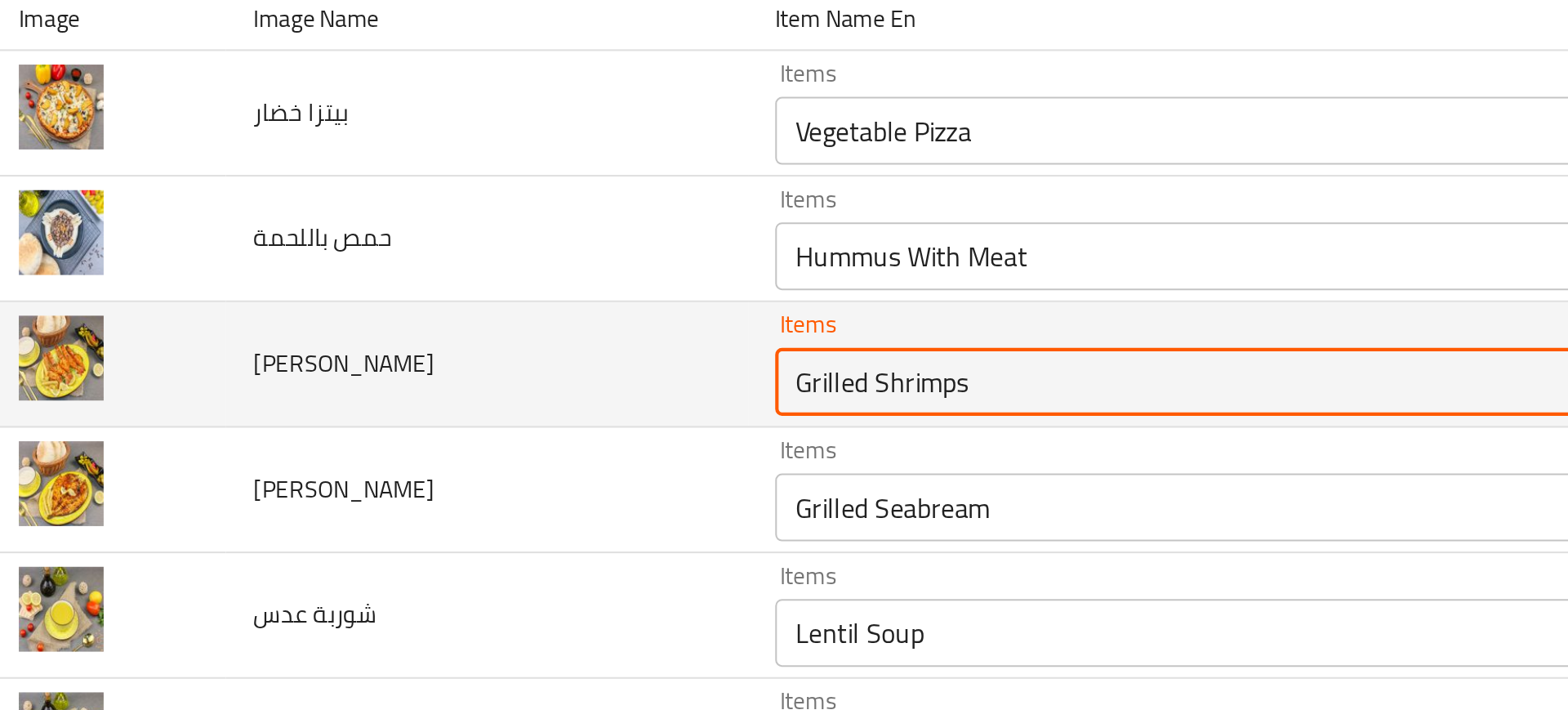
click at [406, 398] on مشوي "Grilled Shrimps" at bounding box center [601, 409] width 399 height 22
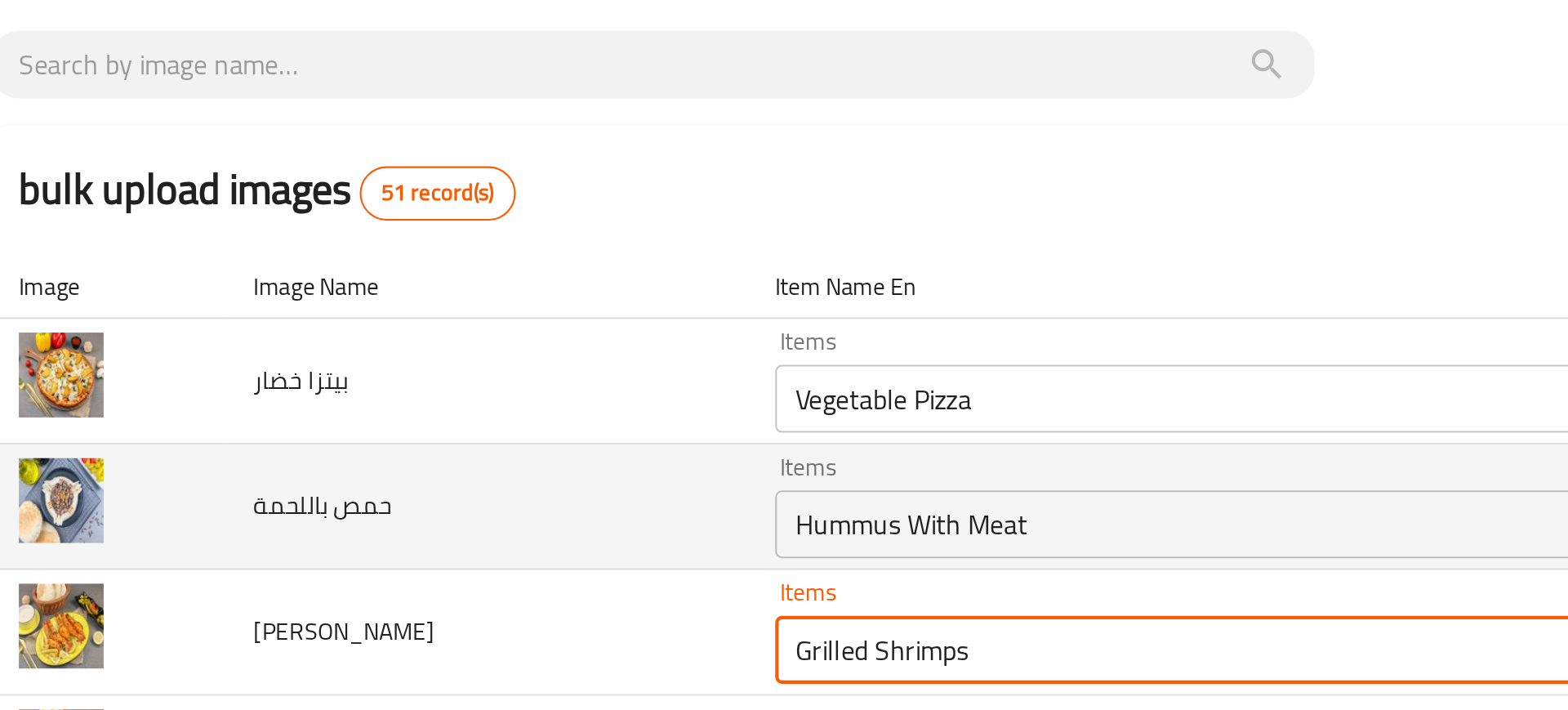
click at [420, 344] on باللحمة "Hummus With Meat" at bounding box center [601, 348] width 399 height 22
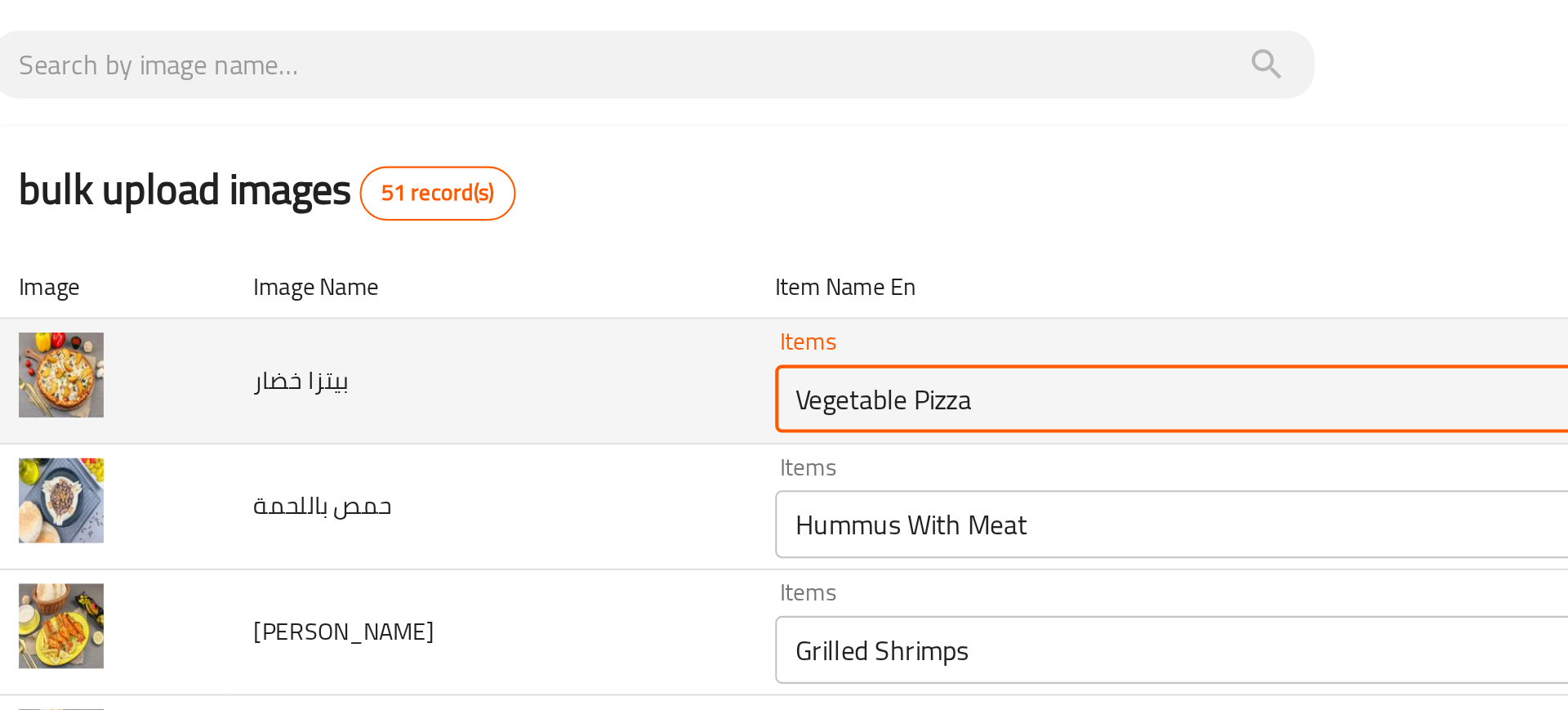
click at [451, 290] on خضار "Vegetable Pizza" at bounding box center [601, 288] width 399 height 22
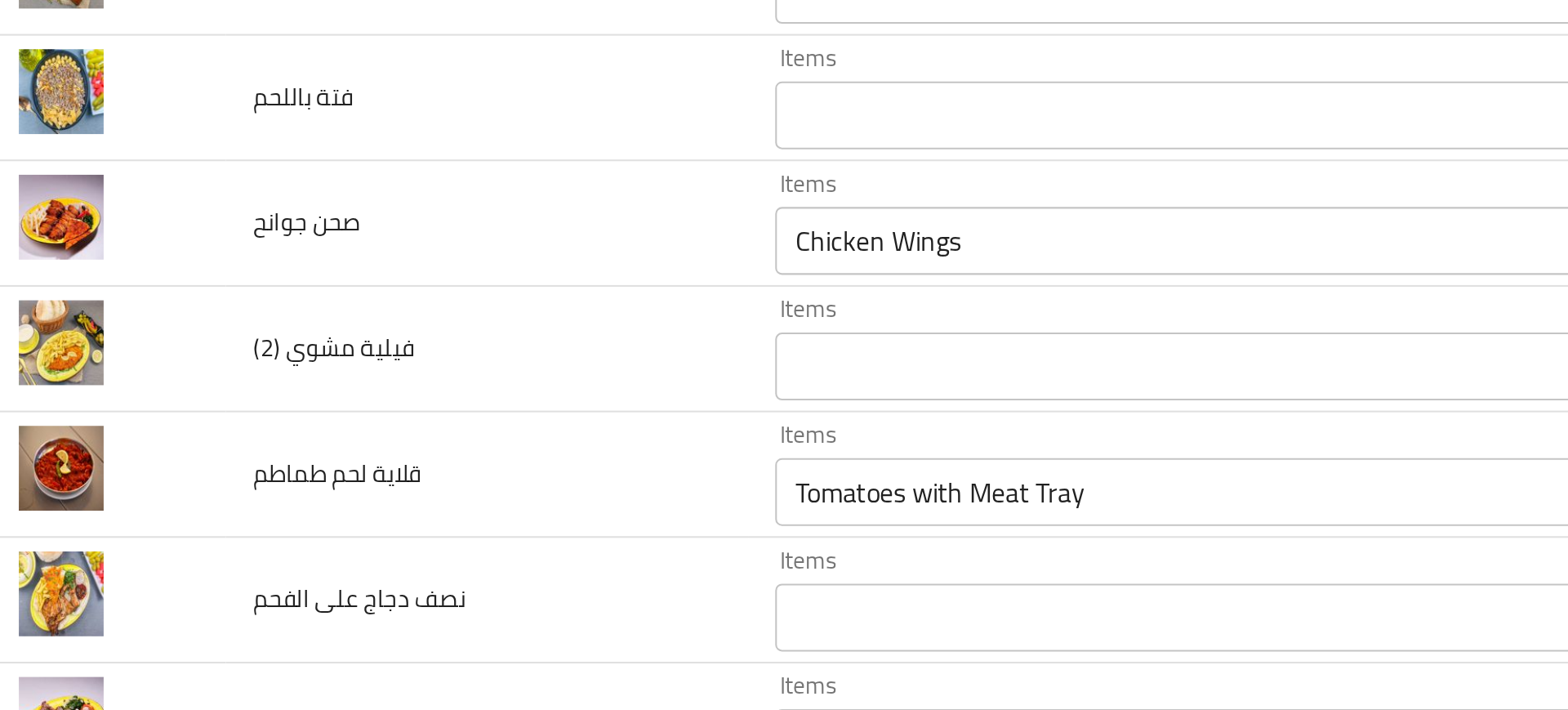
scroll to position [2655, 0]
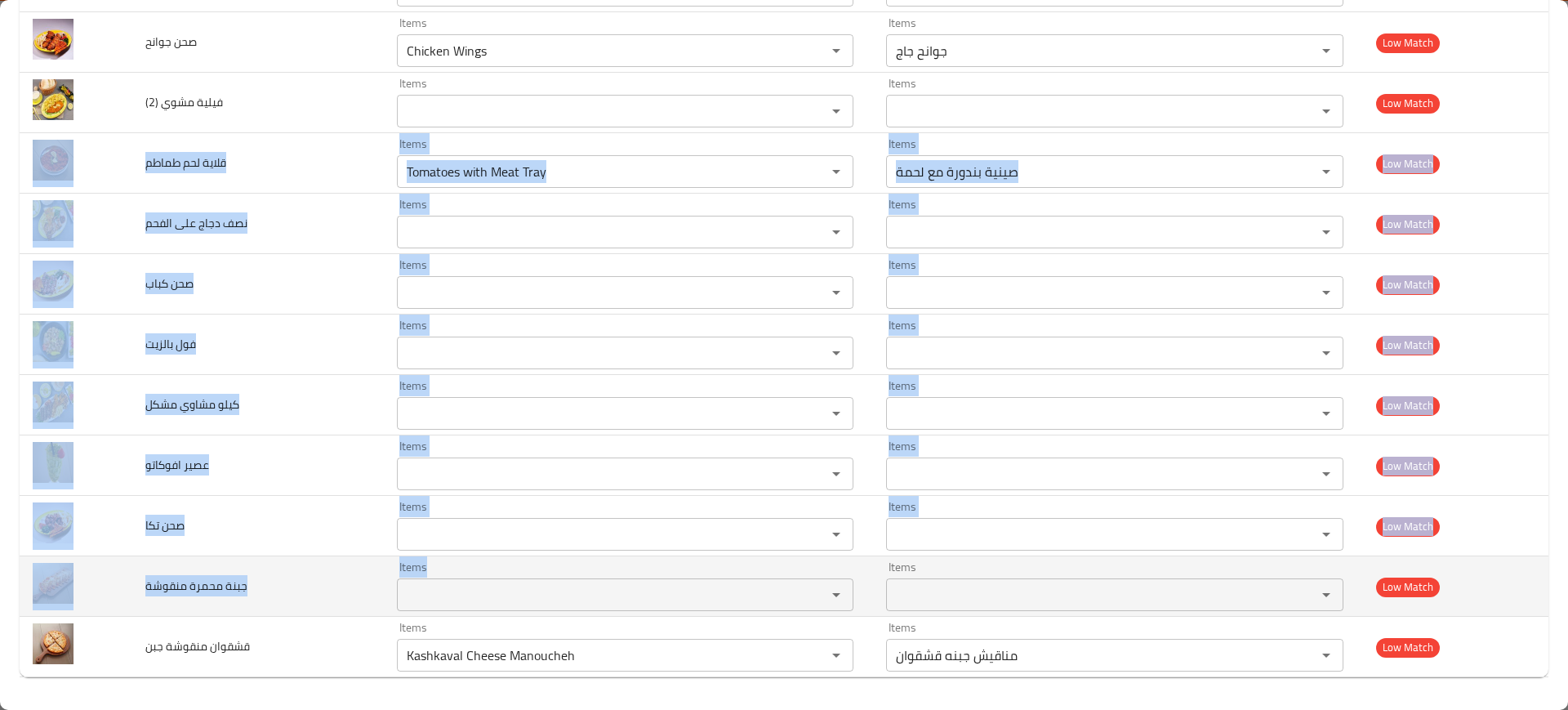
drag, startPoint x: 129, startPoint y: 159, endPoint x: 491, endPoint y: 601, distance: 571.3
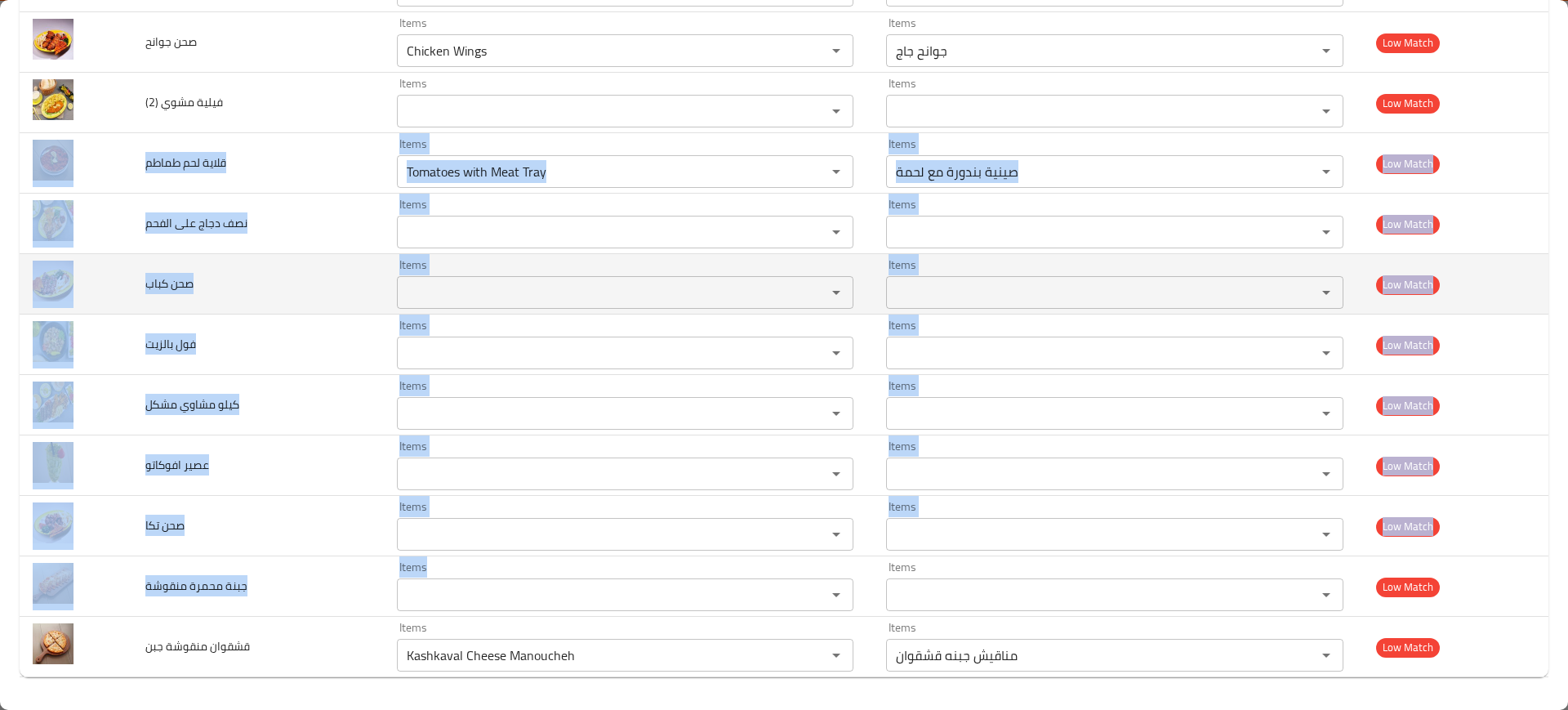
click at [314, 278] on td "صحن كباب" at bounding box center [258, 284] width 250 height 61
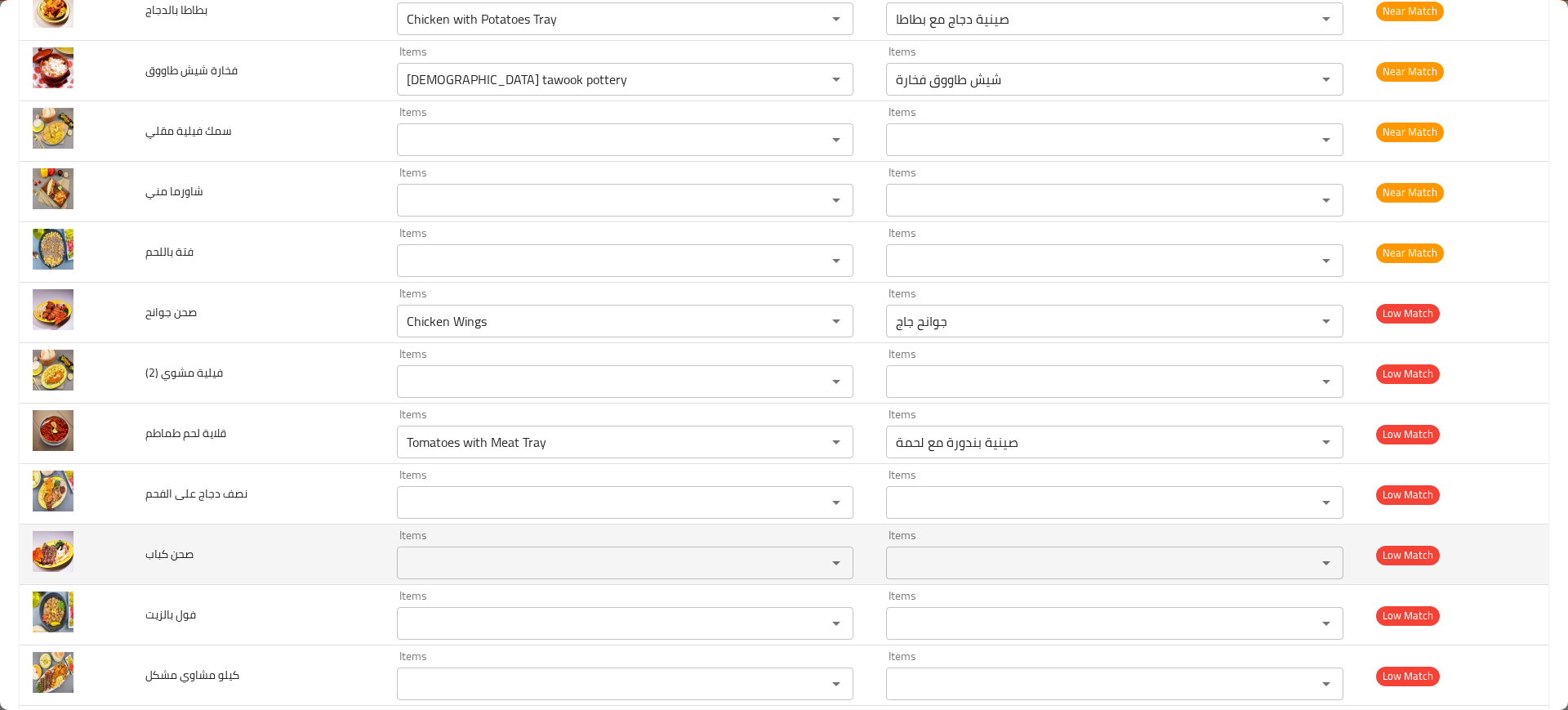
scroll to position [2369, 0]
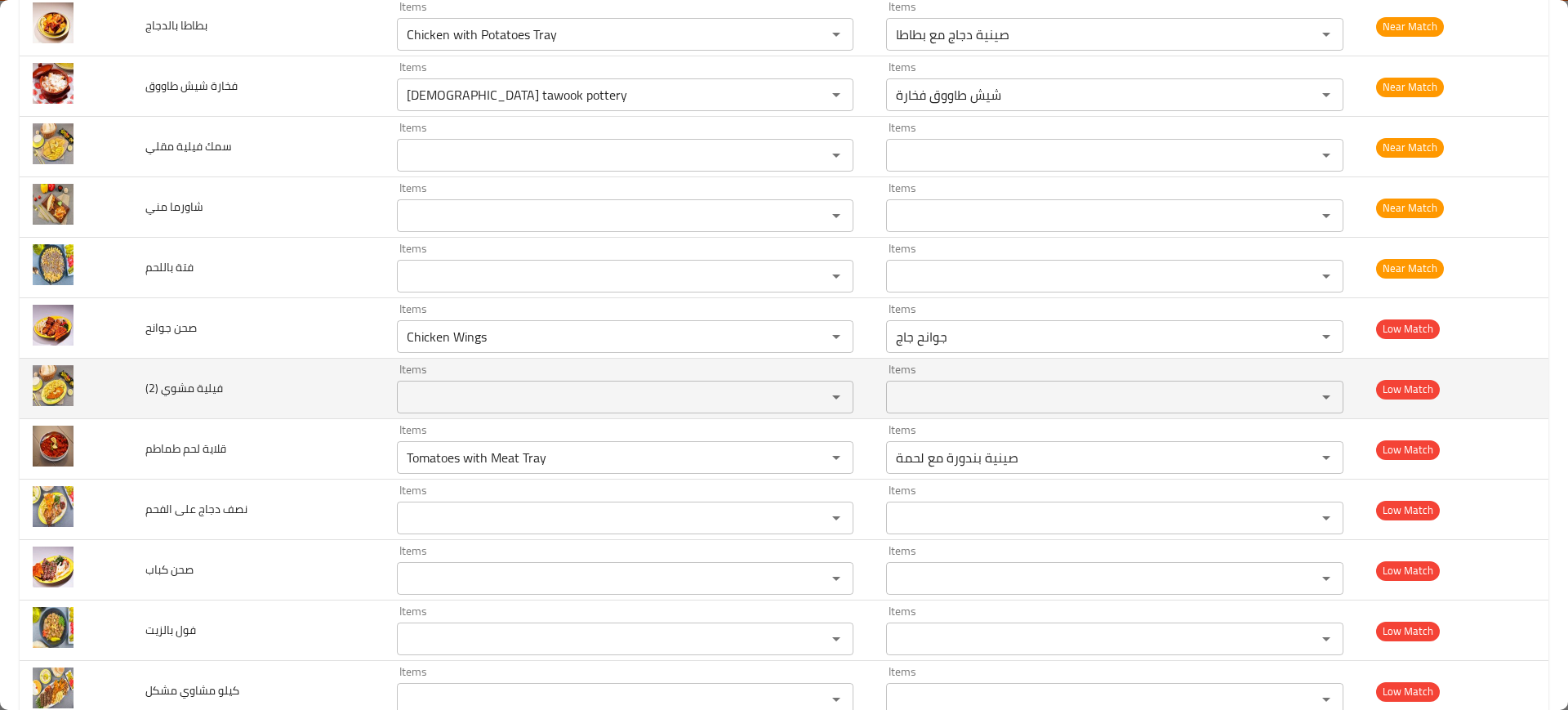
click at [172, 390] on span "فيلية مشوي (2)" at bounding box center [184, 388] width 78 height 21
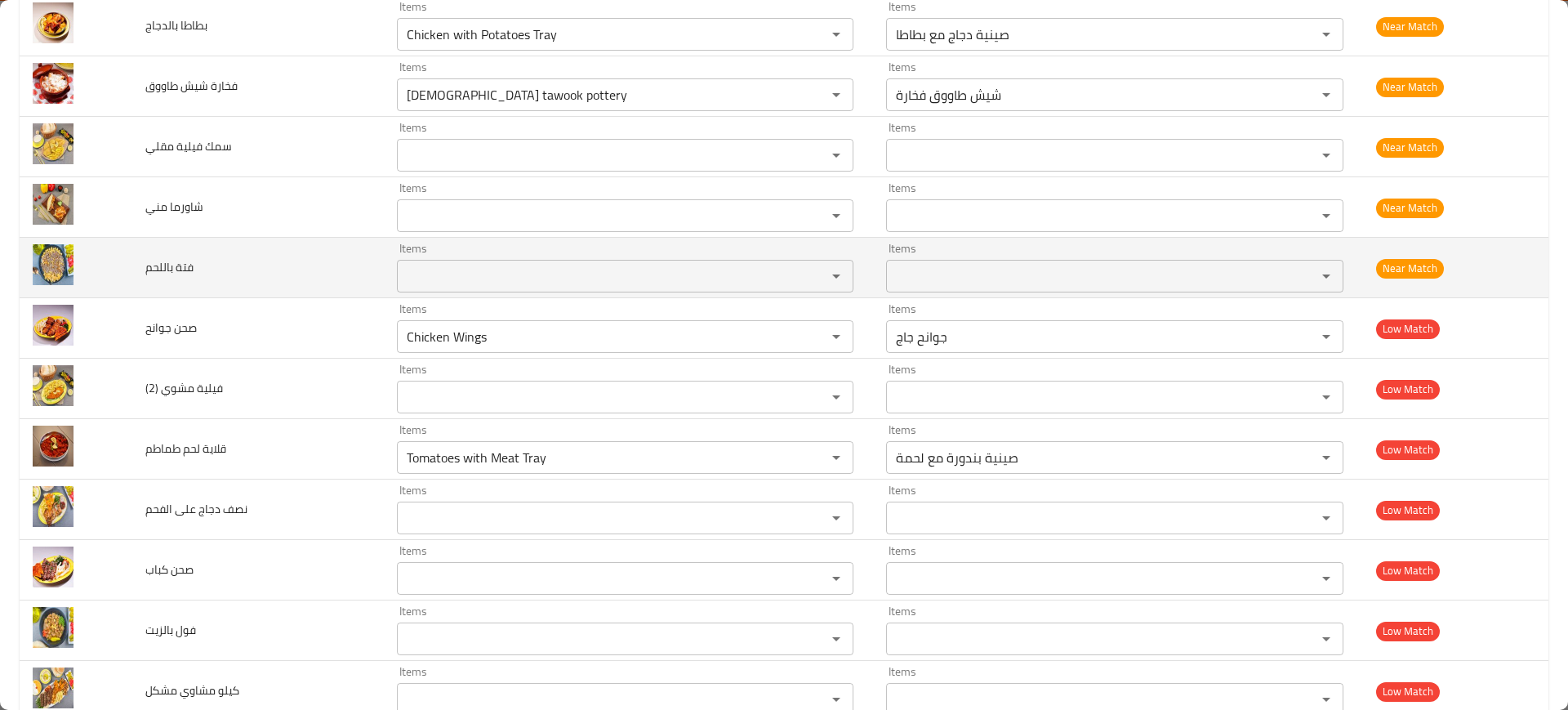
click at [157, 265] on span "فتة باللحم" at bounding box center [170, 267] width 49 height 21
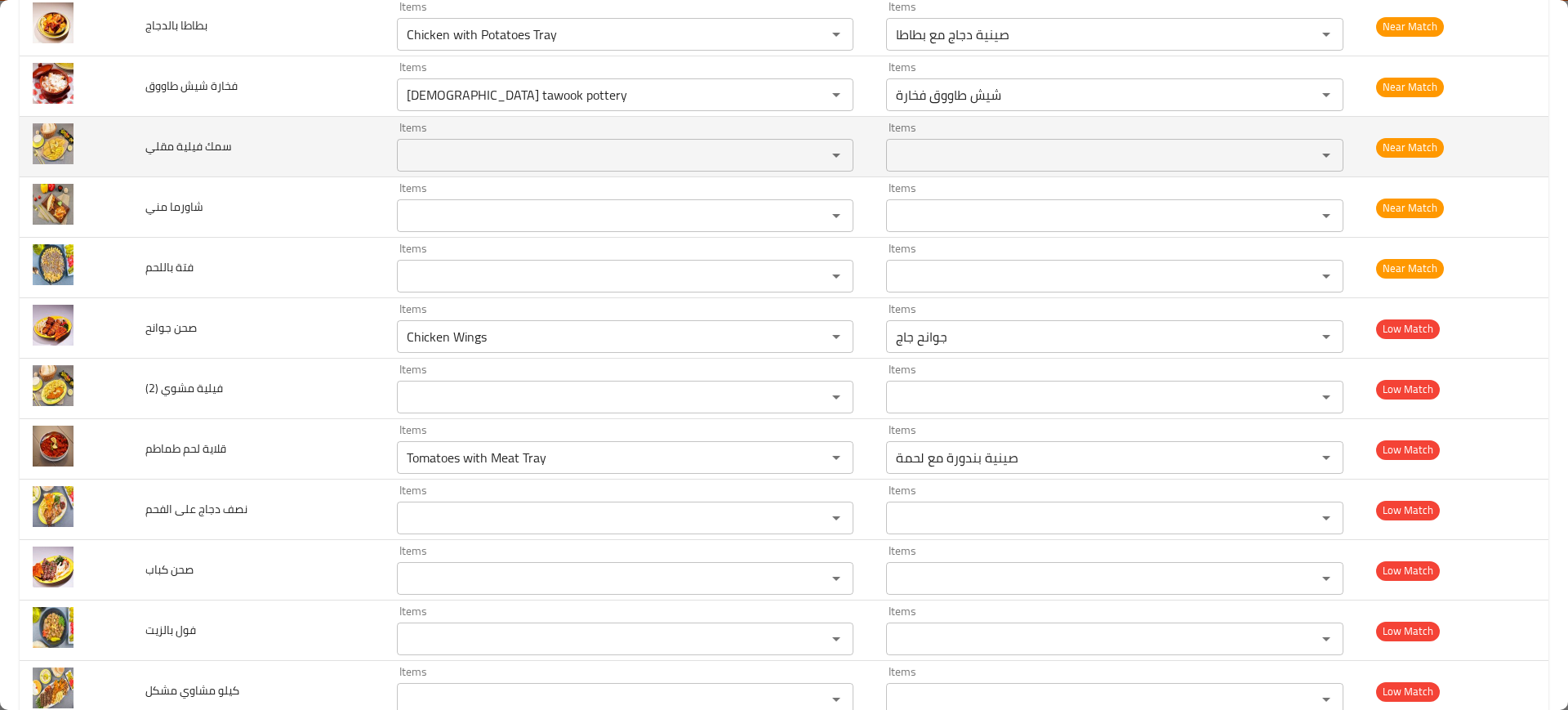
click at [182, 154] on span "سمك فيلية مقلي" at bounding box center [189, 146] width 87 height 21
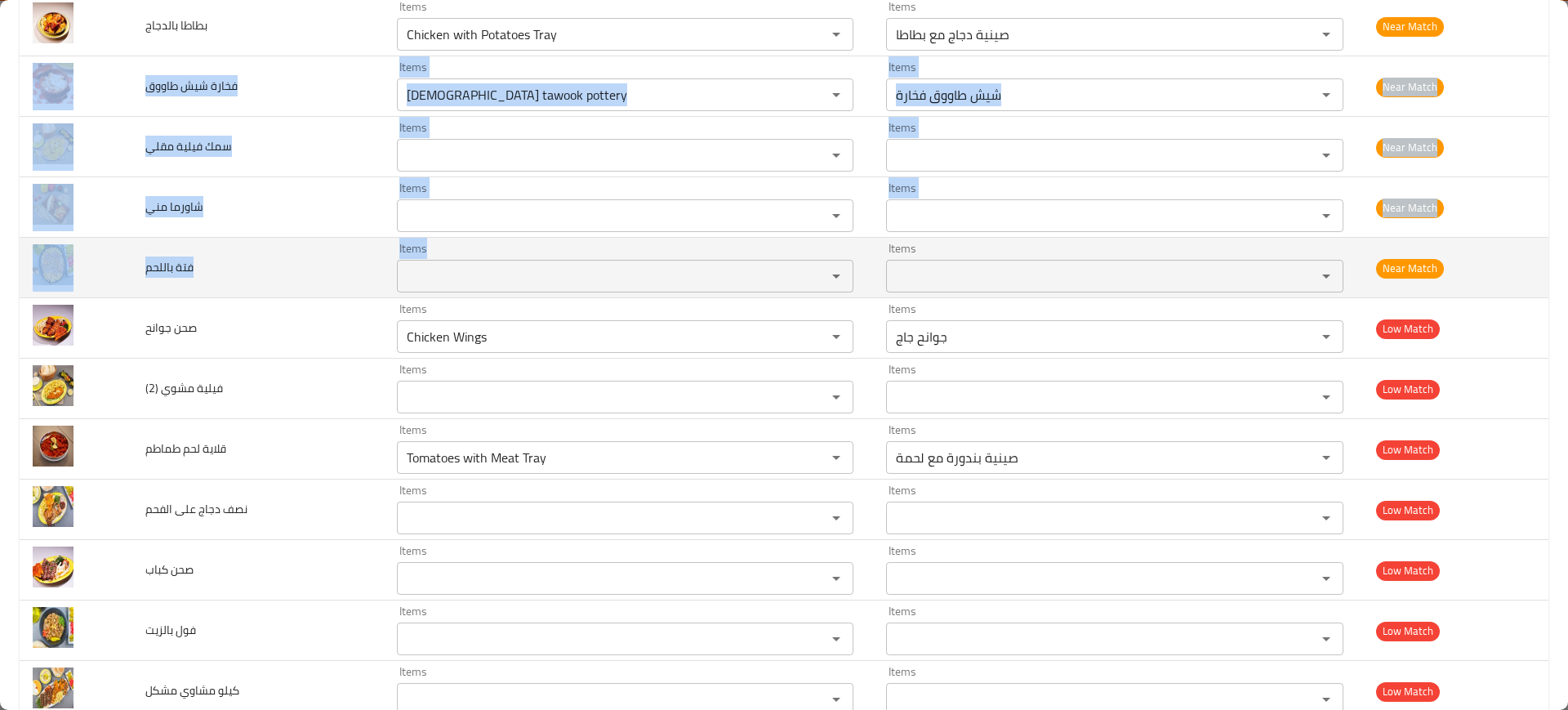
drag, startPoint x: 125, startPoint y: 90, endPoint x: 455, endPoint y: 280, distance: 380.8
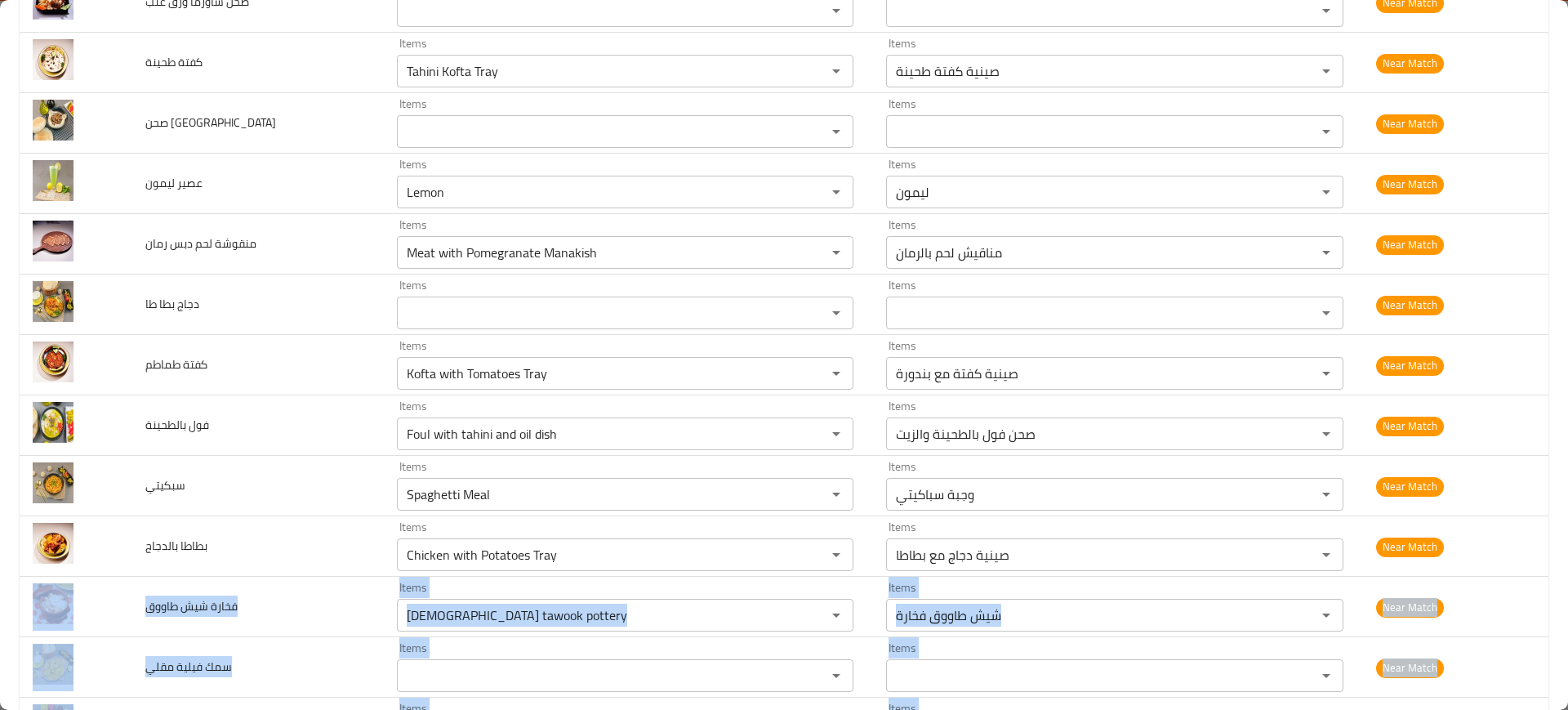
scroll to position [1847, 0]
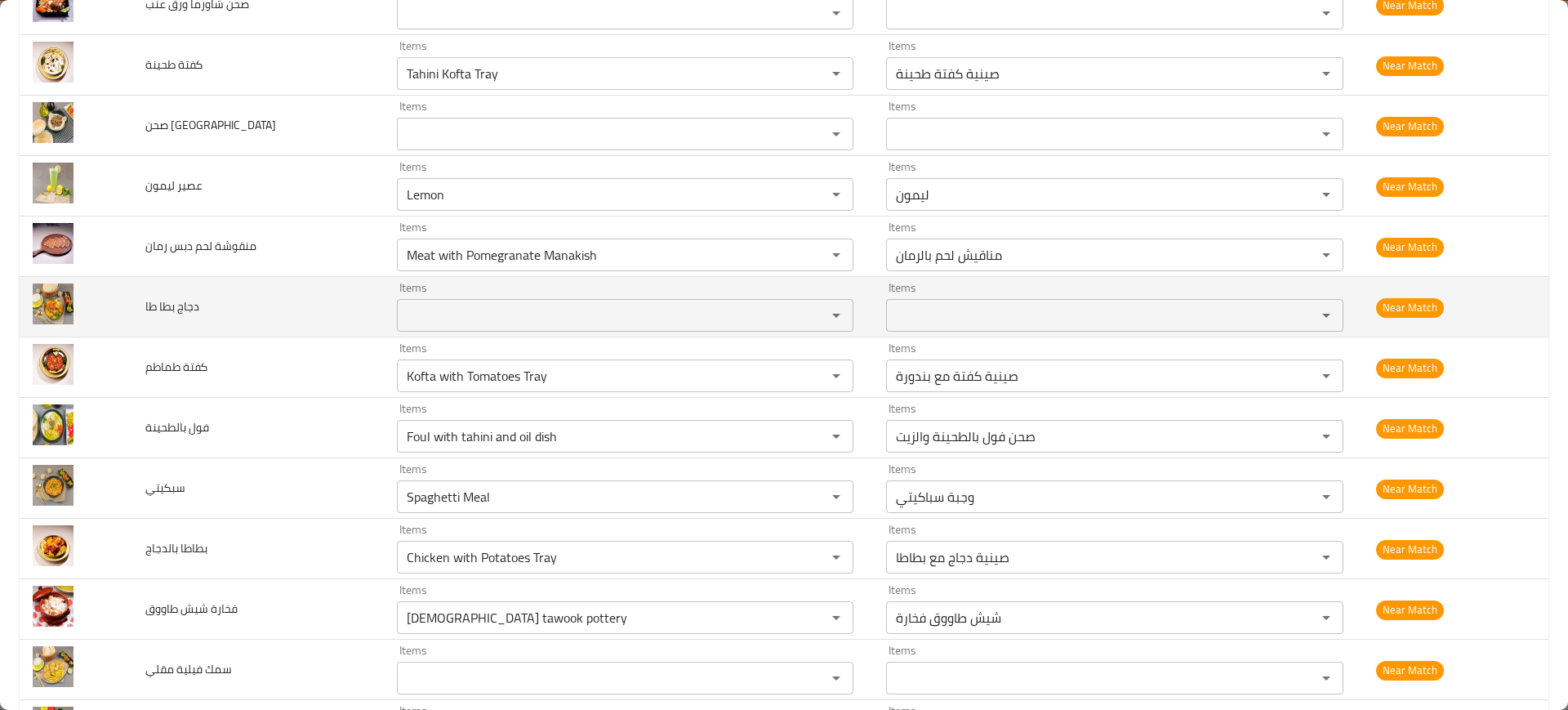
click at [155, 298] on span "دجاج بطا طا" at bounding box center [173, 305] width 54 height 21
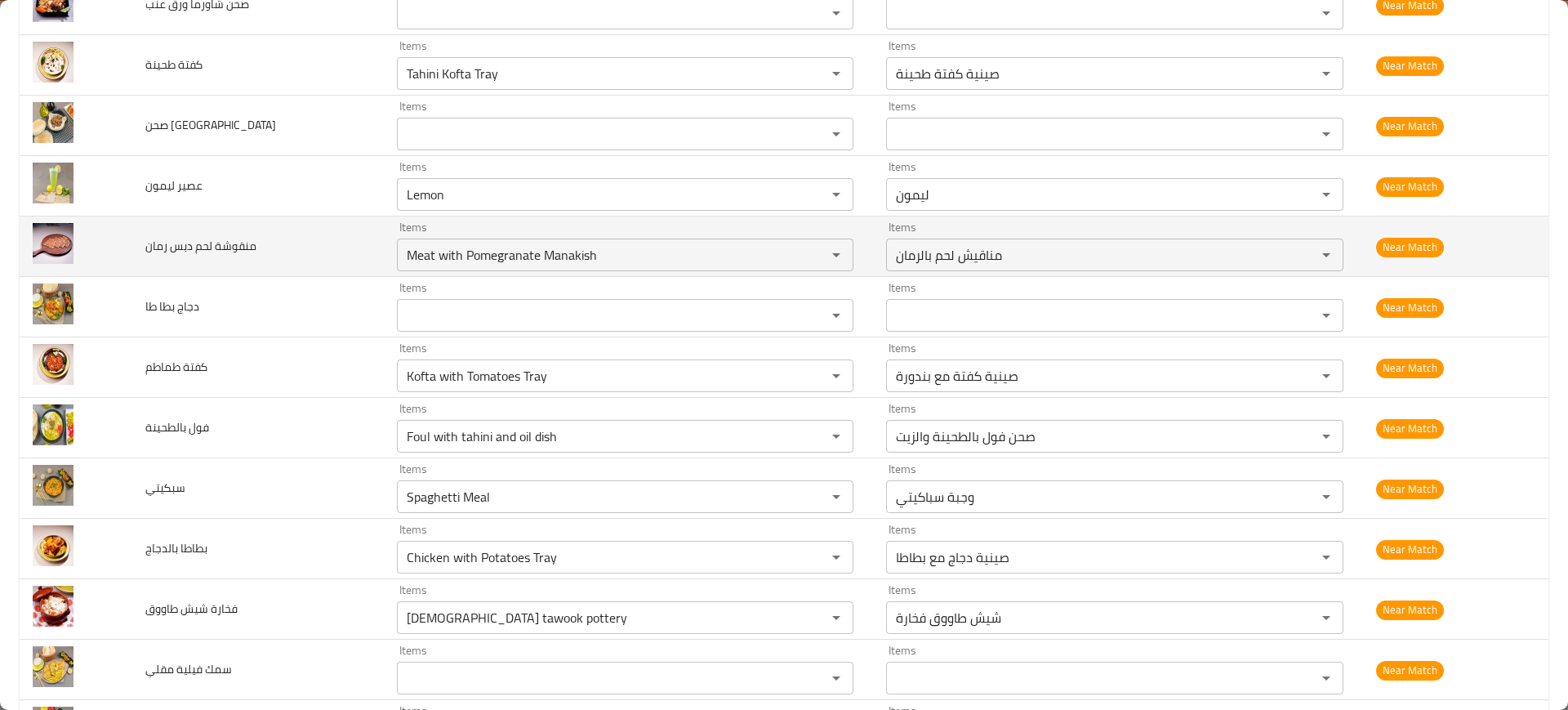
click at [276, 217] on td "منقوشة لحم دبس رمان" at bounding box center [258, 247] width 250 height 61
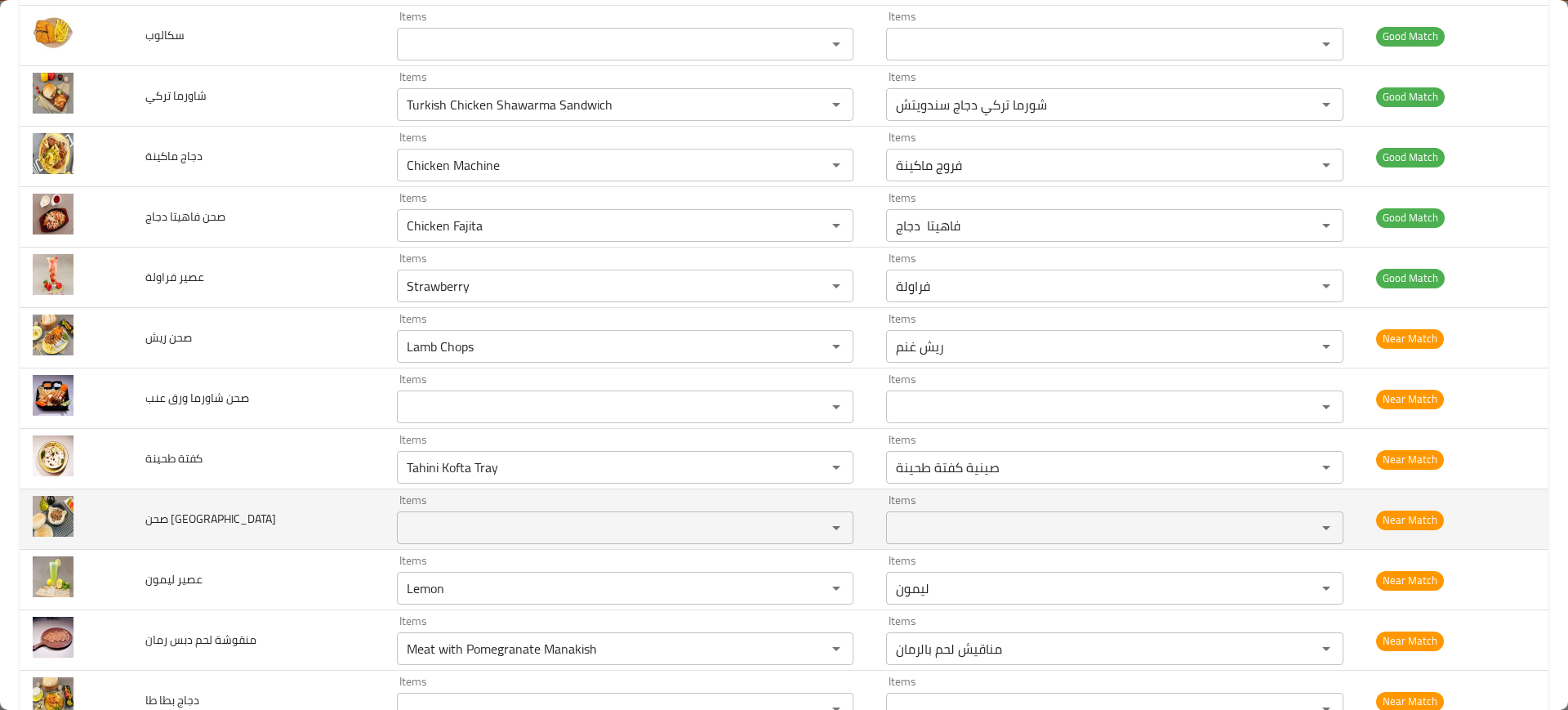
scroll to position [1451, 0]
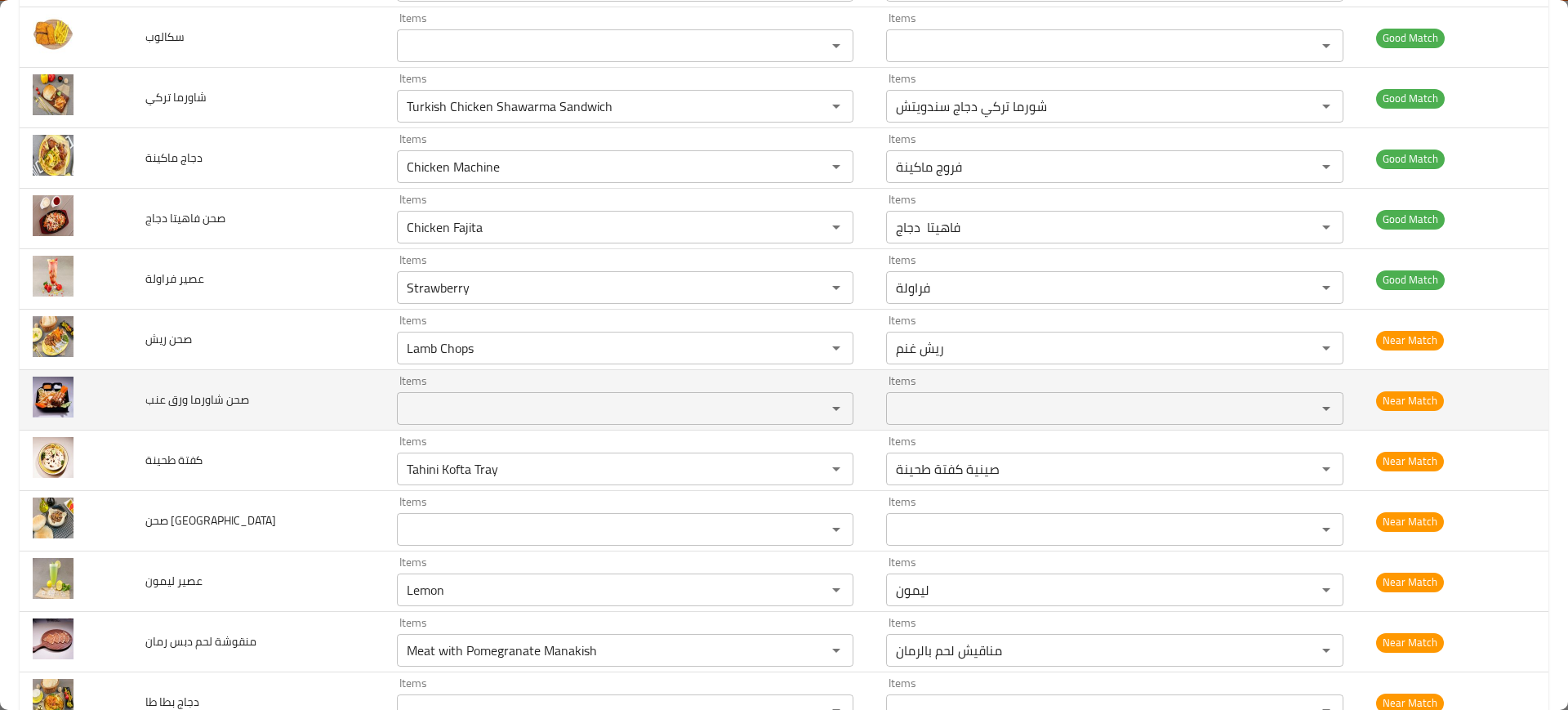
click at [205, 401] on span "صحن شاورما ورق عنب" at bounding box center [197, 399] width 104 height 21
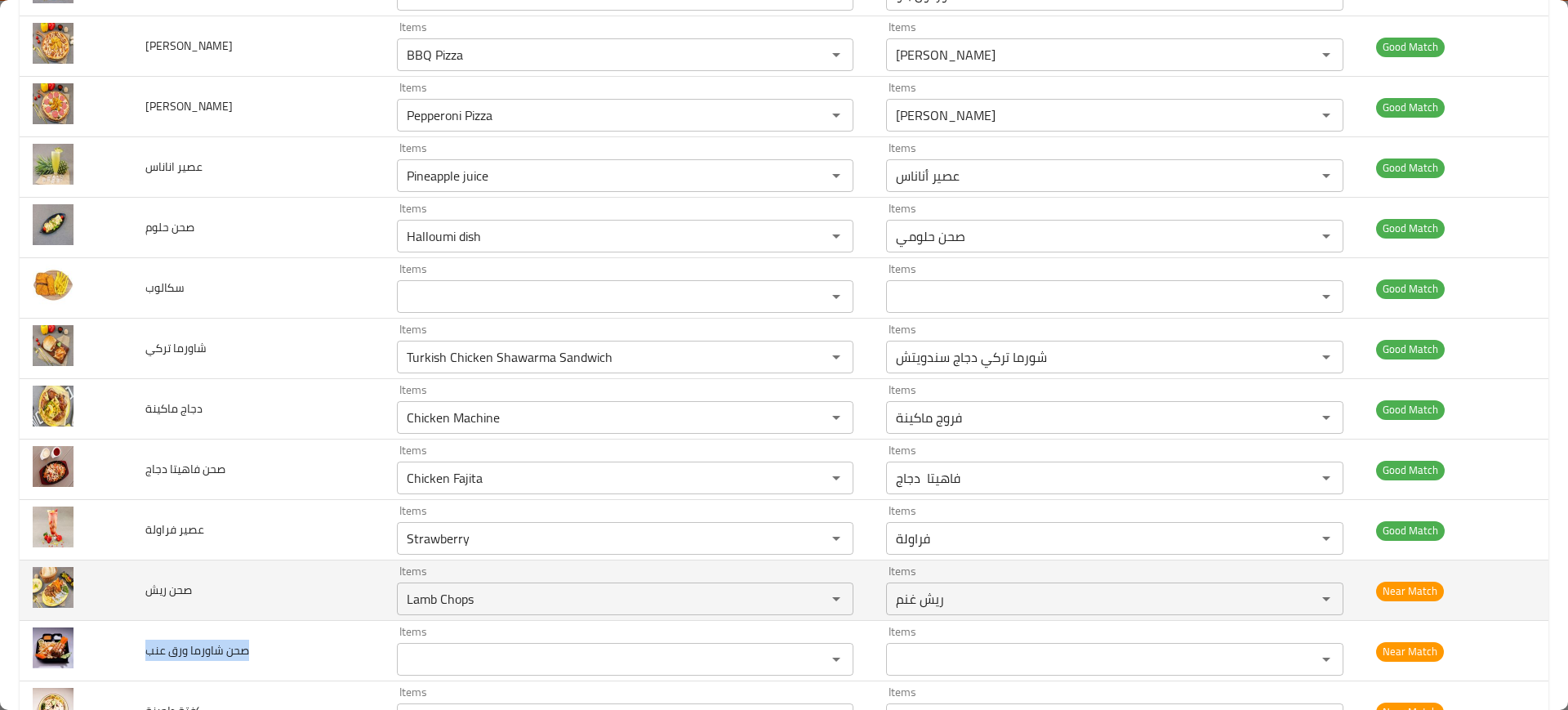
scroll to position [1177, 0]
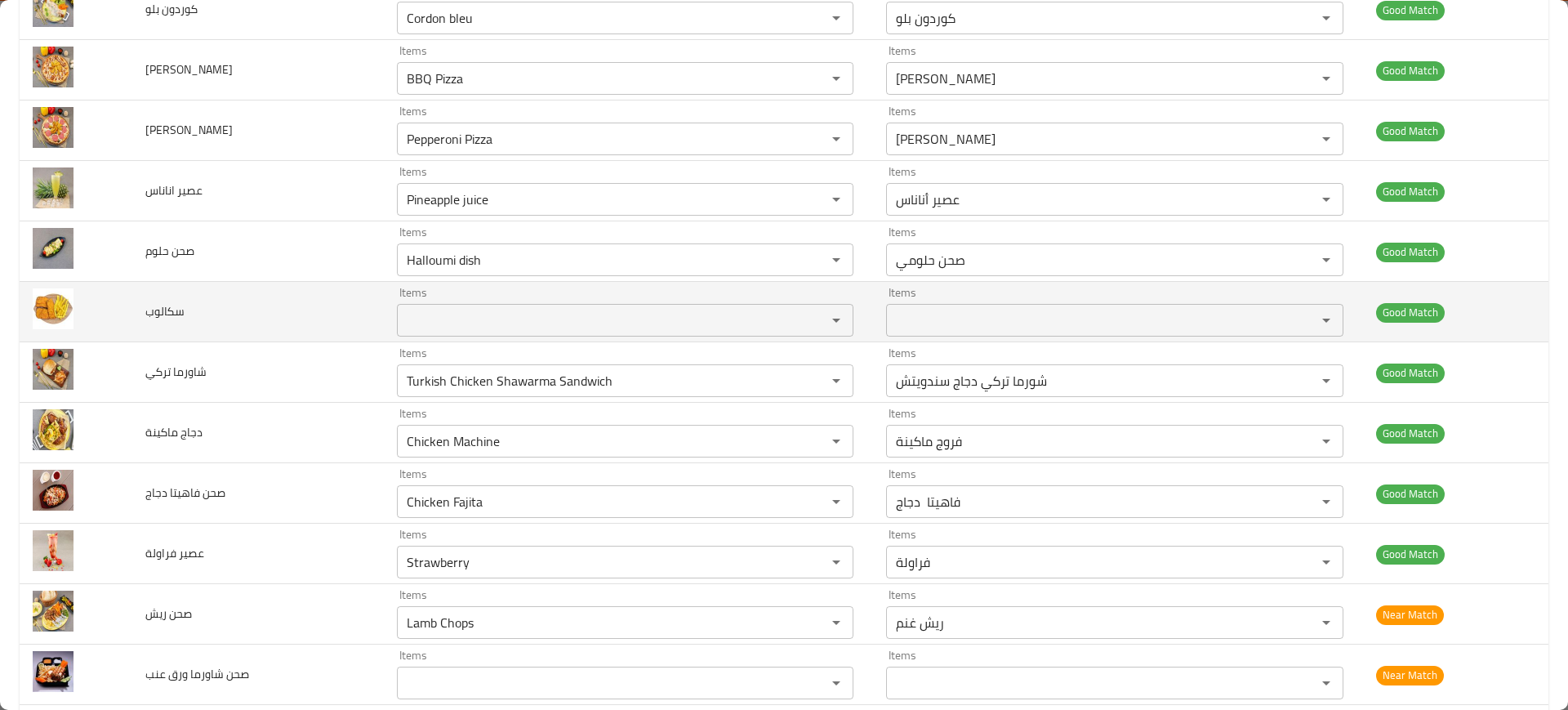
click at [172, 320] on span "سكالوب" at bounding box center [165, 311] width 39 height 21
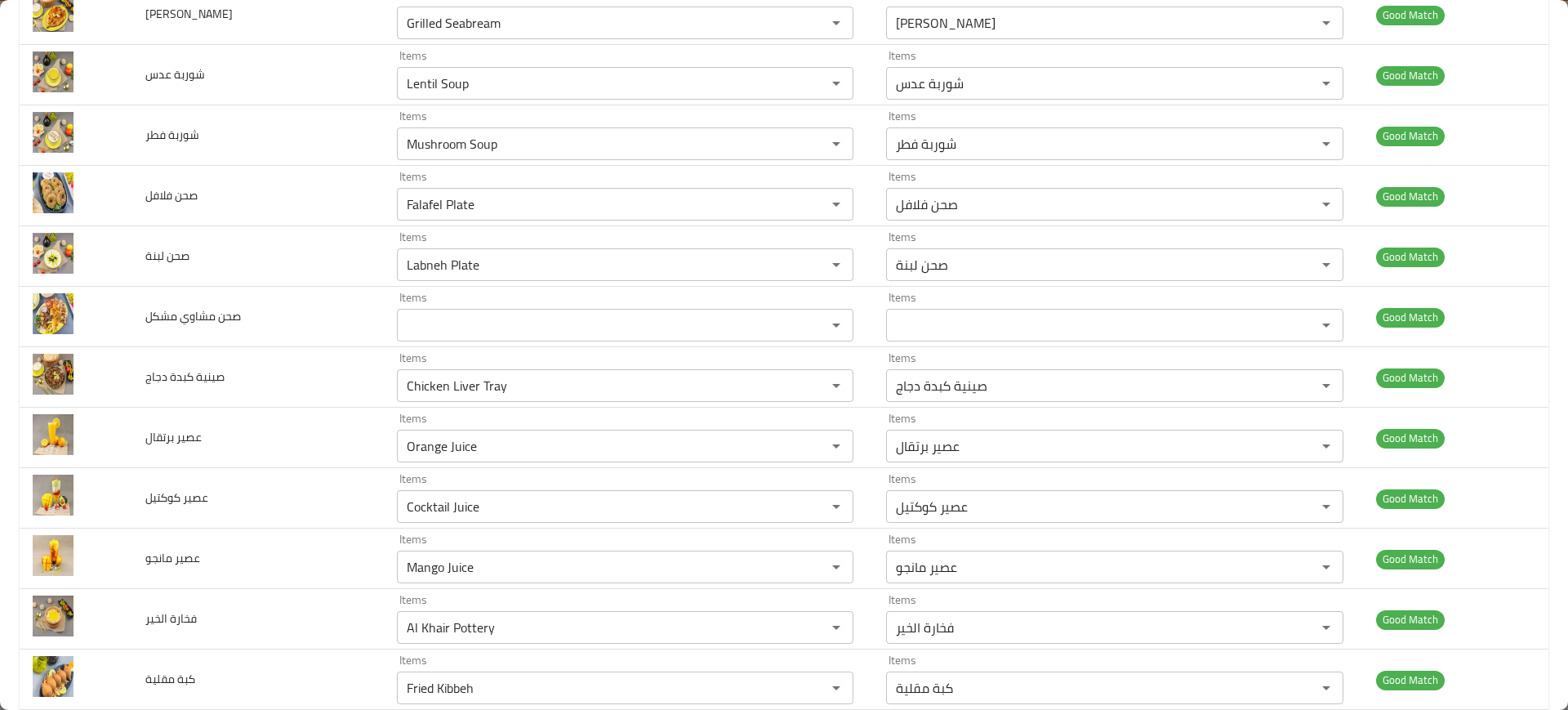
scroll to position [446, 0]
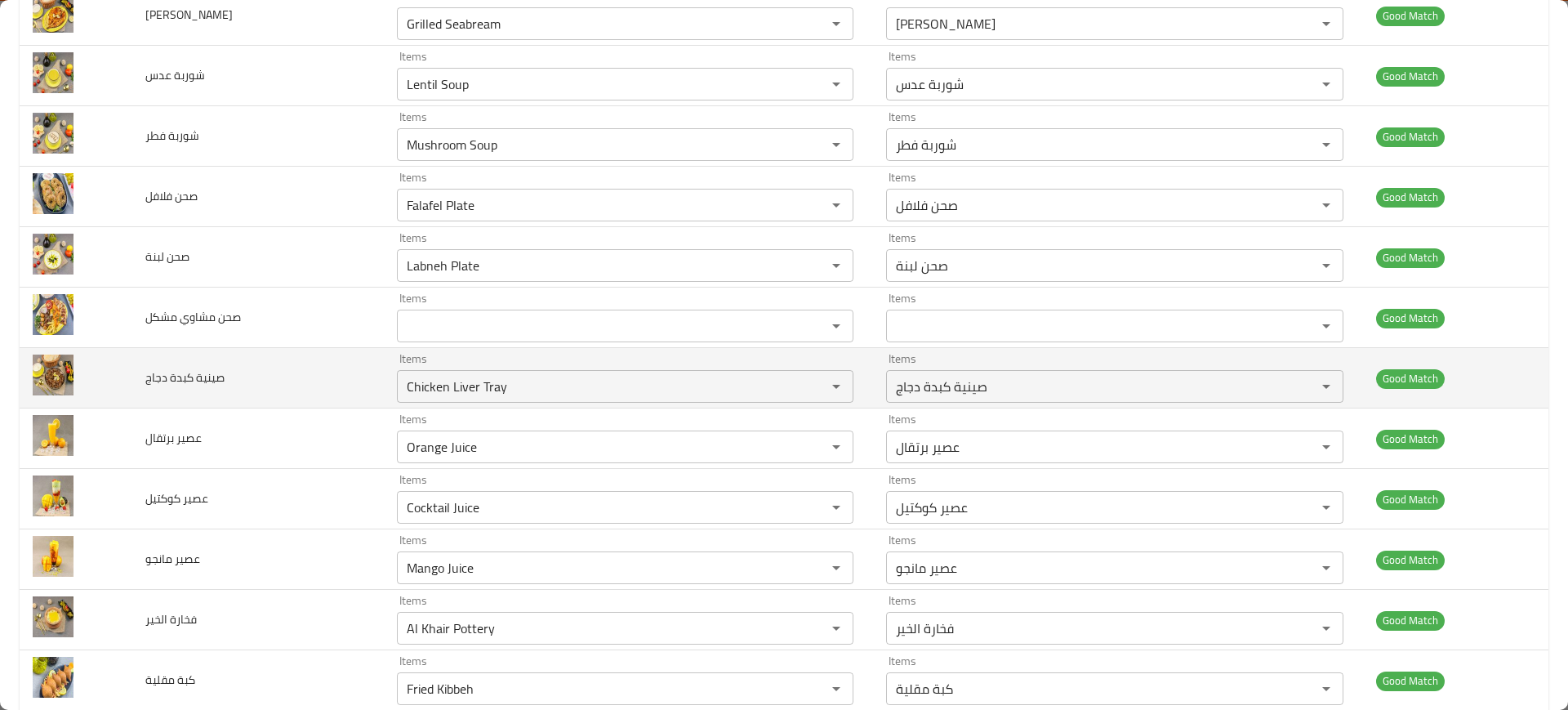
click at [222, 348] on td "صينية كبدة دجاج" at bounding box center [258, 377] width 250 height 61
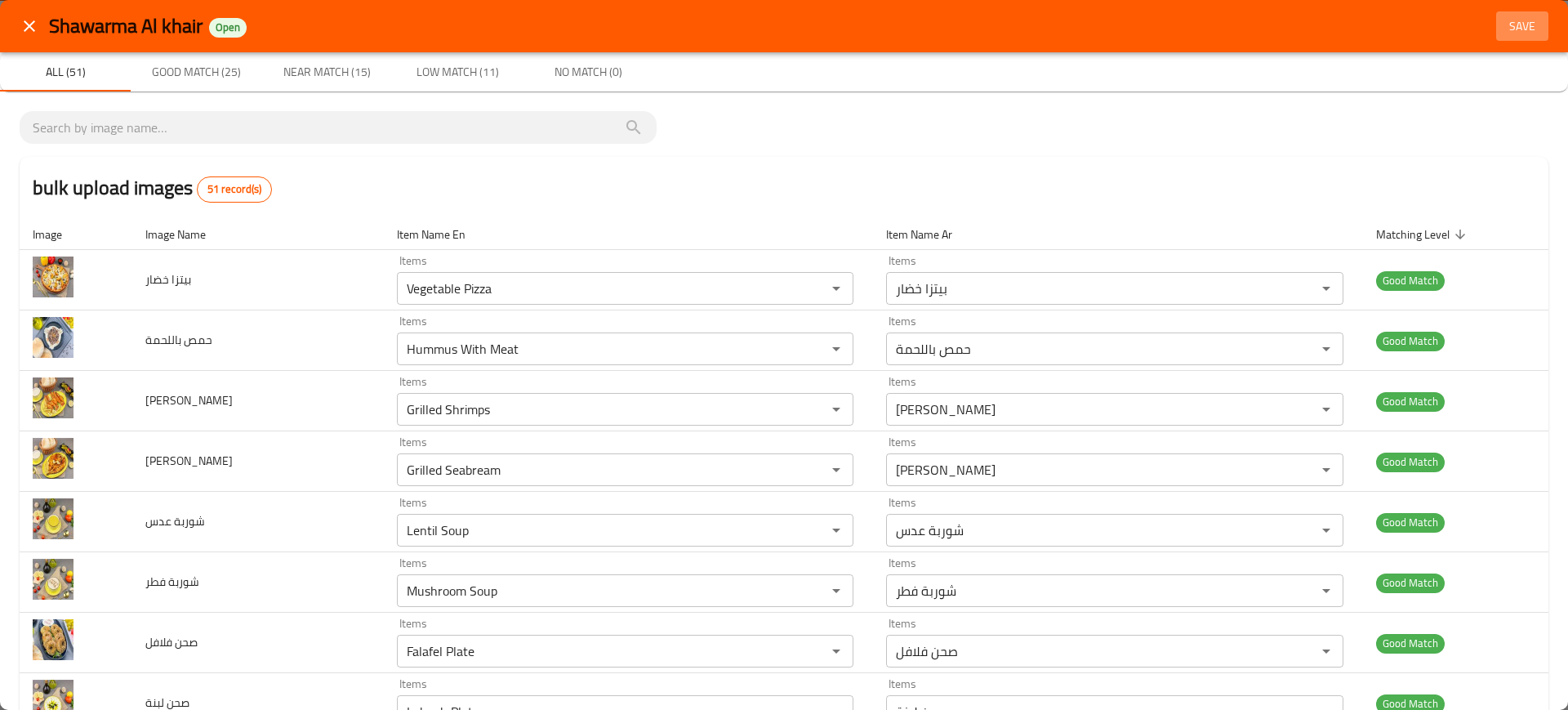
click at [1519, 16] on span "Save" at bounding box center [1523, 26] width 39 height 21
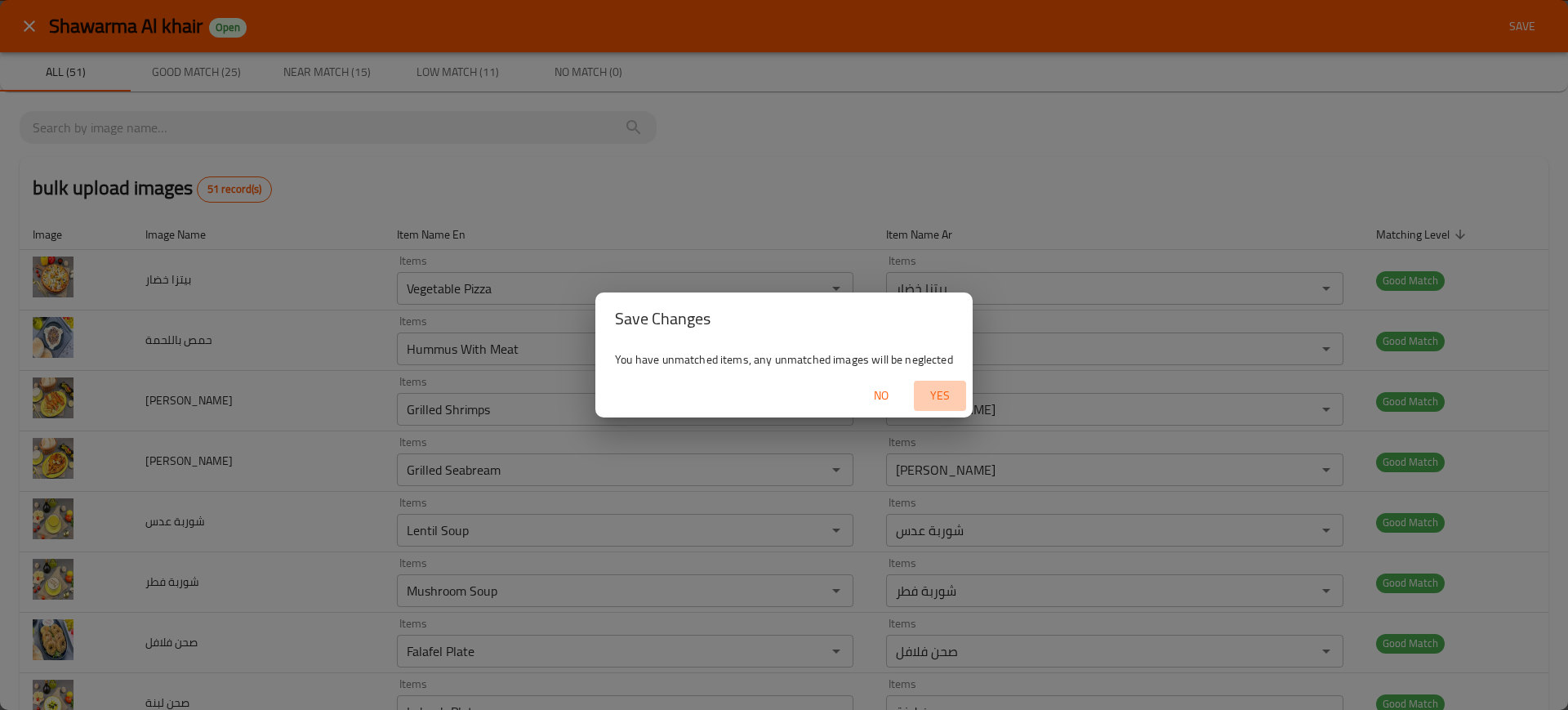
click at [937, 399] on span "Yes" at bounding box center [940, 396] width 39 height 21
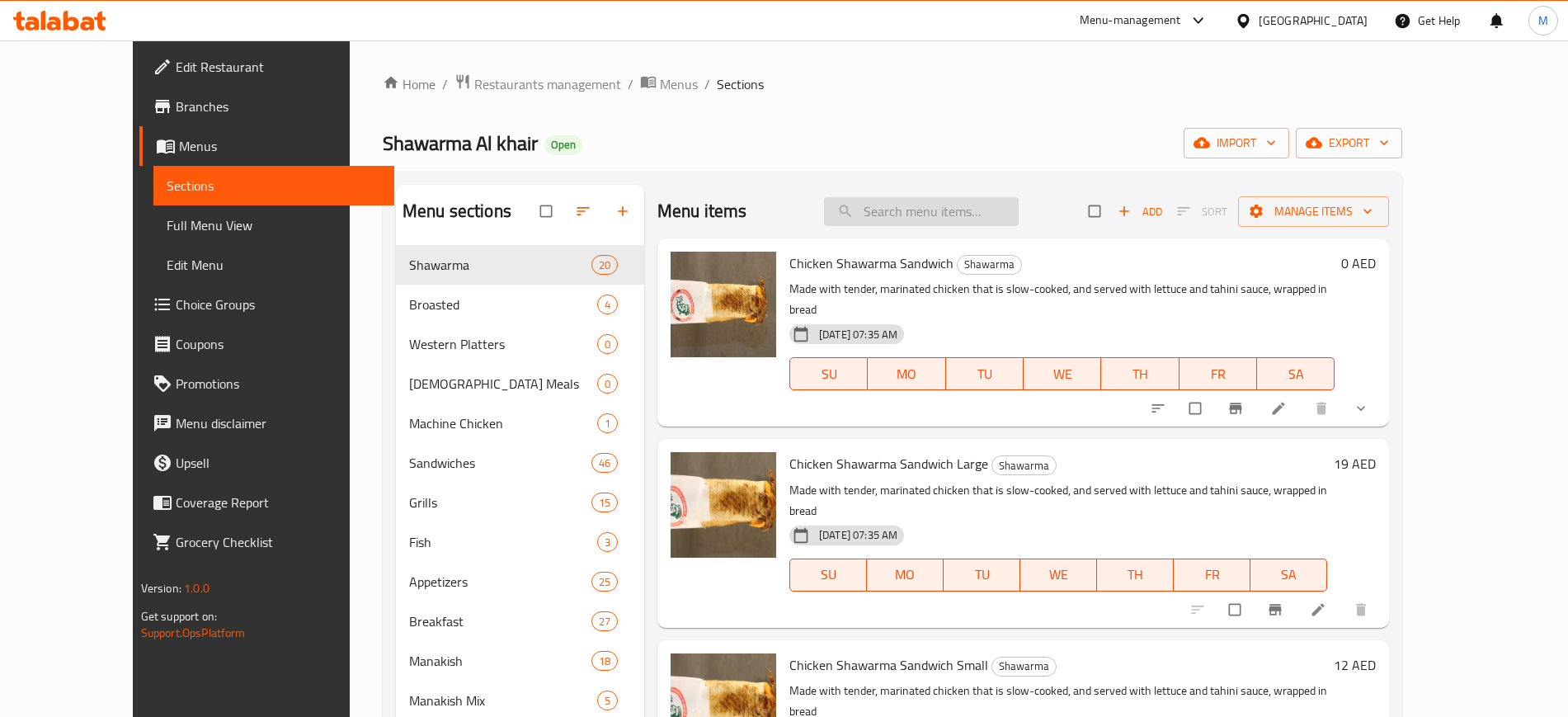
click at [954, 199] on input "search" at bounding box center [921, 211] width 194 height 29
paste input "Nashif Meat Tray"
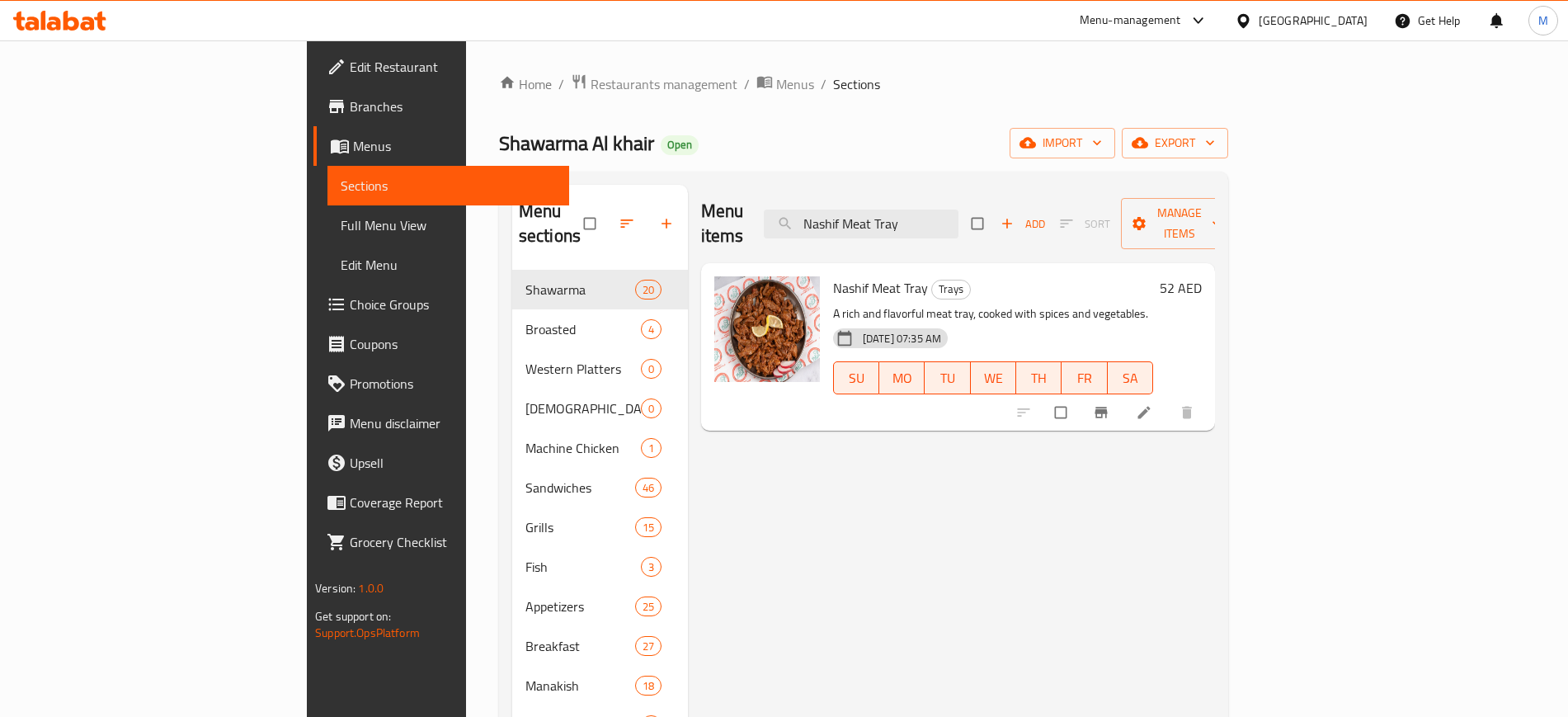
paste input "Chicken Fajita"
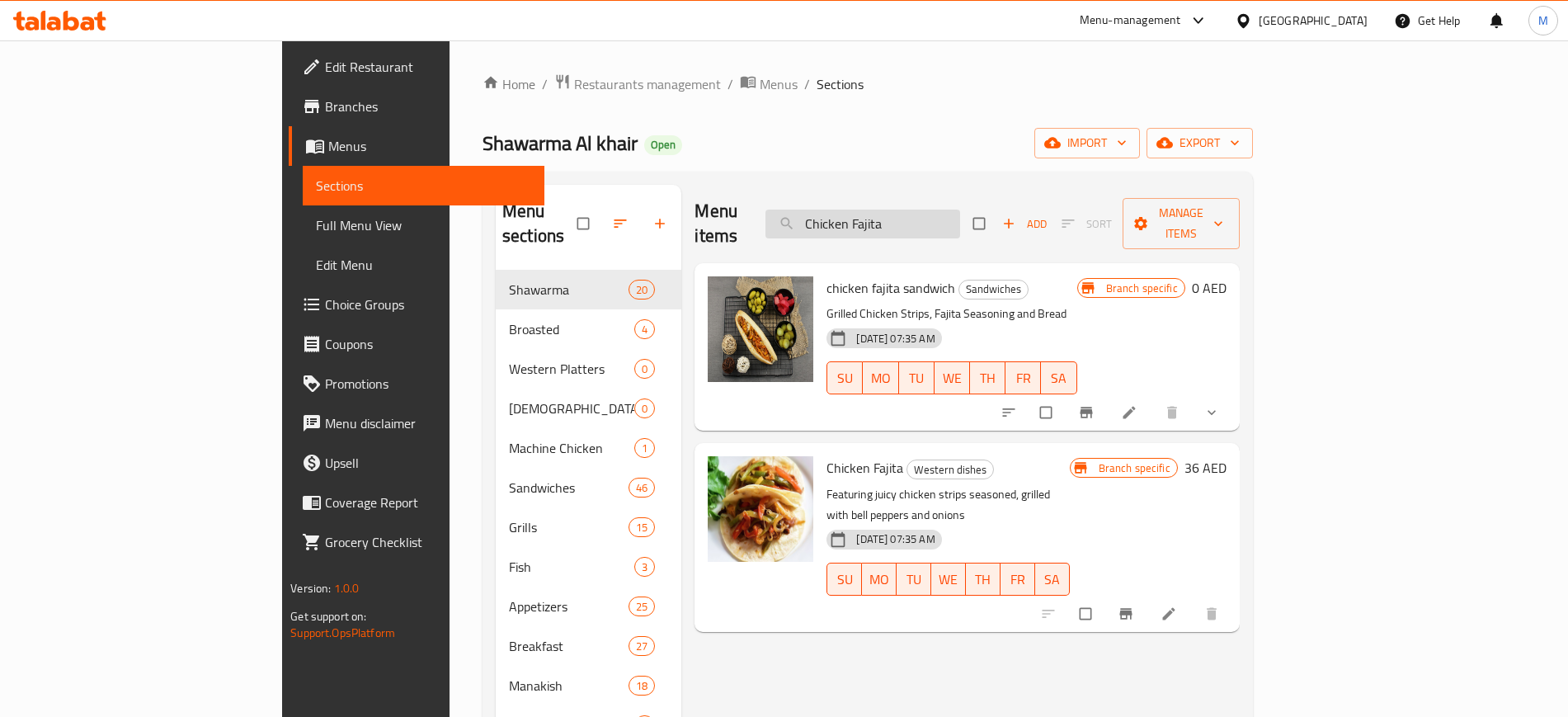
paste input "Arayes"
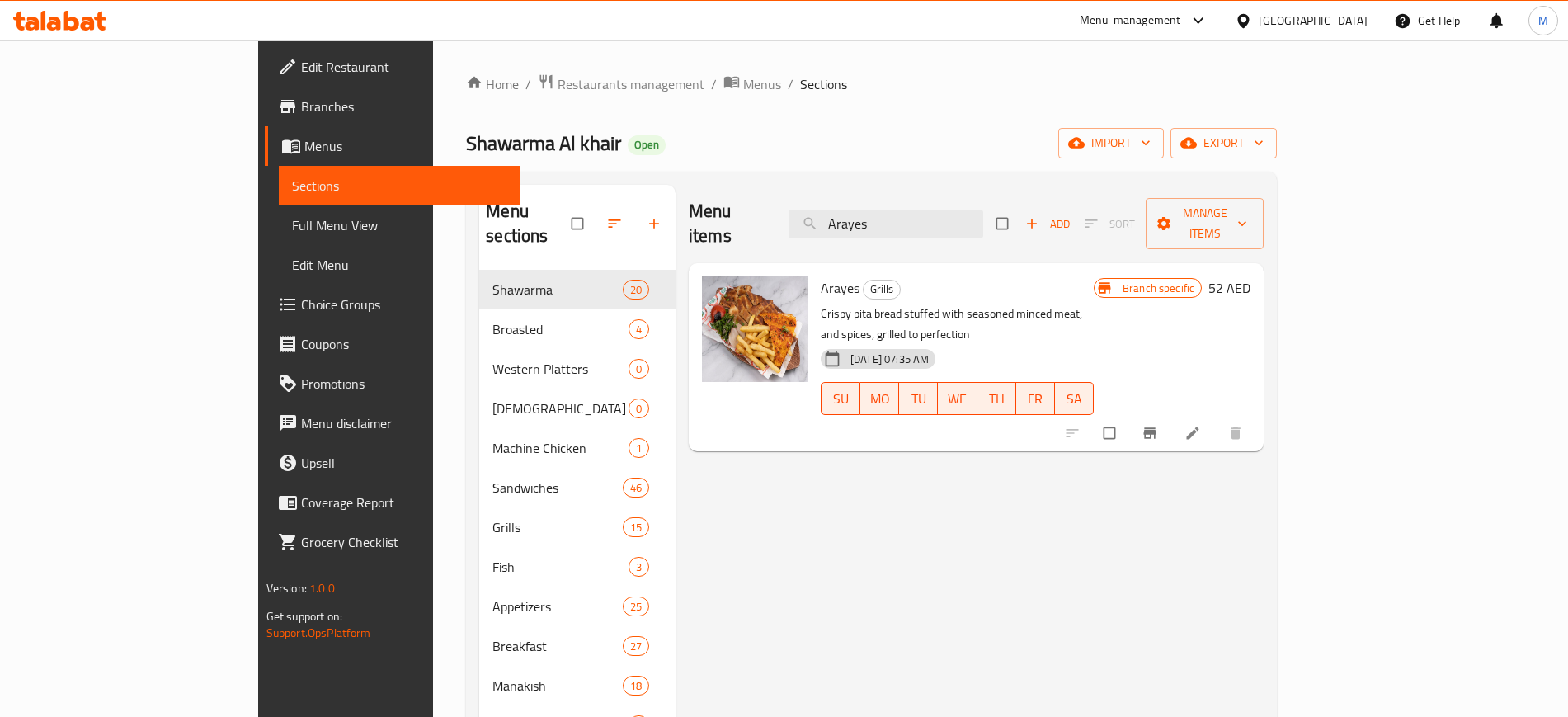
click at [1257, 415] on div at bounding box center [1155, 433] width 203 height 36
click at [980, 220] on input "Arayes" at bounding box center [886, 224] width 194 height 29
paste input "Chicken Wing"
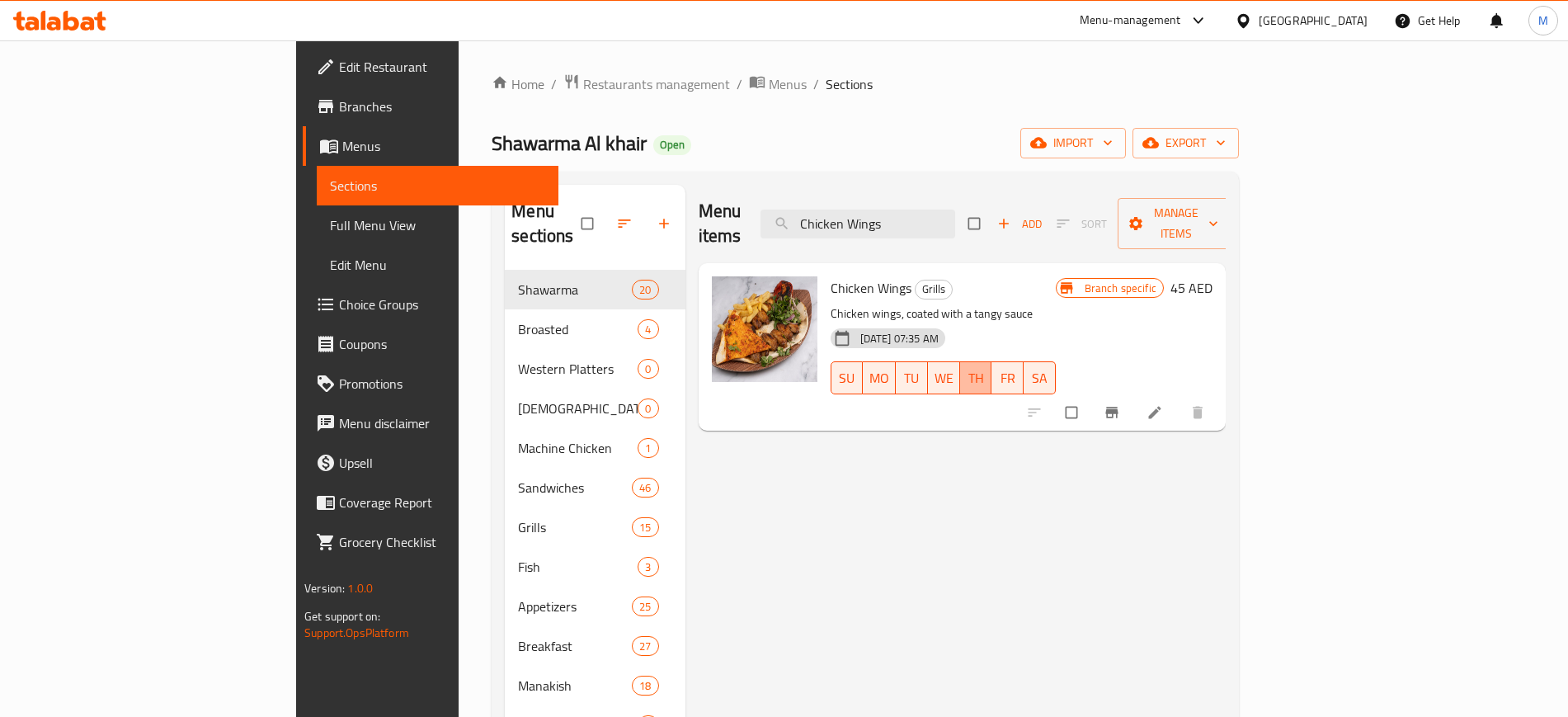
click at [986, 366] on span "TH" at bounding box center [976, 377] width 19 height 24
click at [1064, 423] on div "Menu items Chicken Wings Add Sort Manage items Chicken Wings Grills Chicken win…" at bounding box center [955, 646] width 541 height 923
click at [919, 226] on div "Menu items Chicken Wings Add Sort Manage items" at bounding box center [961, 224] width 527 height 78
click at [947, 218] on input "Chicken Wings" at bounding box center [858, 224] width 194 height 29
paste input "Lamb Chop"
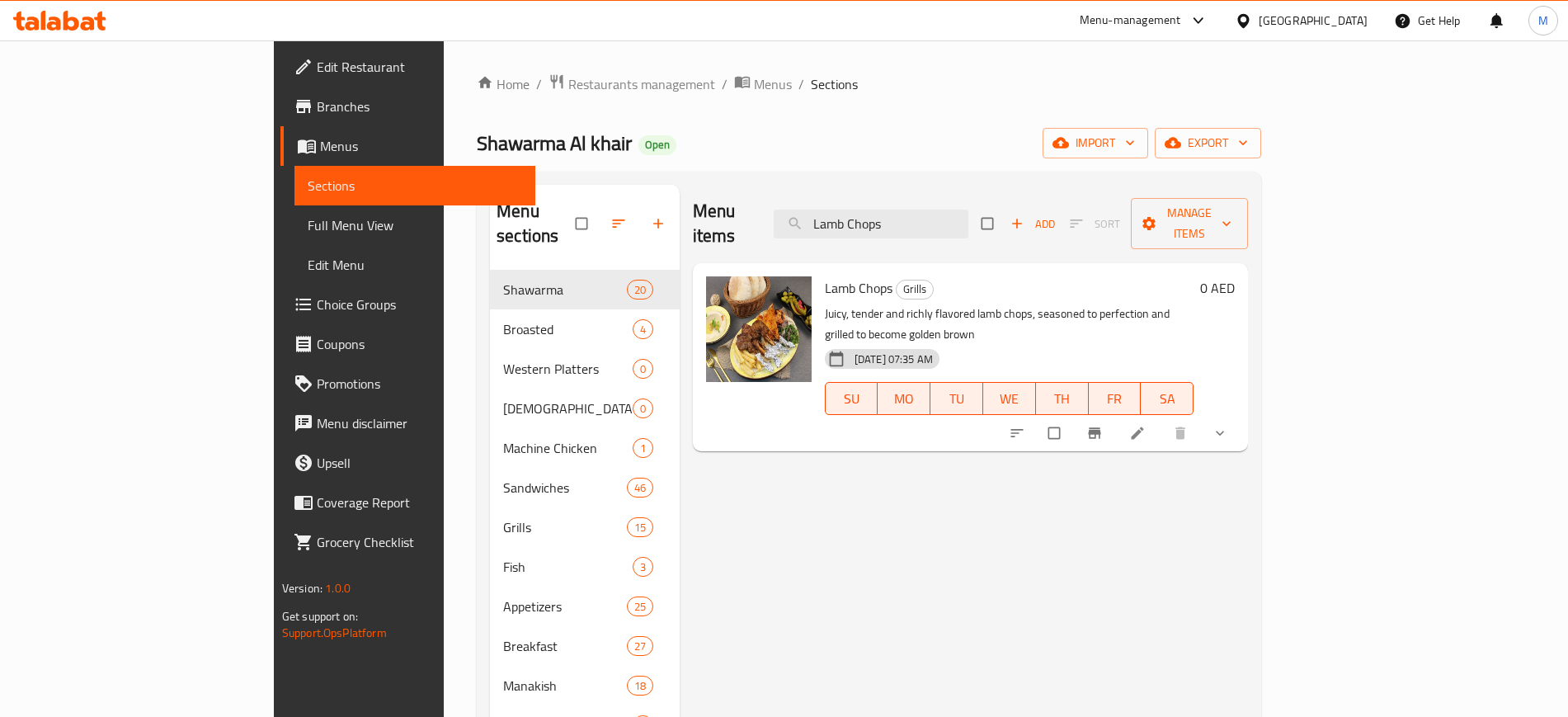
paste input "Meat Kebab"
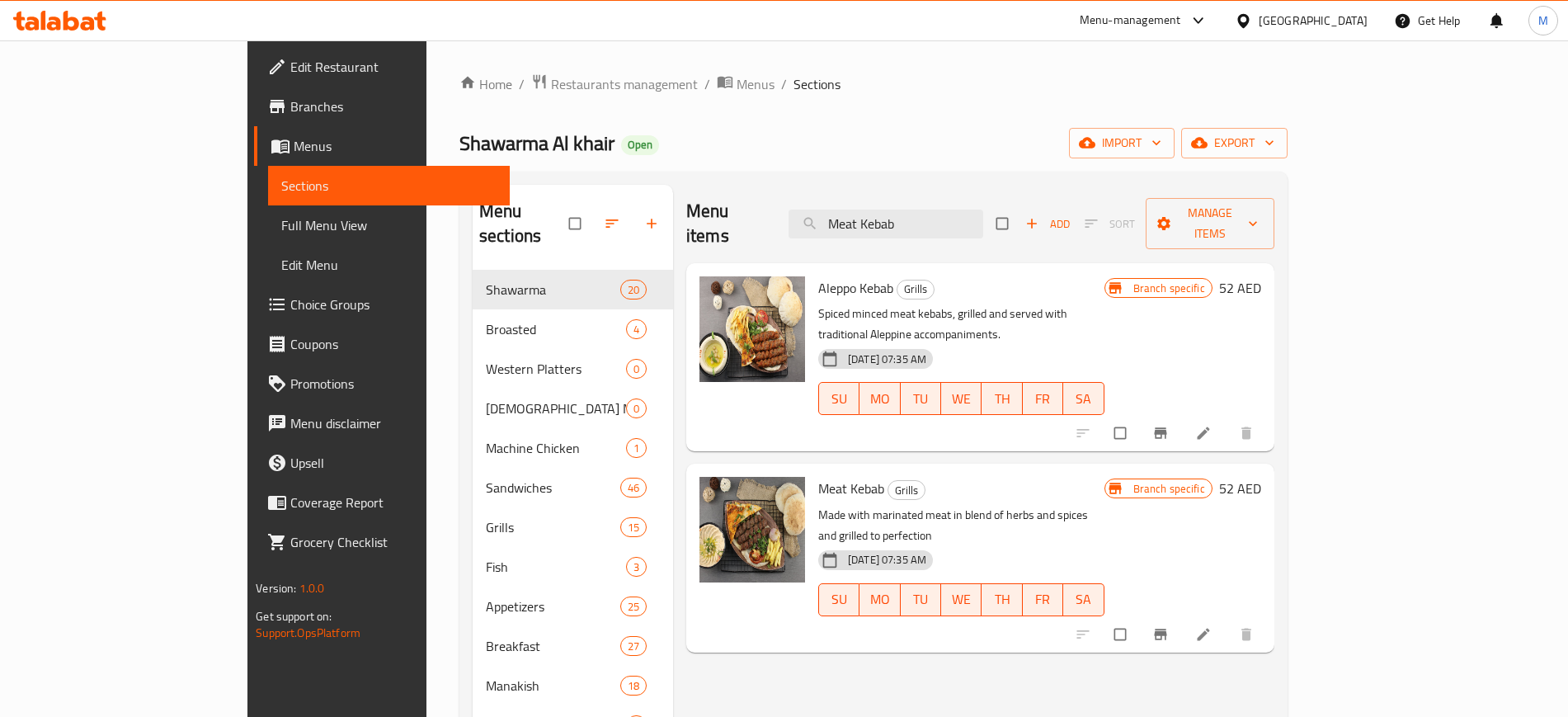
paste input "Cheese Manoucheh"
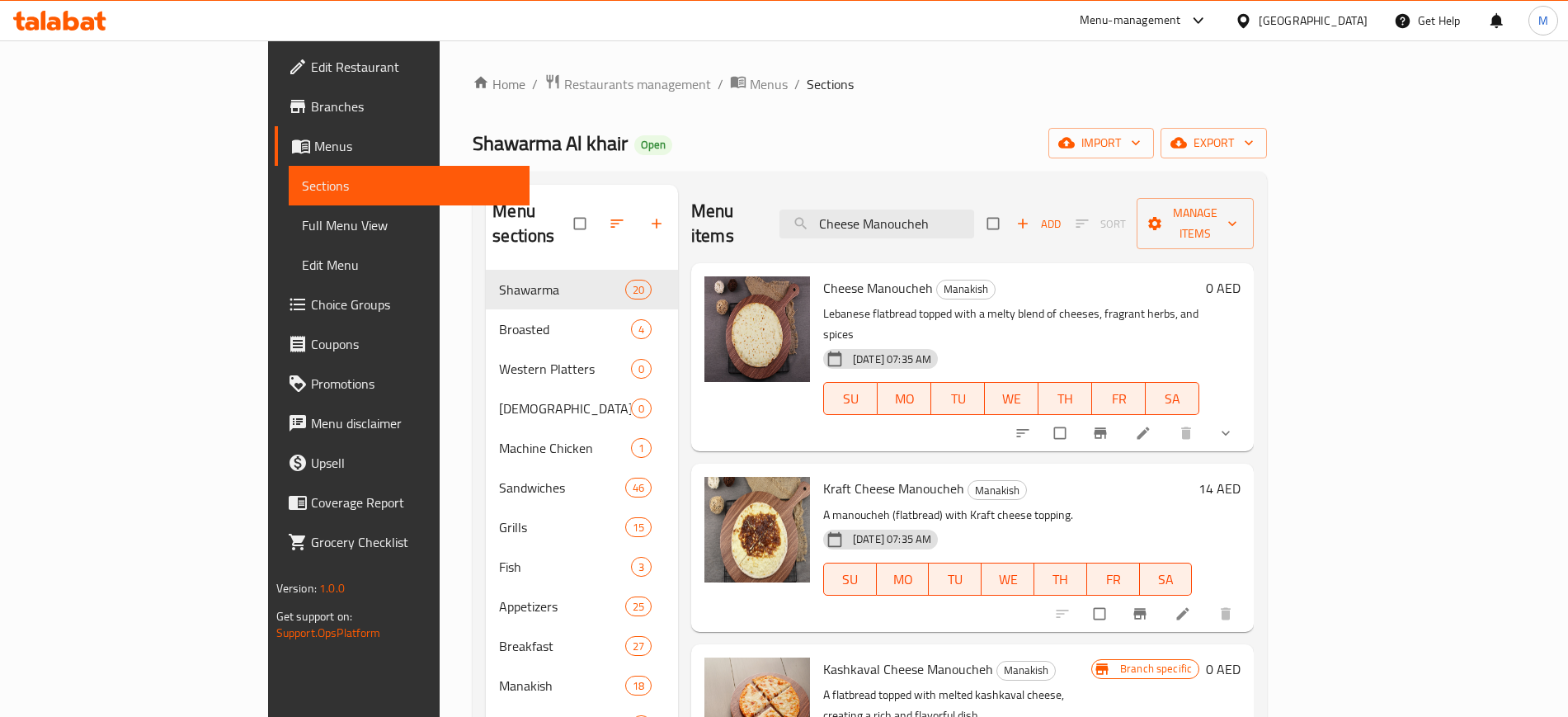
paste input "Avocado"
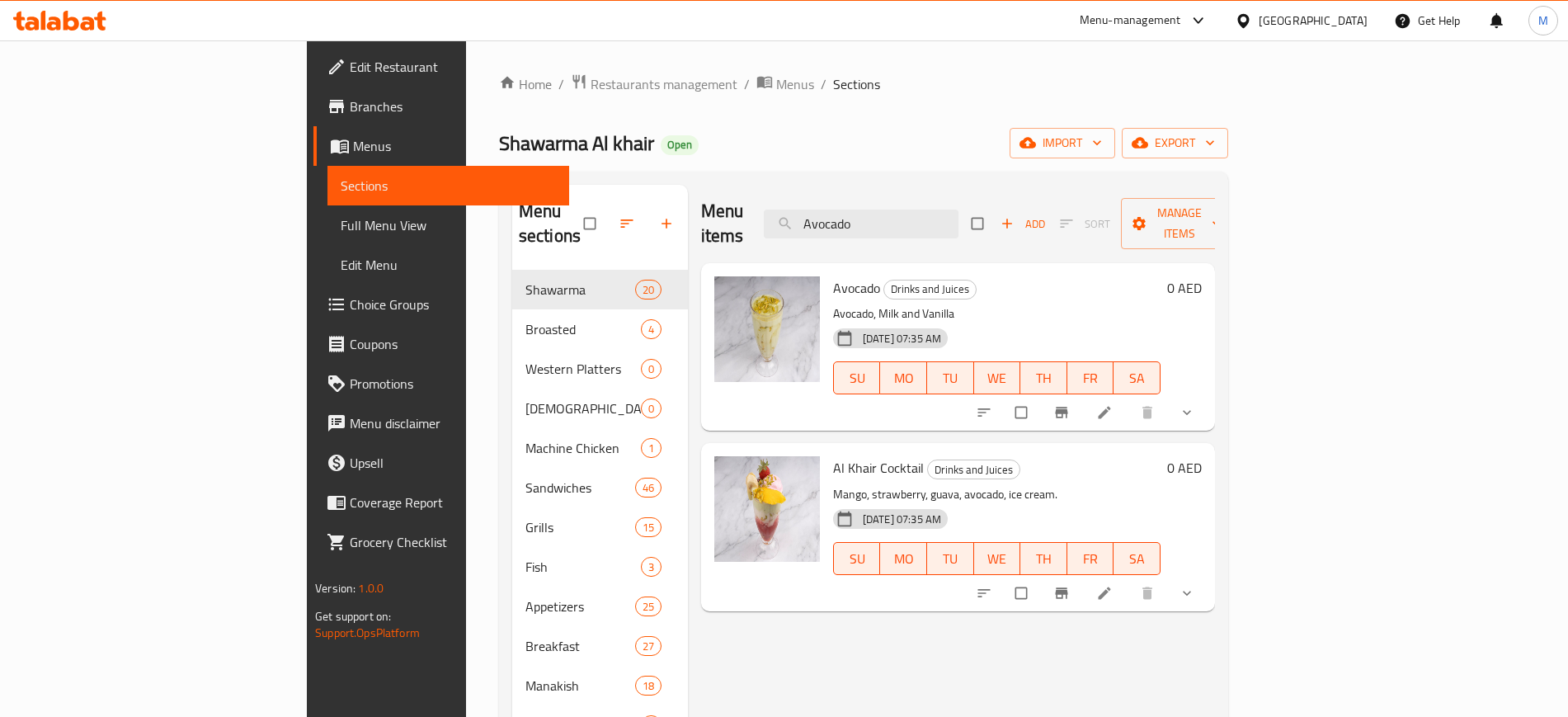
paste input "Foul with tahini and oil dish"
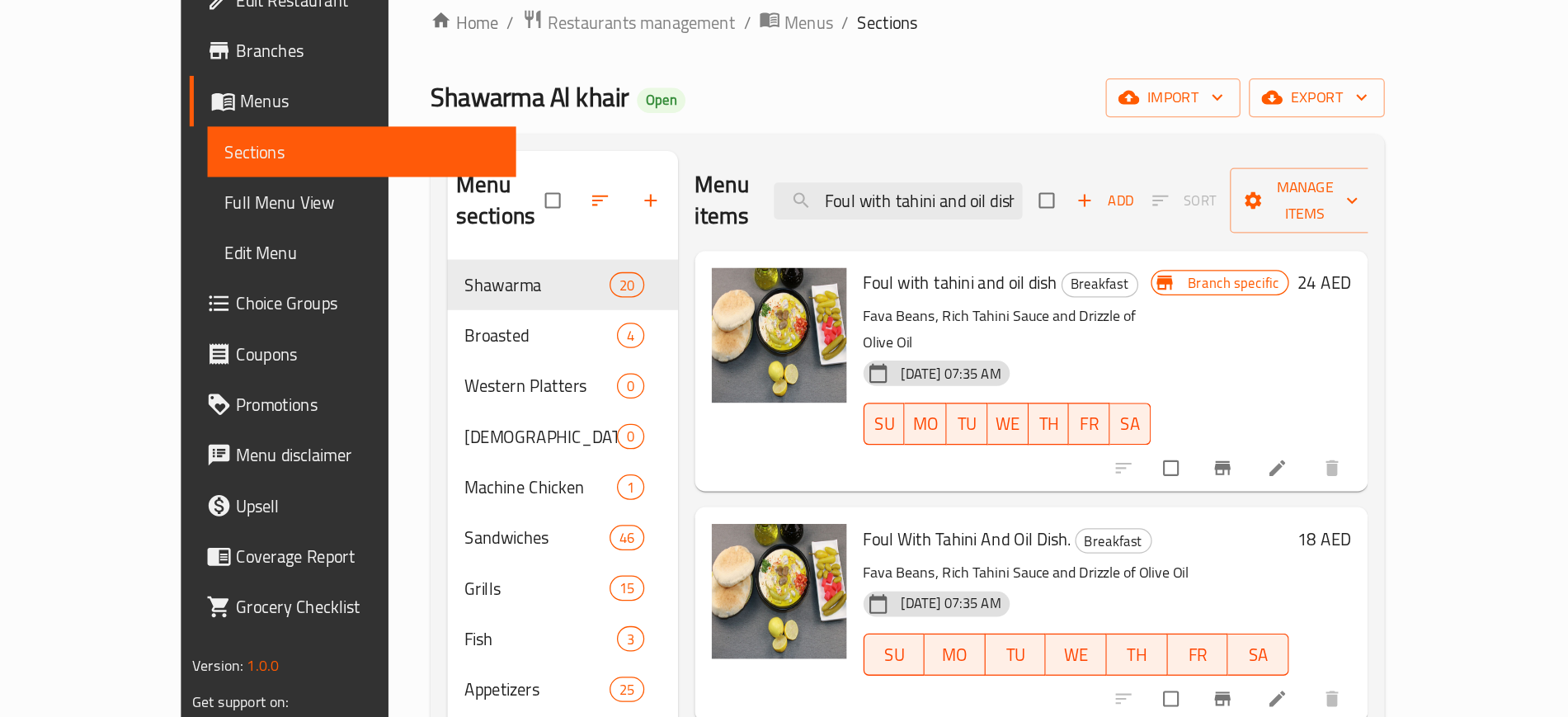
paste input "Tomatoes with Meat Tray"
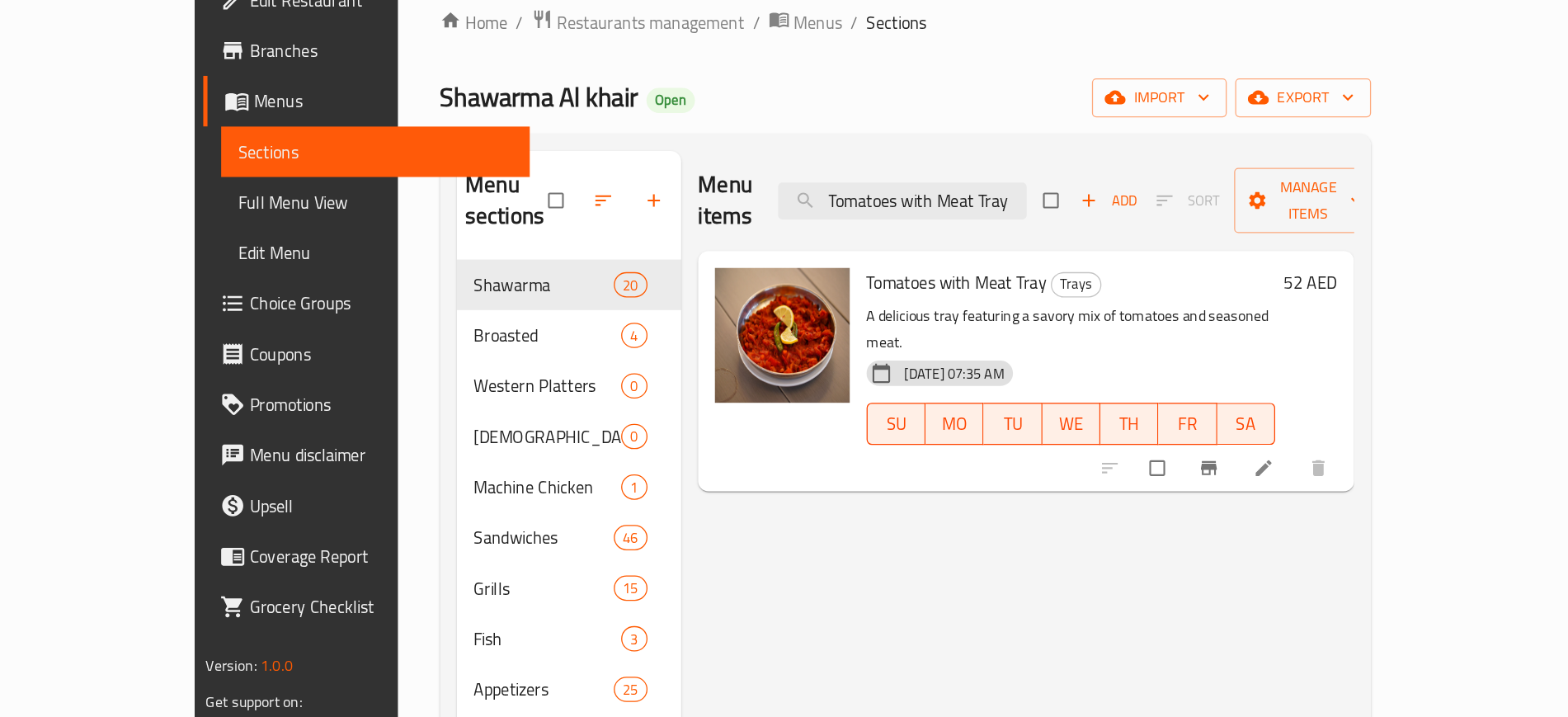
paste input "Shish tawook potter"
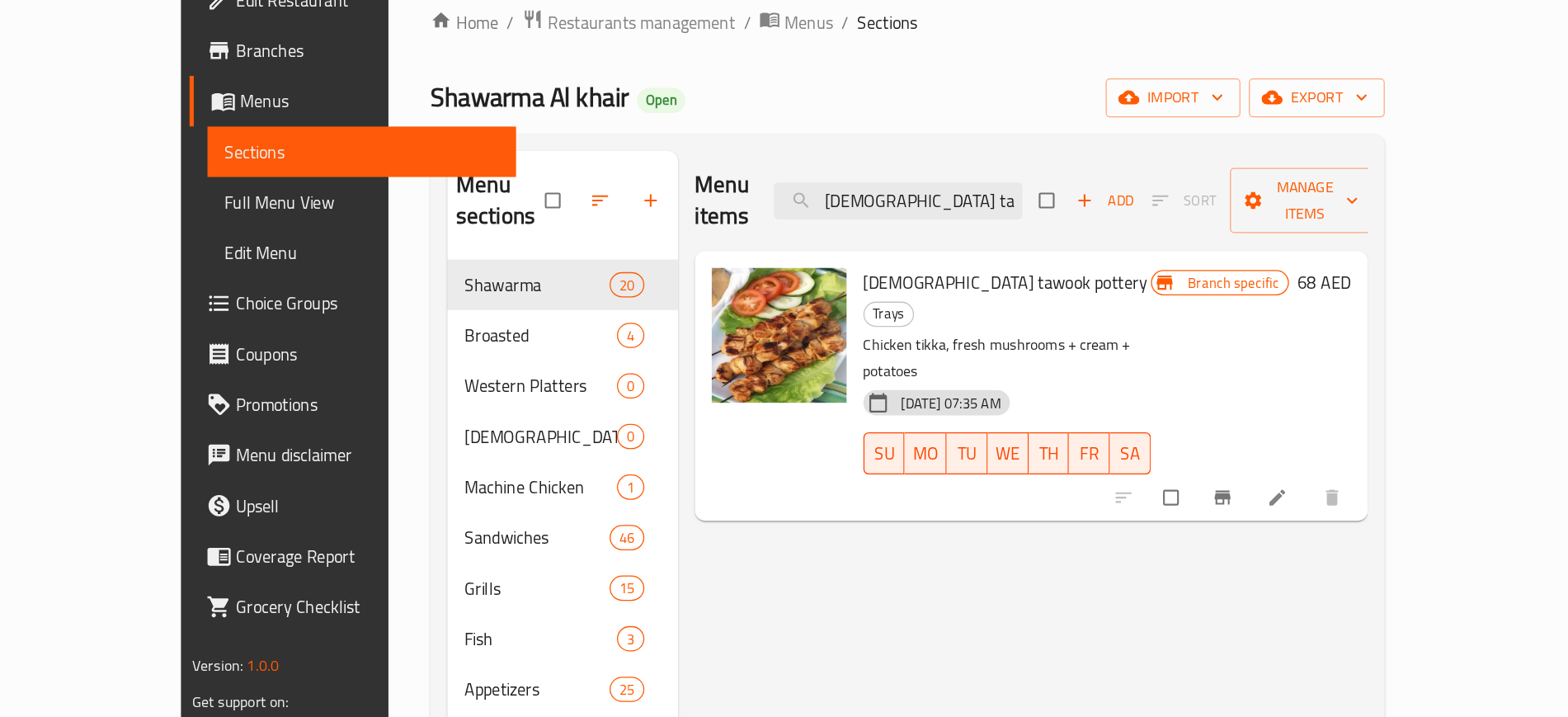
paste input "paghetti Meal"
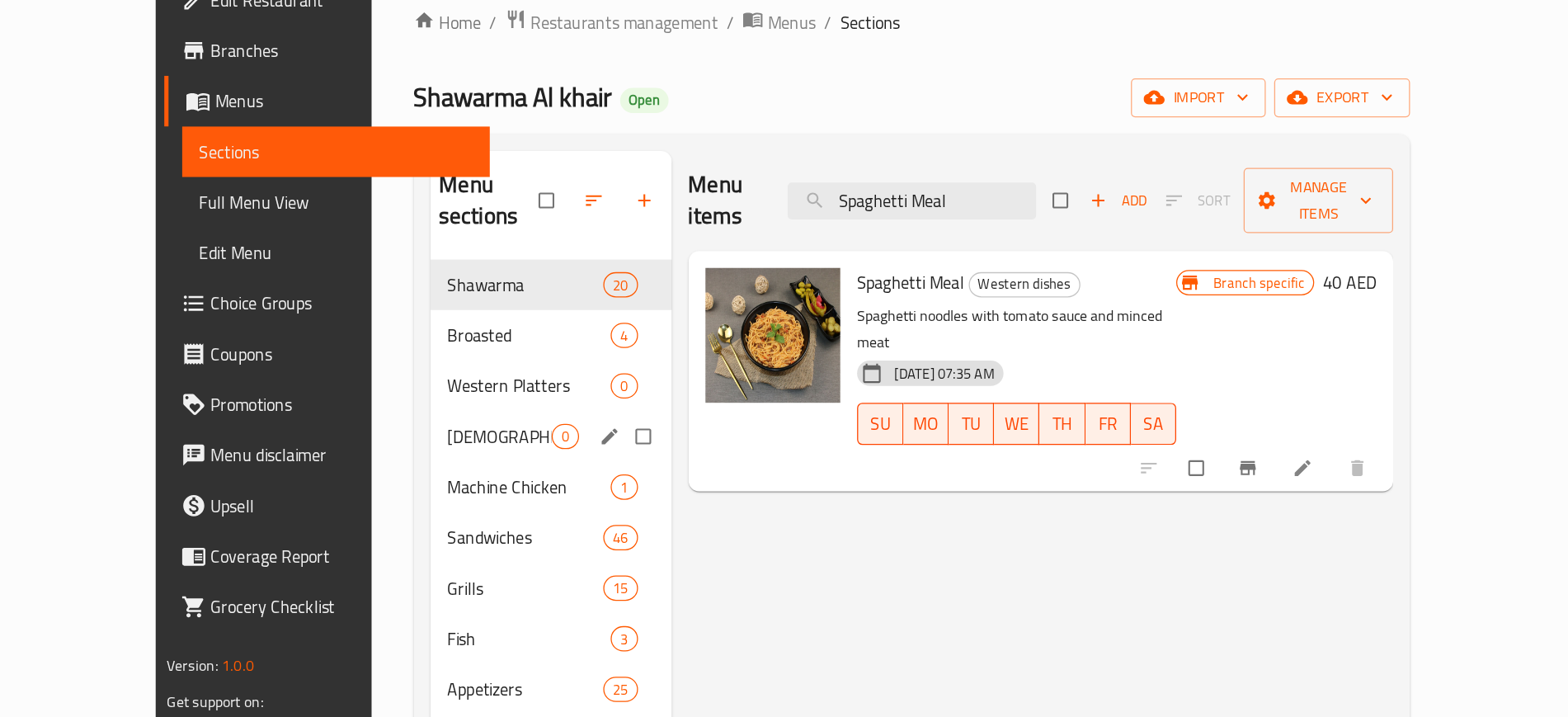
paste input "Kofta with Tomatoes Tray"
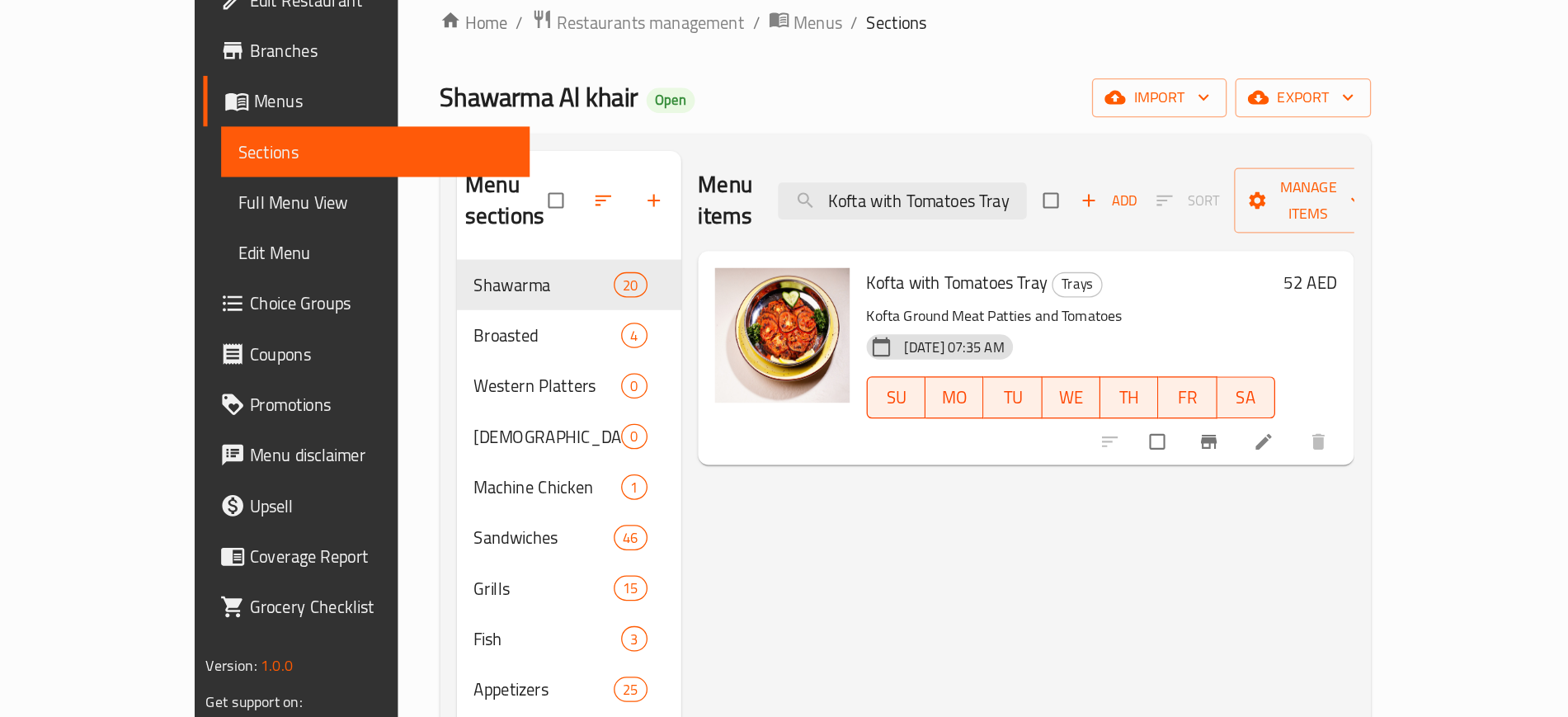
paste input "Chicken with Pot"
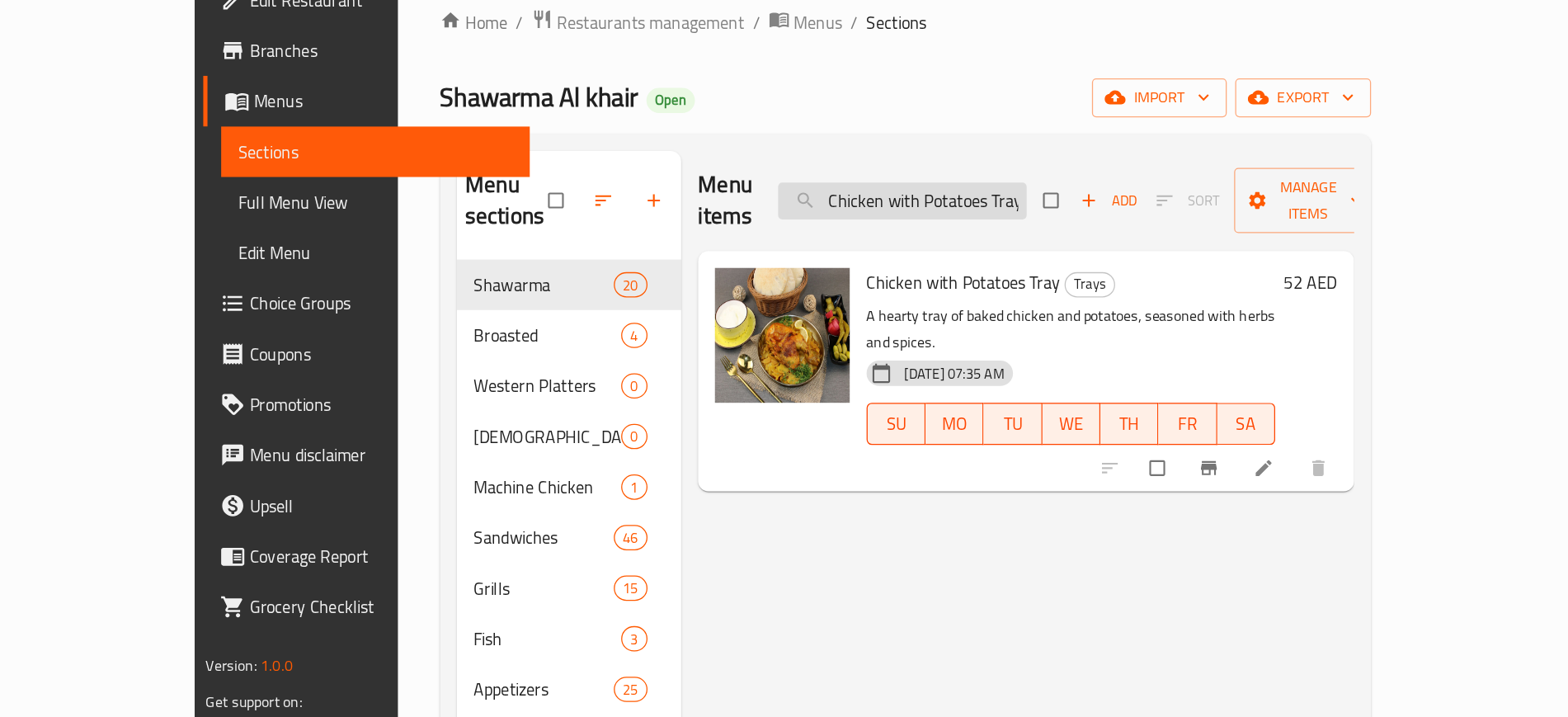
click at [959, 209] on input "Chicken with Potatoes Tray" at bounding box center [861, 224] width 194 height 29
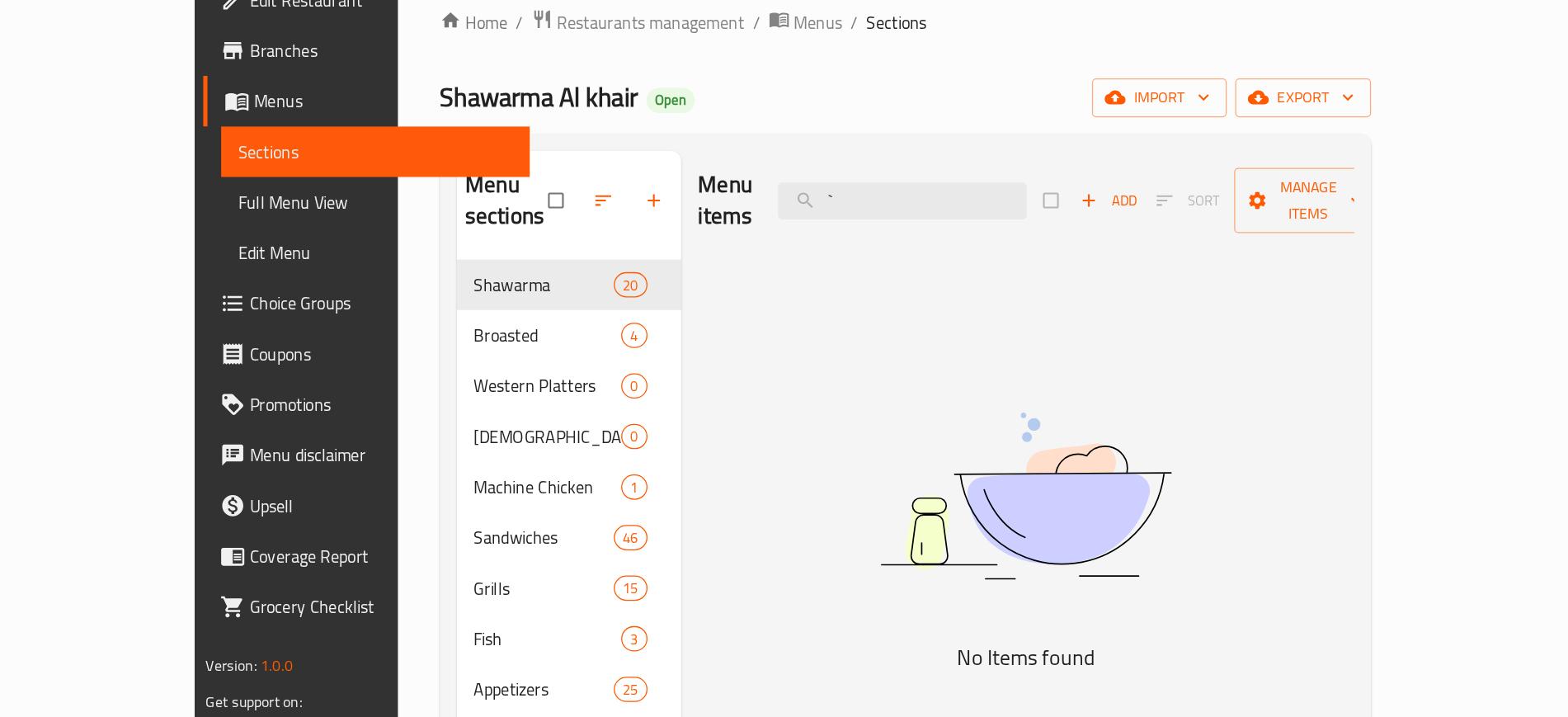
paste input "Chicken with Potatoes Tray"
paste input "Lemon"
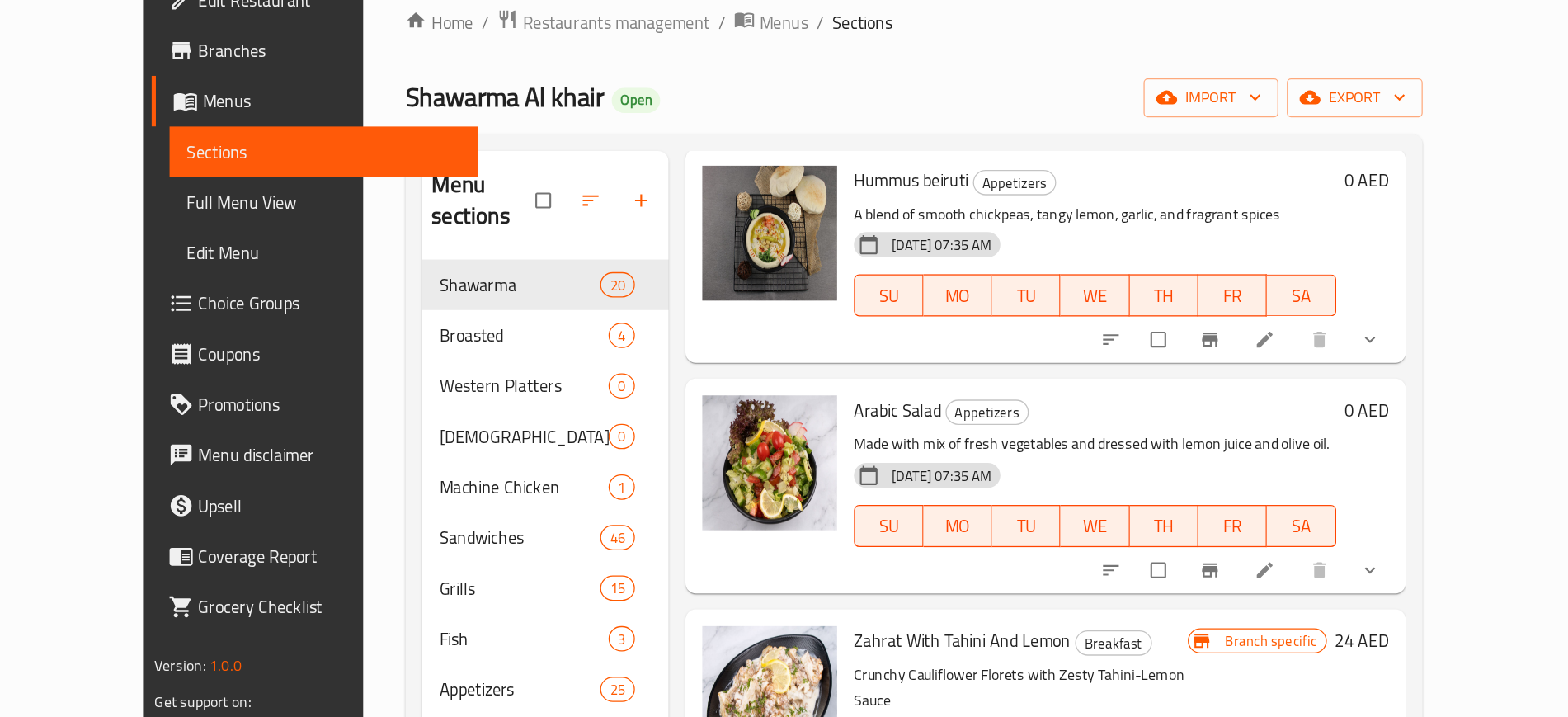
scroll to position [412, 0]
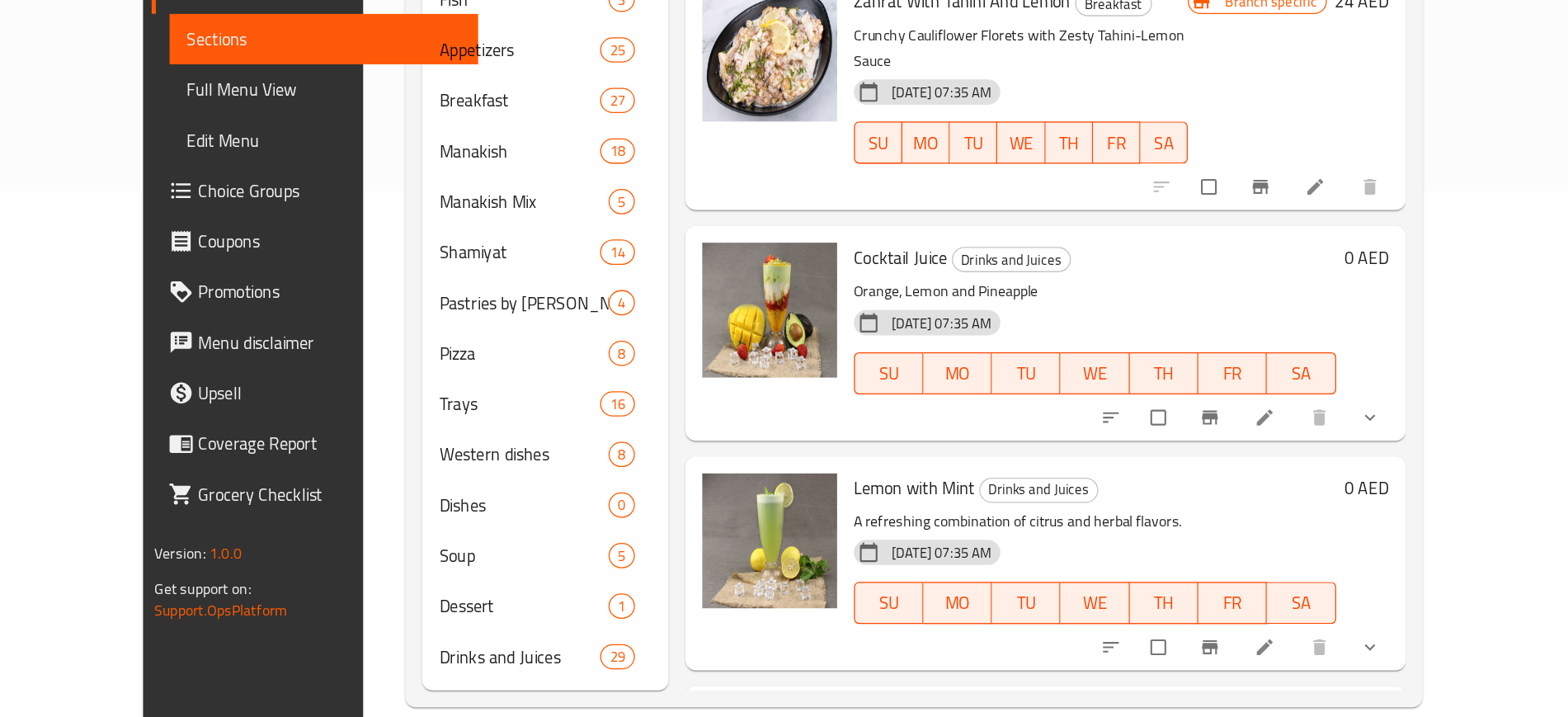
paste input "Hummus"
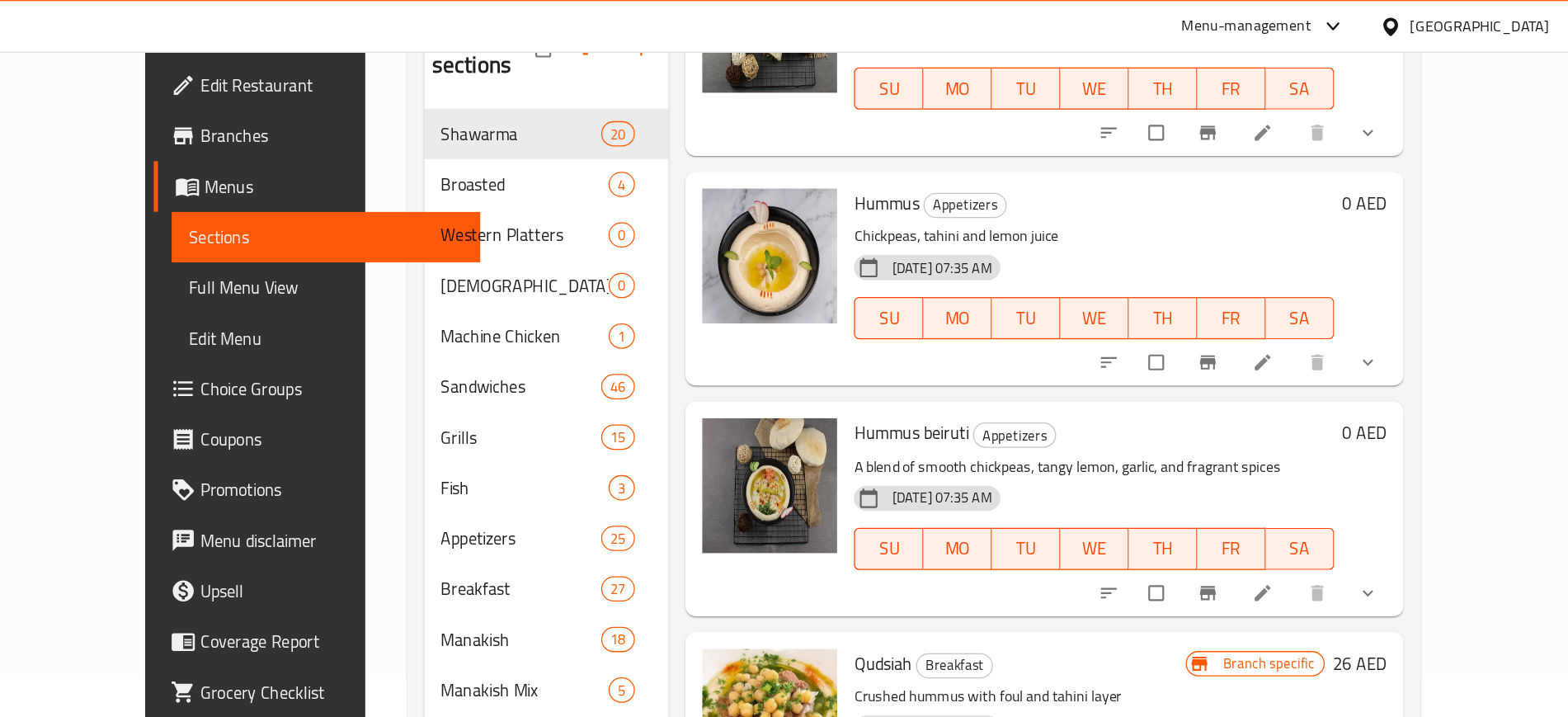
scroll to position [388, 0]
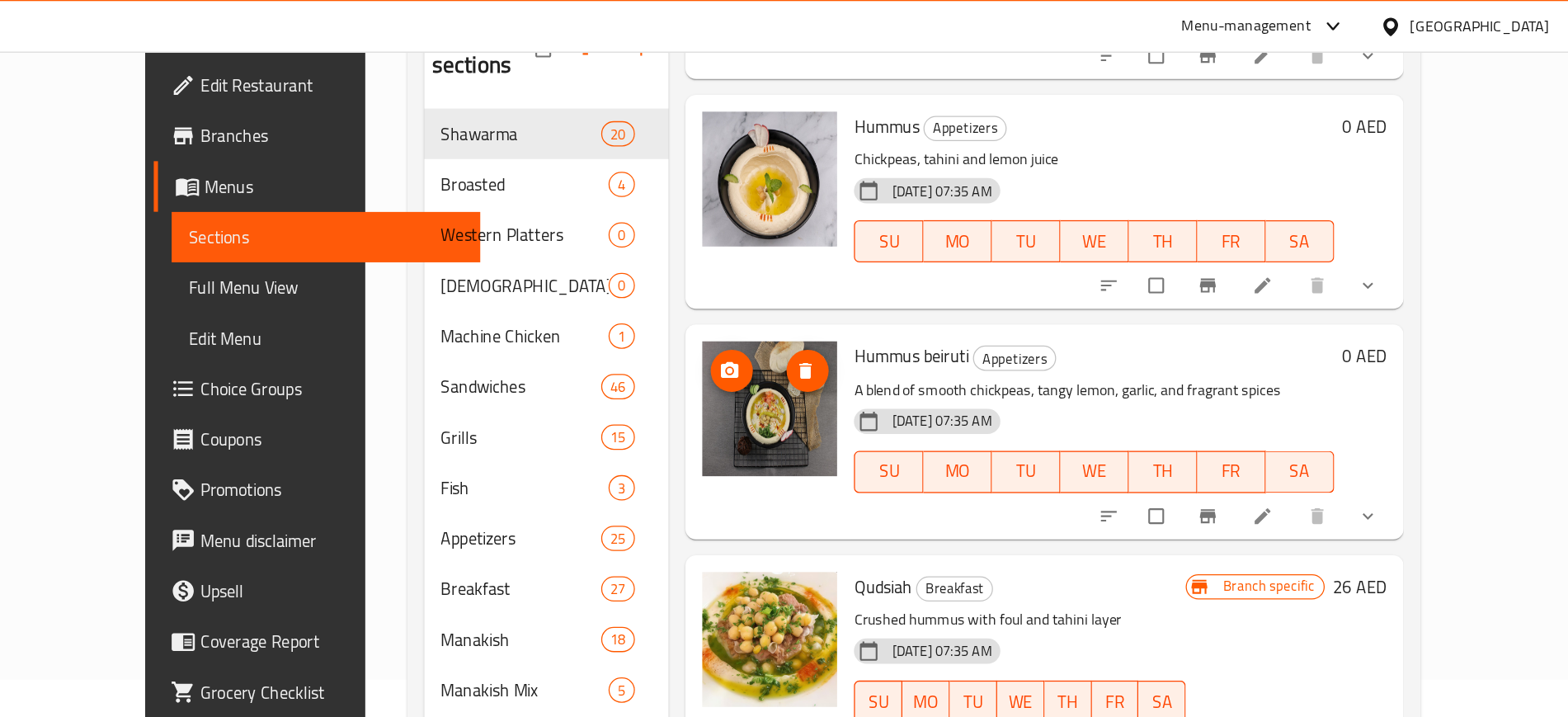
paste input "Tahini Kofta Tray"
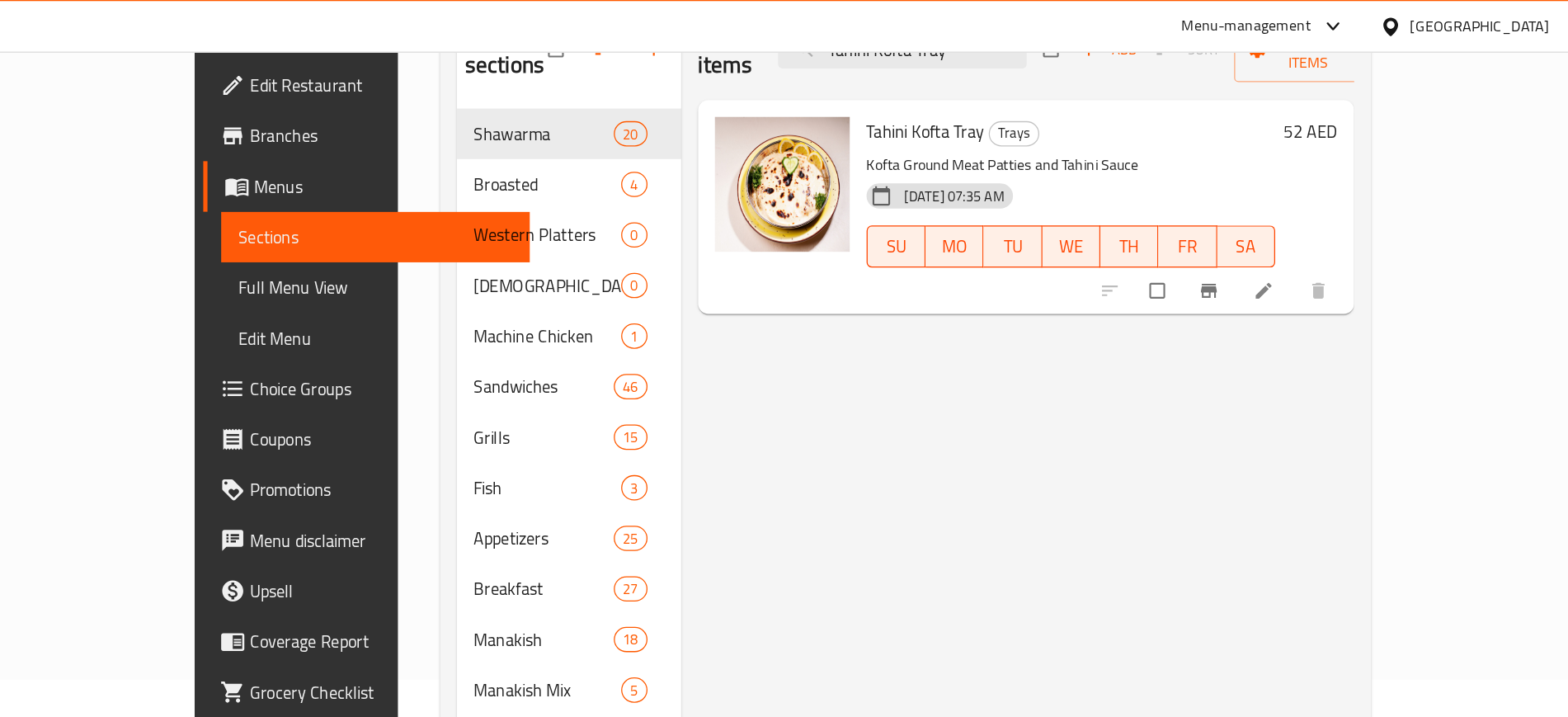
scroll to position [101, 0]
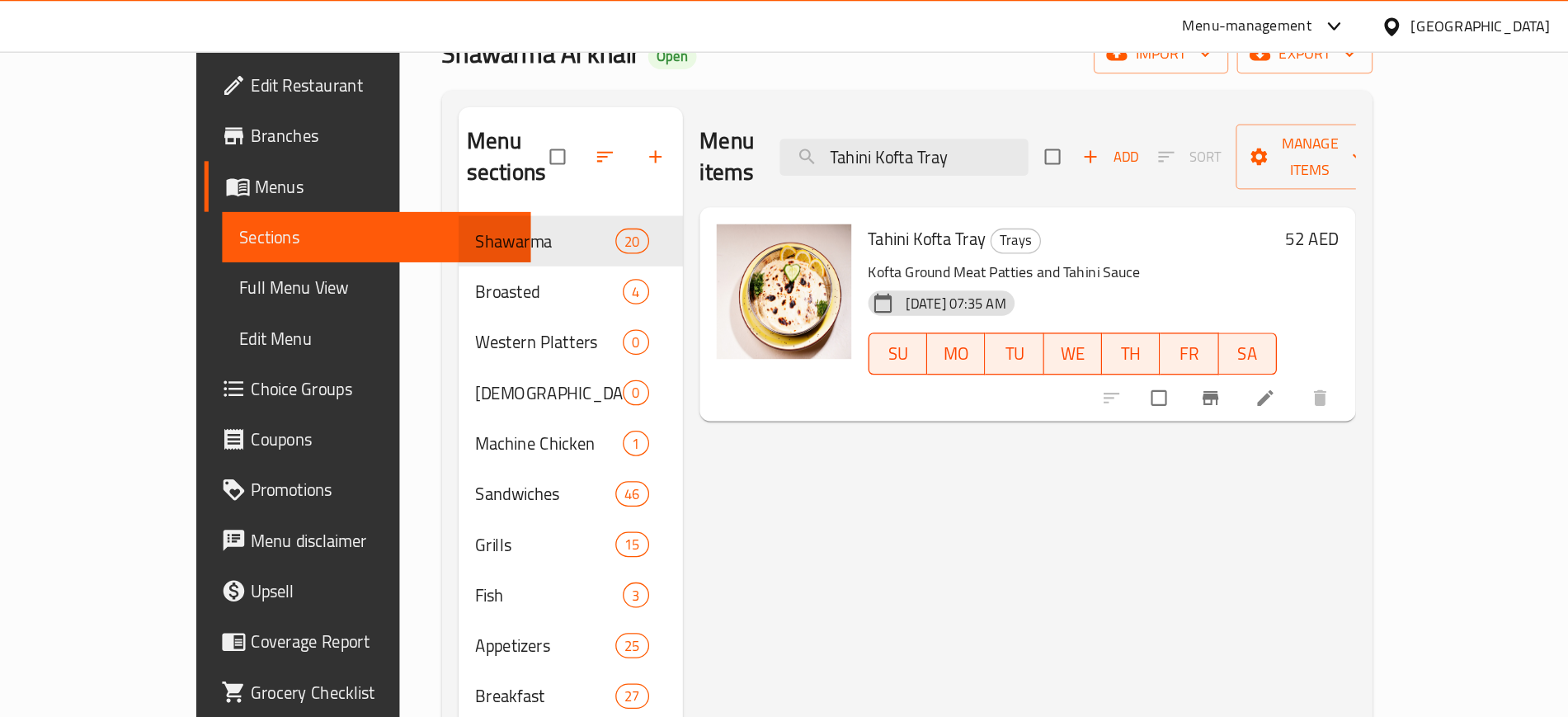
paste input "Shawarma with vine leaves plates"
type input "Shawarma with vine leaves plates"
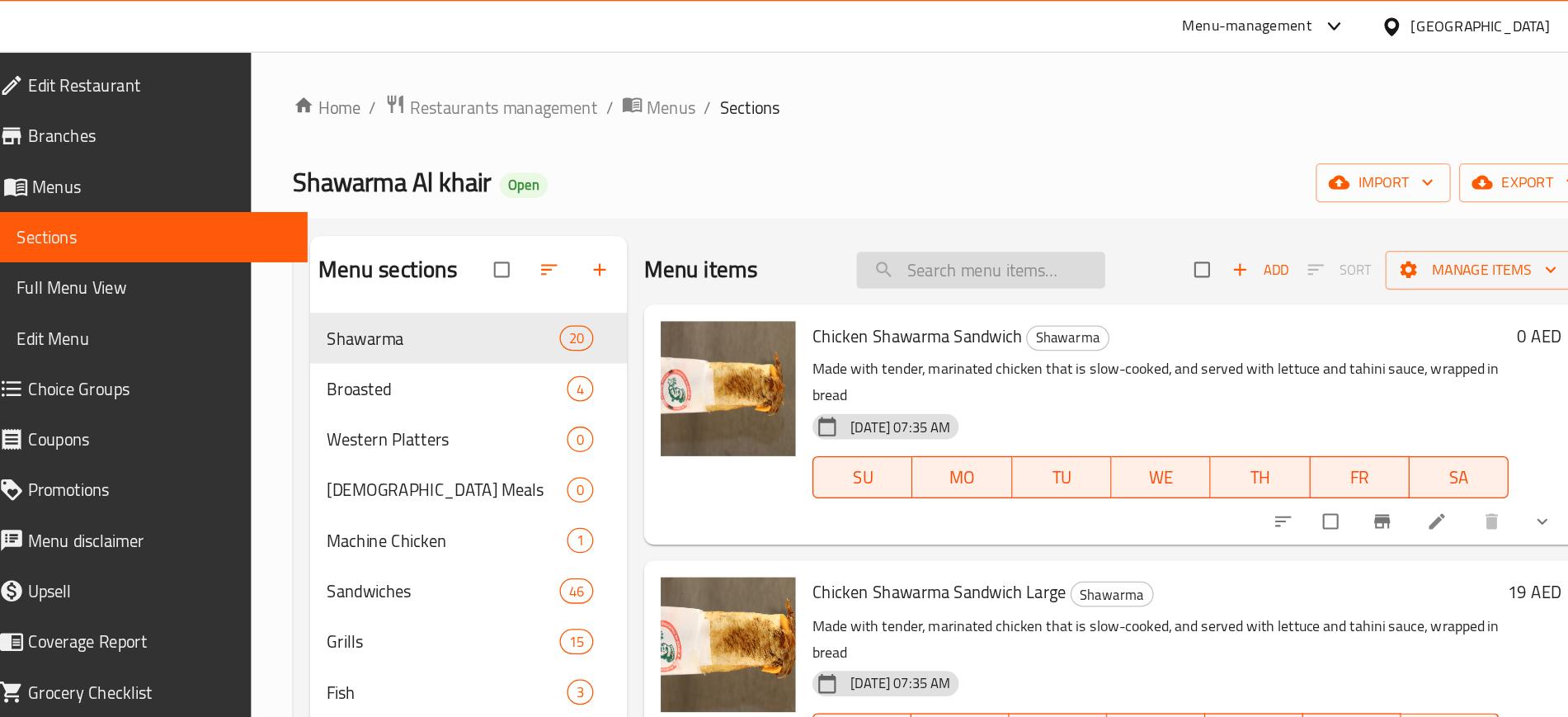
paste input "Shawarma with vine leaves plates"
click at [950, 210] on input "search" at bounding box center [921, 211] width 194 height 29
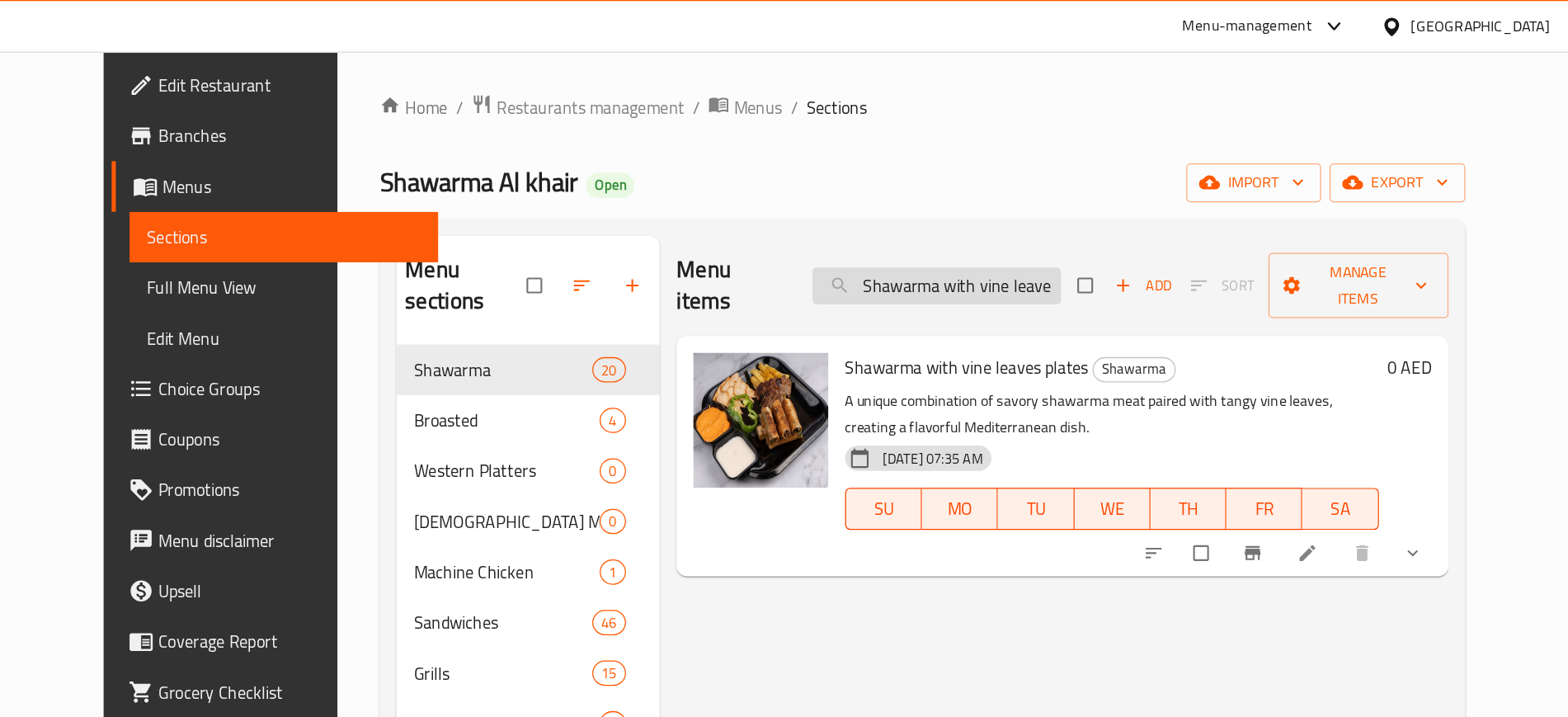
click at [984, 218] on input "Shawarma with vine leaves plates" at bounding box center [887, 224] width 194 height 29
paste input "Lamb Chop"
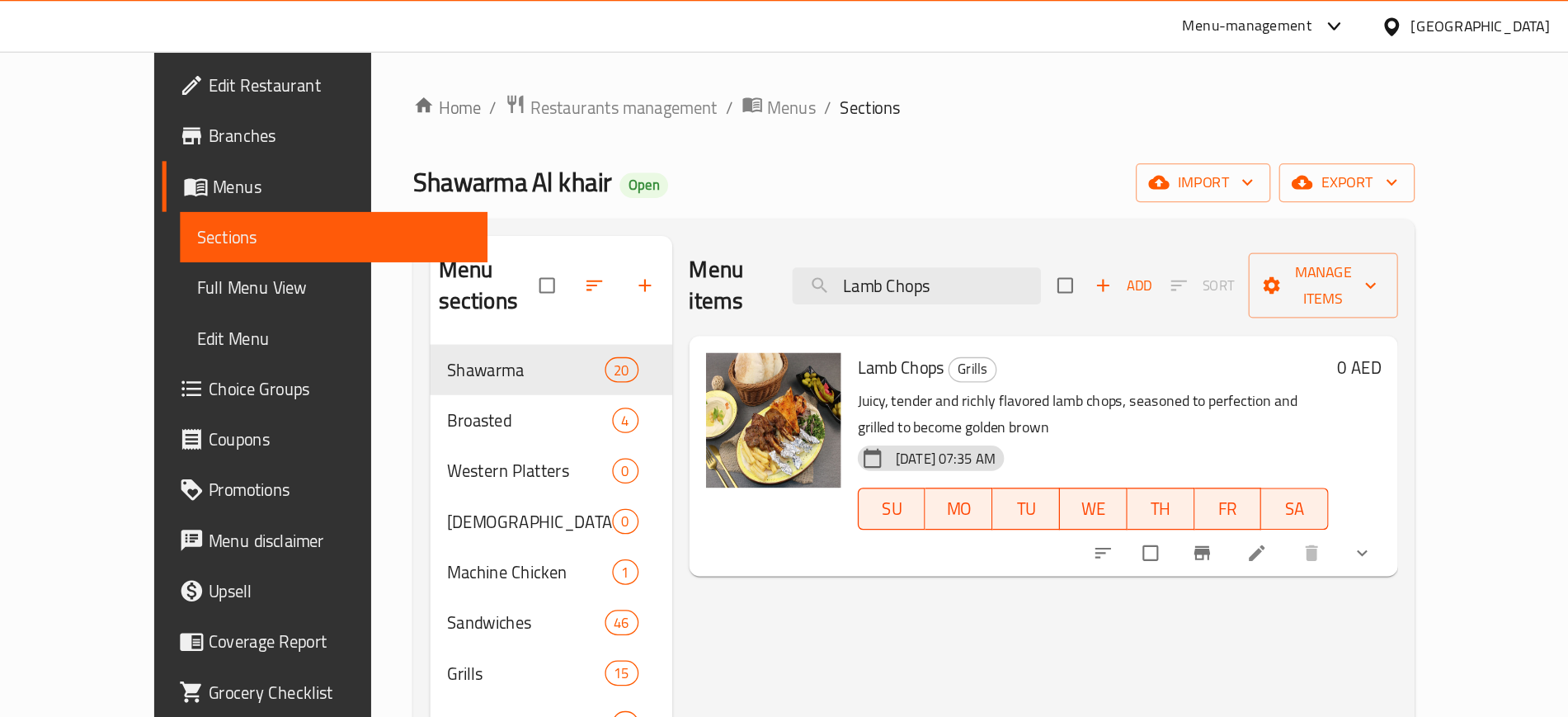
paste input "Strawberry"
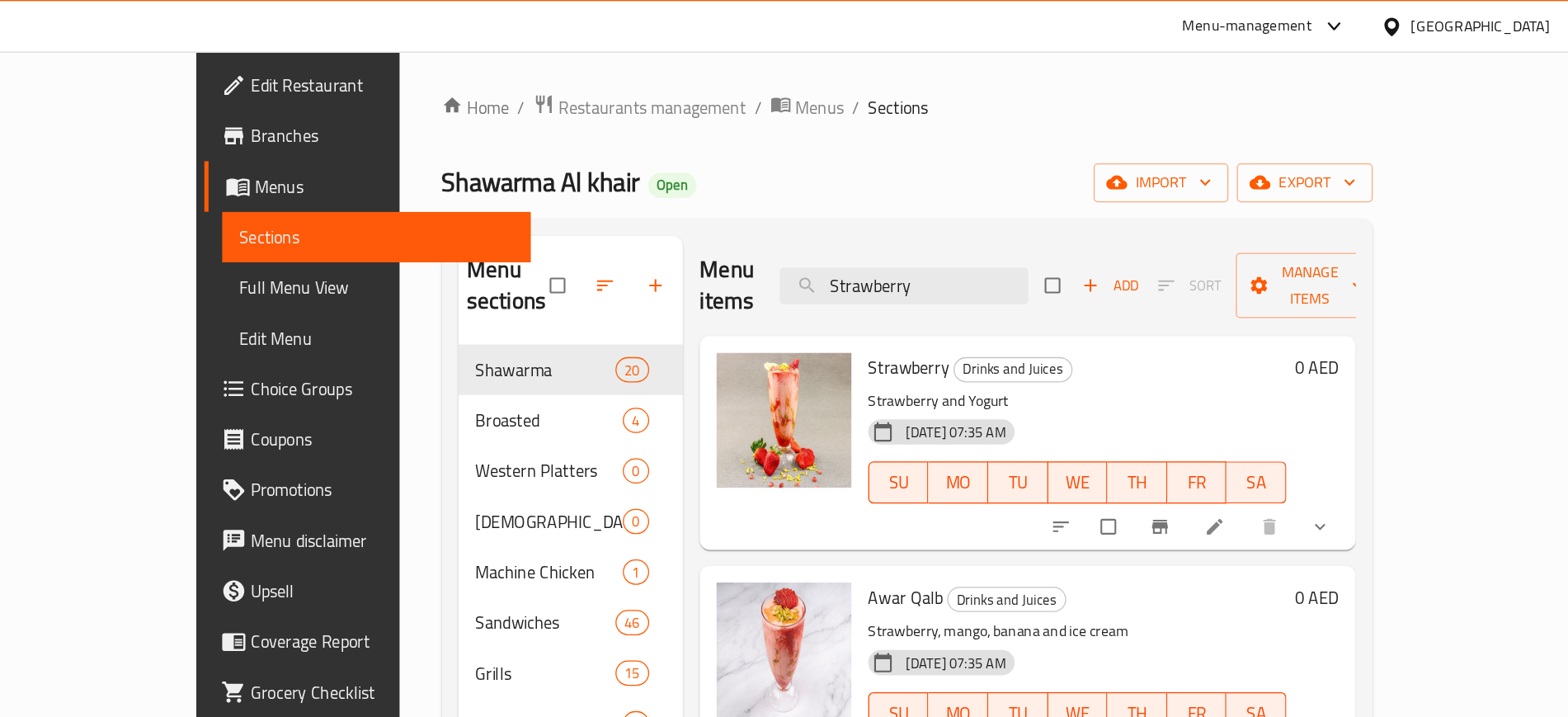
paste input "Chicken Fajita"
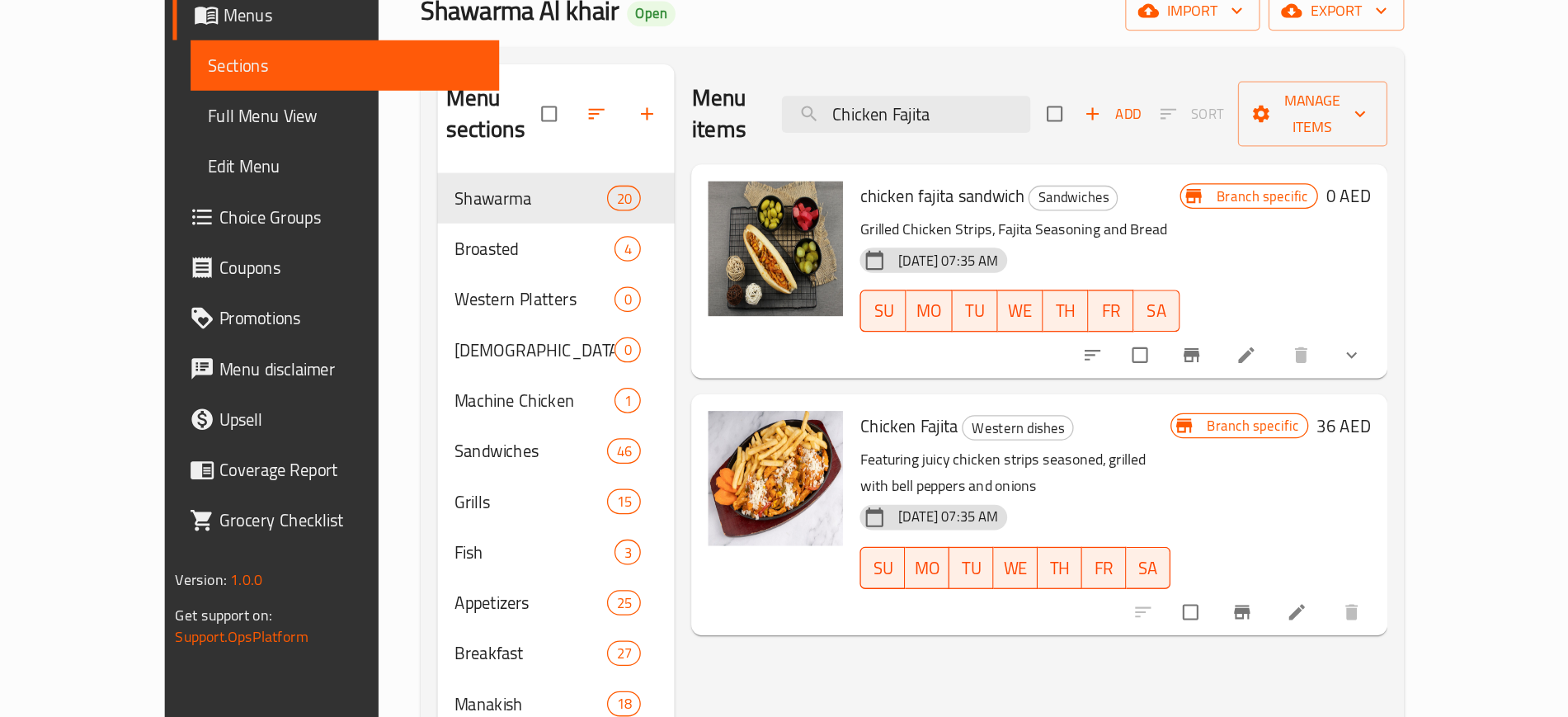
paste input "Machine"
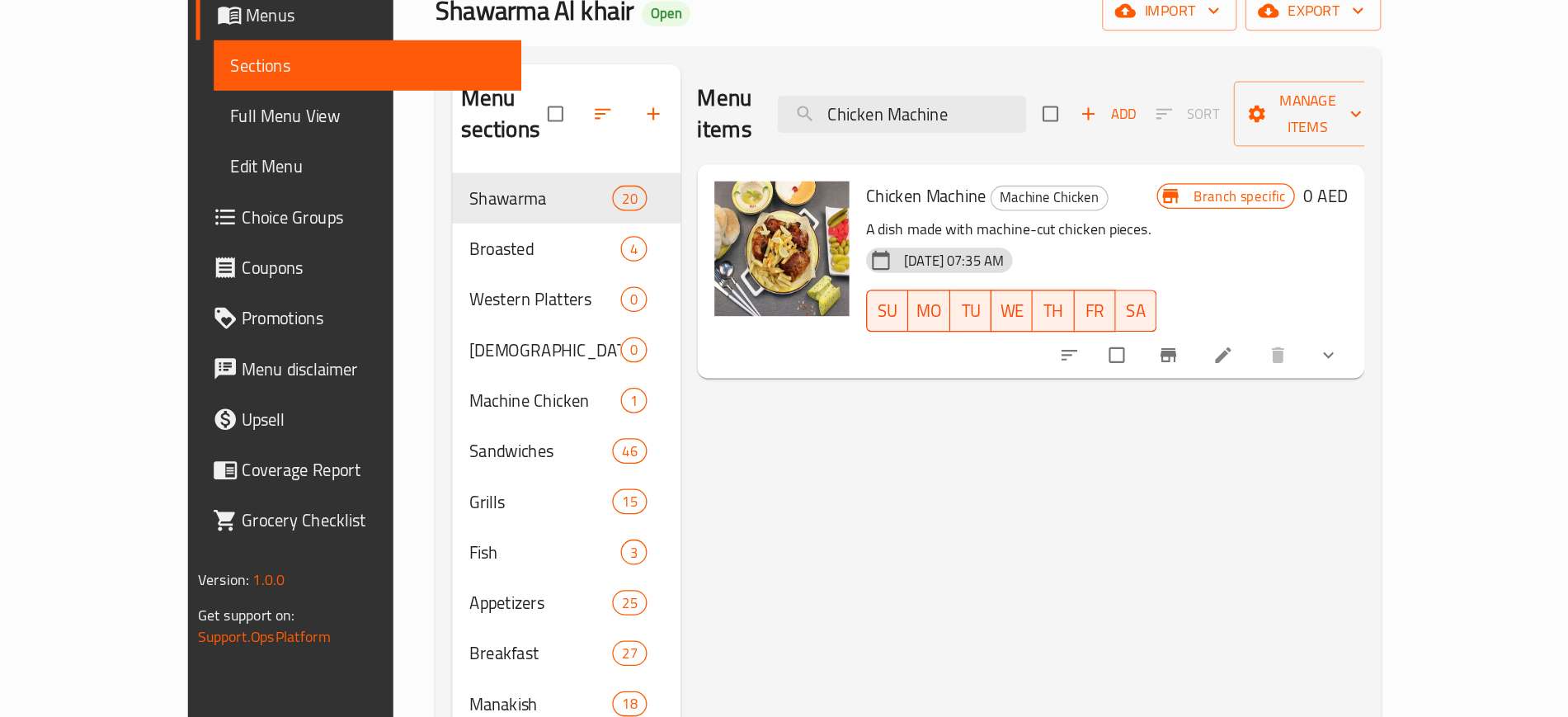
paste input "Turkish Chicken Shawarma Sandwich"
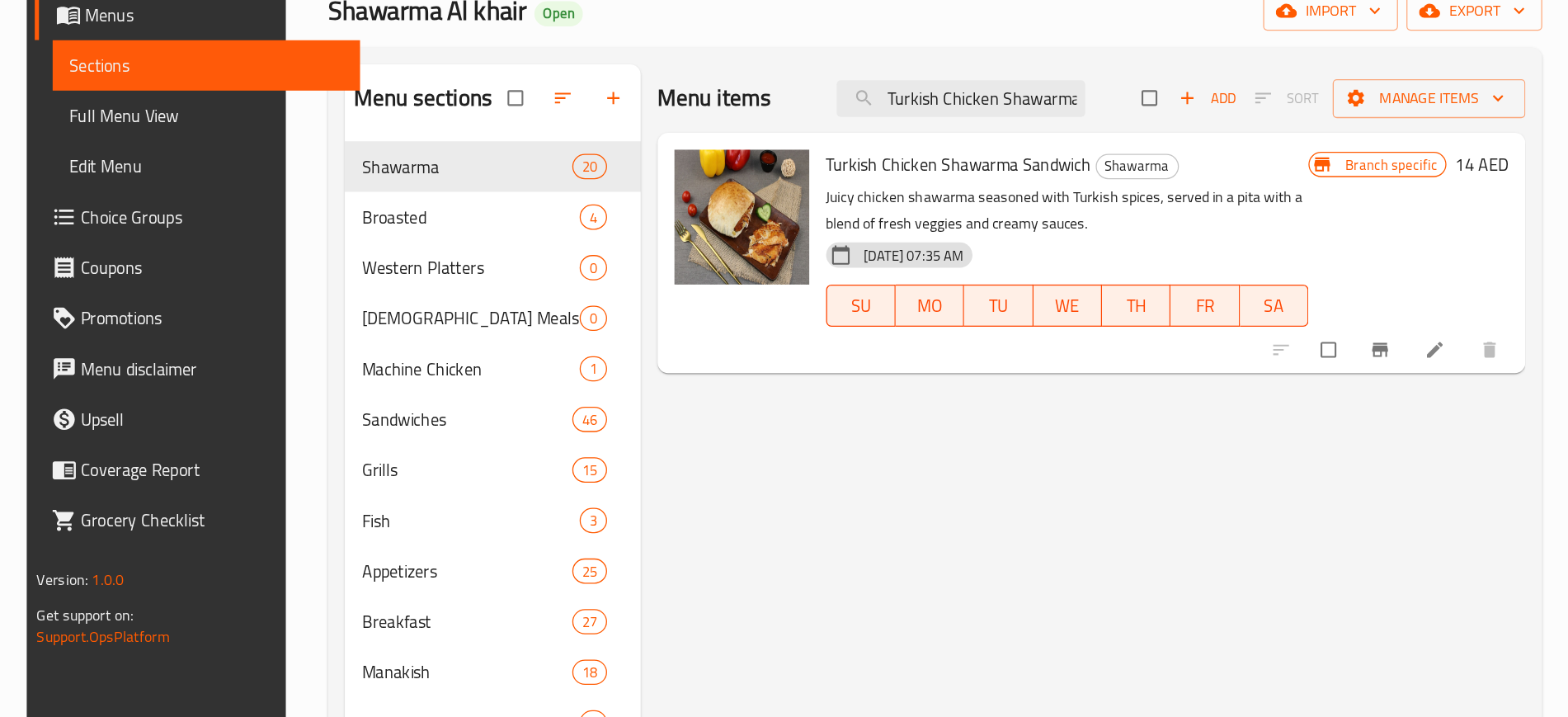
paste input "Escalope"
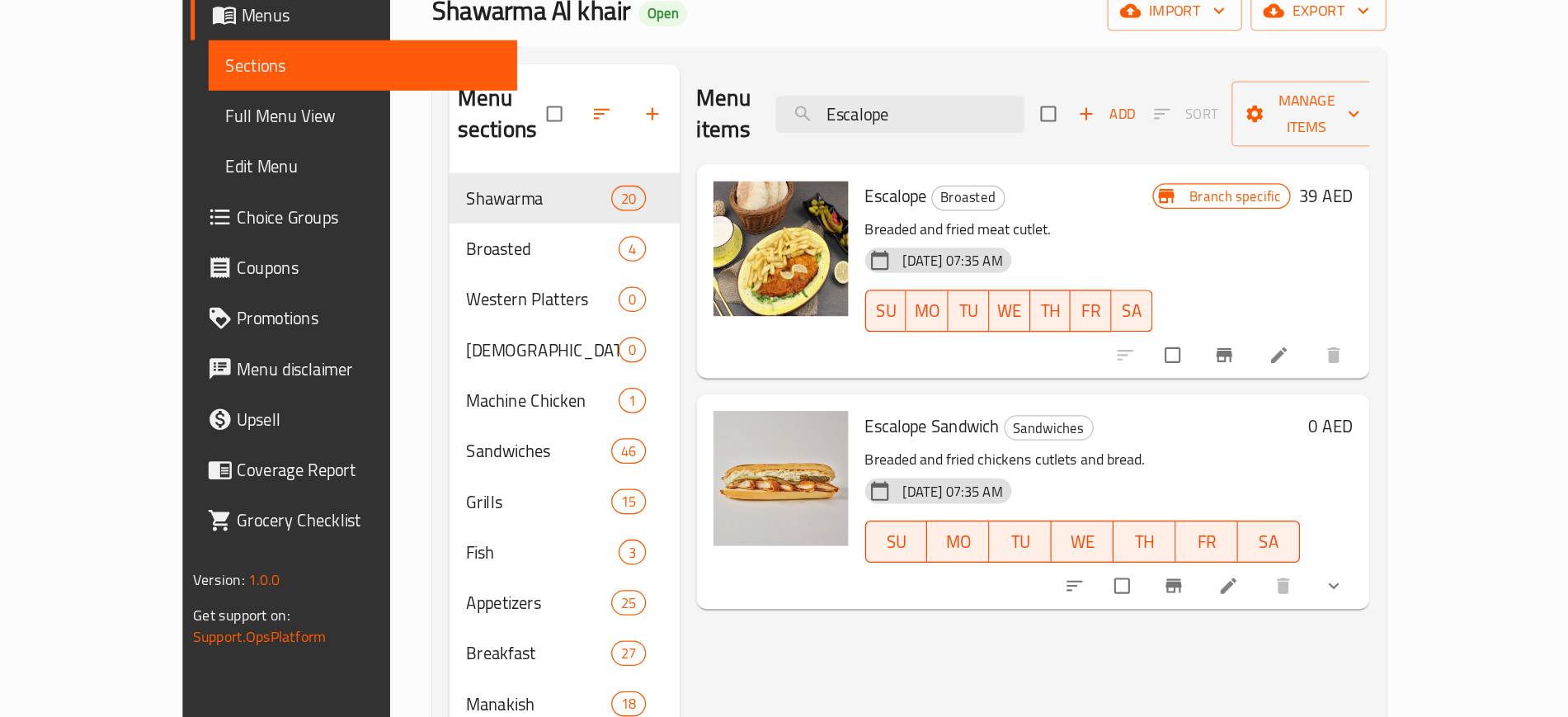
click at [830, 275] on span "Escalope" at bounding box center [855, 288] width 49 height 25
copy h6 "Escalope"
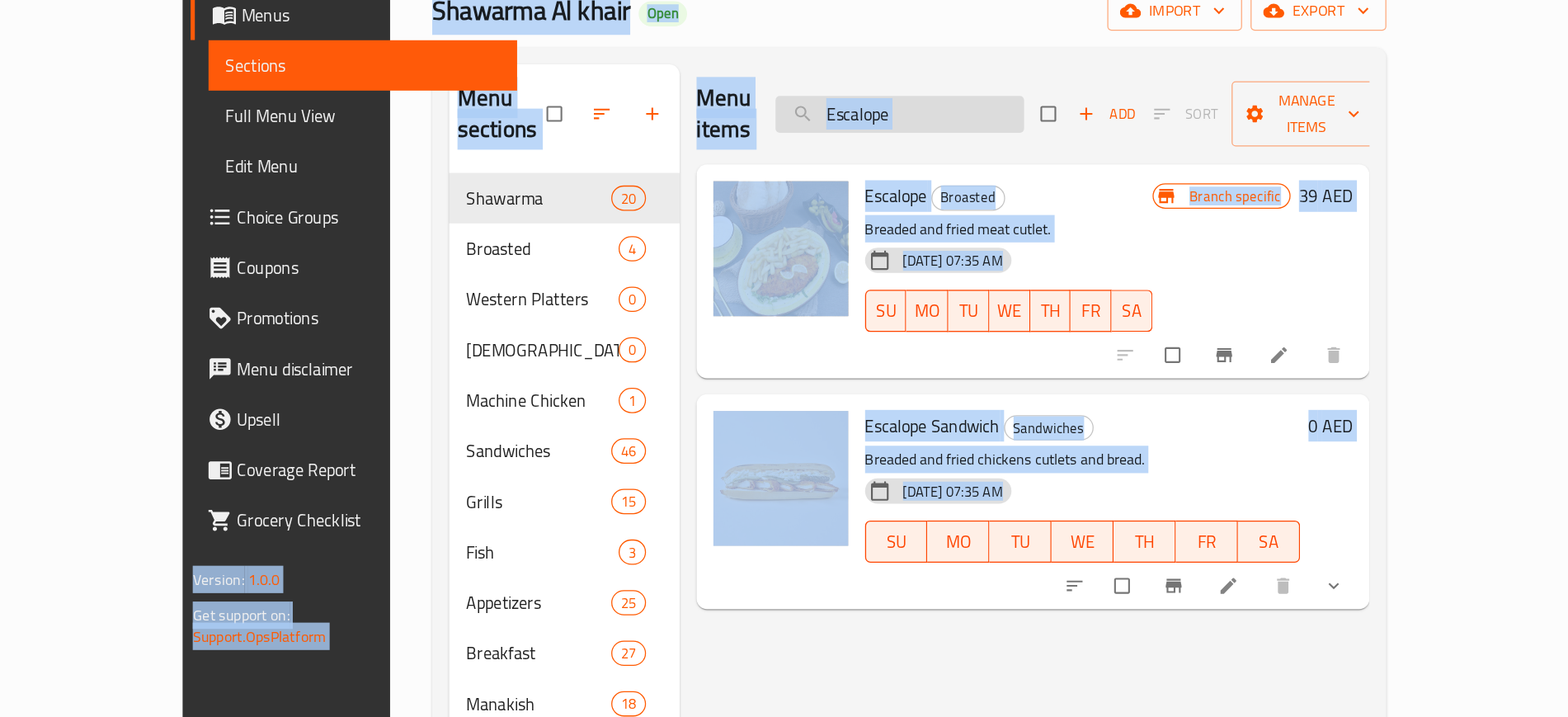
click at [955, 220] on input "Escalope" at bounding box center [858, 224] width 194 height 29
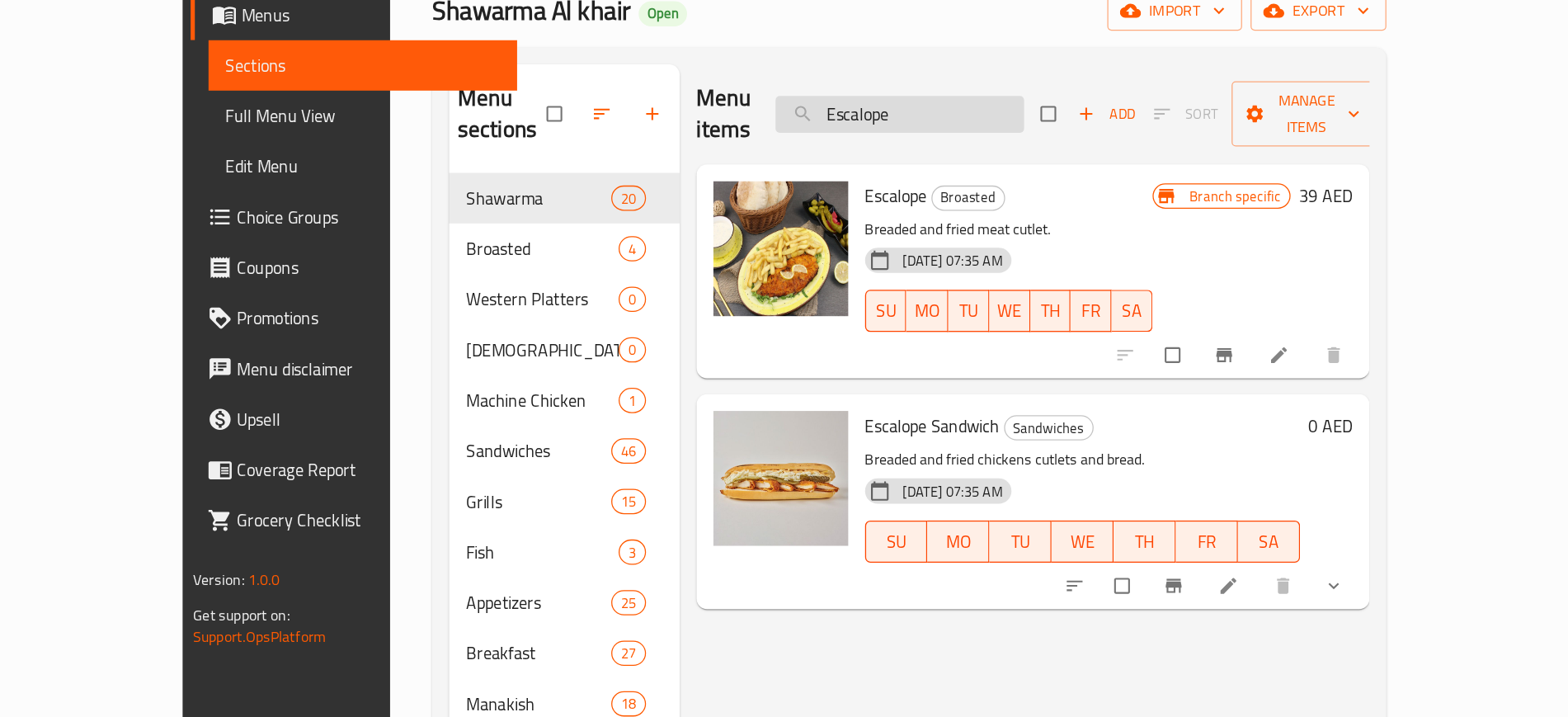
paste input "Mix Grill Plate"
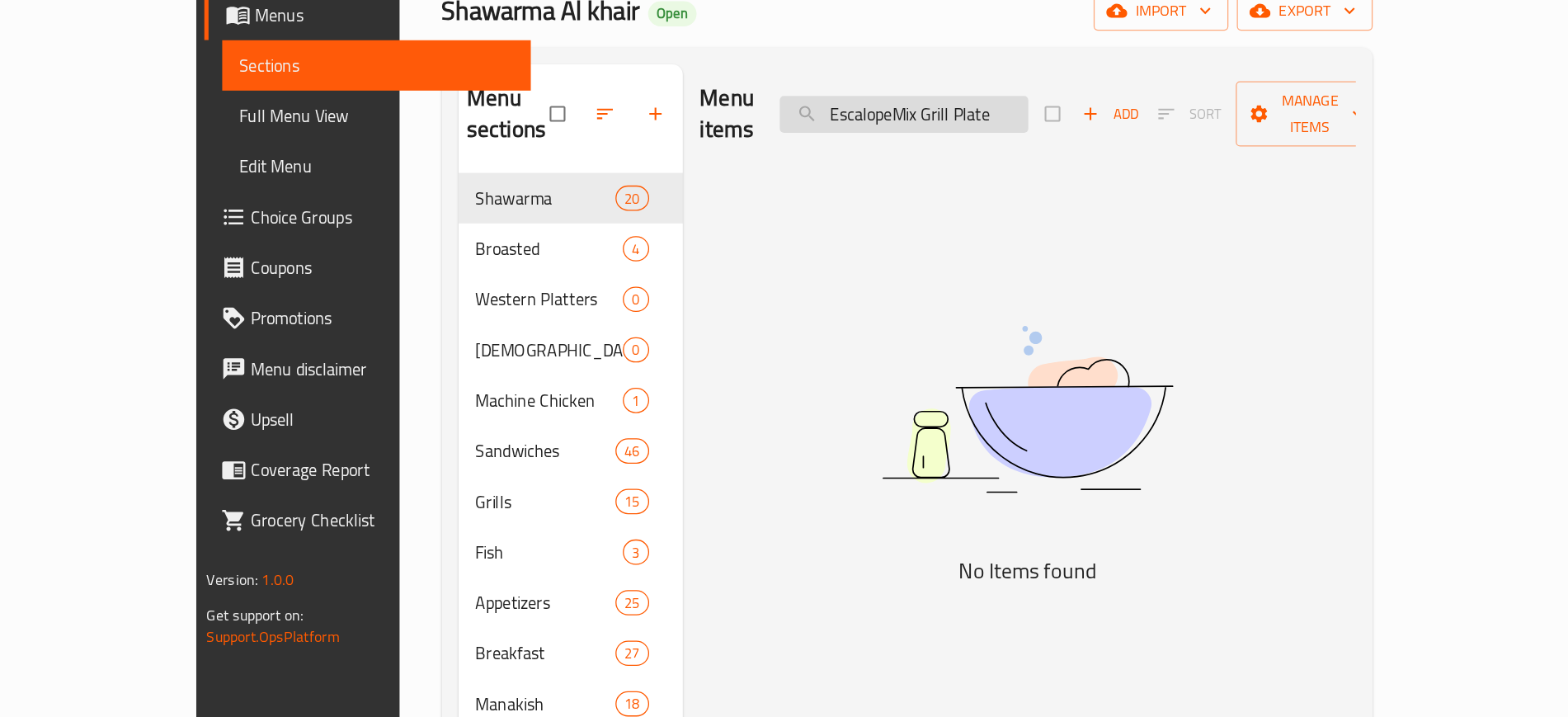
paste input "search"
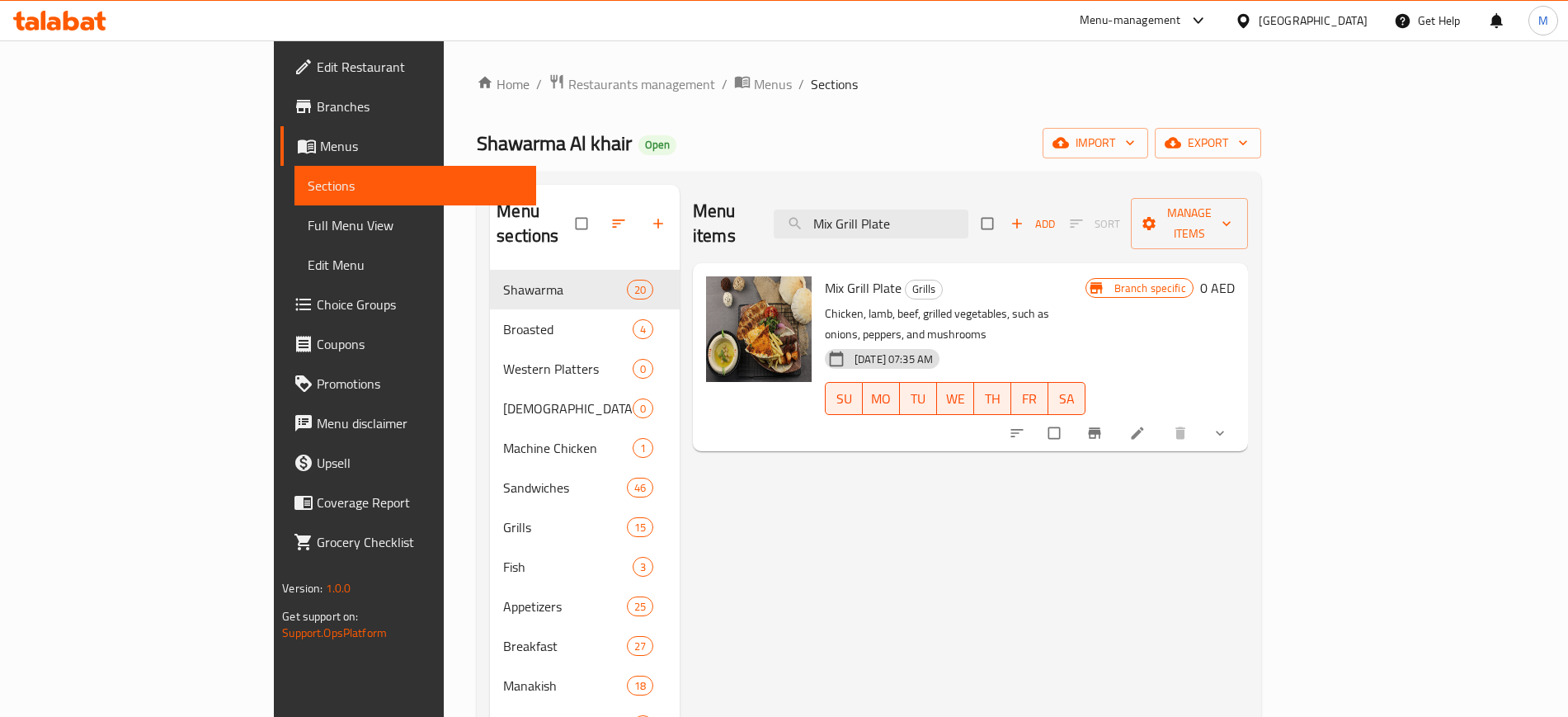
paste input "Labneh"
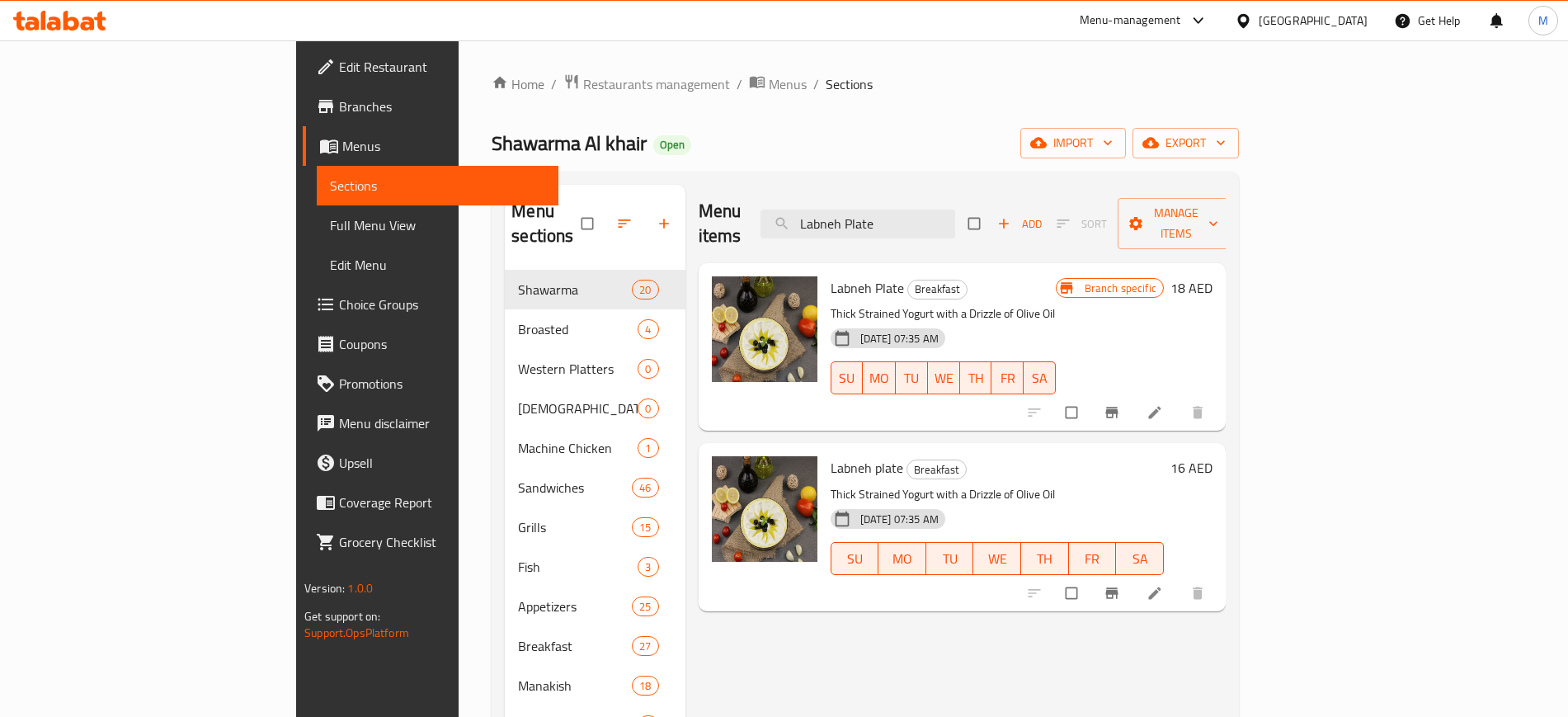
paste input "Falafel"
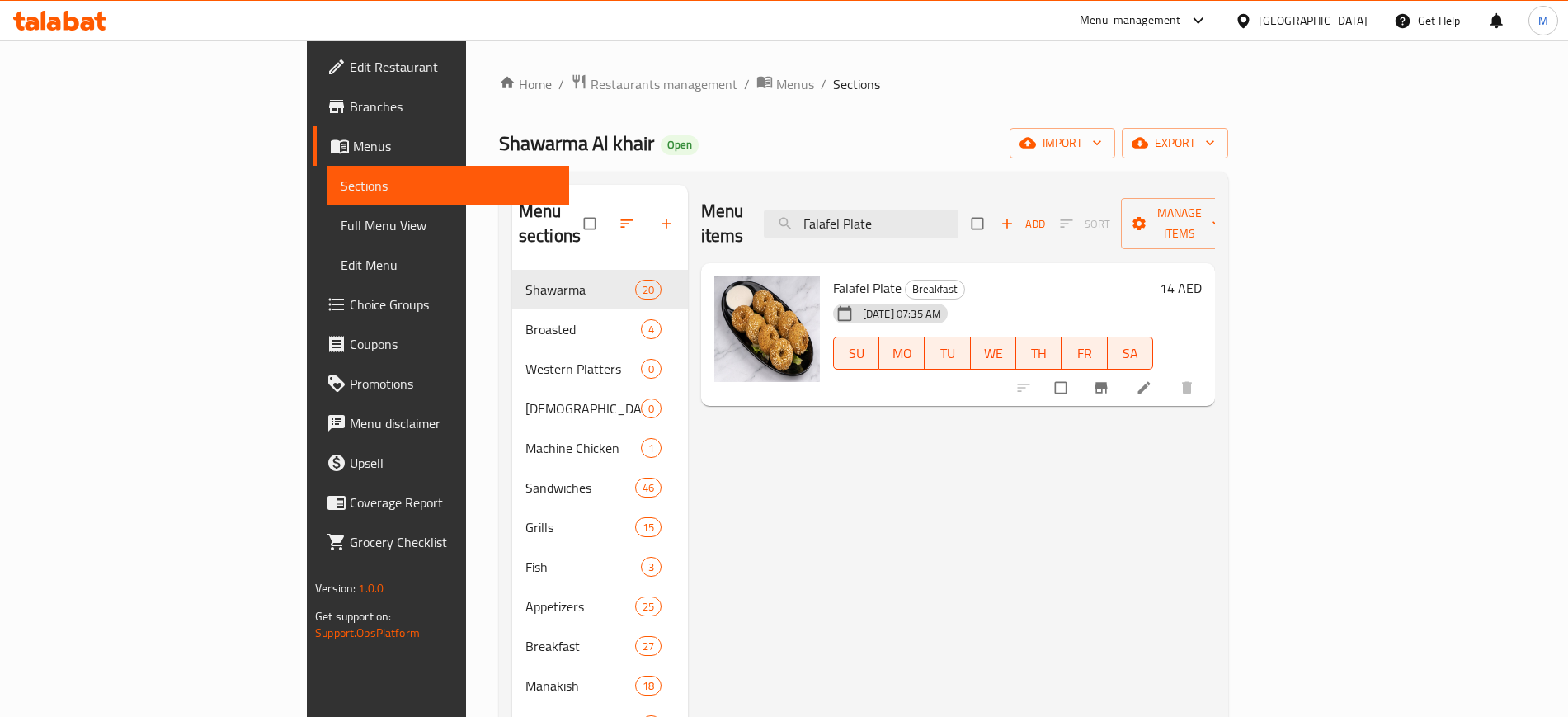
paste input "Mushroom Soup"
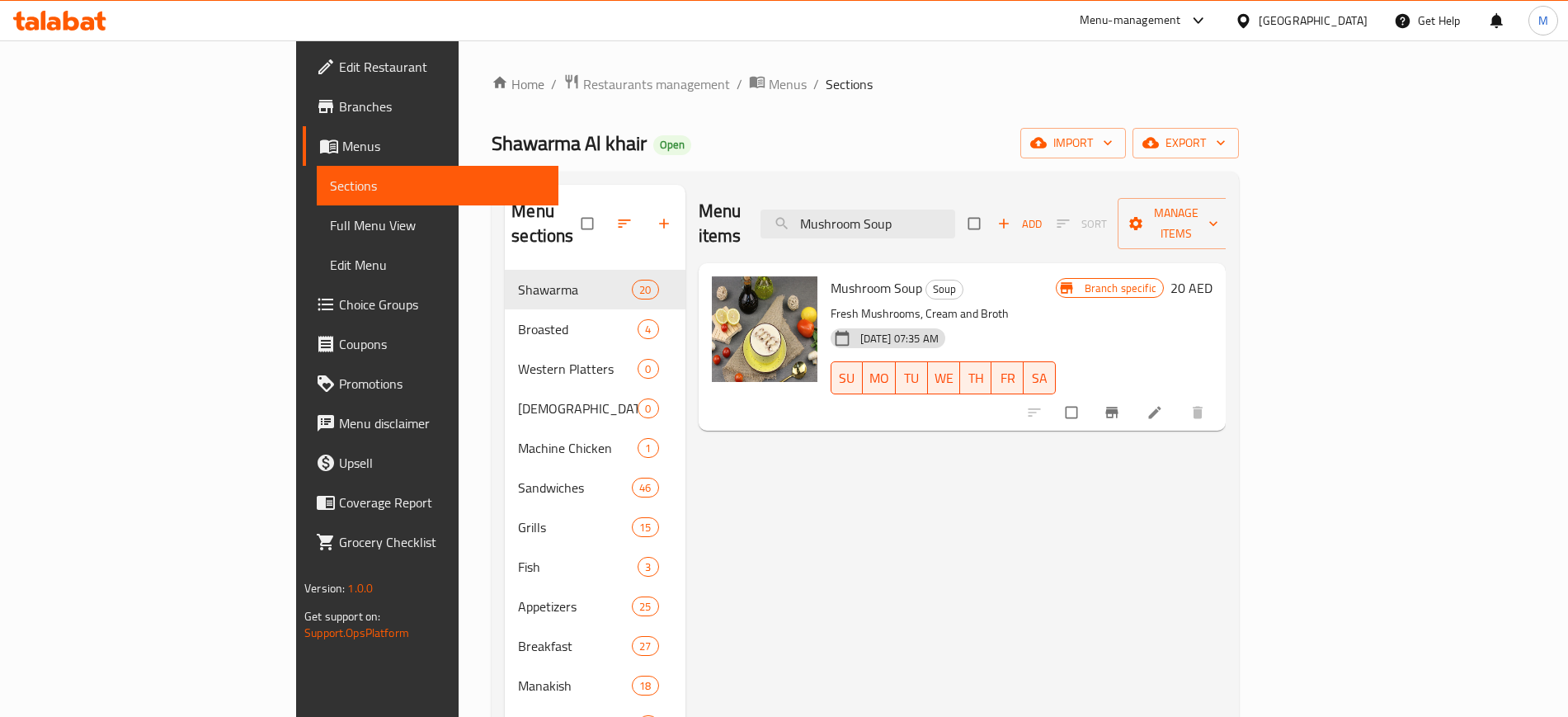
paste input "Grilled Seabream"
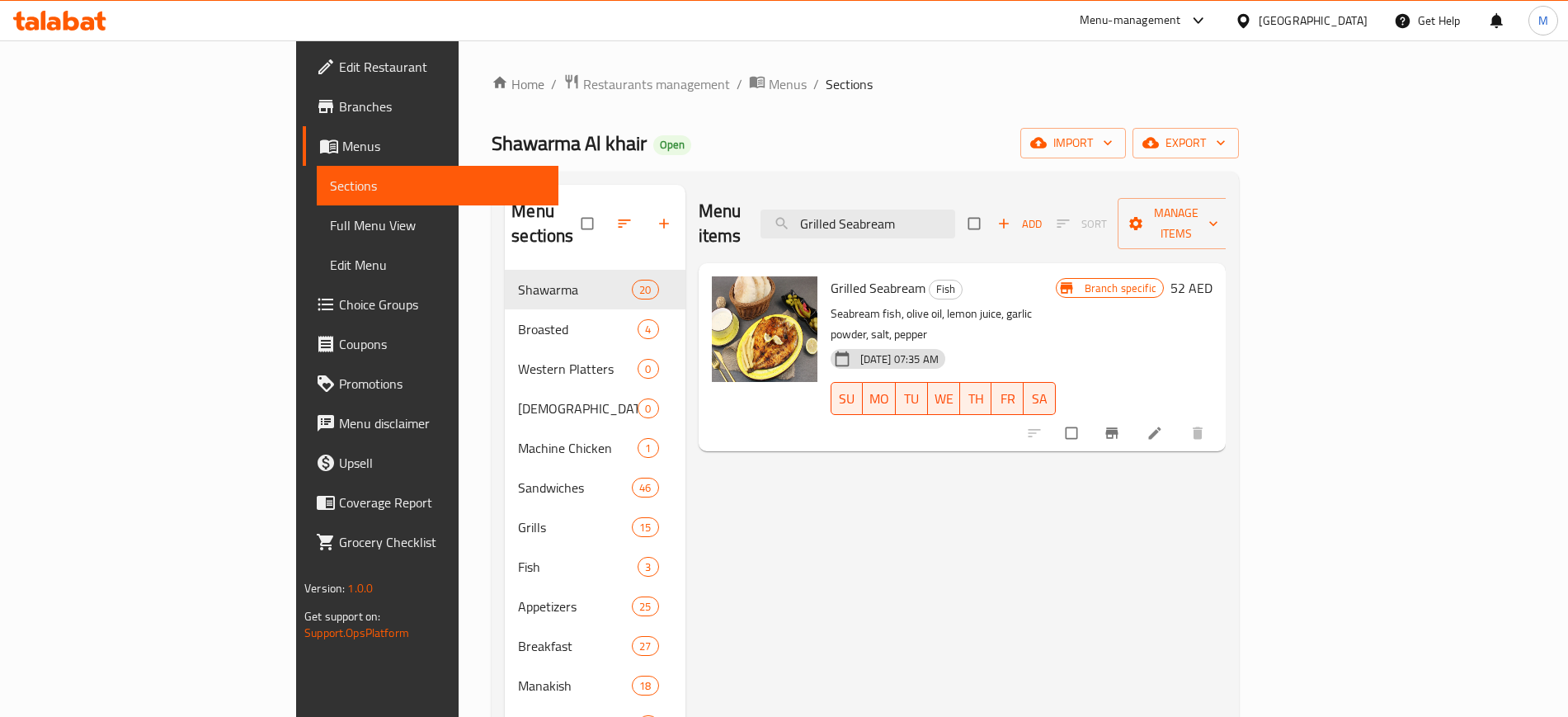
paste input "Hummus With Meat"
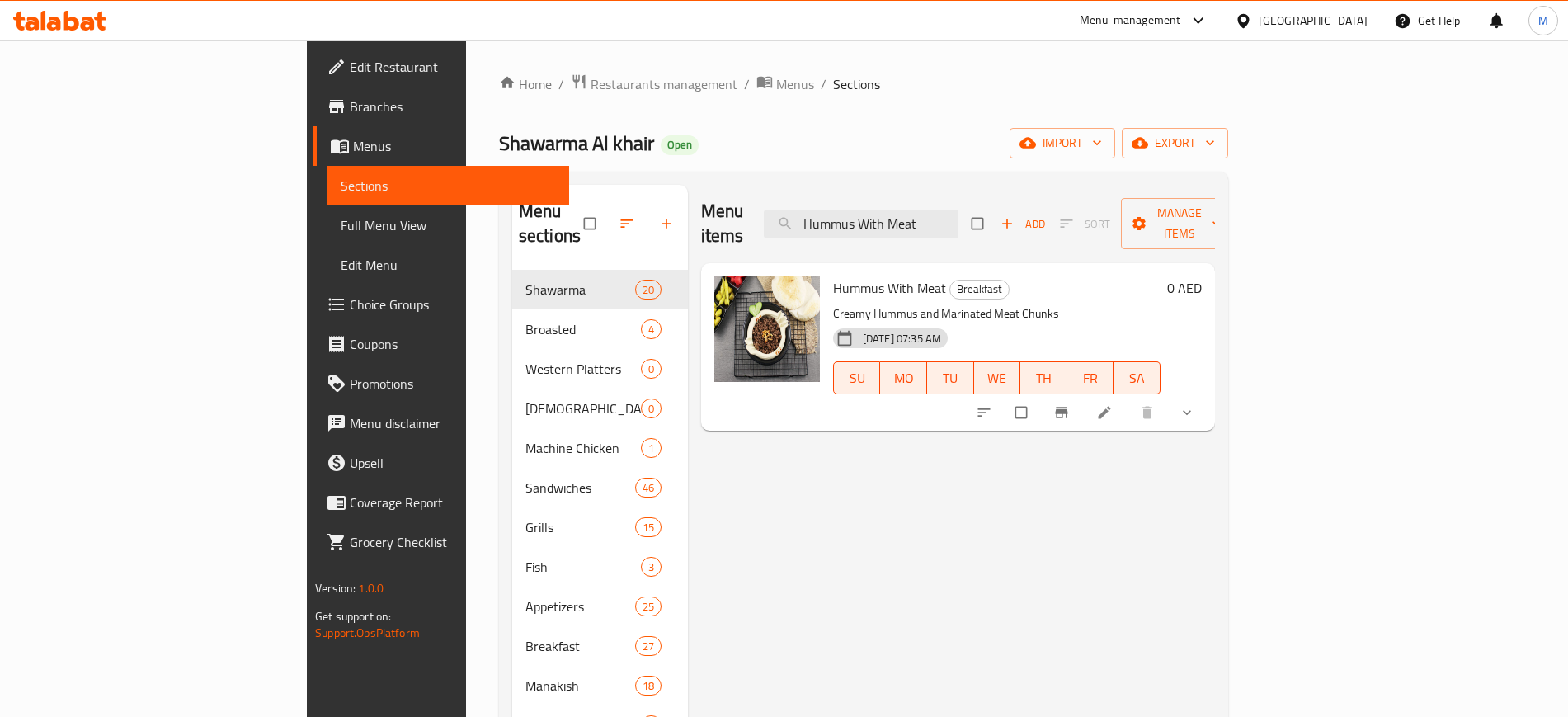
type input "Hummus With Meat"
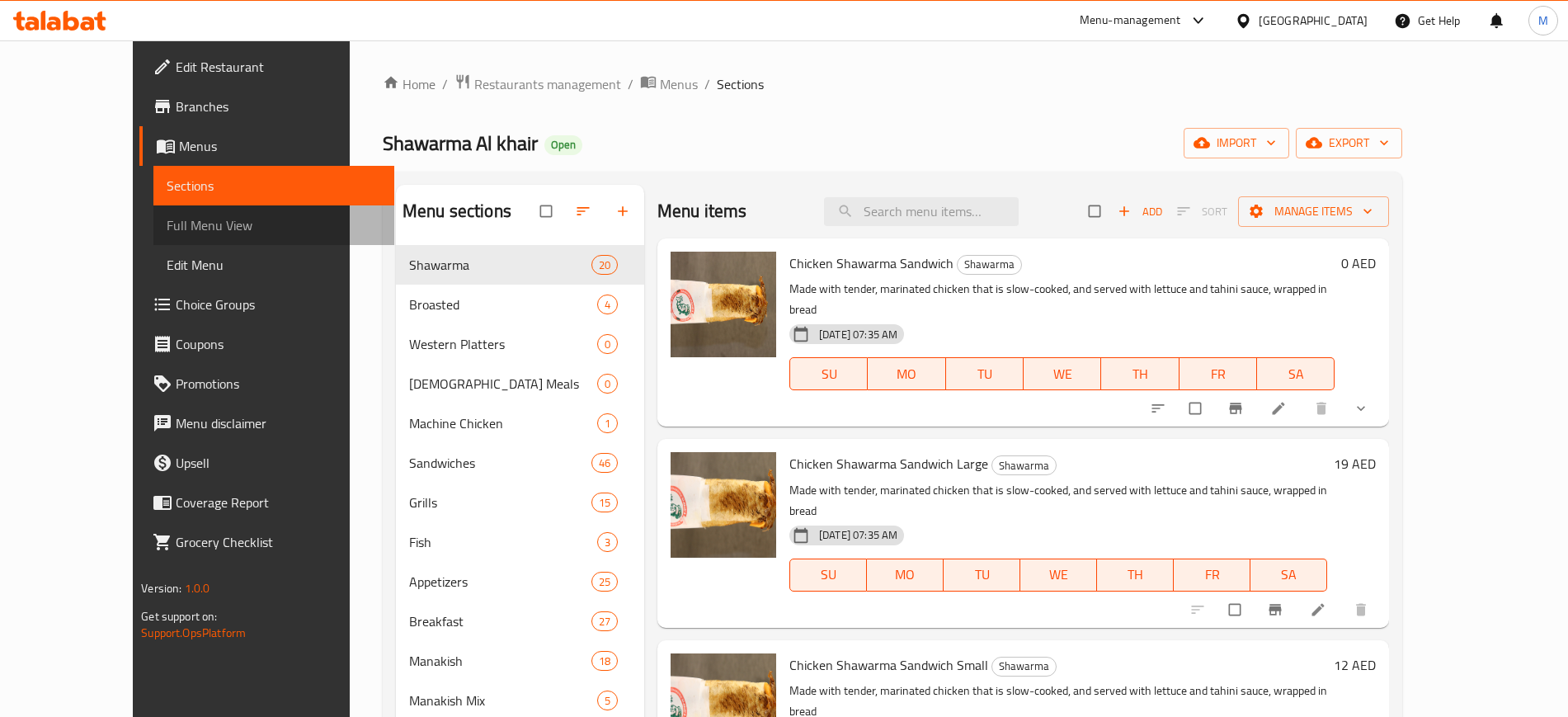
click at [167, 217] on span "Full Menu View" at bounding box center [274, 225] width 214 height 20
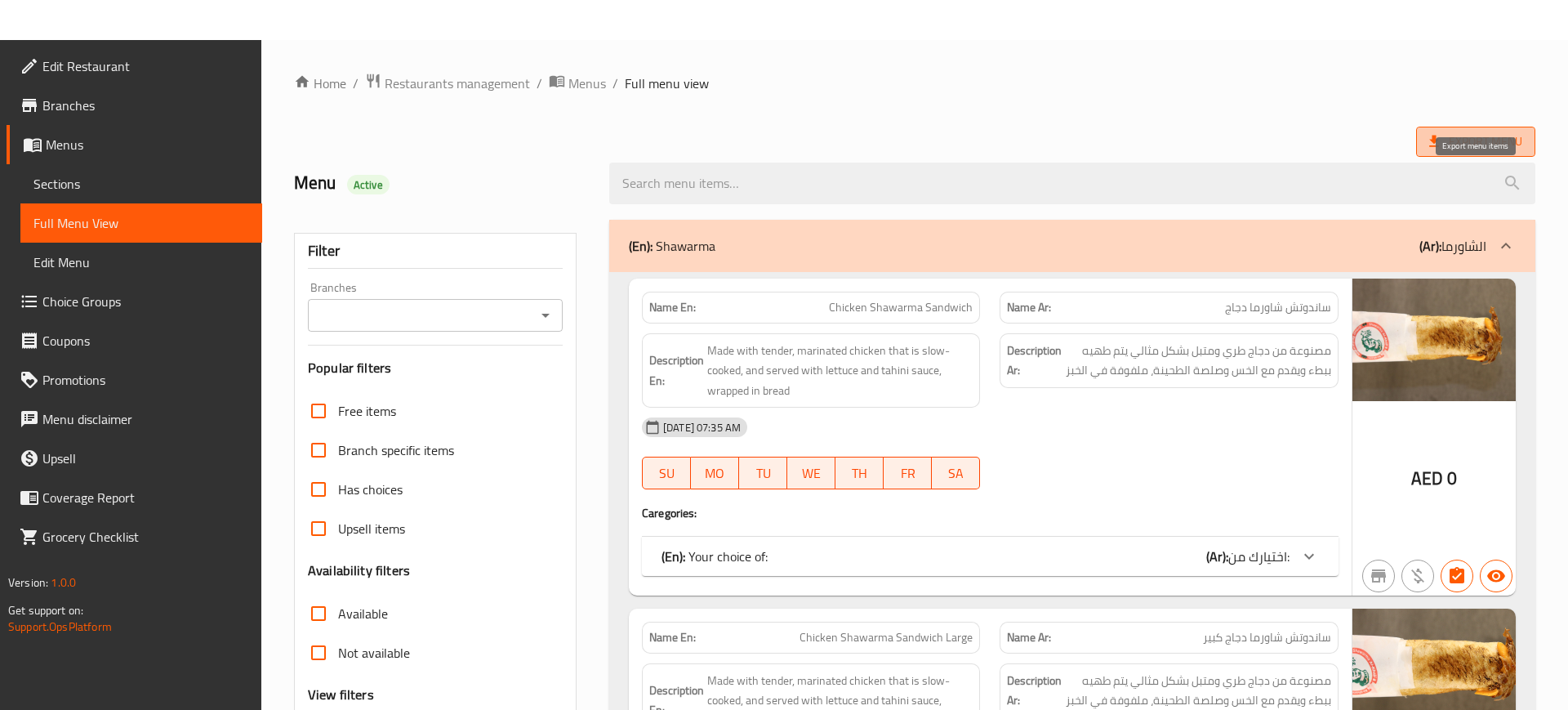
click at [1438, 135] on icon at bounding box center [1433, 140] width 16 height 16
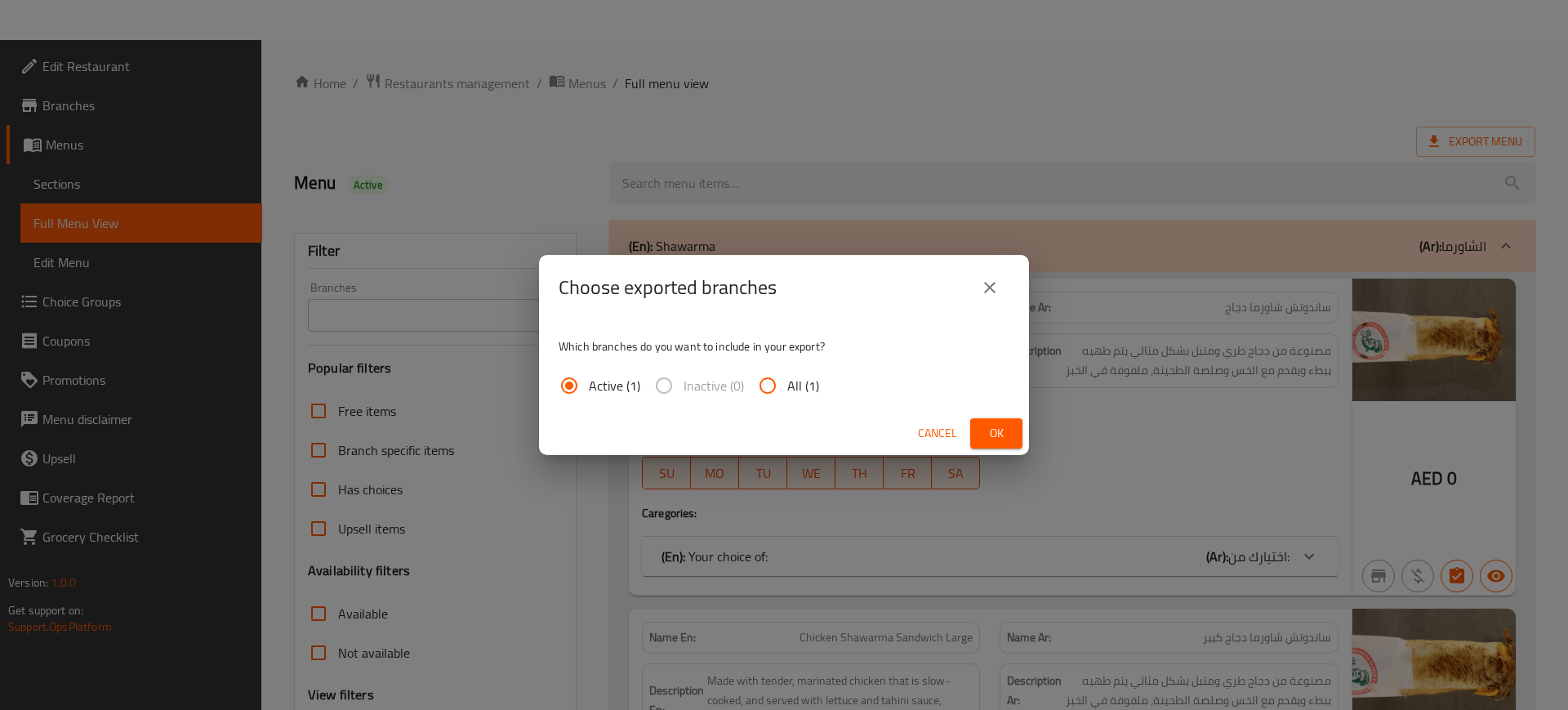
click at [800, 389] on span "All (1)" at bounding box center [804, 385] width 32 height 20
click at [788, 389] on input "All (1)" at bounding box center [768, 386] width 39 height 39
radio input "true"
click at [984, 427] on span "Ok" at bounding box center [997, 433] width 26 height 21
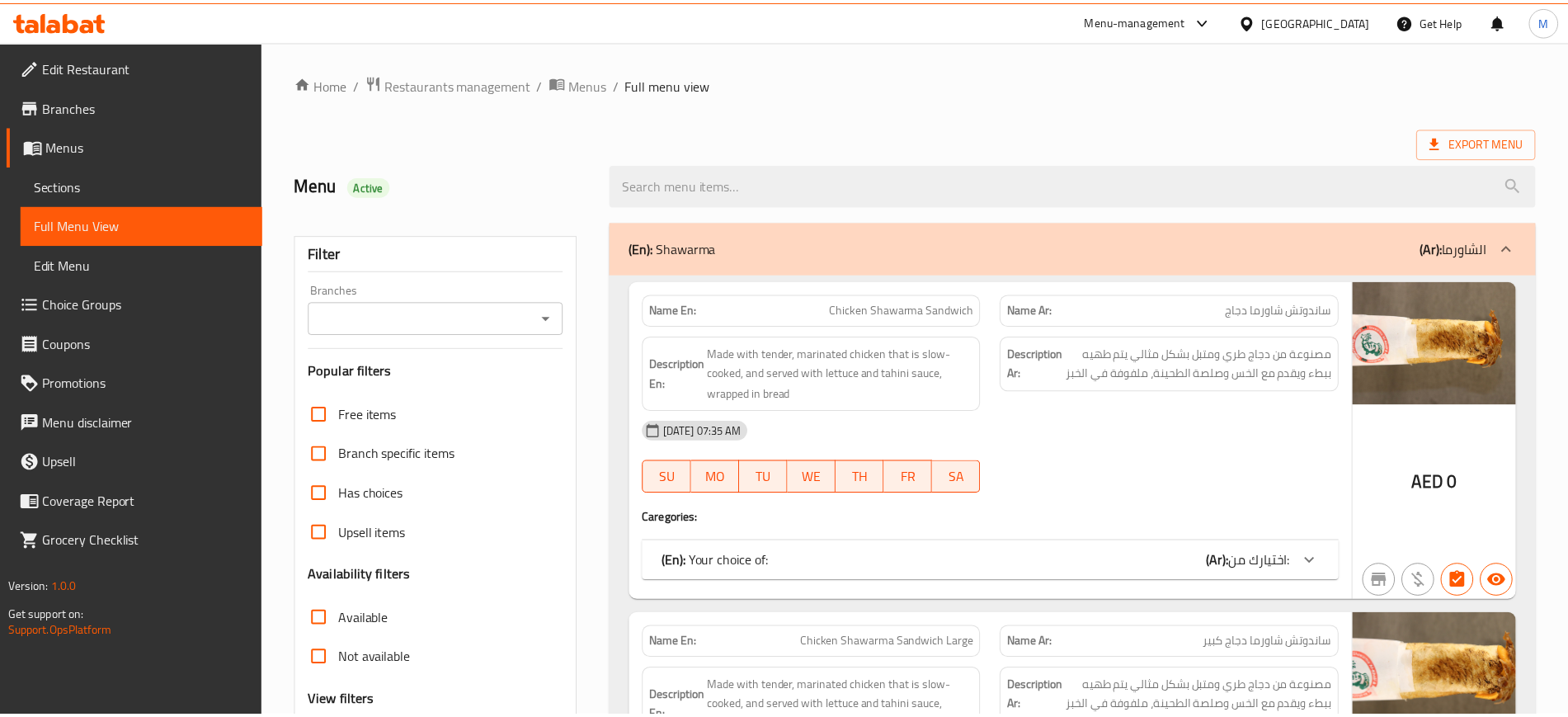
scroll to position [1102, 0]
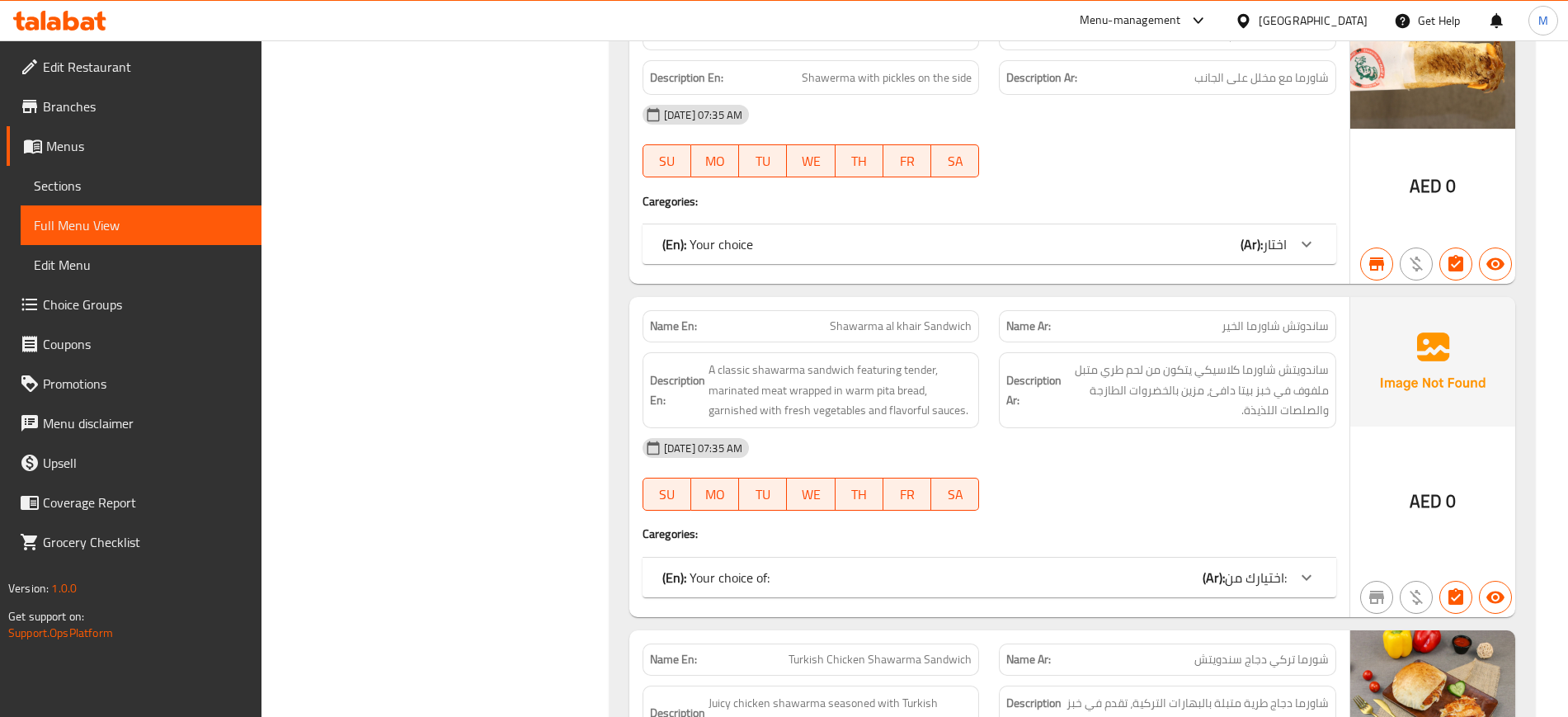
click at [914, 443] on div "09-09-2024 07:35 AM" at bounding box center [990, 448] width 713 height 40
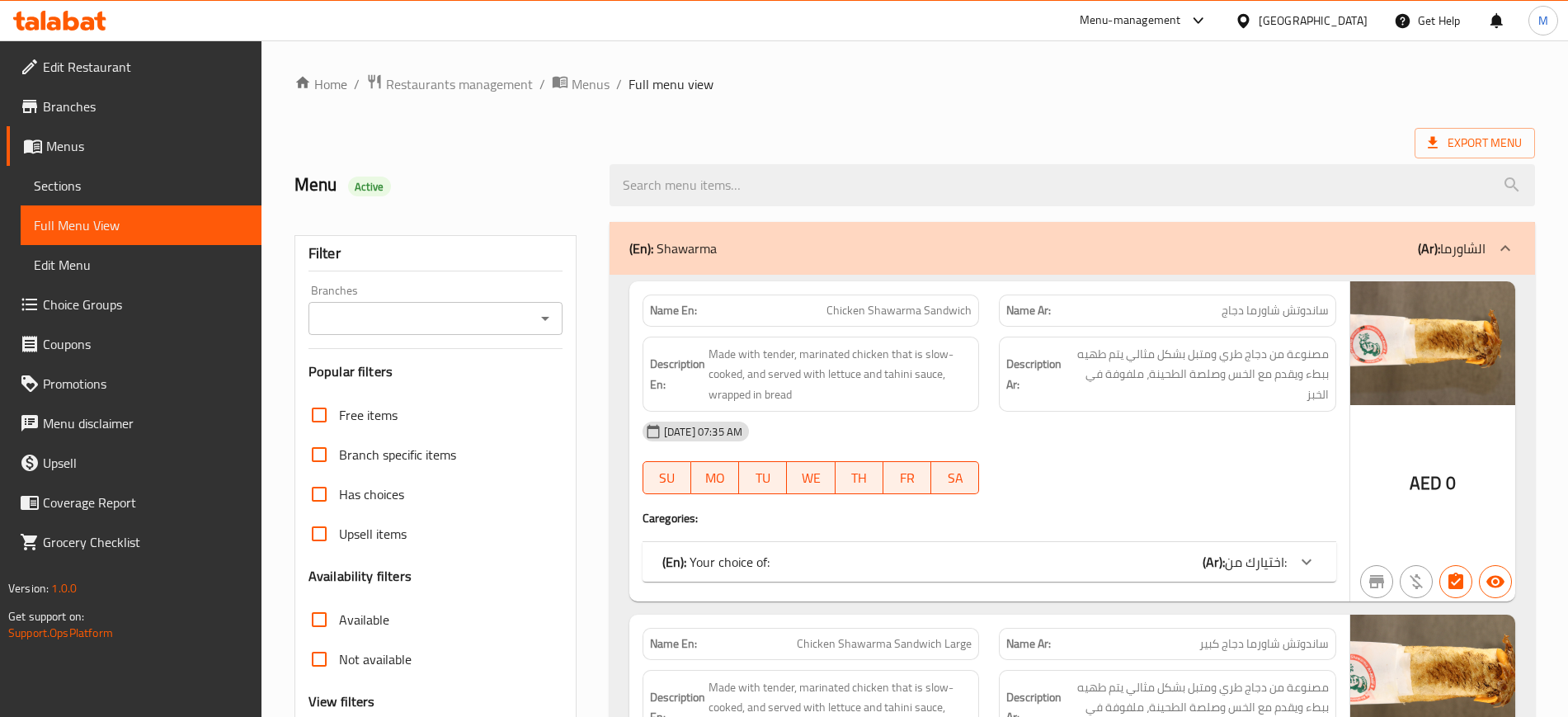
click at [823, 429] on div "09-09-2024 07:35 AM" at bounding box center [990, 431] width 713 height 40
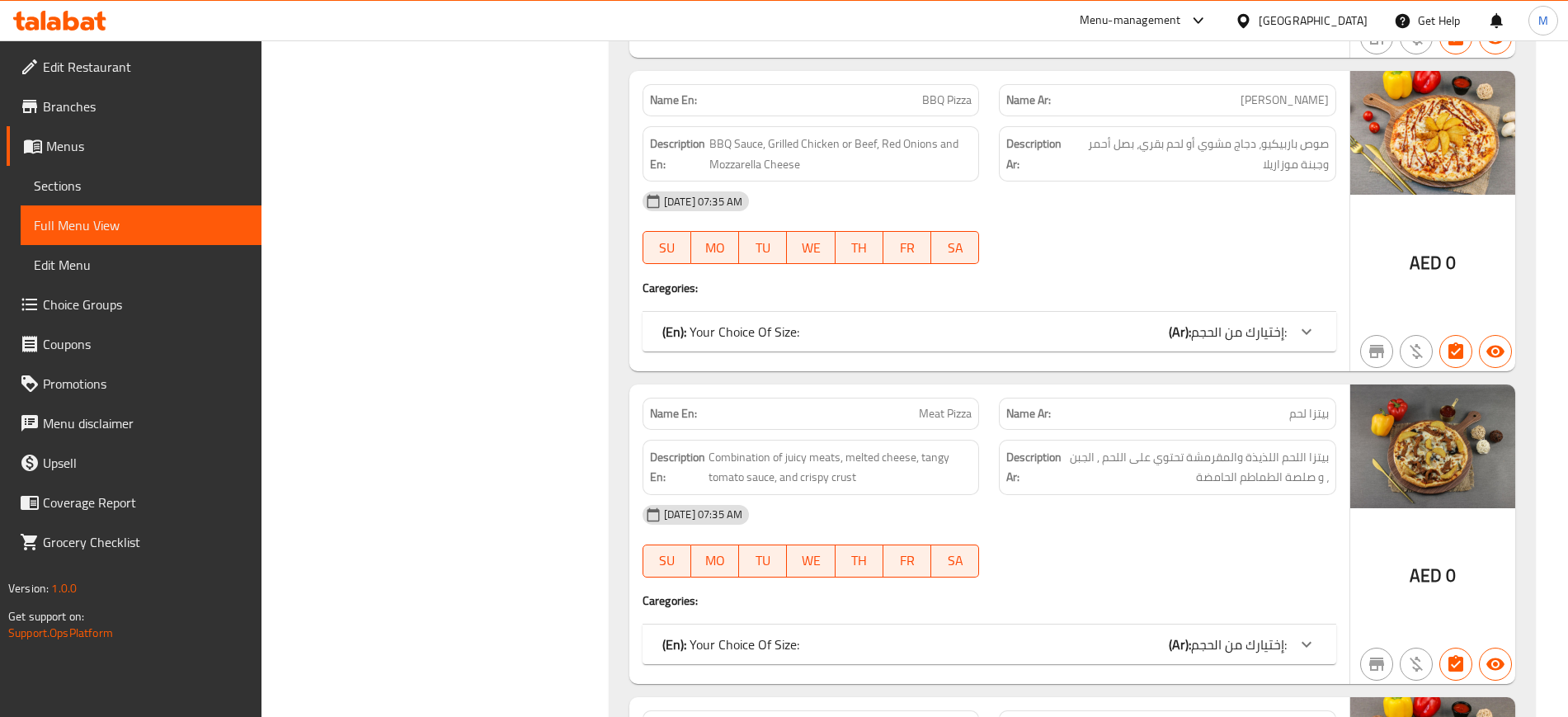
scroll to position [51654, 0]
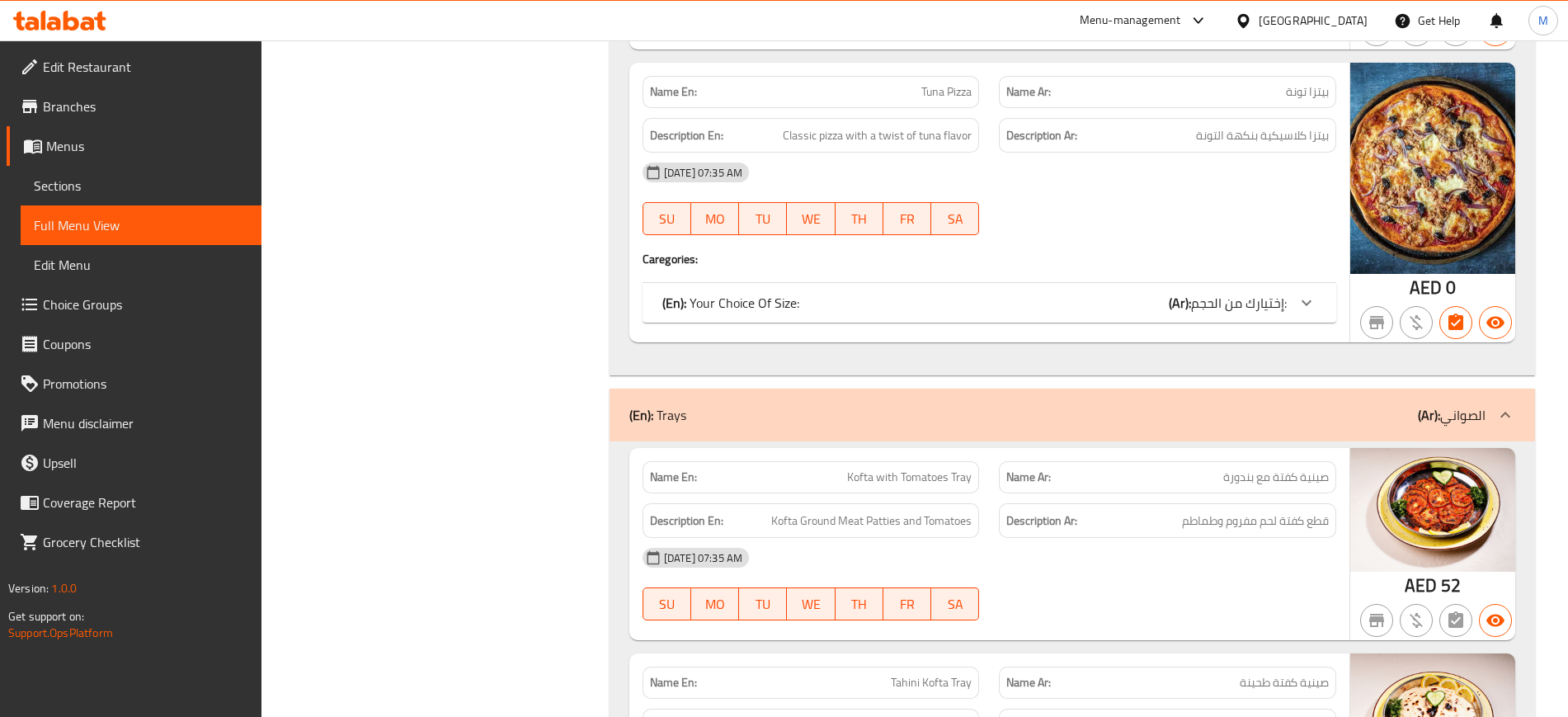
click at [873, 469] on span "Kofta with Tomatoes Tray" at bounding box center [909, 477] width 125 height 17
copy span "Kofta with Tomatoes Tray"
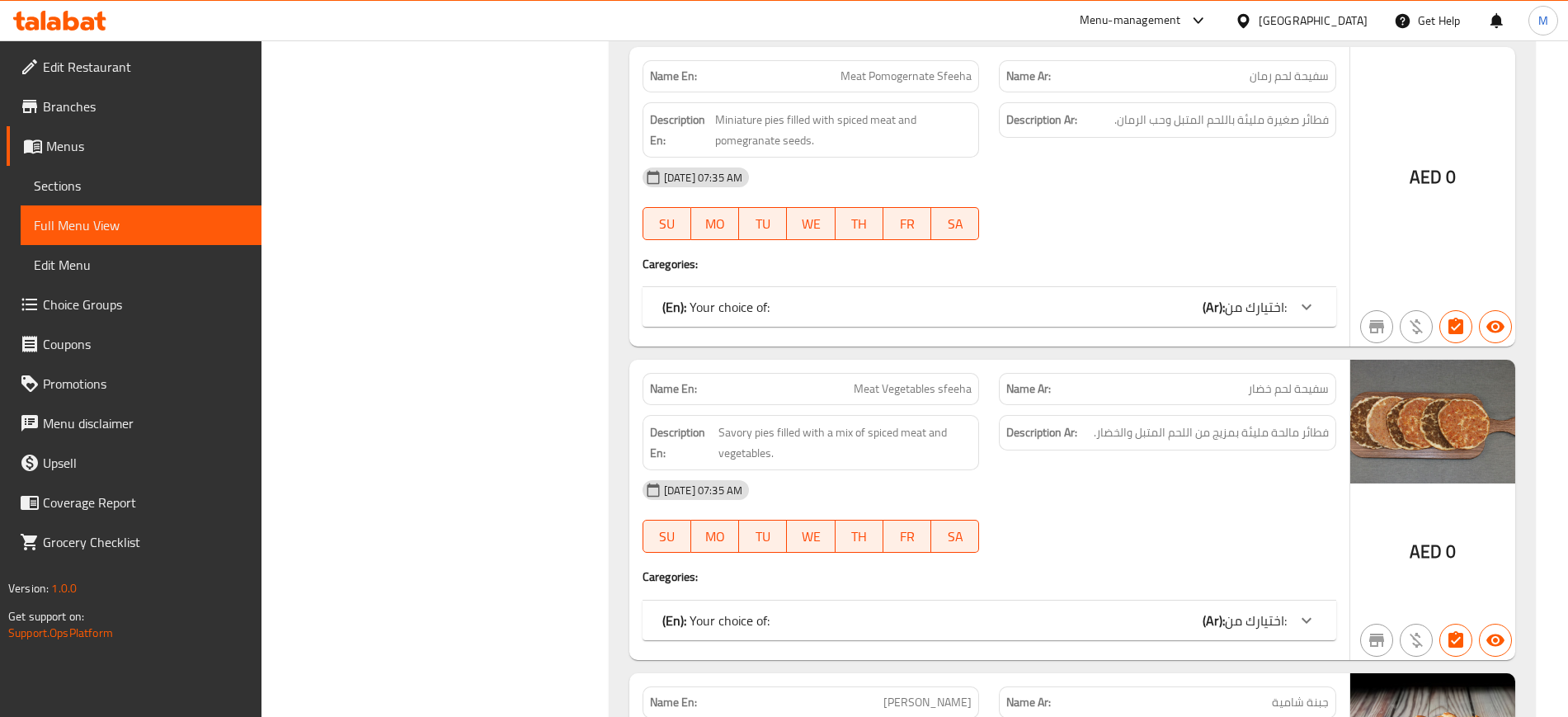
scroll to position [48442, 0]
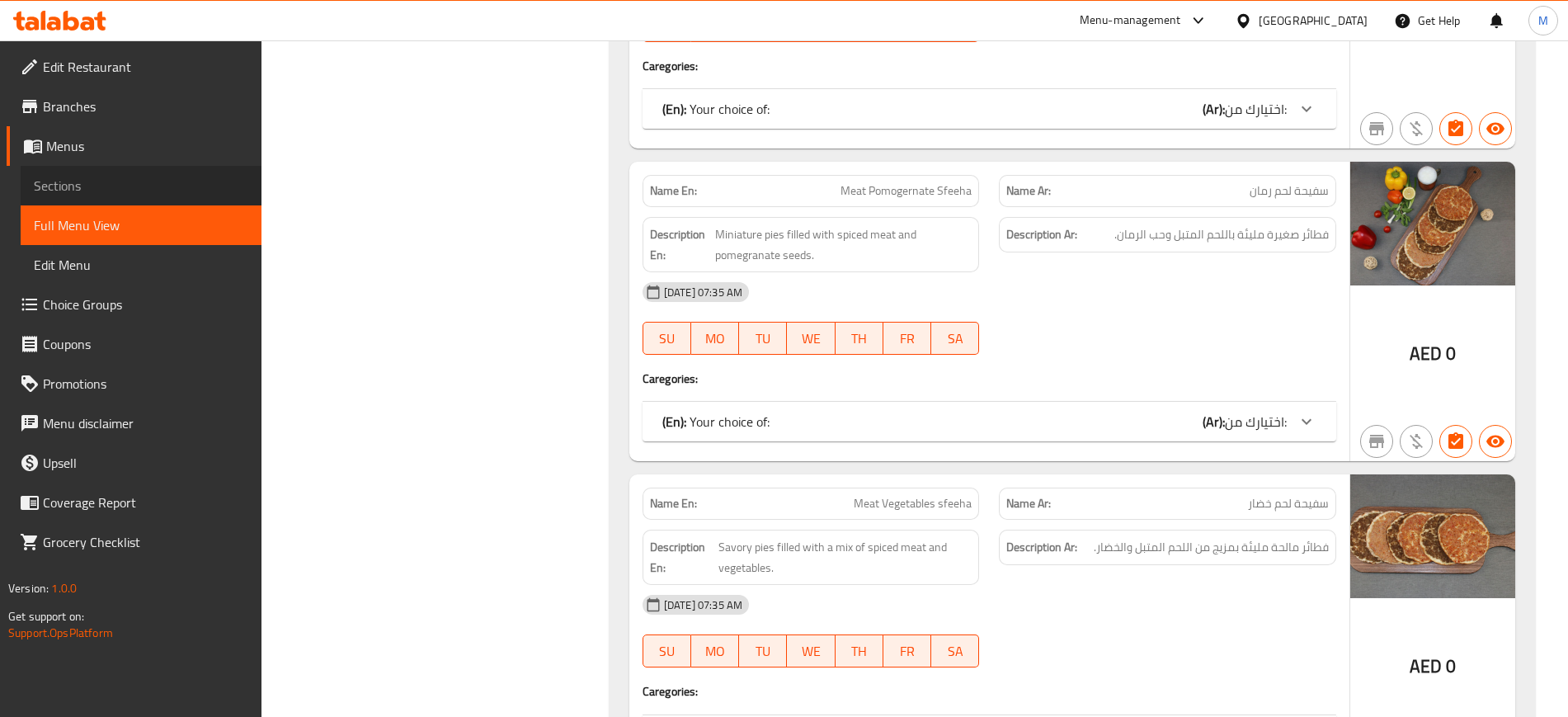
click at [74, 172] on link "Sections" at bounding box center [141, 186] width 241 height 40
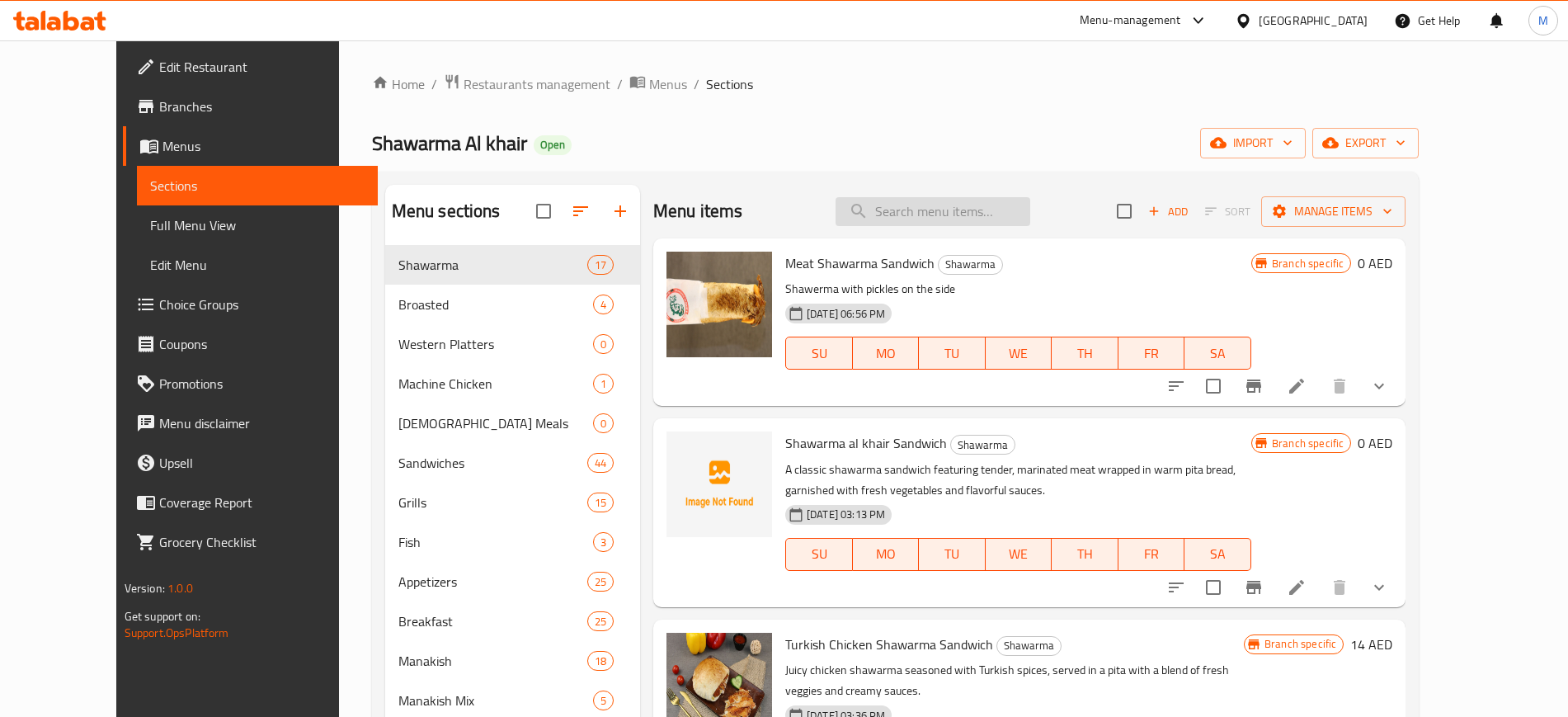
click at [961, 217] on input "search" at bounding box center [933, 211] width 194 height 29
paste input "Meat Kebab"
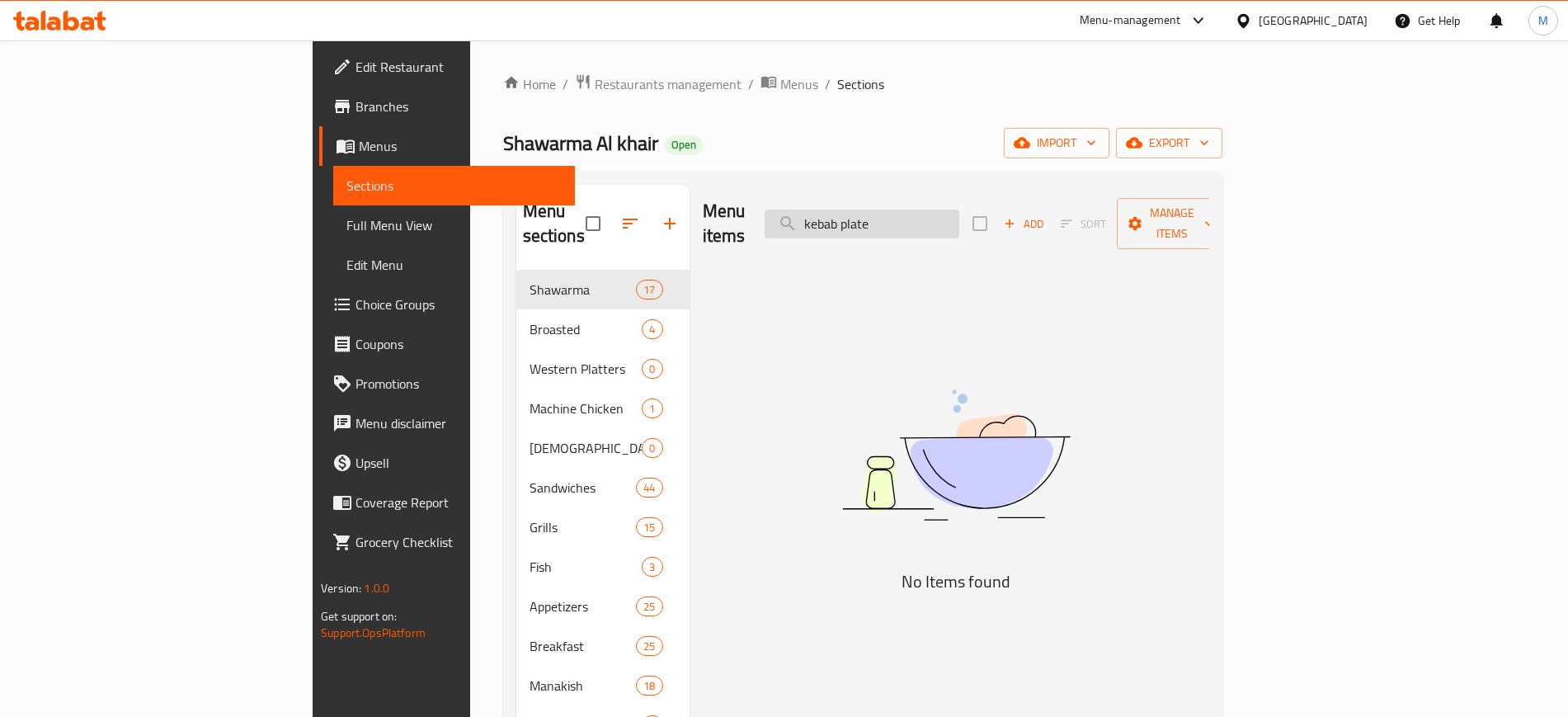
type input "kebab pl"
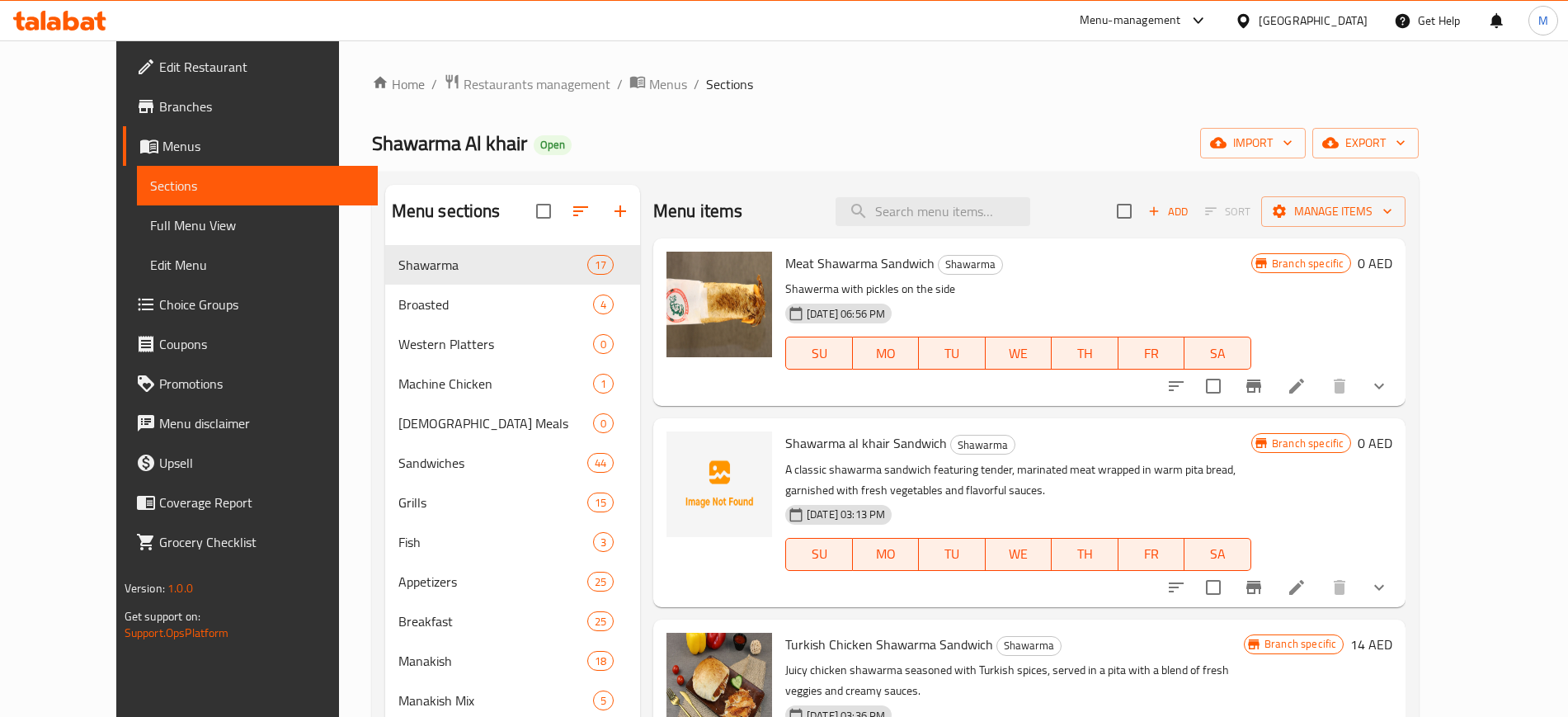
paste input "Tomatoes with Meat Tray"
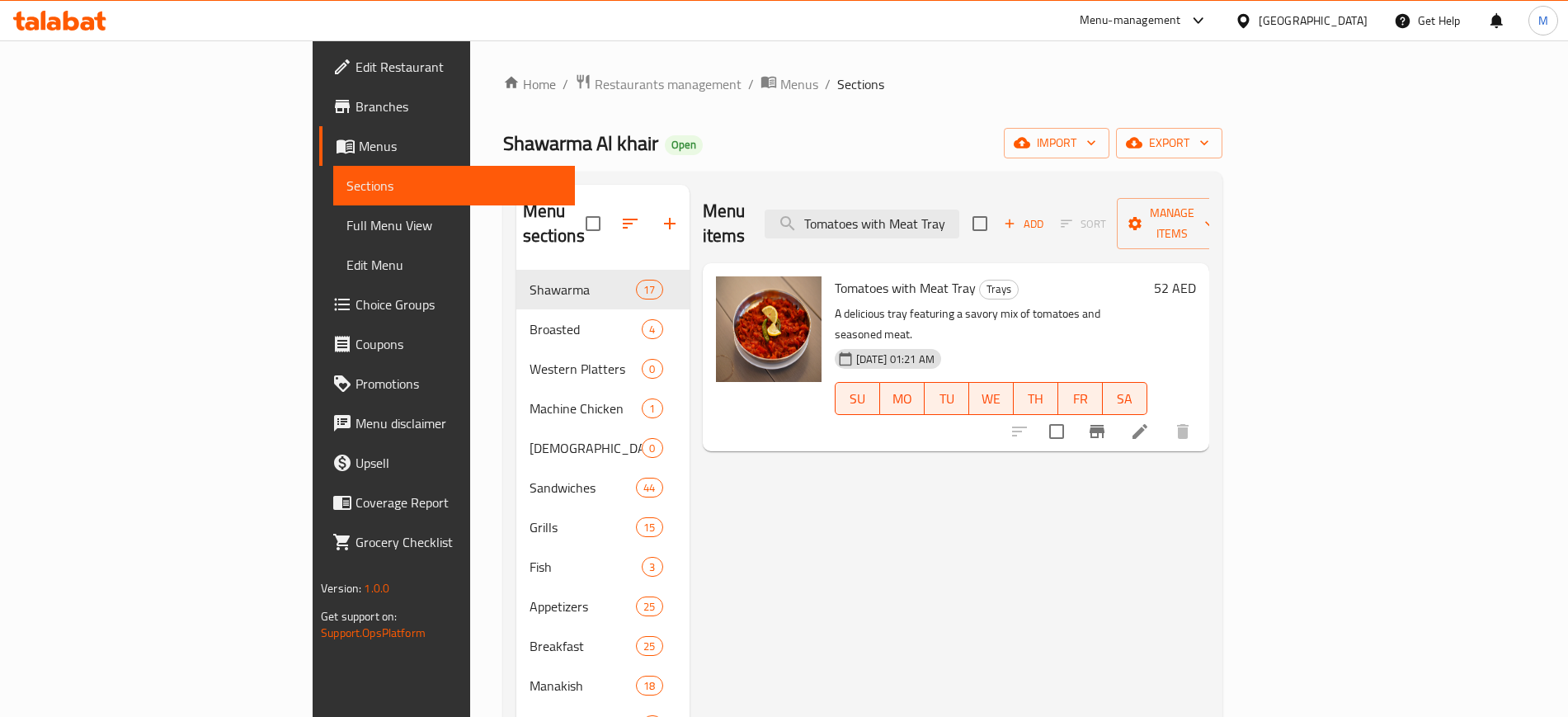
paste input "French Fries"
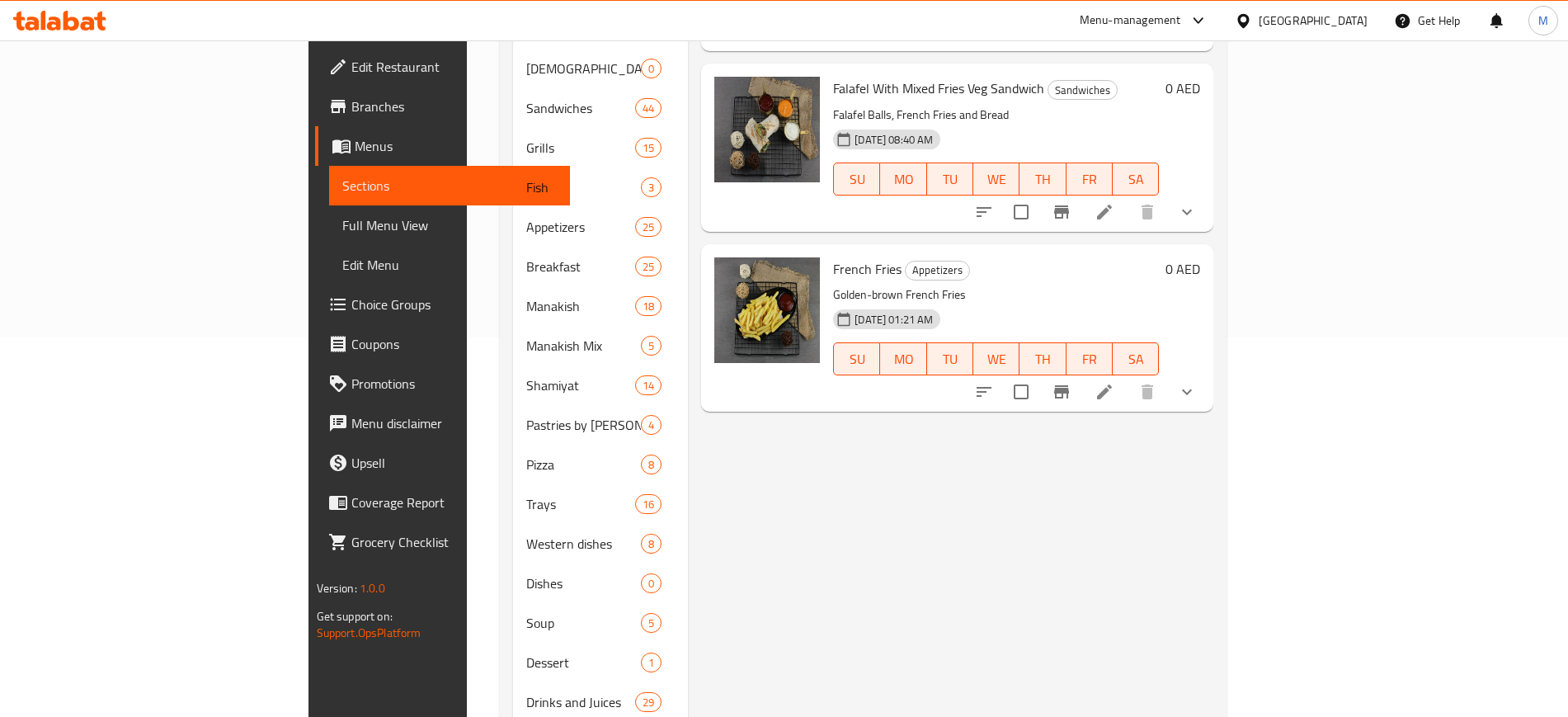
scroll to position [272, 0]
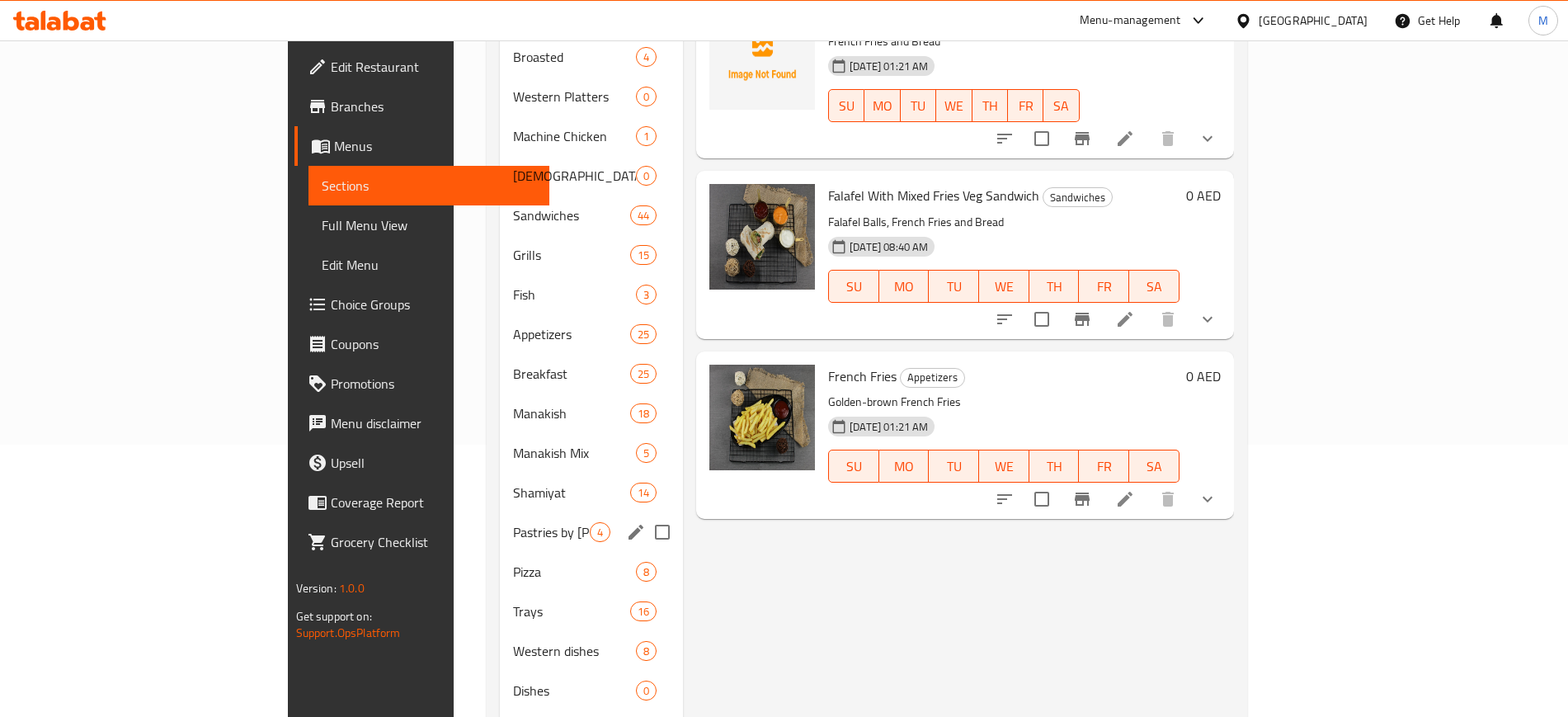
paste input "Chicken with Potatoes Tray"
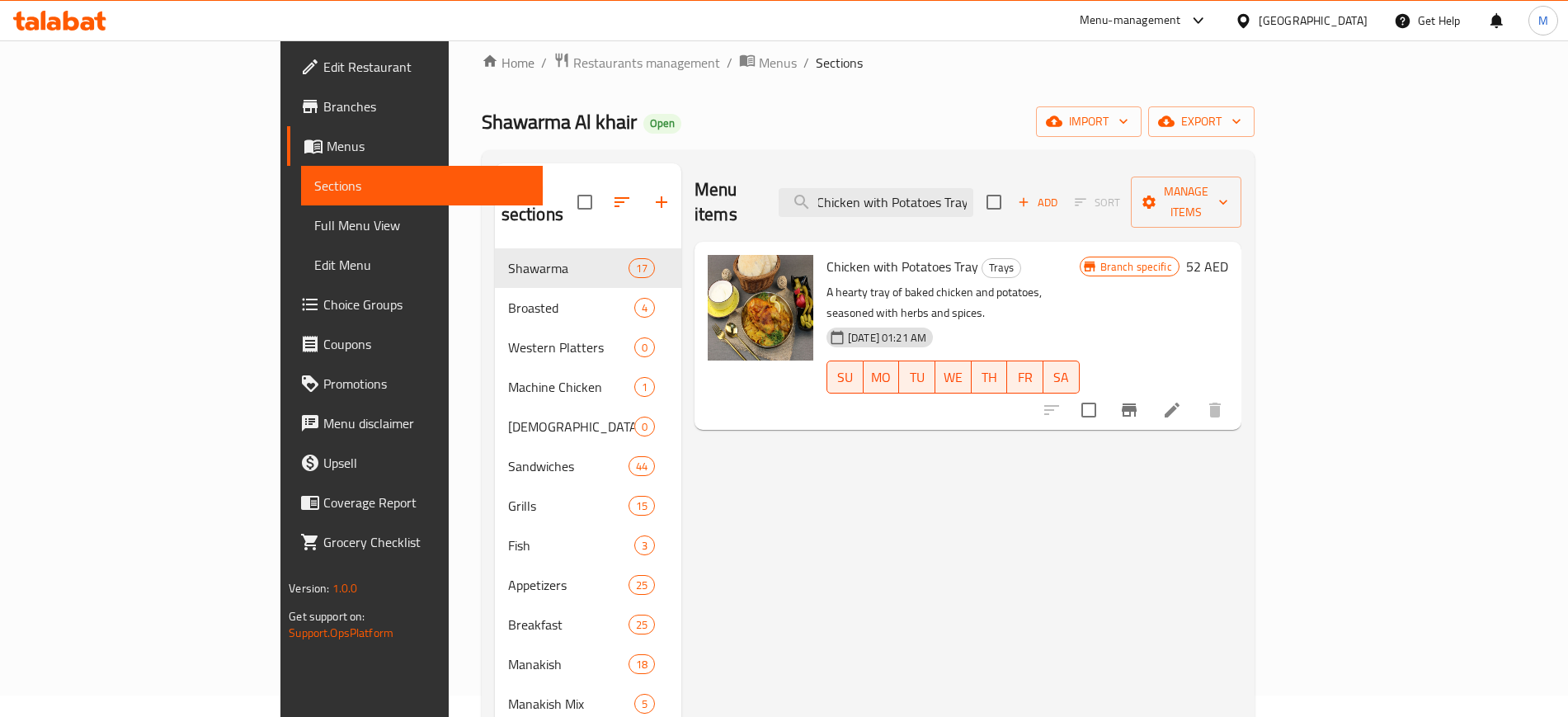
scroll to position [0, 0]
click at [953, 196] on input "Chicken with Potatoes Tray" at bounding box center [876, 202] width 194 height 29
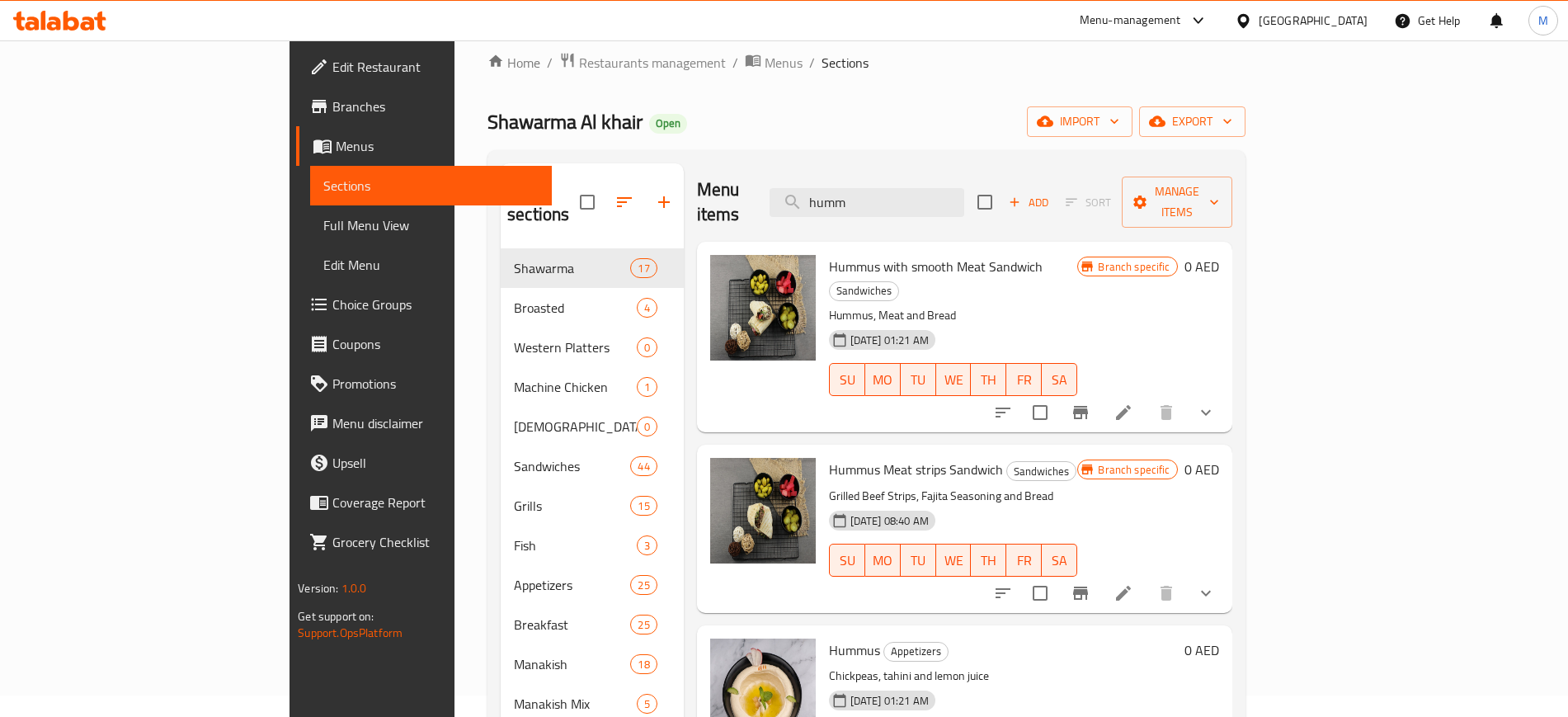
paste input "Chicken Fajita"
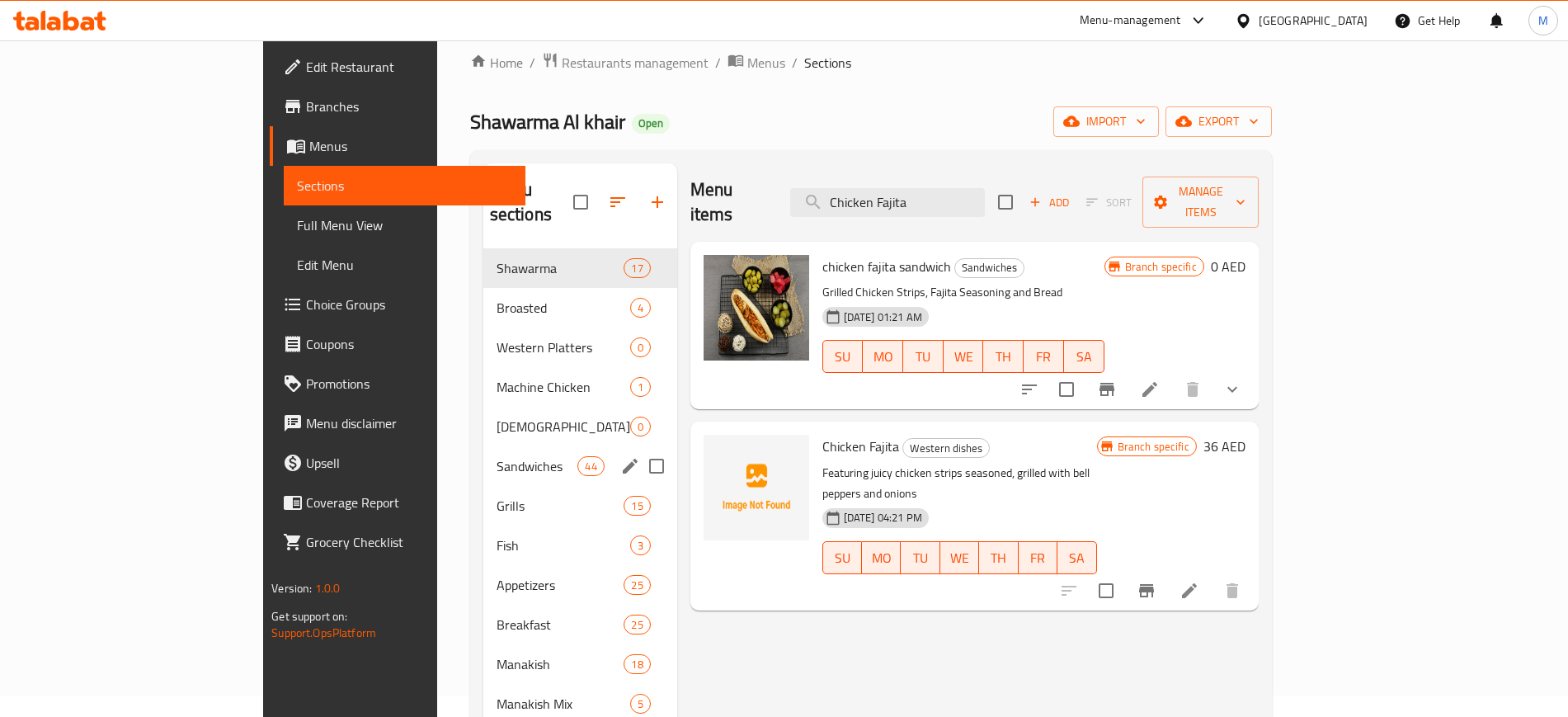
paste input "Machine"
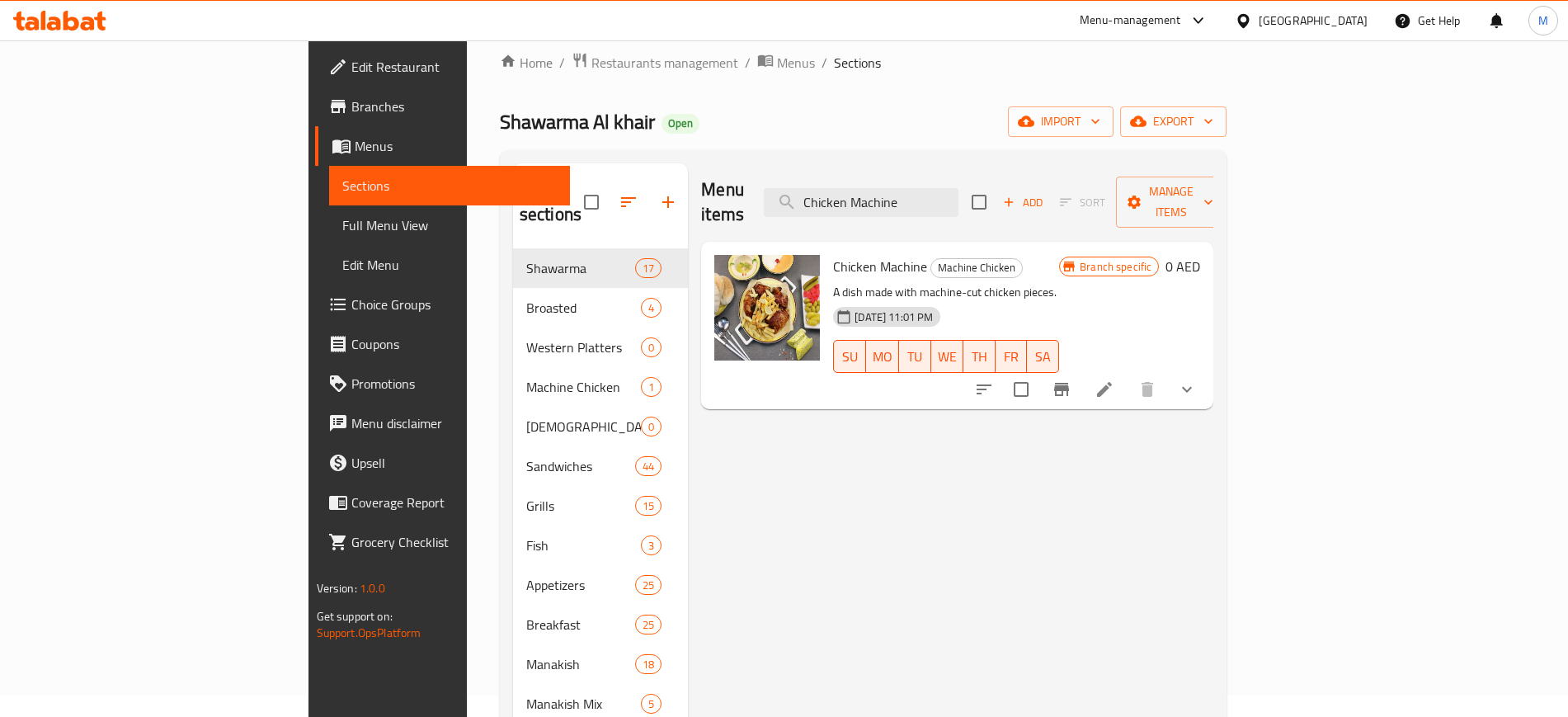
paste input "Turkish Chicken Shawarma Sandwich"
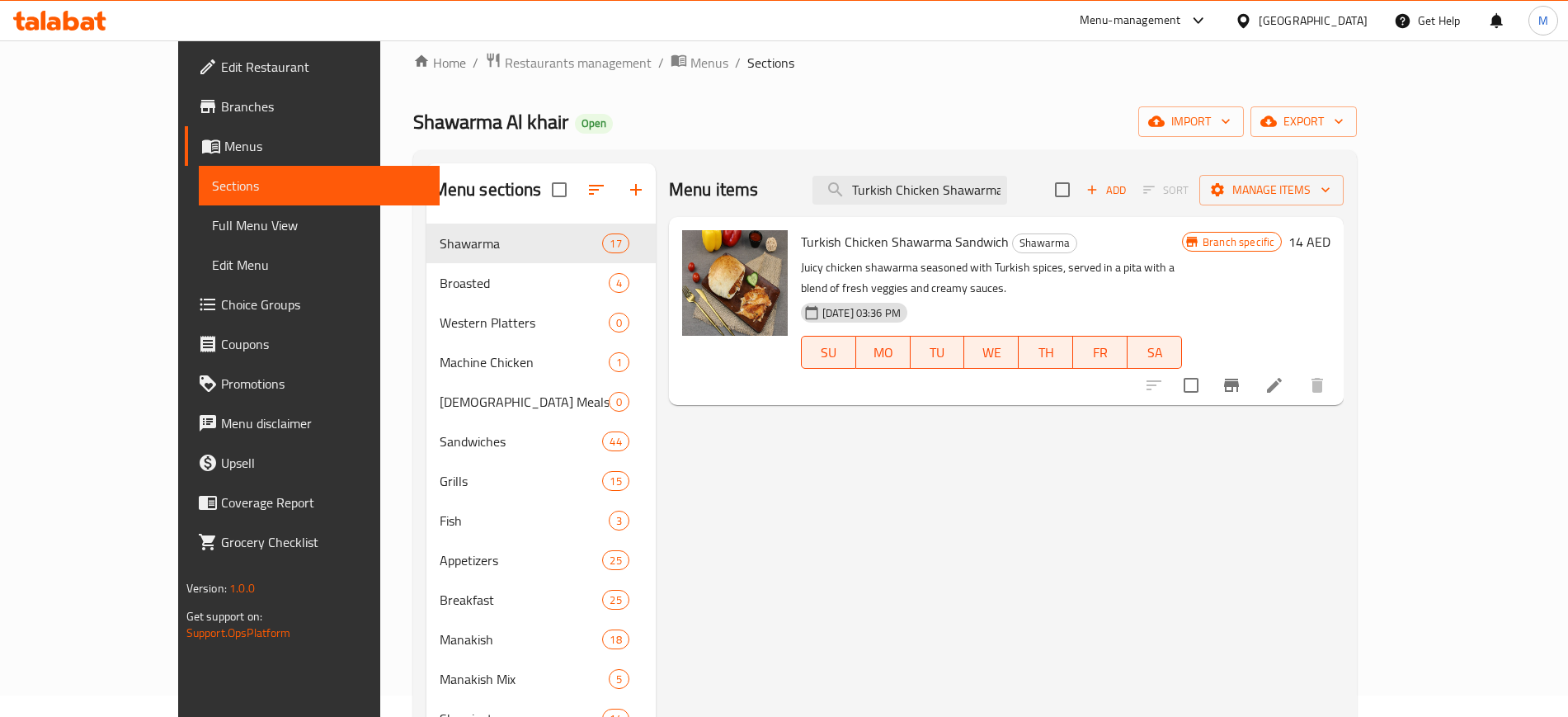
paste input "Escalope"
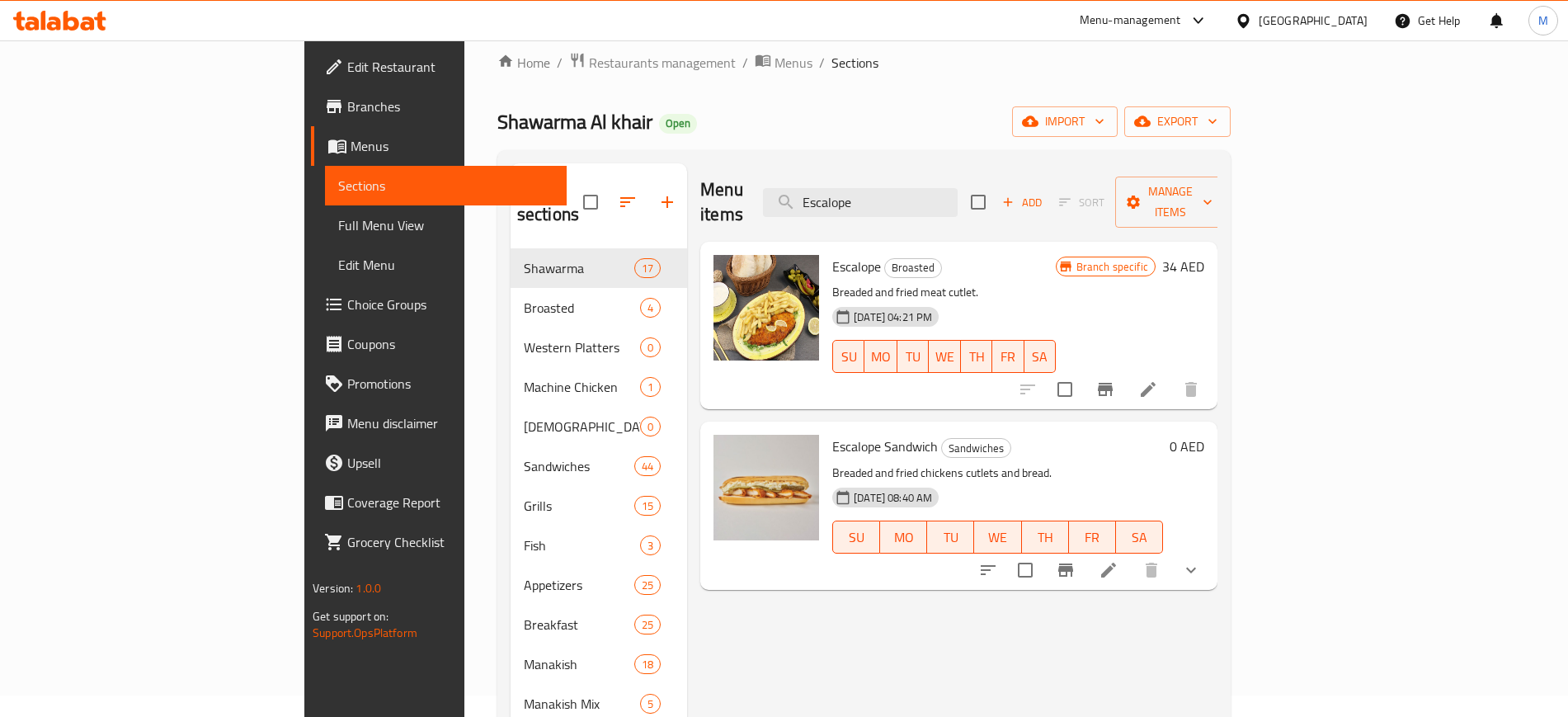
paste input "Mix Grill Plat"
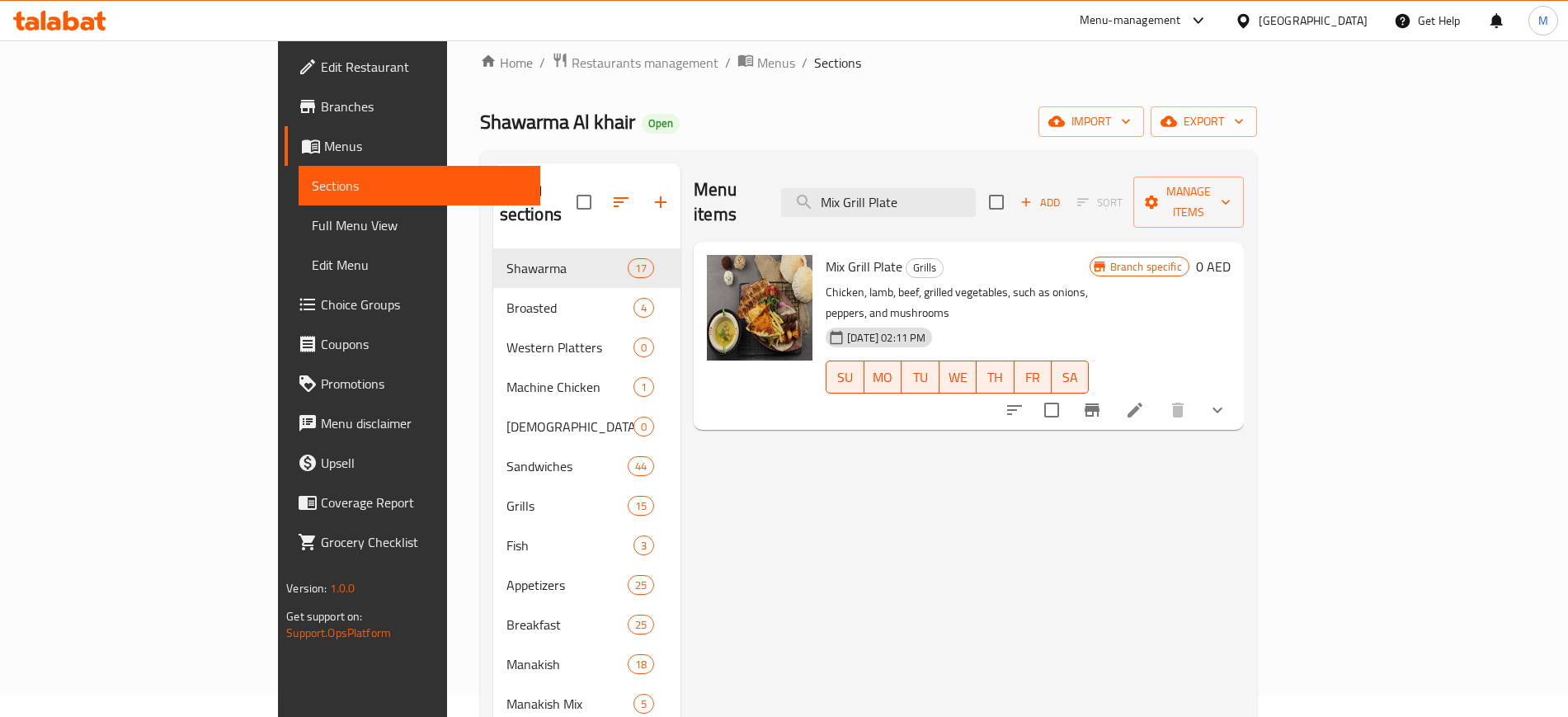
paste input "Labneh"
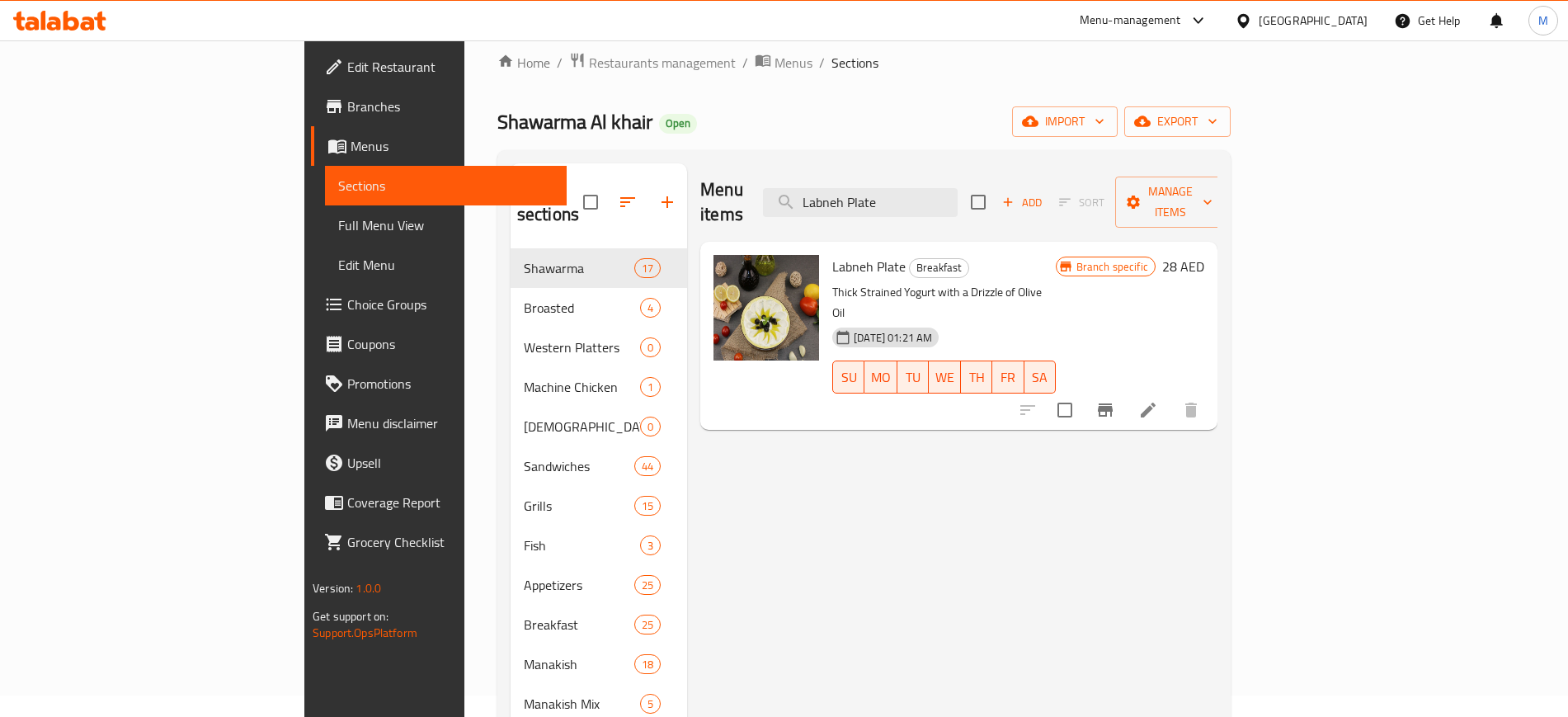
type input "Labneh Plate"
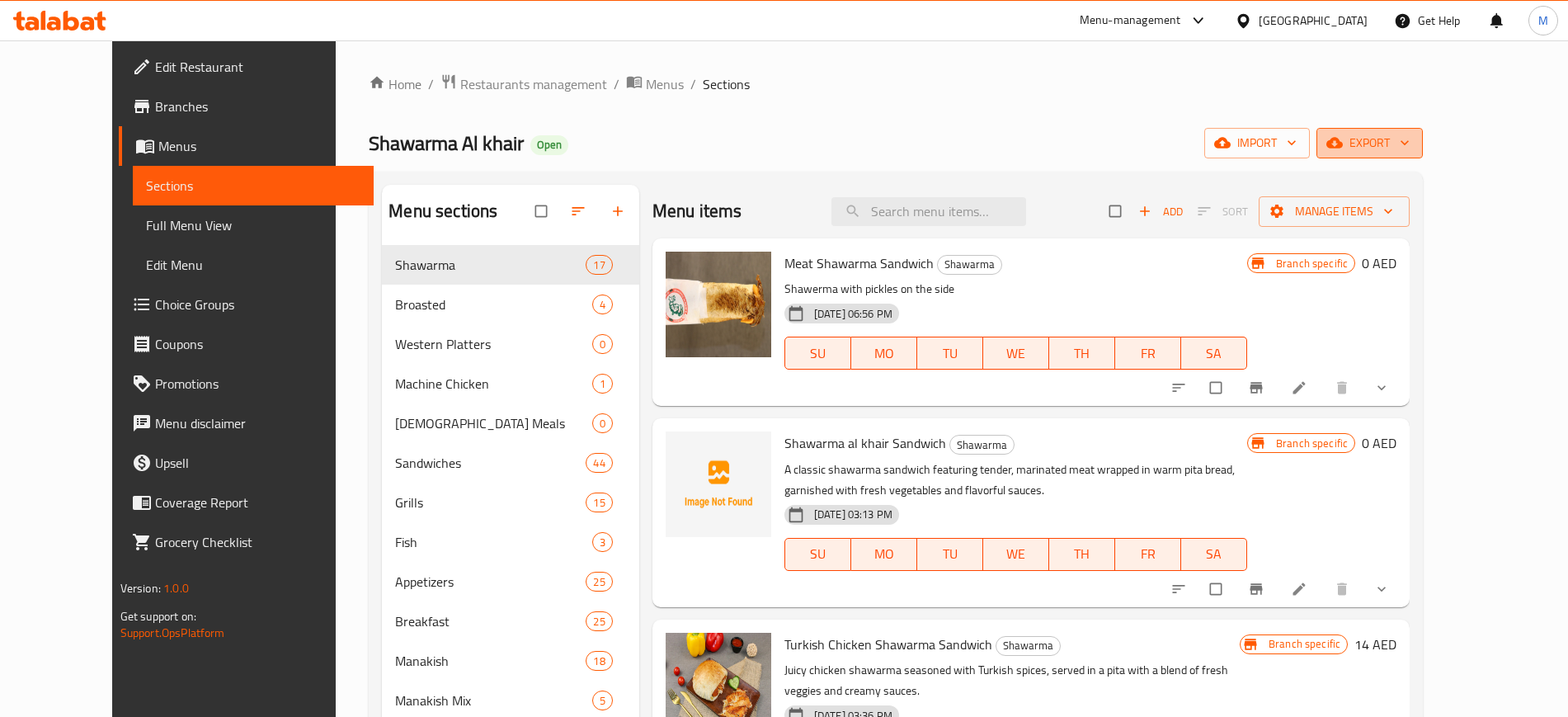
click at [1410, 142] on span "export" at bounding box center [1369, 143] width 80 height 21
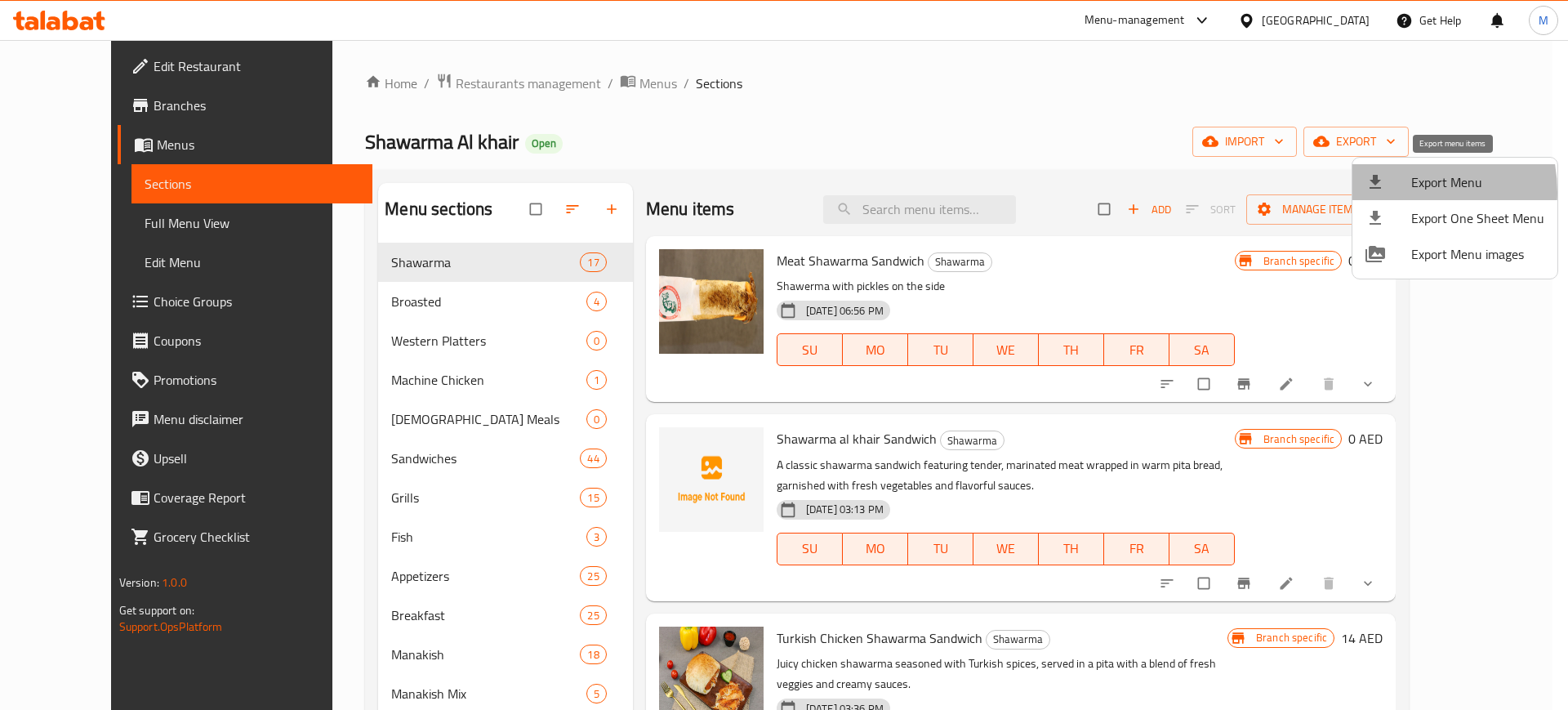
click at [1393, 192] on li "Export Menu" at bounding box center [1455, 182] width 205 height 36
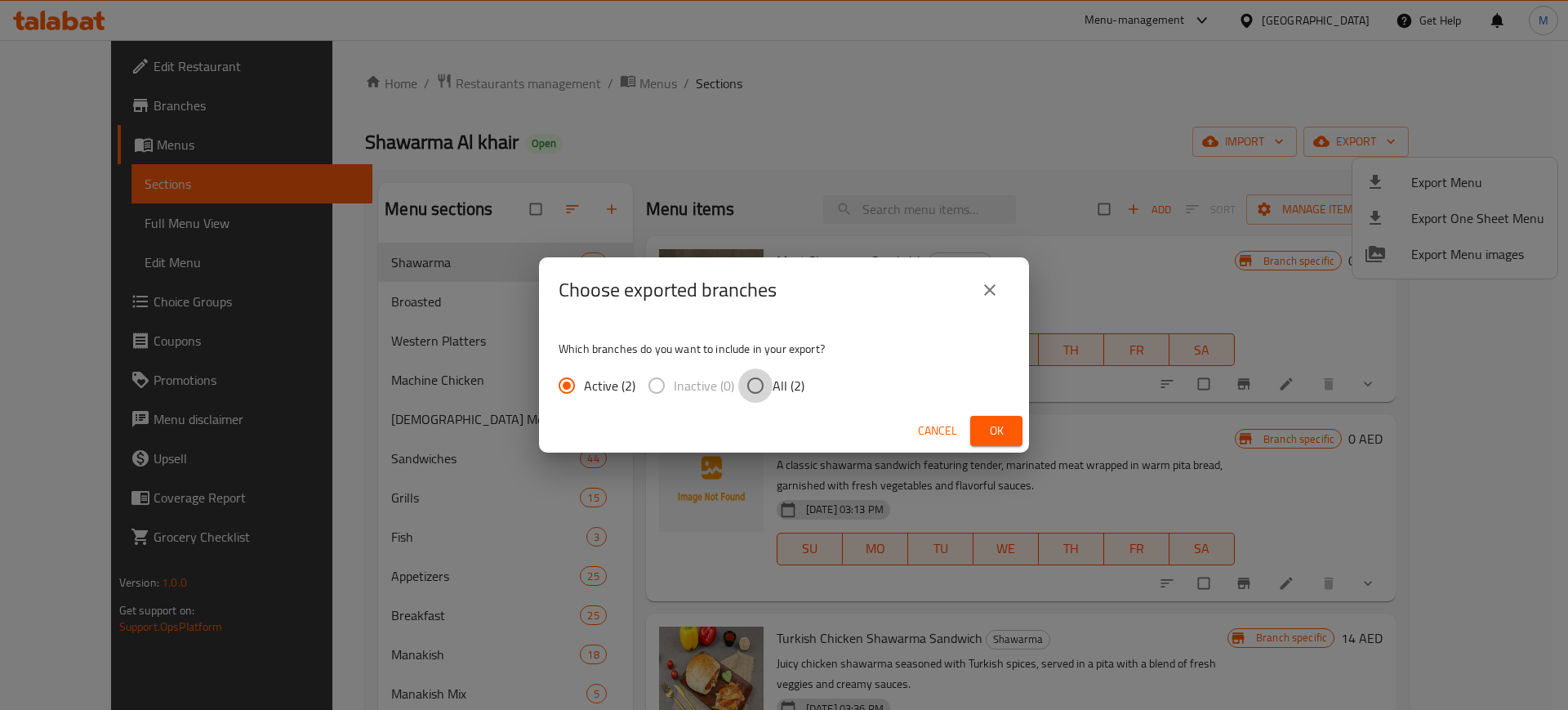
click at [760, 395] on input "All (2)" at bounding box center [755, 385] width 35 height 35
radio input "true"
click at [1000, 436] on span "Ok" at bounding box center [997, 431] width 26 height 21
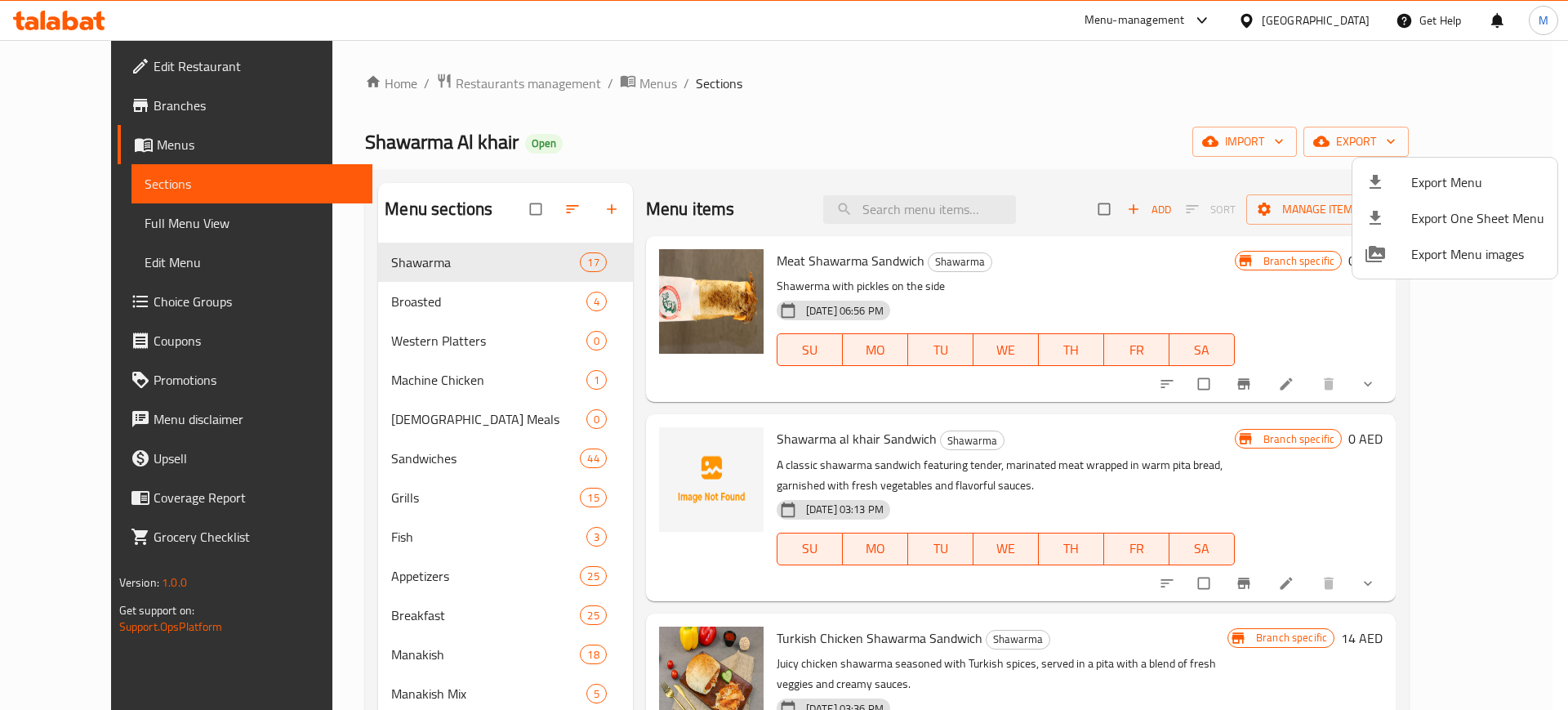
click at [378, 141] on div at bounding box center [784, 355] width 1568 height 710
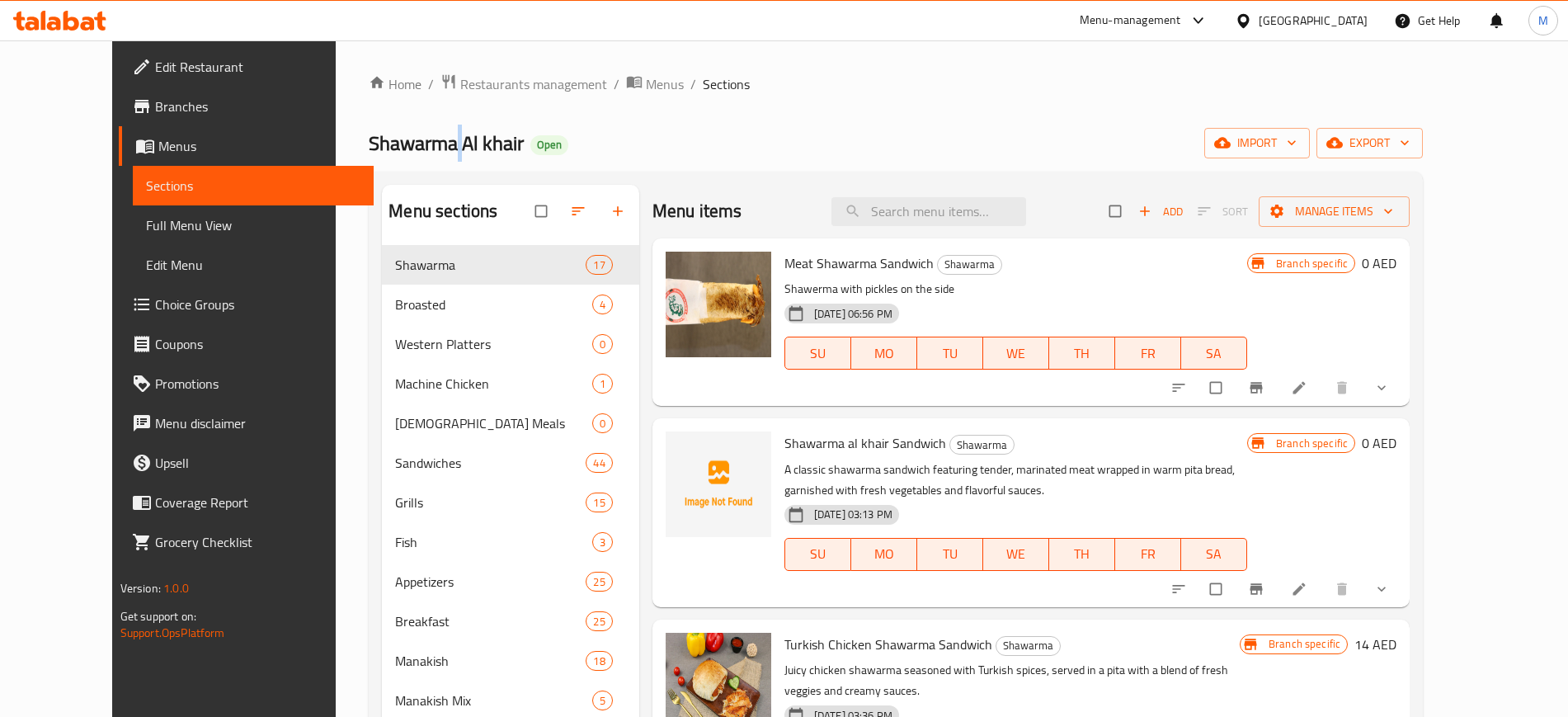
click at [381, 142] on span "Shawarma Al khair" at bounding box center [446, 142] width 155 height 37
copy span "Shawarma Al khair"
